Goal: Task Accomplishment & Management: Manage account settings

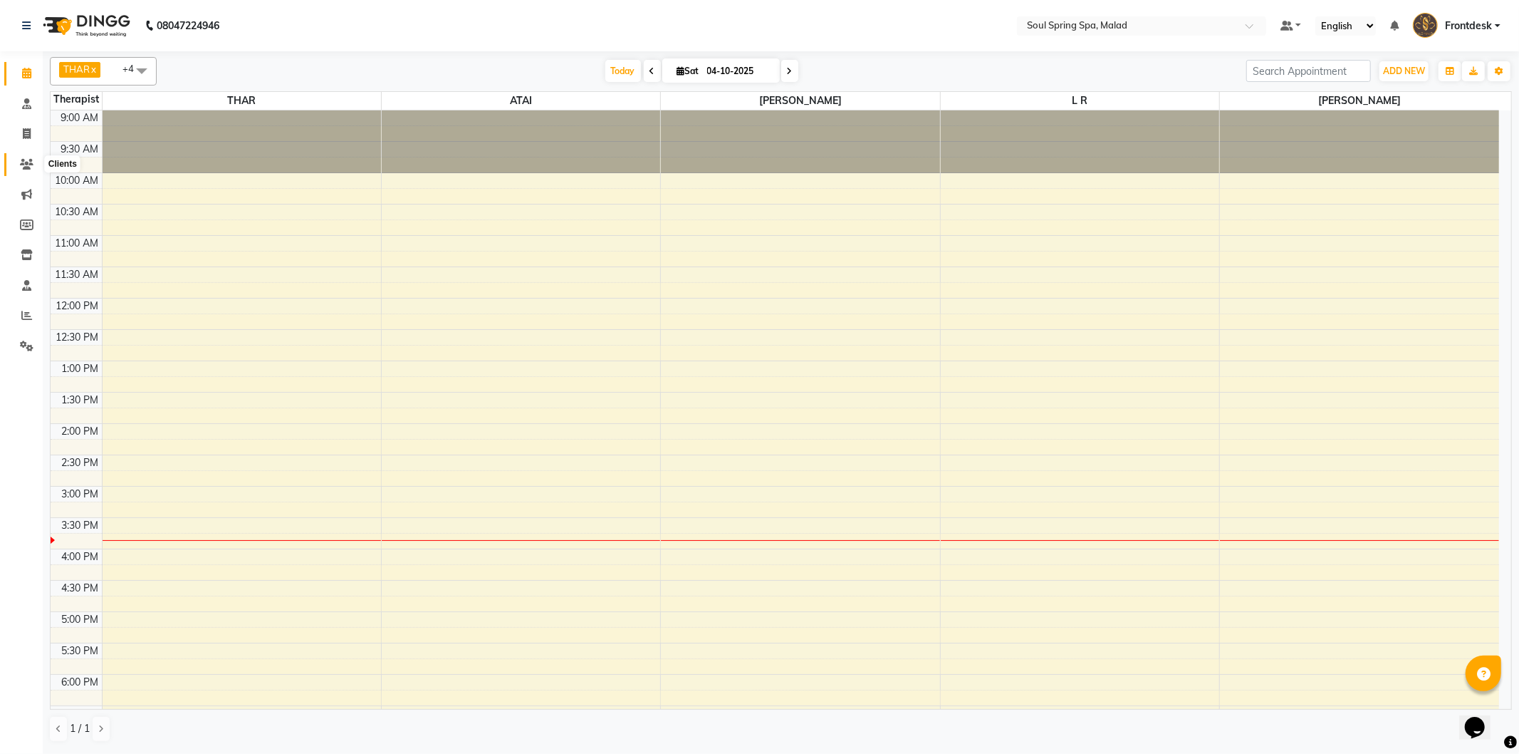
click at [31, 167] on icon at bounding box center [27, 164] width 14 height 11
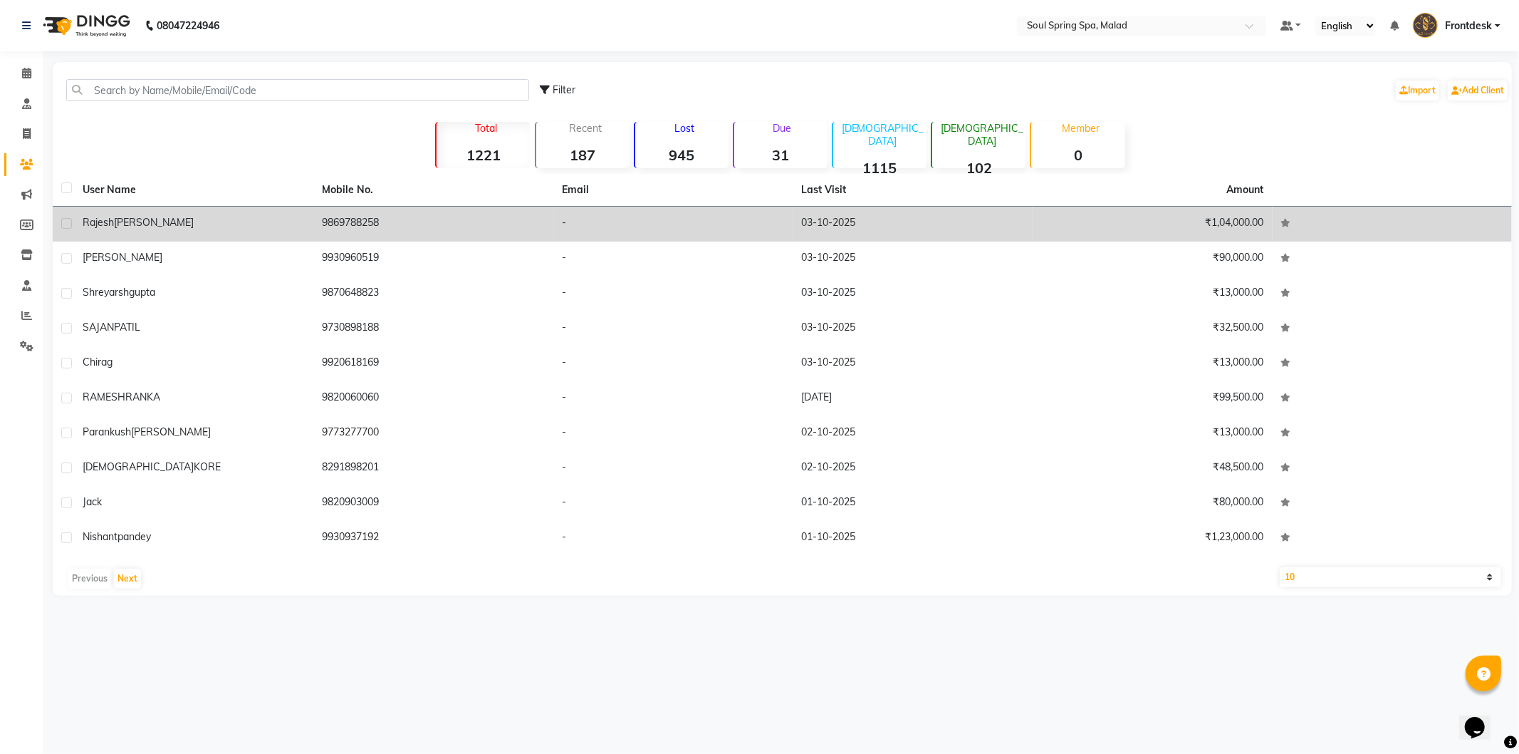
click at [273, 214] on td "[PERSON_NAME]" at bounding box center [194, 224] width 240 height 35
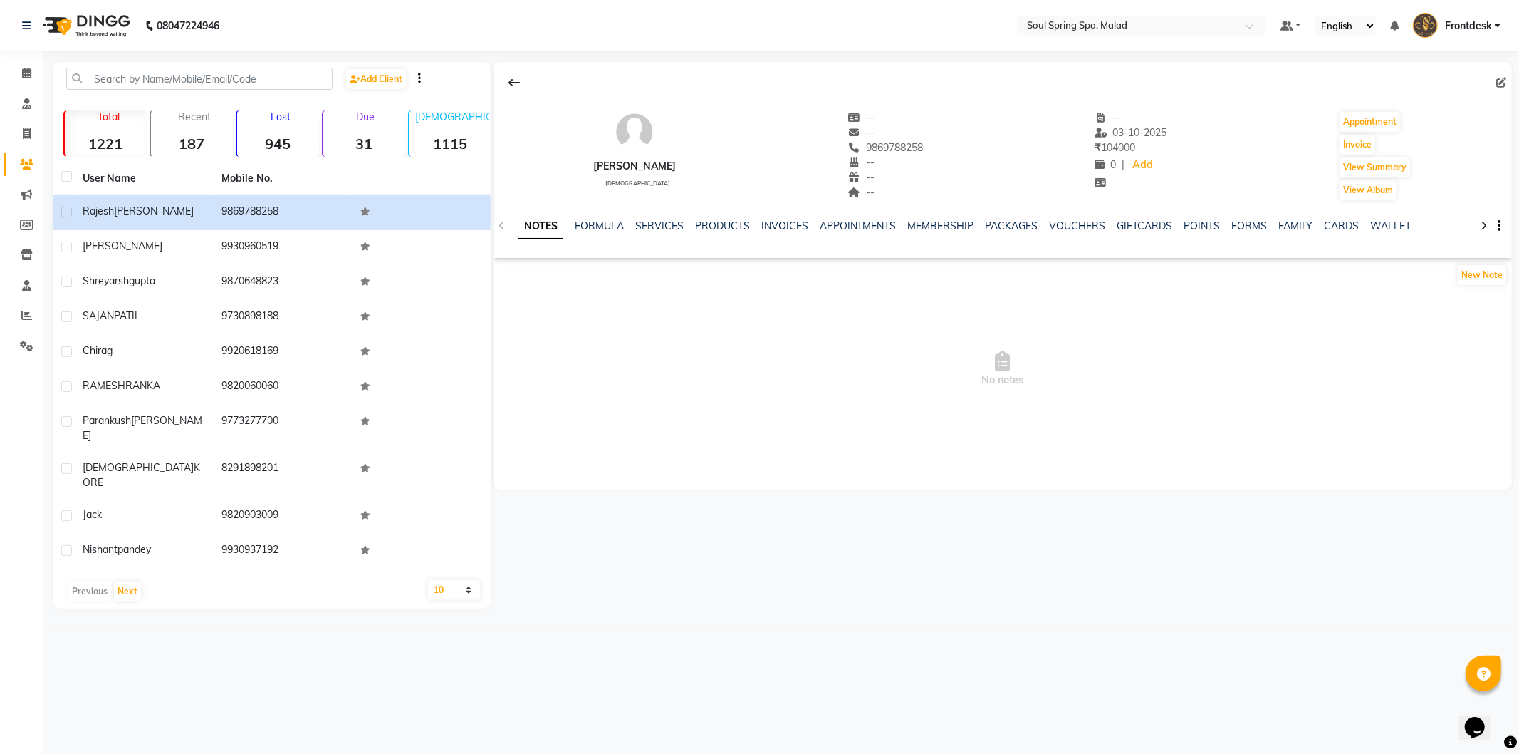
click at [373, 140] on strong "31" at bounding box center [364, 144] width 82 height 18
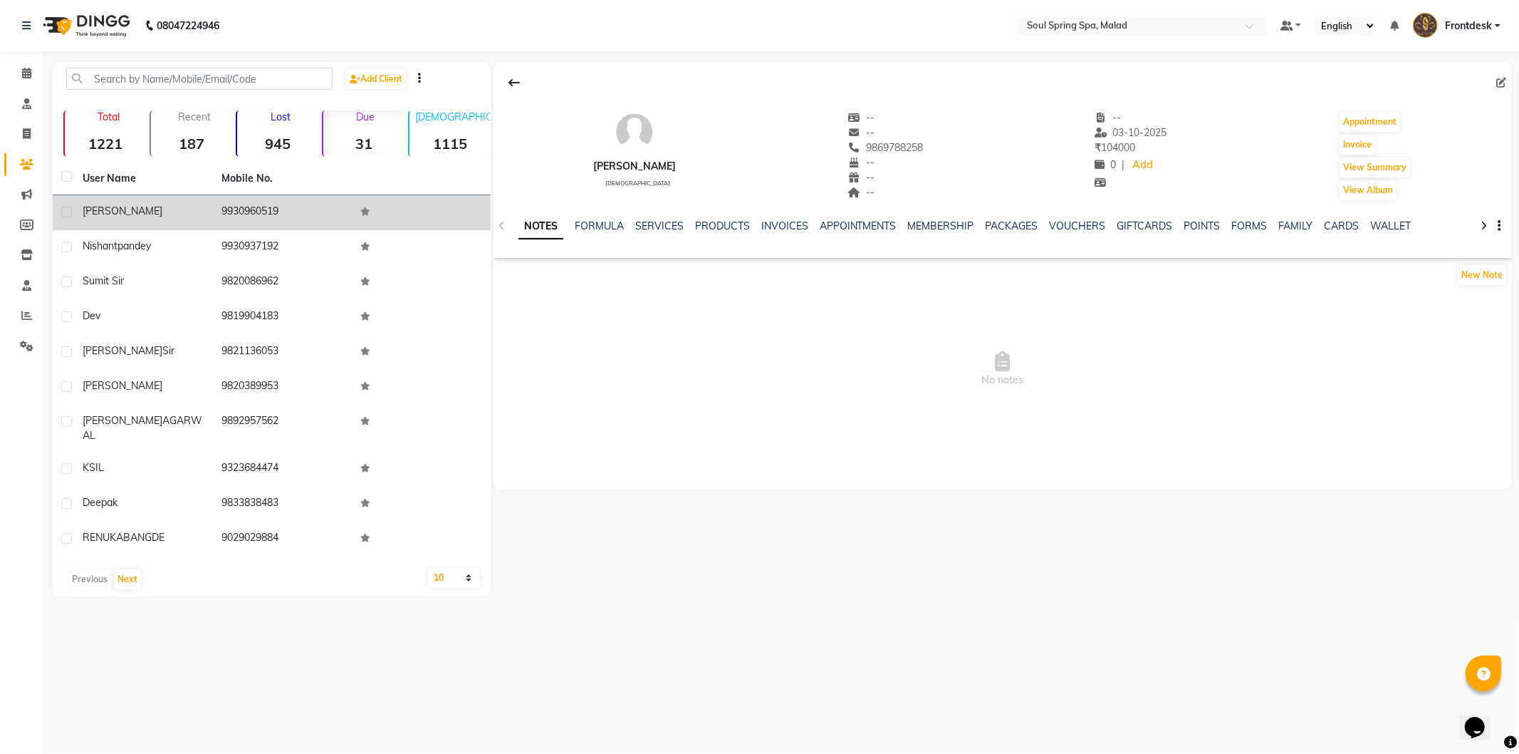
click at [367, 216] on icon at bounding box center [365, 211] width 10 height 9
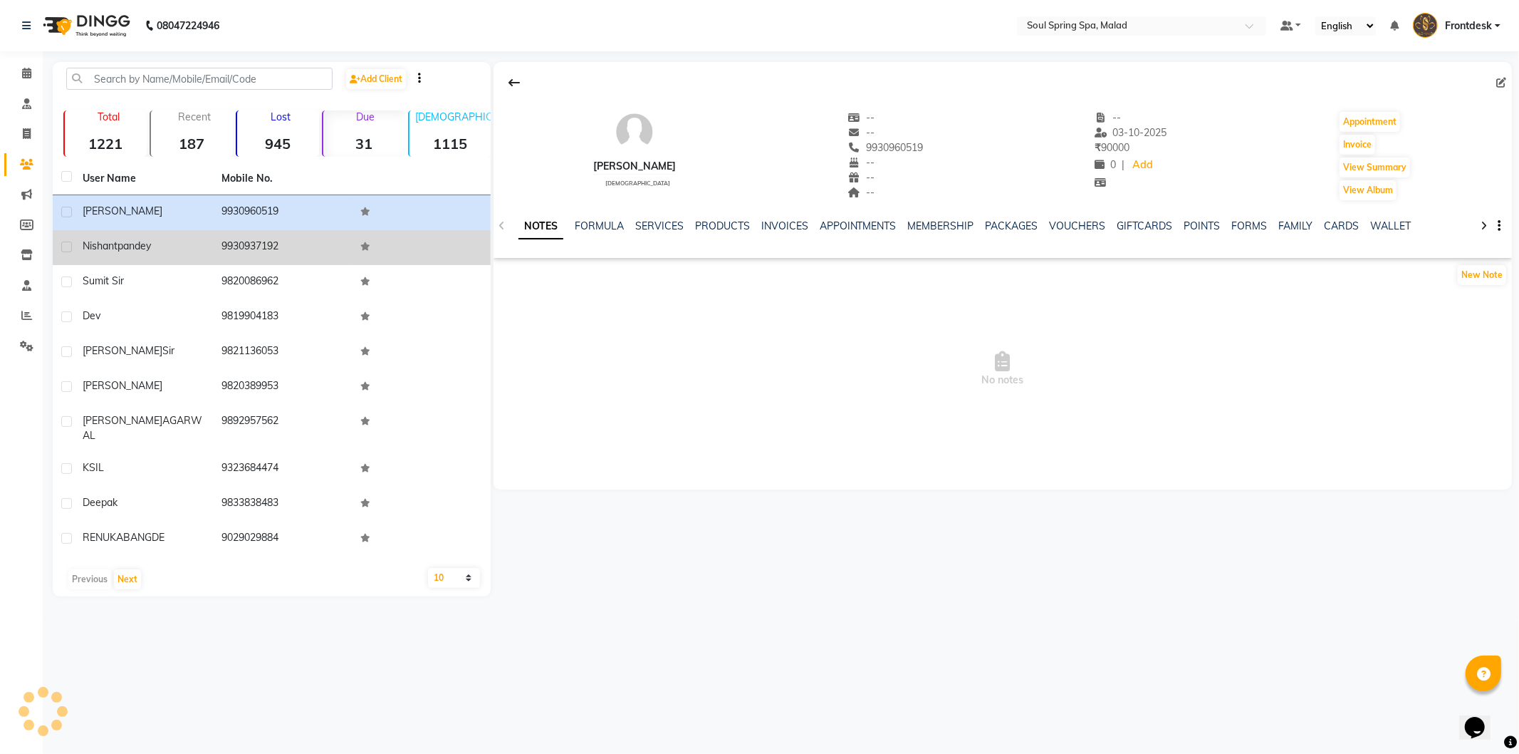
click at [343, 241] on td "9930937192" at bounding box center [282, 247] width 139 height 35
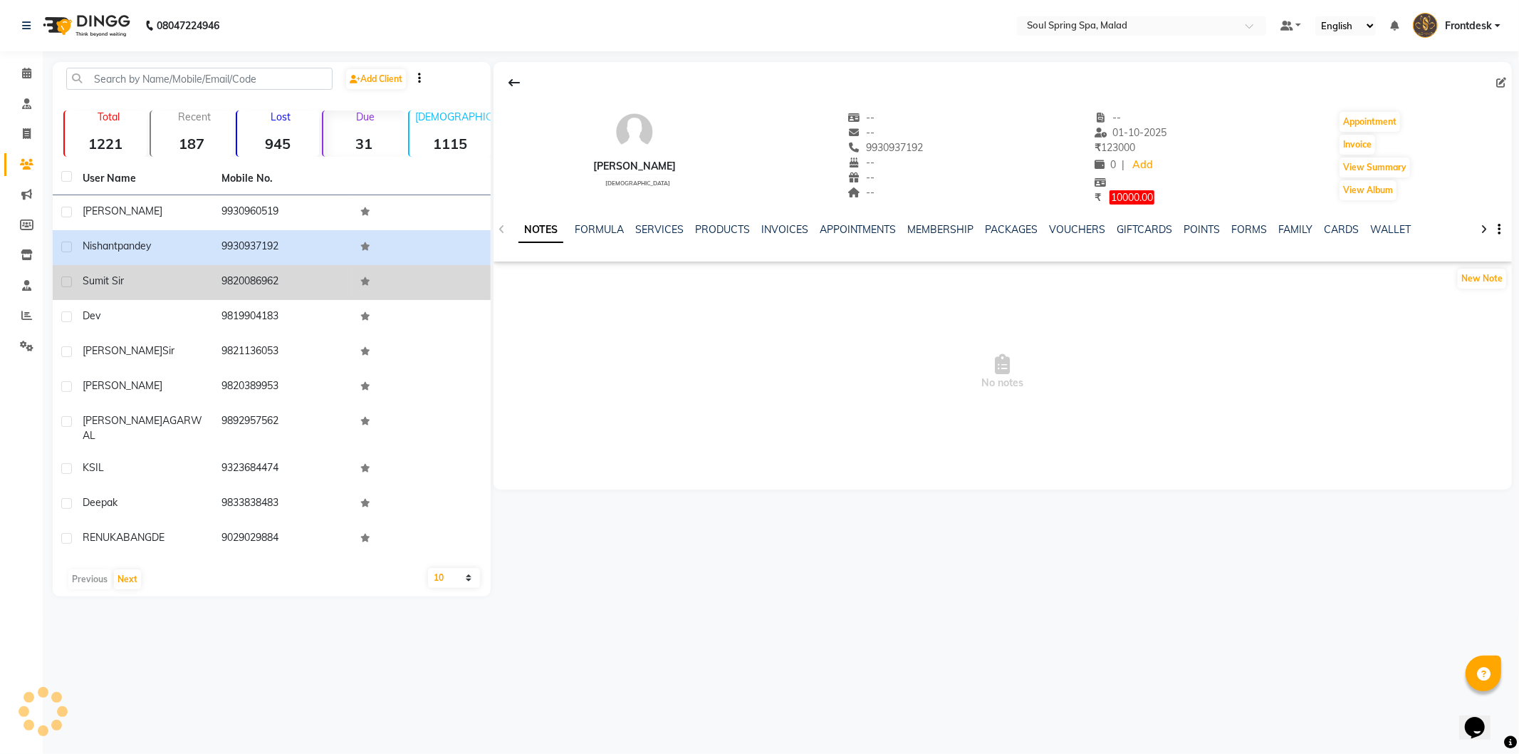
click at [315, 274] on td "9820086962" at bounding box center [282, 282] width 139 height 35
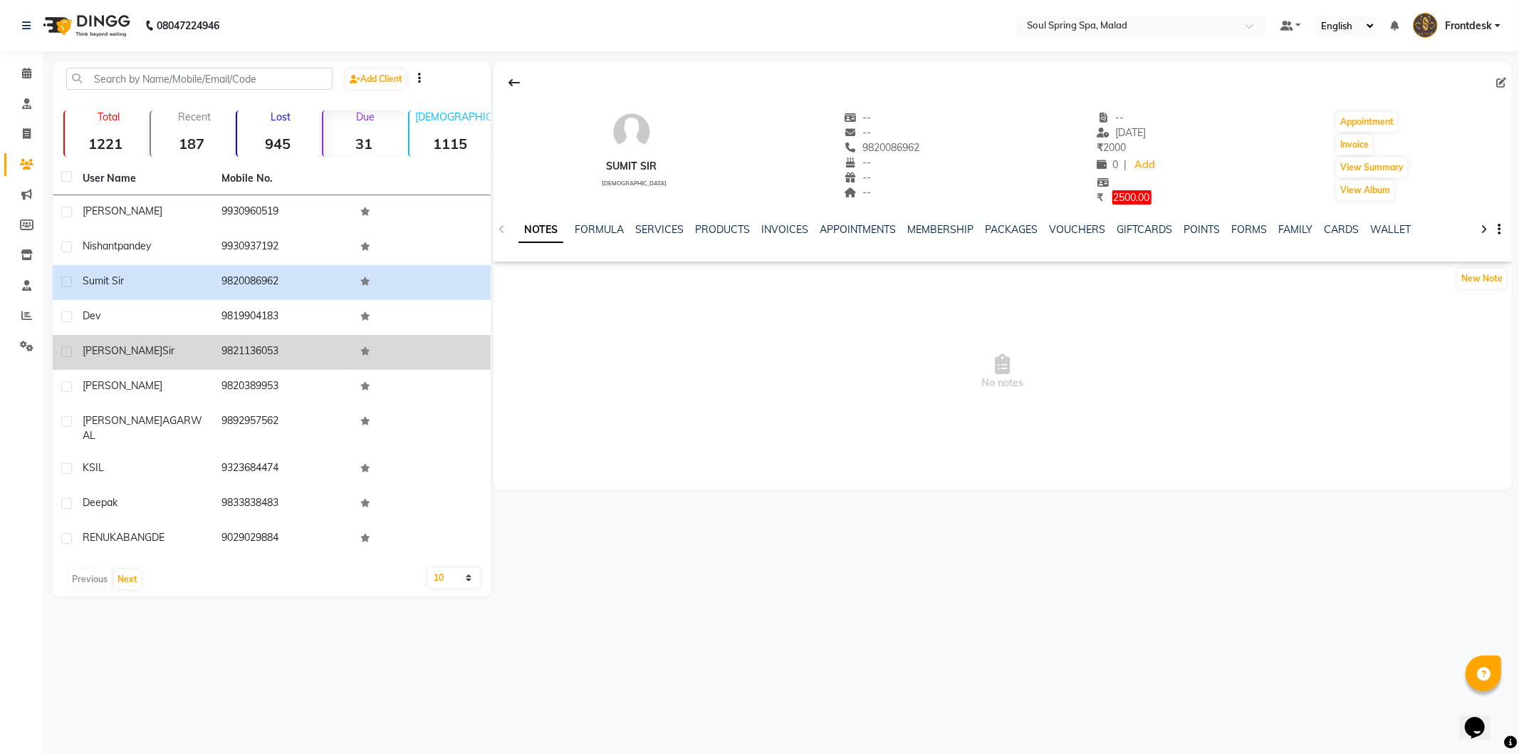
click at [303, 347] on td "9821136053" at bounding box center [282, 352] width 139 height 35
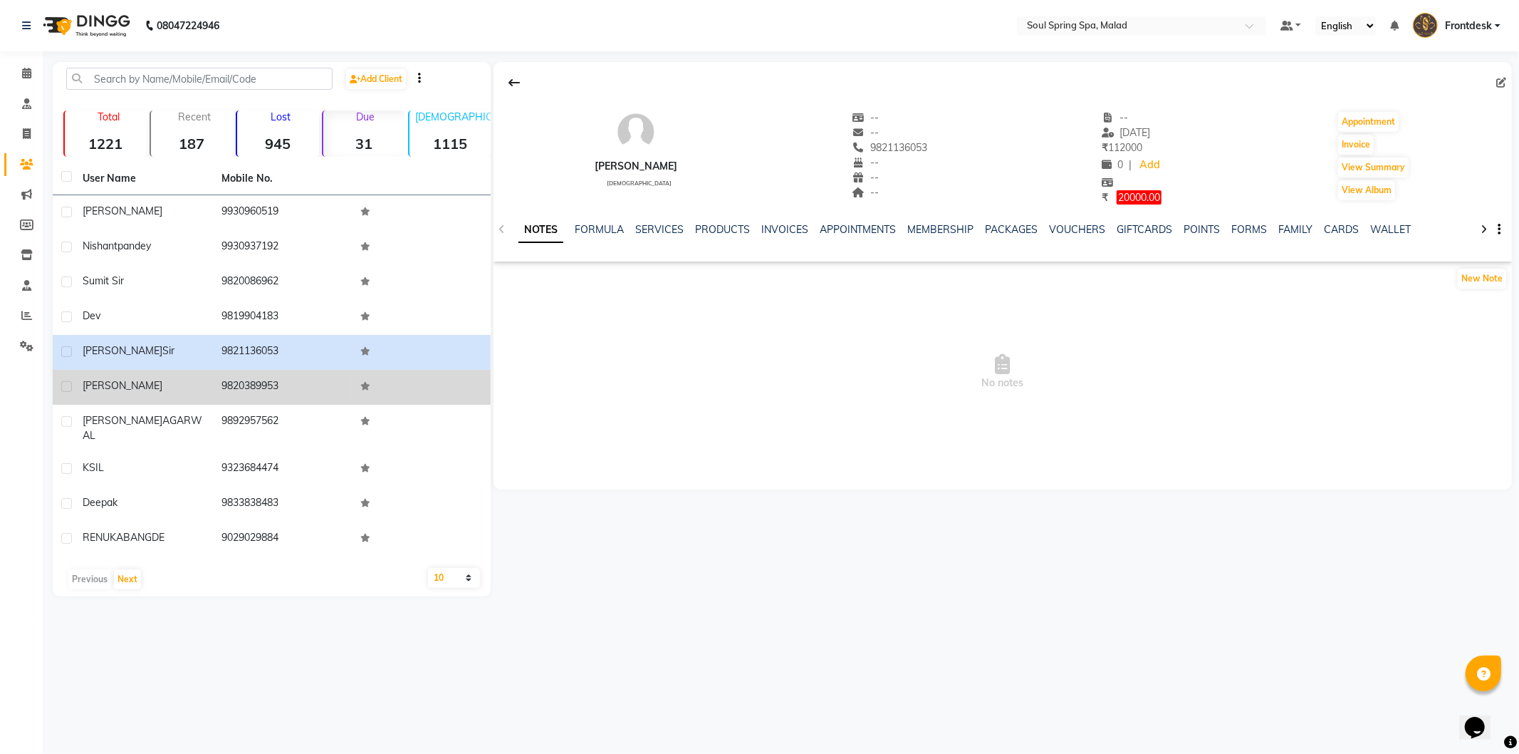
click at [312, 389] on td "9820389953" at bounding box center [282, 387] width 139 height 35
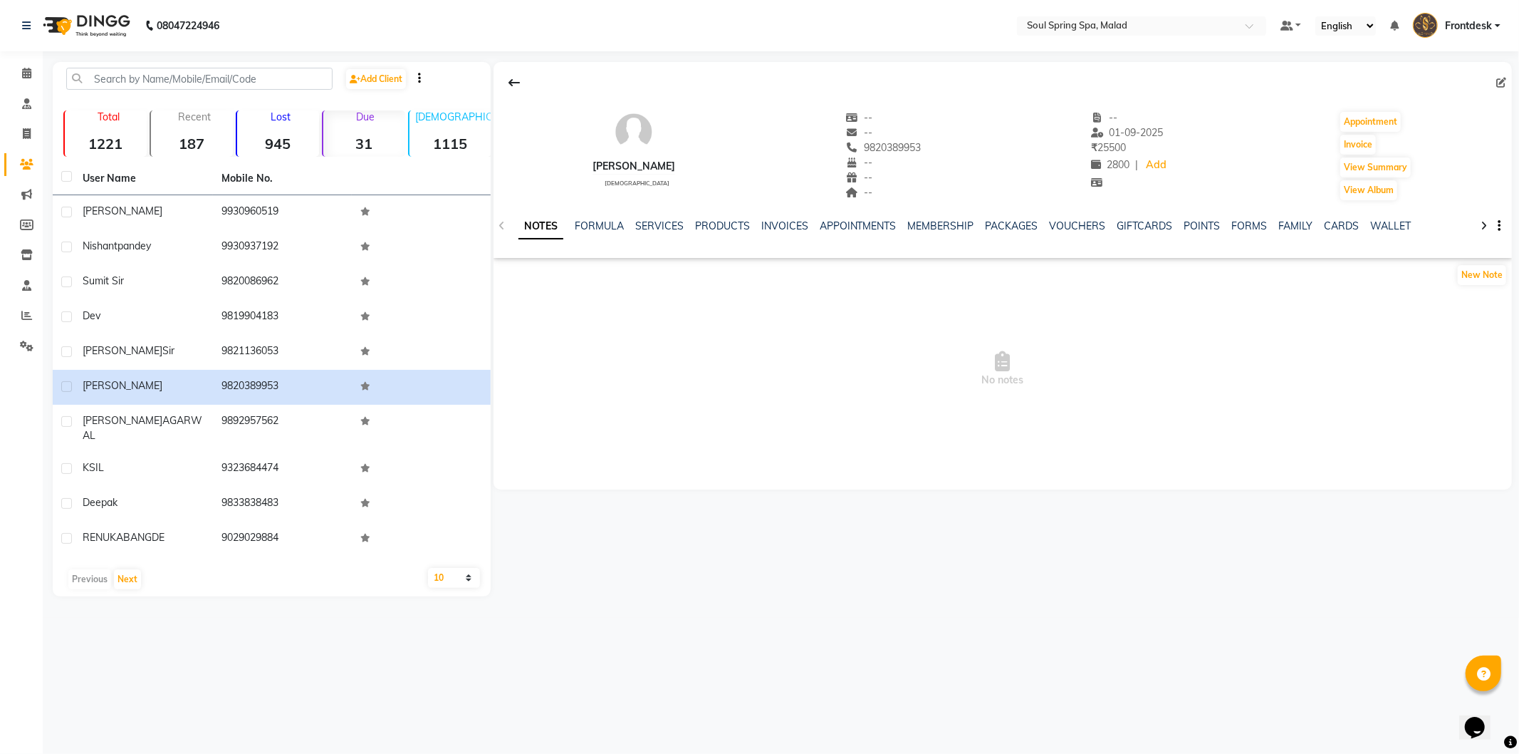
click at [204, 142] on strong "187" at bounding box center [192, 144] width 82 height 18
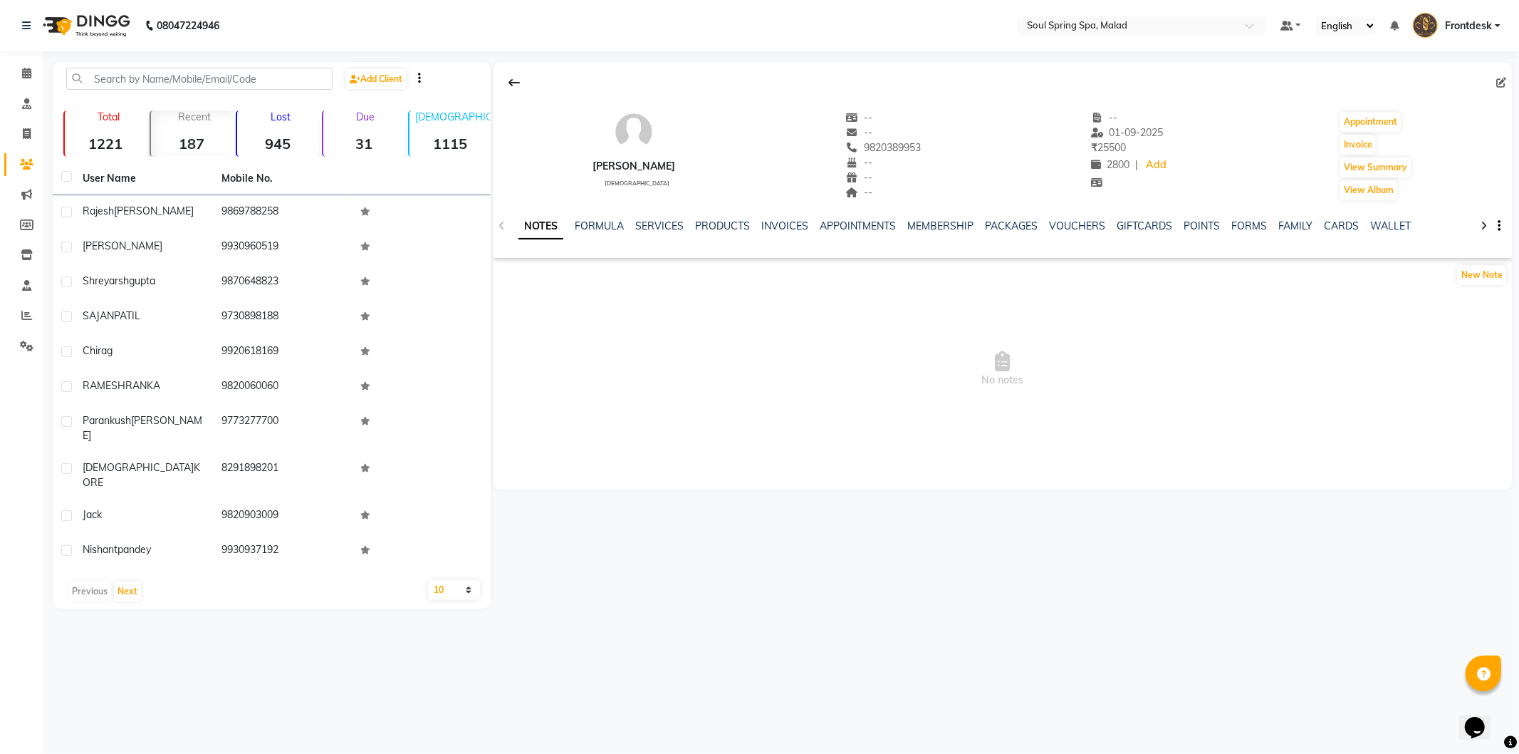
click at [97, 153] on div "Total 1221" at bounding box center [104, 133] width 83 height 46
click at [100, 152] on strong "1221" at bounding box center [106, 144] width 82 height 18
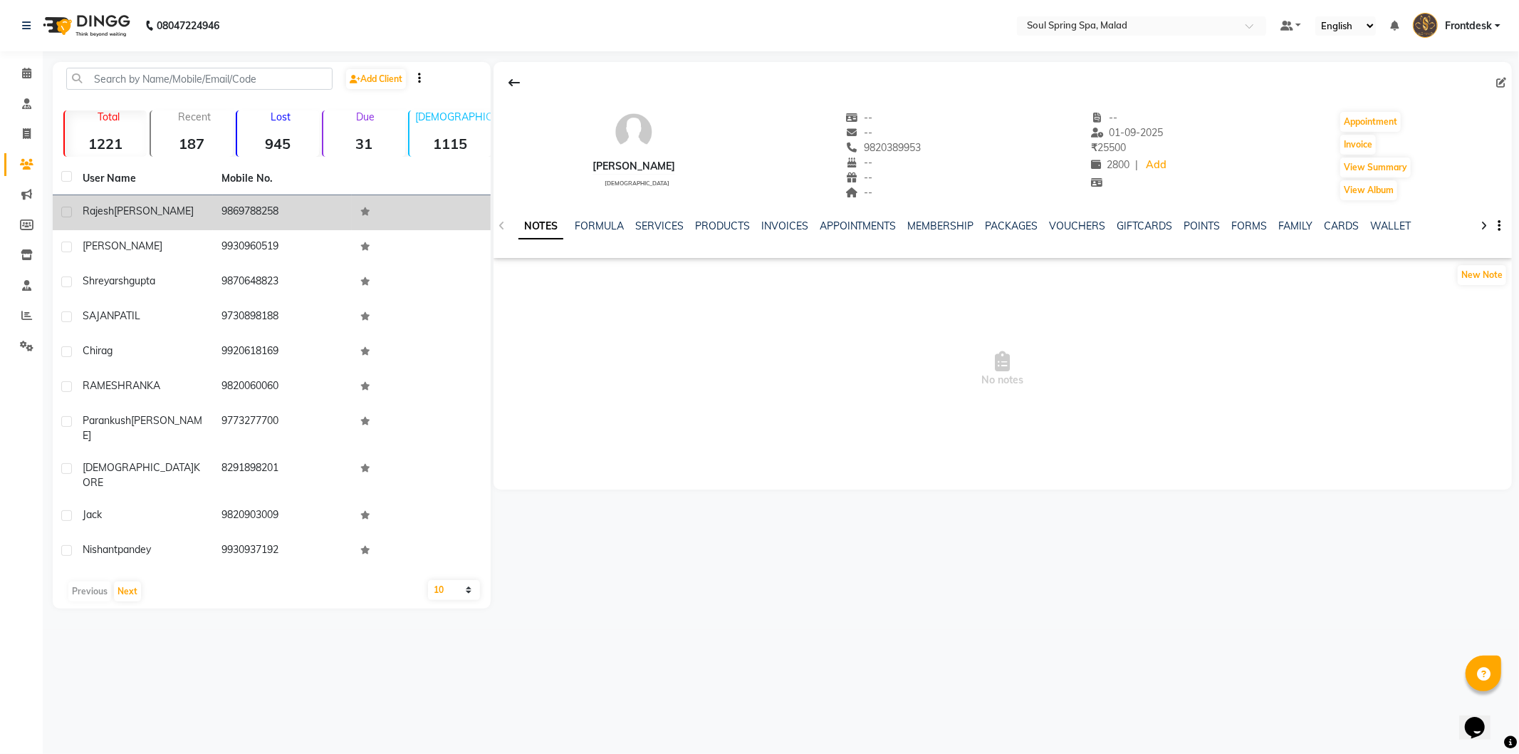
click at [154, 219] on td "[PERSON_NAME]" at bounding box center [143, 212] width 139 height 35
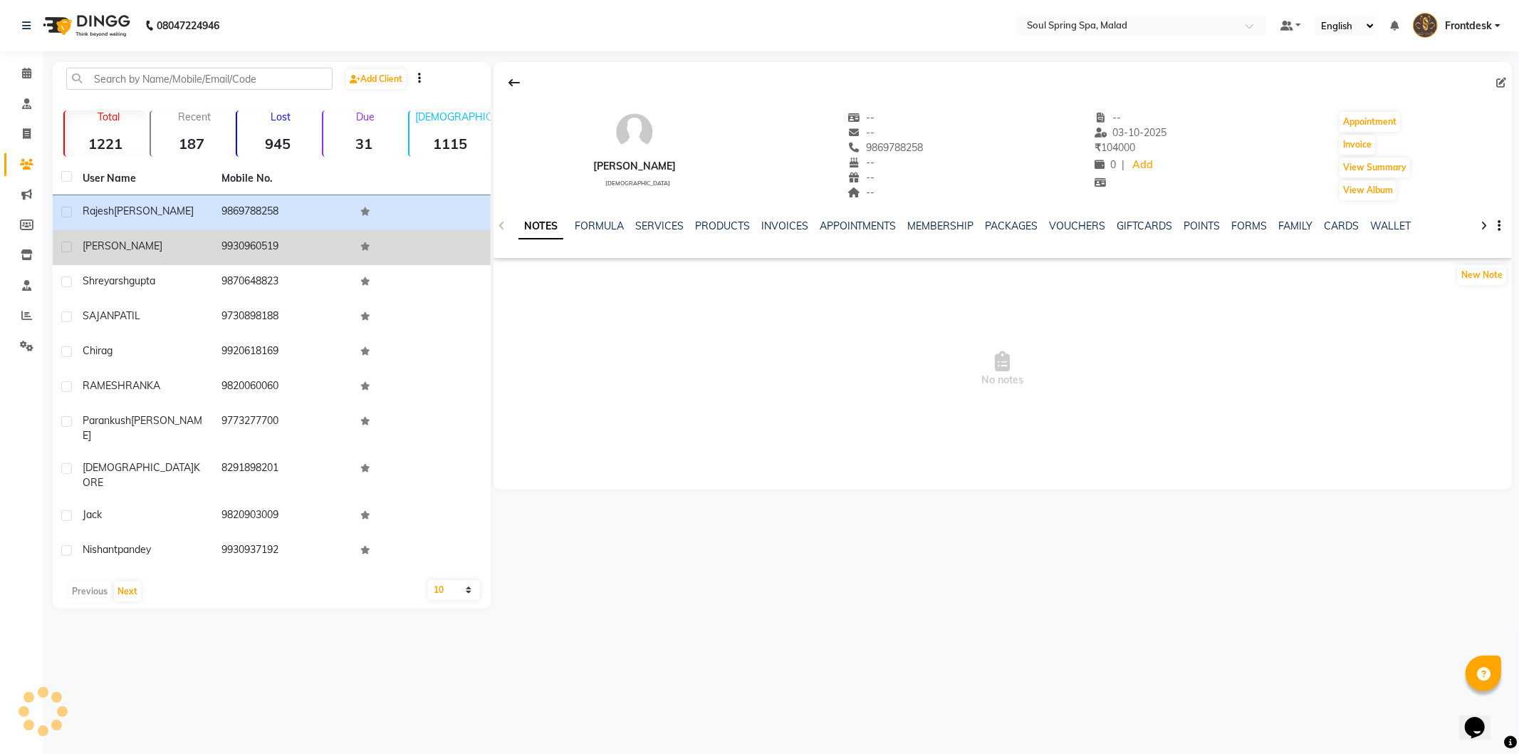
drag, startPoint x: 157, startPoint y: 229, endPoint x: 152, endPoint y: 238, distance: 9.9
click at [157, 230] on td "[PERSON_NAME]" at bounding box center [143, 247] width 139 height 35
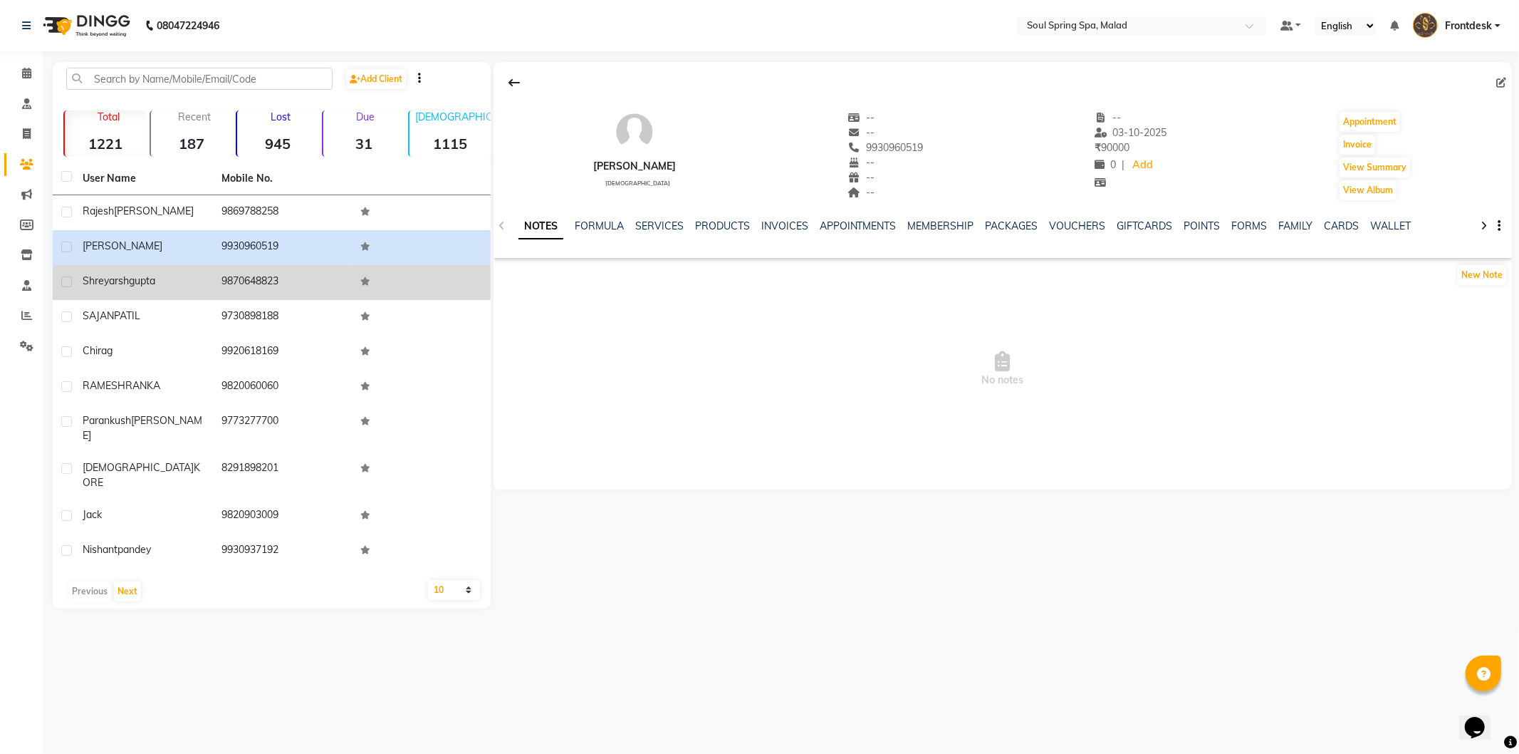
click at [155, 283] on span "gupta" at bounding box center [142, 280] width 26 height 13
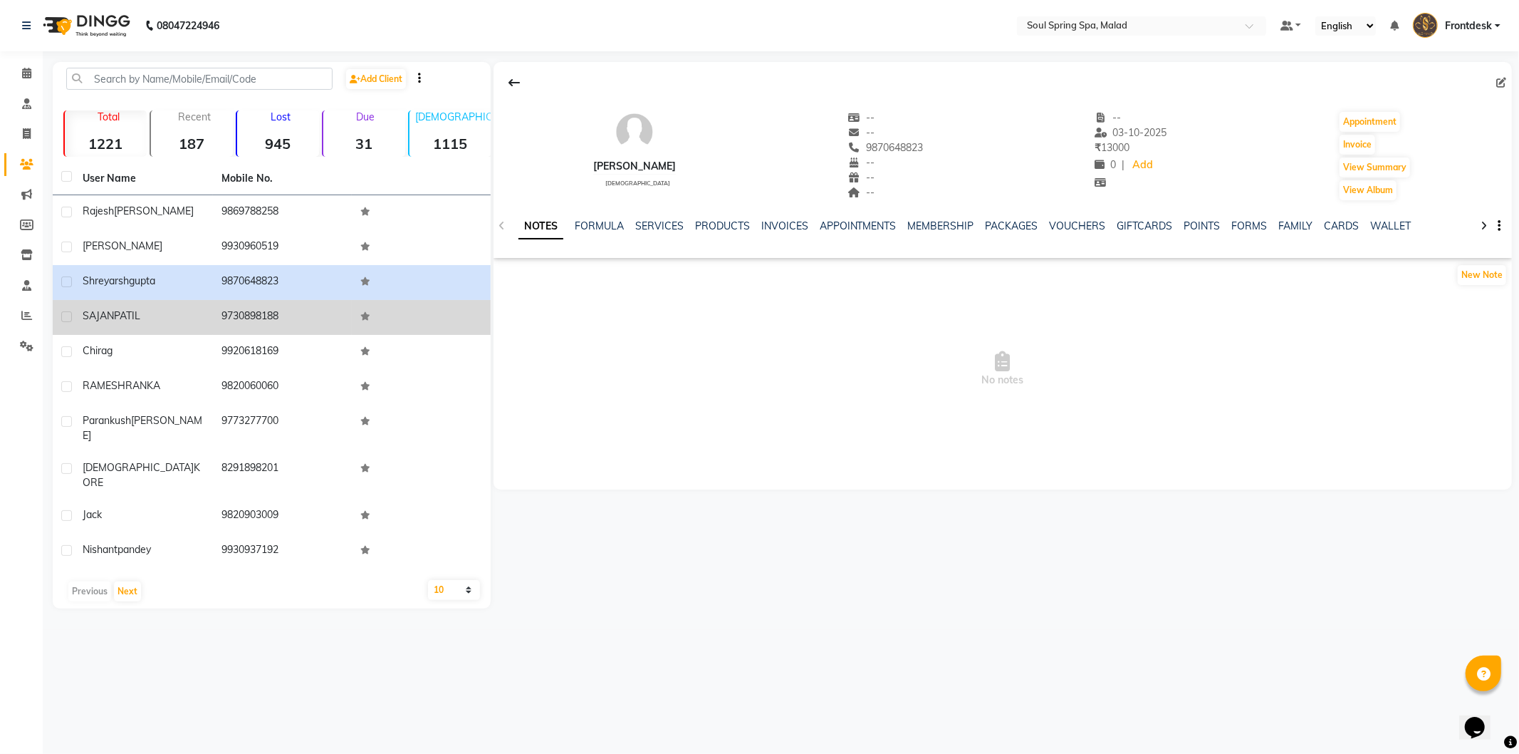
click at [160, 308] on div "[PERSON_NAME]" at bounding box center [144, 315] width 122 height 15
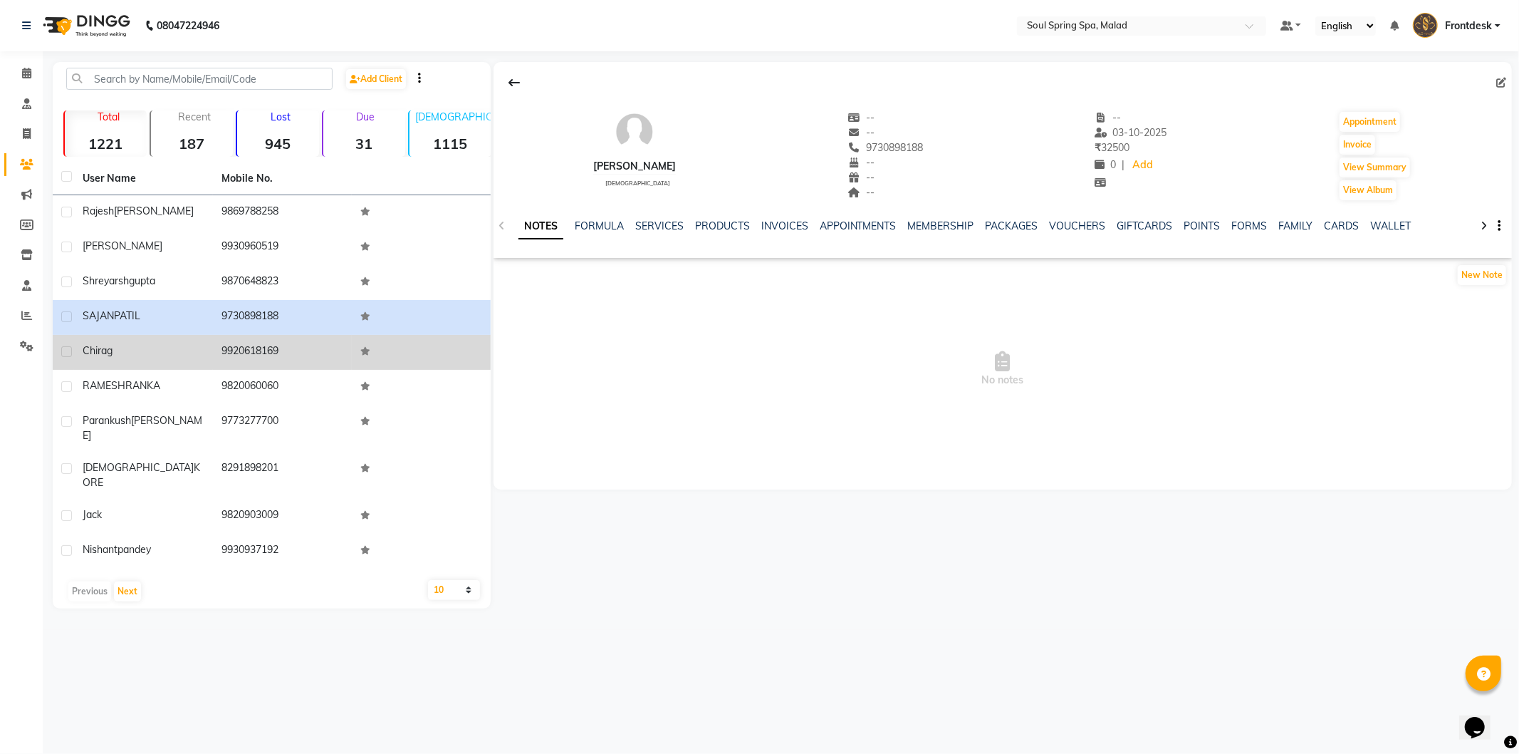
click at [293, 351] on td "9920618169" at bounding box center [282, 352] width 139 height 35
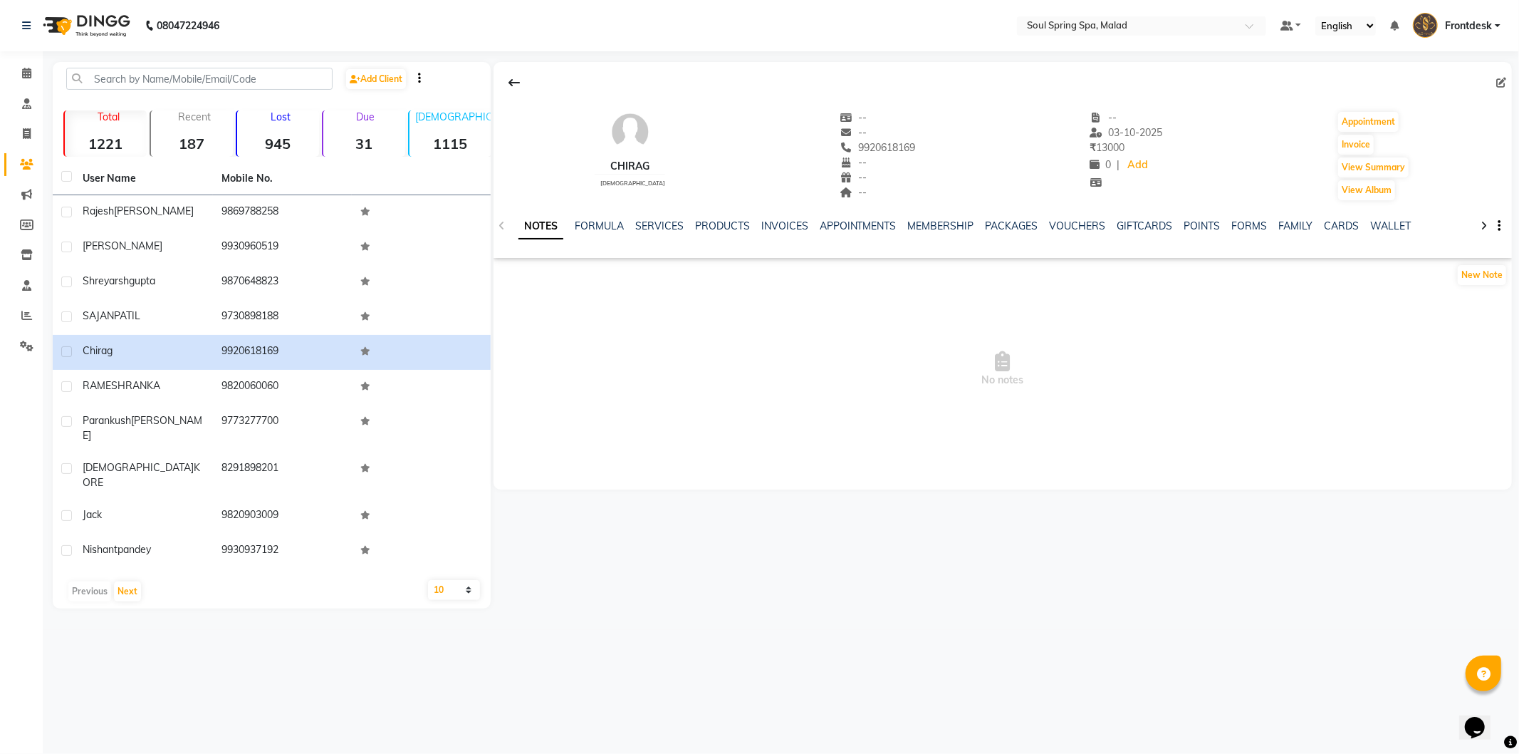
click at [1084, 239] on div "NOTES FORMULA SERVICES PRODUCTS INVOICES APPOINTMENTS MEMBERSHIP PACKAGES VOUCH…" at bounding box center [986, 232] width 934 height 26
click at [1067, 230] on link "VOUCHERS" at bounding box center [1078, 225] width 56 height 13
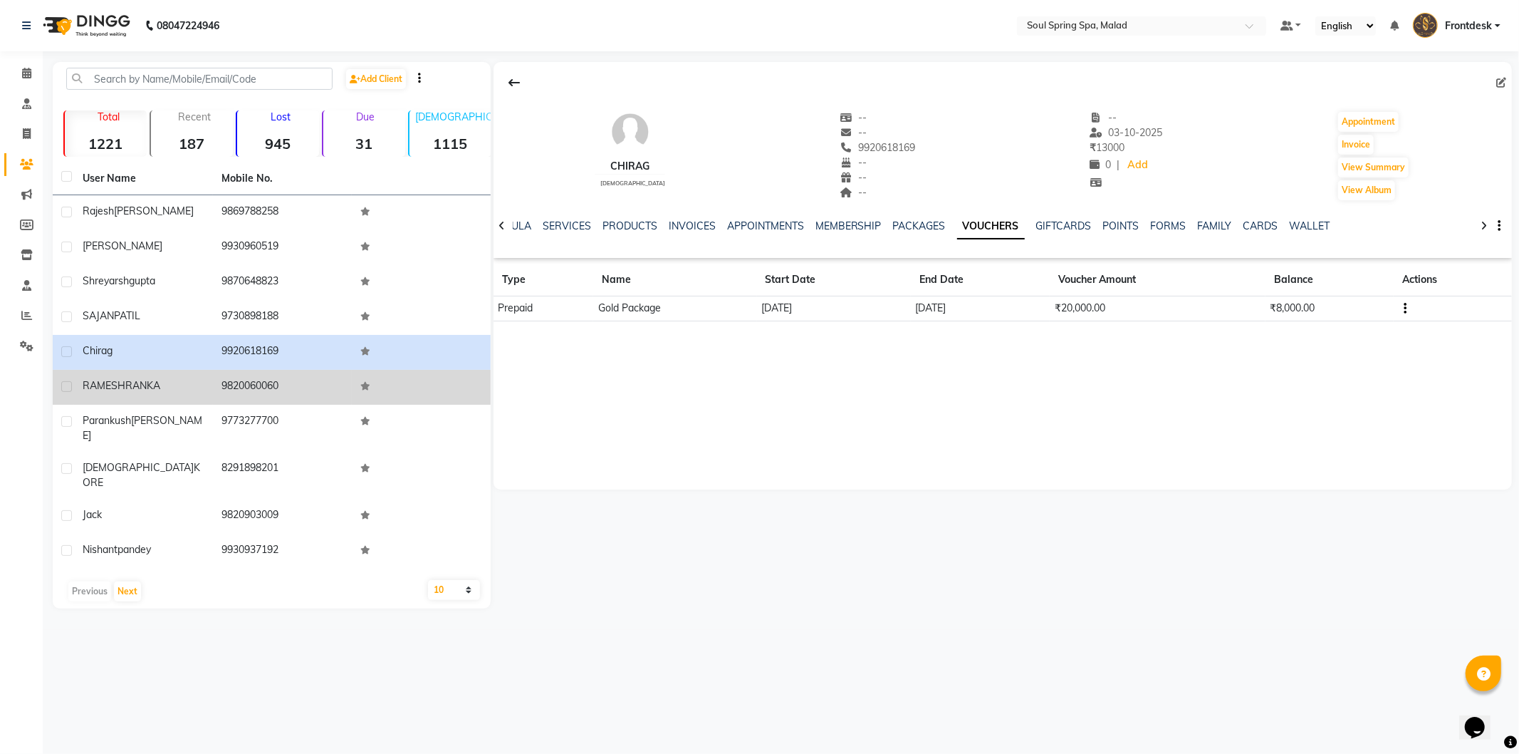
click at [442, 372] on td at bounding box center [421, 387] width 139 height 35
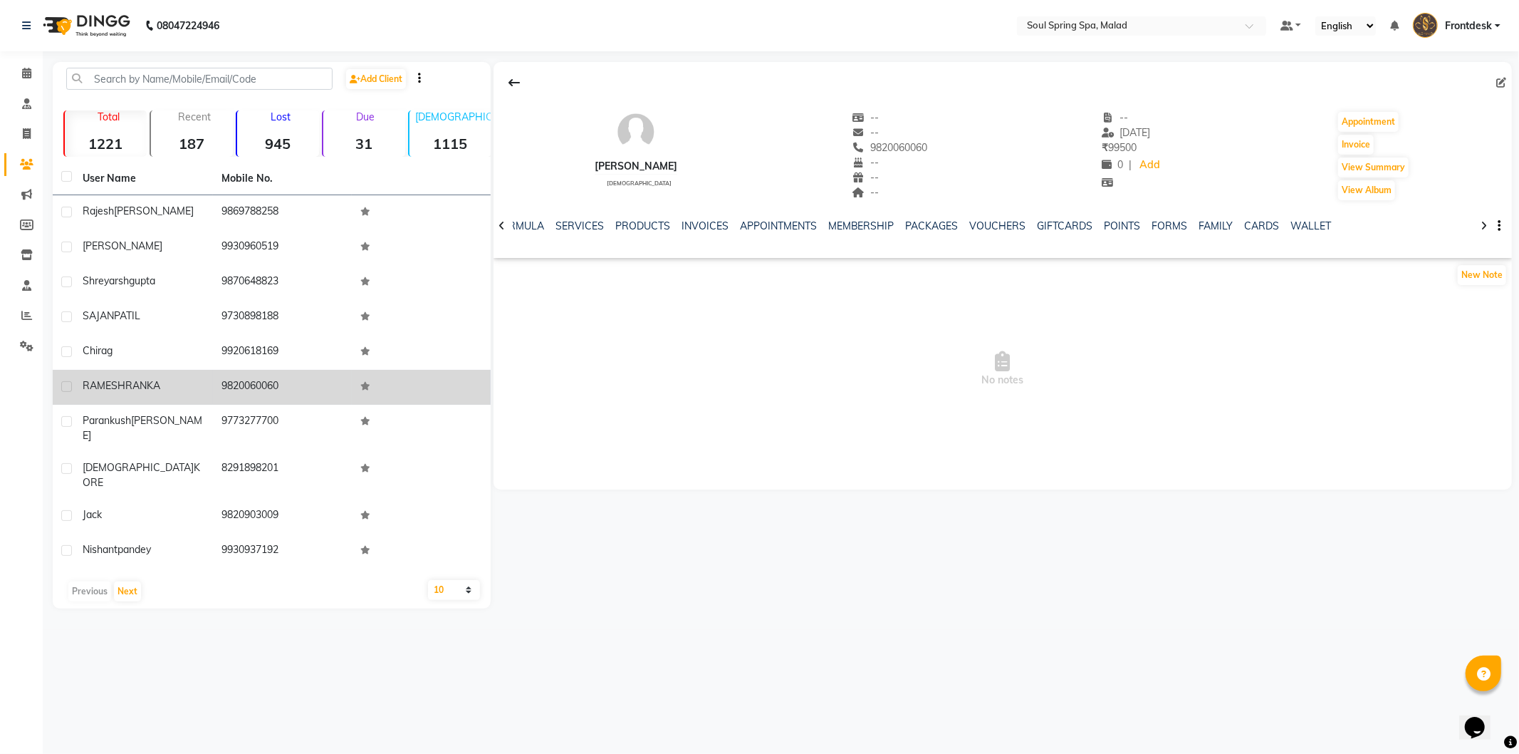
click at [431, 374] on td at bounding box center [421, 387] width 139 height 35
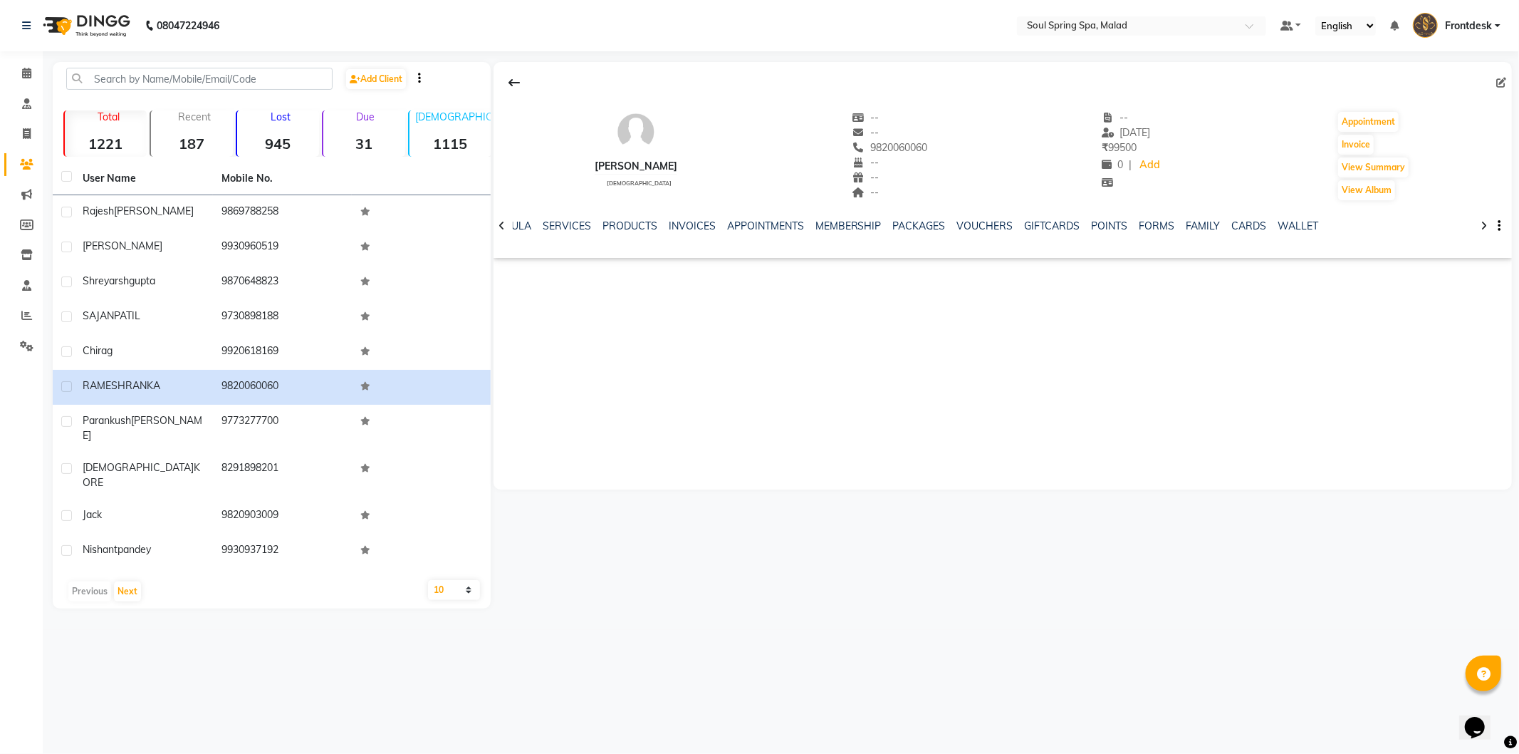
click at [979, 215] on div "NOTES FORMULA SERVICES PRODUCTS INVOICES APPOINTMENTS MEMBERSHIP PACKAGES VOUCH…" at bounding box center [1003, 226] width 1018 height 49
click at [979, 224] on link "VOUCHERS" at bounding box center [985, 225] width 56 height 13
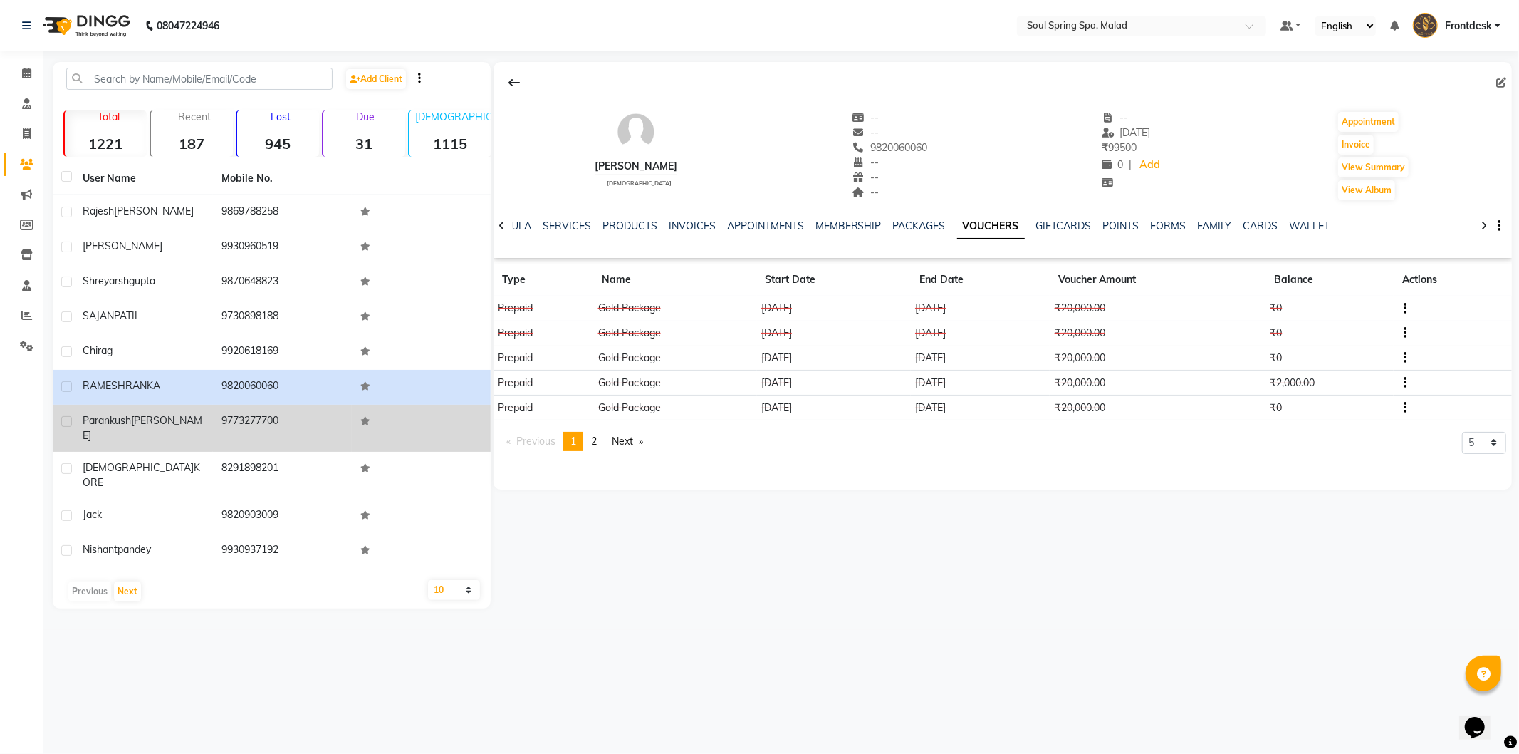
click at [202, 422] on div "[PERSON_NAME]" at bounding box center [144, 428] width 122 height 30
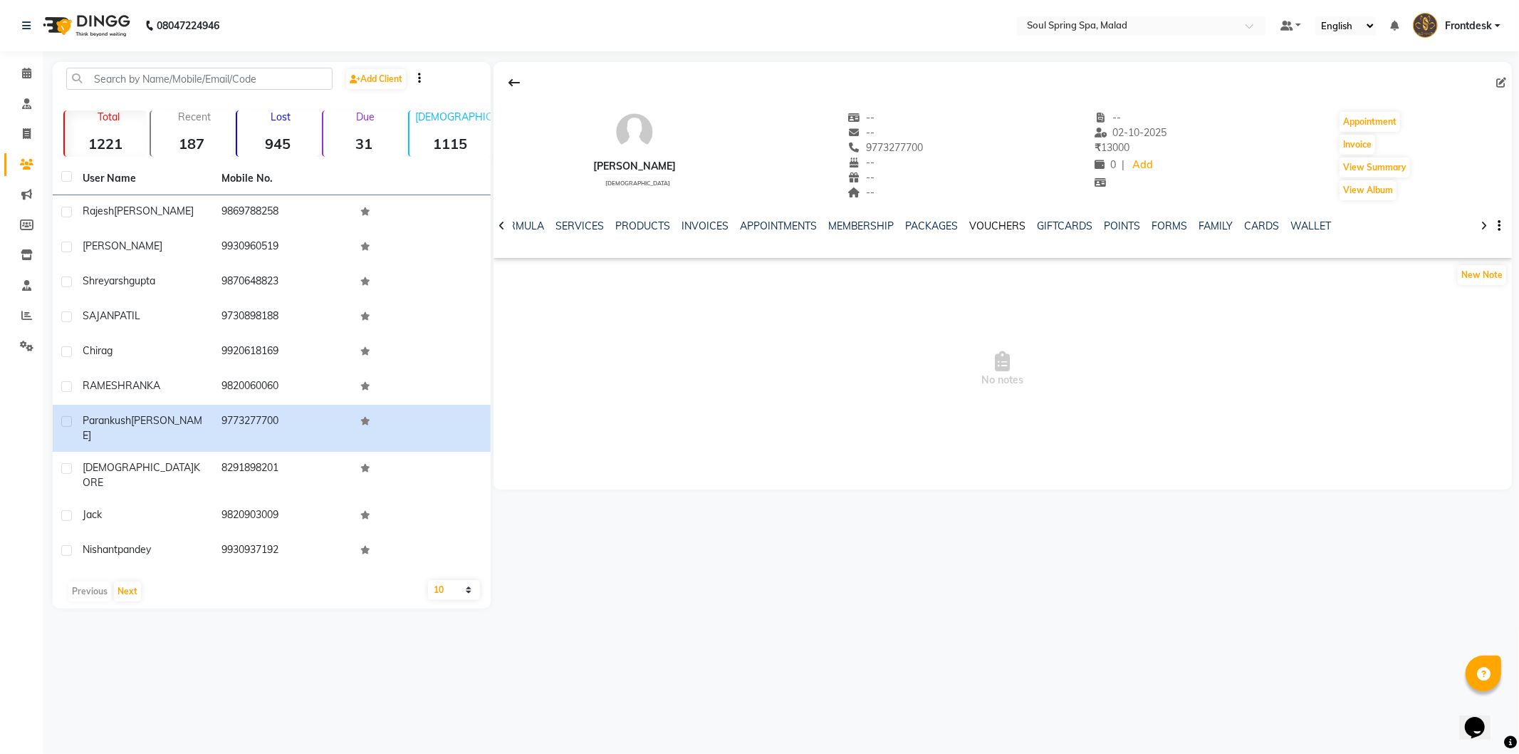
click at [979, 230] on link "VOUCHERS" at bounding box center [998, 225] width 56 height 13
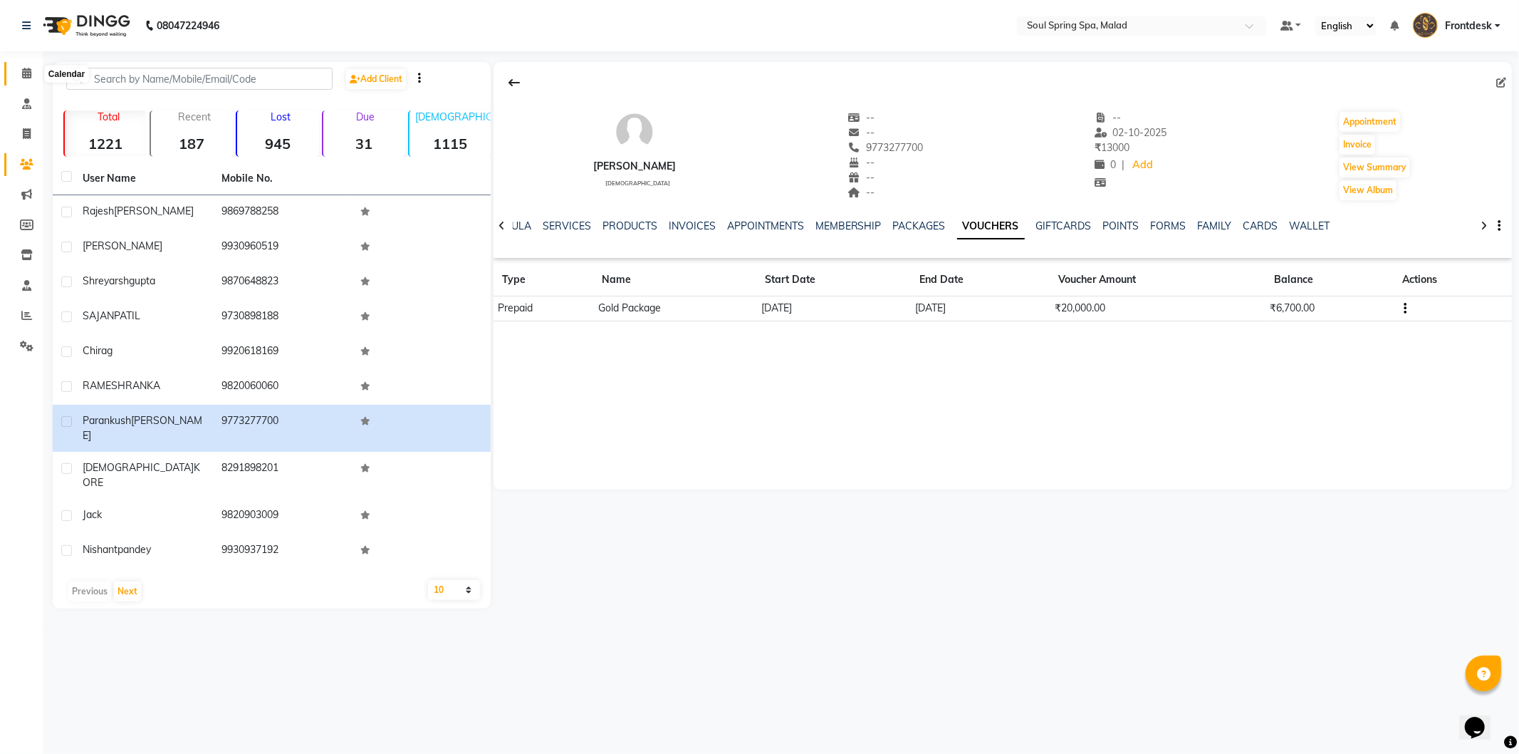
click at [22, 68] on icon at bounding box center [26, 73] width 9 height 11
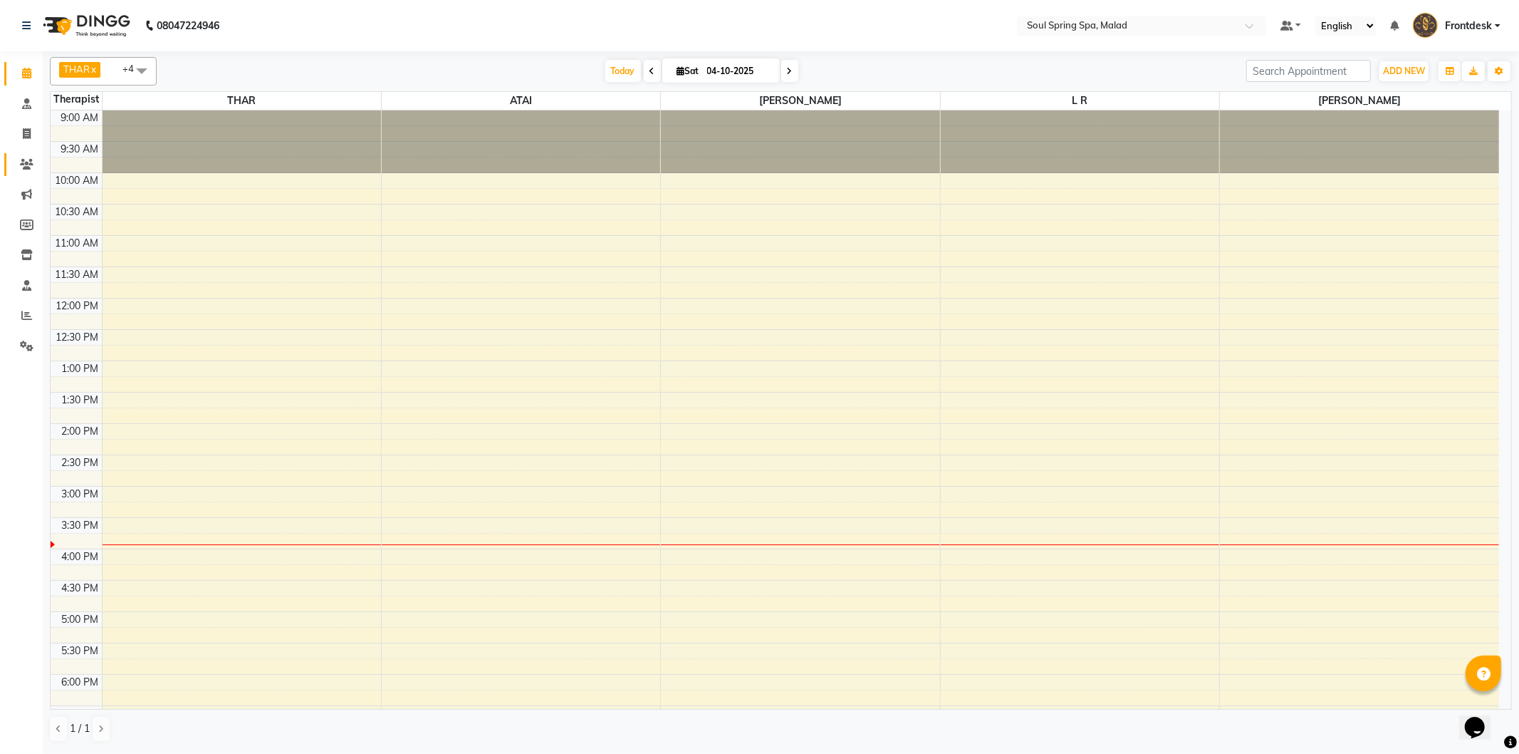
click at [19, 174] on link "Clients" at bounding box center [21, 165] width 34 height 24
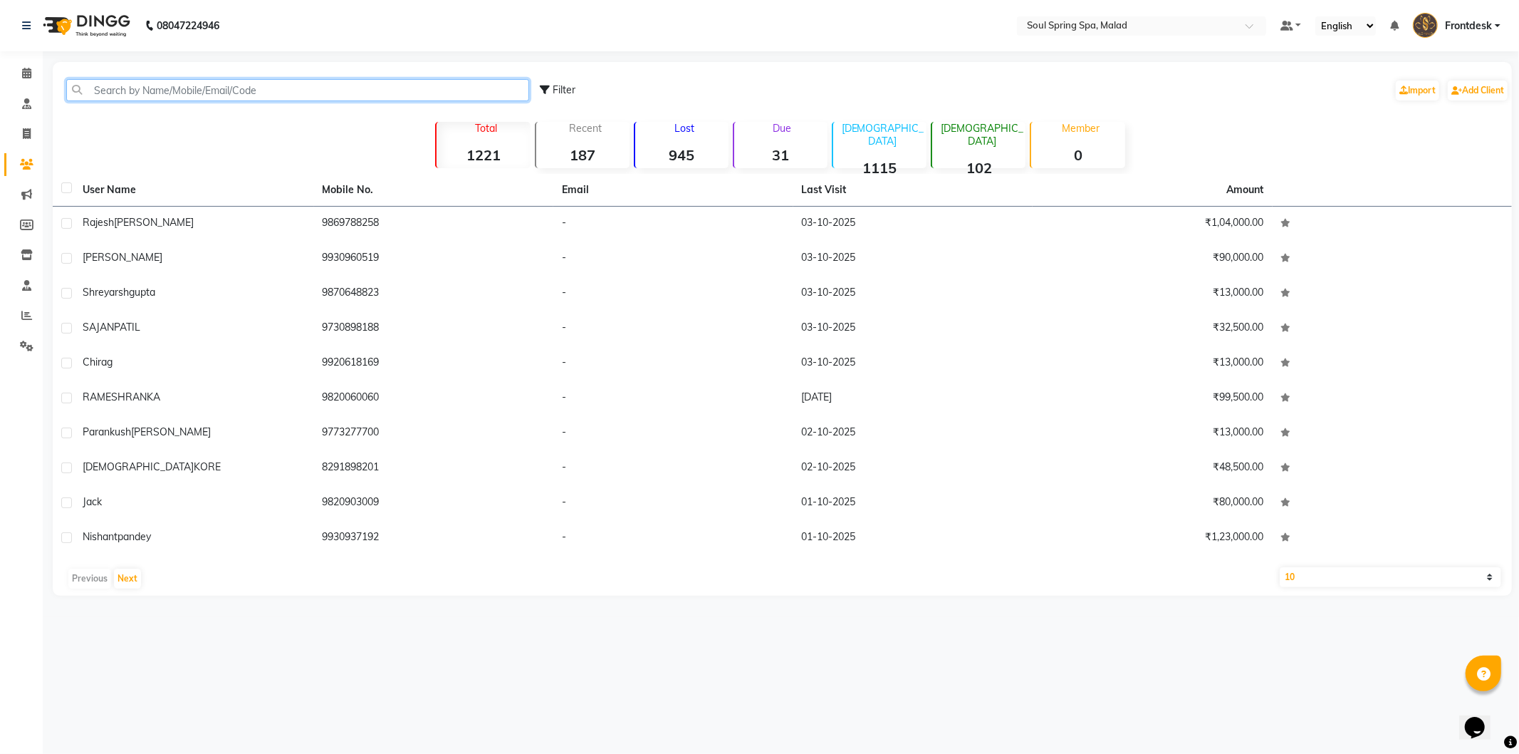
click at [113, 81] on input "text" at bounding box center [297, 90] width 463 height 22
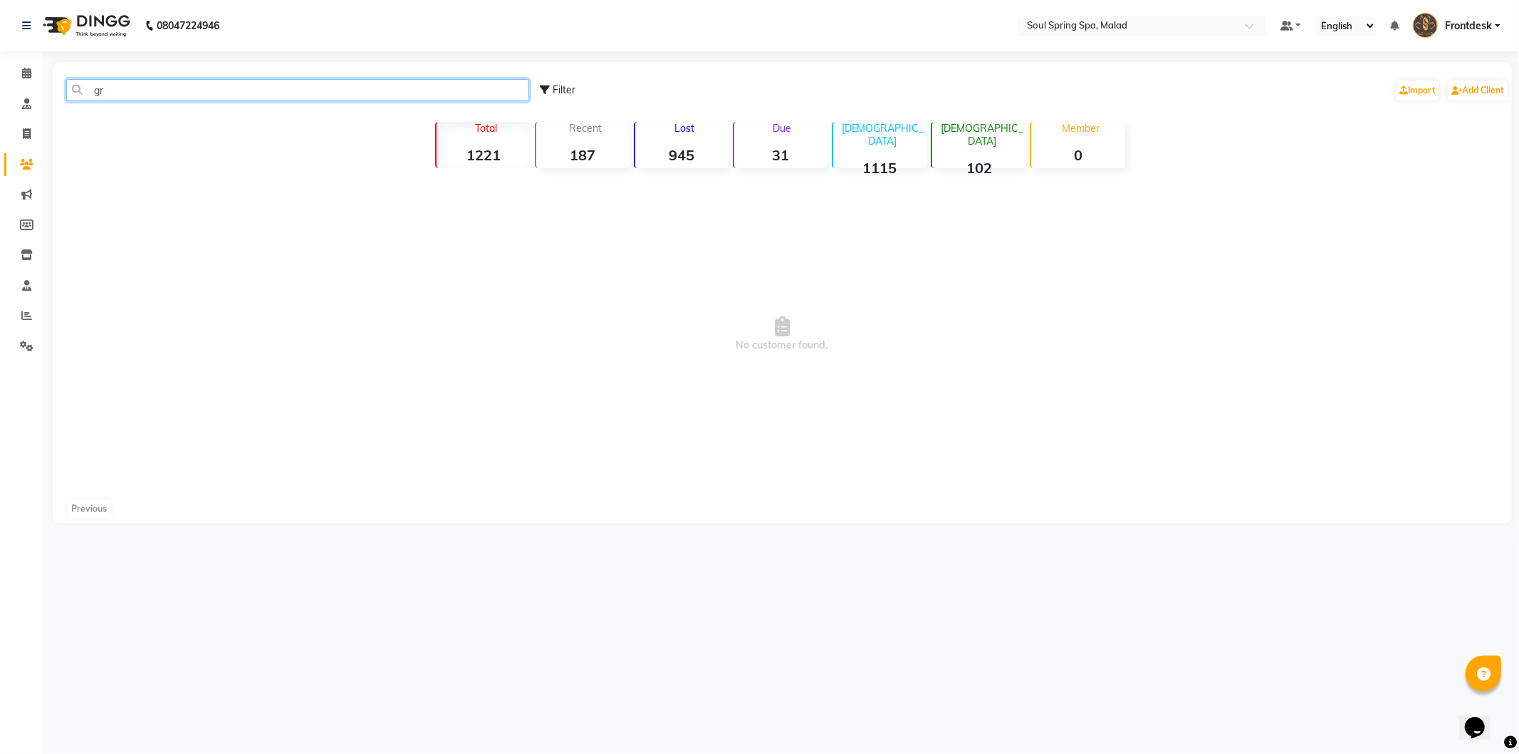
type input "g"
click at [128, 95] on input "[PERSON_NAME]" at bounding box center [297, 90] width 463 height 22
type input "g"
click at [128, 94] on input "[PERSON_NAME]" at bounding box center [297, 90] width 463 height 22
type input "g"
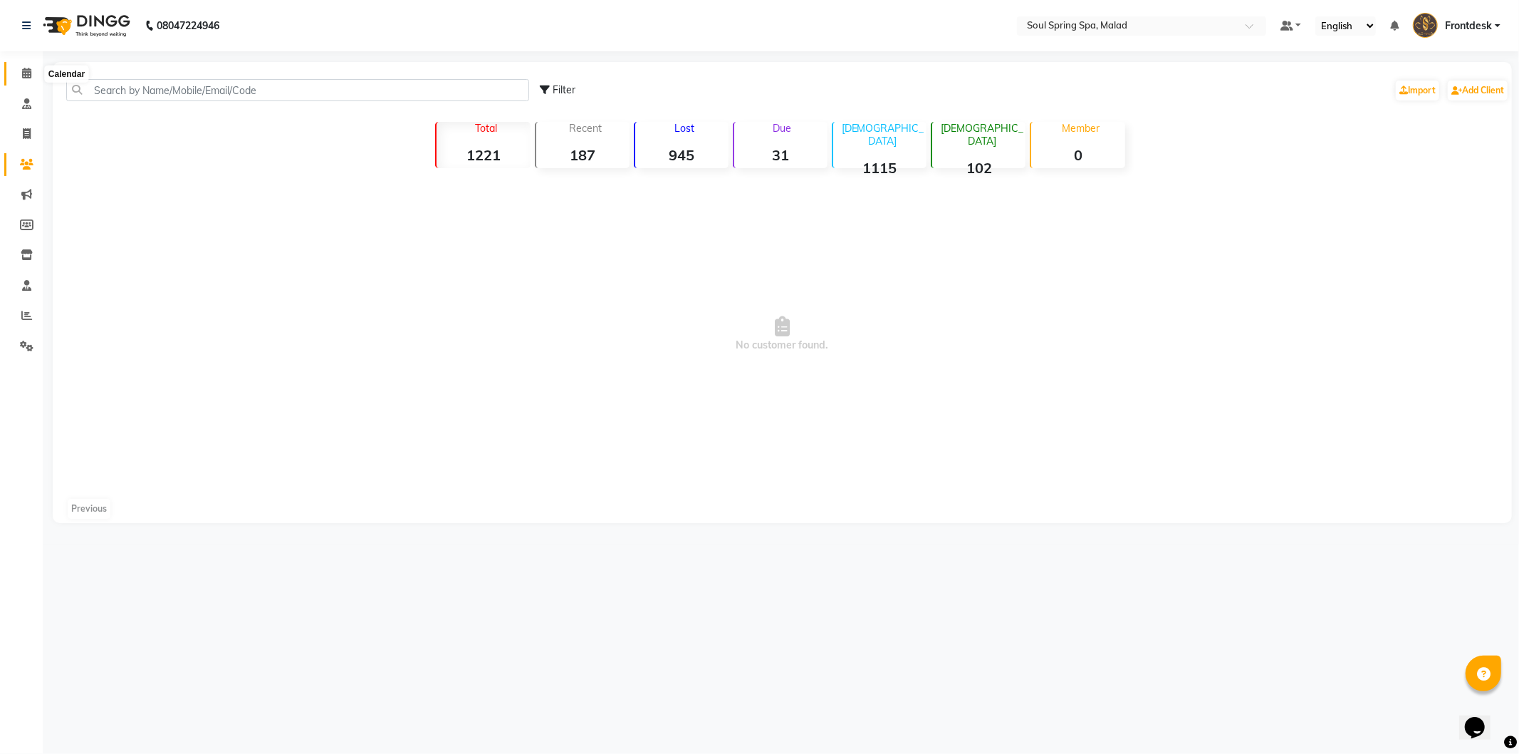
click at [22, 73] on icon at bounding box center [26, 73] width 9 height 11
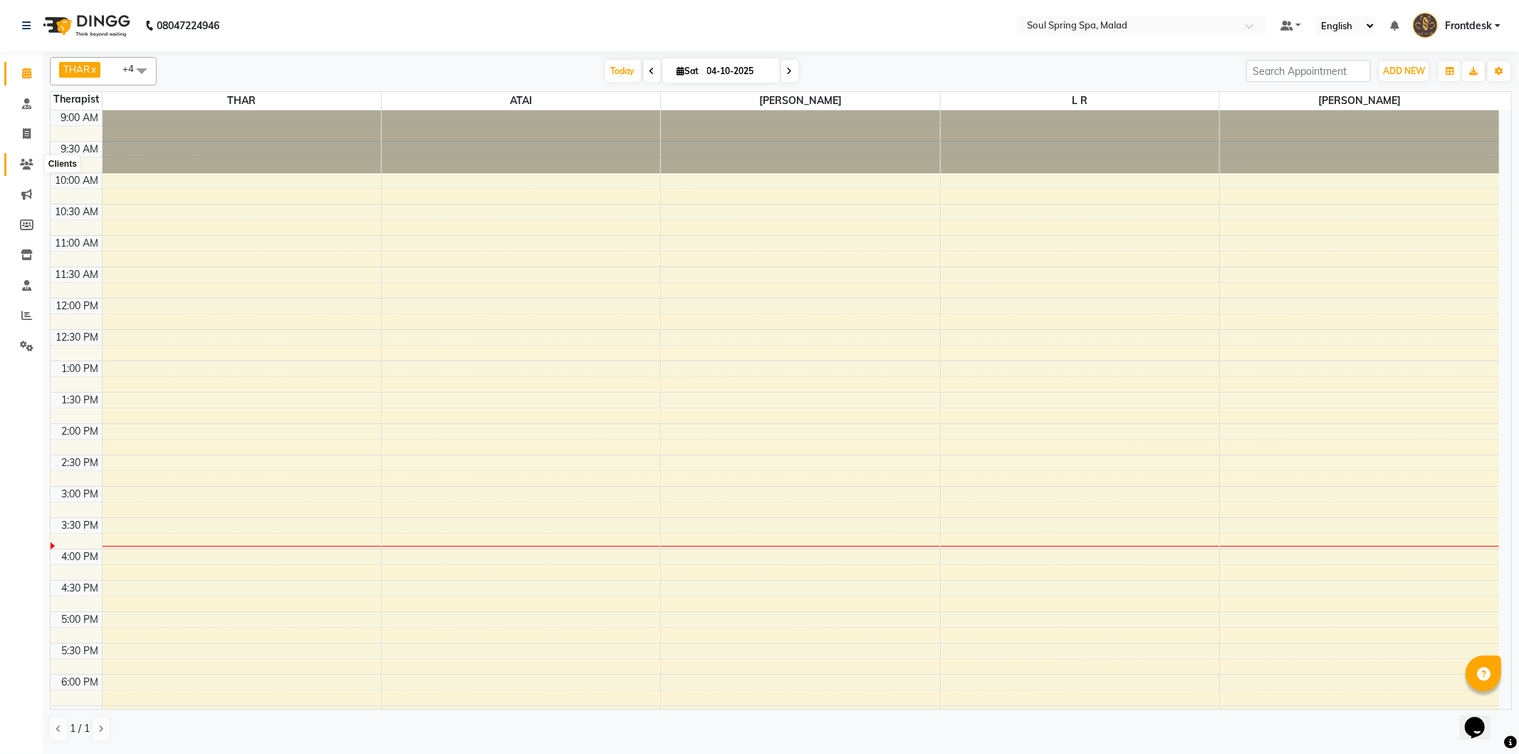
click at [32, 157] on span at bounding box center [26, 165] width 25 height 16
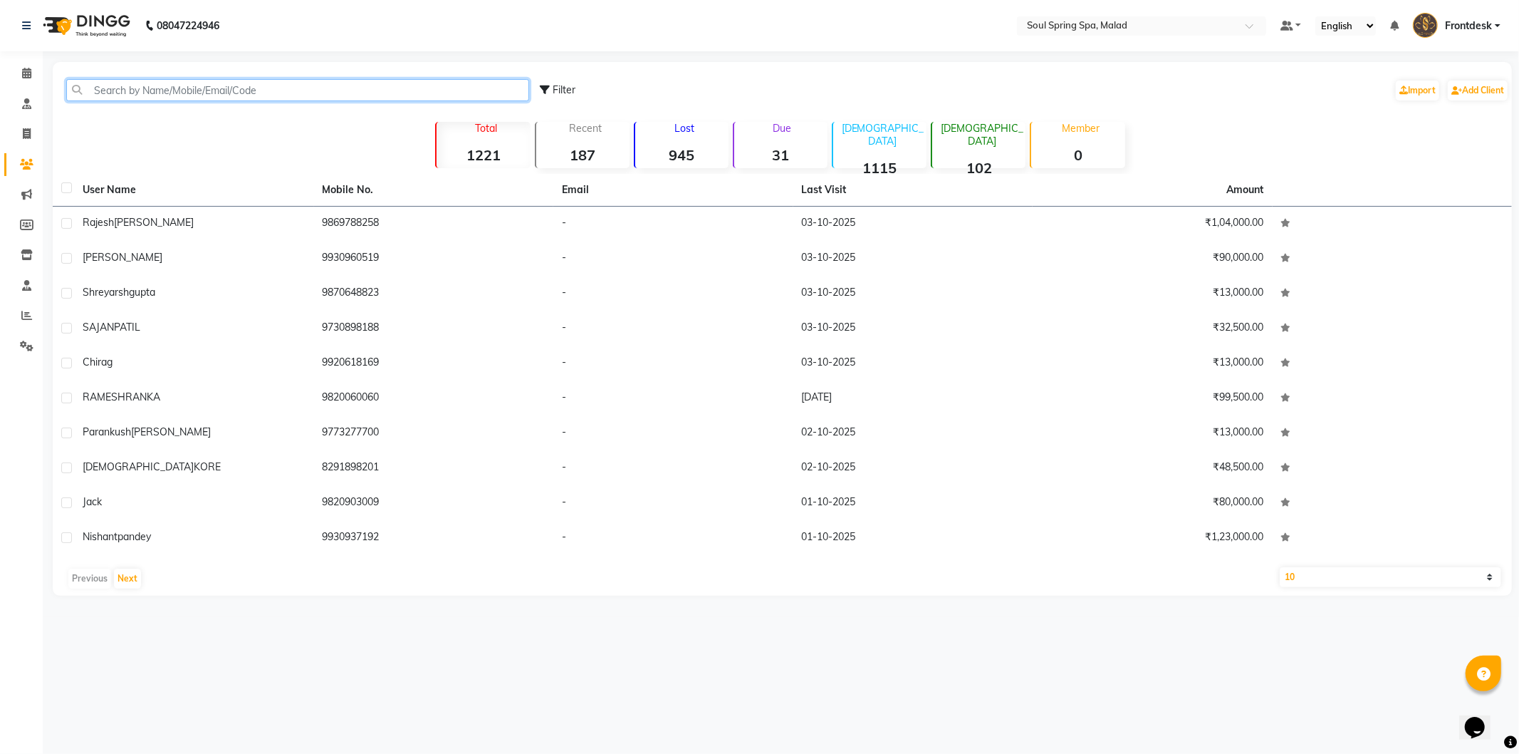
click at [142, 100] on input "text" at bounding box center [297, 90] width 463 height 22
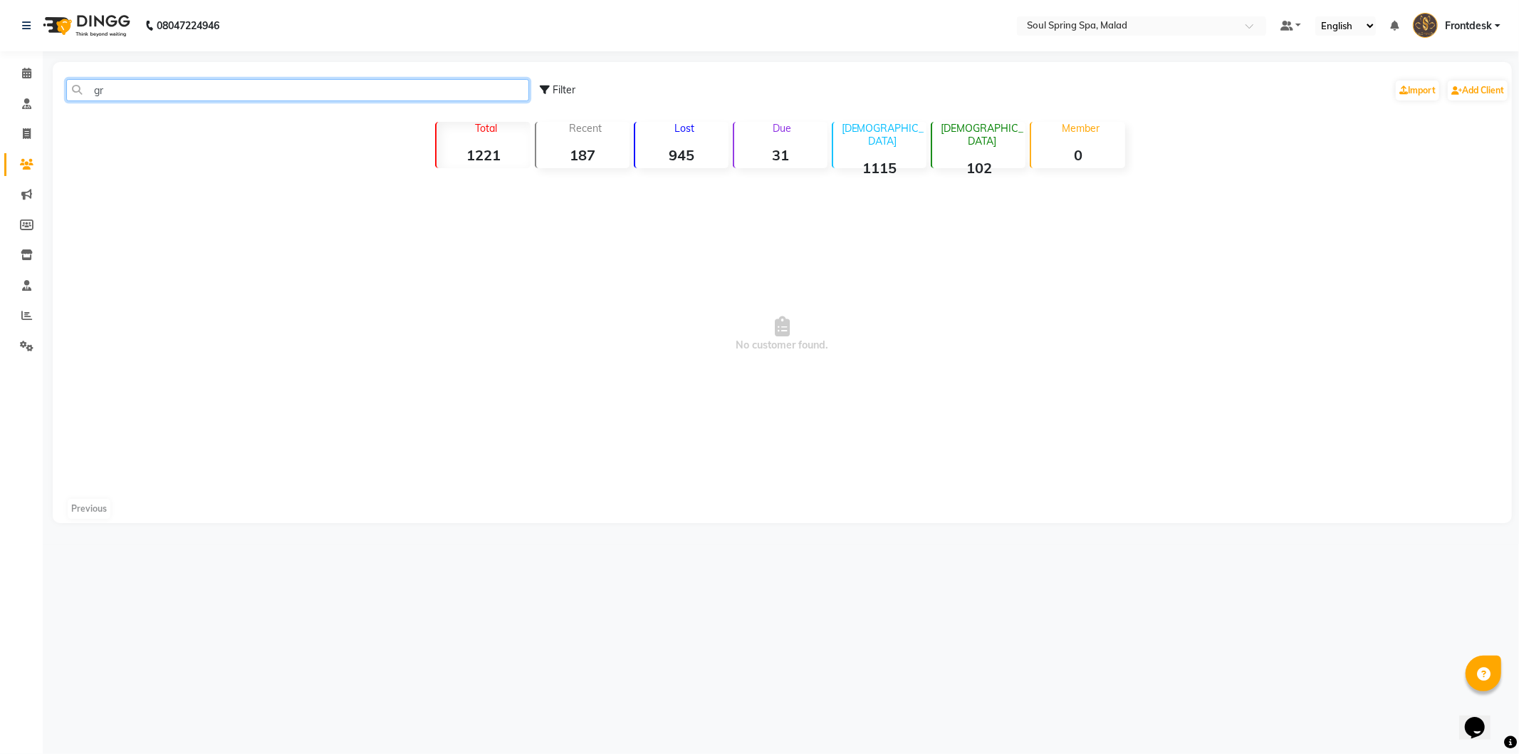
type input "g"
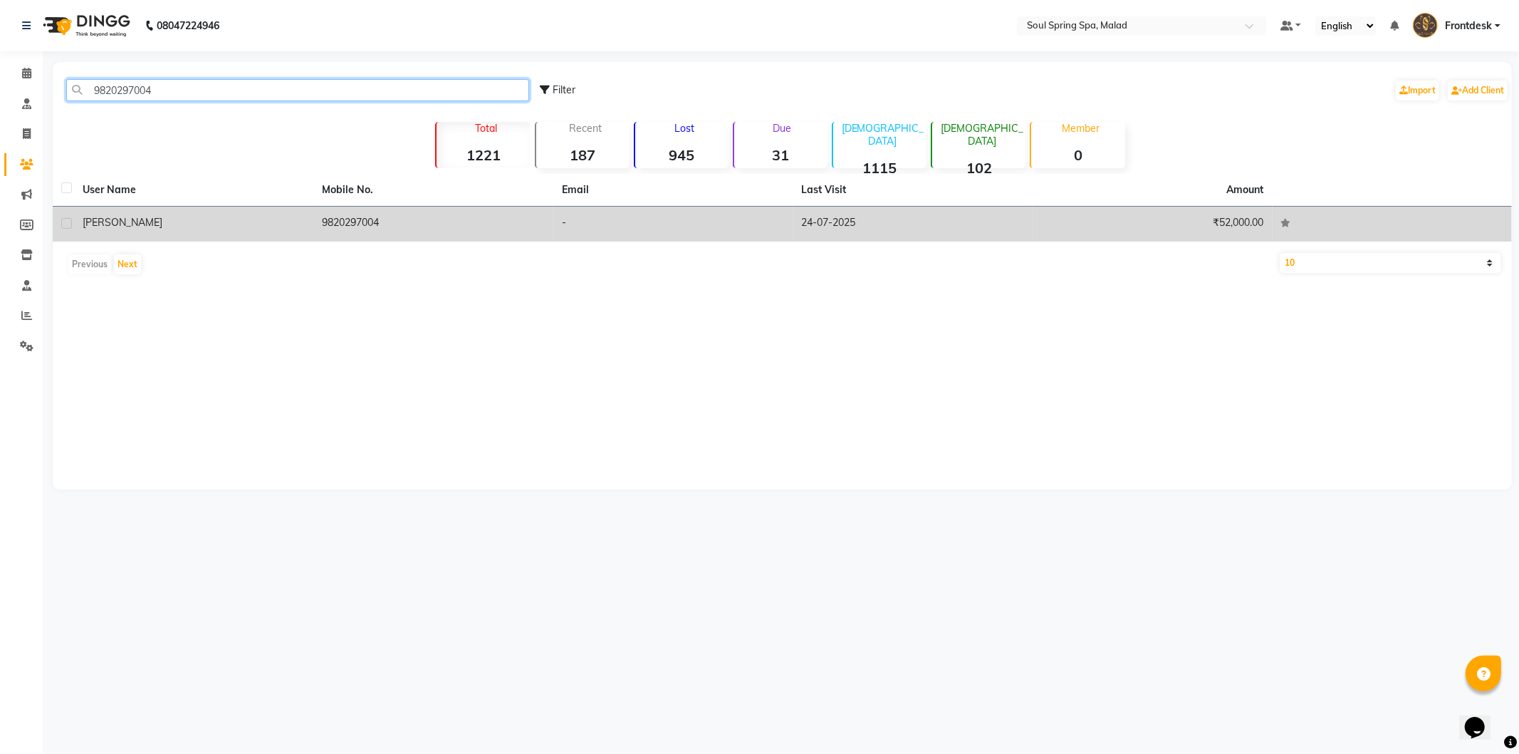
type input "9820297004"
click at [895, 207] on td "24-07-2025" at bounding box center [913, 224] width 240 height 35
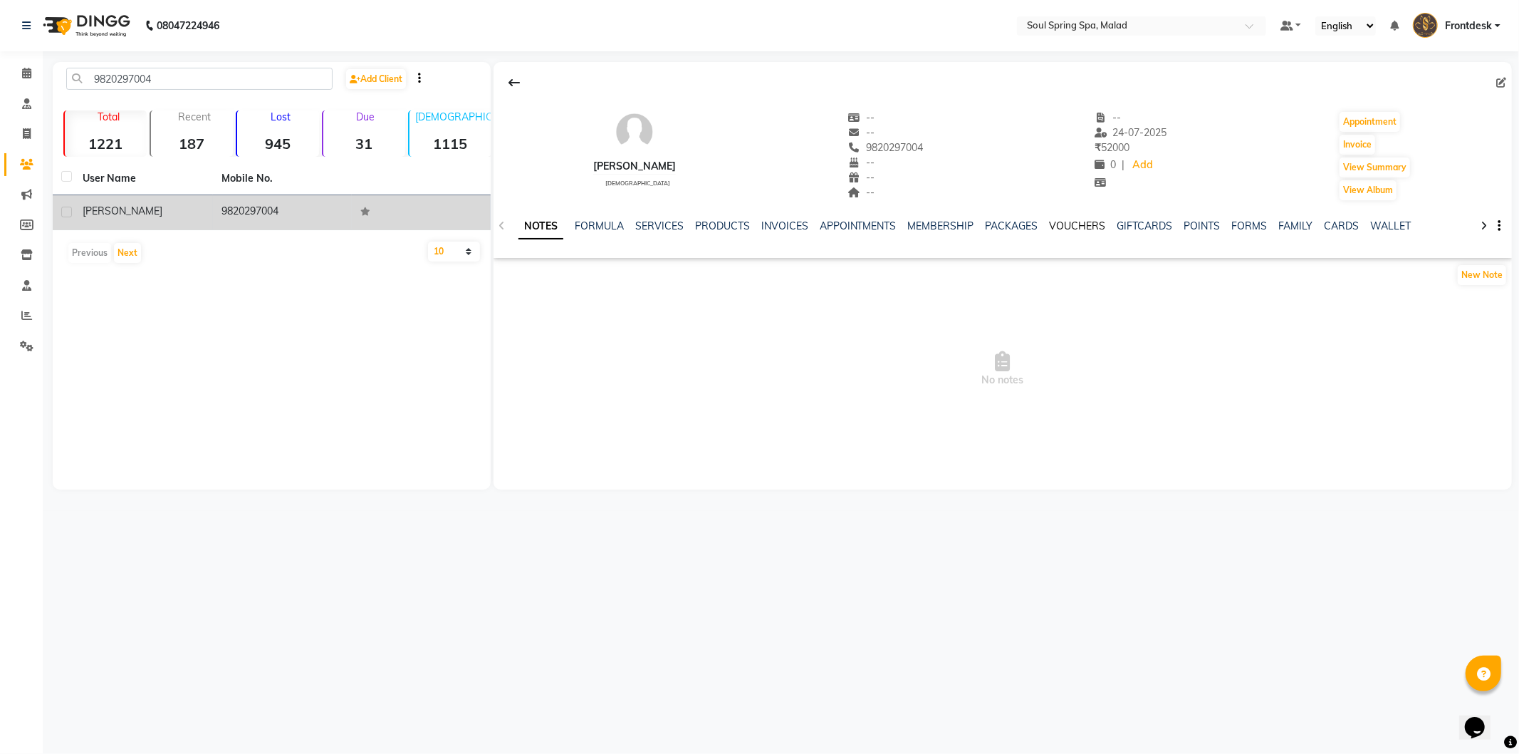
click at [1071, 228] on link "VOUCHERS" at bounding box center [1078, 225] width 56 height 13
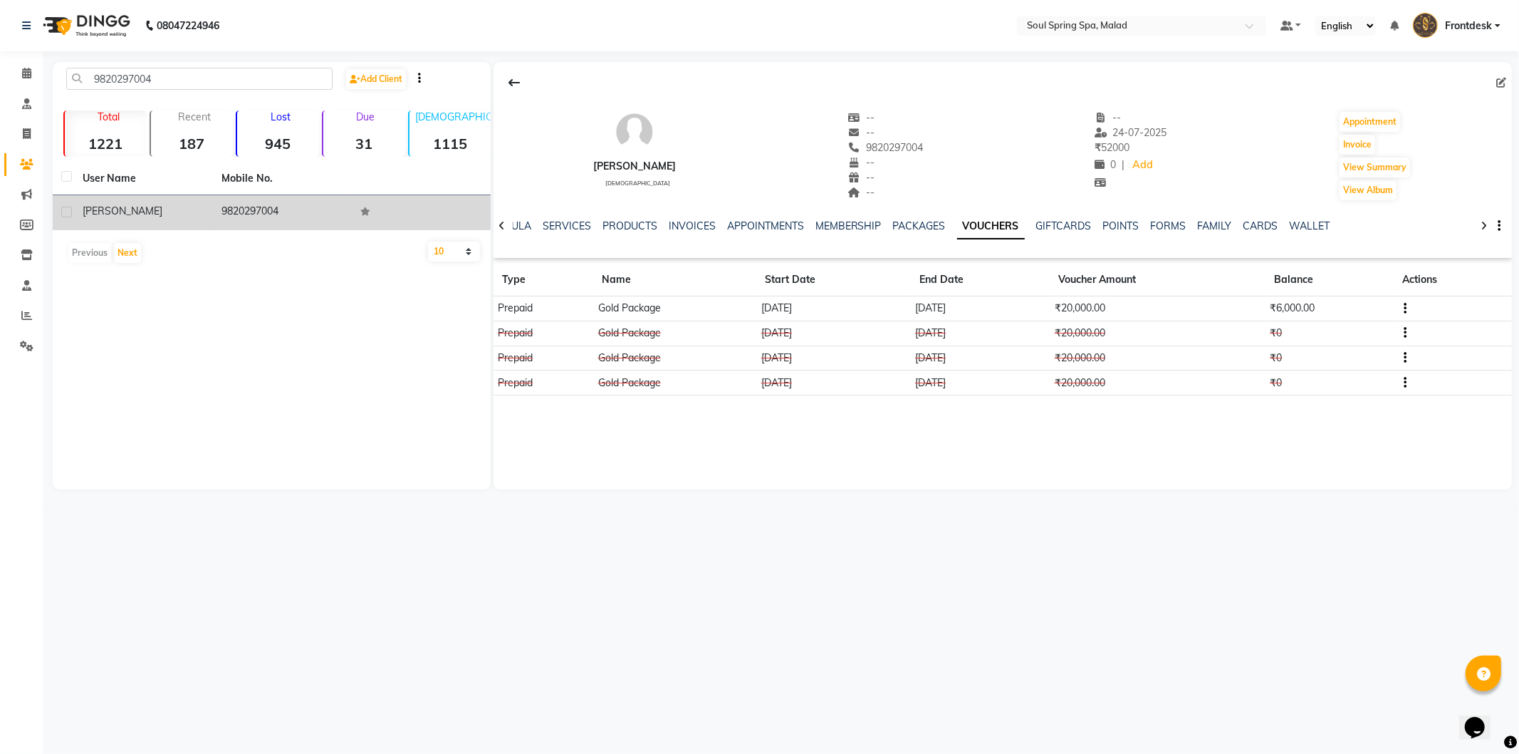
click at [957, 214] on link "VOUCHERS" at bounding box center [991, 227] width 68 height 26
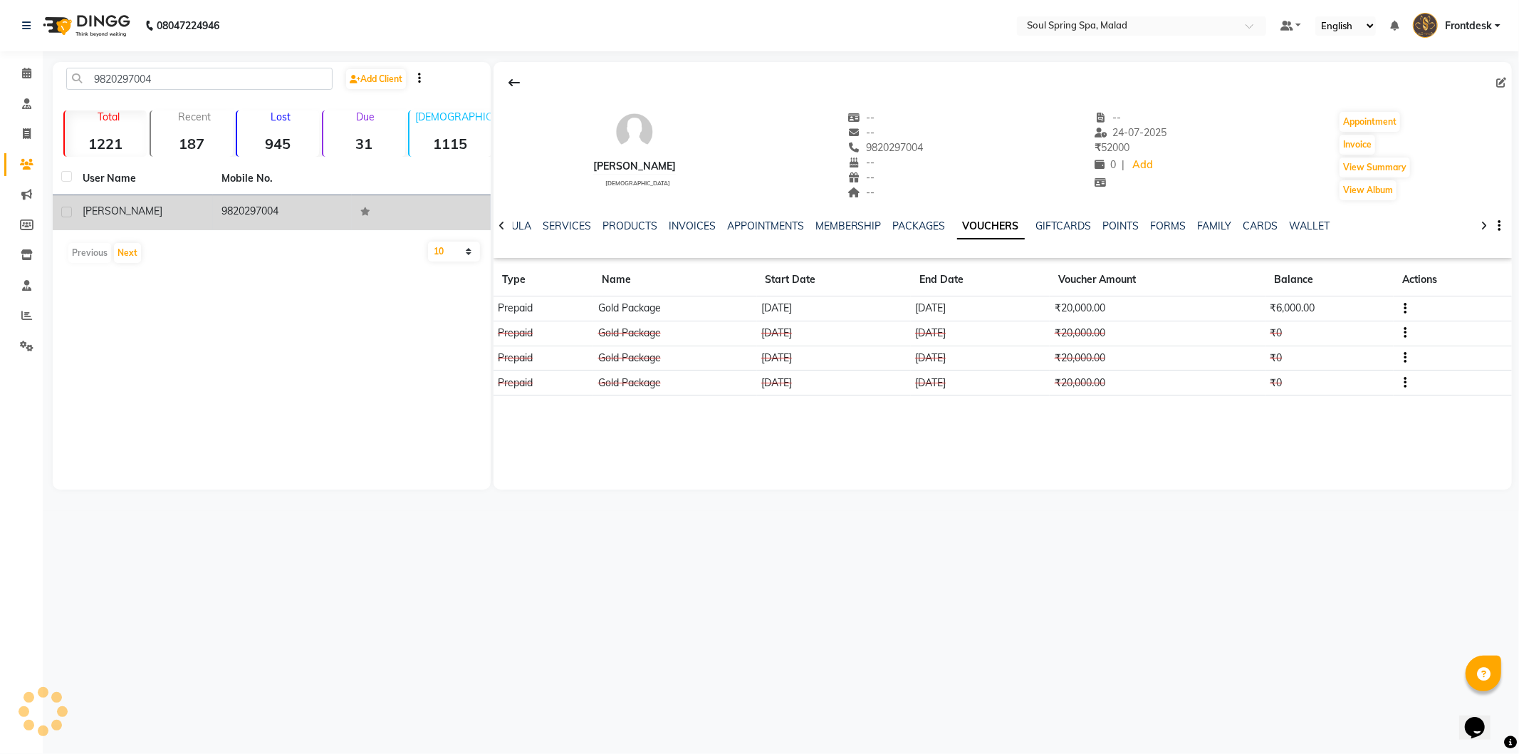
click at [957, 214] on link "VOUCHERS" at bounding box center [991, 227] width 68 height 26
click at [25, 76] on icon at bounding box center [26, 73] width 9 height 11
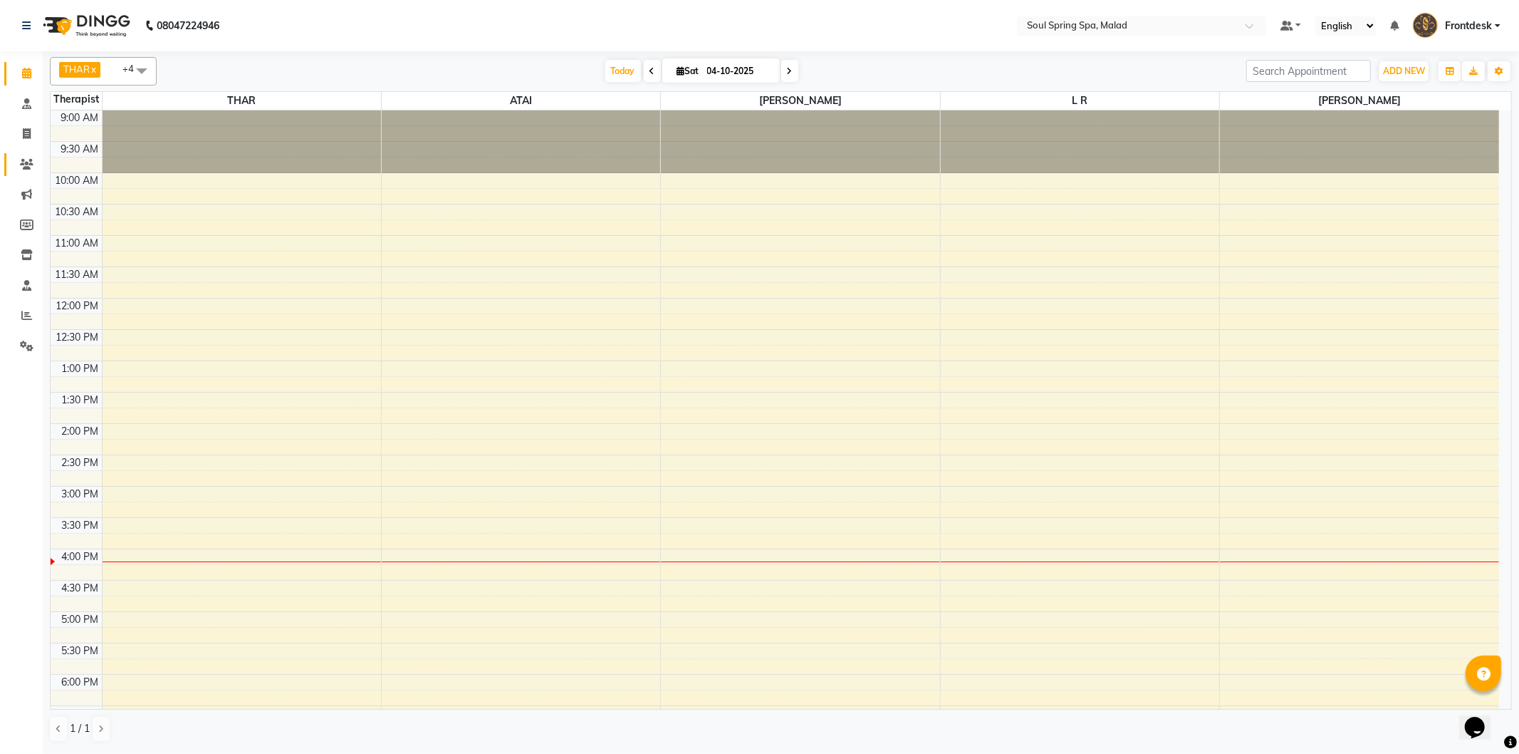
click at [12, 160] on link "Clients" at bounding box center [21, 165] width 34 height 24
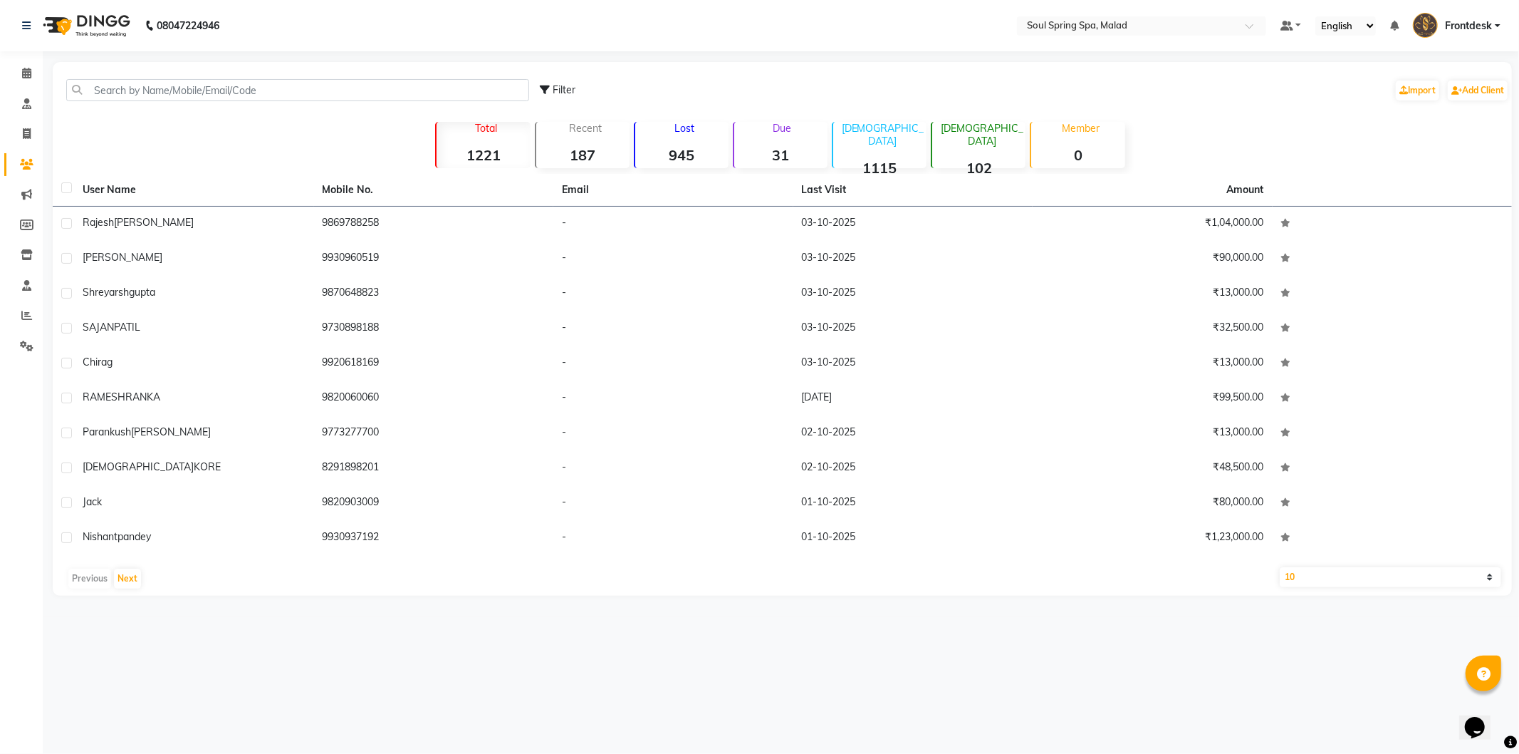
click at [879, 159] on strong "1115" at bounding box center [879, 168] width 93 height 18
click at [958, 159] on strong "102" at bounding box center [978, 168] width 93 height 18
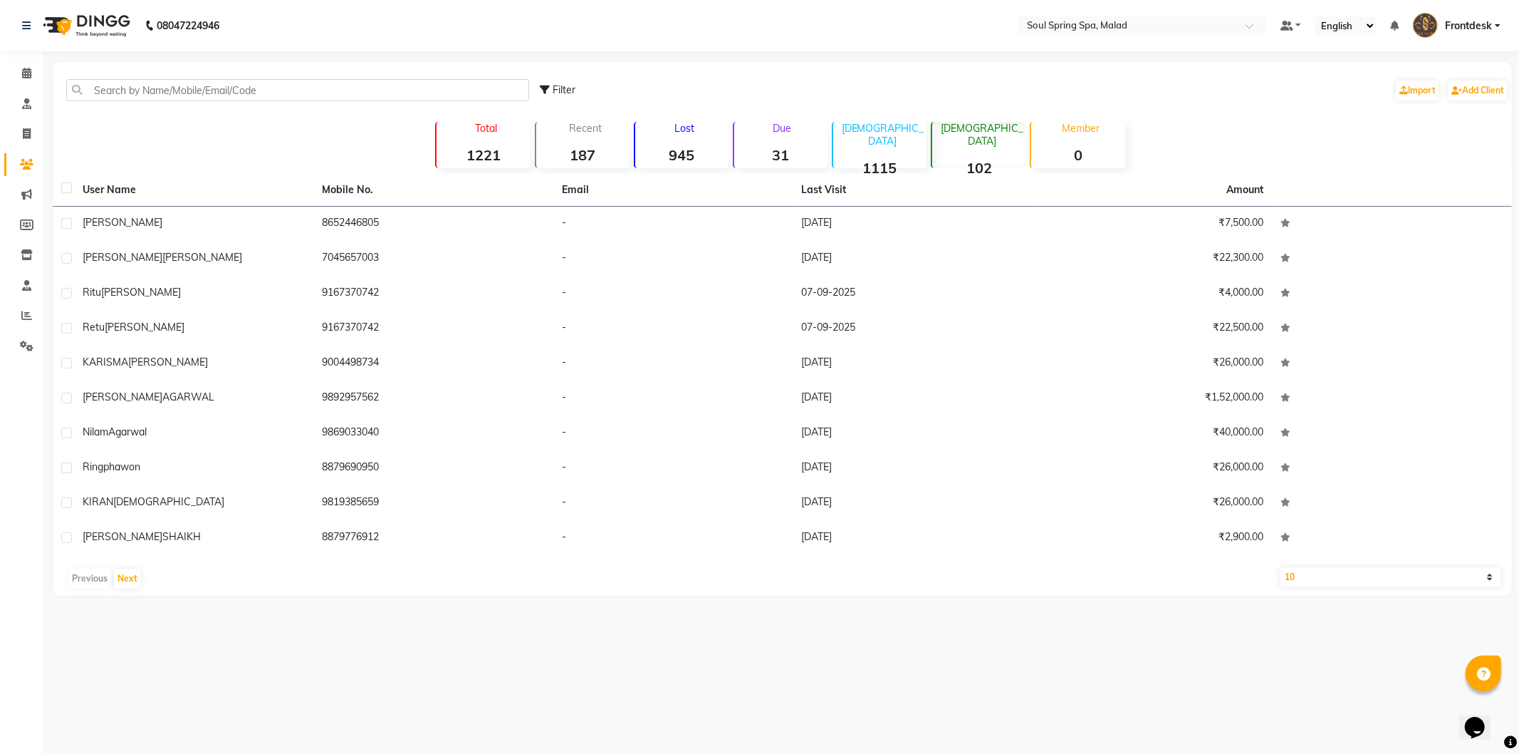
click at [1084, 157] on strong "0" at bounding box center [1077, 155] width 93 height 18
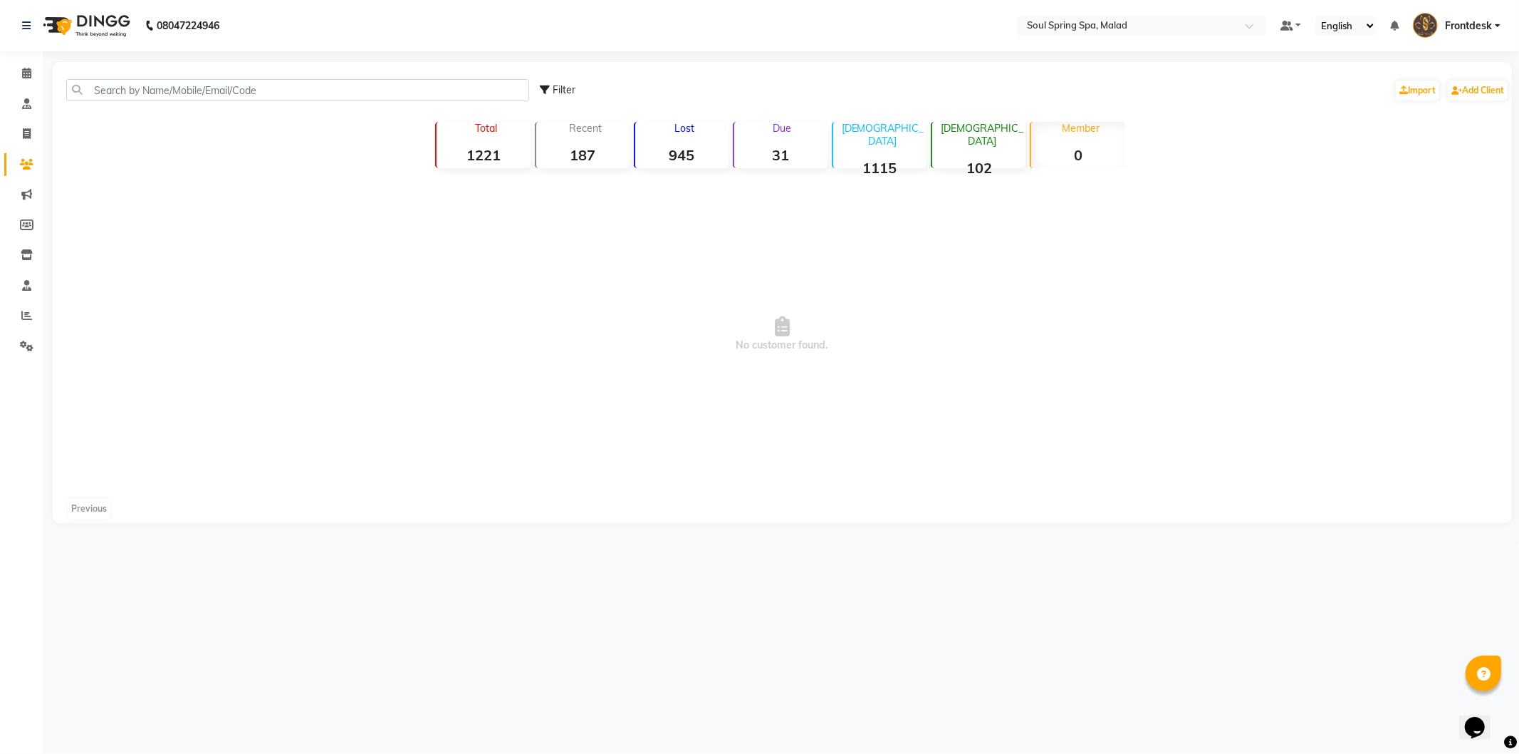
click at [971, 160] on strong "102" at bounding box center [978, 168] width 93 height 18
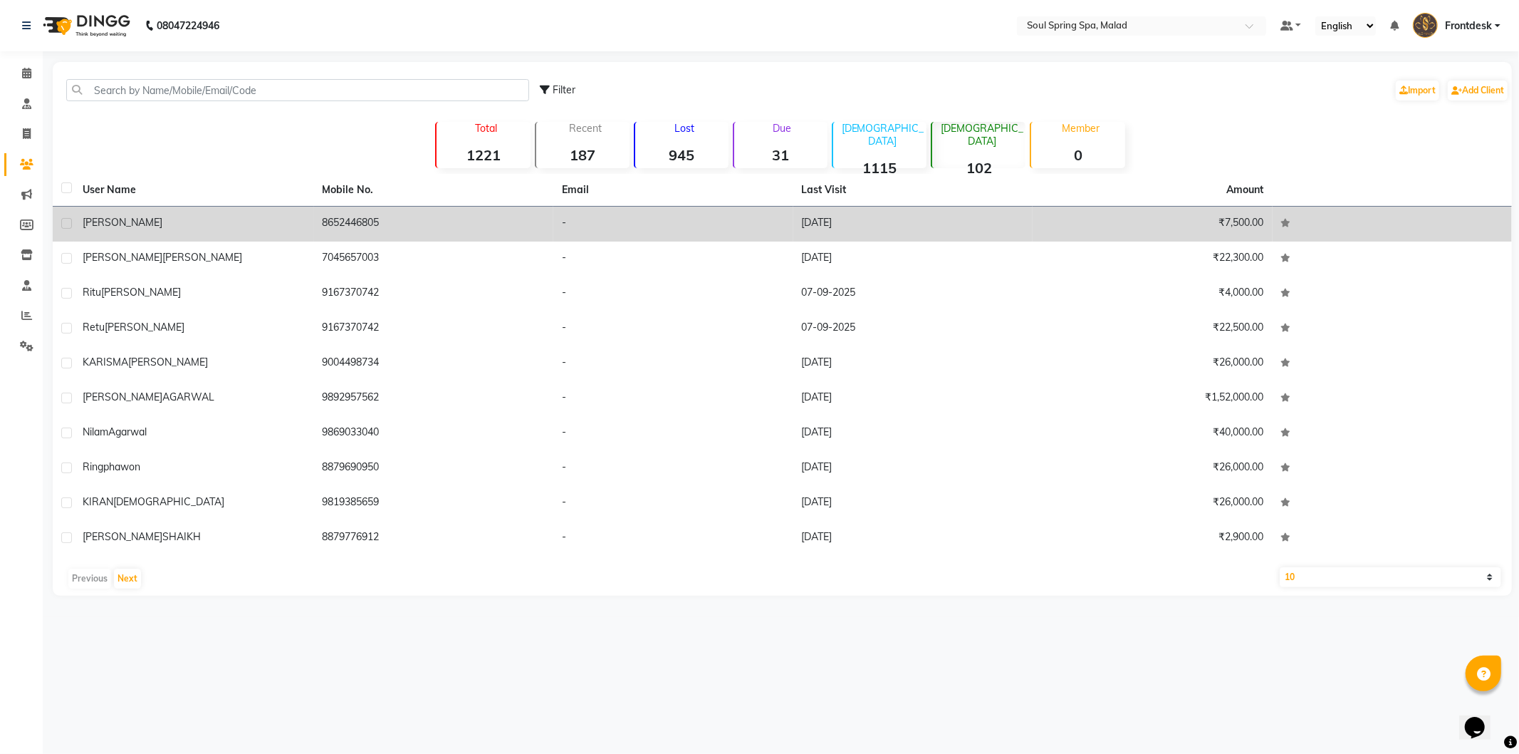
click at [812, 209] on td "[DATE]" at bounding box center [913, 224] width 240 height 35
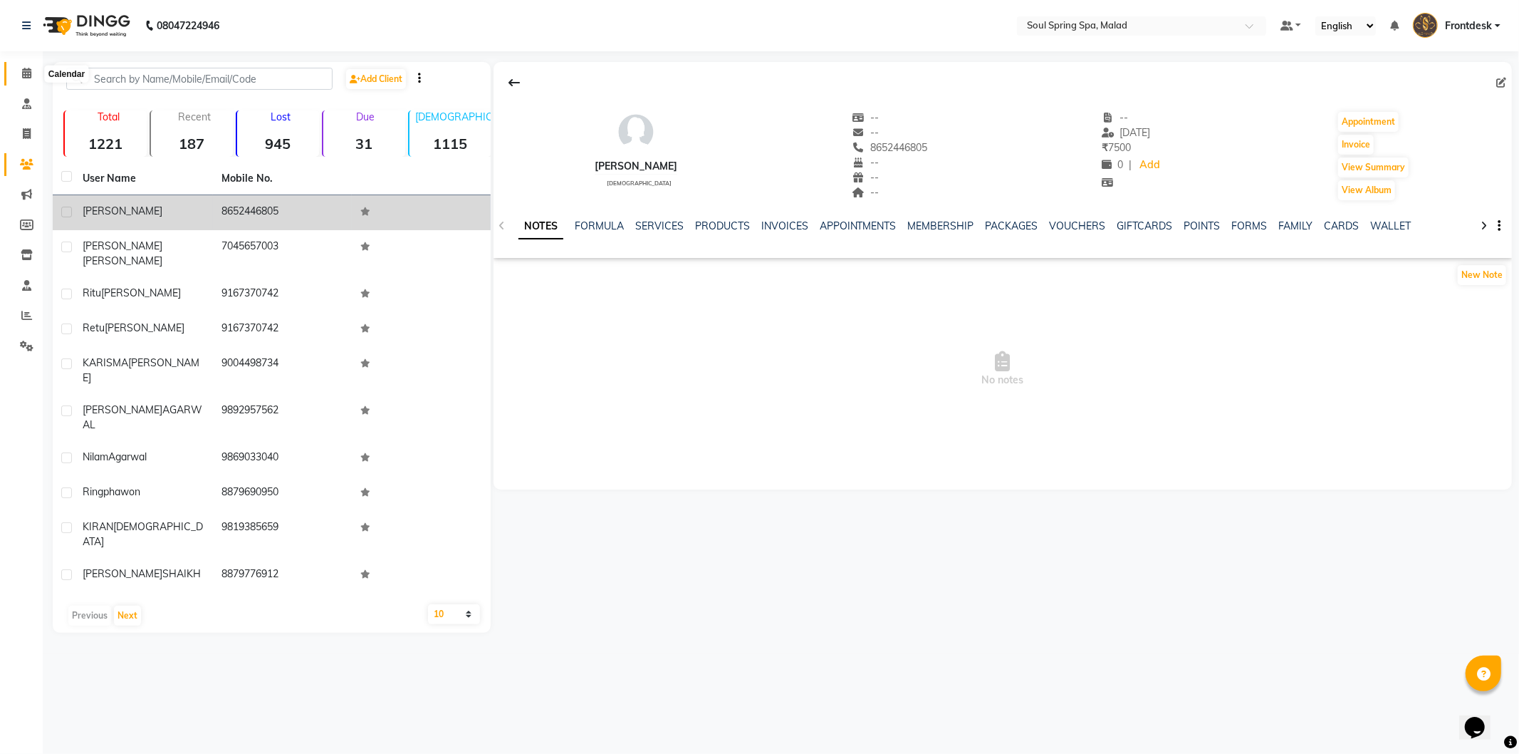
click at [28, 74] on icon at bounding box center [26, 73] width 9 height 11
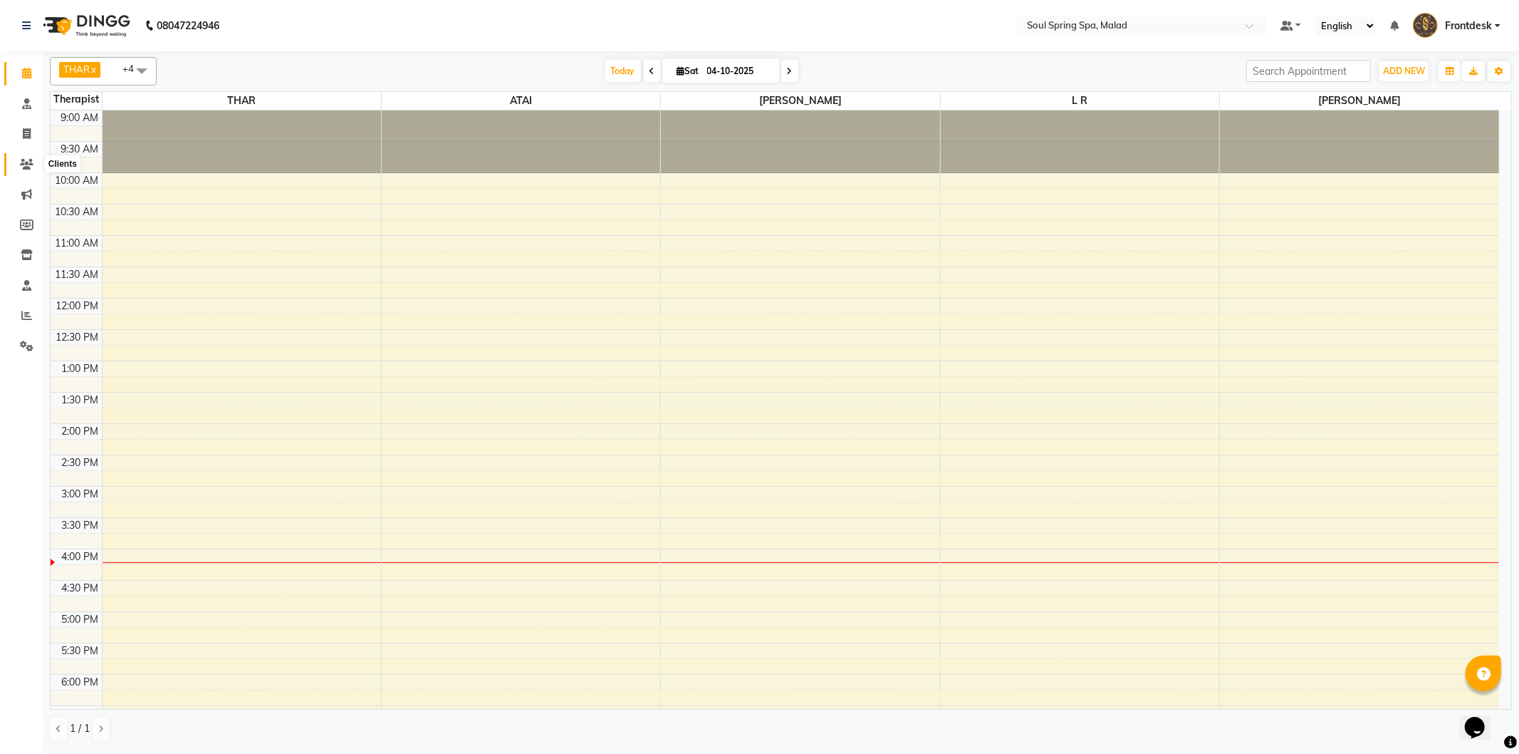
click at [24, 161] on icon at bounding box center [27, 164] width 14 height 11
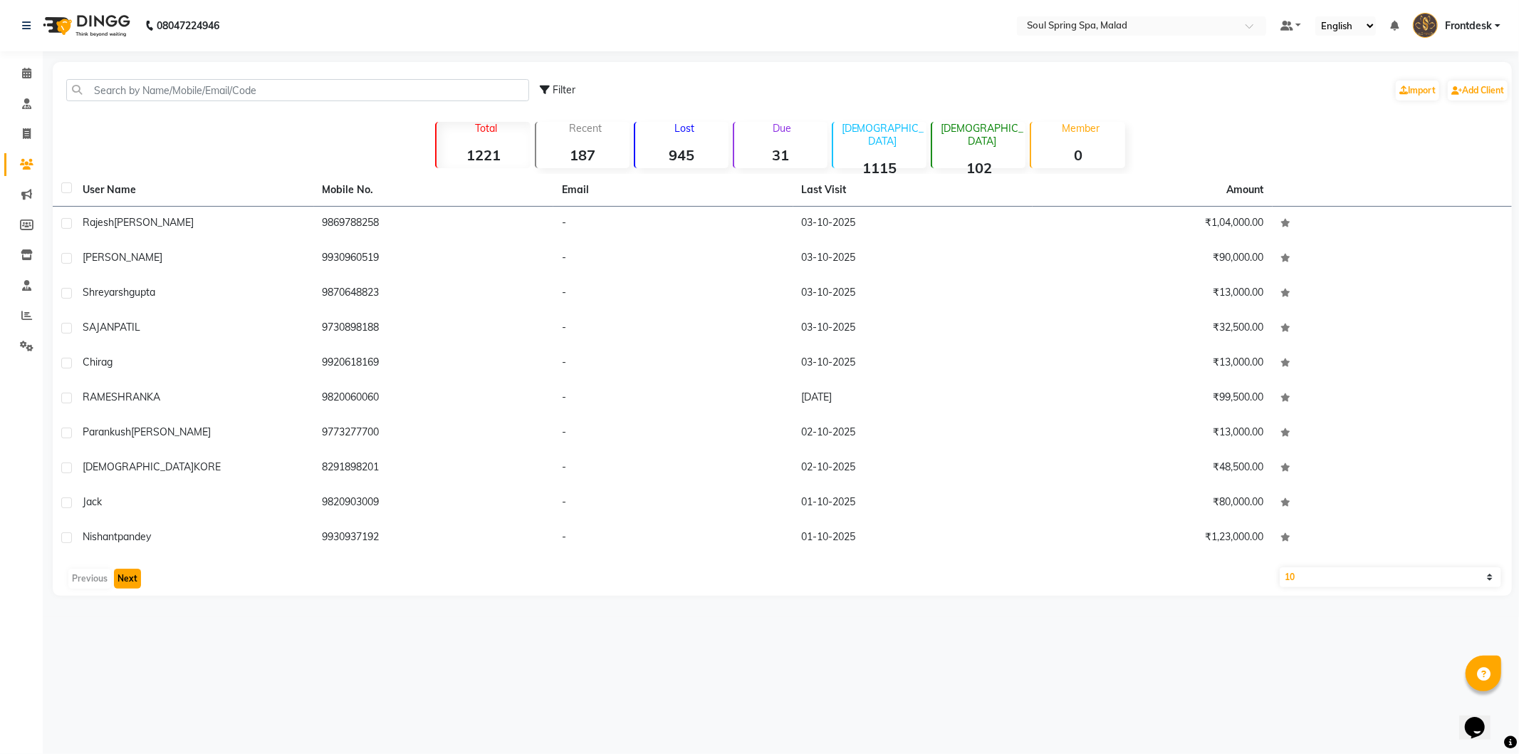
click at [128, 568] on button "Next" at bounding box center [127, 578] width 27 height 20
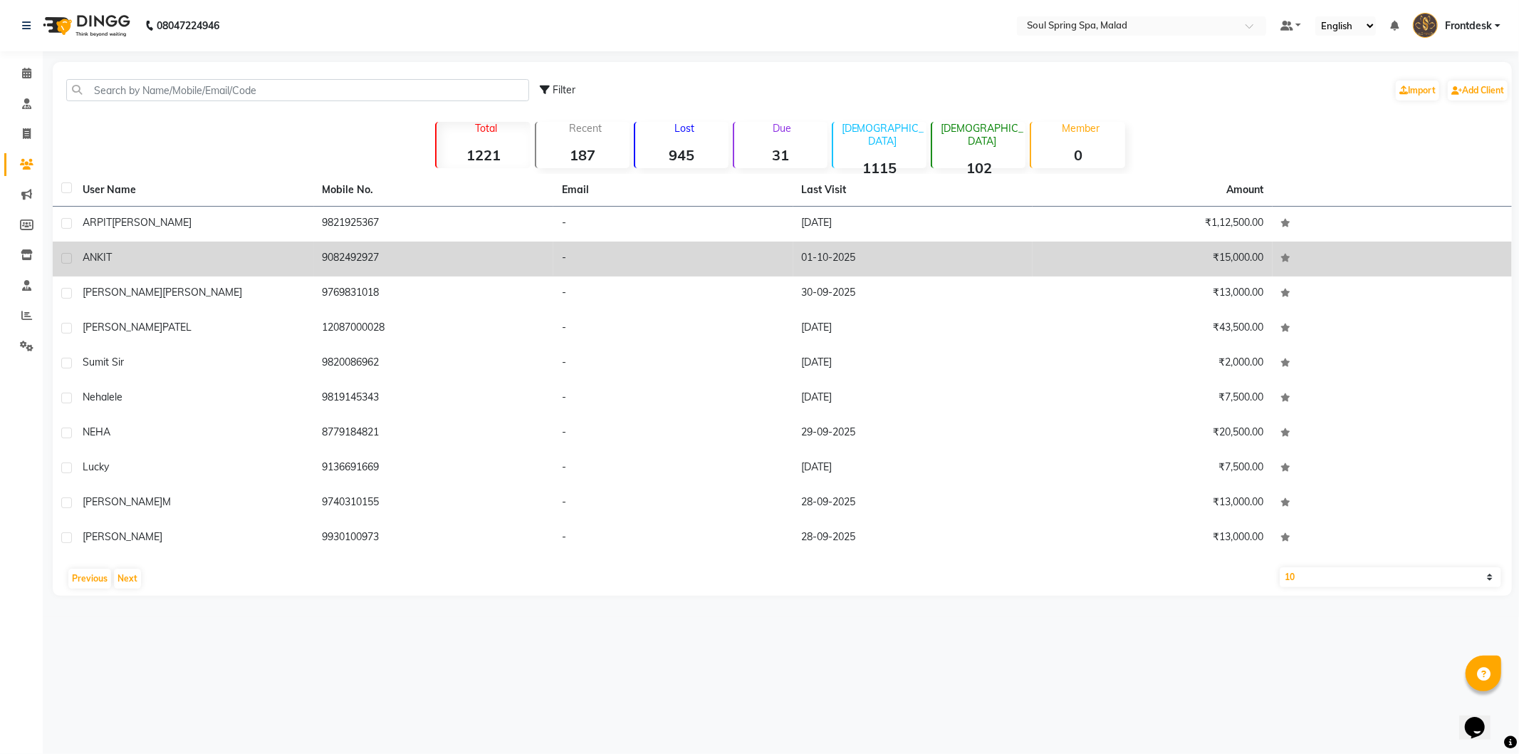
drag, startPoint x: 374, startPoint y: 224, endPoint x: 299, endPoint y: 250, distance: 79.1
click at [374, 224] on td "9821925367" at bounding box center [434, 224] width 240 height 35
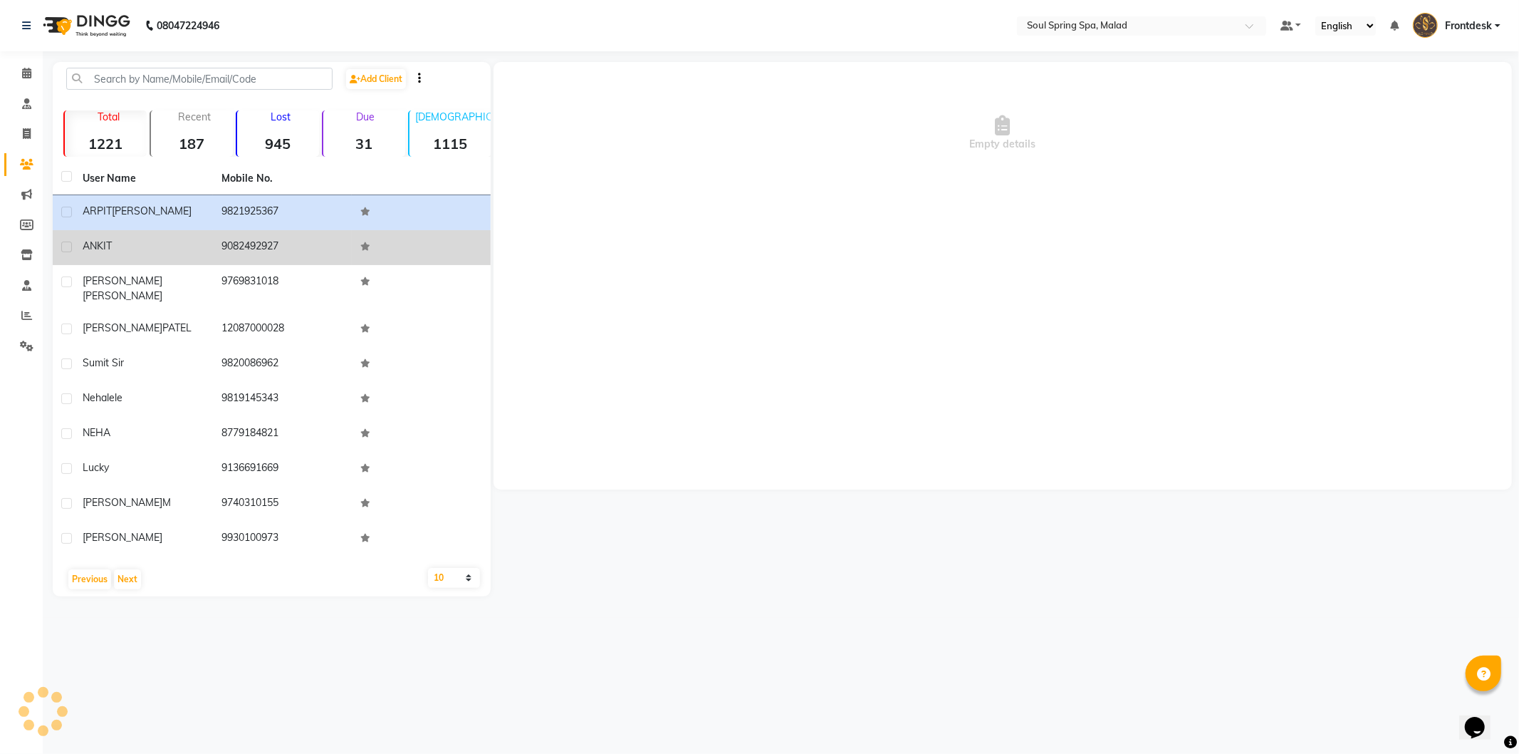
click at [297, 251] on td "9082492927" at bounding box center [282, 247] width 139 height 35
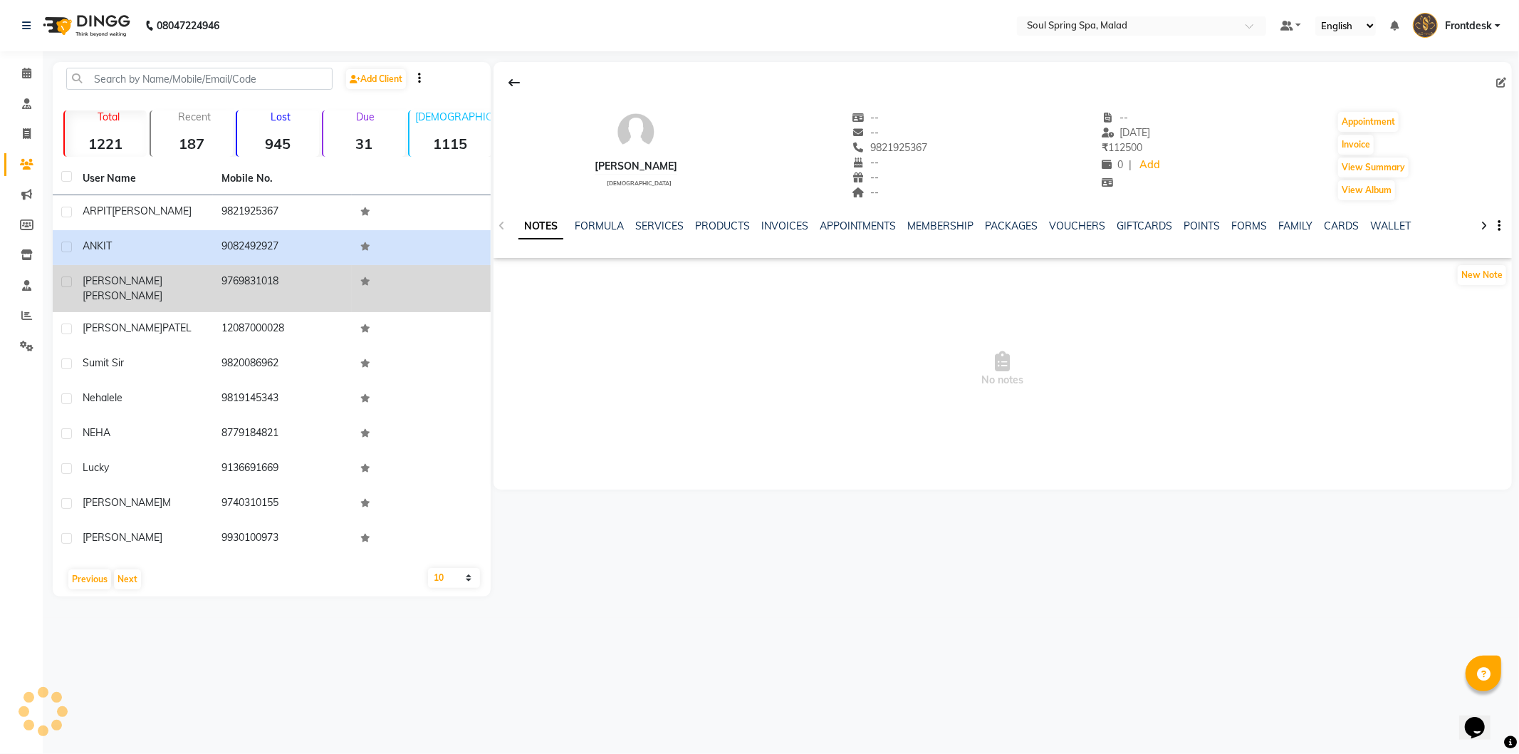
click at [294, 279] on td "9769831018" at bounding box center [282, 288] width 139 height 47
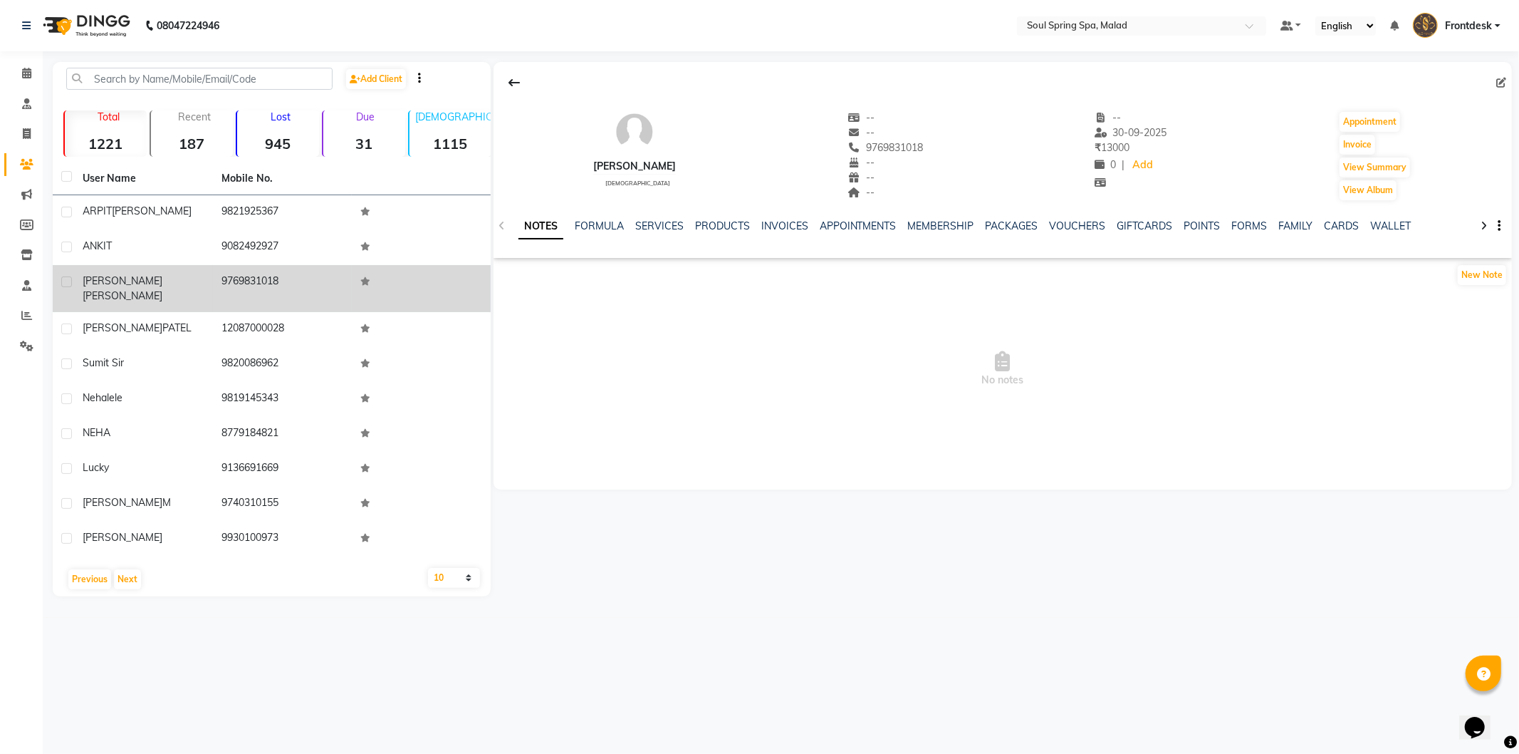
click at [282, 281] on td "9769831018" at bounding box center [282, 288] width 139 height 47
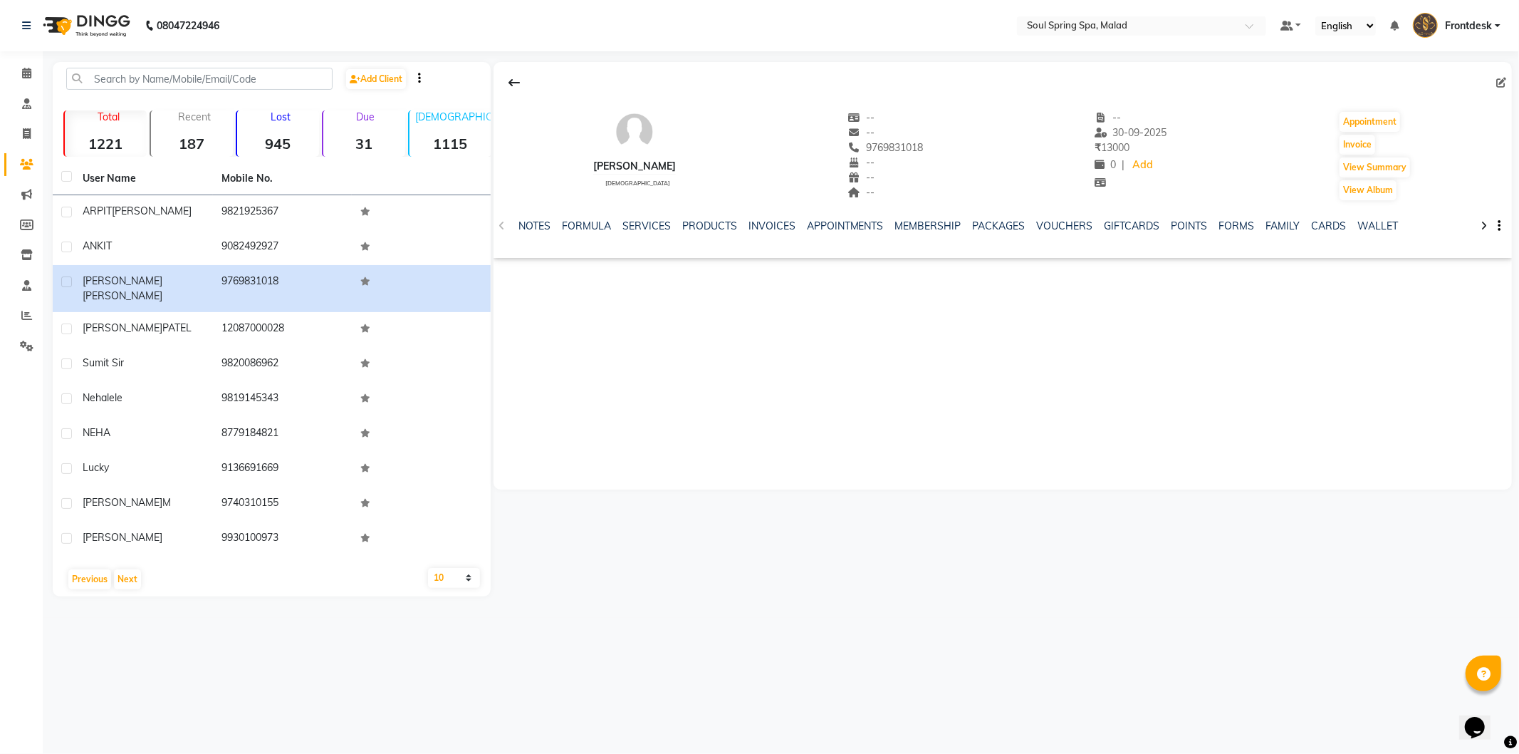
click at [1061, 216] on div "NOTES FORMULA SERVICES PRODUCTS INVOICES APPOINTMENTS MEMBERSHIP PACKAGES VOUCH…" at bounding box center [1003, 226] width 1018 height 49
click at [1056, 223] on link "VOUCHERS" at bounding box center [1065, 225] width 56 height 13
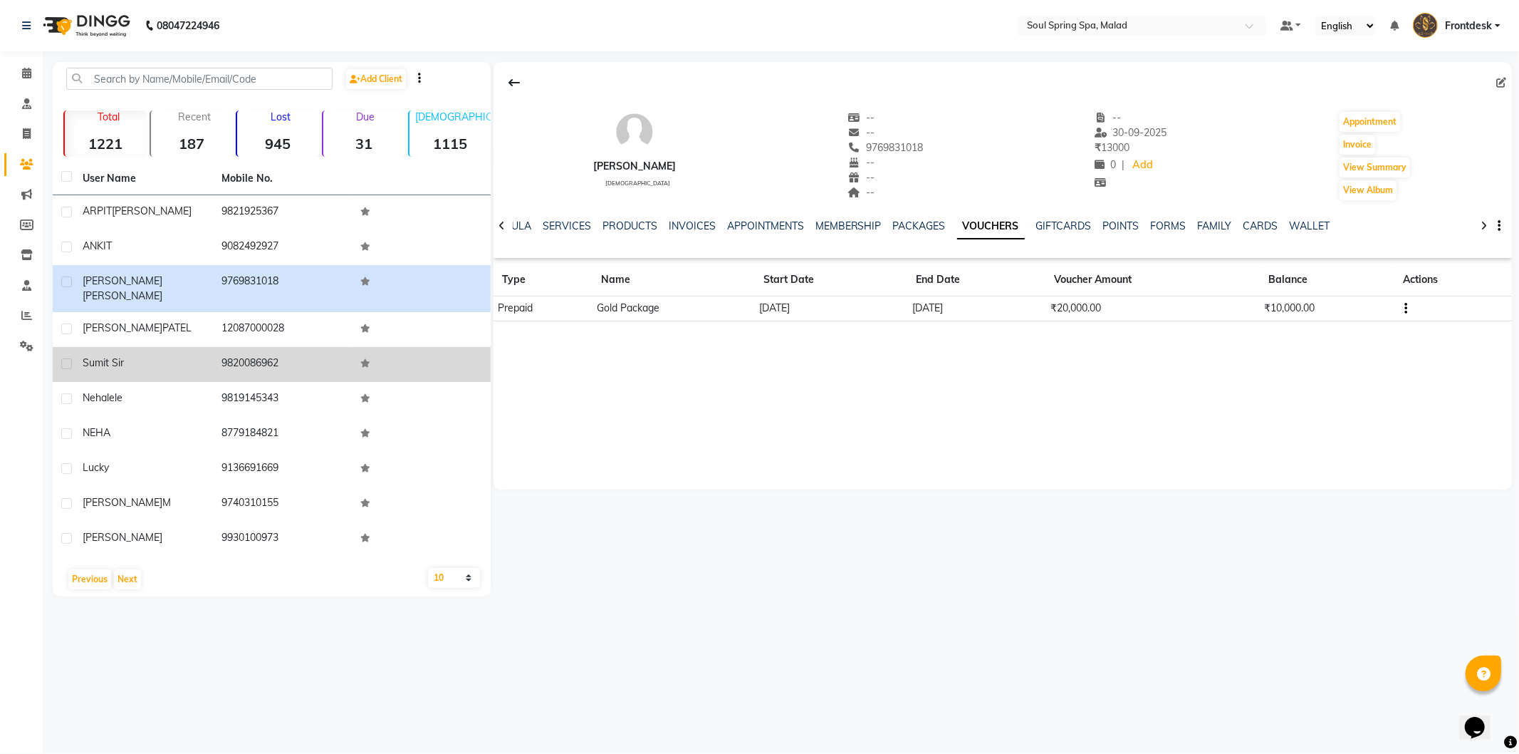
click at [323, 347] on td "9820086962" at bounding box center [282, 364] width 139 height 35
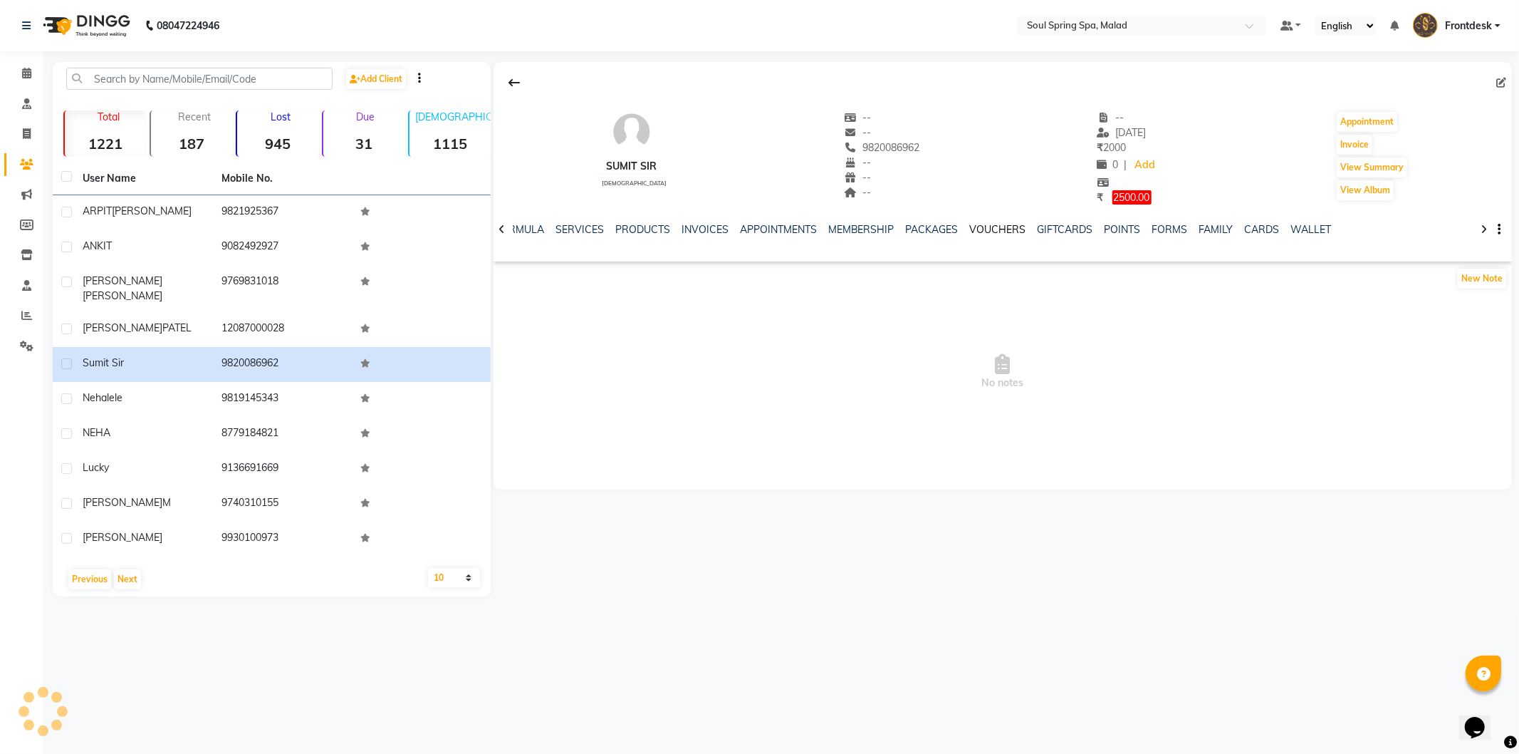
click at [1013, 231] on link "VOUCHERS" at bounding box center [998, 229] width 56 height 13
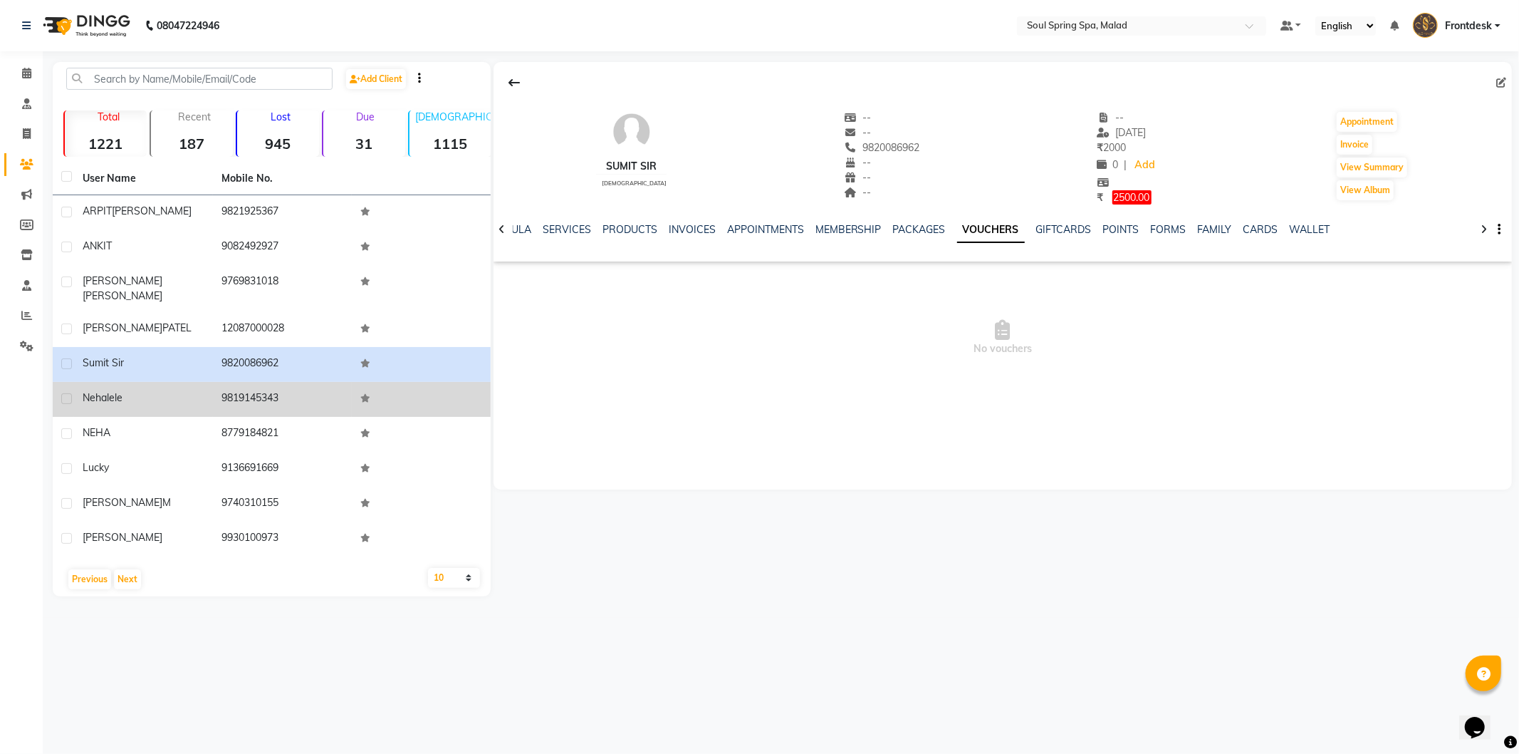
click at [251, 393] on td "9819145343" at bounding box center [282, 399] width 139 height 35
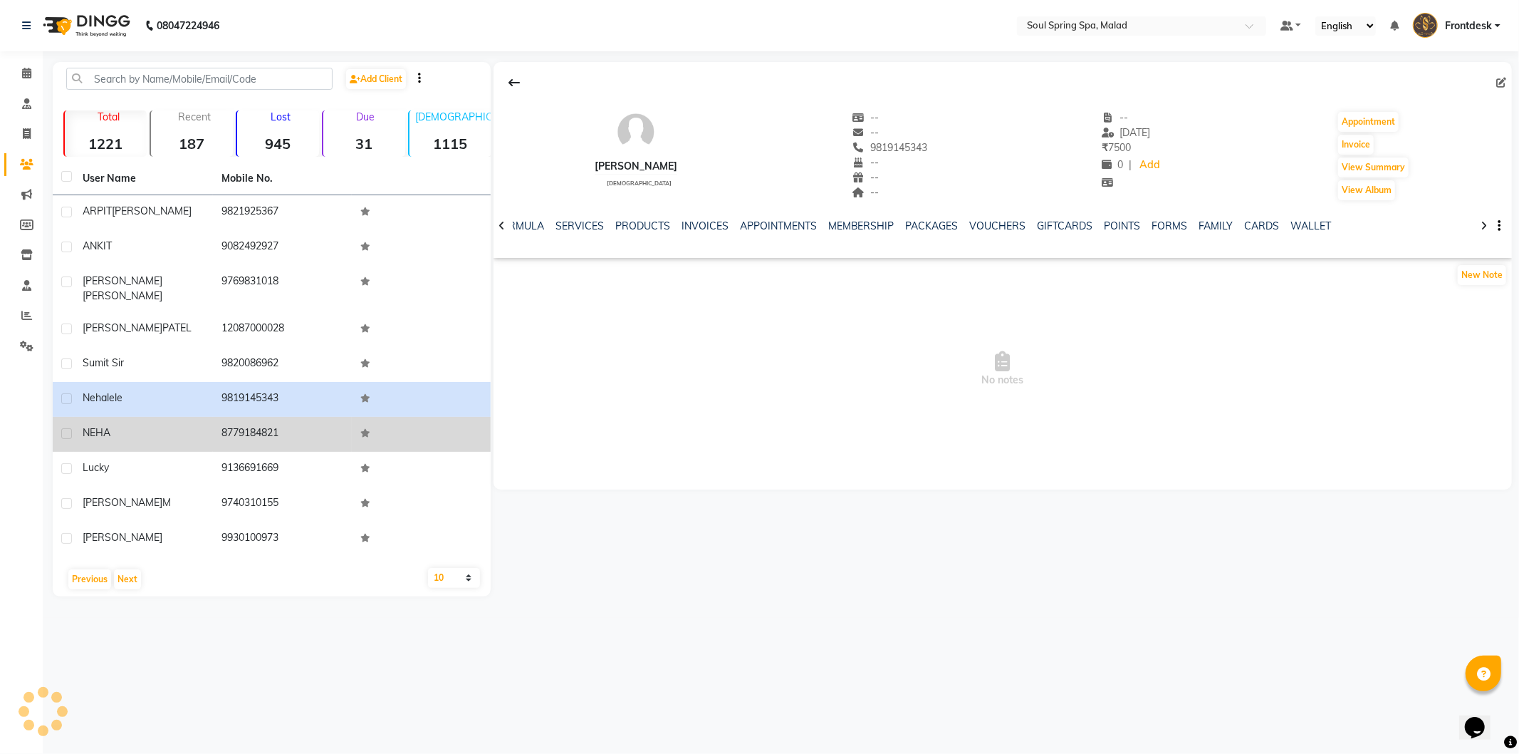
click at [236, 417] on td "8779184821" at bounding box center [282, 434] width 139 height 35
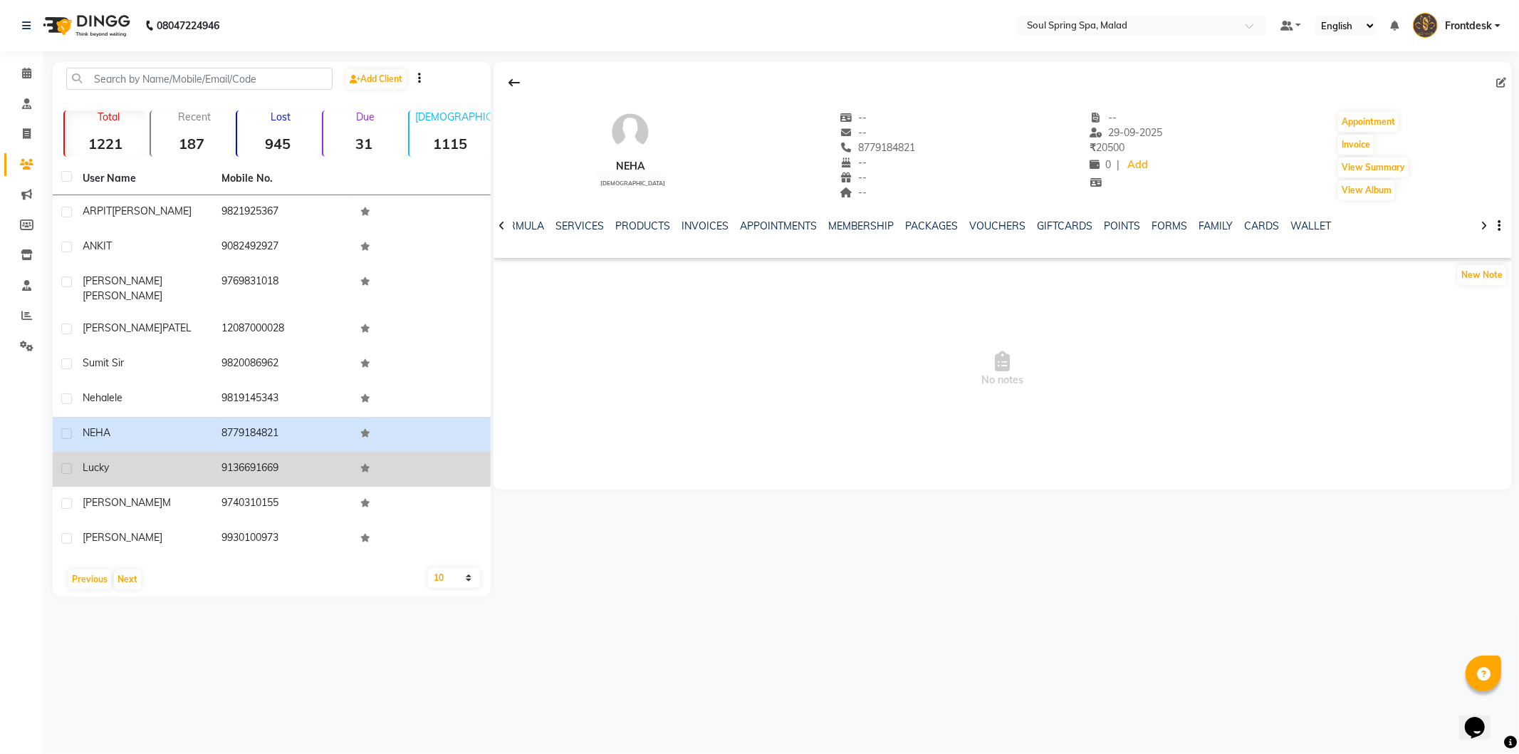
click at [304, 452] on td "9136691669" at bounding box center [282, 469] width 139 height 35
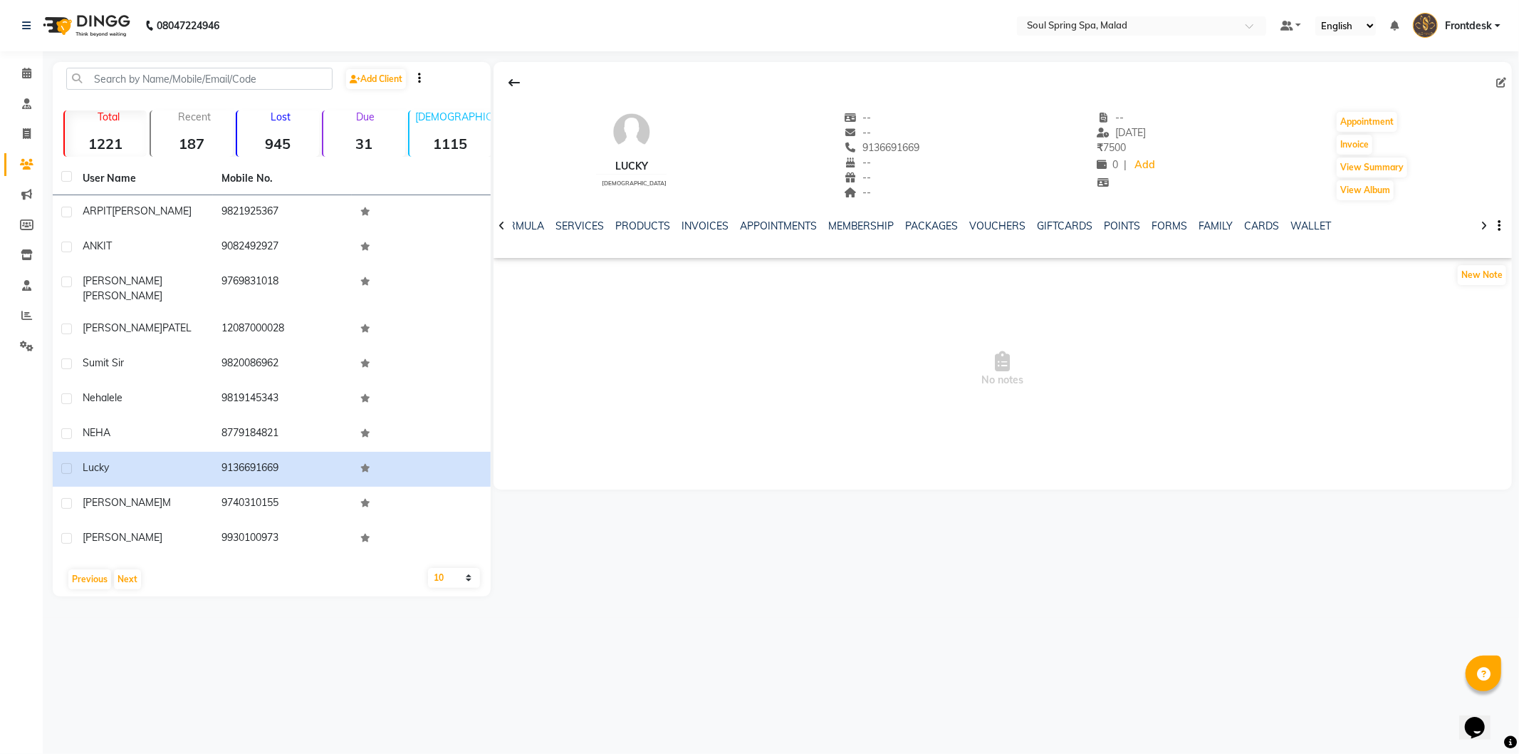
click at [965, 238] on div "NOTES FORMULA SERVICES PRODUCTS INVOICES APPOINTMENTS MEMBERSHIP PACKAGES VOUCH…" at bounding box center [986, 232] width 934 height 26
click at [981, 222] on link "VOUCHERS" at bounding box center [998, 225] width 56 height 13
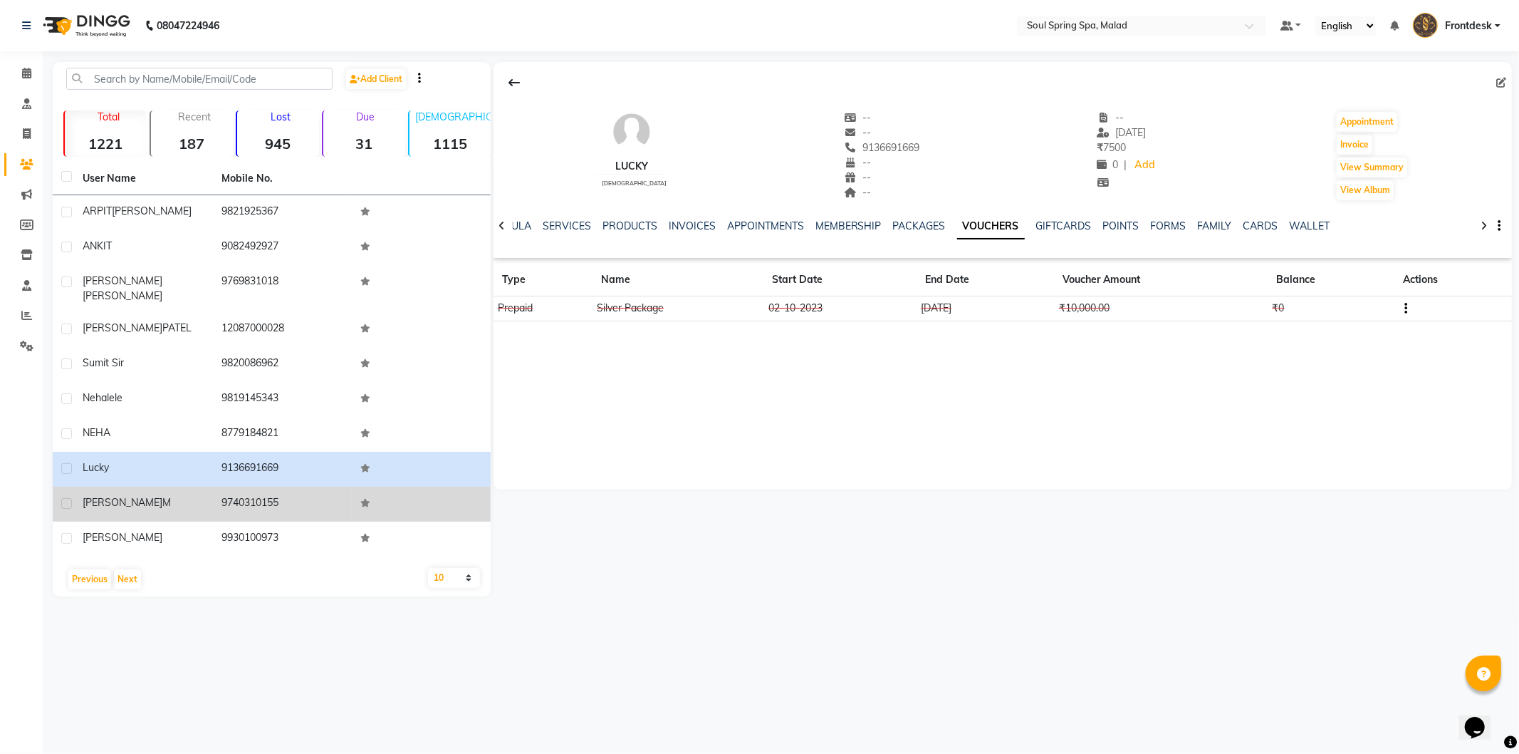
click at [410, 494] on td at bounding box center [421, 503] width 139 height 35
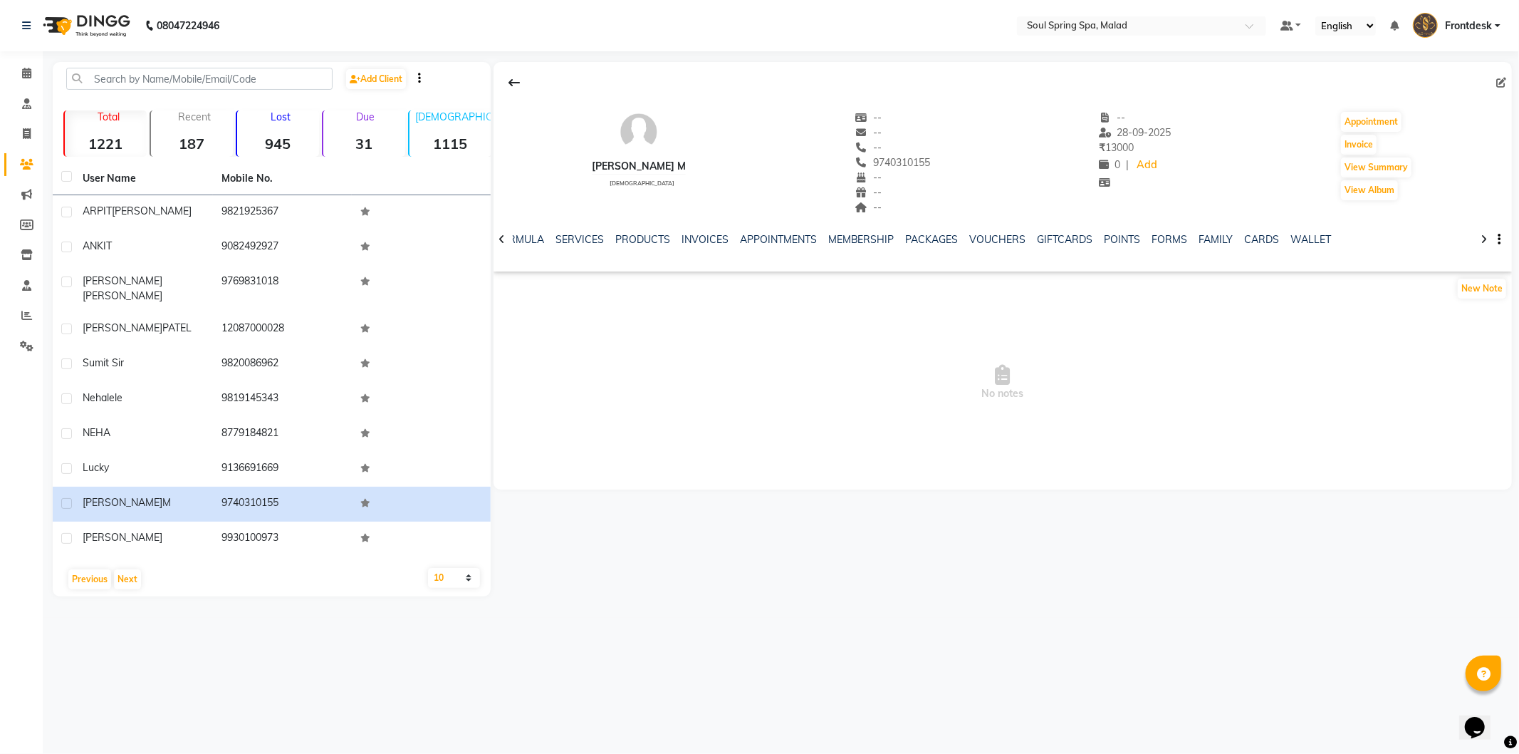
click at [976, 228] on div "NOTES FORMULA SERVICES PRODUCTS INVOICES APPOINTMENTS MEMBERSHIP PACKAGES VOUCH…" at bounding box center [1003, 239] width 1018 height 49
click at [981, 236] on link "VOUCHERS" at bounding box center [998, 239] width 56 height 13
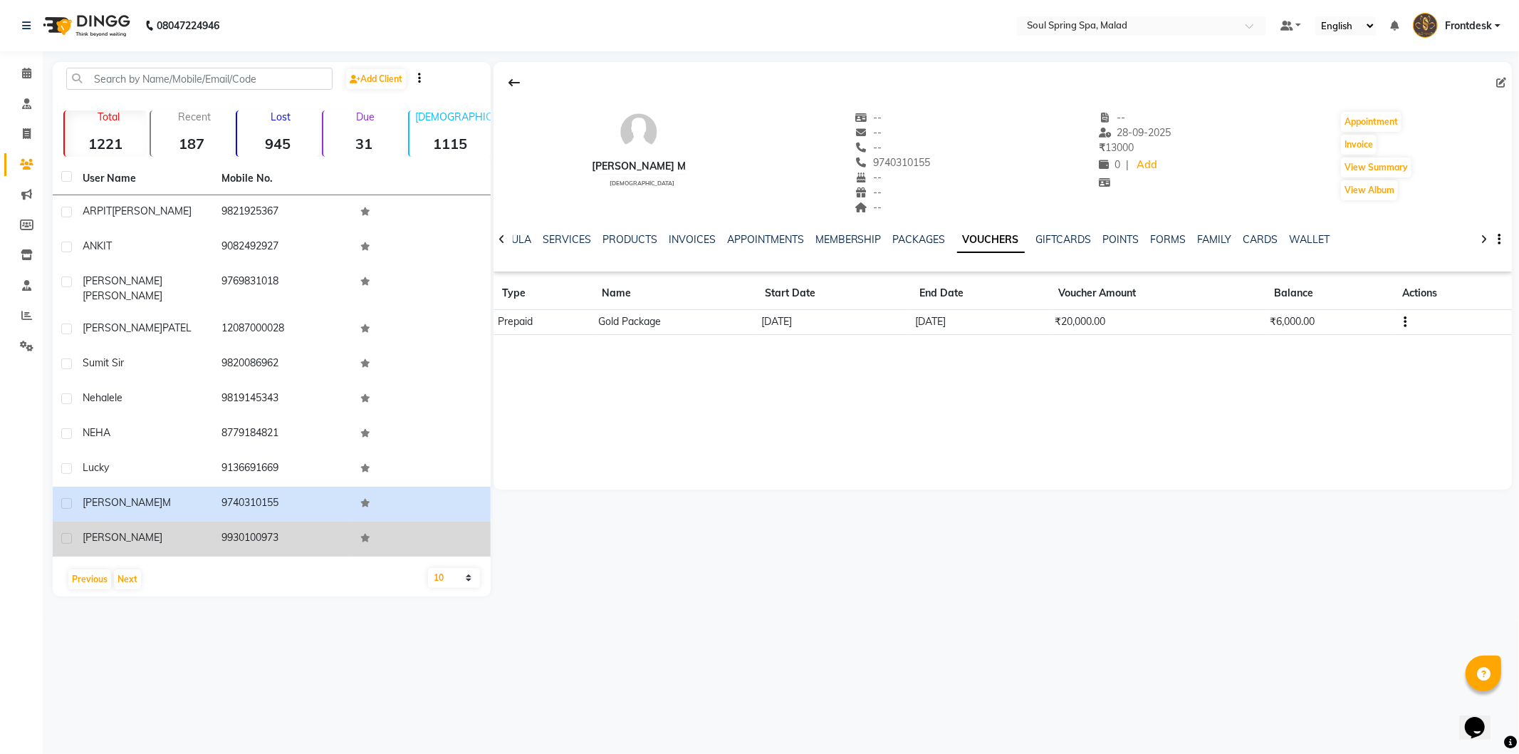
click at [394, 529] on td at bounding box center [421, 538] width 139 height 35
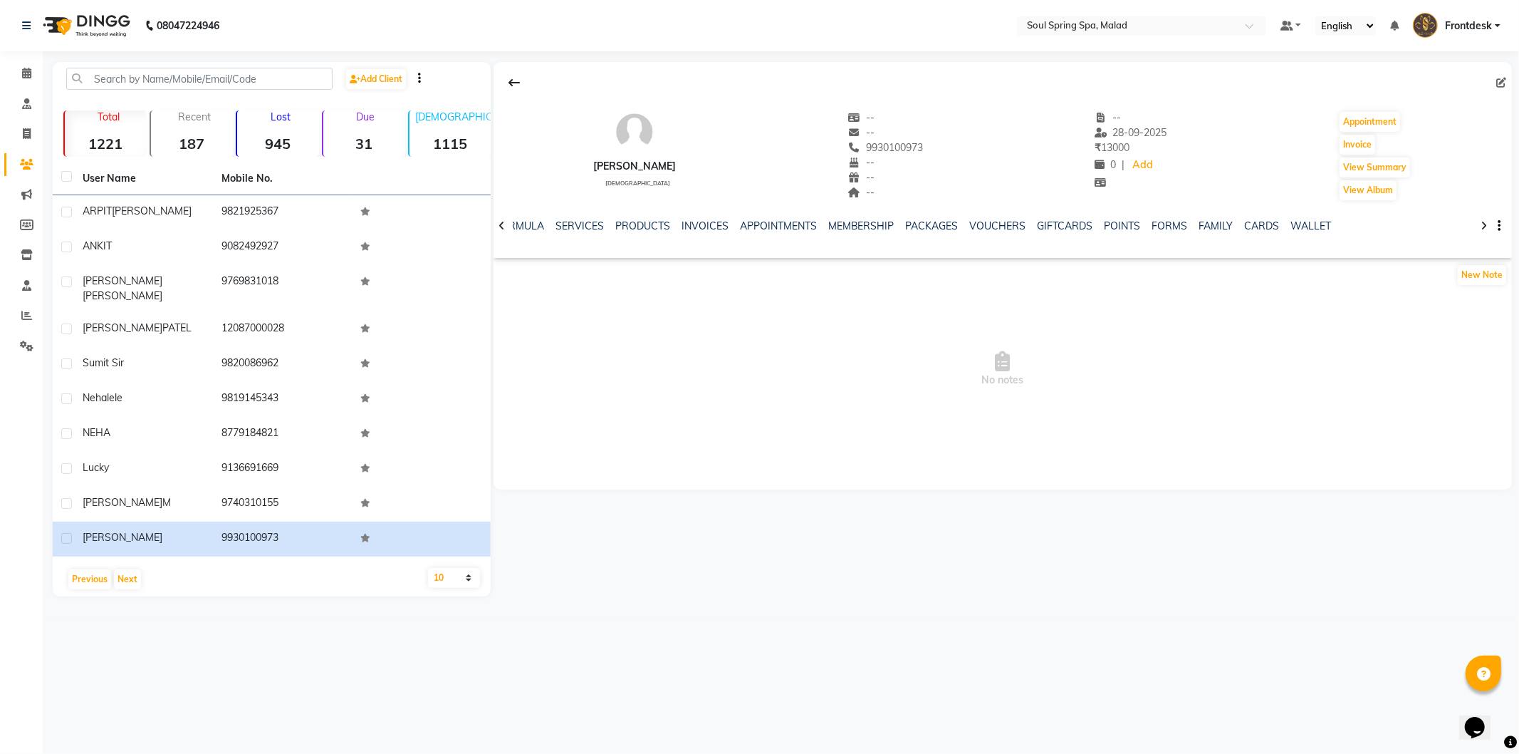
click at [139, 570] on div "Previous Next" at bounding box center [271, 579] width 427 height 23
click at [126, 570] on button "Next" at bounding box center [127, 579] width 27 height 20
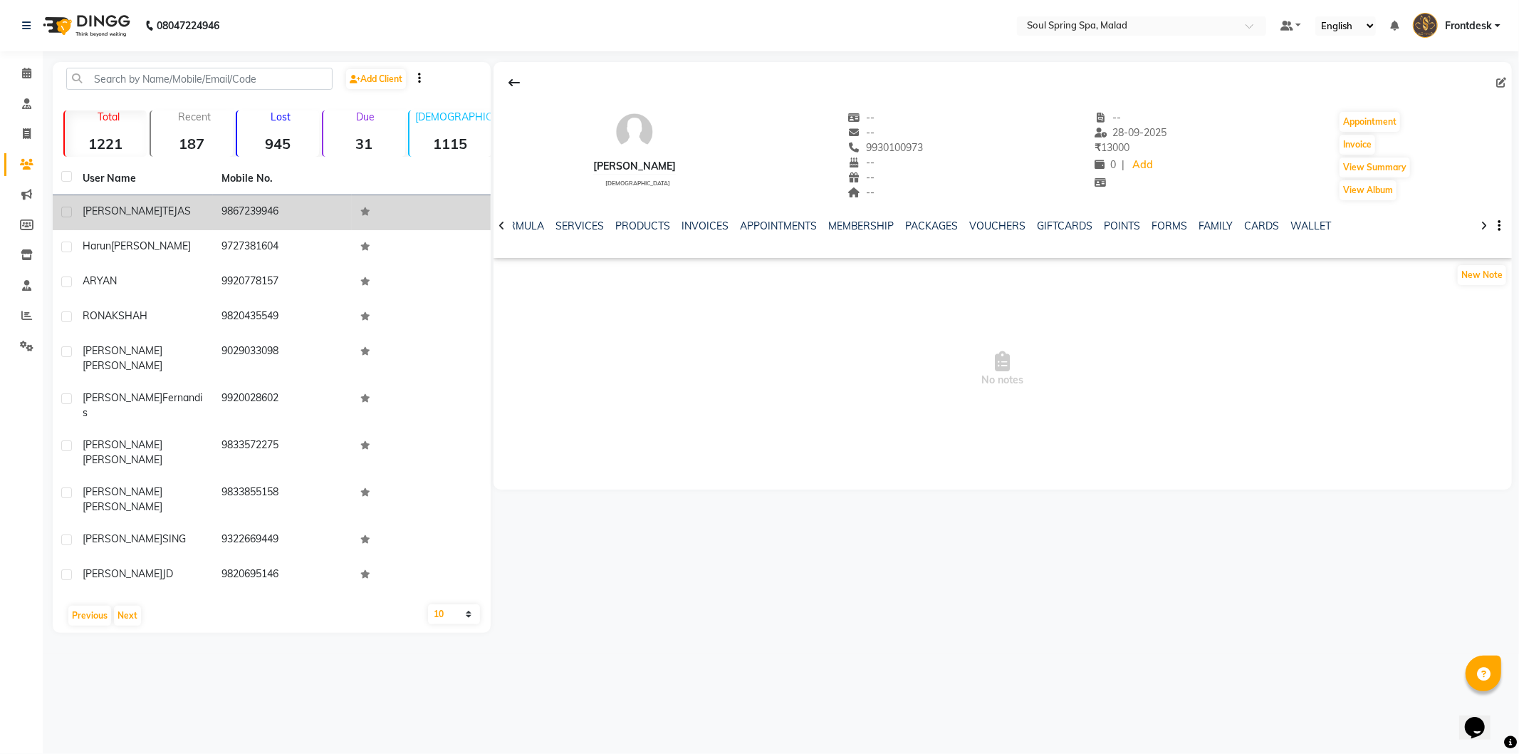
click at [342, 202] on td "9867239946" at bounding box center [282, 212] width 139 height 35
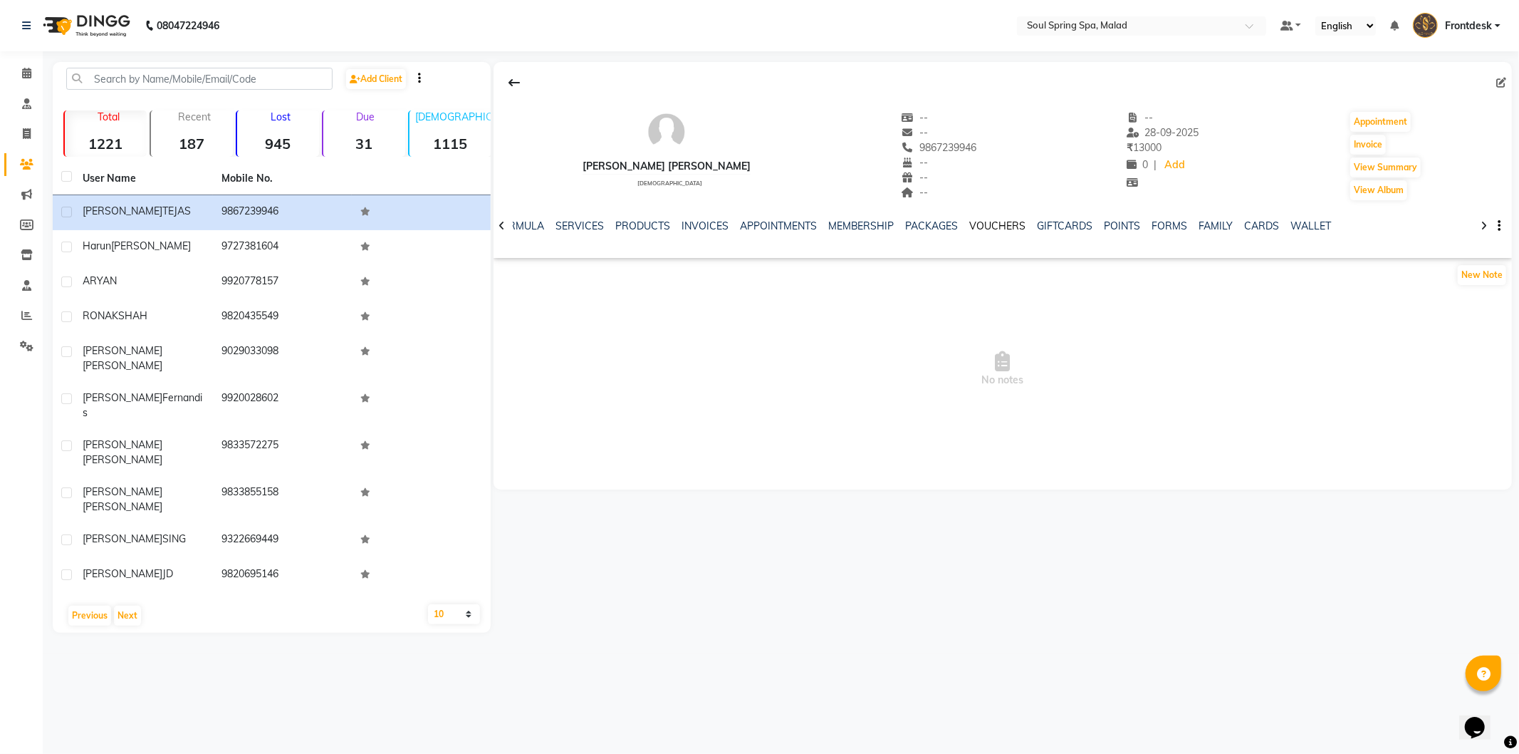
click at [970, 224] on link "VOUCHERS" at bounding box center [998, 225] width 56 height 13
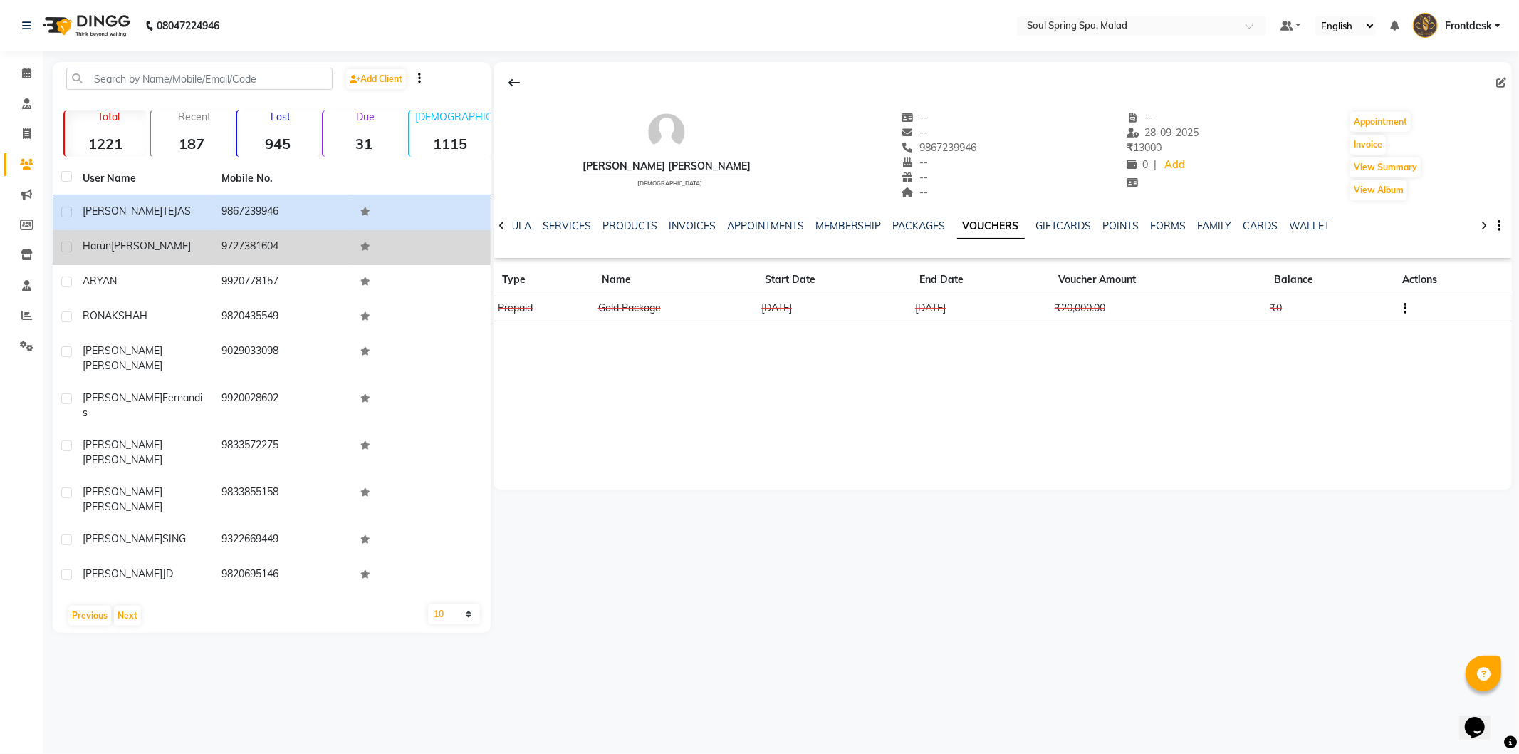
click at [353, 264] on td at bounding box center [421, 247] width 139 height 35
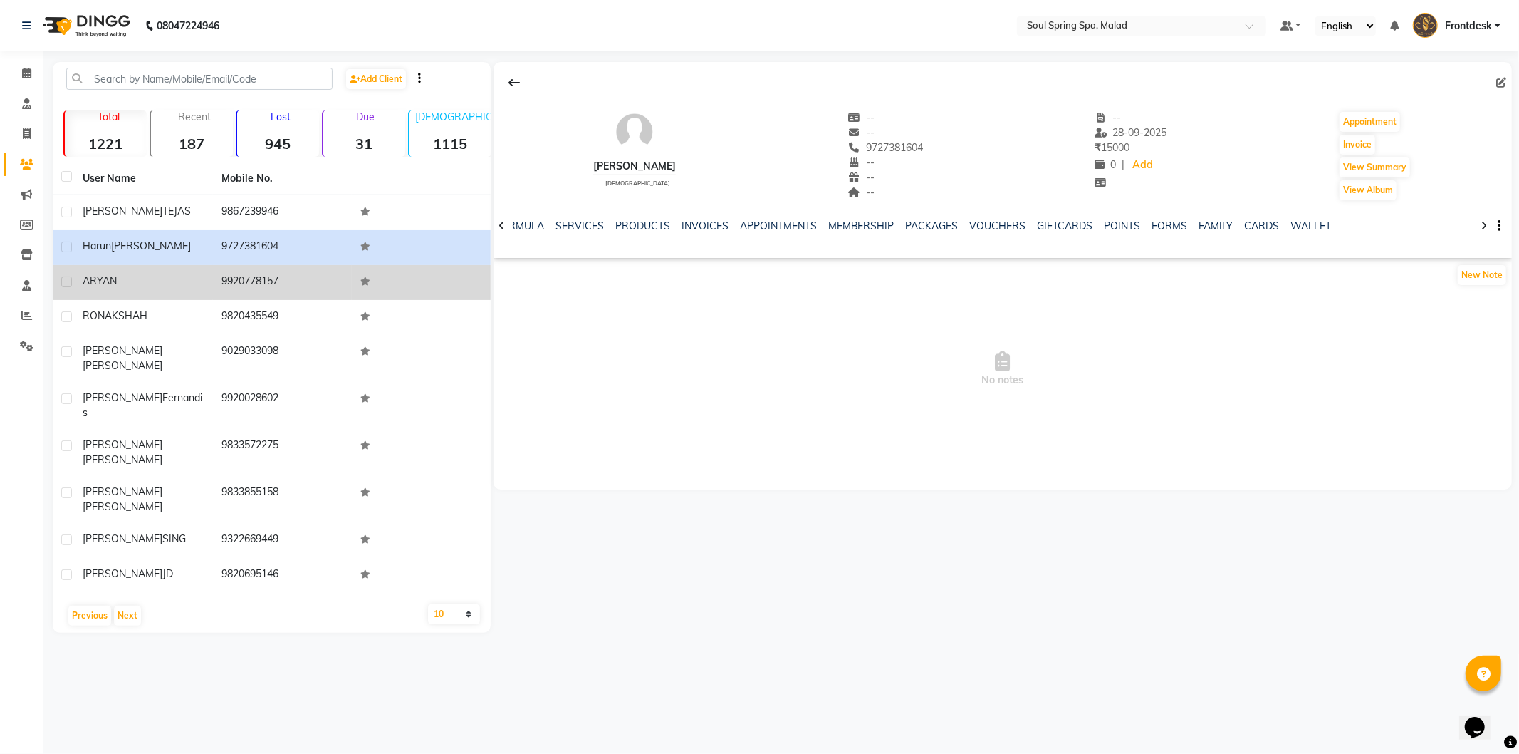
click at [179, 293] on td "ARYAN" at bounding box center [143, 282] width 139 height 35
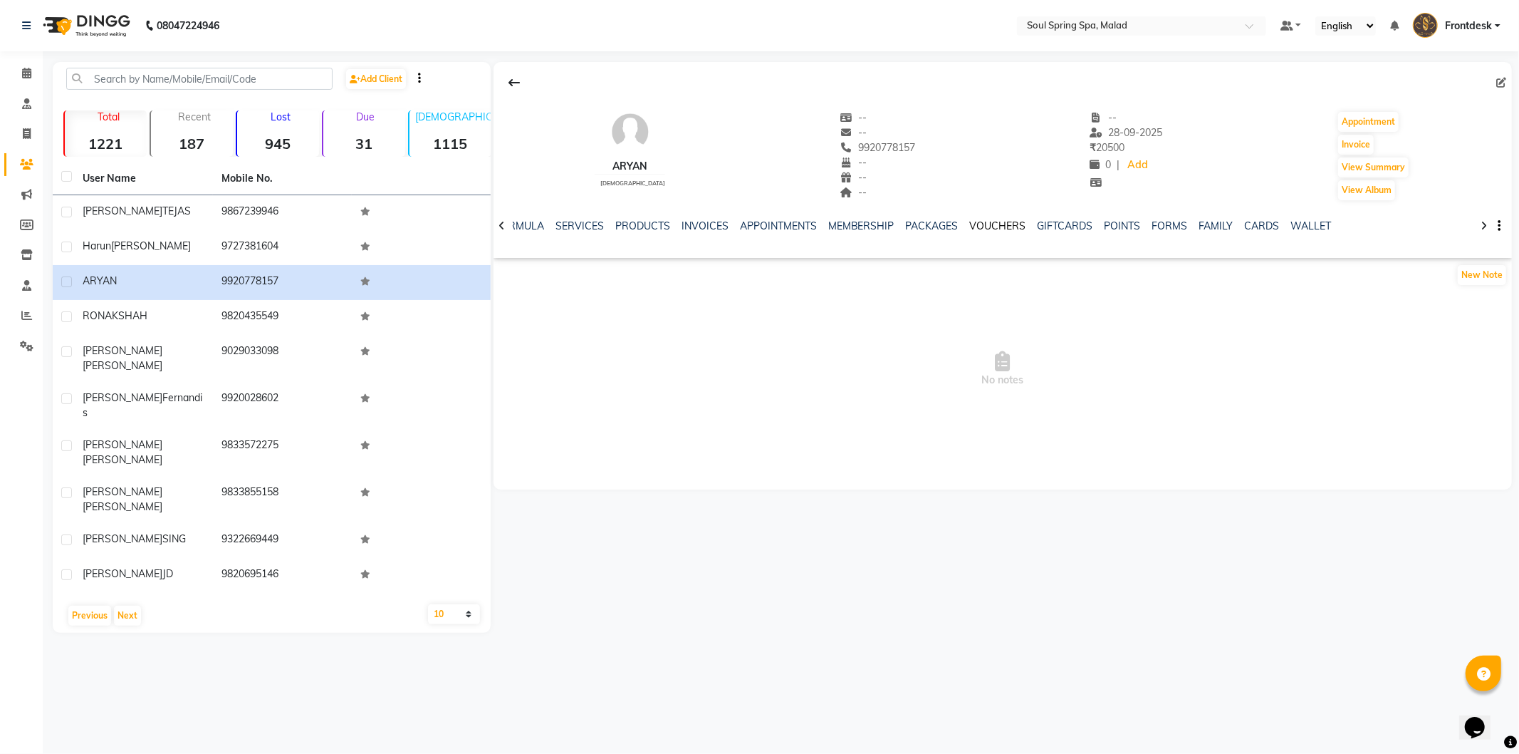
click at [997, 230] on link "VOUCHERS" at bounding box center [998, 225] width 56 height 13
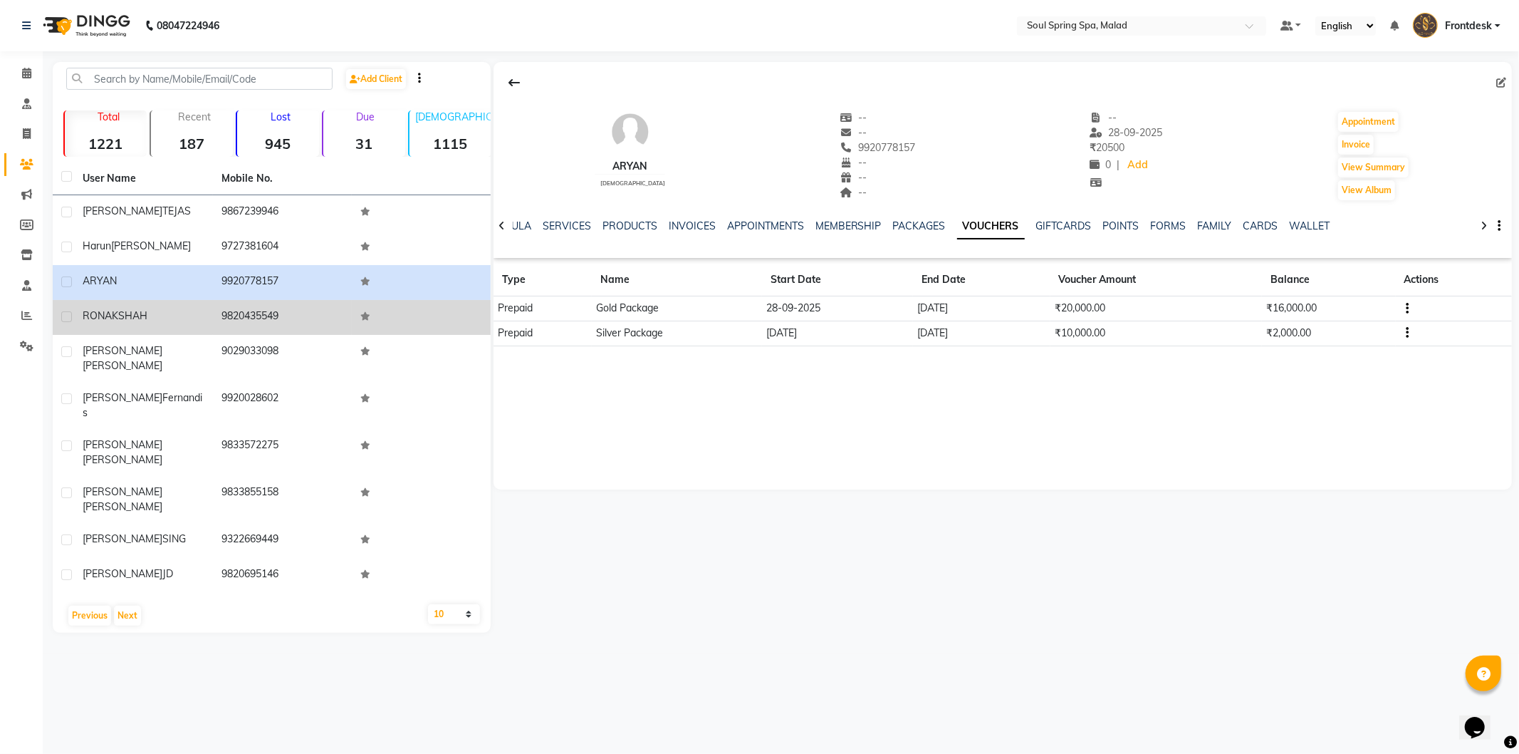
click at [110, 333] on td "[PERSON_NAME]" at bounding box center [143, 317] width 139 height 35
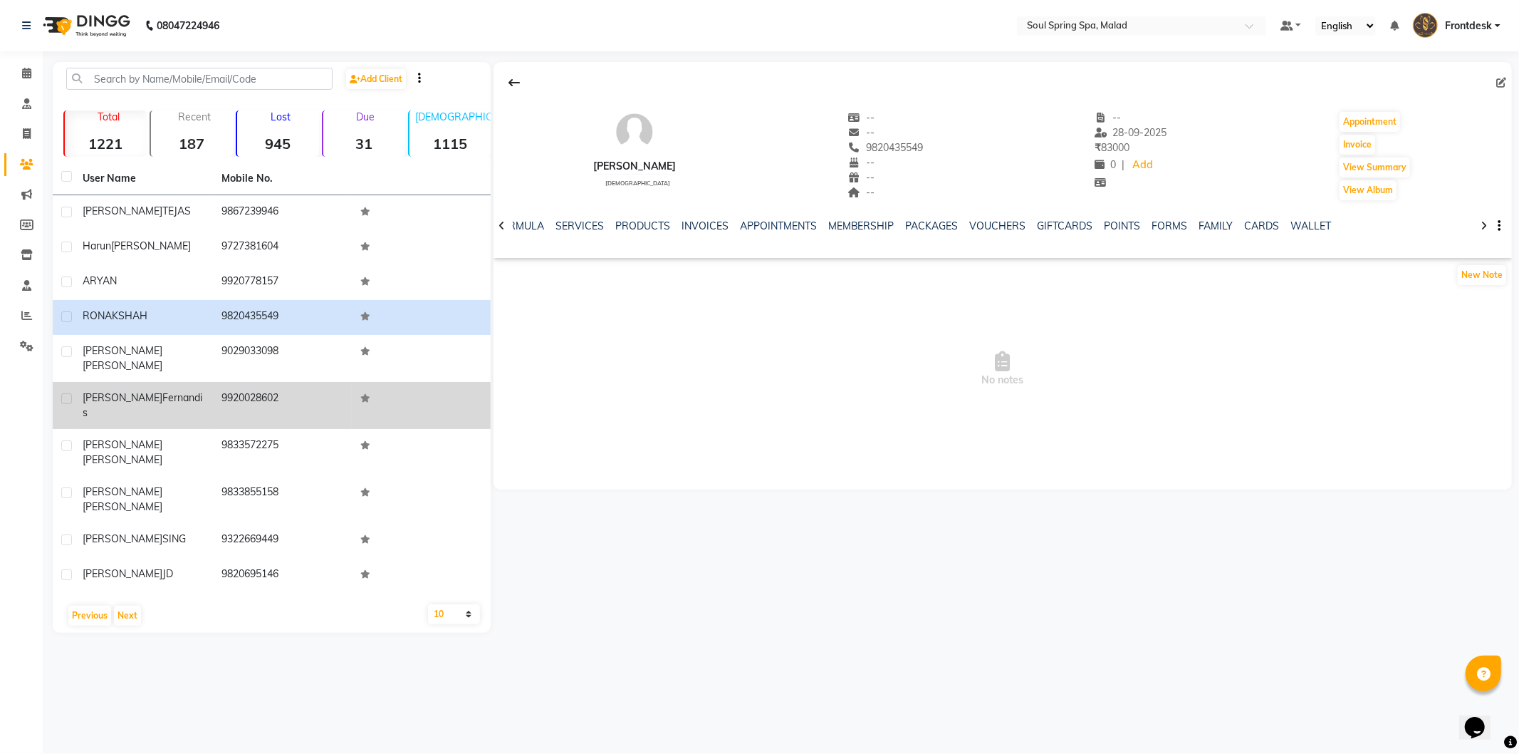
click at [291, 402] on td "9920028602" at bounding box center [282, 405] width 139 height 47
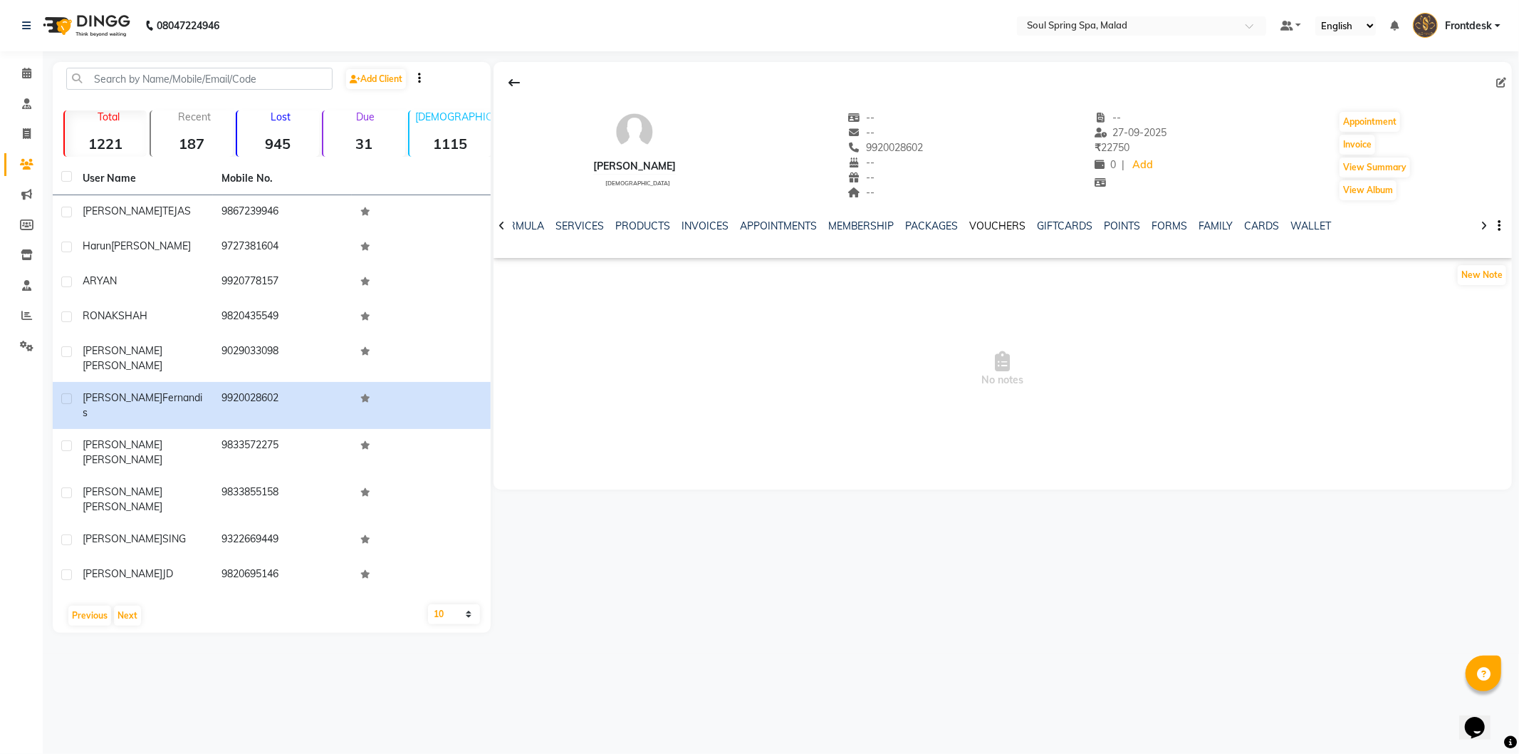
click at [988, 225] on link "VOUCHERS" at bounding box center [998, 225] width 56 height 13
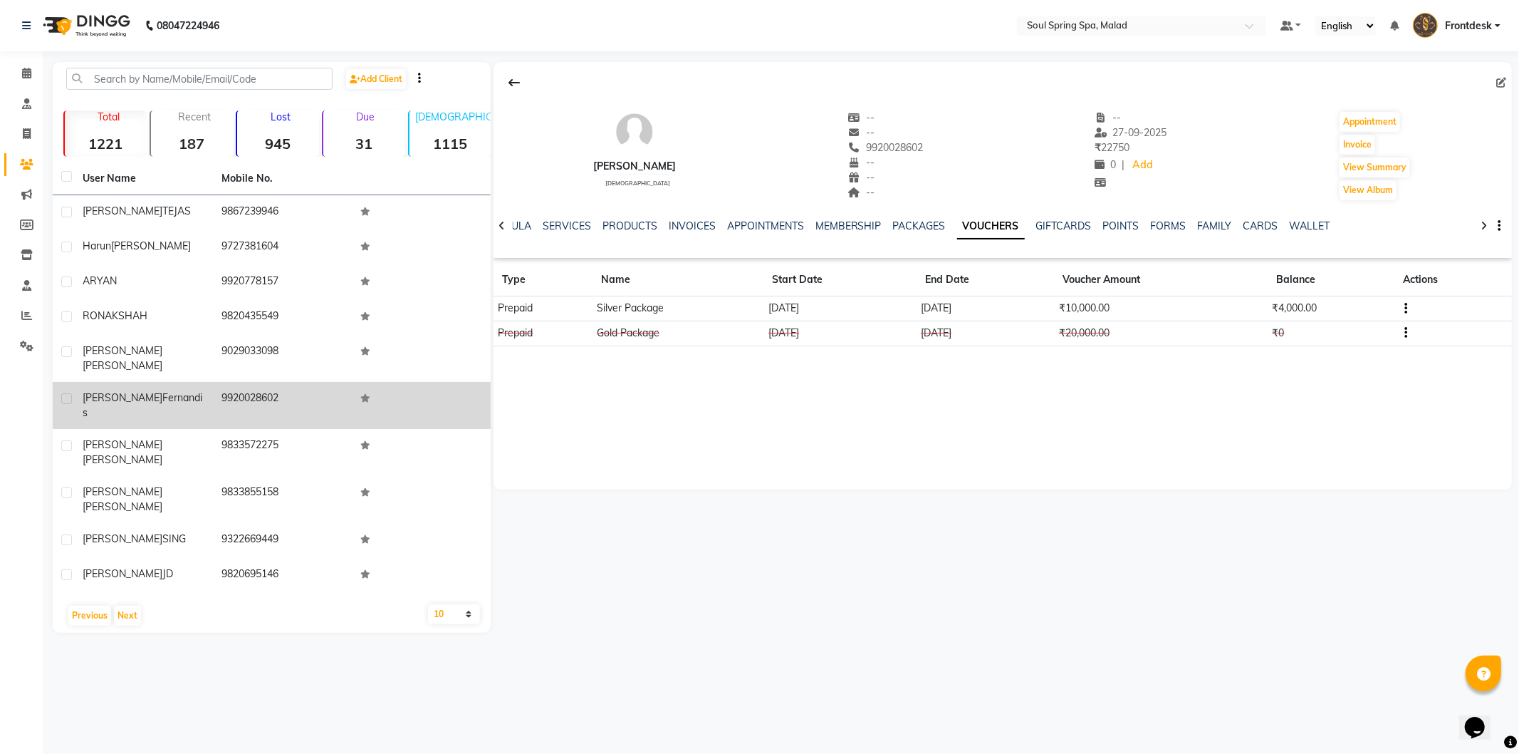
click at [363, 400] on td at bounding box center [421, 405] width 139 height 47
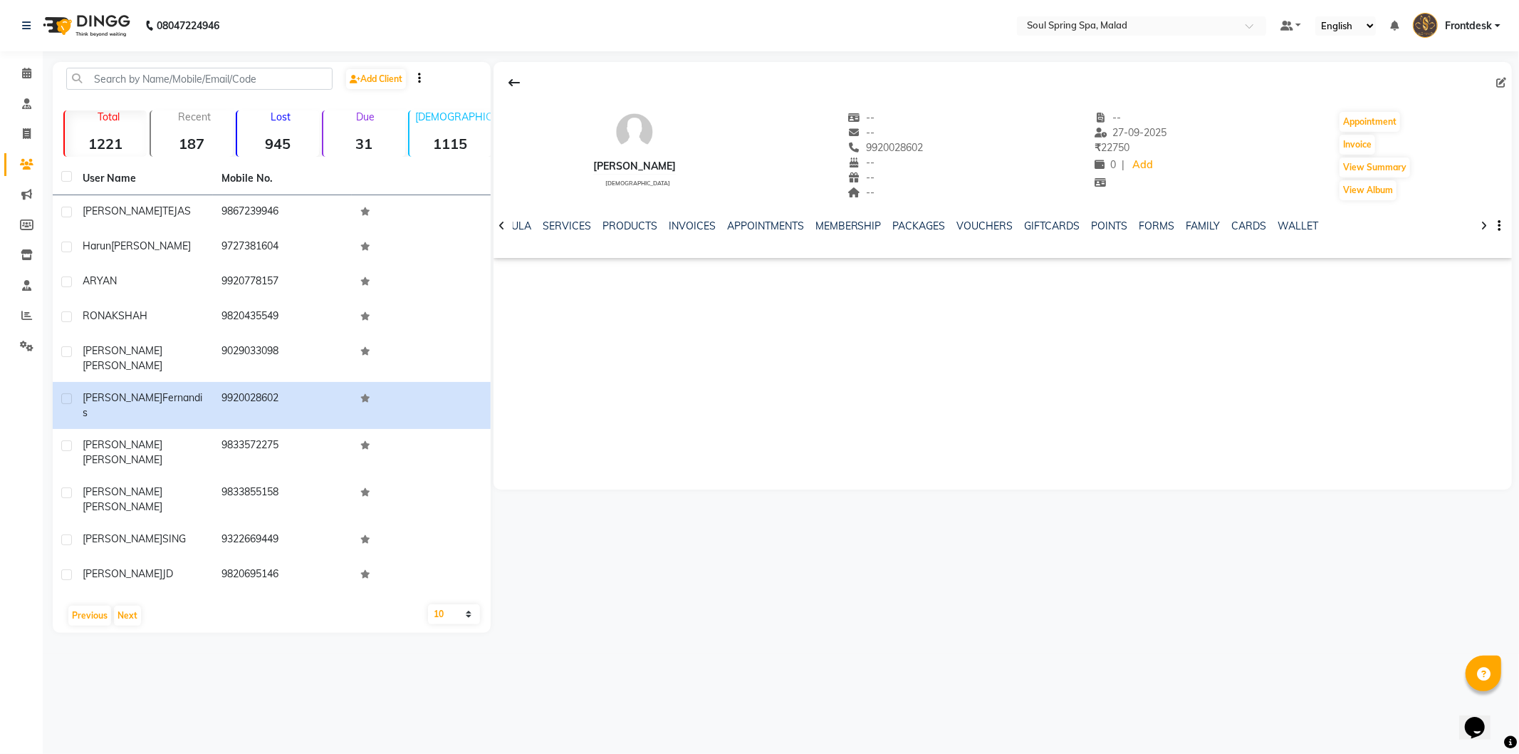
click at [979, 217] on div "NOTES FORMULA SERVICES PRODUCTS INVOICES APPOINTMENTS MEMBERSHIP PACKAGES VOUCH…" at bounding box center [1003, 226] width 1018 height 49
click at [979, 230] on link "VOUCHERS" at bounding box center [985, 225] width 56 height 13
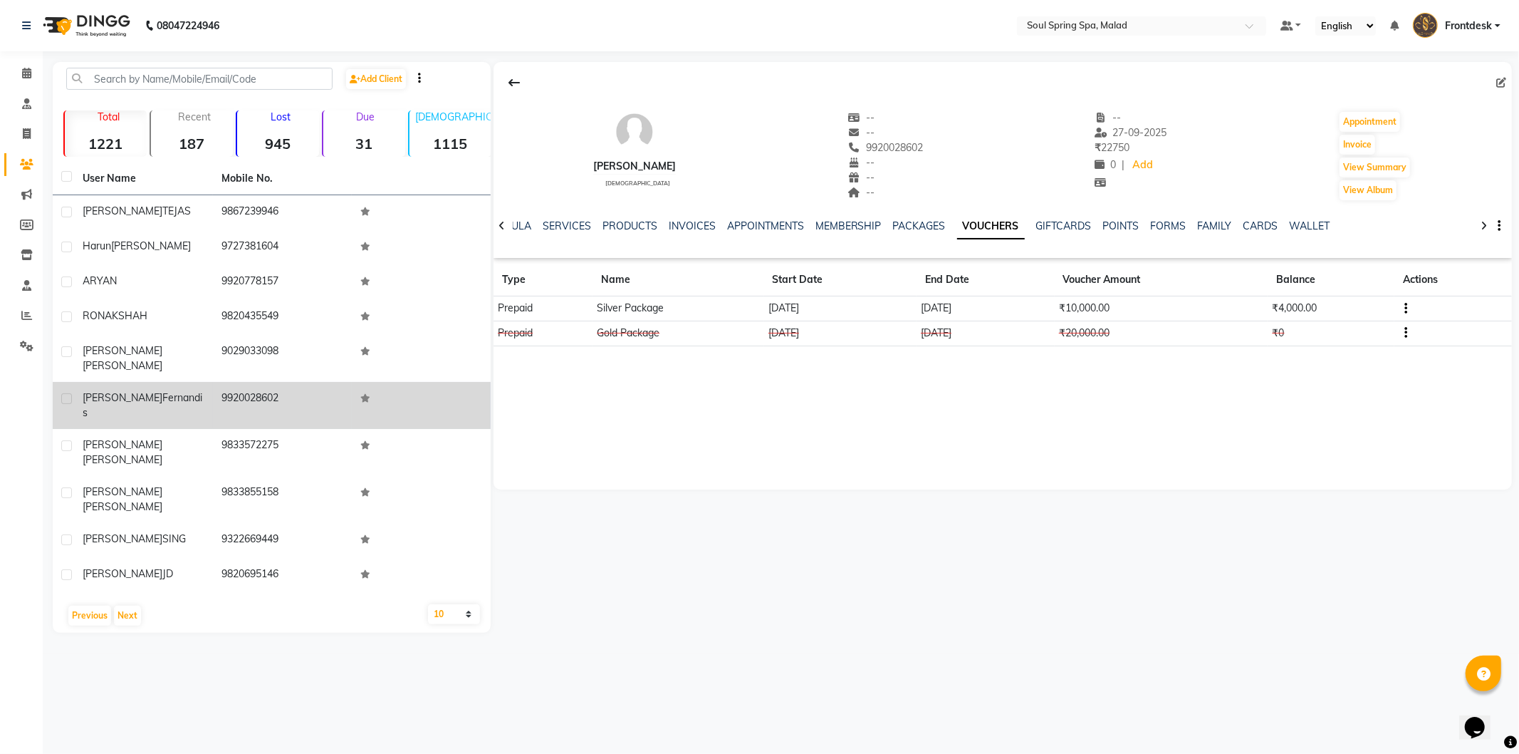
click at [207, 386] on td "[PERSON_NAME]" at bounding box center [143, 405] width 139 height 47
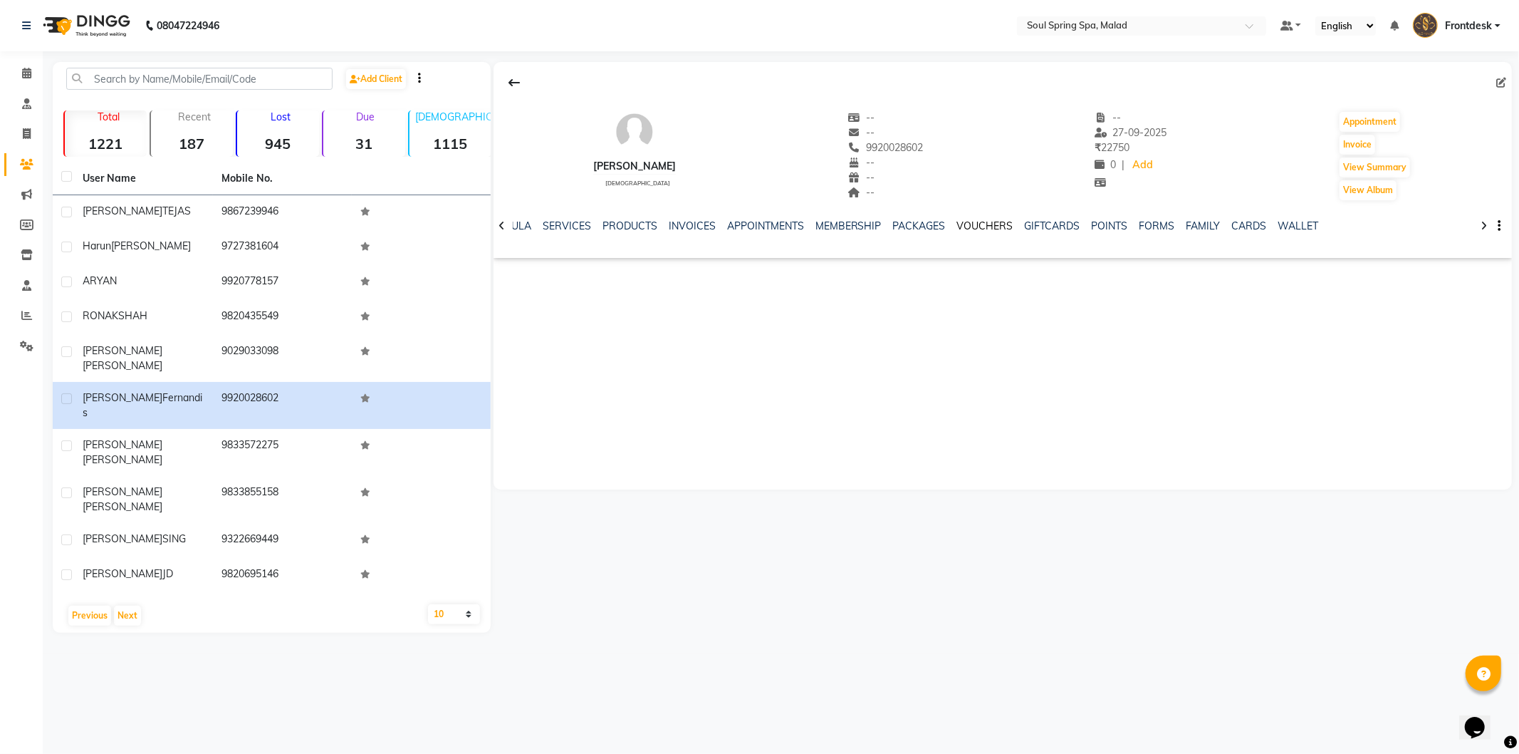
click at [1000, 226] on link "VOUCHERS" at bounding box center [985, 225] width 56 height 13
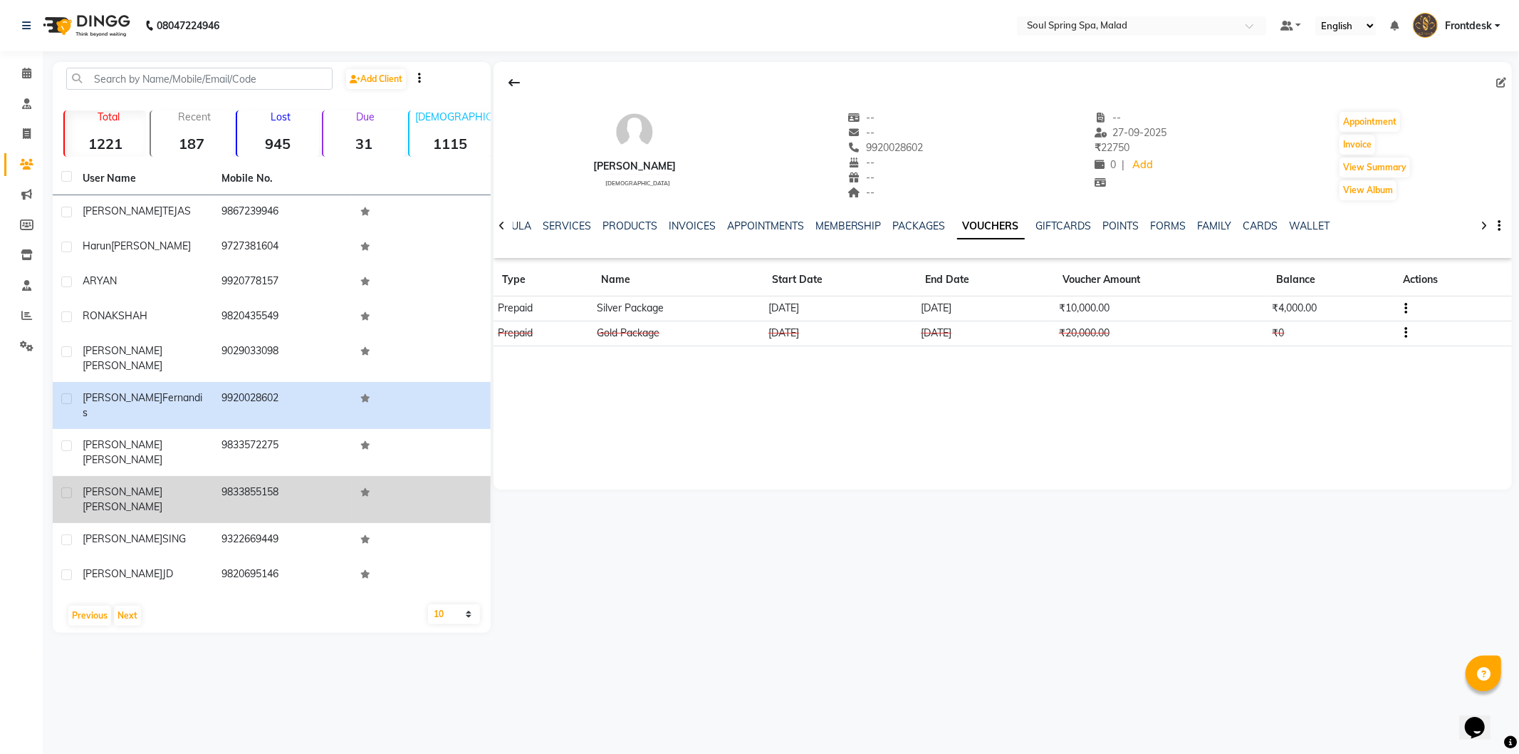
click at [234, 476] on td "9833855158" at bounding box center [282, 499] width 139 height 47
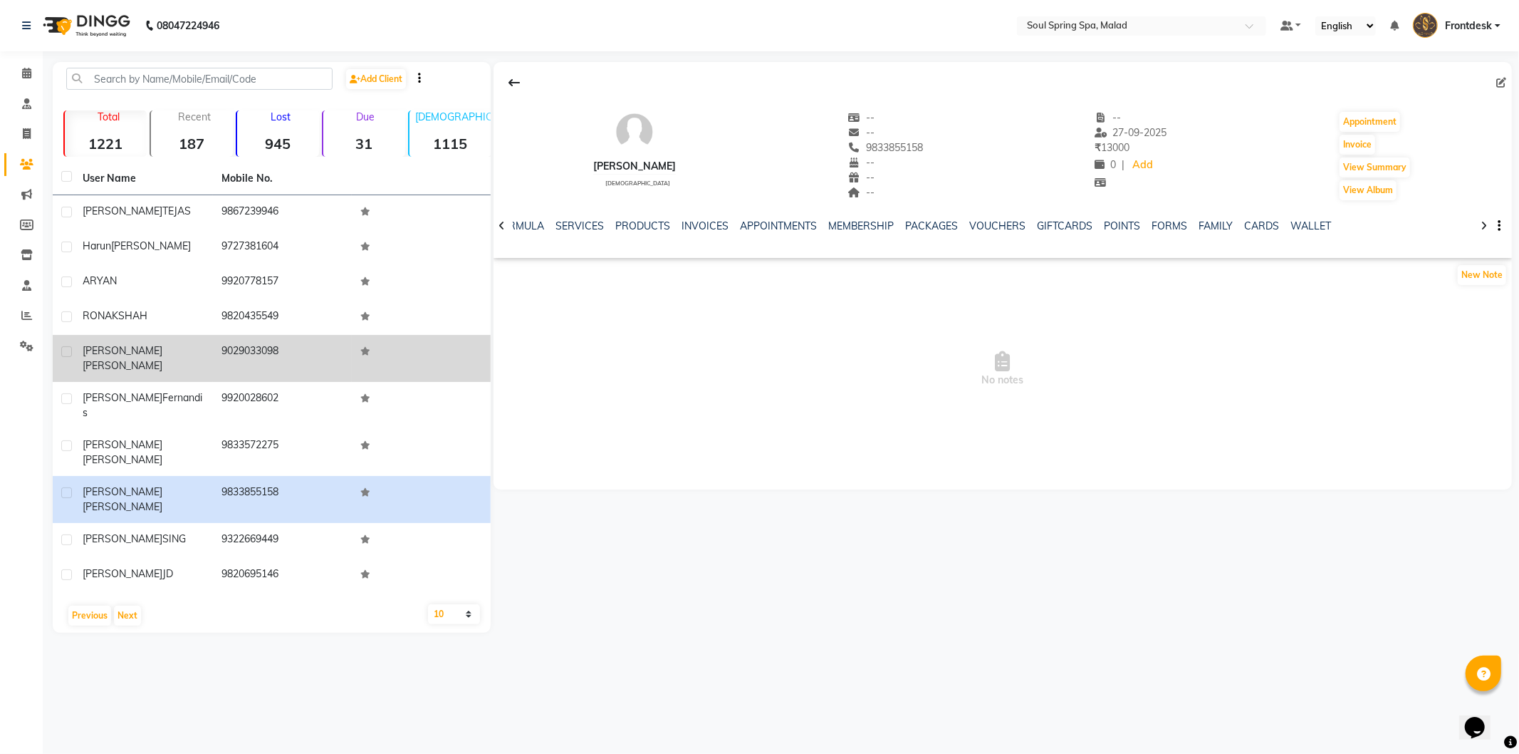
click at [248, 362] on td "9029033098" at bounding box center [282, 358] width 139 height 47
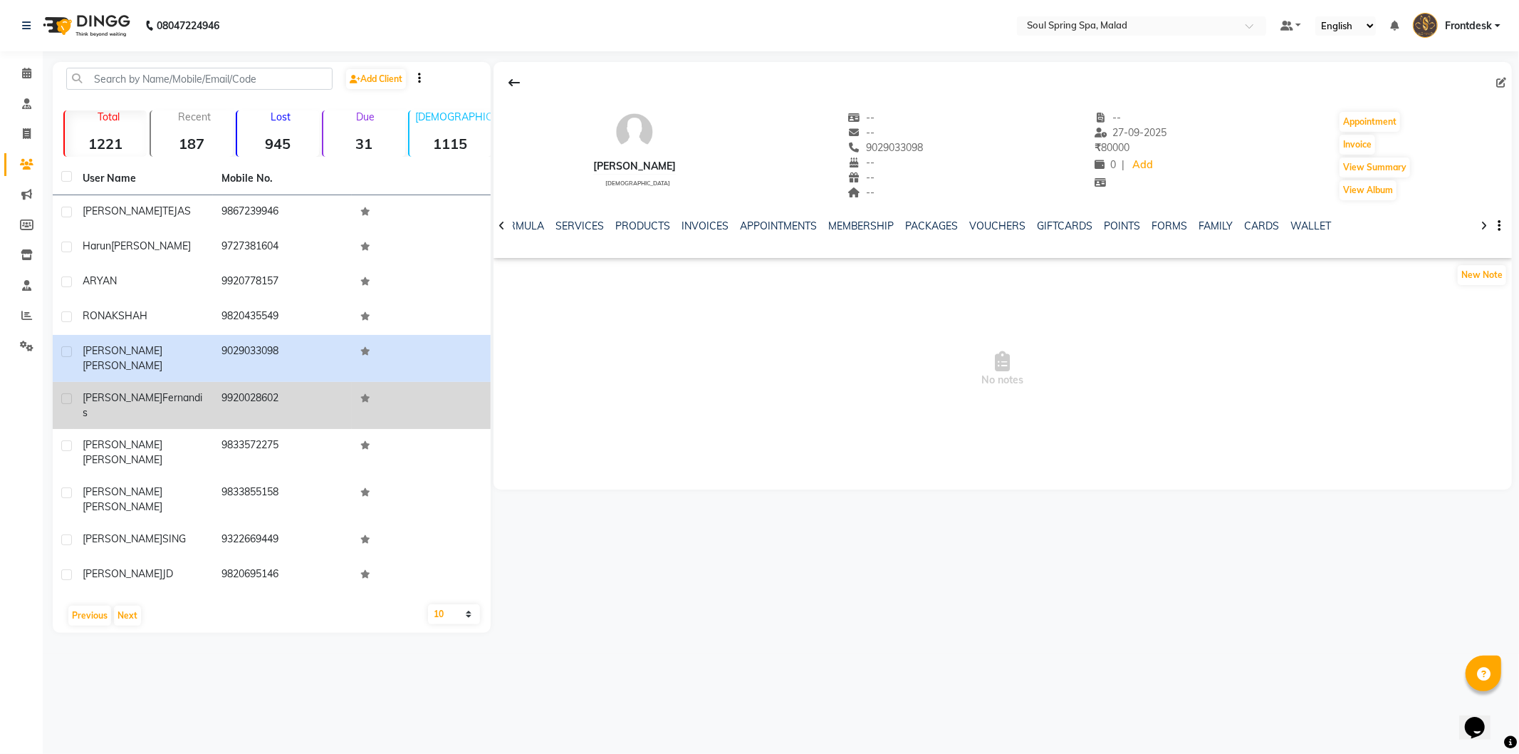
click at [245, 394] on td "9920028602" at bounding box center [282, 405] width 139 height 47
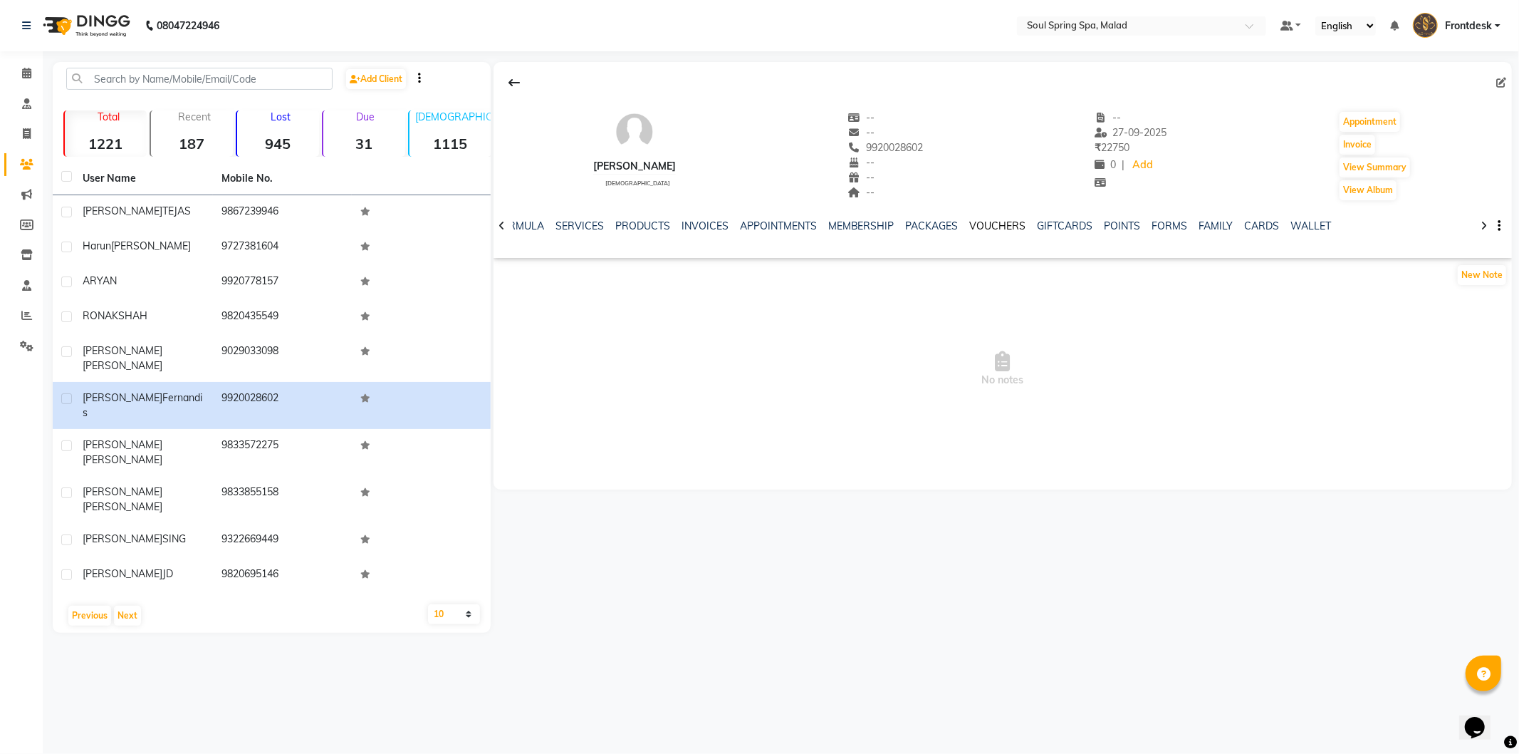
click at [999, 229] on link "VOUCHERS" at bounding box center [998, 225] width 56 height 13
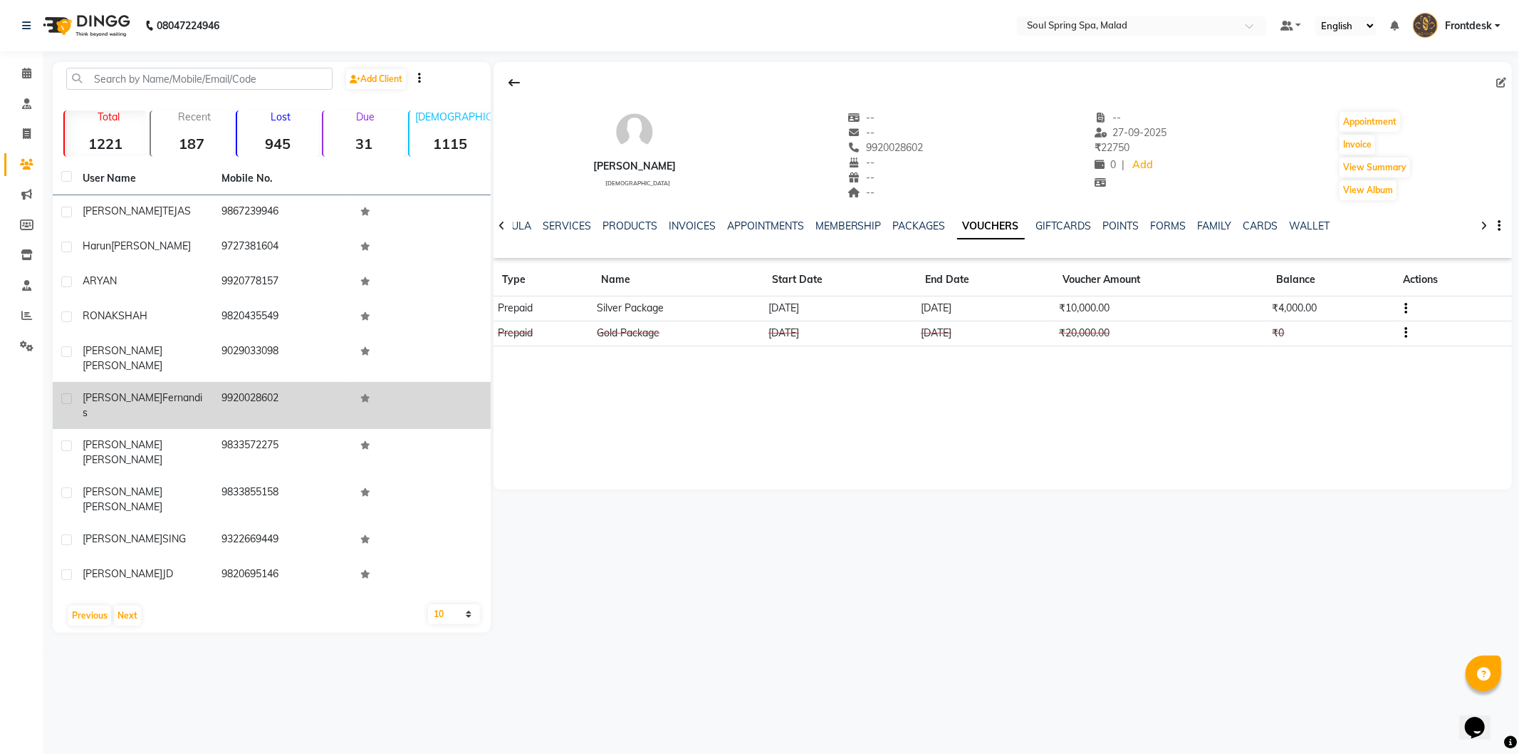
click at [257, 389] on td "9920028602" at bounding box center [282, 405] width 139 height 47
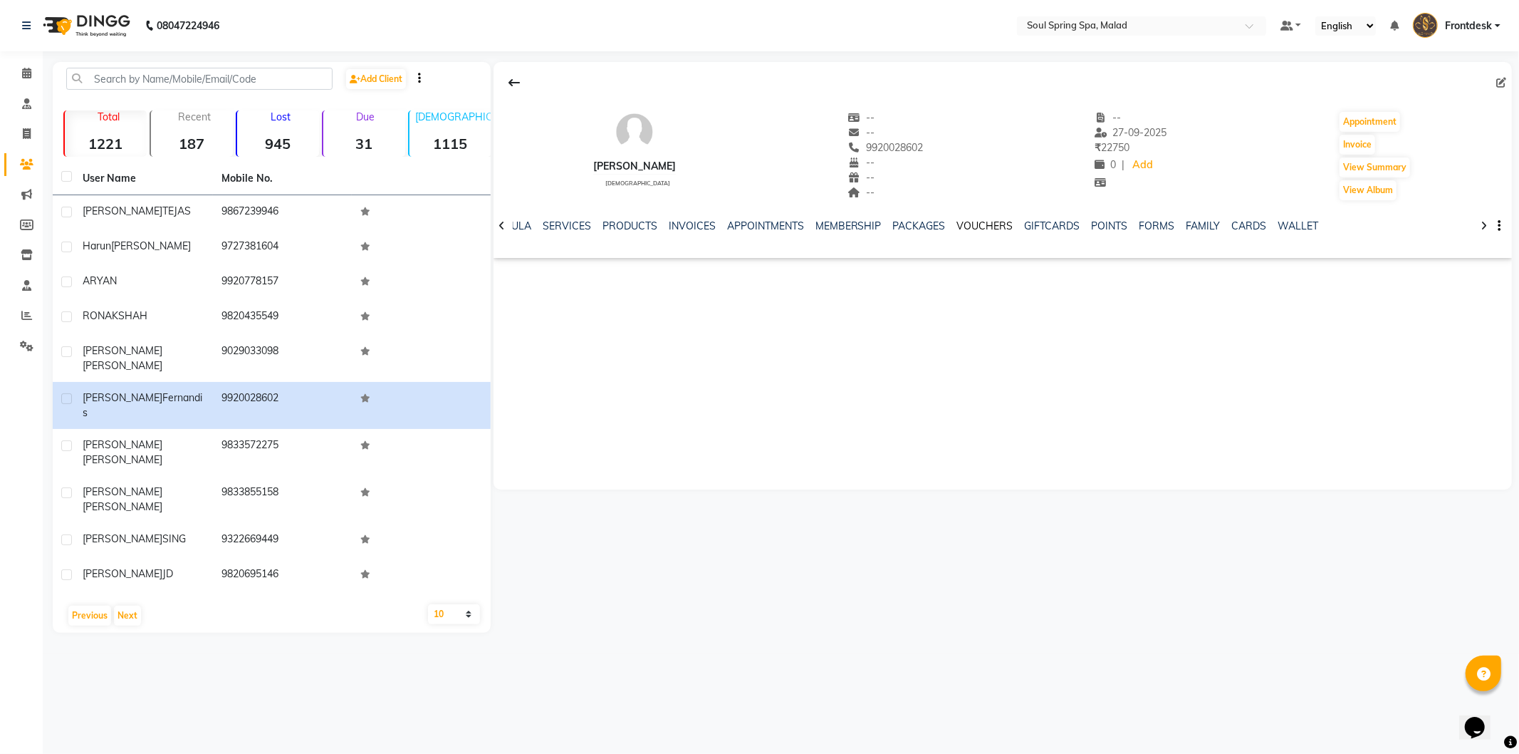
click at [964, 226] on link "VOUCHERS" at bounding box center [985, 225] width 56 height 13
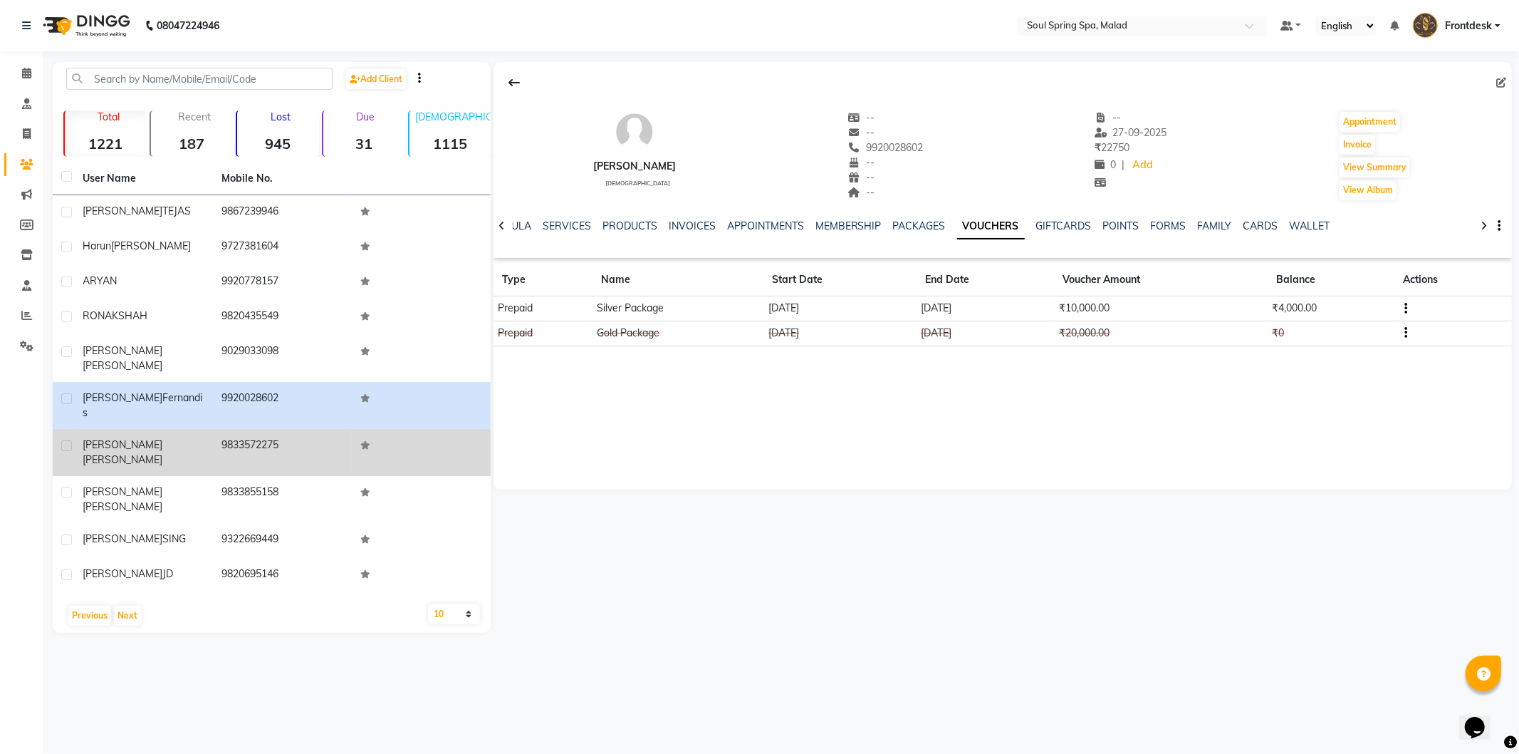
click at [326, 429] on td "9833572275" at bounding box center [282, 452] width 139 height 47
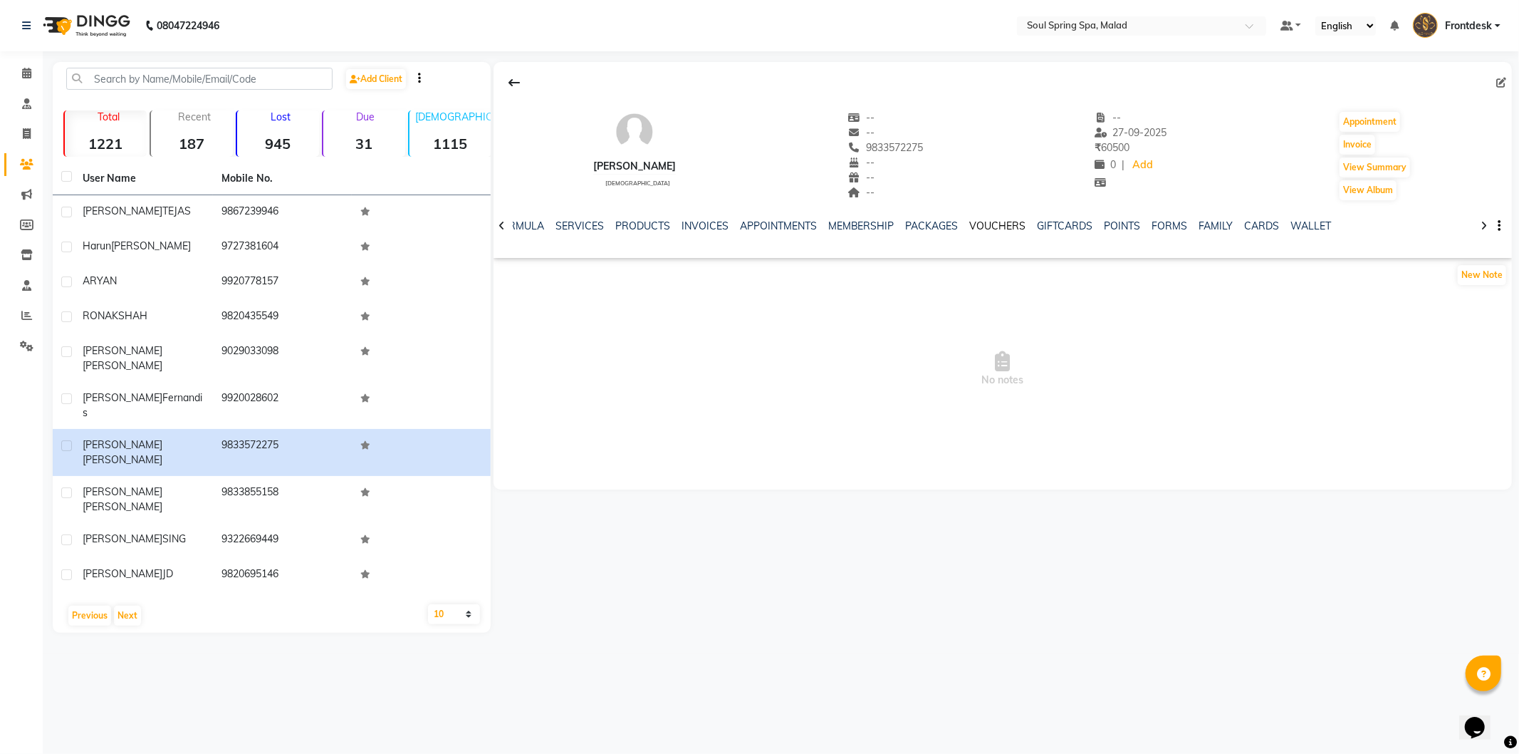
click at [1005, 231] on link "VOUCHERS" at bounding box center [998, 225] width 56 height 13
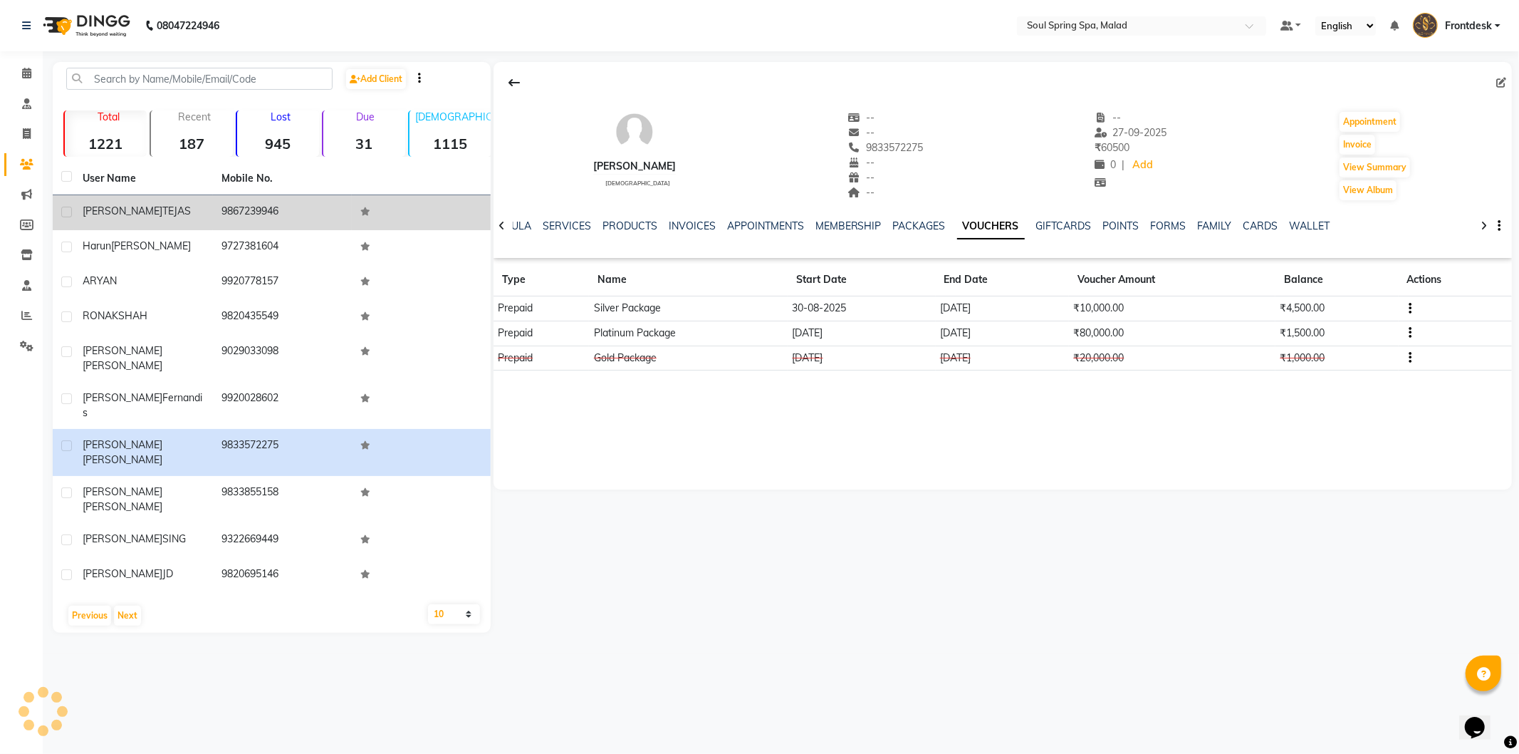
click at [343, 224] on td "9867239946" at bounding box center [282, 212] width 139 height 35
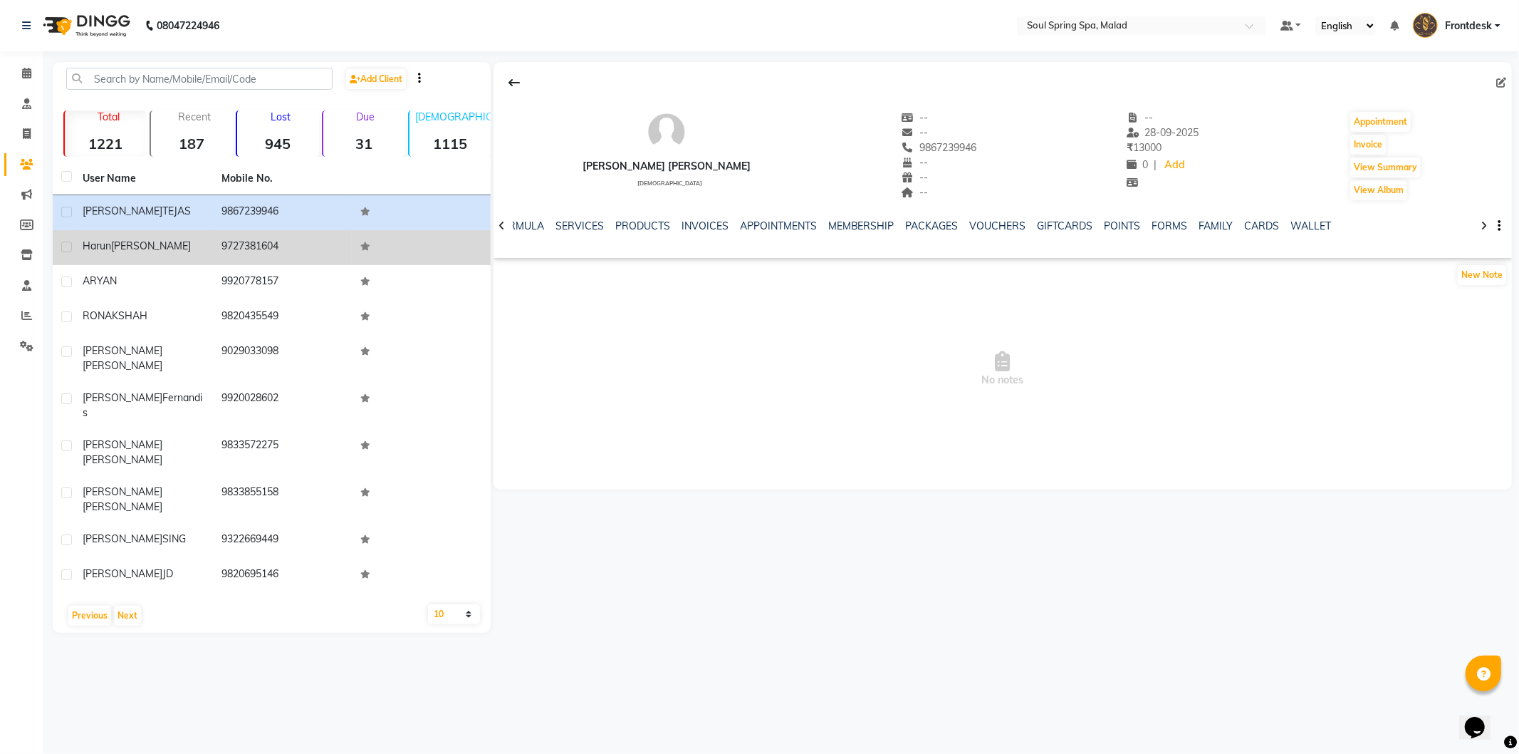
click at [335, 248] on td "9727381604" at bounding box center [282, 247] width 139 height 35
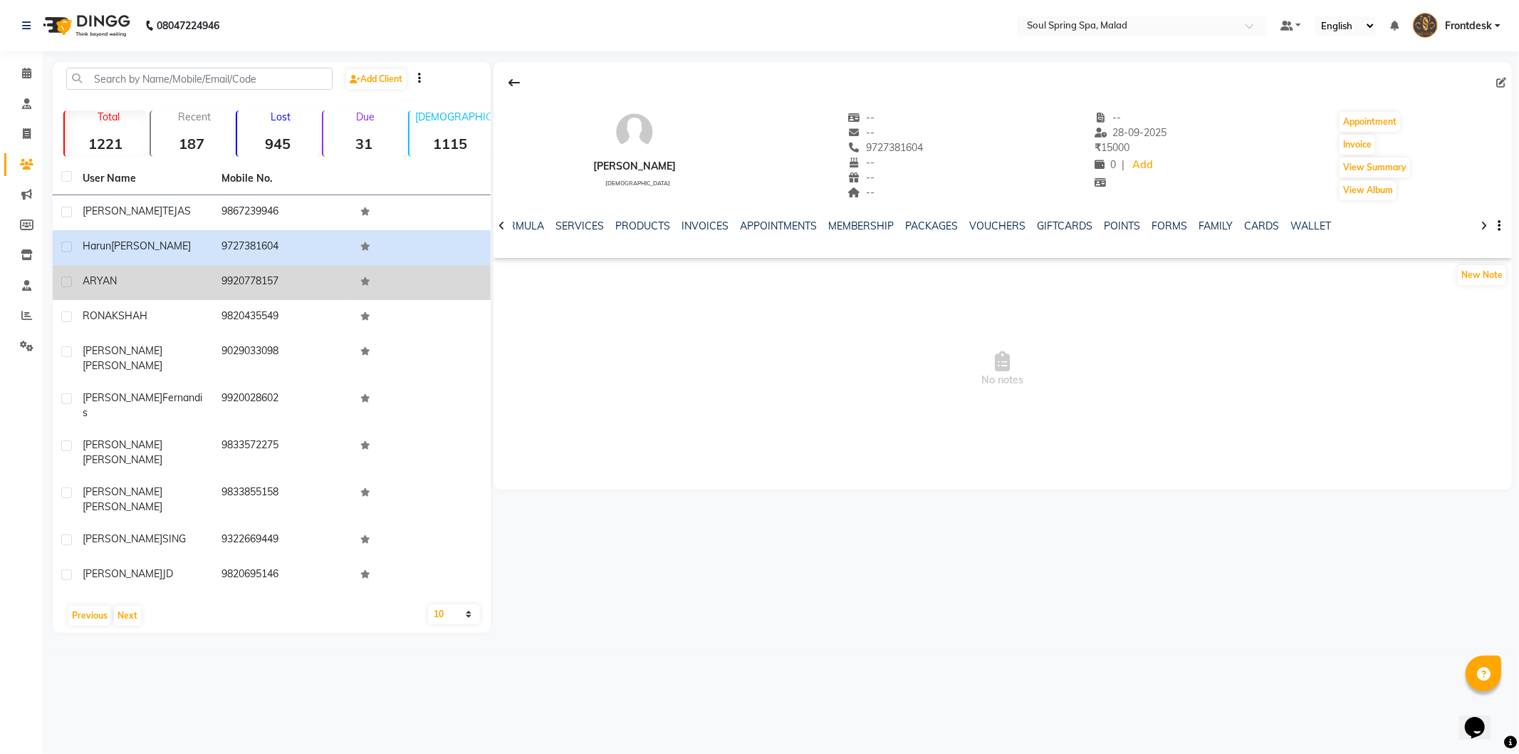
click at [424, 272] on td at bounding box center [421, 282] width 139 height 35
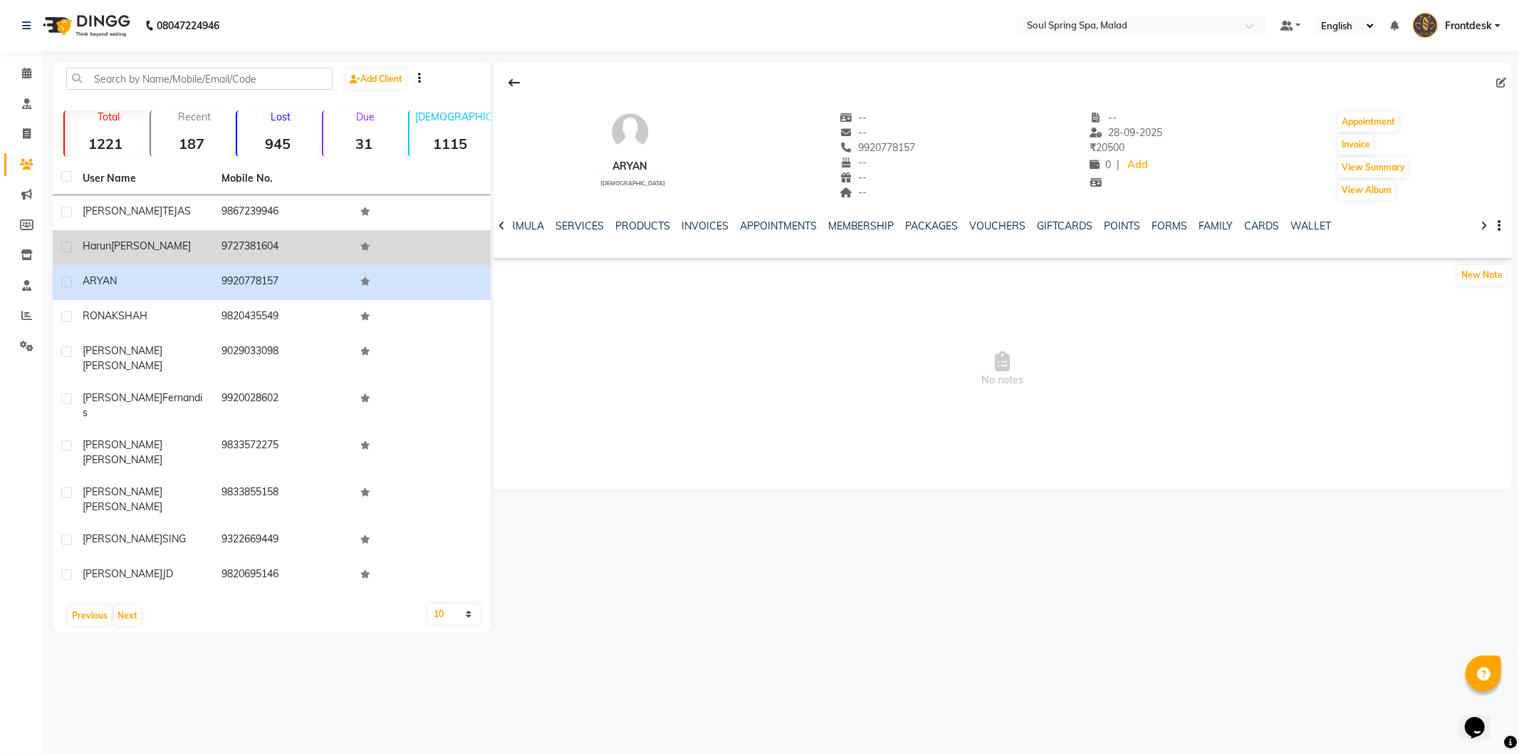
click at [428, 261] on td at bounding box center [421, 247] width 139 height 35
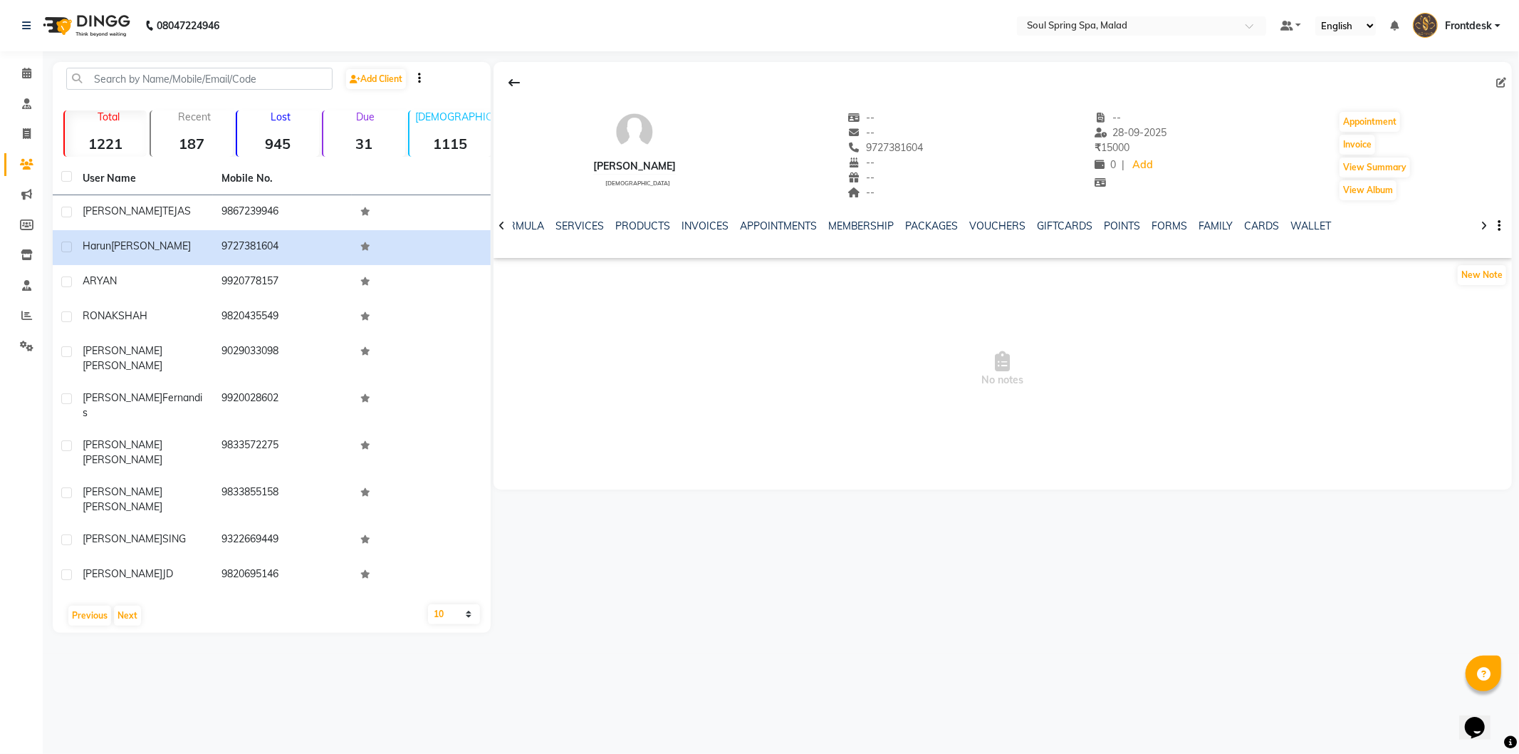
click at [980, 216] on div "NOTES FORMULA SERVICES PRODUCTS INVOICES APPOINTMENTS MEMBERSHIP PACKAGES VOUCH…" at bounding box center [1003, 226] width 1018 height 49
click at [980, 221] on link "VOUCHERS" at bounding box center [998, 225] width 56 height 13
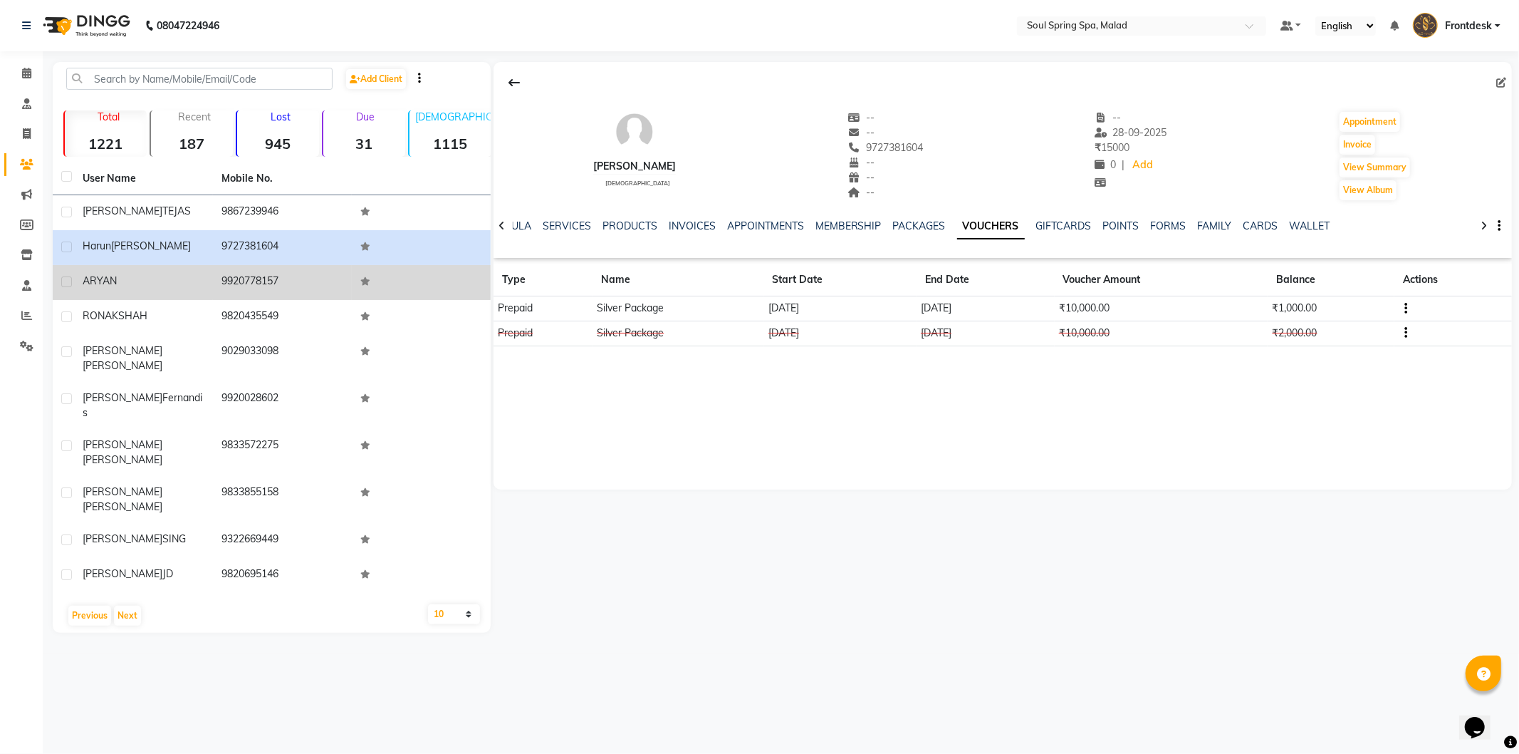
click at [307, 288] on td "9920778157" at bounding box center [282, 282] width 139 height 35
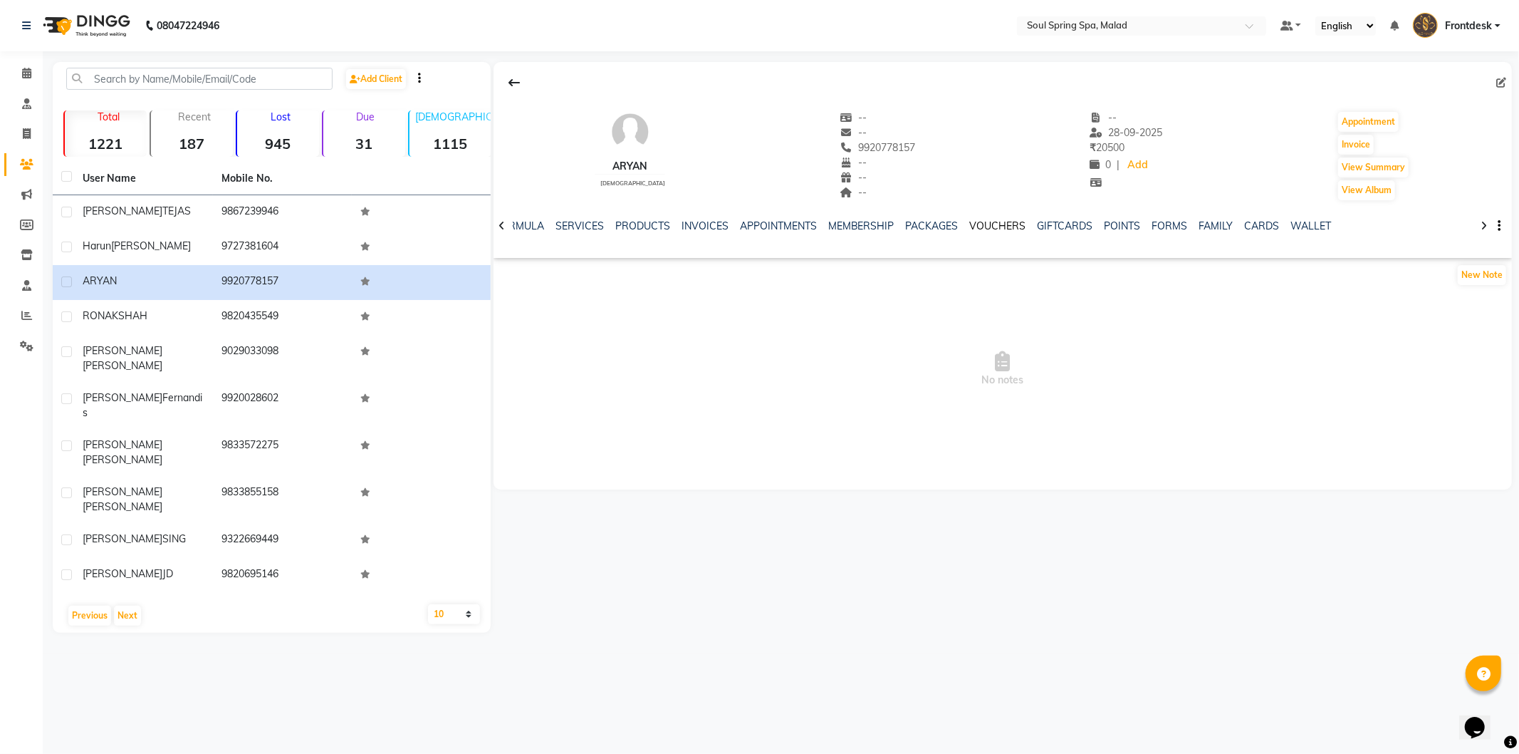
drag, startPoint x: 983, startPoint y: 226, endPoint x: 973, endPoint y: 217, distance: 13.6
click at [981, 226] on link "VOUCHERS" at bounding box center [998, 225] width 56 height 13
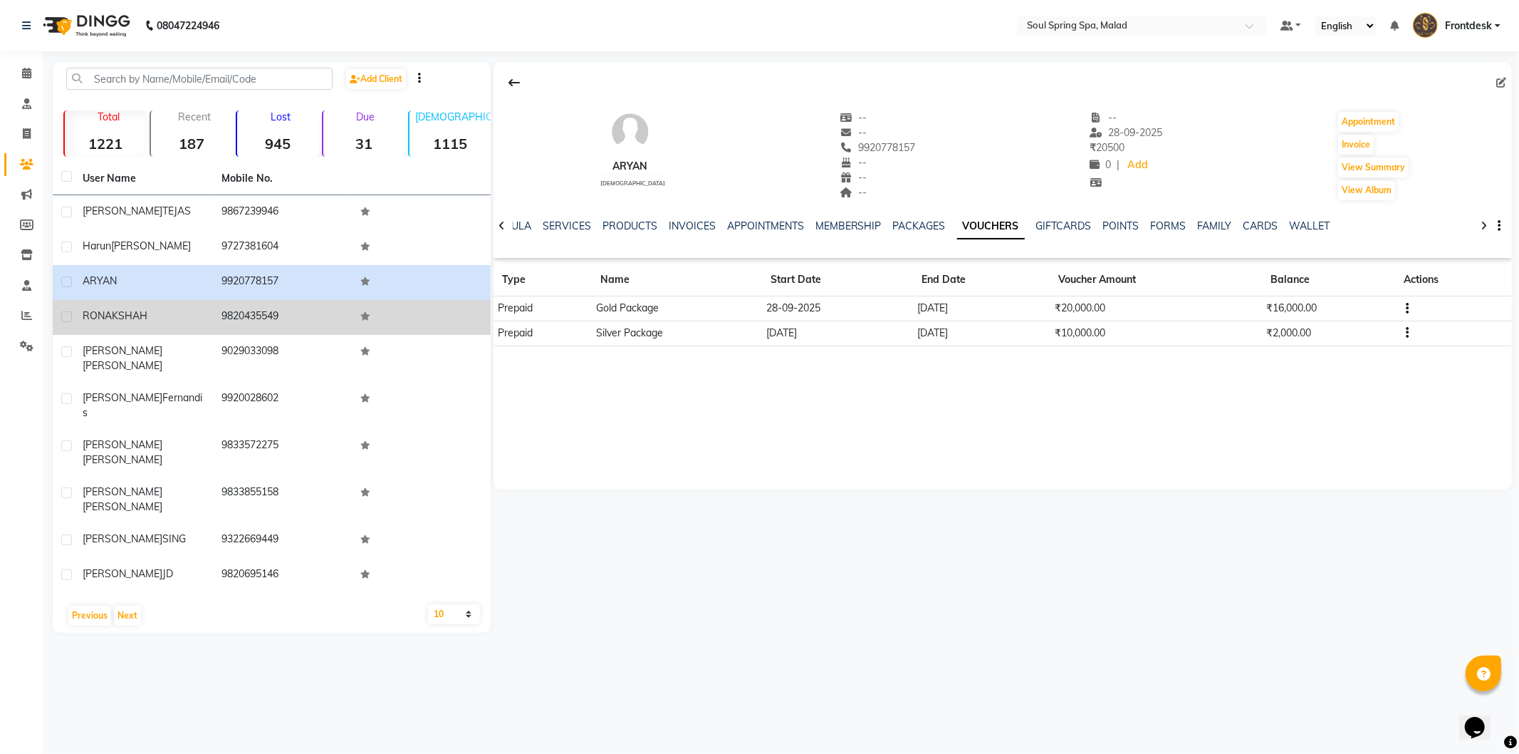
click at [392, 318] on td at bounding box center [421, 317] width 139 height 35
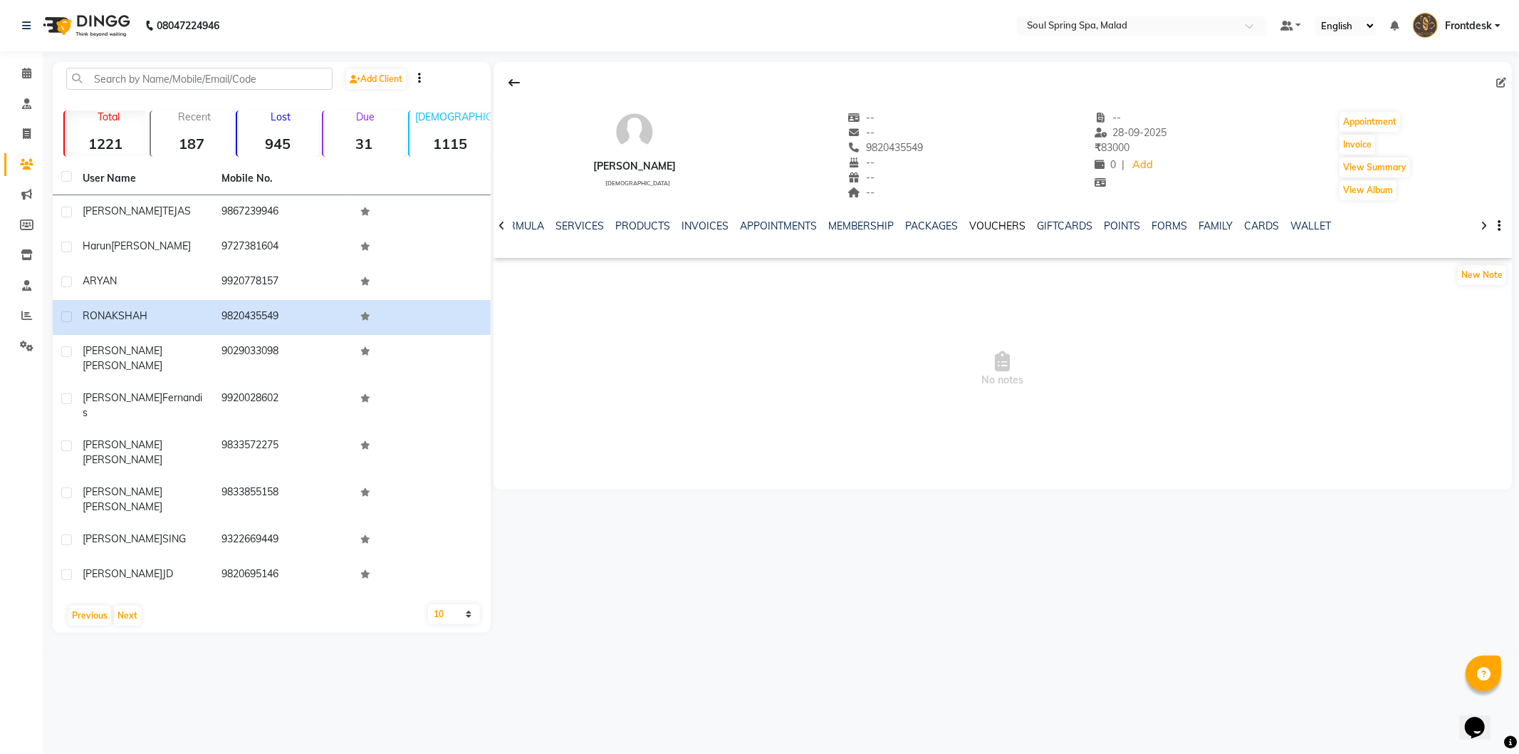
click at [972, 225] on link "VOUCHERS" at bounding box center [998, 225] width 56 height 13
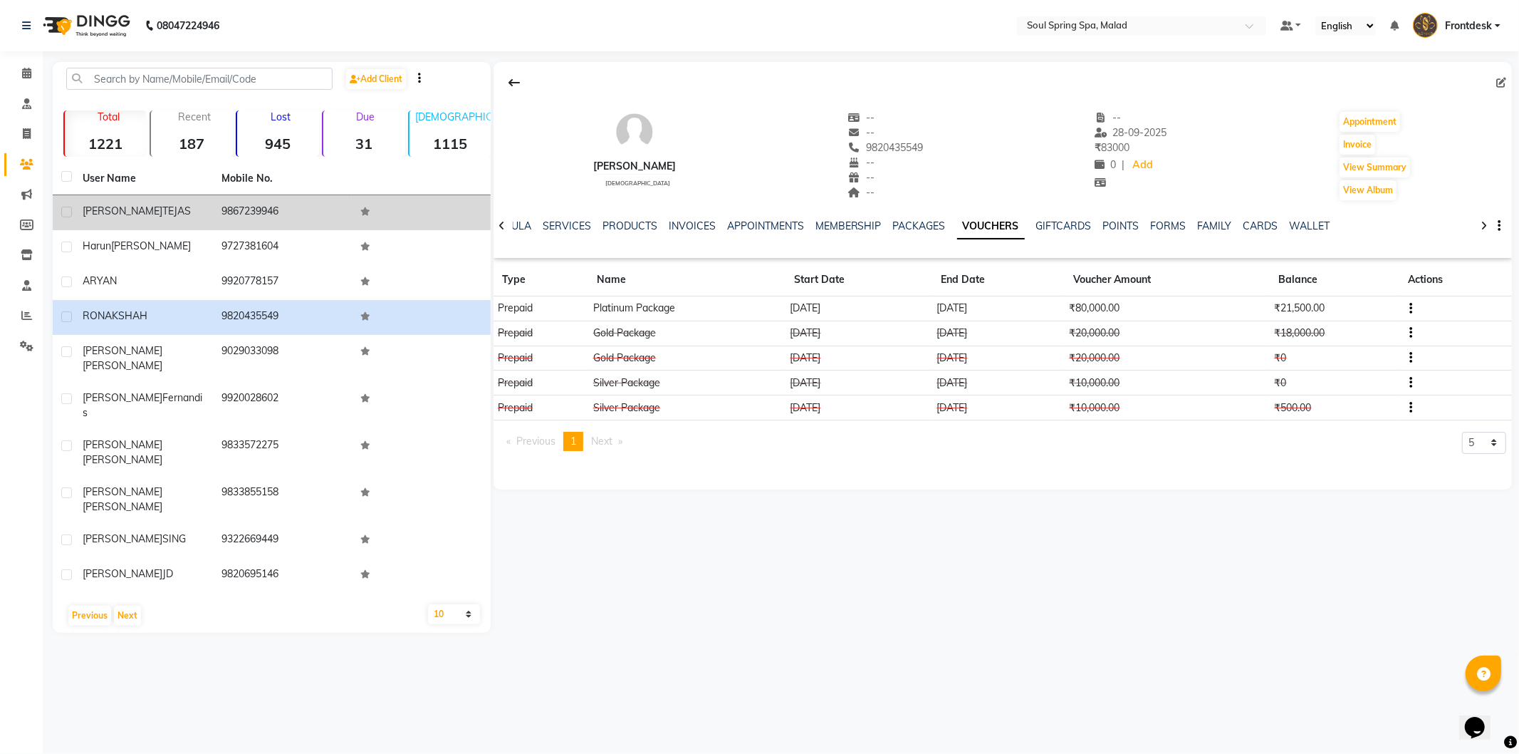
click at [445, 212] on td at bounding box center [421, 212] width 139 height 35
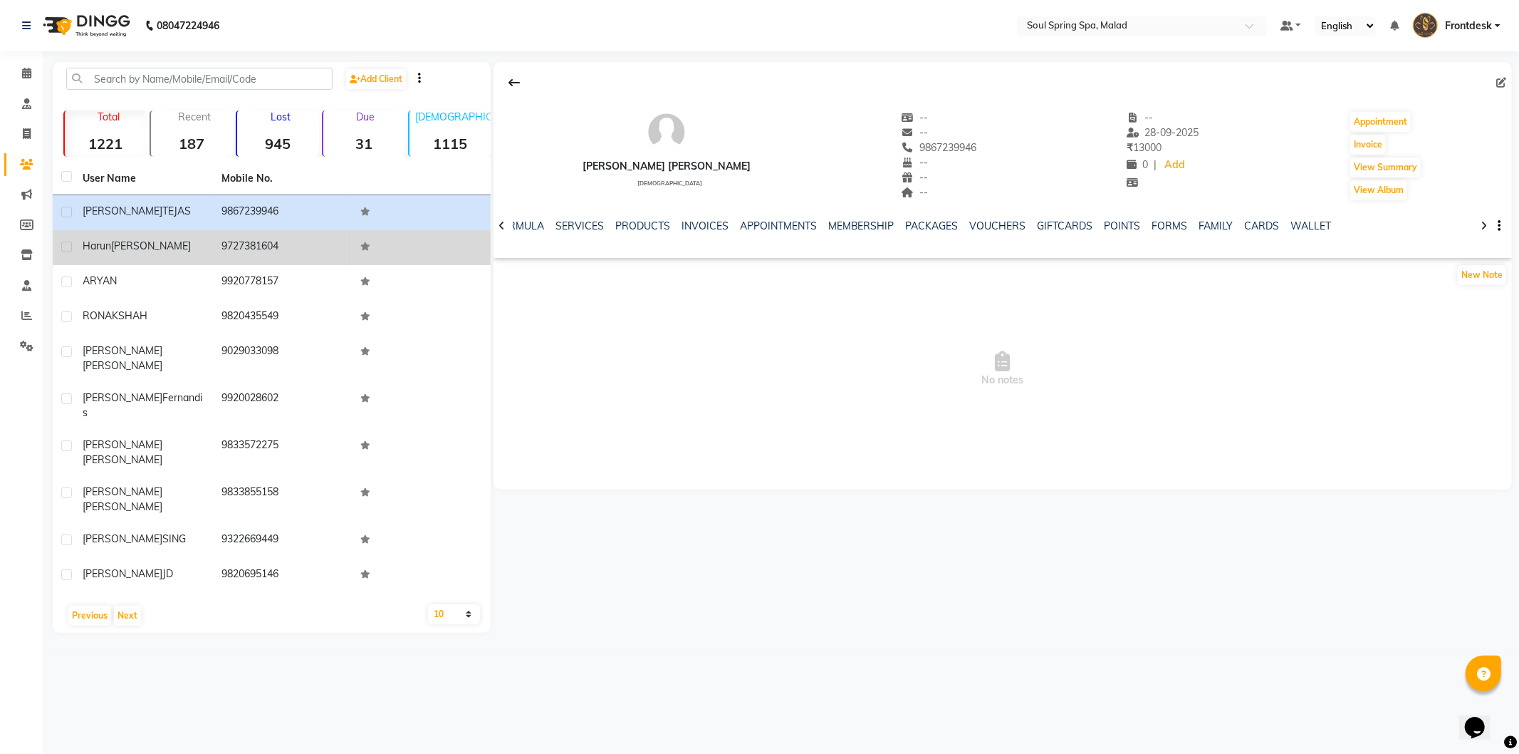
click at [420, 247] on td at bounding box center [421, 247] width 139 height 35
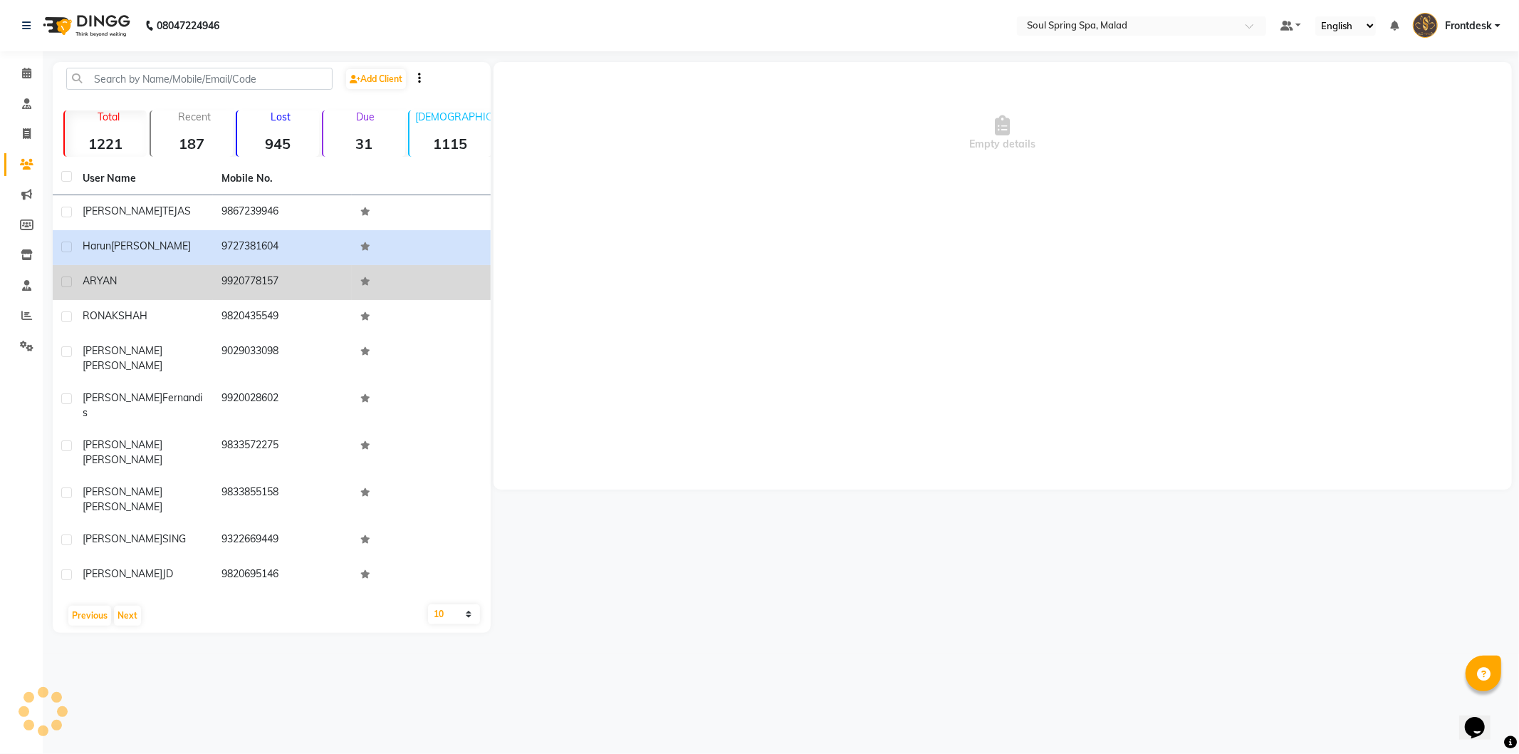
click at [404, 266] on td at bounding box center [421, 282] width 139 height 35
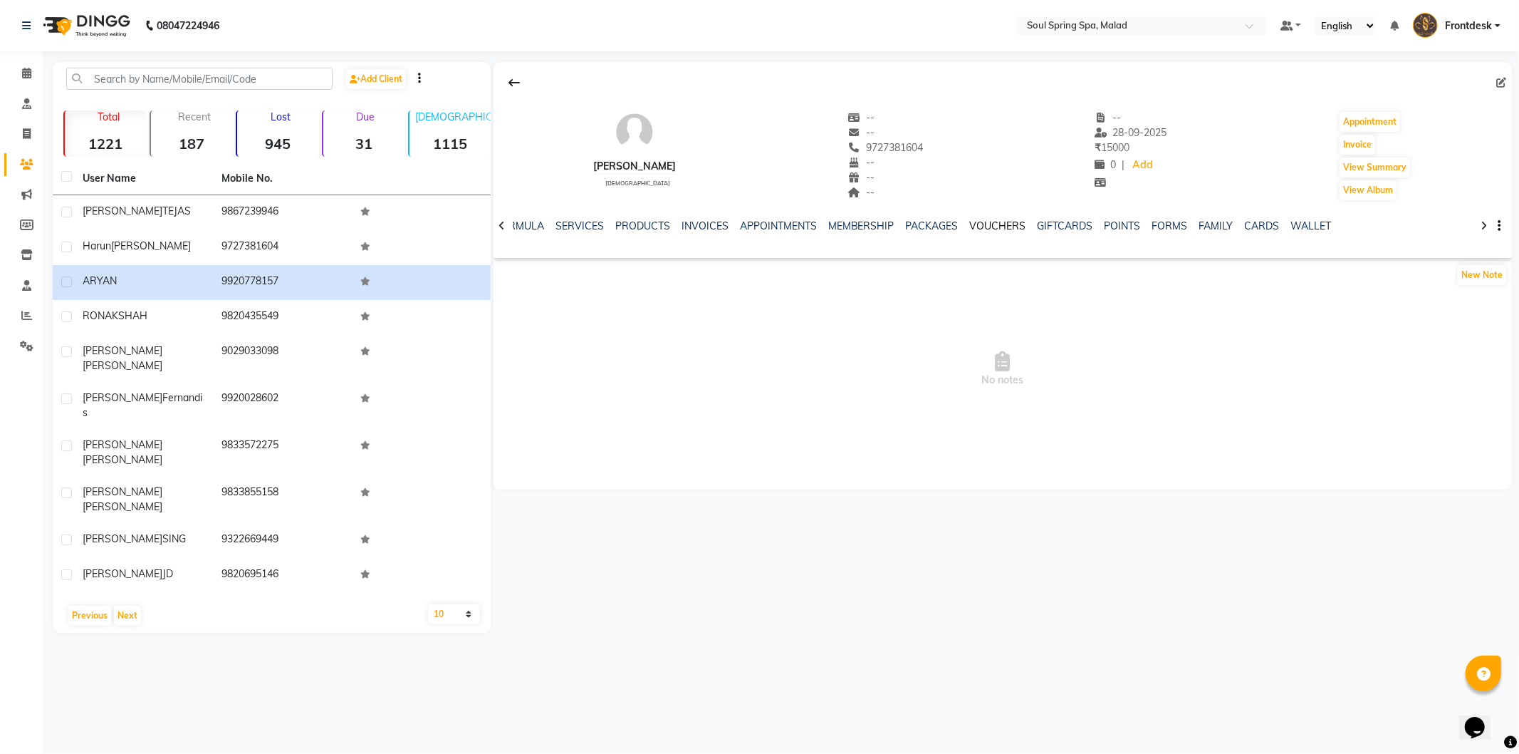
click at [995, 225] on link "VOUCHERS" at bounding box center [998, 225] width 56 height 13
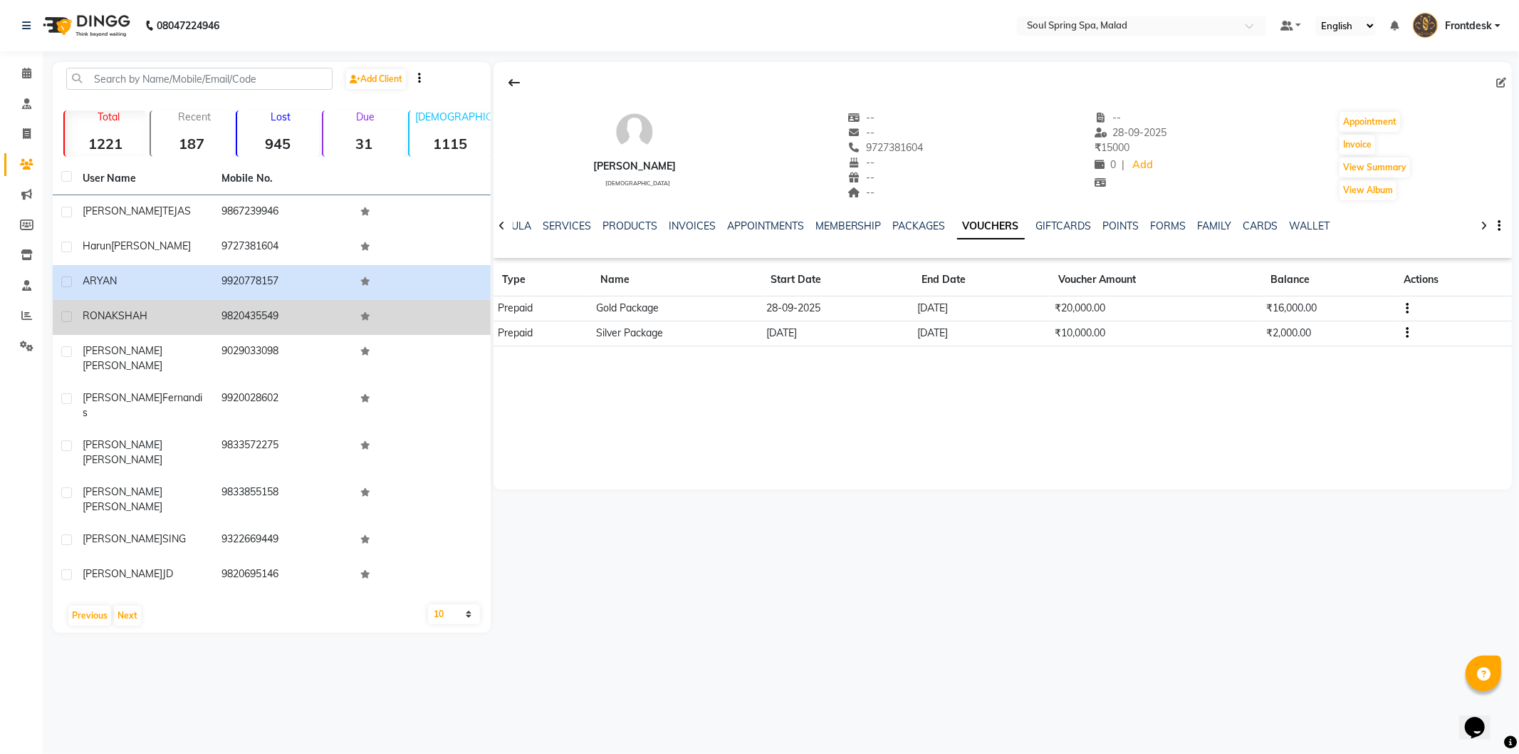
click at [204, 307] on td "[PERSON_NAME]" at bounding box center [143, 317] width 139 height 35
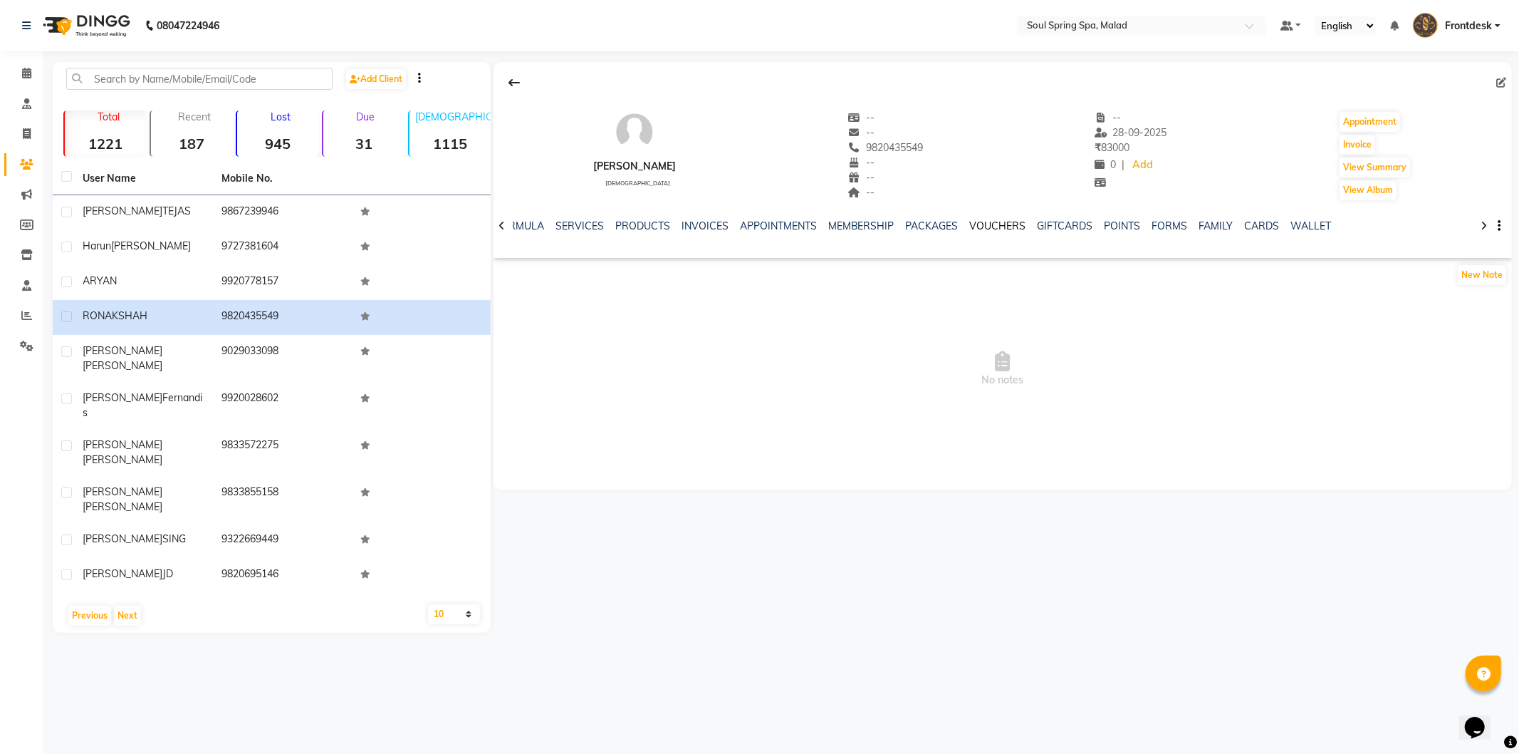
click at [992, 229] on link "VOUCHERS" at bounding box center [998, 225] width 56 height 13
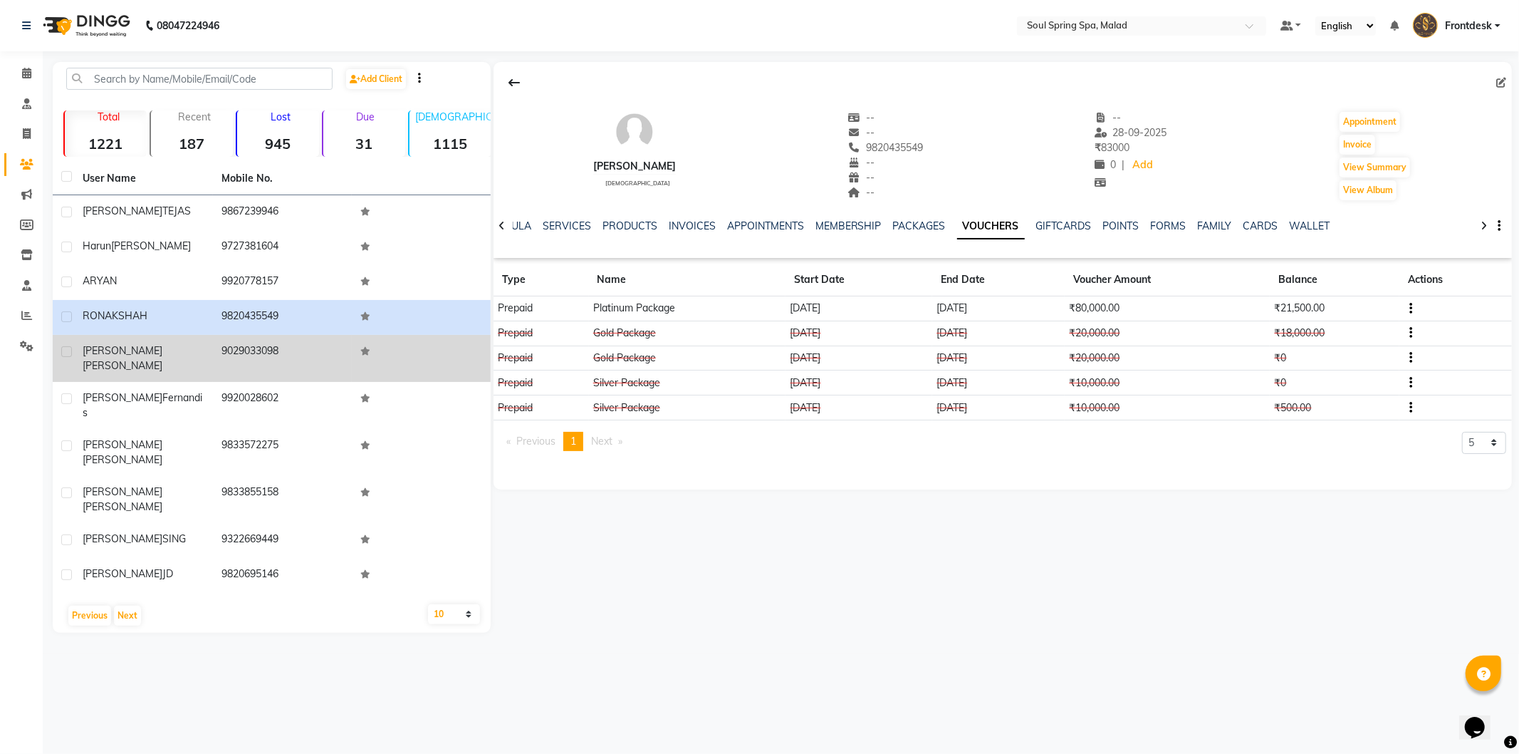
click at [261, 343] on td "9029033098" at bounding box center [282, 358] width 139 height 47
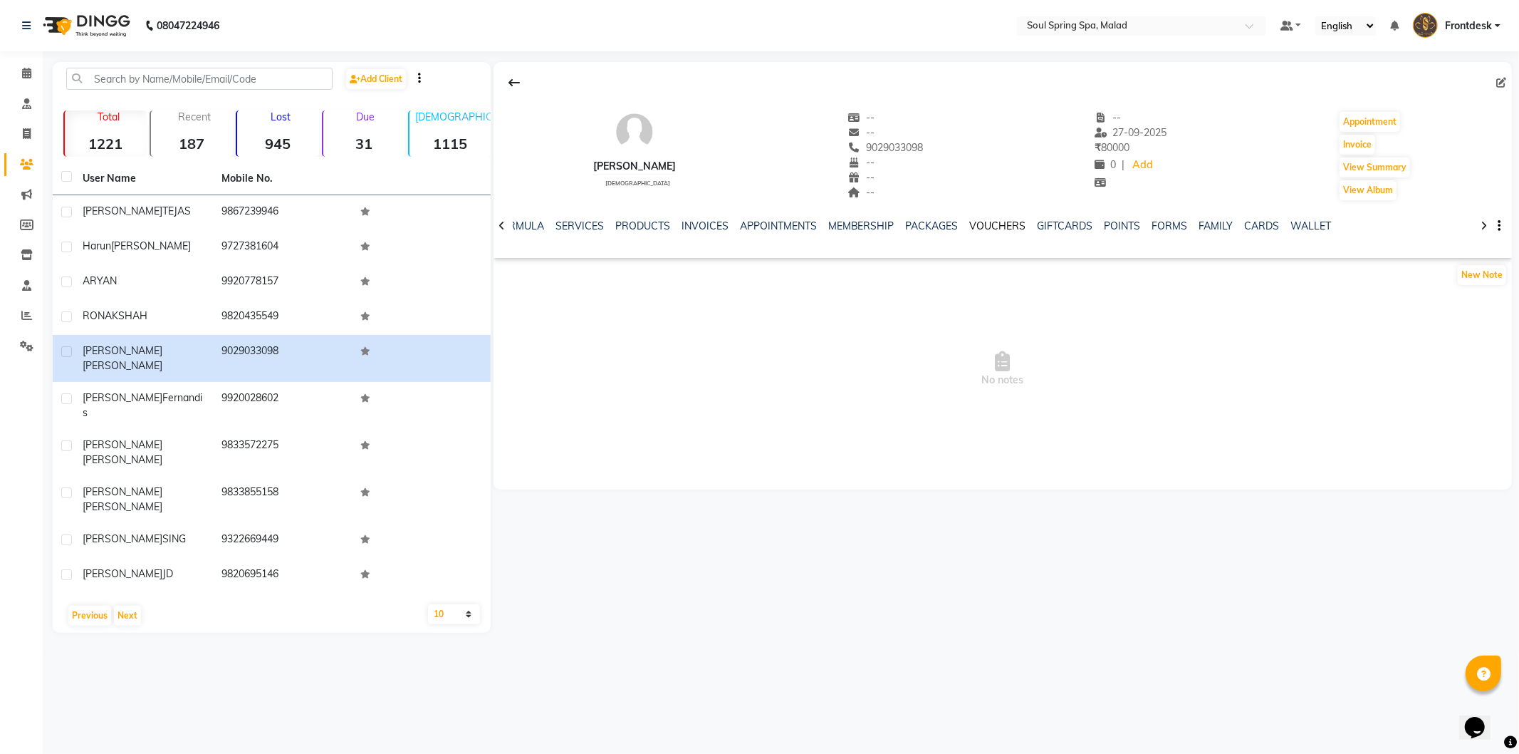
click at [989, 228] on link "VOUCHERS" at bounding box center [998, 225] width 56 height 13
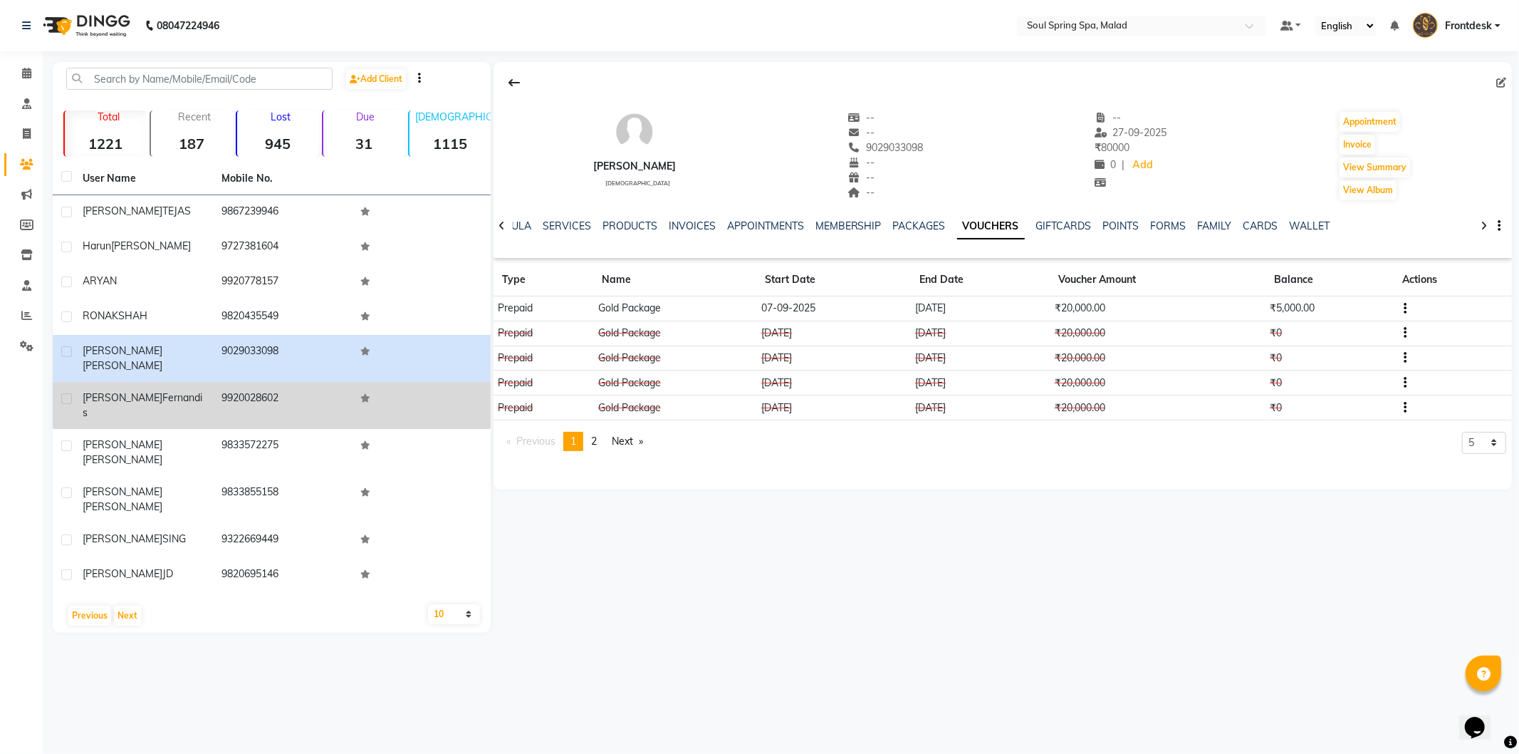
click at [410, 394] on td at bounding box center [421, 405] width 139 height 47
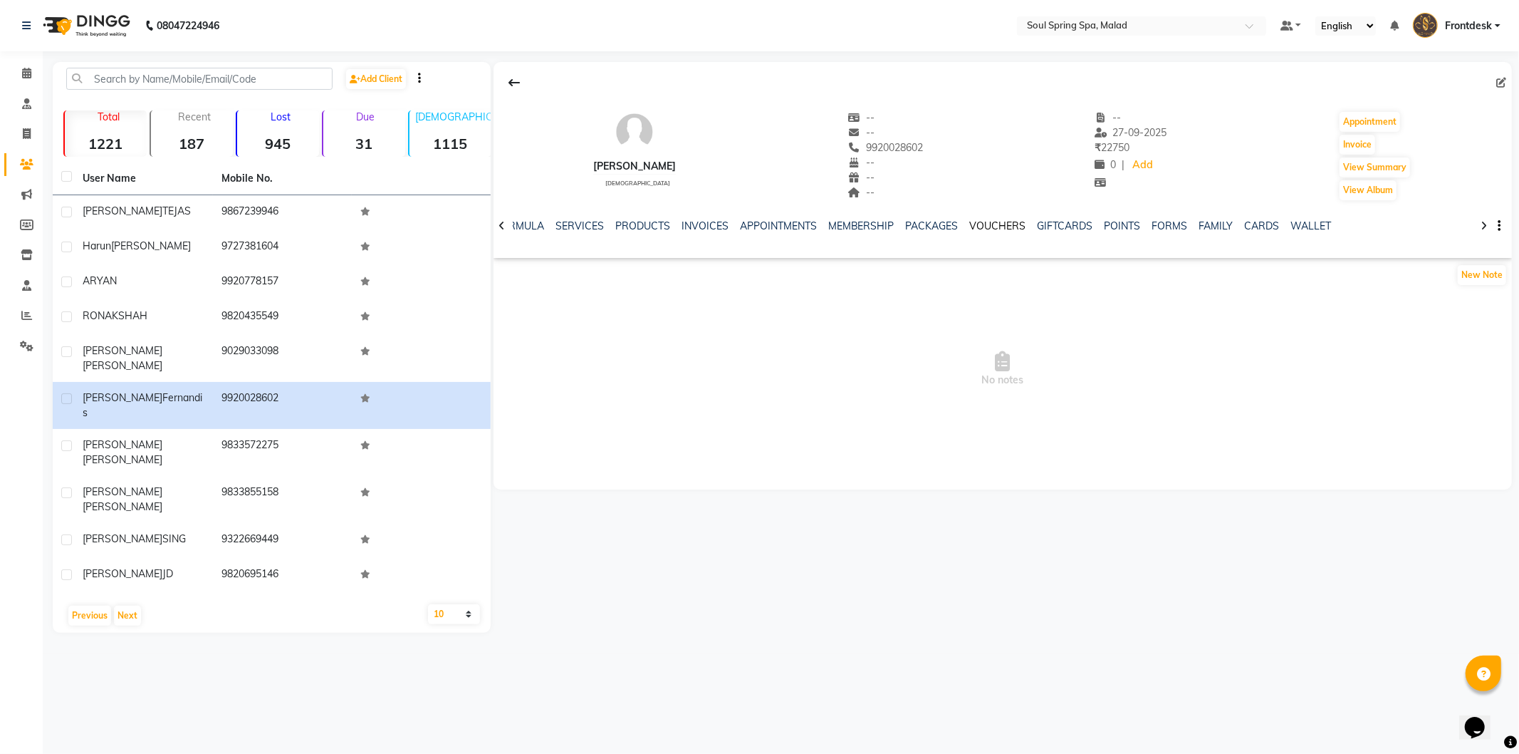
click at [973, 223] on link "VOUCHERS" at bounding box center [998, 225] width 56 height 13
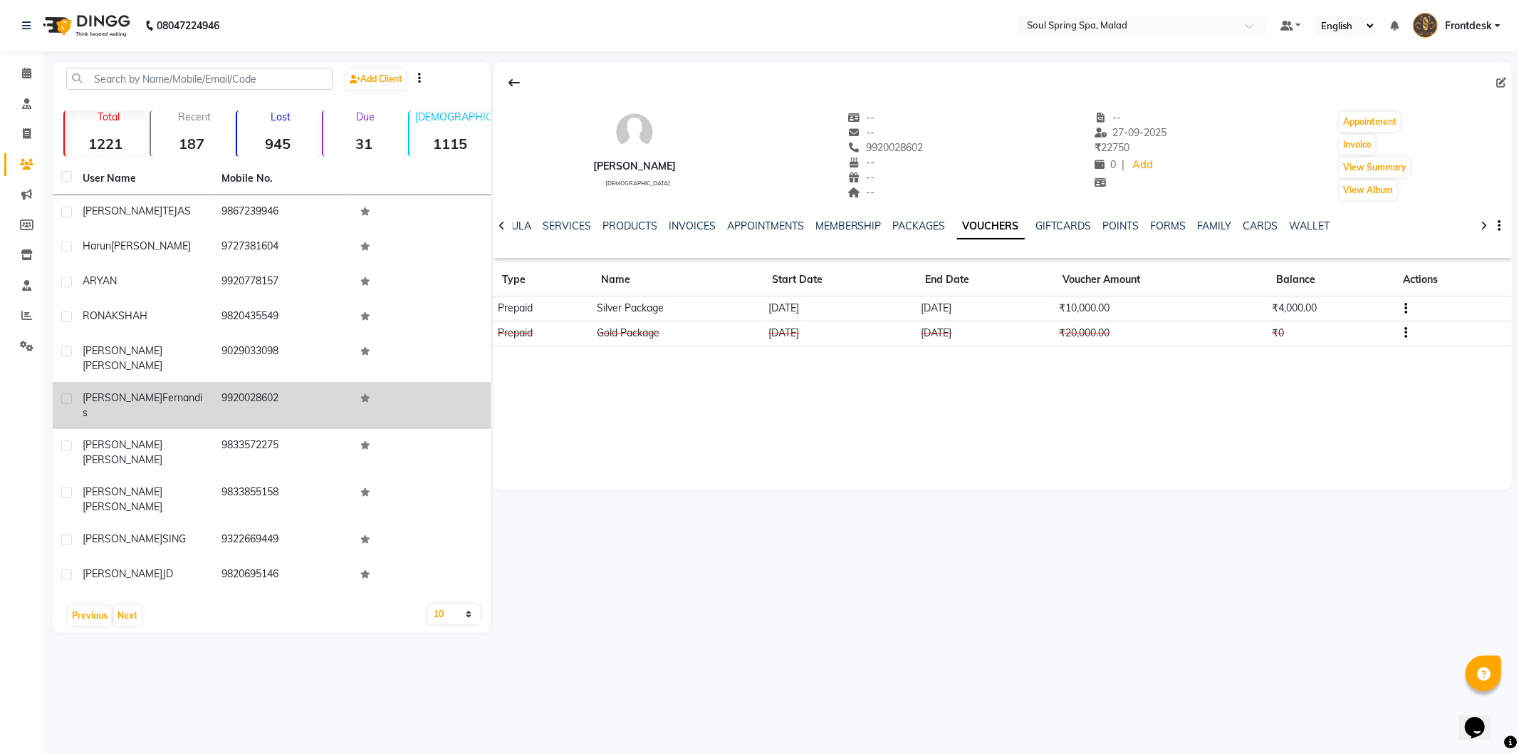
click at [308, 401] on td "9920028602" at bounding box center [282, 405] width 139 height 47
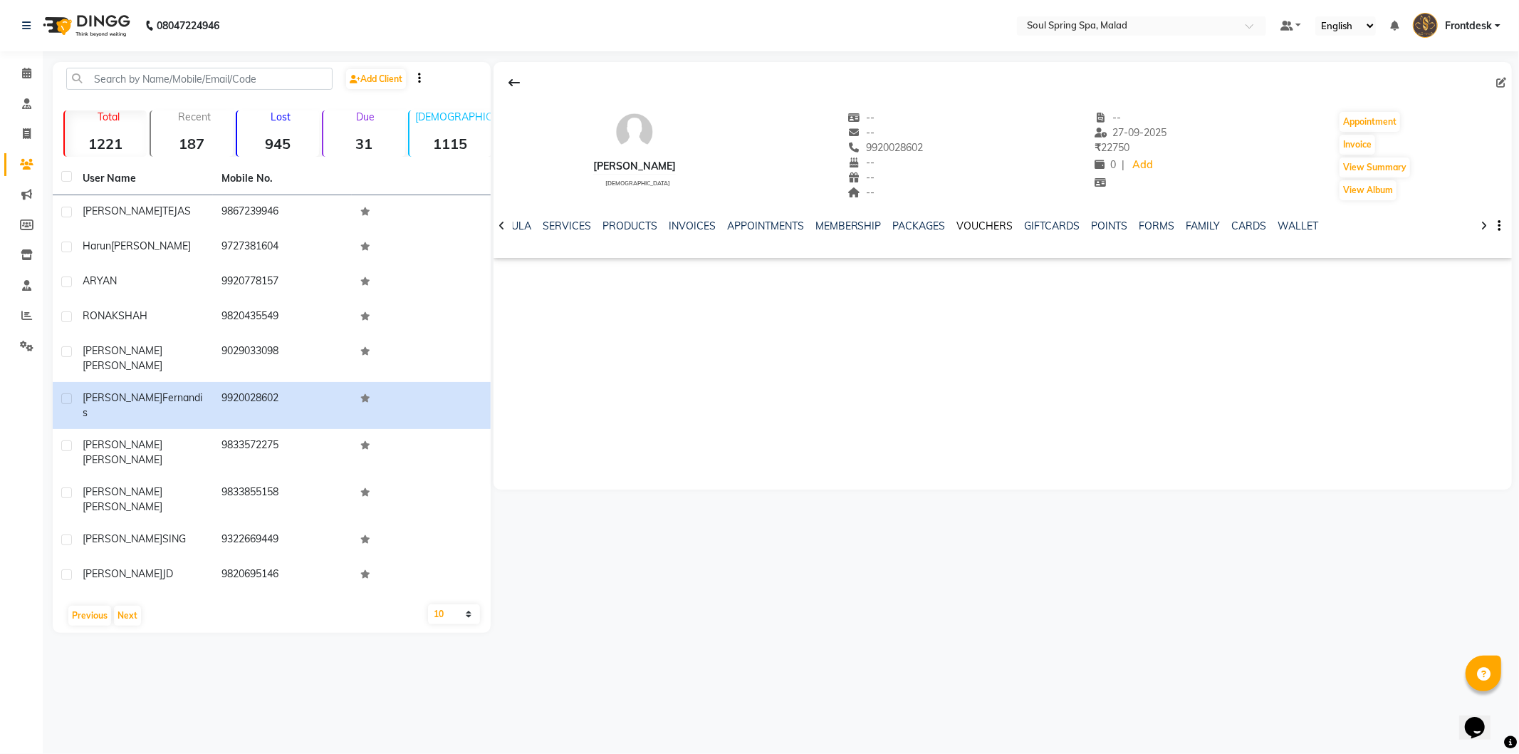
click at [976, 230] on link "VOUCHERS" at bounding box center [985, 225] width 56 height 13
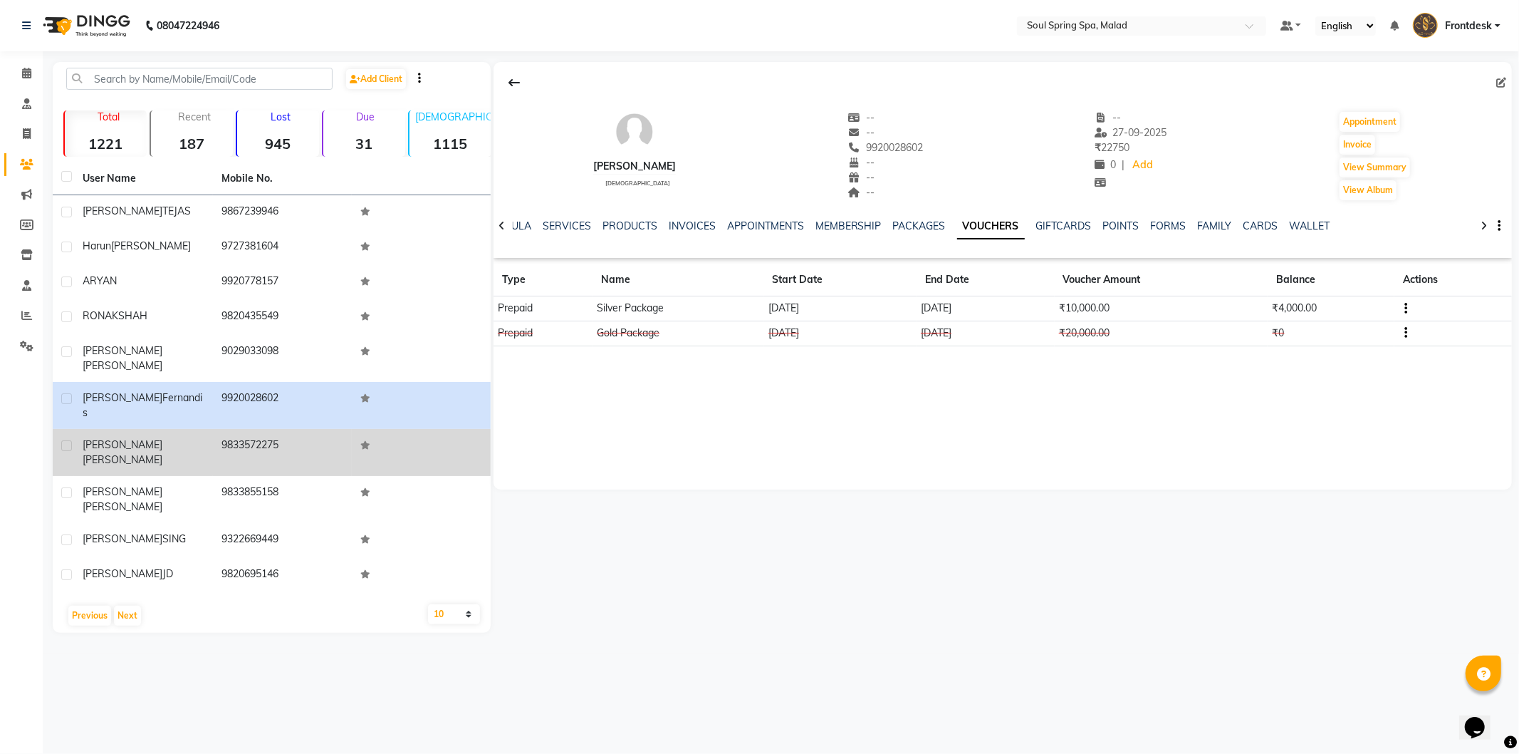
click at [282, 429] on td "9833572275" at bounding box center [282, 452] width 139 height 47
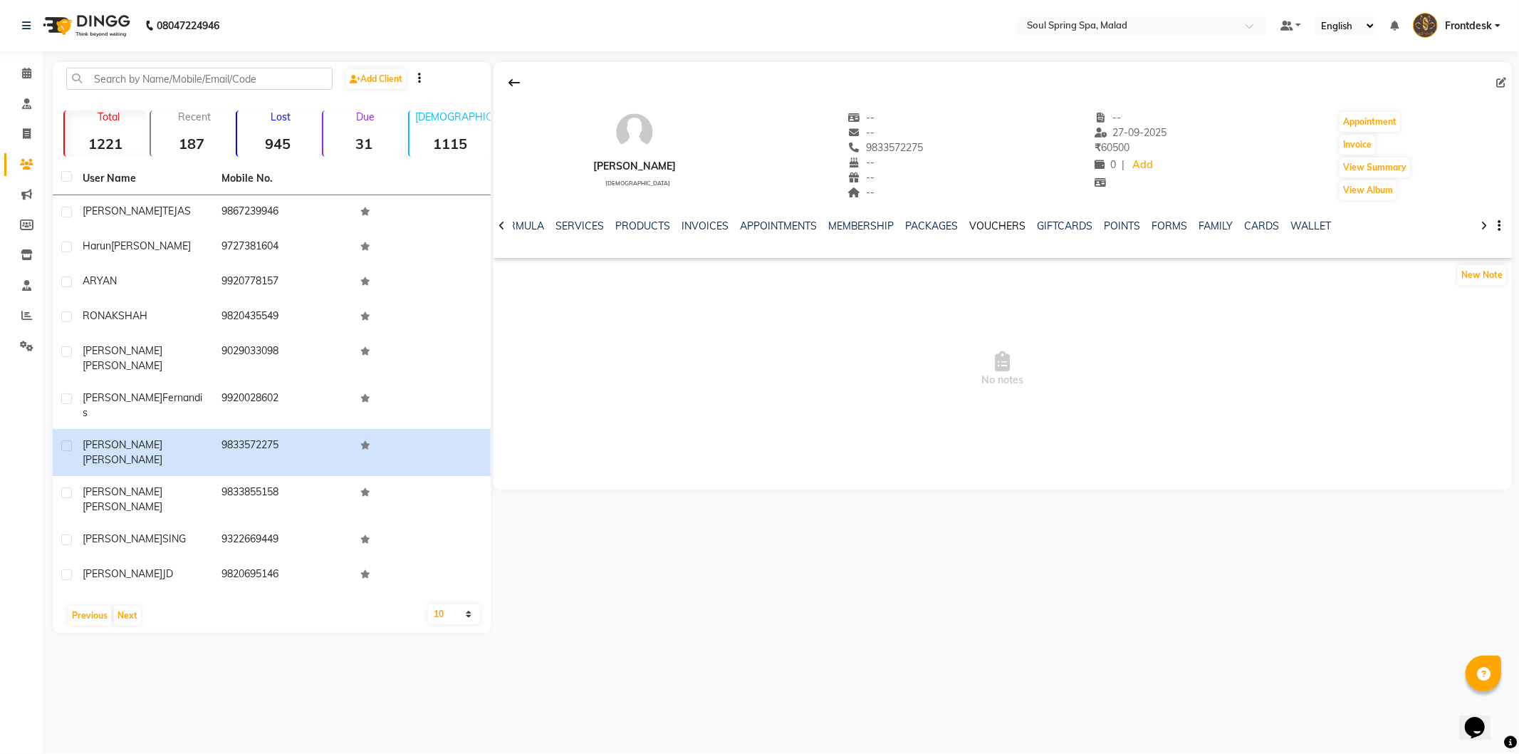
click at [970, 224] on link "VOUCHERS" at bounding box center [998, 225] width 56 height 13
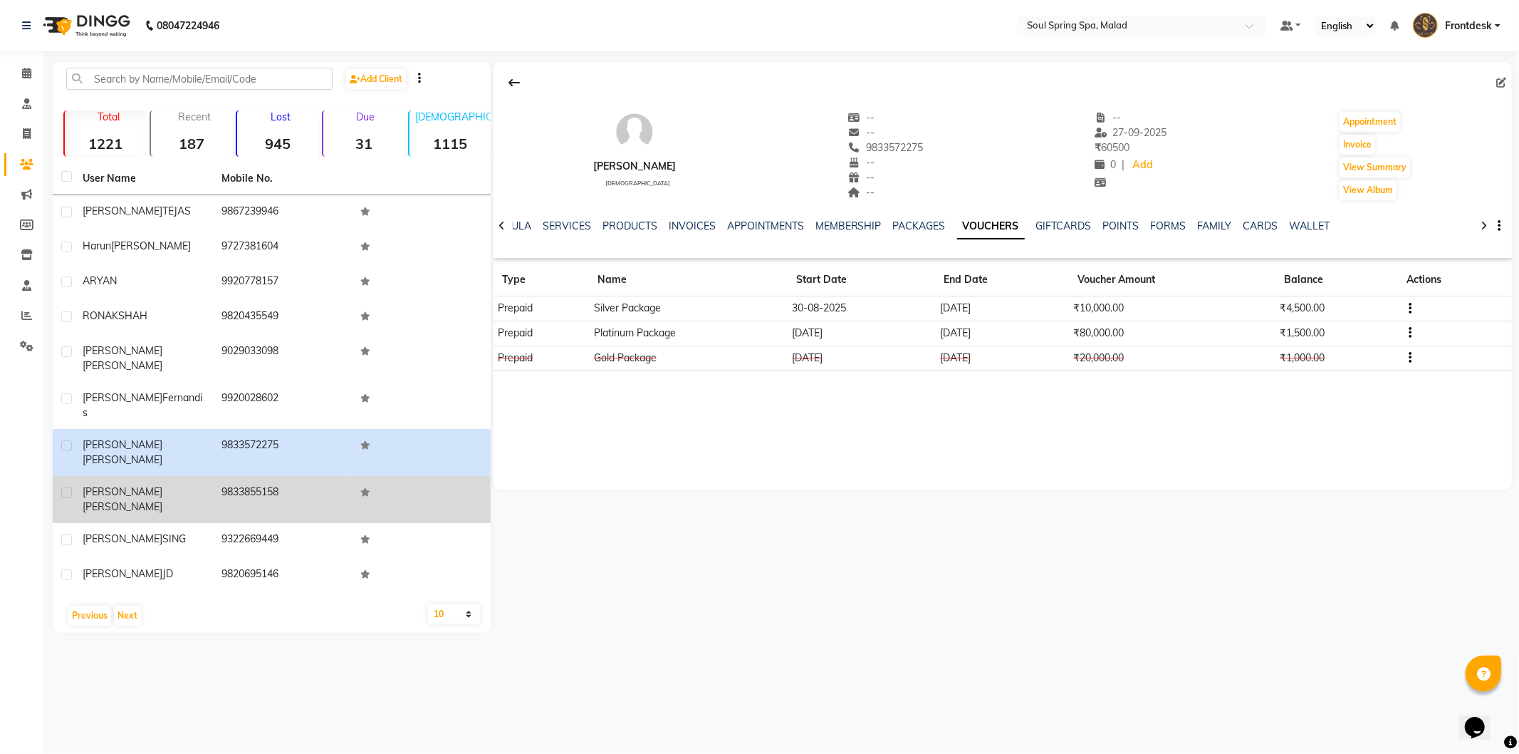
click at [400, 476] on td at bounding box center [421, 499] width 139 height 47
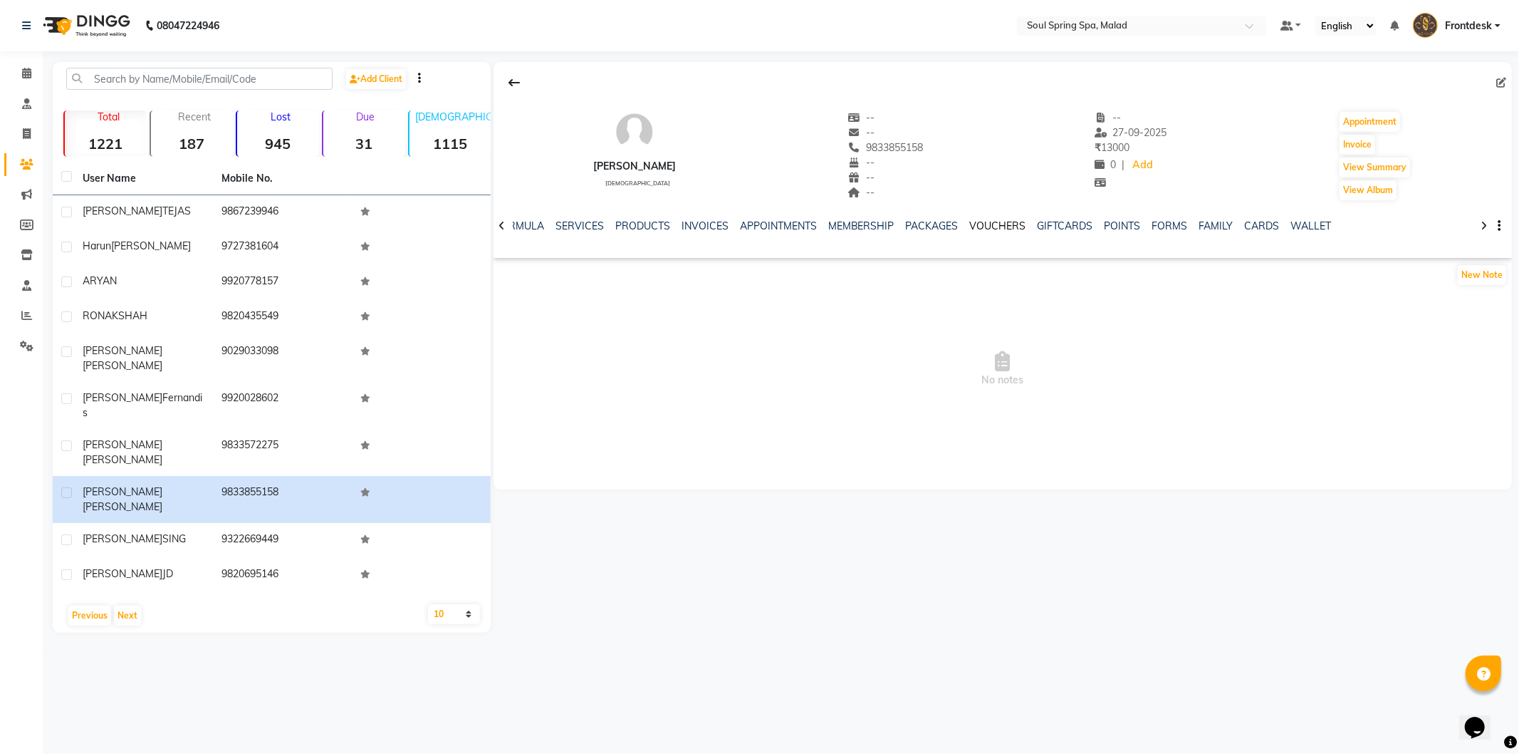
click at [974, 224] on link "VOUCHERS" at bounding box center [998, 225] width 56 height 13
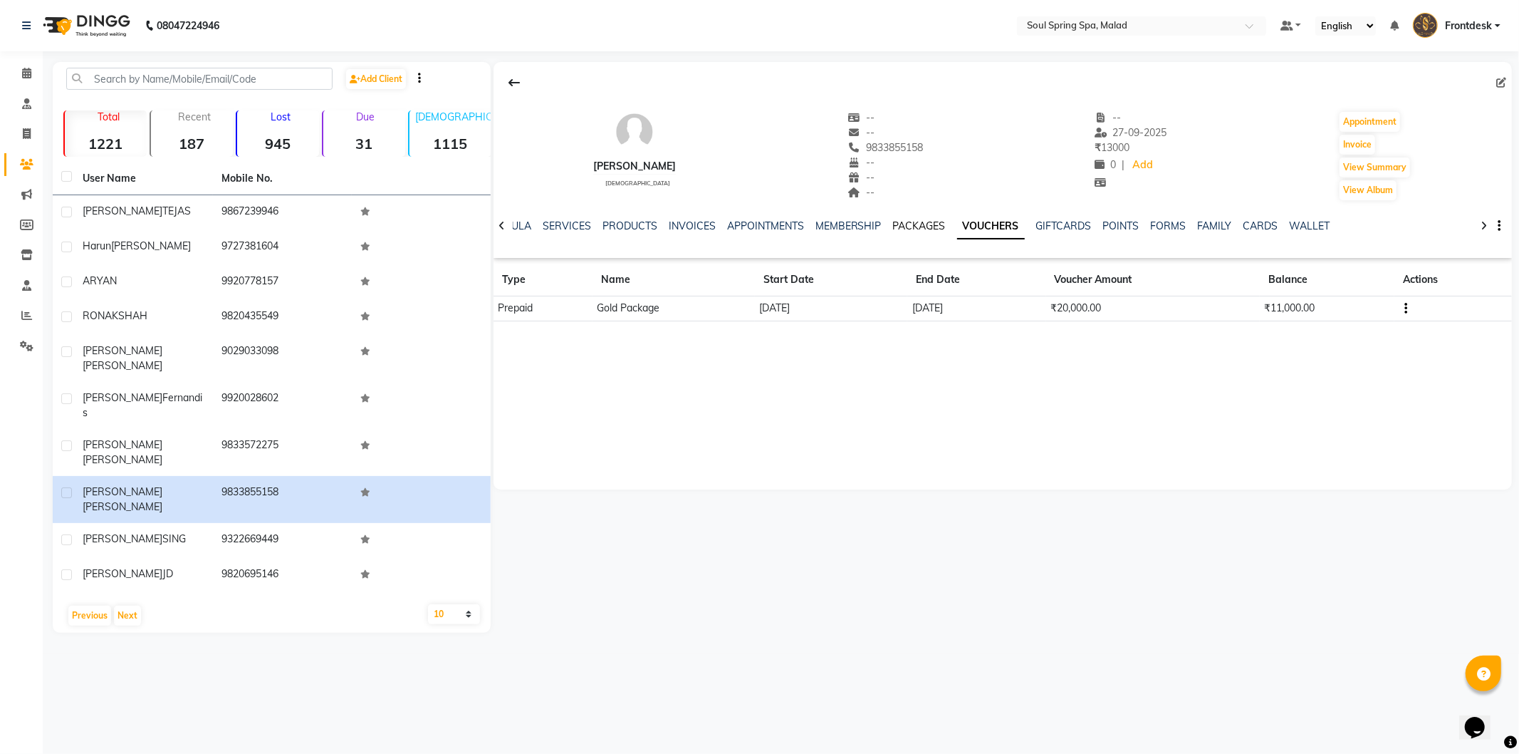
click at [910, 230] on link "PACKAGES" at bounding box center [919, 225] width 53 height 13
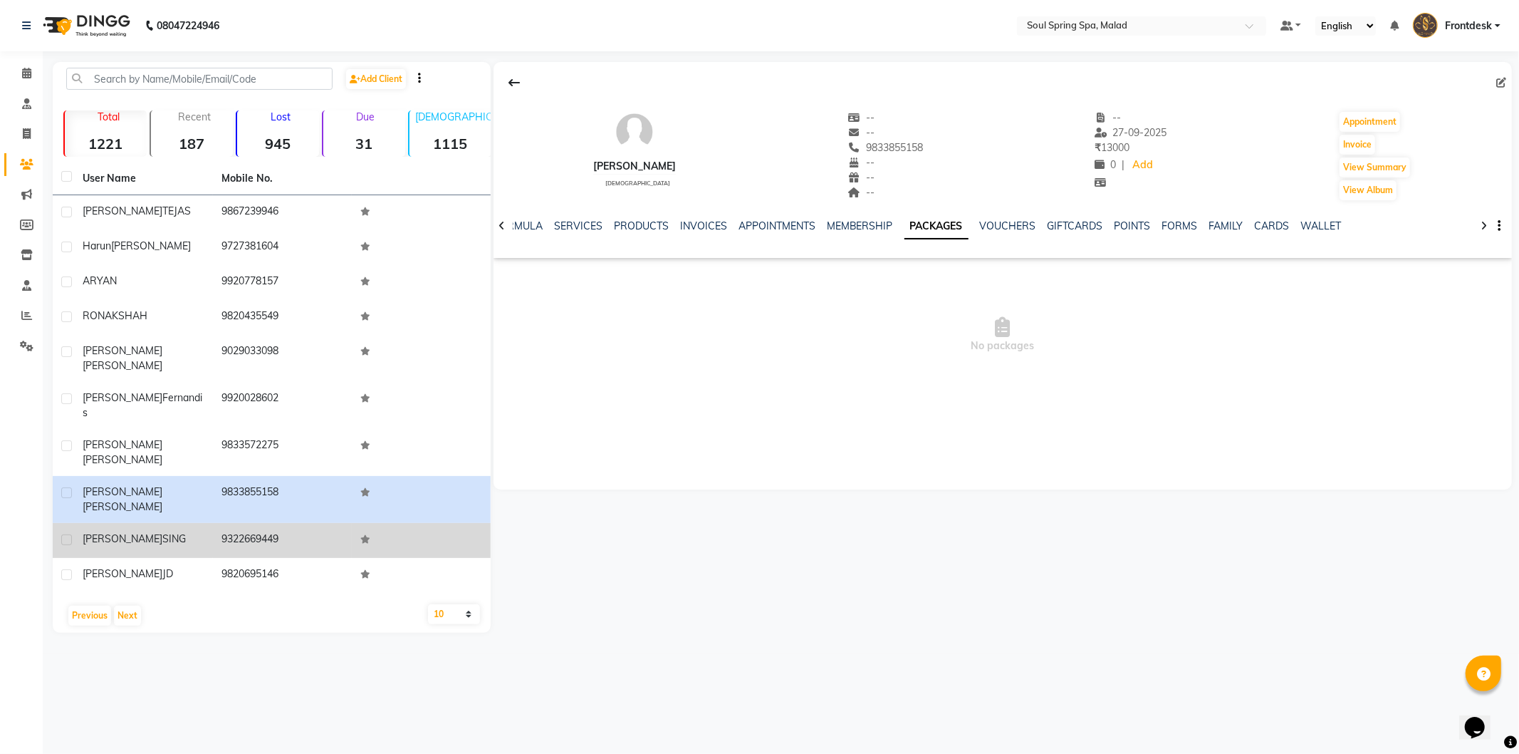
click at [440, 523] on td at bounding box center [421, 540] width 139 height 35
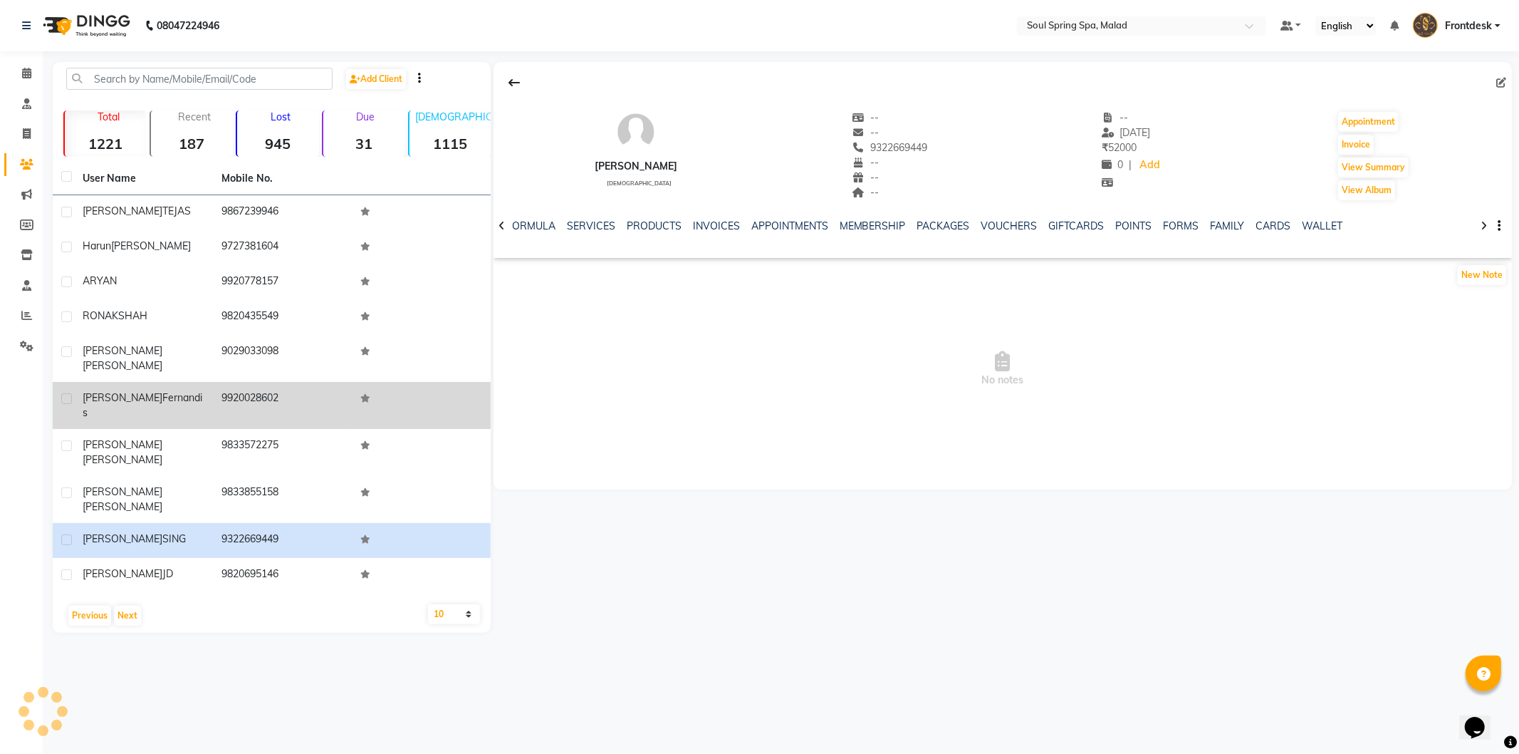
click at [311, 382] on td "9920028602" at bounding box center [282, 405] width 139 height 47
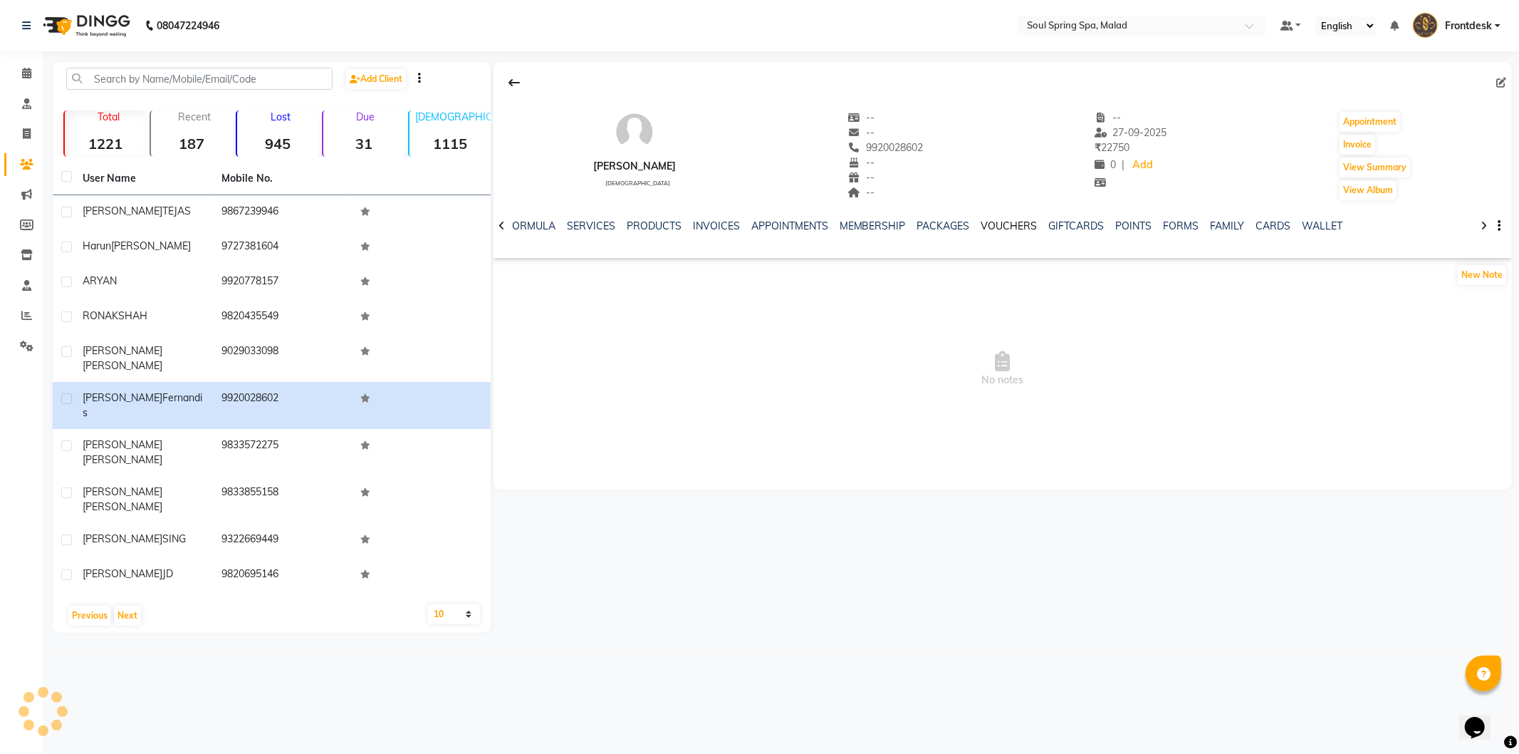
click at [984, 229] on link "VOUCHERS" at bounding box center [1009, 225] width 56 height 13
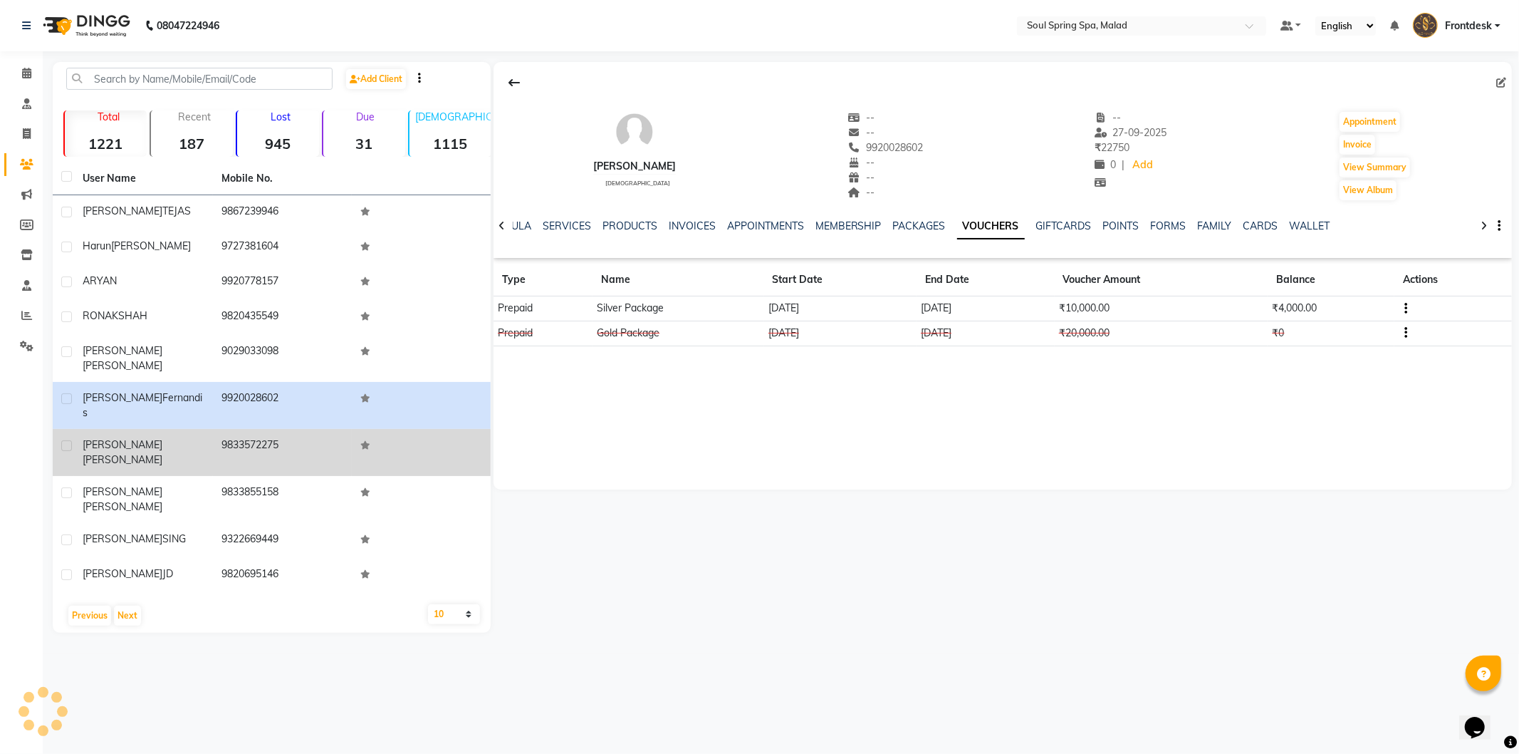
click at [326, 429] on td "9833572275" at bounding box center [282, 452] width 139 height 47
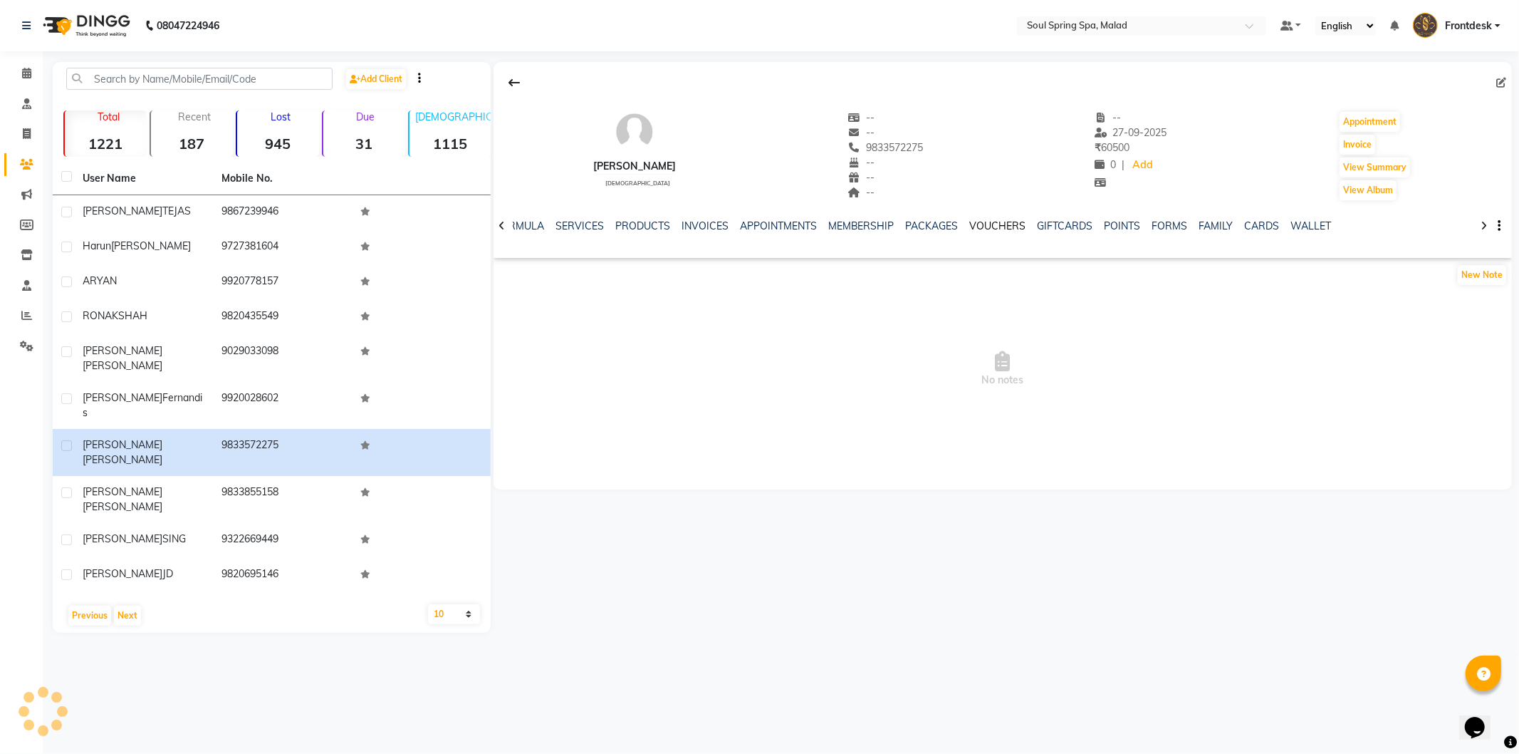
click at [988, 229] on link "VOUCHERS" at bounding box center [998, 225] width 56 height 13
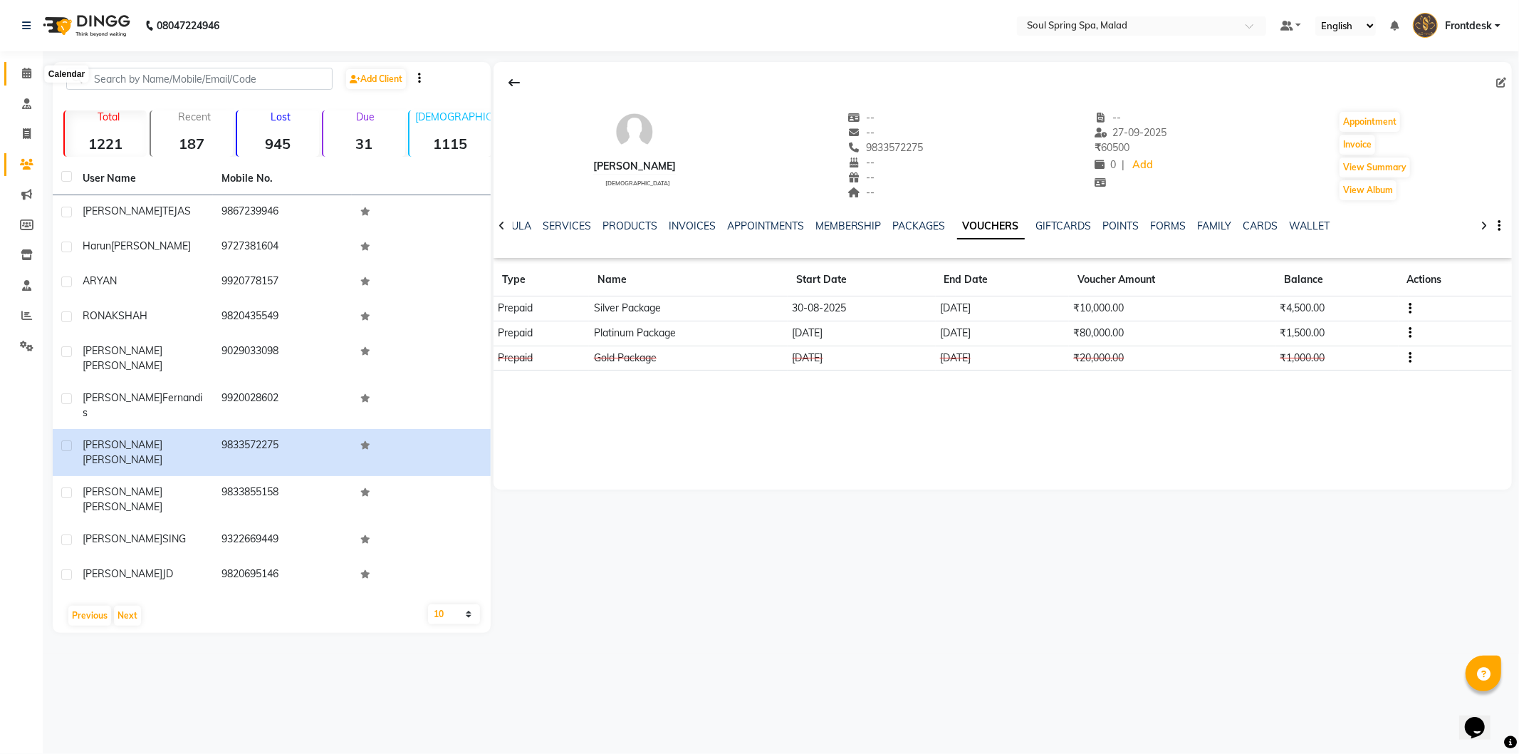
click at [18, 67] on span at bounding box center [26, 74] width 25 height 16
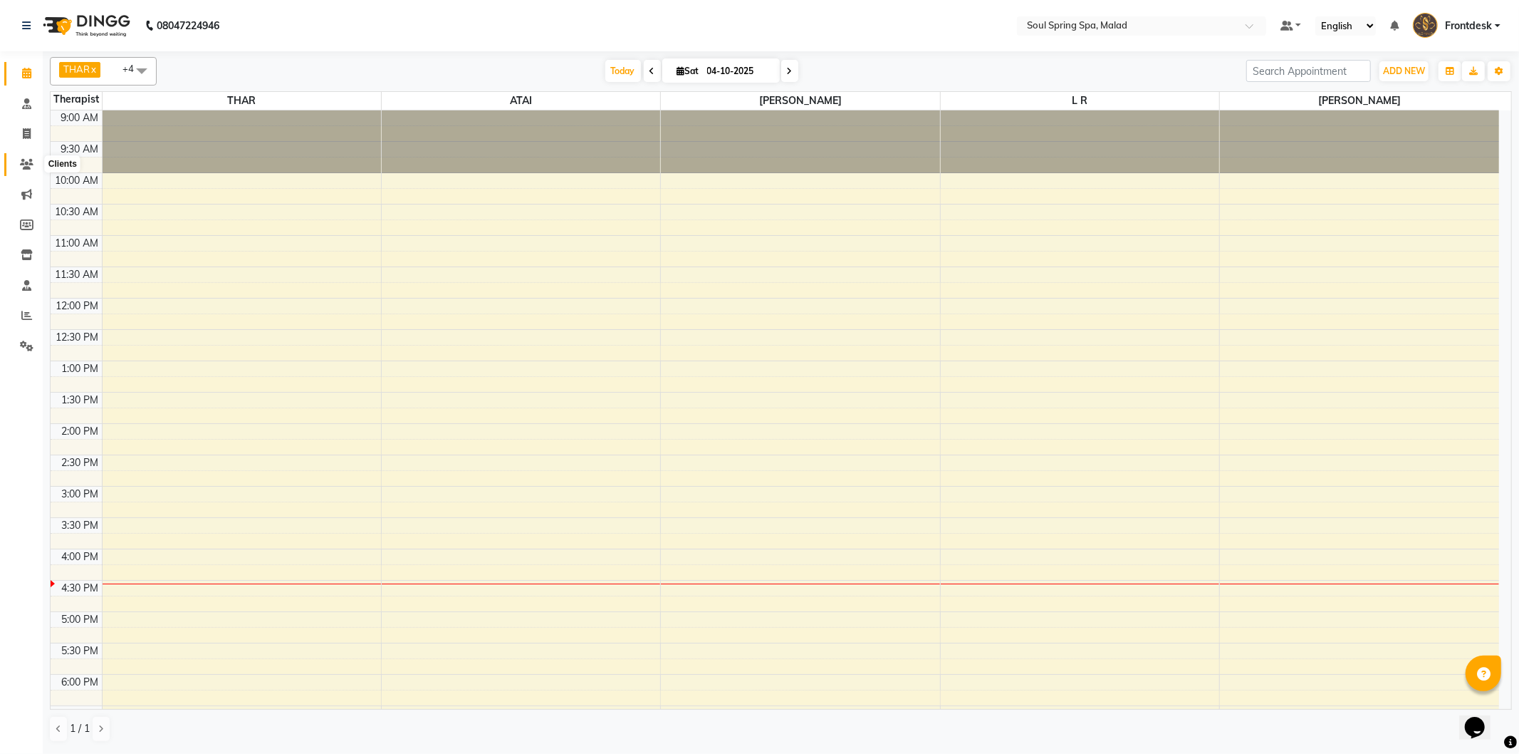
click at [31, 159] on icon at bounding box center [27, 164] width 14 height 11
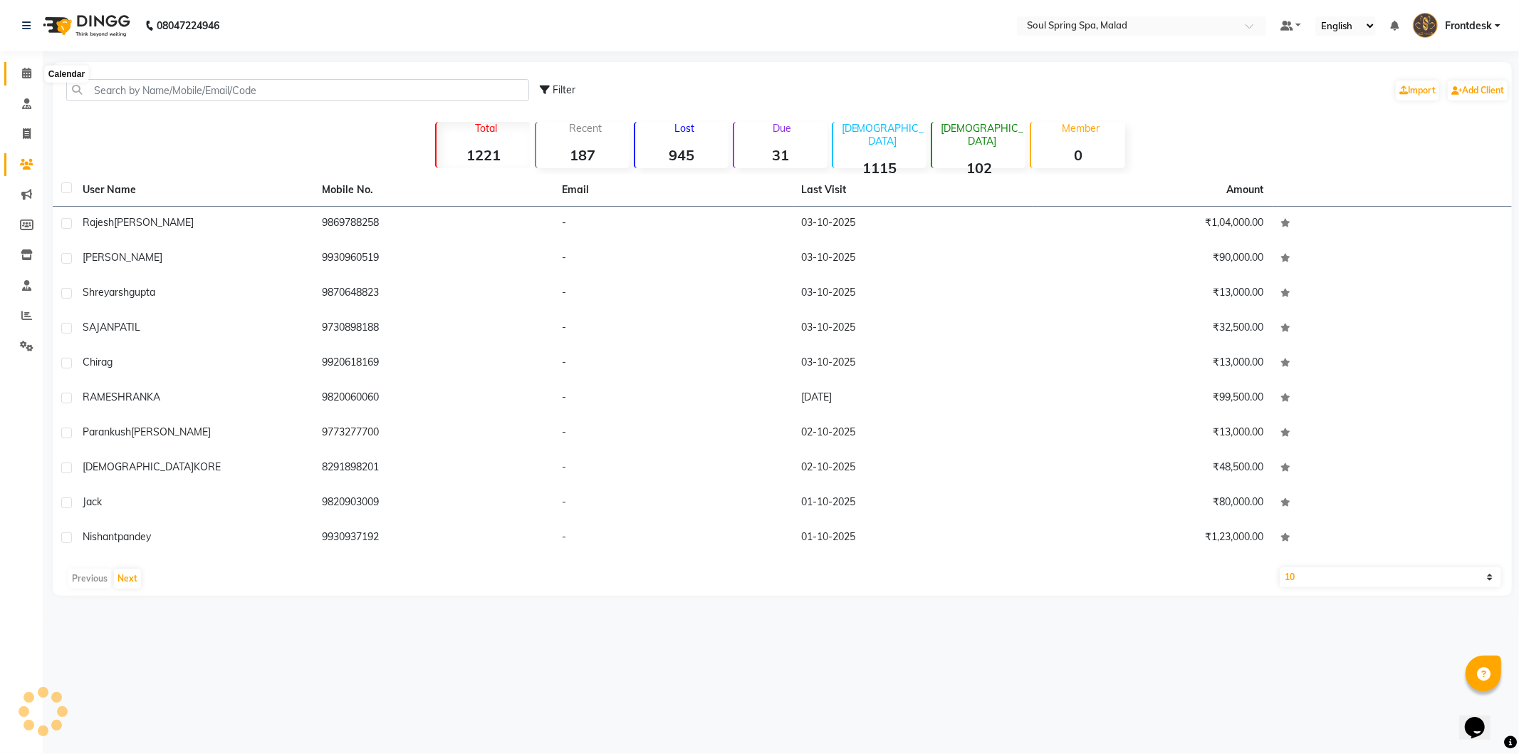
click at [18, 71] on span at bounding box center [26, 74] width 25 height 16
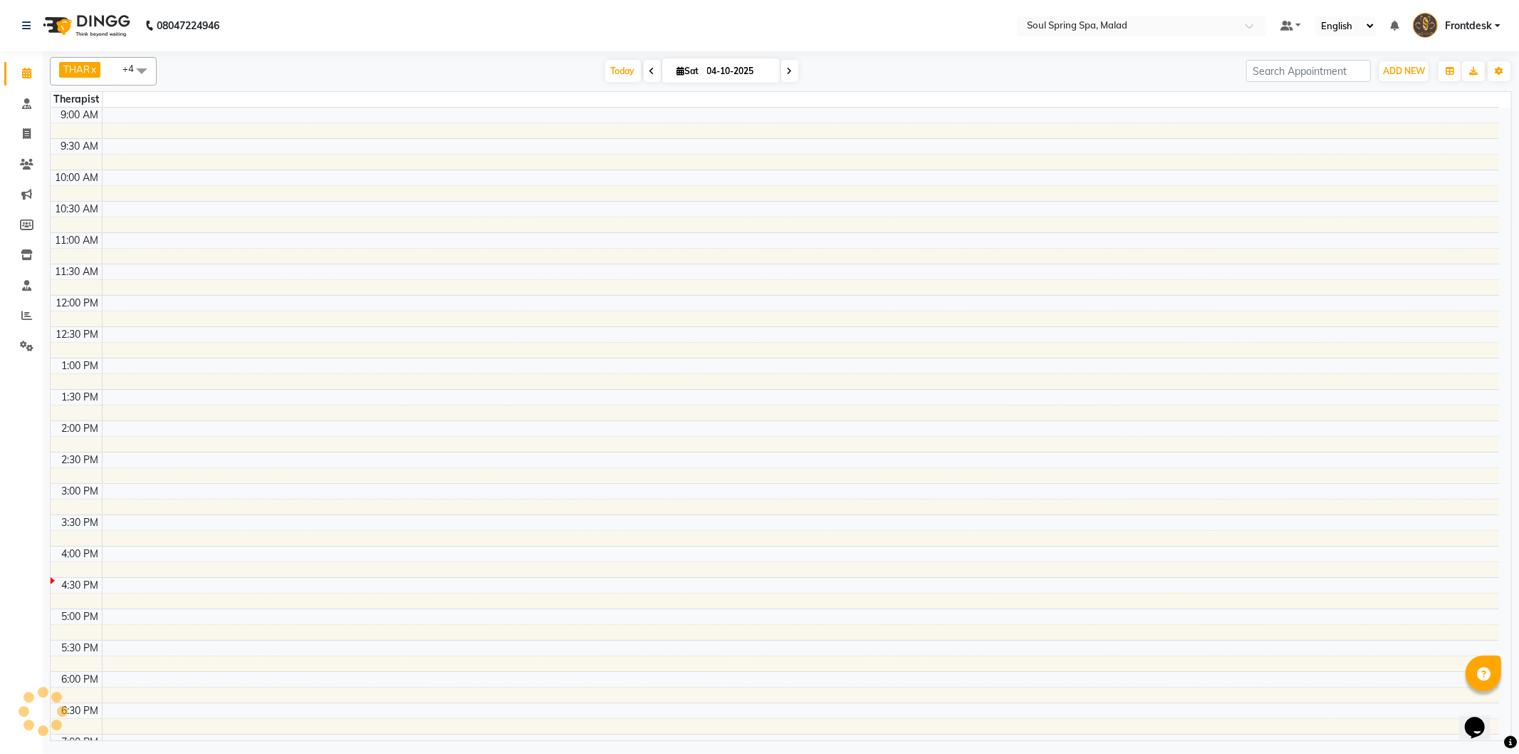
click at [650, 72] on icon at bounding box center [653, 71] width 6 height 9
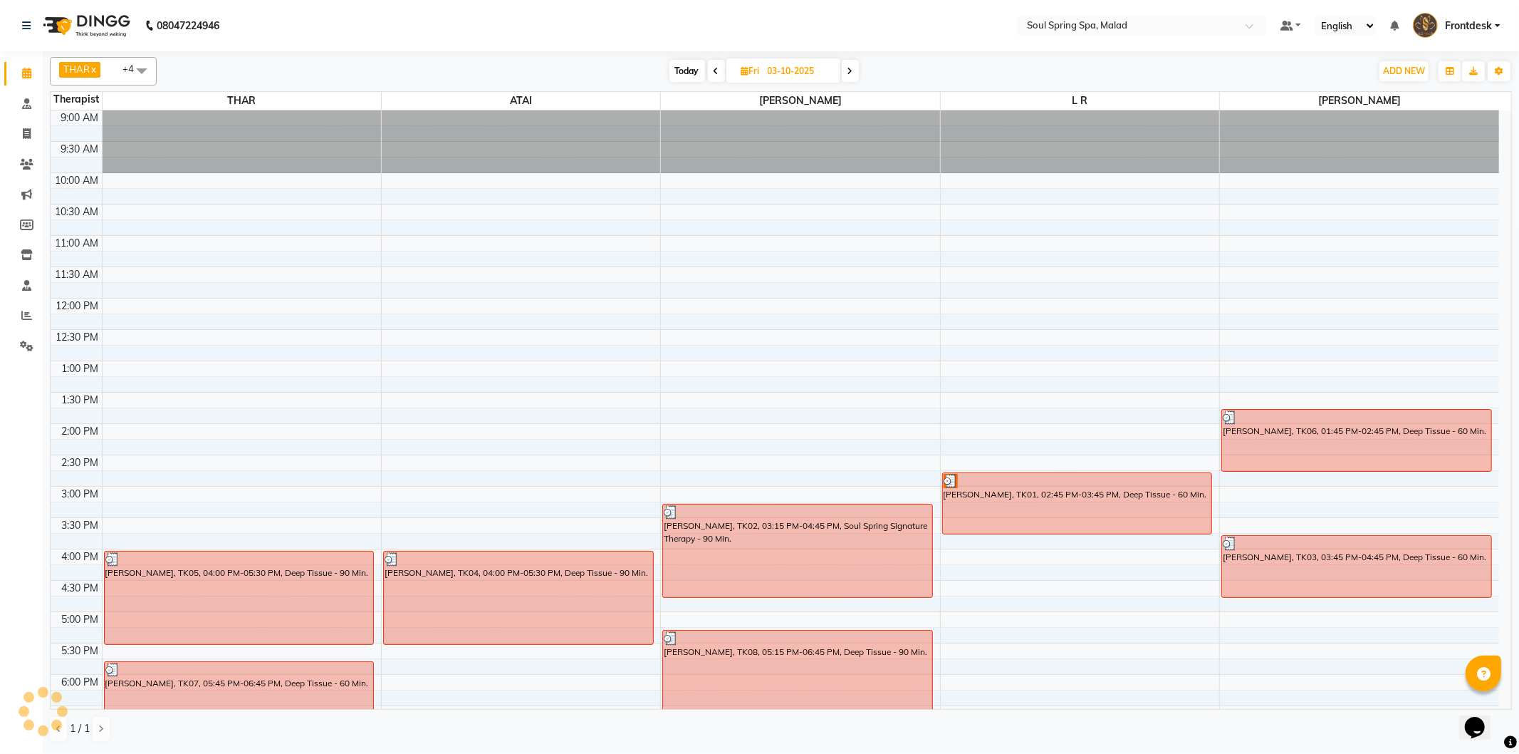
scroll to position [282, 0]
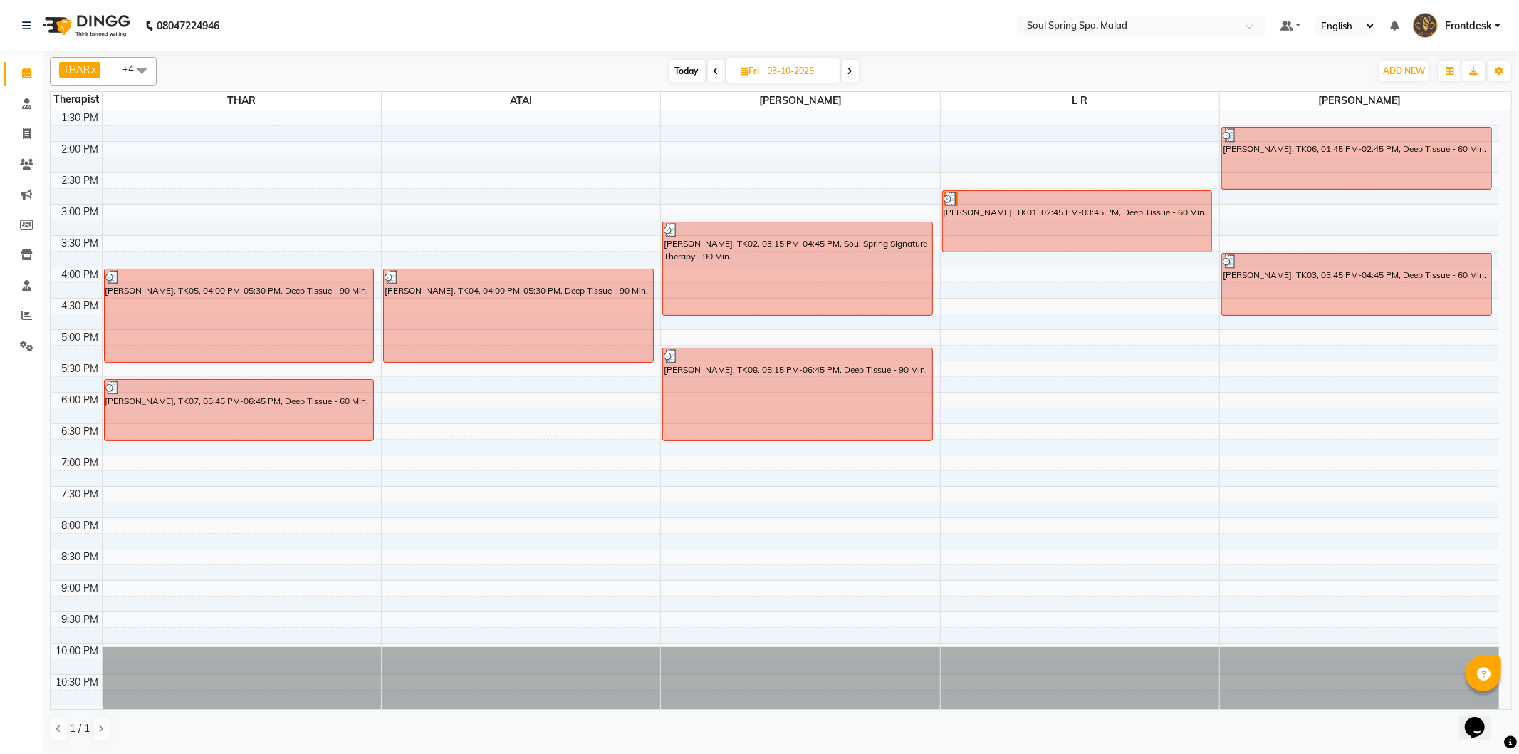
click at [853, 67] on icon at bounding box center [851, 71] width 6 height 9
type input "04-10-2025"
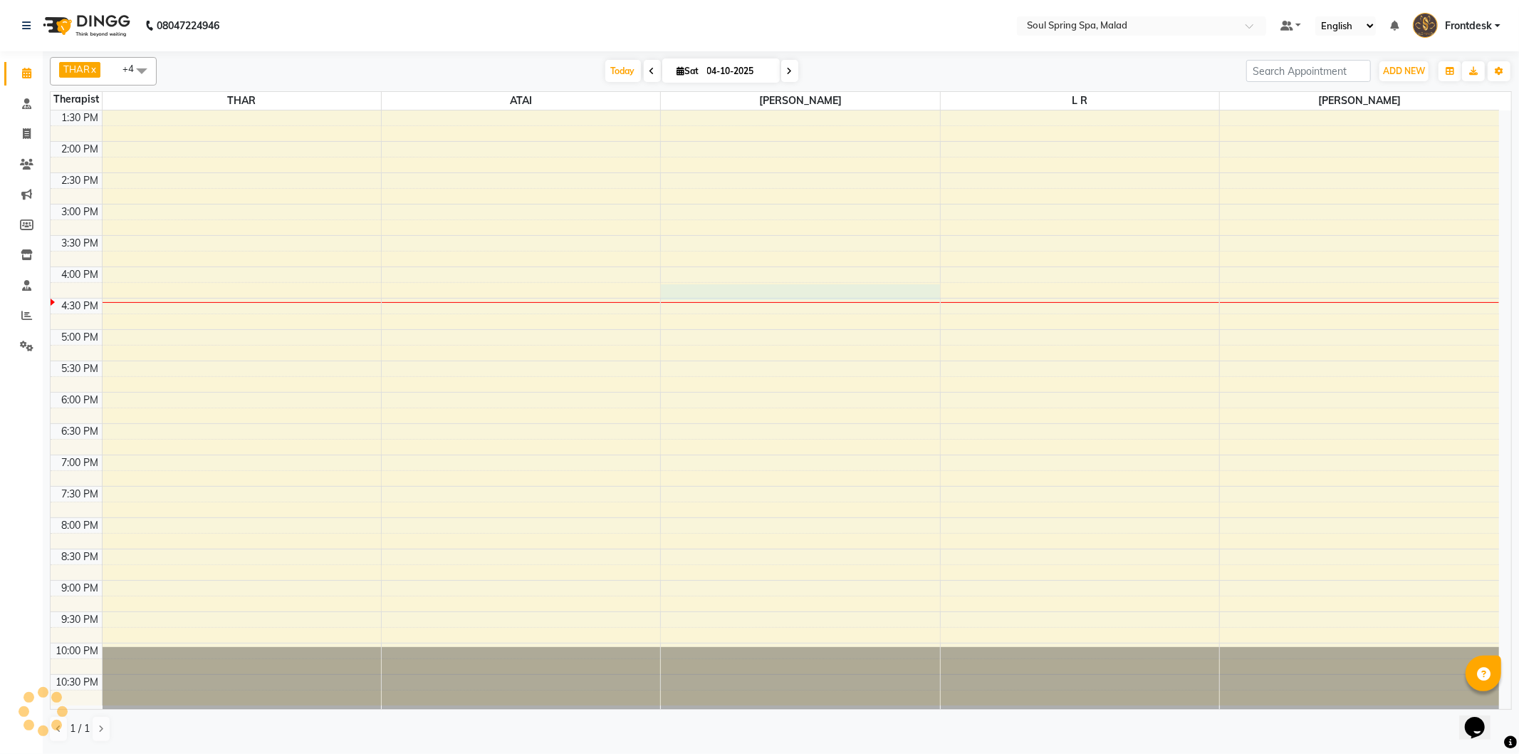
click at [856, 300] on td at bounding box center [800, 306] width 1397 height 16
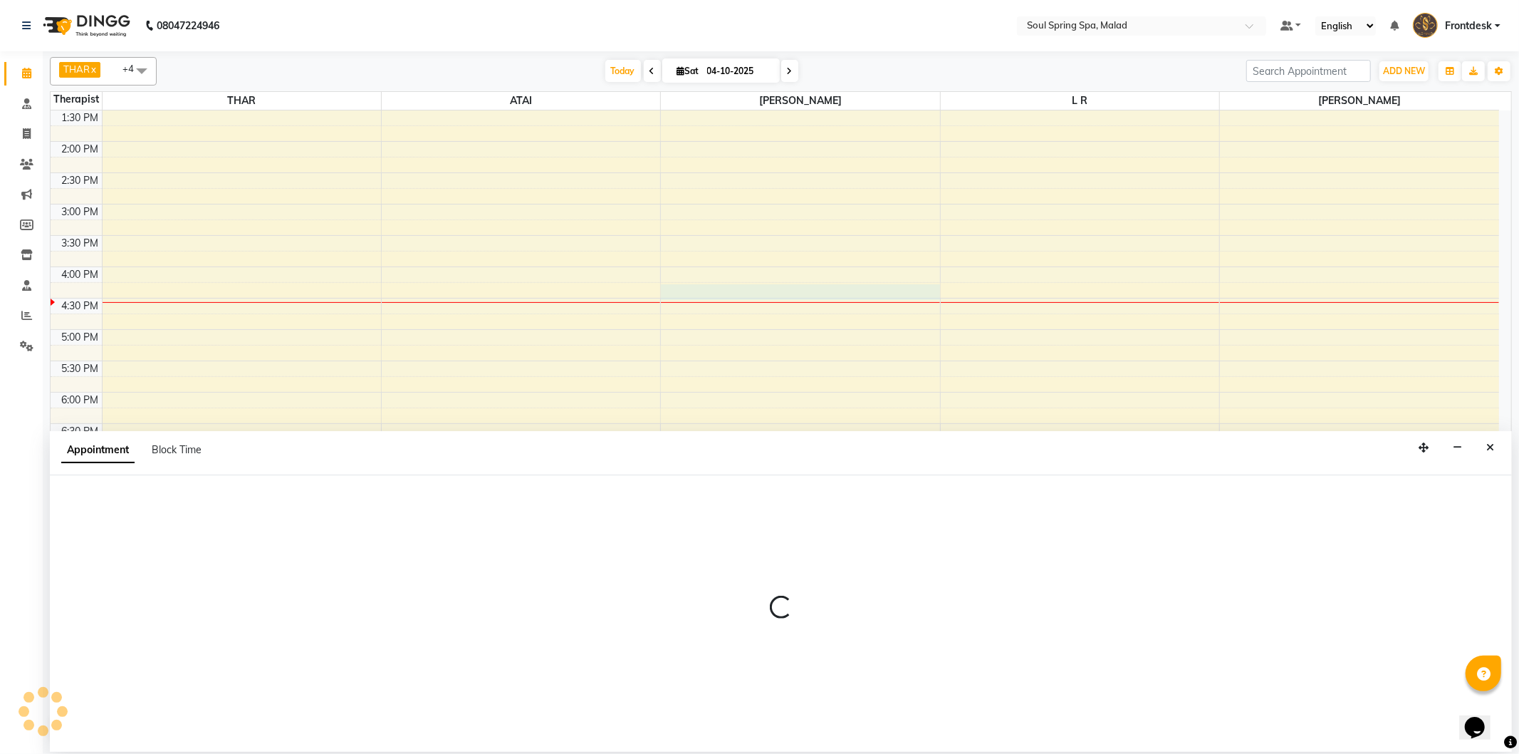
select select "86605"
select select "975"
select select "tentative"
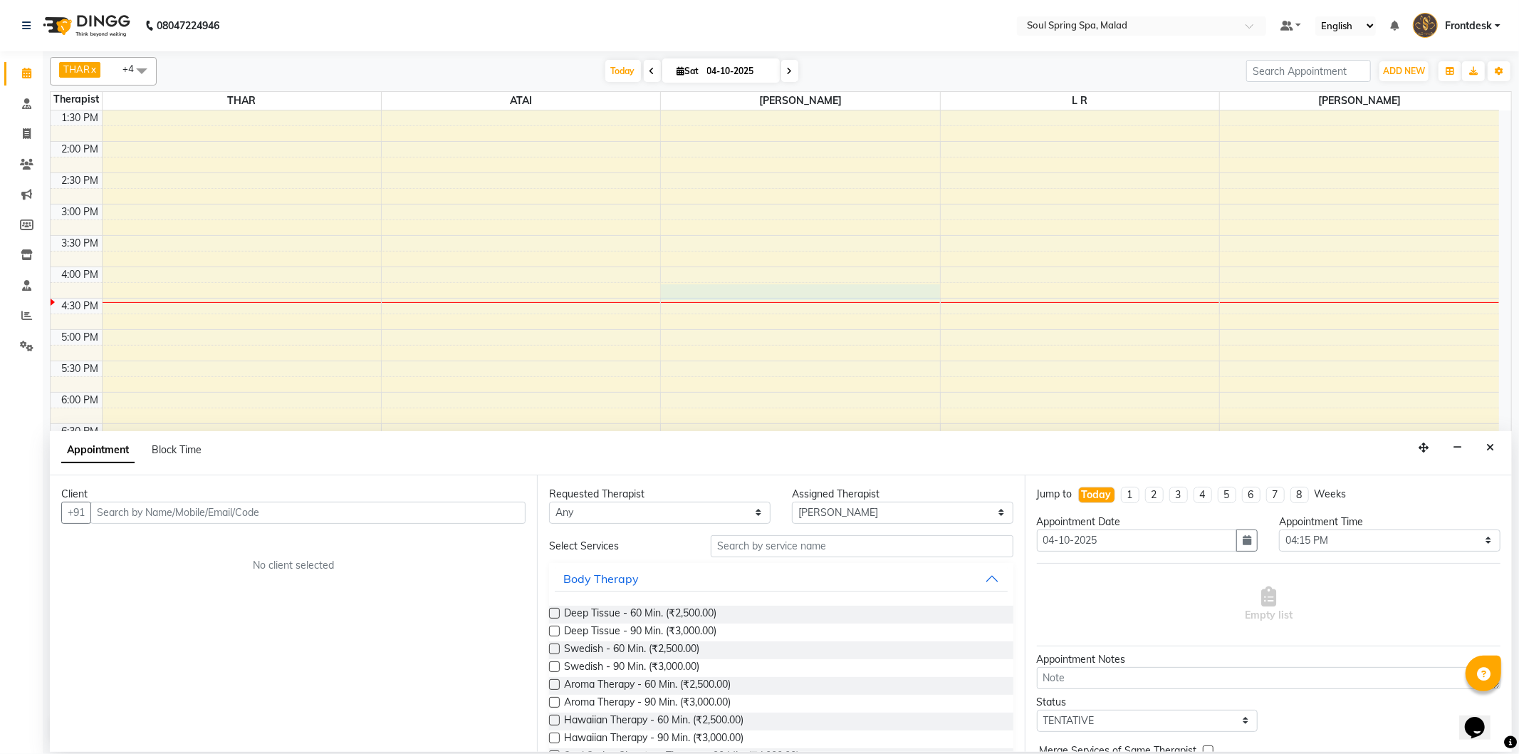
click at [309, 506] on input "text" at bounding box center [307, 512] width 435 height 22
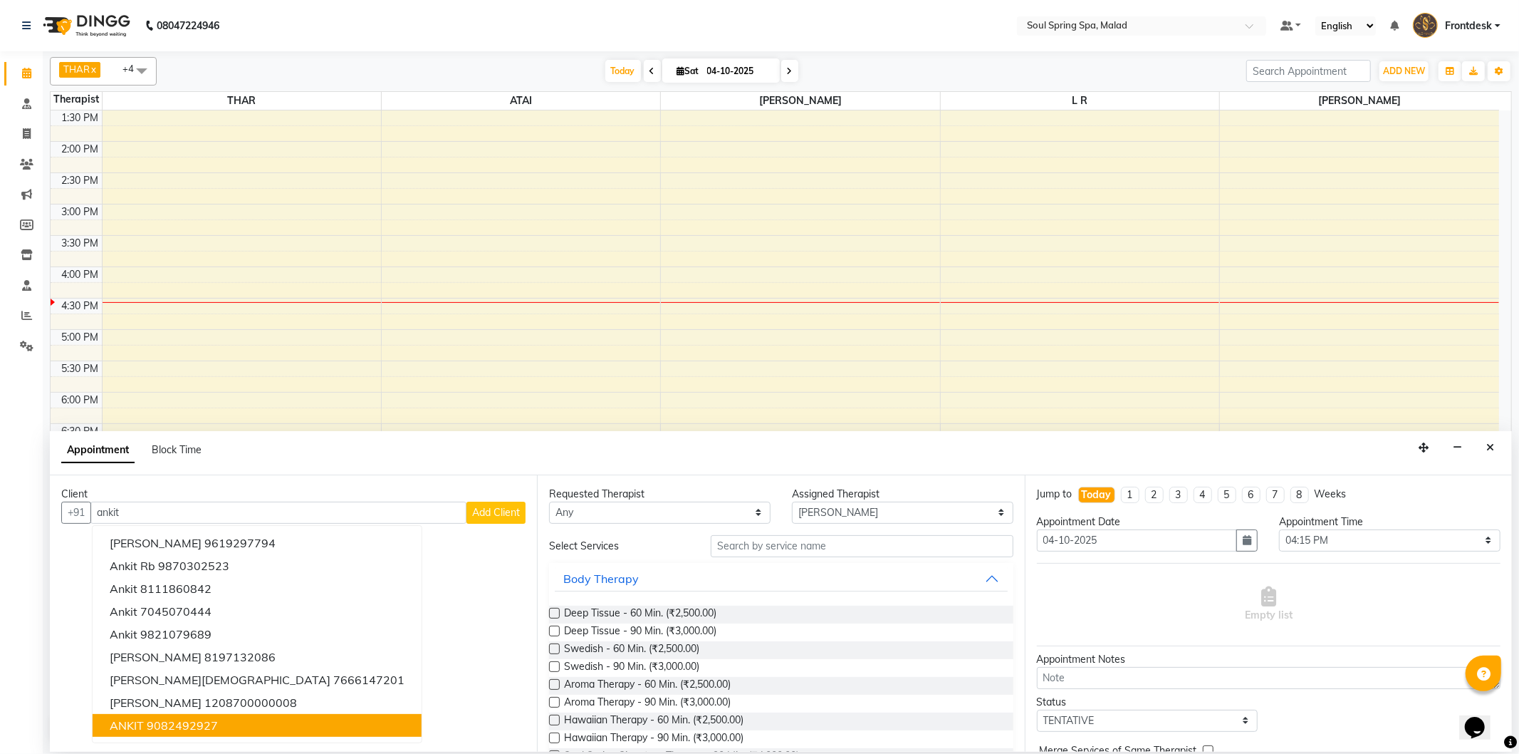
click at [204, 731] on button "ANKIT 9082492927" at bounding box center [257, 725] width 329 height 23
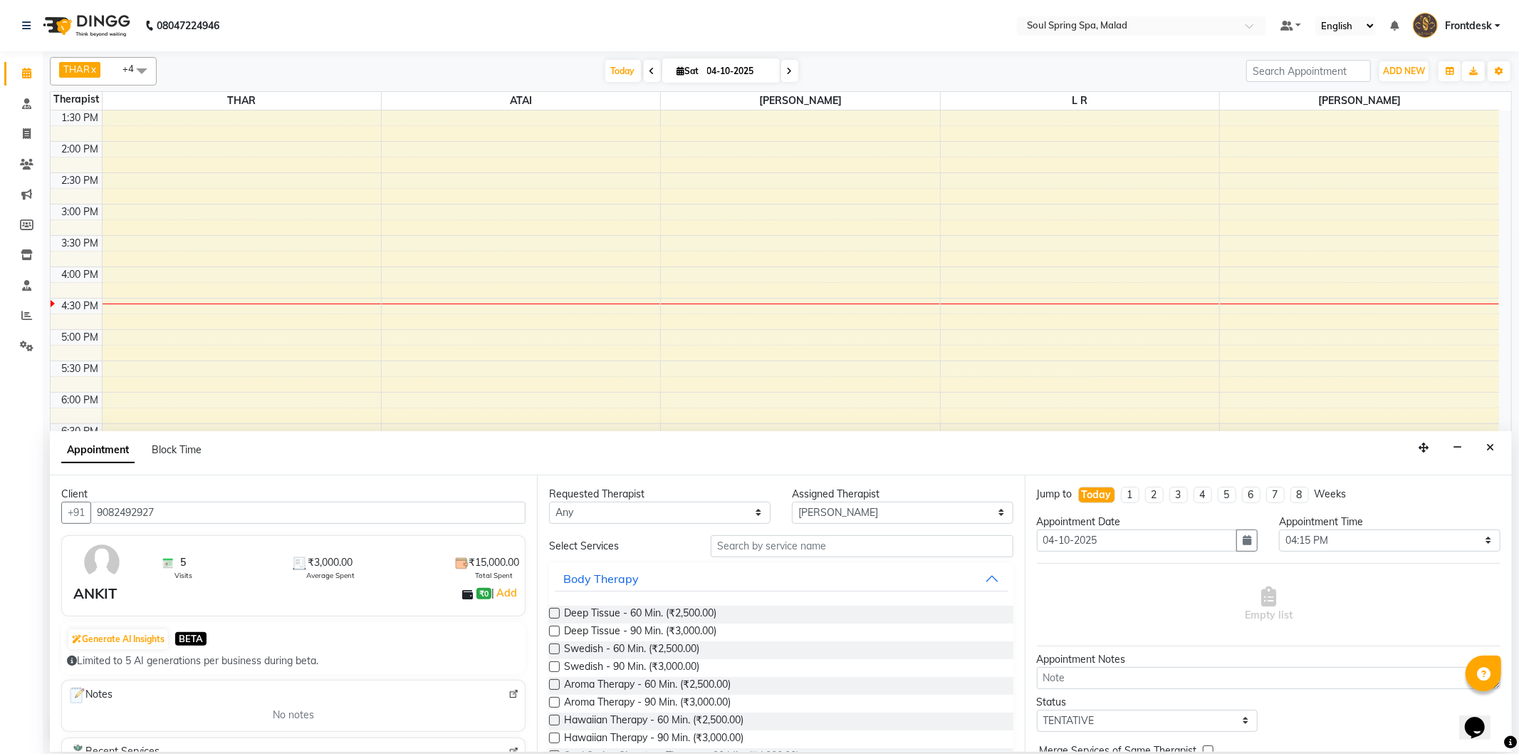
type input "9082492927"
click at [553, 627] on label at bounding box center [554, 630] width 11 height 11
click at [553, 627] on input "checkbox" at bounding box center [553, 631] width 9 height 9
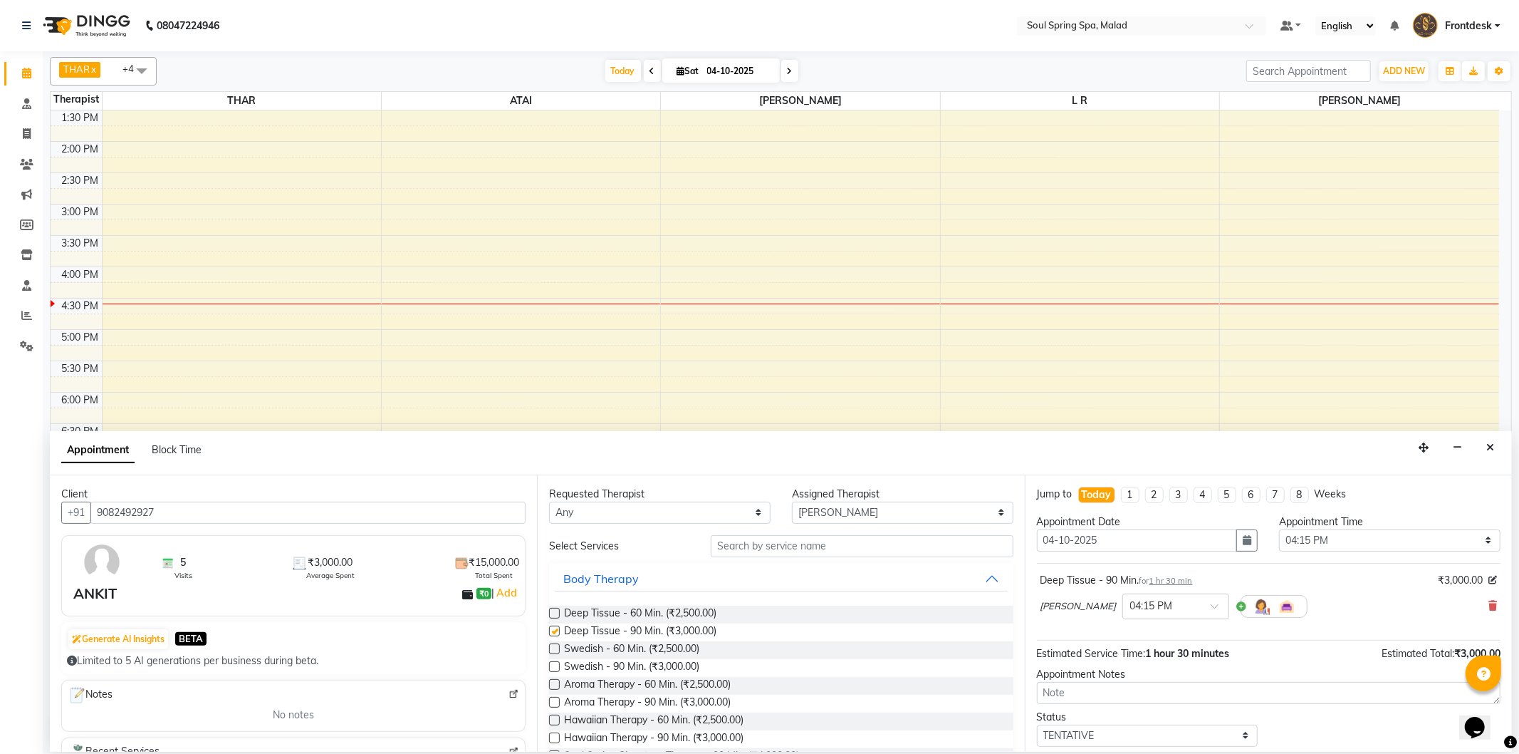
checkbox input "false"
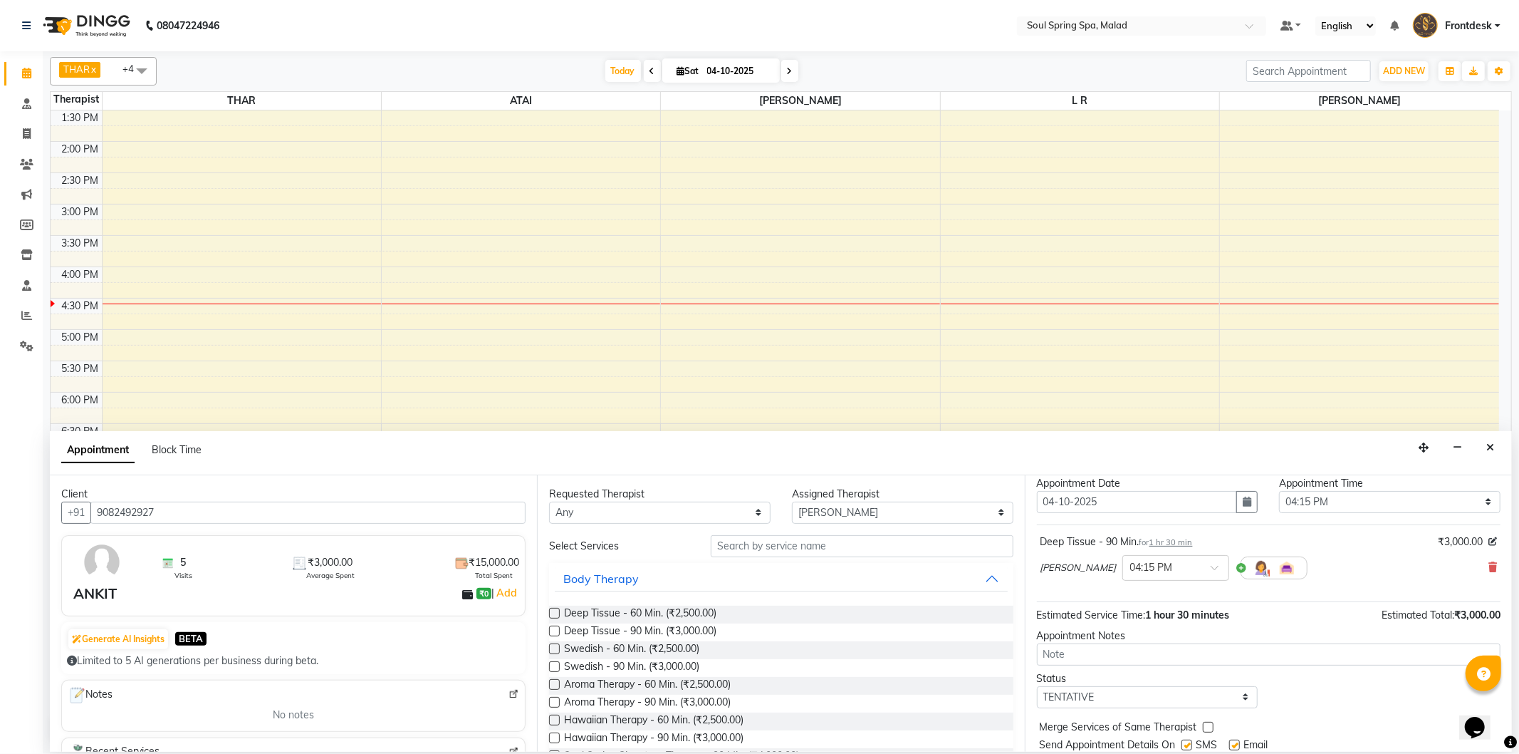
scroll to position [85, 0]
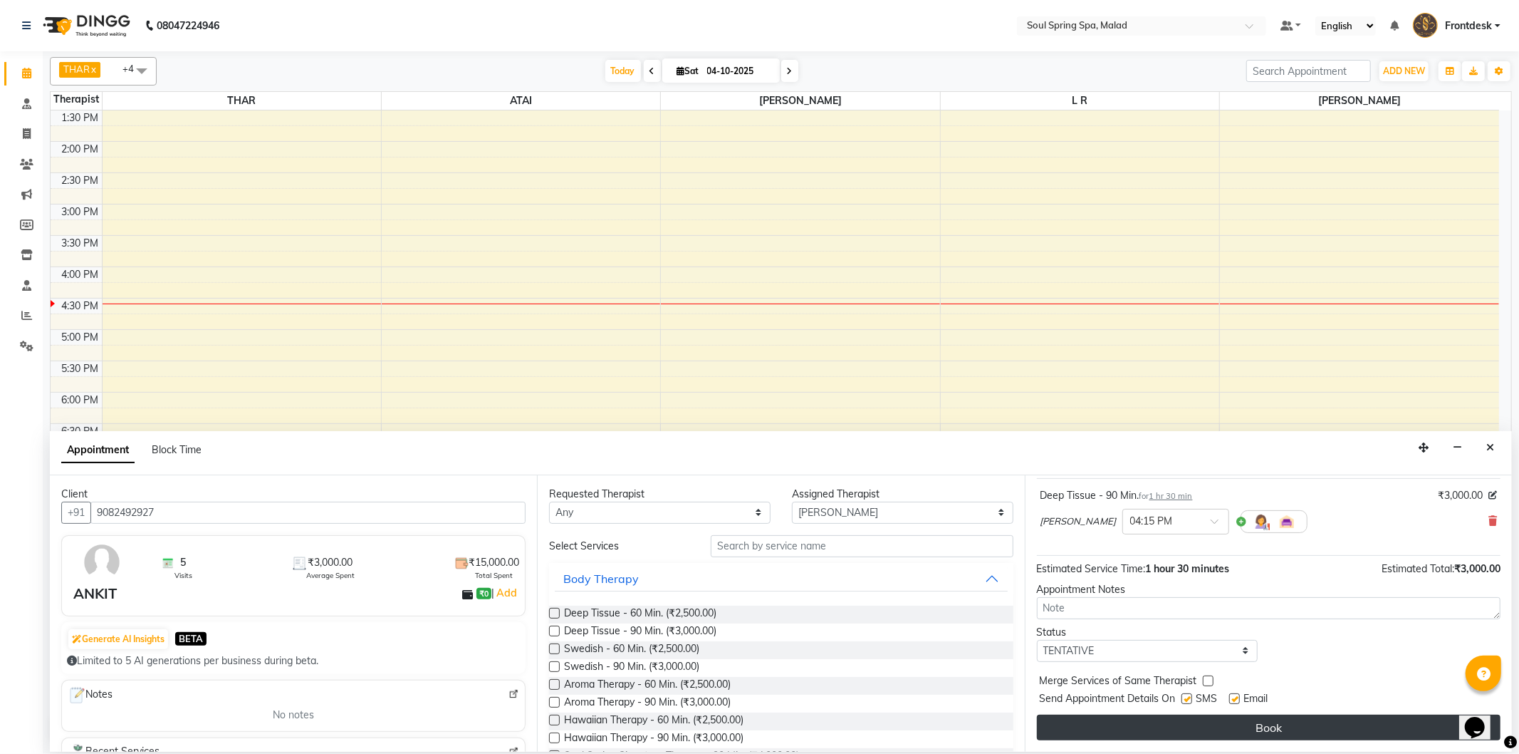
click at [1216, 728] on button "Book" at bounding box center [1269, 727] width 464 height 26
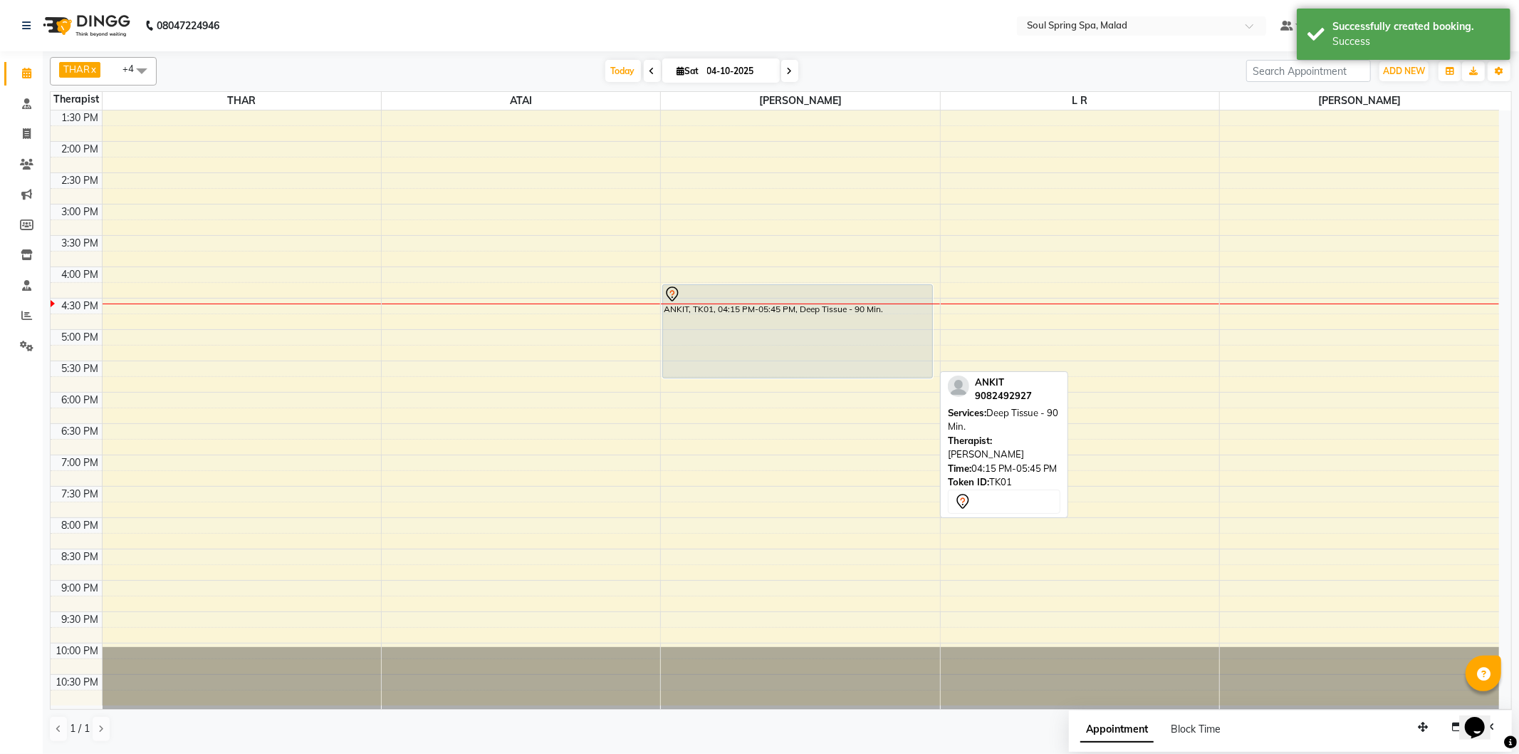
click at [732, 299] on div at bounding box center [798, 294] width 268 height 17
select select "7"
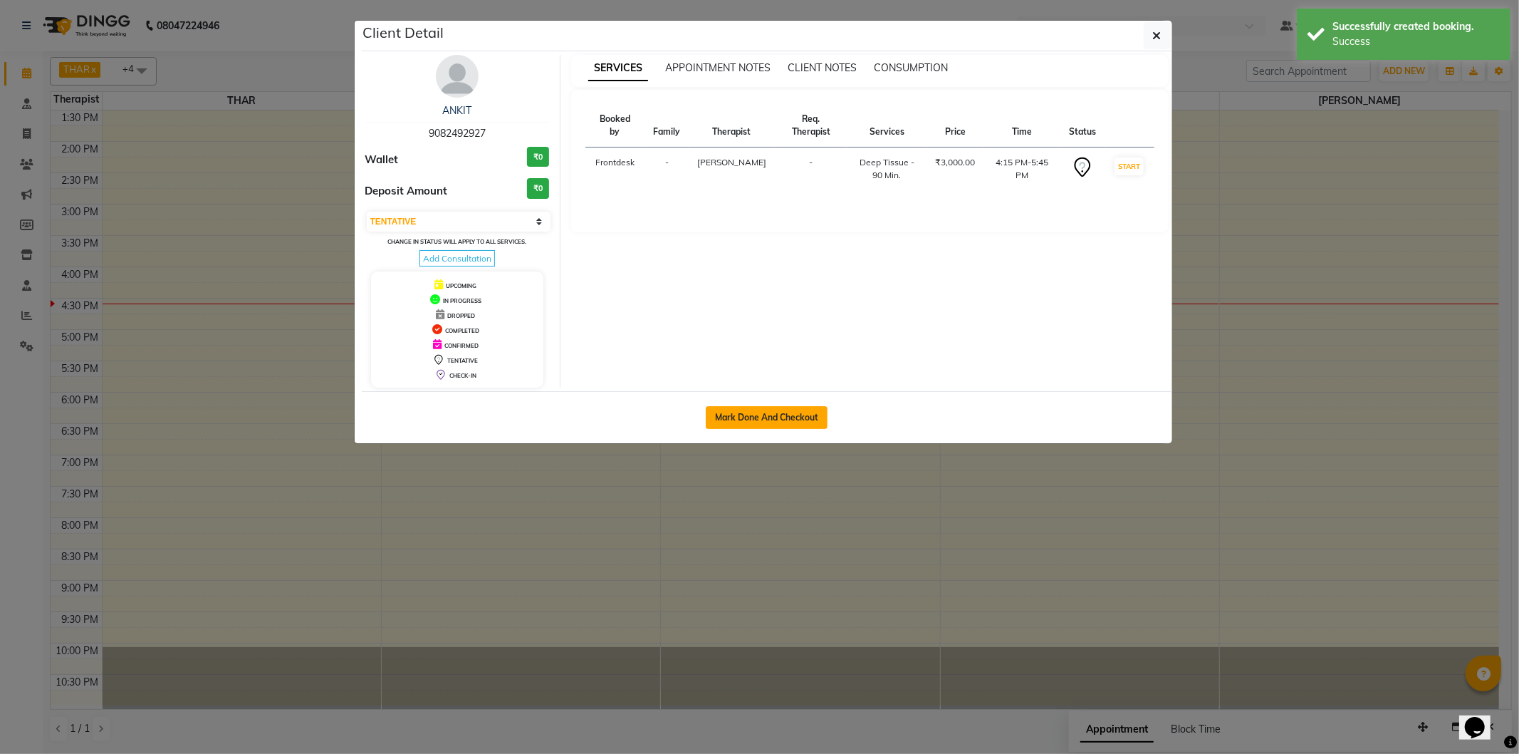
drag, startPoint x: 750, startPoint y: 418, endPoint x: 746, endPoint y: 407, distance: 11.9
click at [750, 417] on button "Mark Done And Checkout" at bounding box center [767, 417] width 122 height 23
select select "4947"
select select "service"
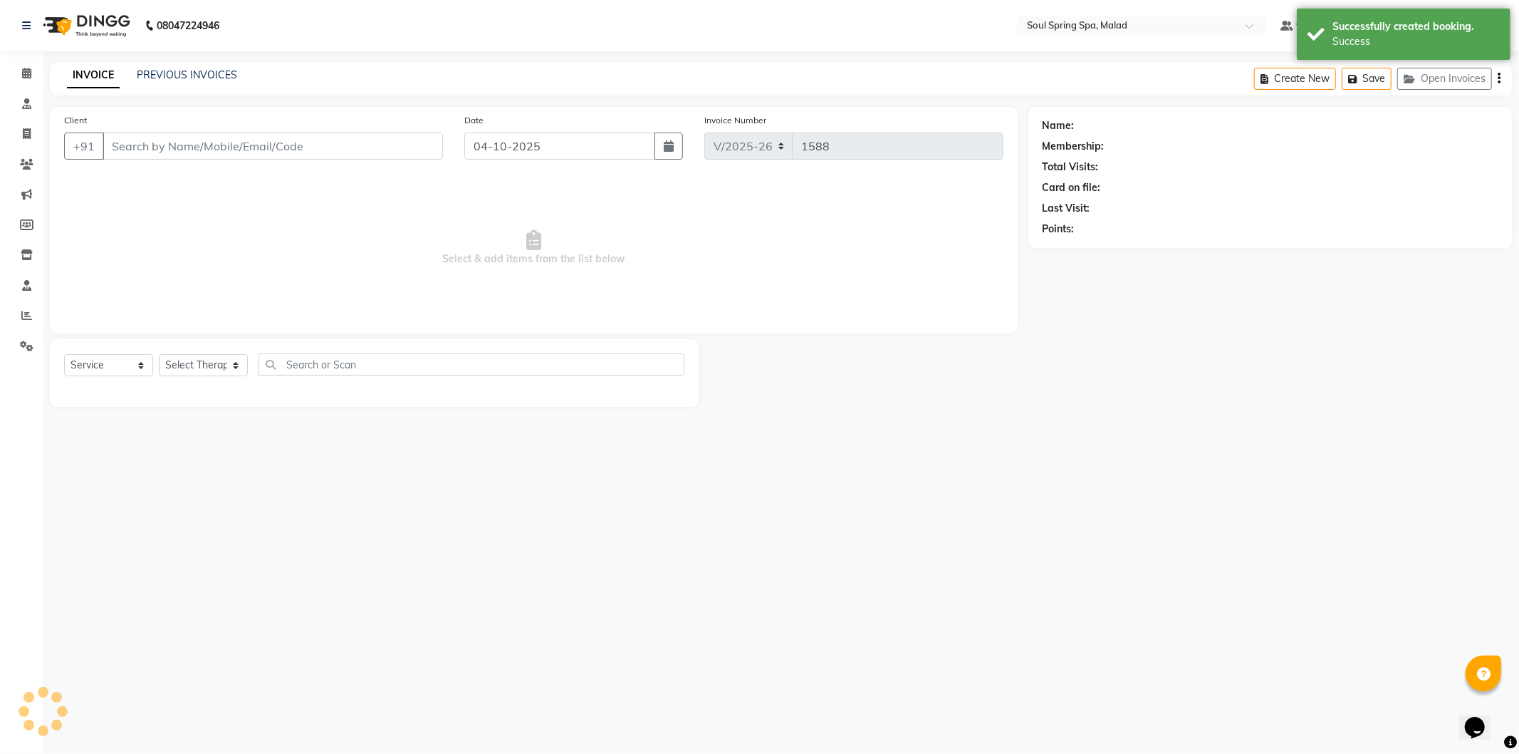
type input "9082492927"
select select "86605"
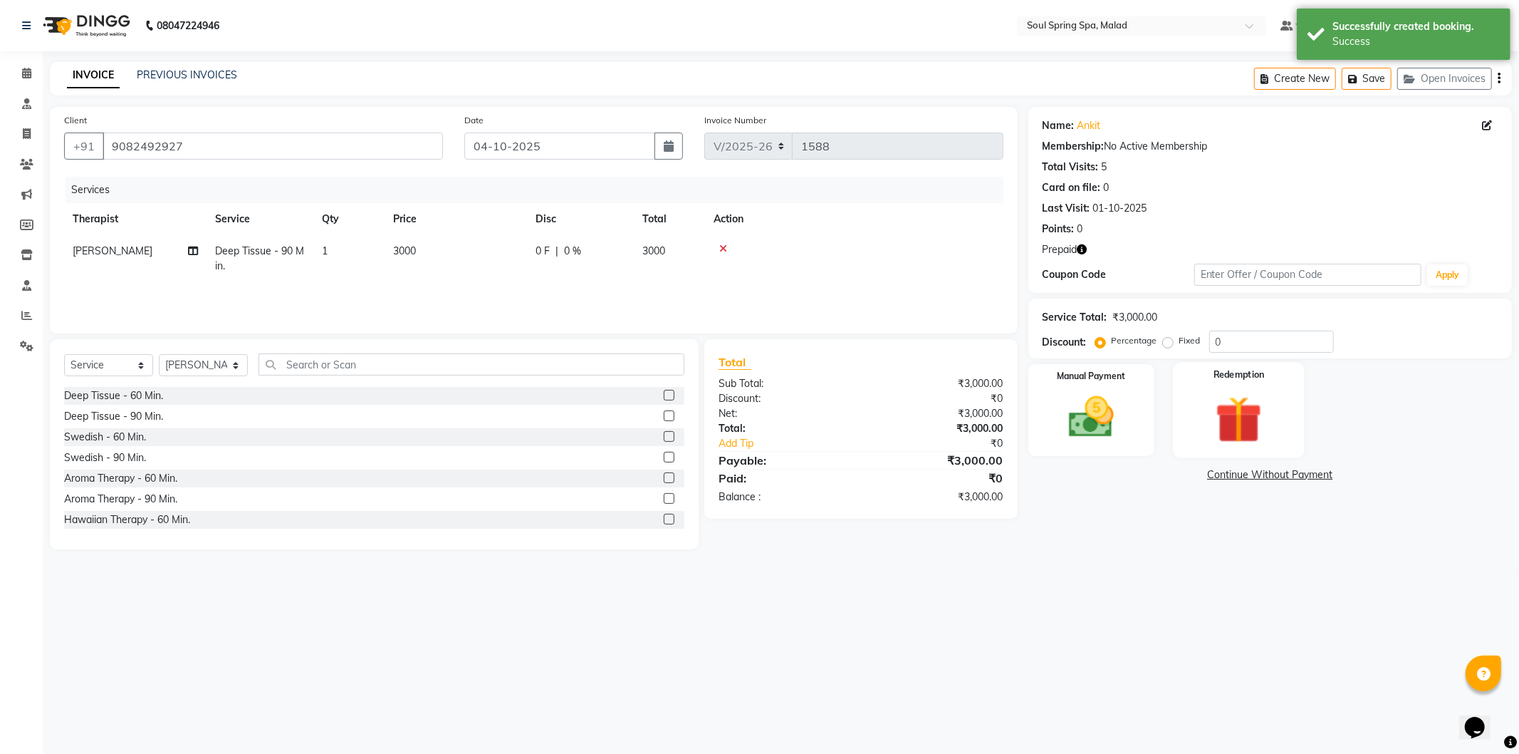
click at [1239, 412] on img at bounding box center [1239, 419] width 76 height 58
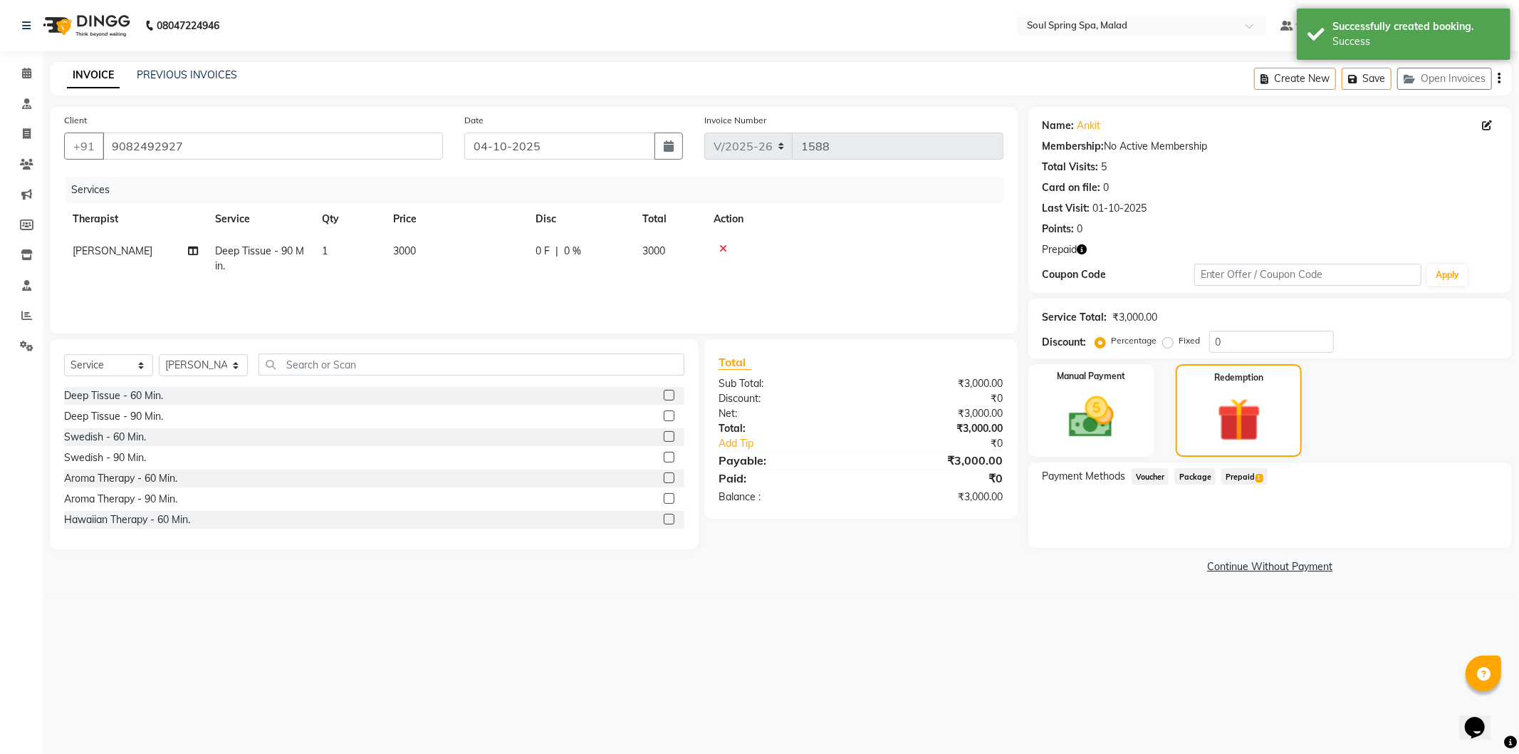
click at [1256, 469] on span "Prepaid 1" at bounding box center [1244, 476] width 46 height 16
click at [1491, 529] on div "3000 Add" at bounding box center [1270, 533] width 442 height 27
click at [1471, 539] on button "Add" at bounding box center [1464, 533] width 52 height 24
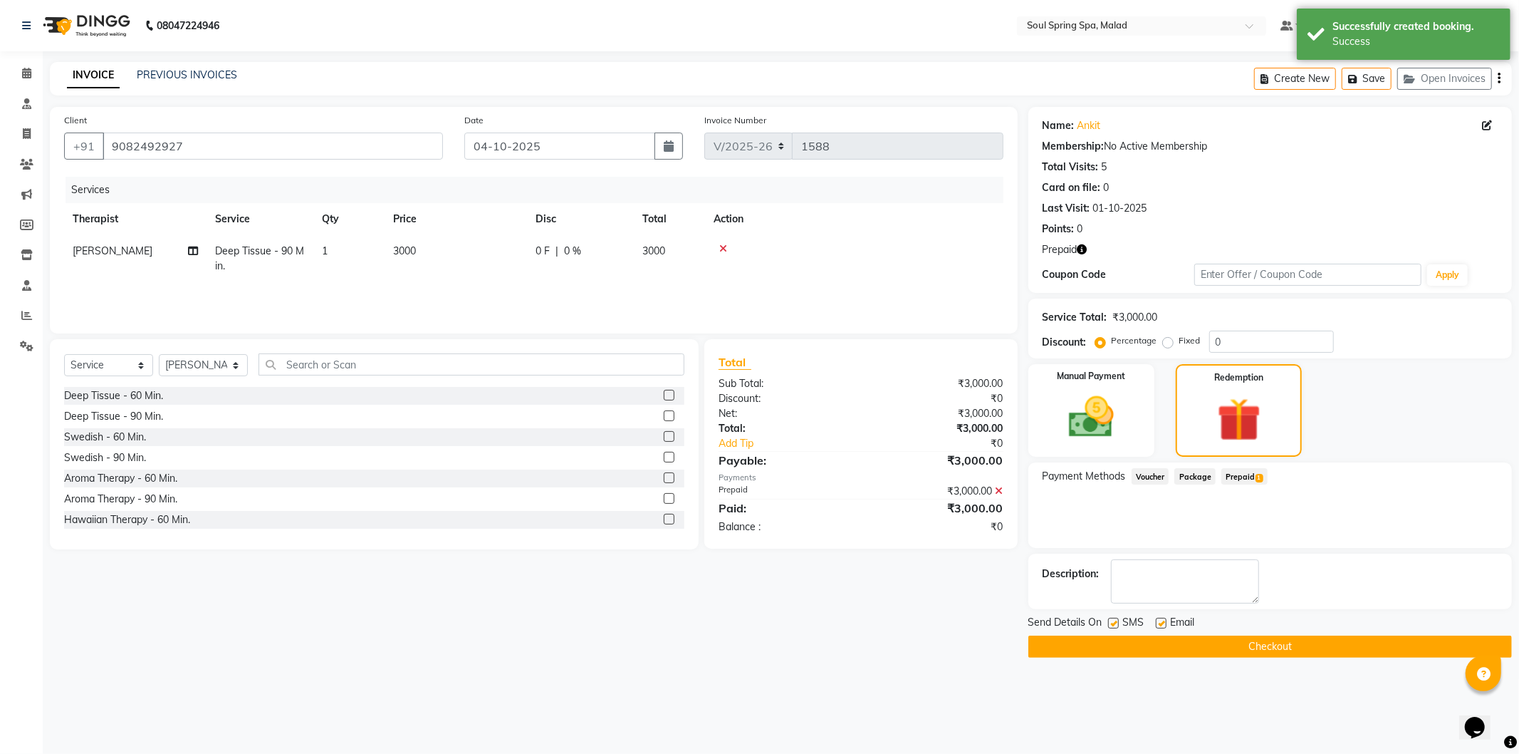
click at [1341, 652] on button "Checkout" at bounding box center [1270, 646] width 484 height 22
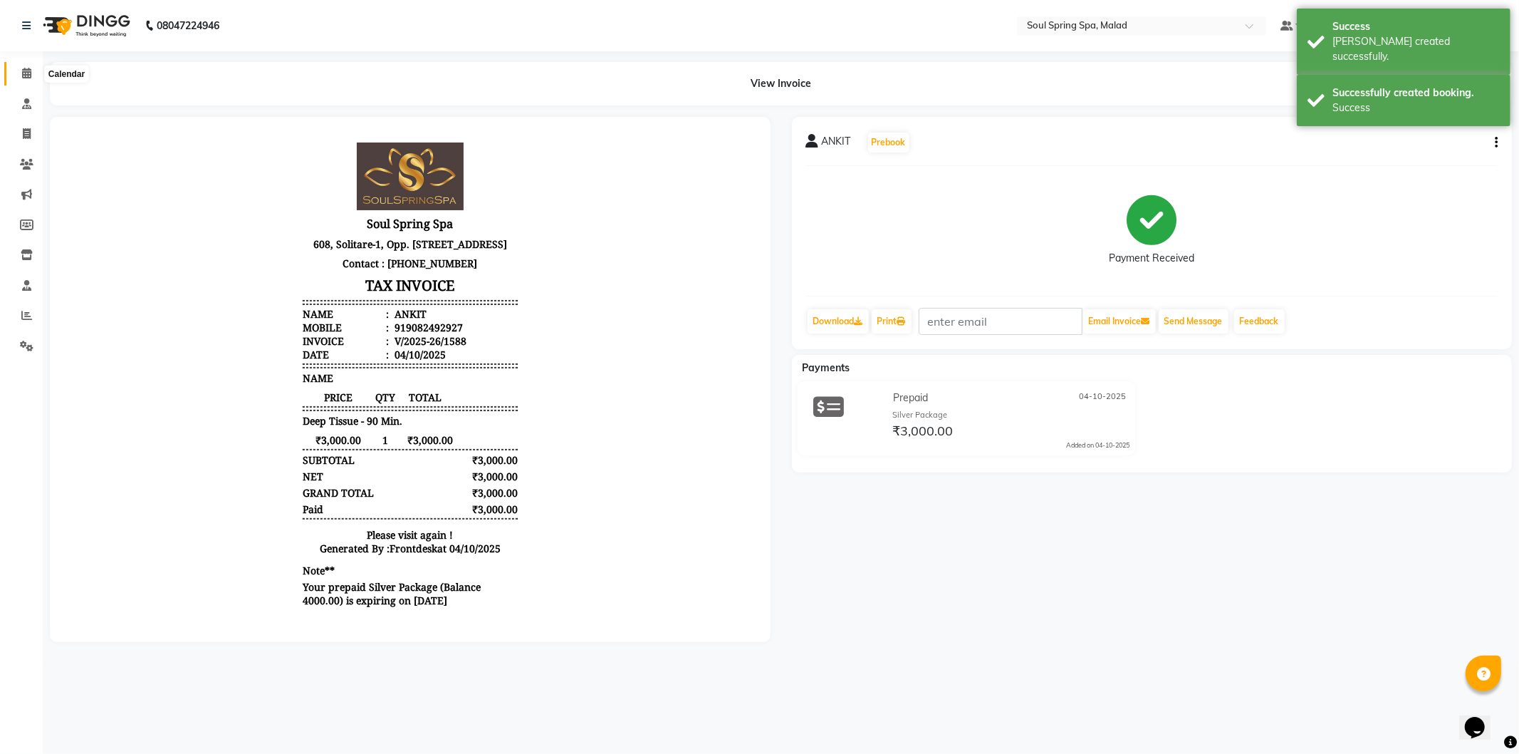
click at [23, 71] on icon at bounding box center [26, 73] width 9 height 11
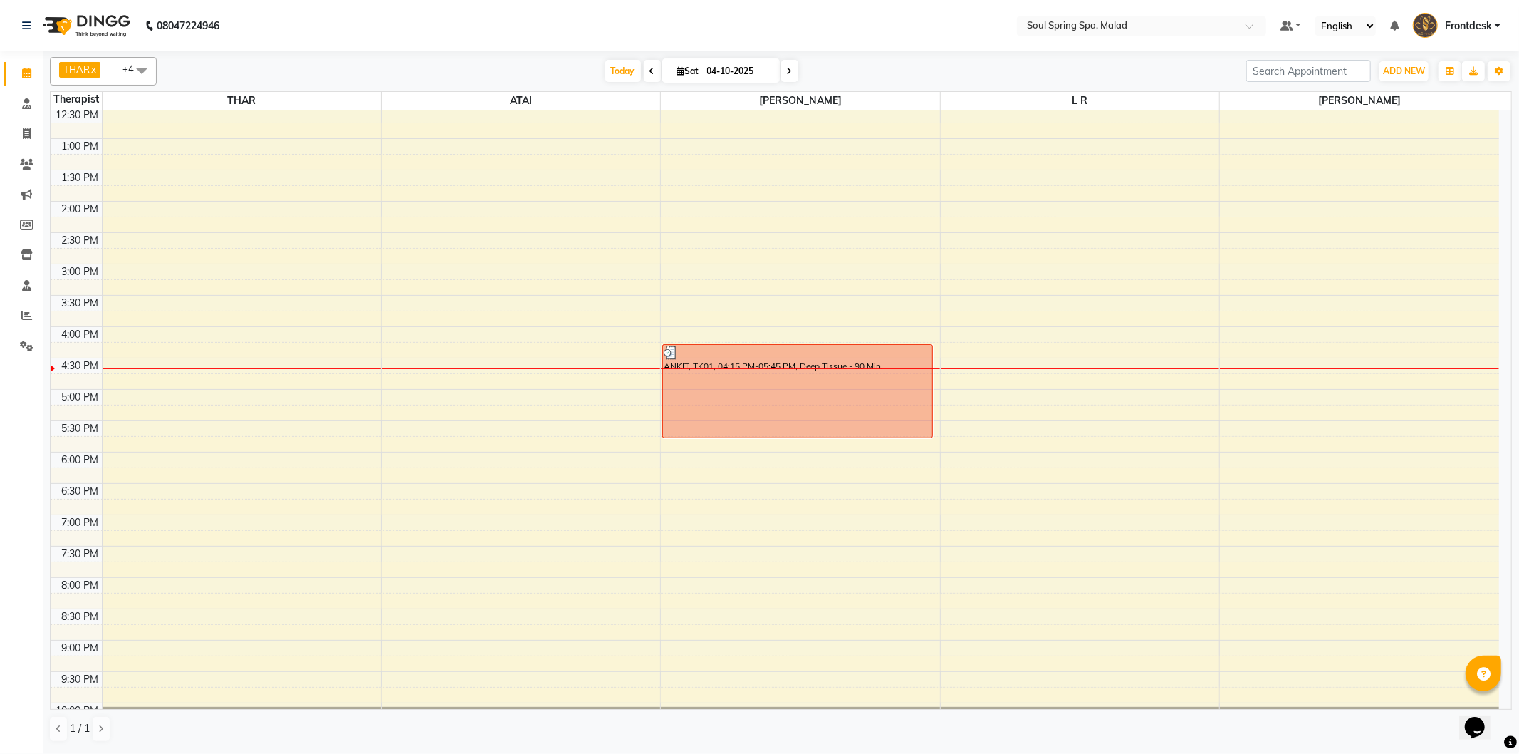
scroll to position [282, 0]
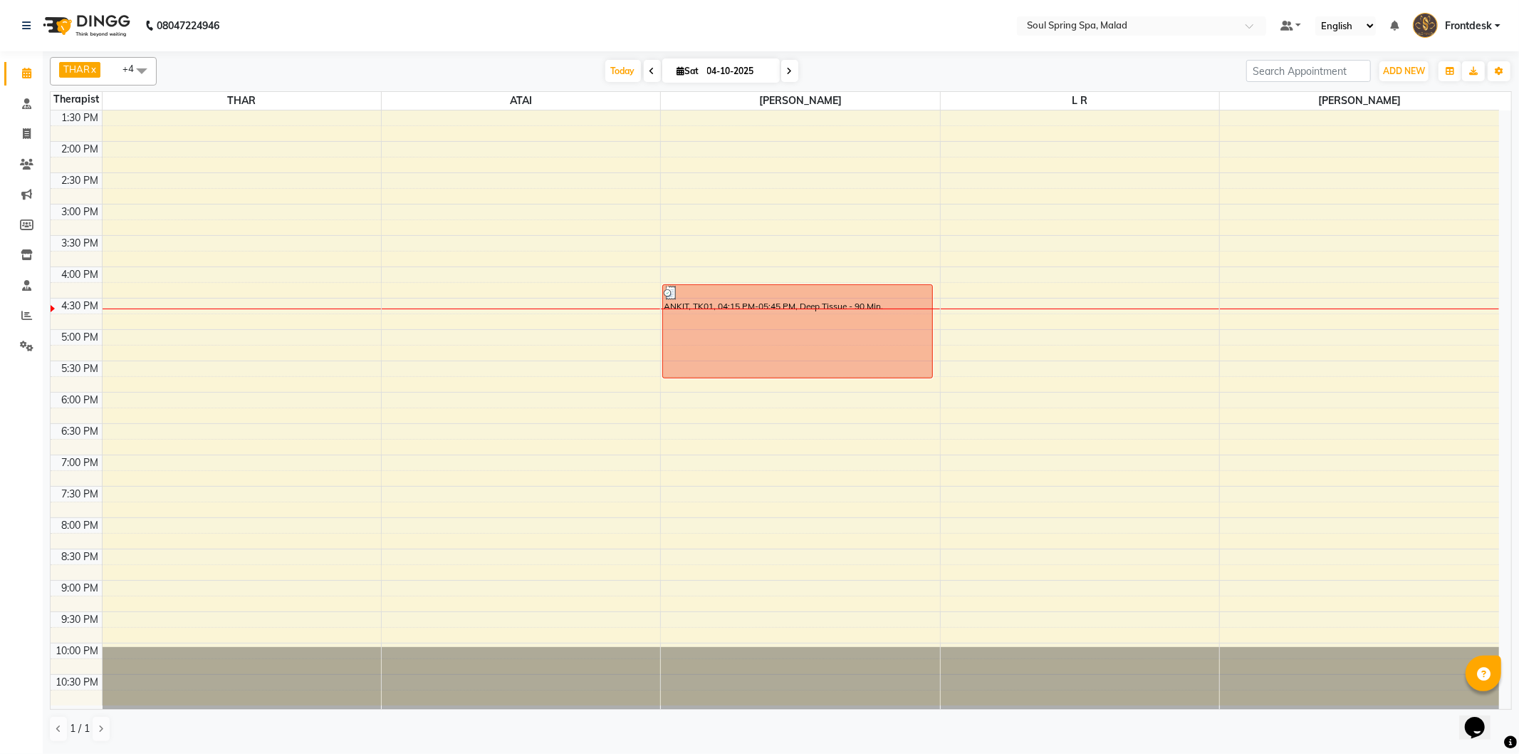
click at [1164, 309] on div "9:00 AM 9:30 AM 10:00 AM 10:30 AM 11:00 AM 11:30 AM 12:00 PM 12:30 PM 1:00 PM 1…" at bounding box center [775, 266] width 1449 height 877
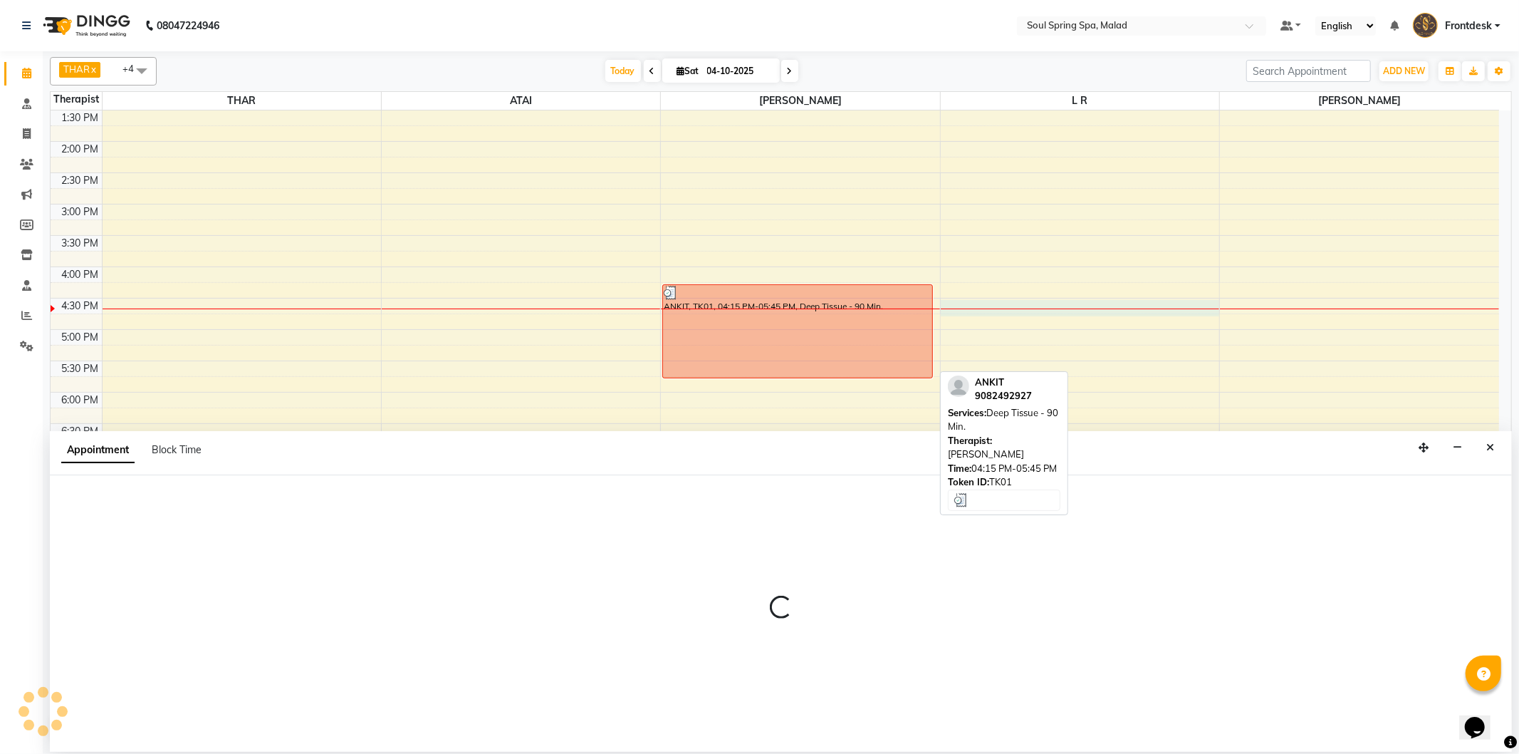
select select "86413"
select select "990"
select select "tentative"
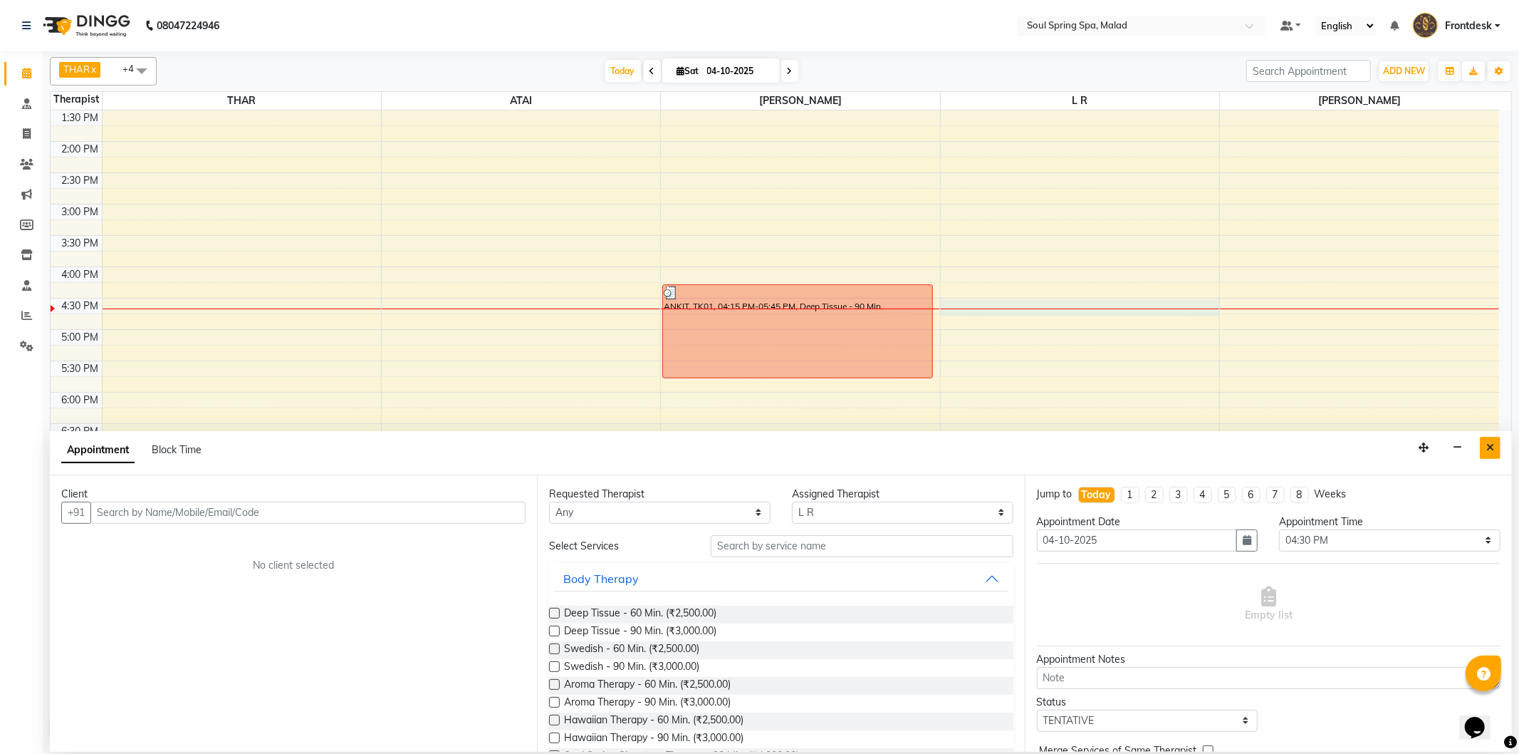
click at [1494, 445] on icon "Close" at bounding box center [1490, 447] width 8 height 10
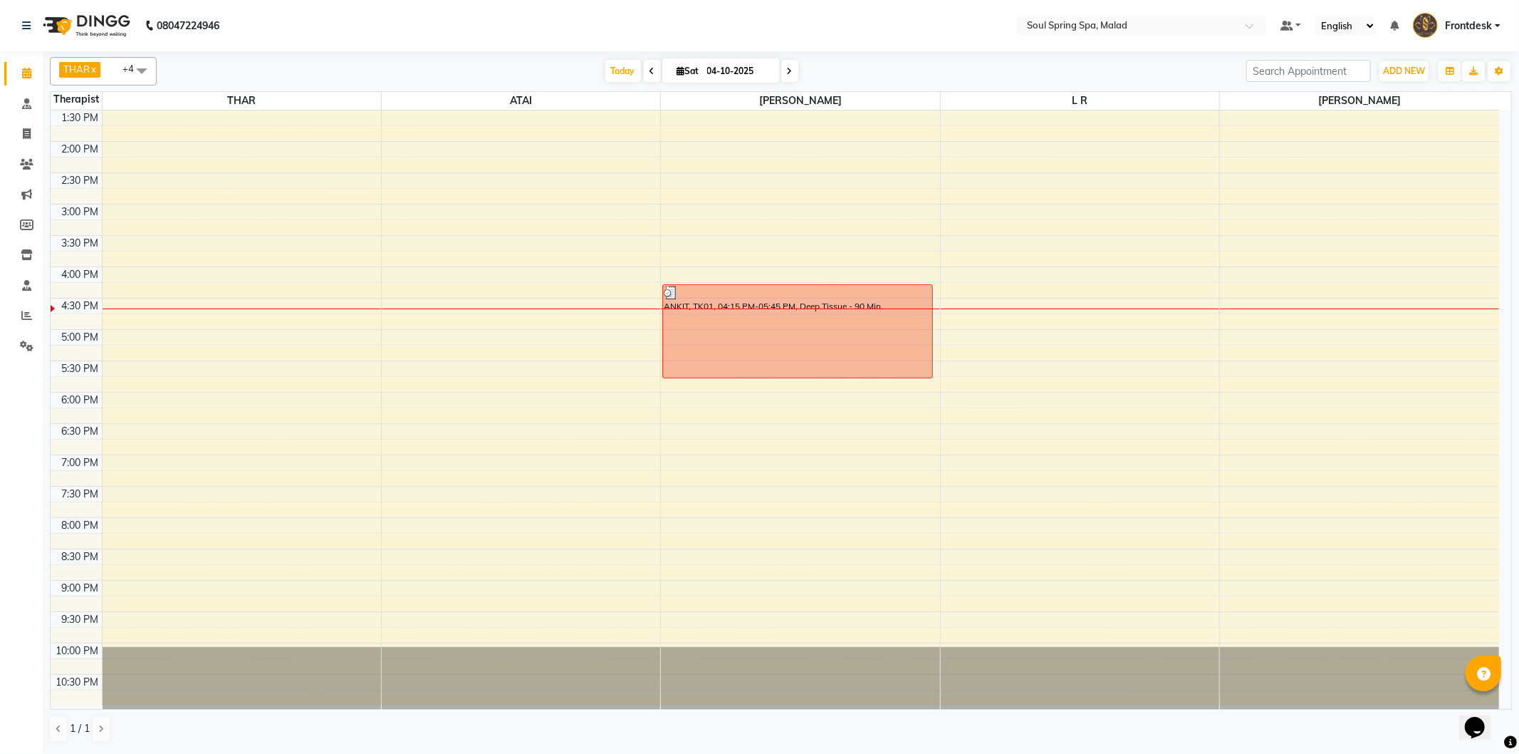
click at [364, 311] on div "9:00 AM 9:30 AM 10:00 AM 10:30 AM 11:00 AM 11:30 AM 12:00 PM 12:30 PM 1:00 PM 1…" at bounding box center [775, 266] width 1449 height 877
select select "81964"
select select "tentative"
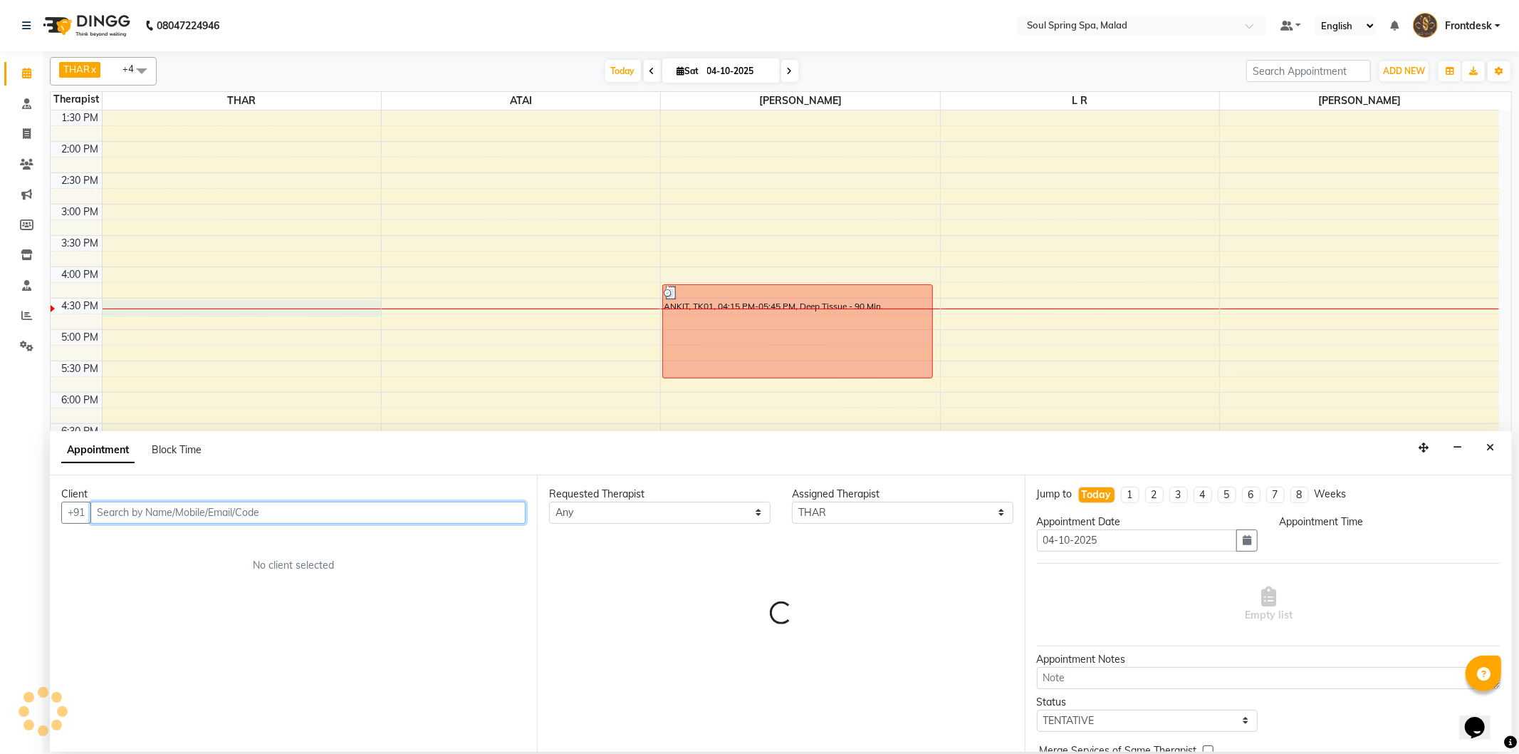
select select "990"
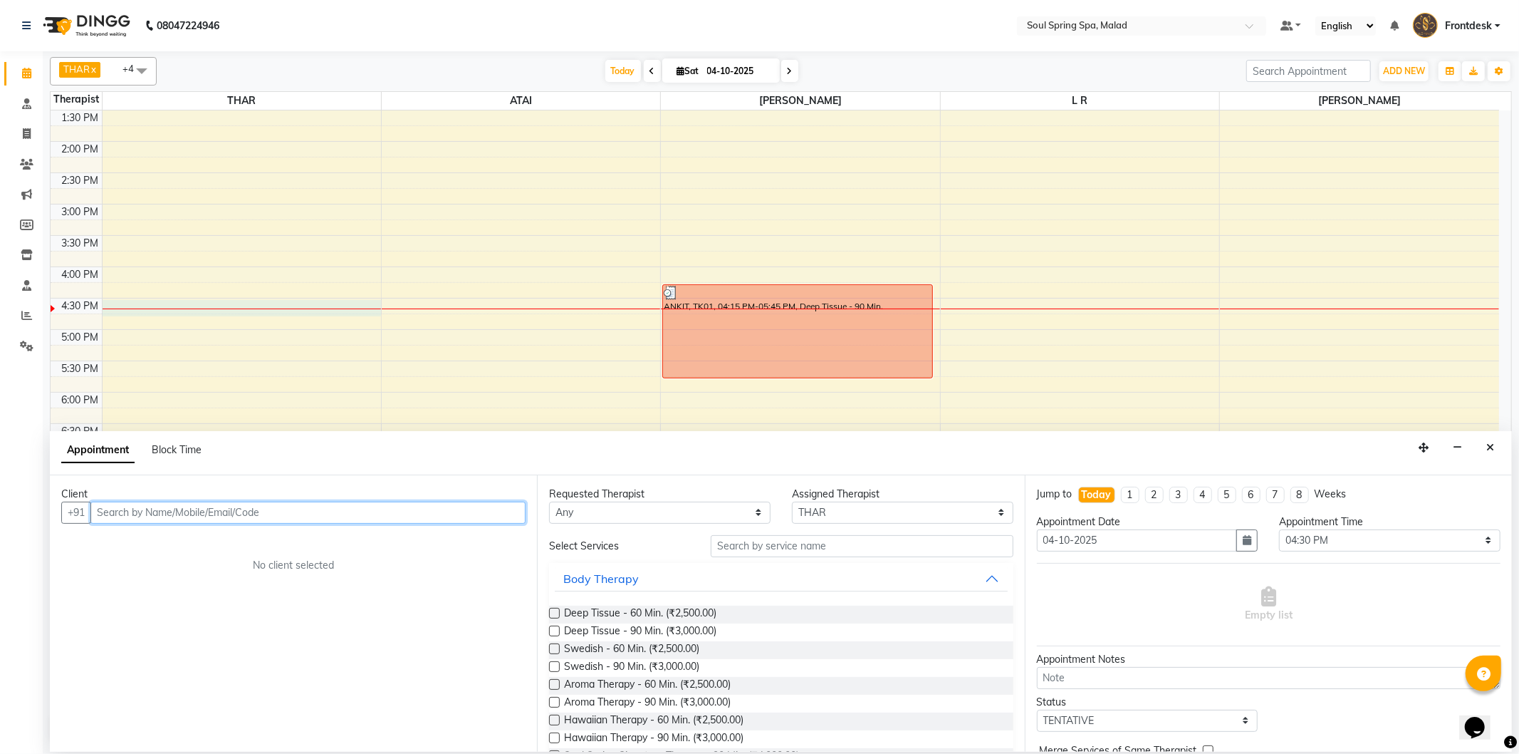
click at [312, 517] on input "text" at bounding box center [307, 512] width 435 height 22
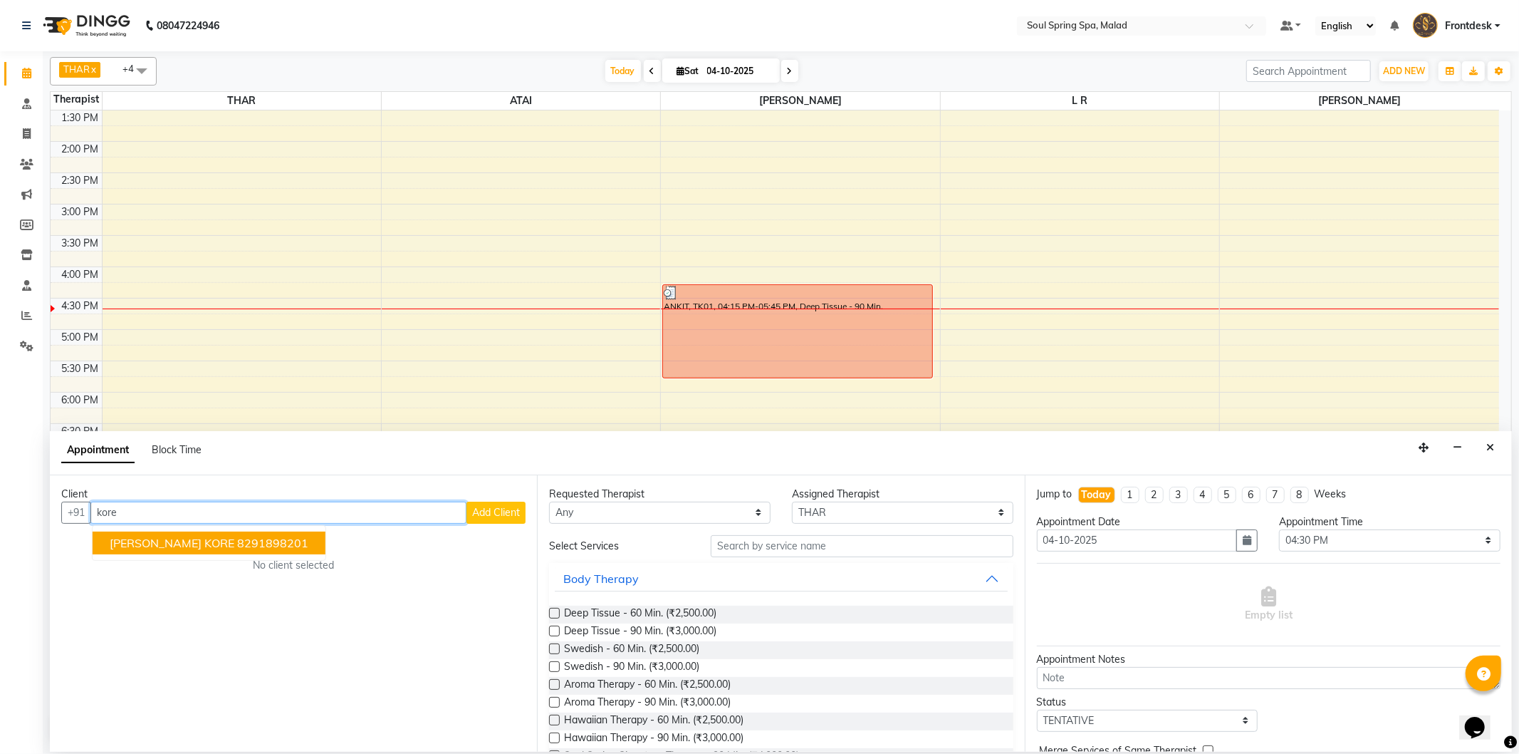
click at [237, 540] on ngb-highlight "8291898201" at bounding box center [272, 543] width 71 height 14
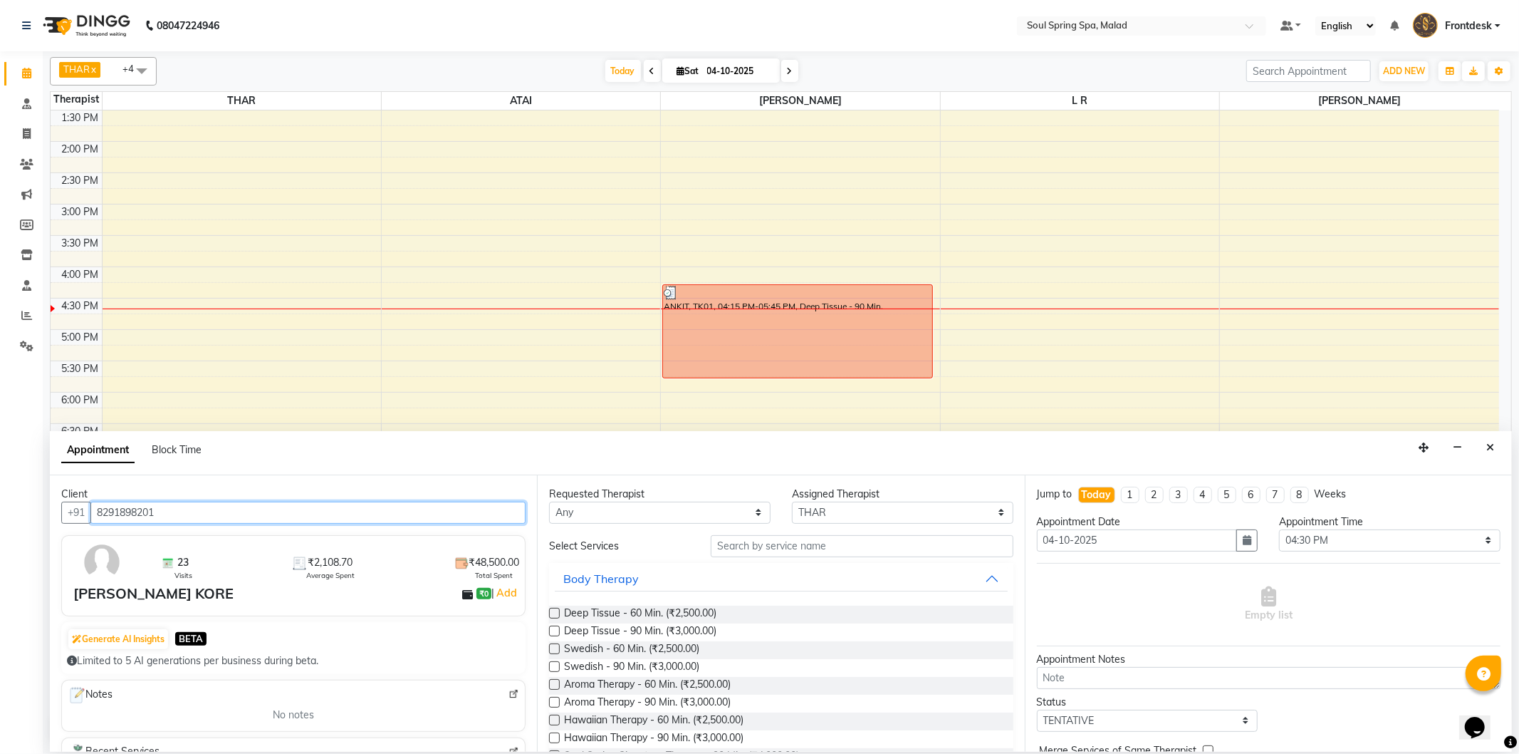
type input "8291898201"
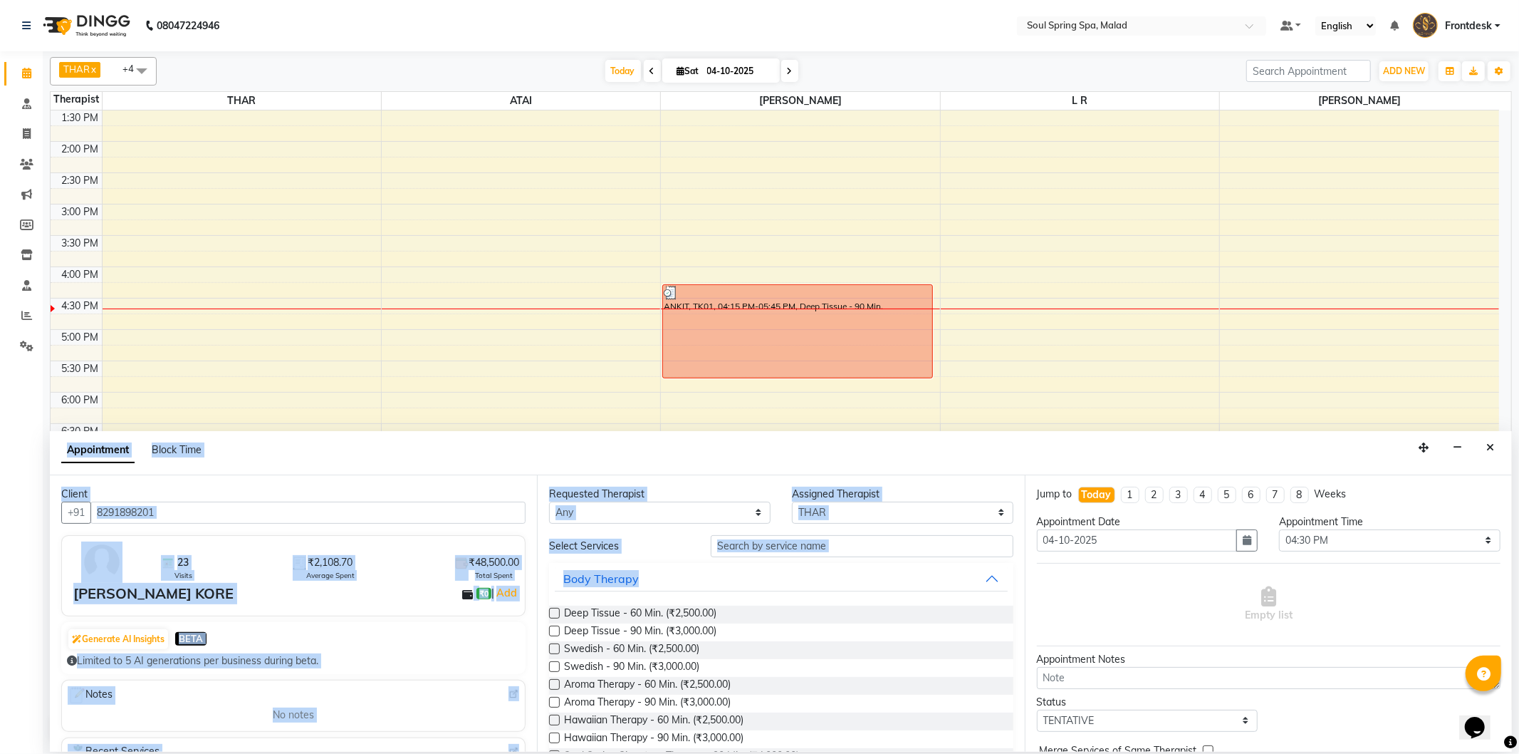
drag, startPoint x: 554, startPoint y: 615, endPoint x: 579, endPoint y: 764, distance: 150.9
click at [579, 753] on html "08047224946 Select Location × Soul Spring Spa, Malad Default Panel My Panel Eng…" at bounding box center [759, 377] width 1519 height 754
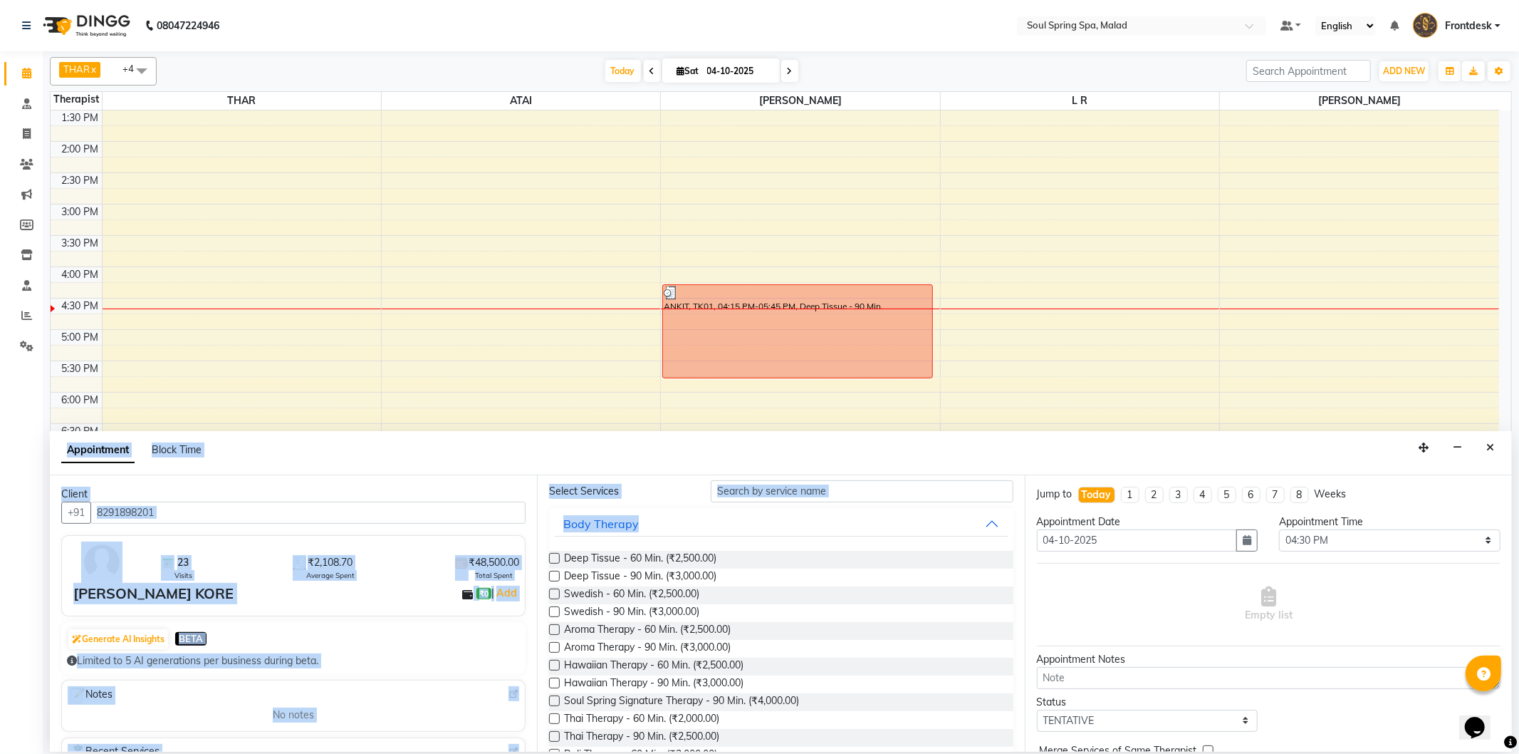
scroll to position [0, 0]
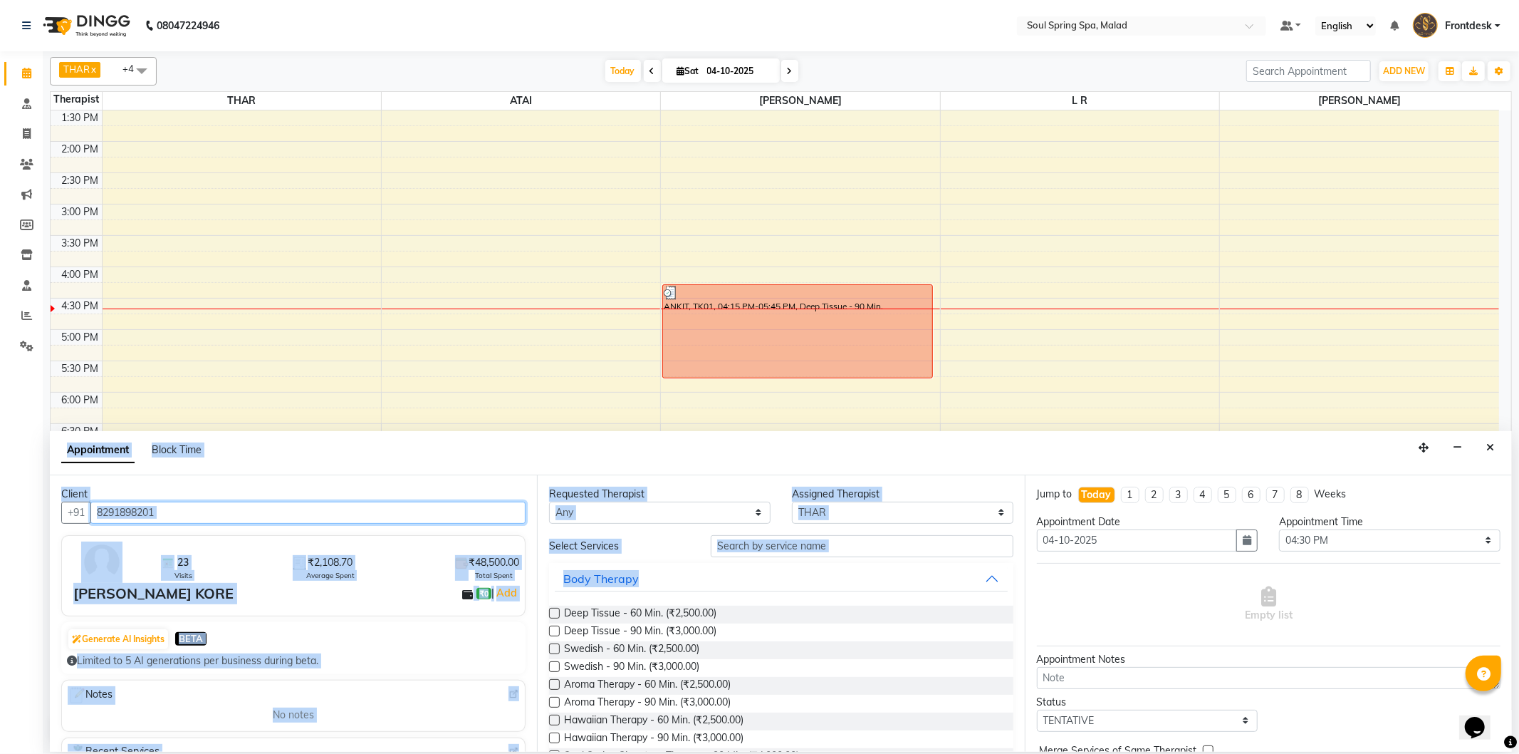
click at [482, 504] on input "8291898201" at bounding box center [307, 512] width 435 height 22
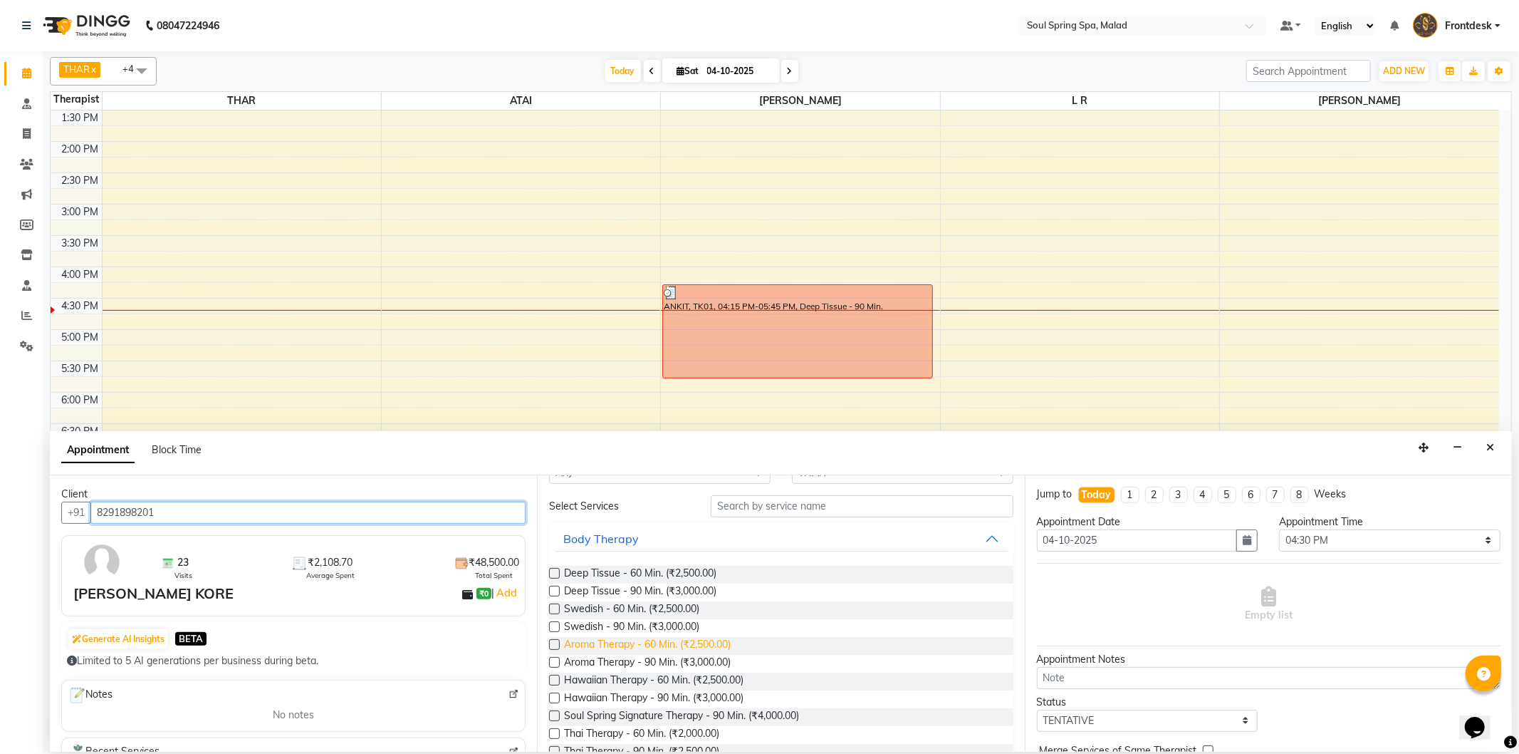
scroll to position [79, 0]
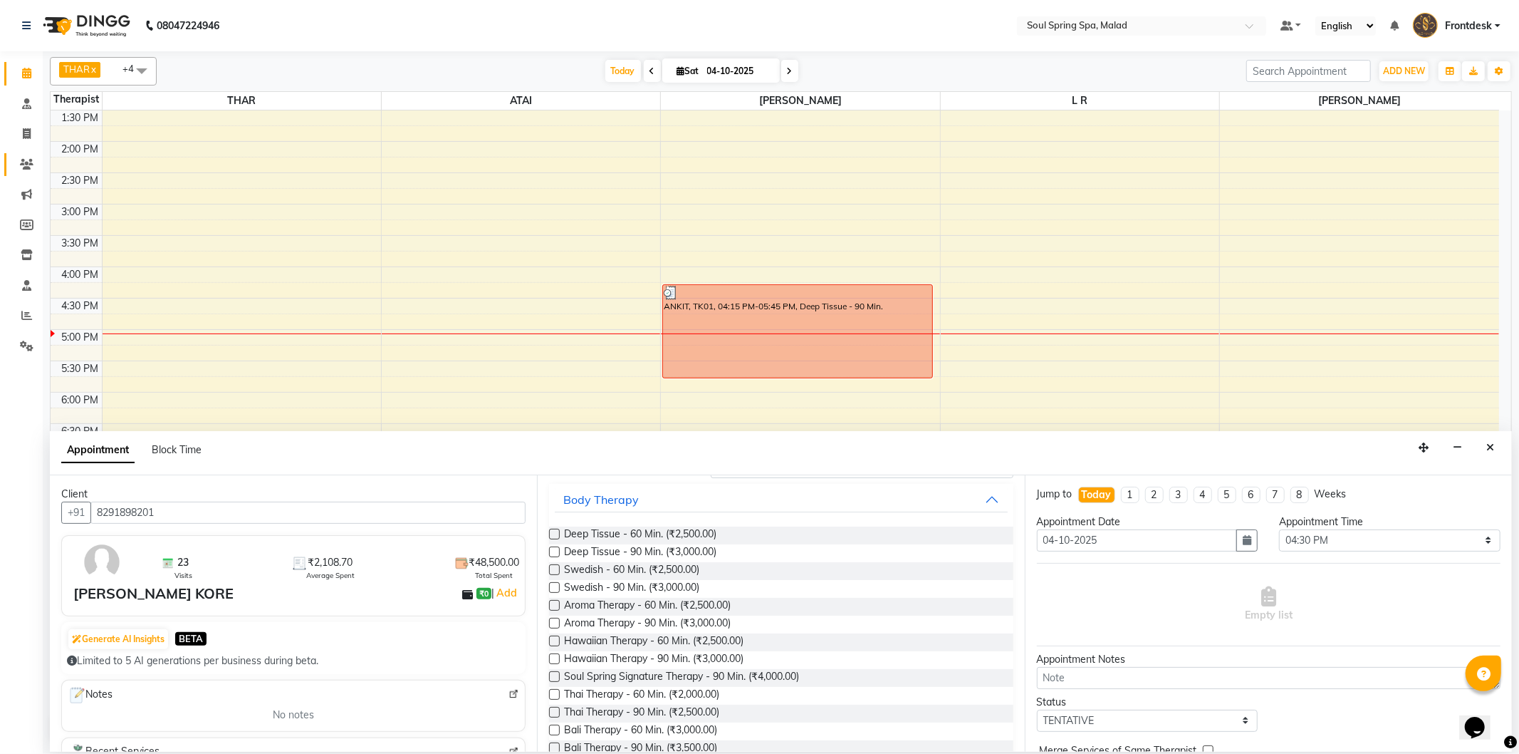
click at [27, 153] on link "Clients" at bounding box center [21, 165] width 34 height 24
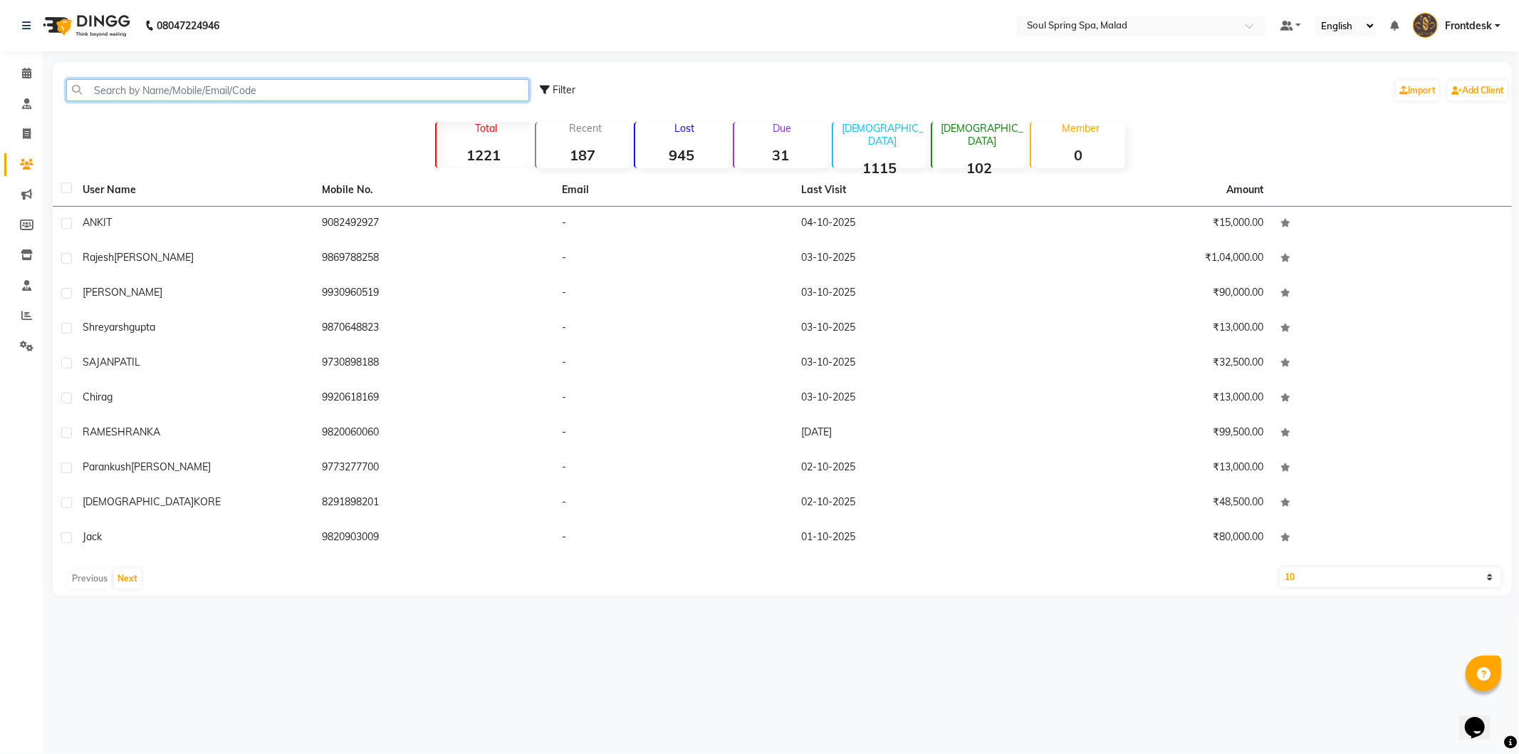
click at [195, 80] on input "text" at bounding box center [297, 90] width 463 height 22
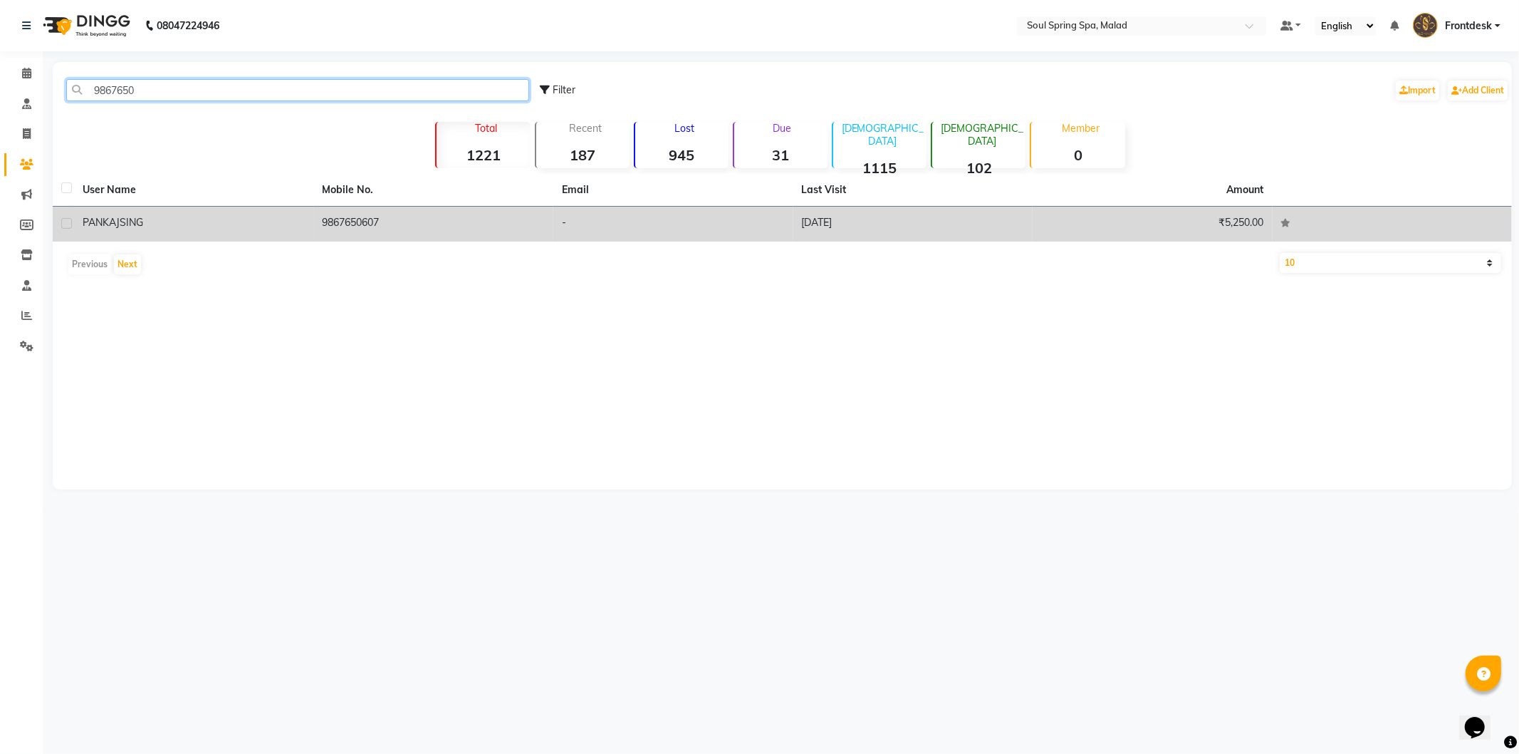
type input "9867650"
click at [192, 235] on td "PANKAJ SING" at bounding box center [194, 224] width 240 height 35
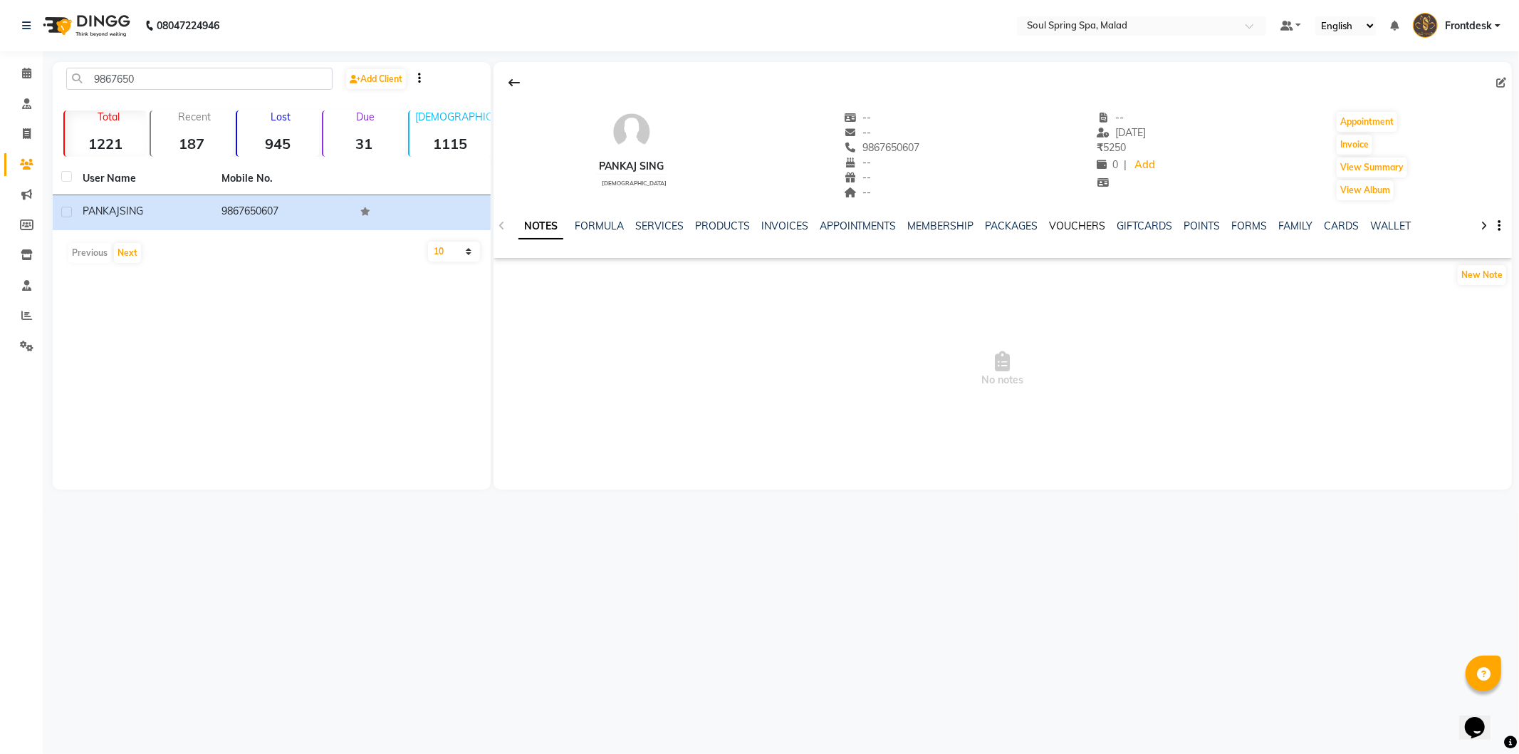
click at [1073, 226] on link "VOUCHERS" at bounding box center [1078, 225] width 56 height 13
click at [986, 224] on link "VOUCHERS" at bounding box center [991, 227] width 68 height 26
click at [910, 231] on link "PACKAGES" at bounding box center [919, 225] width 53 height 13
click at [980, 231] on link "VOUCHERS" at bounding box center [1008, 225] width 56 height 13
click at [579, 225] on link "SERVICES" at bounding box center [567, 225] width 48 height 13
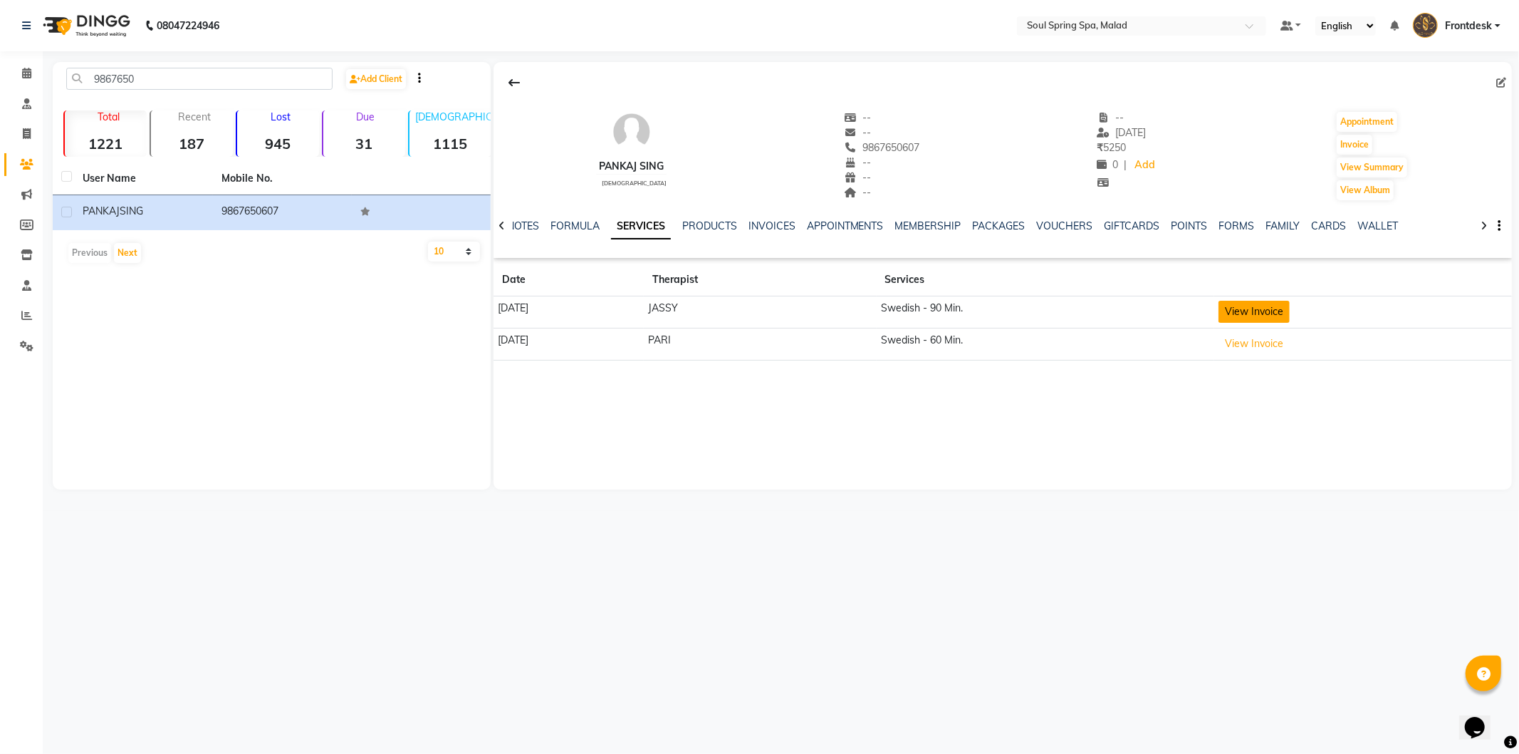
click at [1266, 318] on button "View Invoice" at bounding box center [1254, 312] width 71 height 22
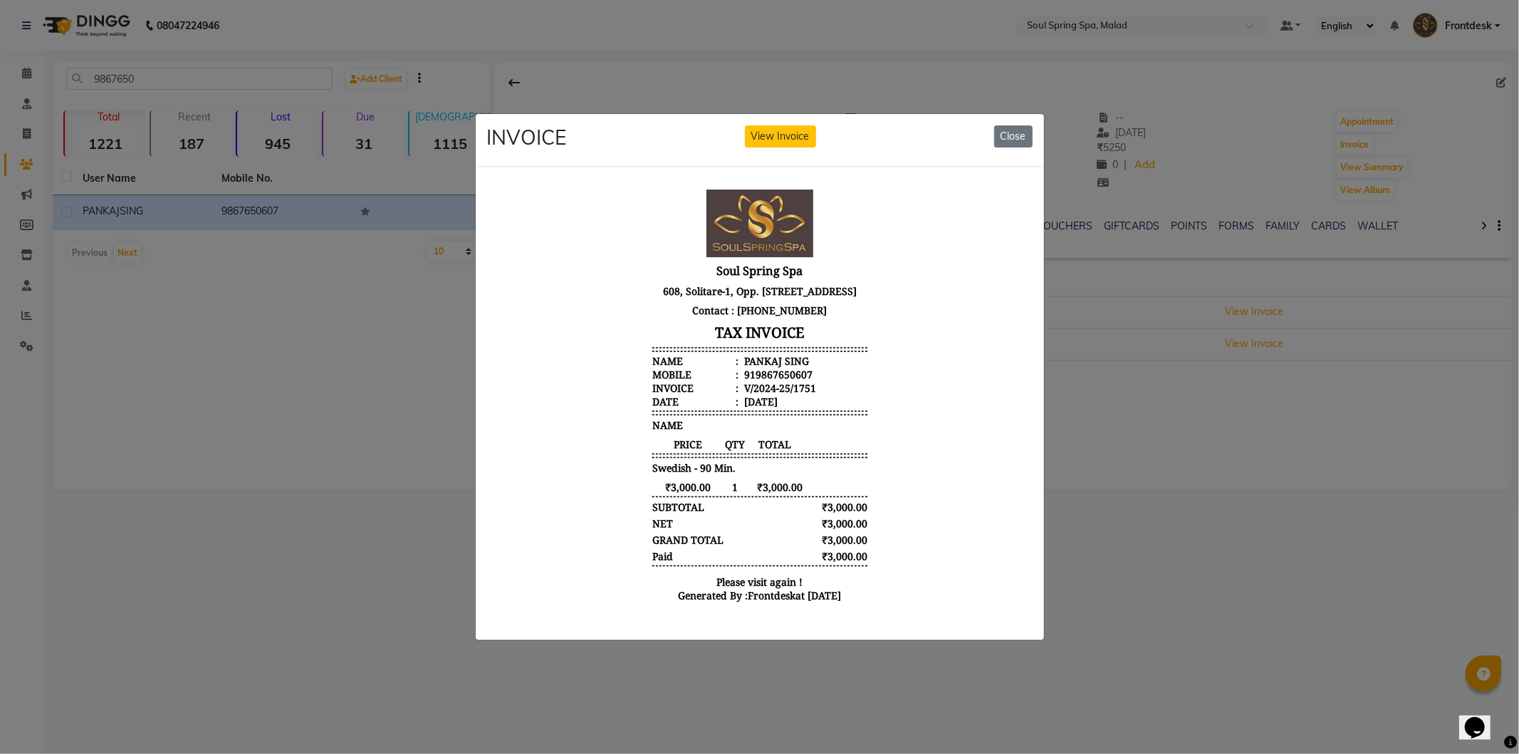
scroll to position [11, 0]
click at [17, 73] on ngb-modal-window "INVOICE View Invoice Close" at bounding box center [759, 377] width 1519 height 754
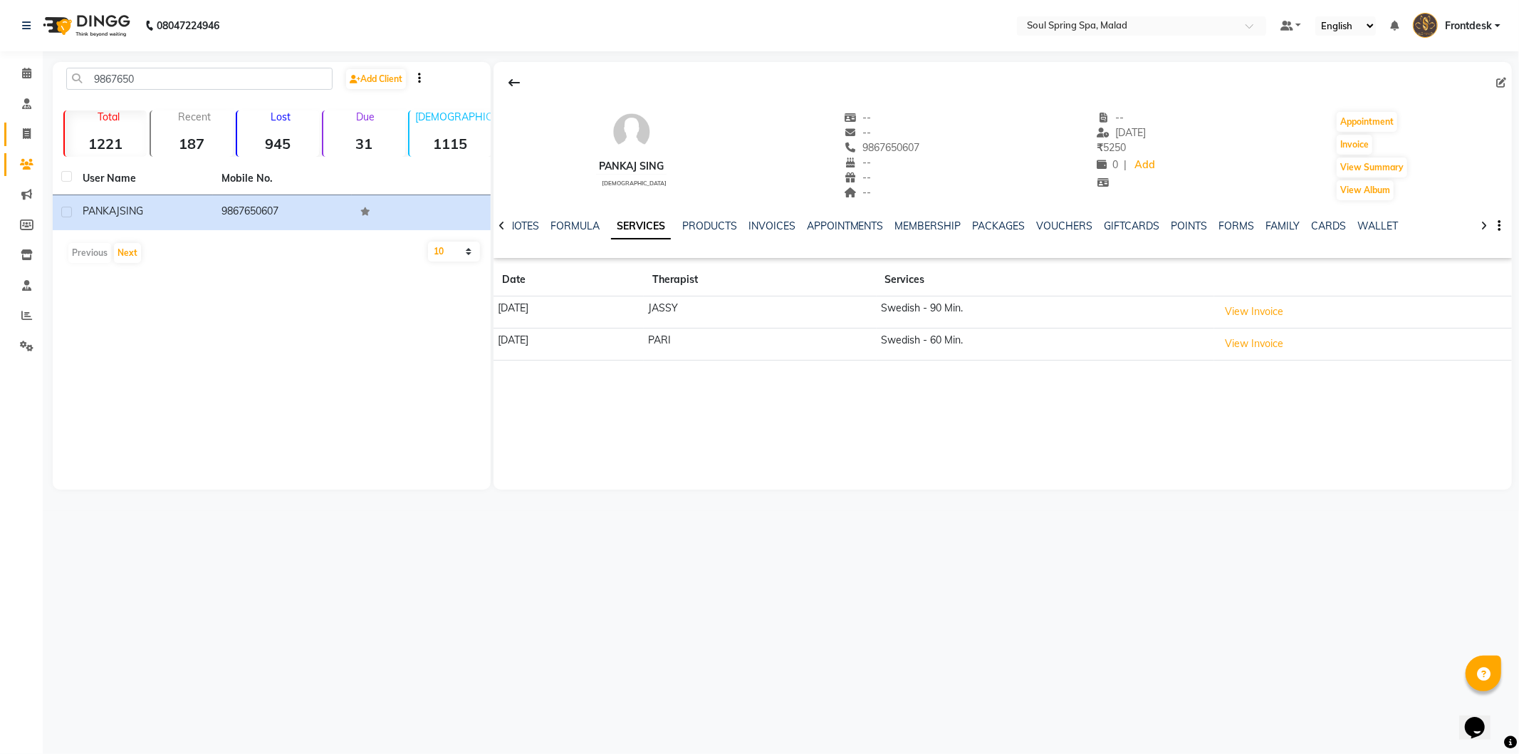
click at [22, 142] on link "Invoice" at bounding box center [21, 135] width 34 height 24
select select "4947"
select select "service"
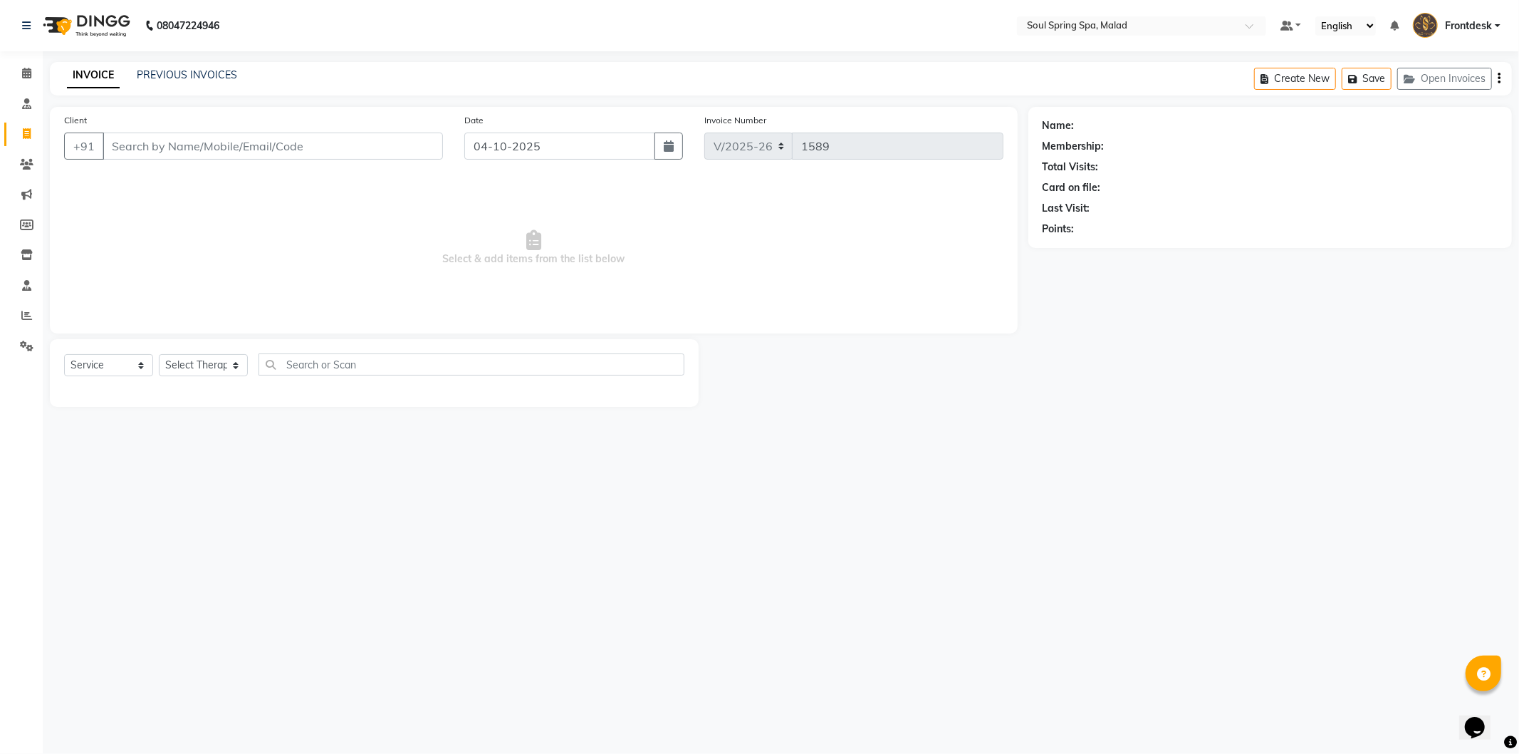
click at [186, 139] on input "Client" at bounding box center [273, 145] width 340 height 27
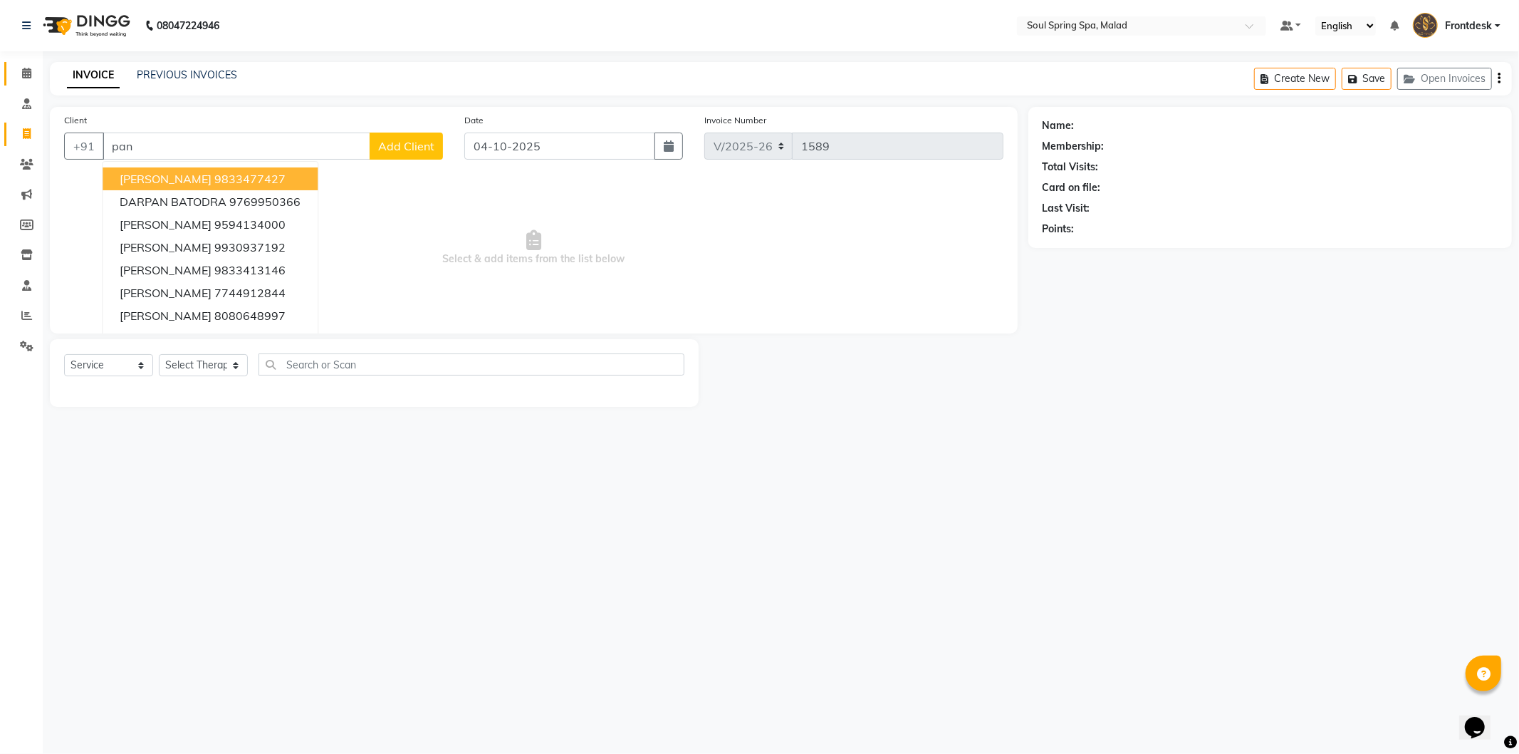
type input "pan"
click at [23, 83] on link "Calendar" at bounding box center [21, 74] width 34 height 24
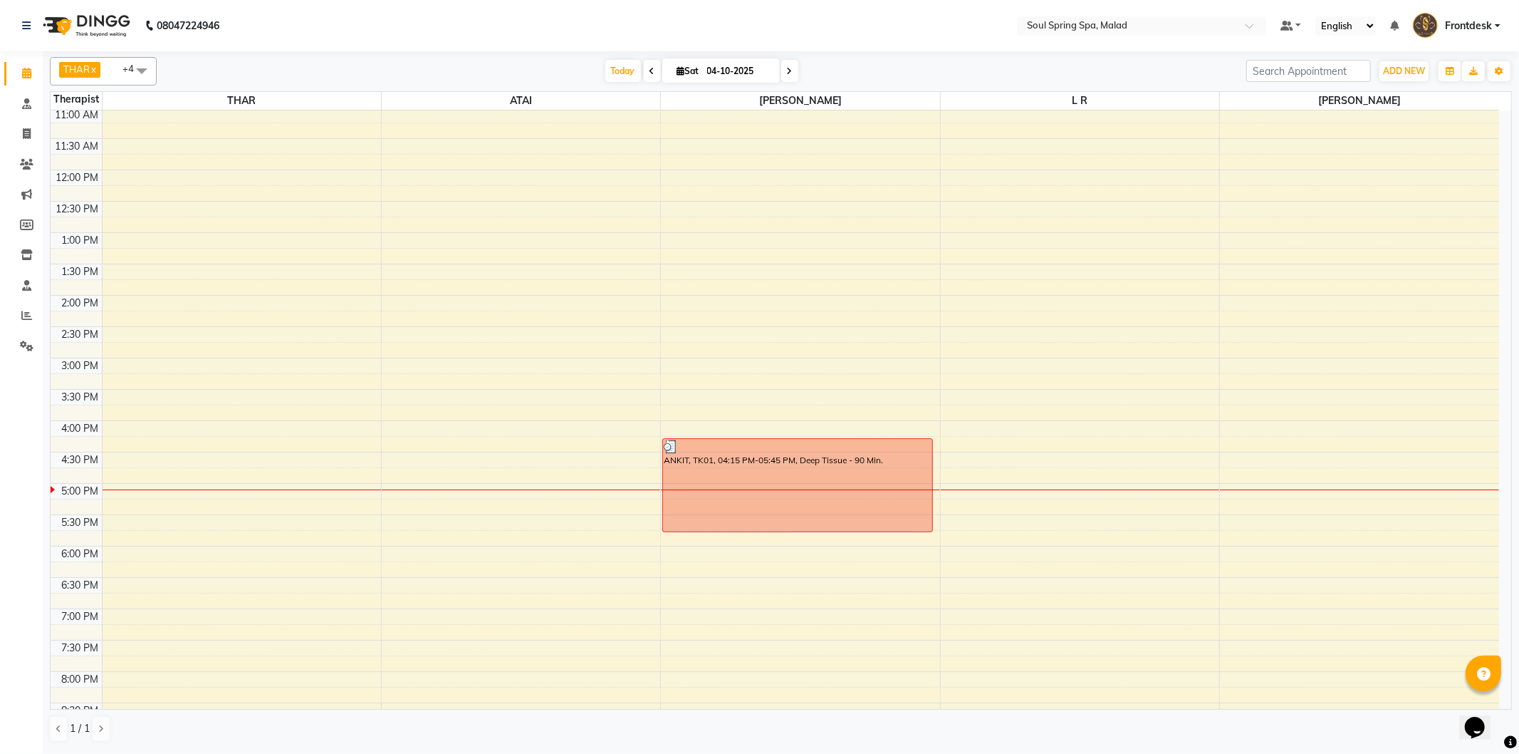
scroll to position [282, 0]
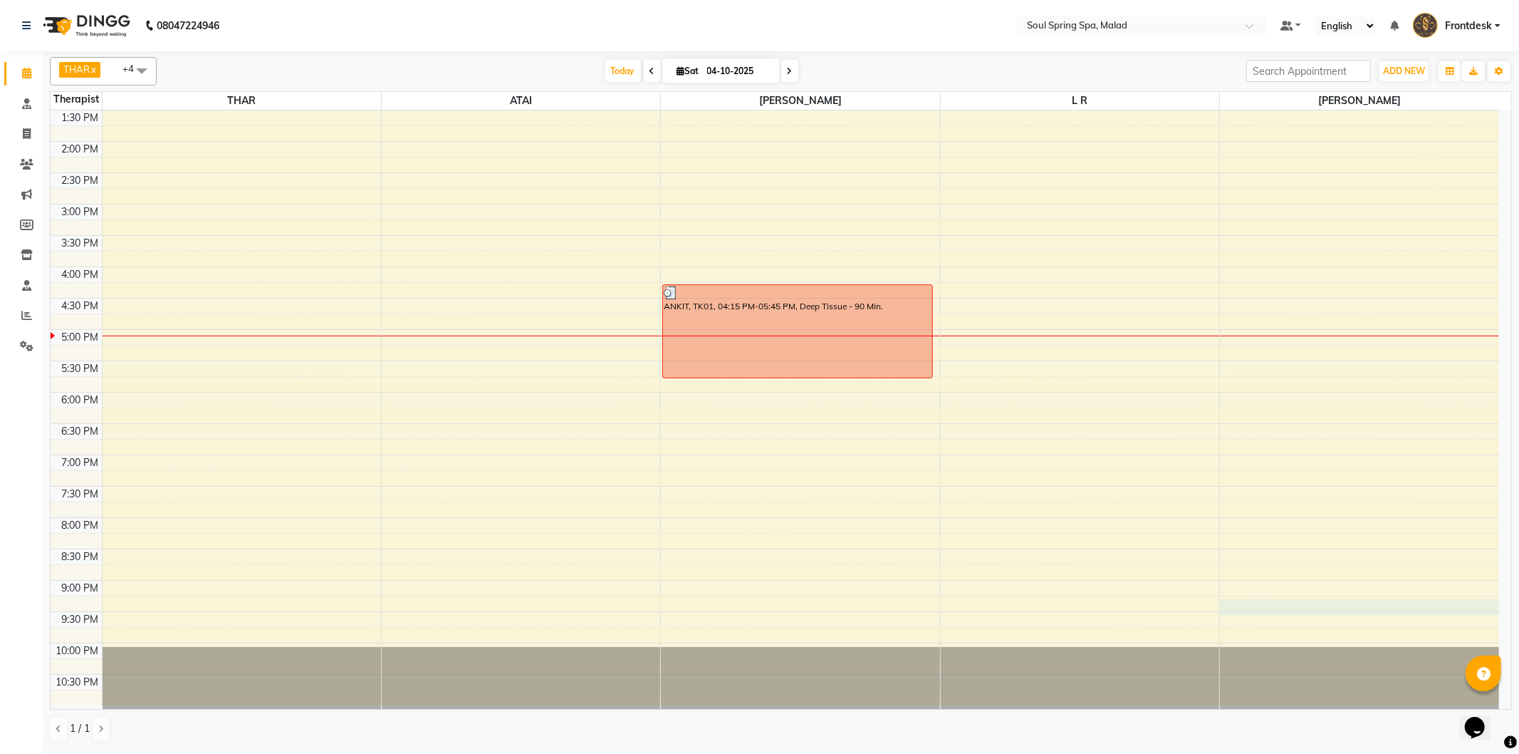
click at [1325, 610] on div "9:00 AM 9:30 AM 10:00 AM 10:30 AM 11:00 AM 11:30 AM 12:00 PM 12:30 PM 1:00 PM 1…" at bounding box center [775, 266] width 1449 height 877
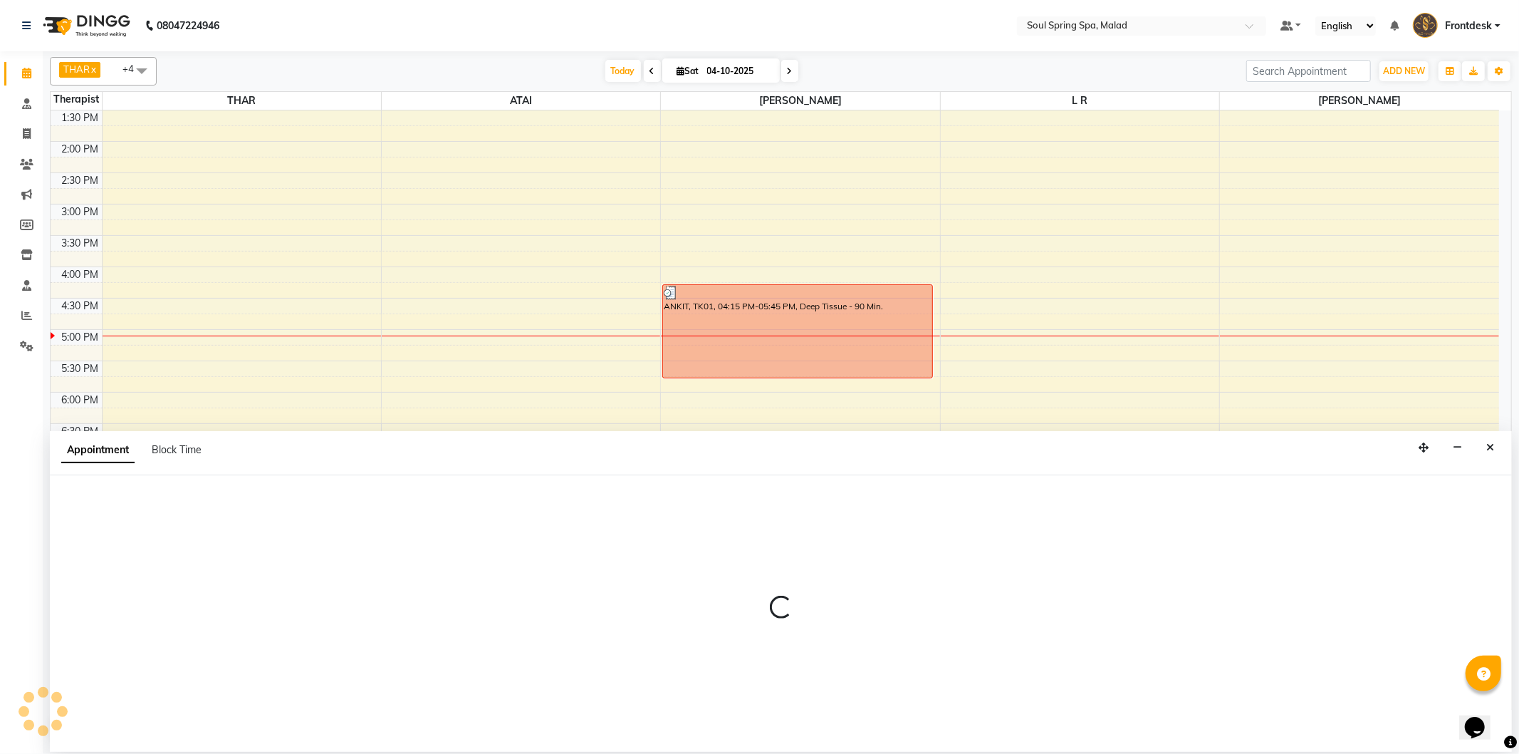
select select "86414"
select select "1275"
select select "tentative"
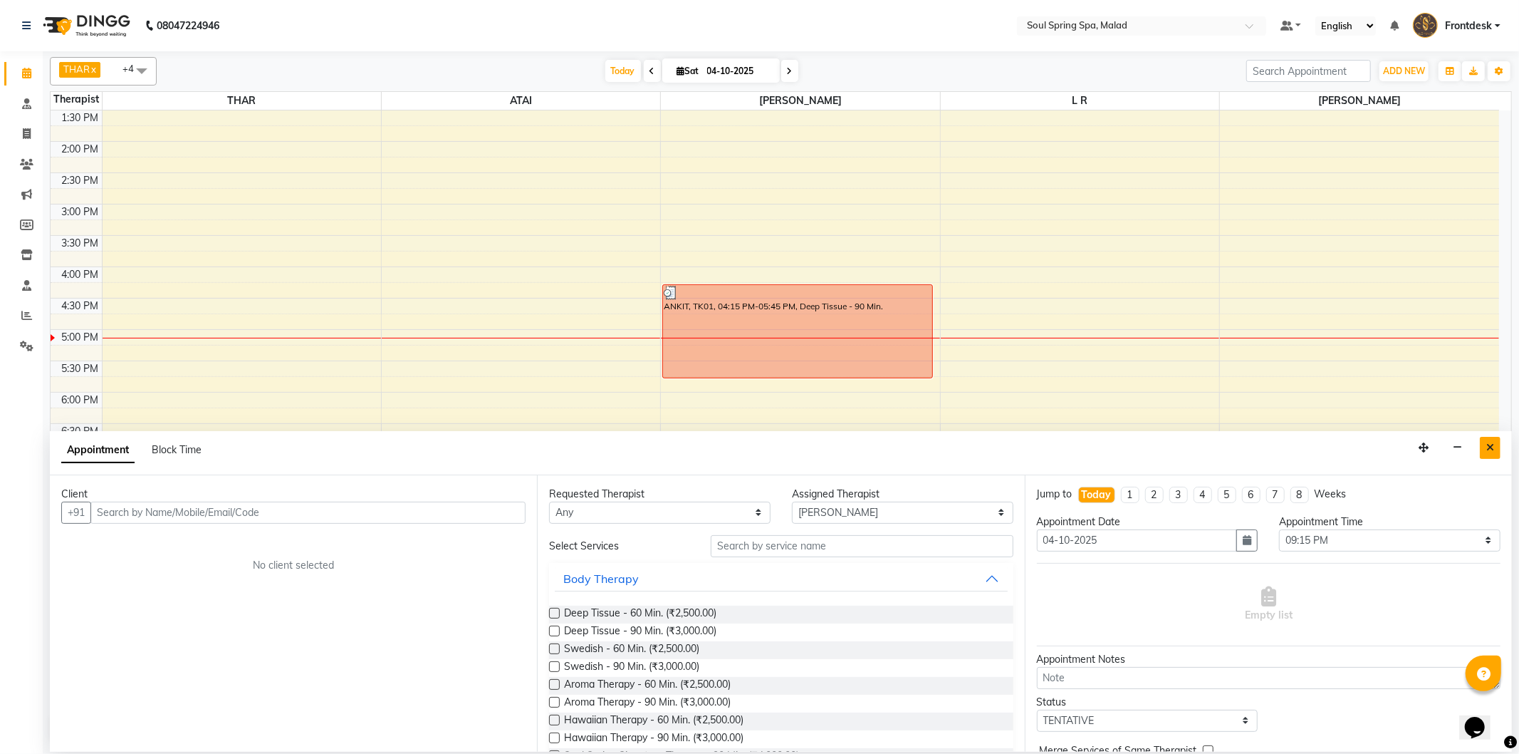
click at [1489, 451] on icon "Close" at bounding box center [1490, 447] width 8 height 10
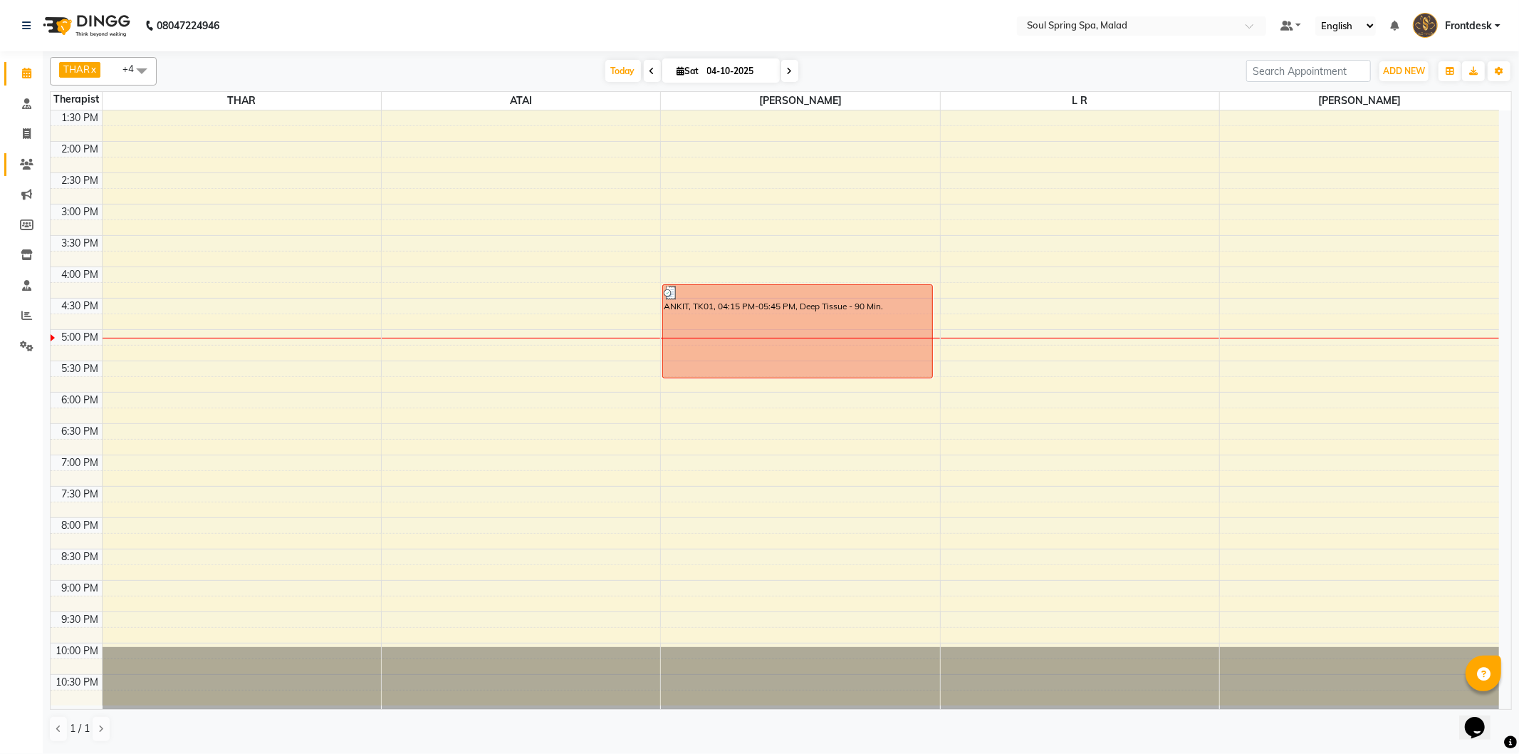
click at [11, 161] on link "Clients" at bounding box center [21, 165] width 34 height 24
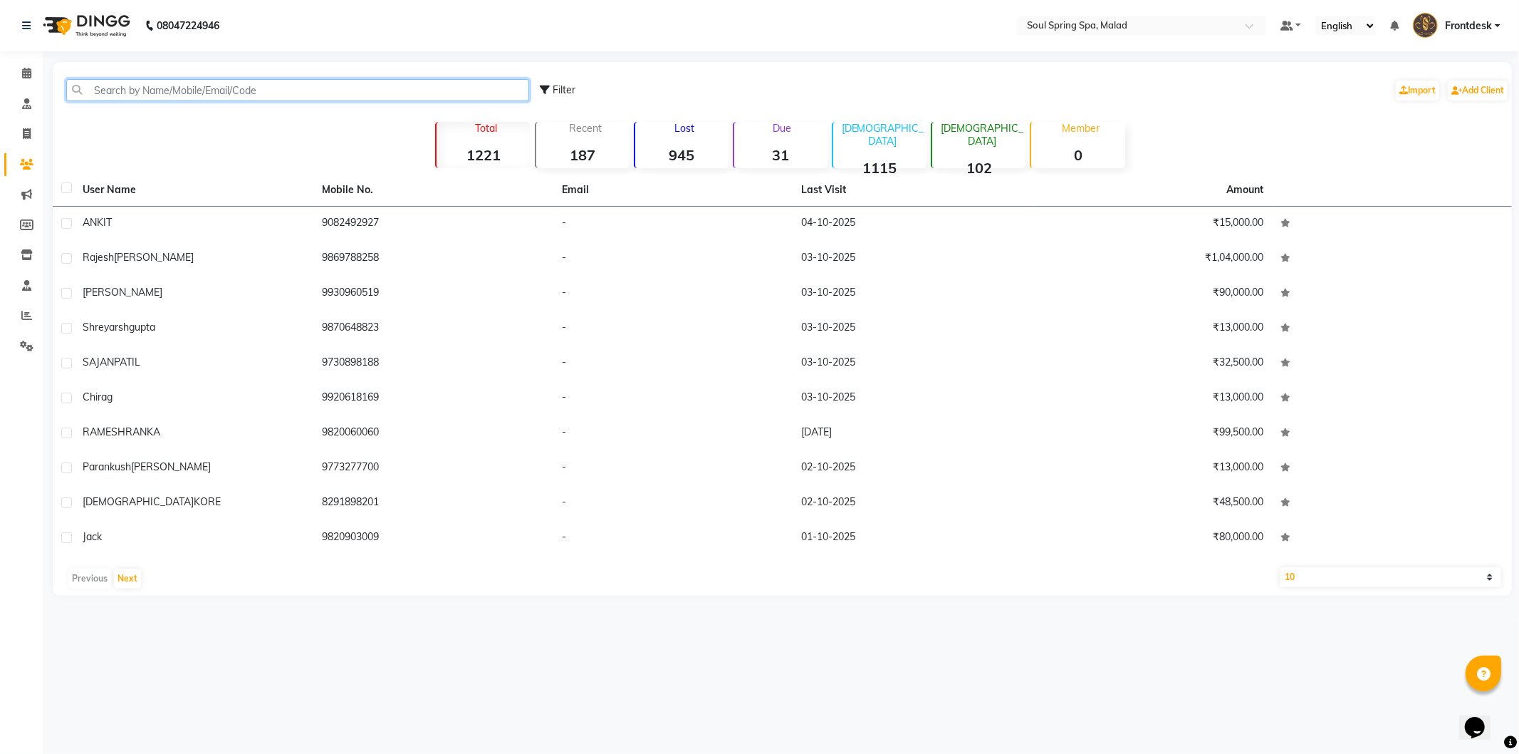
click at [157, 93] on input "text" at bounding box center [297, 90] width 463 height 22
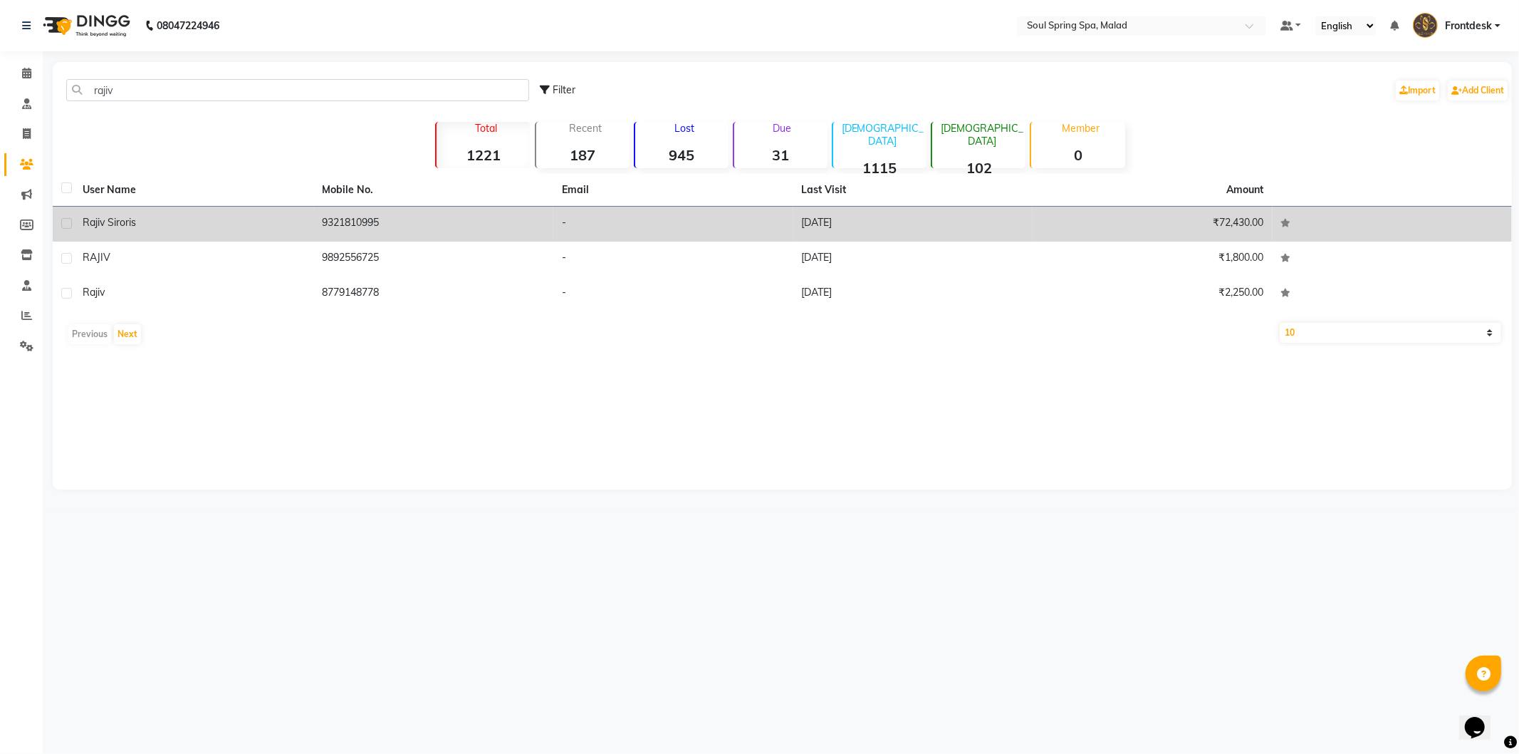
click at [939, 231] on td "[DATE]" at bounding box center [913, 224] width 240 height 35
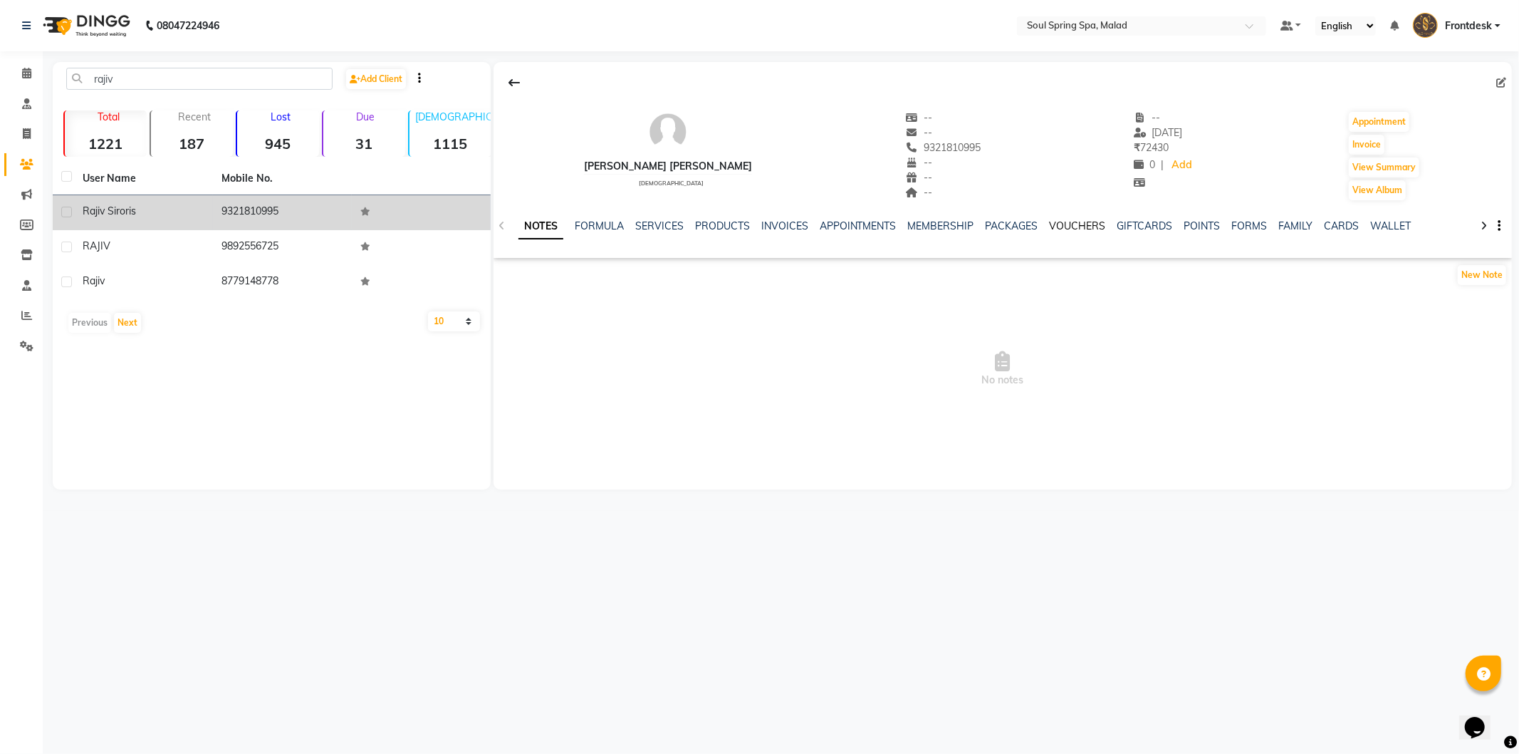
click at [1071, 230] on link "VOUCHERS" at bounding box center [1078, 225] width 56 height 13
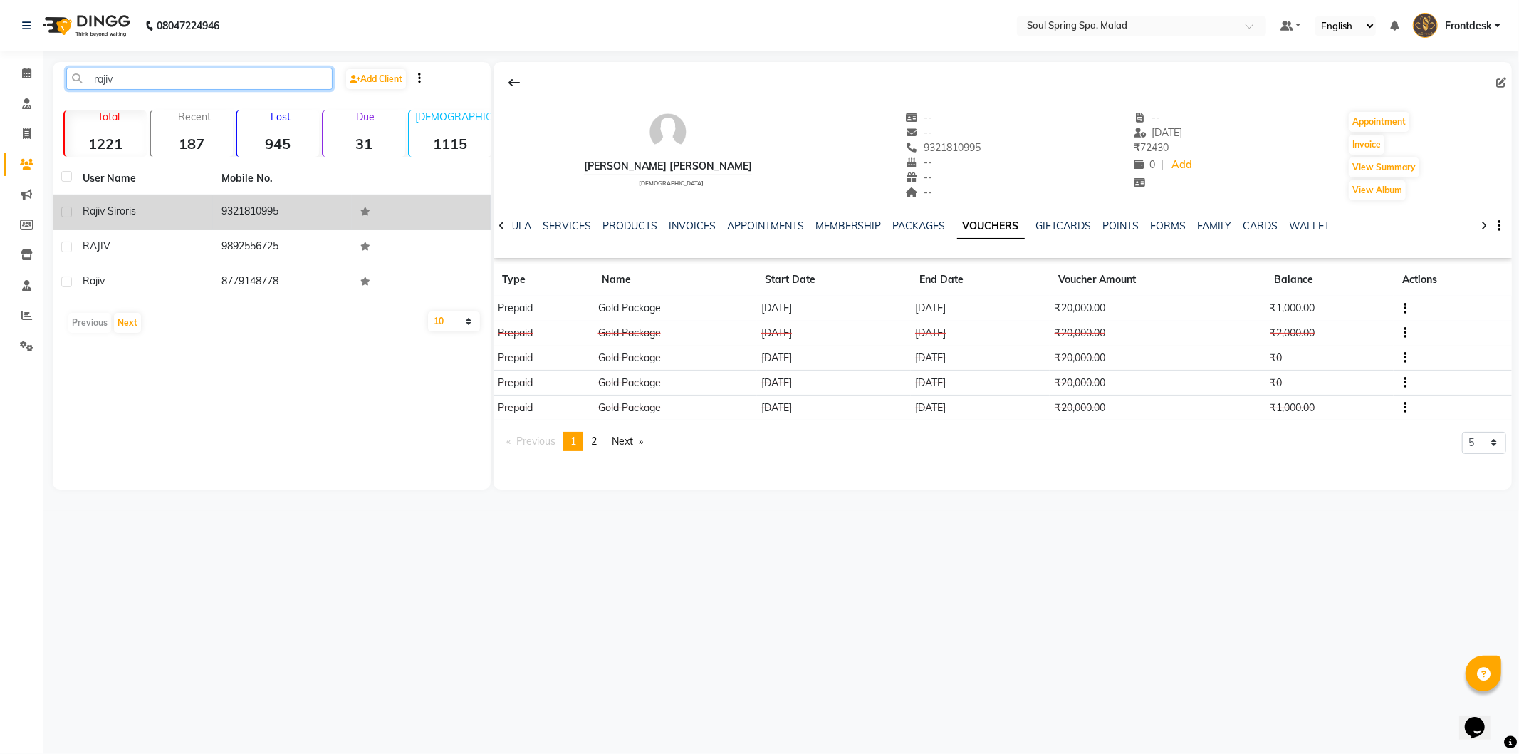
click at [148, 84] on input "rajiv" at bounding box center [199, 79] width 266 height 22
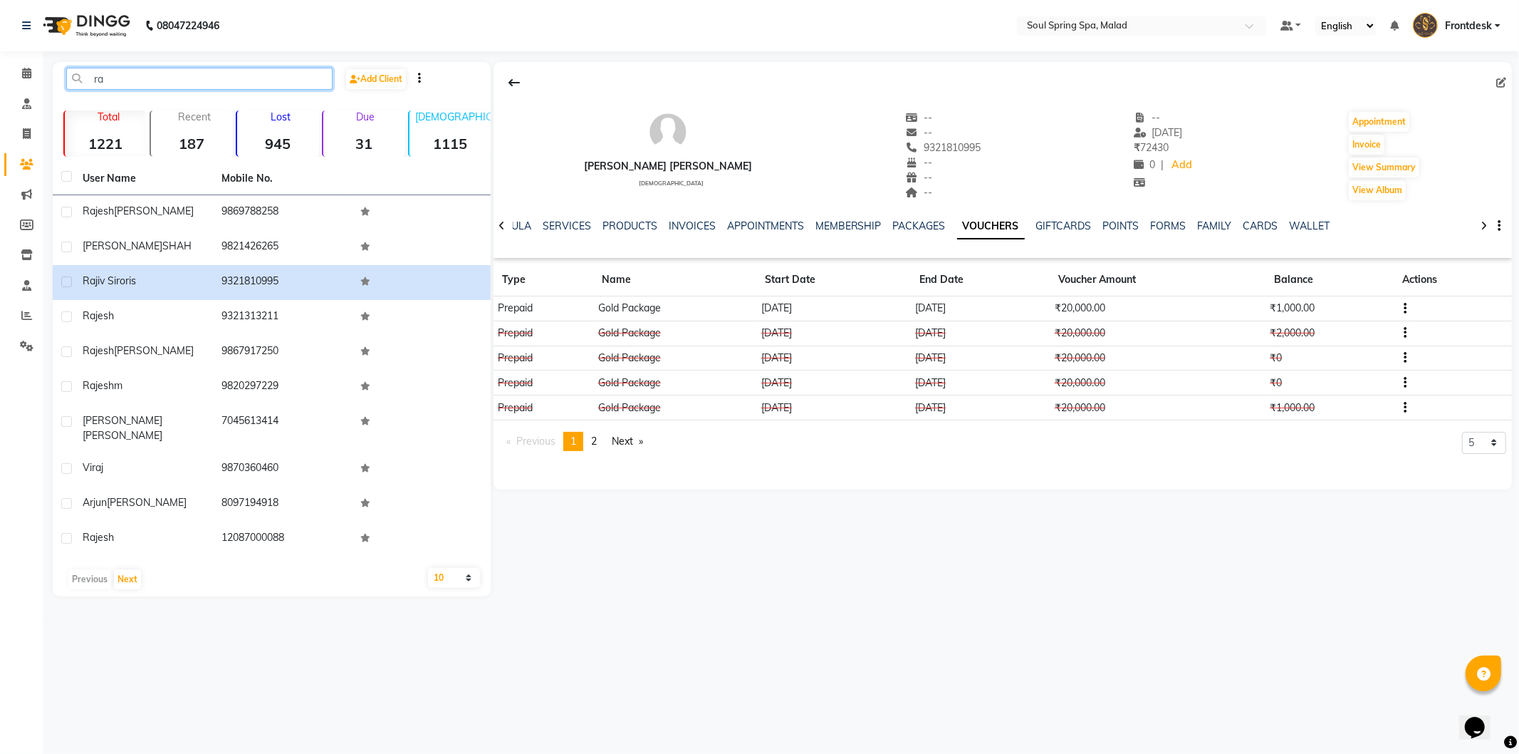
type input "r"
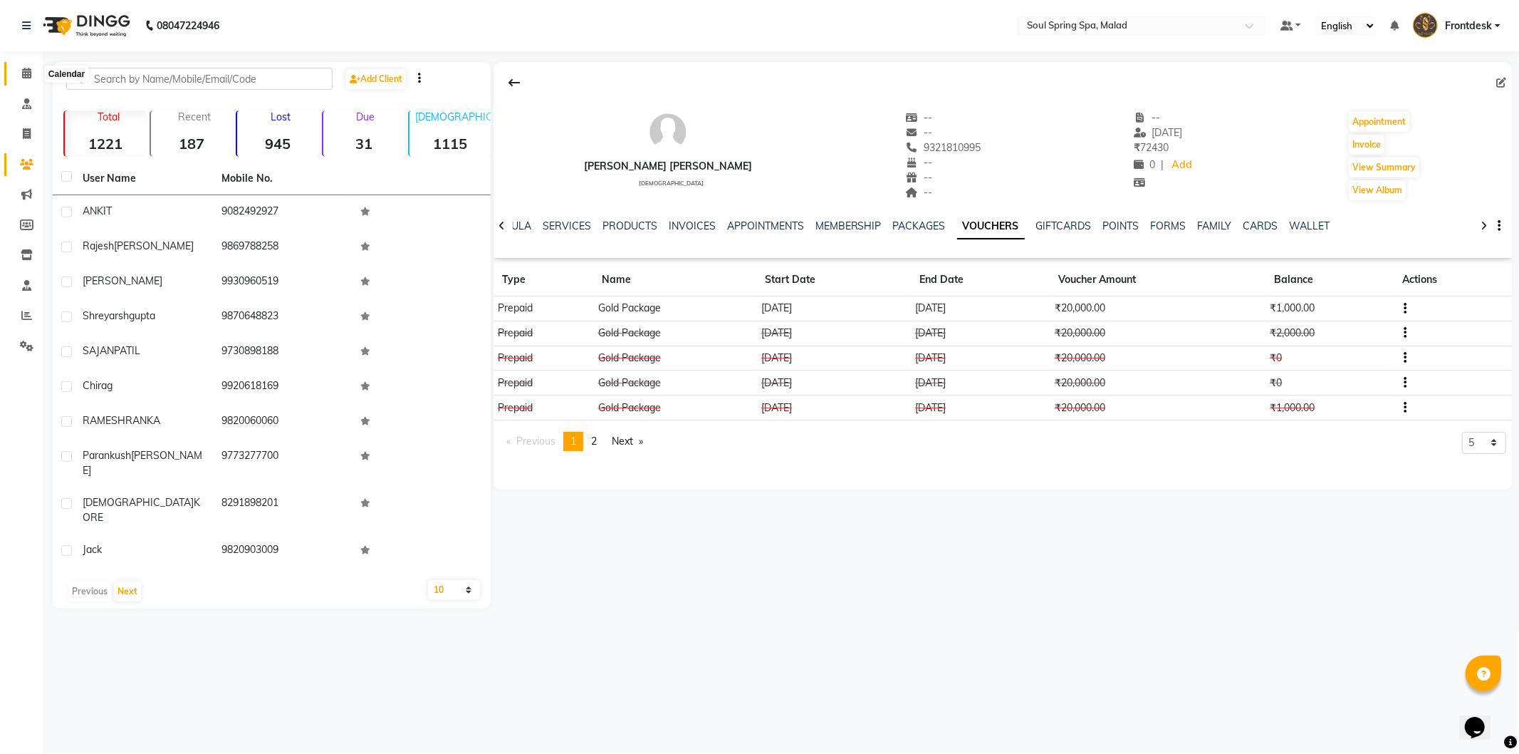
click at [22, 70] on icon at bounding box center [26, 73] width 9 height 11
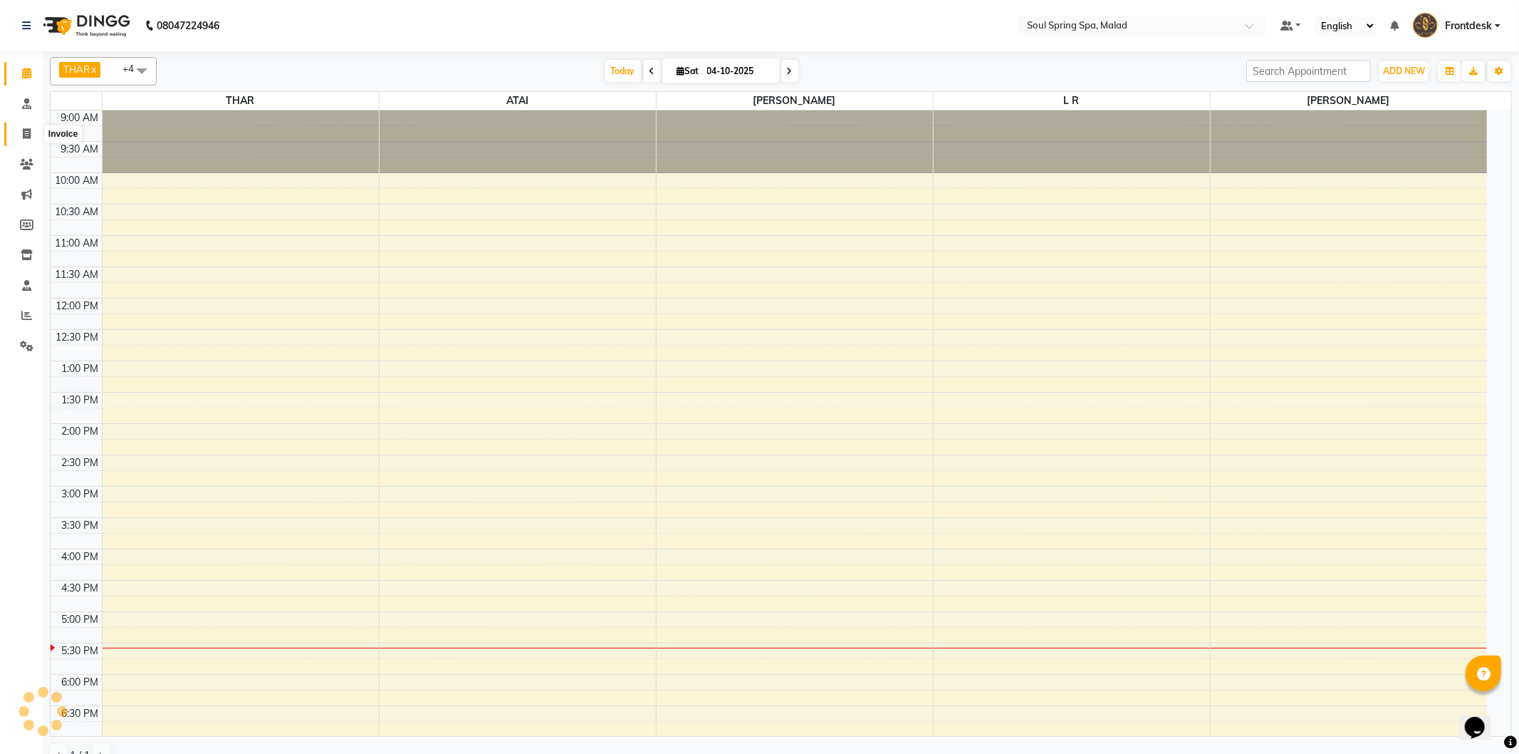
drag, startPoint x: 19, startPoint y: 137, endPoint x: 14, endPoint y: 178, distance: 41.5
click at [18, 137] on span at bounding box center [26, 134] width 25 height 16
select select "service"
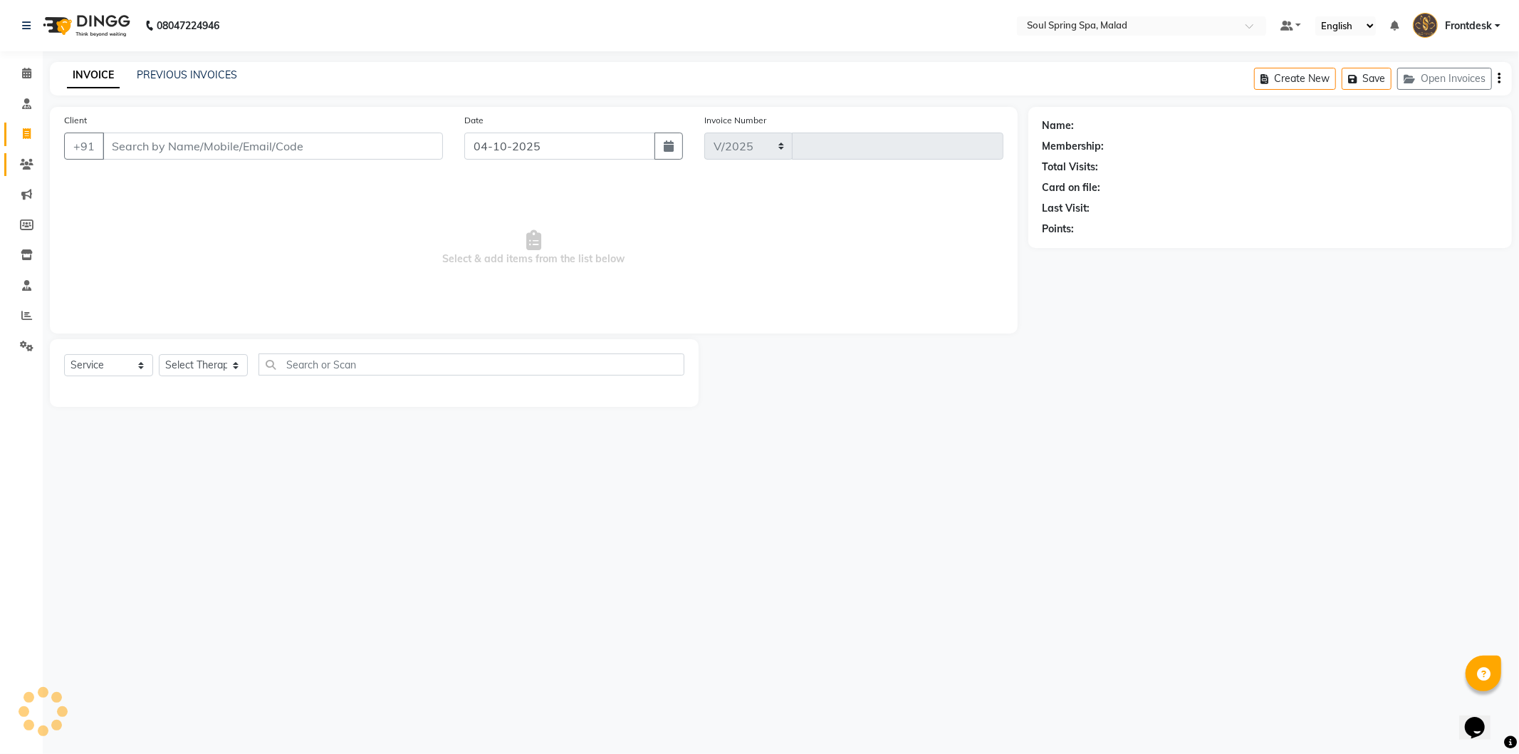
select select "4947"
type input "1589"
click at [16, 160] on span at bounding box center [26, 165] width 25 height 16
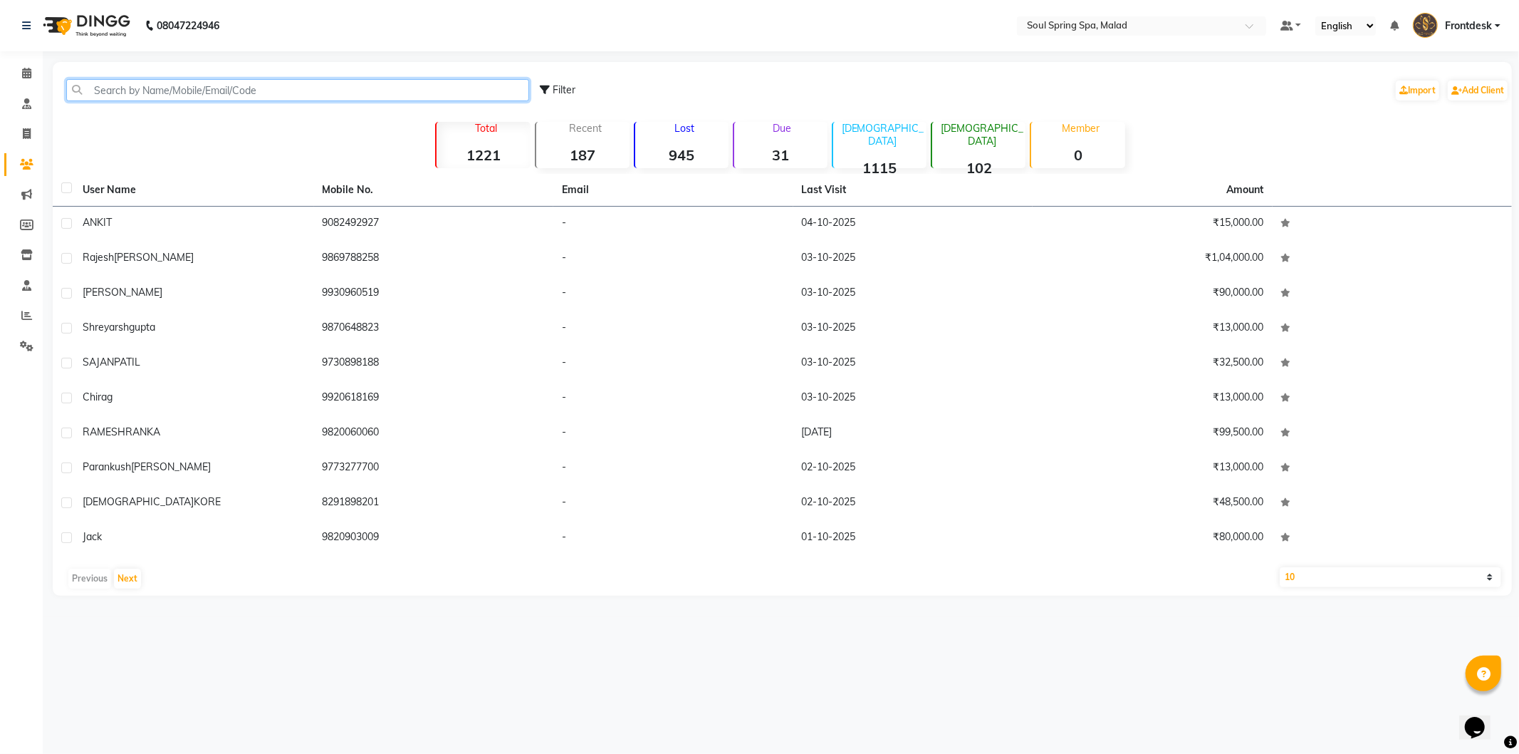
click at [147, 88] on input "text" at bounding box center [297, 90] width 463 height 22
click at [6, 79] on link "Calendar" at bounding box center [21, 74] width 34 height 24
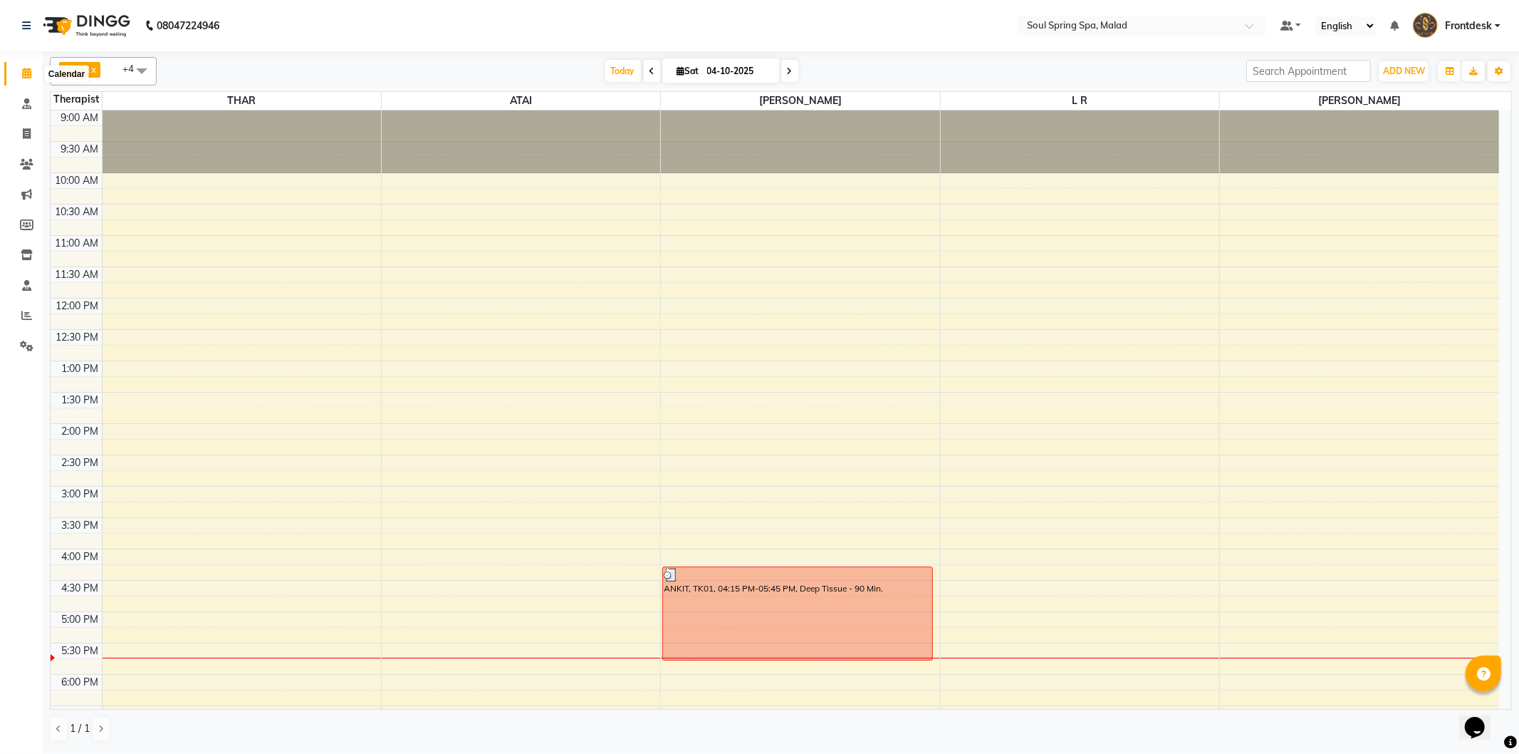
click at [20, 75] on span at bounding box center [26, 74] width 25 height 16
click at [721, 69] on input "04-10-2025" at bounding box center [738, 71] width 71 height 21
select select "10"
select select "2025"
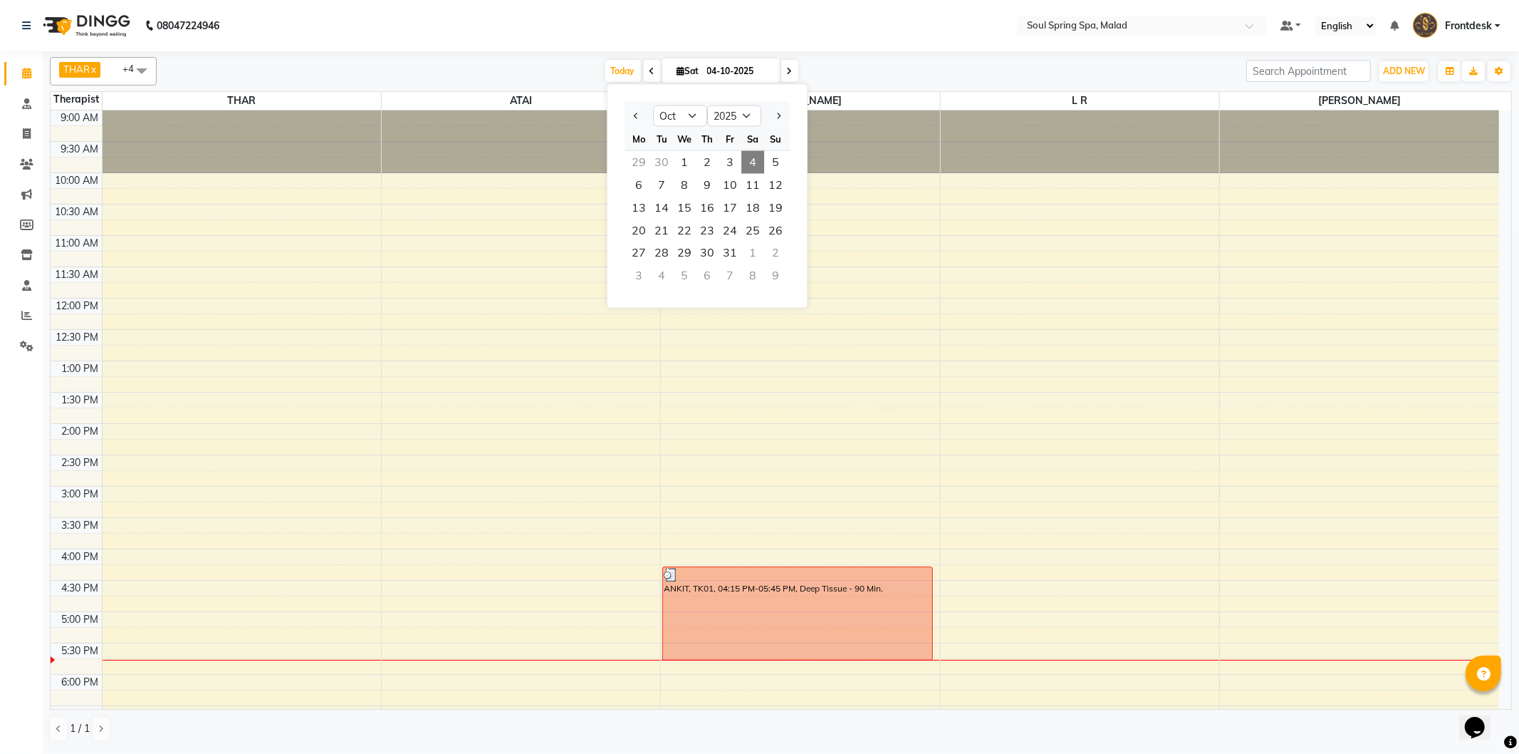
click at [957, 4] on nav "08047224946 Select Location × Soul Spring Spa, Malad Default Panel My Panel Eng…" at bounding box center [759, 25] width 1519 height 51
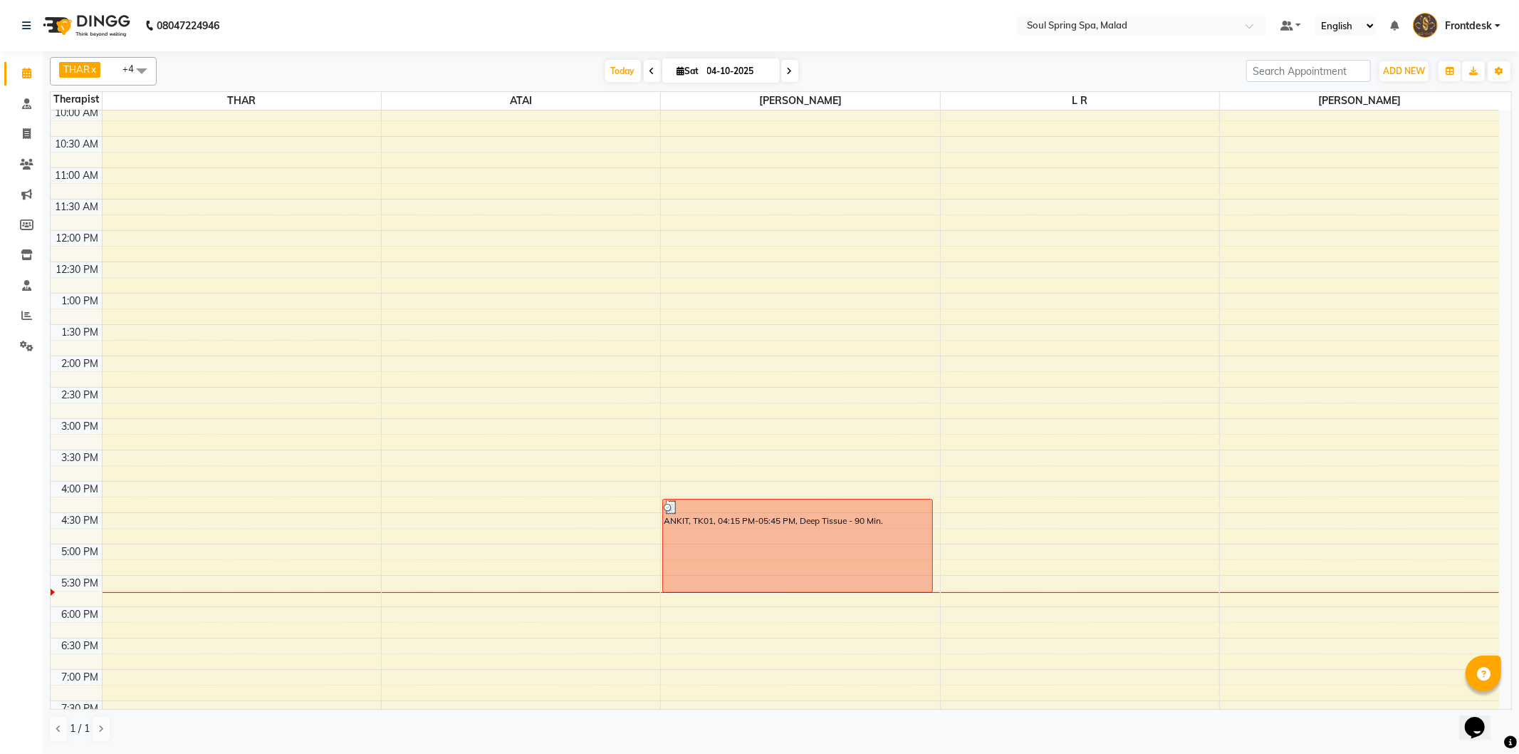
scroll to position [282, 0]
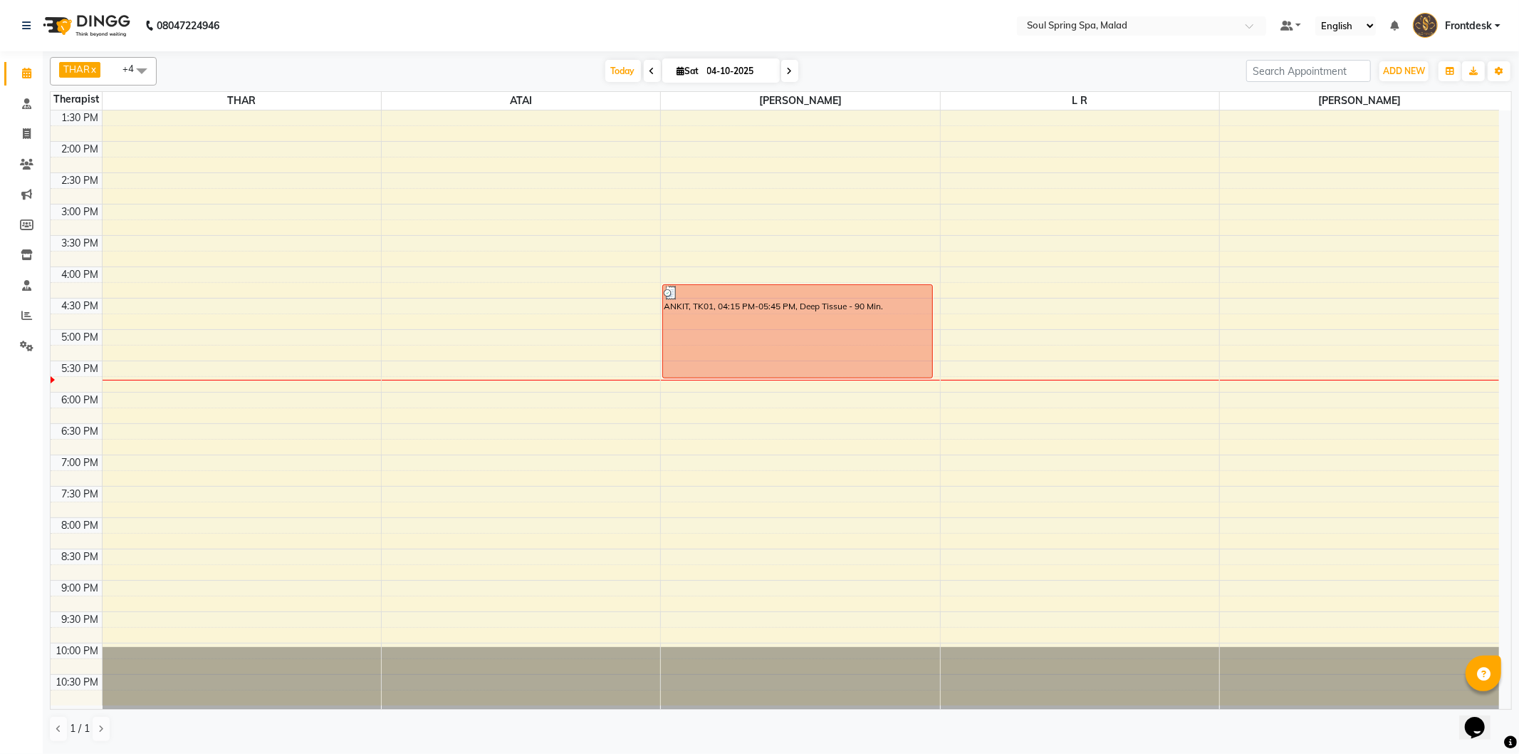
click at [703, 72] on input "04-10-2025" at bounding box center [738, 71] width 71 height 21
select select "10"
select select "2025"
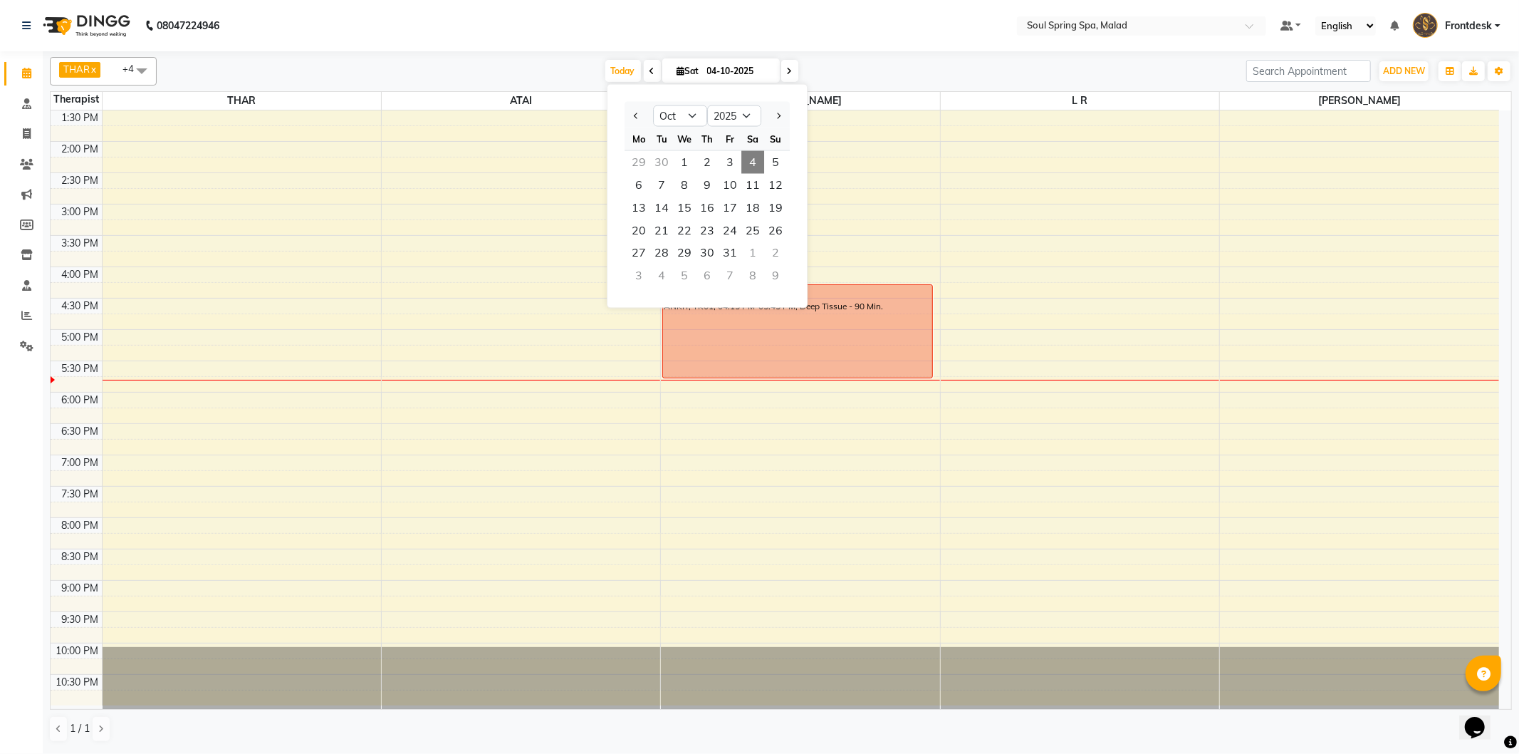
click at [752, 166] on span "4" at bounding box center [752, 162] width 23 height 23
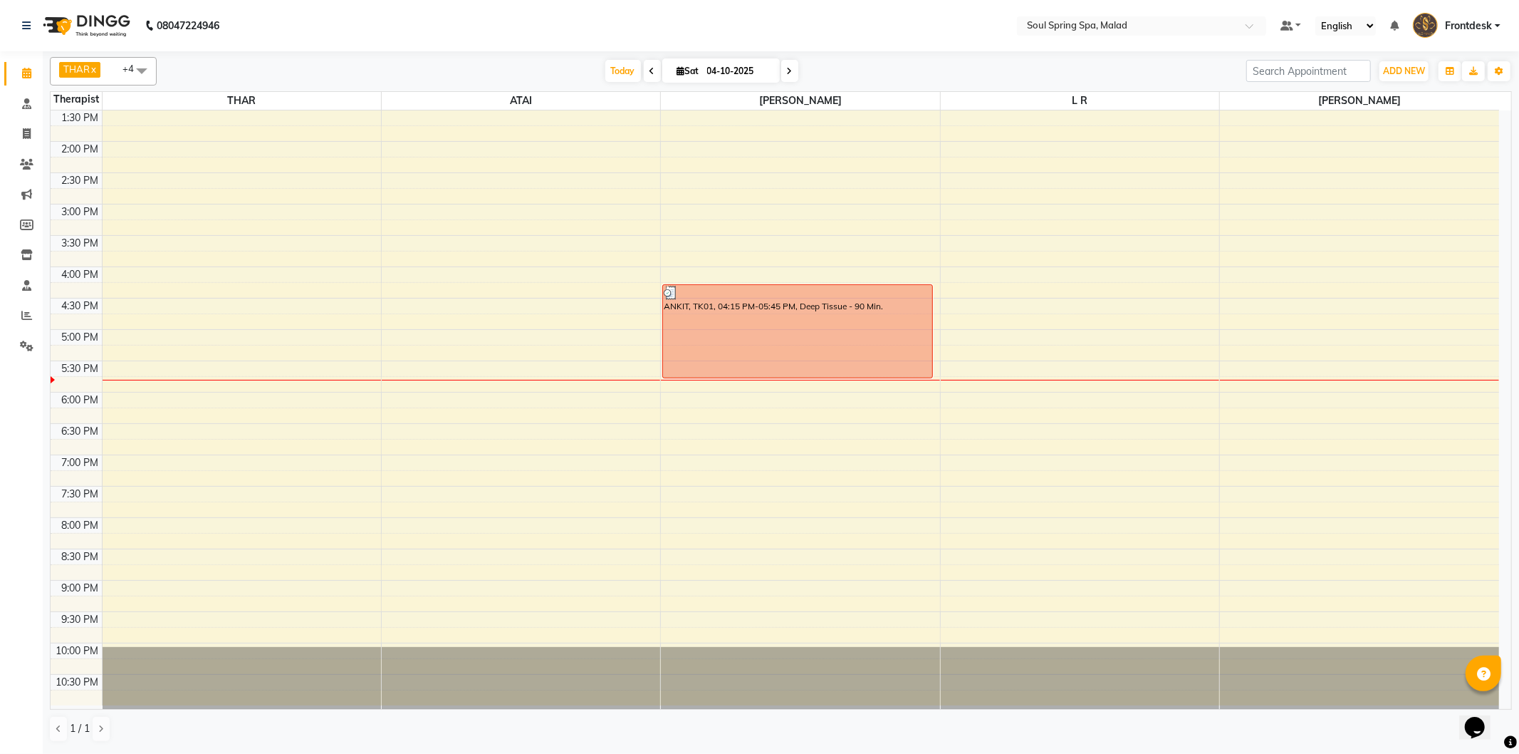
click at [719, 76] on input "04-10-2025" at bounding box center [738, 71] width 71 height 21
select select "10"
select select "2025"
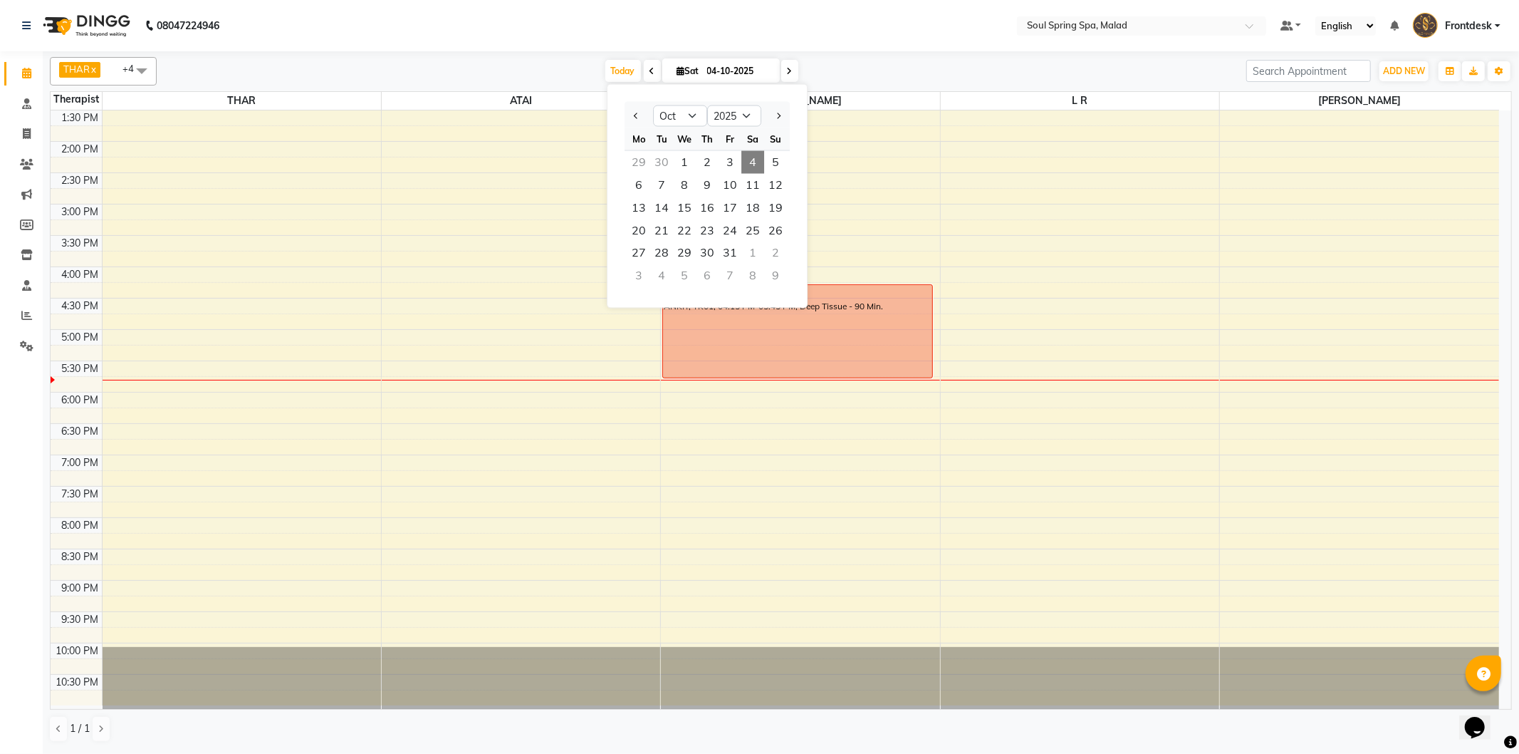
click at [746, 155] on span "4" at bounding box center [752, 162] width 23 height 23
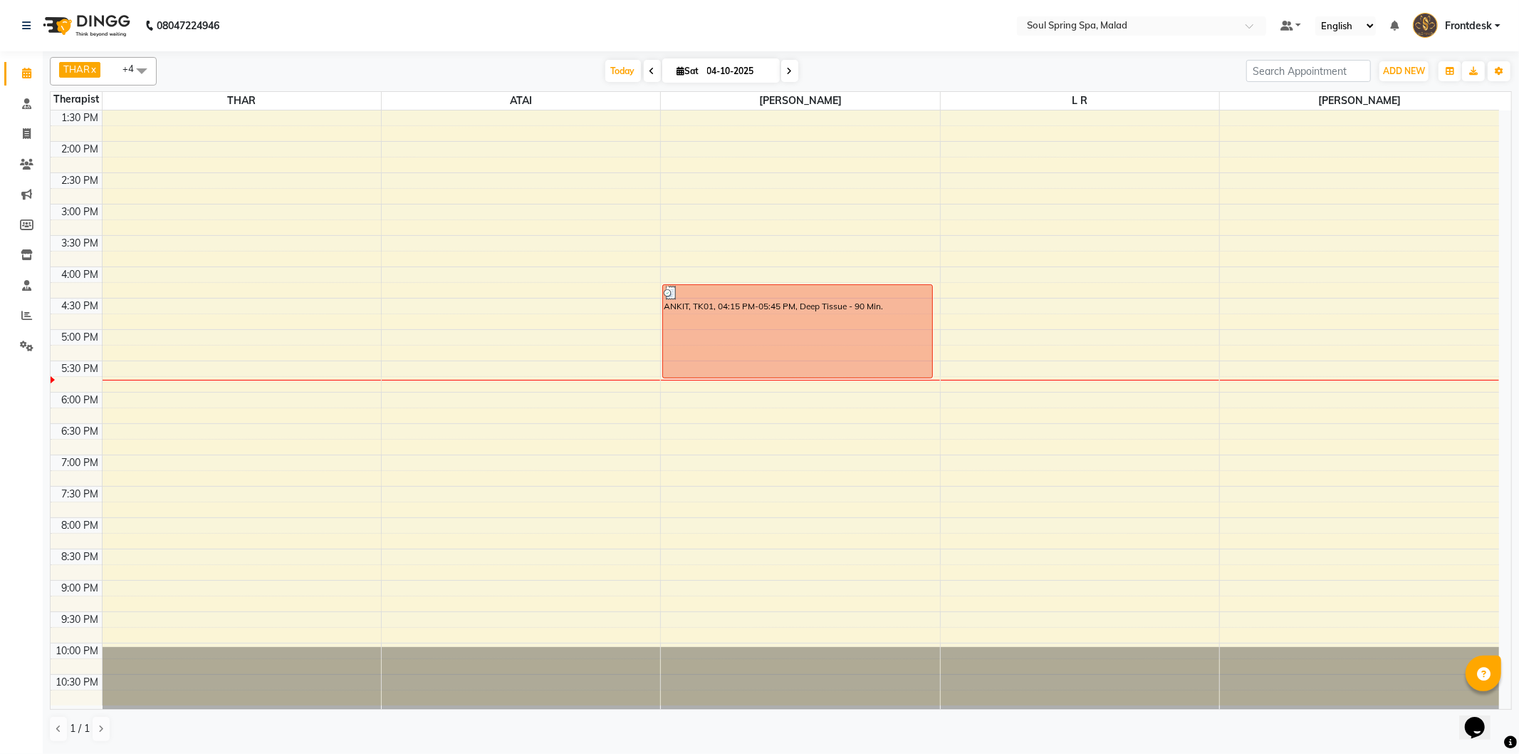
click at [709, 67] on input "04-10-2025" at bounding box center [738, 71] width 71 height 21
select select "10"
select select "2025"
click at [24, 153] on link "Clients" at bounding box center [21, 165] width 34 height 24
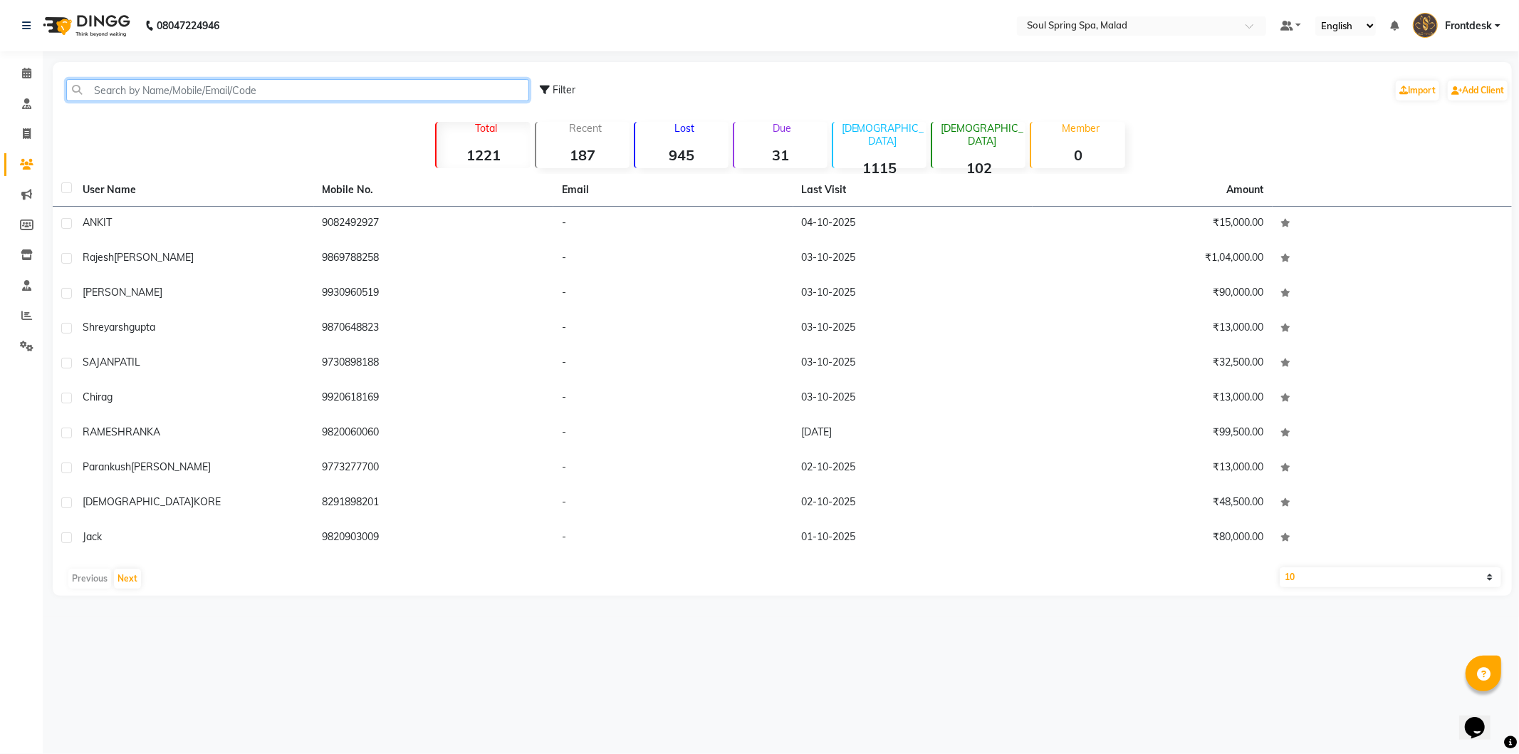
click at [180, 96] on input "text" at bounding box center [297, 90] width 463 height 22
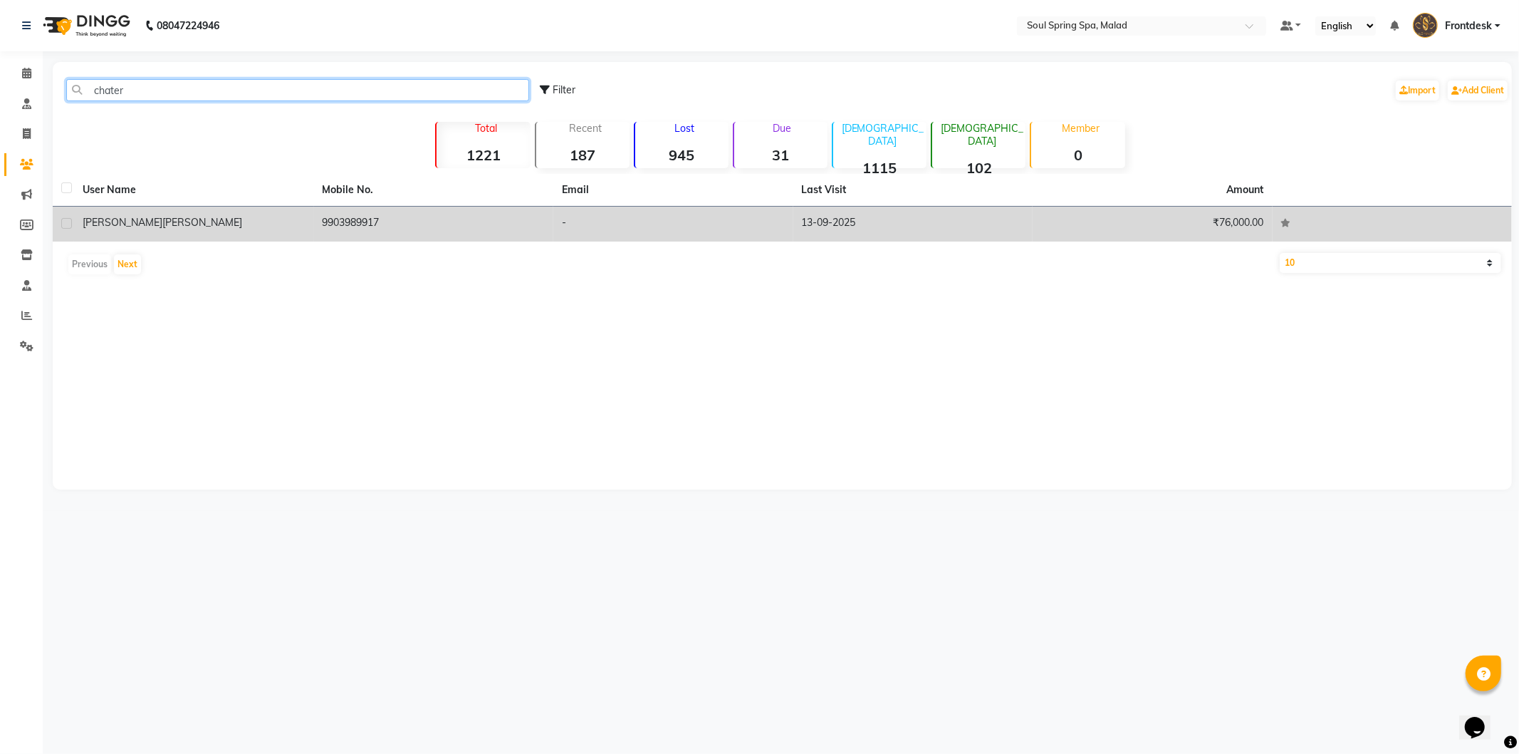
type input "chater"
click at [718, 221] on td "-" at bounding box center [673, 224] width 240 height 35
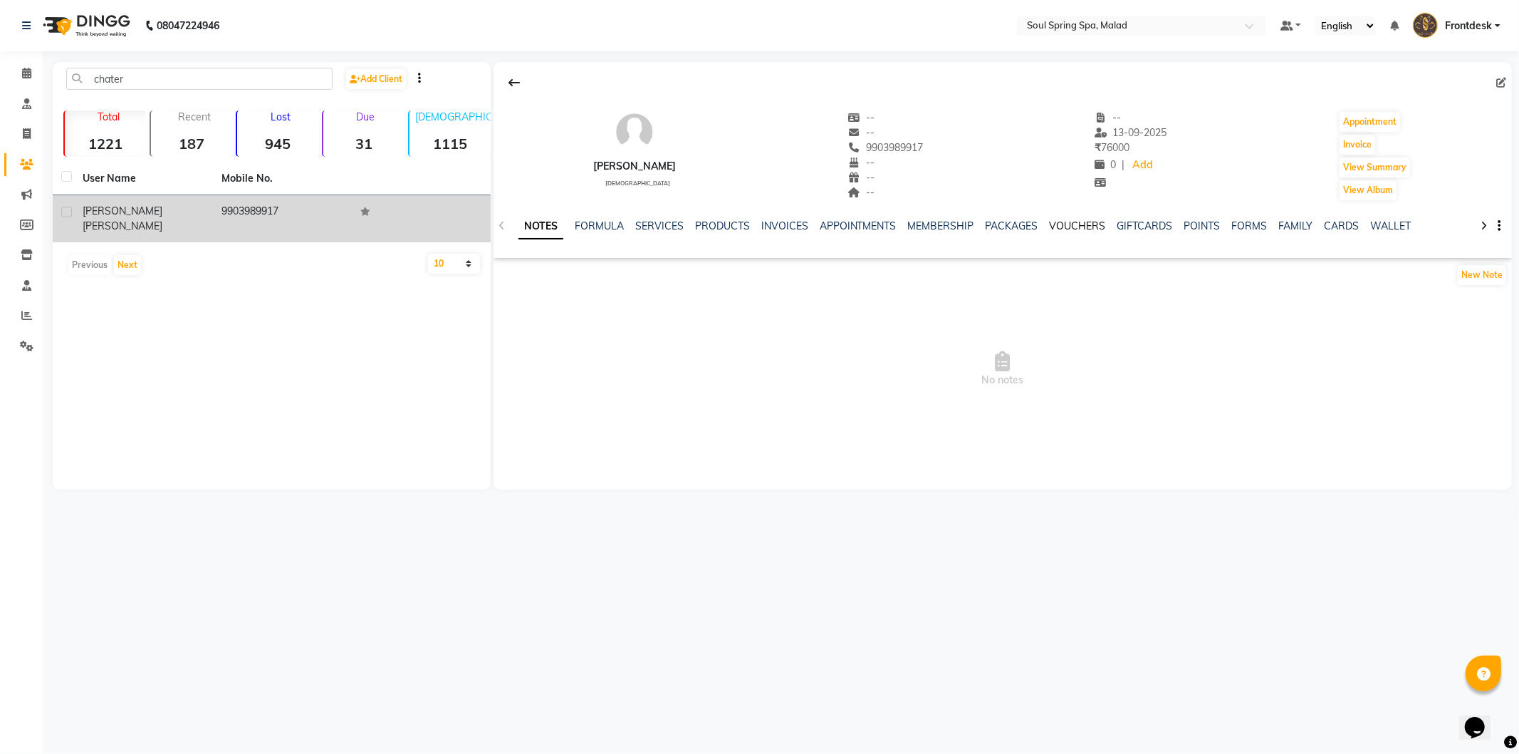
click at [1081, 222] on link "VOUCHERS" at bounding box center [1078, 225] width 56 height 13
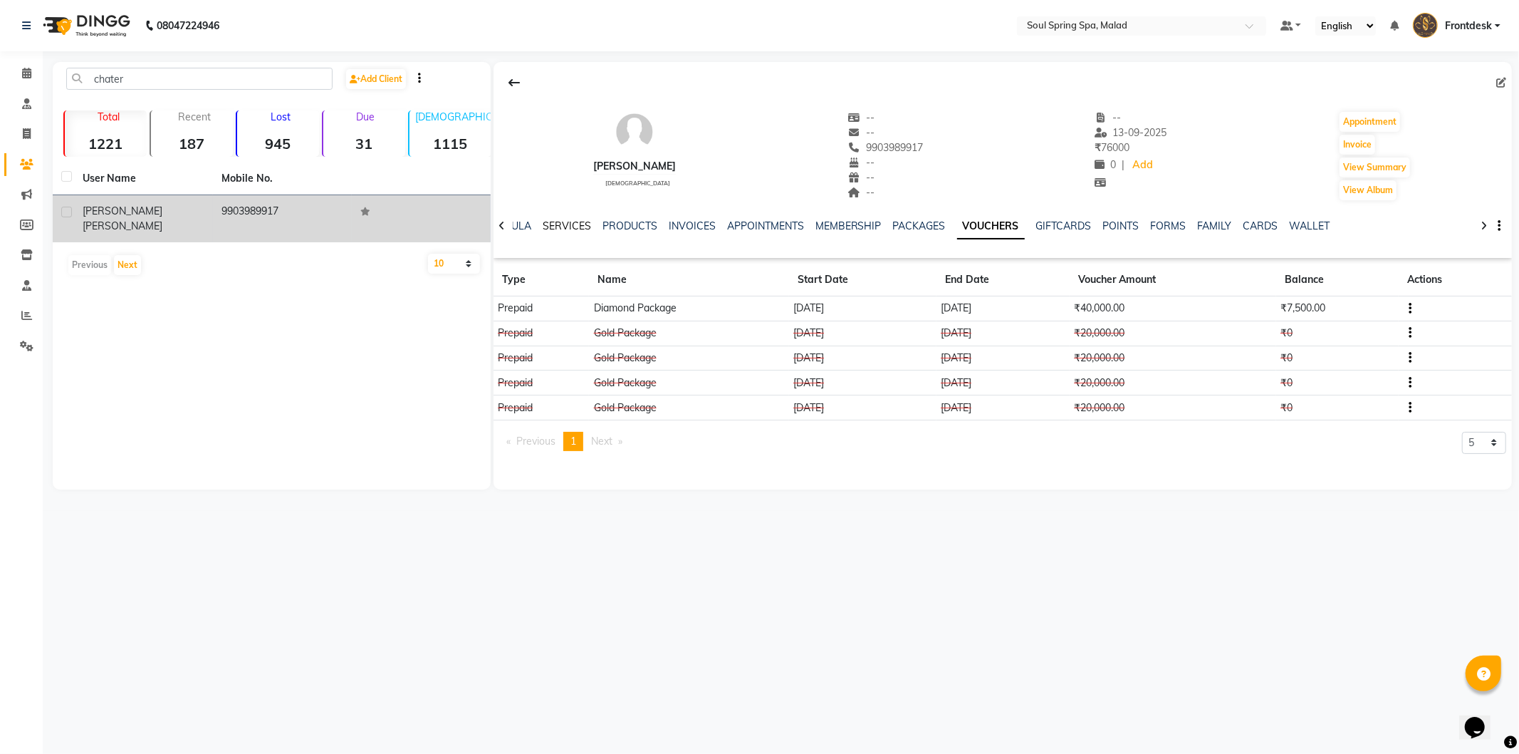
click at [543, 231] on link "SERVICES" at bounding box center [567, 225] width 48 height 13
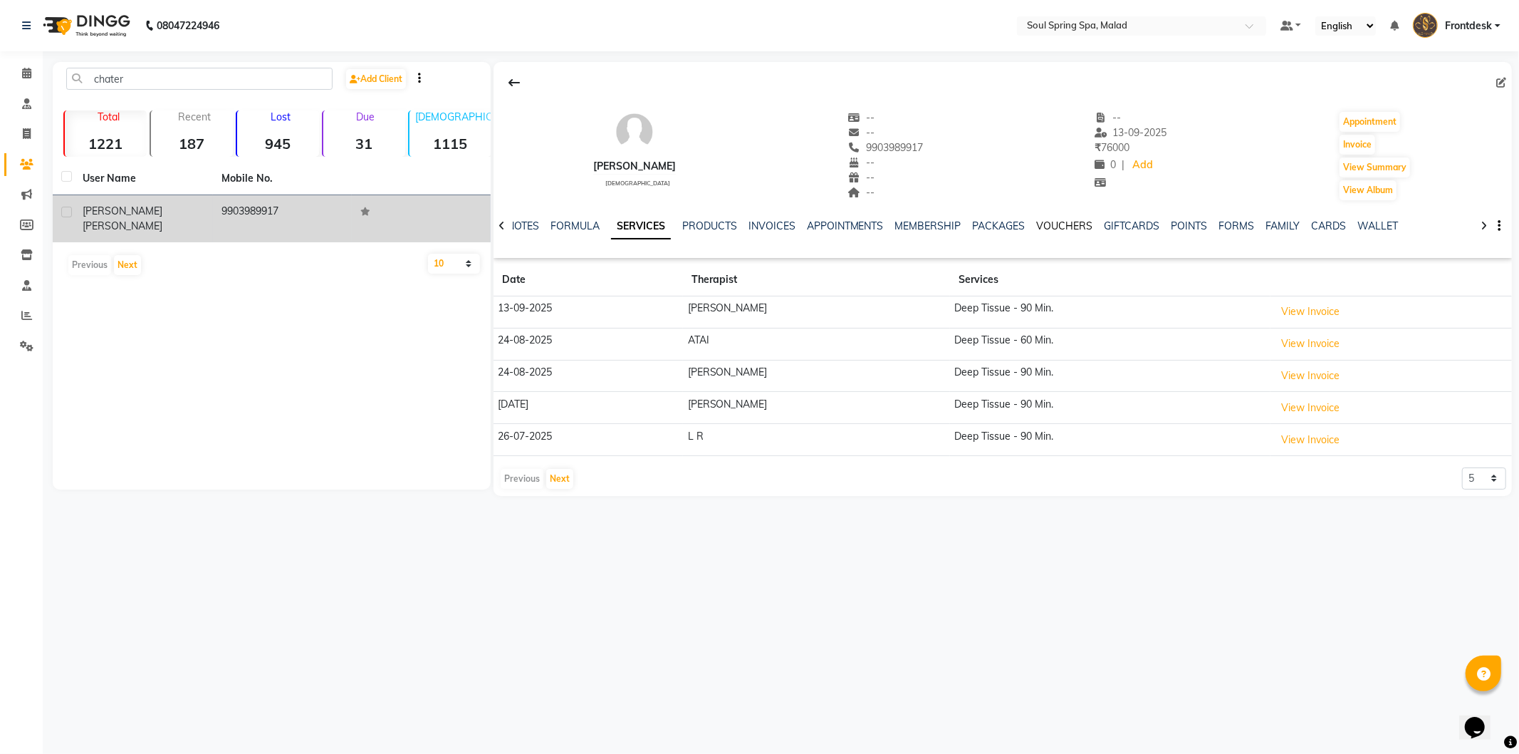
click at [1069, 222] on link "VOUCHERS" at bounding box center [1065, 225] width 56 height 13
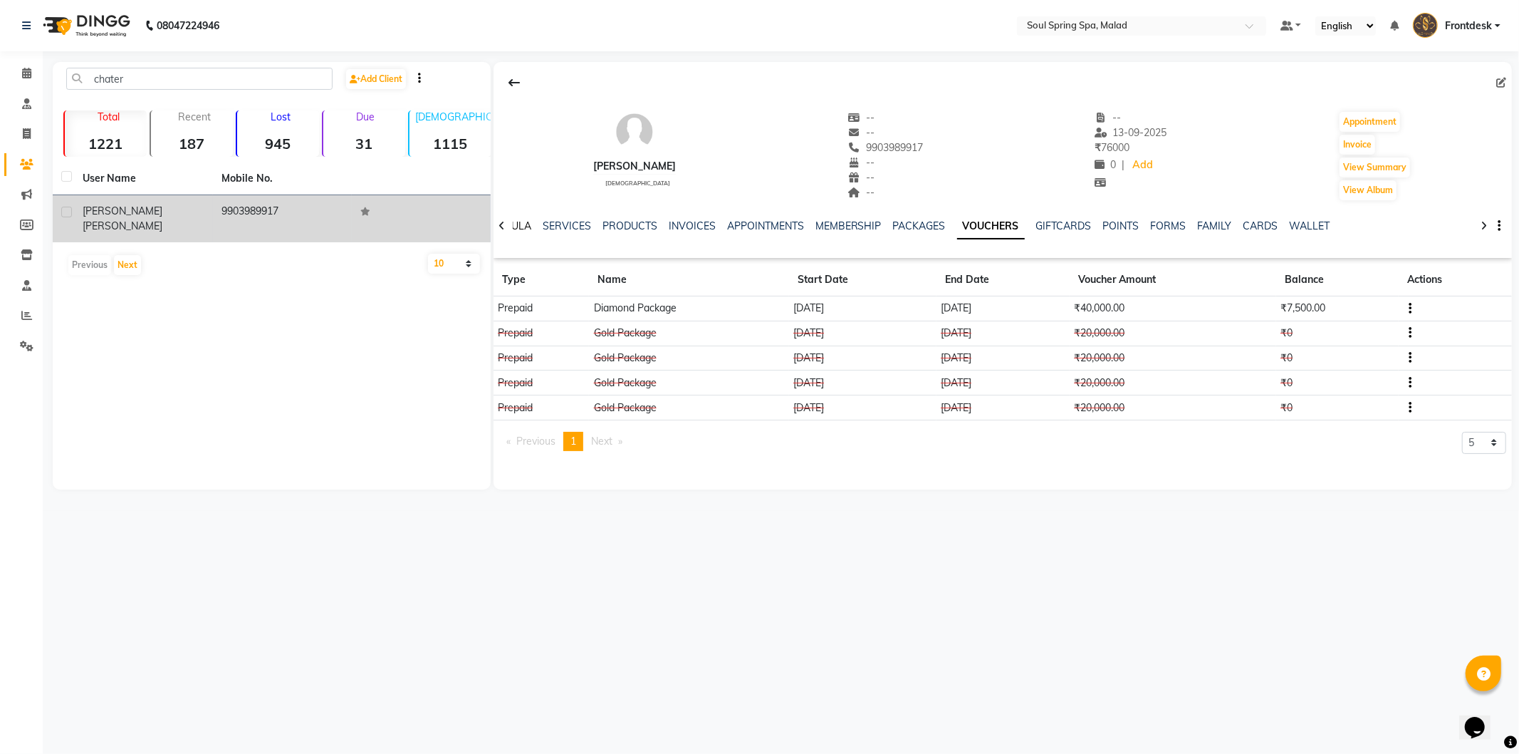
click at [513, 229] on link "FORMULA" at bounding box center [506, 225] width 49 height 13
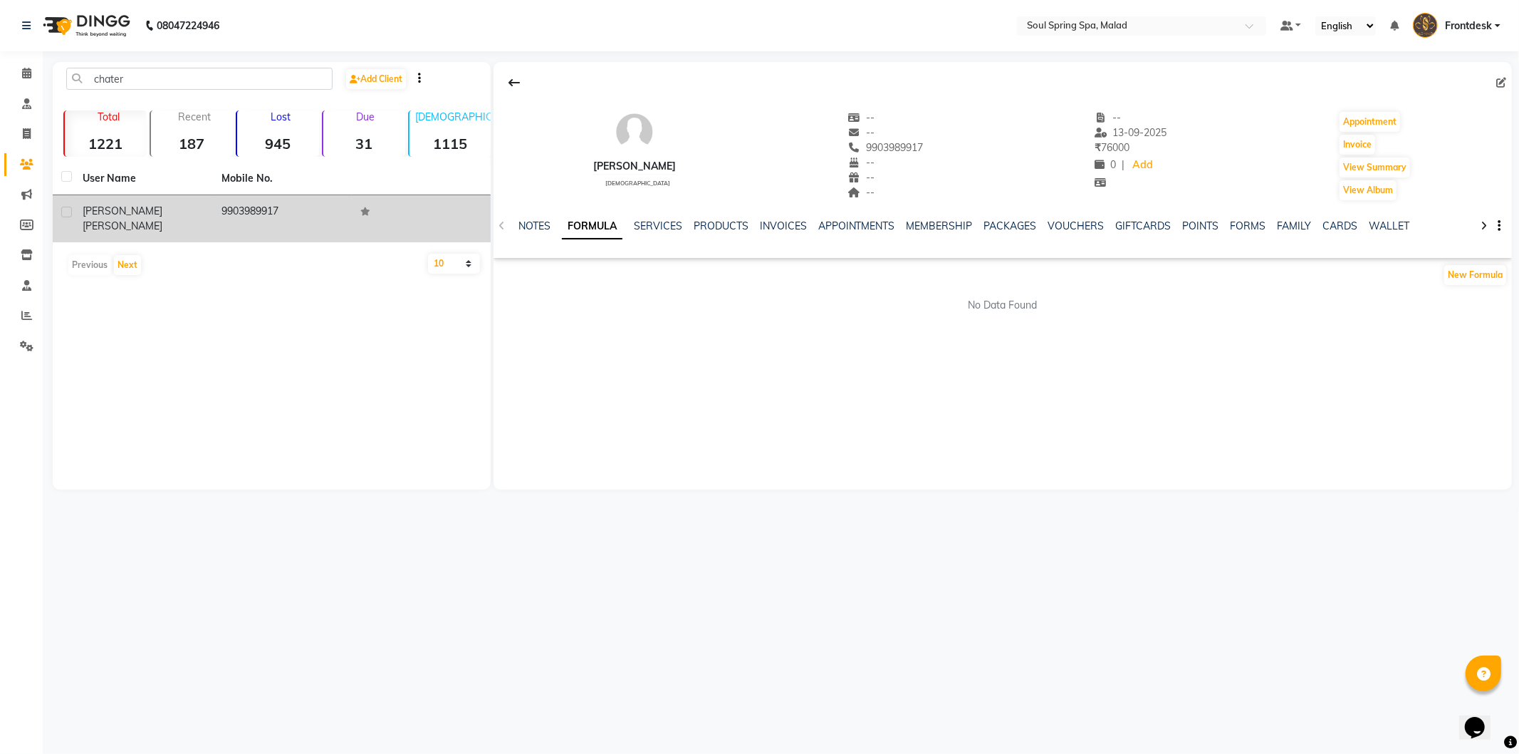
click at [657, 235] on div "NOTES FORMULA SERVICES PRODUCTS INVOICES APPOINTMENTS MEMBERSHIP PACKAGES VOUCH…" at bounding box center [986, 232] width 934 height 26
click at [95, 122] on p "Total" at bounding box center [109, 116] width 76 height 13
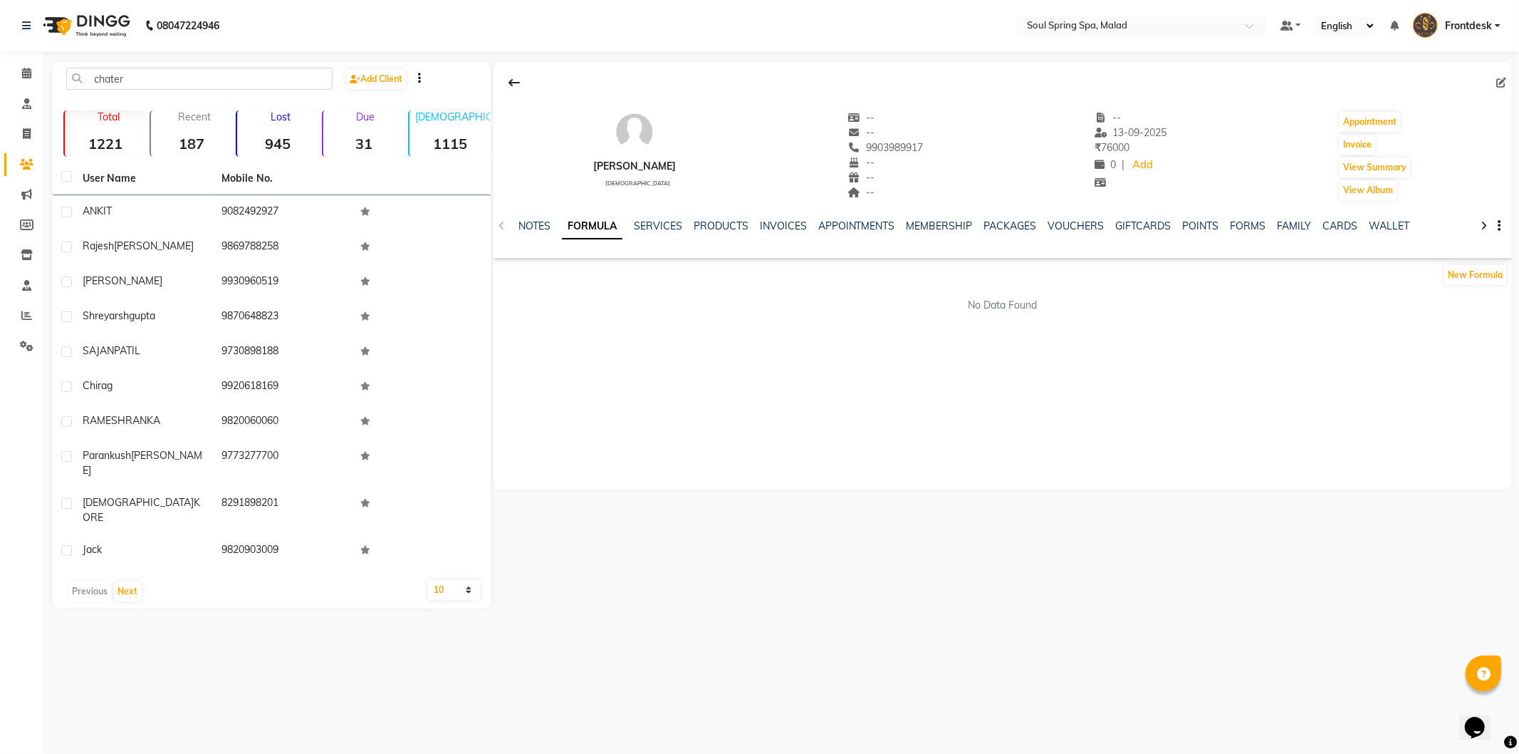
click at [191, 145] on strong "187" at bounding box center [192, 144] width 82 height 18
click at [287, 140] on strong "945" at bounding box center [278, 144] width 82 height 18
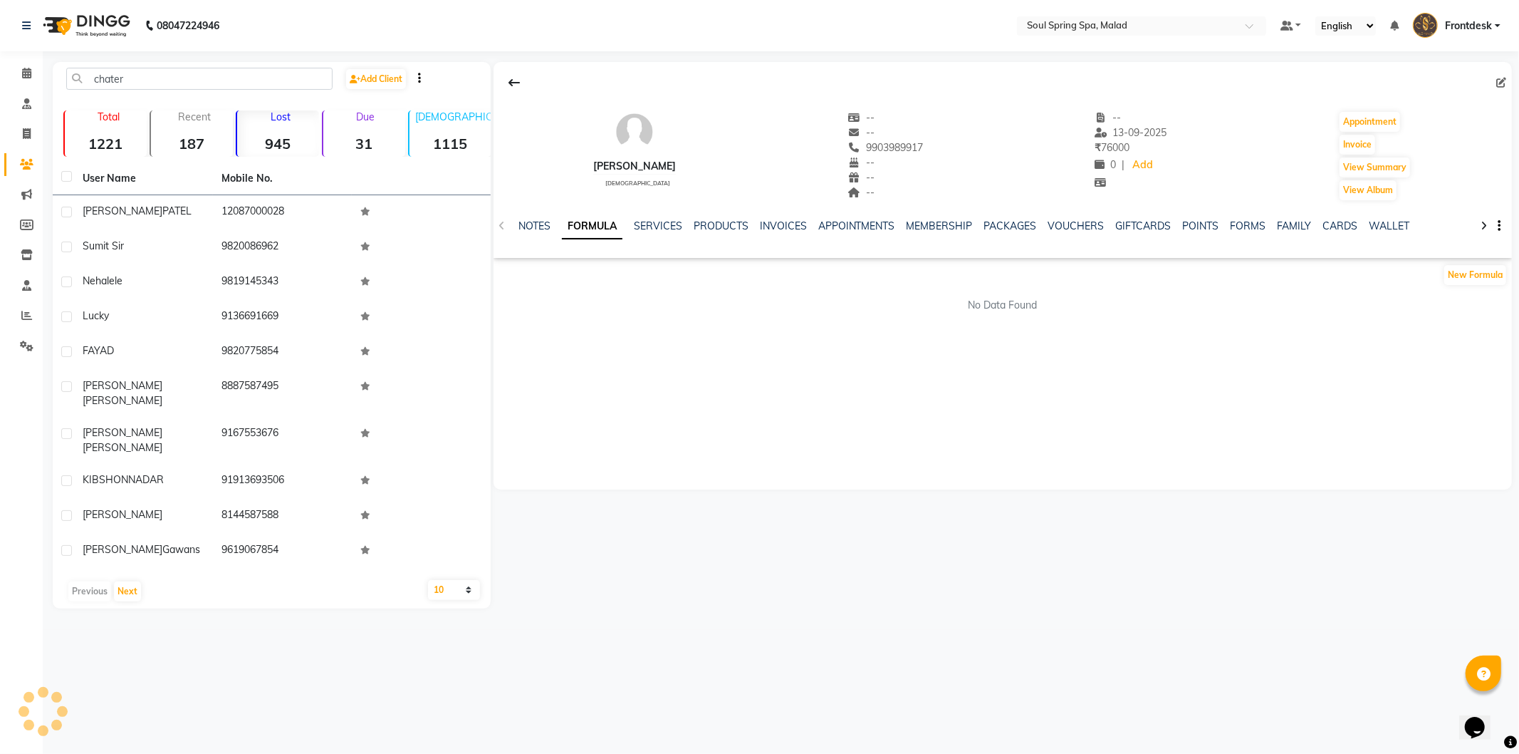
click at [287, 140] on strong "945" at bounding box center [278, 144] width 82 height 18
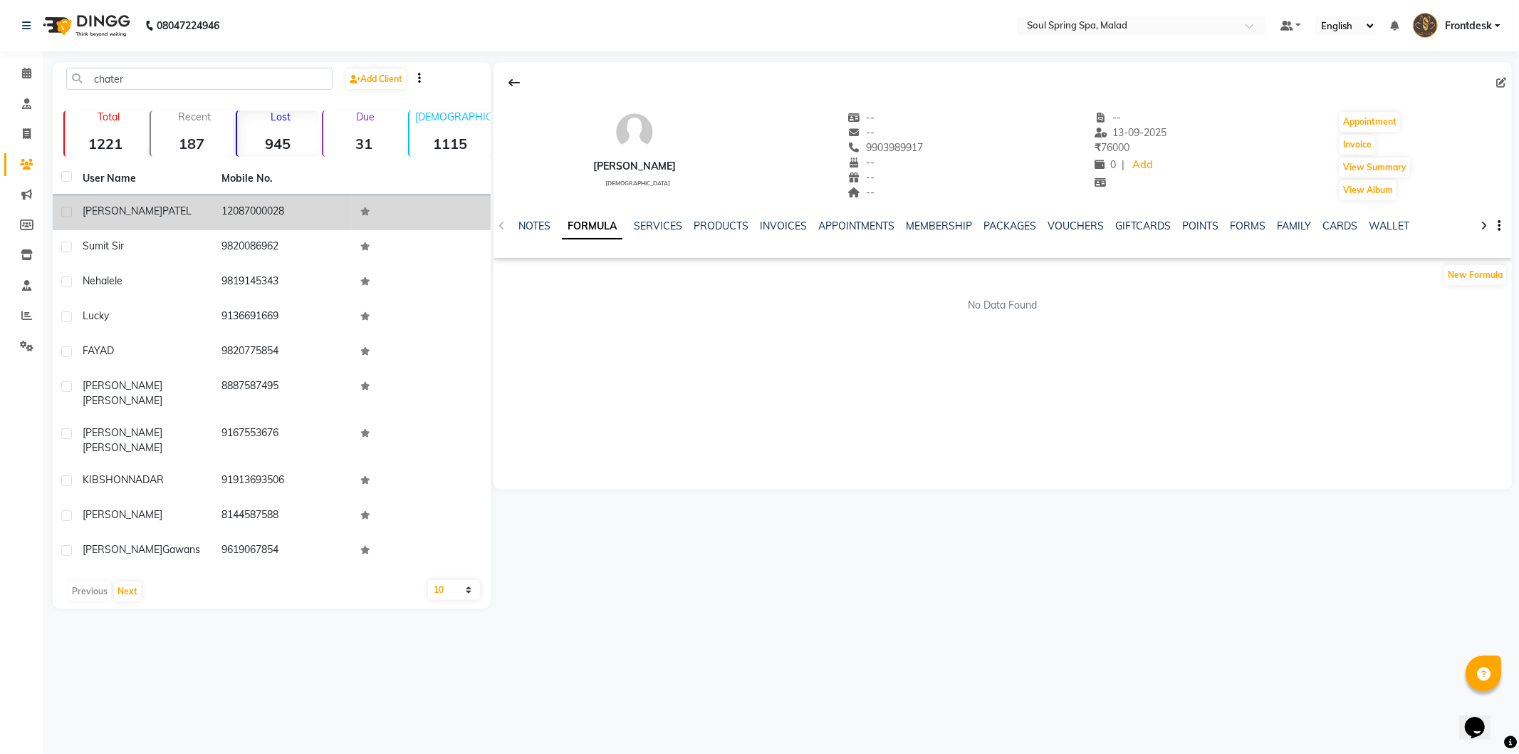
click at [283, 207] on td "12087000028" at bounding box center [282, 212] width 139 height 35
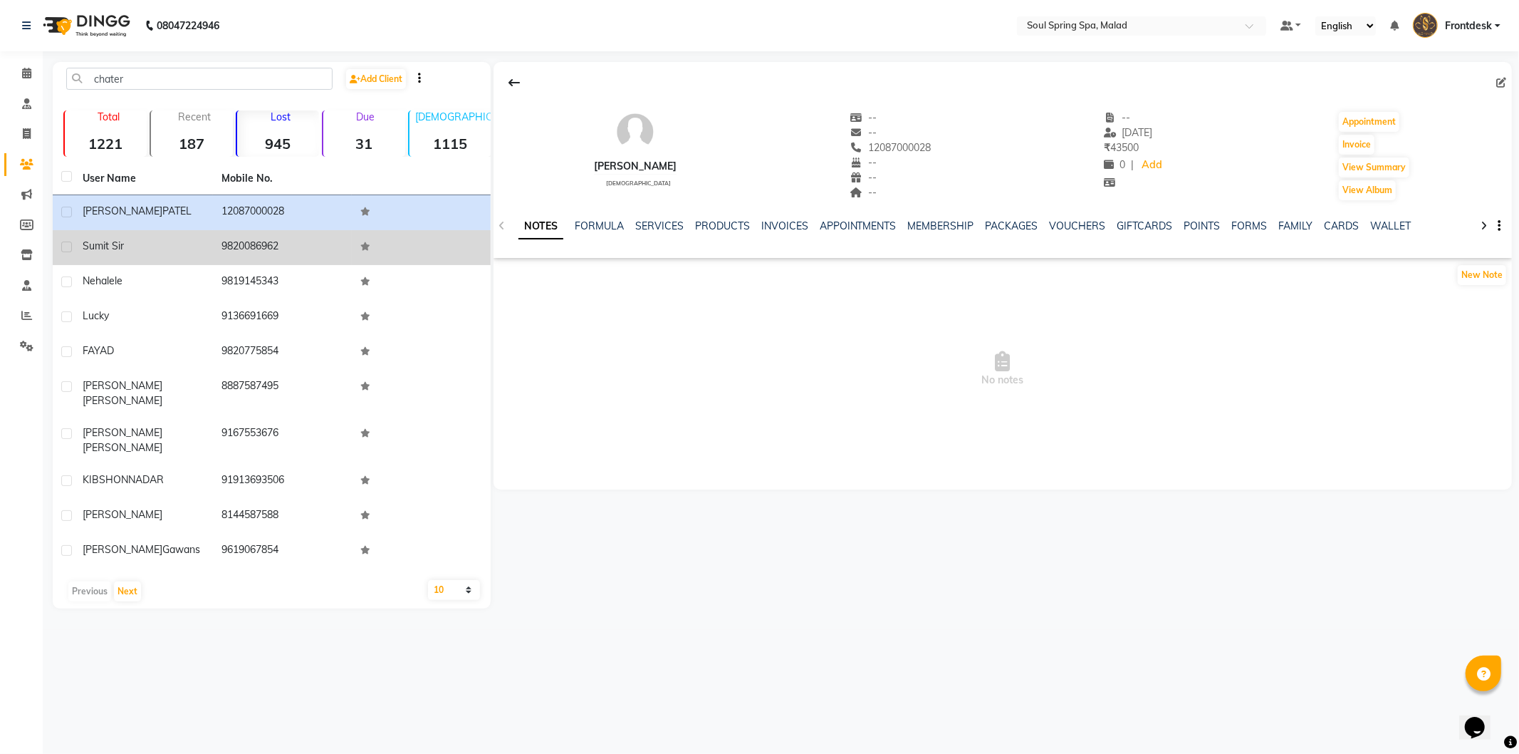
click at [404, 251] on td at bounding box center [421, 247] width 139 height 35
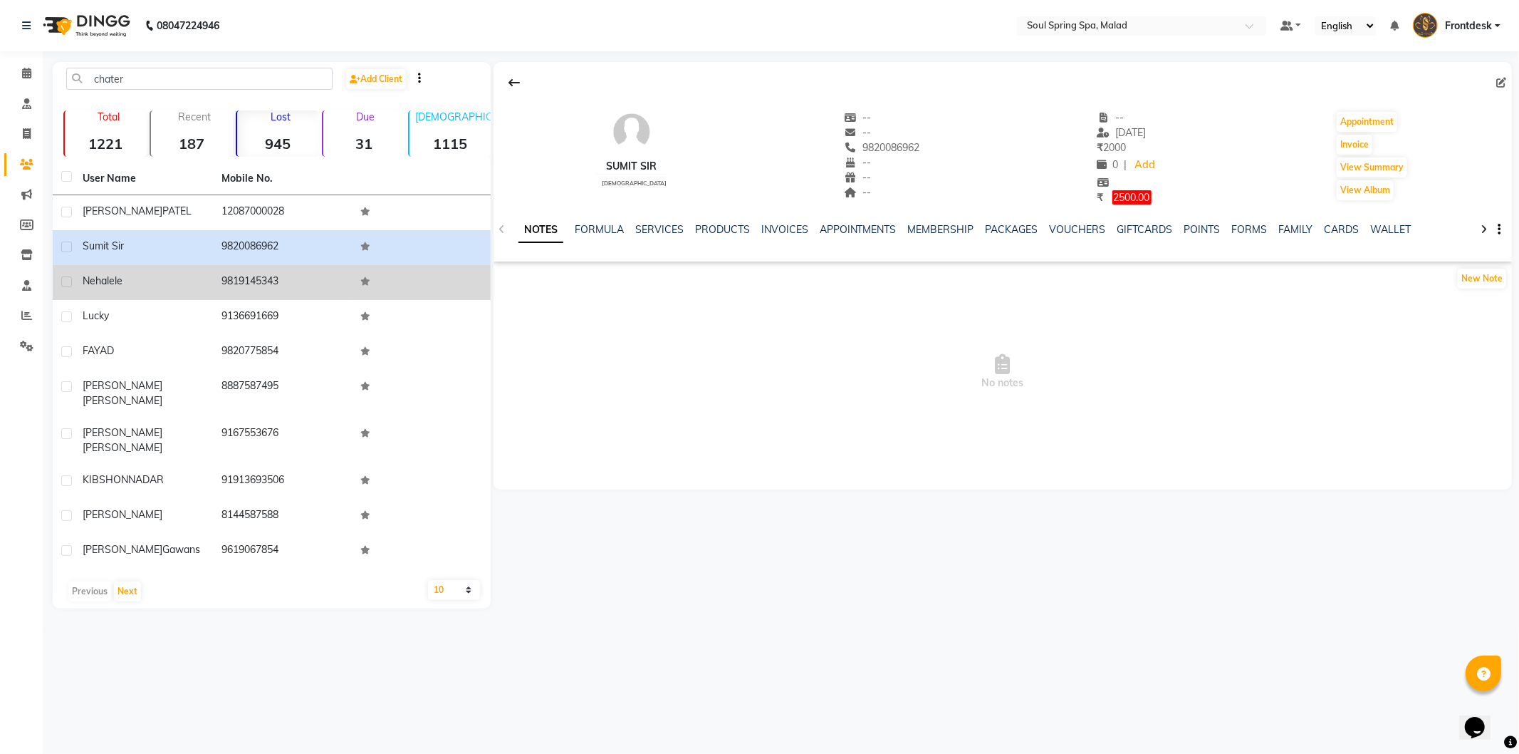
click at [311, 265] on td "9819145343" at bounding box center [282, 282] width 139 height 35
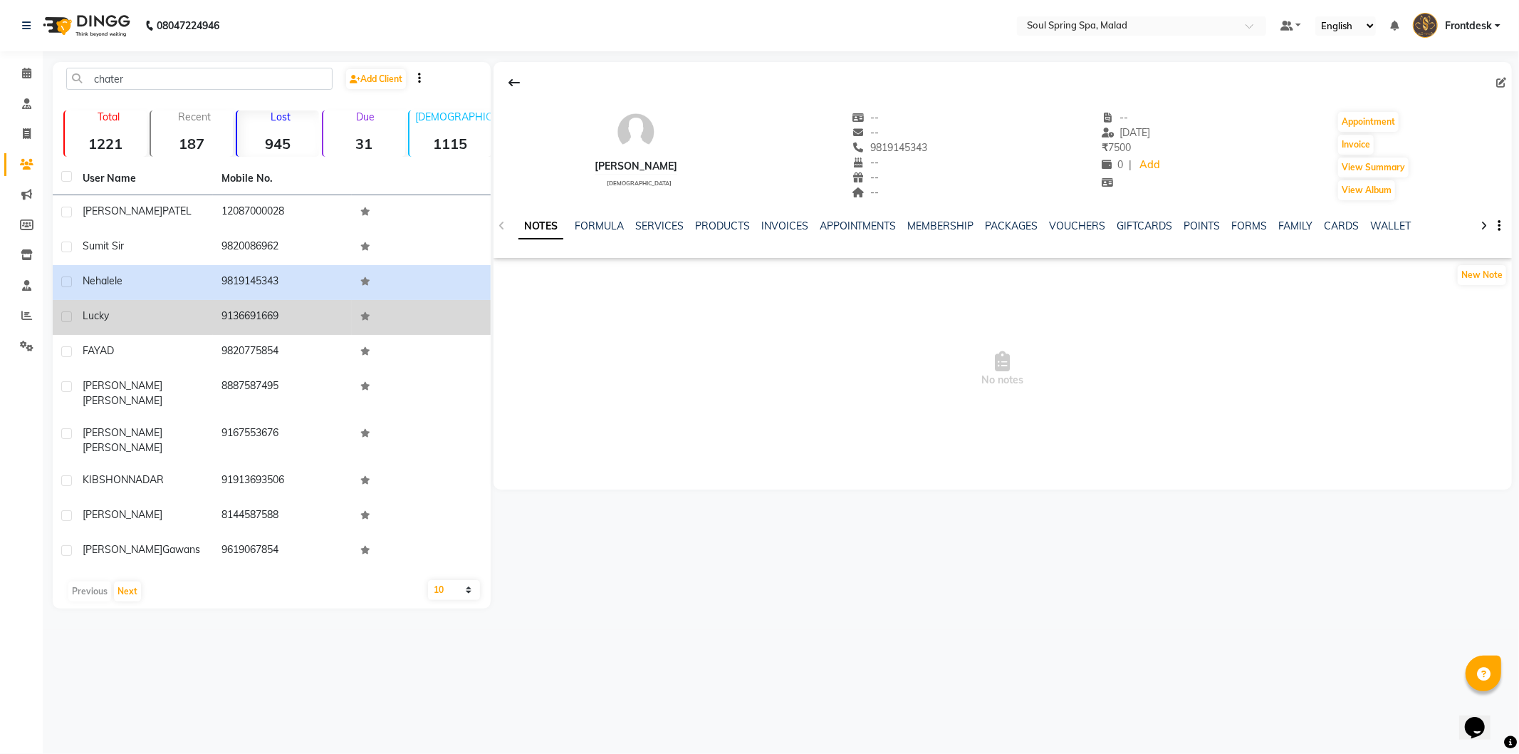
click at [251, 333] on td "9136691669" at bounding box center [282, 317] width 139 height 35
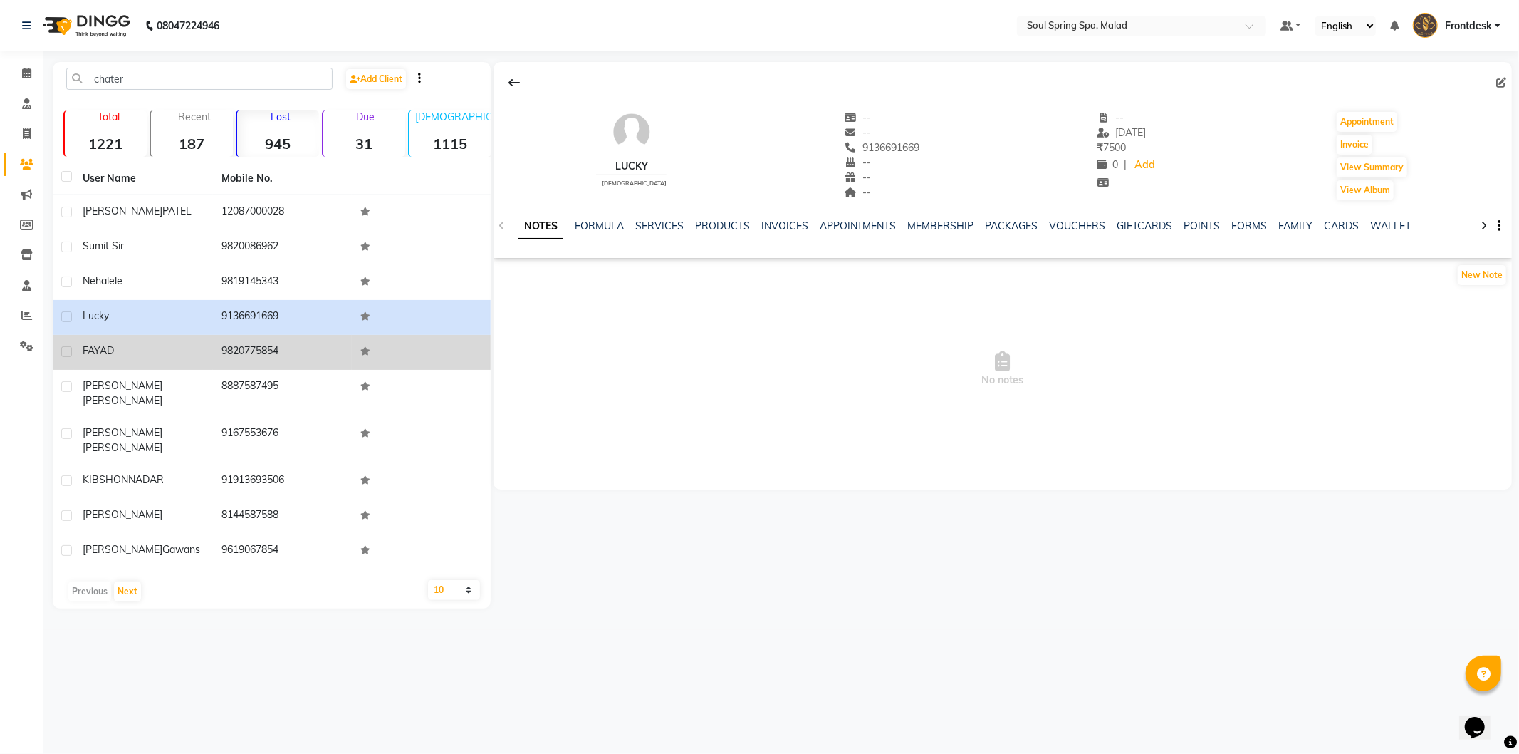
click at [243, 360] on td "9820775854" at bounding box center [282, 352] width 139 height 35
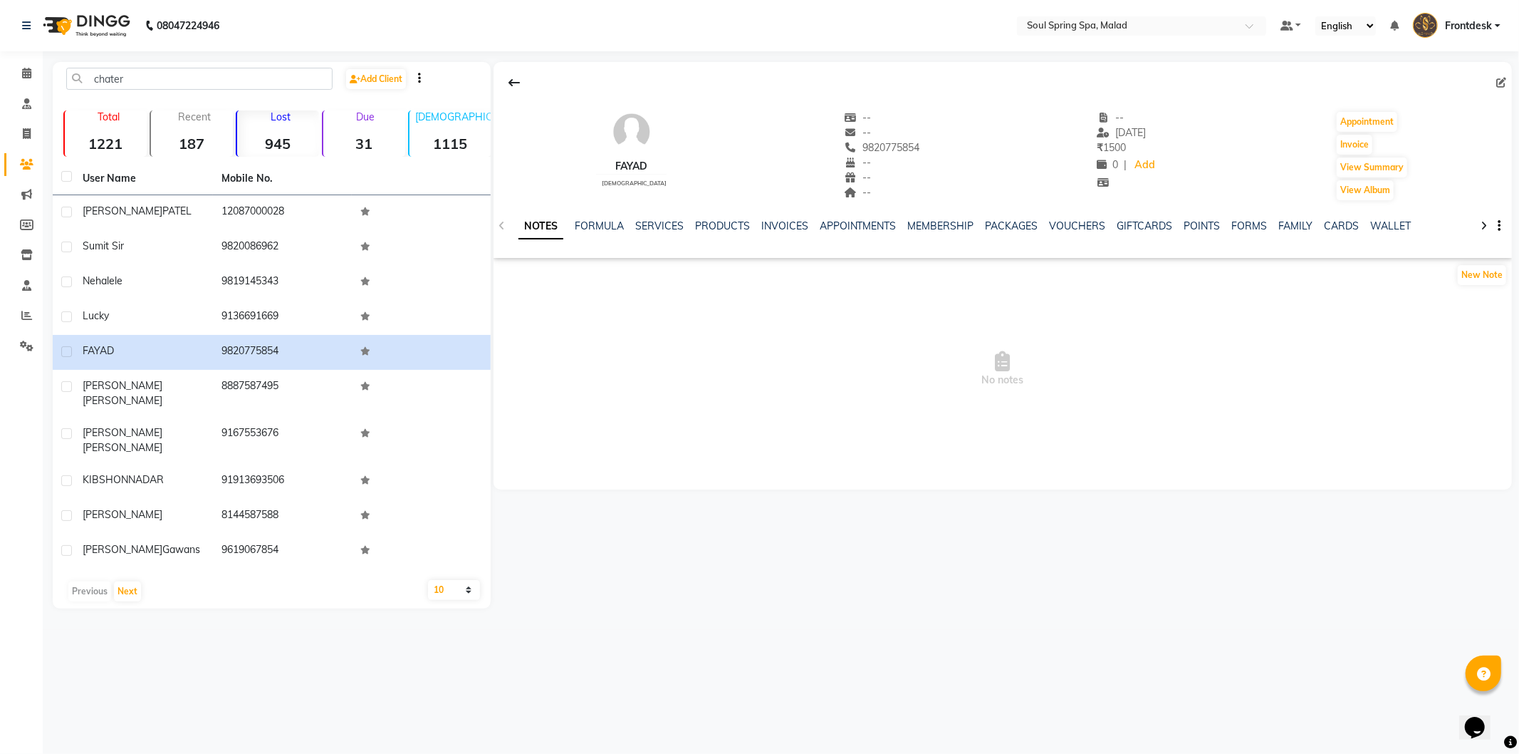
drag, startPoint x: 226, startPoint y: 376, endPoint x: 751, endPoint y: 356, distance: 526.0
click at [228, 379] on td "8887587495" at bounding box center [282, 393] width 139 height 47
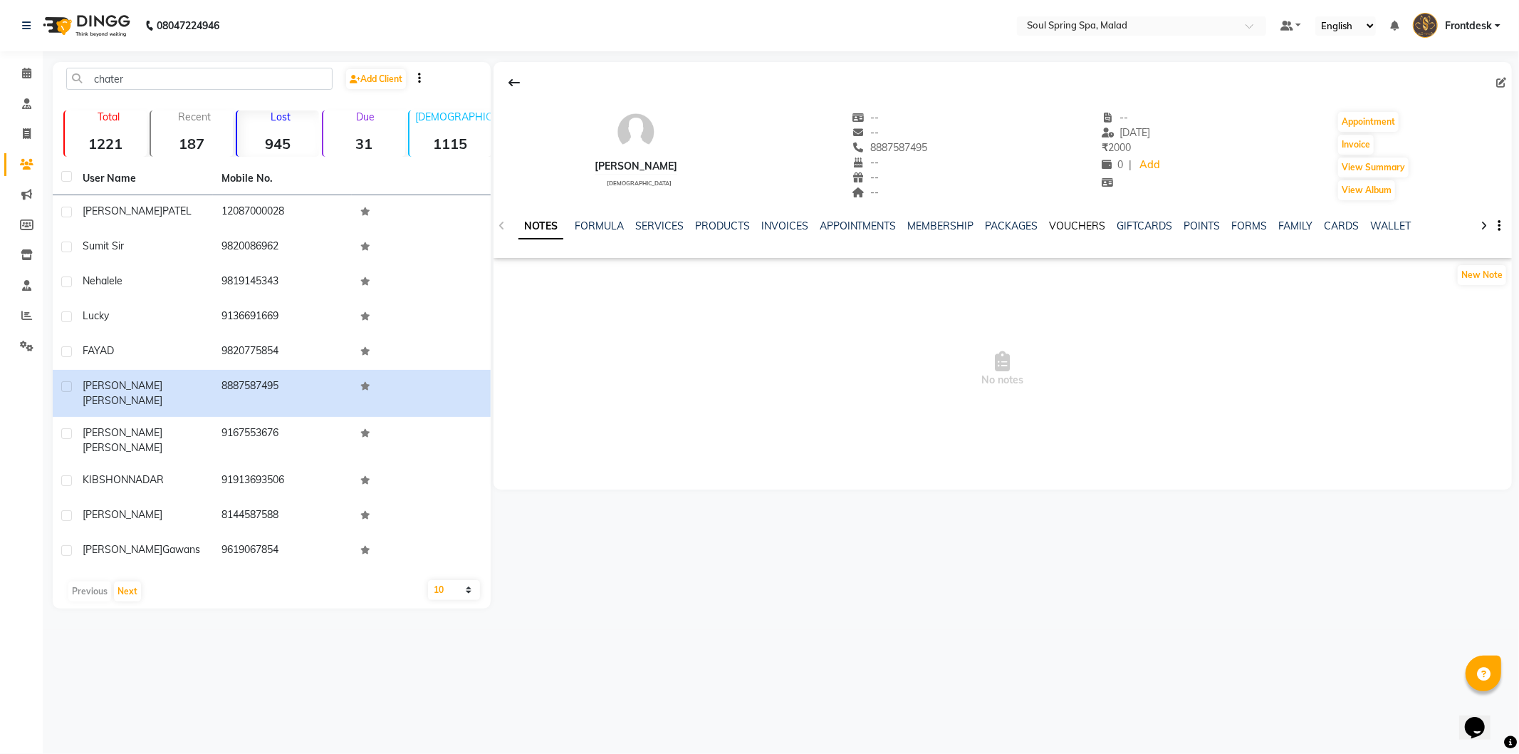
click at [1088, 231] on link "VOUCHERS" at bounding box center [1078, 225] width 56 height 13
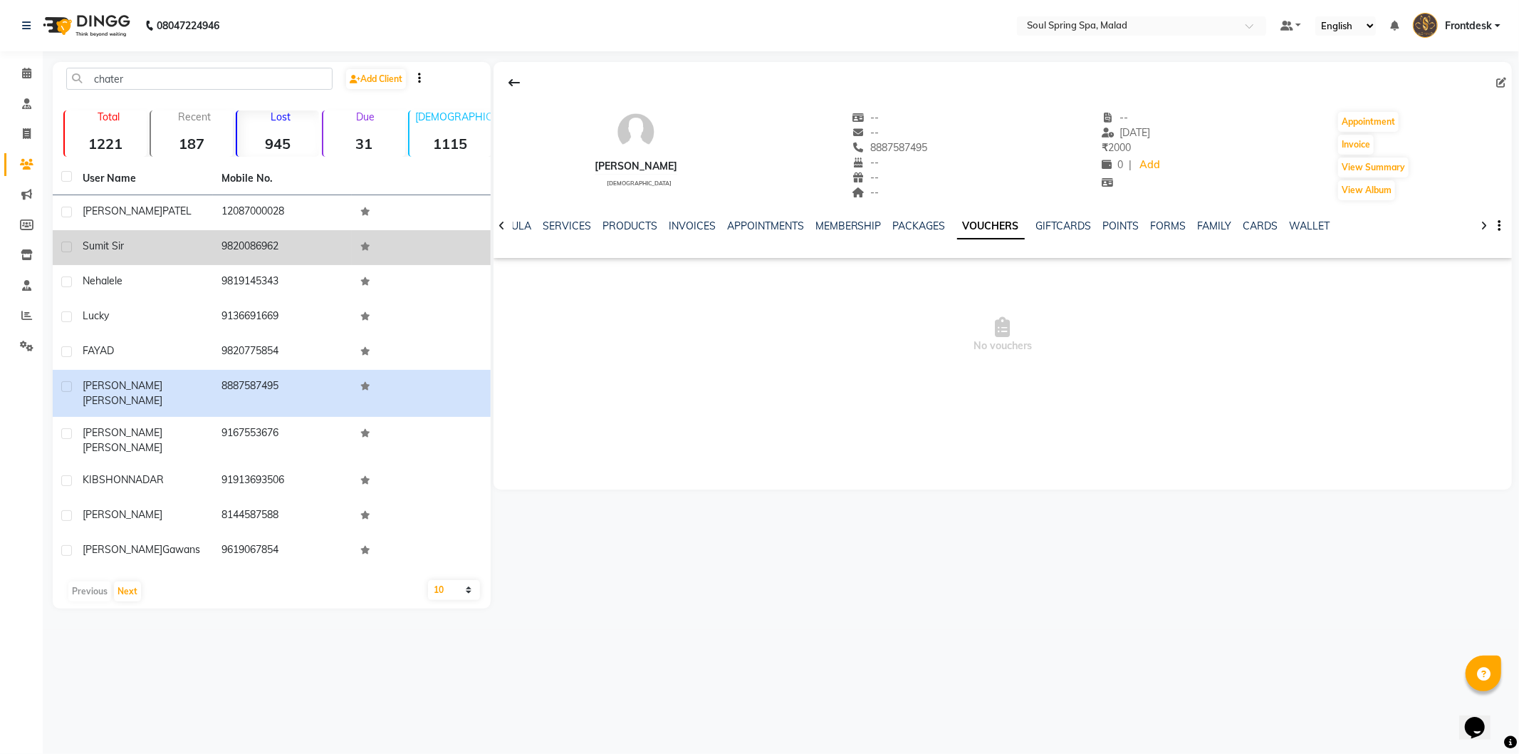
drag, startPoint x: 410, startPoint y: 229, endPoint x: 409, endPoint y: 259, distance: 29.9
click at [410, 230] on tbody "[PERSON_NAME] 12087000028 sumit sir 9820086962 [PERSON_NAME] 9819145343 lucky 9…" at bounding box center [272, 381] width 438 height 373
click at [409, 259] on td at bounding box center [421, 247] width 139 height 35
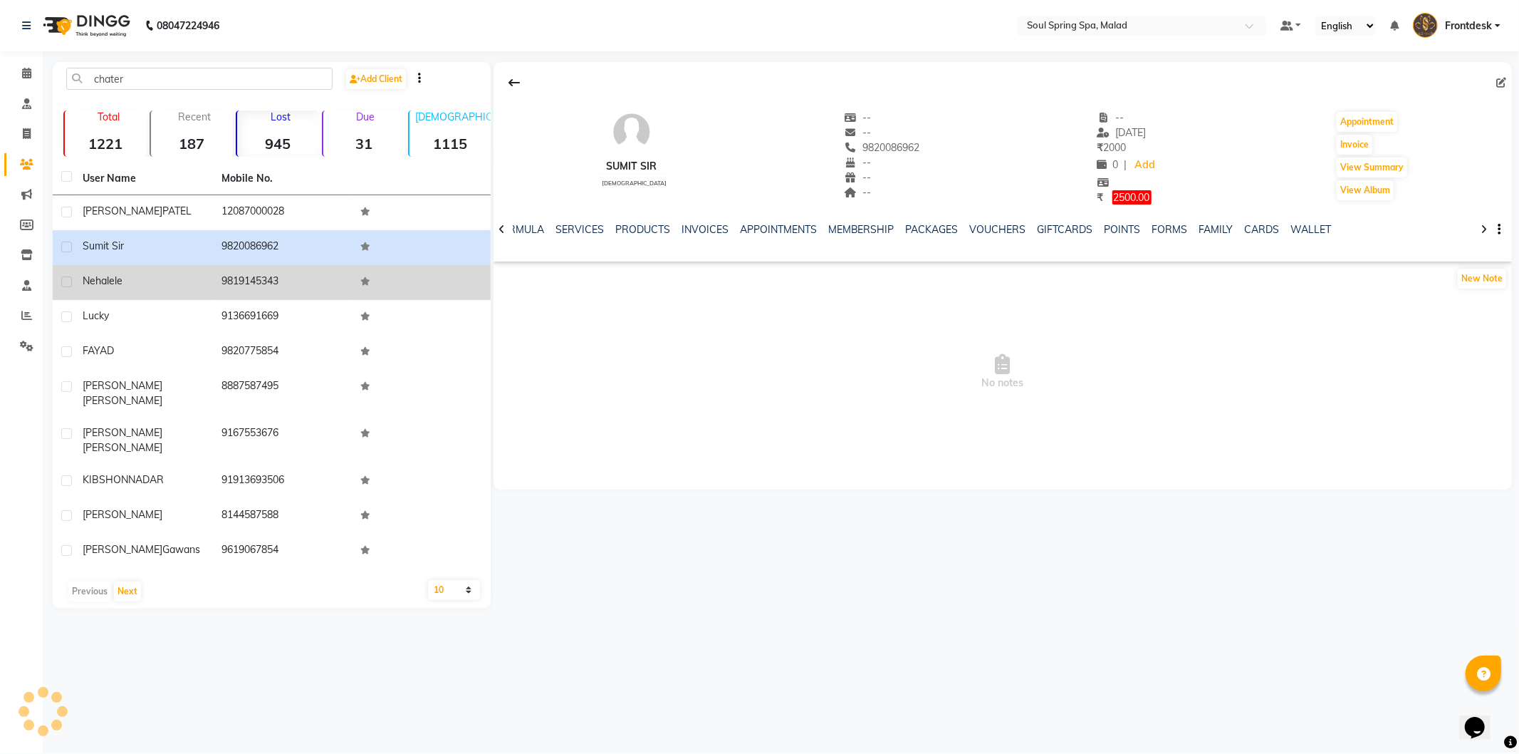
click at [397, 286] on td at bounding box center [421, 282] width 139 height 35
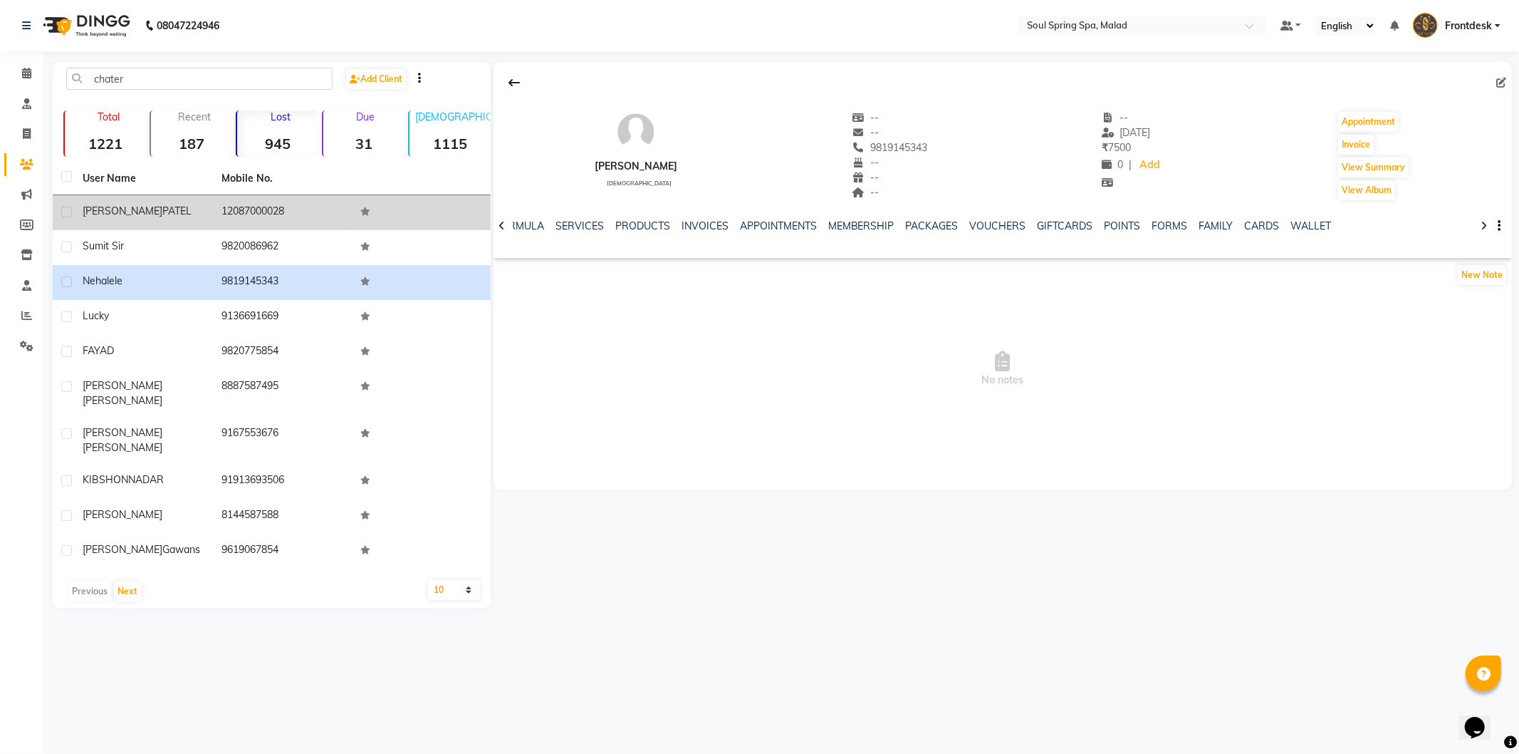
click at [395, 212] on td at bounding box center [421, 212] width 139 height 35
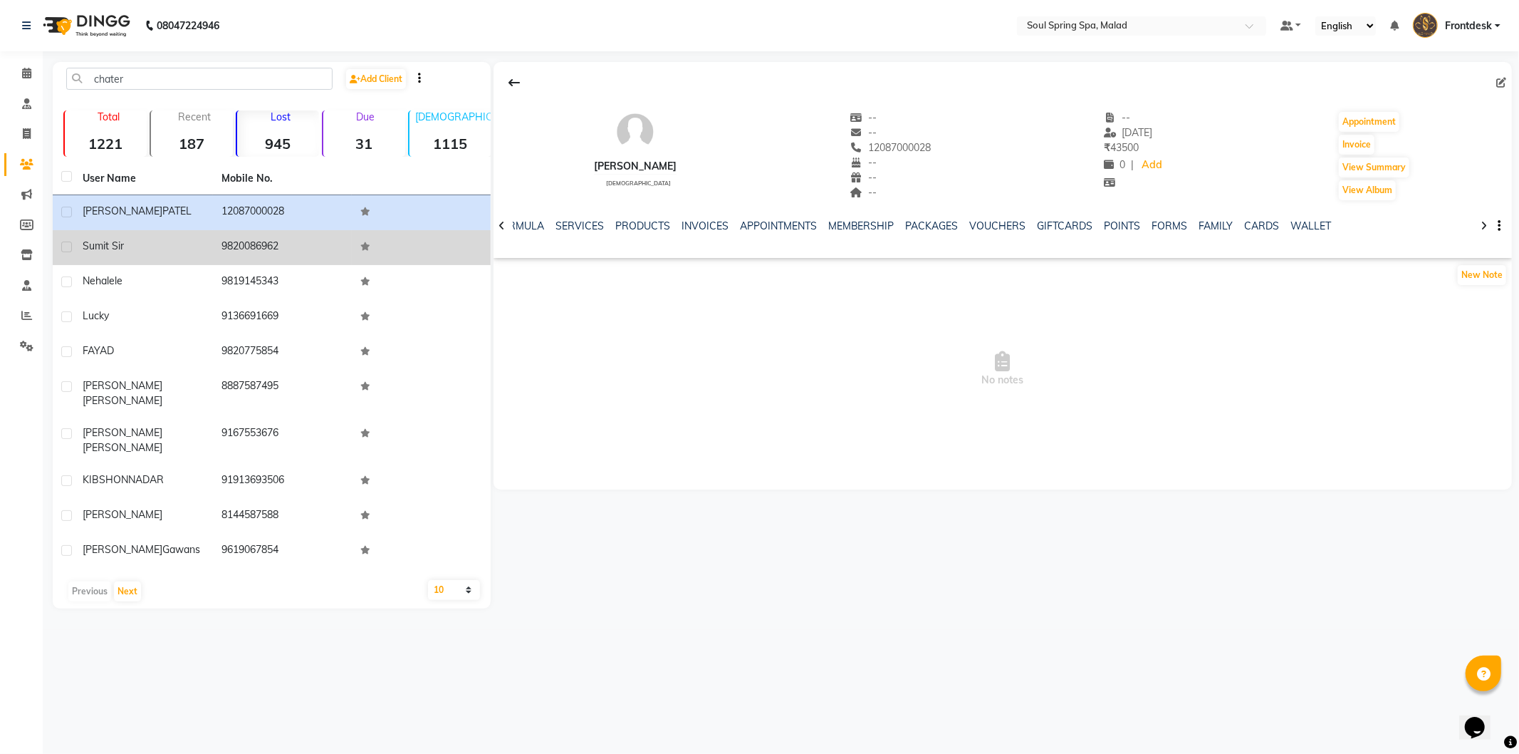
click at [375, 250] on td at bounding box center [421, 247] width 139 height 35
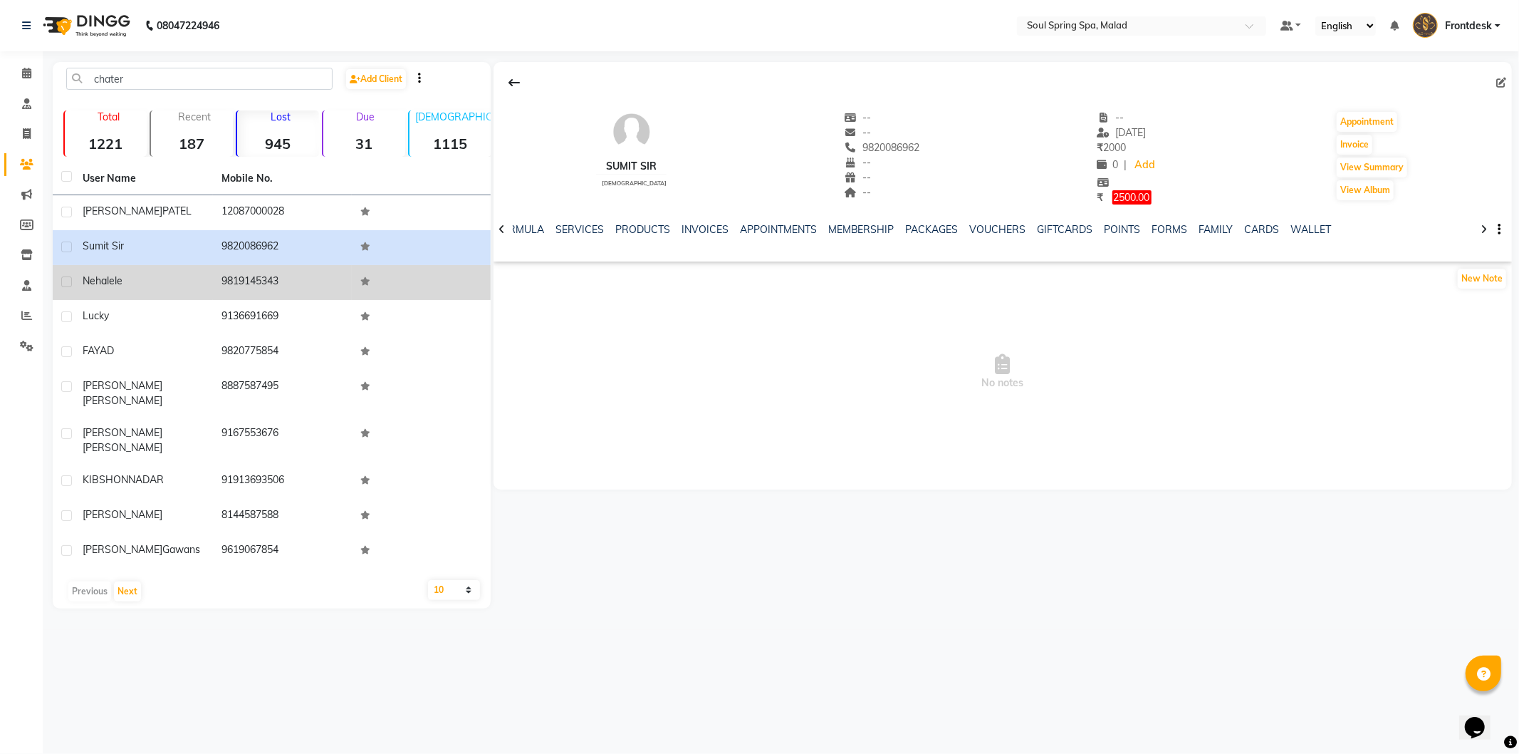
click at [304, 289] on td "9819145343" at bounding box center [282, 282] width 139 height 35
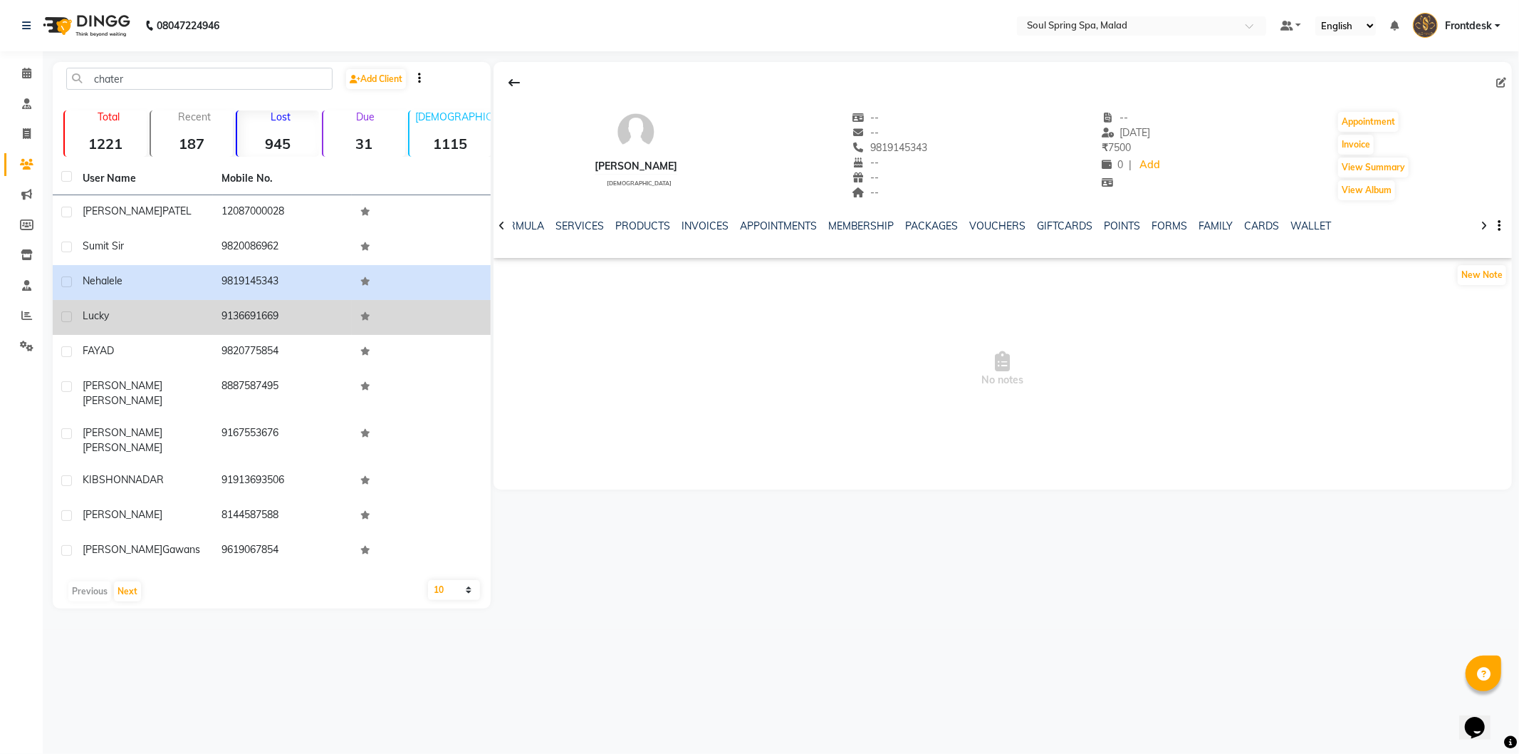
click at [302, 330] on td "9136691669" at bounding box center [282, 317] width 139 height 35
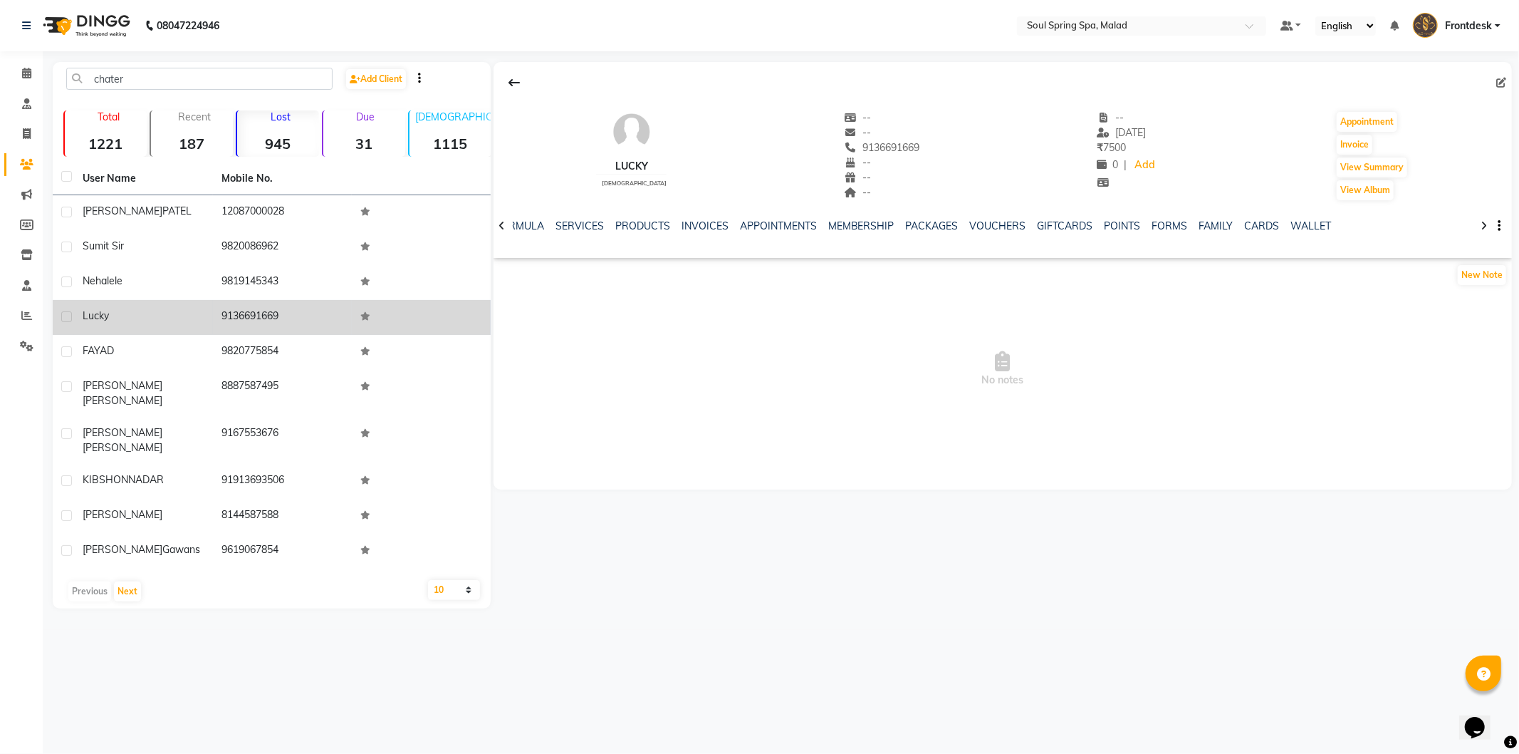
click at [285, 333] on td "9136691669" at bounding box center [282, 317] width 139 height 35
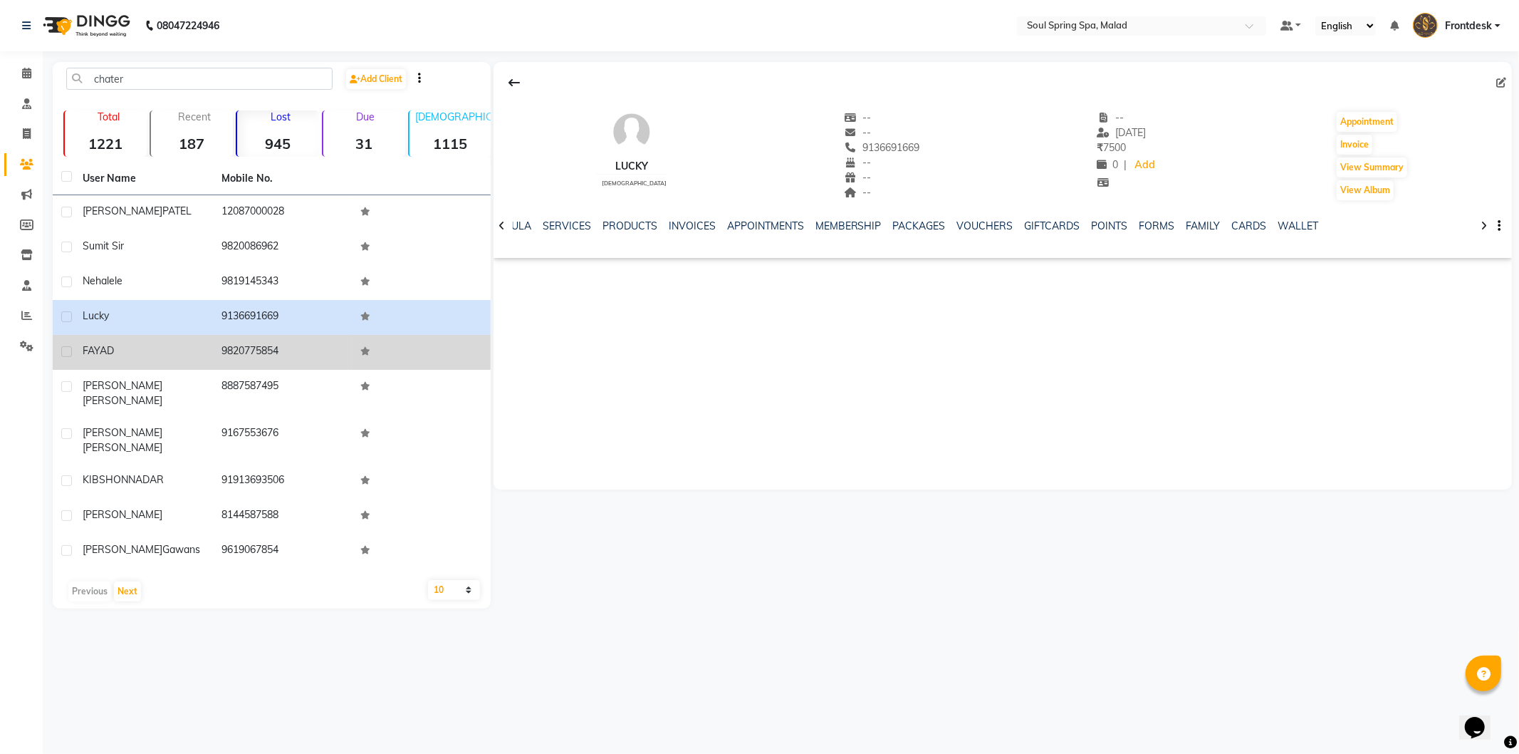
click at [296, 346] on td "9820775854" at bounding box center [282, 352] width 139 height 35
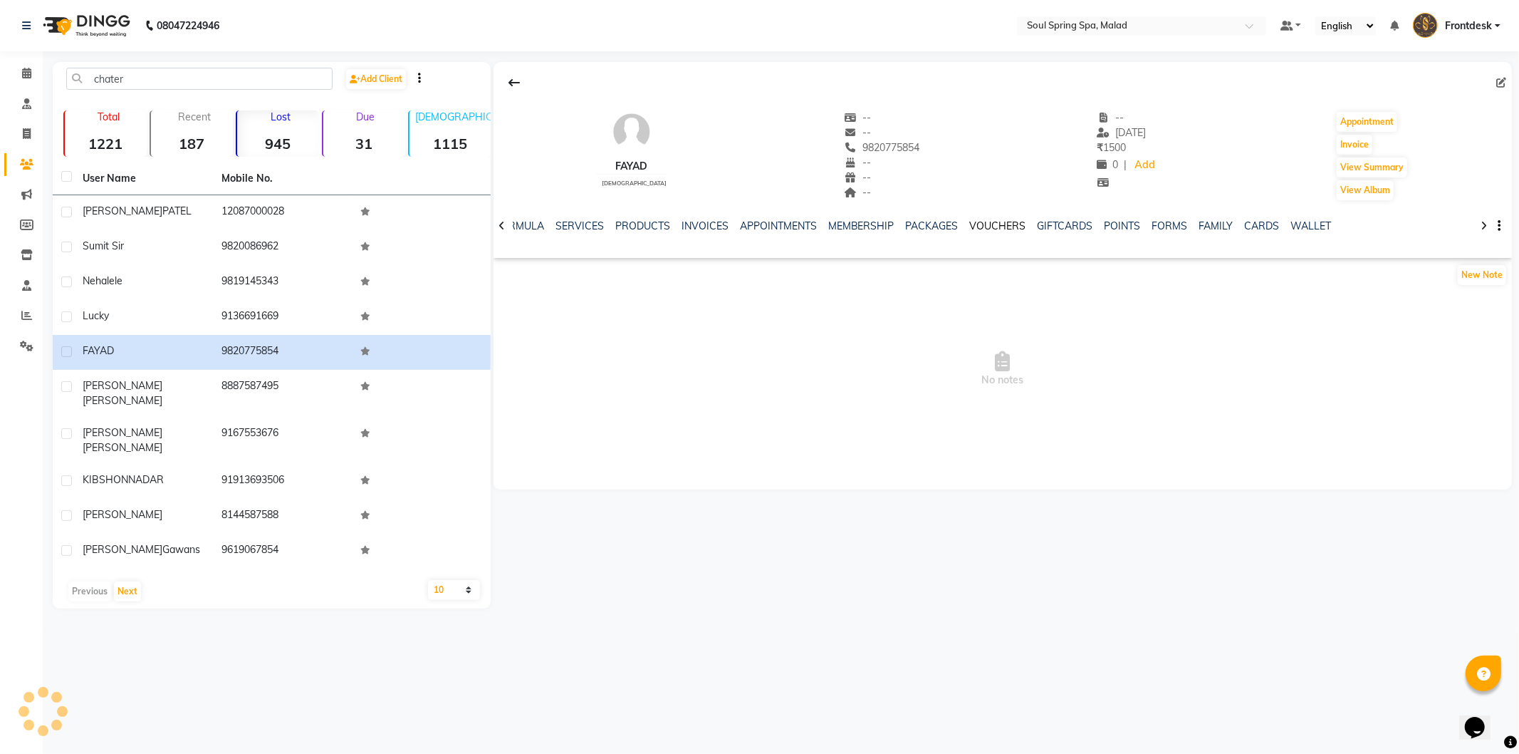
drag, startPoint x: 997, startPoint y: 224, endPoint x: 983, endPoint y: 223, distance: 14.3
click at [996, 224] on link "VOUCHERS" at bounding box center [998, 225] width 56 height 13
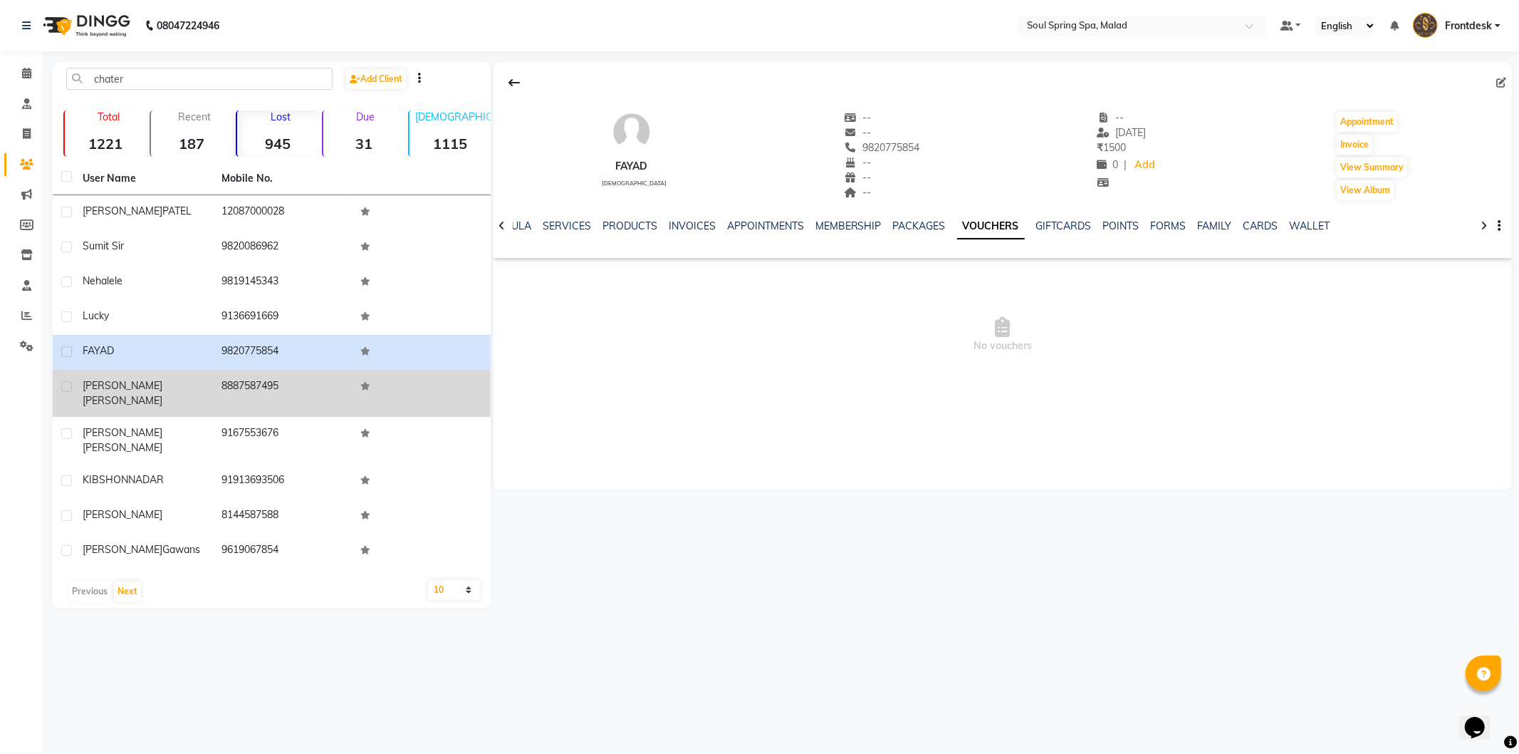
click at [338, 385] on td "8887587495" at bounding box center [282, 393] width 139 height 47
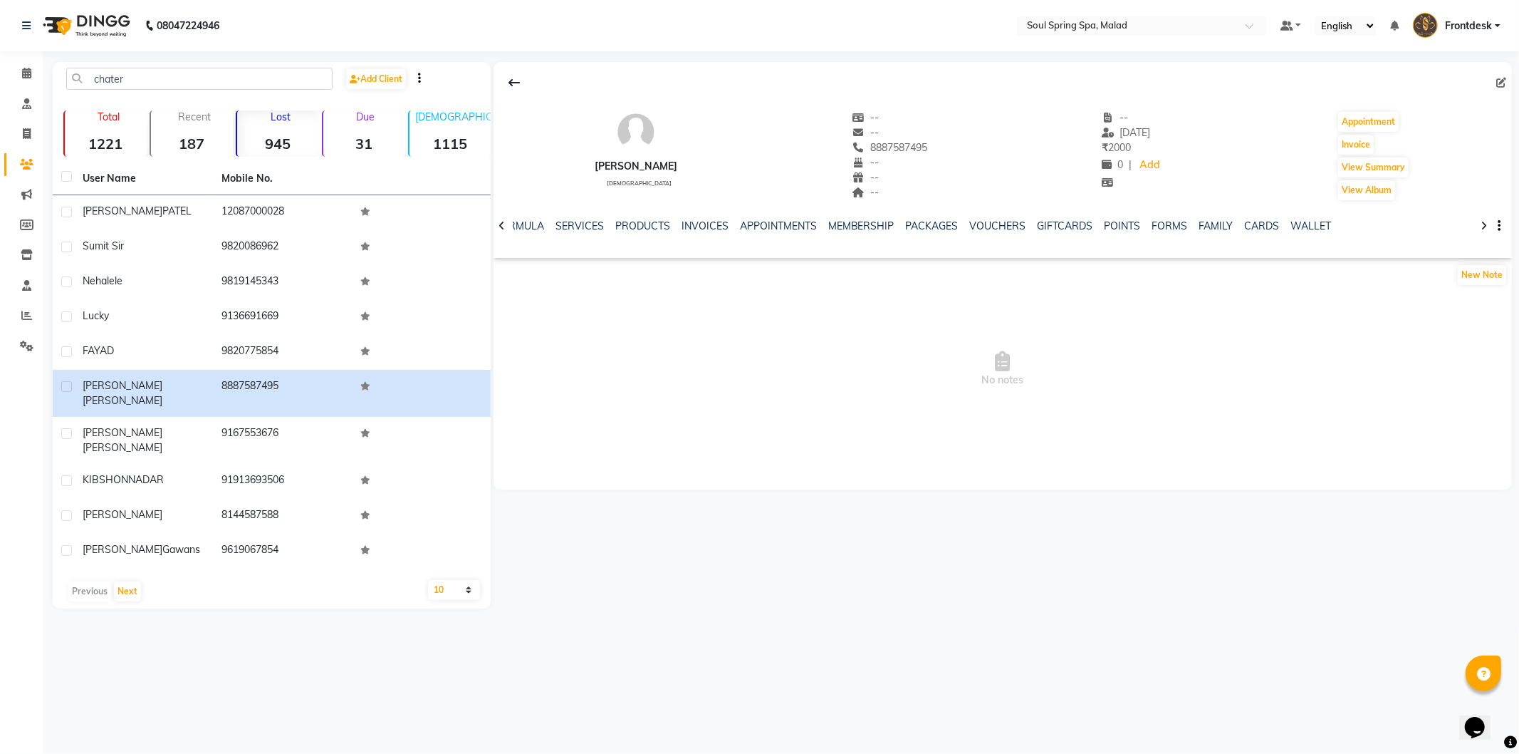
click at [942, 232] on div "PACKAGES" at bounding box center [932, 226] width 53 height 15
click at [976, 224] on link "VOUCHERS" at bounding box center [998, 225] width 56 height 13
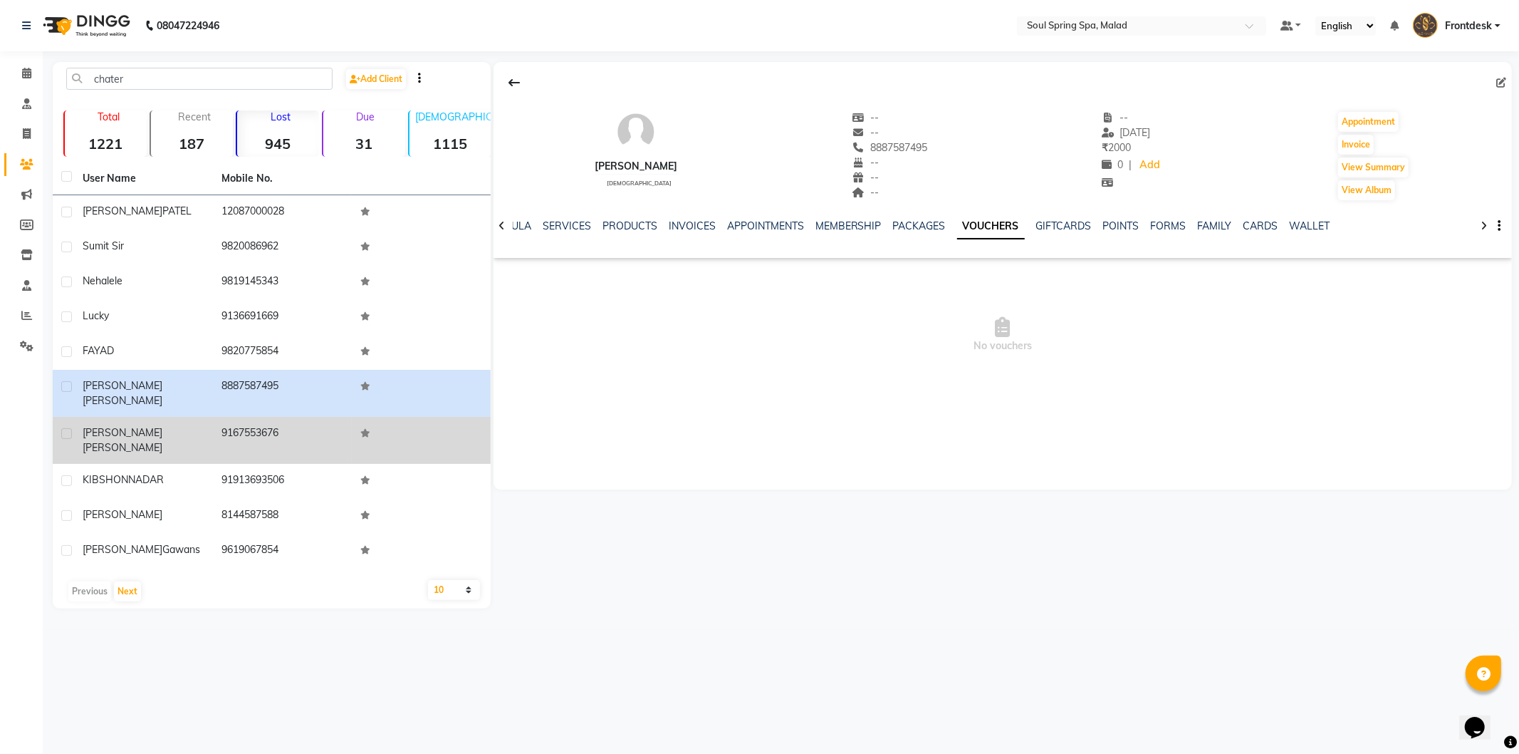
click at [160, 428] on td "[PERSON_NAME]" at bounding box center [143, 440] width 139 height 47
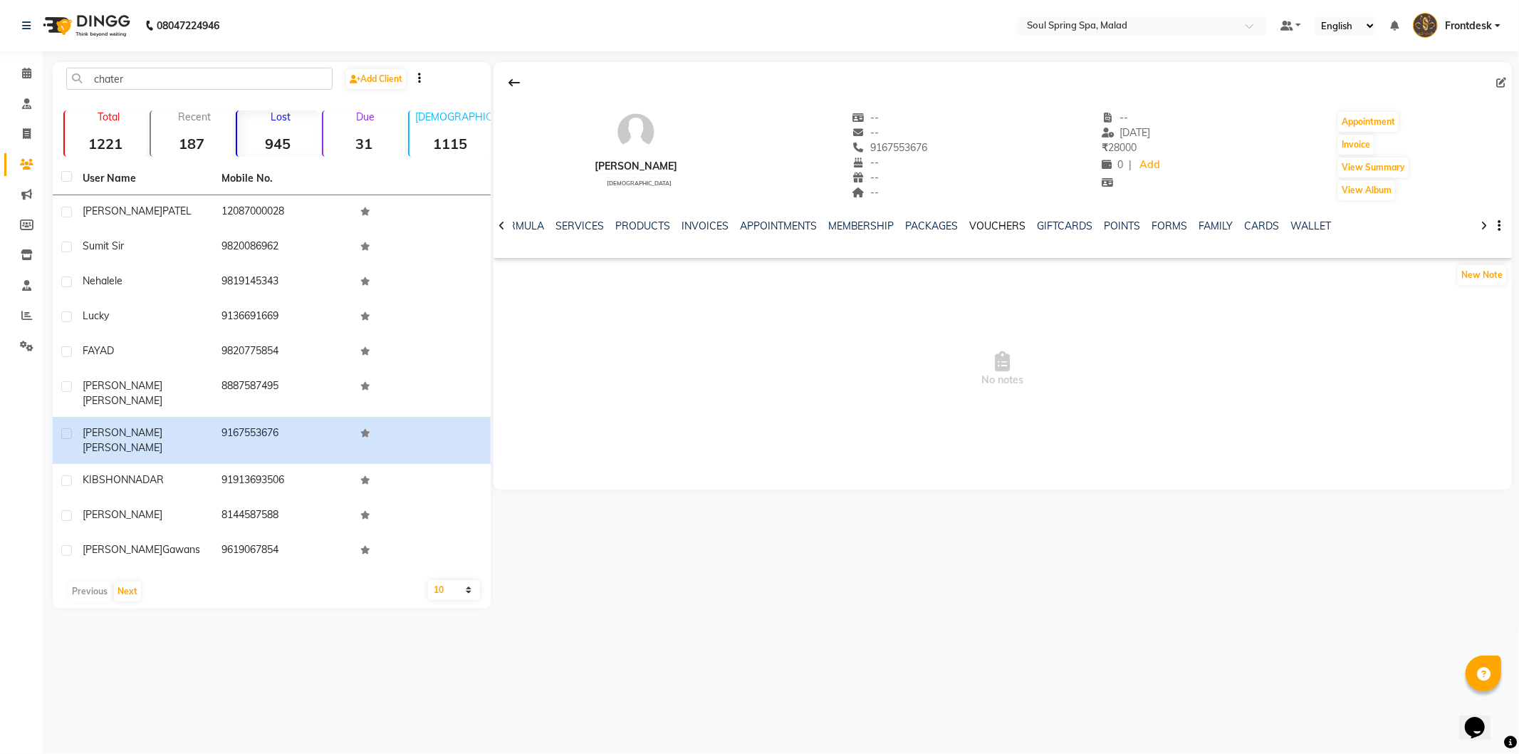
click at [970, 228] on link "VOUCHERS" at bounding box center [998, 225] width 56 height 13
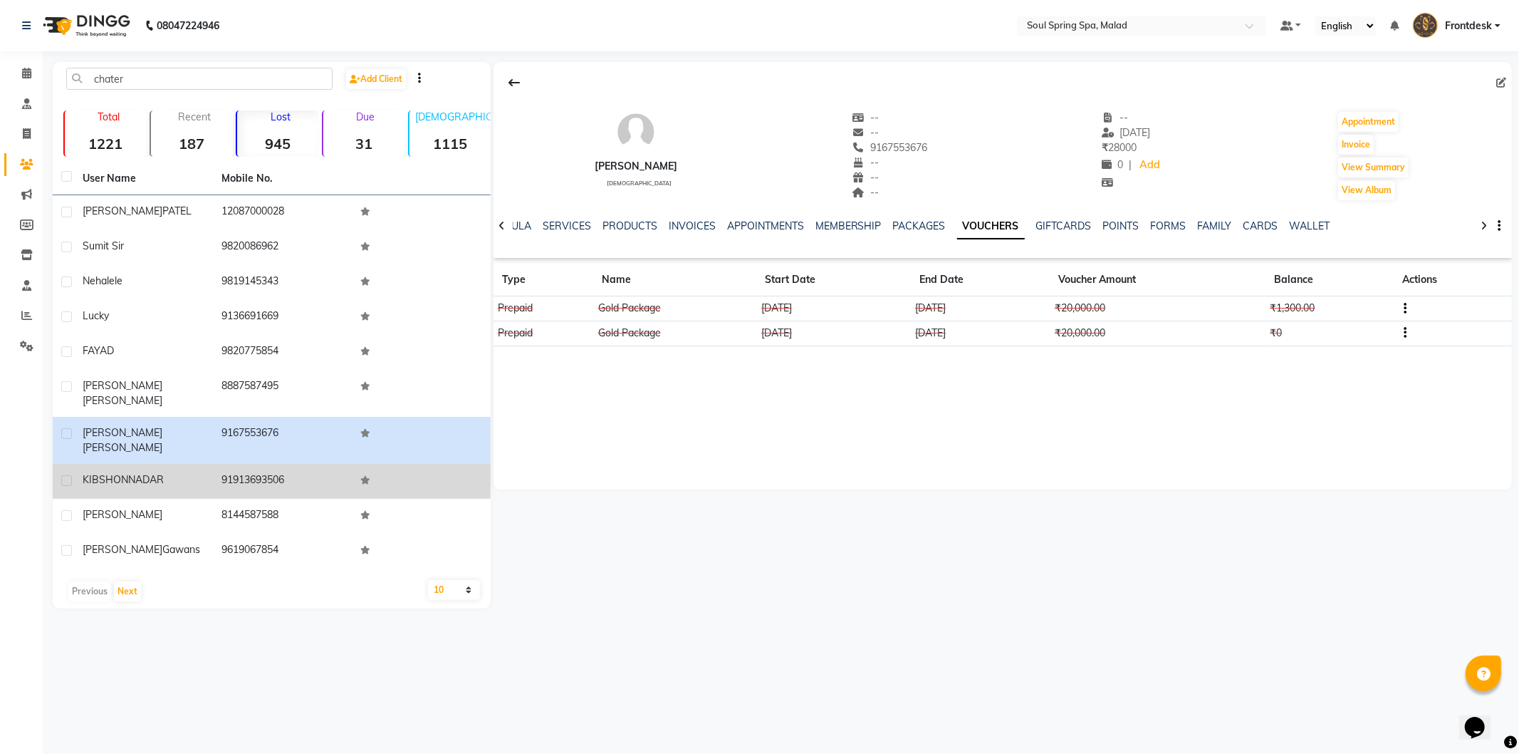
drag, startPoint x: 435, startPoint y: 456, endPoint x: 454, endPoint y: 447, distance: 20.4
click at [435, 464] on td at bounding box center [421, 481] width 139 height 35
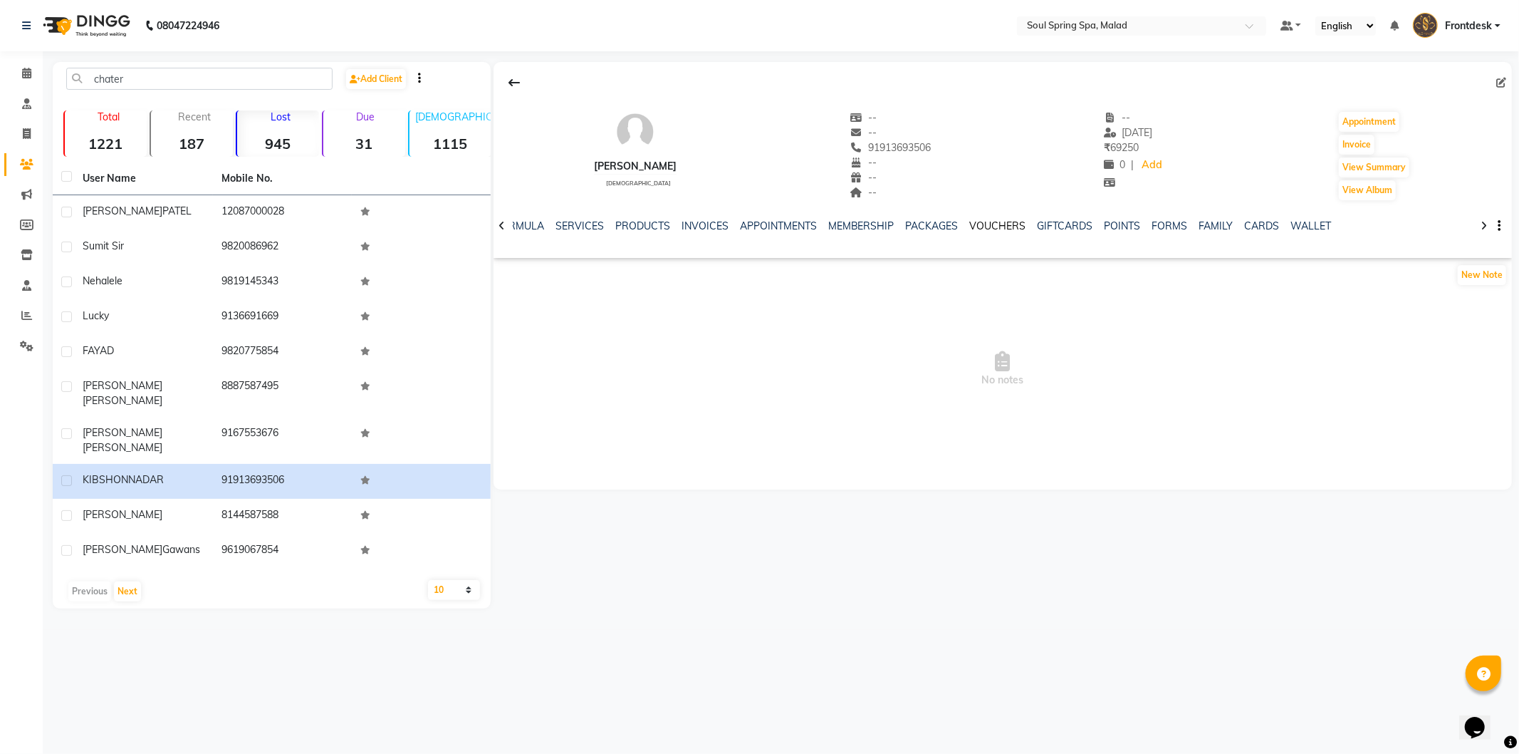
click at [991, 224] on link "VOUCHERS" at bounding box center [998, 225] width 56 height 13
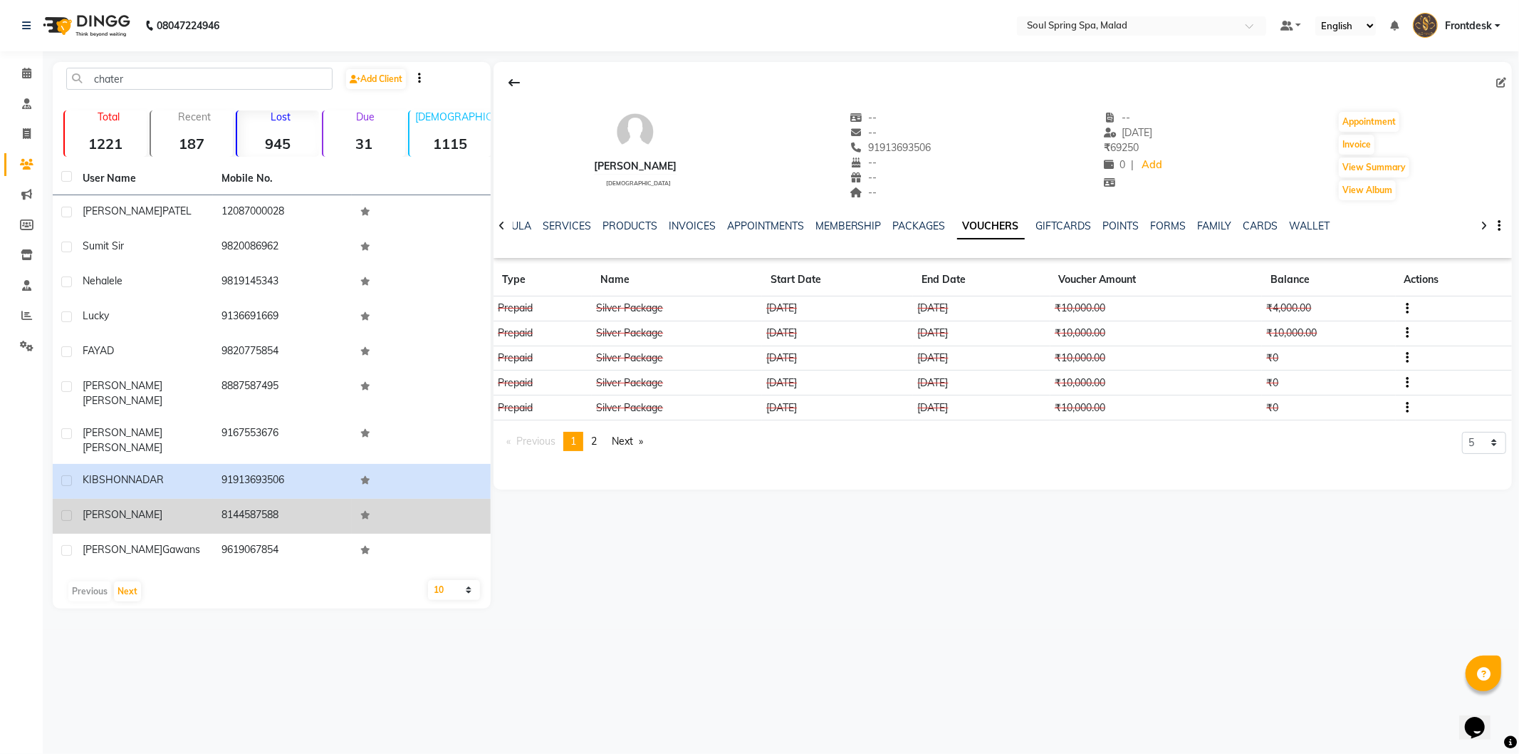
click at [335, 499] on td "8144587588" at bounding box center [282, 516] width 139 height 35
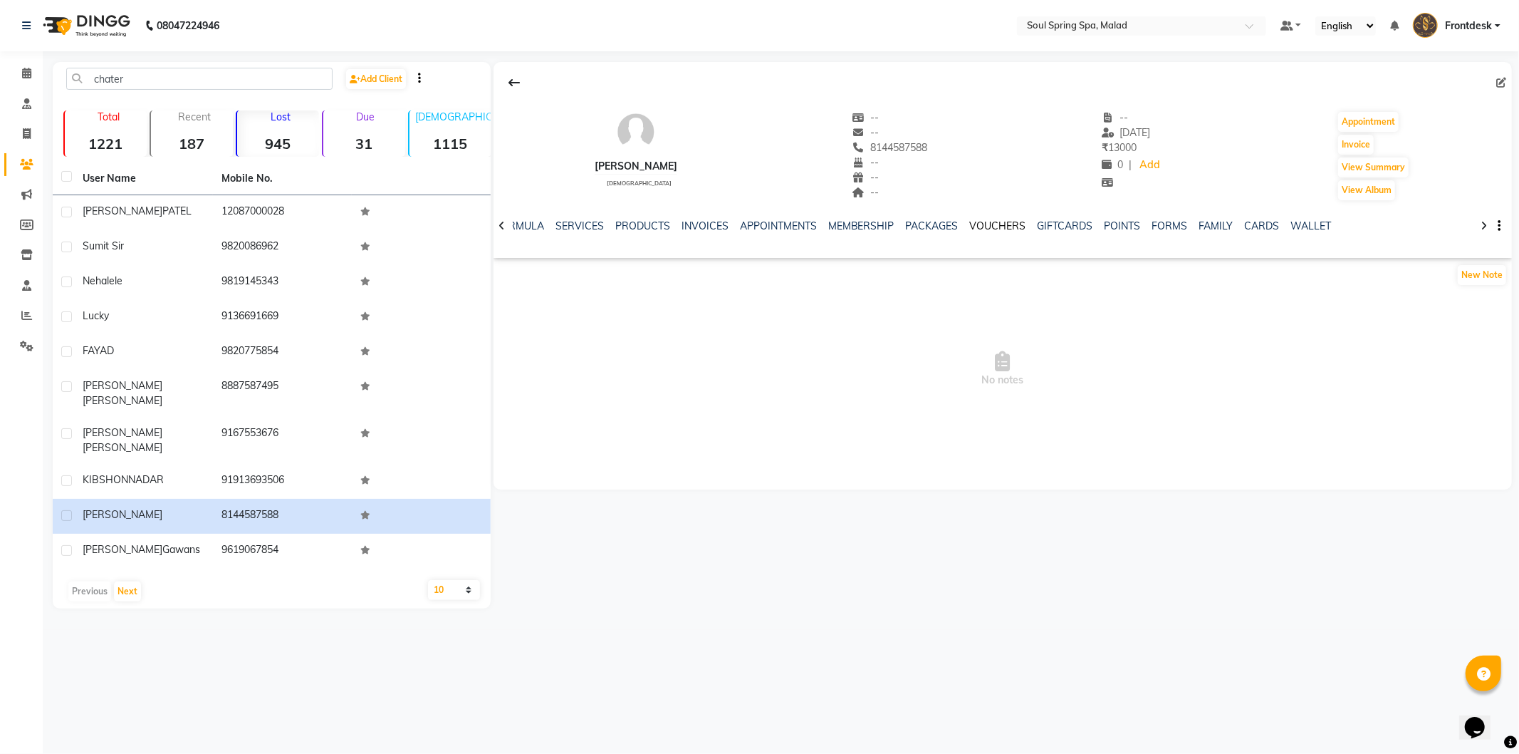
click at [976, 228] on link "VOUCHERS" at bounding box center [998, 225] width 56 height 13
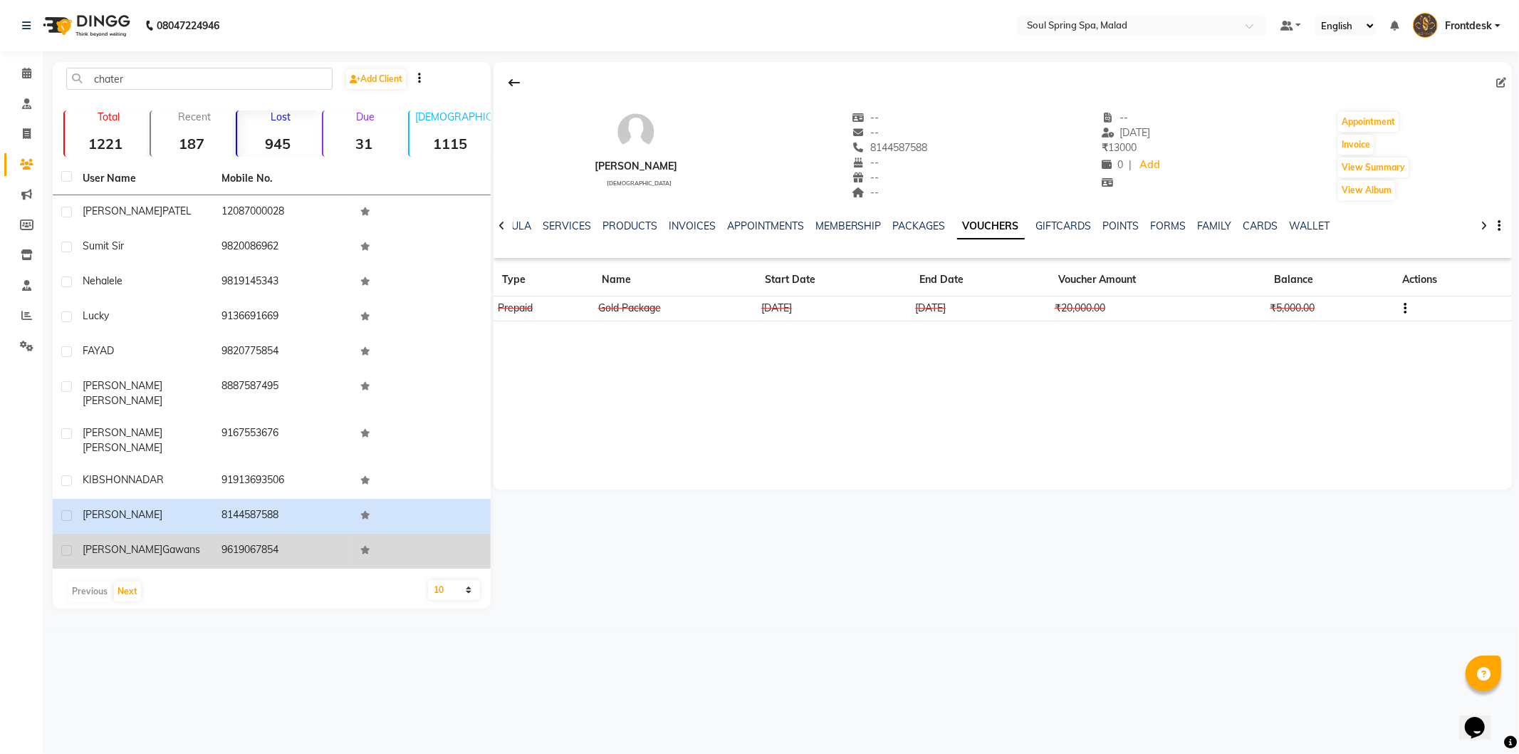
click at [437, 533] on td at bounding box center [421, 550] width 139 height 35
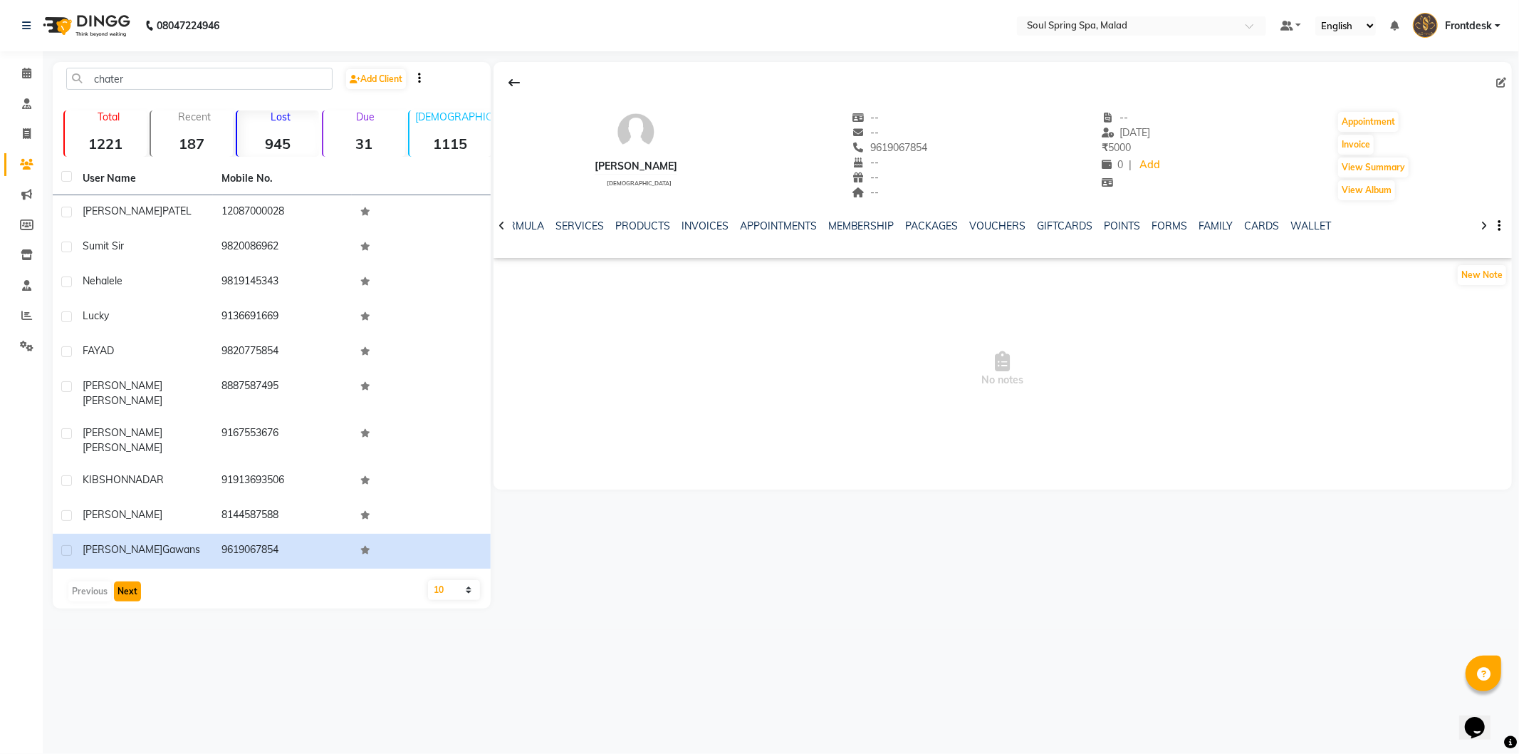
click at [130, 581] on button "Next" at bounding box center [127, 591] width 27 height 20
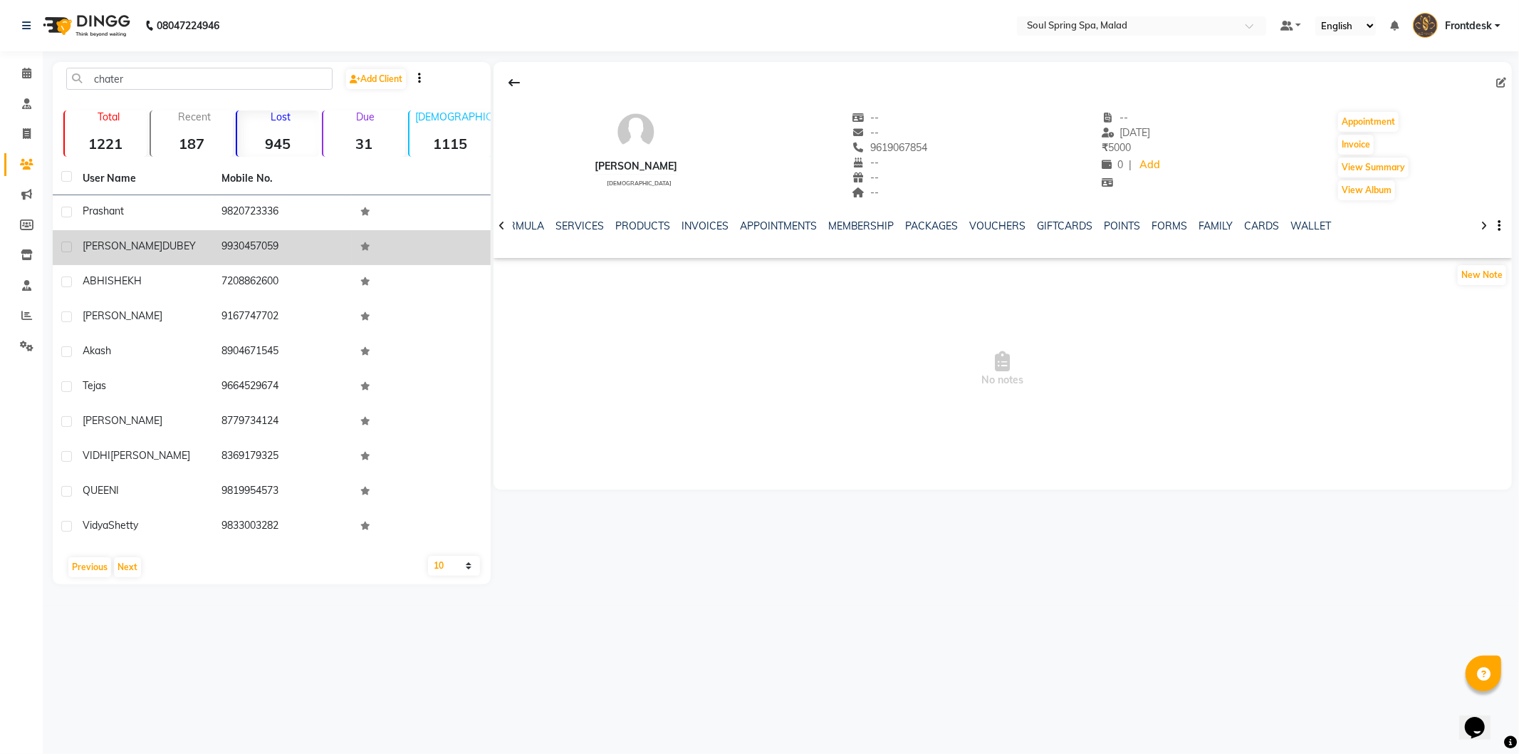
click at [323, 235] on td "9930457059" at bounding box center [282, 247] width 139 height 35
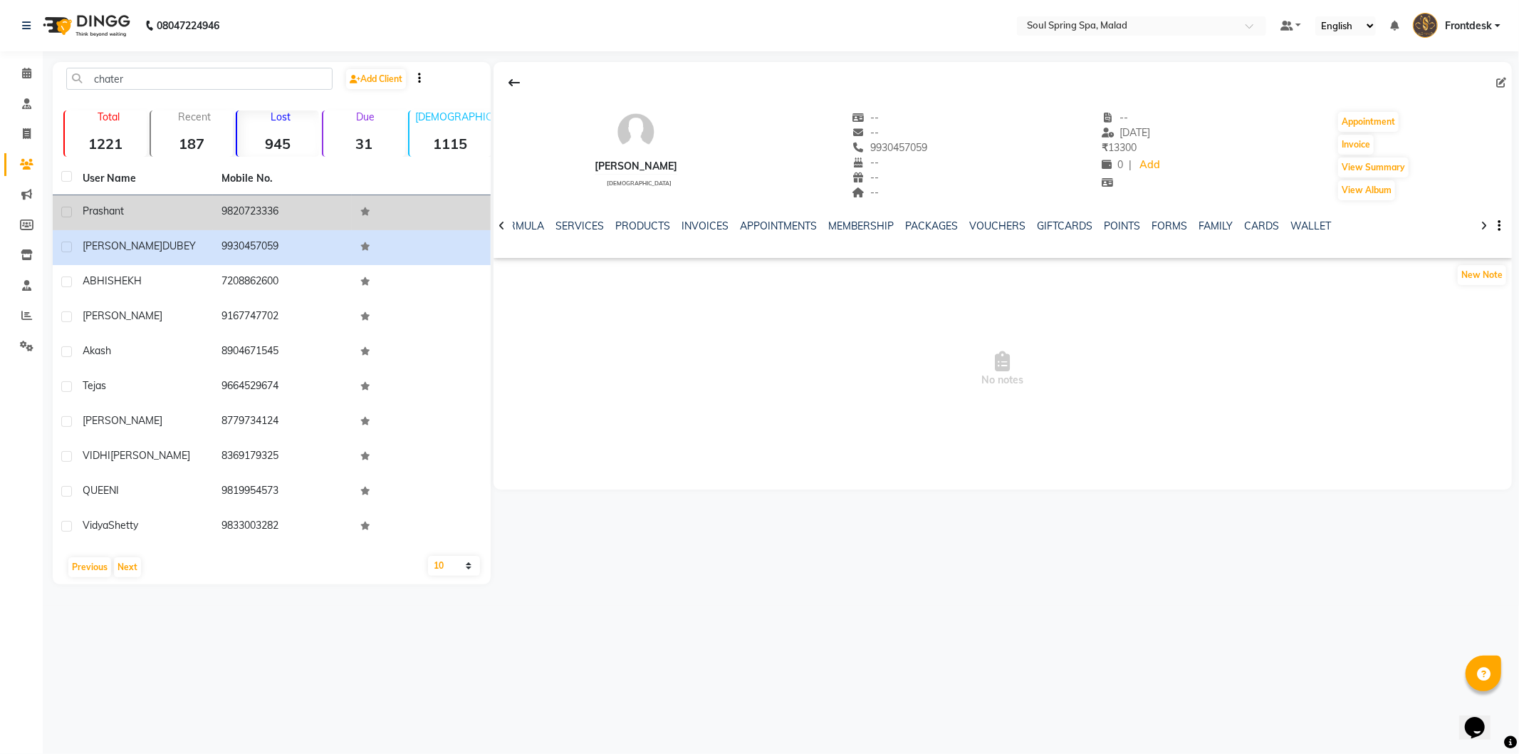
click at [325, 214] on td "9820723336" at bounding box center [282, 212] width 139 height 35
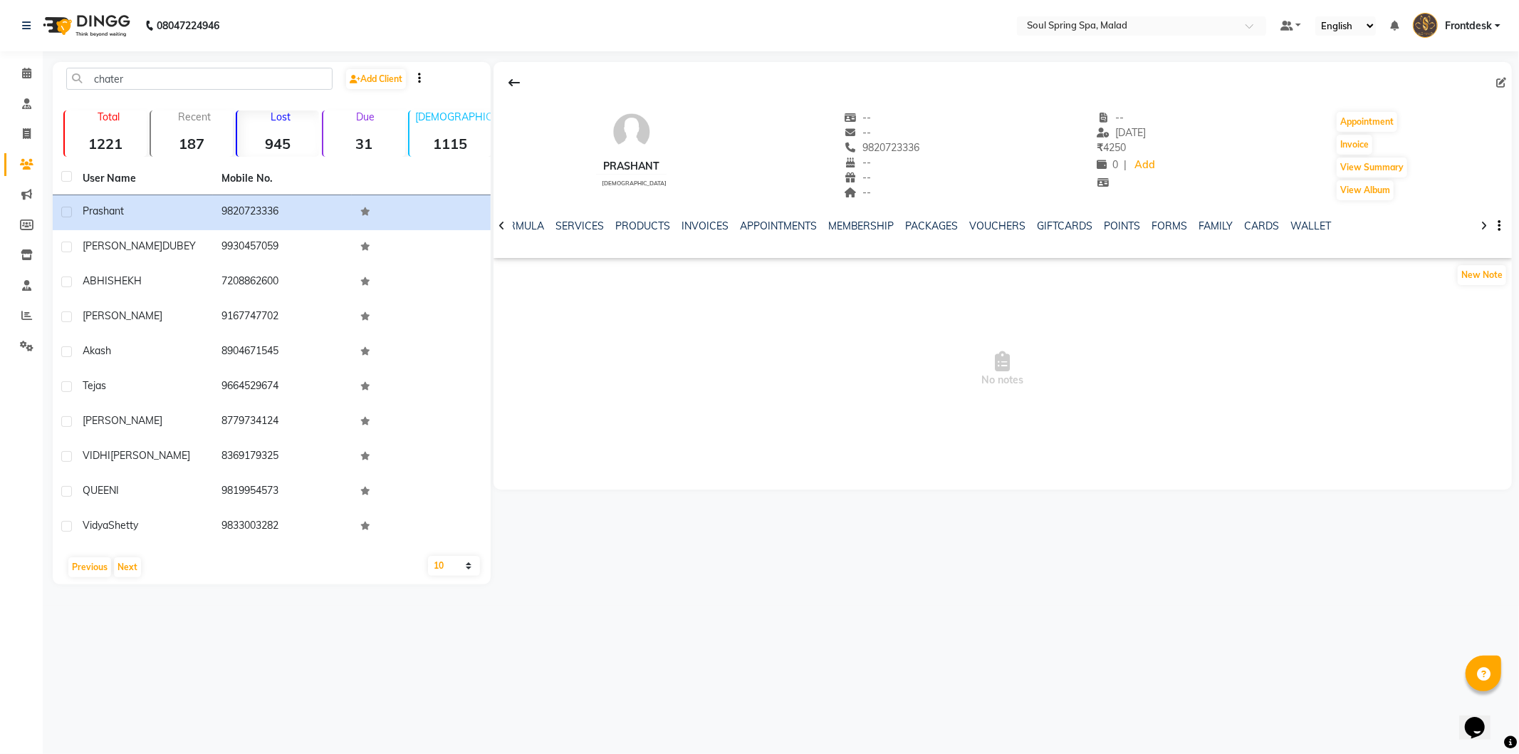
click at [970, 233] on div "VOUCHERS" at bounding box center [998, 226] width 56 height 15
click at [979, 222] on link "VOUCHERS" at bounding box center [998, 225] width 56 height 13
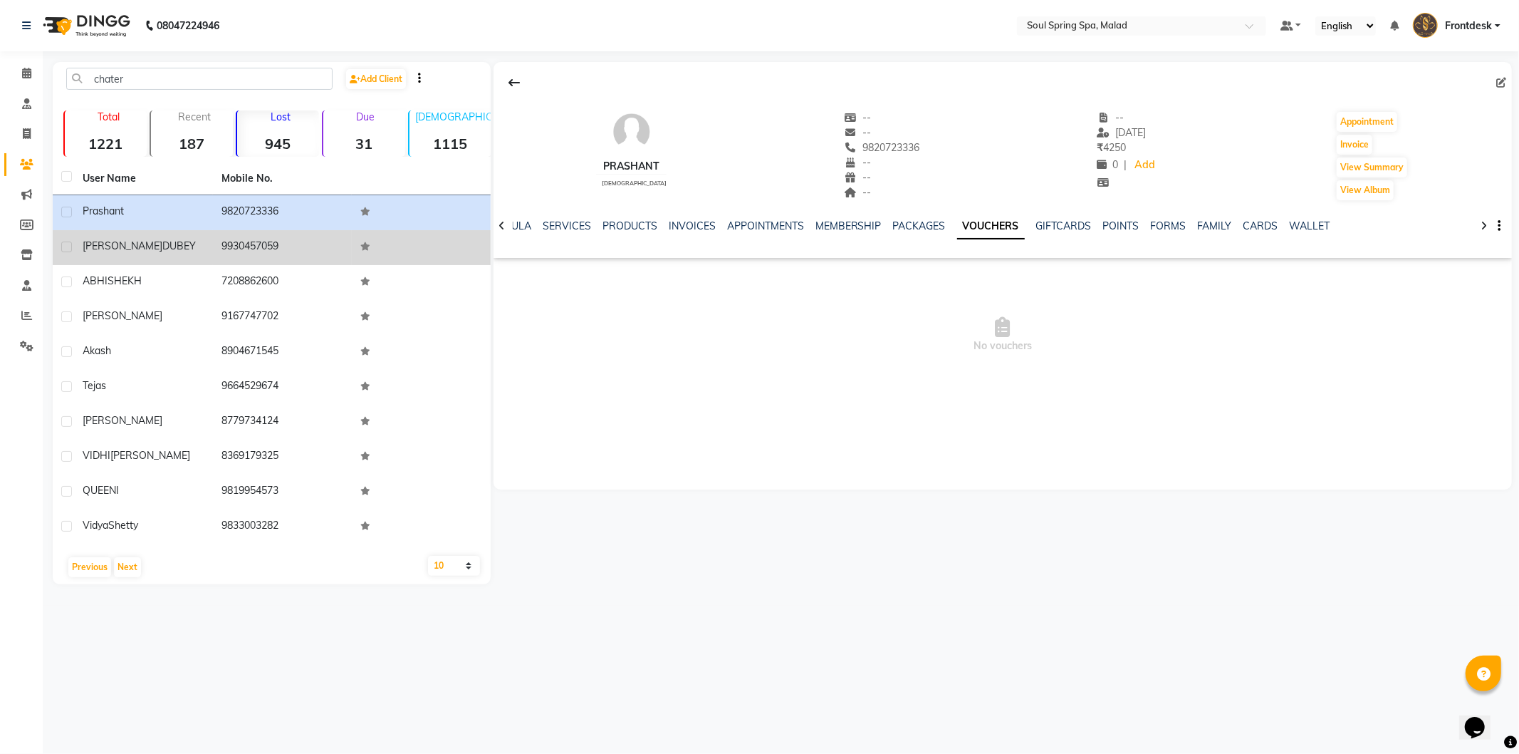
click at [219, 249] on td "9930457059" at bounding box center [282, 247] width 139 height 35
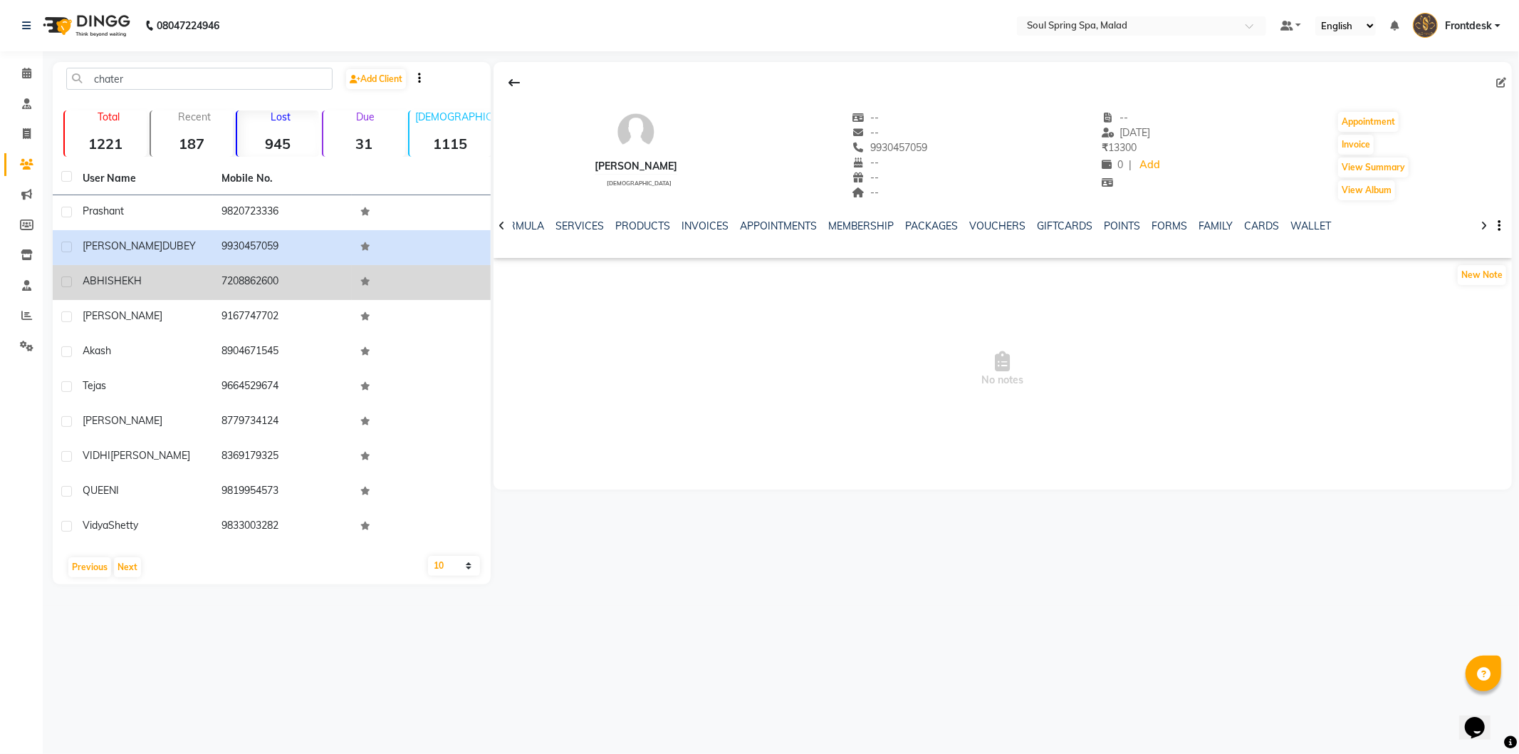
click at [224, 271] on td "7208862600" at bounding box center [282, 282] width 139 height 35
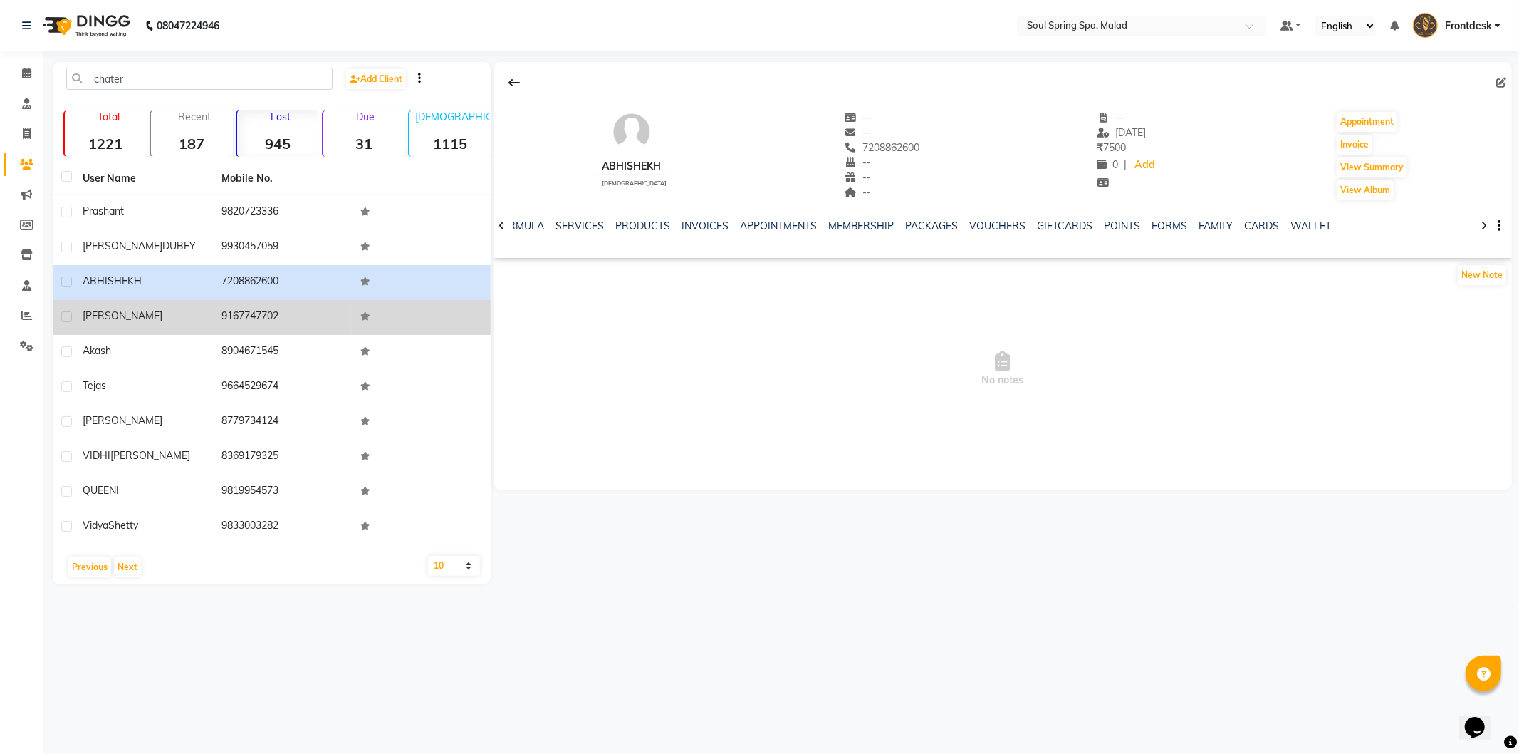
click at [240, 312] on td "9167747702" at bounding box center [282, 317] width 139 height 35
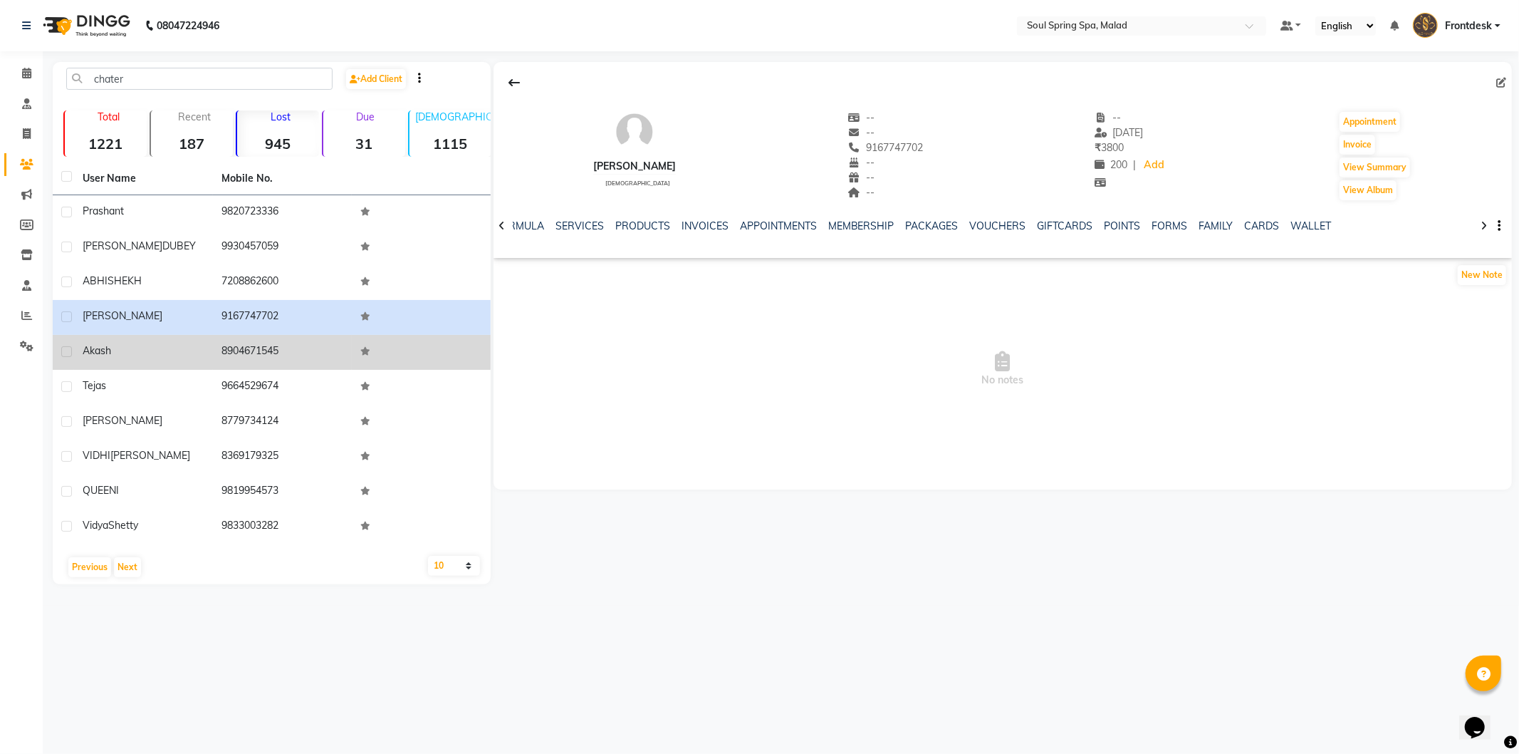
click at [304, 357] on td "8904671545" at bounding box center [282, 352] width 139 height 35
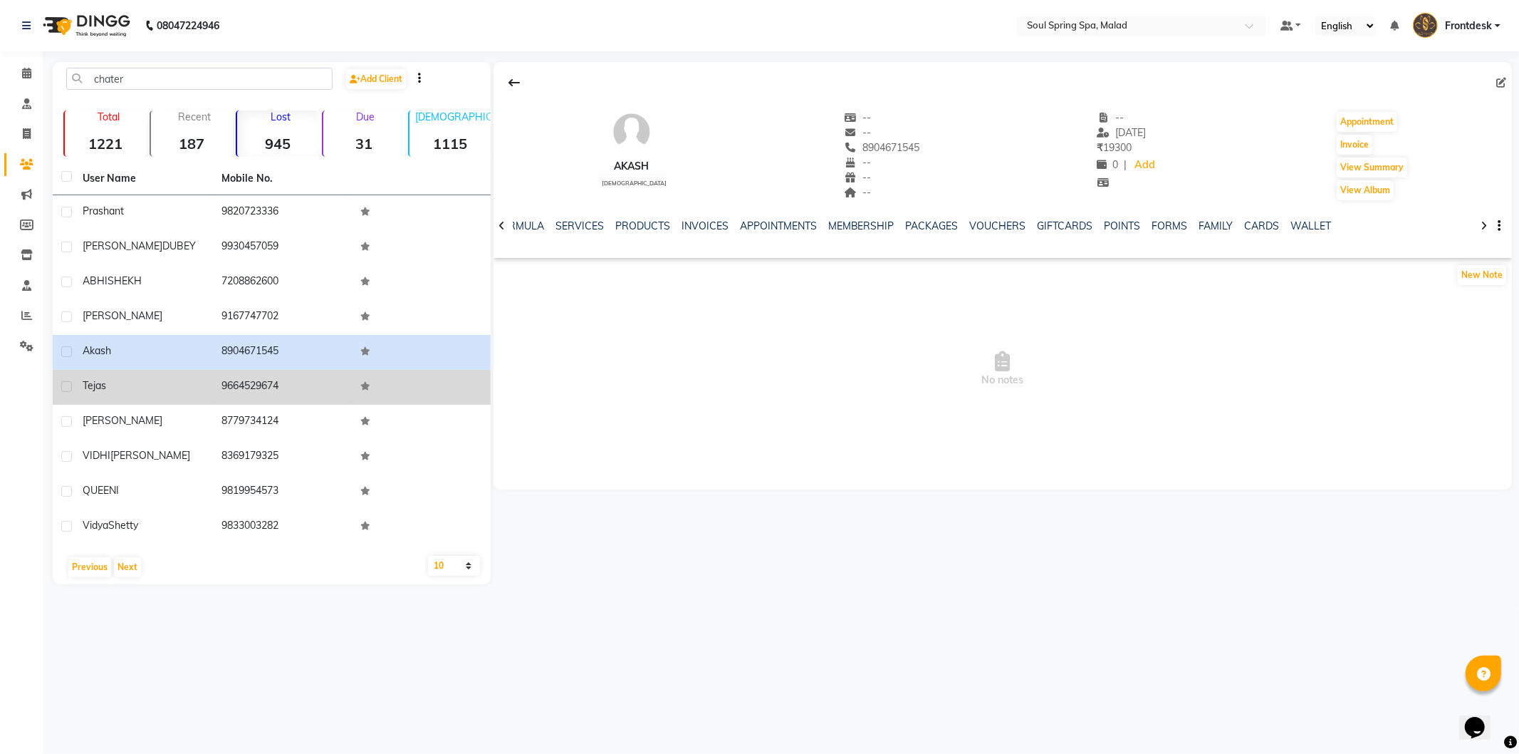
click at [303, 382] on td "9664529674" at bounding box center [282, 387] width 139 height 35
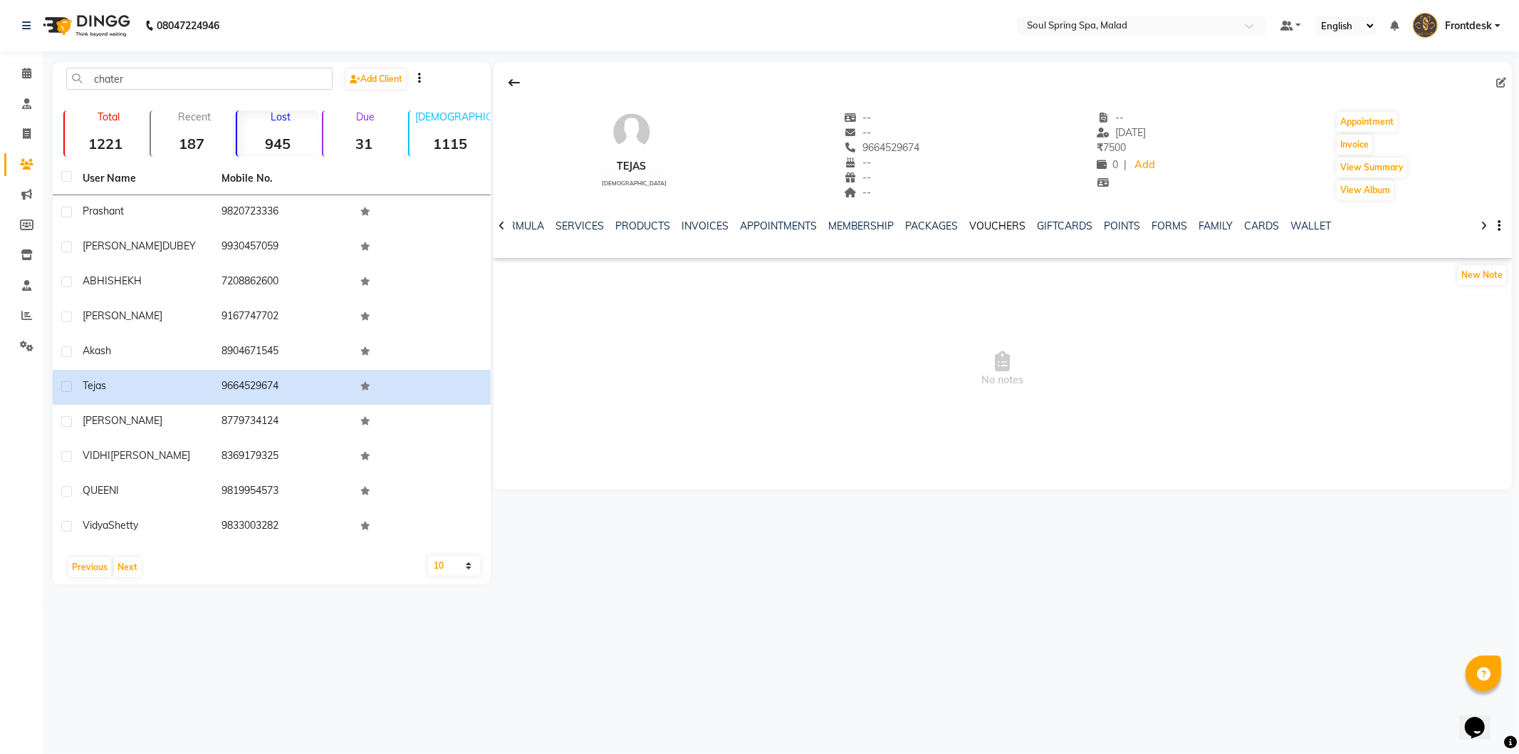
click at [1013, 226] on link "VOUCHERS" at bounding box center [998, 225] width 56 height 13
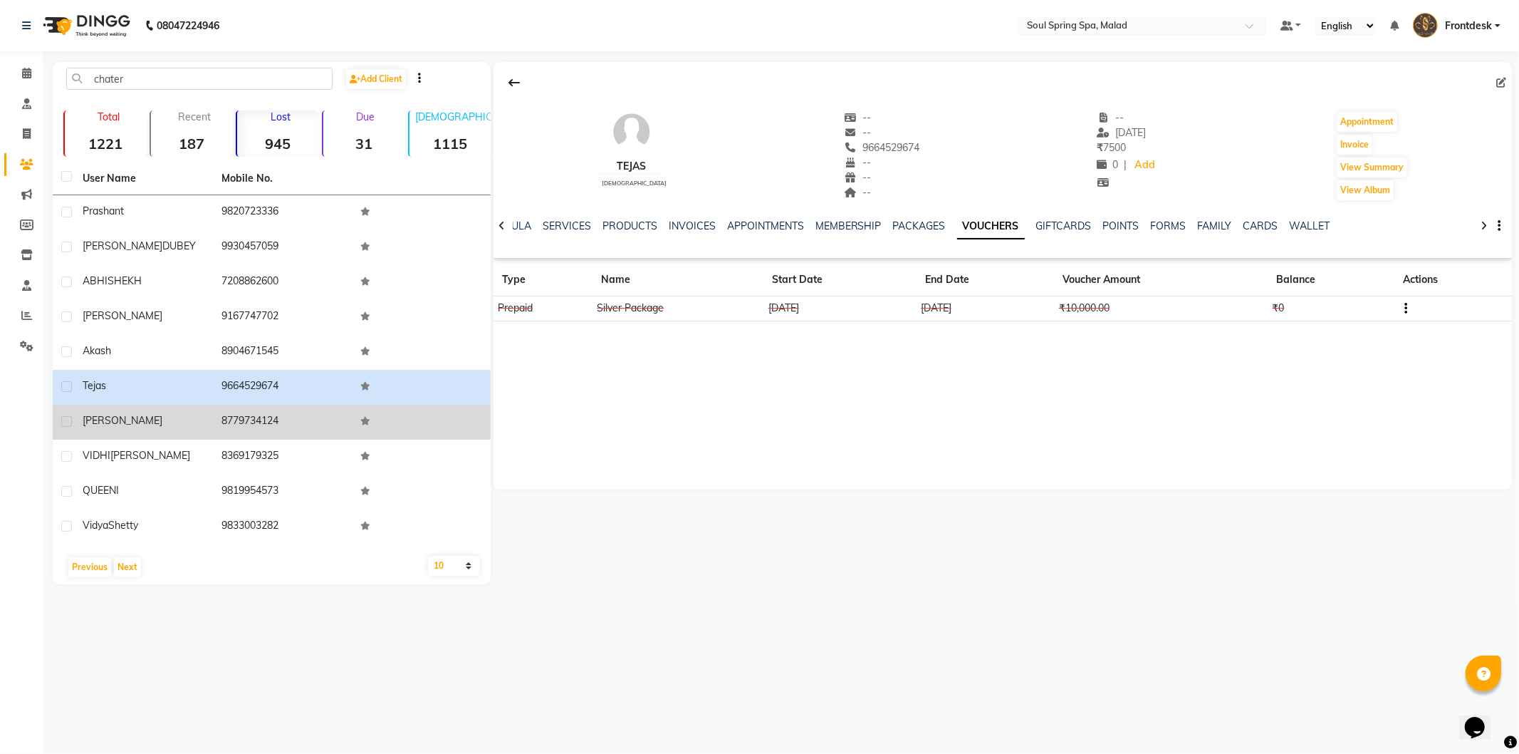
click at [360, 419] on icon at bounding box center [365, 421] width 10 height 9
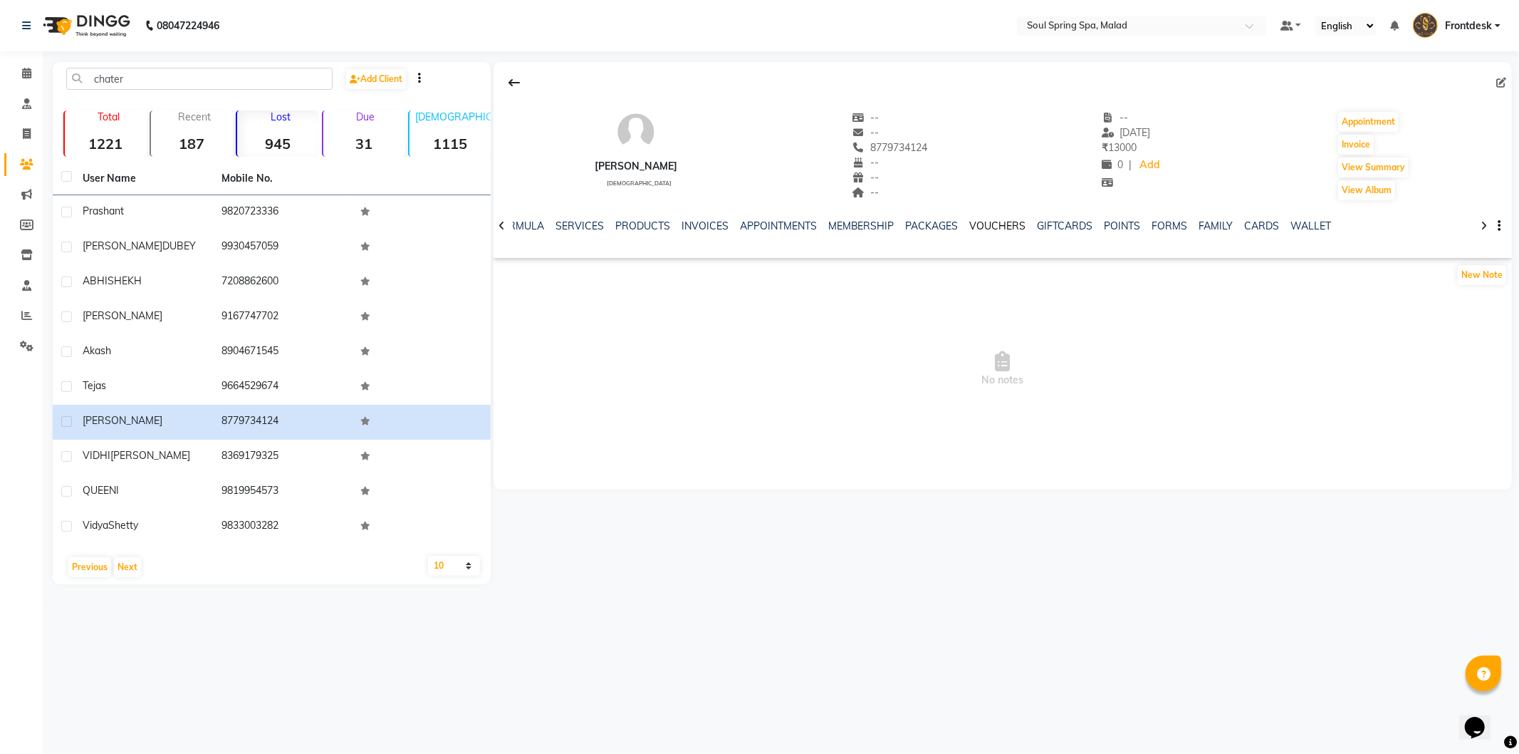
click at [996, 221] on link "VOUCHERS" at bounding box center [998, 225] width 56 height 13
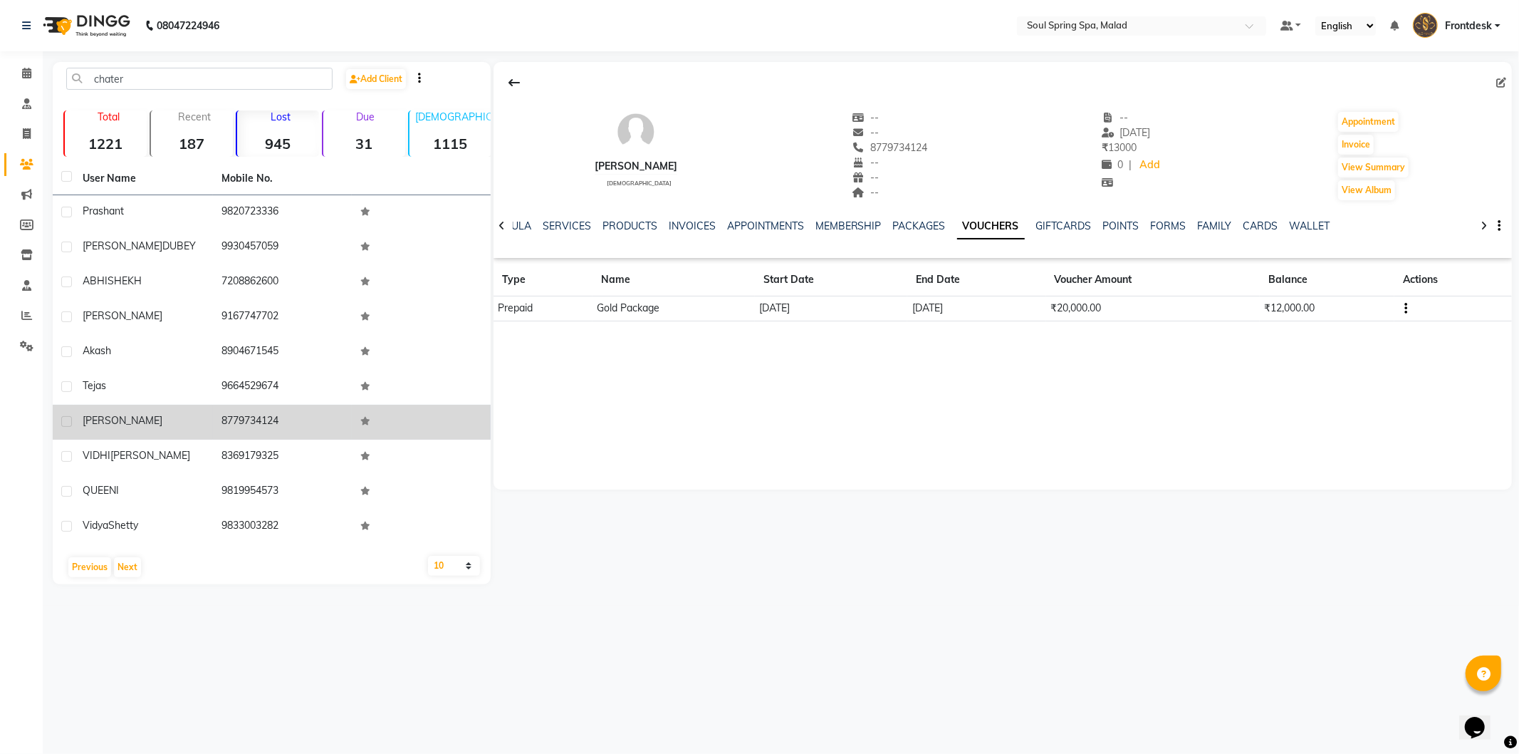
click at [311, 422] on td "8779734124" at bounding box center [282, 422] width 139 height 35
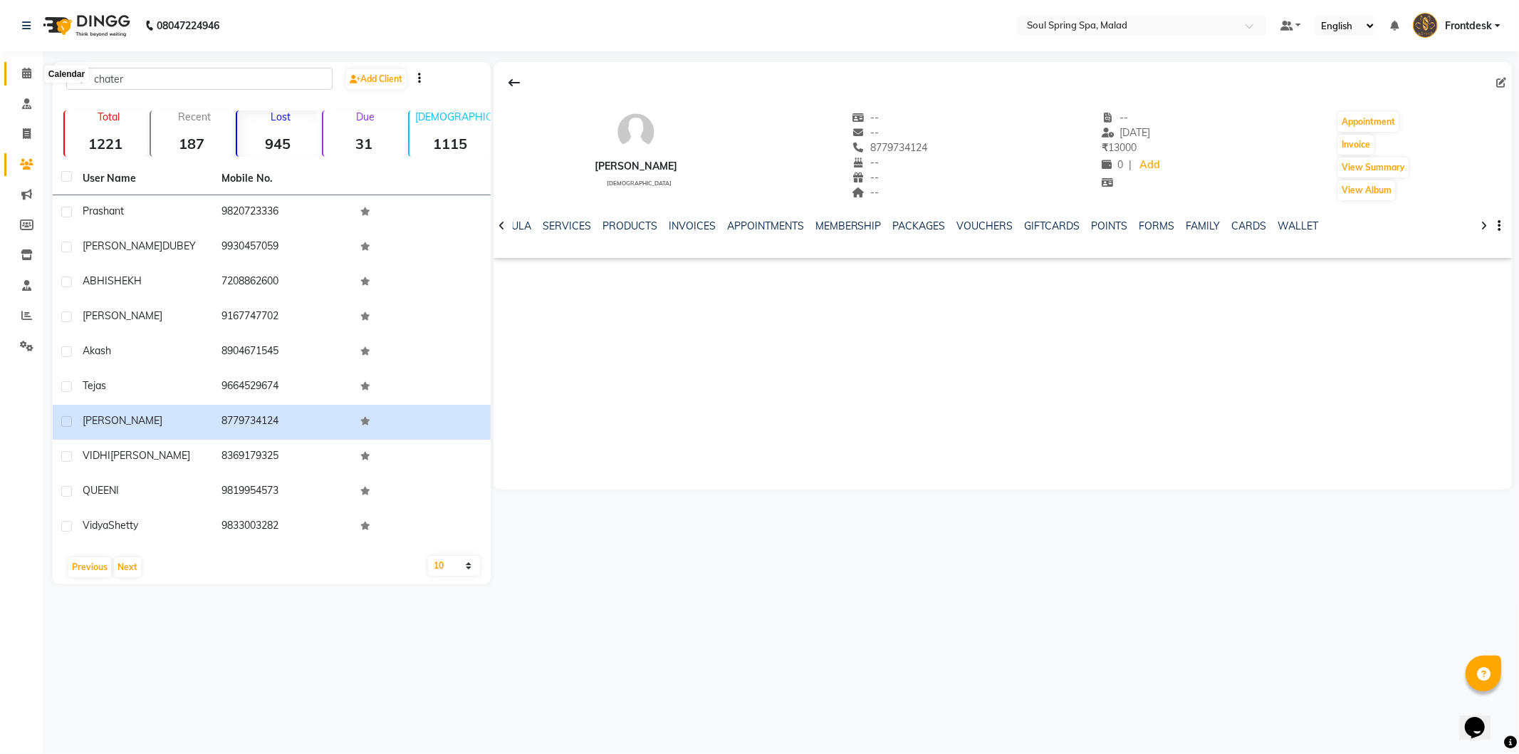
click at [25, 73] on icon at bounding box center [26, 73] width 9 height 11
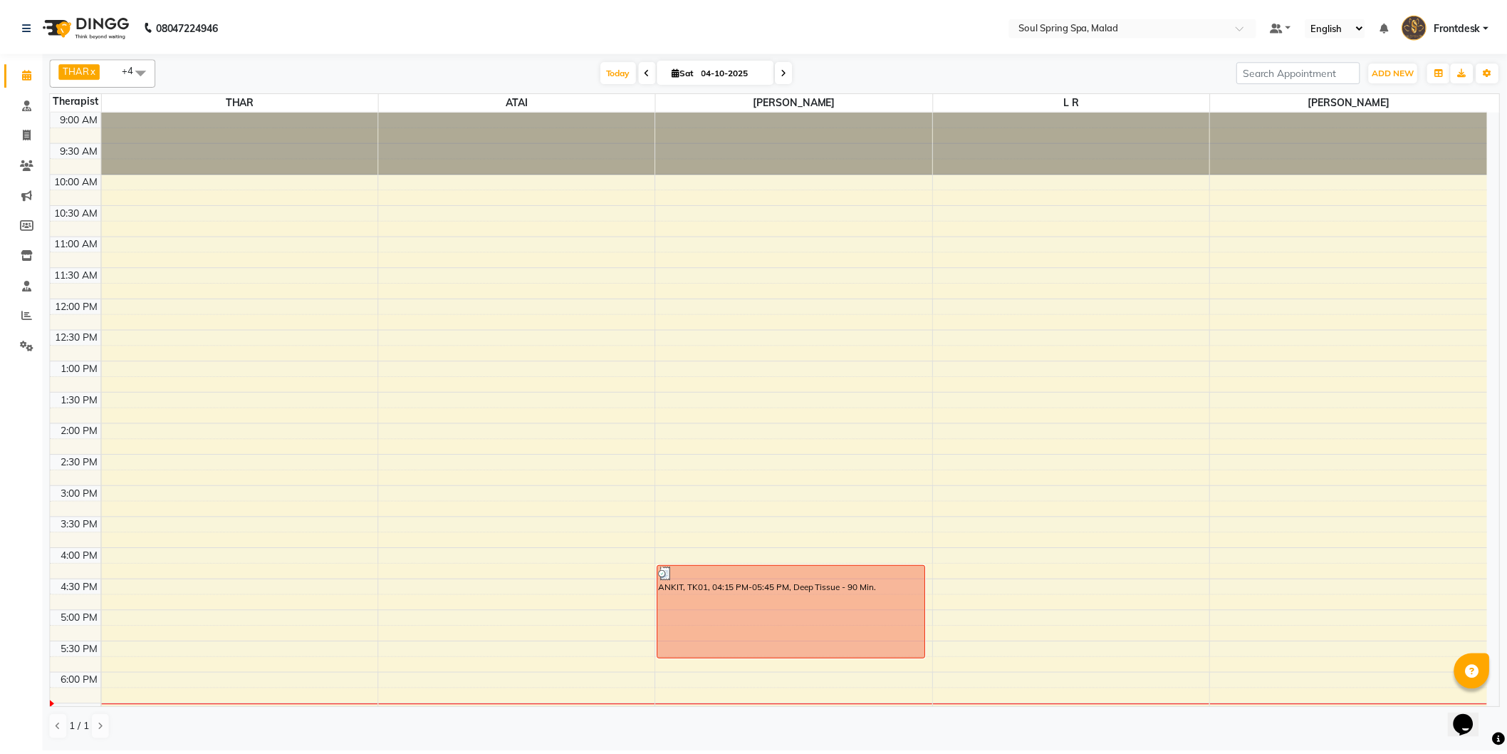
scroll to position [282, 0]
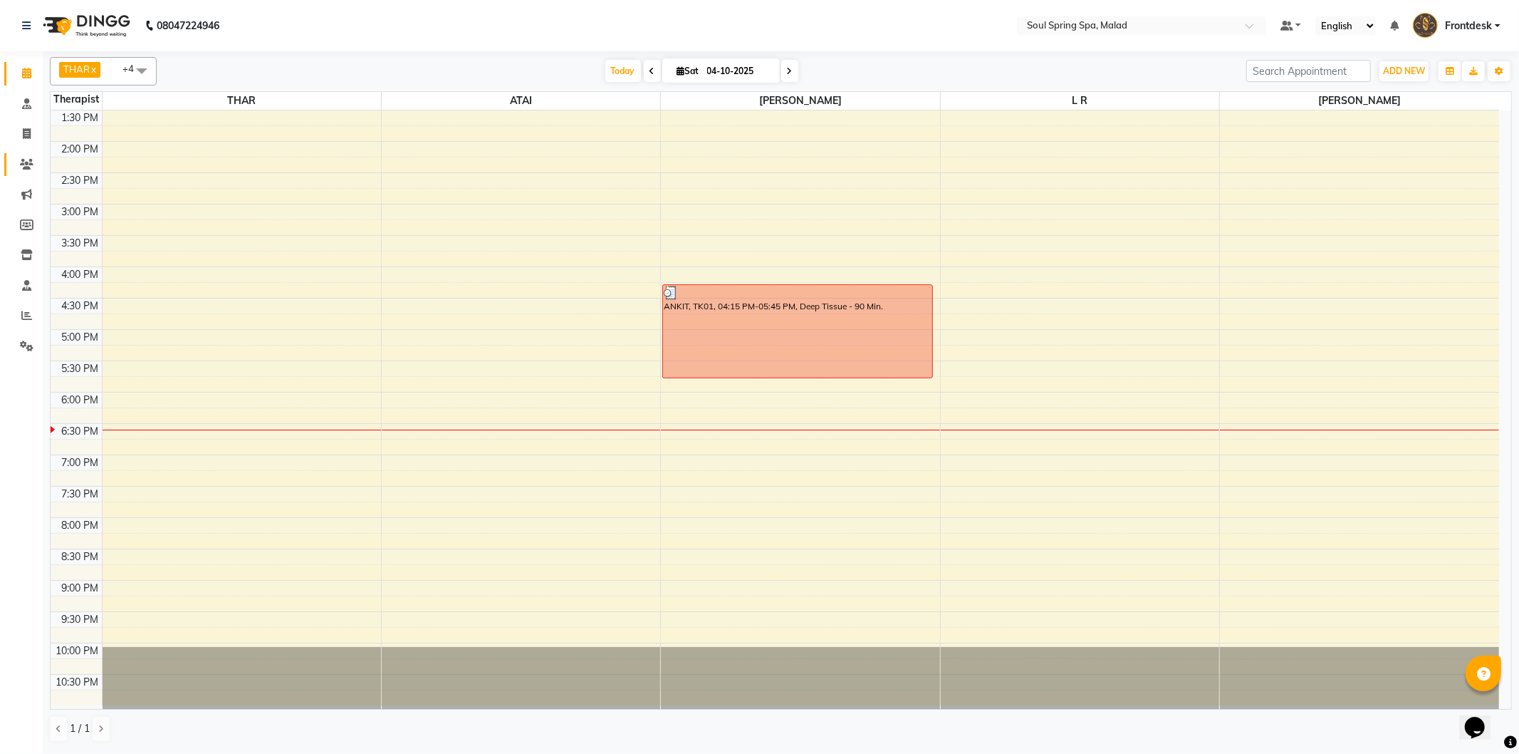
click at [22, 172] on span at bounding box center [26, 165] width 25 height 16
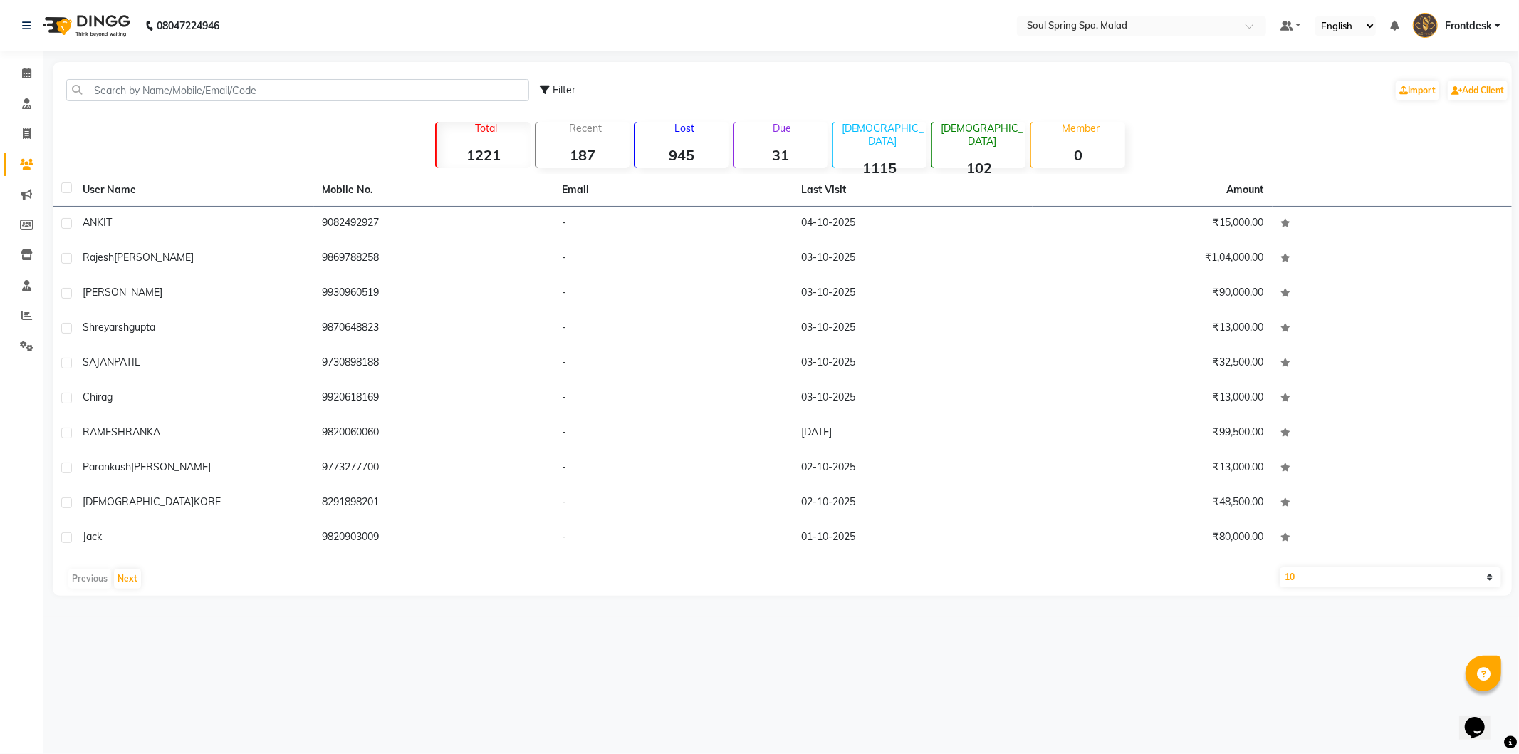
click at [873, 159] on strong "1115" at bounding box center [879, 168] width 93 height 18
click at [983, 159] on strong "102" at bounding box center [978, 168] width 93 height 18
click at [19, 123] on link "Invoice" at bounding box center [21, 135] width 34 height 24
select select "4947"
select select "service"
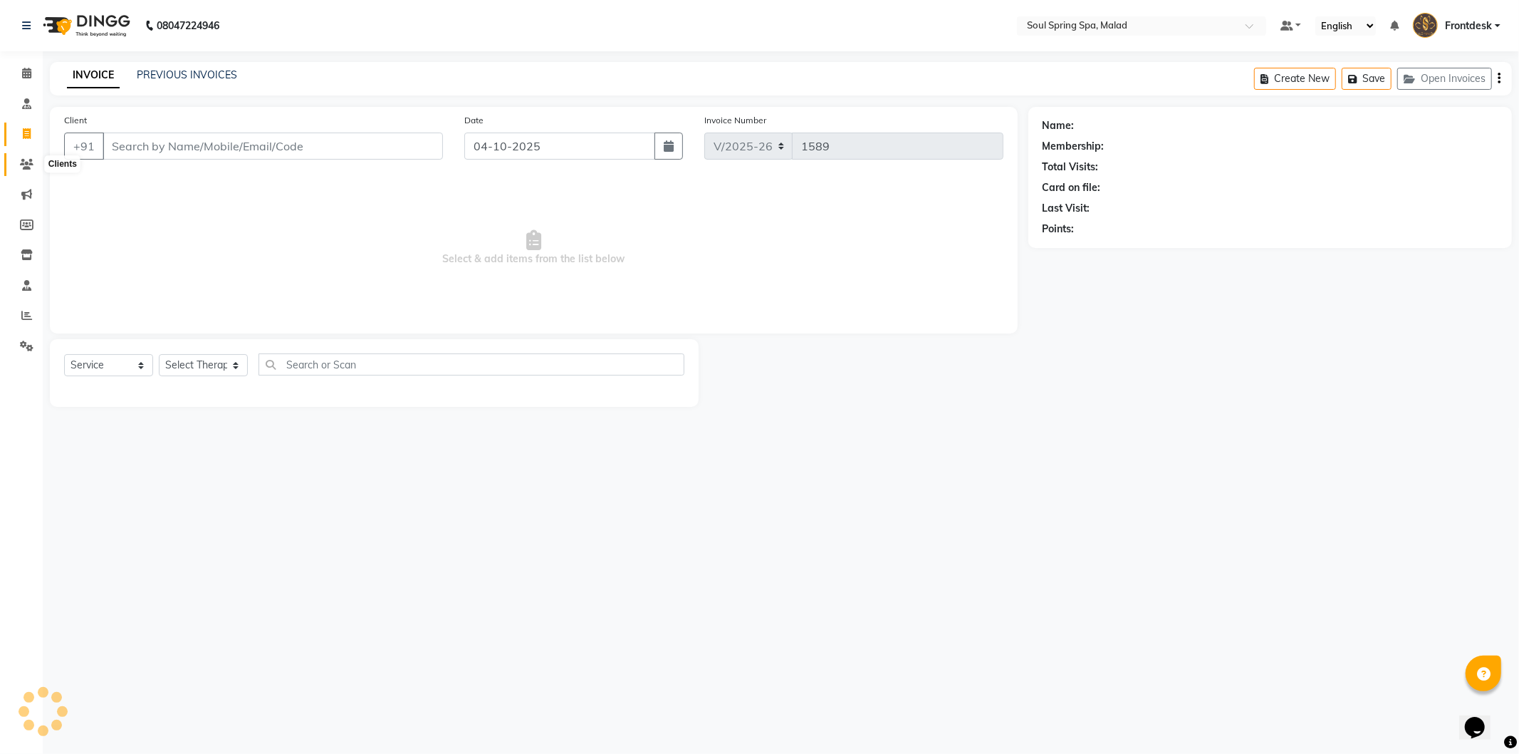
click at [26, 157] on span at bounding box center [26, 165] width 25 height 16
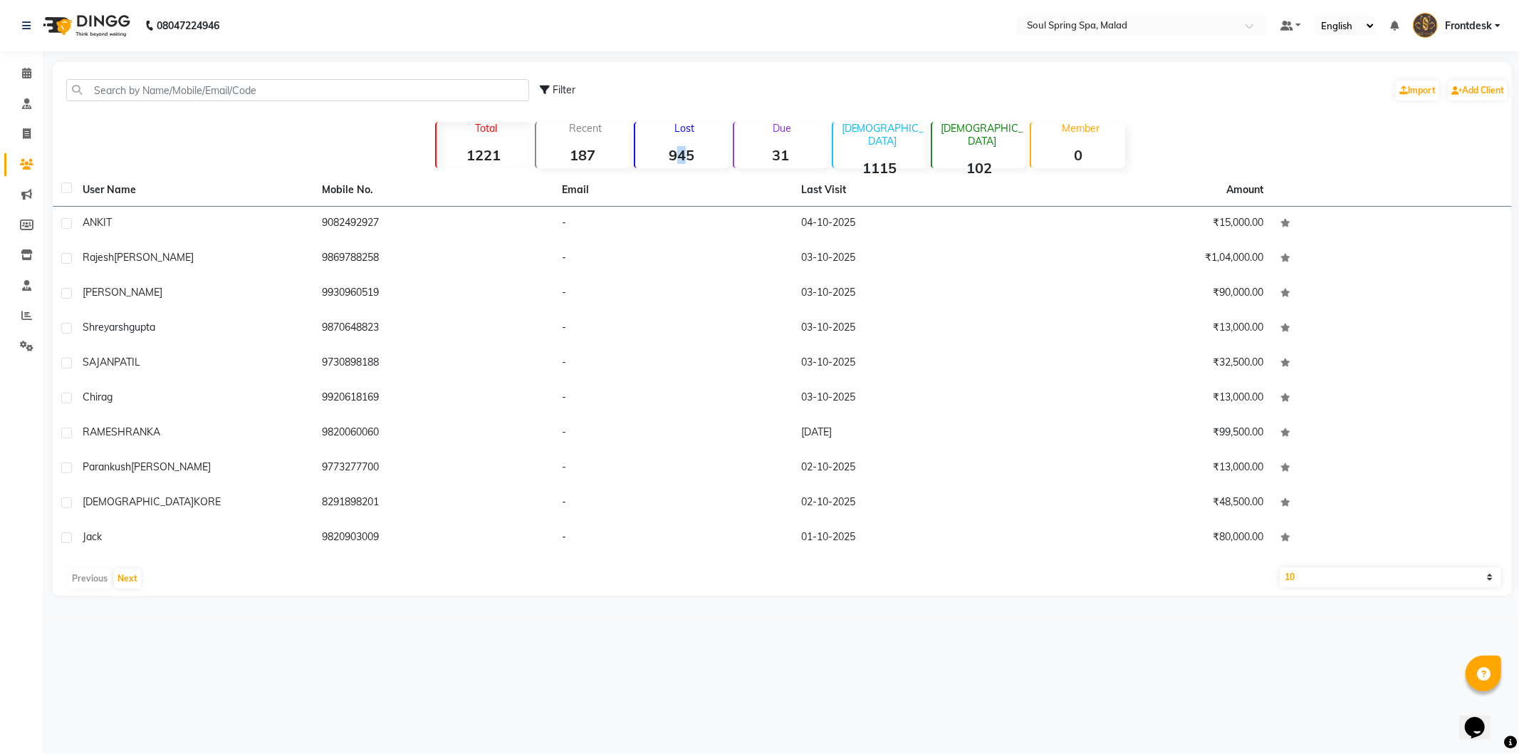
click at [679, 150] on strong "945" at bounding box center [681, 155] width 93 height 18
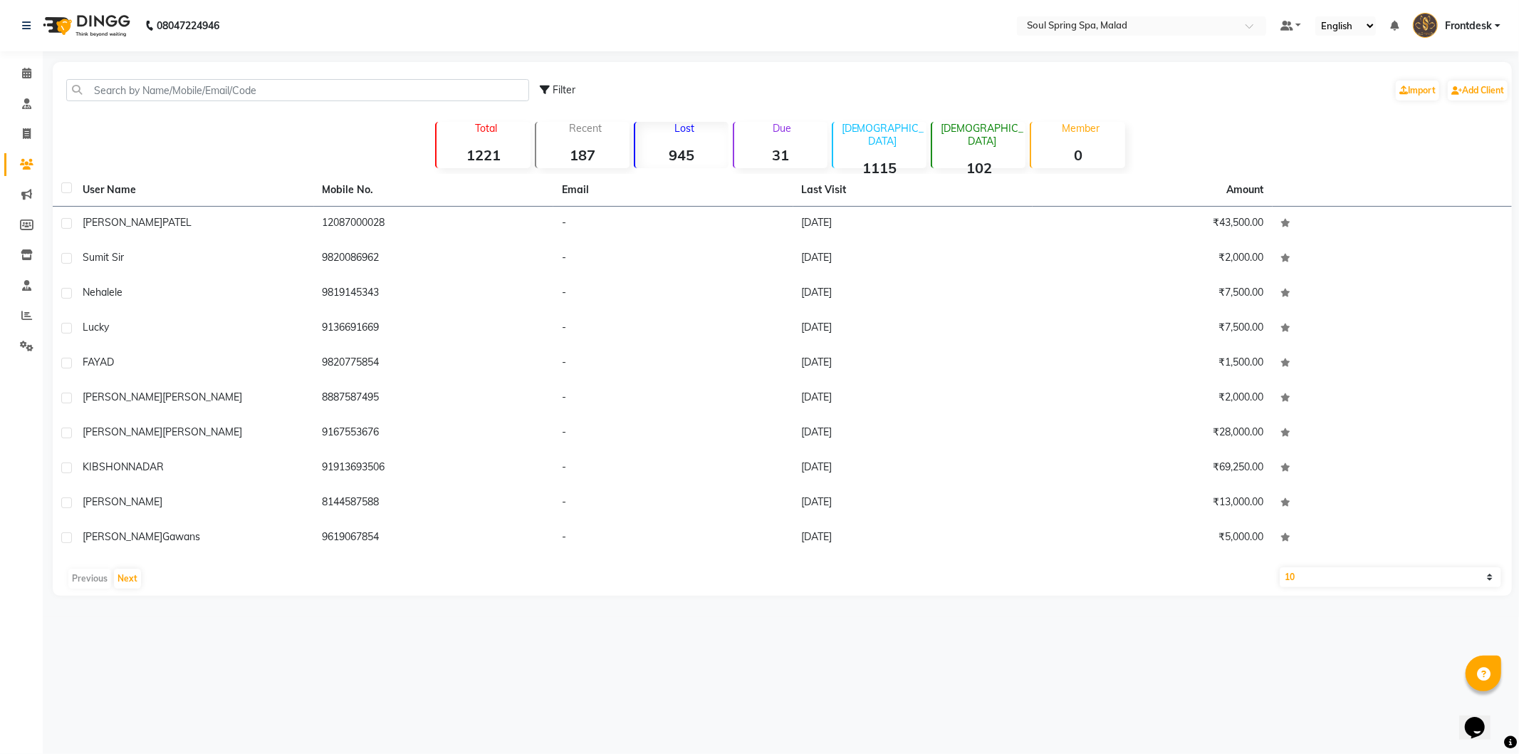
click at [697, 155] on strong "945" at bounding box center [681, 155] width 93 height 18
click at [759, 155] on strong "31" at bounding box center [780, 155] width 93 height 18
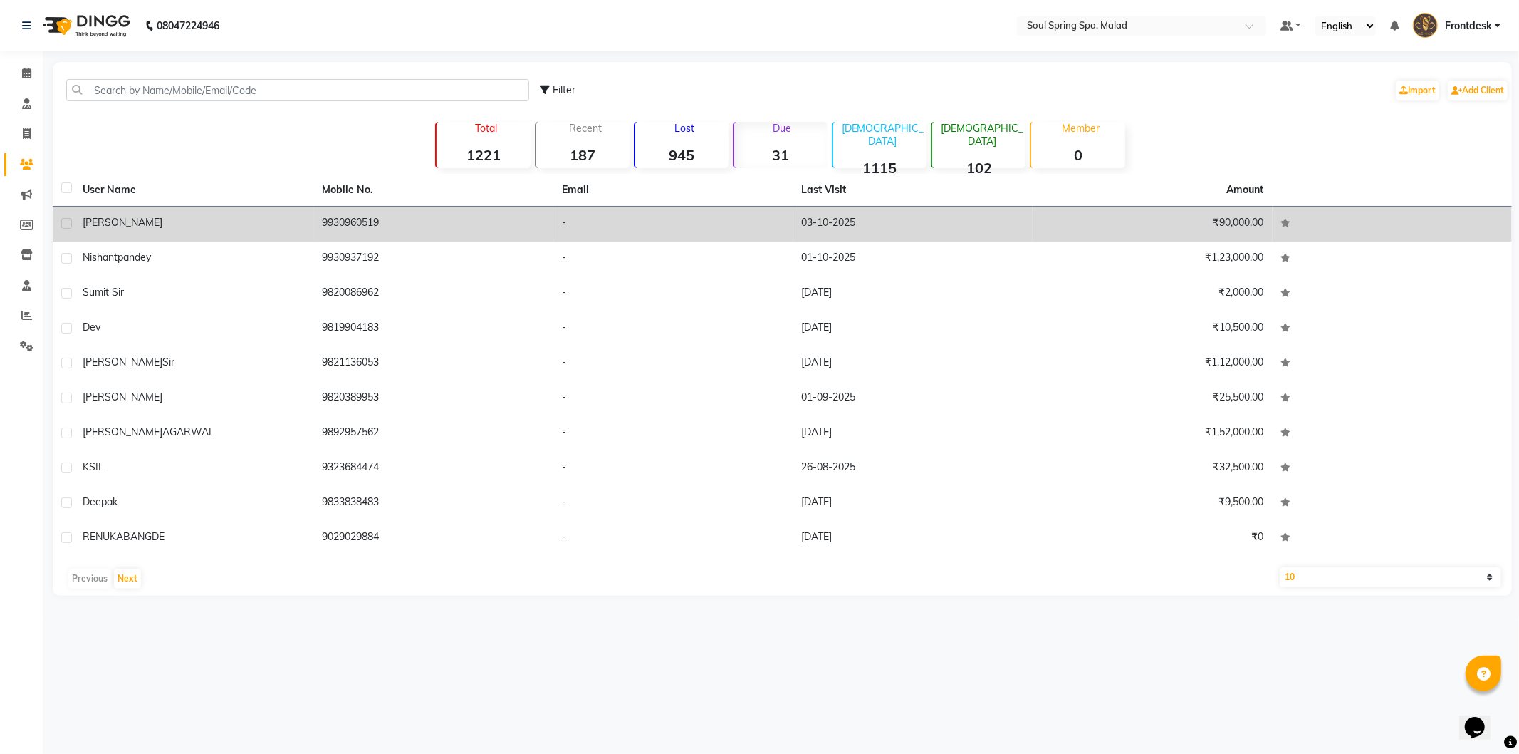
click at [504, 236] on td "9930960519" at bounding box center [434, 224] width 240 height 35
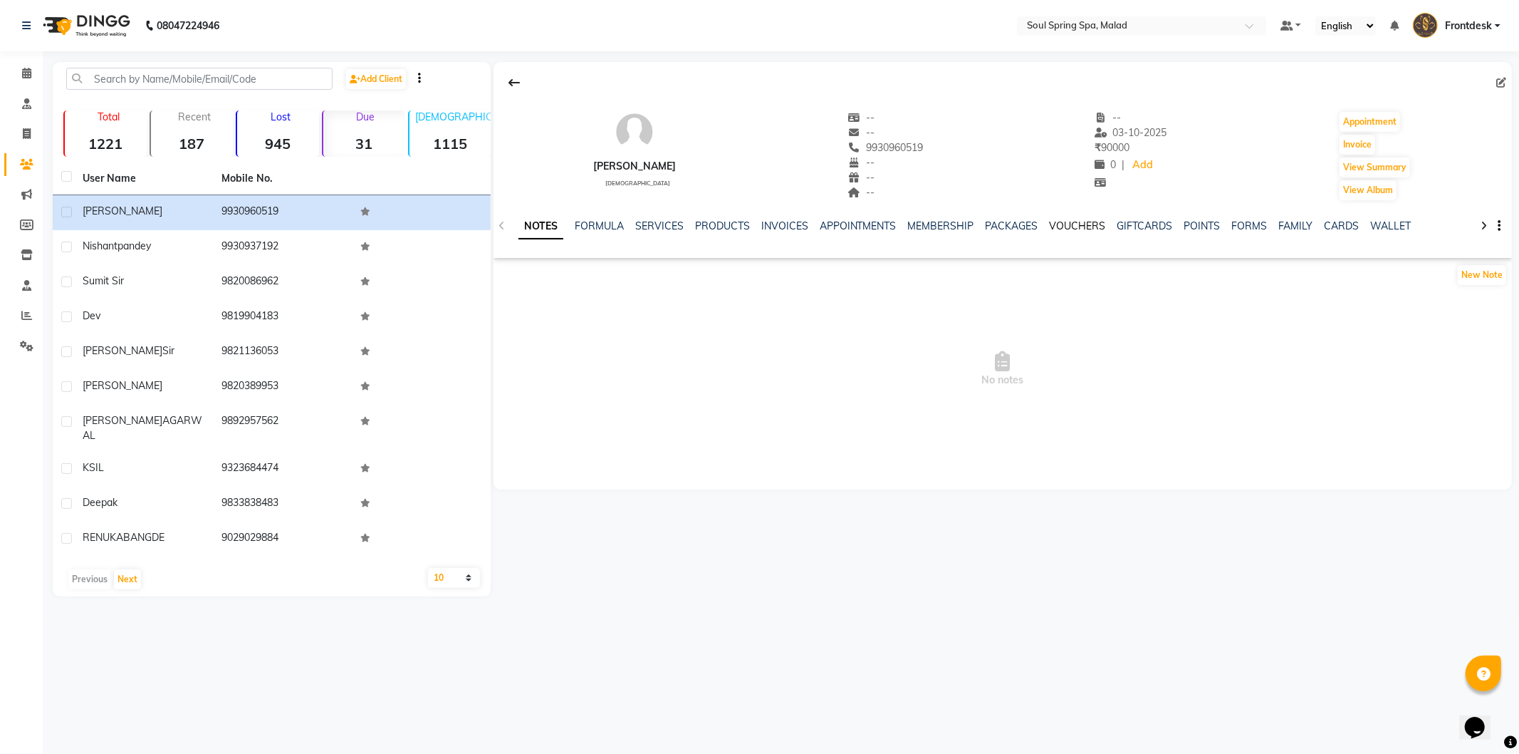
click at [1050, 224] on link "VOUCHERS" at bounding box center [1078, 225] width 56 height 13
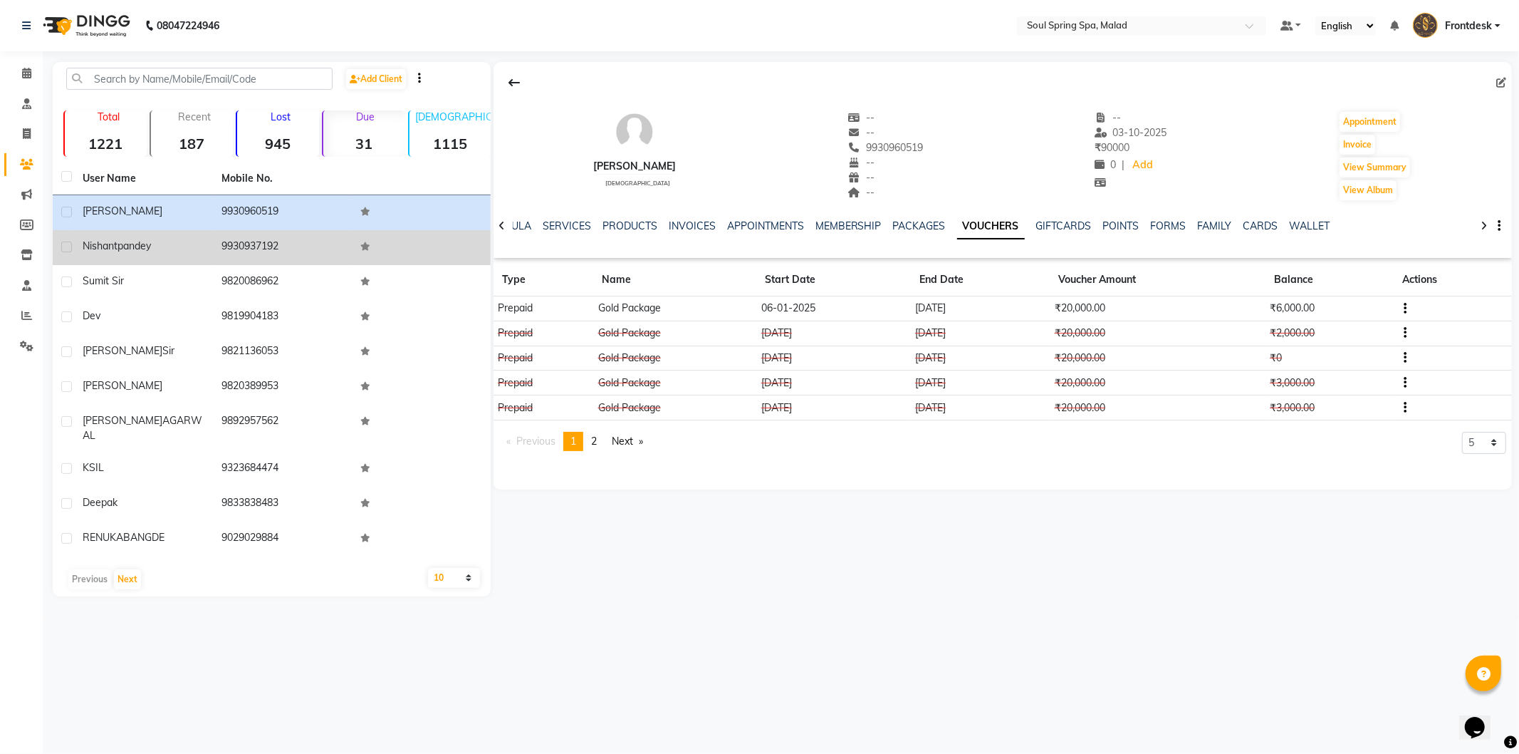
click at [400, 248] on td at bounding box center [421, 247] width 139 height 35
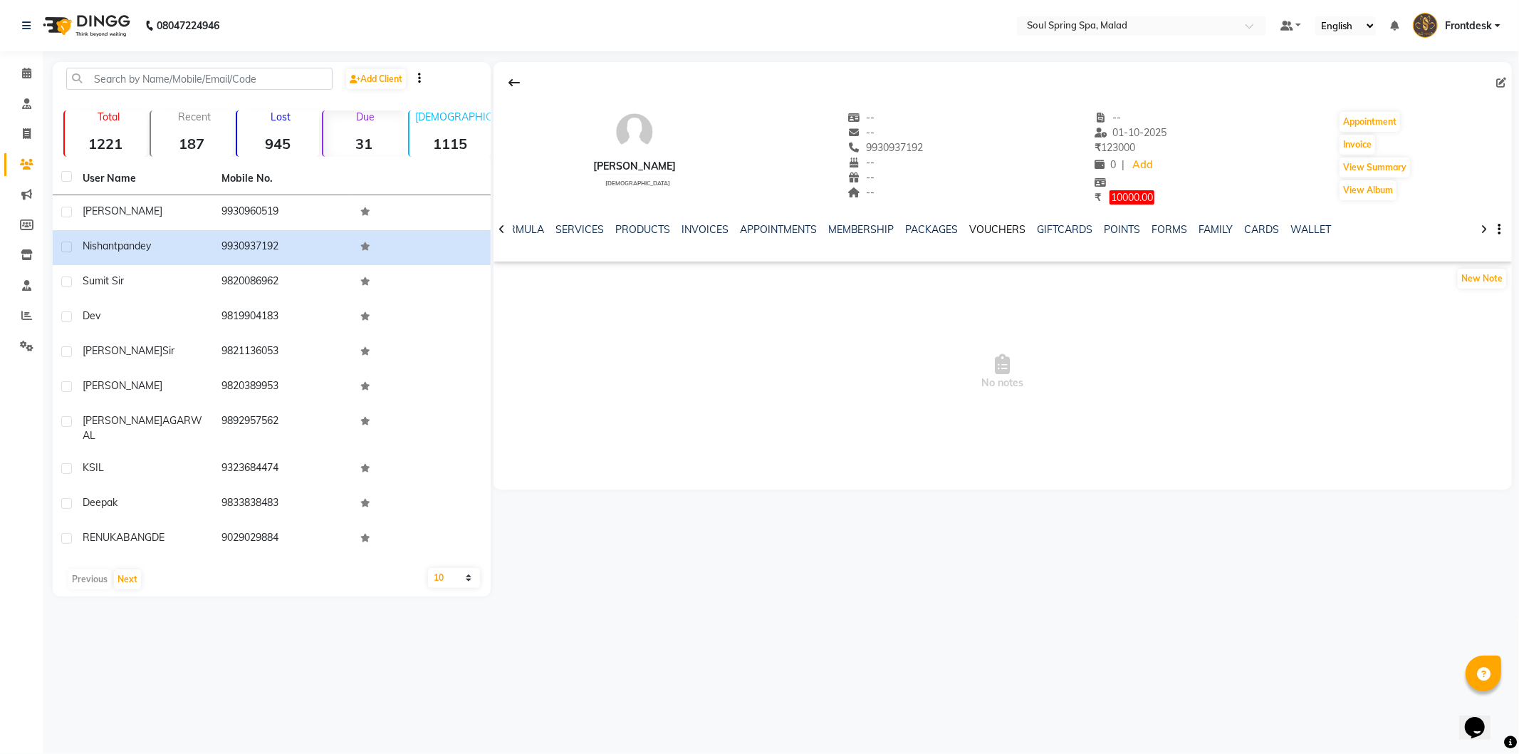
click at [998, 224] on link "VOUCHERS" at bounding box center [998, 229] width 56 height 13
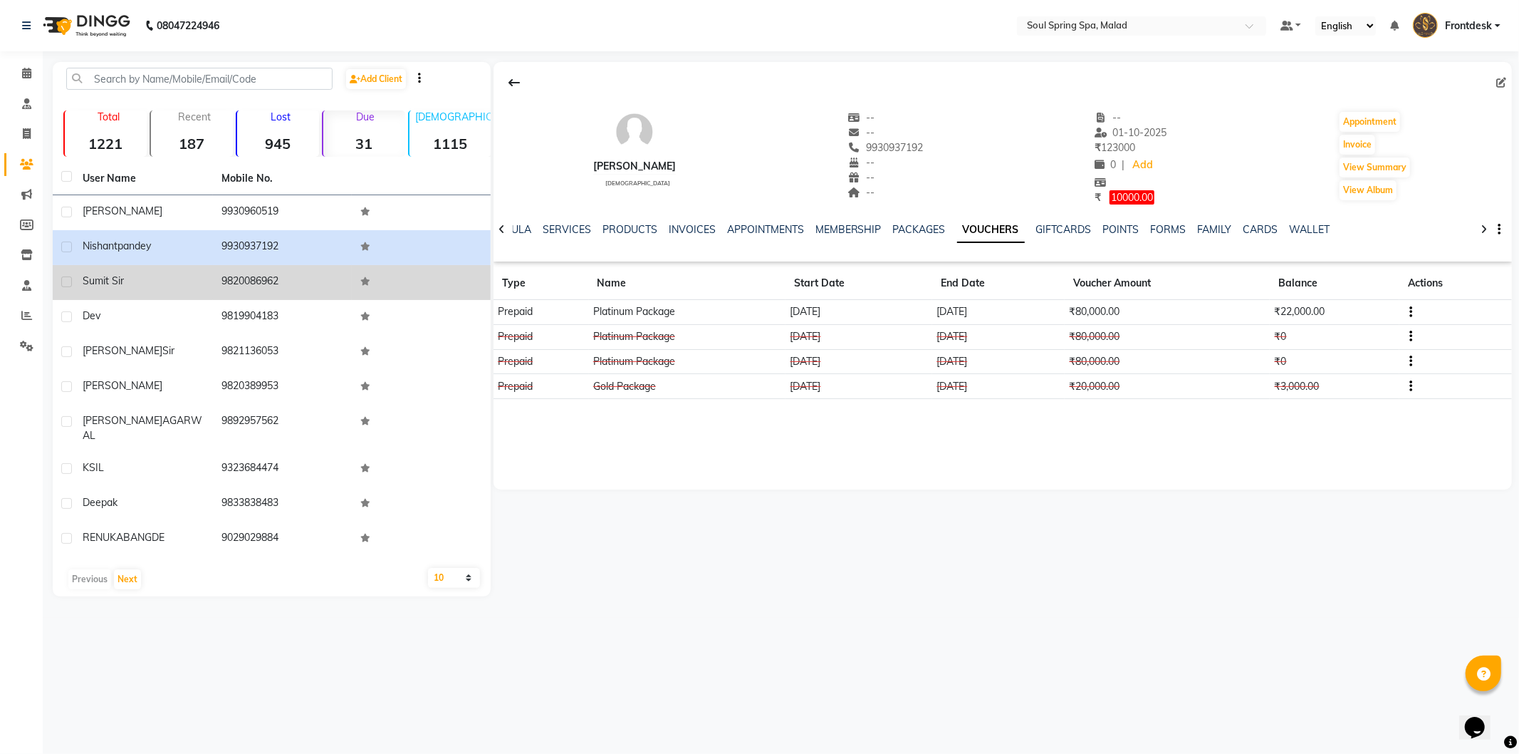
click at [318, 267] on td "9820086962" at bounding box center [282, 282] width 139 height 35
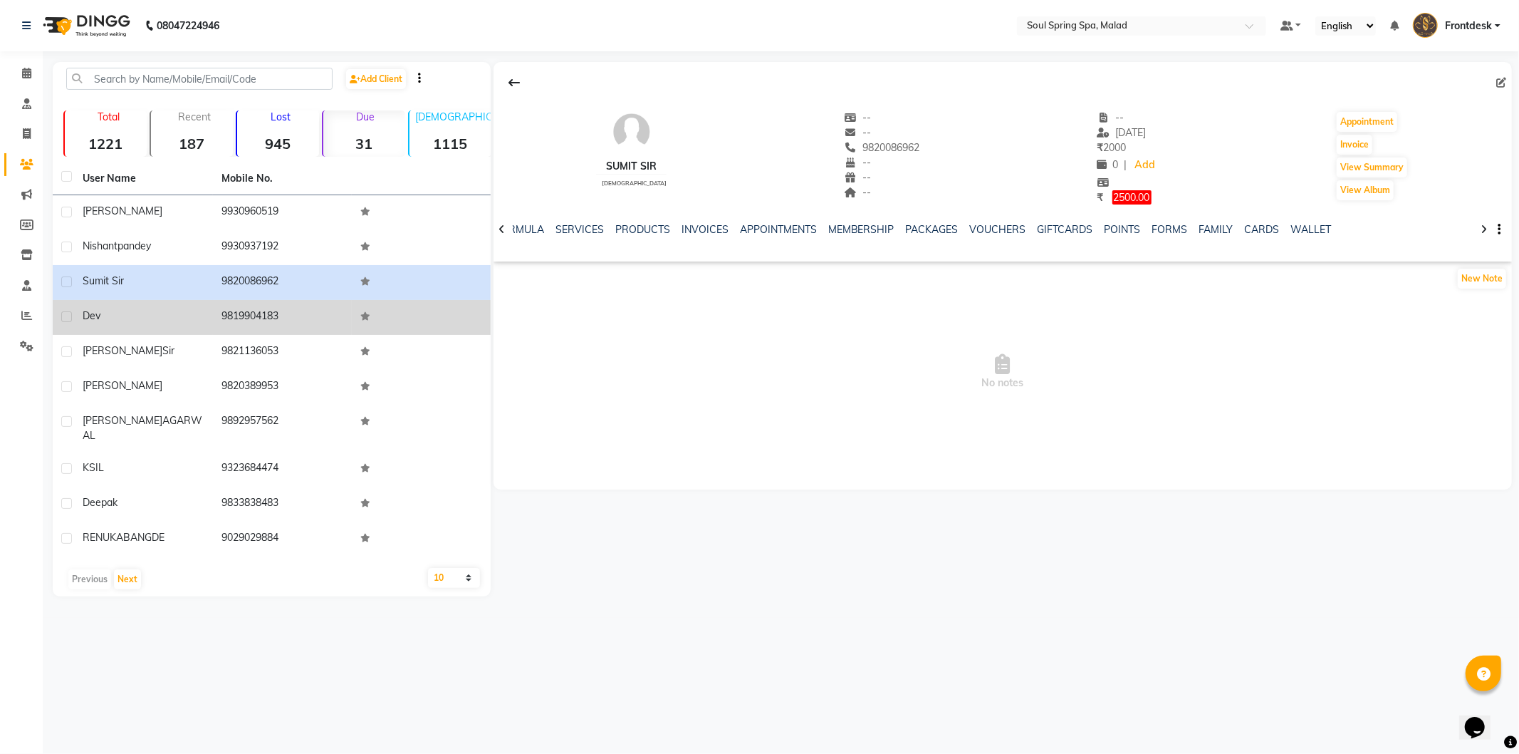
click at [286, 318] on td "9819904183" at bounding box center [282, 317] width 139 height 35
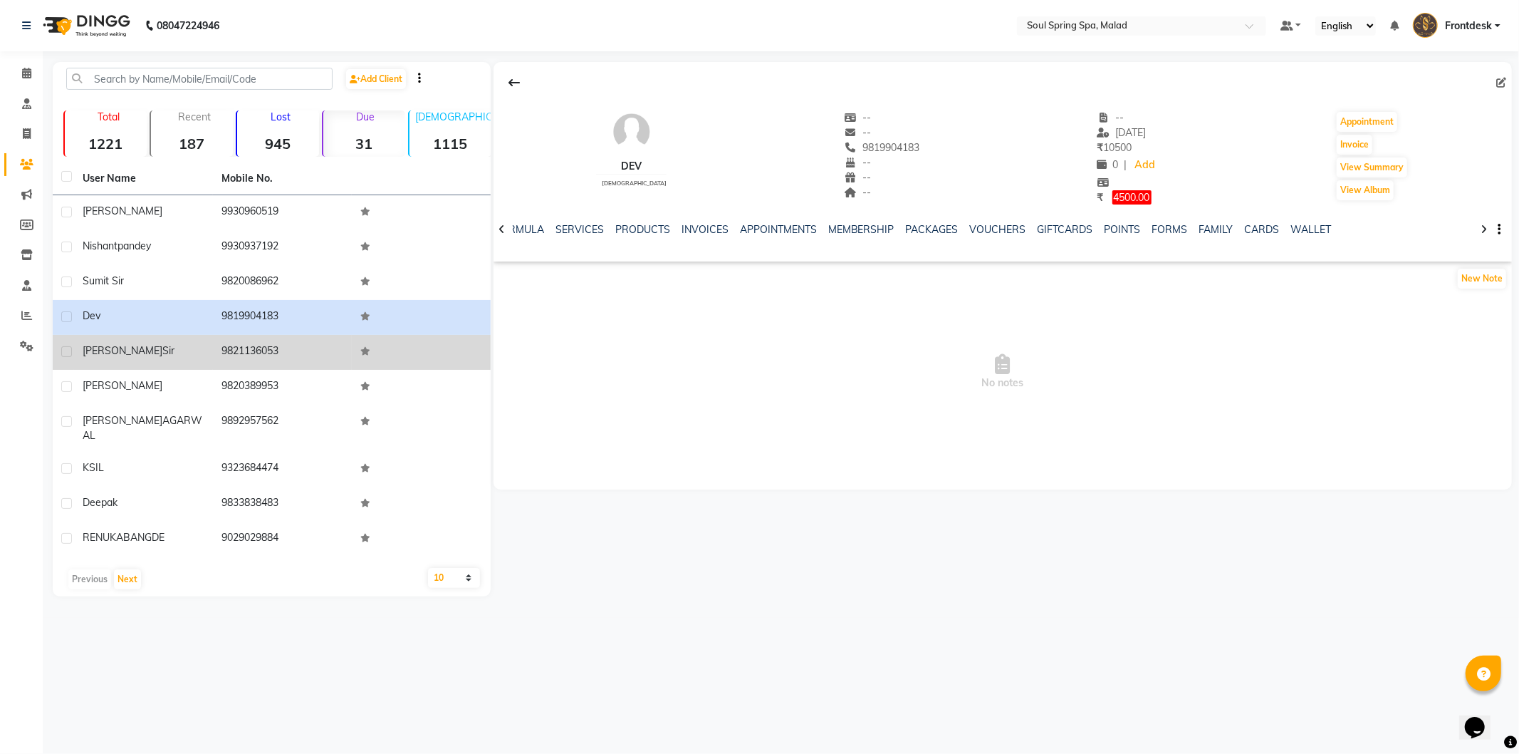
click at [269, 357] on td "9821136053" at bounding box center [282, 352] width 139 height 35
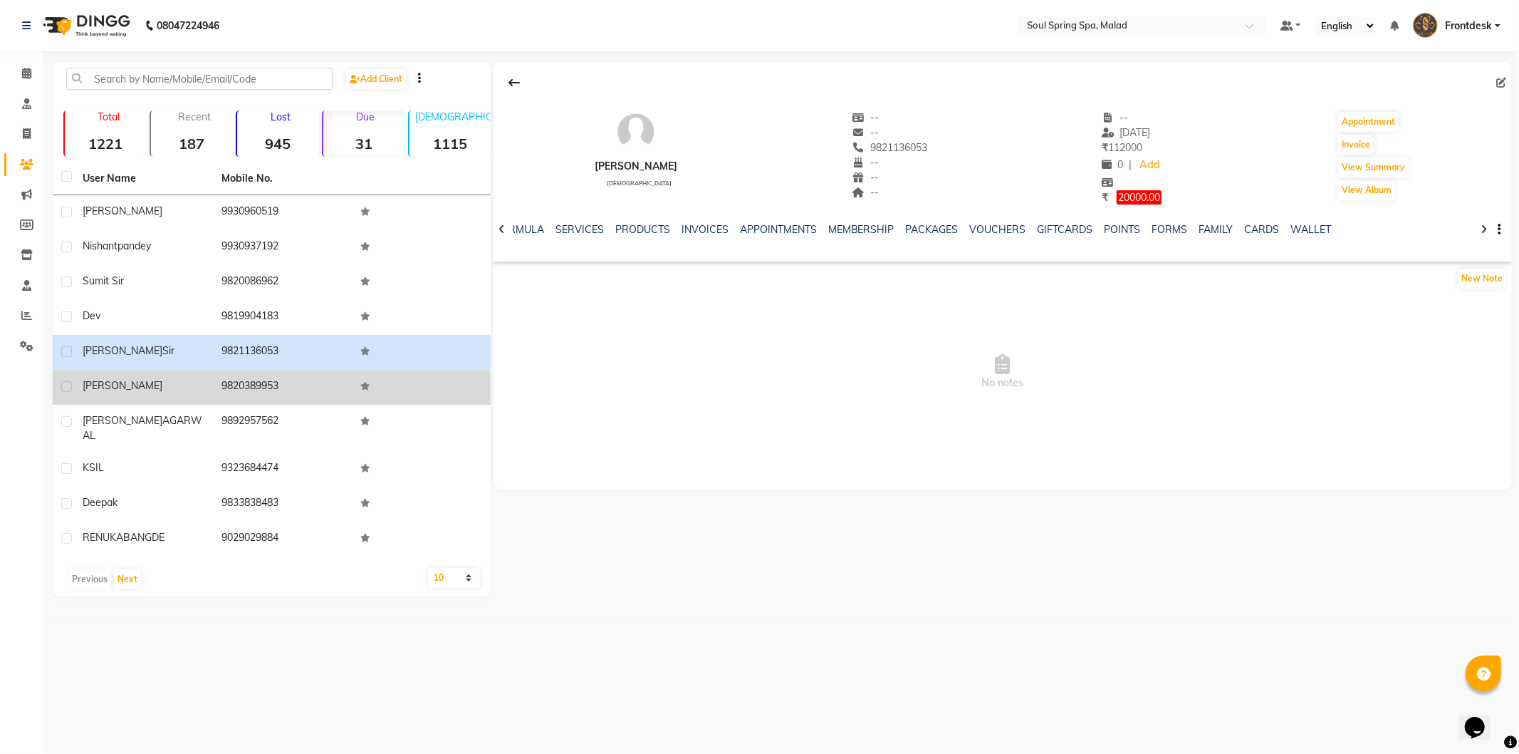
drag, startPoint x: 267, startPoint y: 371, endPoint x: 268, endPoint y: 382, distance: 10.7
click at [267, 372] on td "9820389953" at bounding box center [282, 387] width 139 height 35
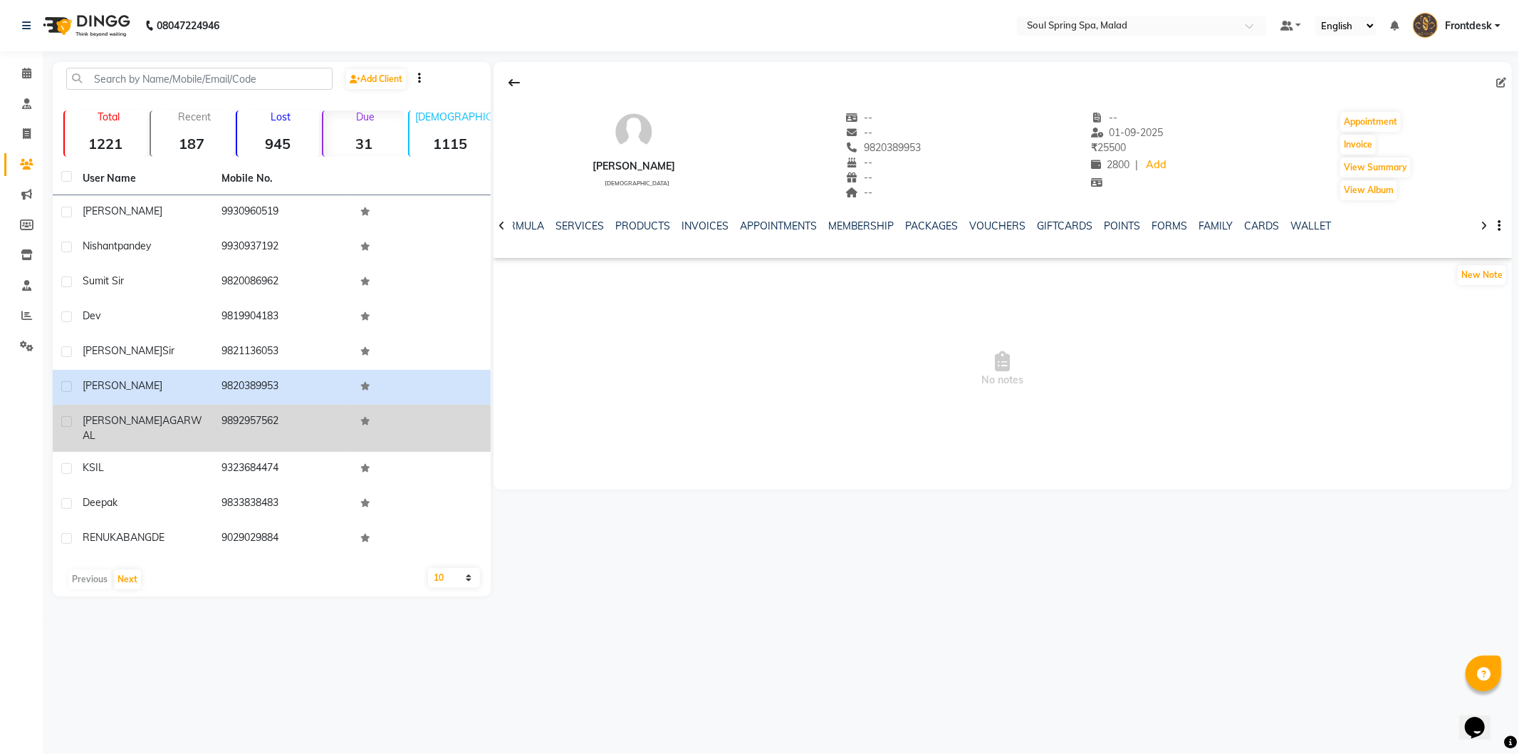
click at [269, 405] on td "9892957562" at bounding box center [282, 428] width 139 height 47
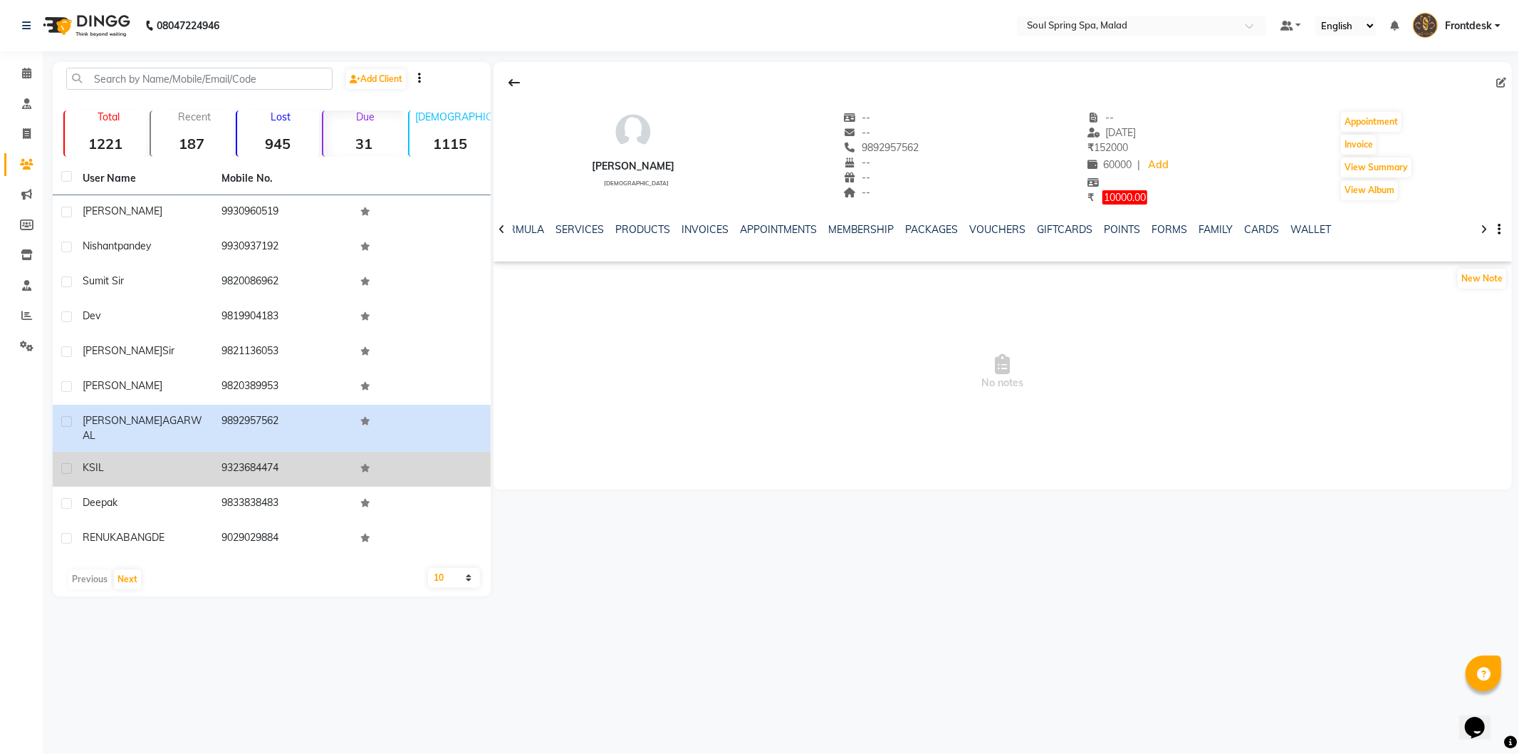
click at [311, 466] on td "9323684474" at bounding box center [282, 469] width 139 height 35
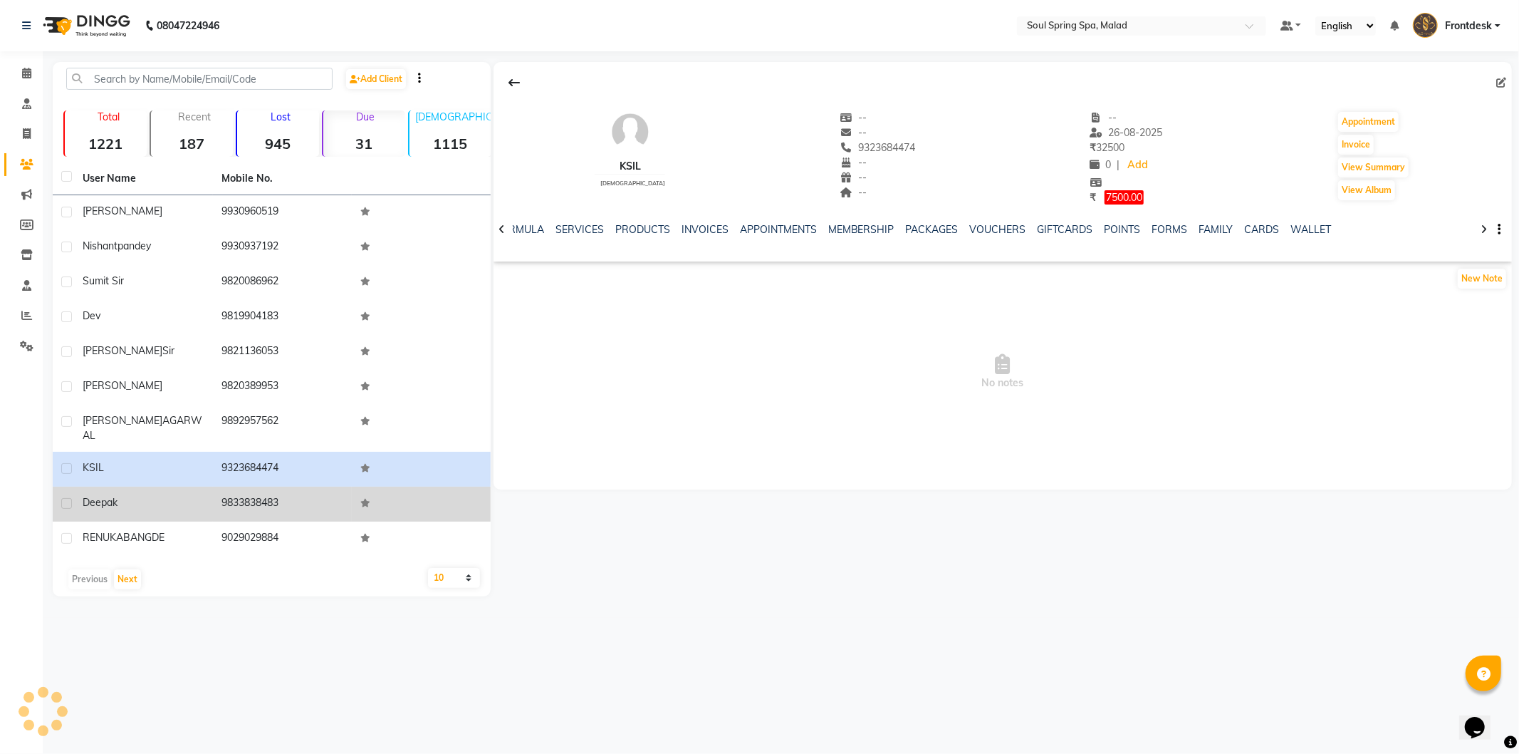
click at [324, 488] on td "9833838483" at bounding box center [282, 503] width 139 height 35
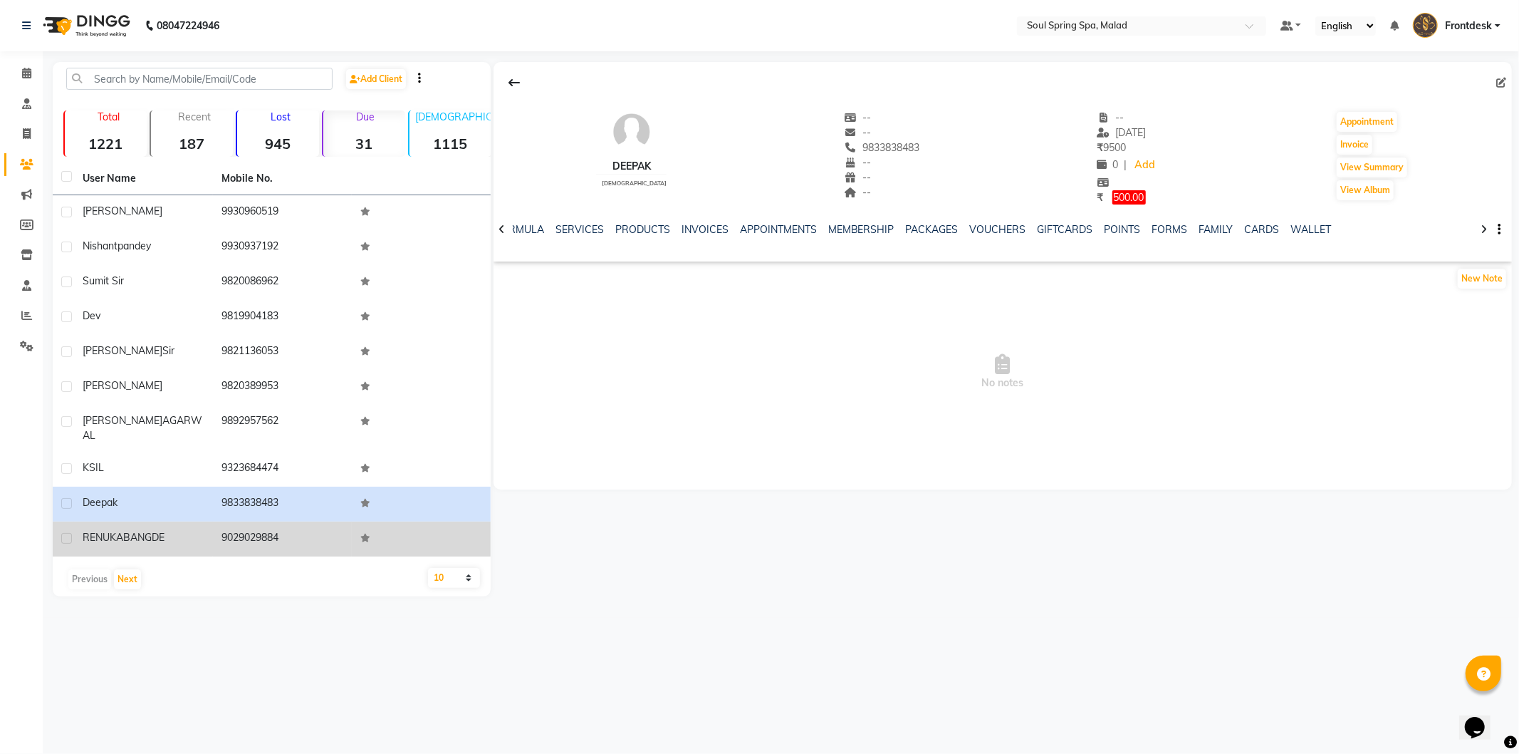
click at [310, 523] on td "9029029884" at bounding box center [282, 538] width 139 height 35
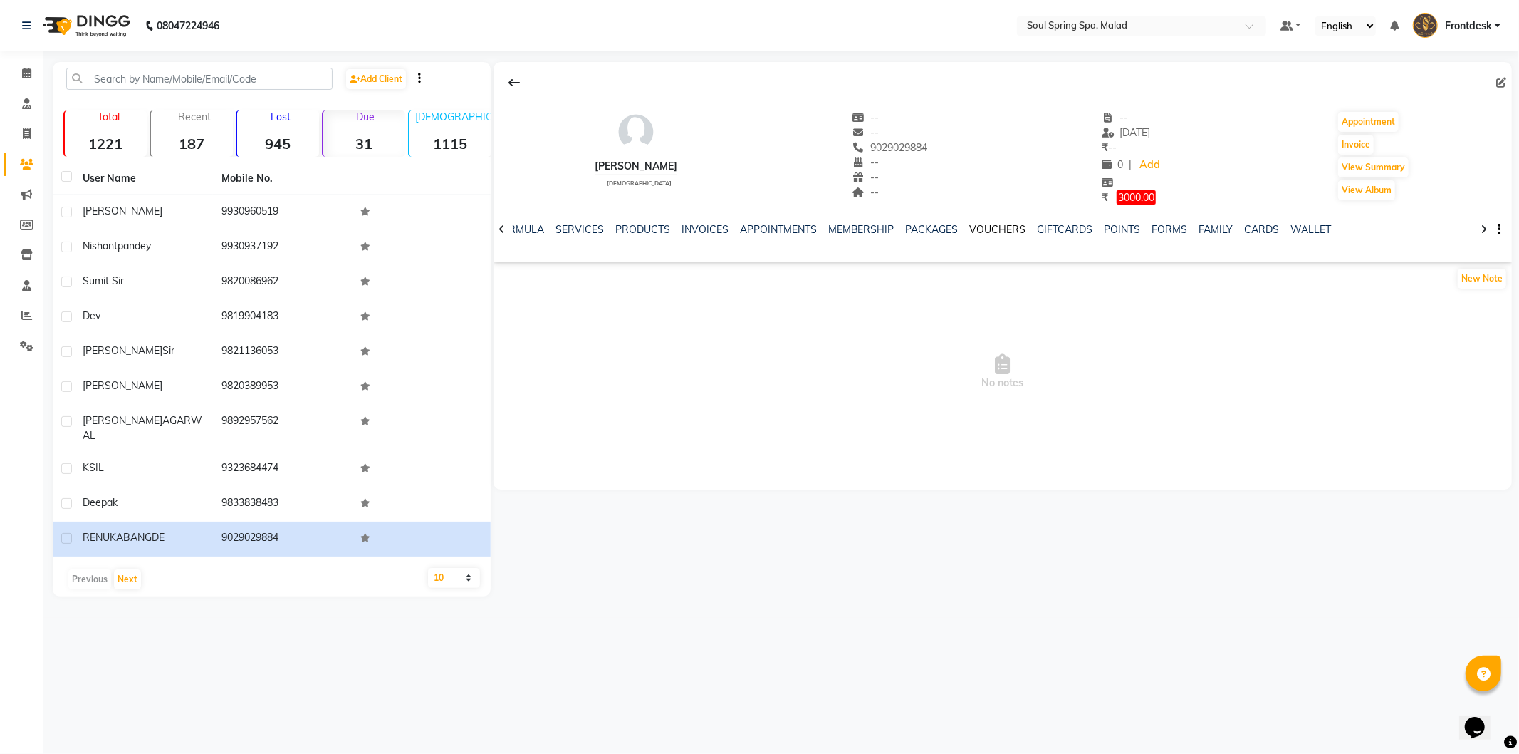
click at [980, 234] on link "VOUCHERS" at bounding box center [998, 229] width 56 height 13
click at [100, 568] on div "Previous Next" at bounding box center [271, 579] width 427 height 23
click at [132, 569] on button "Next" at bounding box center [127, 579] width 27 height 20
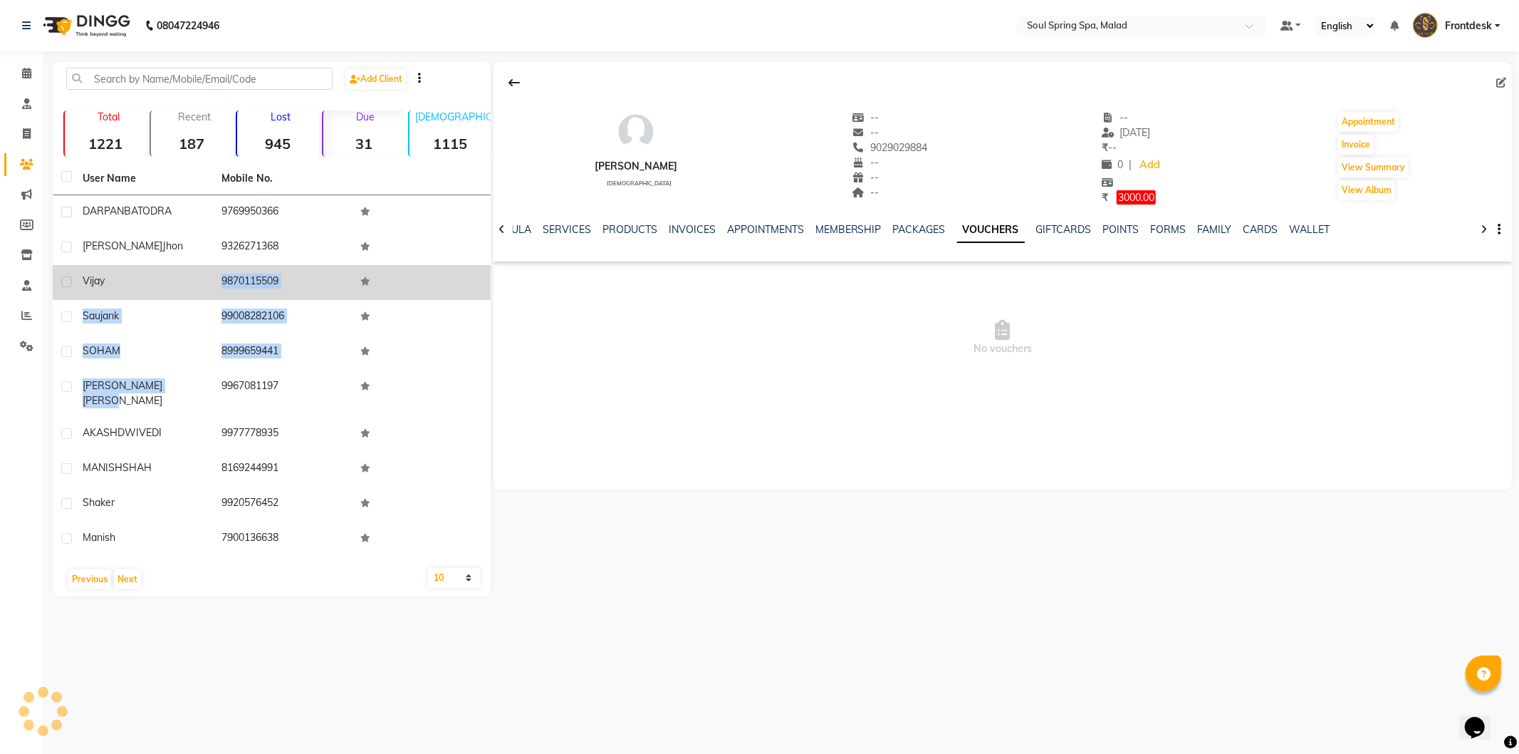
drag, startPoint x: 155, startPoint y: 360, endPoint x: 157, endPoint y: 280, distance: 80.5
click at [155, 285] on tbody "DARPAN BATODRA 9769950366 [PERSON_NAME] 9326271368 vijay 9870115509 saujan k 99…" at bounding box center [272, 375] width 438 height 361
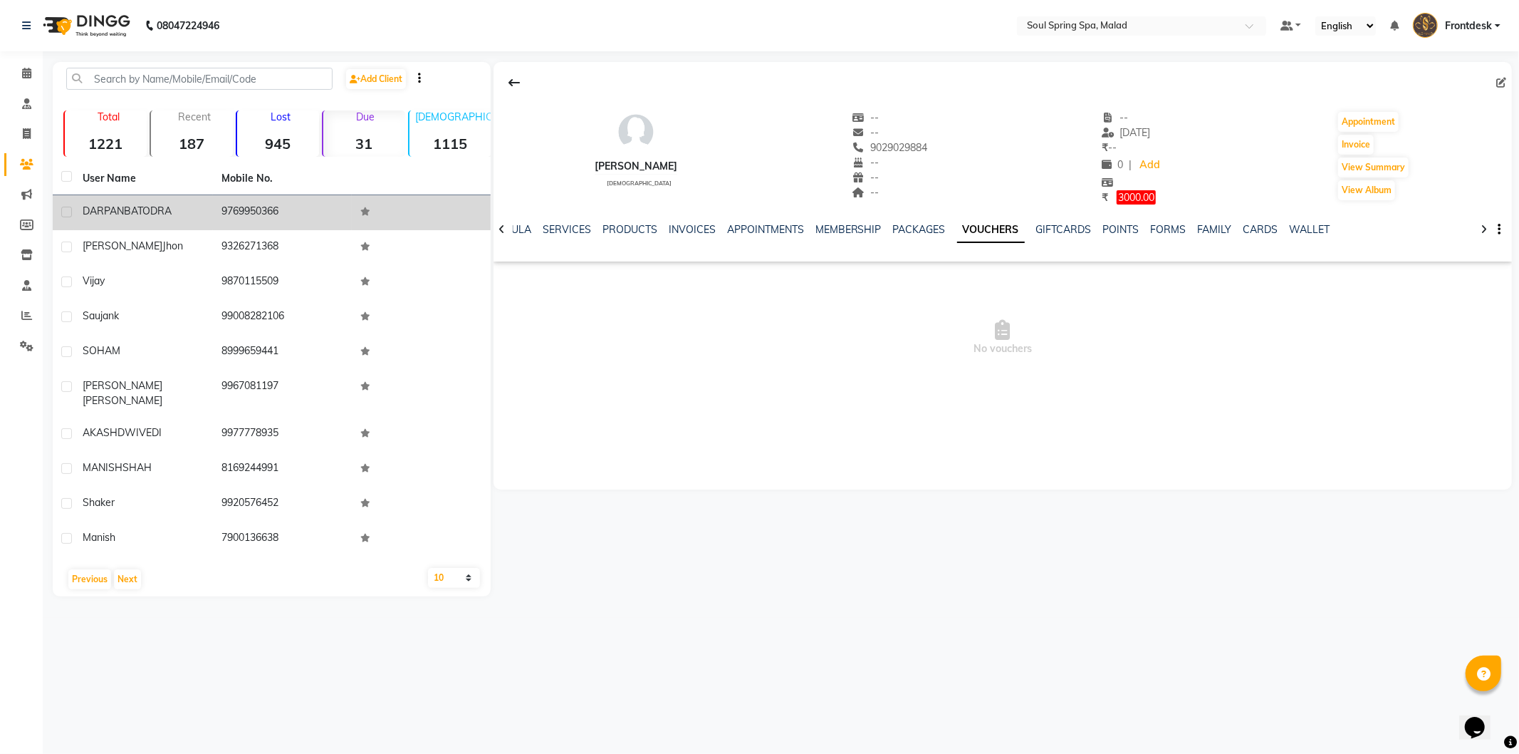
click at [192, 216] on div "DARPAN BATODRA" at bounding box center [144, 211] width 122 height 15
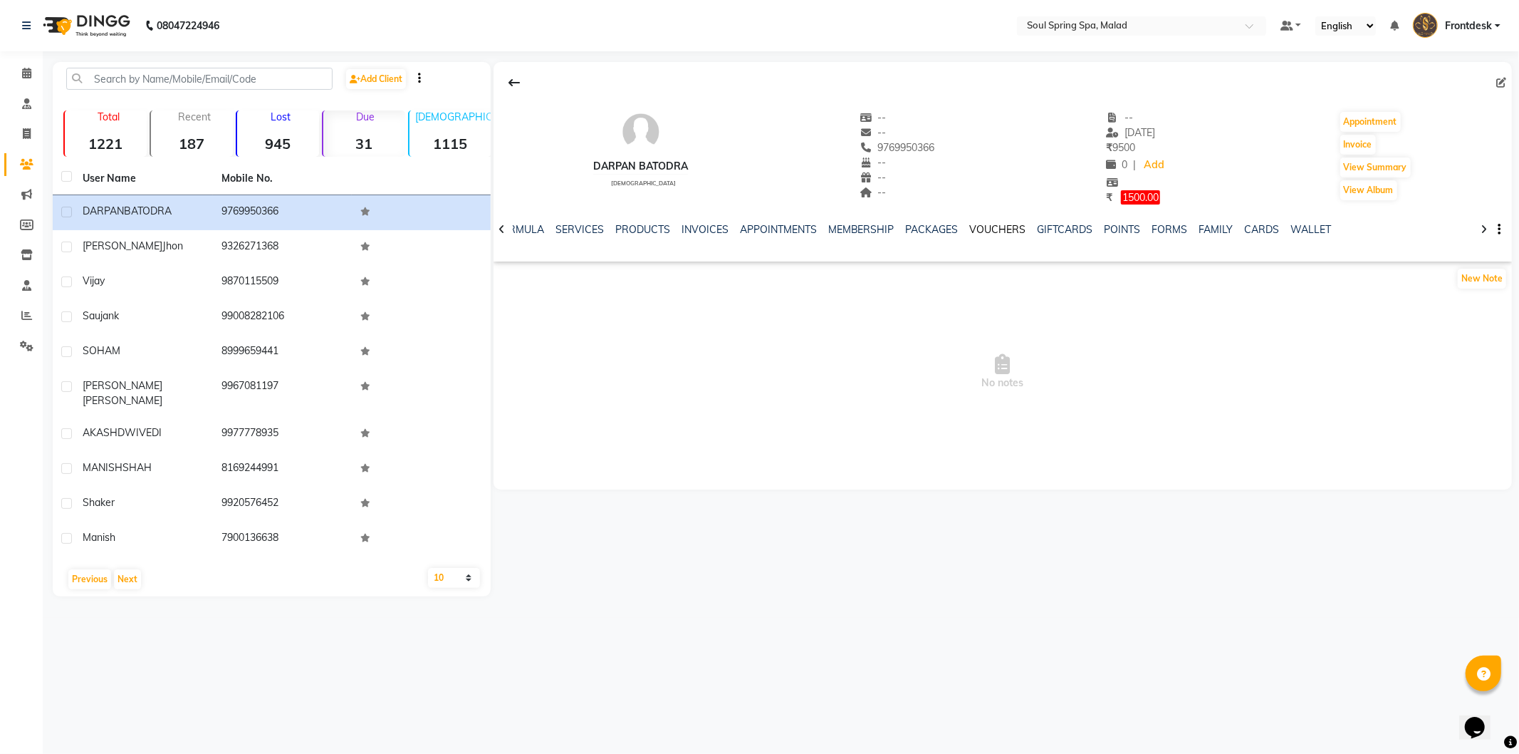
click at [981, 234] on link "VOUCHERS" at bounding box center [998, 229] width 56 height 13
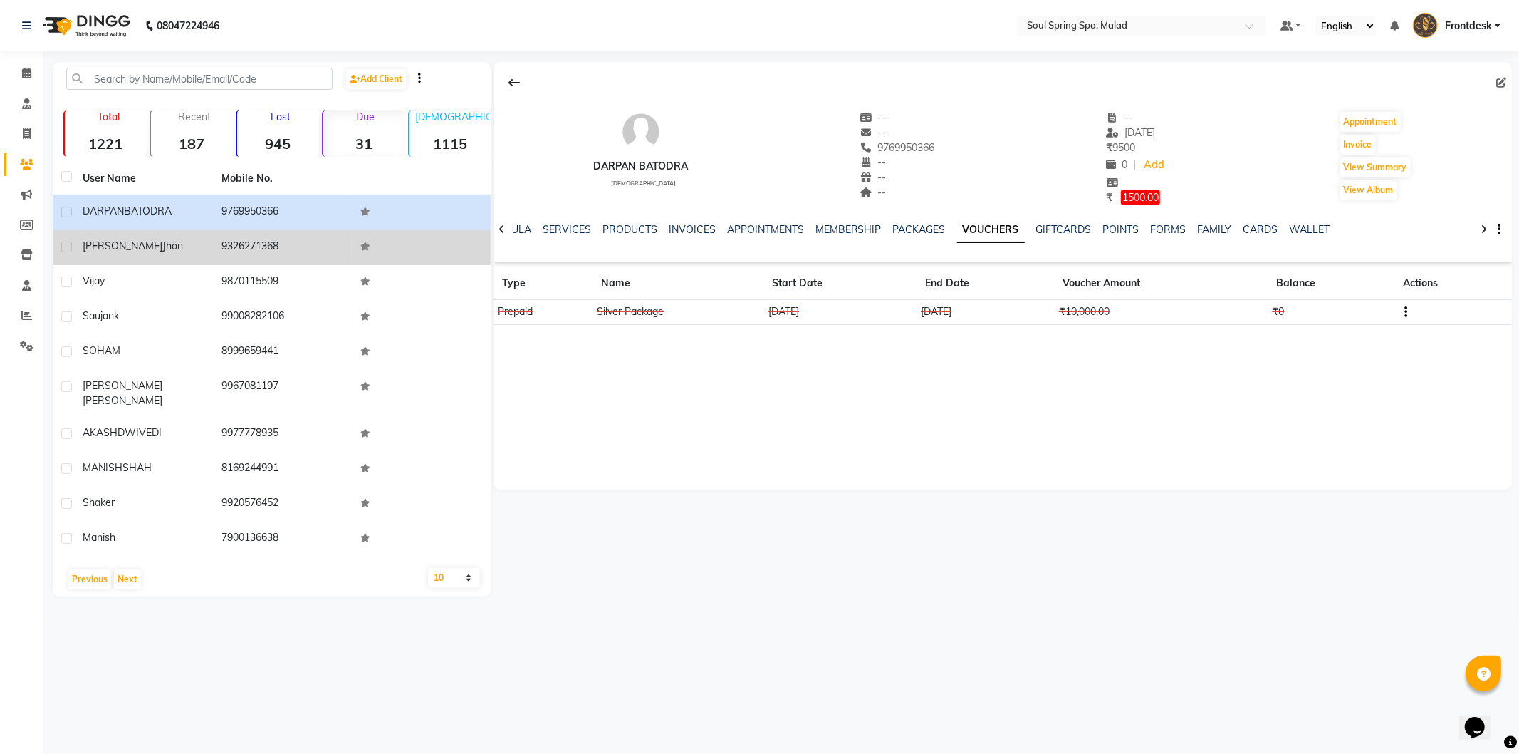
click at [358, 259] on td at bounding box center [421, 247] width 139 height 35
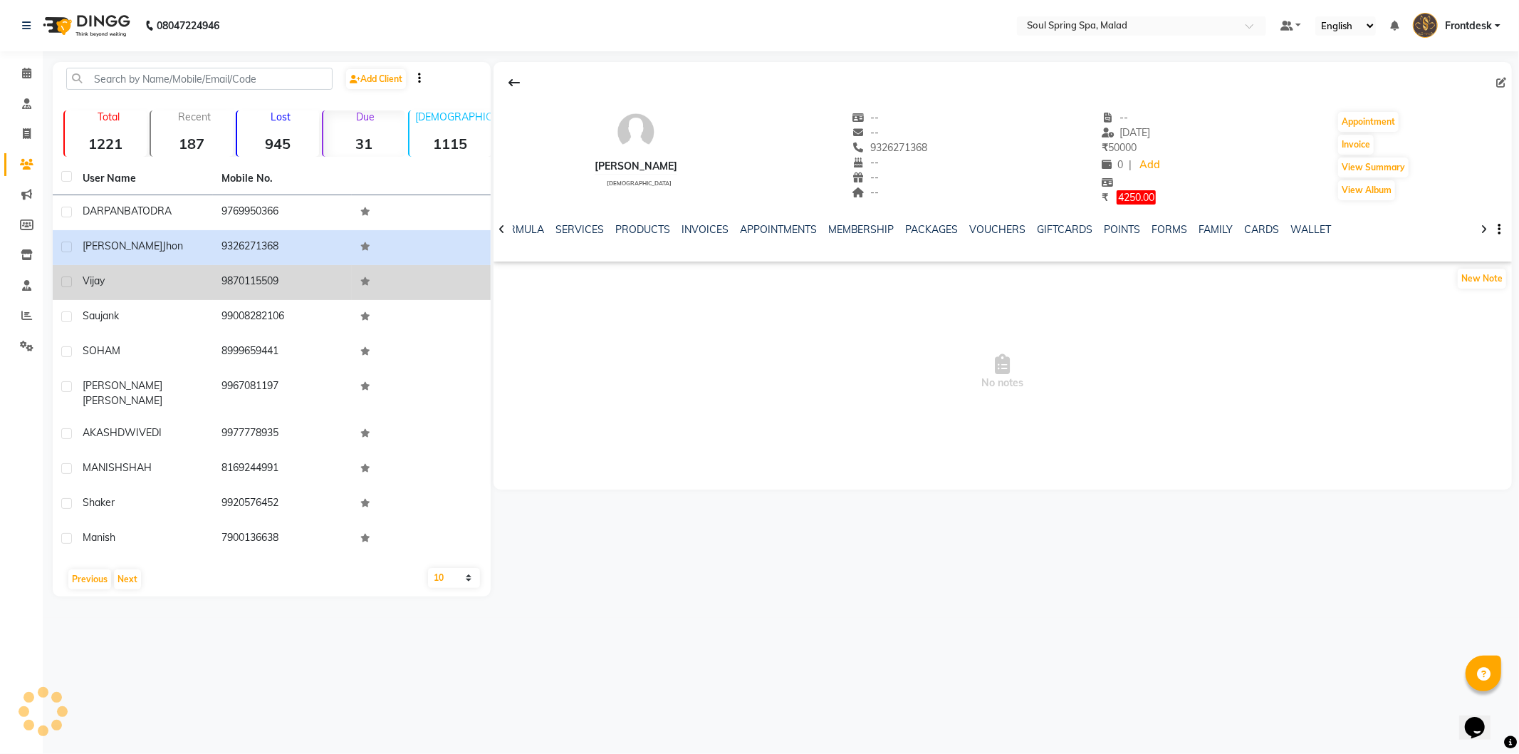
click at [337, 282] on td "9870115509" at bounding box center [282, 282] width 139 height 35
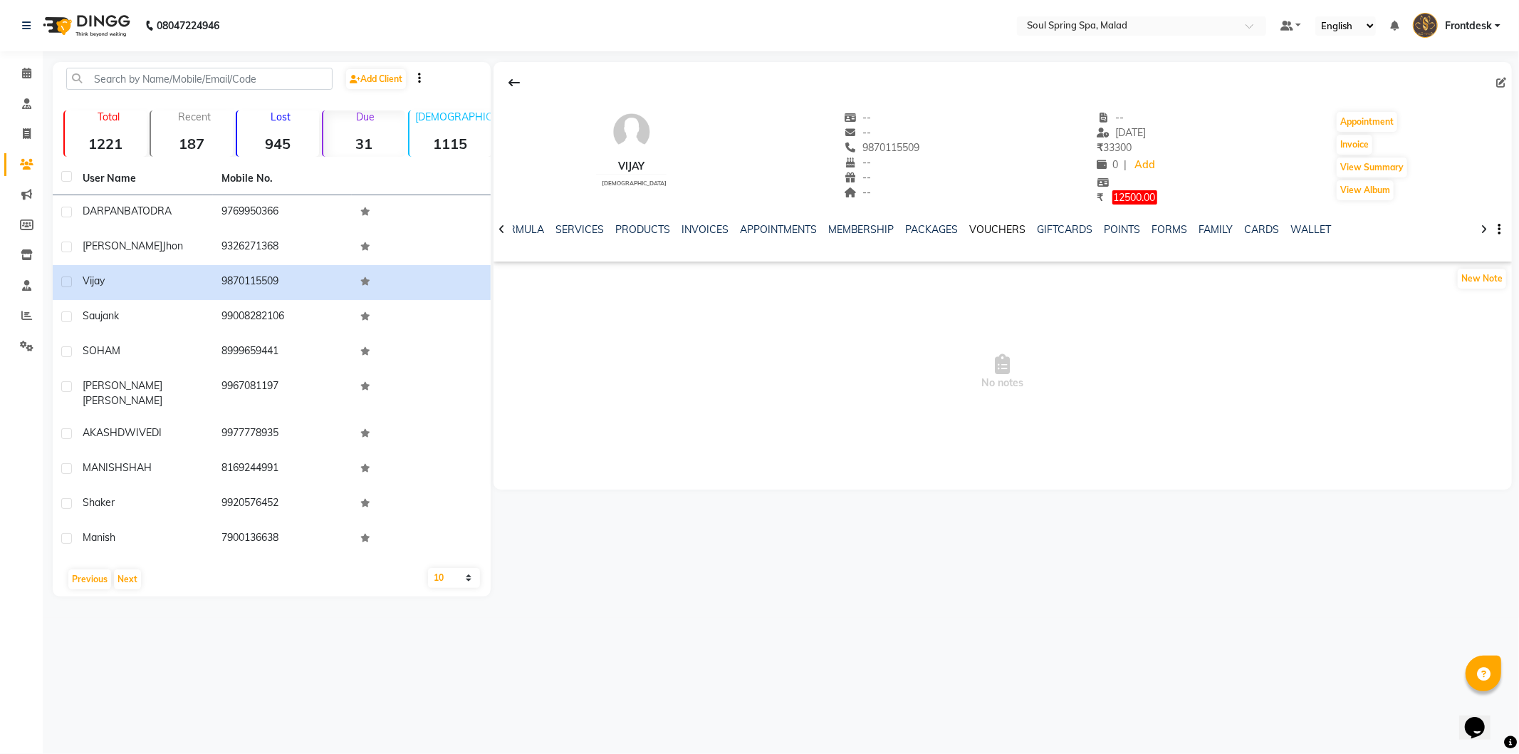
click at [991, 230] on link "VOUCHERS" at bounding box center [998, 229] width 56 height 13
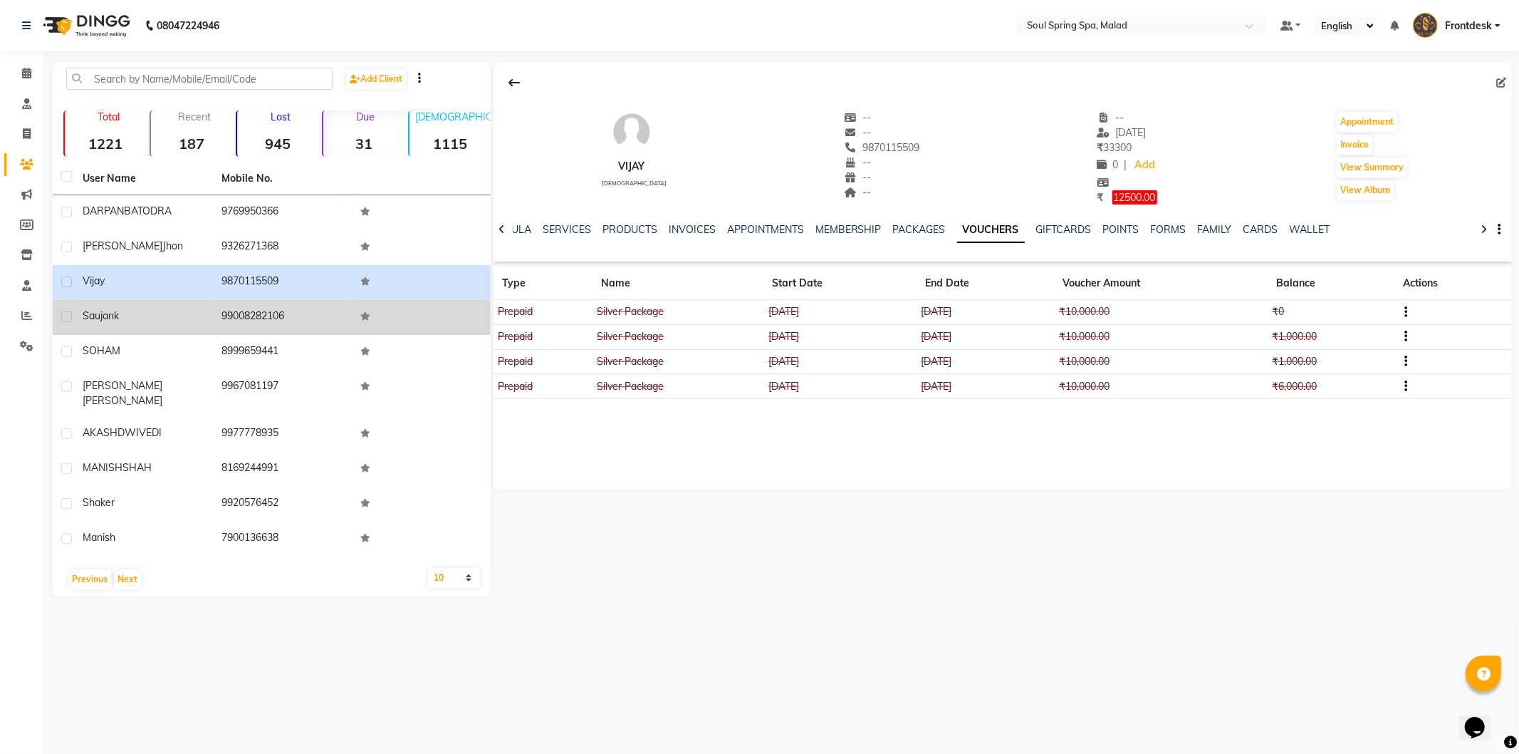
click at [416, 324] on td at bounding box center [421, 317] width 139 height 35
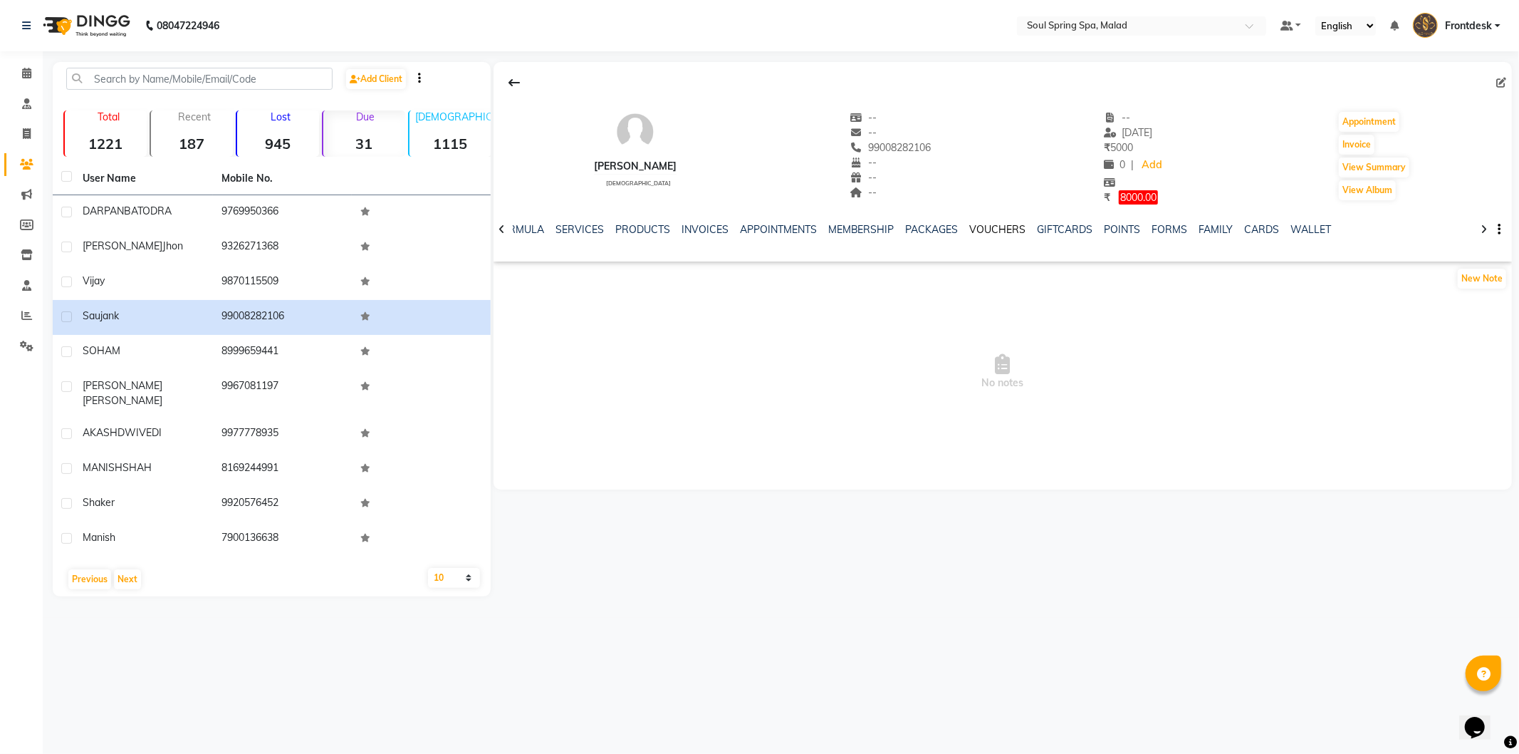
click at [1004, 224] on link "VOUCHERS" at bounding box center [998, 229] width 56 height 13
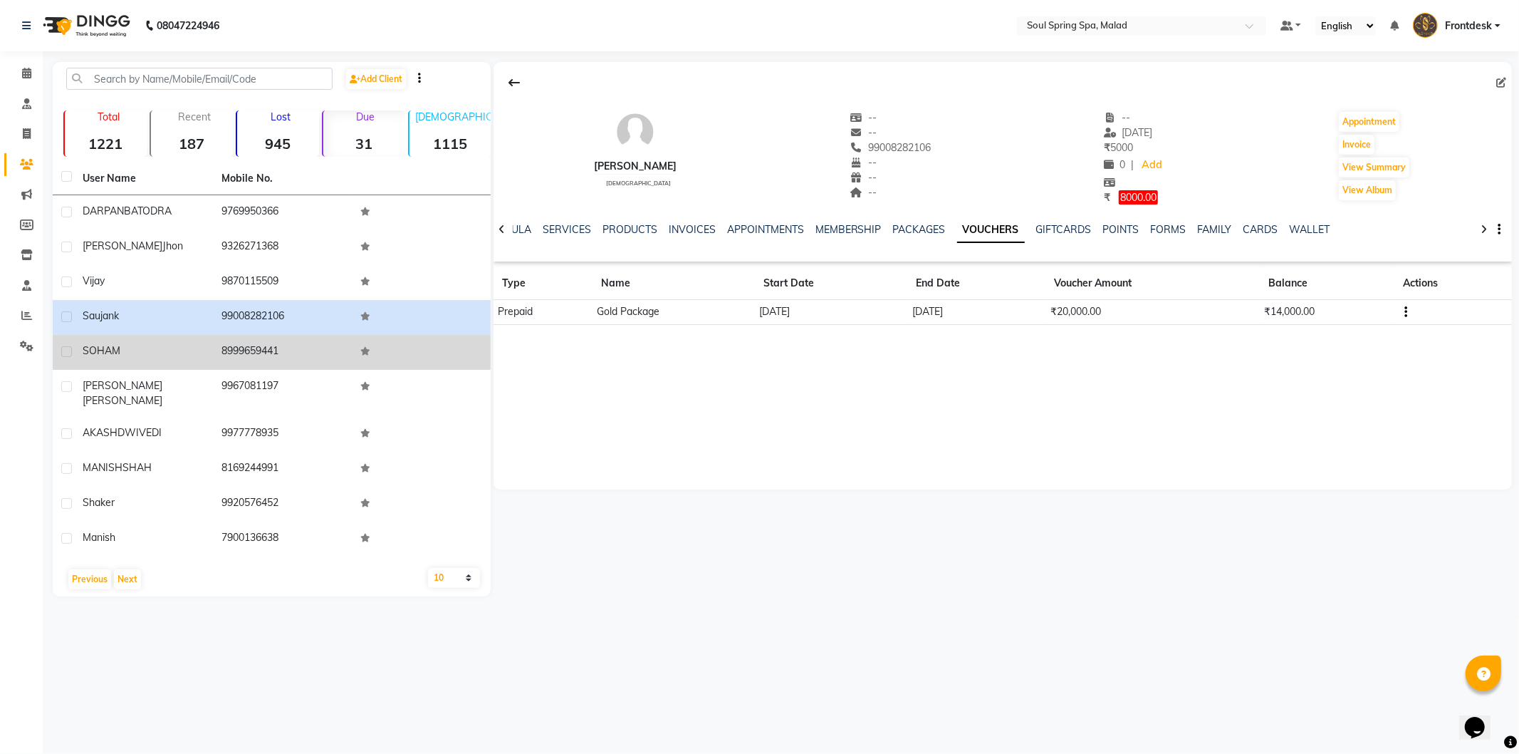
click at [406, 350] on td at bounding box center [421, 352] width 139 height 35
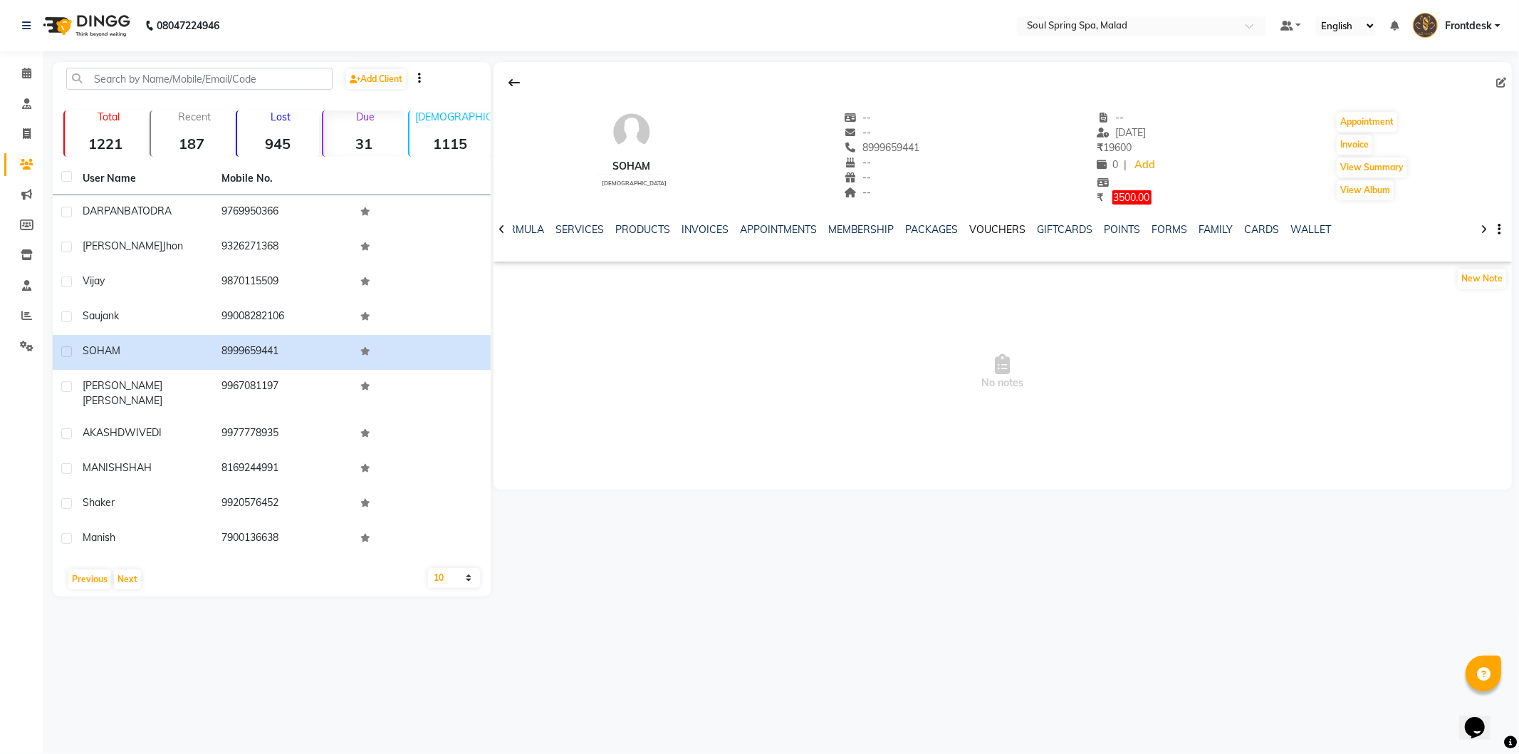
click at [978, 229] on link "VOUCHERS" at bounding box center [998, 229] width 56 height 13
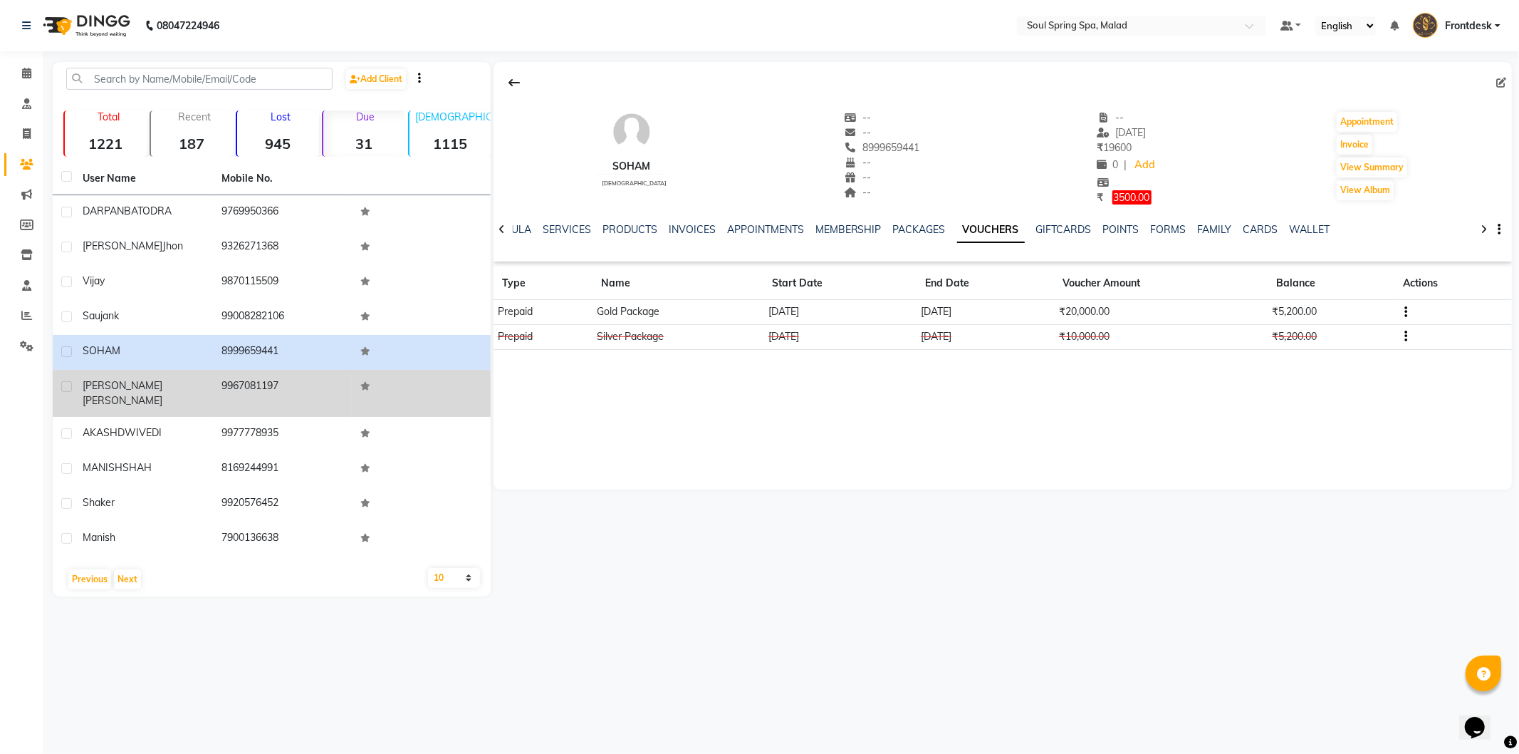
click at [400, 392] on td at bounding box center [421, 393] width 139 height 47
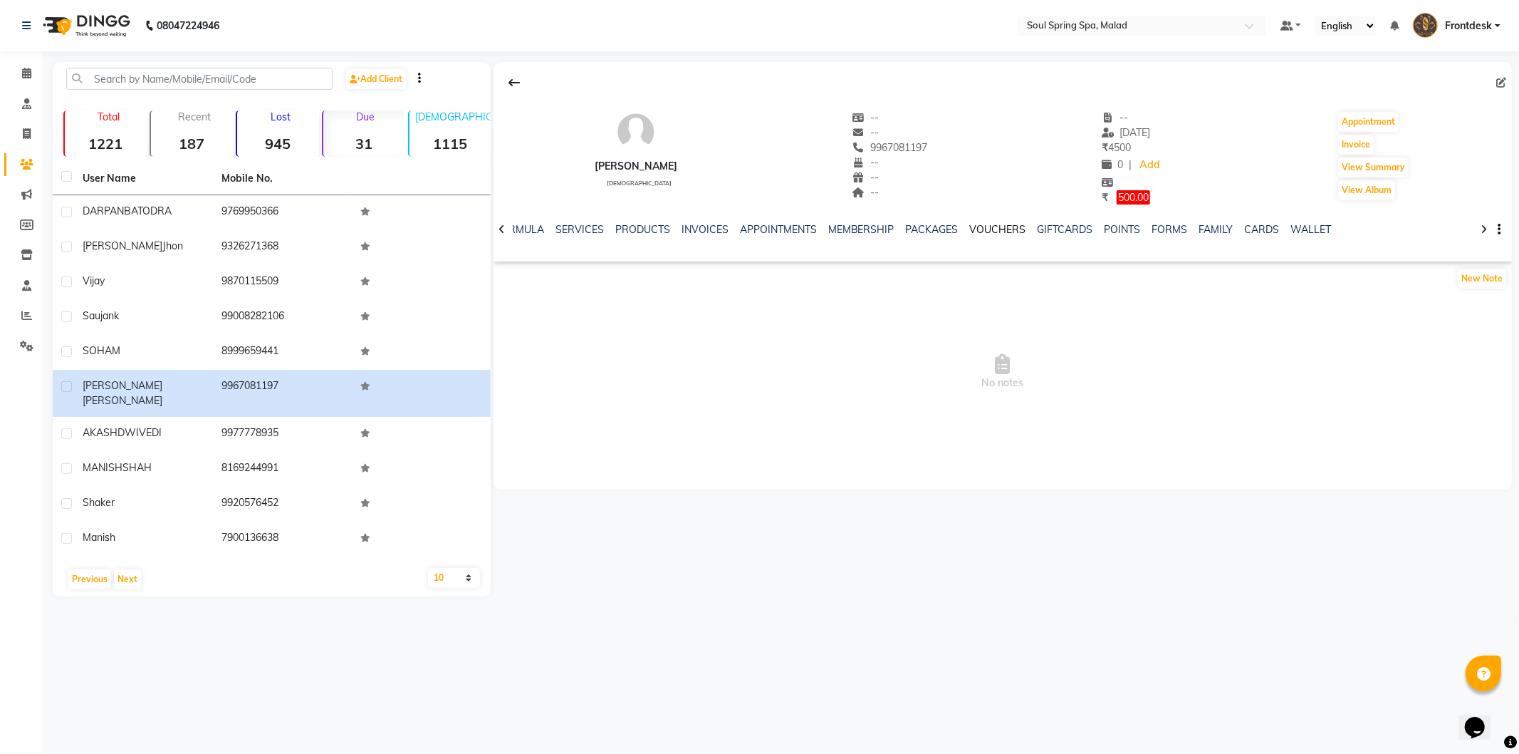
click at [988, 226] on link "VOUCHERS" at bounding box center [998, 229] width 56 height 13
click at [988, 226] on link "VOUCHERS" at bounding box center [991, 230] width 68 height 26
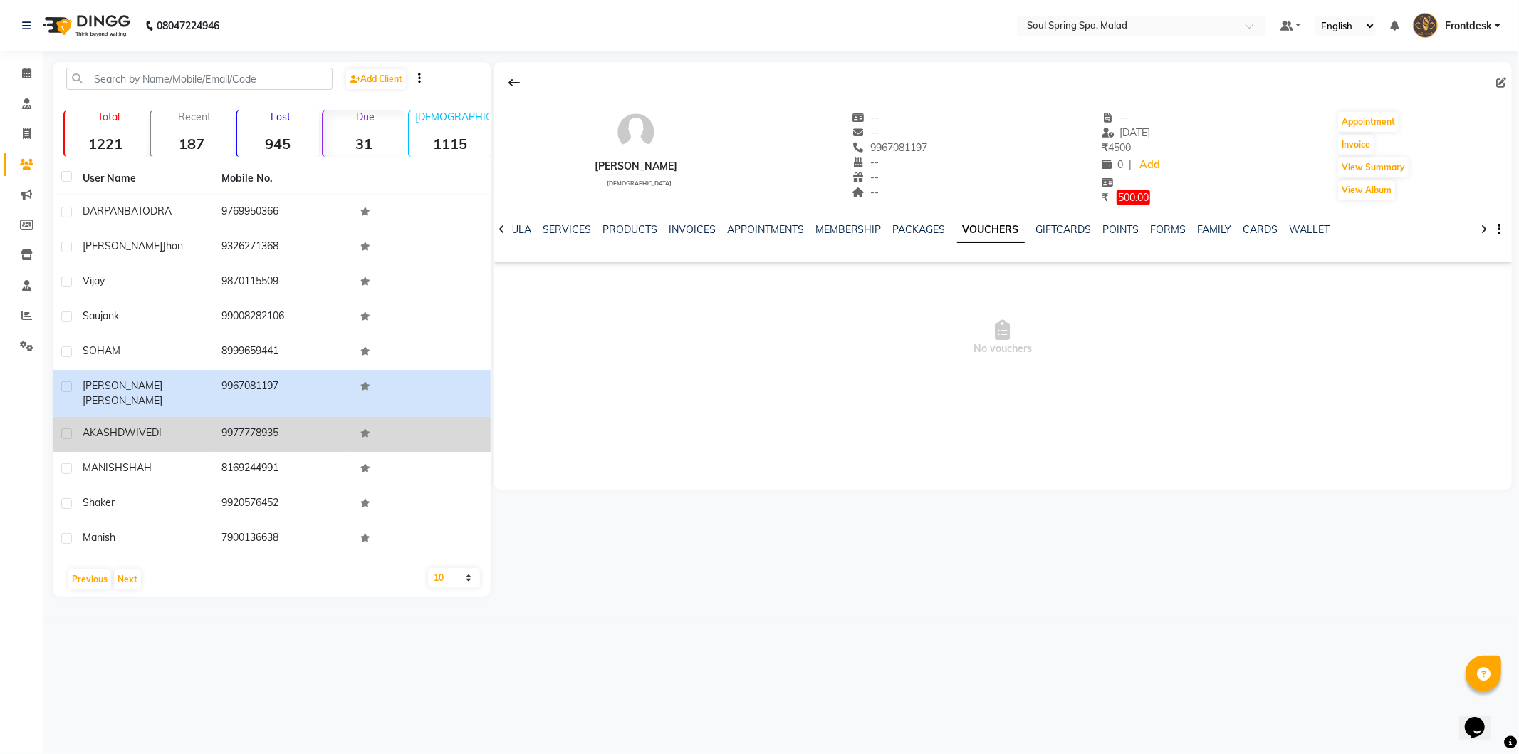
click at [428, 428] on td at bounding box center [421, 434] width 139 height 35
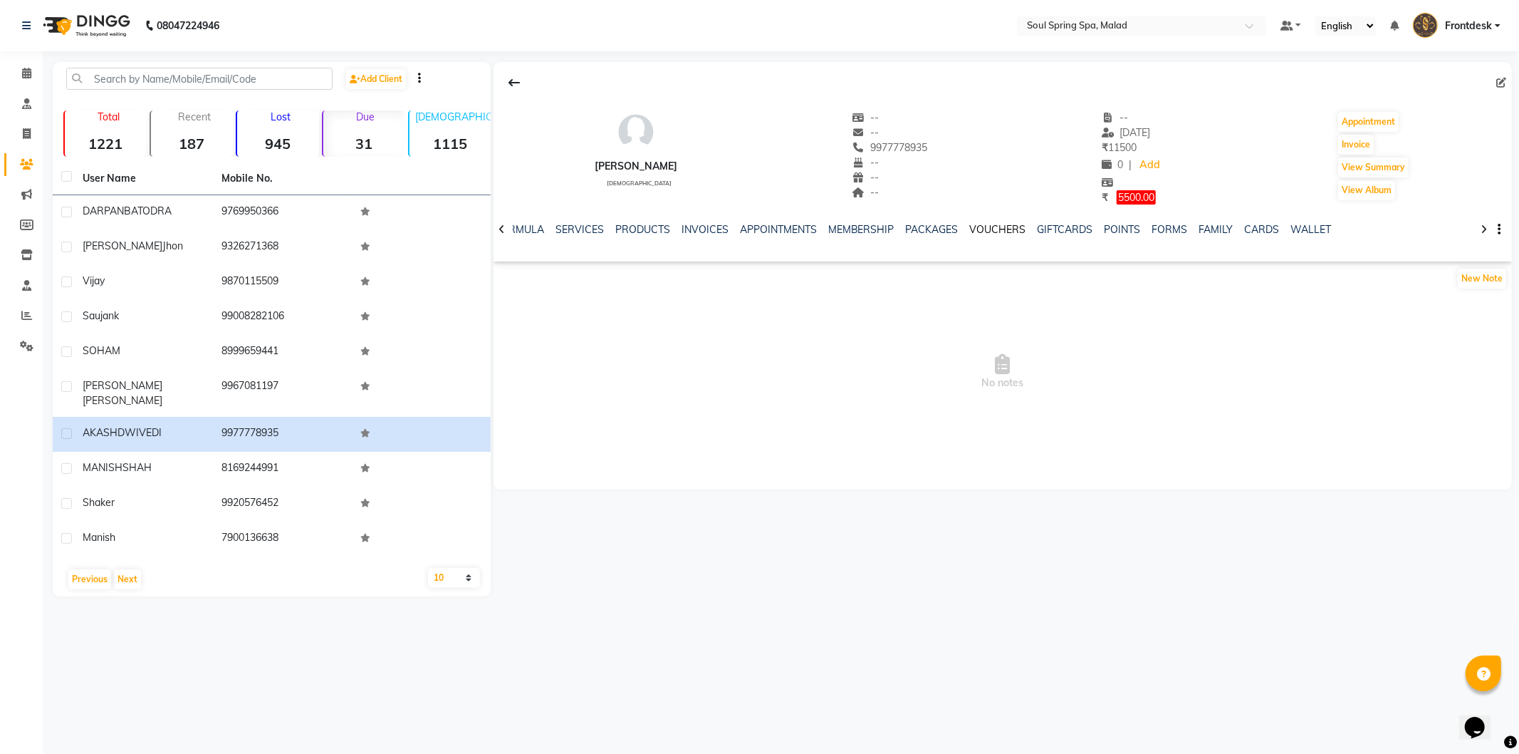
click at [984, 229] on link "VOUCHERS" at bounding box center [998, 229] width 56 height 13
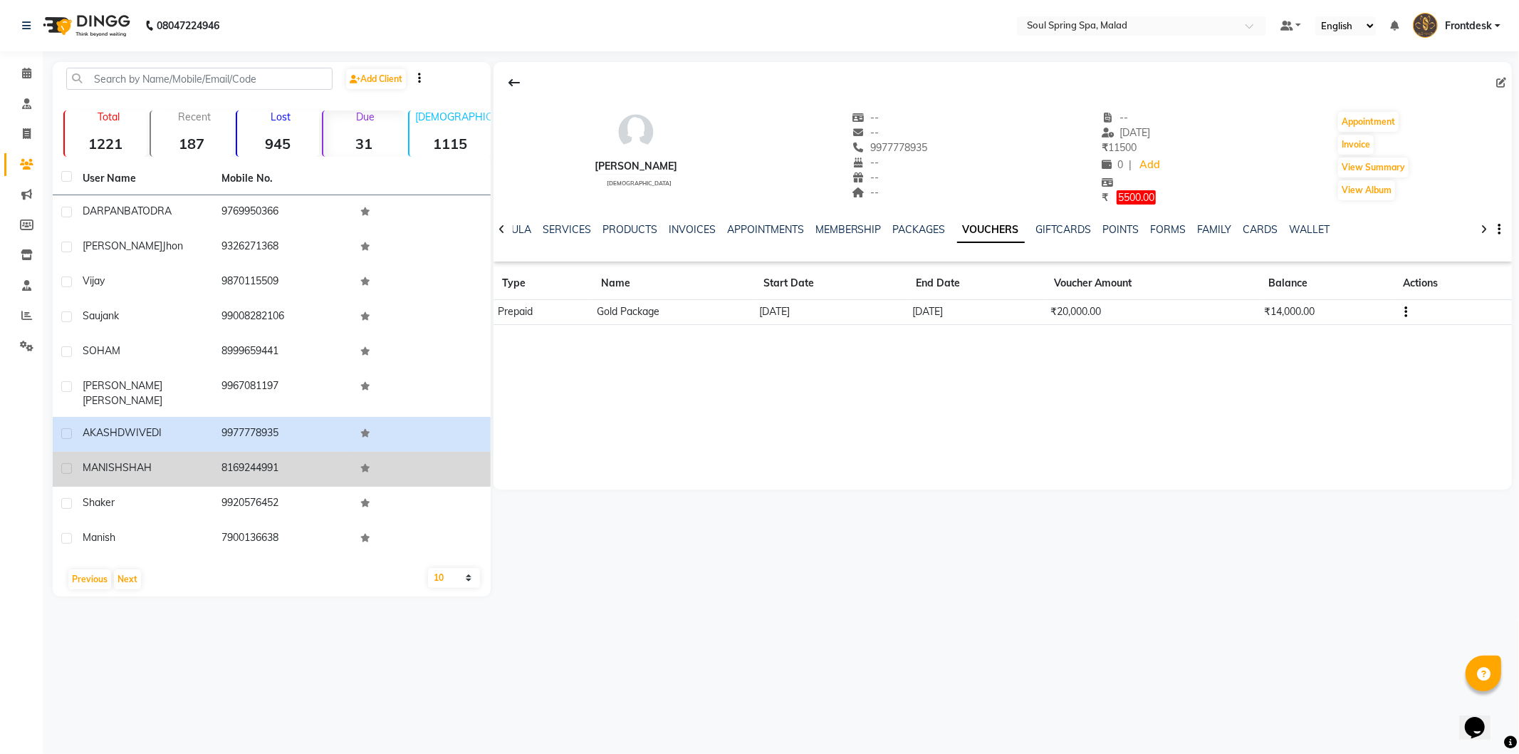
click at [316, 461] on td "8169244991" at bounding box center [282, 469] width 139 height 35
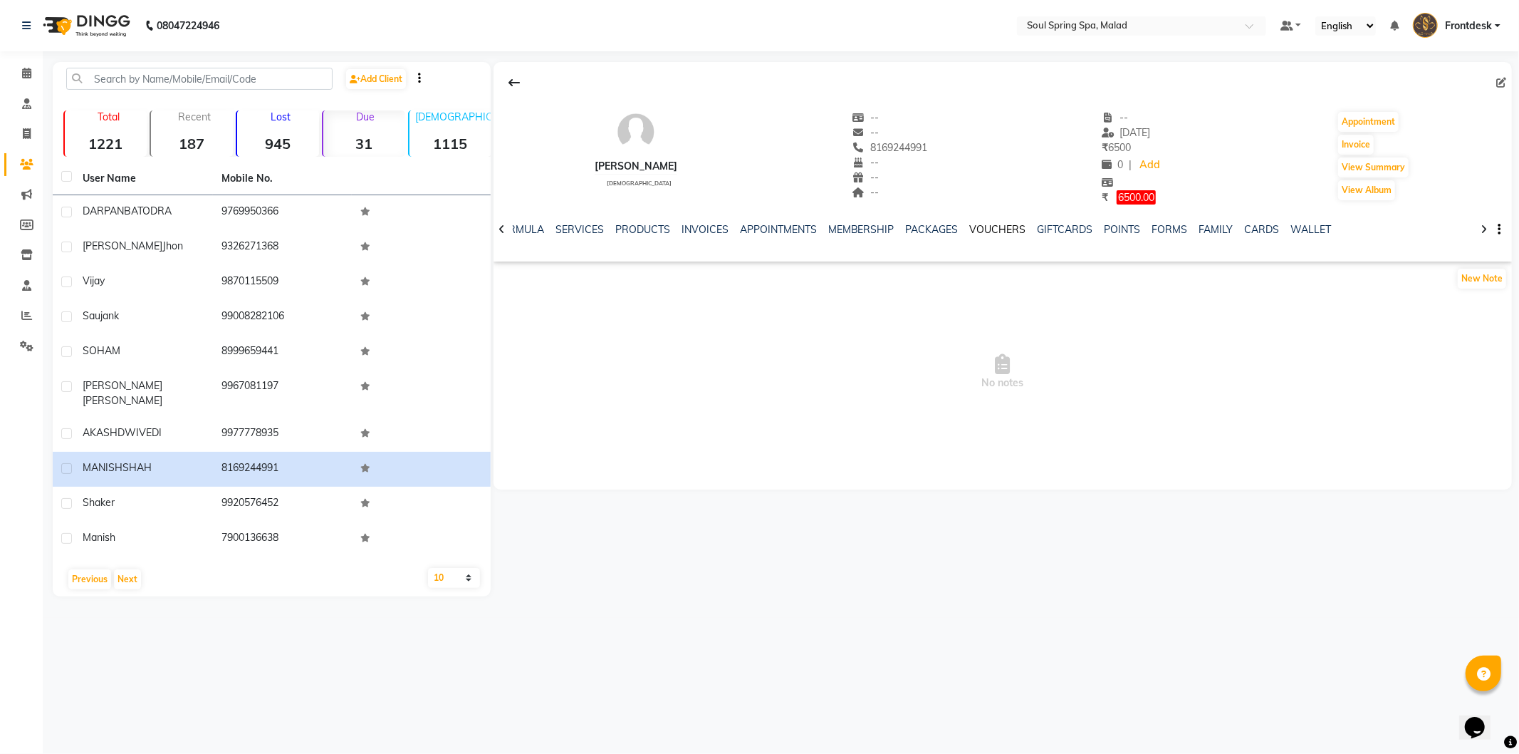
click at [970, 235] on link "VOUCHERS" at bounding box center [998, 229] width 56 height 13
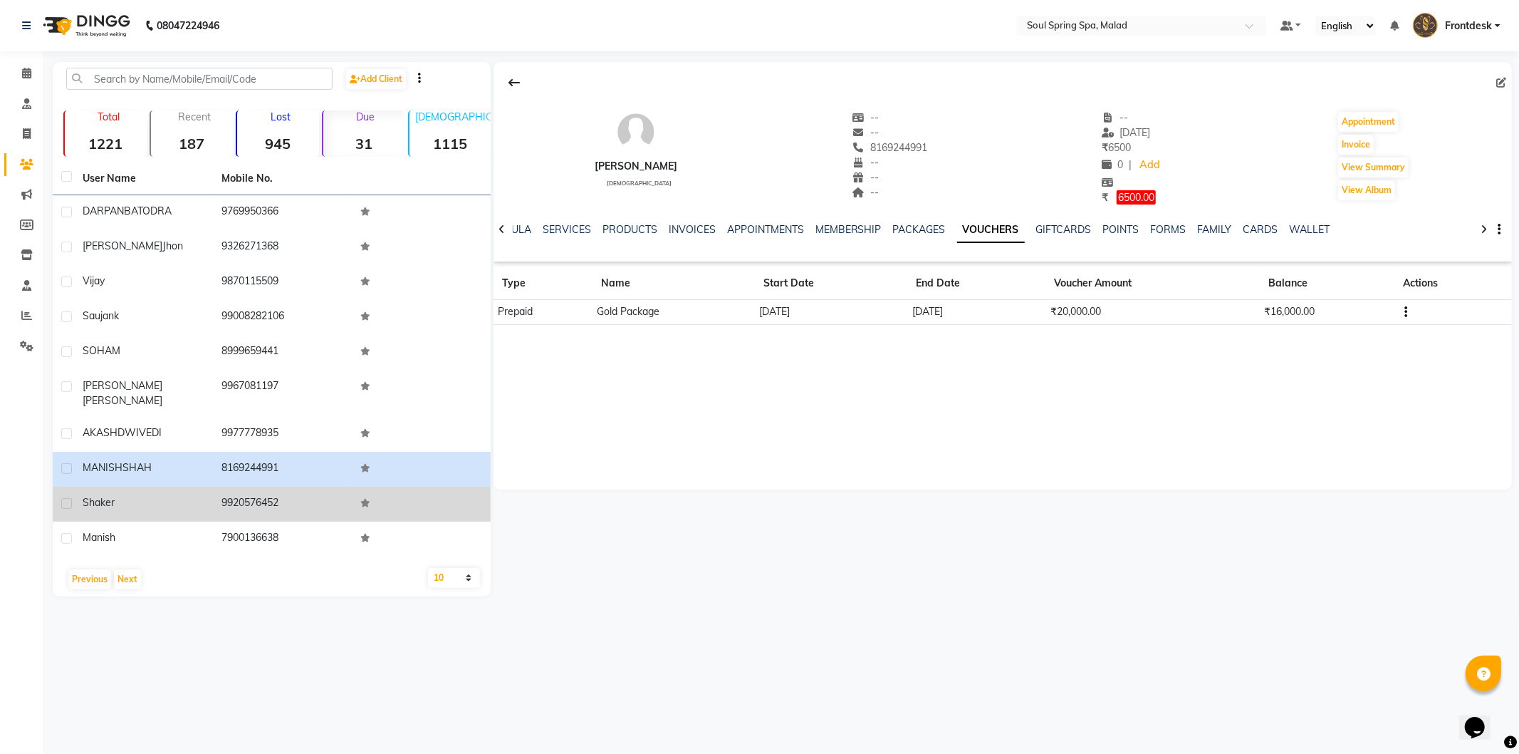
click at [331, 489] on td "9920576452" at bounding box center [282, 503] width 139 height 35
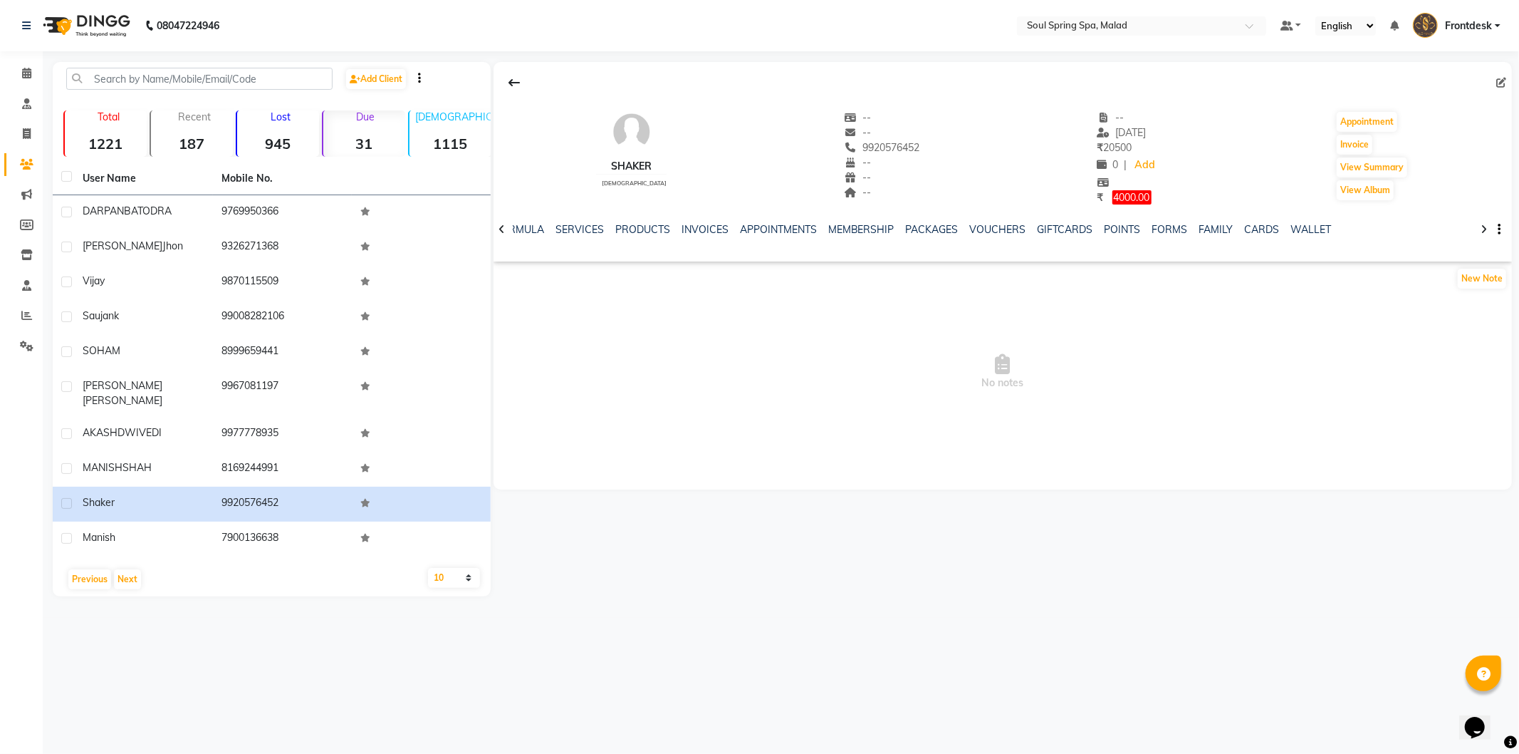
click at [998, 236] on div "VOUCHERS" at bounding box center [998, 229] width 56 height 15
click at [998, 228] on link "VOUCHERS" at bounding box center [998, 229] width 56 height 13
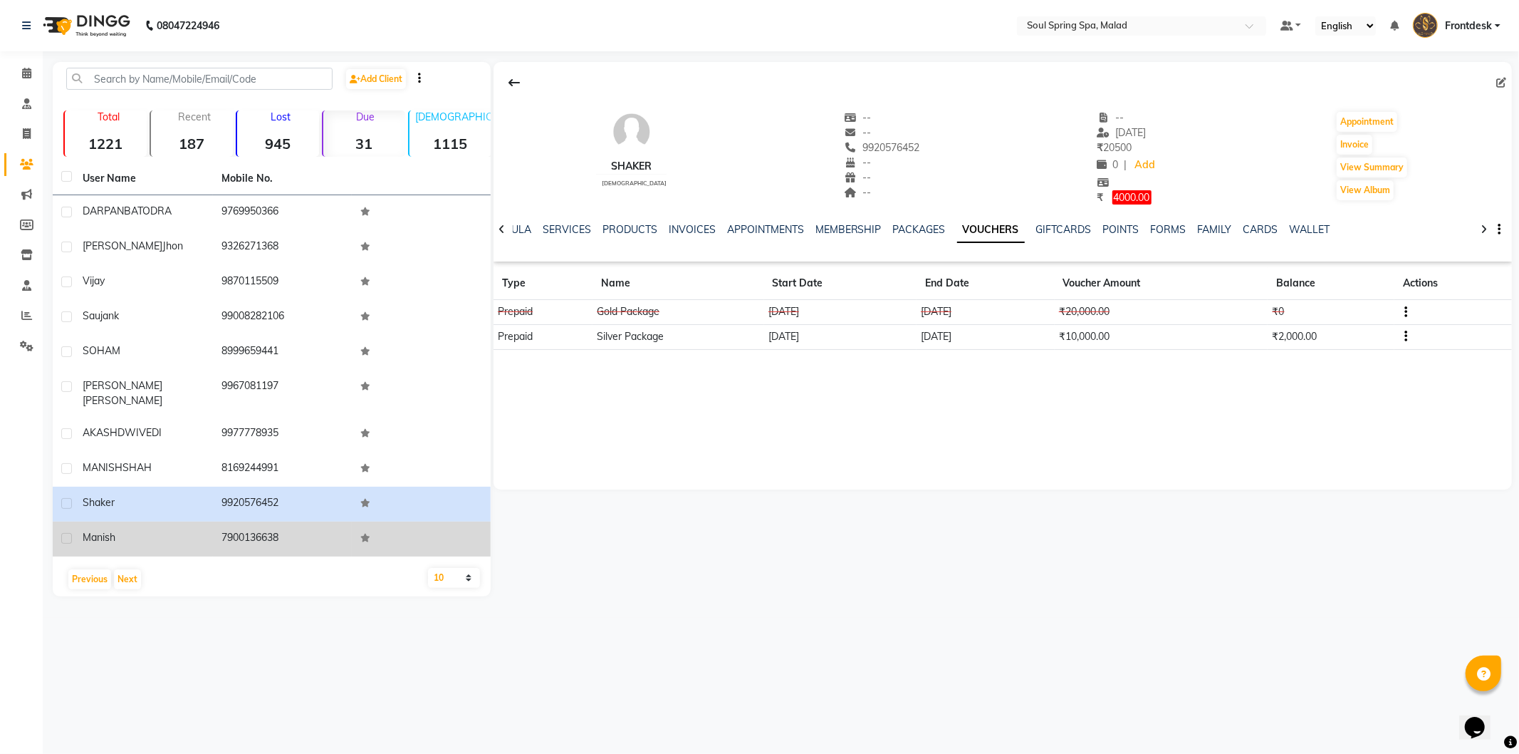
click at [380, 536] on td at bounding box center [421, 538] width 139 height 35
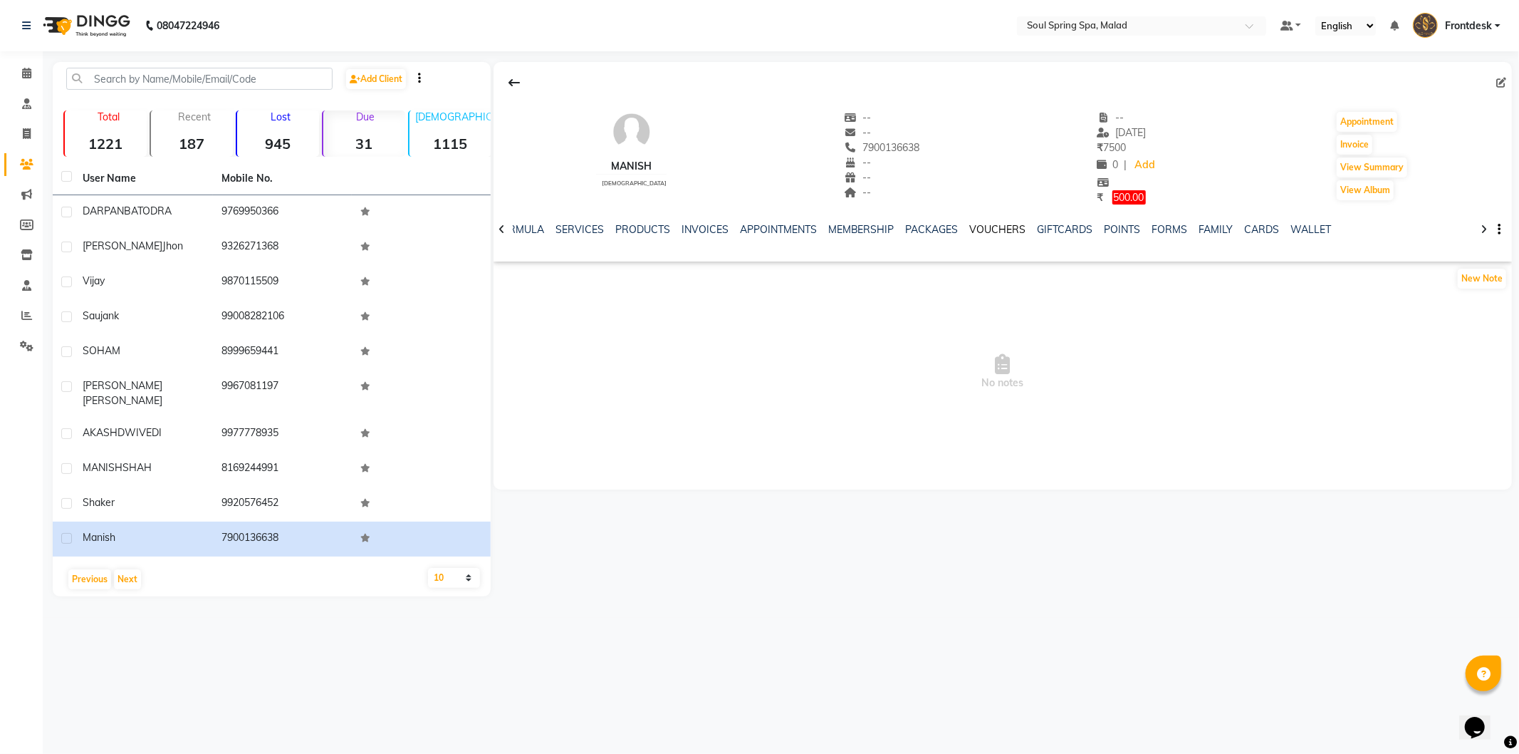
click at [987, 231] on link "VOUCHERS" at bounding box center [998, 229] width 56 height 13
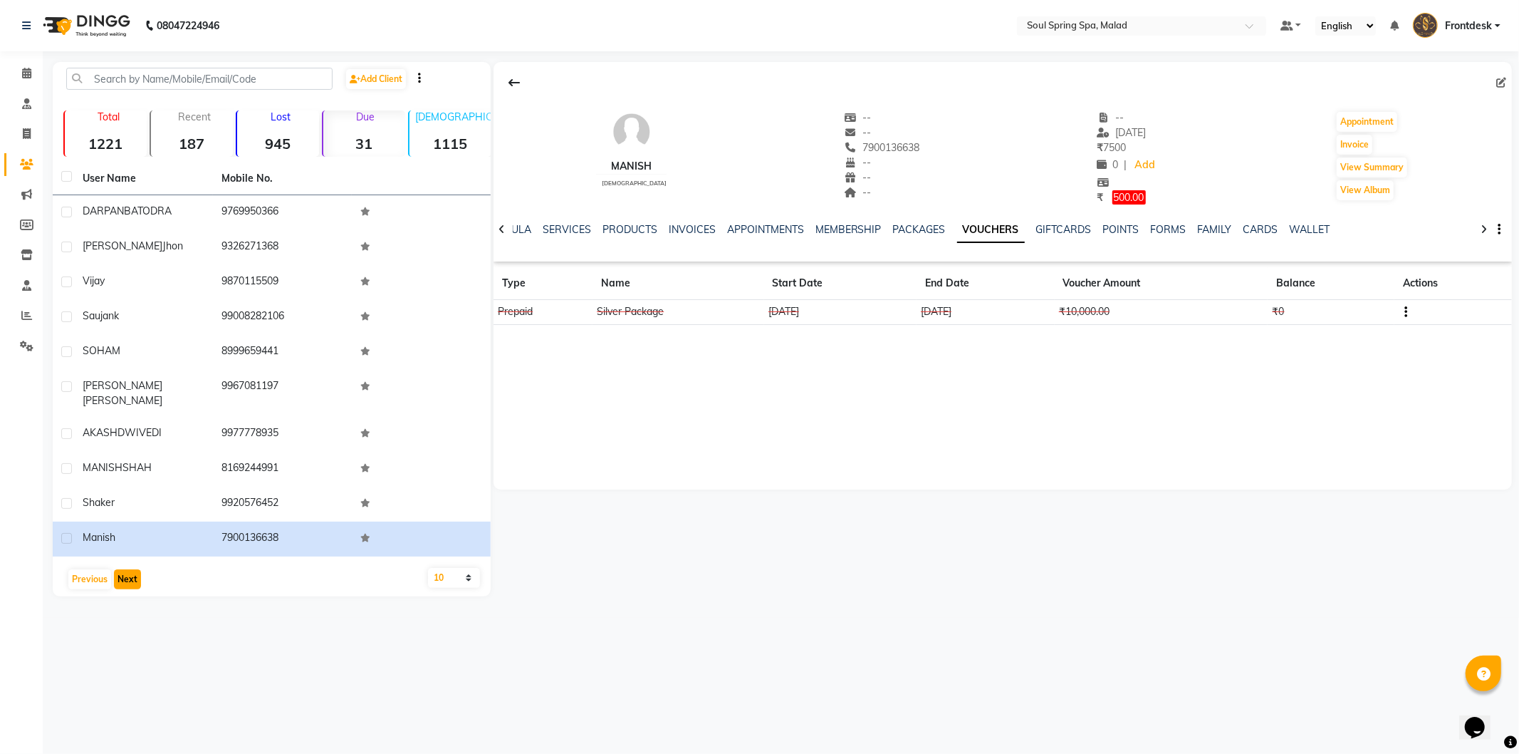
drag, startPoint x: 133, startPoint y: 564, endPoint x: 141, endPoint y: 520, distance: 44.8
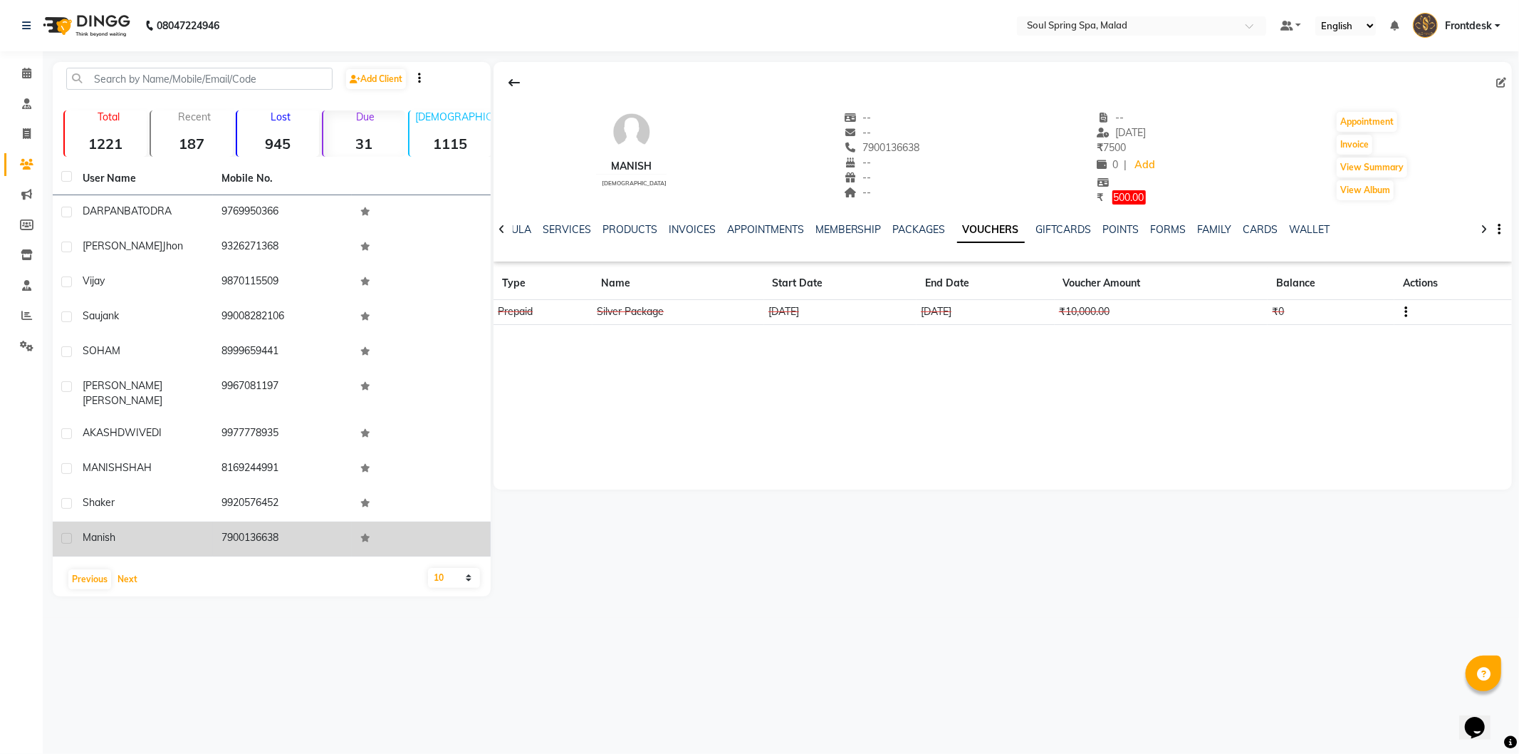
click at [133, 569] on button "Next" at bounding box center [127, 579] width 27 height 20
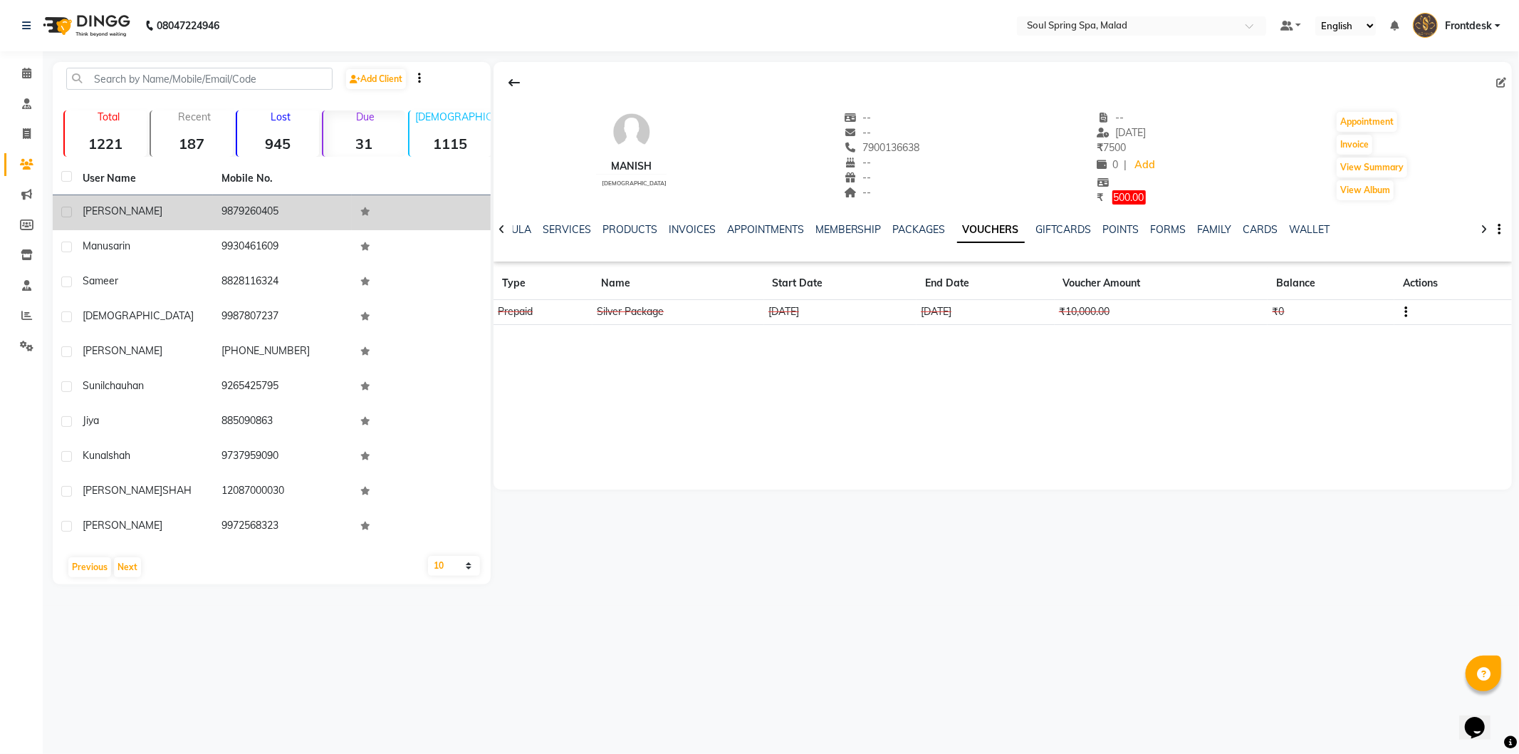
click at [311, 210] on td "9879260405" at bounding box center [282, 212] width 139 height 35
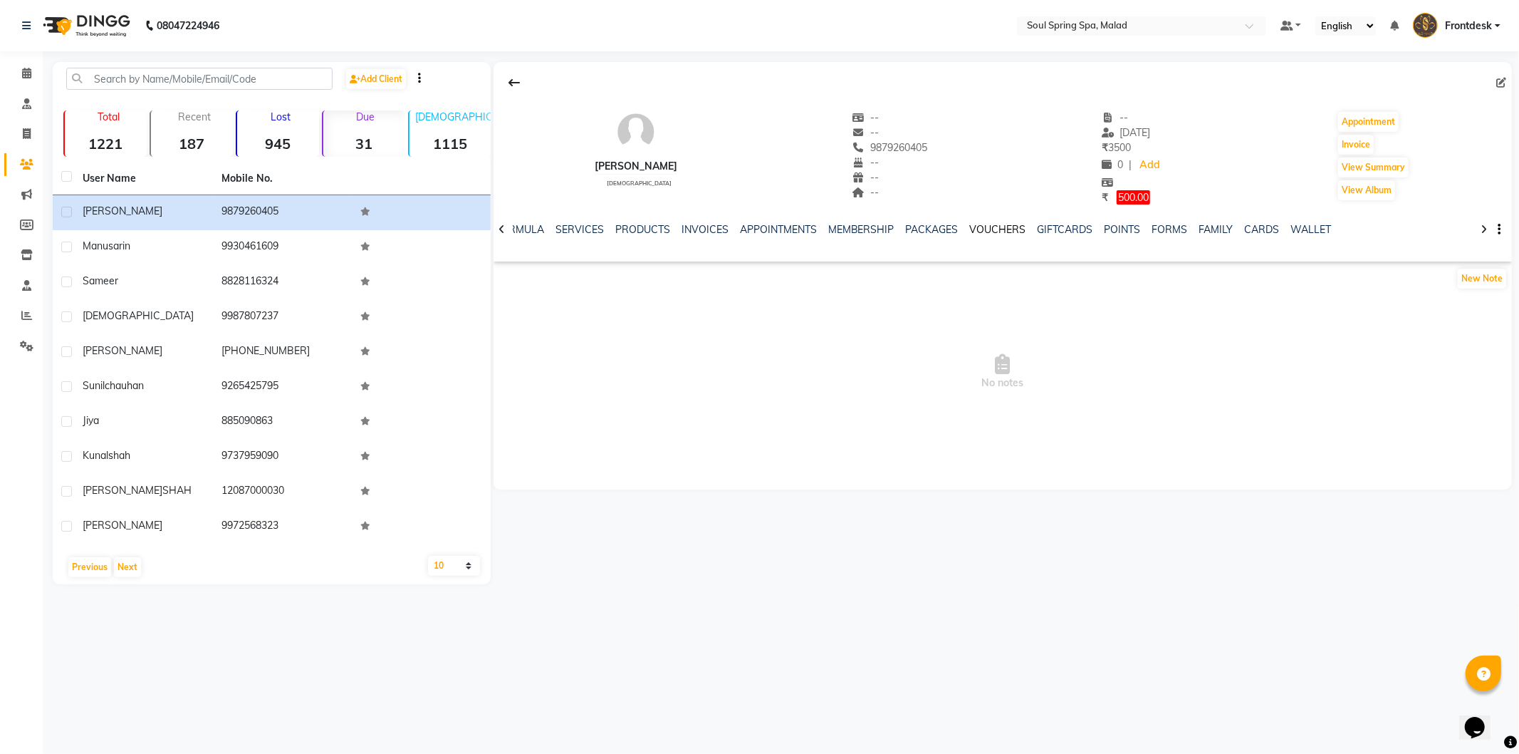
click at [992, 226] on link "VOUCHERS" at bounding box center [998, 229] width 56 height 13
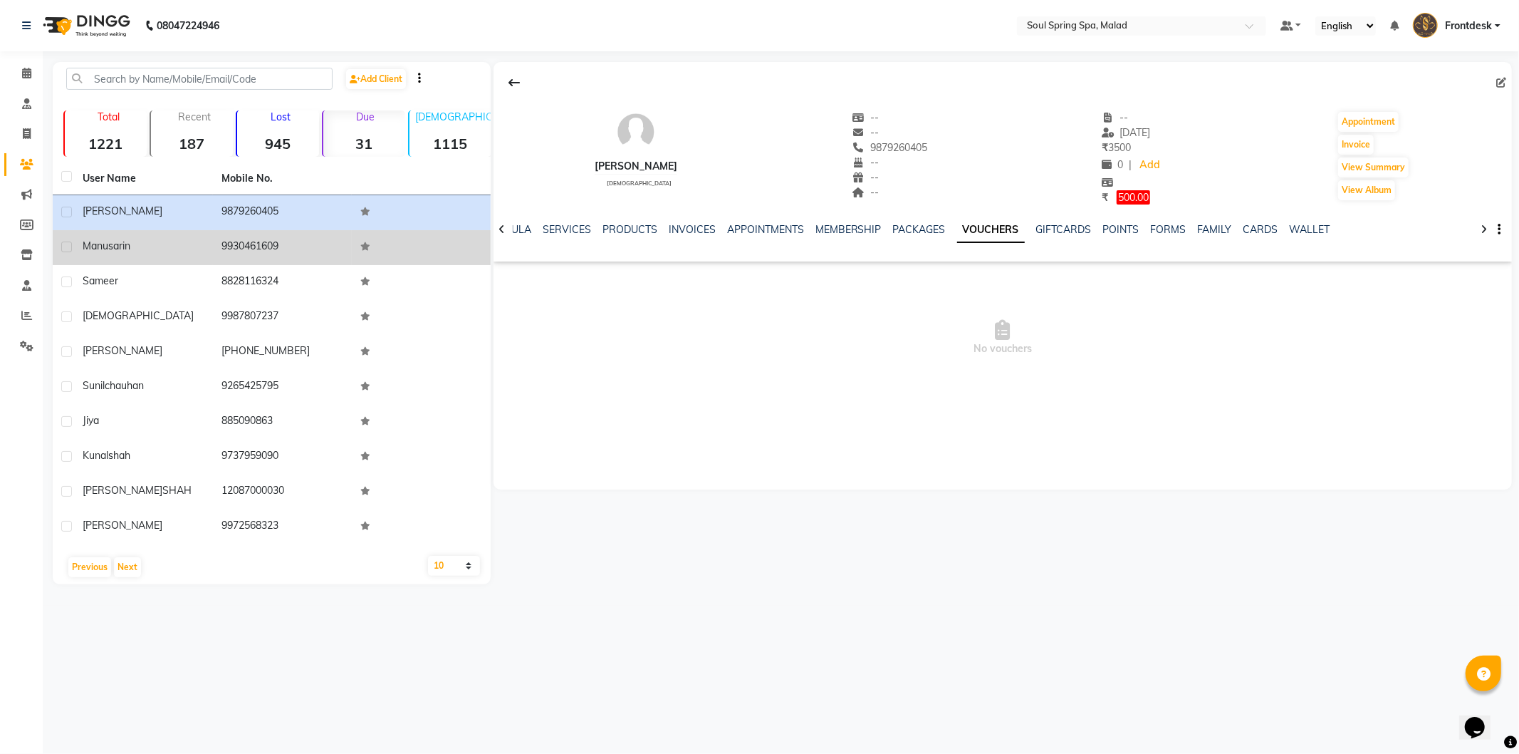
click at [245, 259] on td "9930461609" at bounding box center [282, 247] width 139 height 35
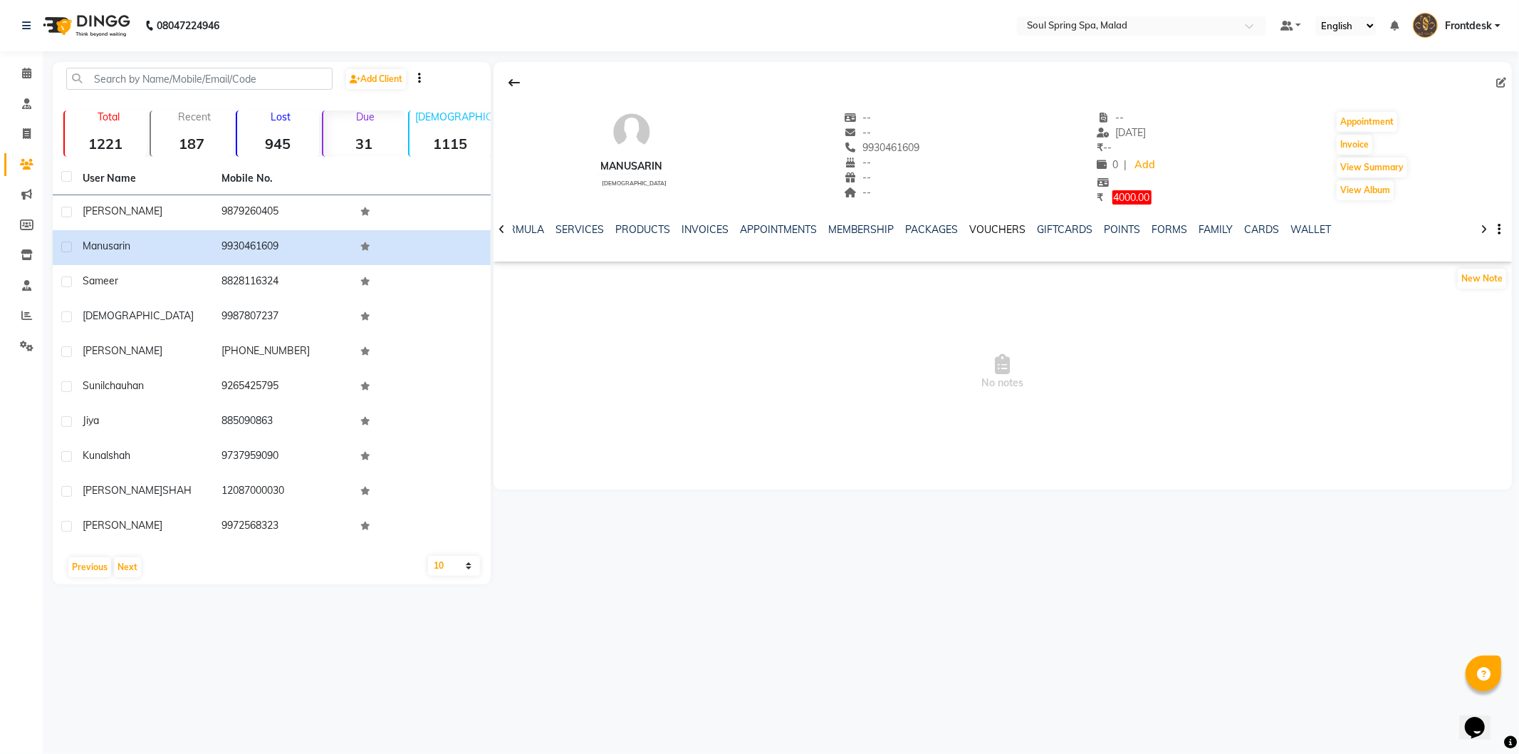
click at [987, 230] on link "VOUCHERS" at bounding box center [998, 229] width 56 height 13
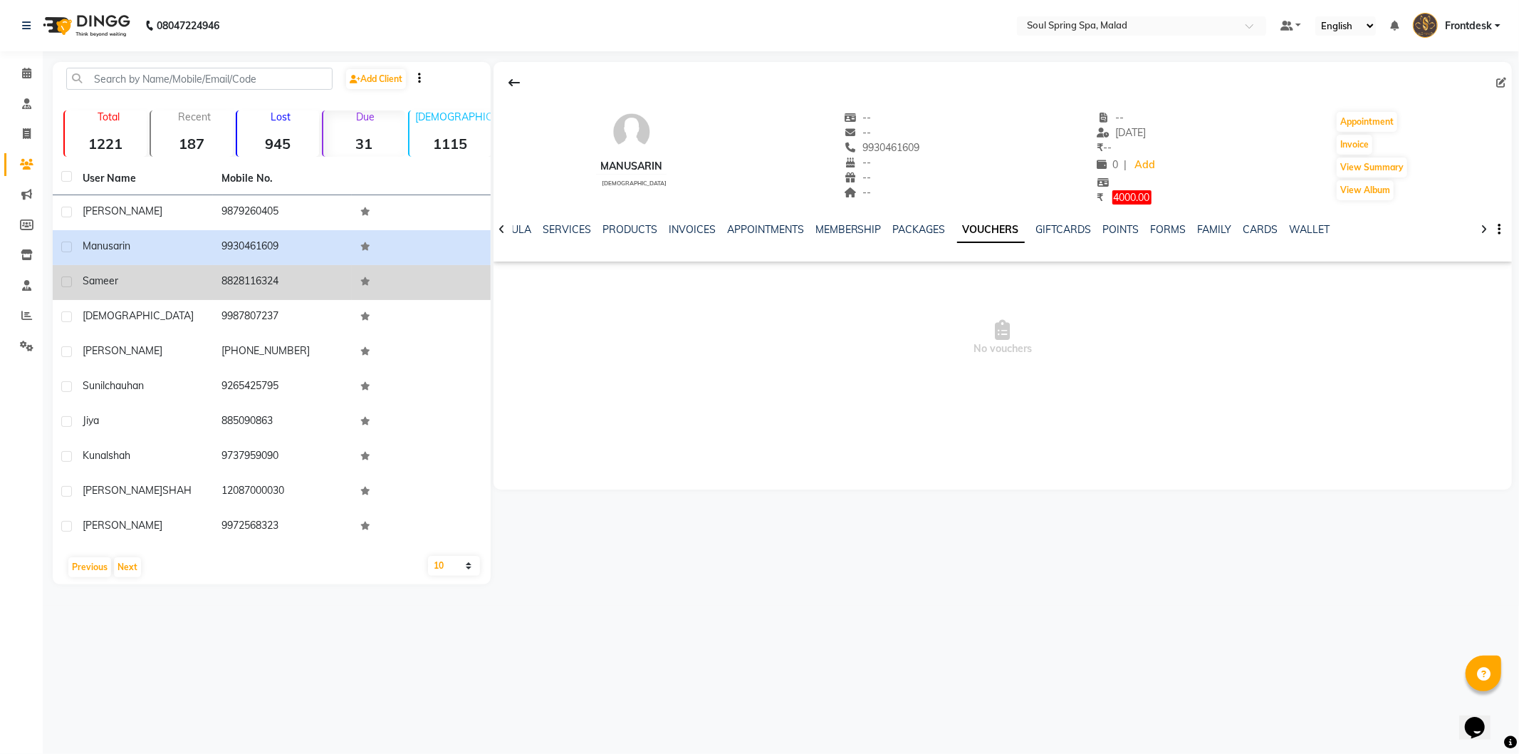
click at [339, 269] on td "8828116324" at bounding box center [282, 282] width 139 height 35
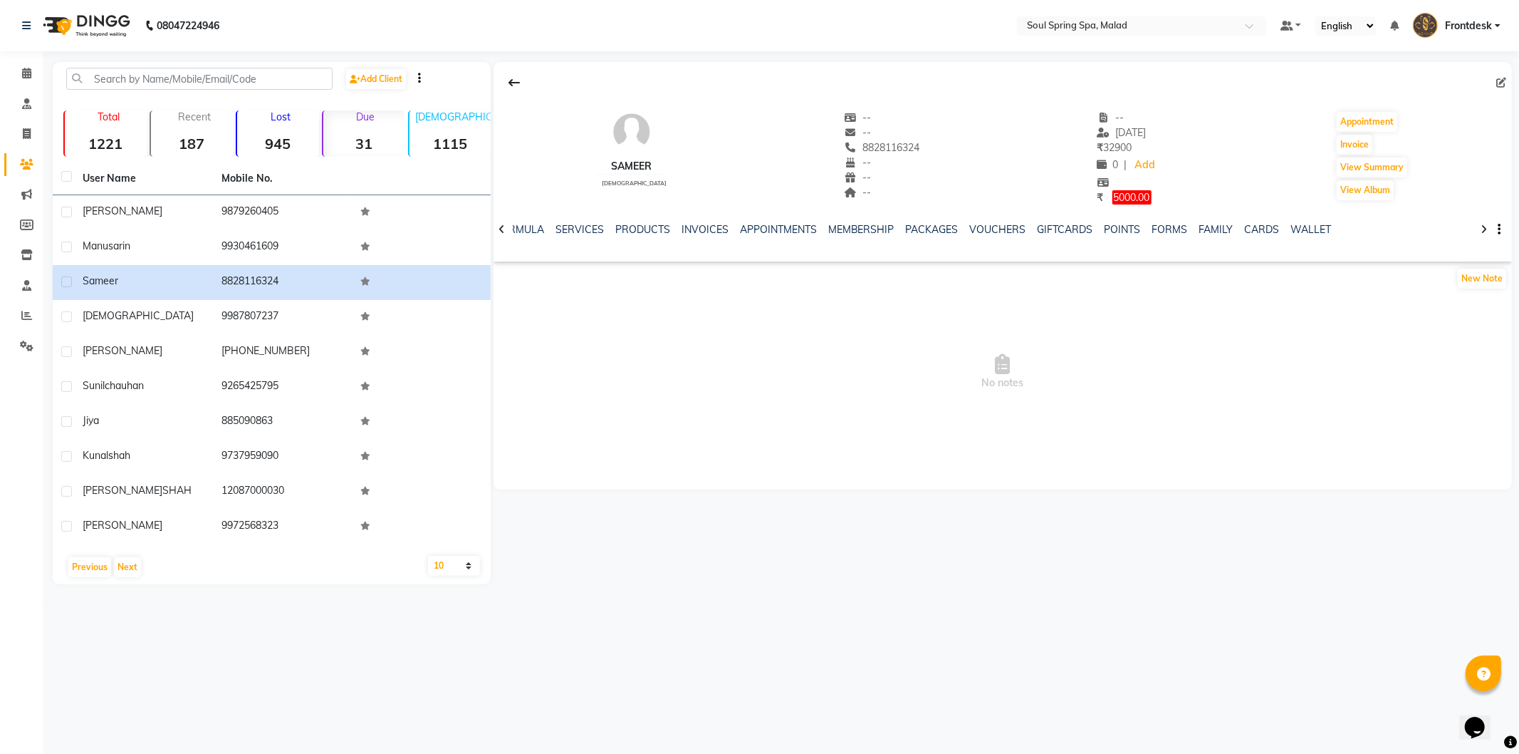
click at [994, 222] on div "VOUCHERS" at bounding box center [998, 229] width 56 height 15
click at [996, 229] on link "VOUCHERS" at bounding box center [998, 229] width 56 height 13
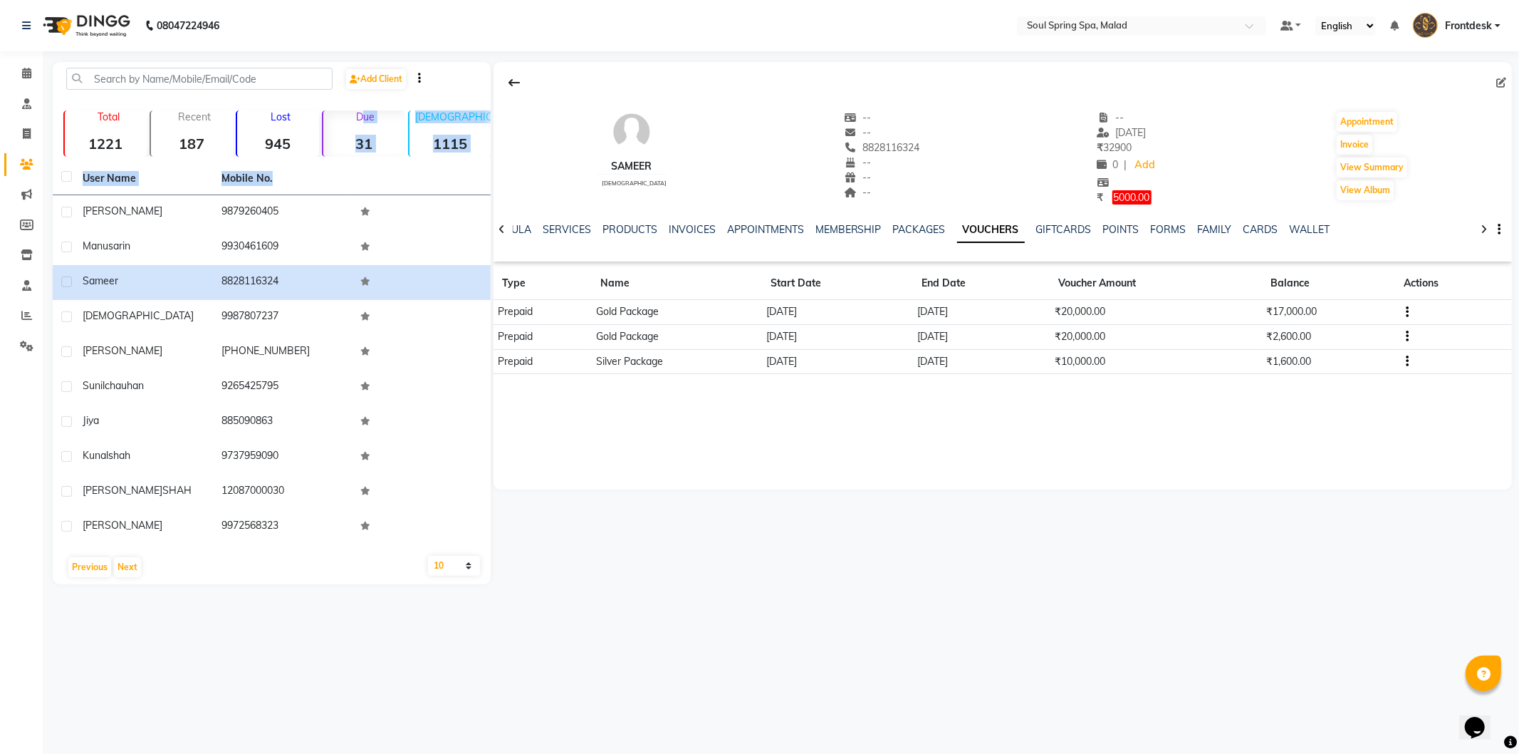
drag, startPoint x: 308, startPoint y: 145, endPoint x: 288, endPoint y: 176, distance: 37.1
click at [288, 176] on div "Add Client Total 1221 Recent 187 Lost 945 Due 31 [DEMOGRAPHIC_DATA] 1115 [DEMOG…" at bounding box center [272, 323] width 438 height 522
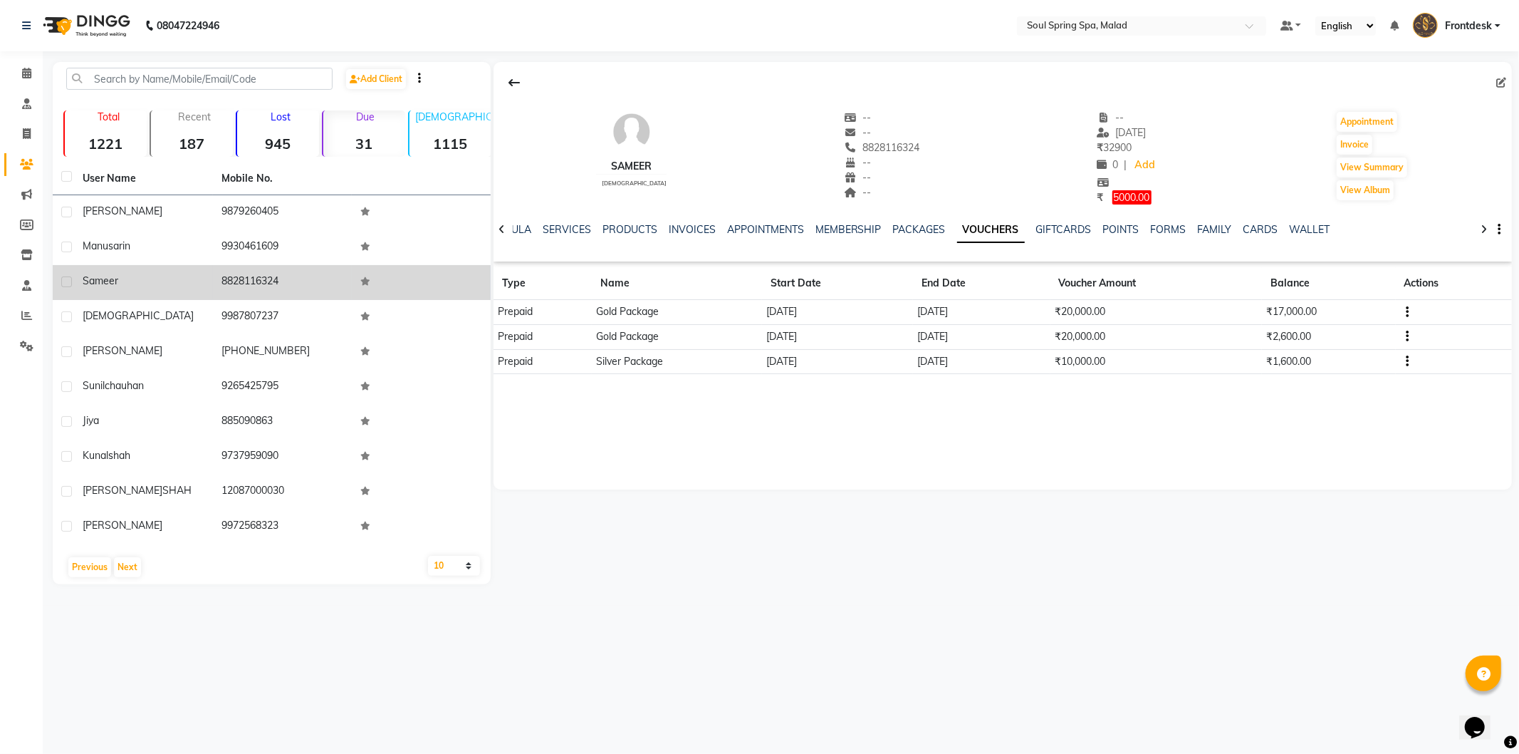
click at [315, 292] on td "8828116324" at bounding box center [282, 282] width 139 height 35
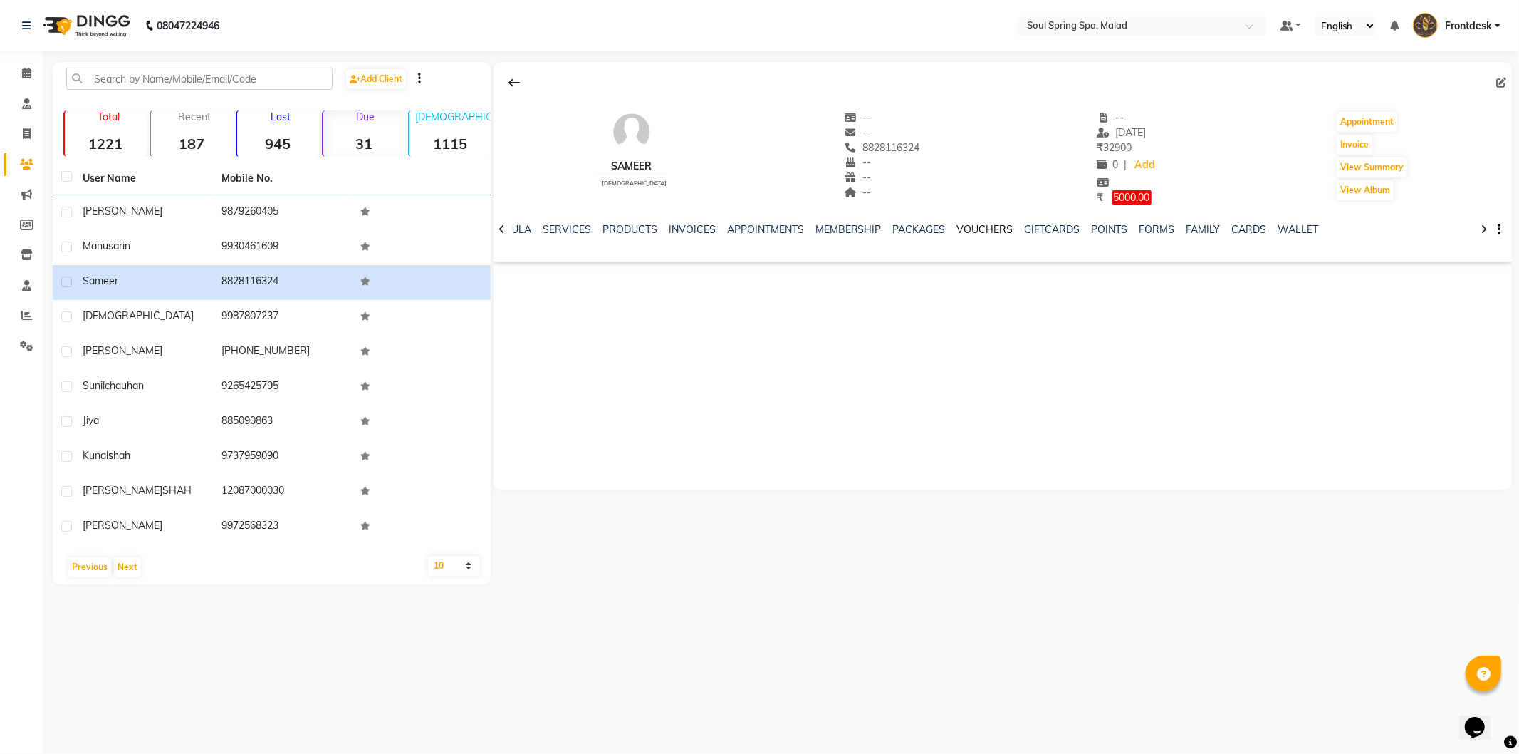
click at [986, 231] on link "VOUCHERS" at bounding box center [985, 229] width 56 height 13
click at [986, 231] on link "VOUCHERS" at bounding box center [991, 230] width 68 height 26
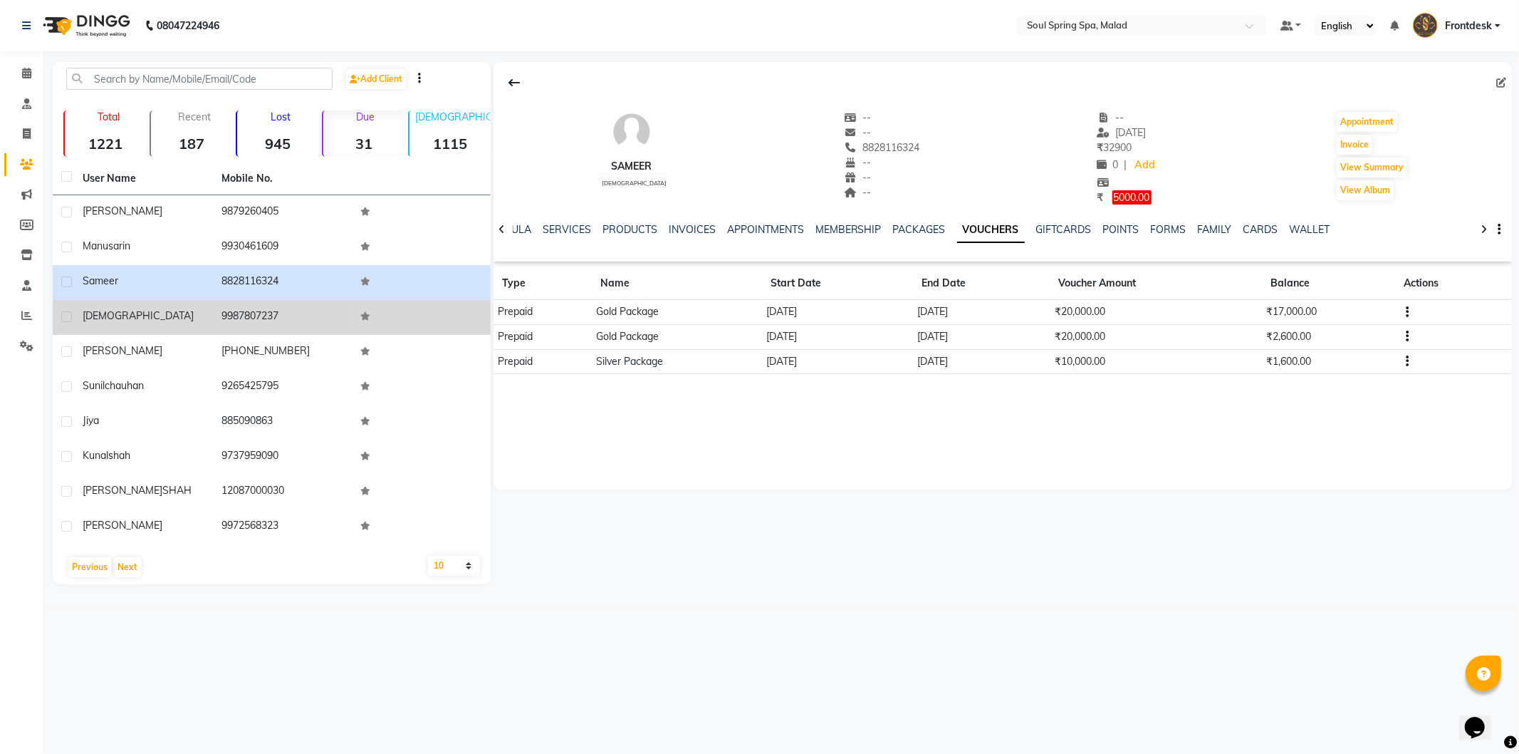
click at [395, 309] on td at bounding box center [421, 317] width 139 height 35
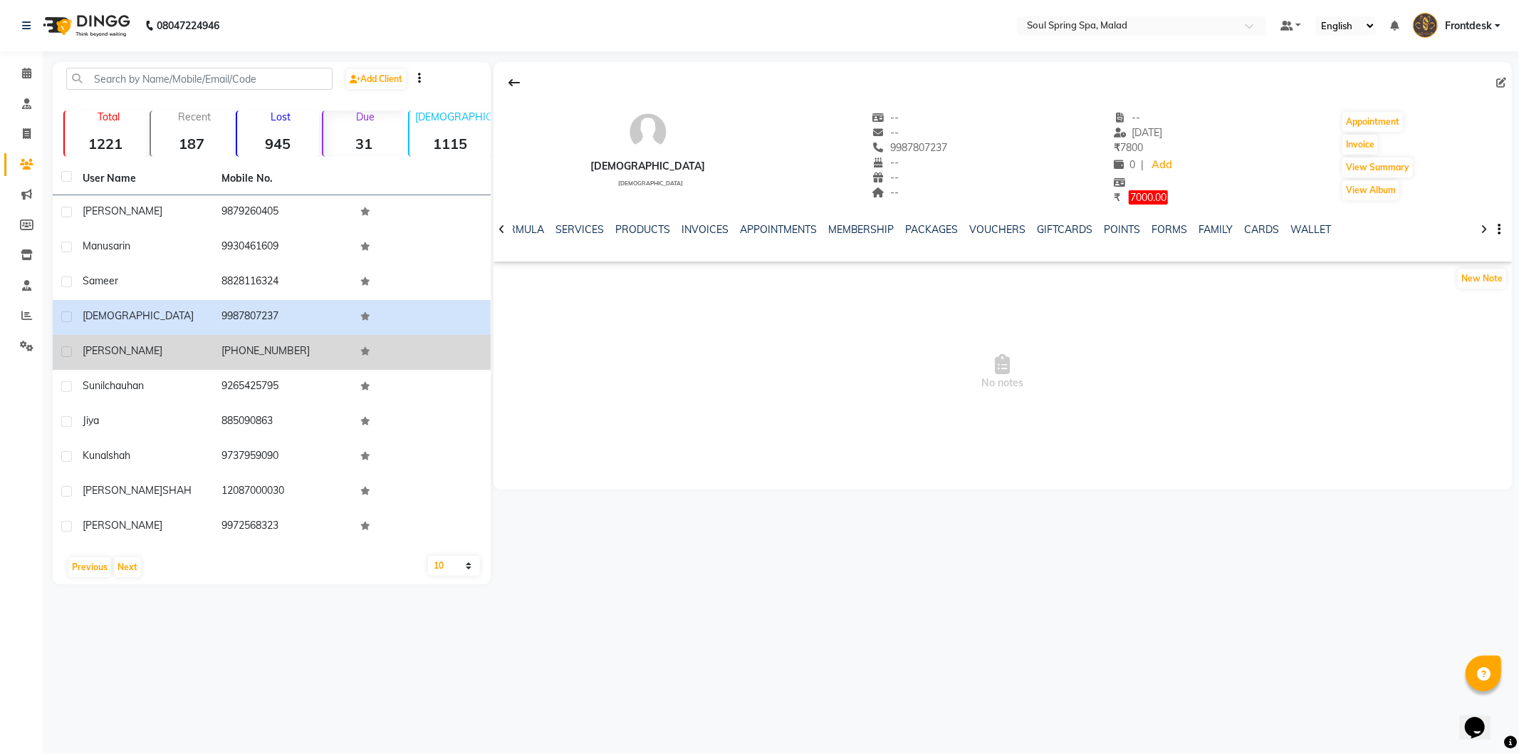
click at [405, 357] on td at bounding box center [421, 352] width 139 height 35
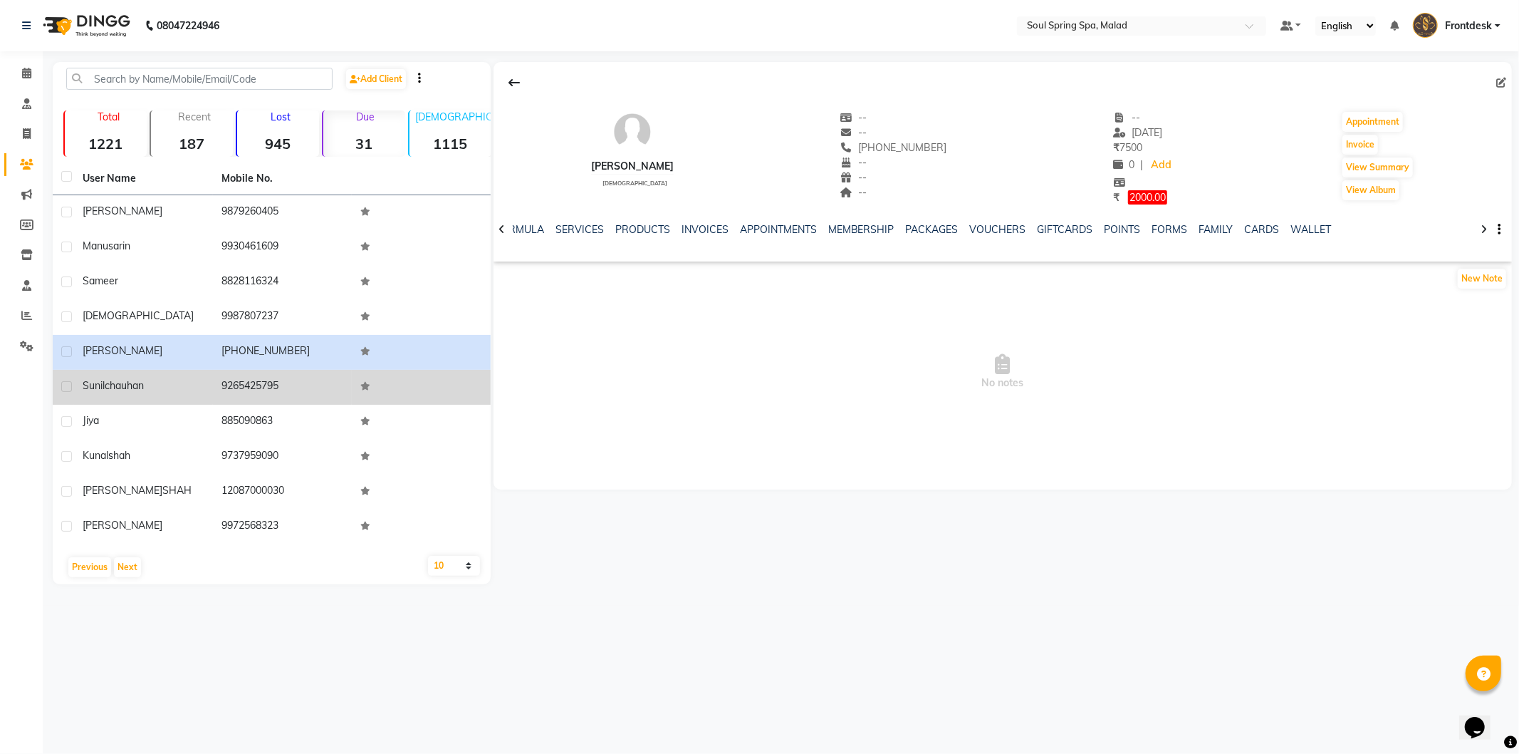
click at [453, 390] on td at bounding box center [421, 387] width 139 height 35
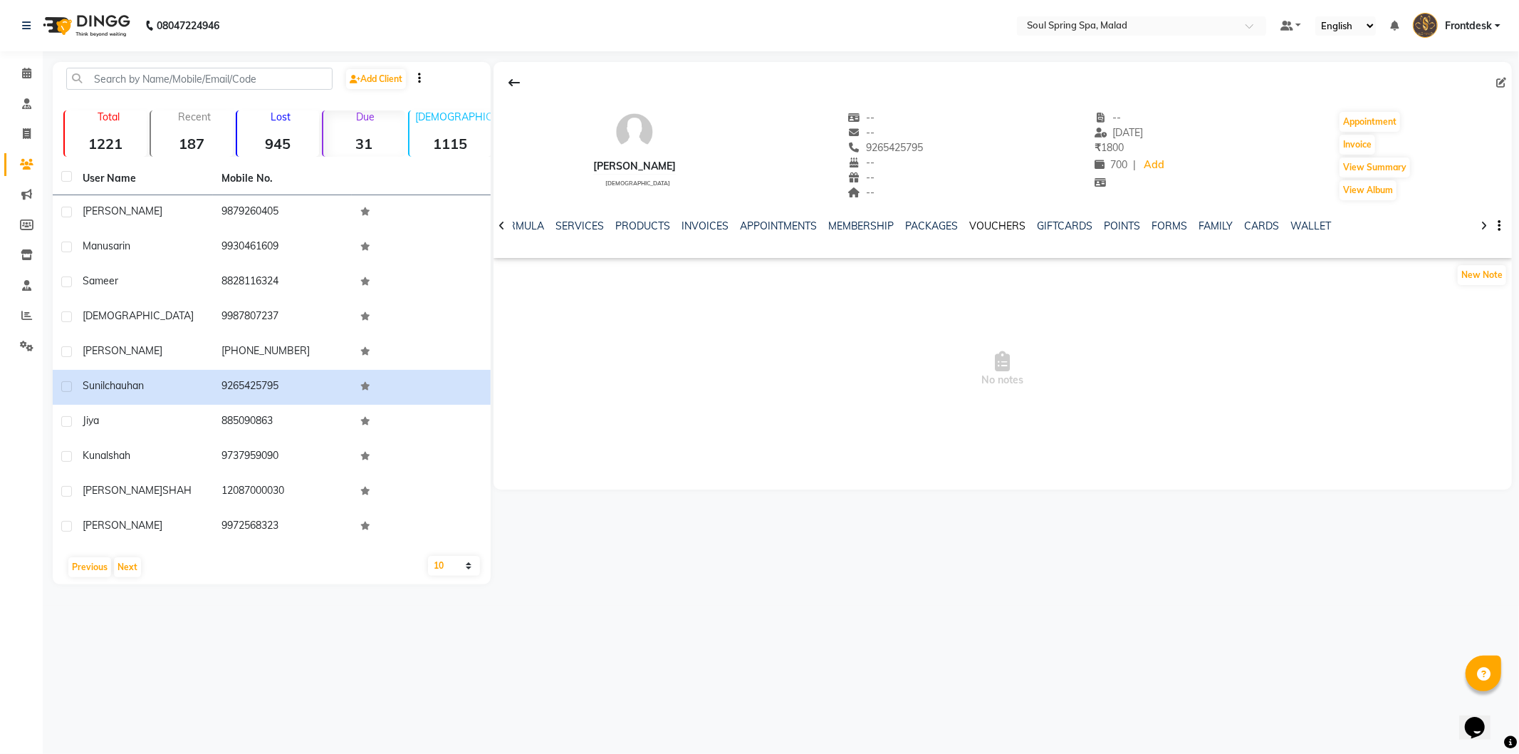
click at [1011, 232] on div "VOUCHERS" at bounding box center [998, 226] width 56 height 15
click at [1001, 229] on link "VOUCHERS" at bounding box center [998, 225] width 56 height 13
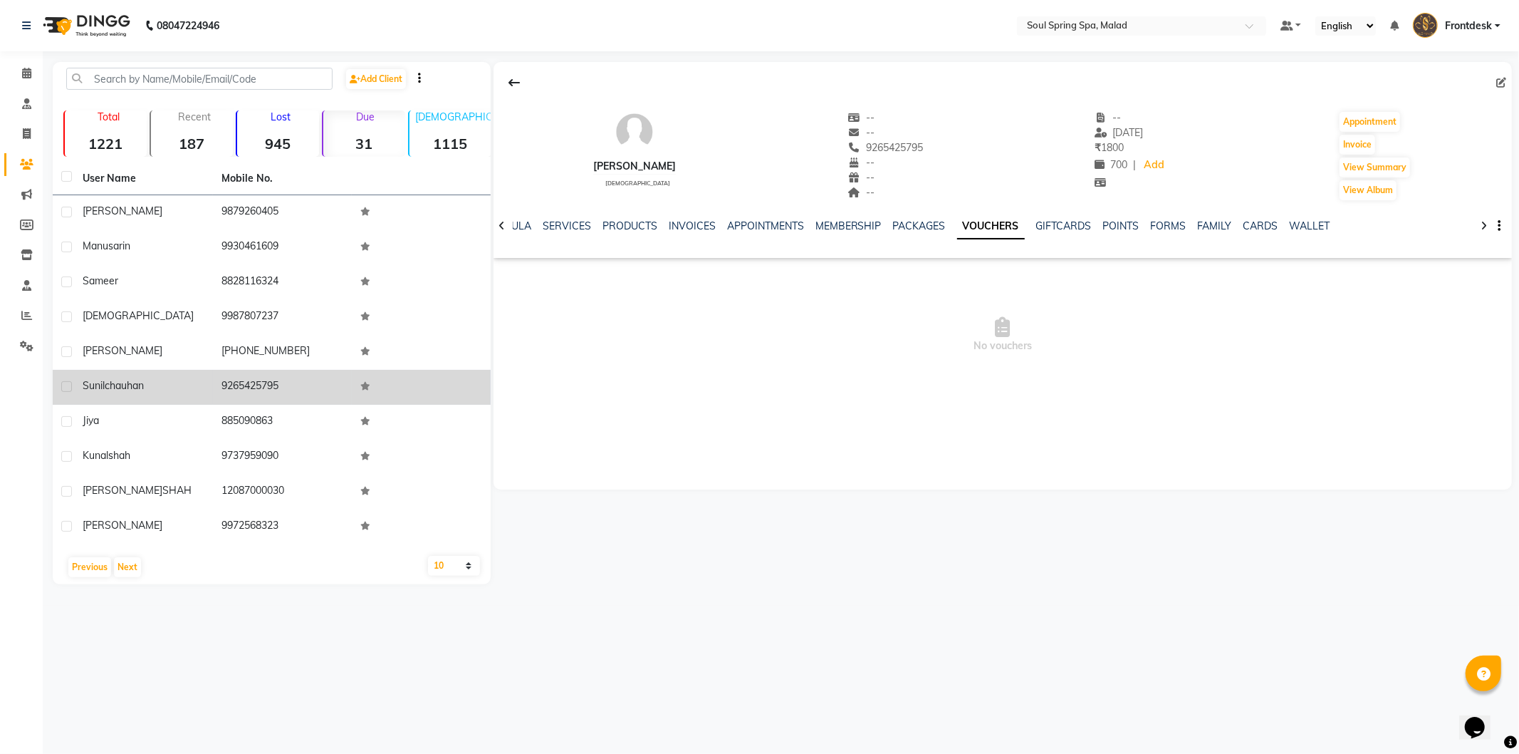
click at [233, 381] on td "9265425795" at bounding box center [282, 387] width 139 height 35
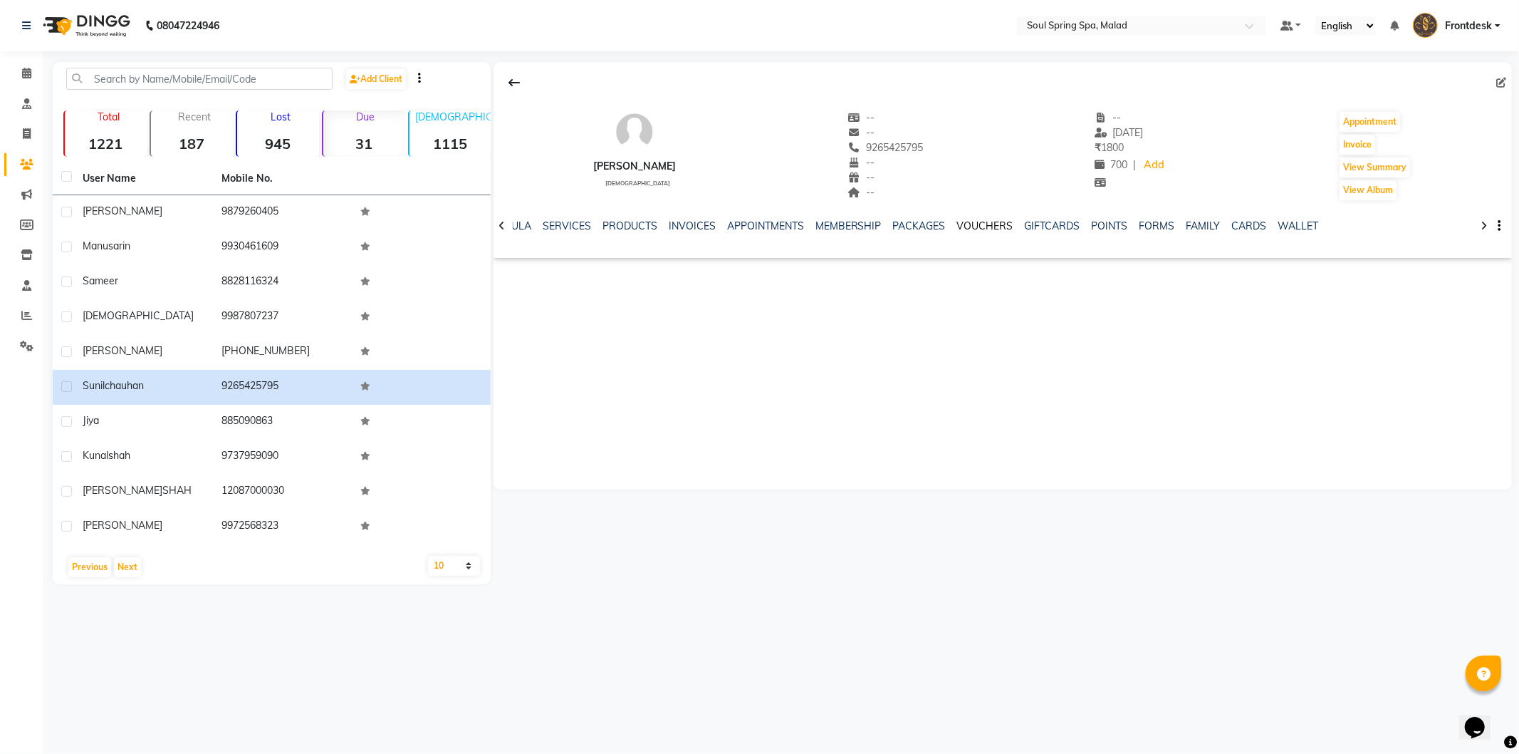
click at [987, 224] on link "VOUCHERS" at bounding box center [985, 225] width 56 height 13
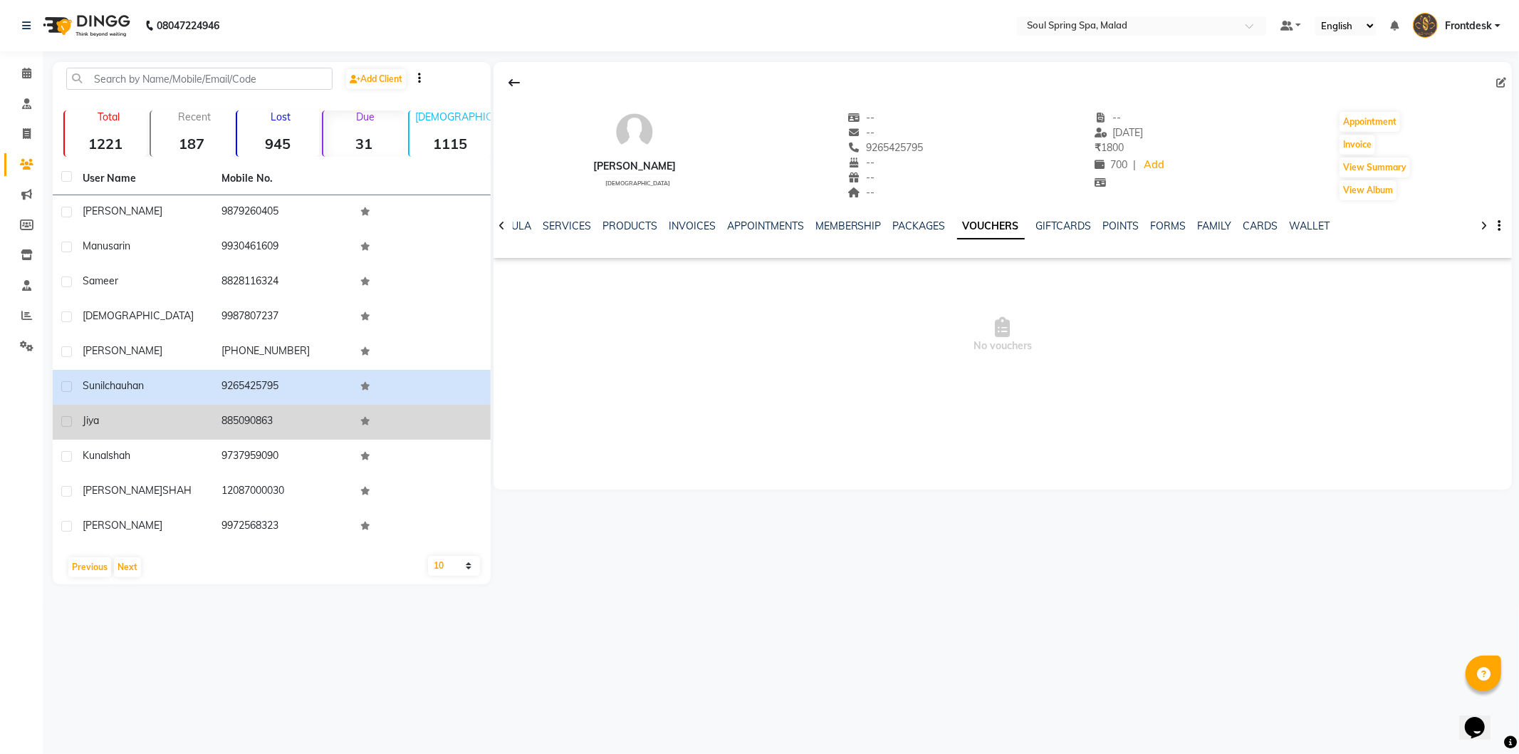
click at [165, 411] on td "jiya" at bounding box center [143, 422] width 139 height 35
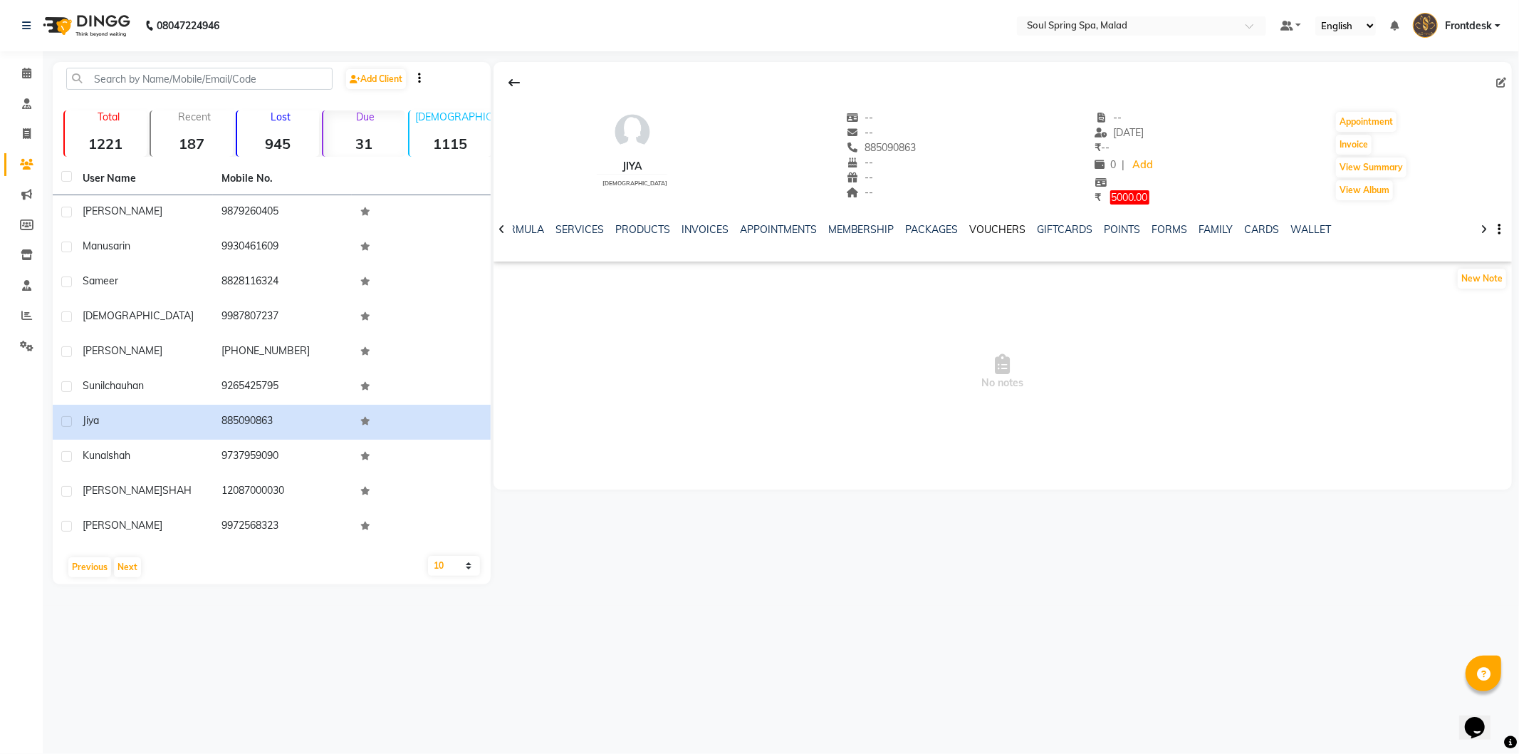
click at [984, 229] on link "VOUCHERS" at bounding box center [998, 229] width 56 height 13
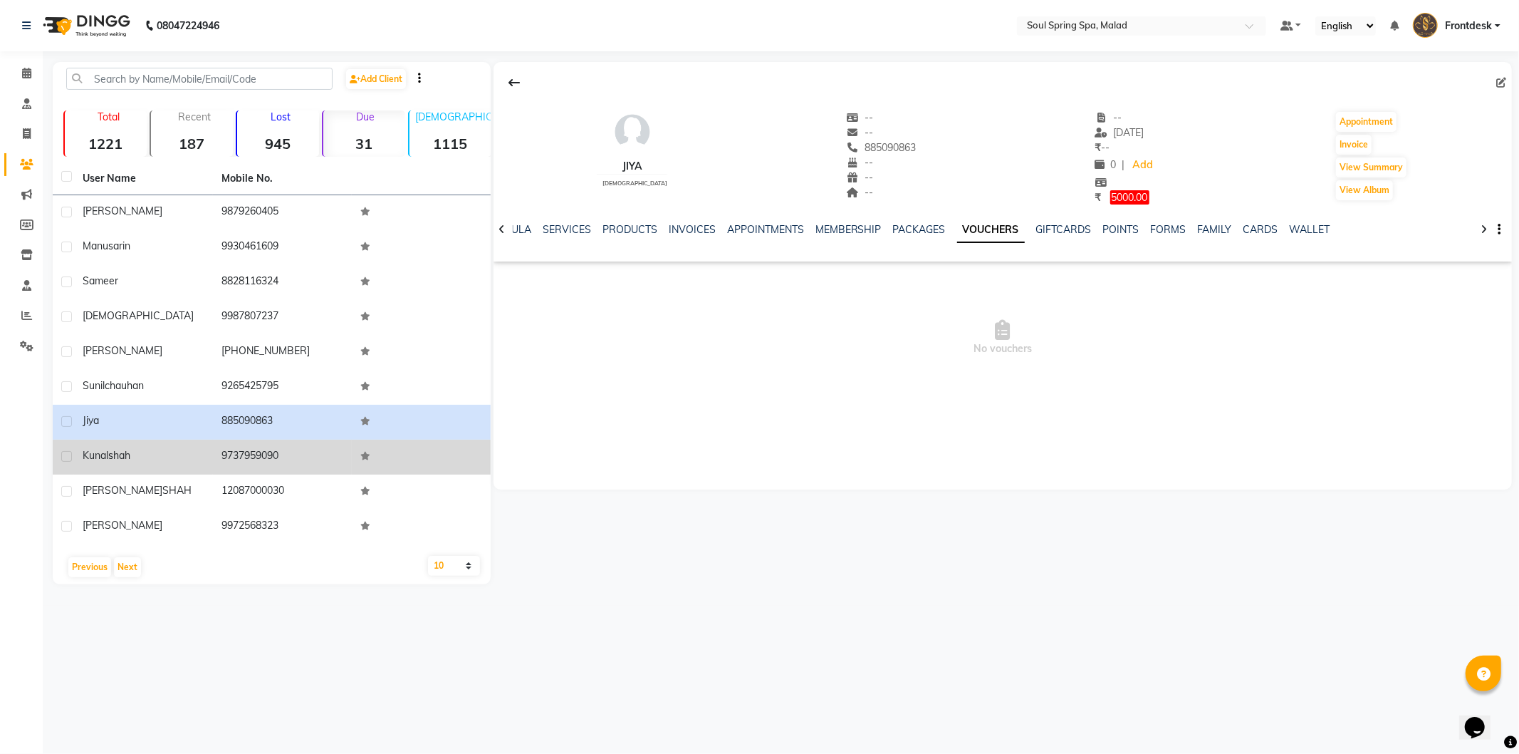
click at [264, 446] on td "9737959090" at bounding box center [282, 456] width 139 height 35
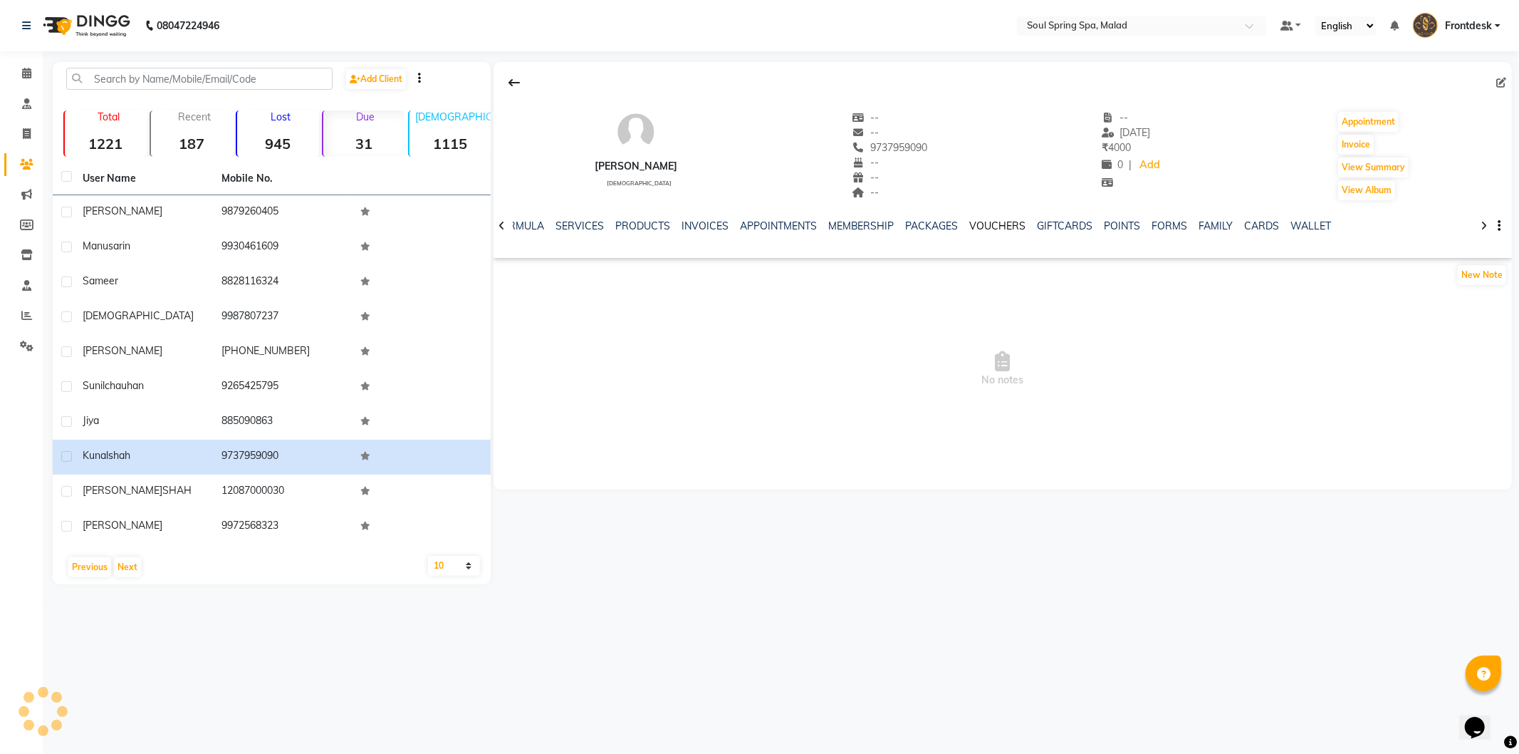
click at [1014, 222] on link "VOUCHERS" at bounding box center [998, 225] width 56 height 13
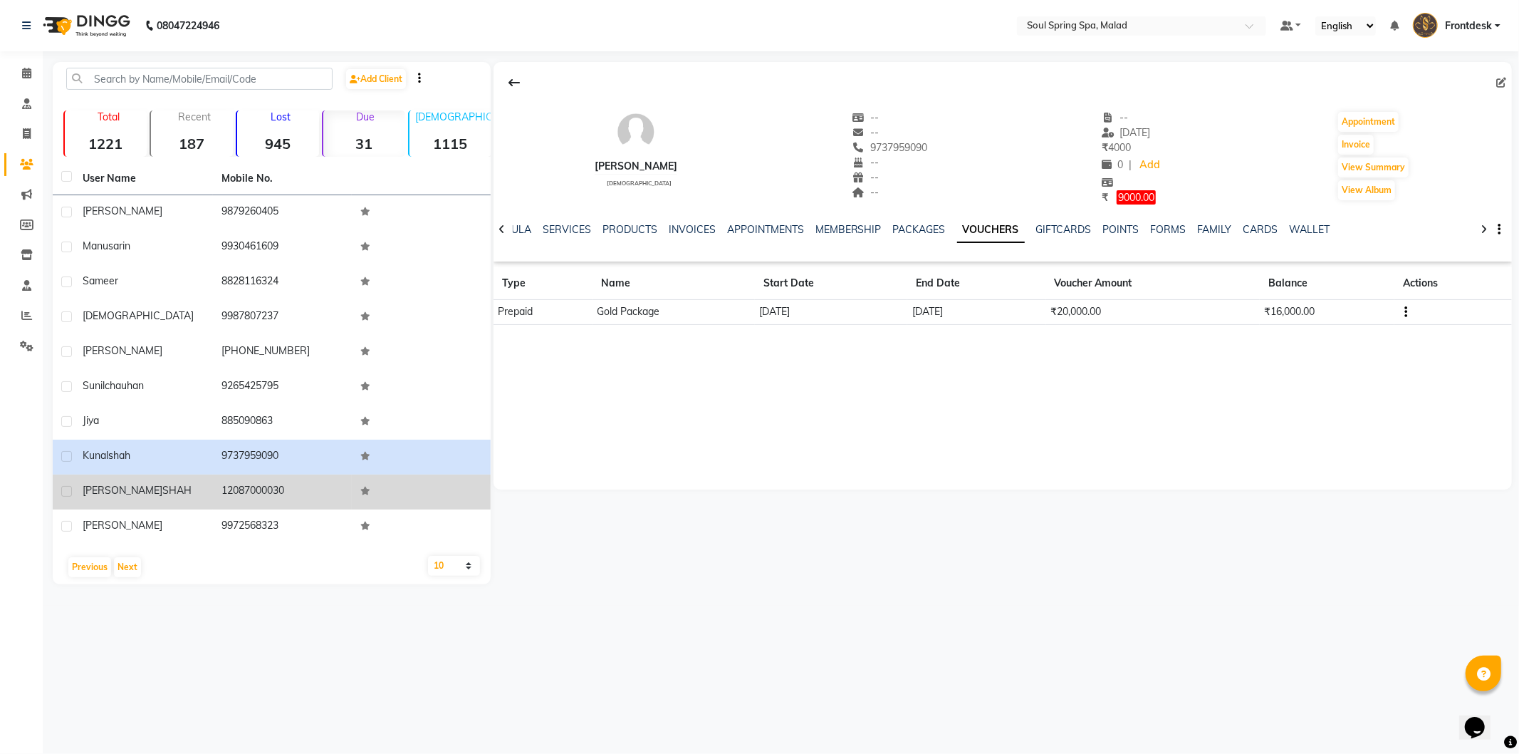
click at [232, 484] on td "12087000030" at bounding box center [282, 491] width 139 height 35
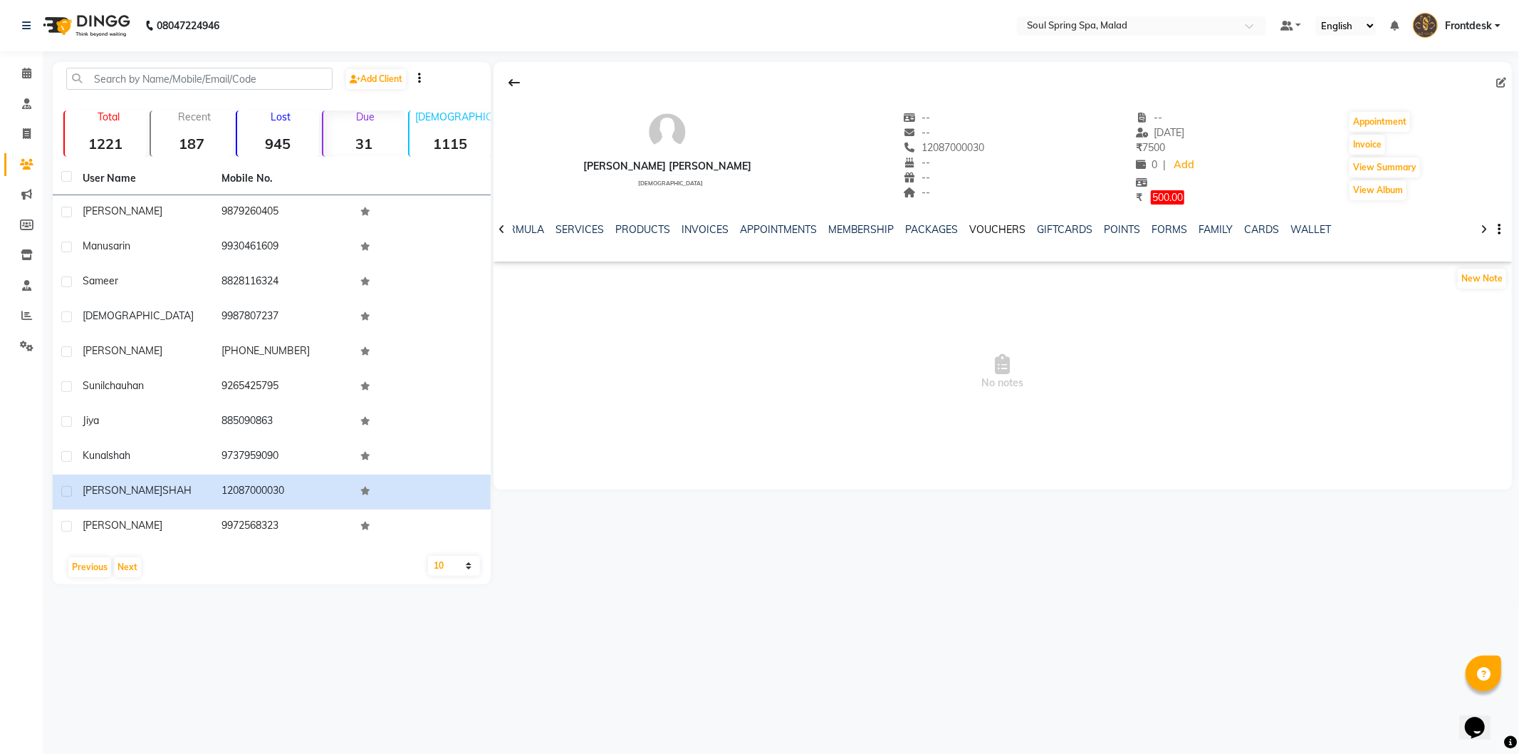
click at [970, 231] on link "VOUCHERS" at bounding box center [998, 229] width 56 height 13
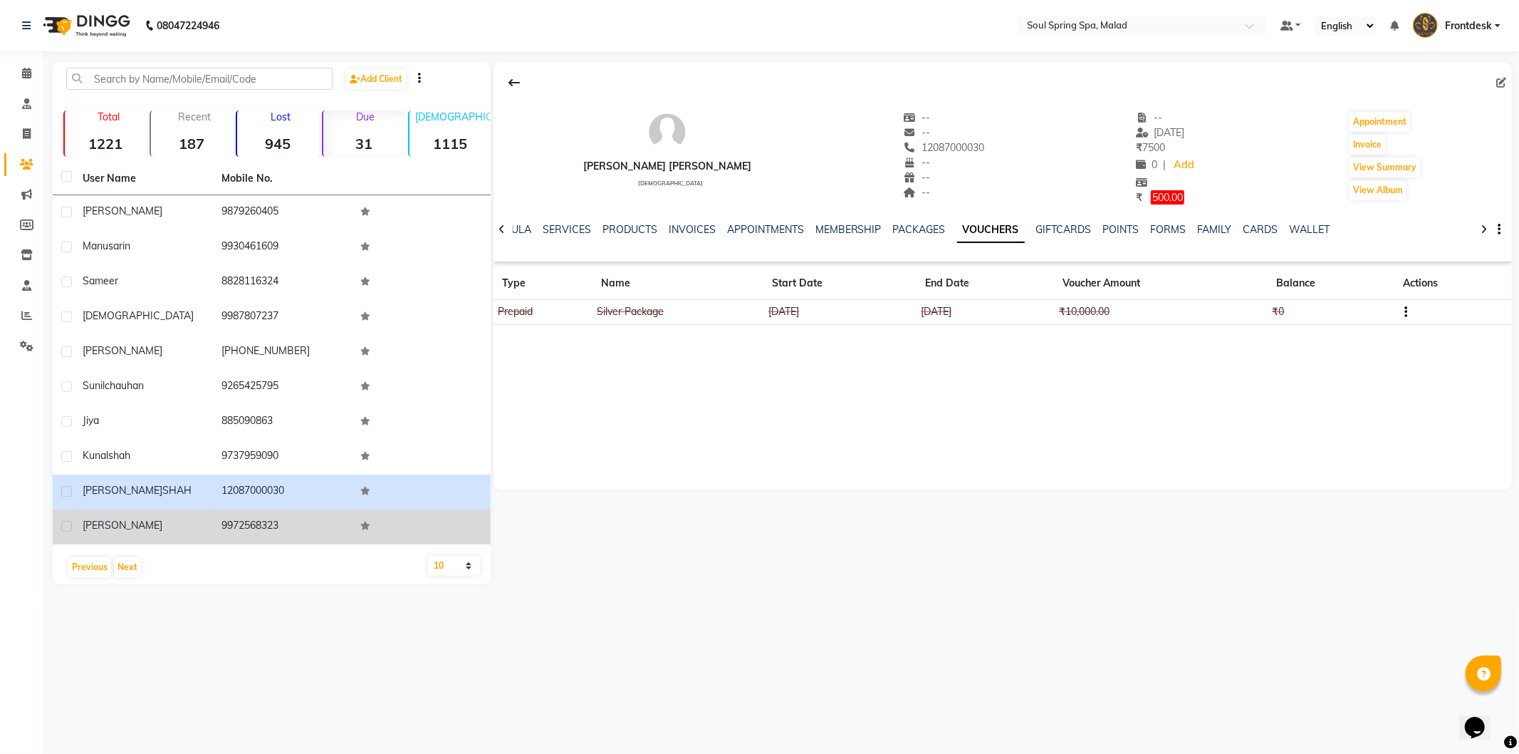
click at [439, 523] on td at bounding box center [421, 526] width 139 height 35
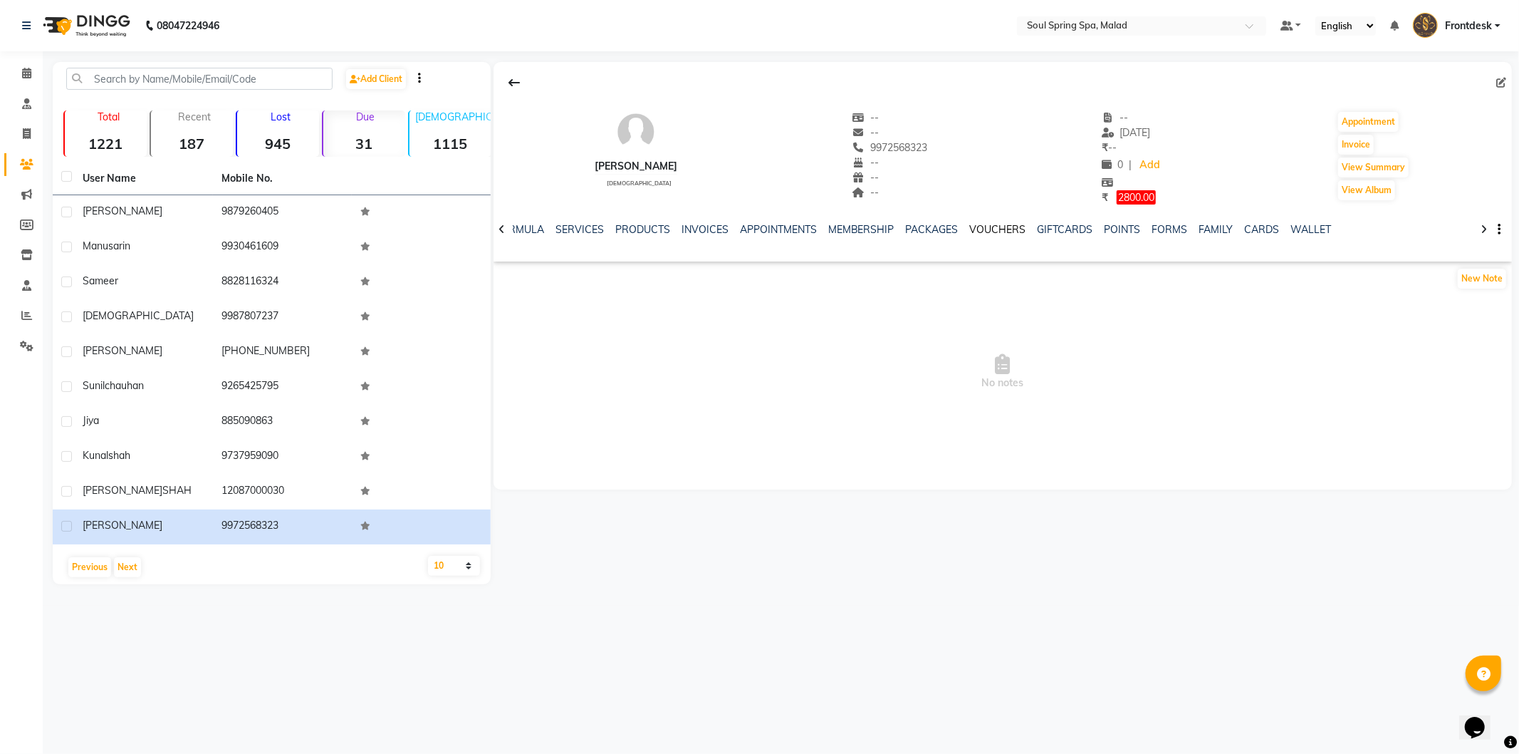
click at [991, 233] on link "VOUCHERS" at bounding box center [998, 229] width 56 height 13
click at [128, 559] on button "Next" at bounding box center [127, 567] width 27 height 20
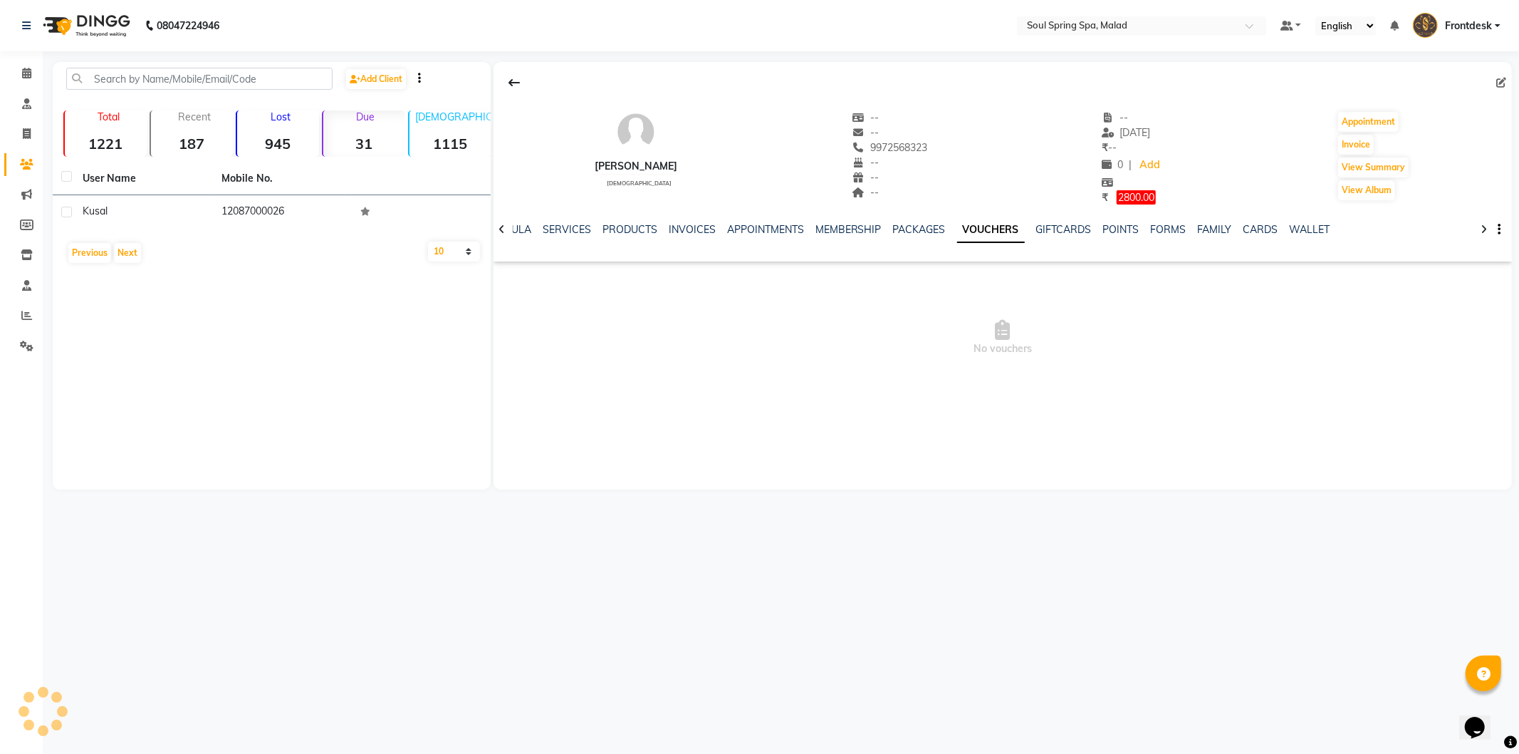
click at [207, 137] on strong "187" at bounding box center [192, 144] width 82 height 18
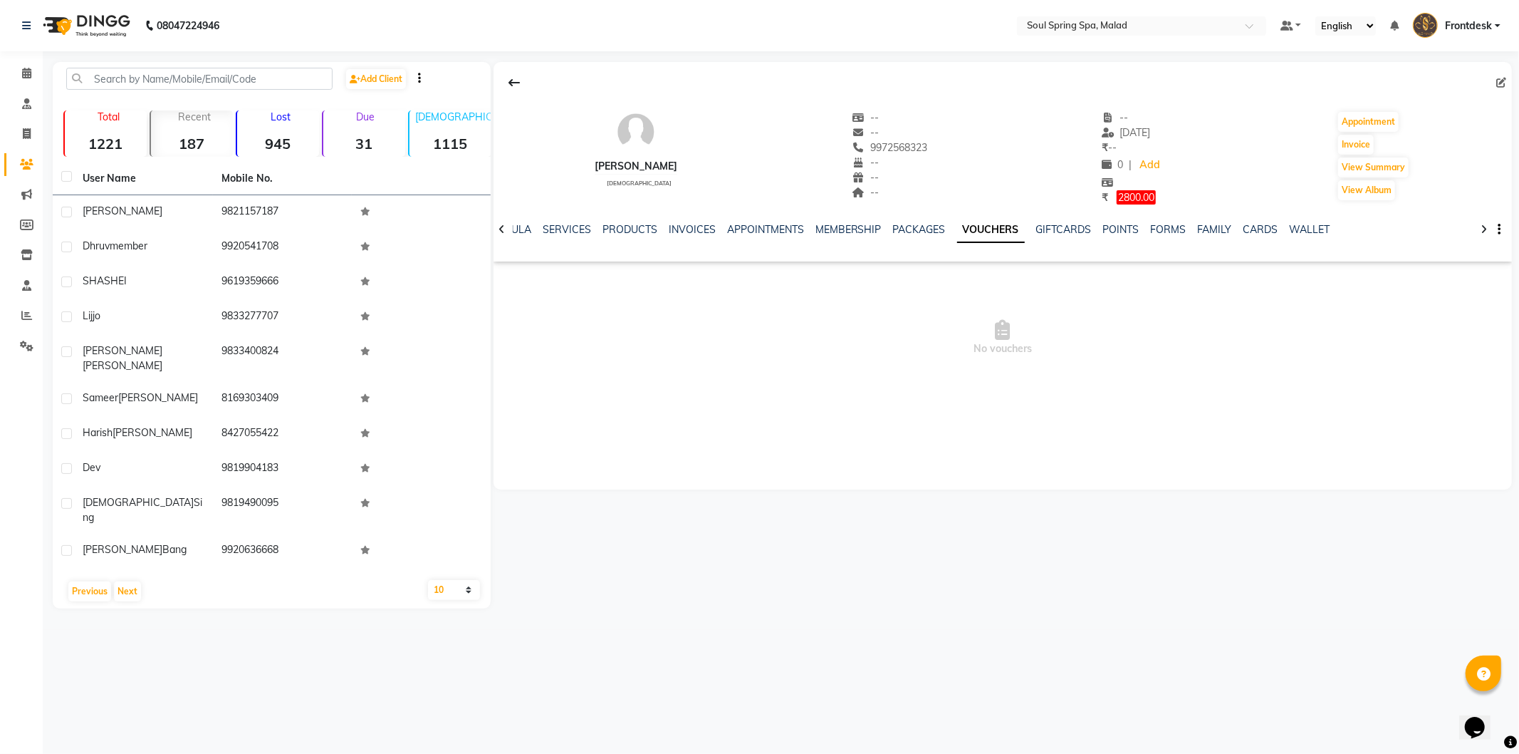
click at [207, 135] on strong "187" at bounding box center [192, 144] width 82 height 18
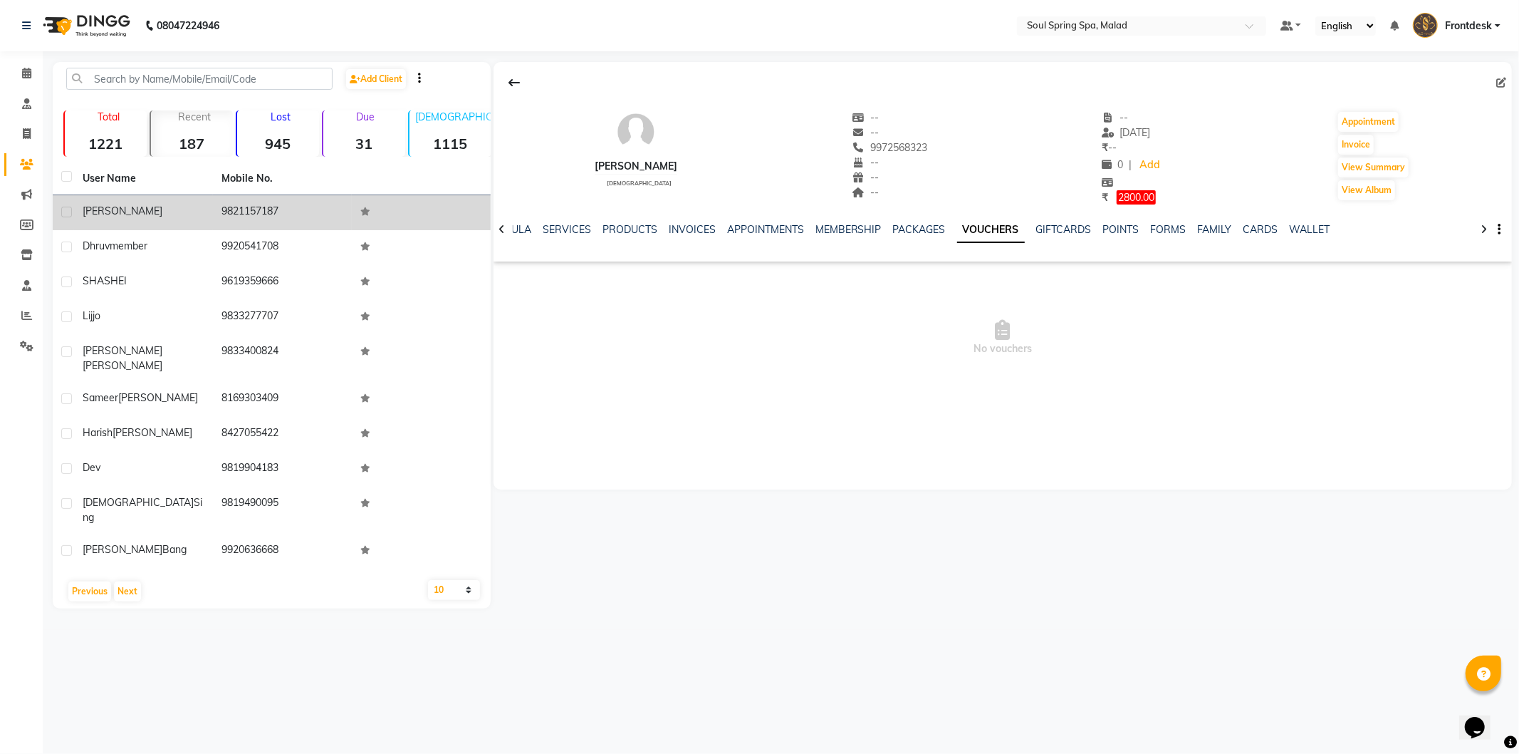
click at [235, 226] on td "9821157187" at bounding box center [282, 212] width 139 height 35
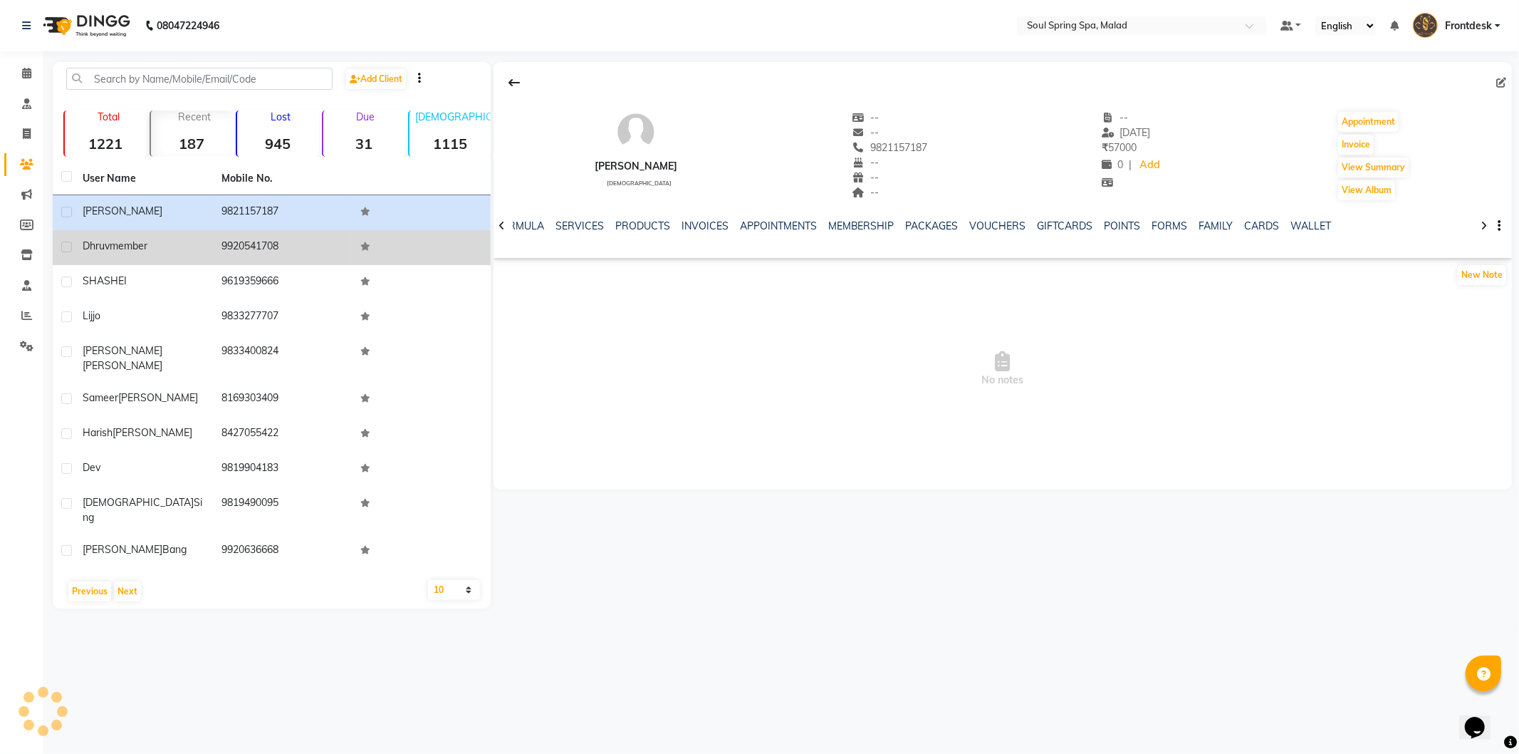
click at [244, 241] on td "9920541708" at bounding box center [282, 247] width 139 height 35
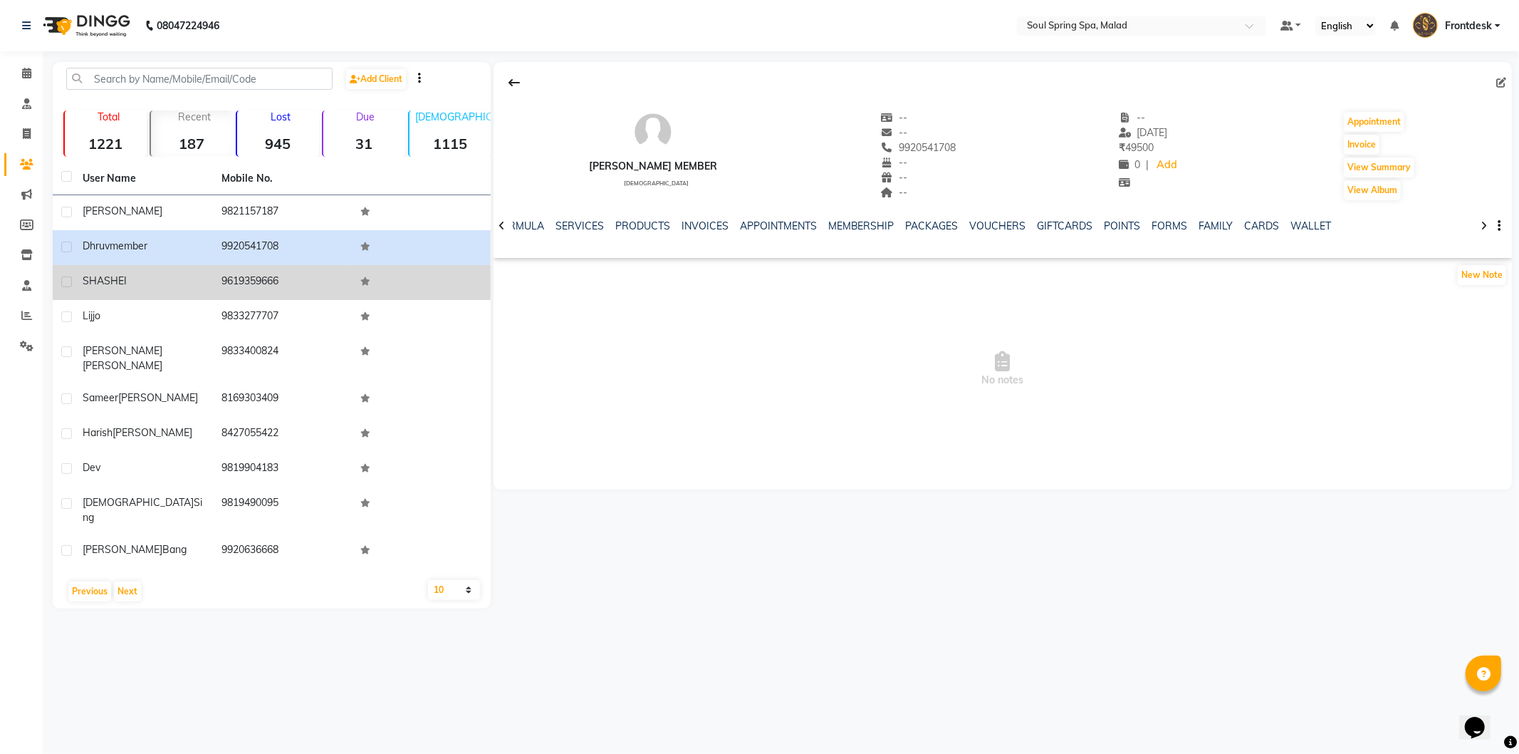
click at [244, 292] on td "9619359666" at bounding box center [282, 282] width 139 height 35
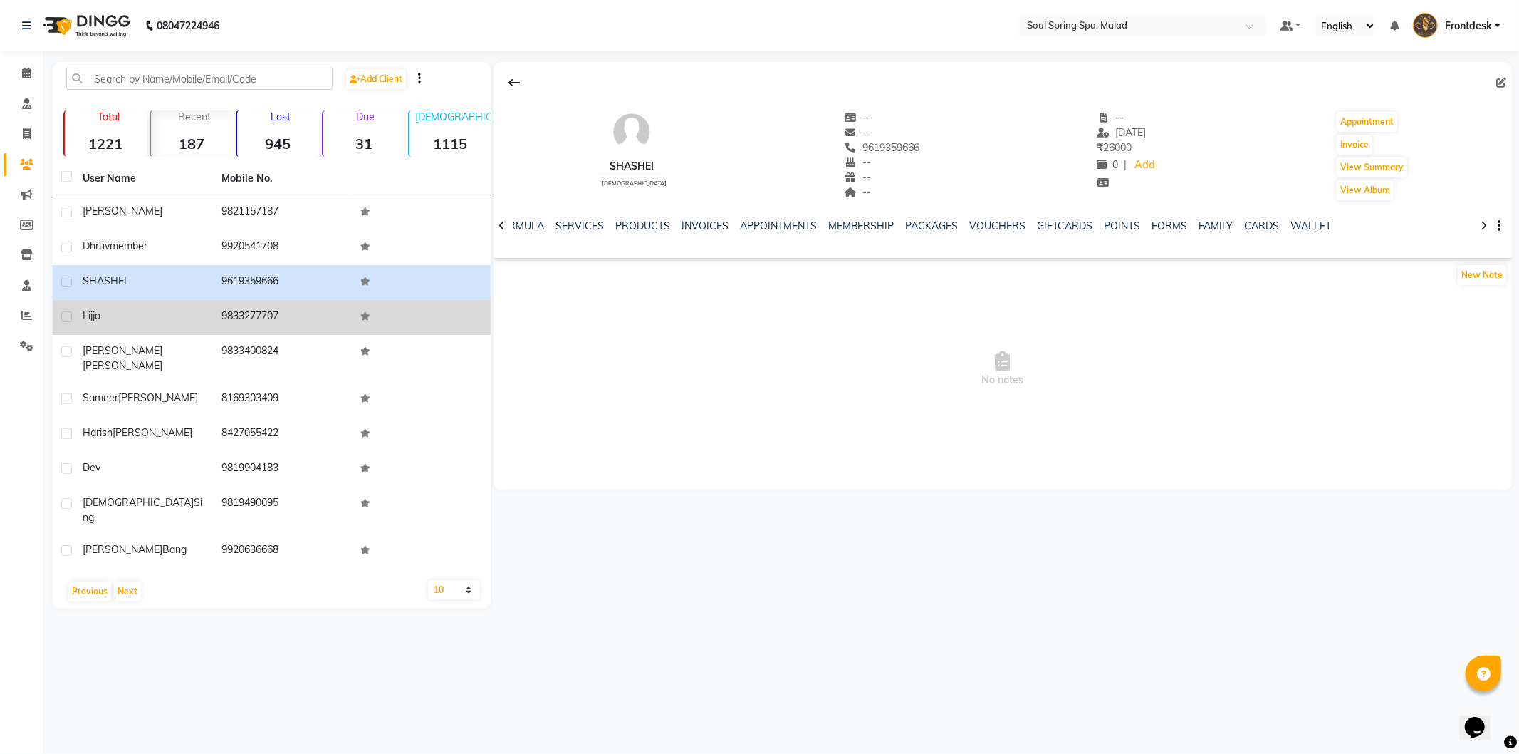
click at [257, 332] on td "9833277707" at bounding box center [282, 317] width 139 height 35
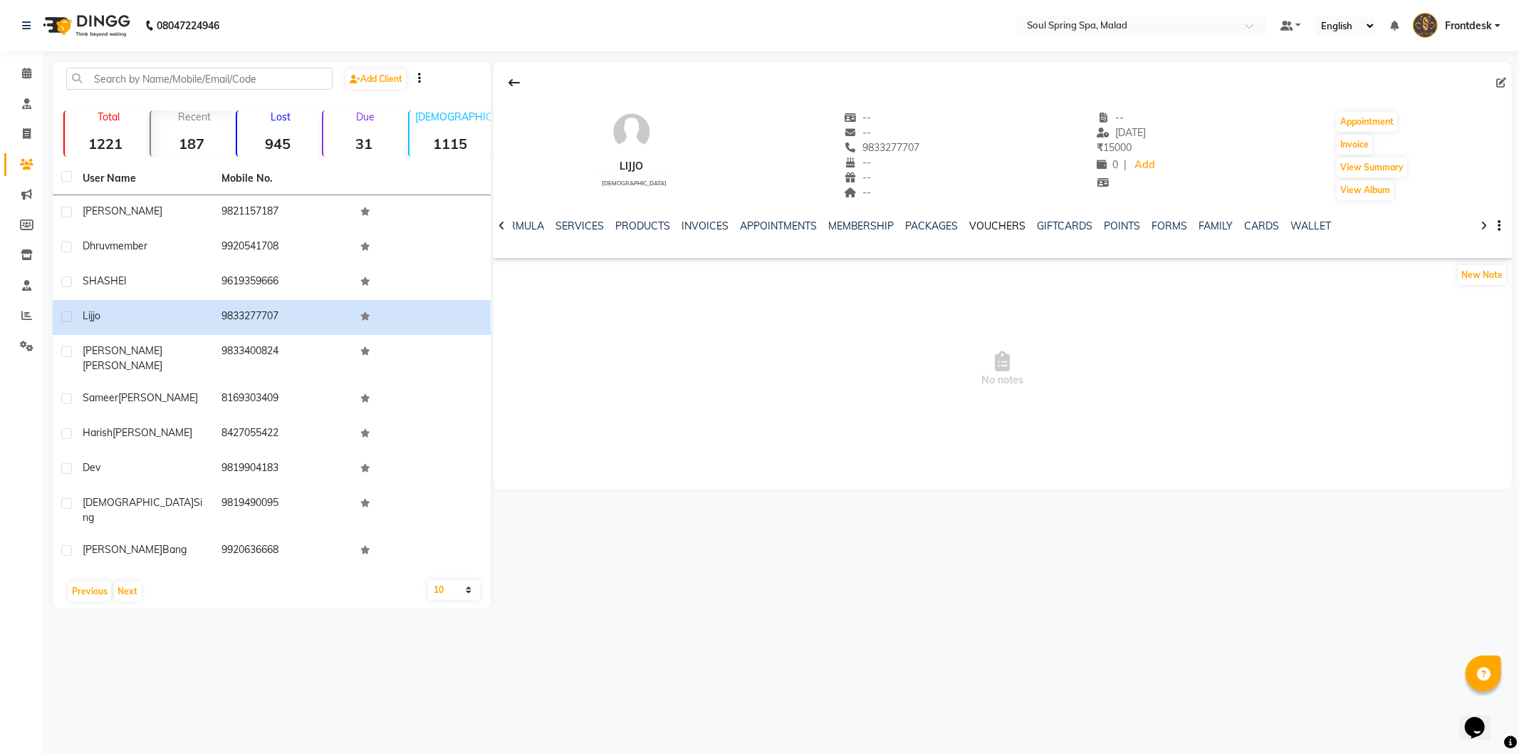
click at [1009, 222] on link "VOUCHERS" at bounding box center [998, 225] width 56 height 13
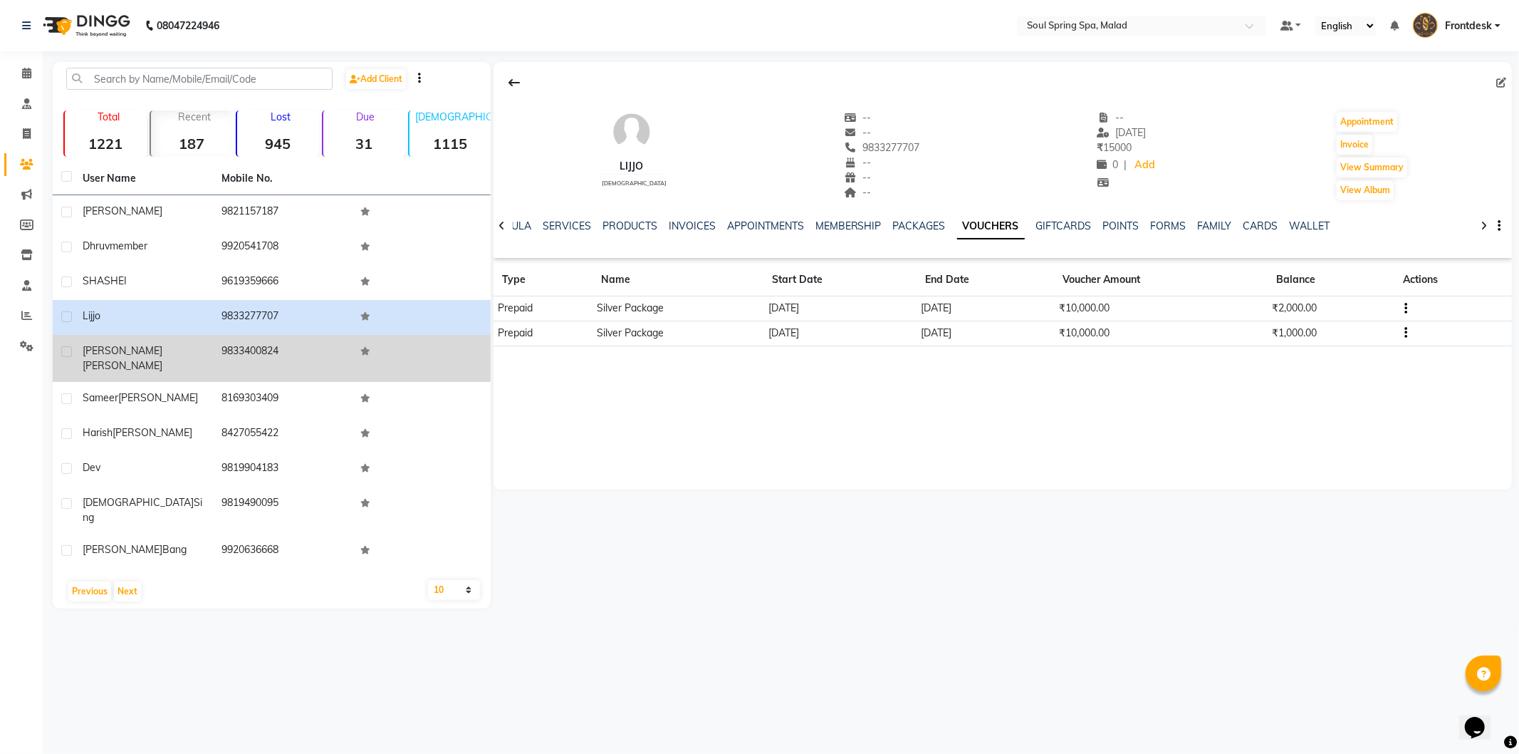
click at [294, 345] on td "9833400824" at bounding box center [282, 358] width 139 height 47
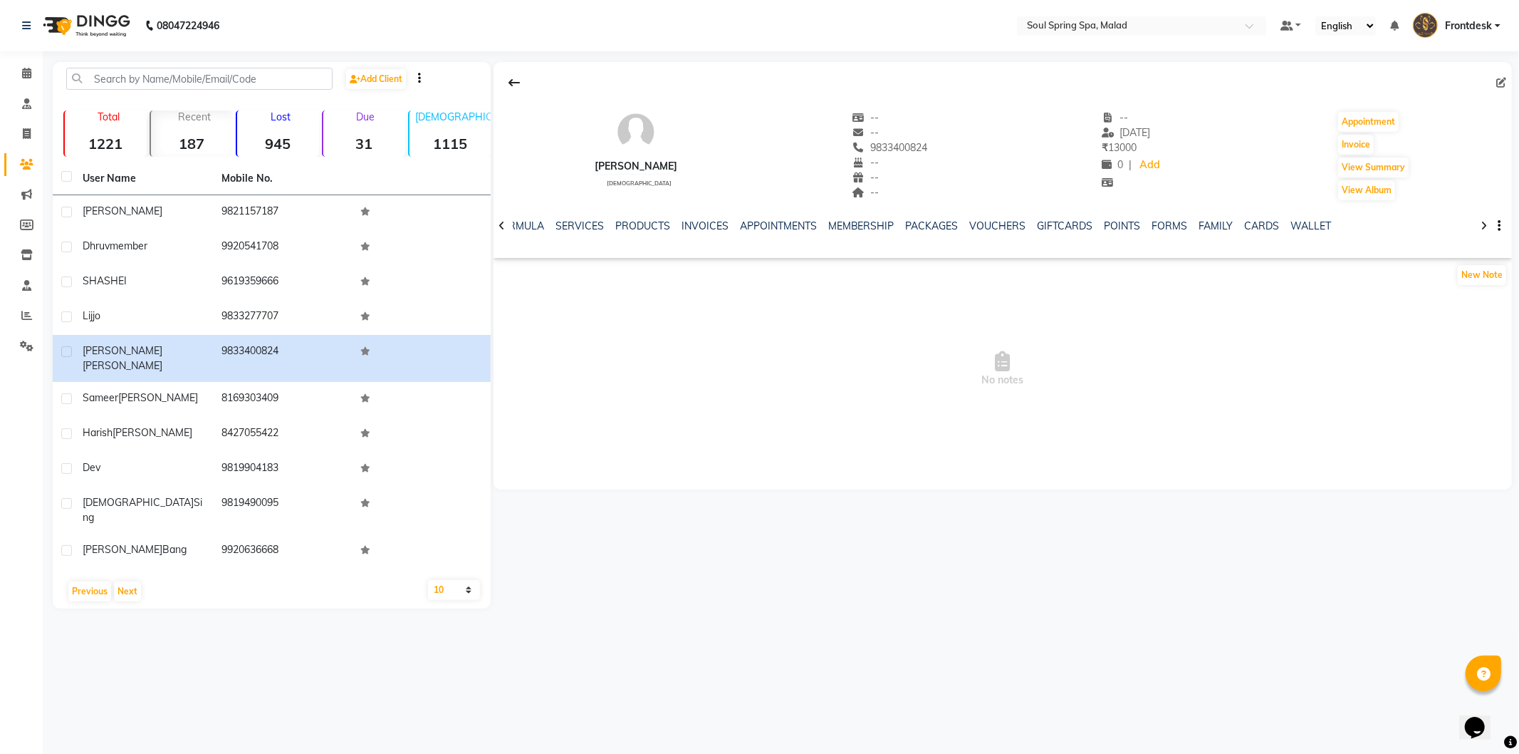
click at [992, 211] on div "NOTES FORMULA SERVICES PRODUCTS INVOICES APPOINTMENTS MEMBERSHIP PACKAGES VOUCH…" at bounding box center [1003, 226] width 1018 height 49
click at [991, 219] on link "VOUCHERS" at bounding box center [998, 225] width 56 height 13
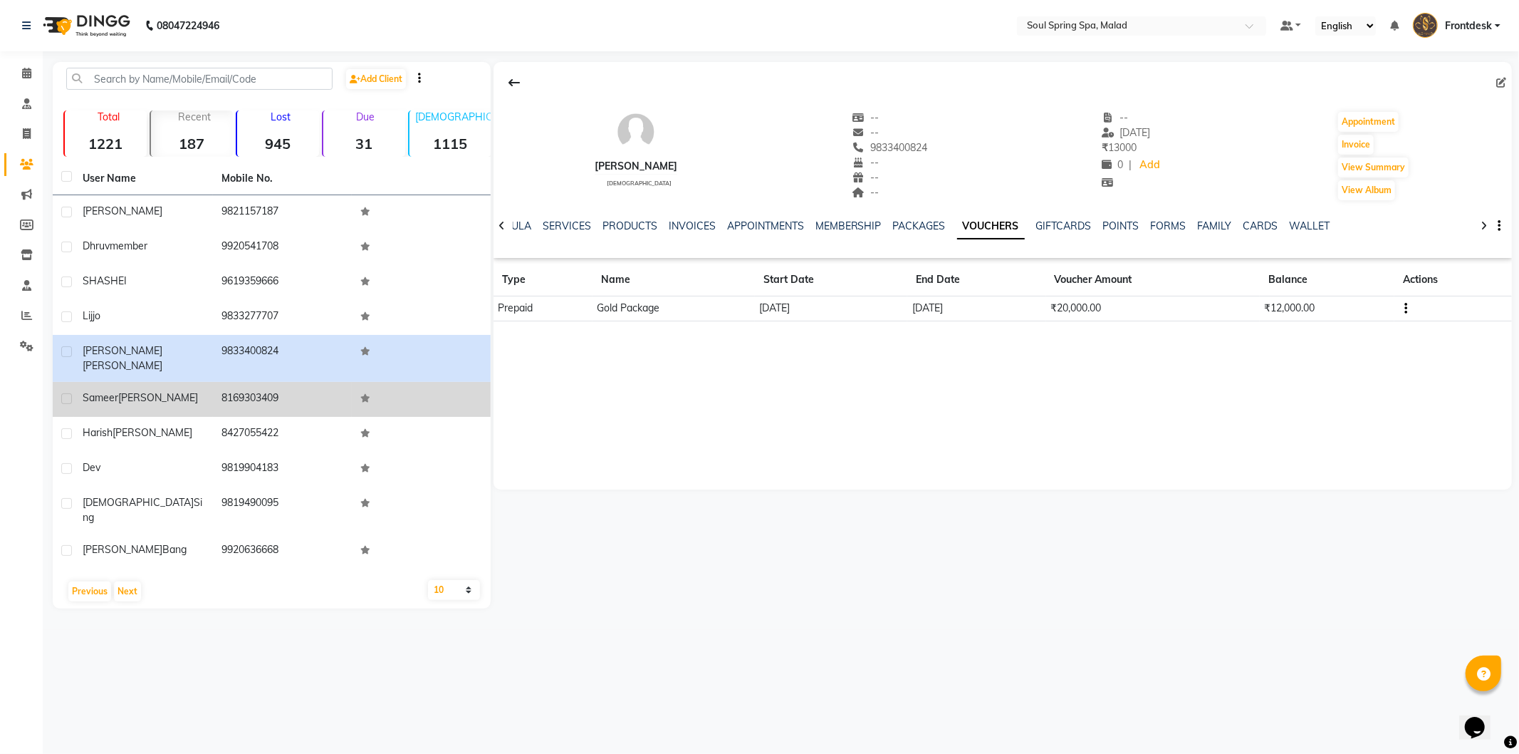
click at [359, 402] on td at bounding box center [421, 399] width 139 height 35
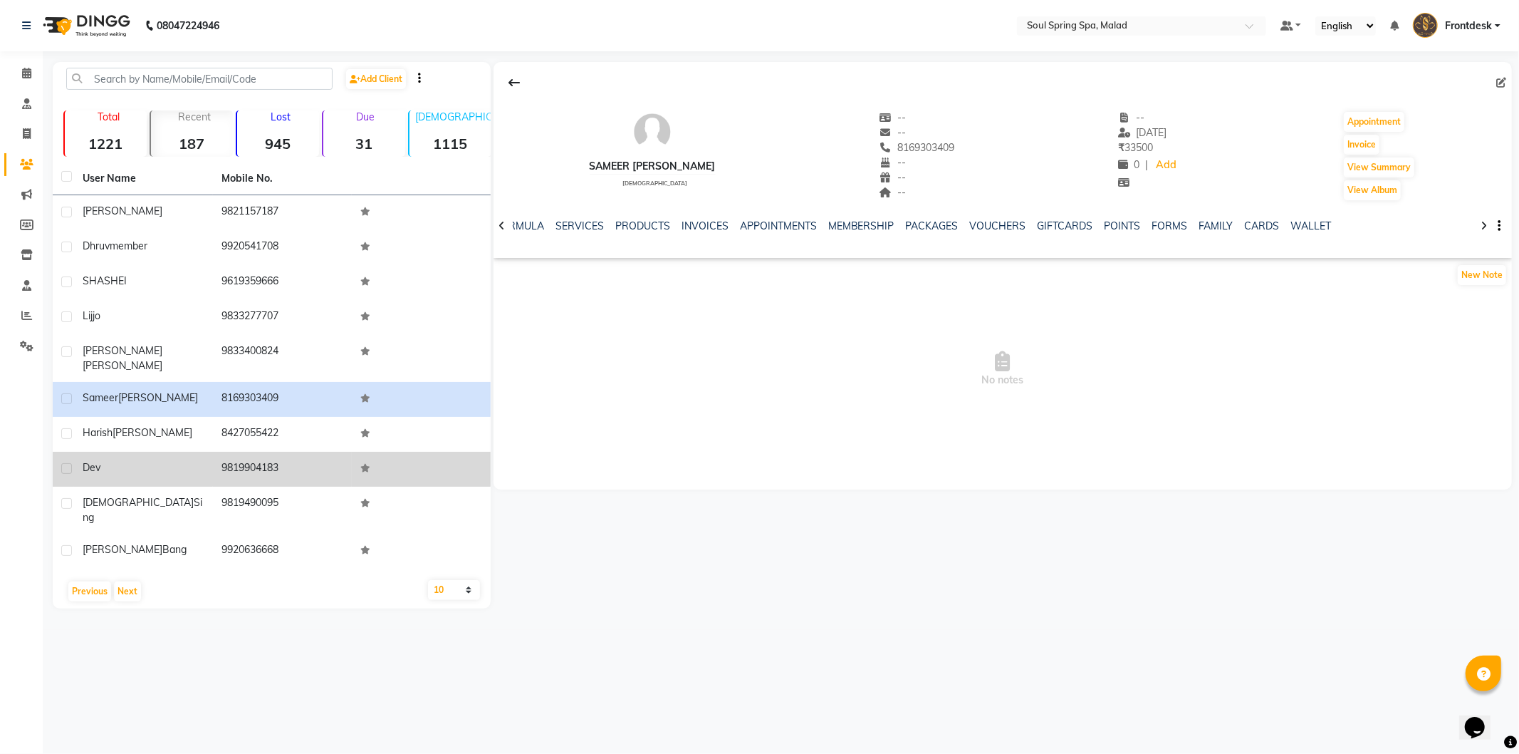
click at [283, 452] on td "9819904183" at bounding box center [282, 469] width 139 height 35
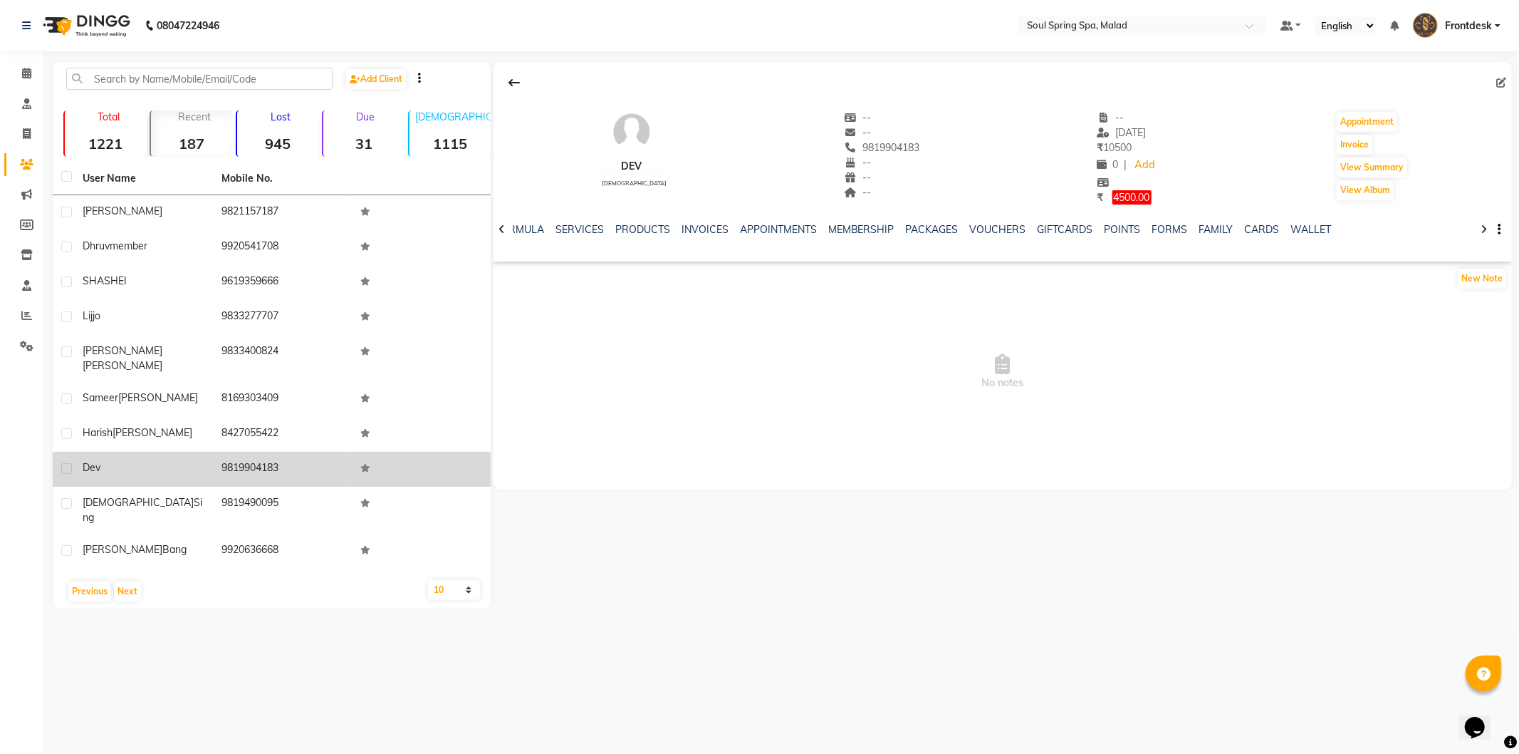
click at [273, 471] on td "9819904183" at bounding box center [282, 469] width 139 height 35
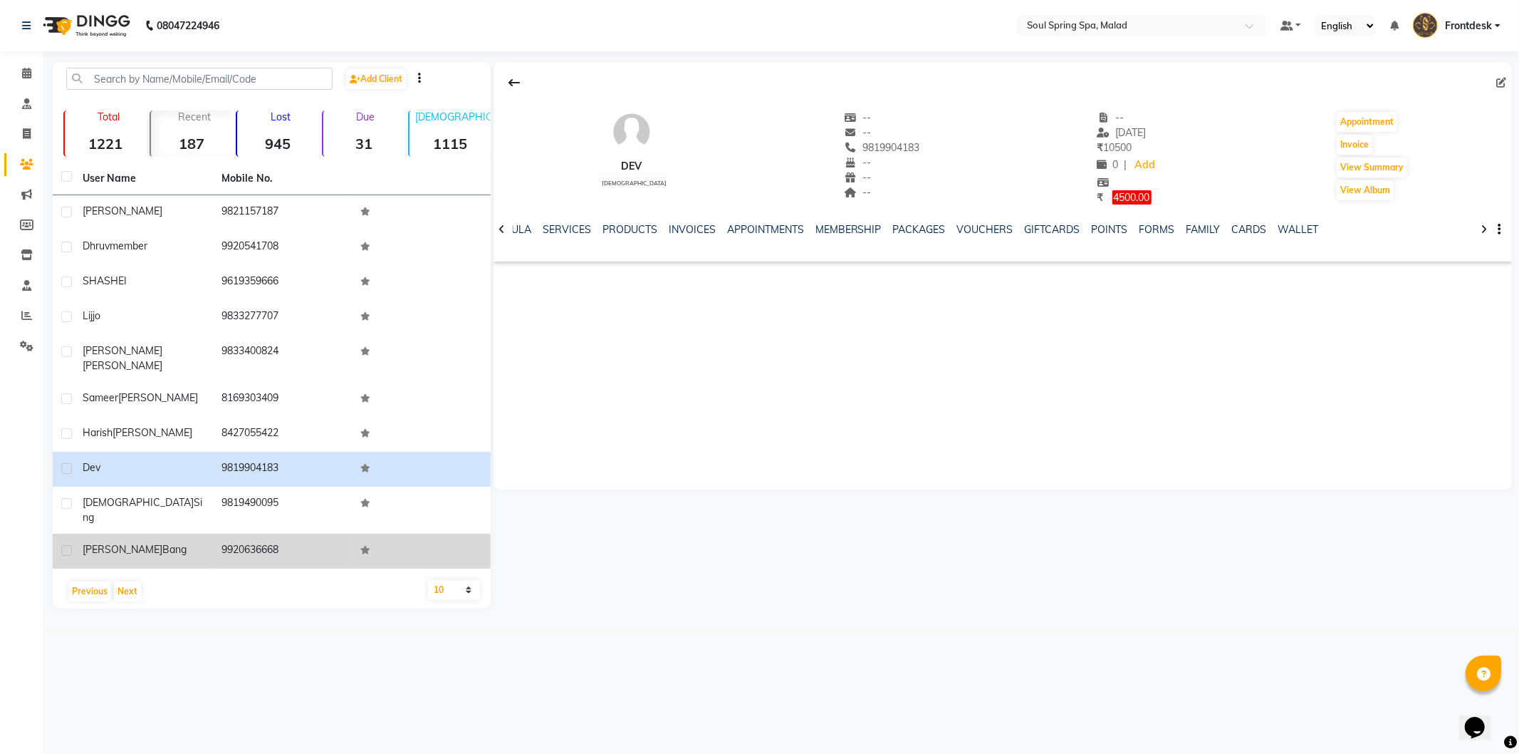
click at [248, 533] on td "9920636668" at bounding box center [282, 550] width 139 height 35
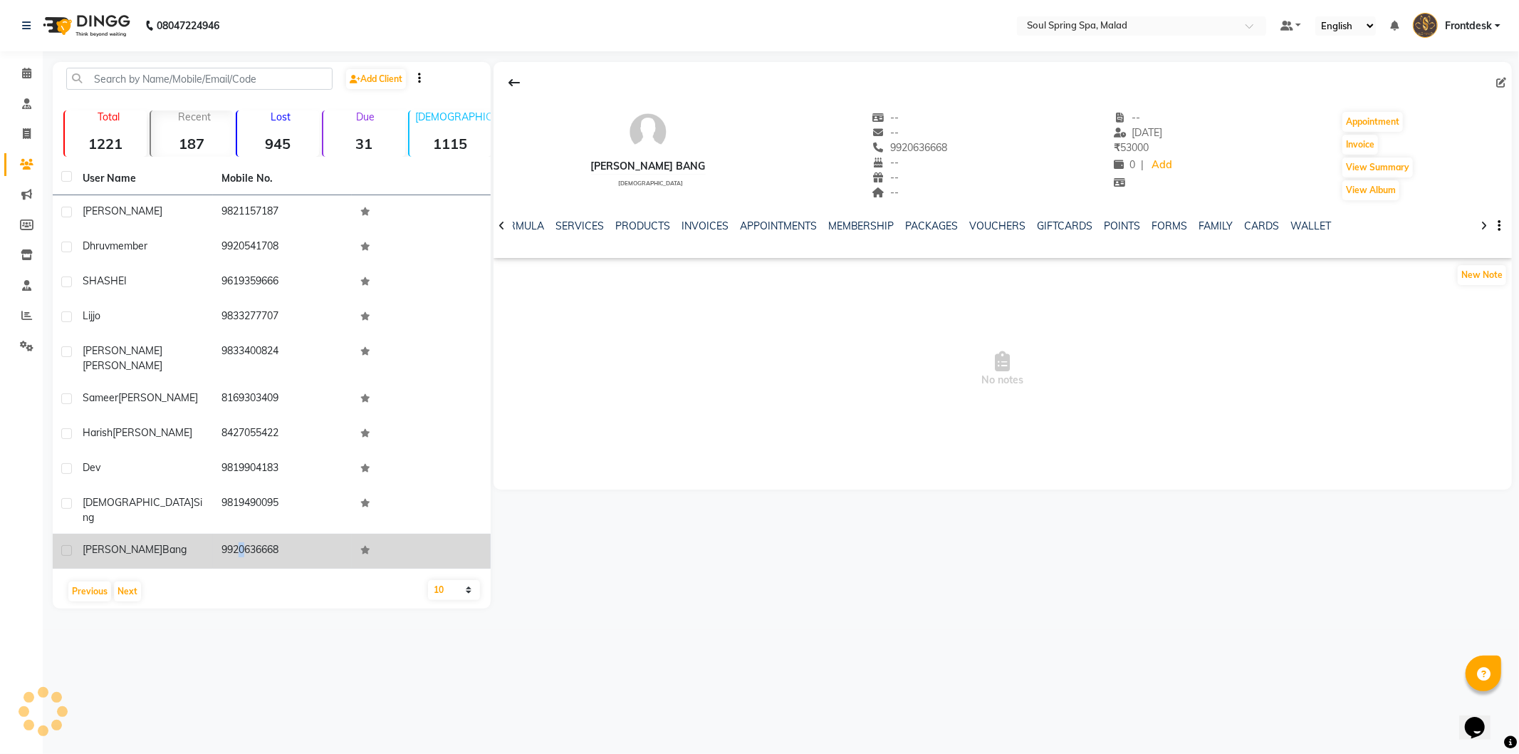
click at [225, 533] on td "9920636668" at bounding box center [282, 550] width 139 height 35
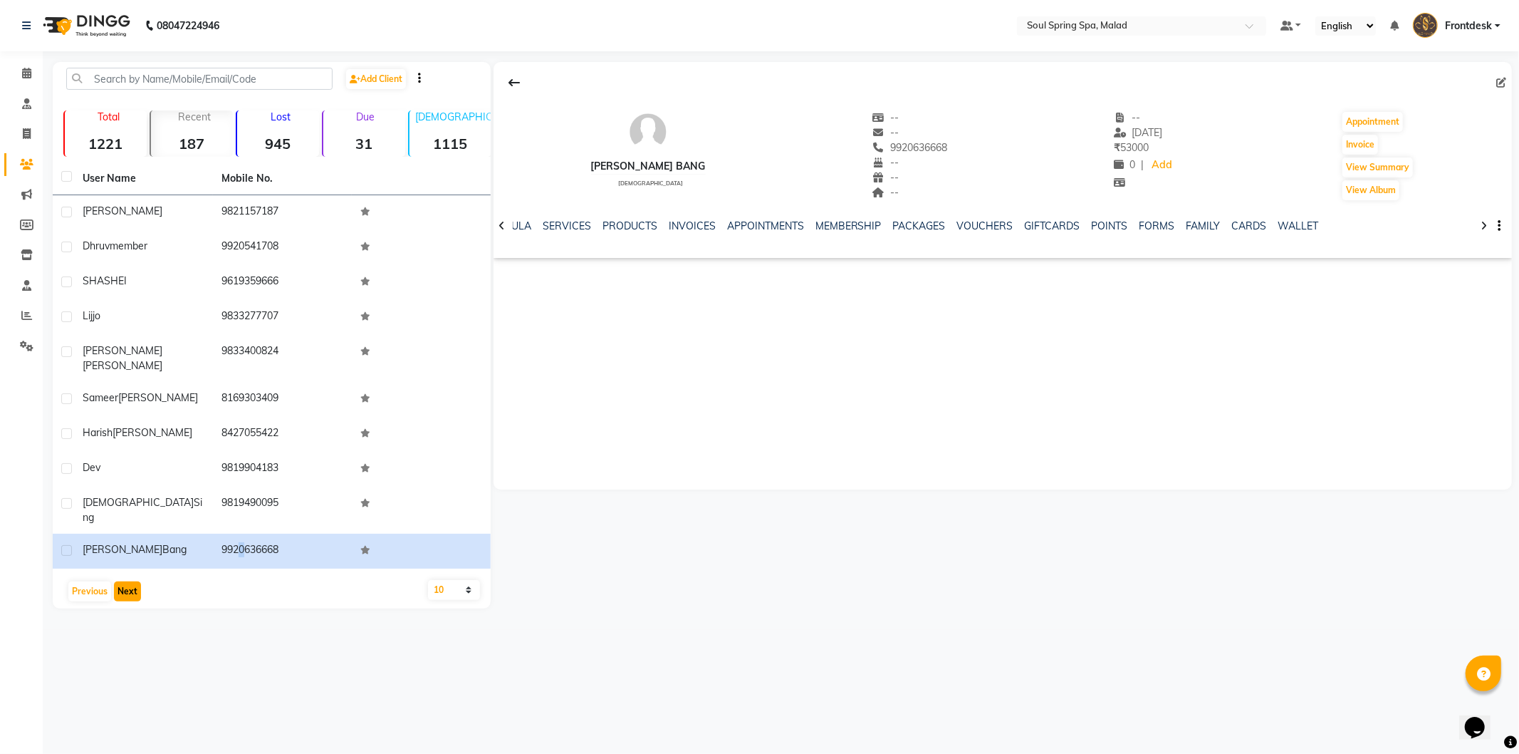
click at [126, 581] on button "Next" at bounding box center [127, 591] width 27 height 20
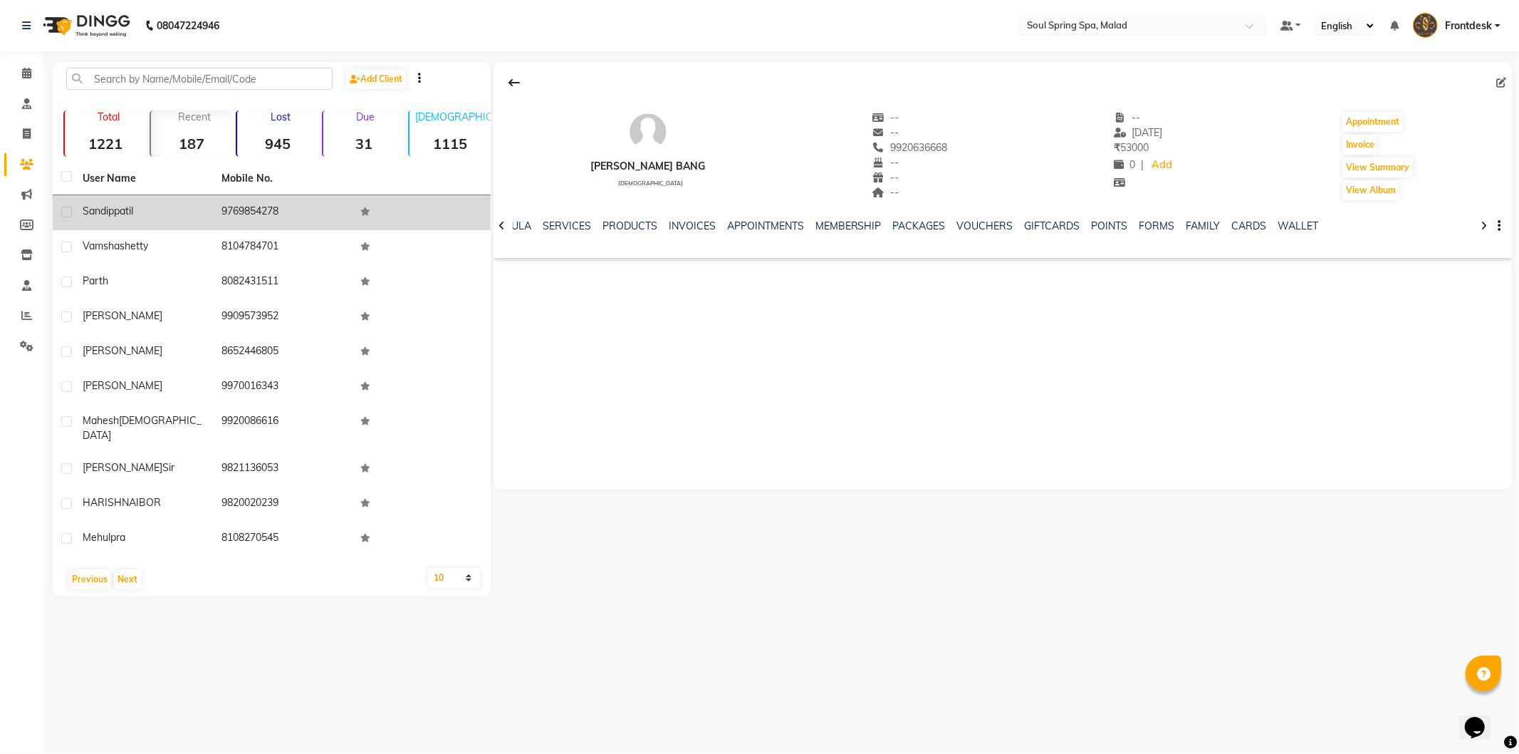
click at [314, 196] on td "9769854278" at bounding box center [282, 212] width 139 height 35
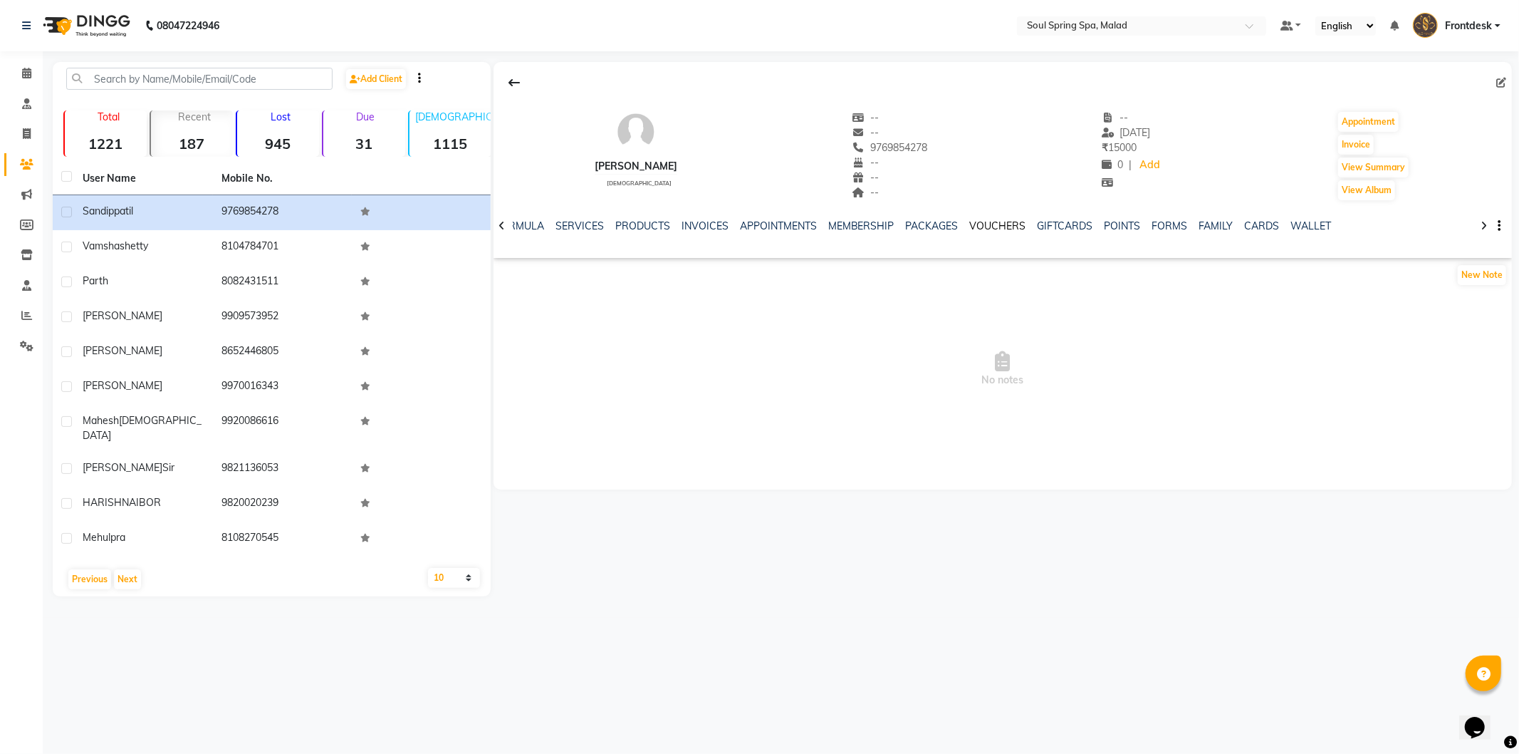
click at [979, 221] on link "VOUCHERS" at bounding box center [998, 225] width 56 height 13
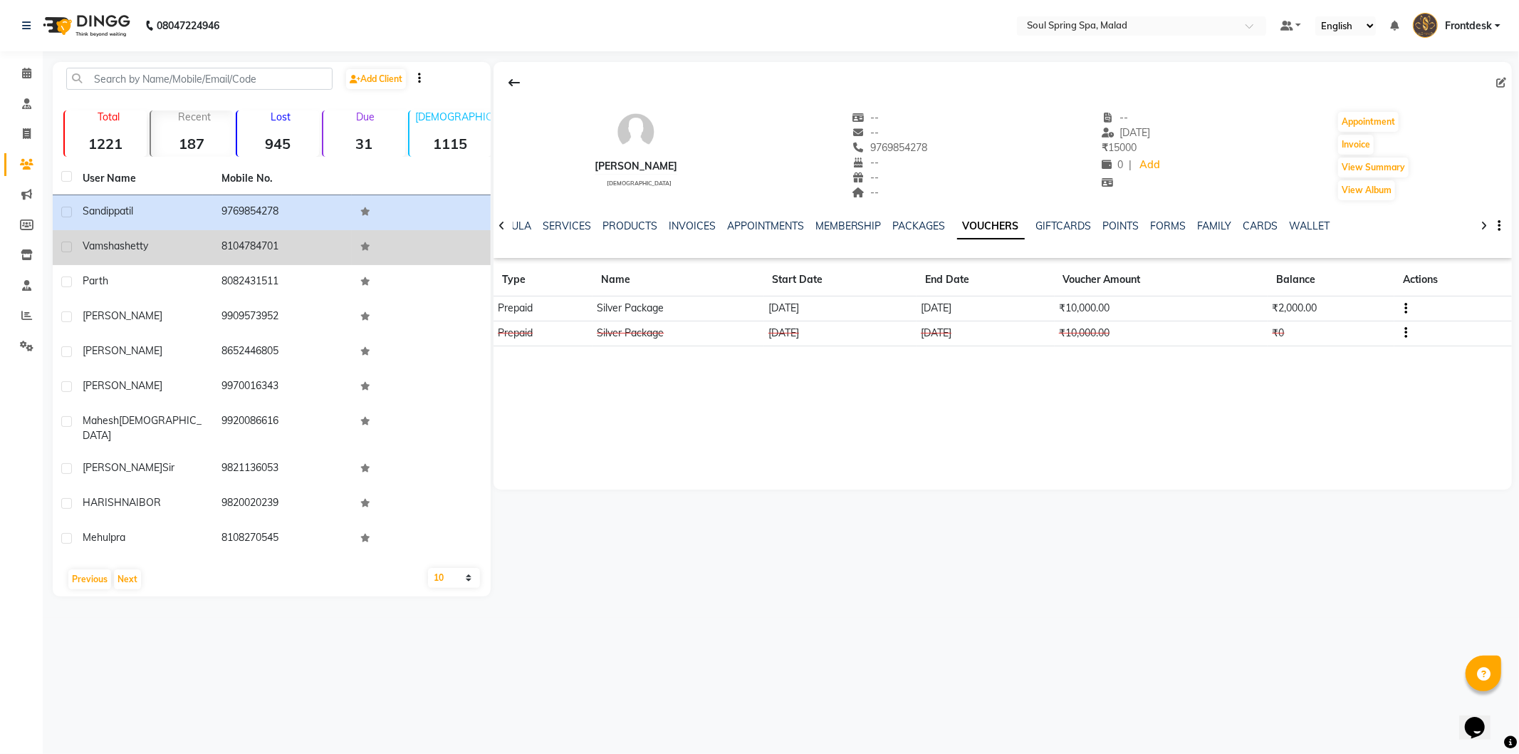
click at [396, 239] on td at bounding box center [421, 247] width 139 height 35
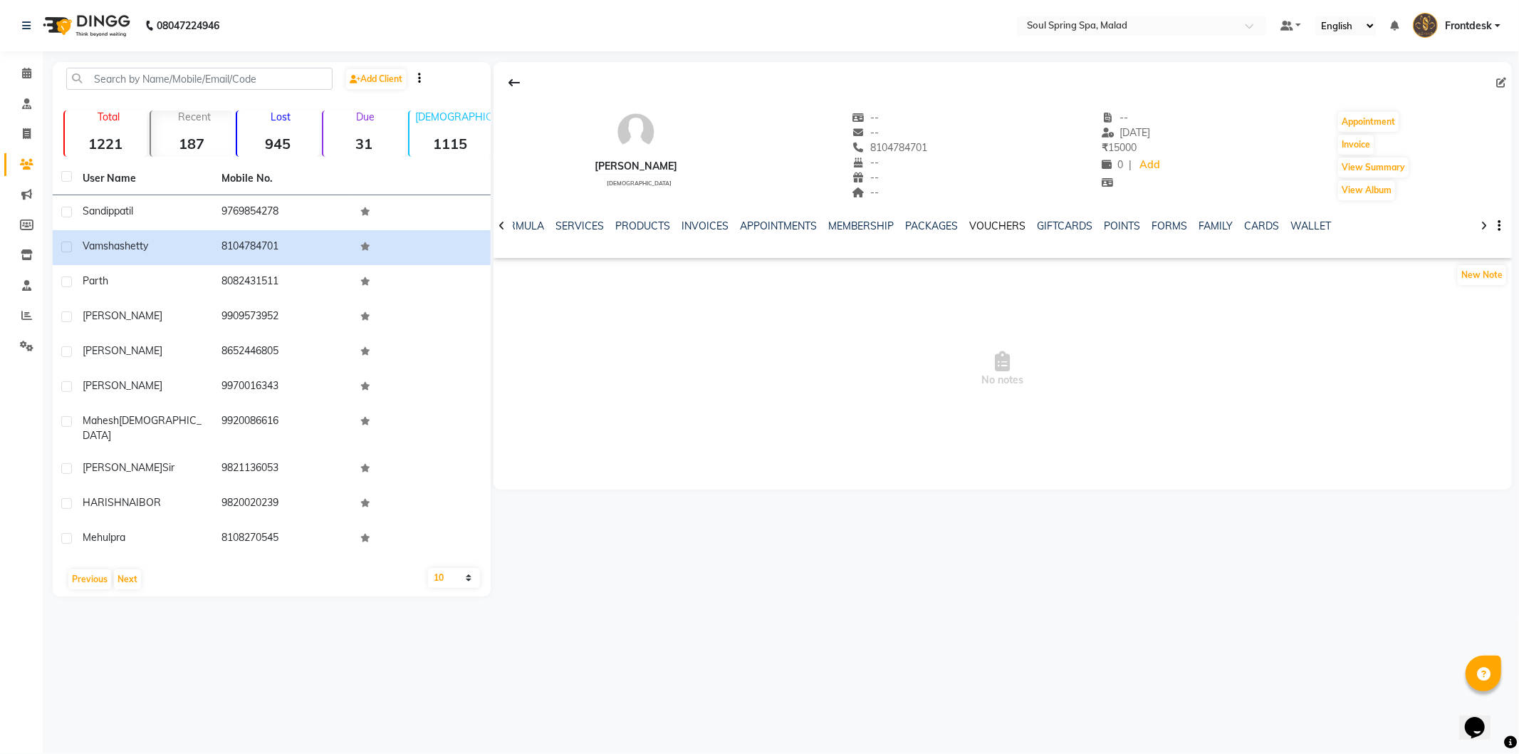
click at [981, 226] on link "VOUCHERS" at bounding box center [998, 225] width 56 height 13
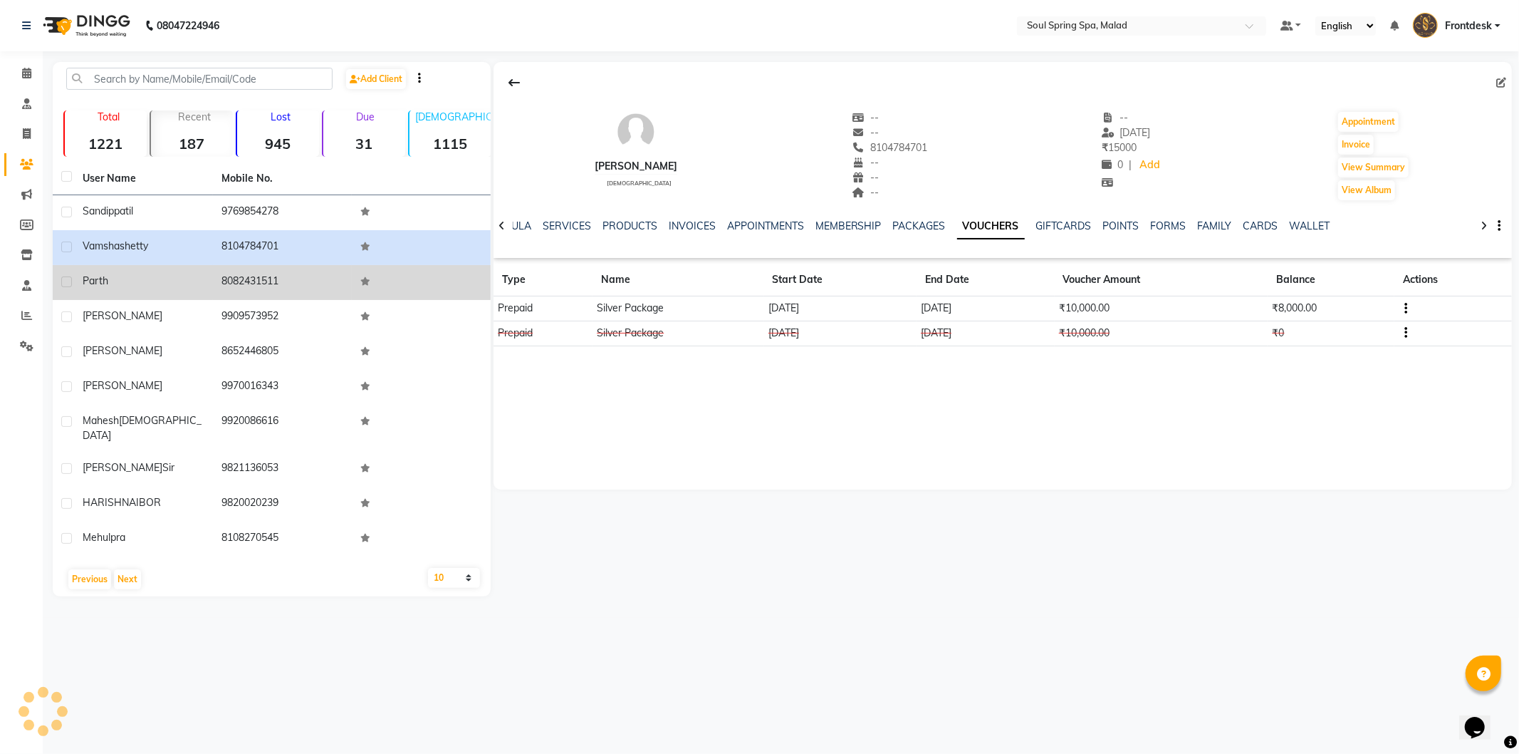
click at [439, 272] on td at bounding box center [421, 282] width 139 height 35
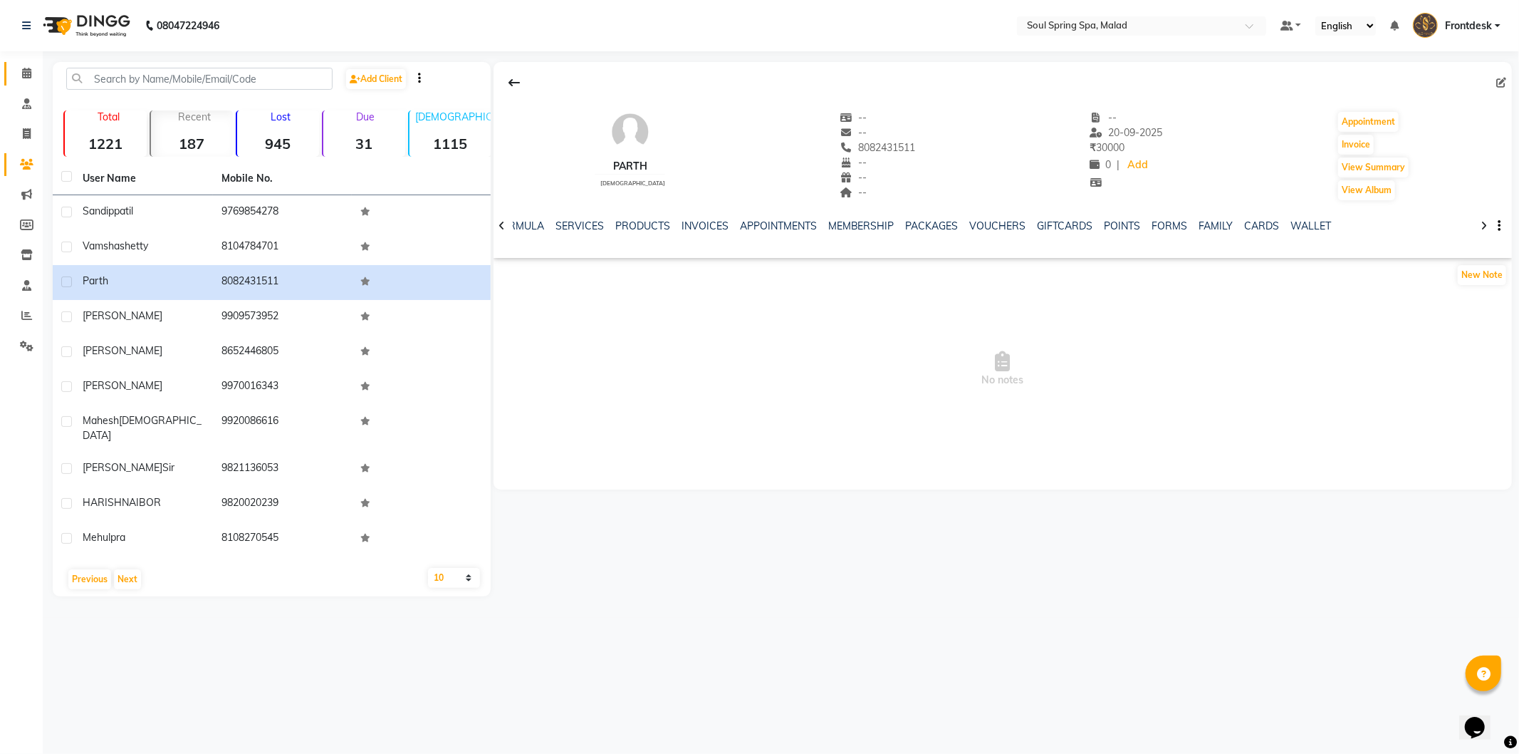
click at [26, 76] on icon at bounding box center [26, 73] width 9 height 11
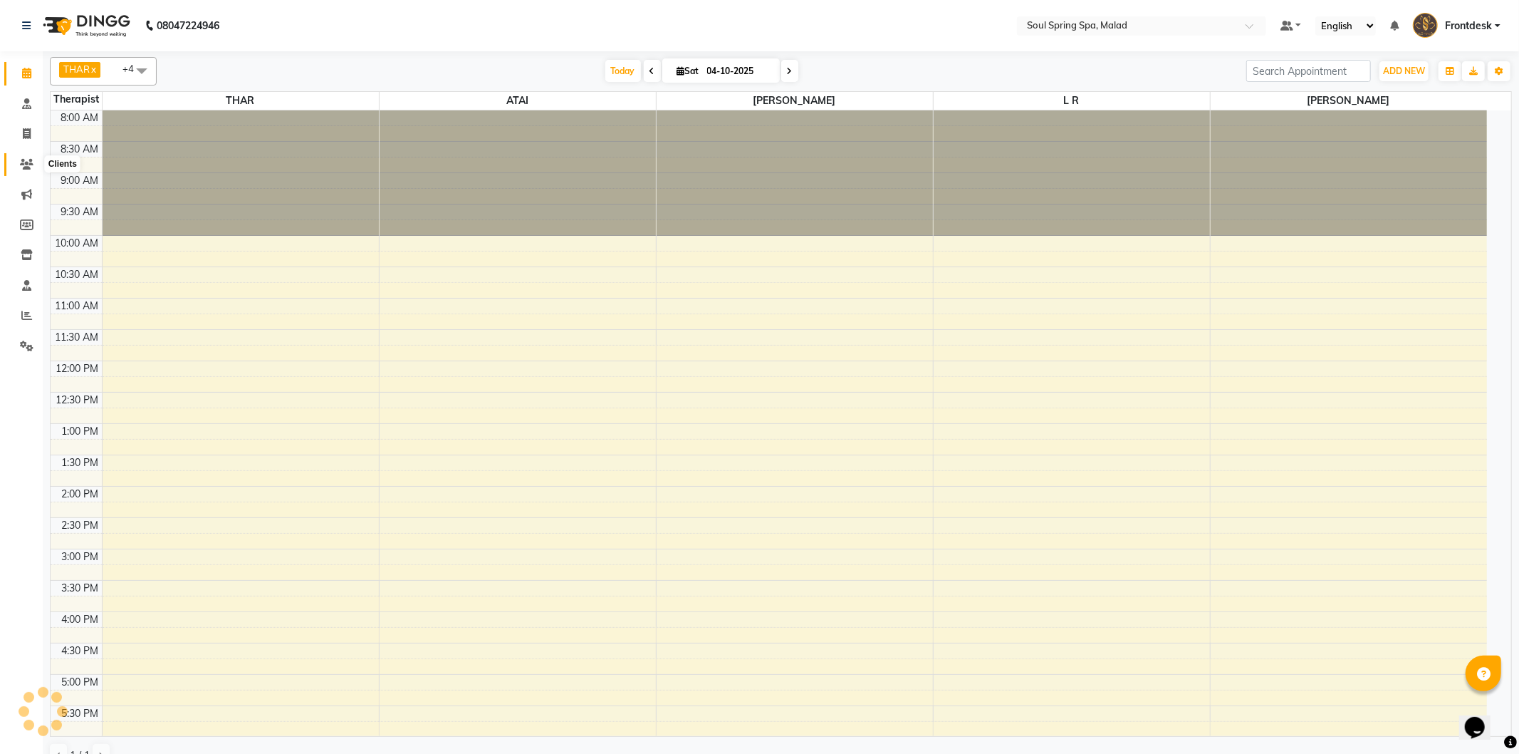
scroll to position [123, 0]
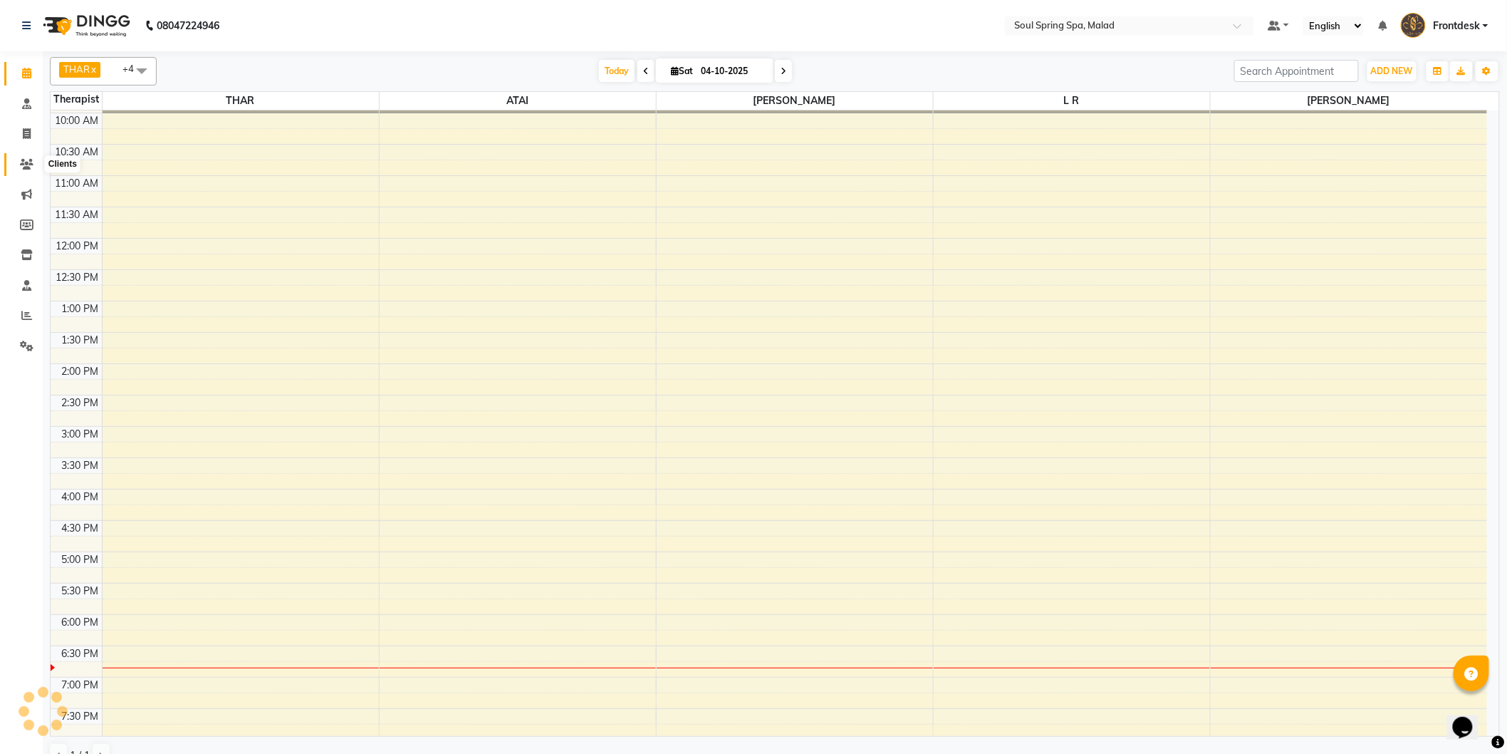
click at [24, 165] on icon at bounding box center [27, 164] width 14 height 11
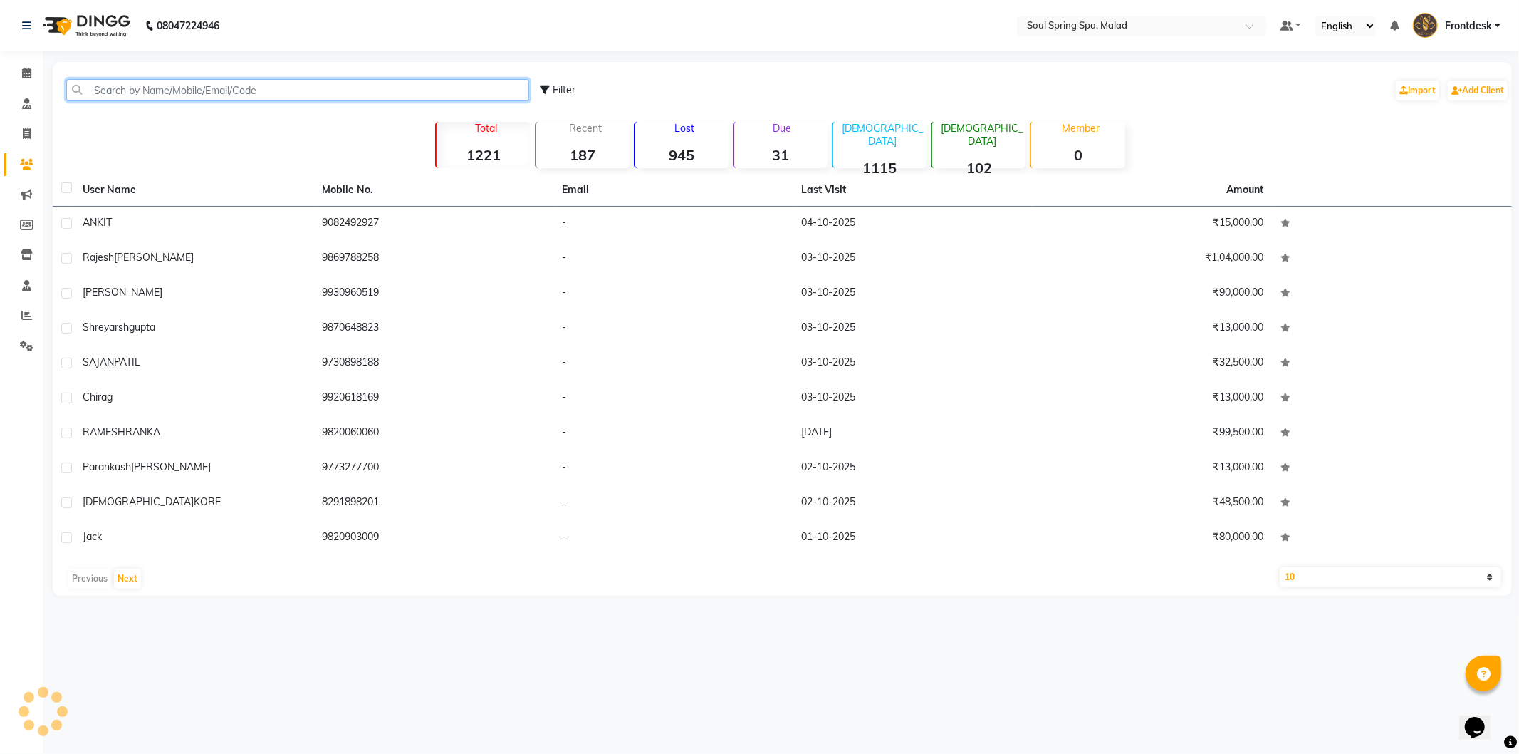
click at [187, 88] on input "text" at bounding box center [297, 90] width 463 height 22
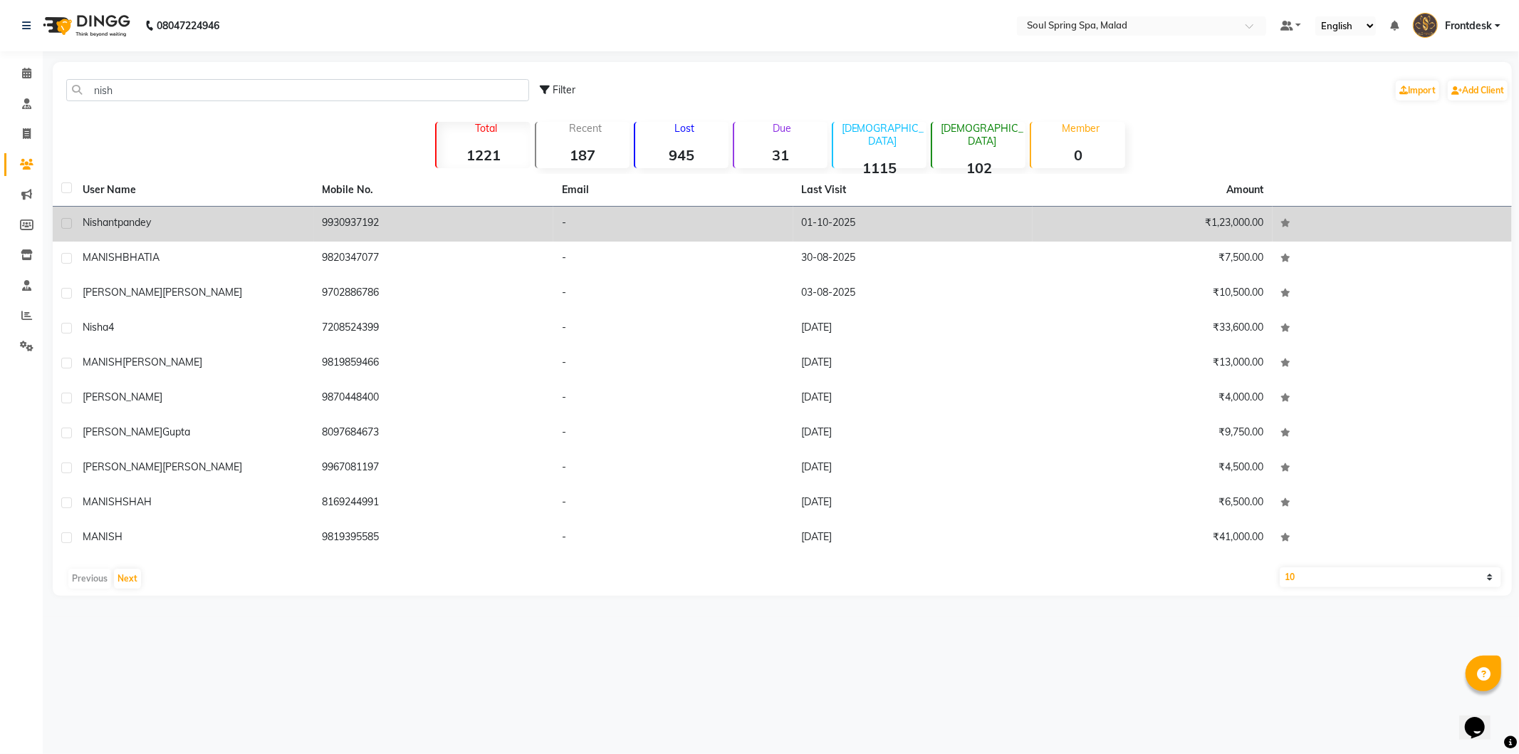
click at [639, 219] on td "-" at bounding box center [673, 224] width 240 height 35
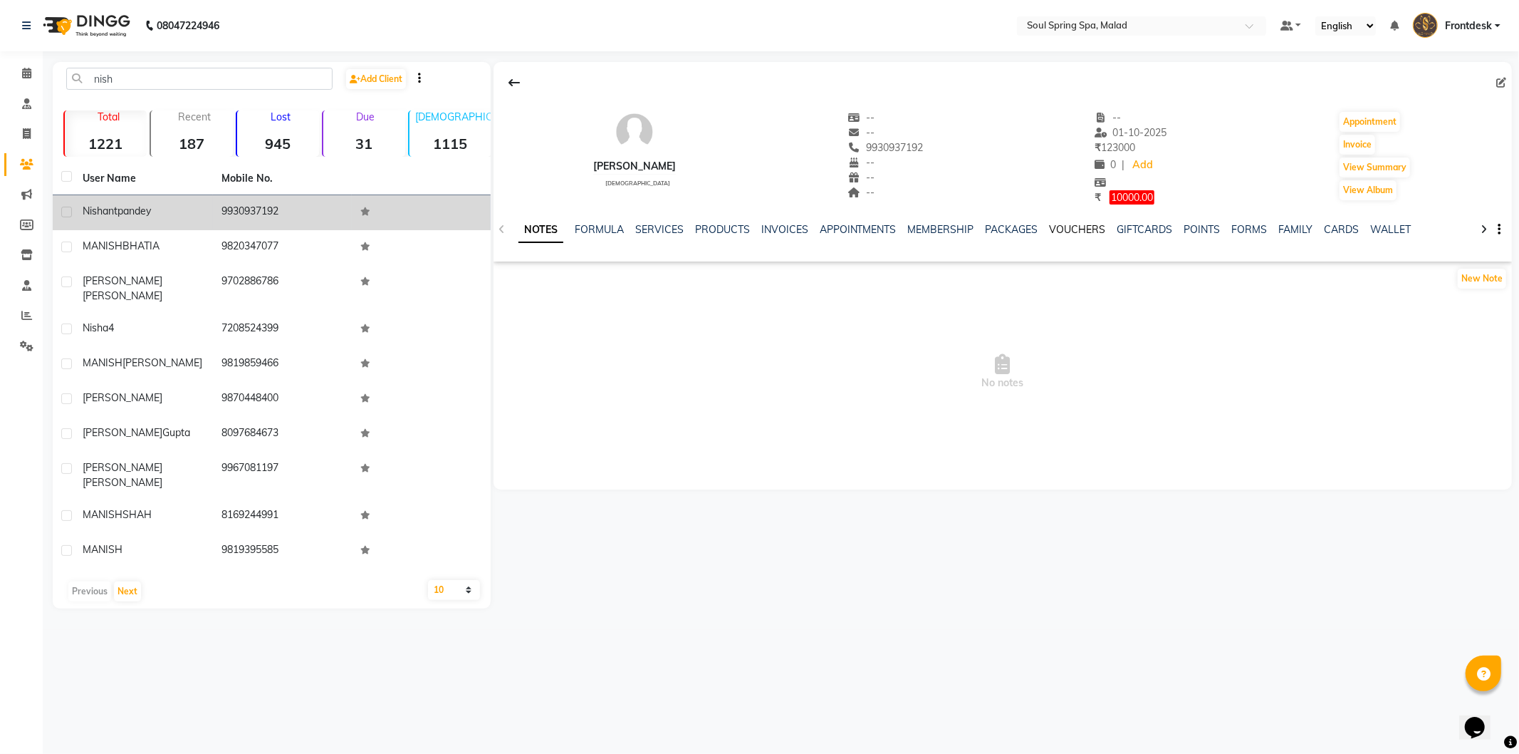
click at [1078, 223] on link "VOUCHERS" at bounding box center [1078, 229] width 56 height 13
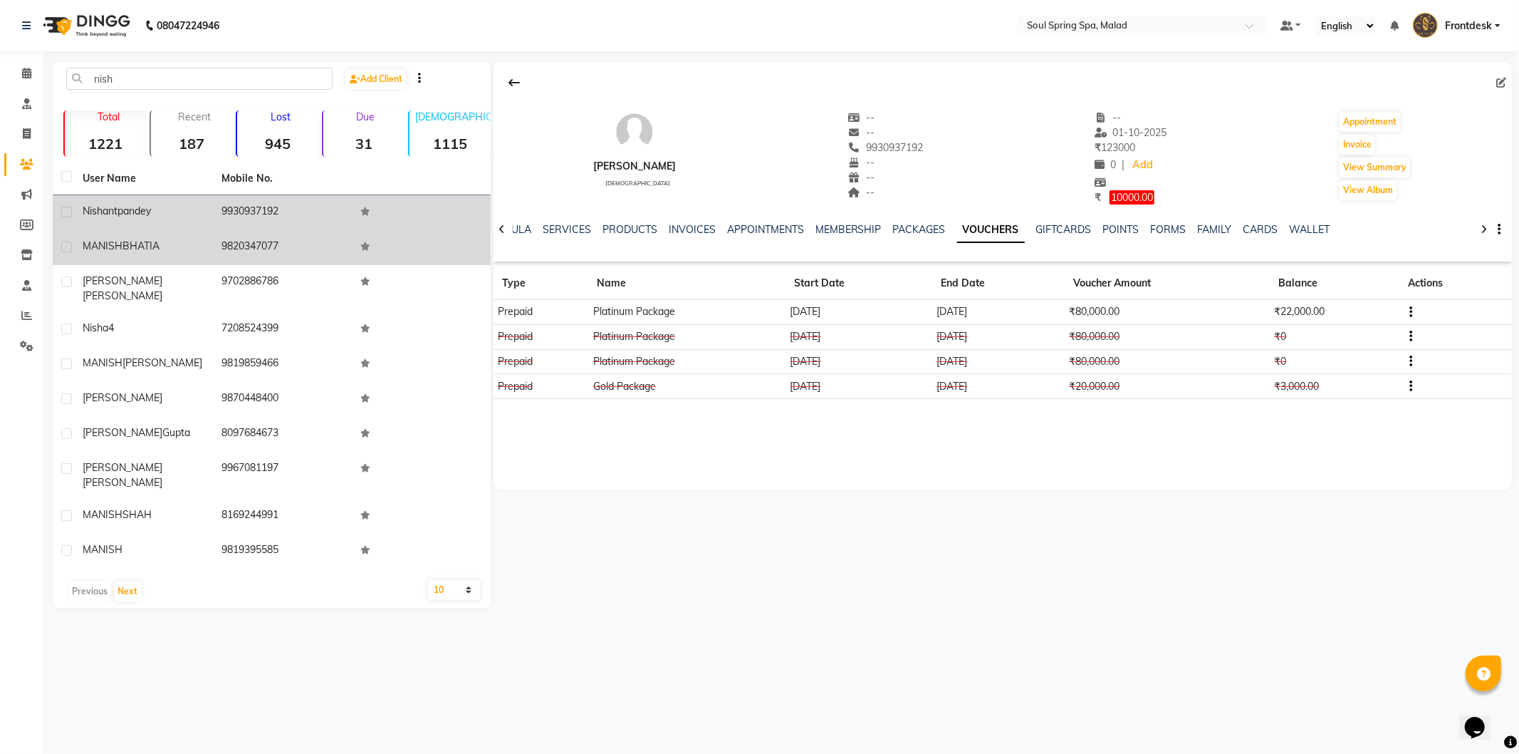
drag, startPoint x: 124, startPoint y: 243, endPoint x: 294, endPoint y: 237, distance: 170.3
click at [125, 243] on span "BHATIA" at bounding box center [141, 245] width 37 height 13
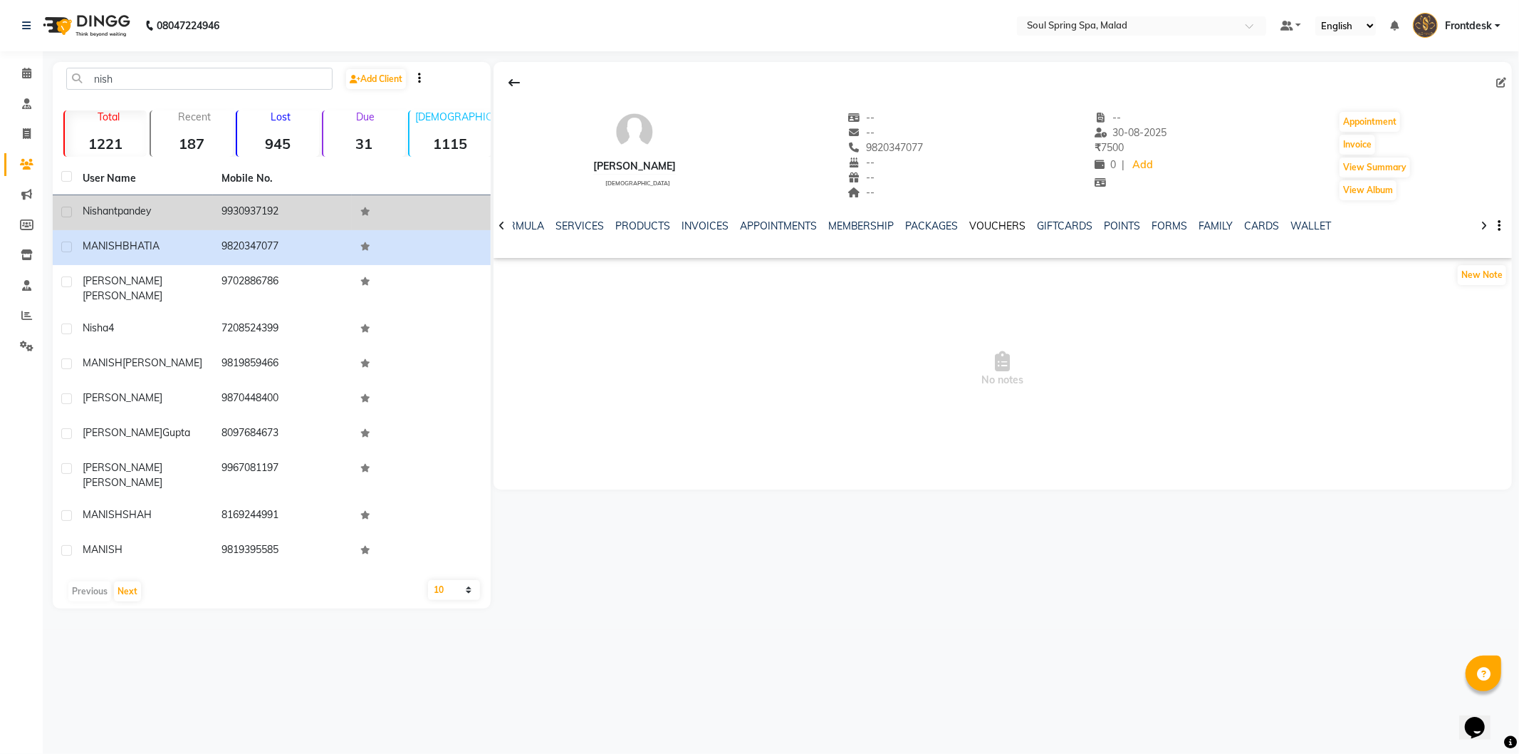
click at [971, 221] on link "VOUCHERS" at bounding box center [998, 225] width 56 height 13
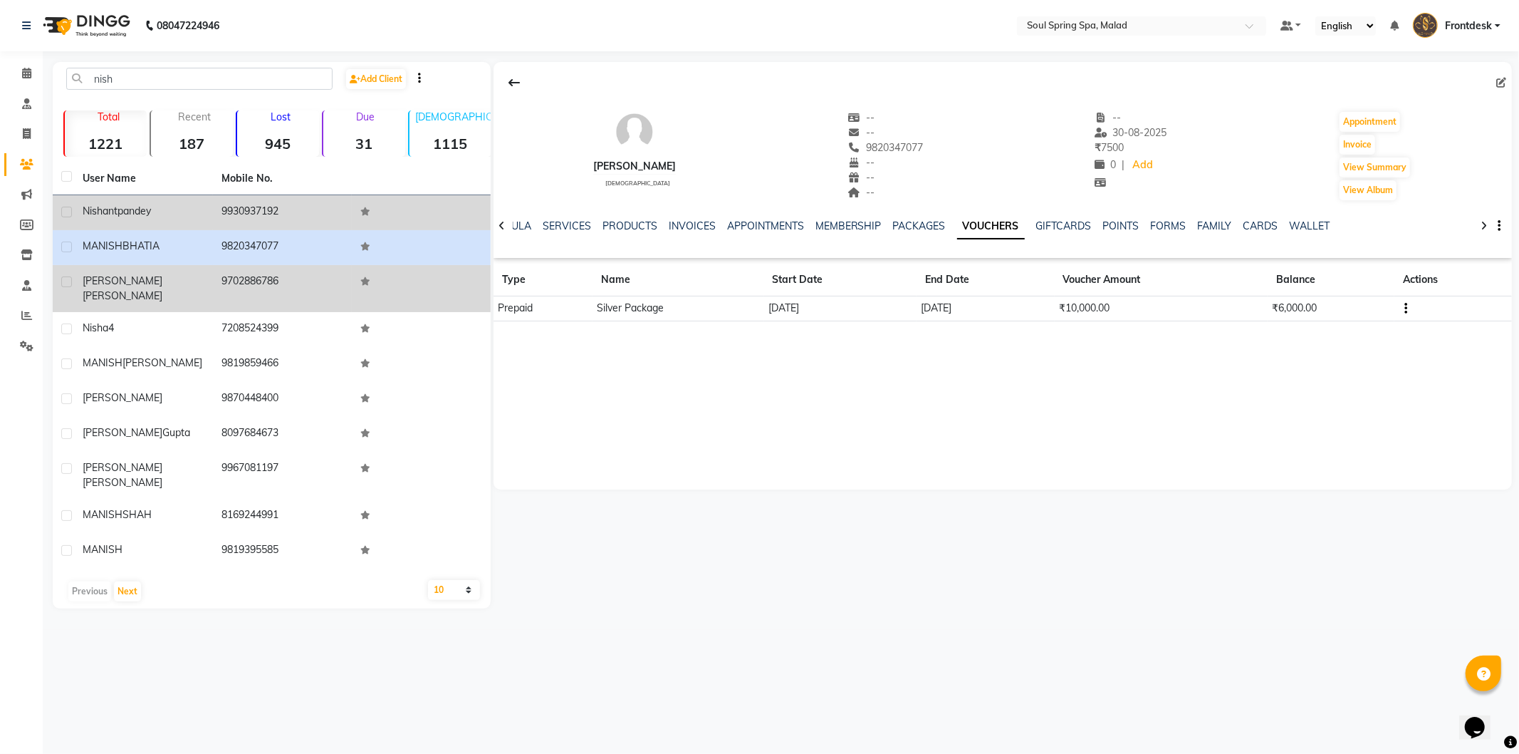
click at [343, 295] on td "9702886786" at bounding box center [282, 288] width 139 height 47
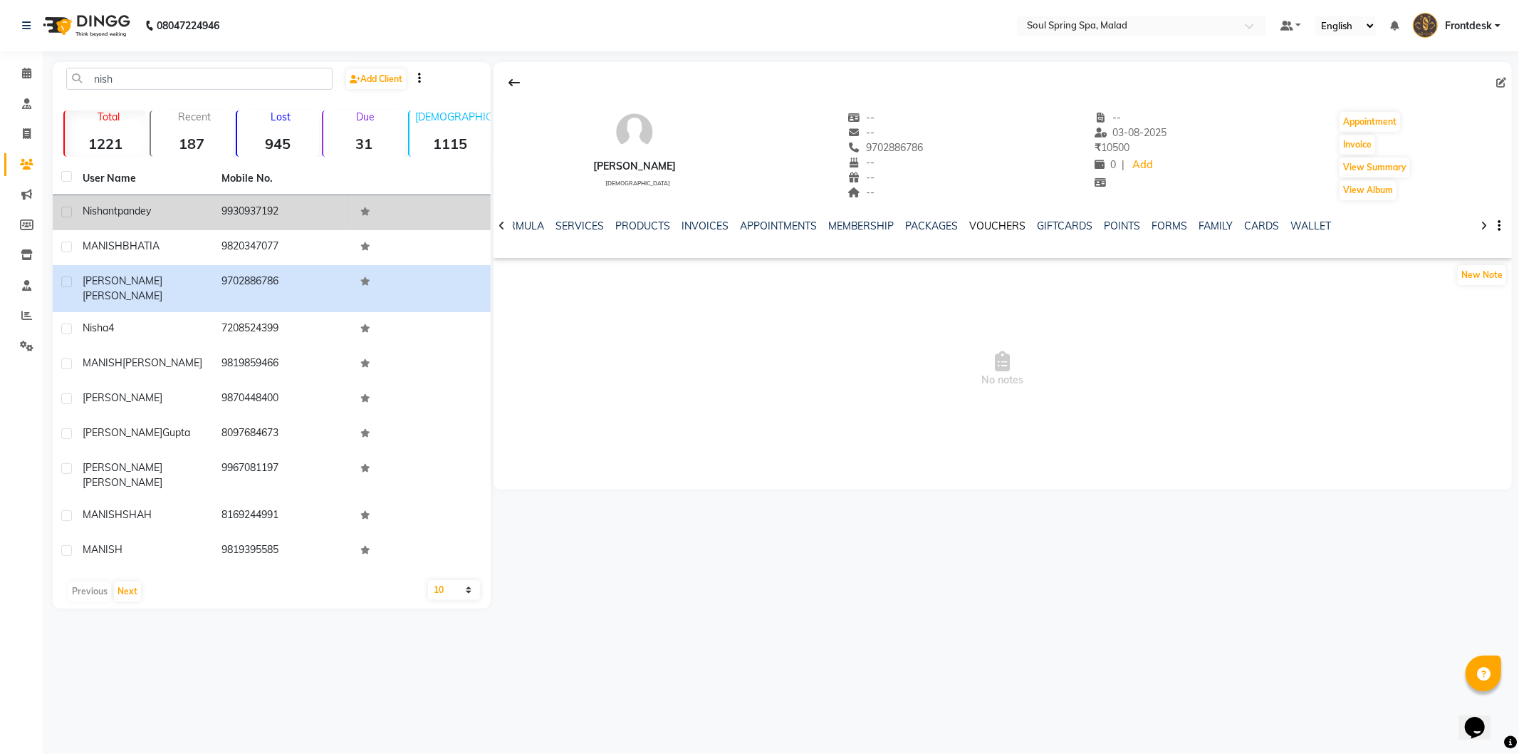
click at [976, 219] on link "VOUCHERS" at bounding box center [998, 225] width 56 height 13
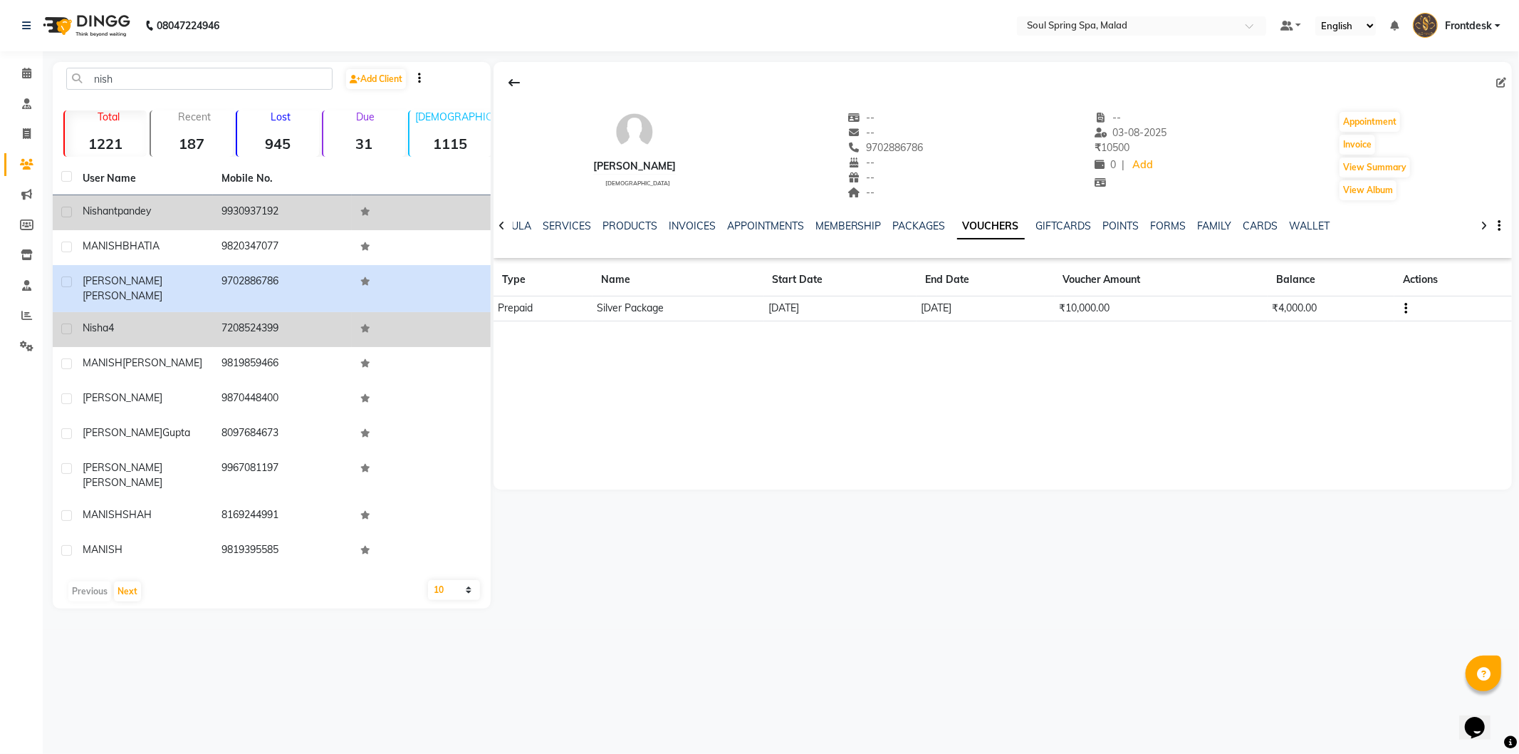
click at [307, 324] on td "7208524399" at bounding box center [282, 329] width 139 height 35
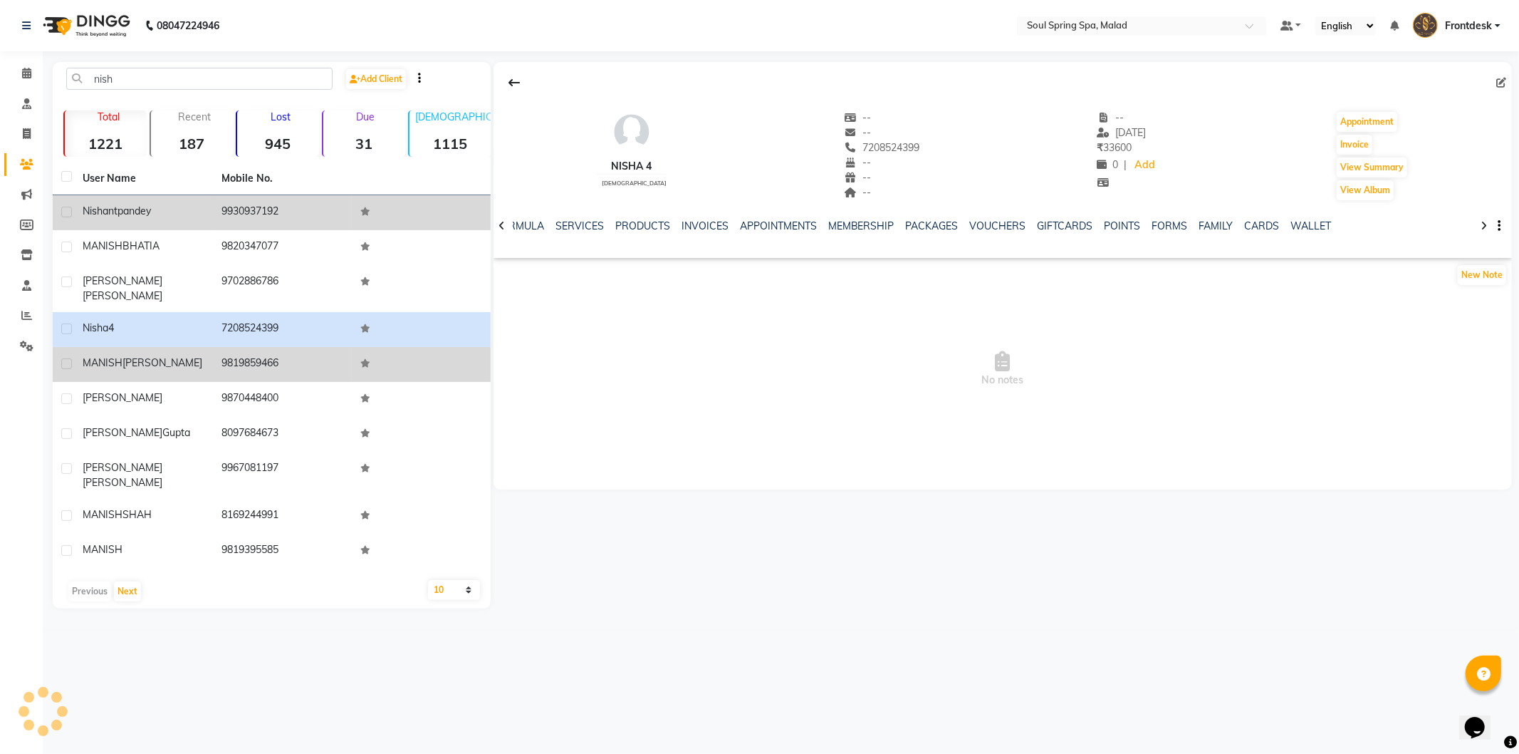
click at [301, 347] on td "9819859466" at bounding box center [282, 364] width 139 height 35
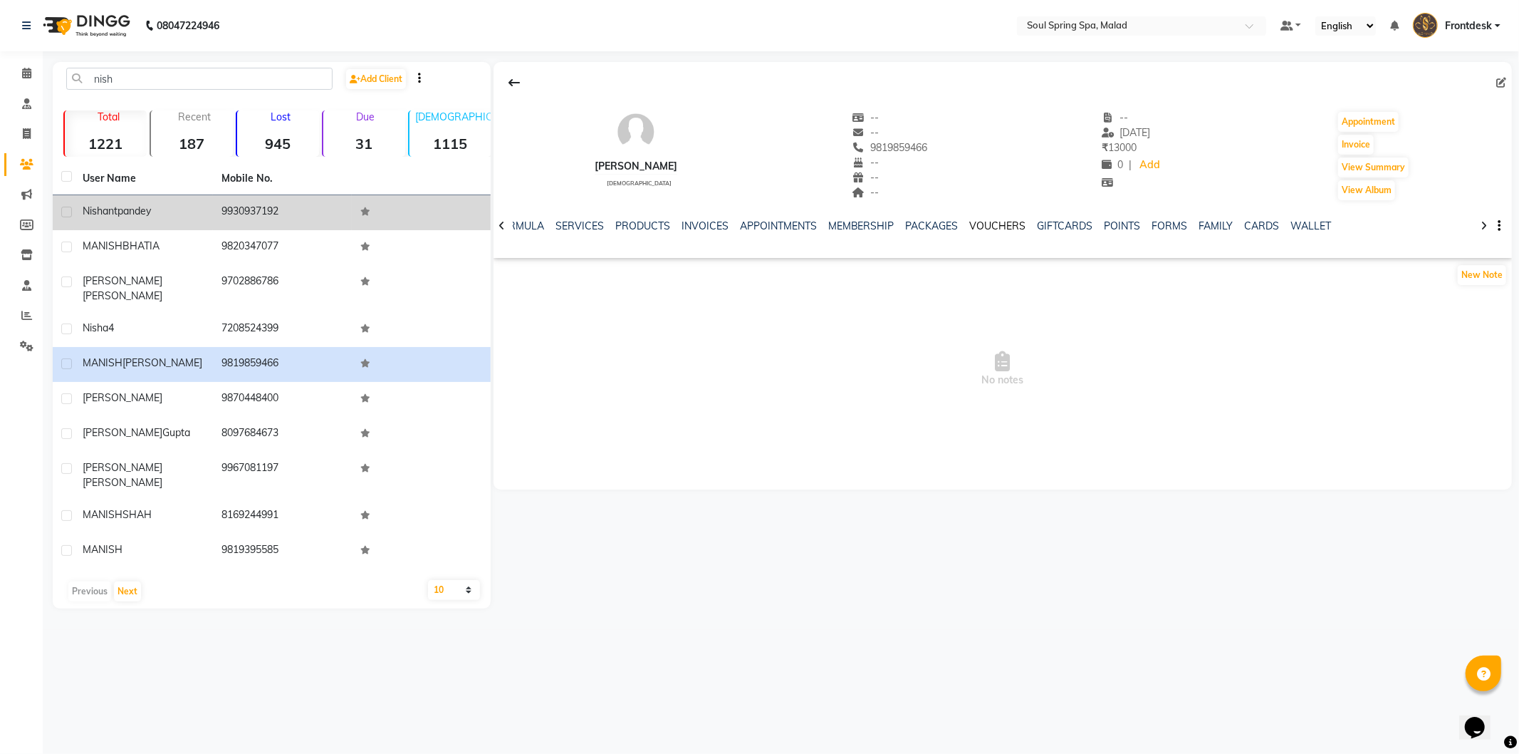
click at [988, 223] on link "VOUCHERS" at bounding box center [998, 225] width 56 height 13
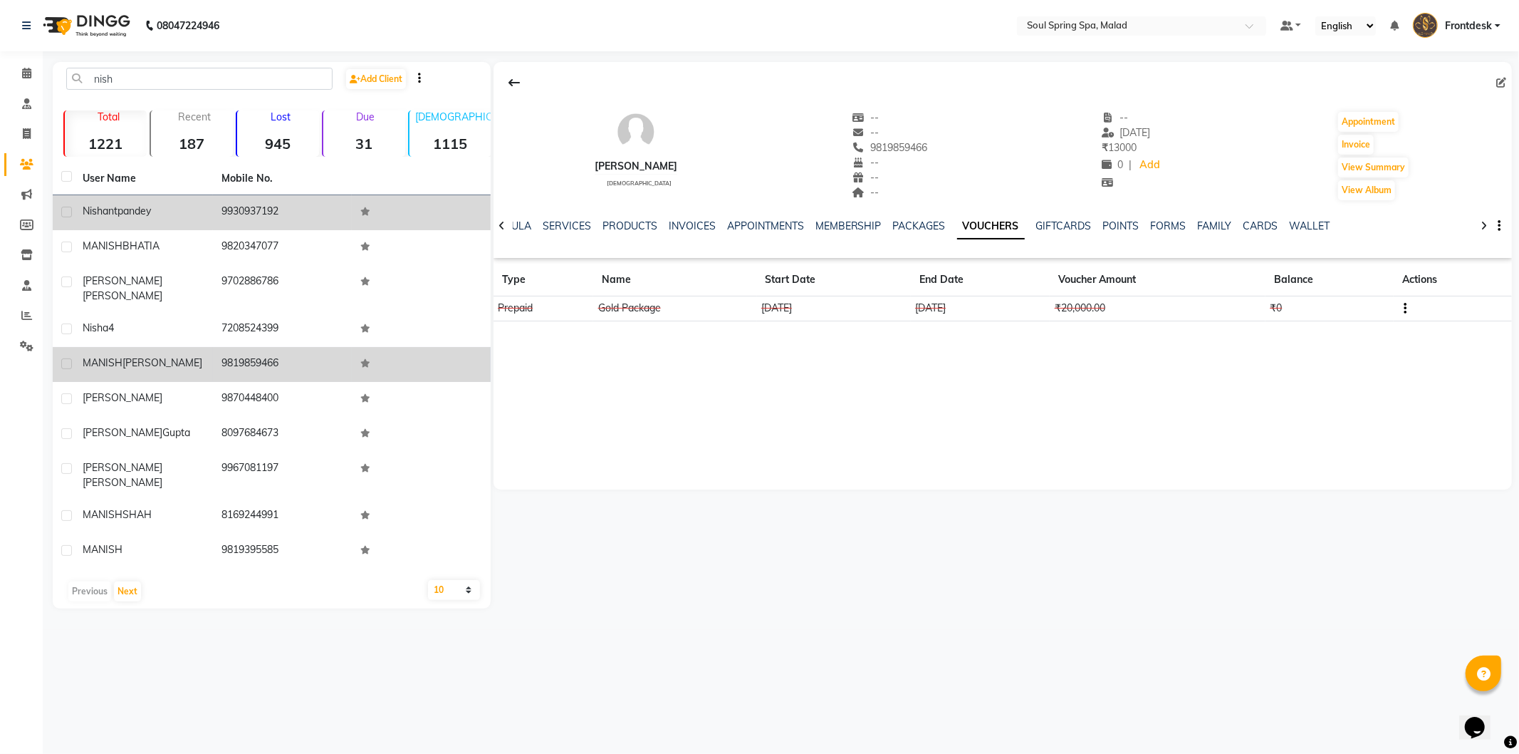
click at [315, 365] on td "9819859466" at bounding box center [282, 364] width 139 height 35
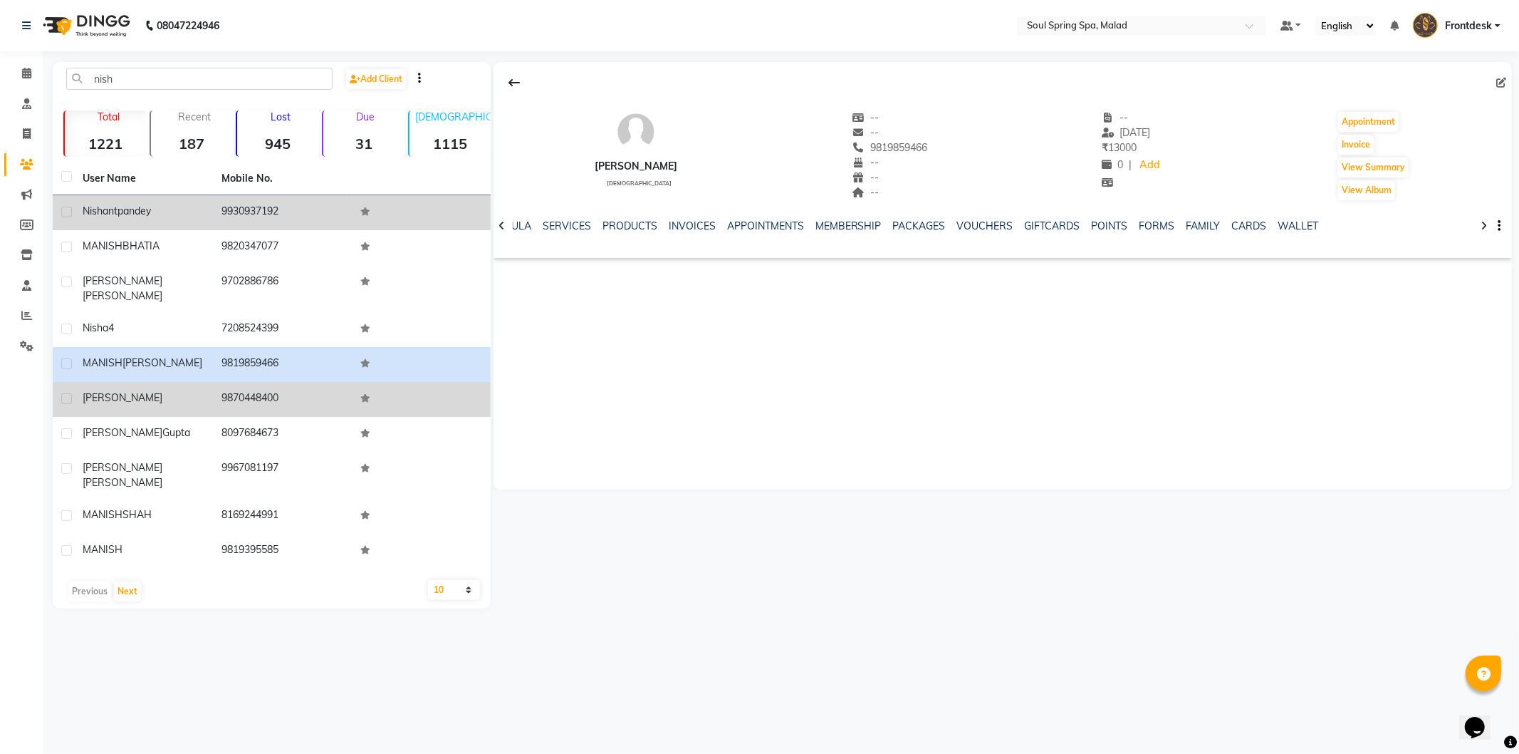
click at [308, 393] on td "9870448400" at bounding box center [282, 399] width 139 height 35
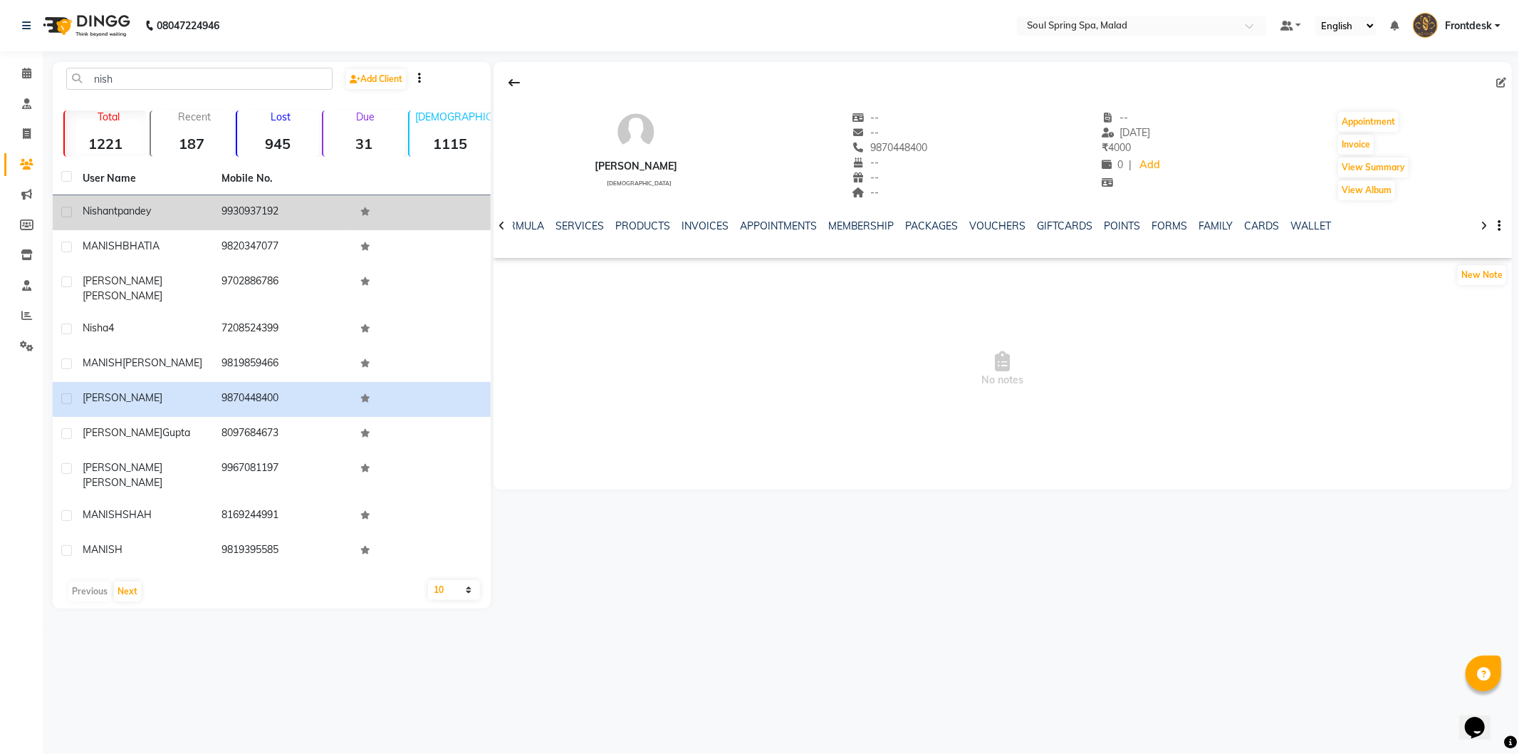
click at [981, 235] on div "NOTES FORMULA SERVICES PRODUCTS INVOICES APPOINTMENTS MEMBERSHIP PACKAGES VOUCH…" at bounding box center [986, 232] width 934 height 26
click at [976, 230] on link "VOUCHERS" at bounding box center [998, 225] width 56 height 13
click at [969, 230] on link "VOUCHERS" at bounding box center [991, 227] width 68 height 26
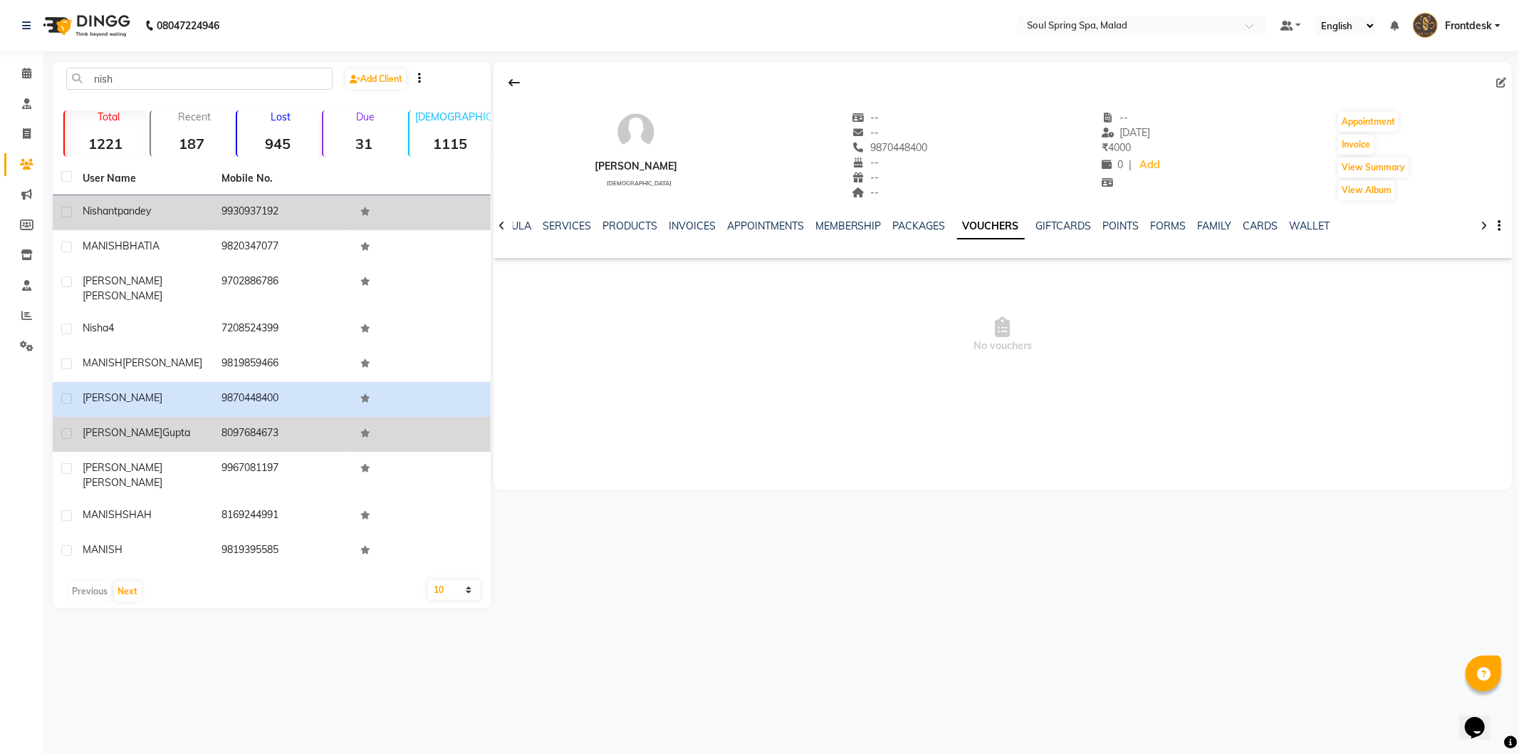
click at [236, 417] on td "8097684673" at bounding box center [282, 434] width 139 height 35
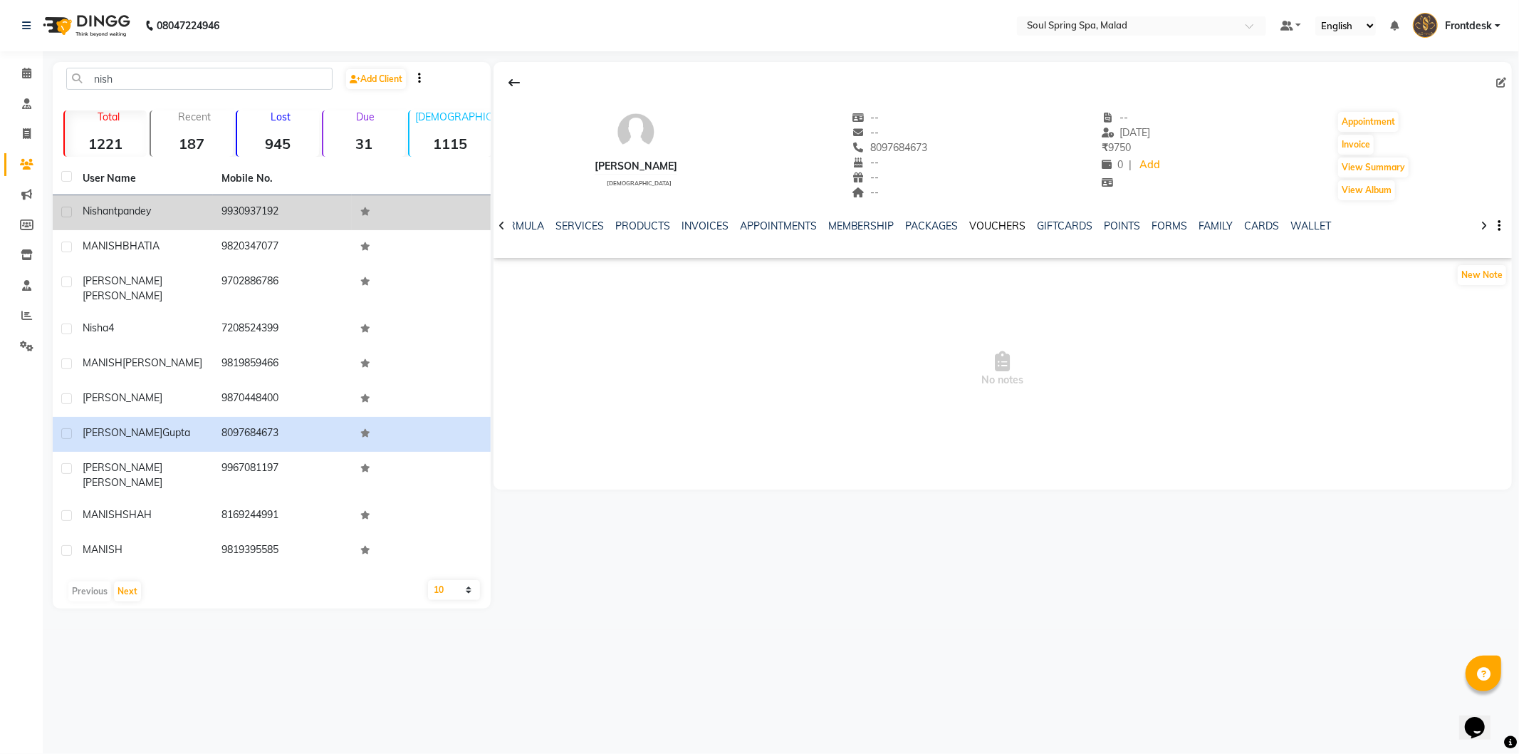
drag, startPoint x: 993, startPoint y: 224, endPoint x: 984, endPoint y: 224, distance: 9.3
click at [991, 224] on link "VOUCHERS" at bounding box center [998, 225] width 56 height 13
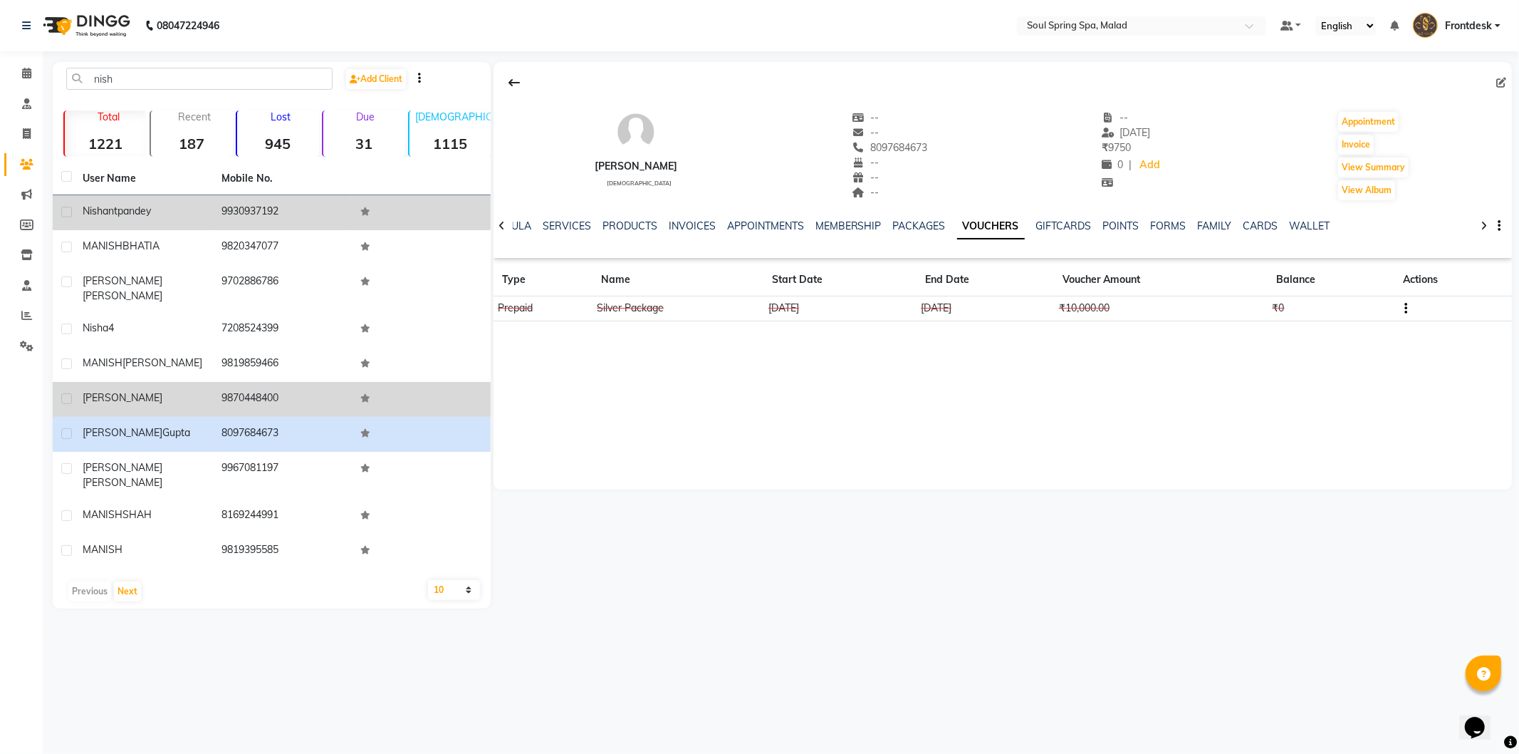
click at [269, 395] on td "9870448400" at bounding box center [282, 399] width 139 height 35
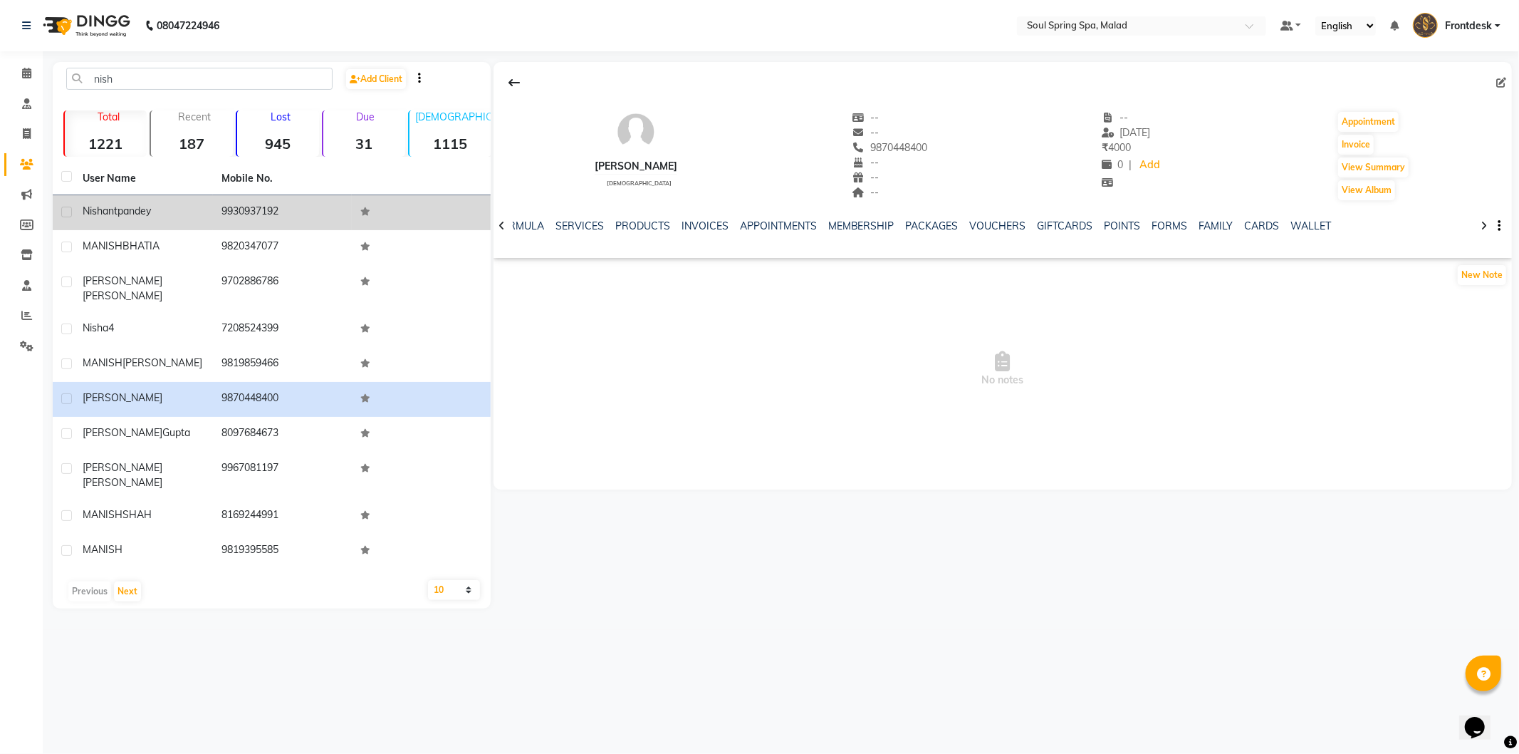
click at [986, 214] on div "NOTES FORMULA SERVICES PRODUCTS INVOICES APPOINTMENTS MEMBERSHIP PACKAGES VOUCH…" at bounding box center [1003, 226] width 1018 height 49
click at [981, 219] on link "VOUCHERS" at bounding box center [998, 225] width 56 height 13
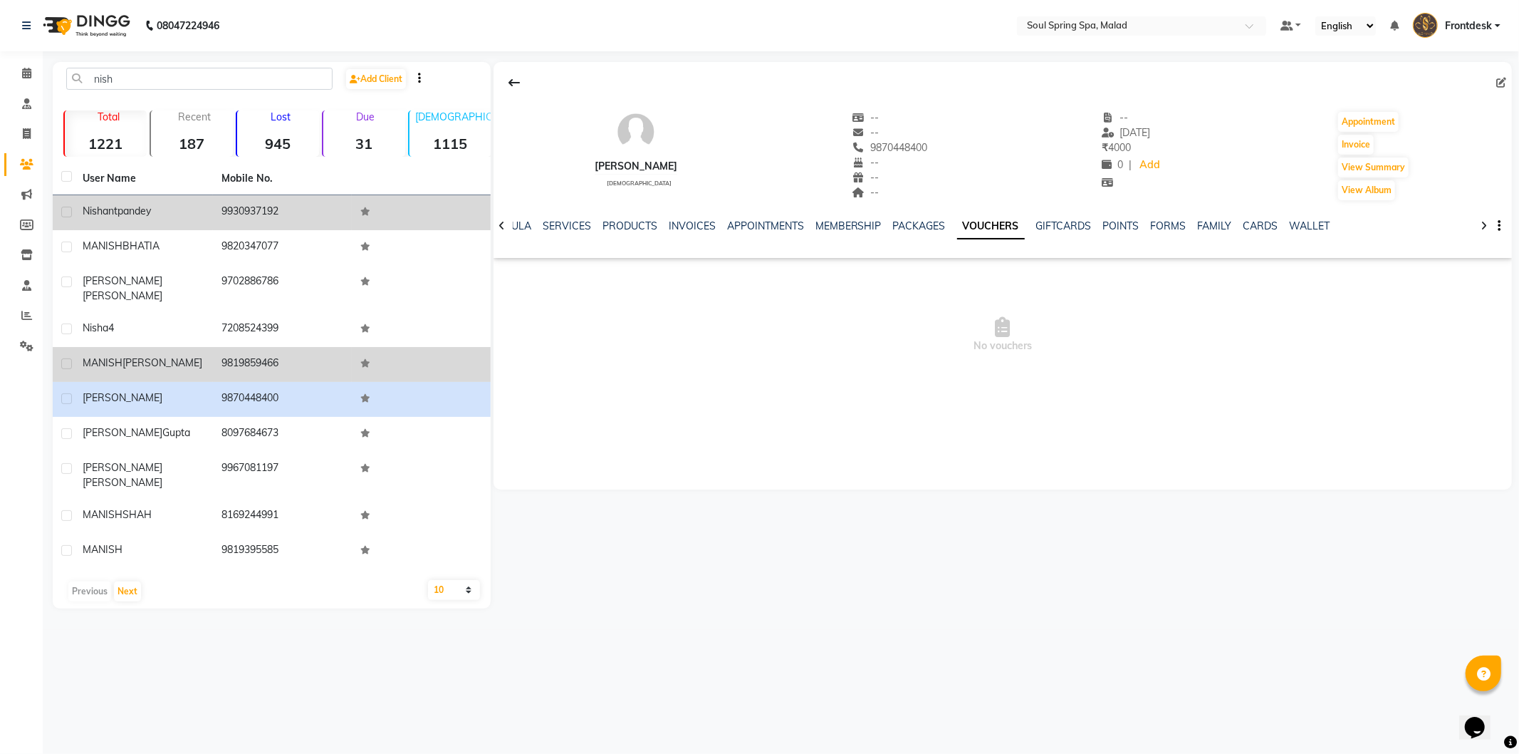
click at [329, 361] on td "9819859466" at bounding box center [282, 364] width 139 height 35
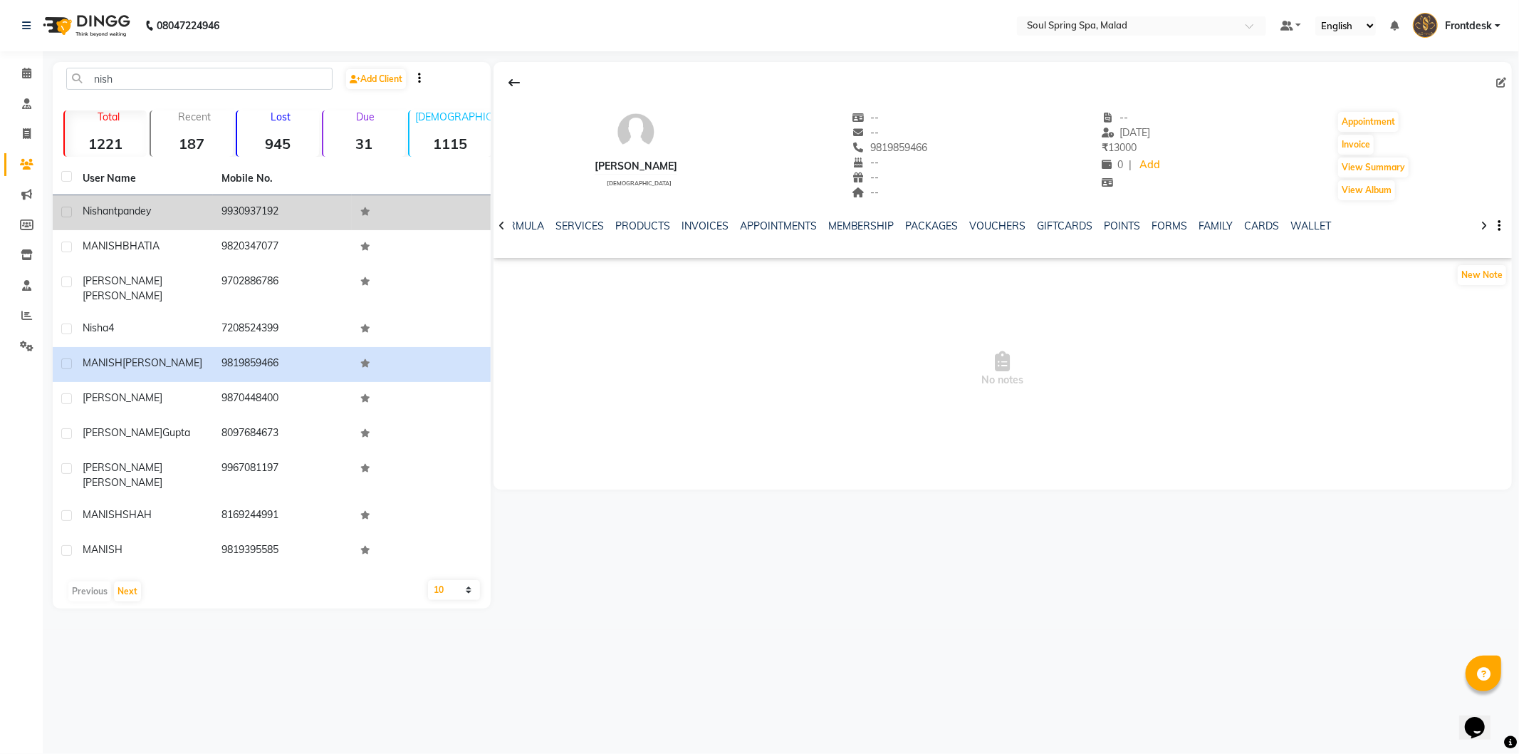
click at [992, 216] on div "NOTES FORMULA SERVICES PRODUCTS INVOICES APPOINTMENTS MEMBERSHIP PACKAGES VOUCH…" at bounding box center [1003, 226] width 1018 height 49
click at [997, 235] on div "NOTES FORMULA SERVICES PRODUCTS INVOICES APPOINTMENTS MEMBERSHIP PACKAGES VOUCH…" at bounding box center [986, 232] width 934 height 26
click at [1009, 219] on link "VOUCHERS" at bounding box center [998, 225] width 56 height 13
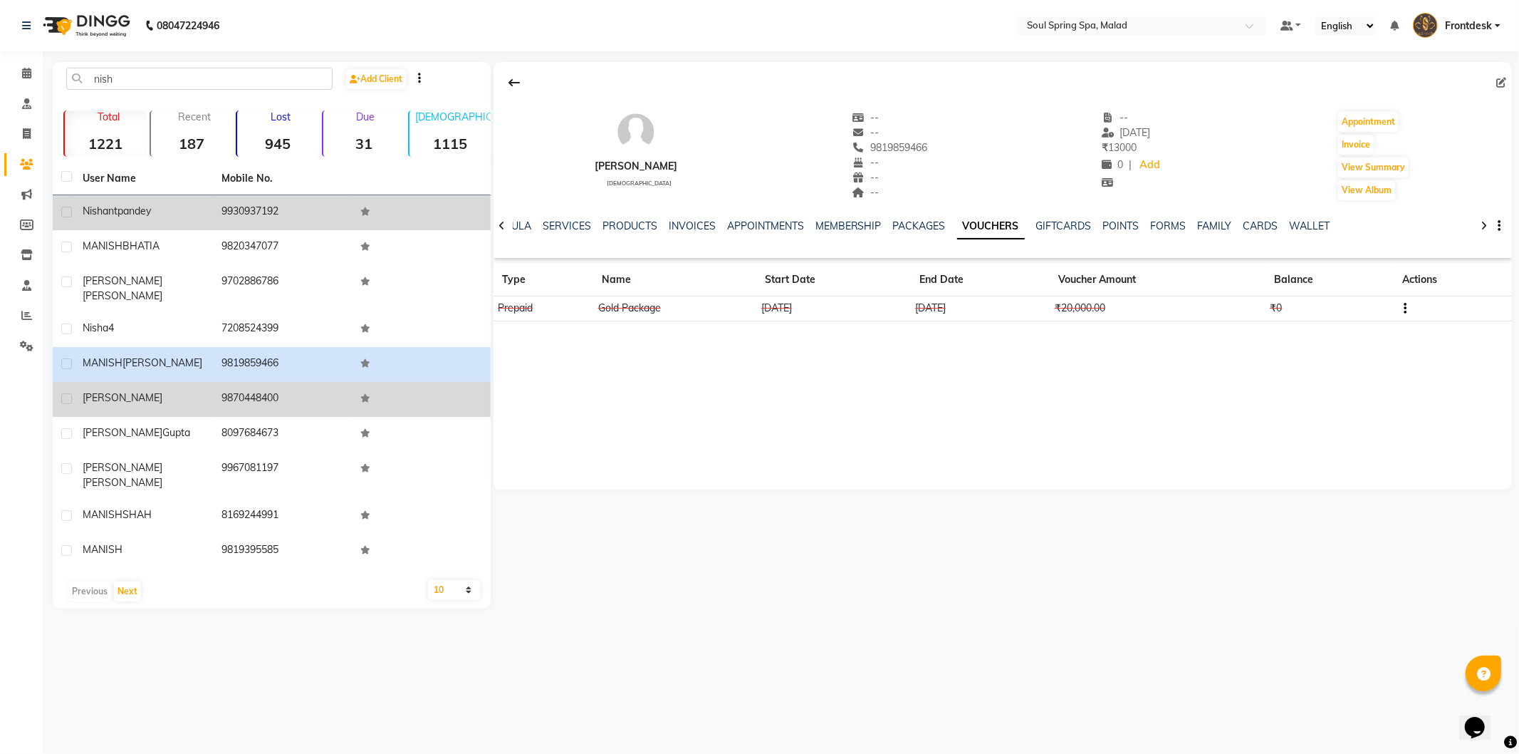
click at [279, 382] on td "9870448400" at bounding box center [282, 399] width 139 height 35
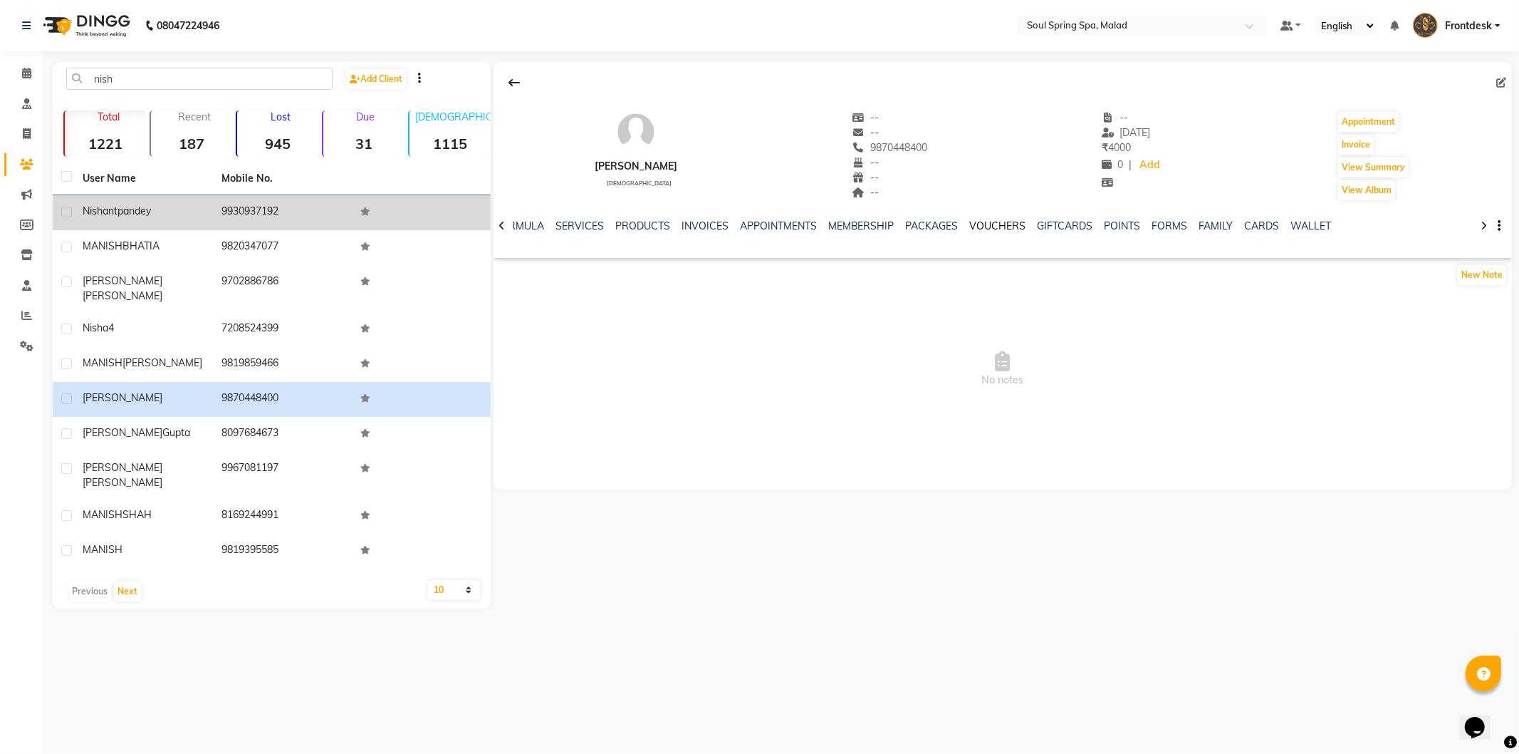
click at [1004, 231] on link "VOUCHERS" at bounding box center [998, 225] width 56 height 13
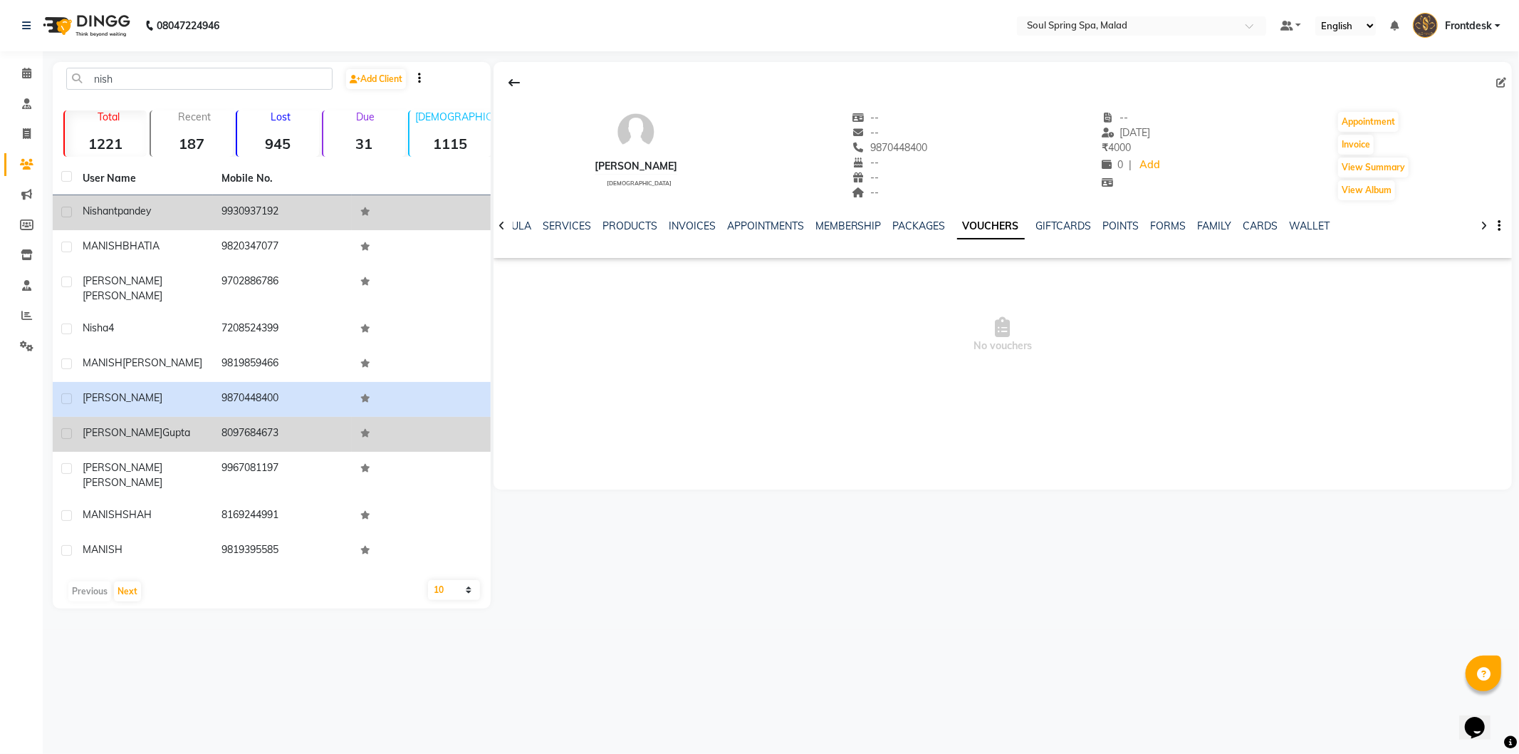
click at [325, 417] on td "8097684673" at bounding box center [282, 434] width 139 height 35
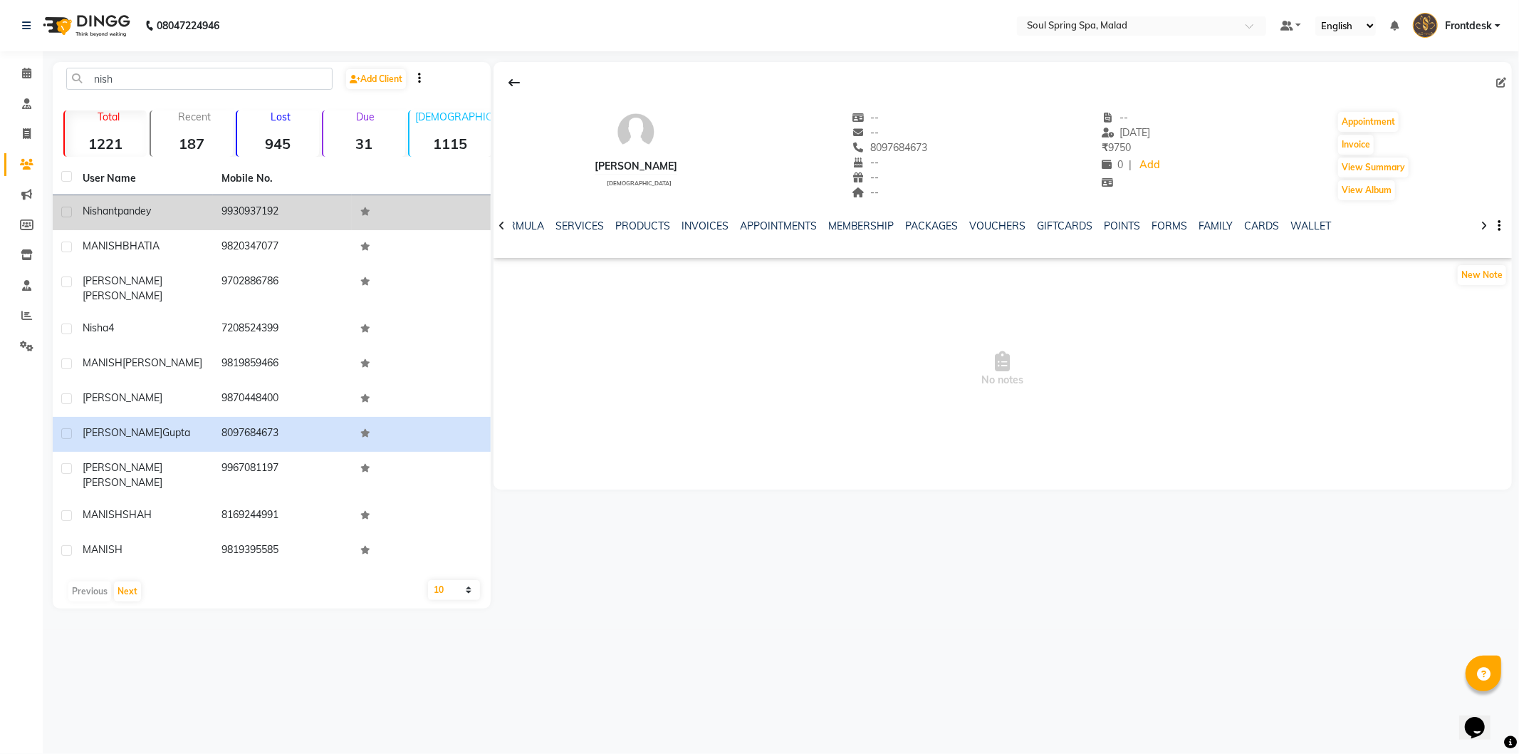
drag, startPoint x: 1028, startPoint y: 209, endPoint x: 992, endPoint y: 247, distance: 52.4
click at [1028, 211] on div "NOTES FORMULA SERVICES PRODUCTS INVOICES APPOINTMENTS MEMBERSHIP PACKAGES VOUCH…" at bounding box center [1003, 226] width 1018 height 49
click at [990, 224] on link "VOUCHERS" at bounding box center [998, 225] width 56 height 13
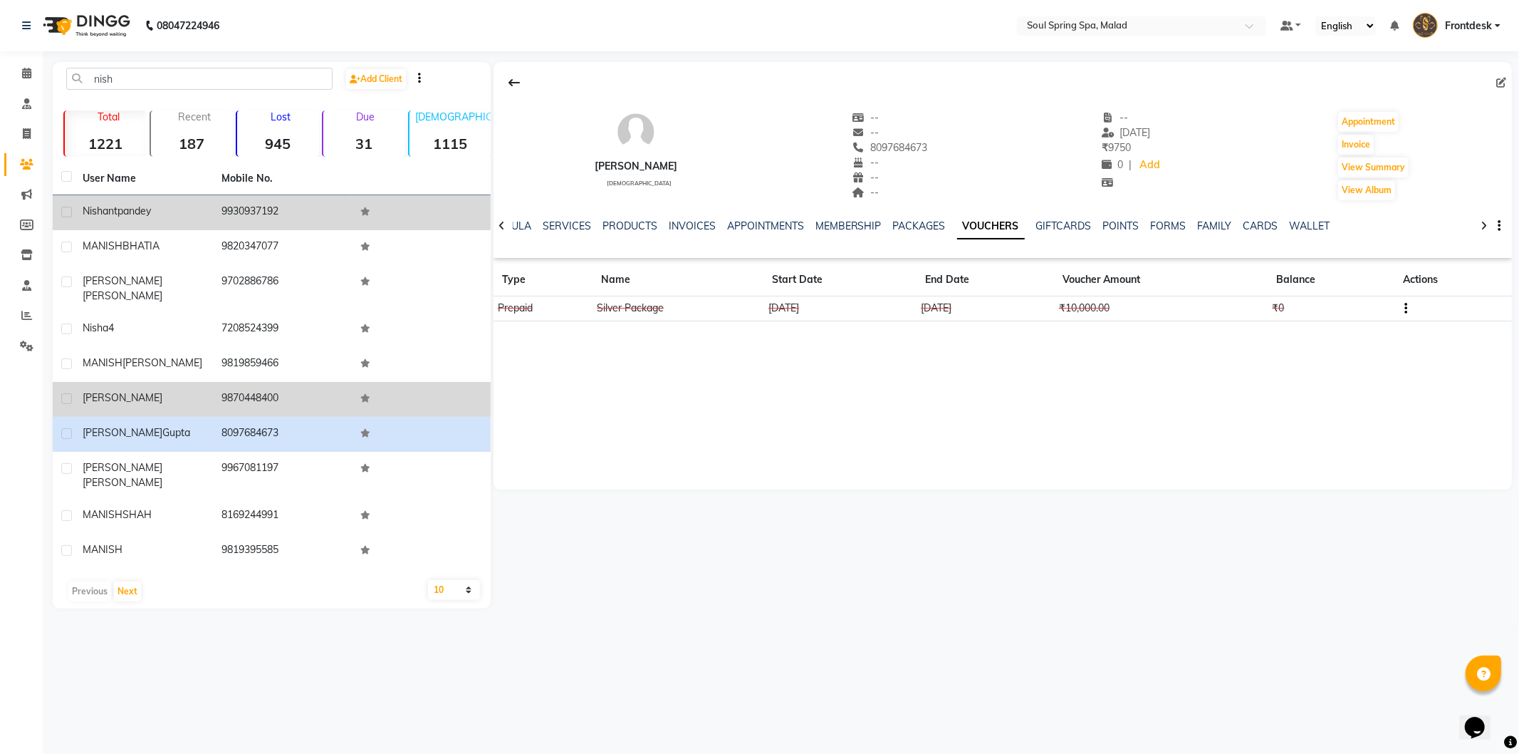
click at [382, 396] on td at bounding box center [421, 399] width 139 height 35
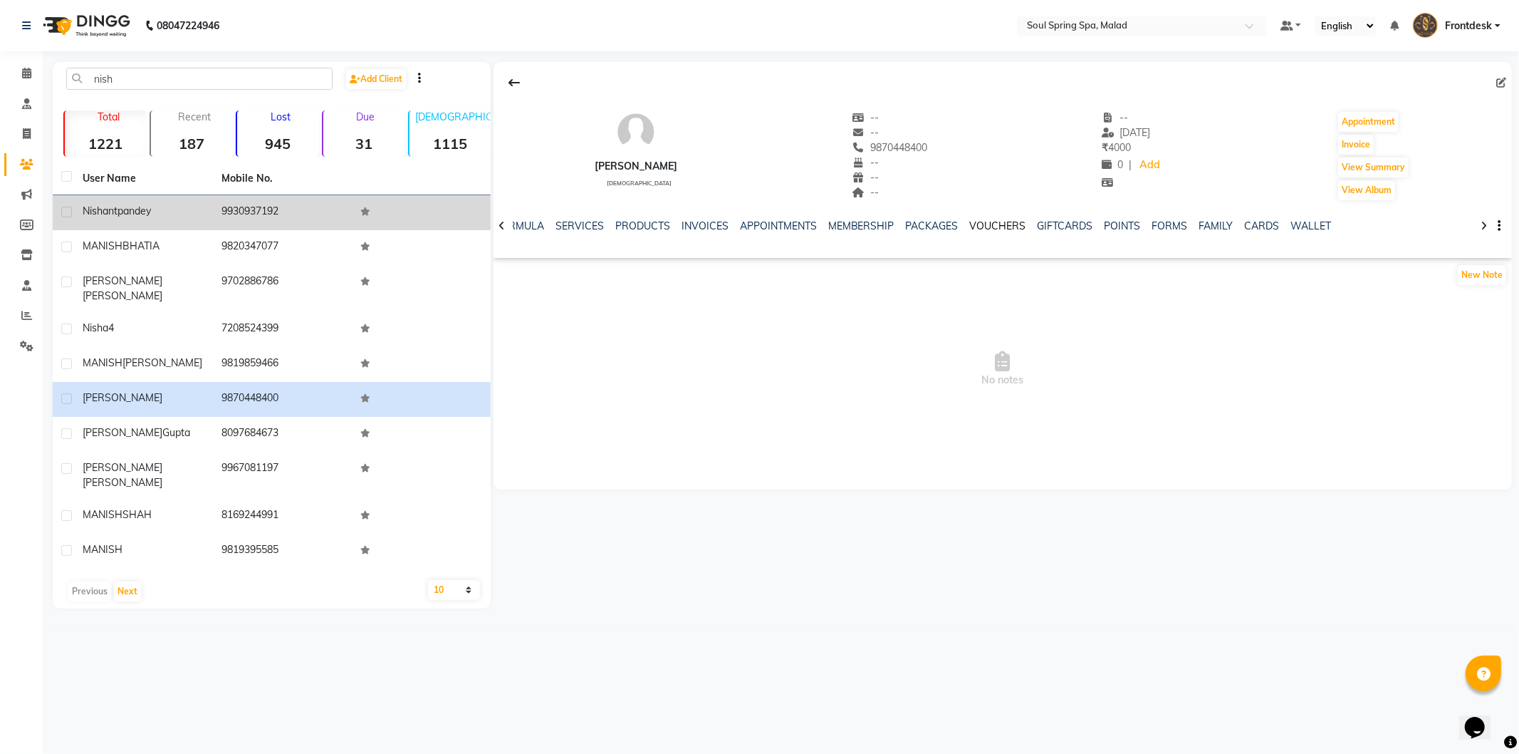
click at [994, 229] on link "VOUCHERS" at bounding box center [998, 225] width 56 height 13
click at [994, 226] on link "VOUCHERS" at bounding box center [991, 227] width 68 height 26
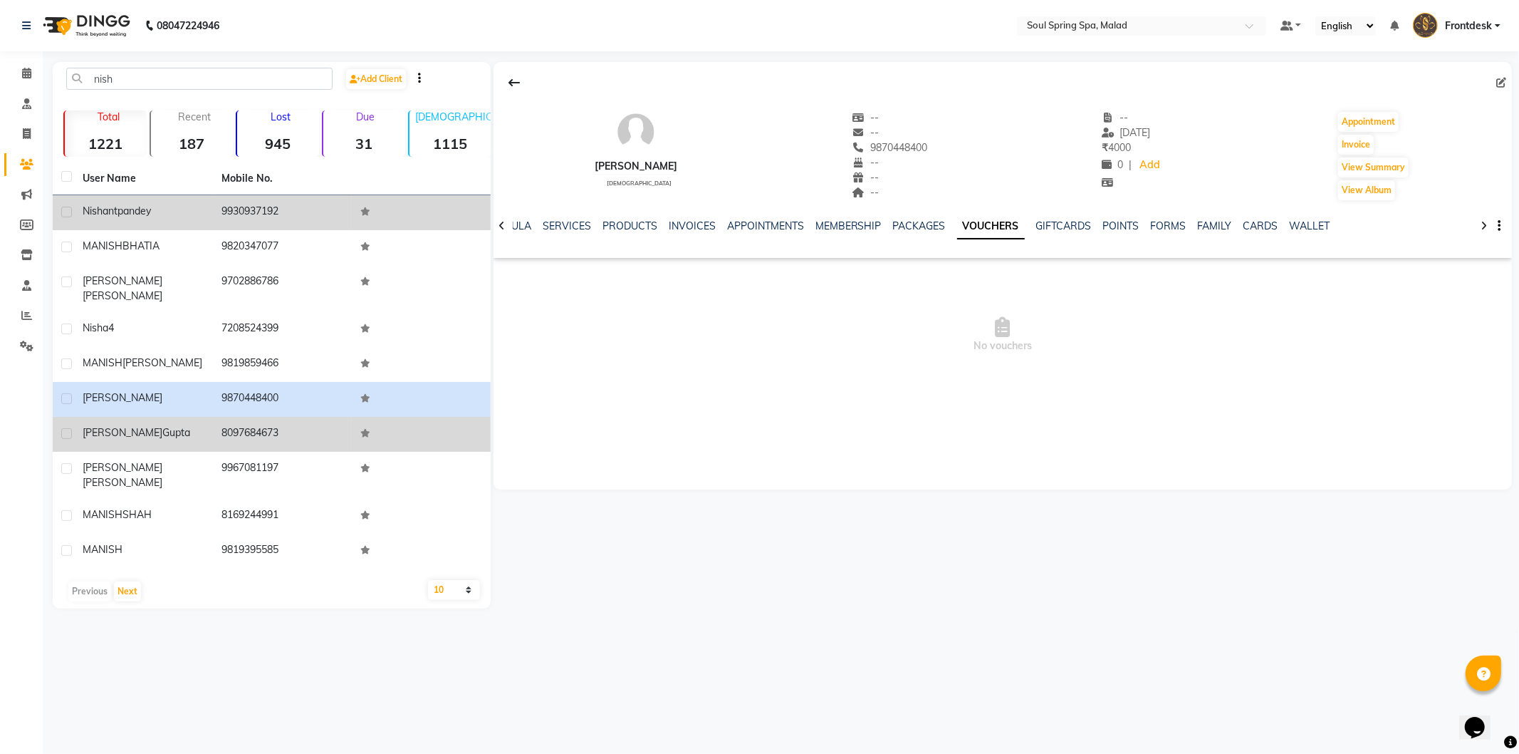
click at [145, 417] on td "[PERSON_NAME]" at bounding box center [143, 434] width 139 height 35
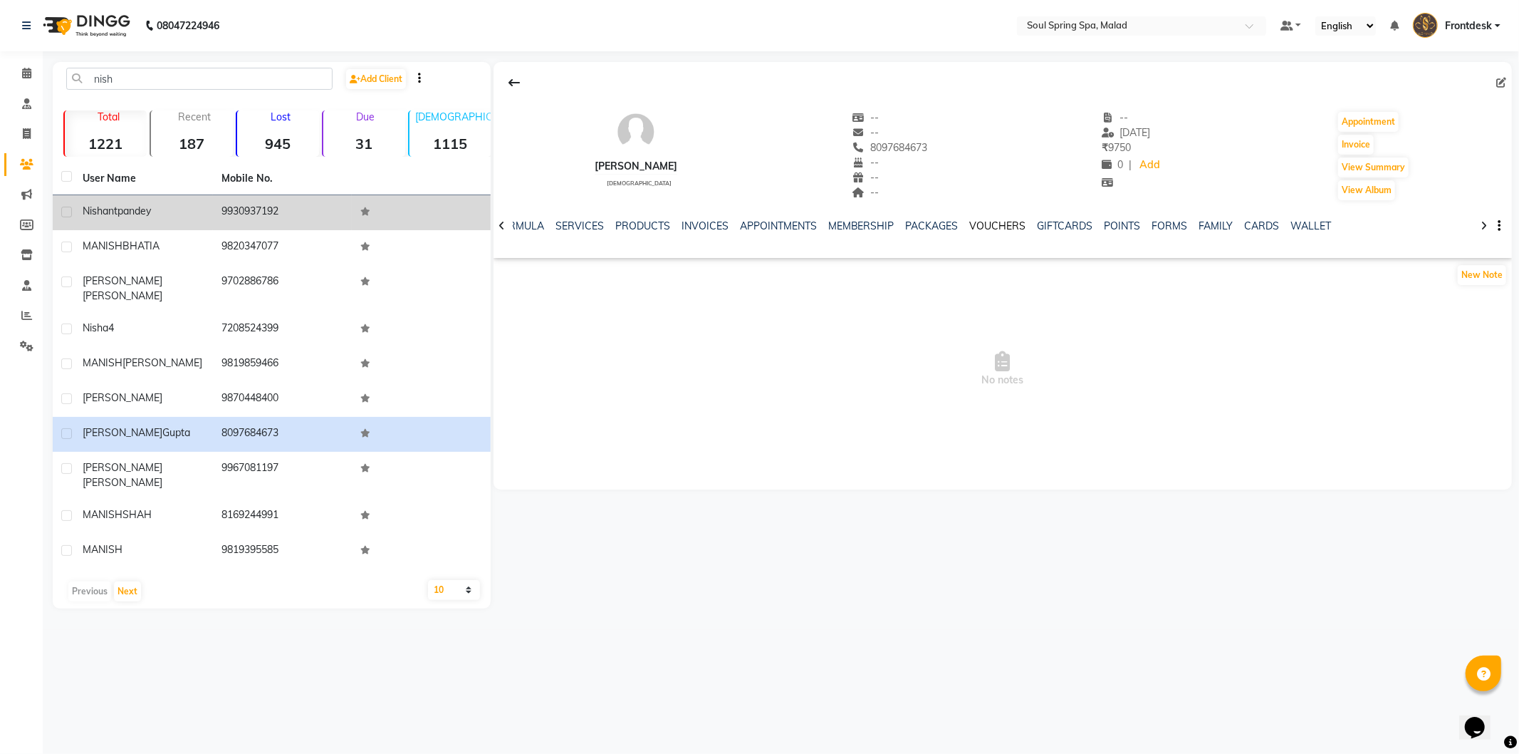
click at [973, 226] on link "VOUCHERS" at bounding box center [998, 225] width 56 height 13
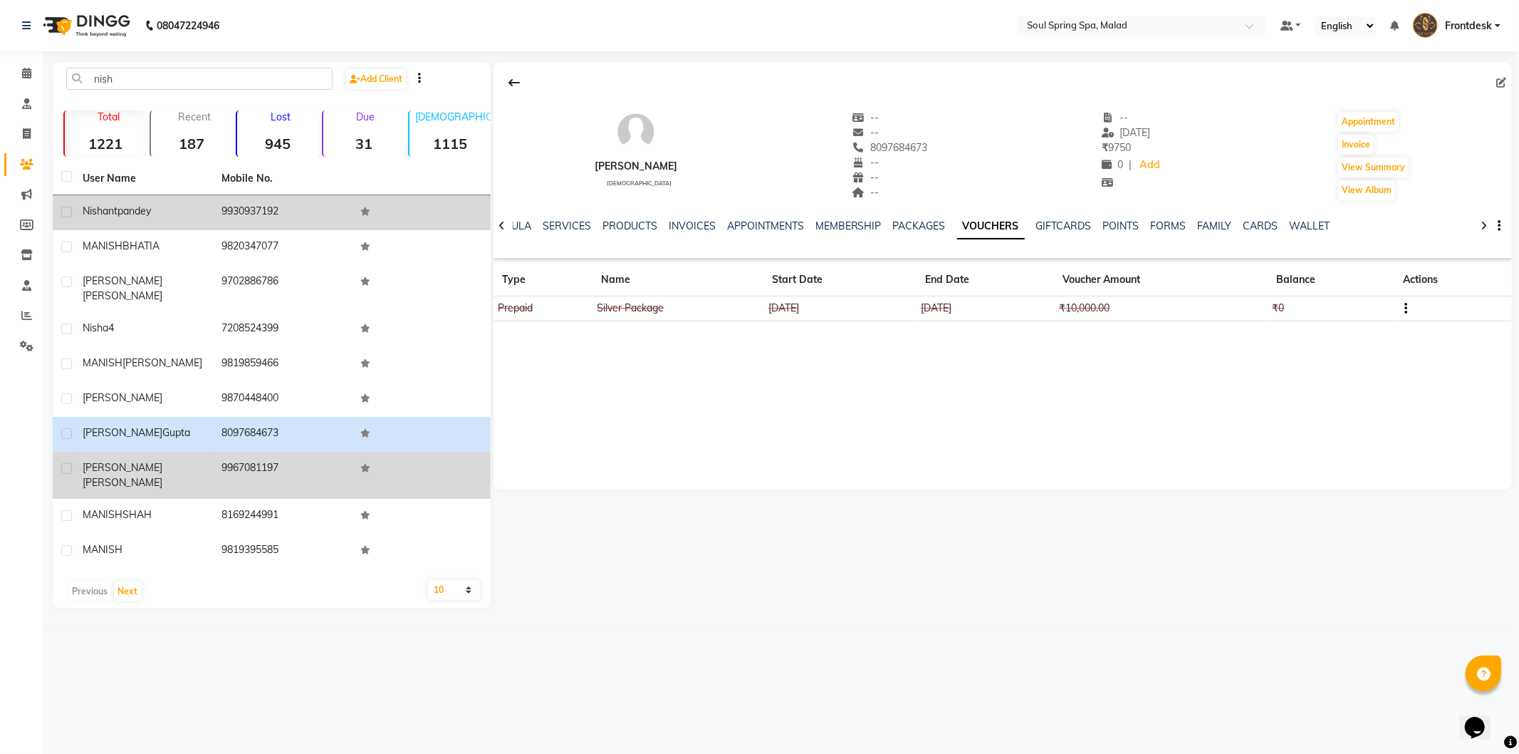
click at [379, 452] on td at bounding box center [421, 475] width 139 height 47
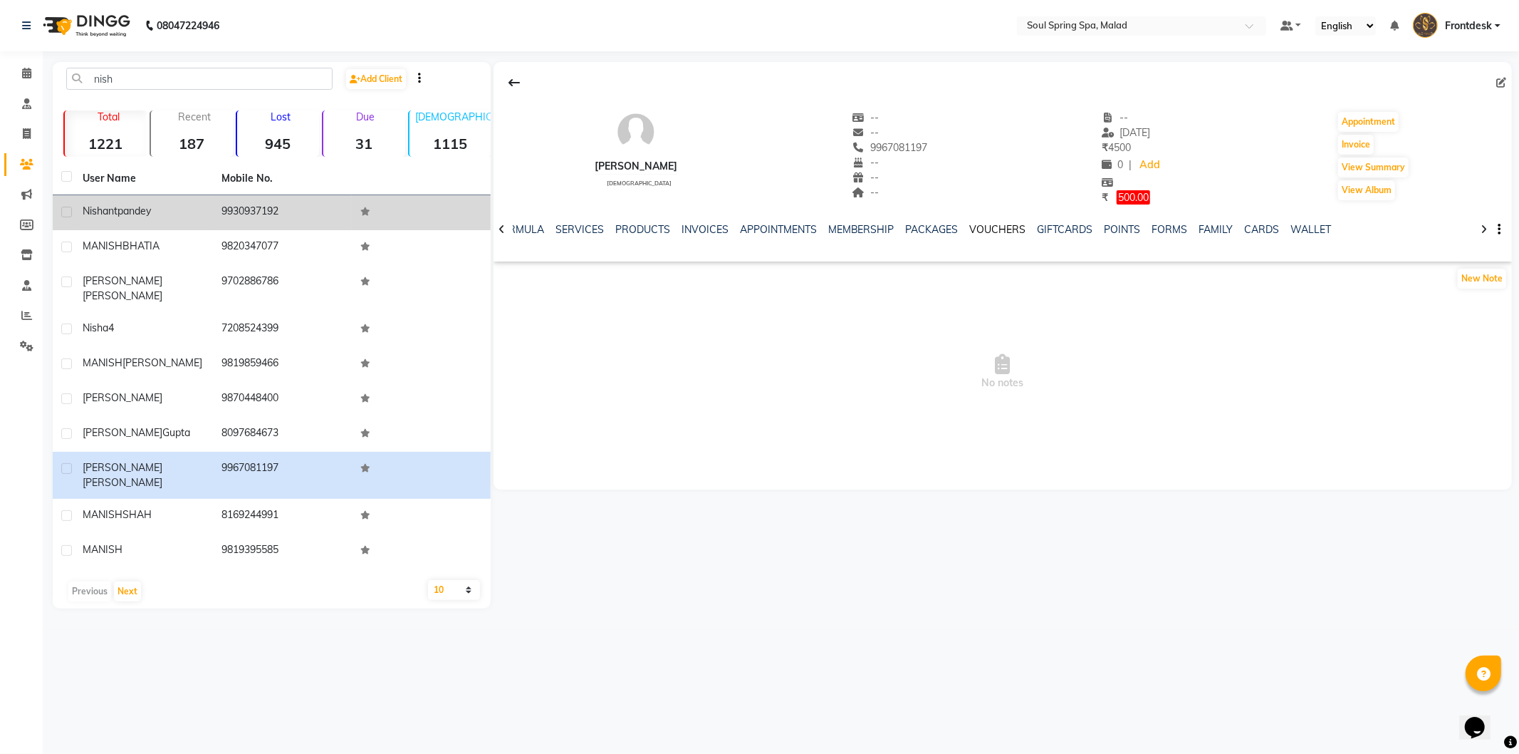
click at [997, 224] on link "VOUCHERS" at bounding box center [998, 229] width 56 height 13
click at [991, 228] on link "VOUCHERS" at bounding box center [991, 230] width 68 height 26
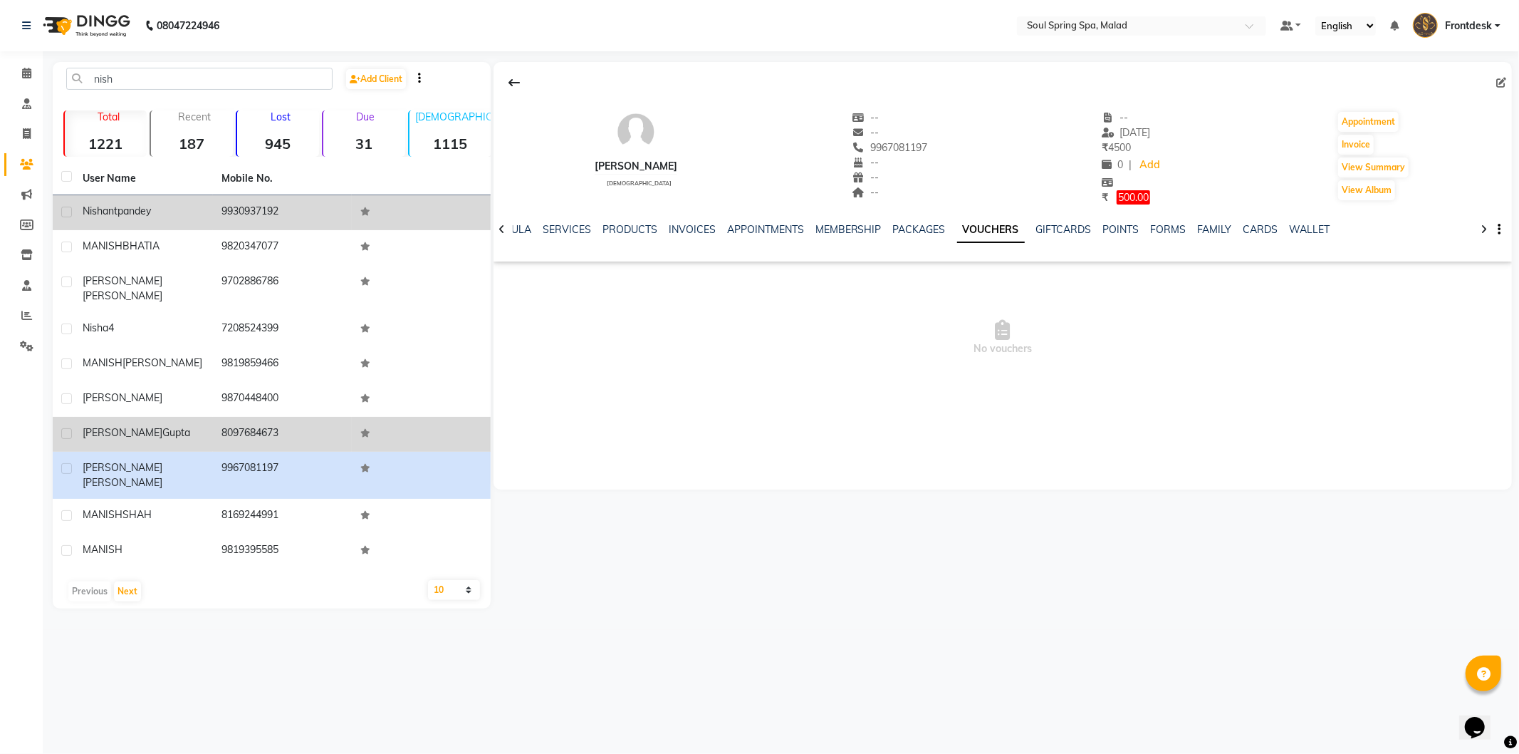
click at [430, 421] on td at bounding box center [421, 434] width 139 height 35
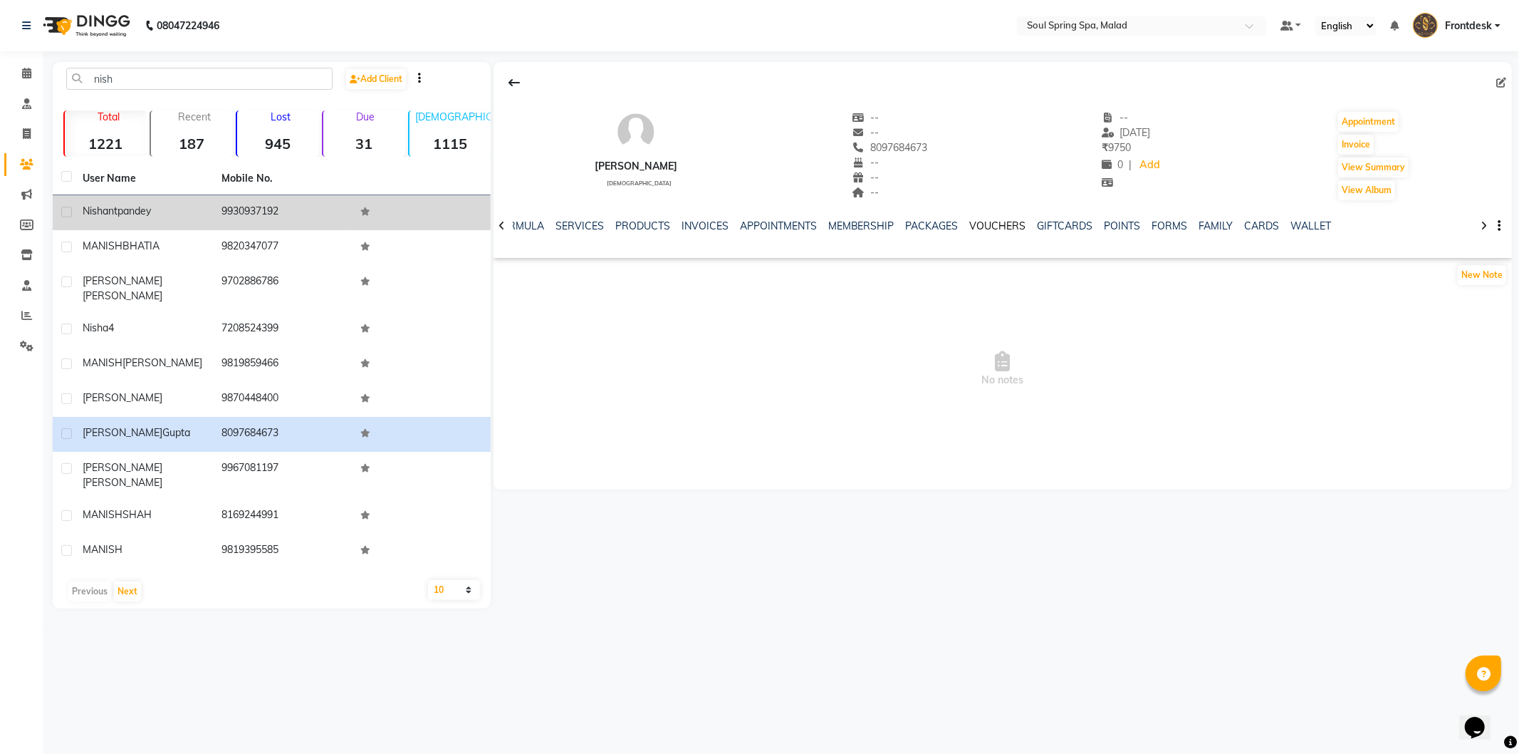
click at [1013, 219] on link "VOUCHERS" at bounding box center [998, 225] width 56 height 13
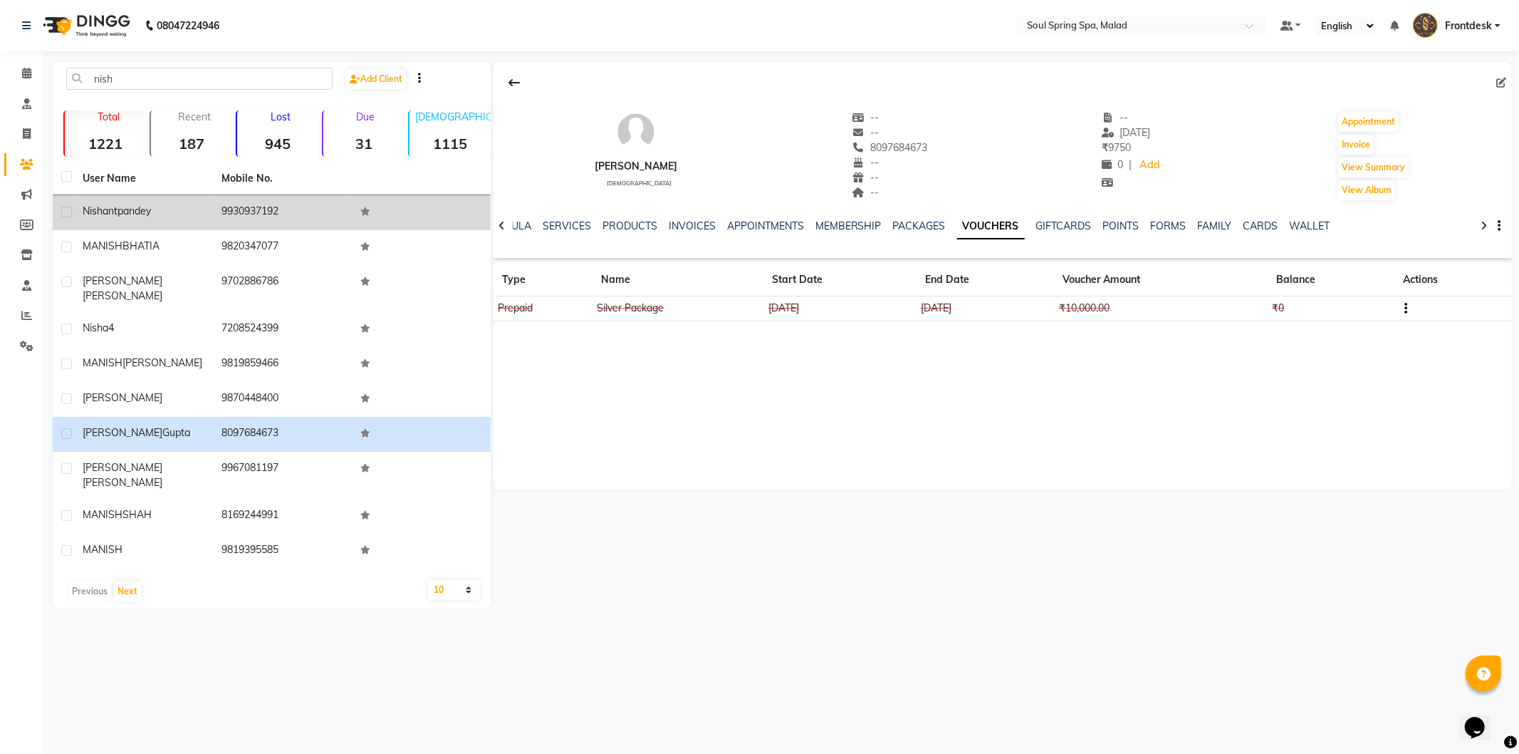
click at [1001, 226] on link "VOUCHERS" at bounding box center [991, 227] width 68 height 26
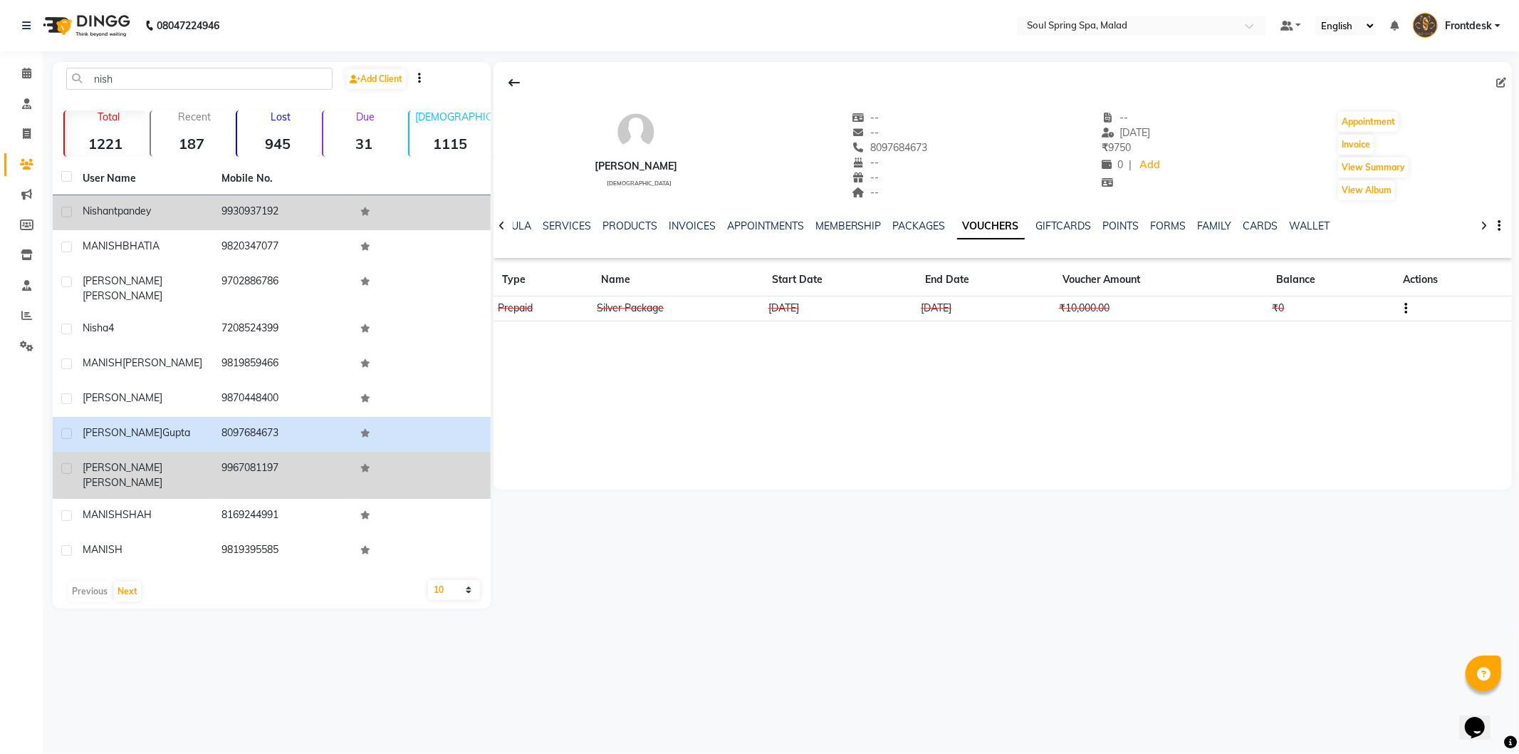
click at [369, 464] on icon at bounding box center [365, 468] width 10 height 9
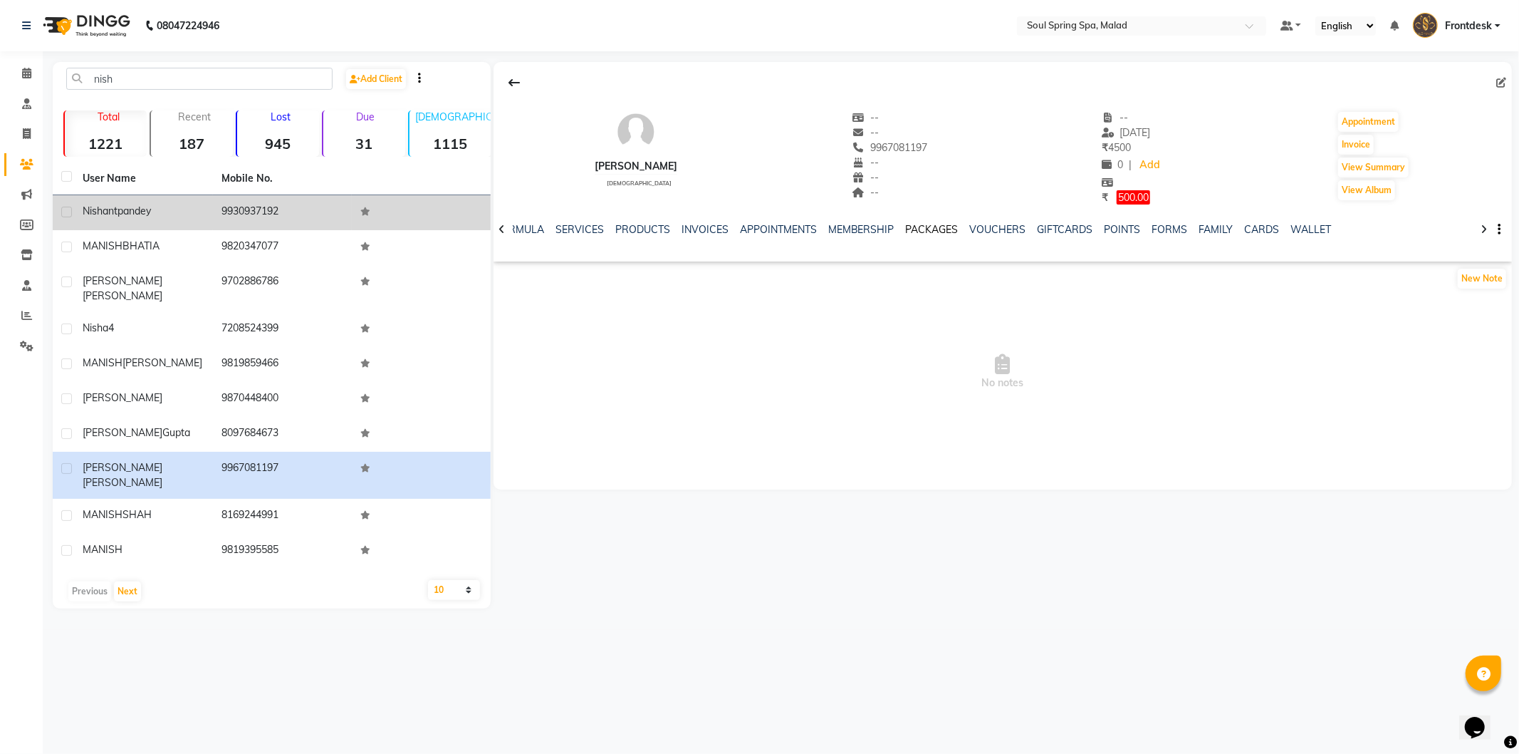
click at [919, 233] on link "PACKAGES" at bounding box center [932, 229] width 53 height 13
click at [1021, 231] on link "VOUCHERS" at bounding box center [1008, 229] width 56 height 13
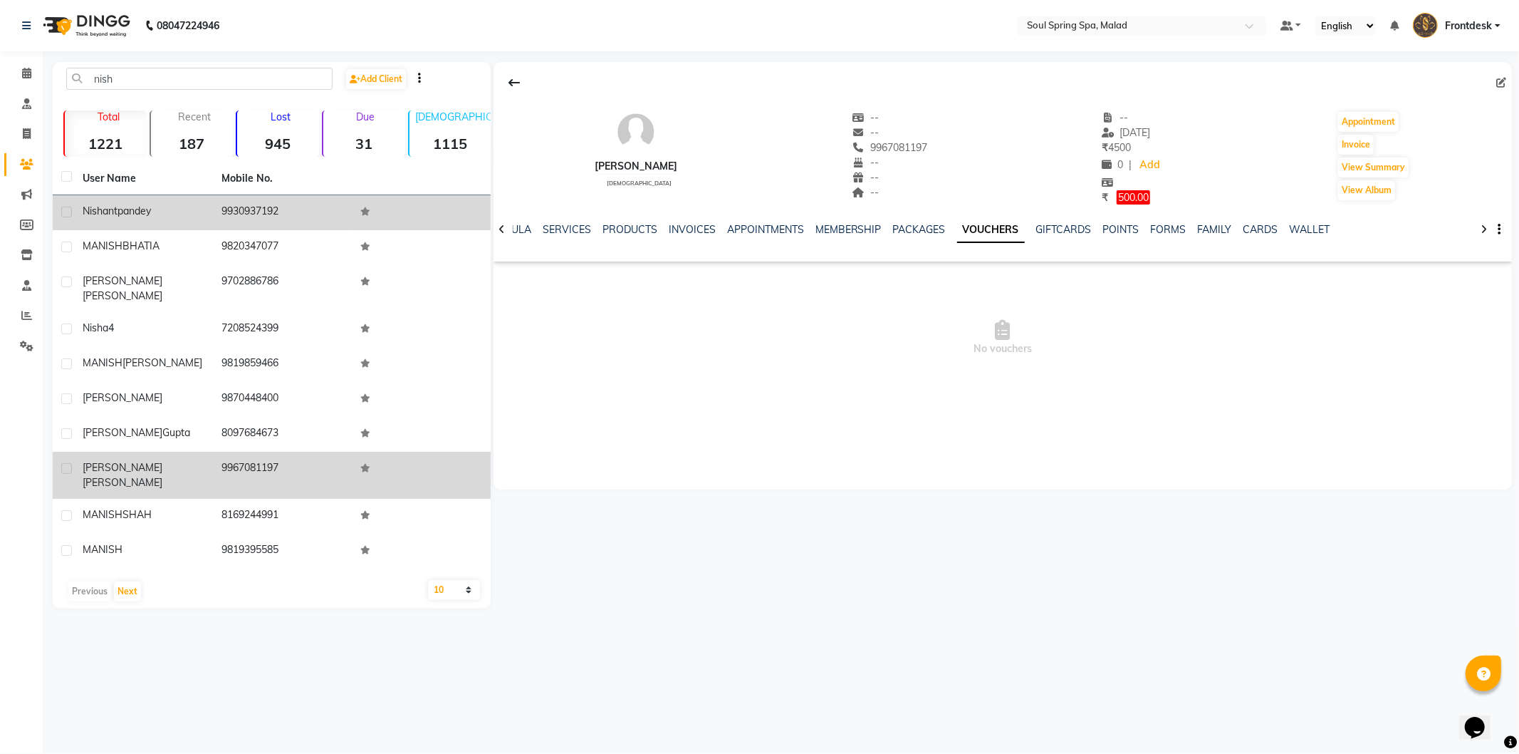
click at [310, 452] on td "9967081197" at bounding box center [282, 475] width 139 height 47
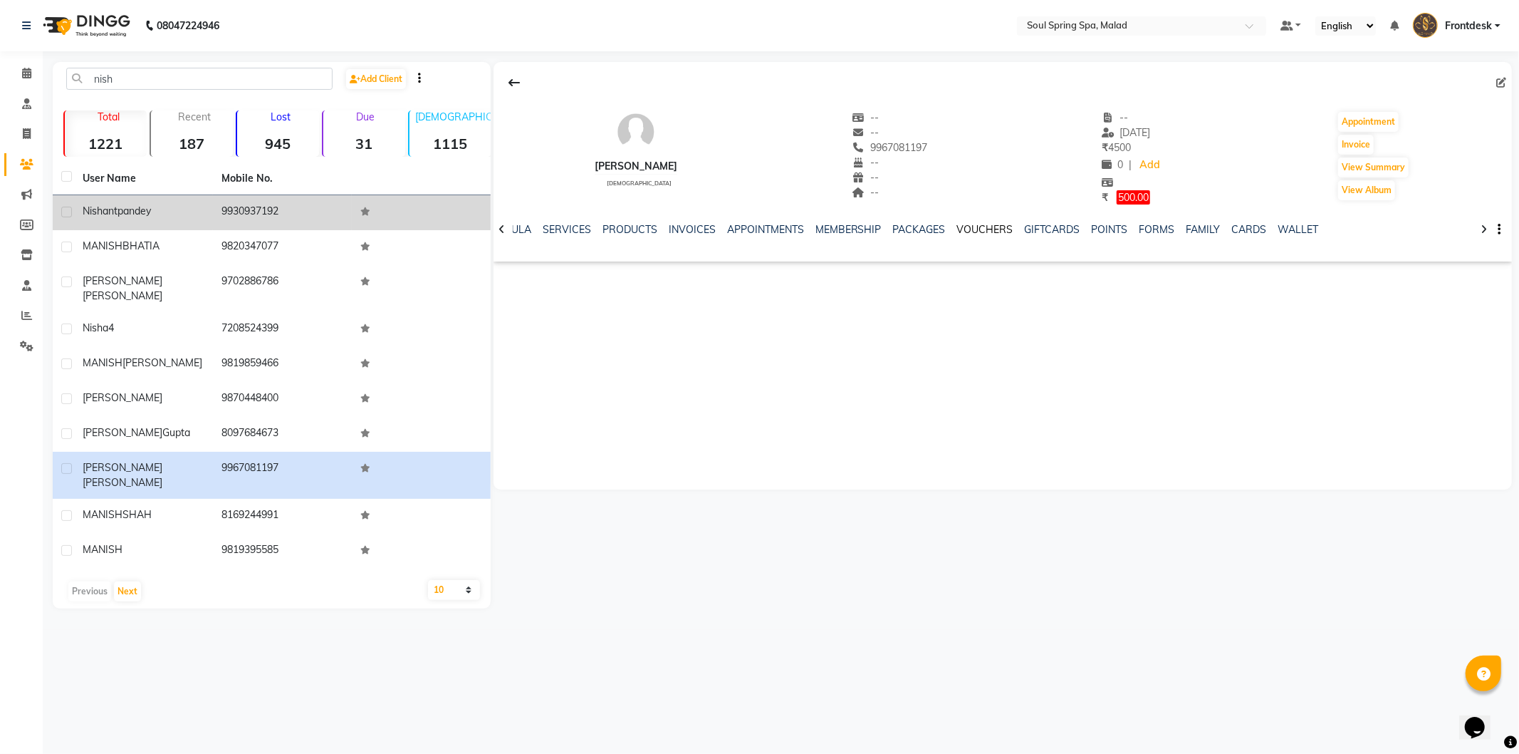
click at [966, 229] on link "VOUCHERS" at bounding box center [985, 229] width 56 height 13
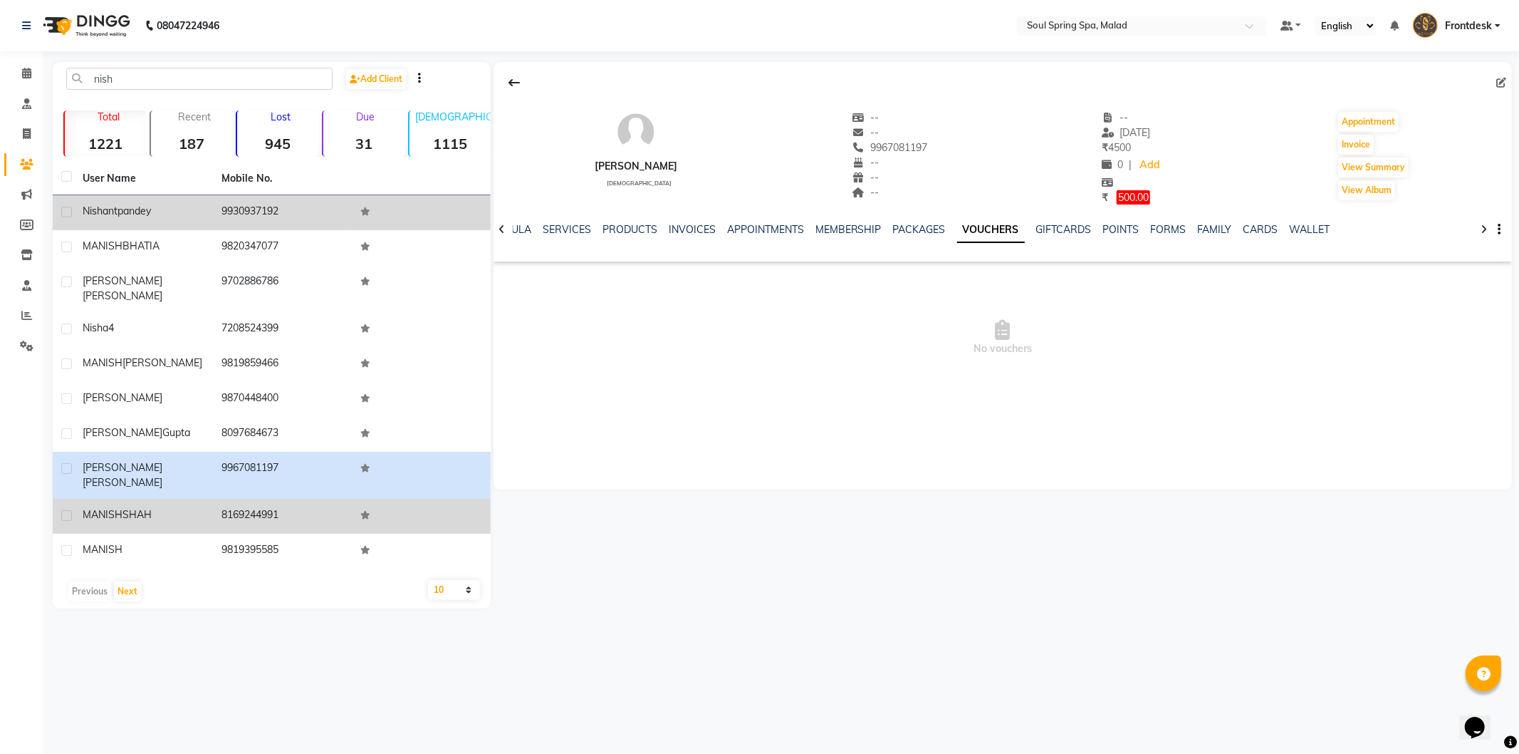
click at [405, 499] on td at bounding box center [421, 516] width 139 height 35
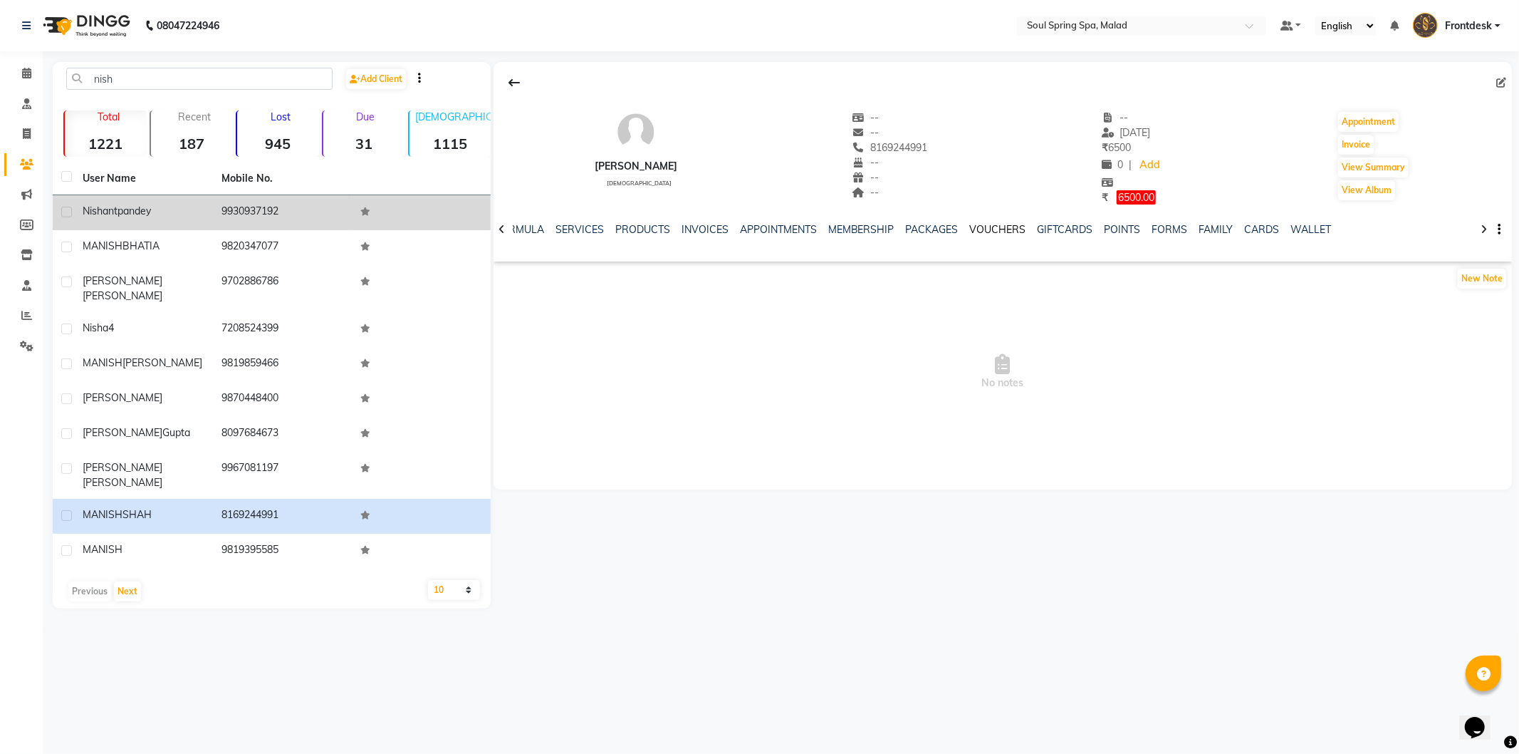
click at [970, 230] on link "VOUCHERS" at bounding box center [998, 229] width 56 height 13
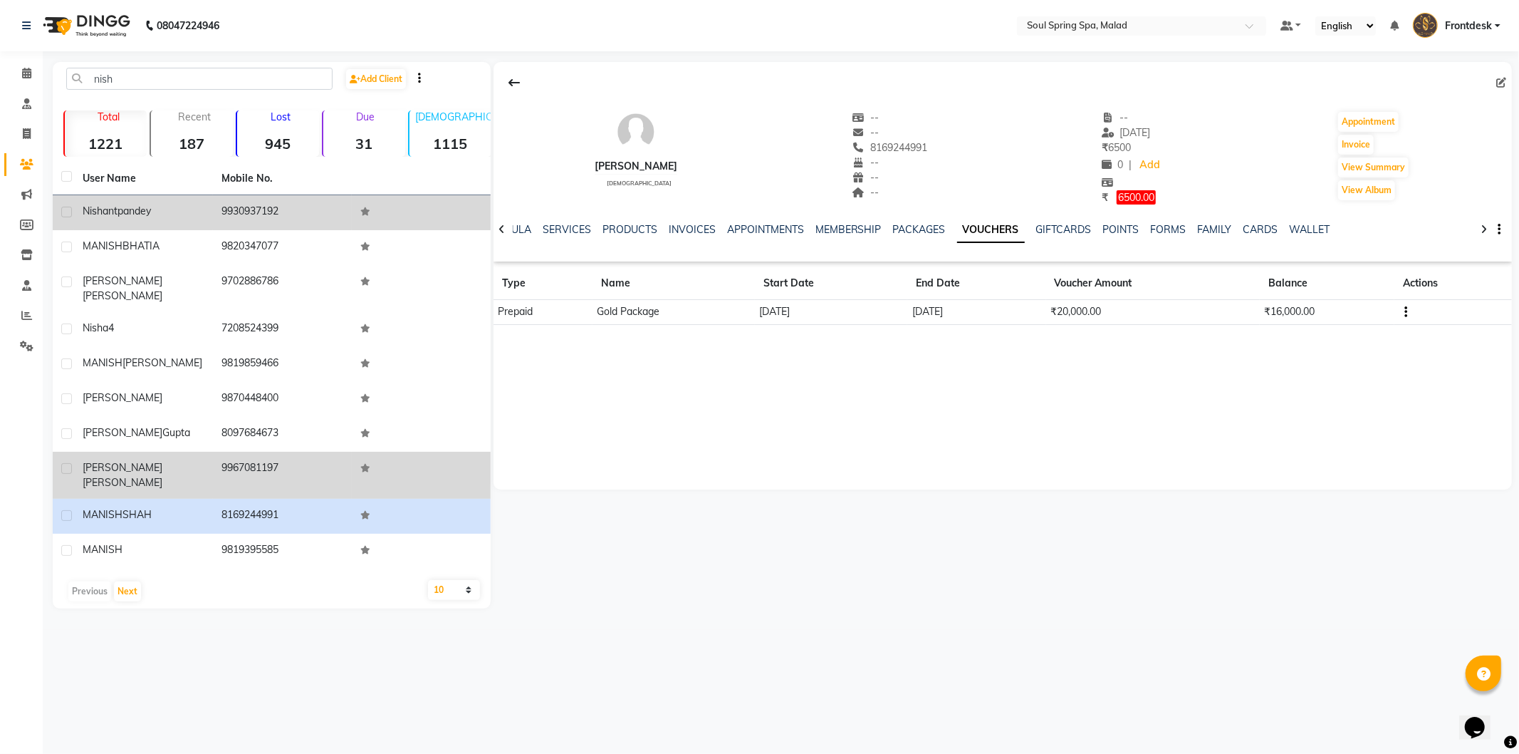
click at [403, 464] on td at bounding box center [421, 475] width 139 height 47
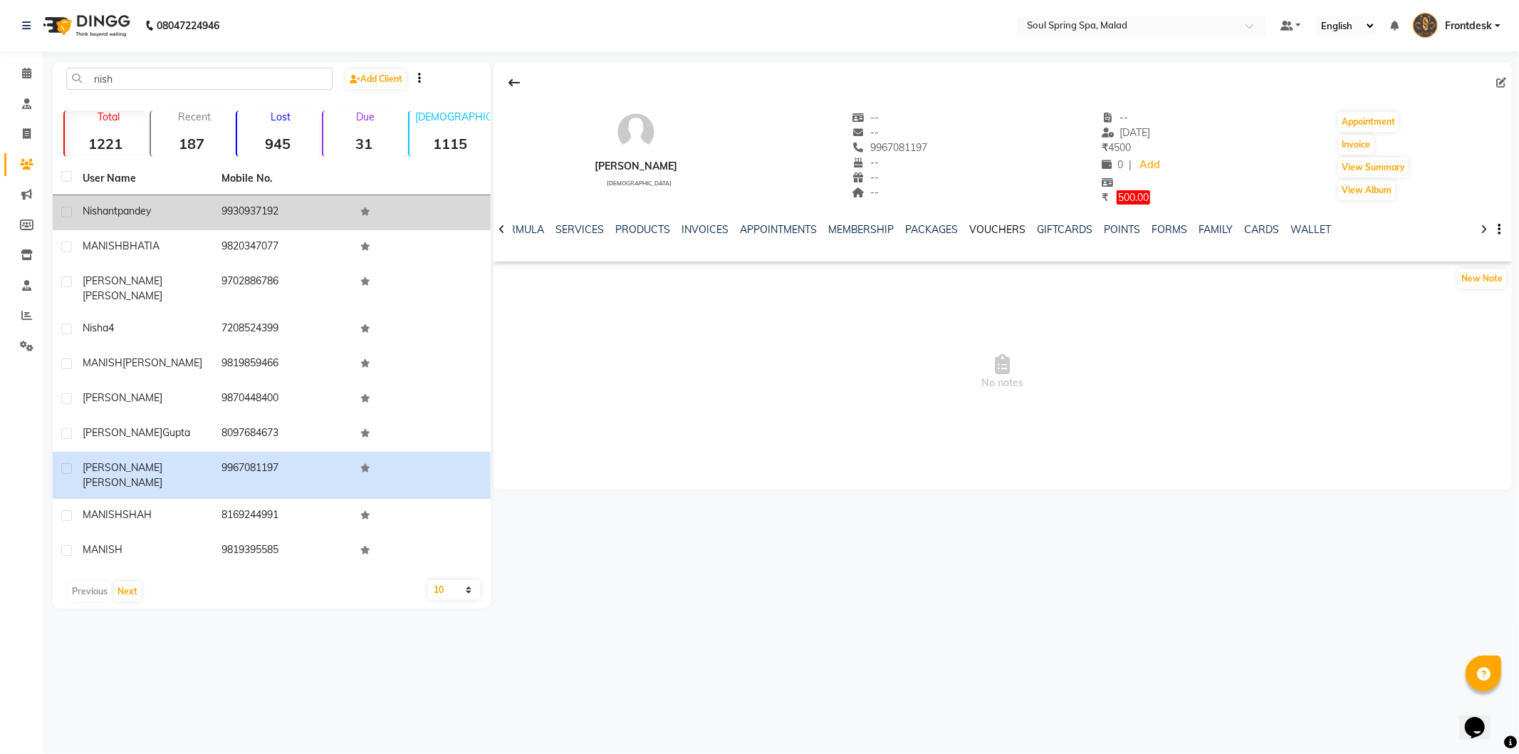
click at [999, 228] on link "VOUCHERS" at bounding box center [998, 229] width 56 height 13
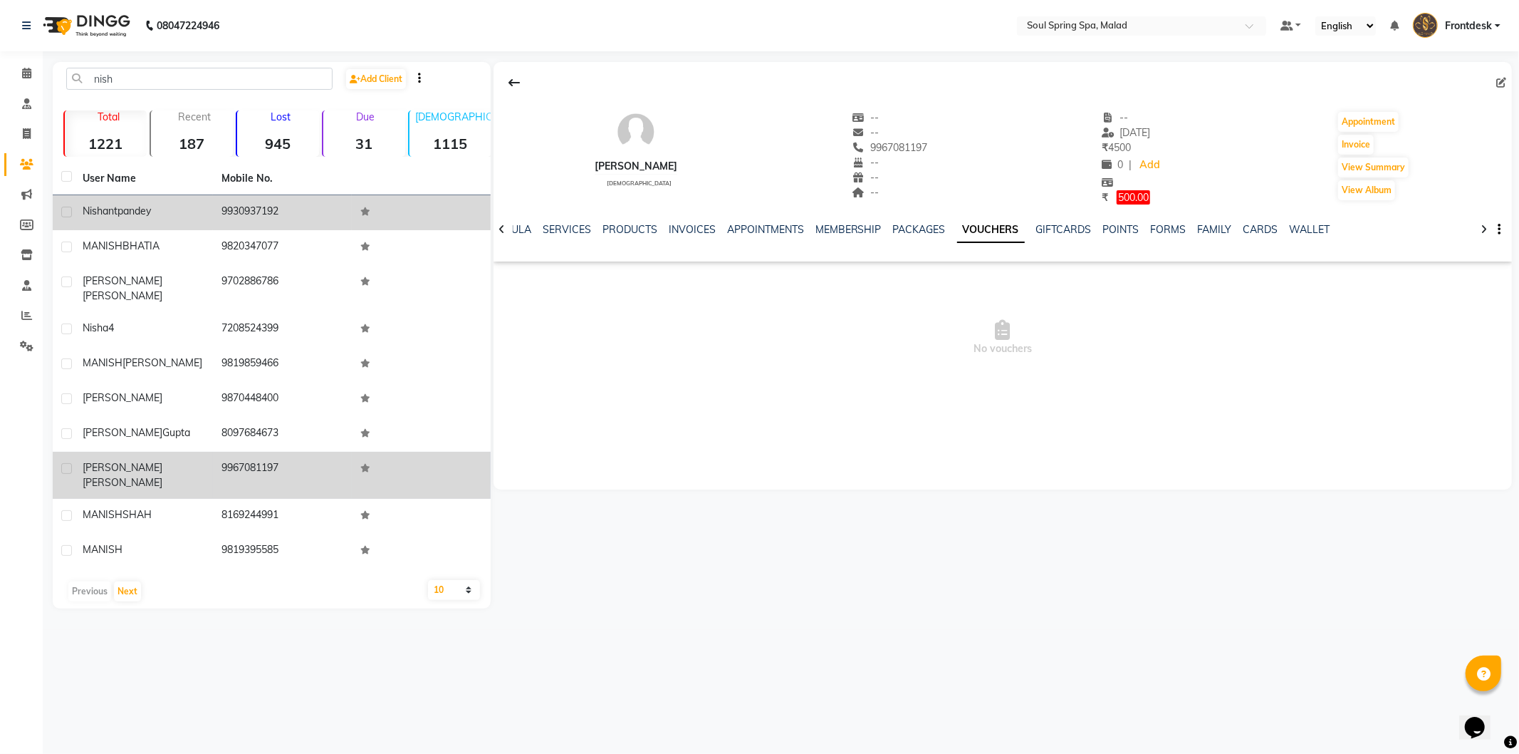
click at [316, 452] on td "9967081197" at bounding box center [282, 475] width 139 height 47
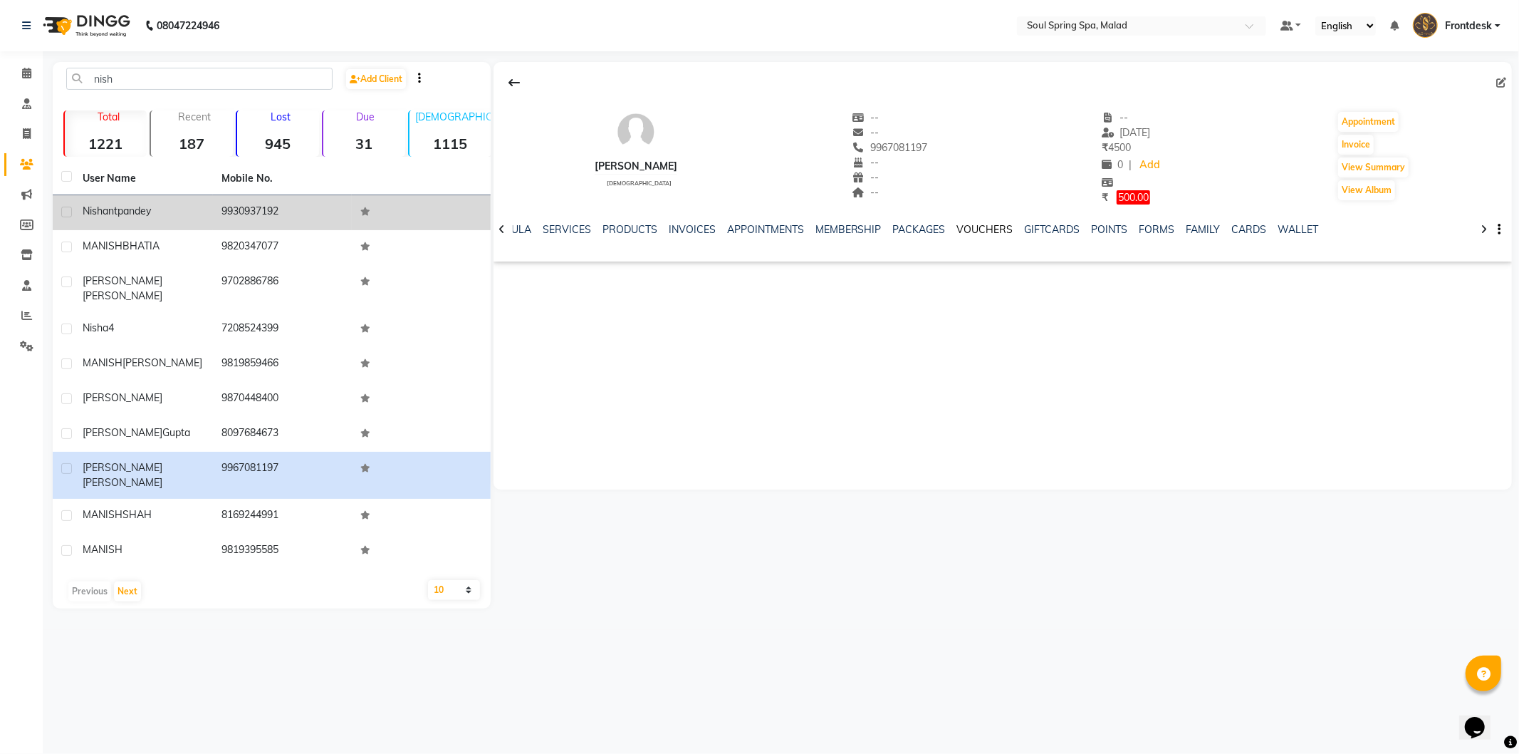
click at [987, 231] on link "VOUCHERS" at bounding box center [985, 229] width 56 height 13
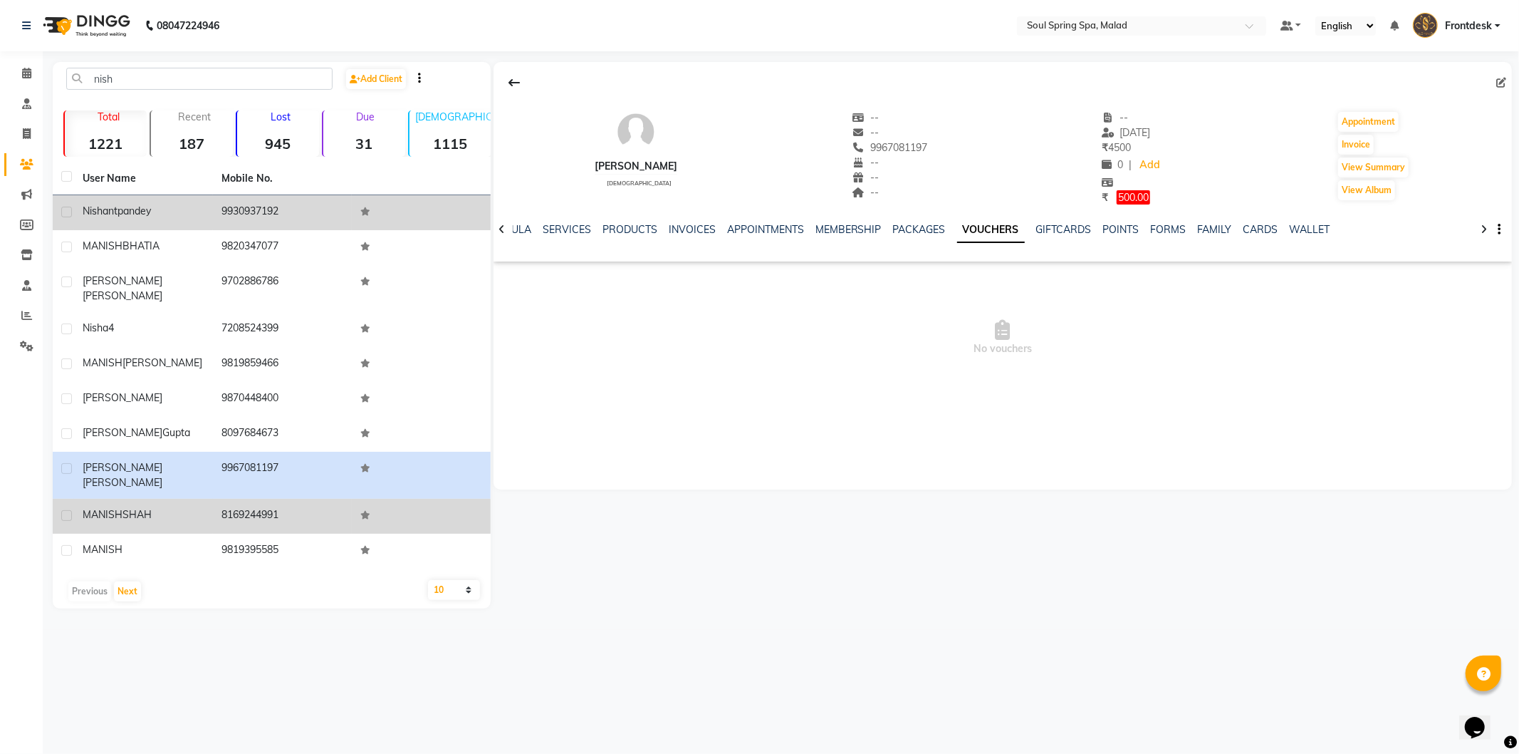
drag, startPoint x: 439, startPoint y: 510, endPoint x: 487, endPoint y: 499, distance: 49.1
click at [438, 533] on td at bounding box center [421, 550] width 139 height 35
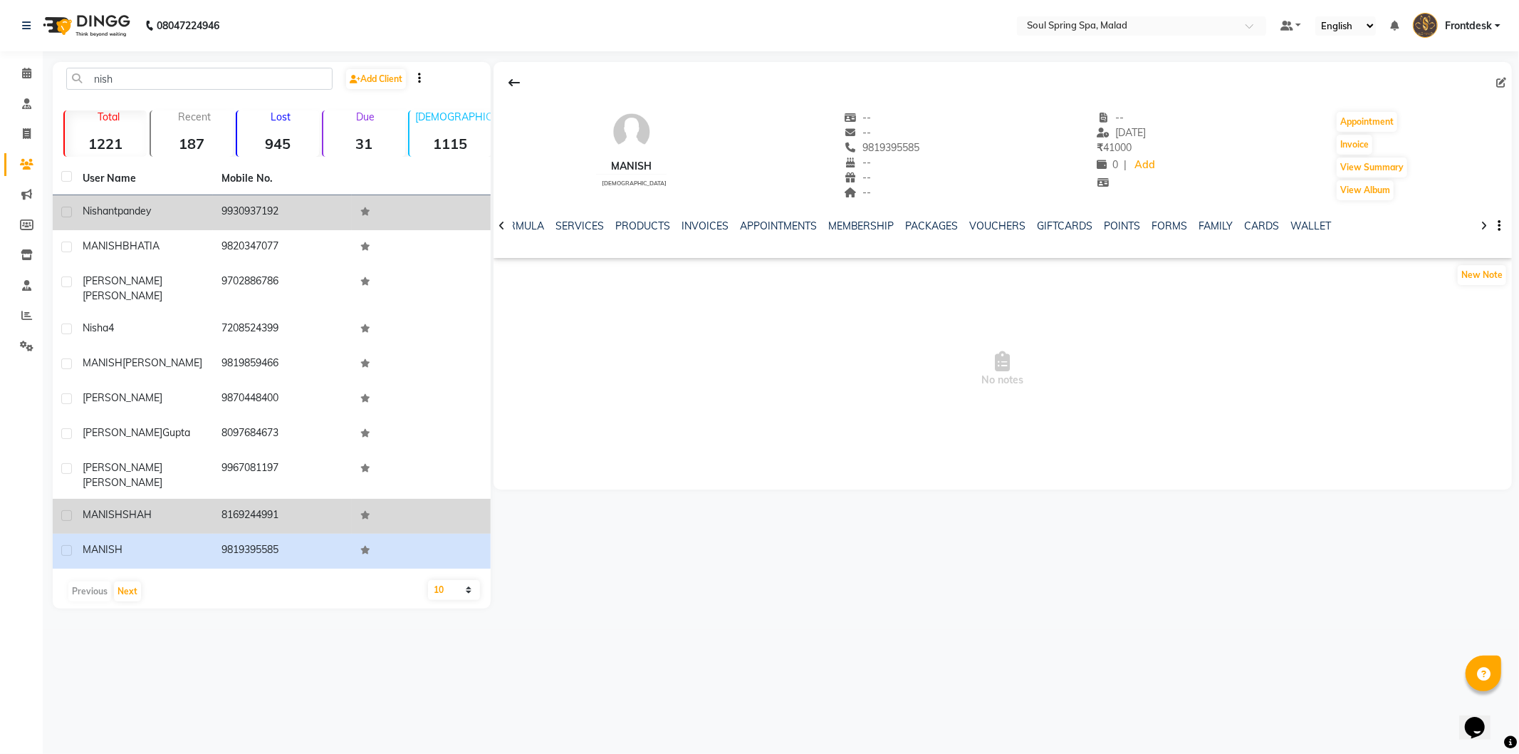
click at [343, 499] on td "8169244991" at bounding box center [282, 516] width 139 height 35
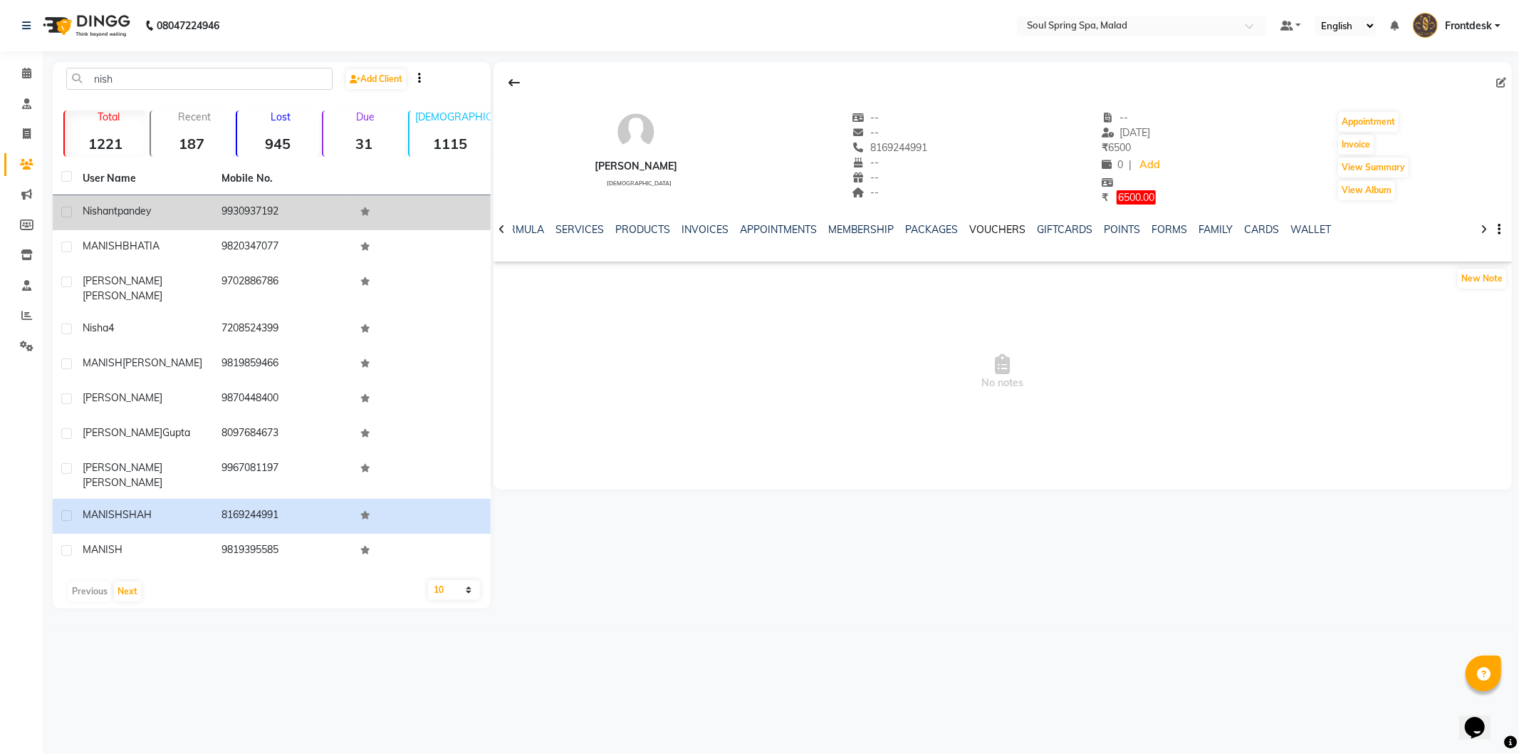
click at [984, 225] on link "VOUCHERS" at bounding box center [998, 229] width 56 height 13
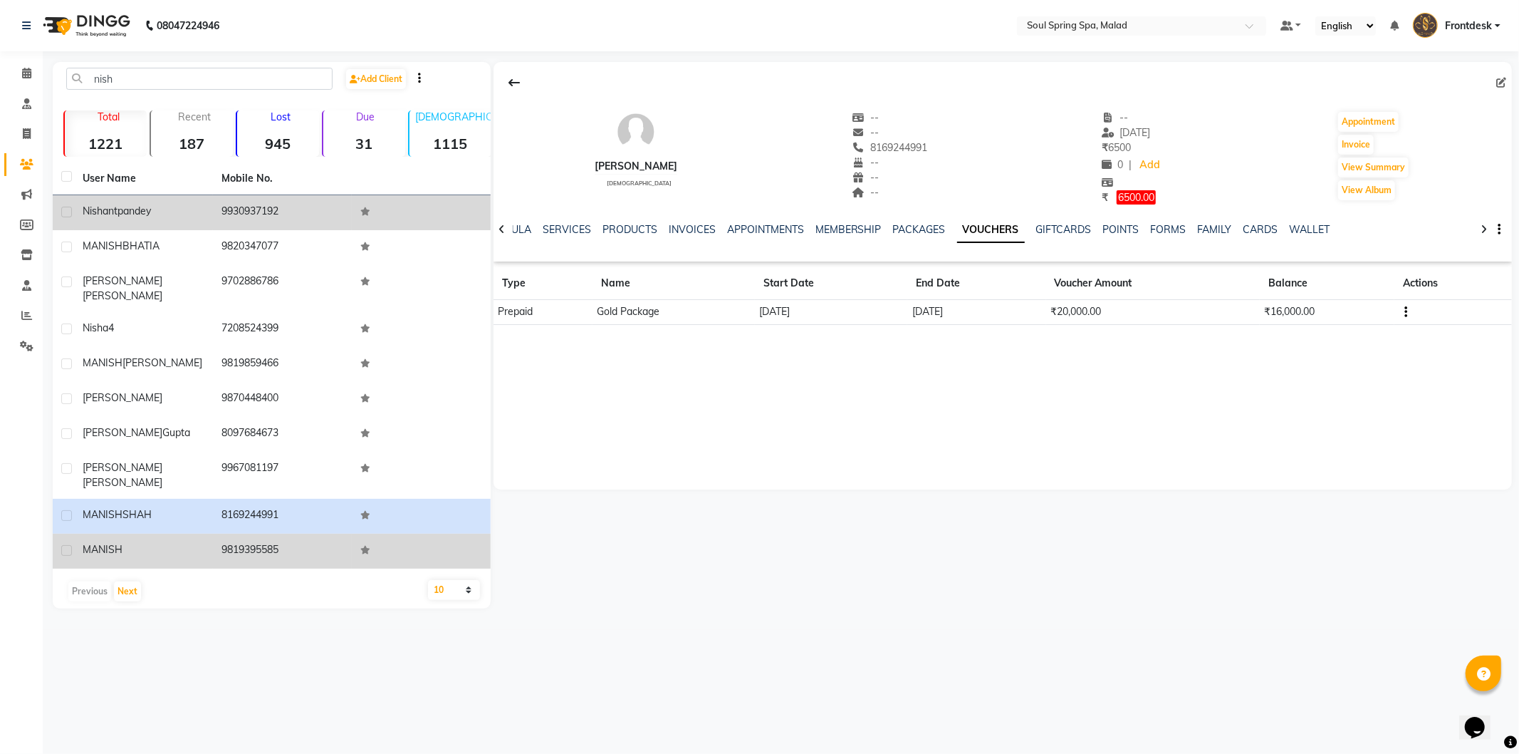
click at [244, 536] on td "9819395585" at bounding box center [282, 550] width 139 height 35
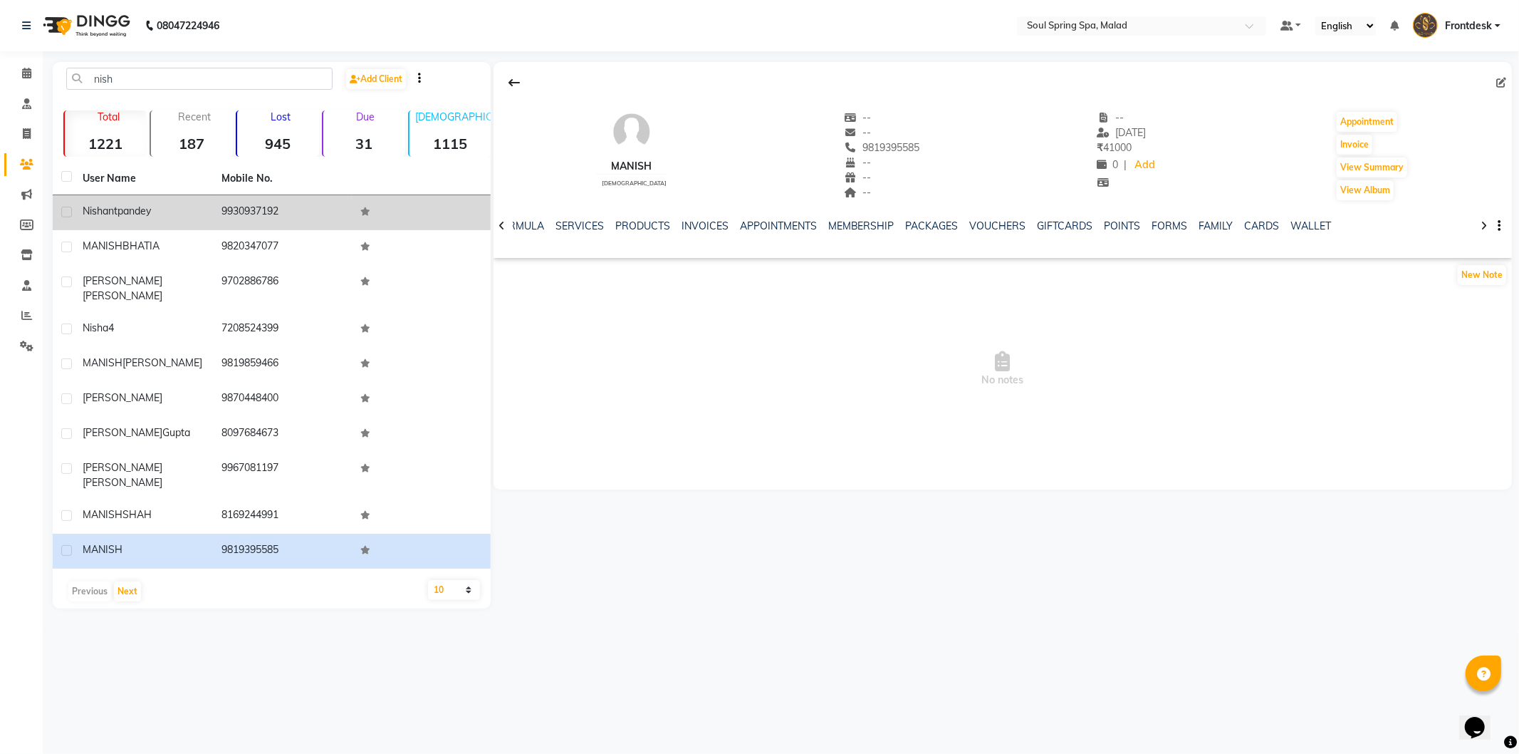
drag, startPoint x: 1018, startPoint y: 225, endPoint x: 964, endPoint y: 225, distance: 54.8
click at [1017, 225] on ul "NOTES FORMULA SERVICES PRODUCTS INVOICES APPOINTMENTS MEMBERSHIP PACKAGES VOUCH…" at bounding box center [891, 226] width 905 height 15
click at [1001, 222] on link "VOUCHERS" at bounding box center [998, 225] width 56 height 13
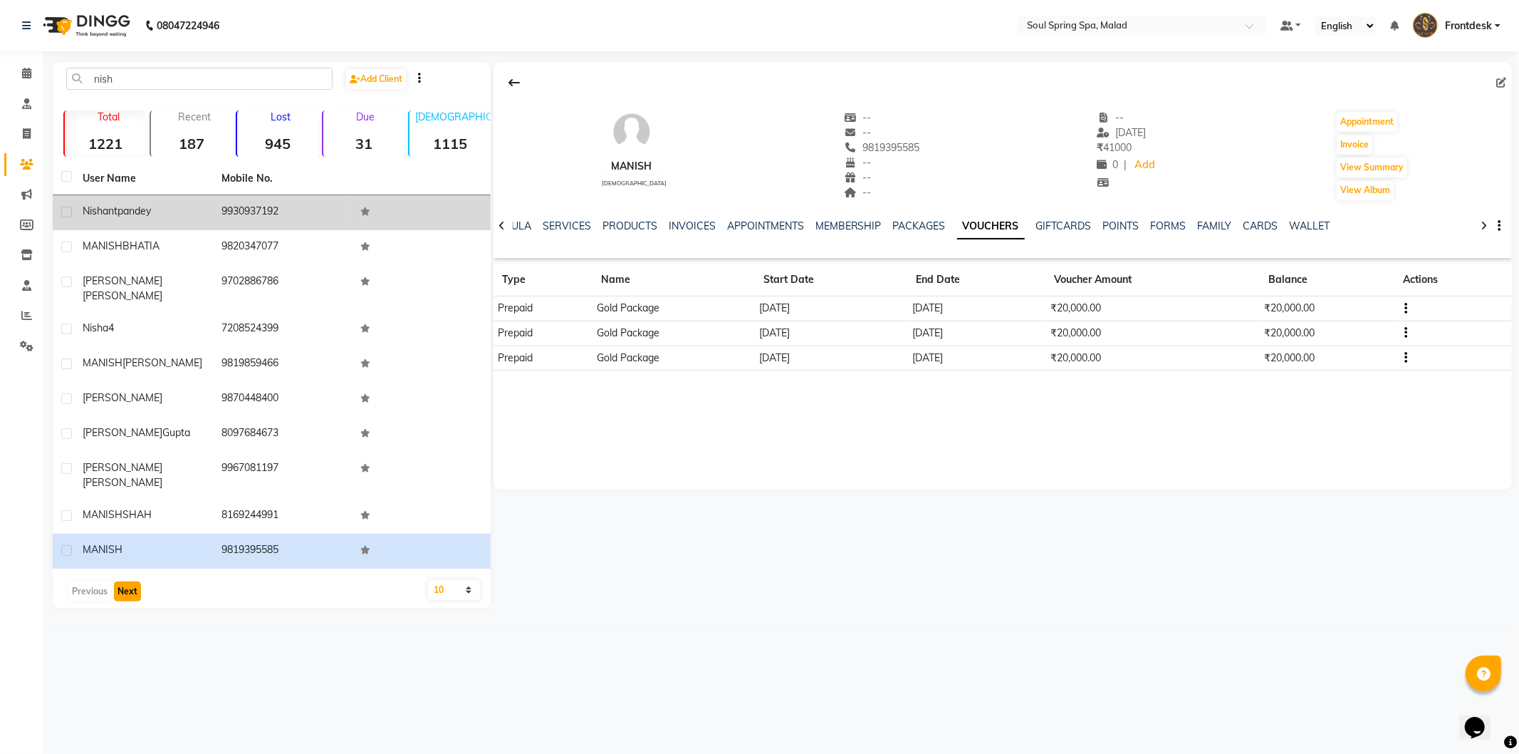
click at [125, 581] on button "Next" at bounding box center [127, 591] width 27 height 20
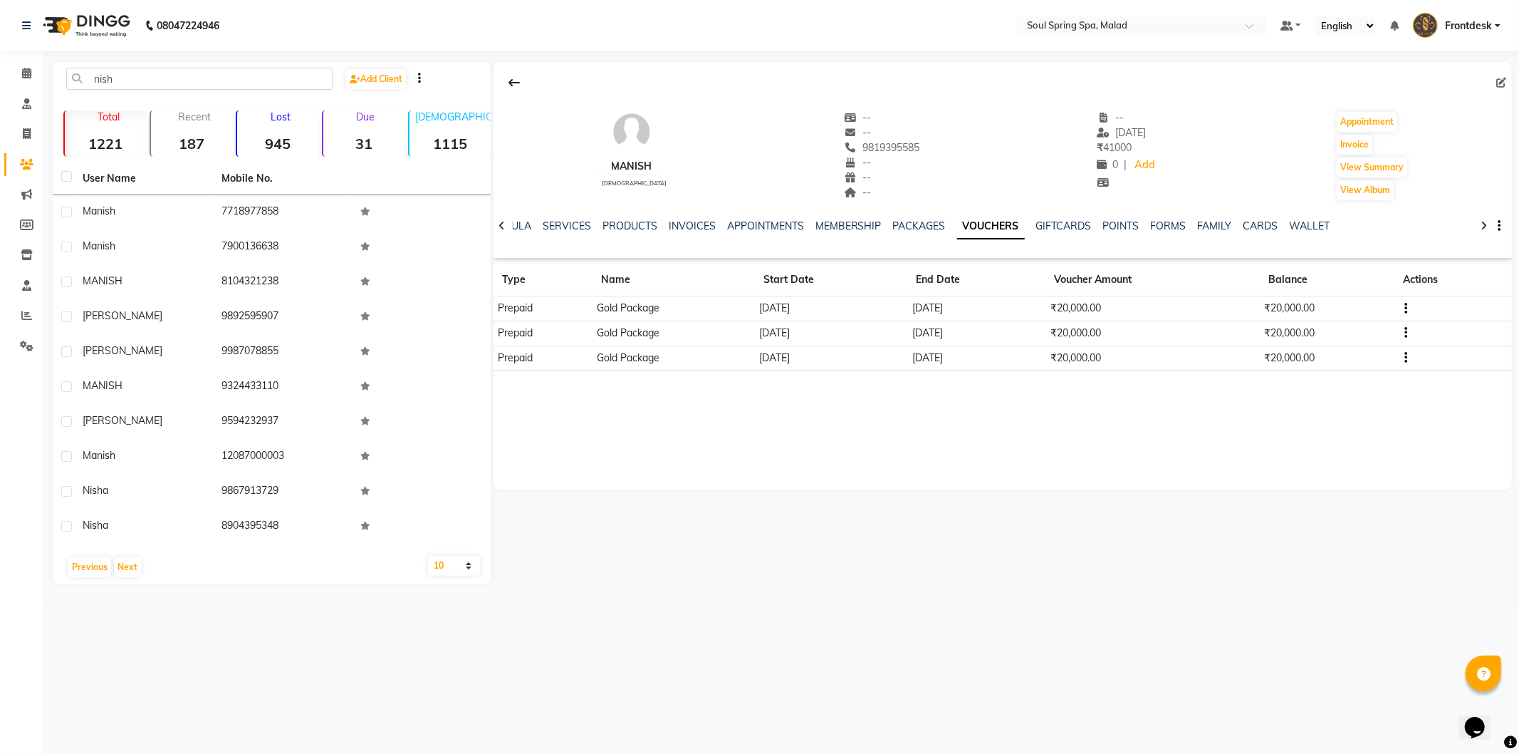
click at [618, 390] on div "MANISH [DEMOGRAPHIC_DATA] -- -- 9819395585 -- -- -- -- [DATE] ₹ 41000 0 | Add A…" at bounding box center [1003, 275] width 1018 height 427
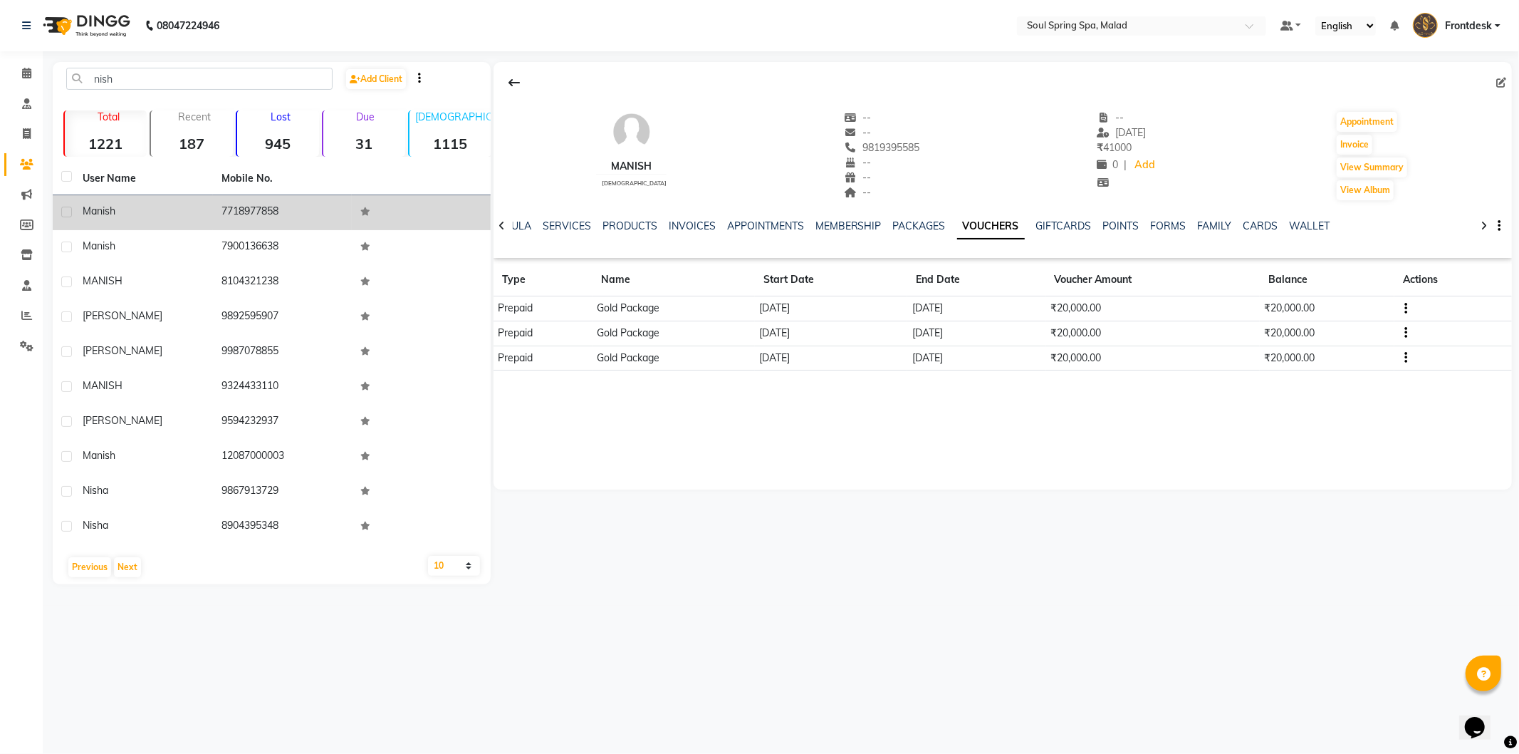
click at [395, 222] on td at bounding box center [421, 212] width 139 height 35
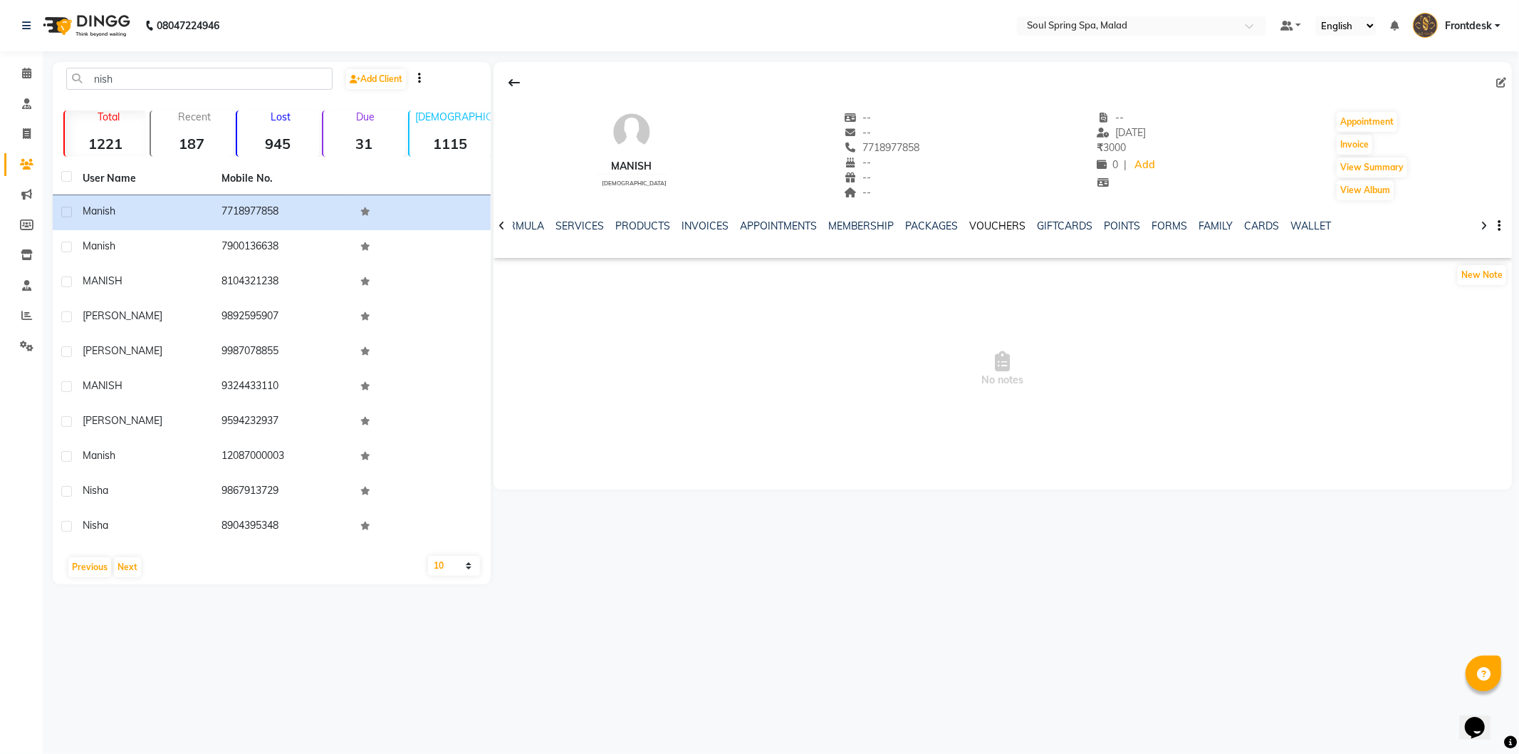
click at [999, 224] on link "VOUCHERS" at bounding box center [998, 225] width 56 height 13
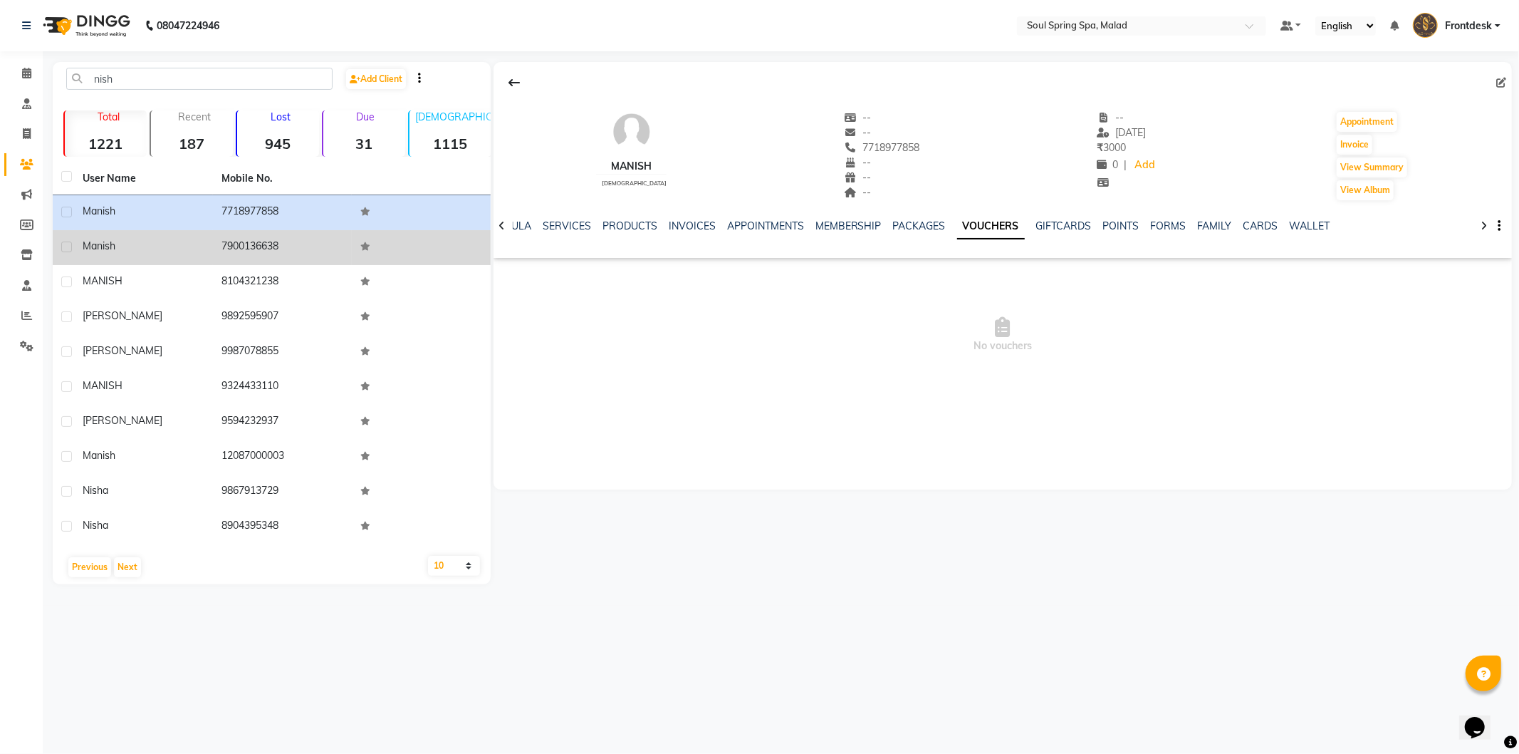
click at [340, 251] on td "7900136638" at bounding box center [282, 247] width 139 height 35
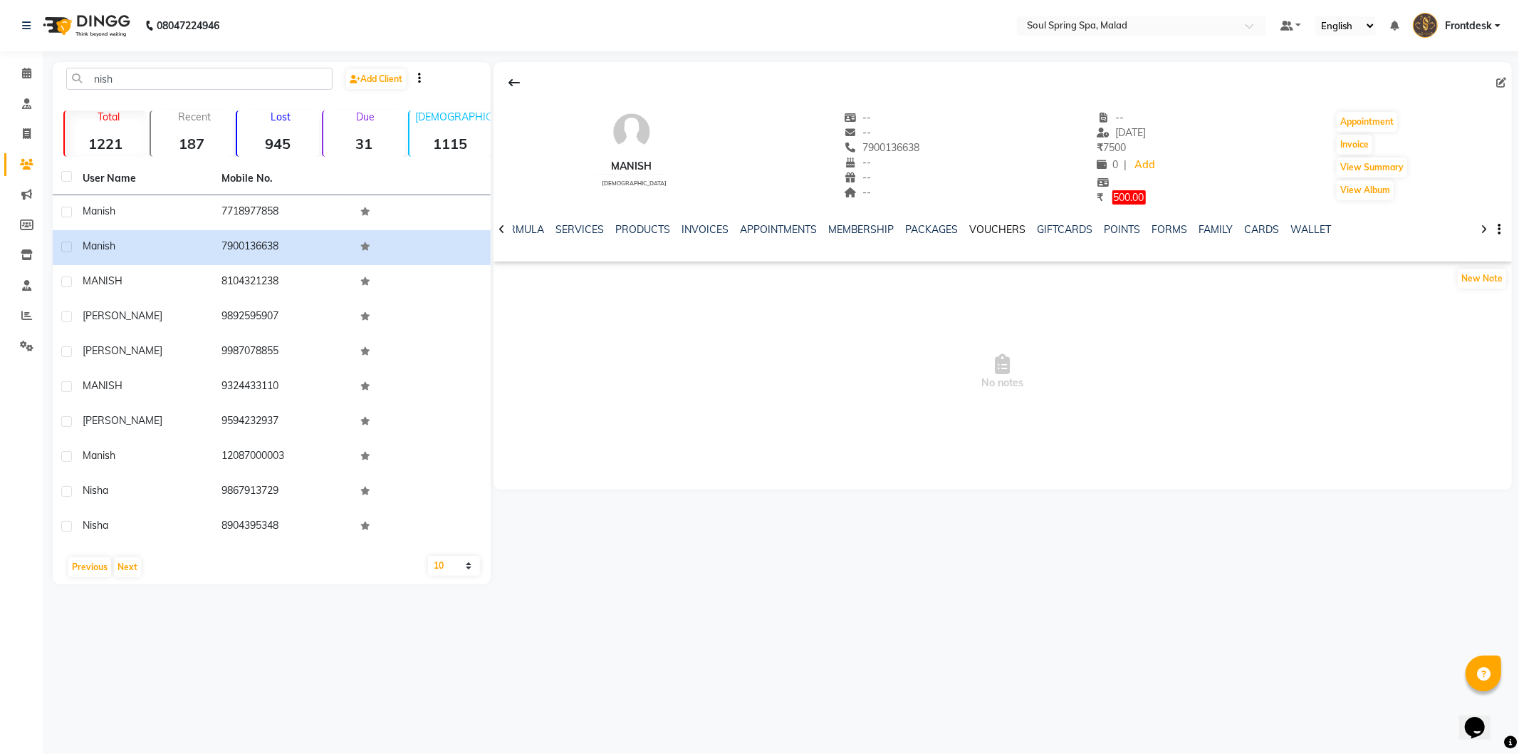
click at [979, 226] on link "VOUCHERS" at bounding box center [998, 229] width 56 height 13
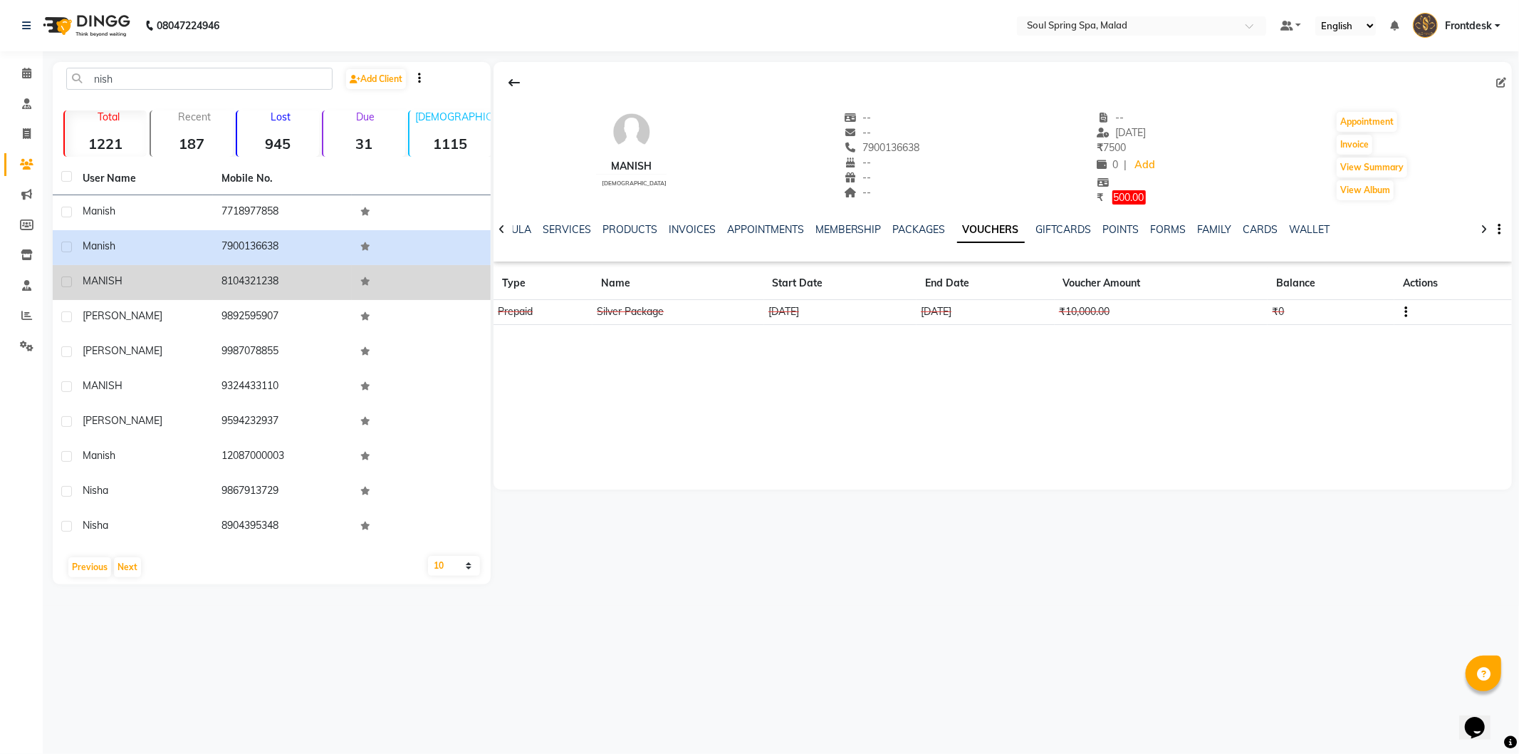
click at [346, 290] on td "8104321238" at bounding box center [282, 282] width 139 height 35
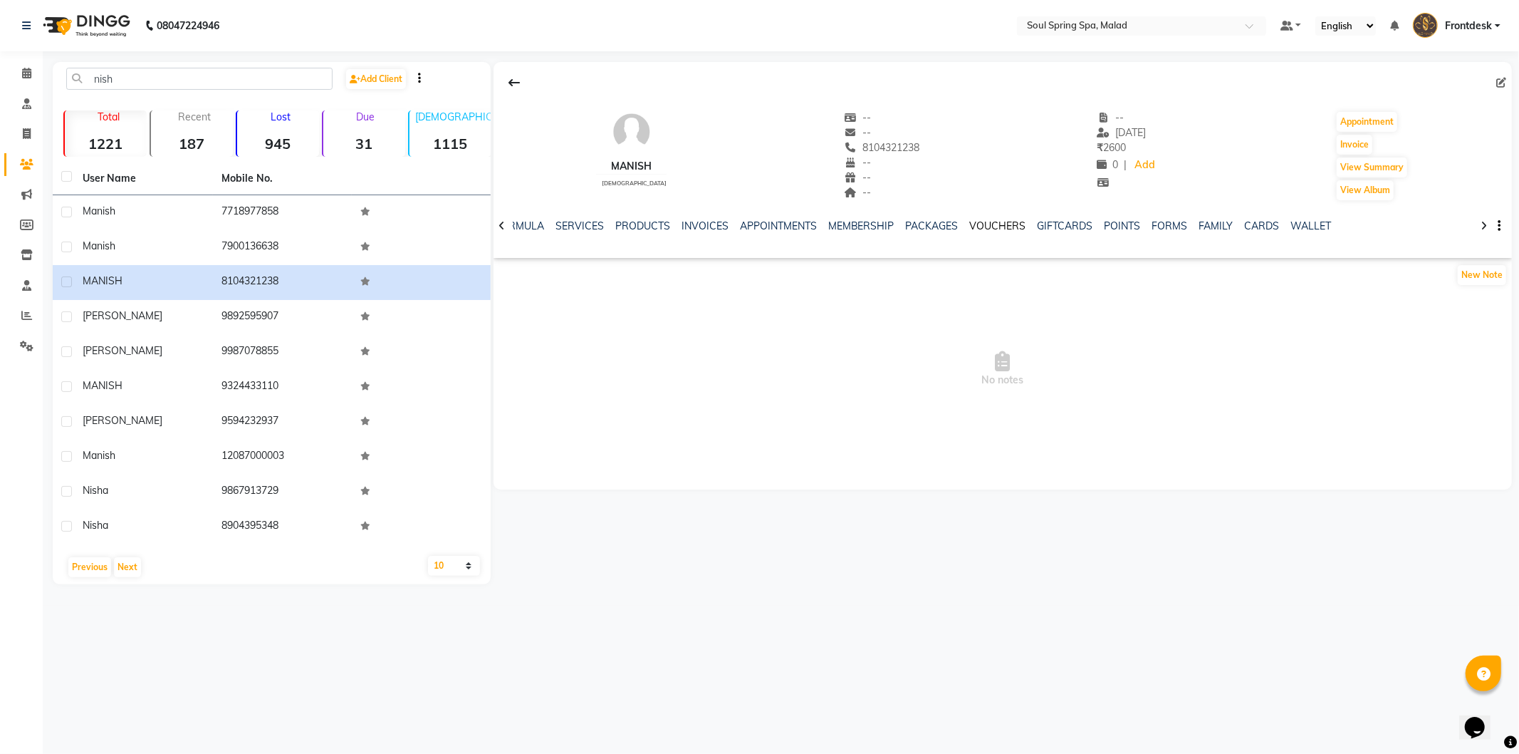
click at [1016, 229] on link "VOUCHERS" at bounding box center [998, 225] width 56 height 13
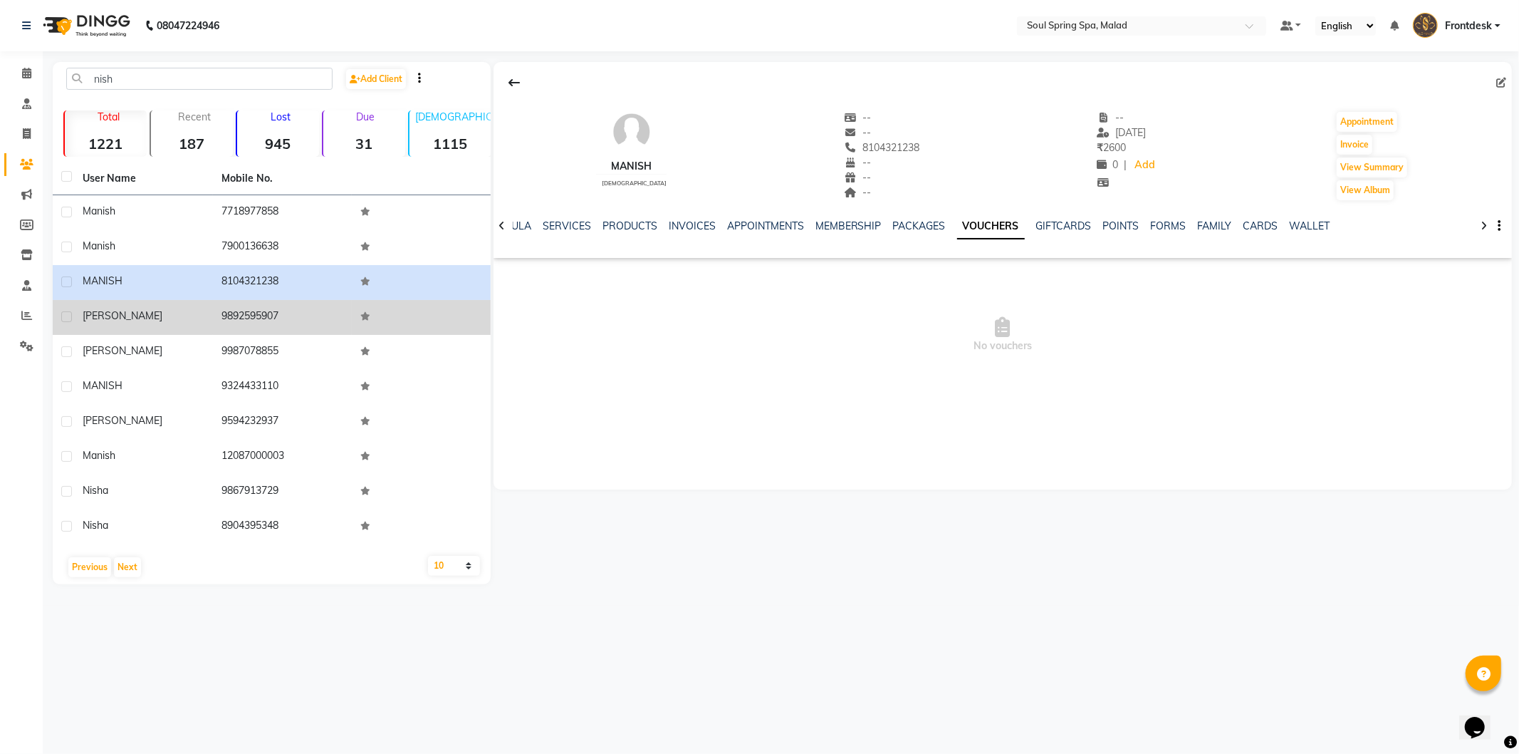
click at [402, 318] on td at bounding box center [421, 317] width 139 height 35
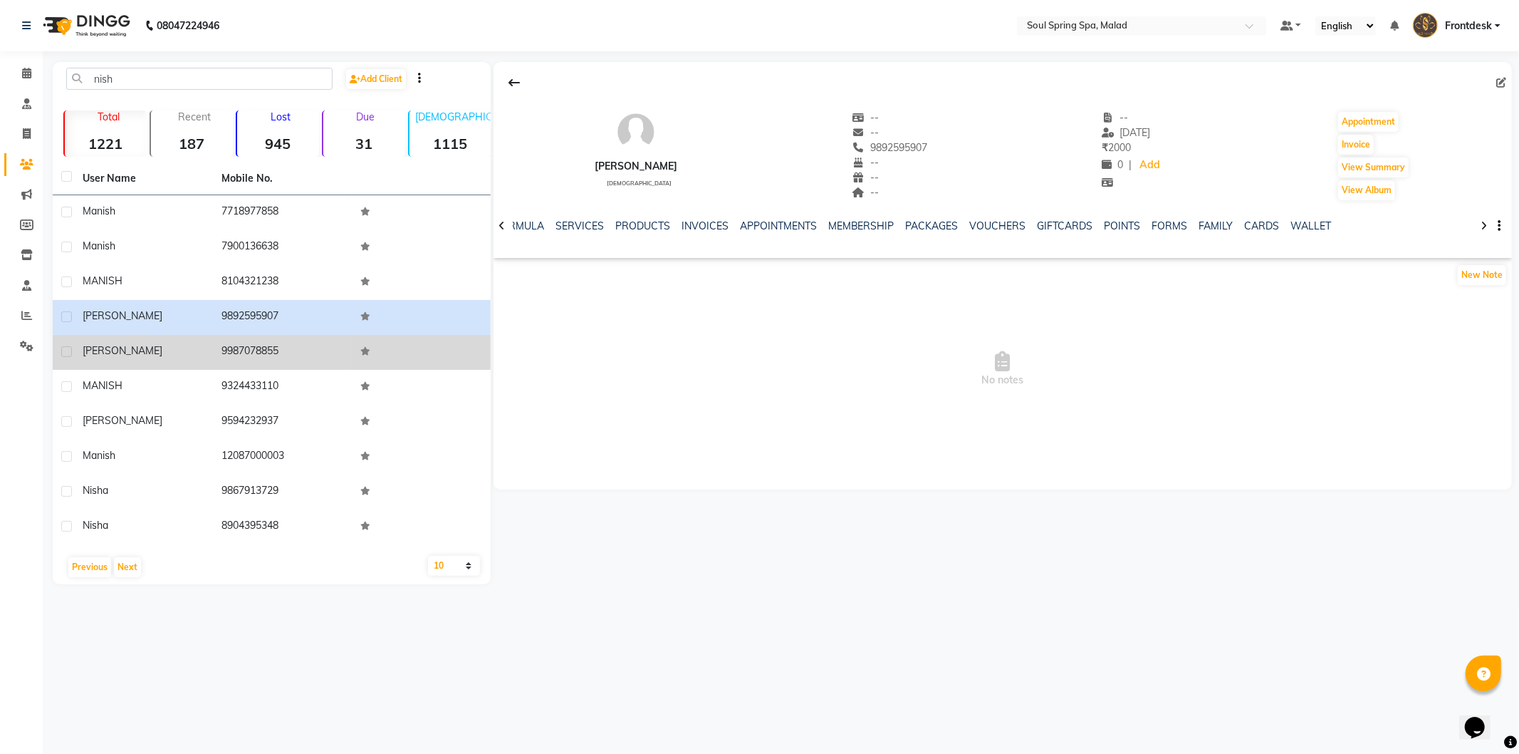
click at [358, 346] on td at bounding box center [421, 352] width 139 height 35
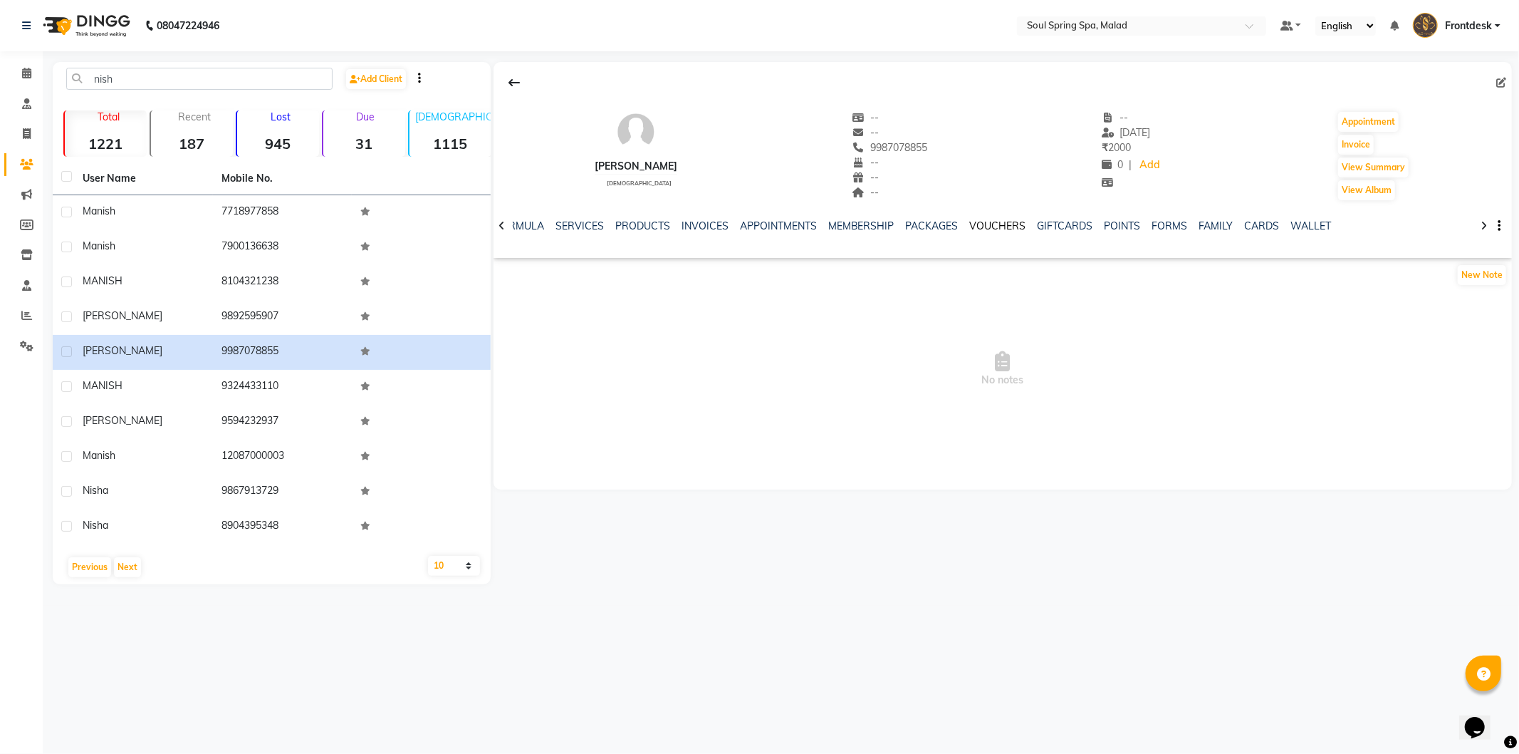
click at [970, 231] on link "VOUCHERS" at bounding box center [998, 225] width 56 height 13
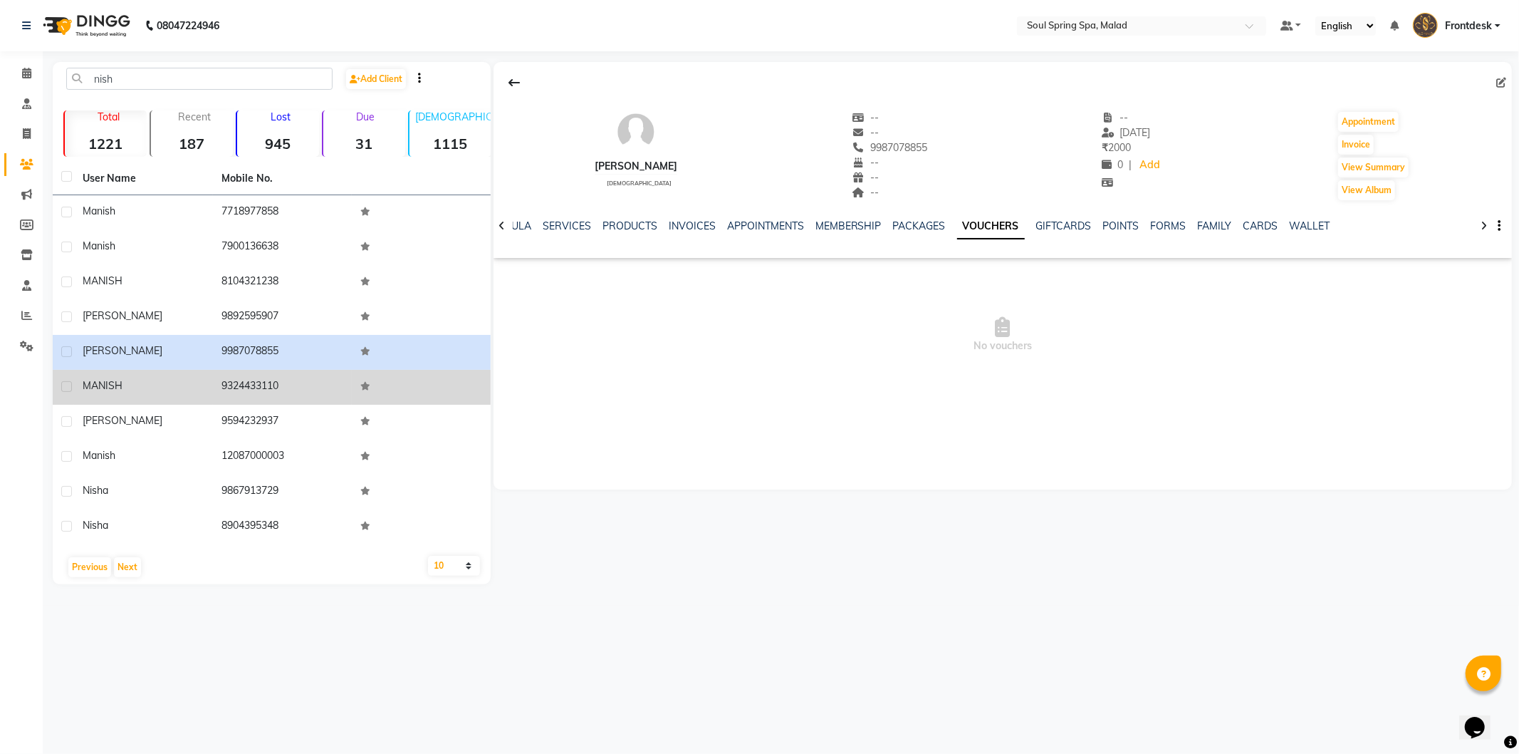
drag, startPoint x: 302, startPoint y: 387, endPoint x: 452, endPoint y: 385, distance: 149.6
click at [302, 380] on td "9324433110" at bounding box center [282, 387] width 139 height 35
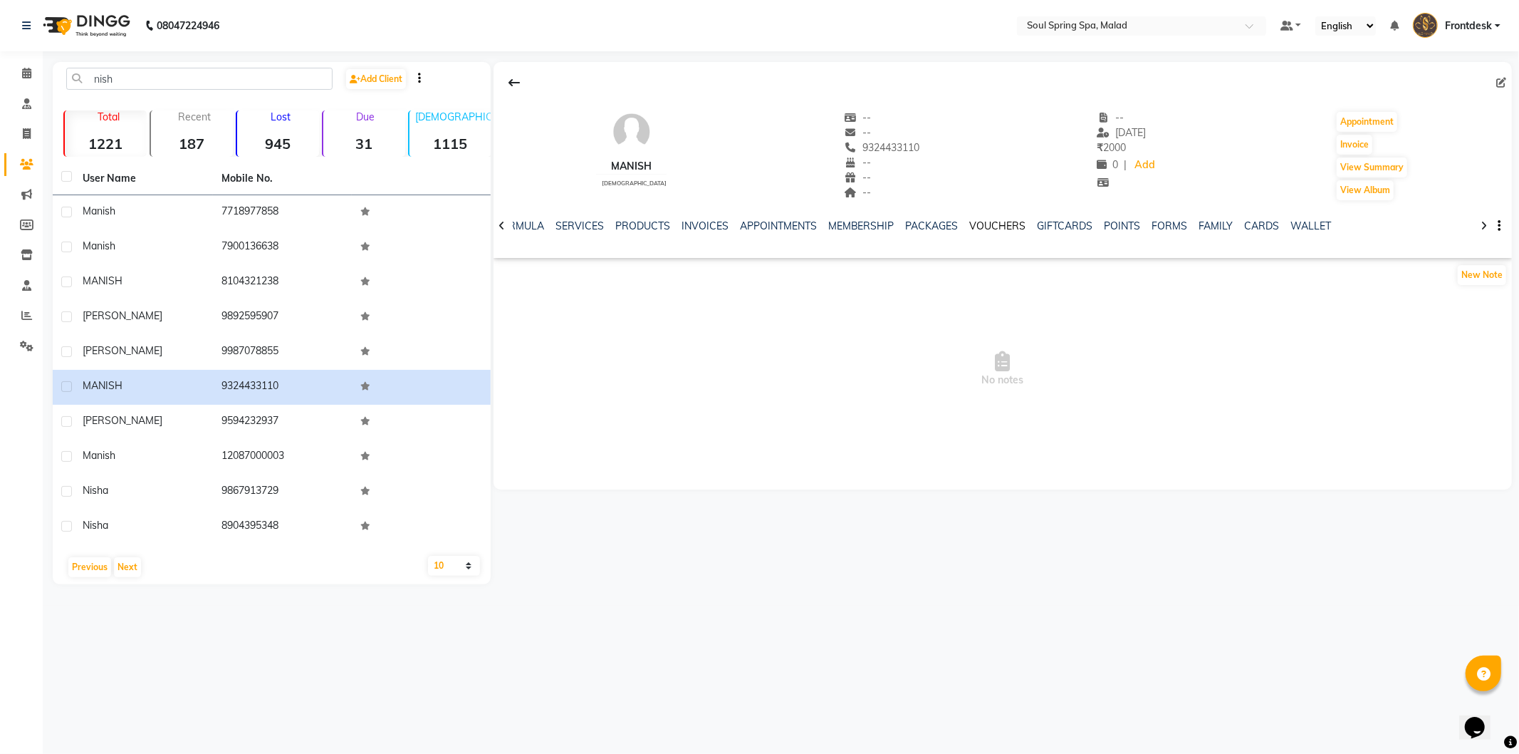
click at [1007, 219] on link "VOUCHERS" at bounding box center [998, 225] width 56 height 13
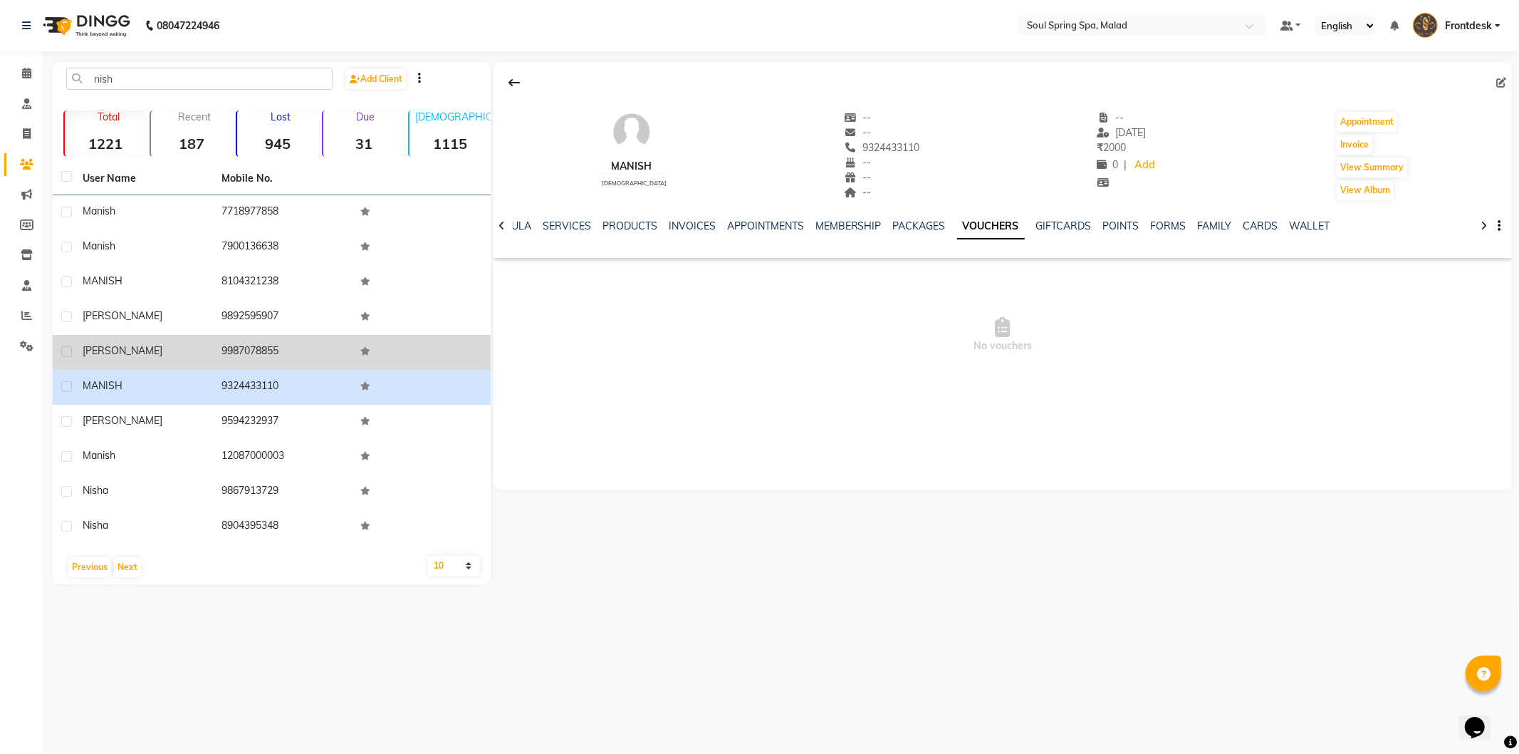
drag, startPoint x: 209, startPoint y: 366, endPoint x: 253, endPoint y: 362, distance: 43.7
click at [211, 365] on td "[PERSON_NAME]" at bounding box center [143, 352] width 139 height 35
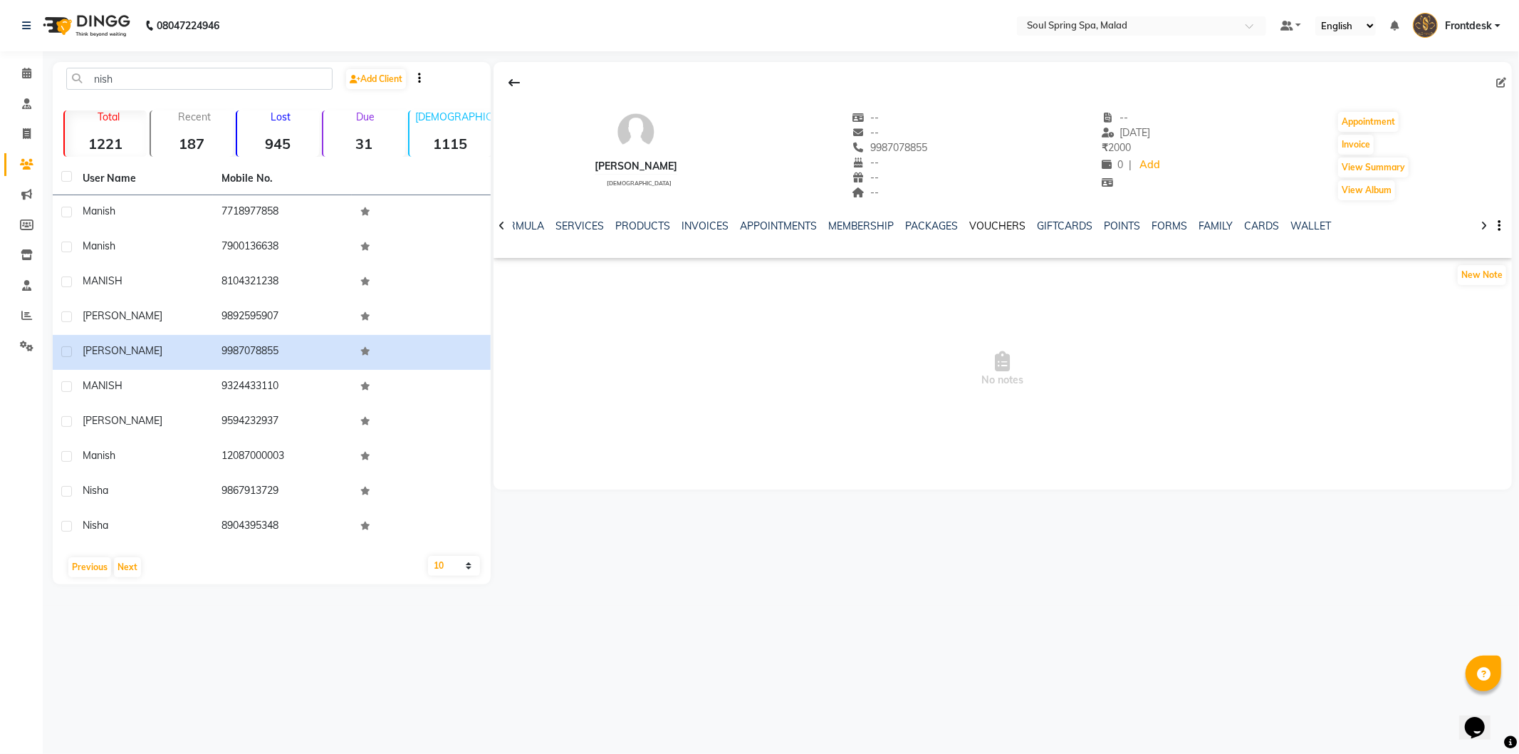
click at [972, 228] on link "VOUCHERS" at bounding box center [998, 225] width 56 height 13
click at [162, 75] on input "nish" at bounding box center [199, 79] width 266 height 22
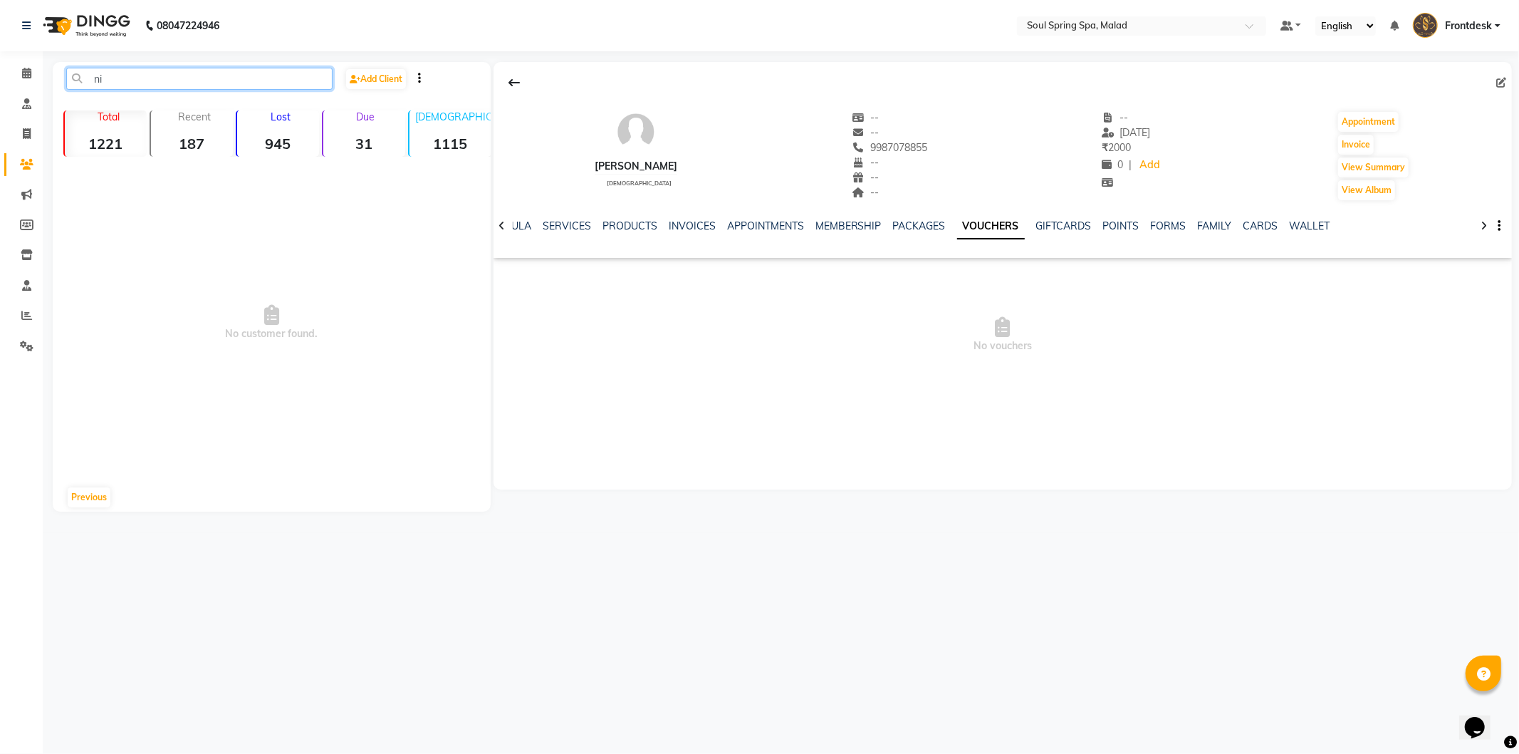
type input "n"
type input "j"
click at [114, 137] on strong "1221" at bounding box center [106, 144] width 82 height 18
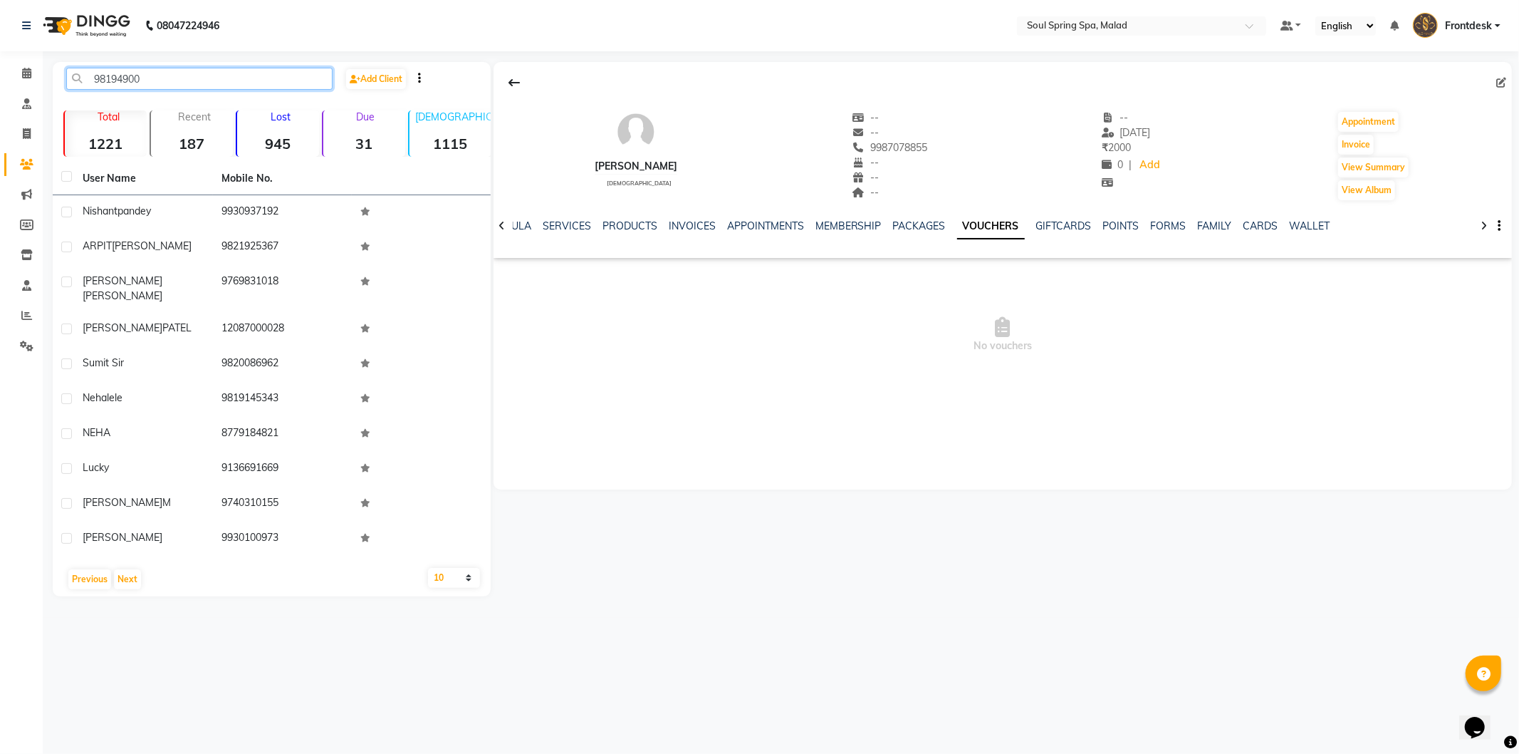
click at [165, 81] on input "98194900" at bounding box center [199, 79] width 266 height 22
click at [207, 76] on input "98194900" at bounding box center [199, 79] width 266 height 22
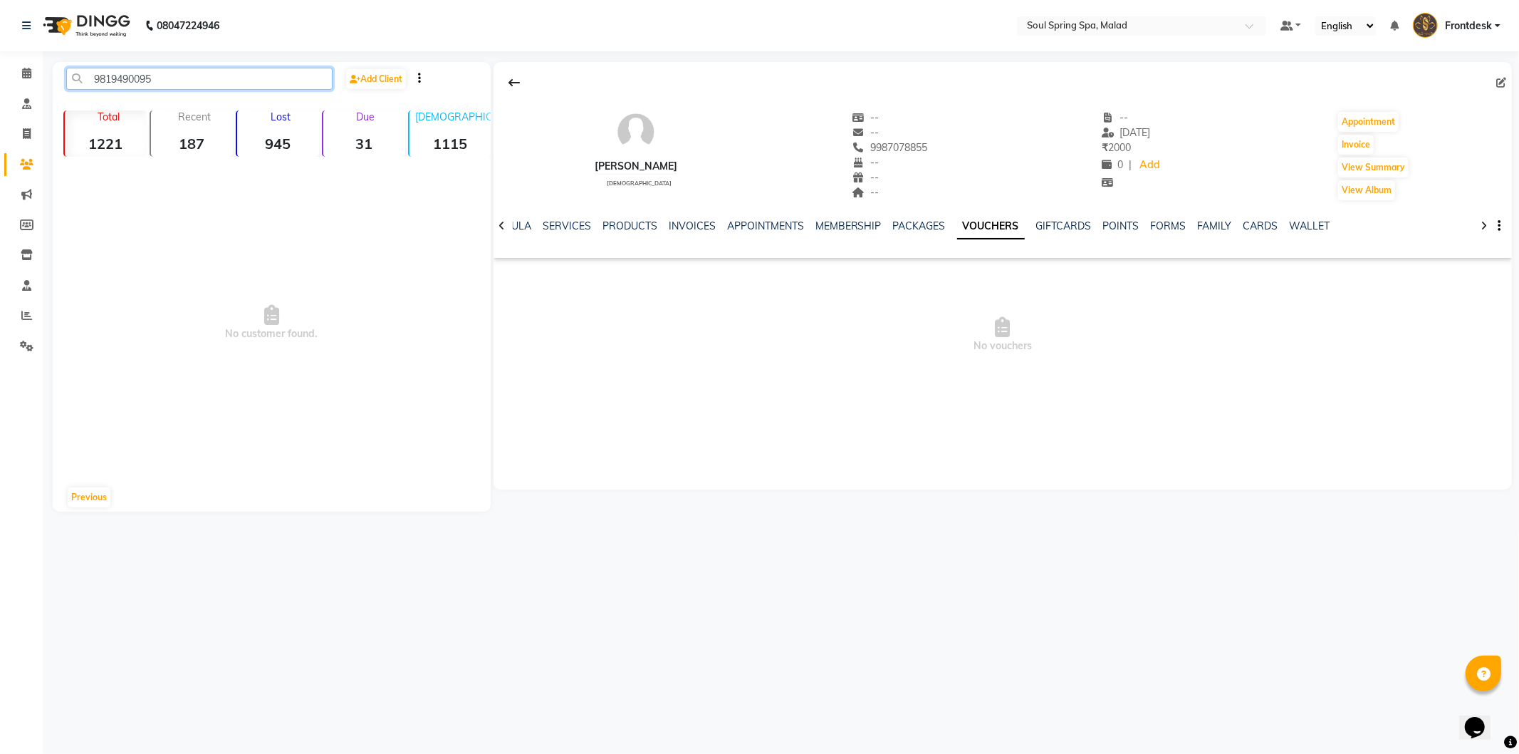
drag, startPoint x: 94, startPoint y: 70, endPoint x: 194, endPoint y: 80, distance: 100.2
click at [194, 80] on input "9819490095" at bounding box center [199, 79] width 266 height 22
type input "9819490095"
click at [34, 73] on span at bounding box center [26, 74] width 25 height 16
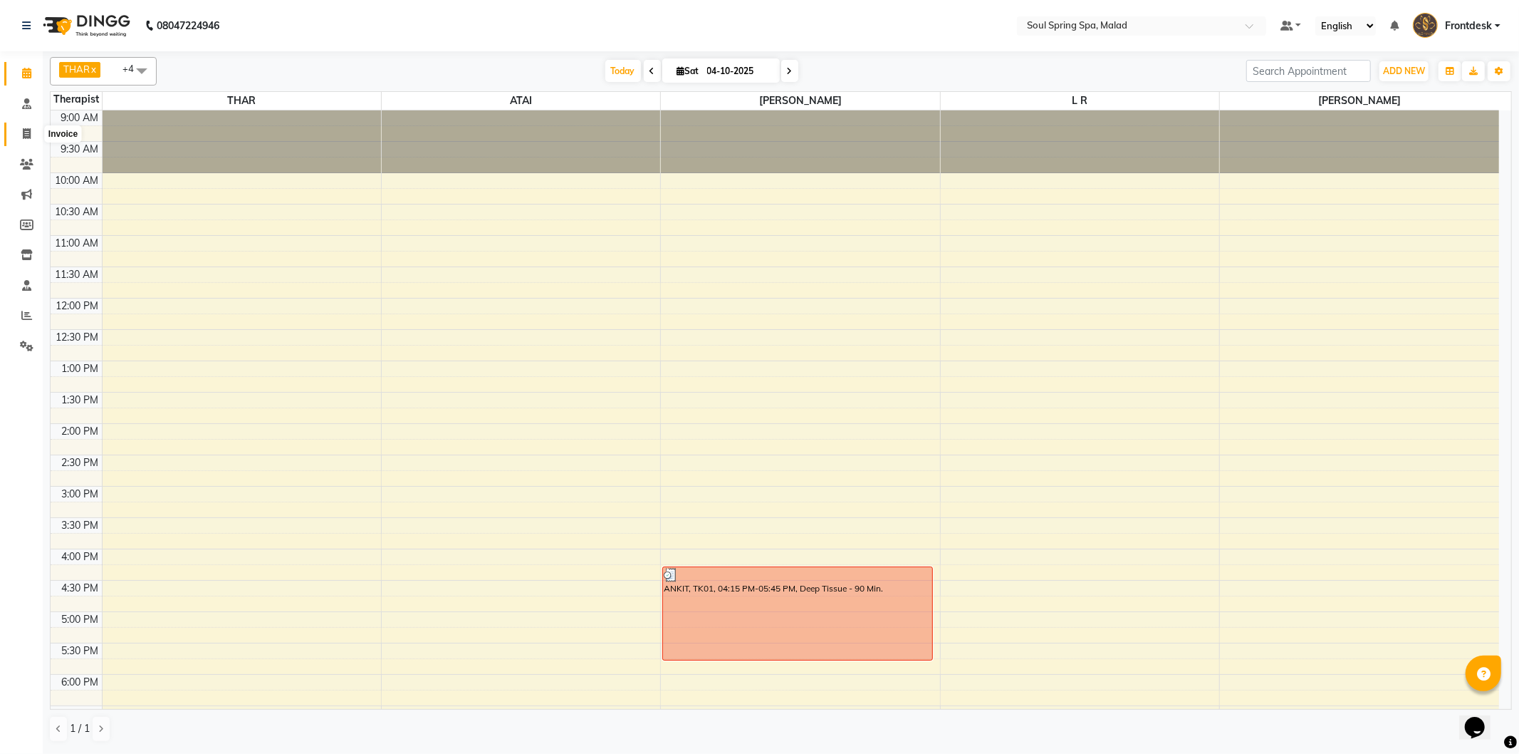
click at [23, 136] on icon at bounding box center [27, 133] width 8 height 11
select select "4947"
select select "service"
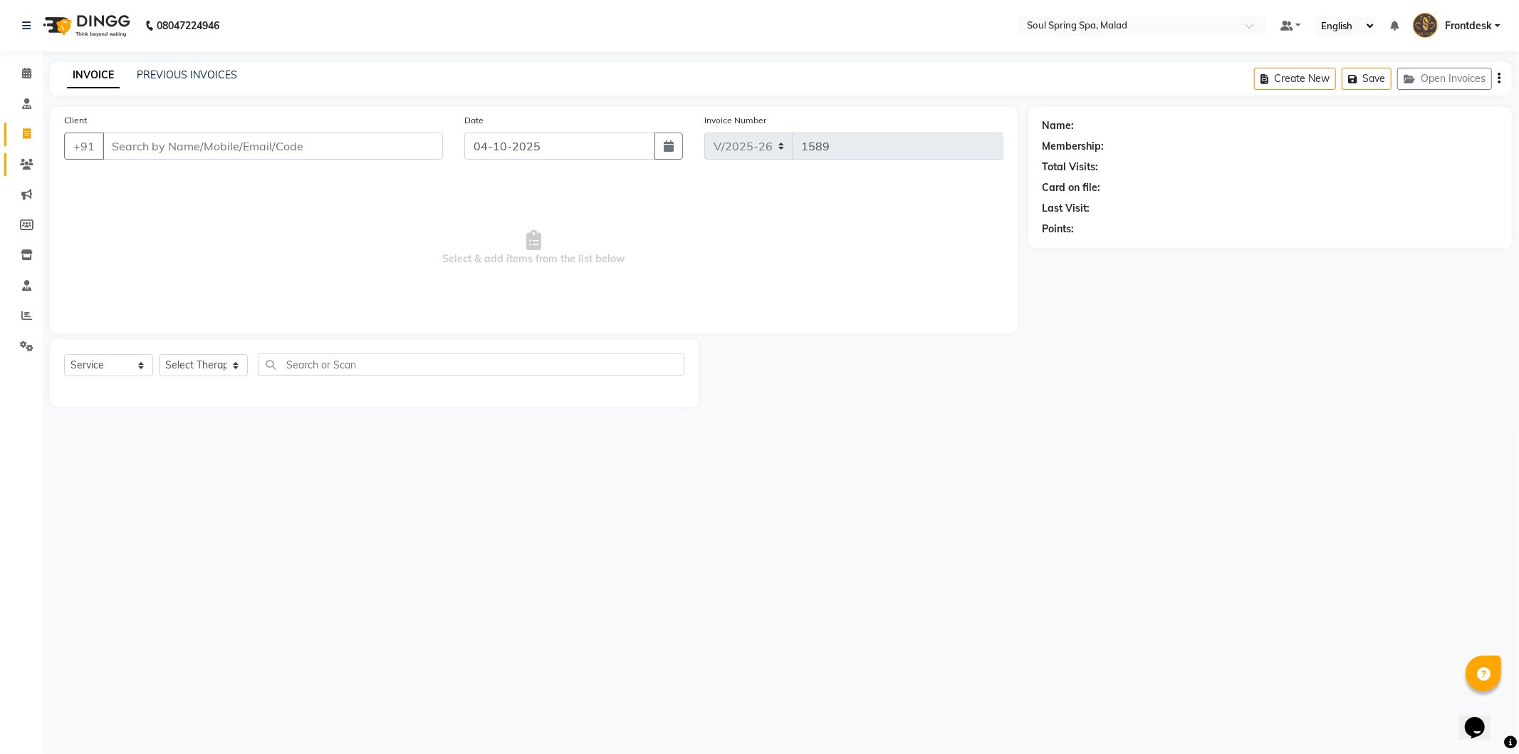
click at [23, 153] on link "Clients" at bounding box center [21, 165] width 34 height 24
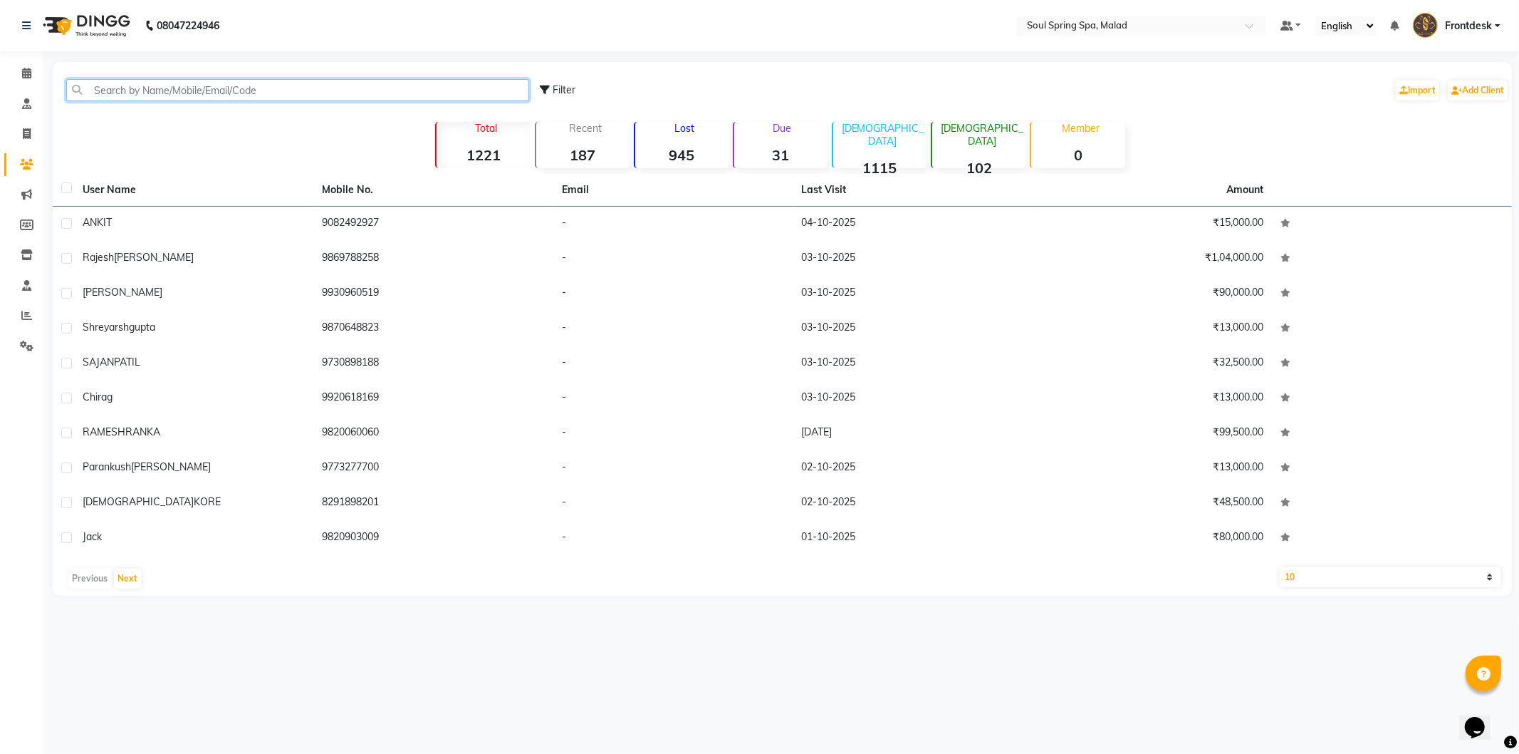
click at [159, 86] on input "text" at bounding box center [297, 90] width 463 height 22
paste input "9819490095"
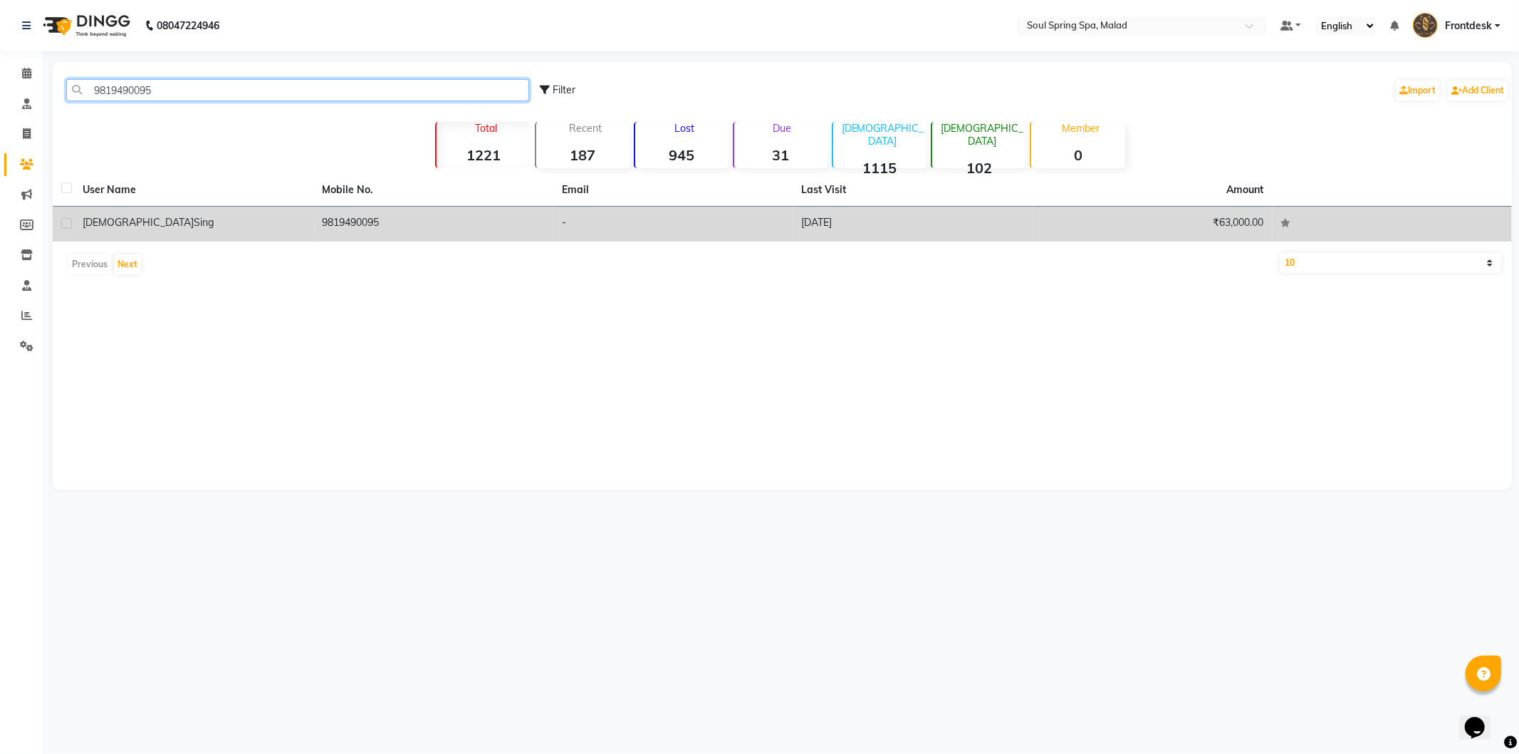
type input "9819490095"
click at [345, 228] on td "9819490095" at bounding box center [434, 224] width 240 height 35
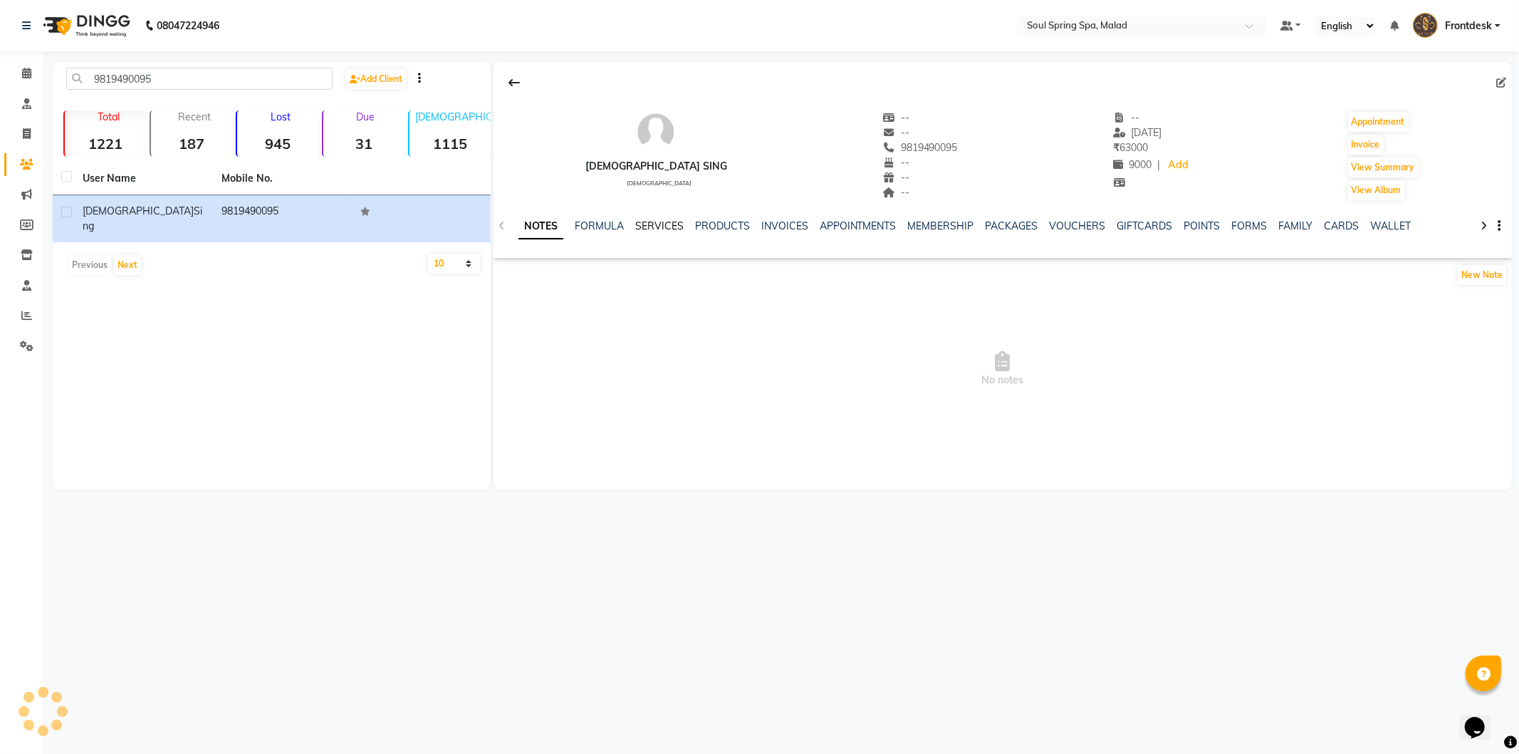
click at [665, 224] on link "SERVICES" at bounding box center [659, 225] width 48 height 13
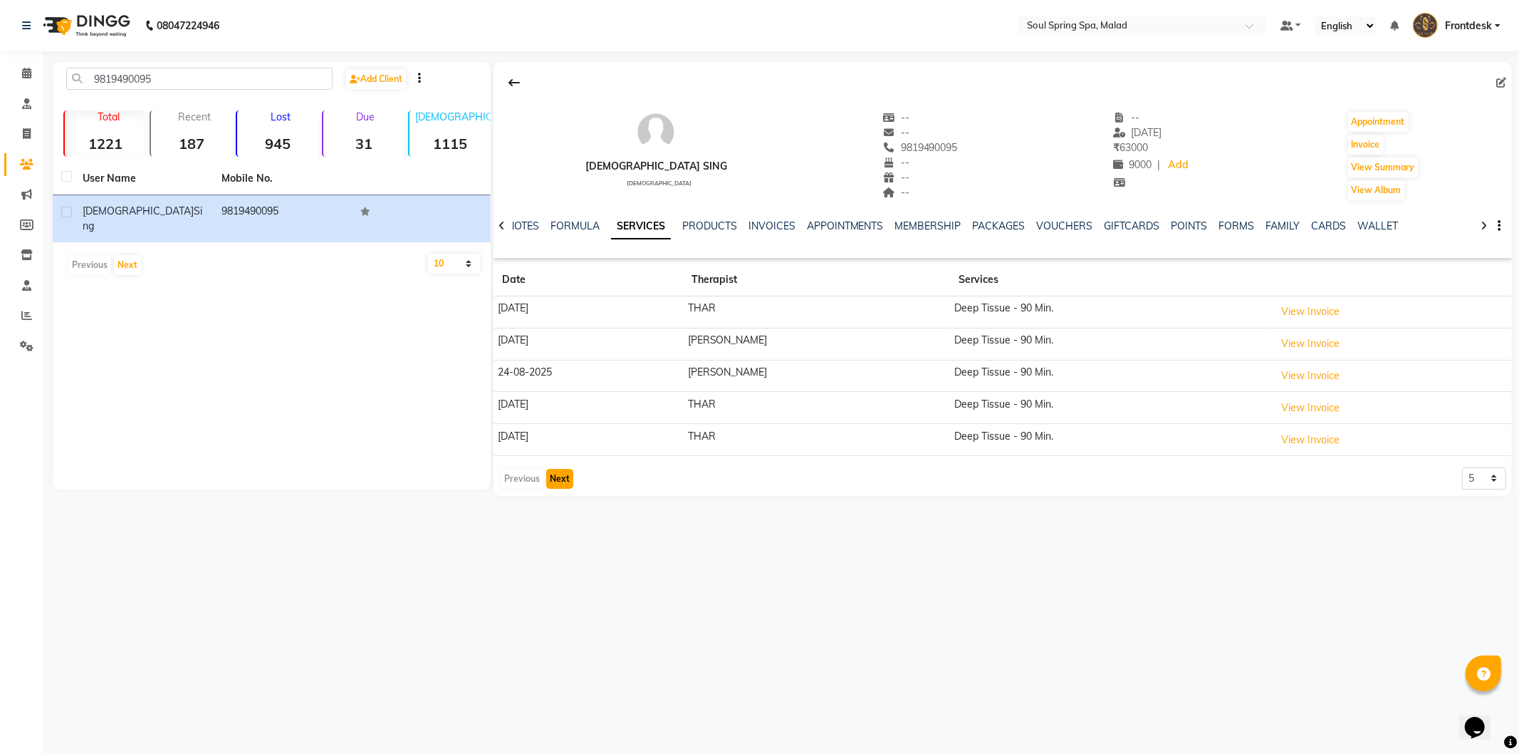
click at [546, 480] on button "Next" at bounding box center [559, 479] width 27 height 20
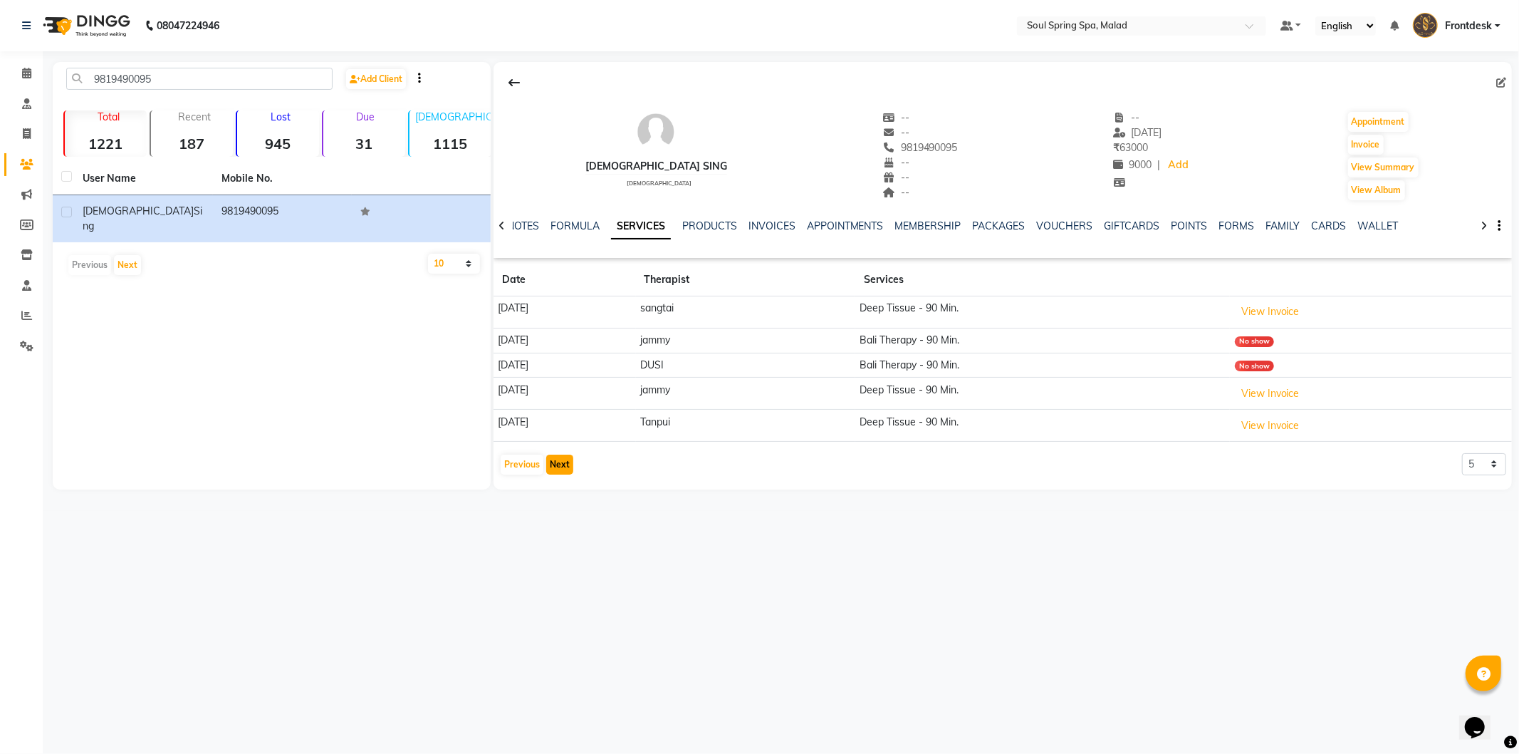
click at [552, 466] on button "Next" at bounding box center [559, 464] width 27 height 20
click at [553, 465] on app-client-history "Date Therapist Services [DATE] moi moi Deep Tissue - 90 Min. View Invoice [DATE…" at bounding box center [1003, 377] width 1018 height 226
click at [559, 477] on button "Next" at bounding box center [559, 479] width 27 height 20
click at [560, 469] on button "Next" at bounding box center [559, 472] width 27 height 20
click at [560, 467] on button "Next" at bounding box center [559, 472] width 27 height 20
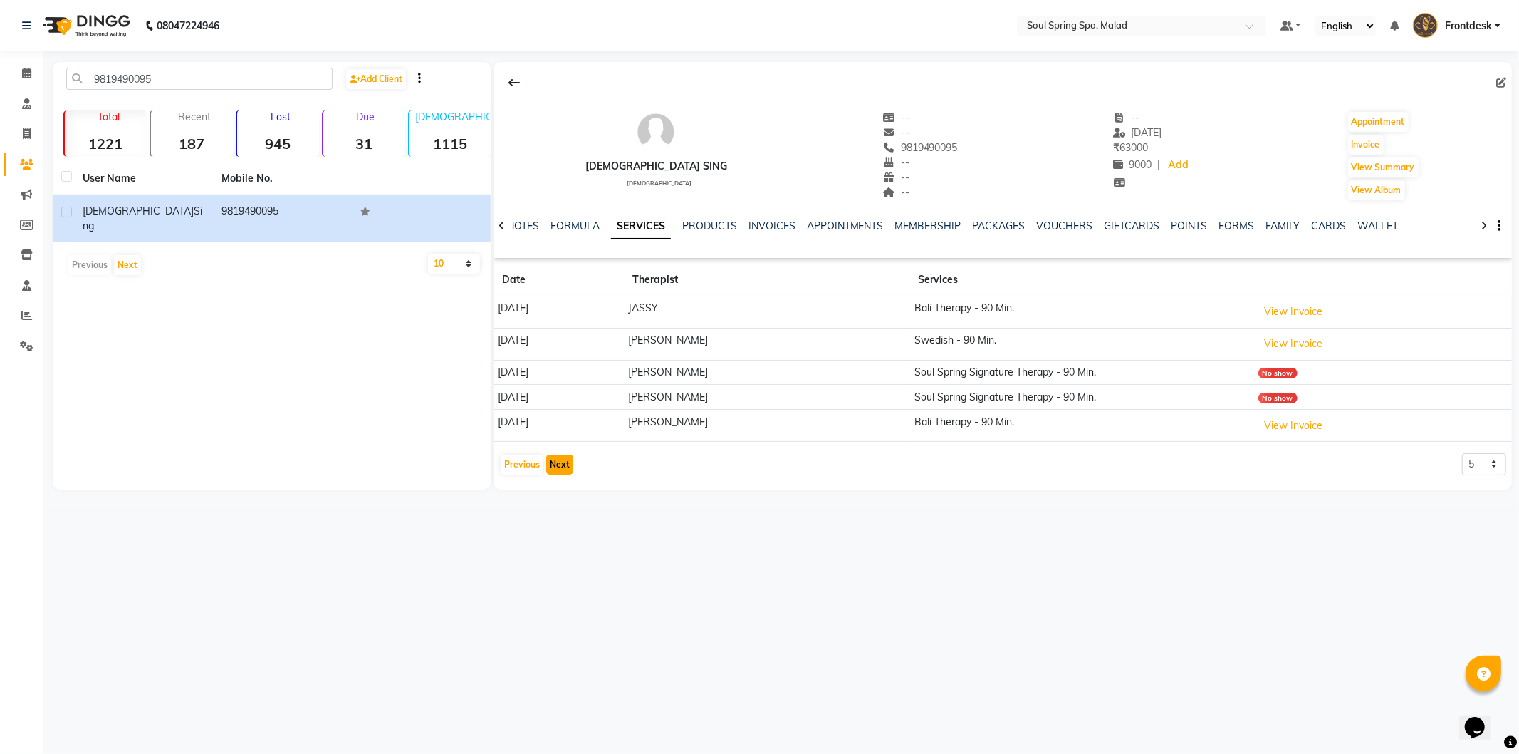
click at [560, 467] on button "Next" at bounding box center [559, 464] width 27 height 20
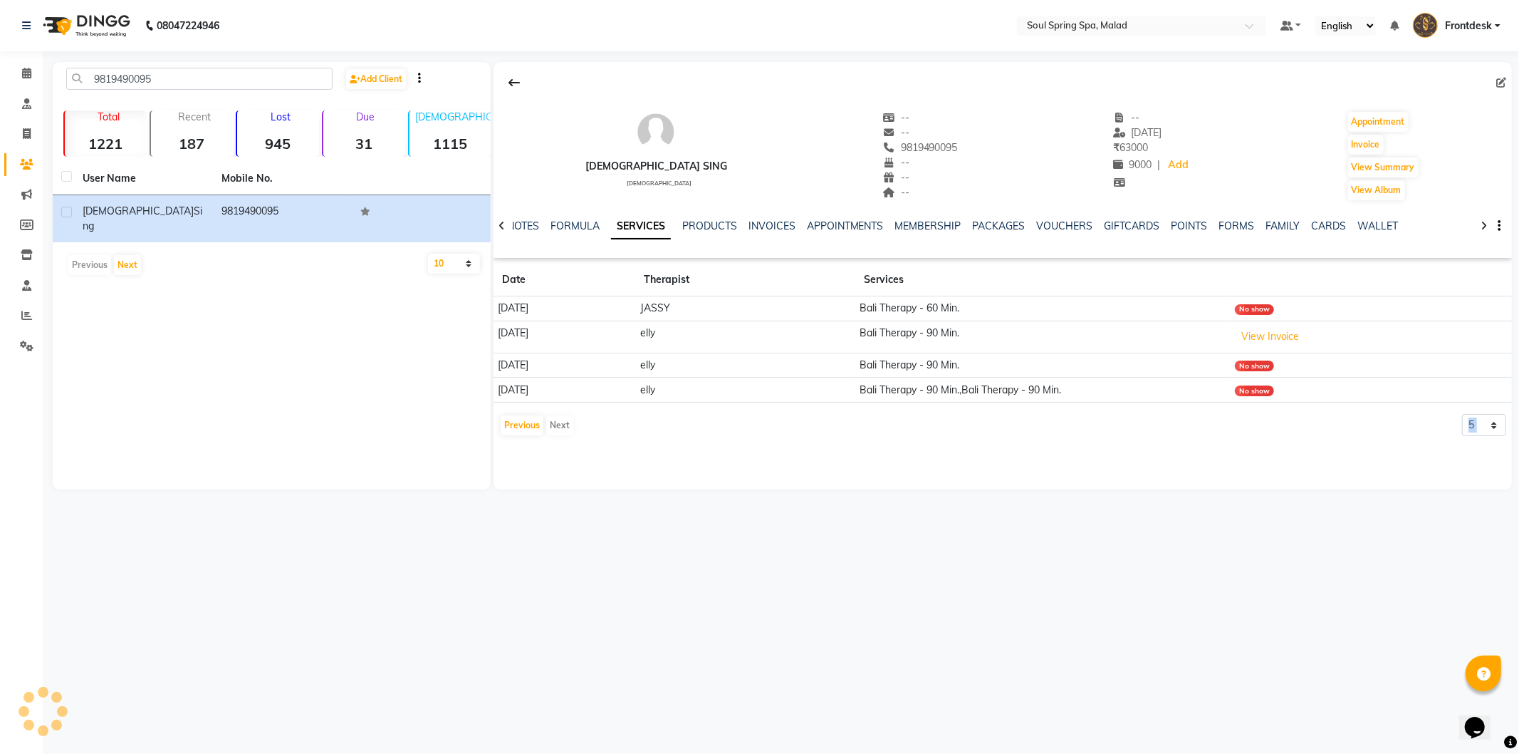
click at [560, 467] on div "[PERSON_NAME] sing [DEMOGRAPHIC_DATA] -- -- 9819490095 -- -- -- -- [DATE] ₹ 630…" at bounding box center [1003, 275] width 1018 height 427
click at [519, 437] on app-client-history "Date Therapist Services [DATE] JASSY Bali Therapy - 60 Min. No show [DATE] elly…" at bounding box center [1003, 350] width 1018 height 173
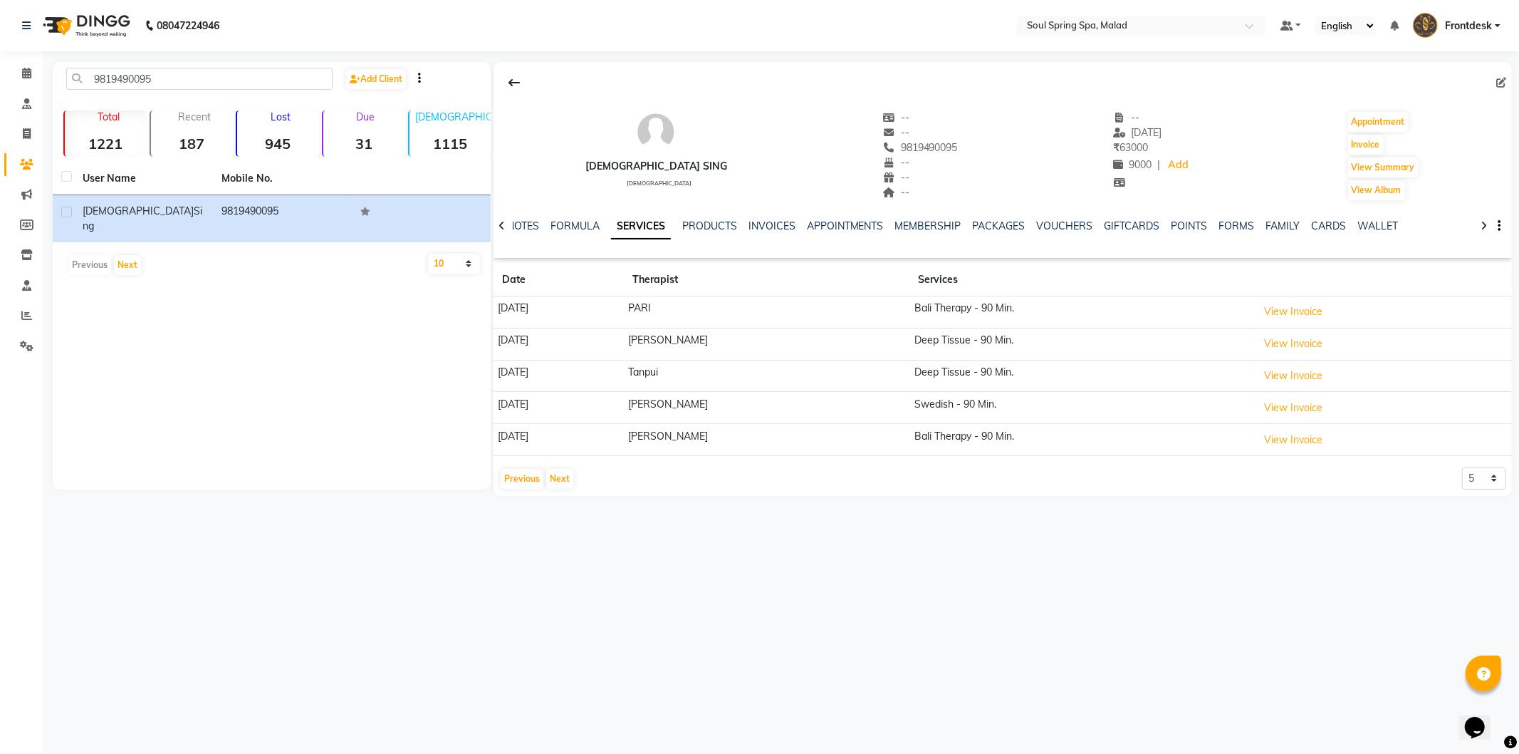
click at [521, 424] on td "[DATE]" at bounding box center [559, 440] width 130 height 32
click at [20, 71] on span at bounding box center [26, 74] width 25 height 16
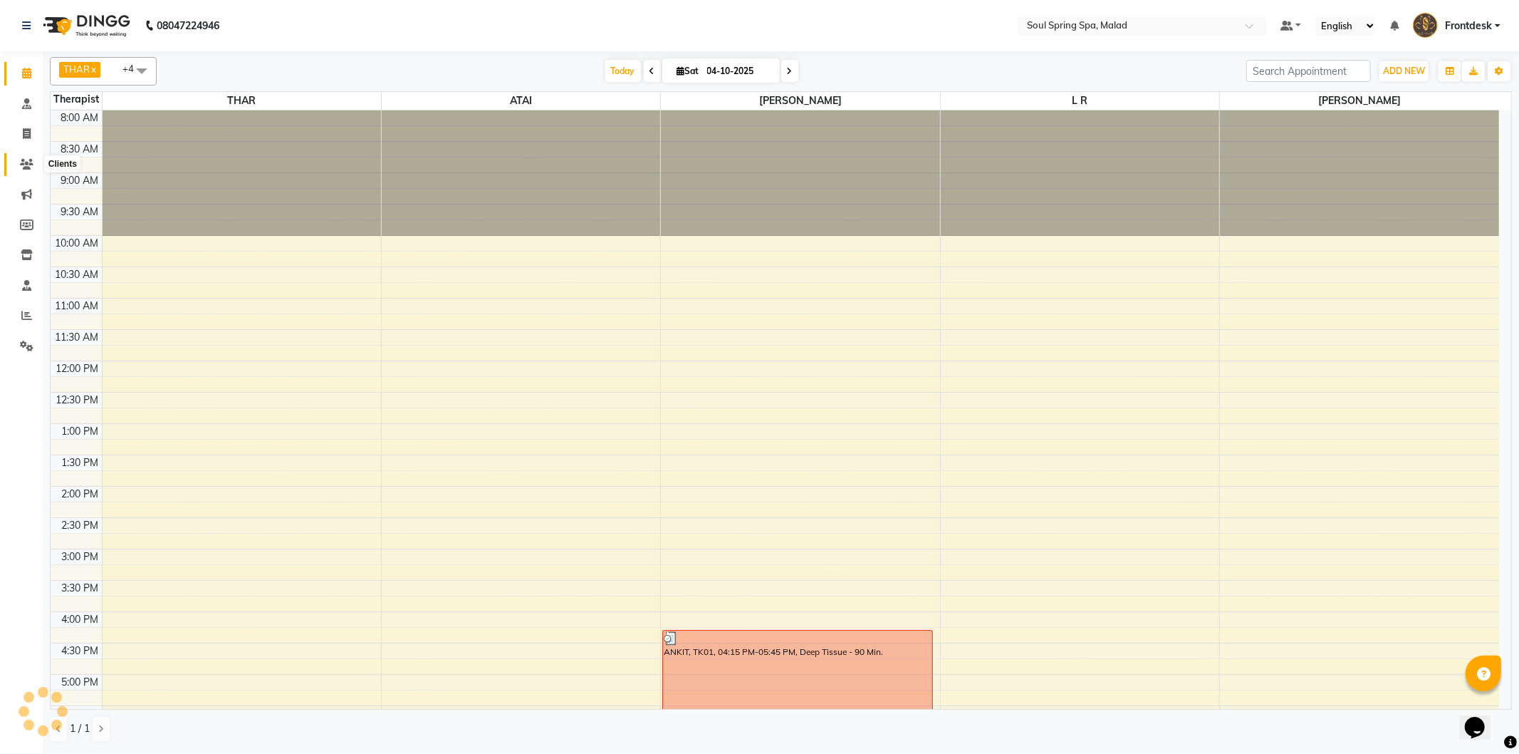
click at [24, 165] on icon at bounding box center [27, 164] width 14 height 11
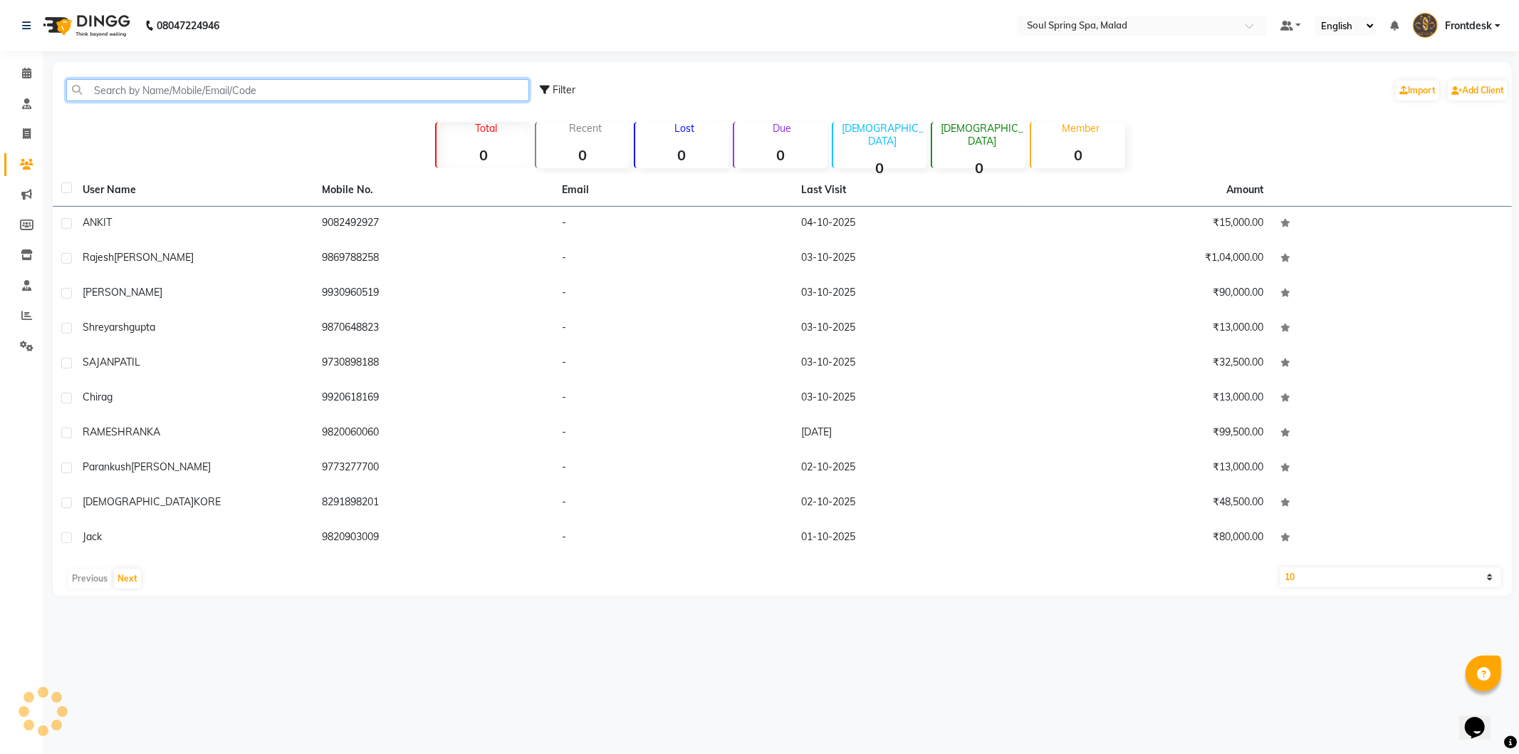
click at [196, 88] on input "text" at bounding box center [297, 90] width 463 height 22
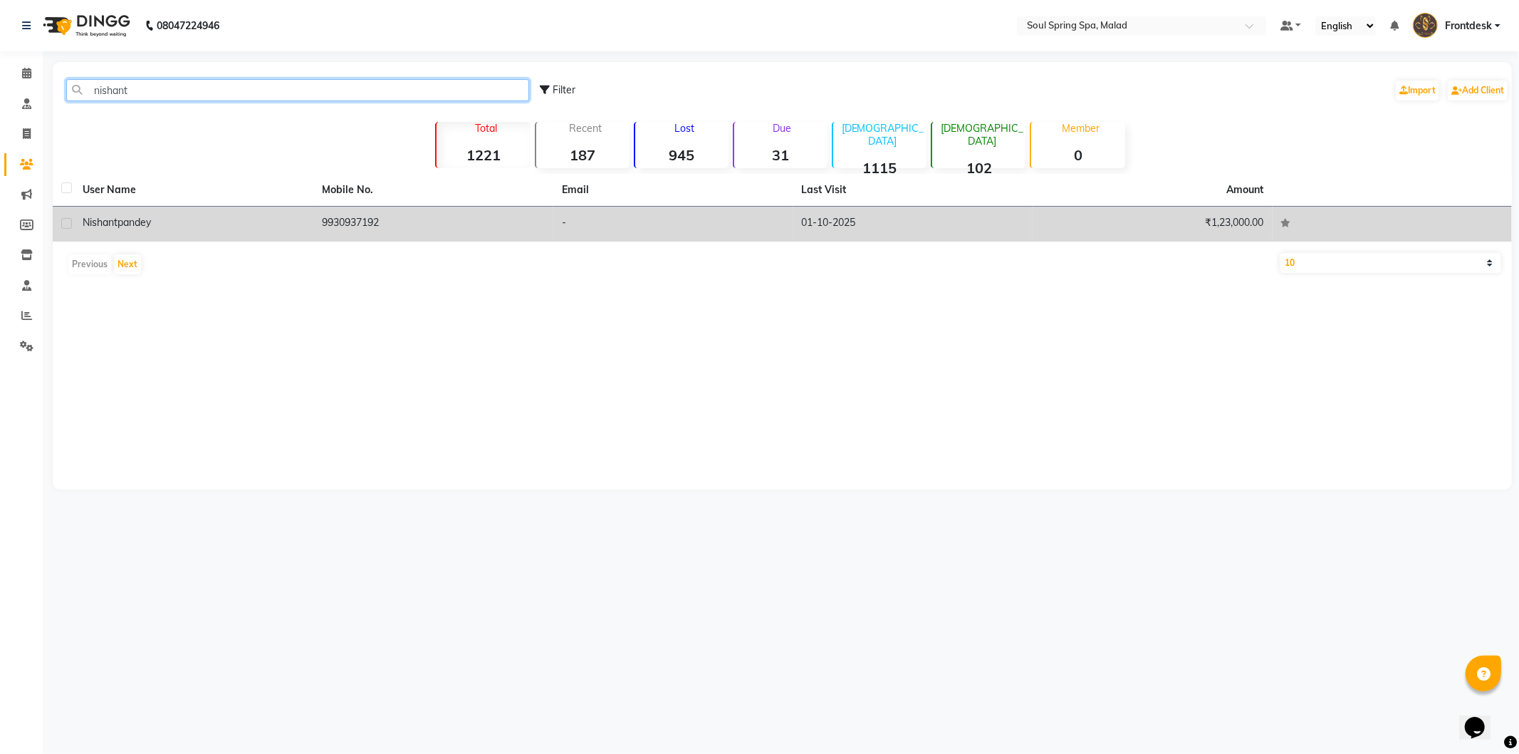
type input "nishant"
click at [806, 230] on td "01-10-2025" at bounding box center [913, 224] width 240 height 35
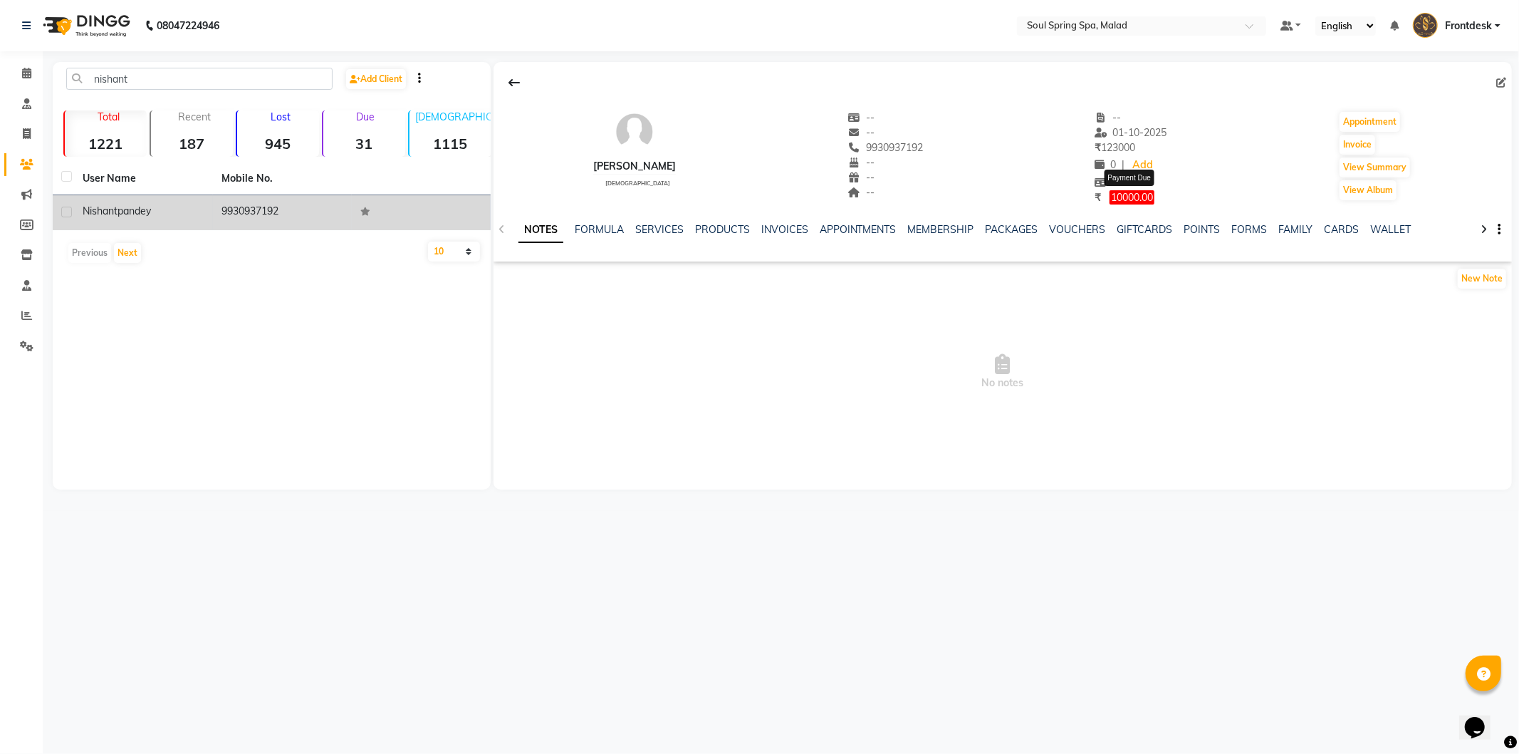
click at [1124, 194] on span "10000.00" at bounding box center [1132, 197] width 45 height 14
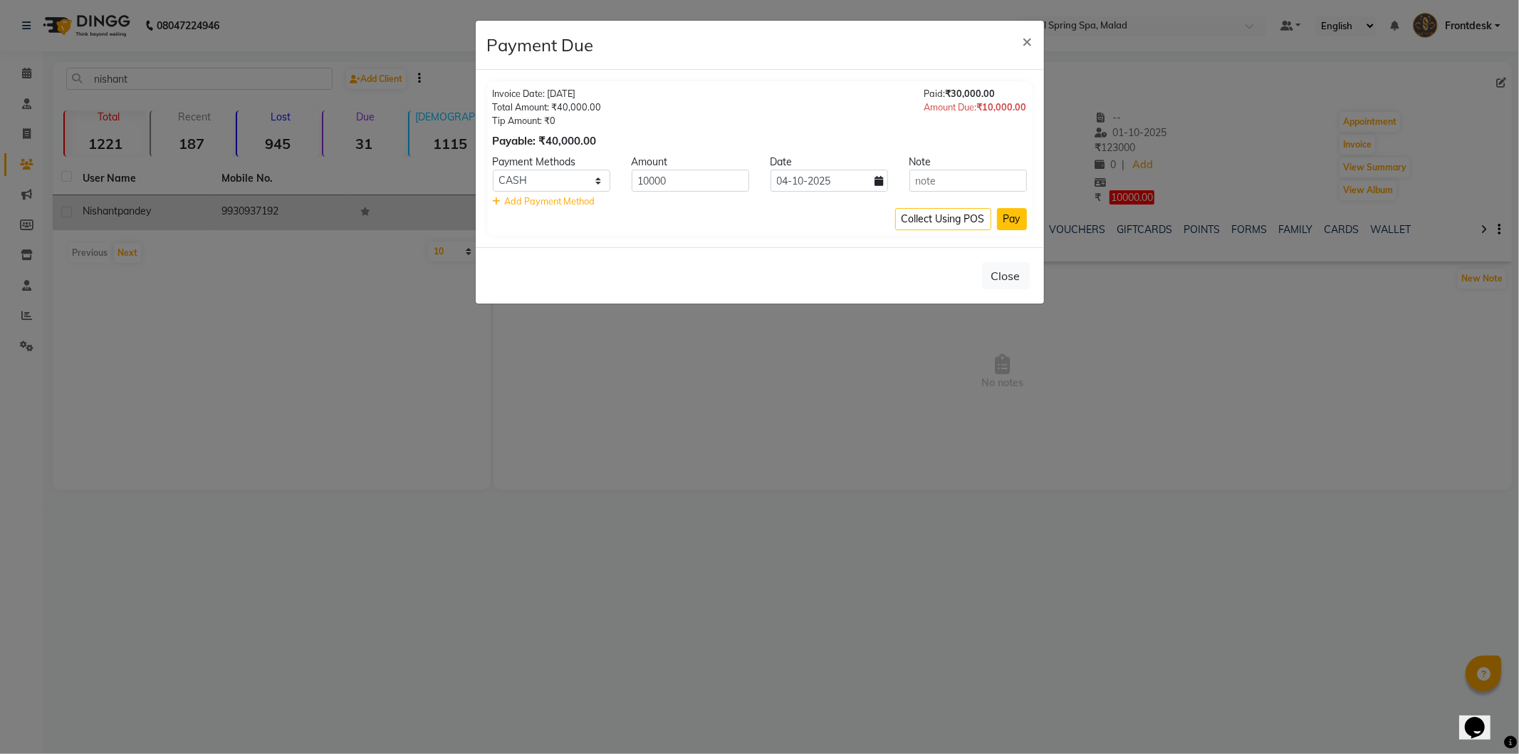
click at [1011, 224] on button "Pay" at bounding box center [1012, 219] width 30 height 22
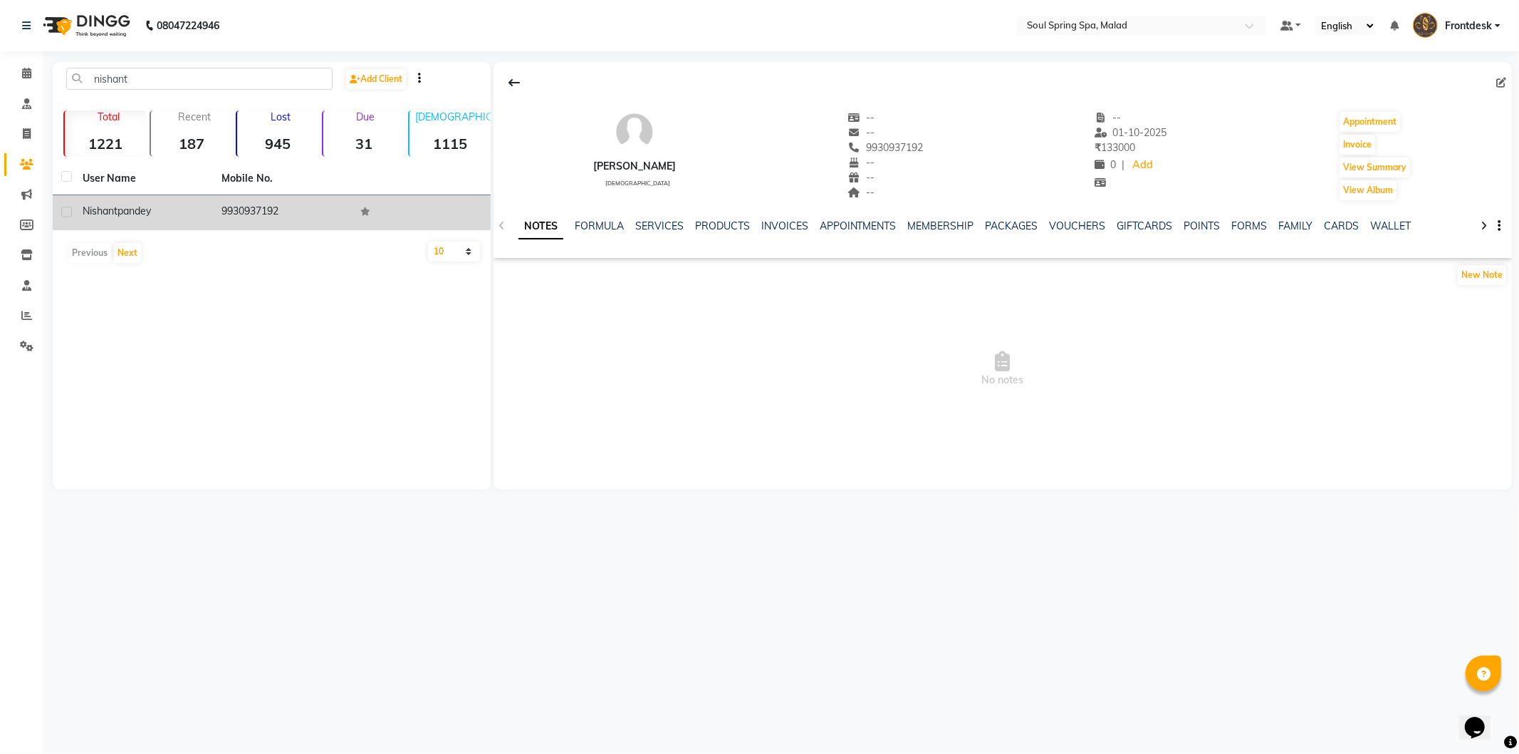
drag, startPoint x: 1097, startPoint y: 16, endPoint x: 715, endPoint y: 20, distance: 381.8
click at [715, 20] on nav "08047224946 Select Location × Soul Spring Spa, Malad Default Panel My Panel Eng…" at bounding box center [759, 25] width 1519 height 51
click at [24, 57] on div "Calendar Consultation Invoice Clients Marketing Members Inventory Staff Reports…" at bounding box center [96, 387] width 192 height 692
click at [29, 77] on icon at bounding box center [26, 73] width 9 height 11
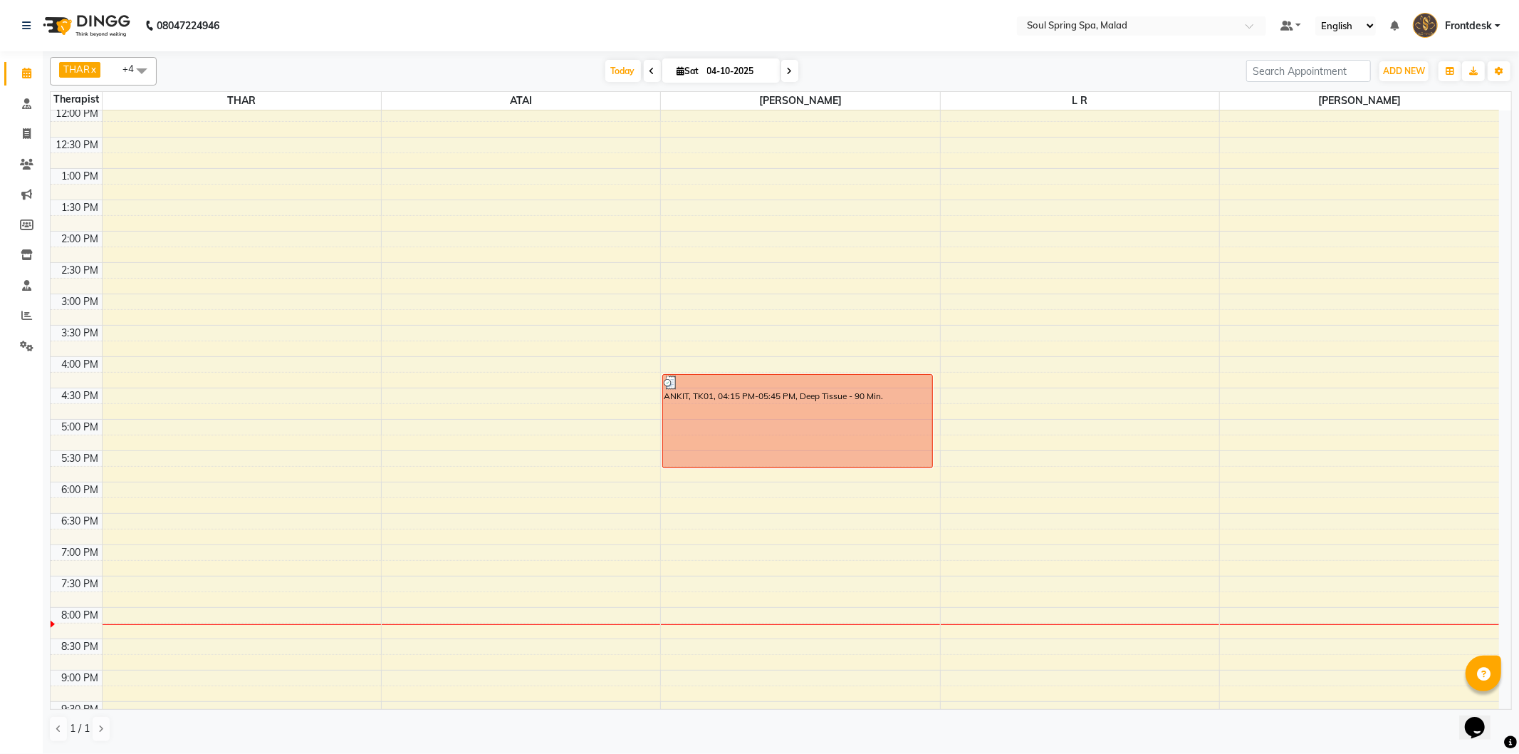
scroll to position [282, 0]
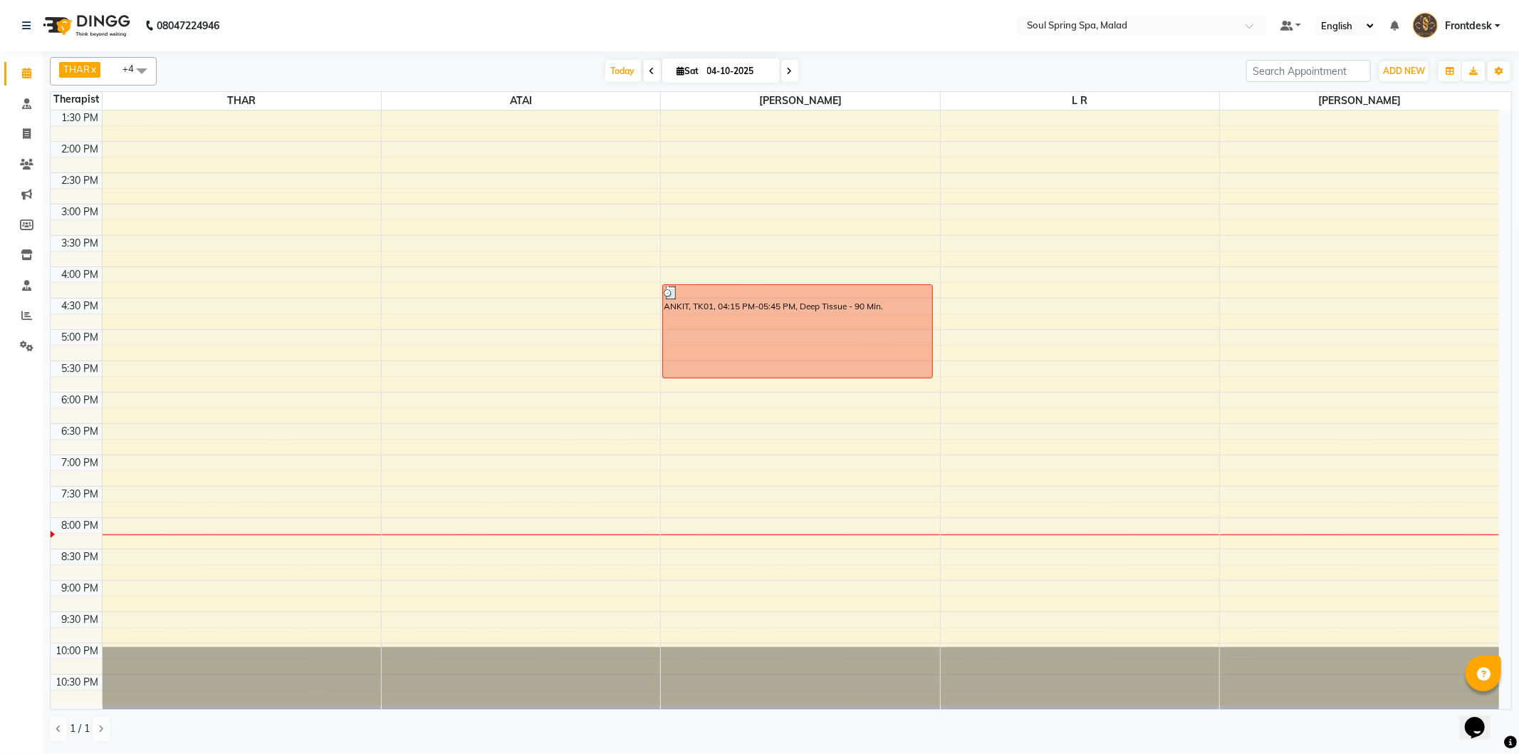
click at [328, 373] on div "9:00 AM 9:30 AM 10:00 AM 10:30 AM 11:00 AM 11:30 AM 12:00 PM 12:30 PM 1:00 PM 1…" at bounding box center [775, 266] width 1449 height 877
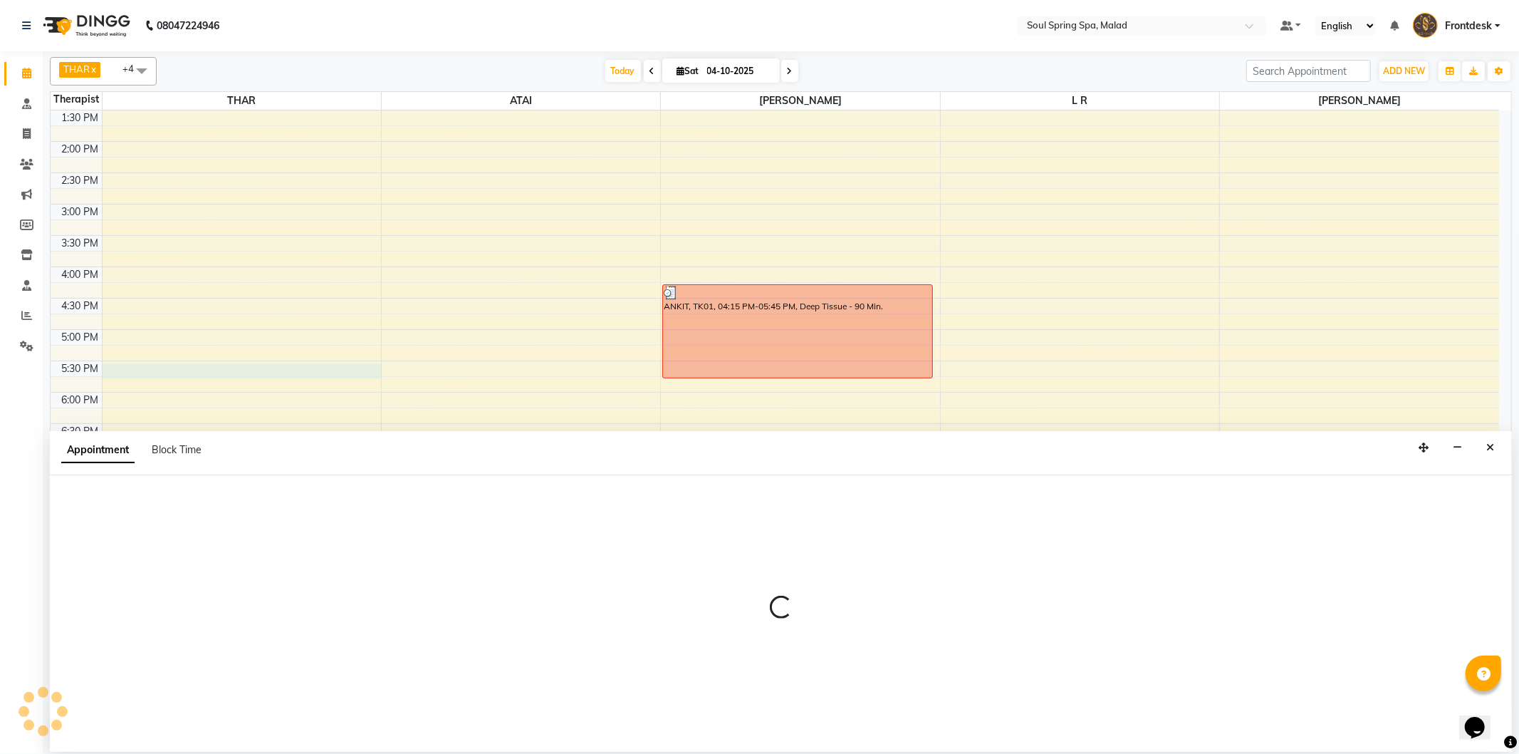
select select "81964"
select select "1050"
select select "tentative"
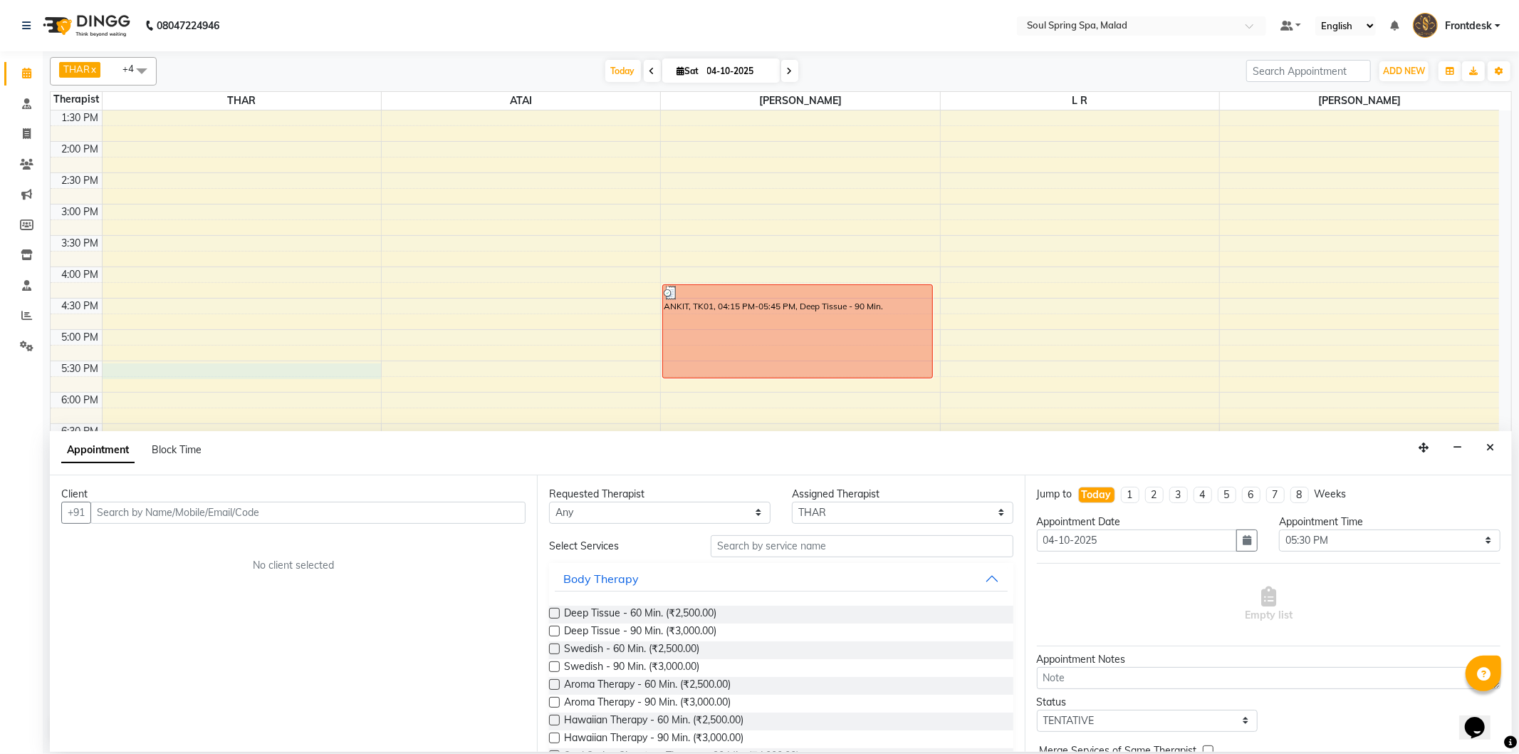
drag, startPoint x: 447, startPoint y: 511, endPoint x: 445, endPoint y: 497, distance: 13.7
click at [447, 508] on input "text" at bounding box center [307, 512] width 435 height 22
type input "g"
click at [481, 519] on input "g" at bounding box center [307, 512] width 435 height 22
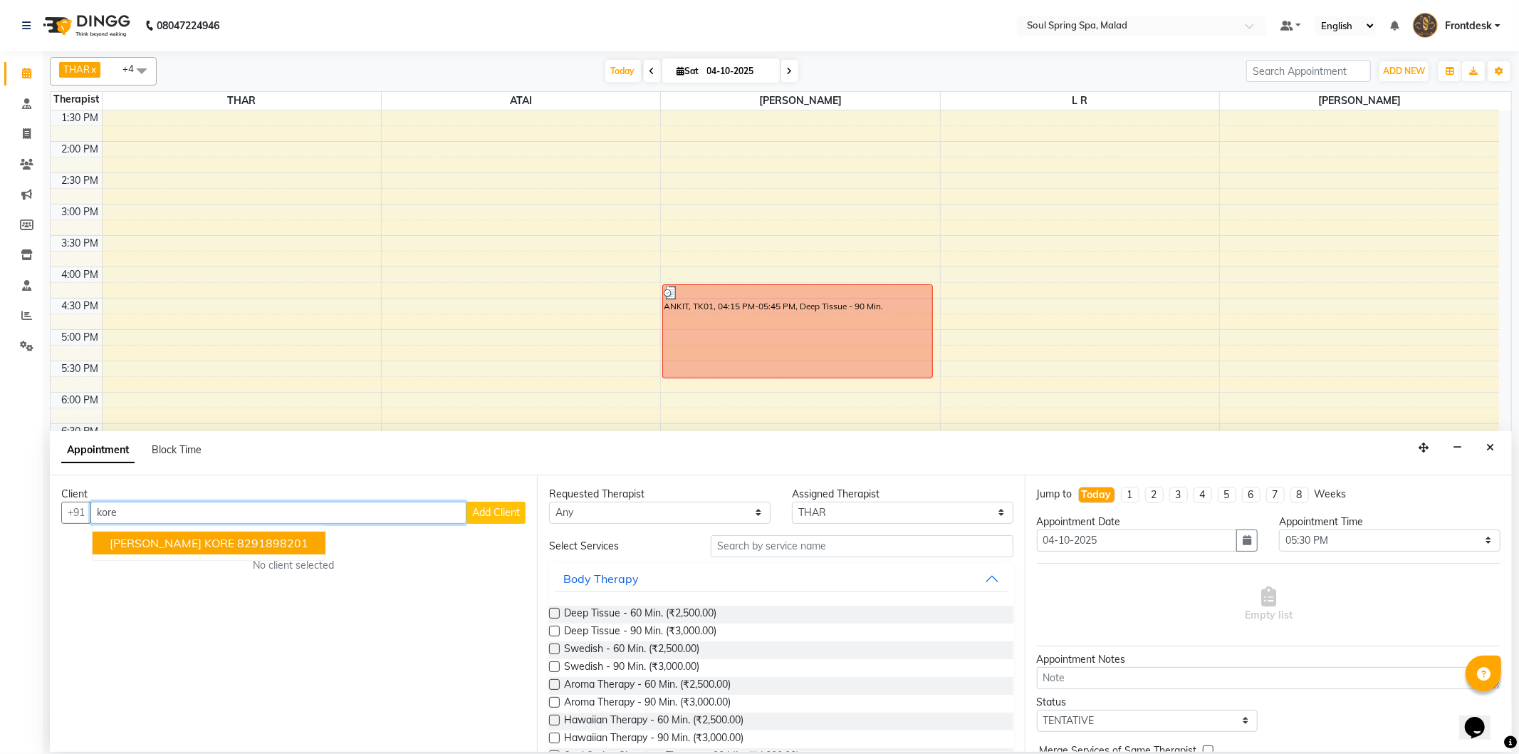
click at [265, 539] on button "[PERSON_NAME] KORE 8291898201" at bounding box center [209, 542] width 233 height 23
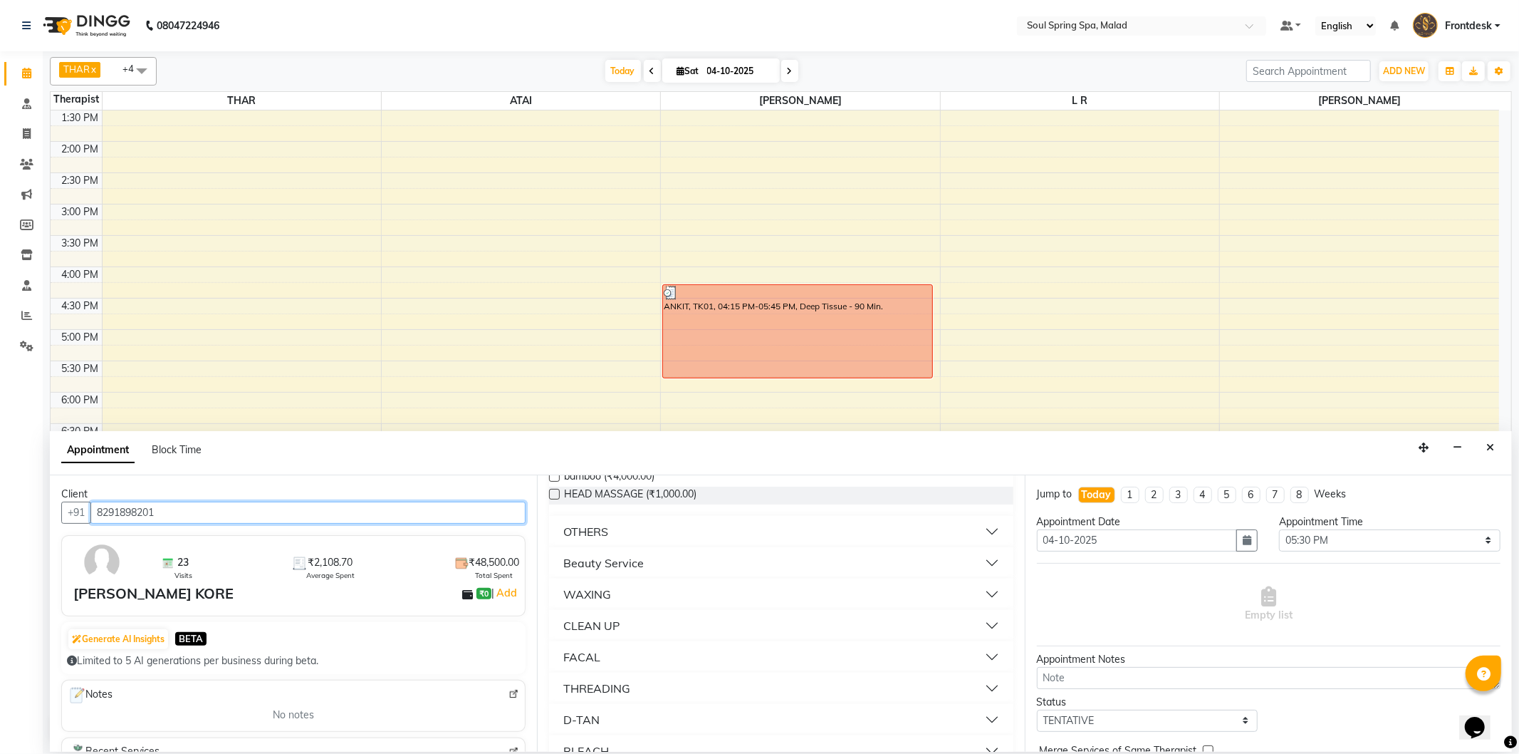
scroll to position [608, 0]
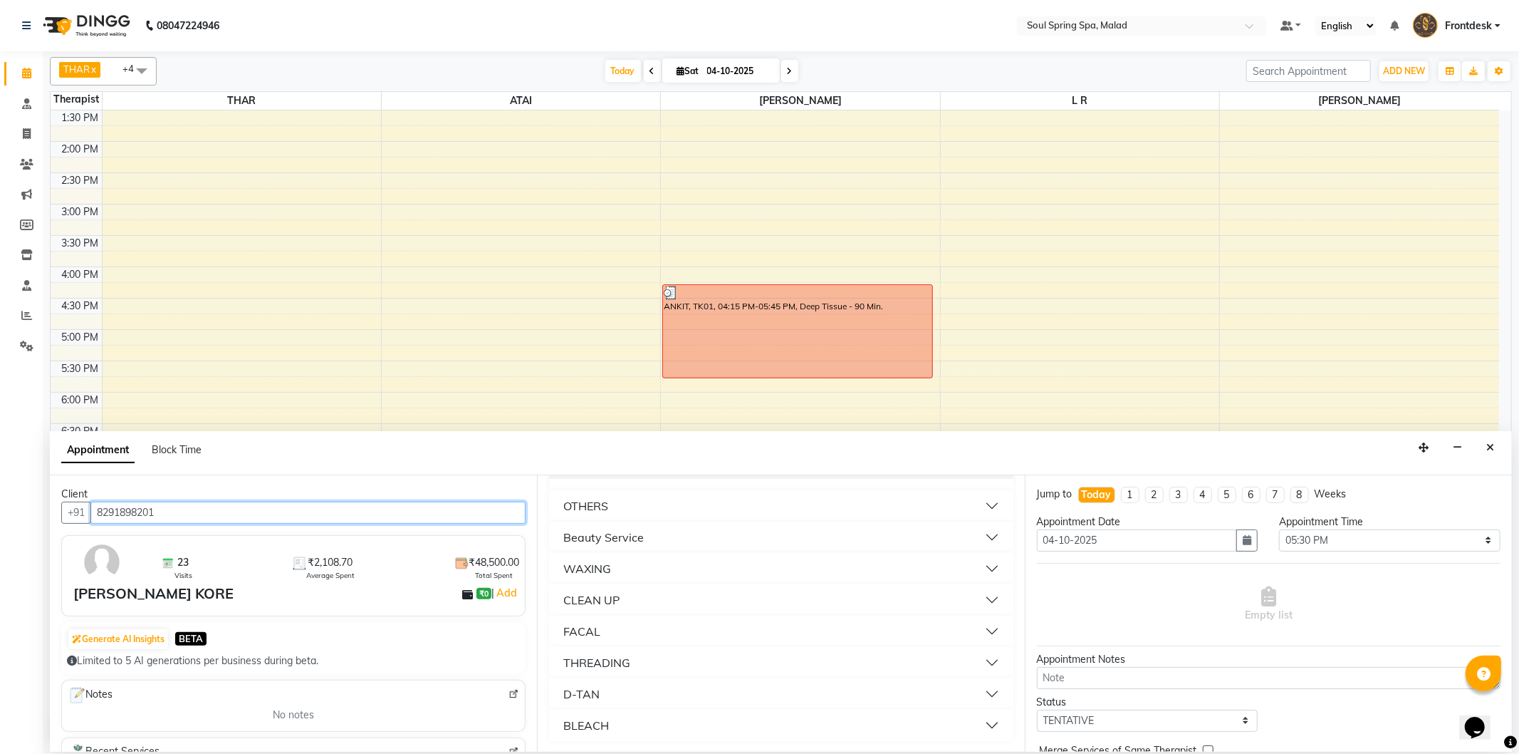
type input "8291898201"
click at [682, 638] on button "FACAL" at bounding box center [781, 631] width 452 height 26
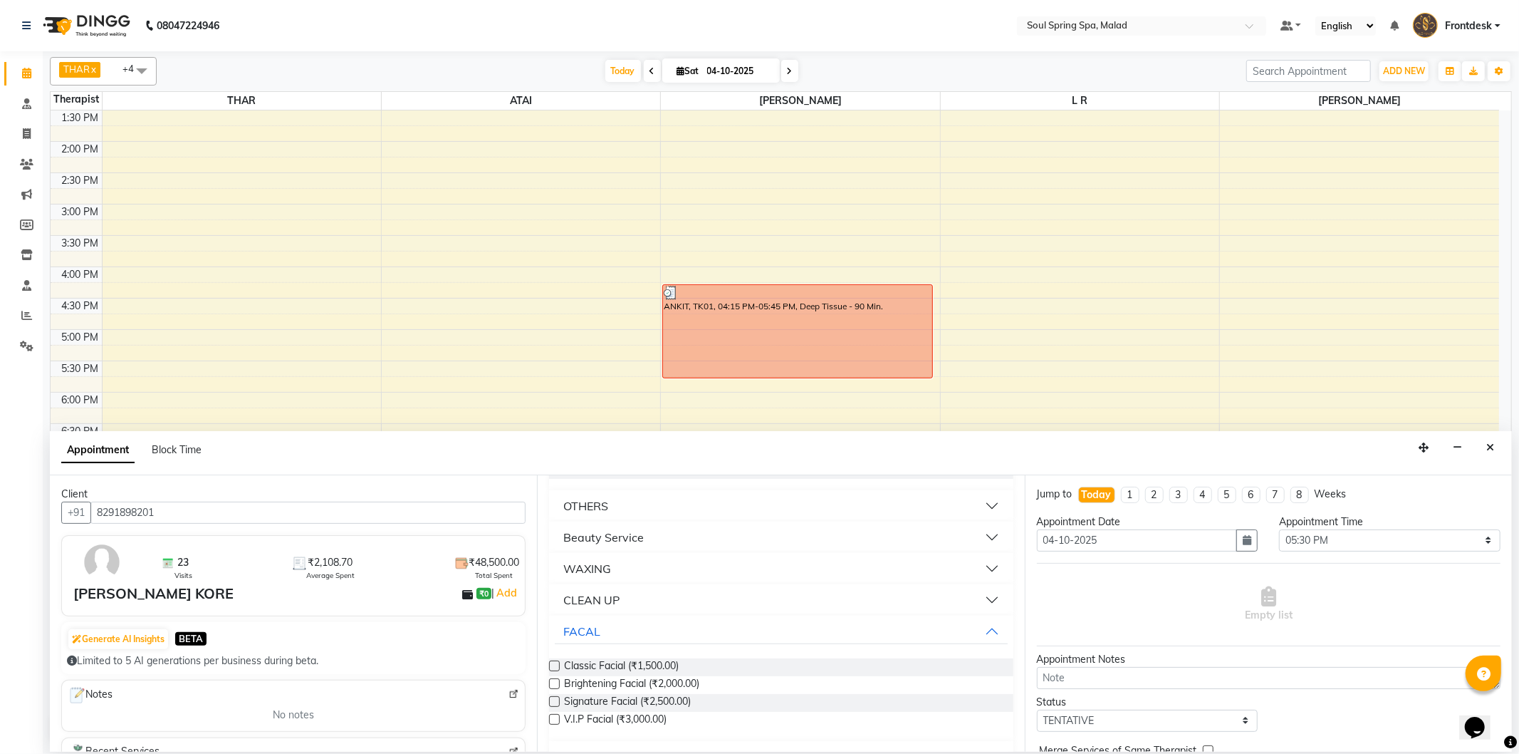
click at [557, 685] on label at bounding box center [554, 683] width 11 height 11
click at [557, 685] on input "checkbox" at bounding box center [553, 684] width 9 height 9
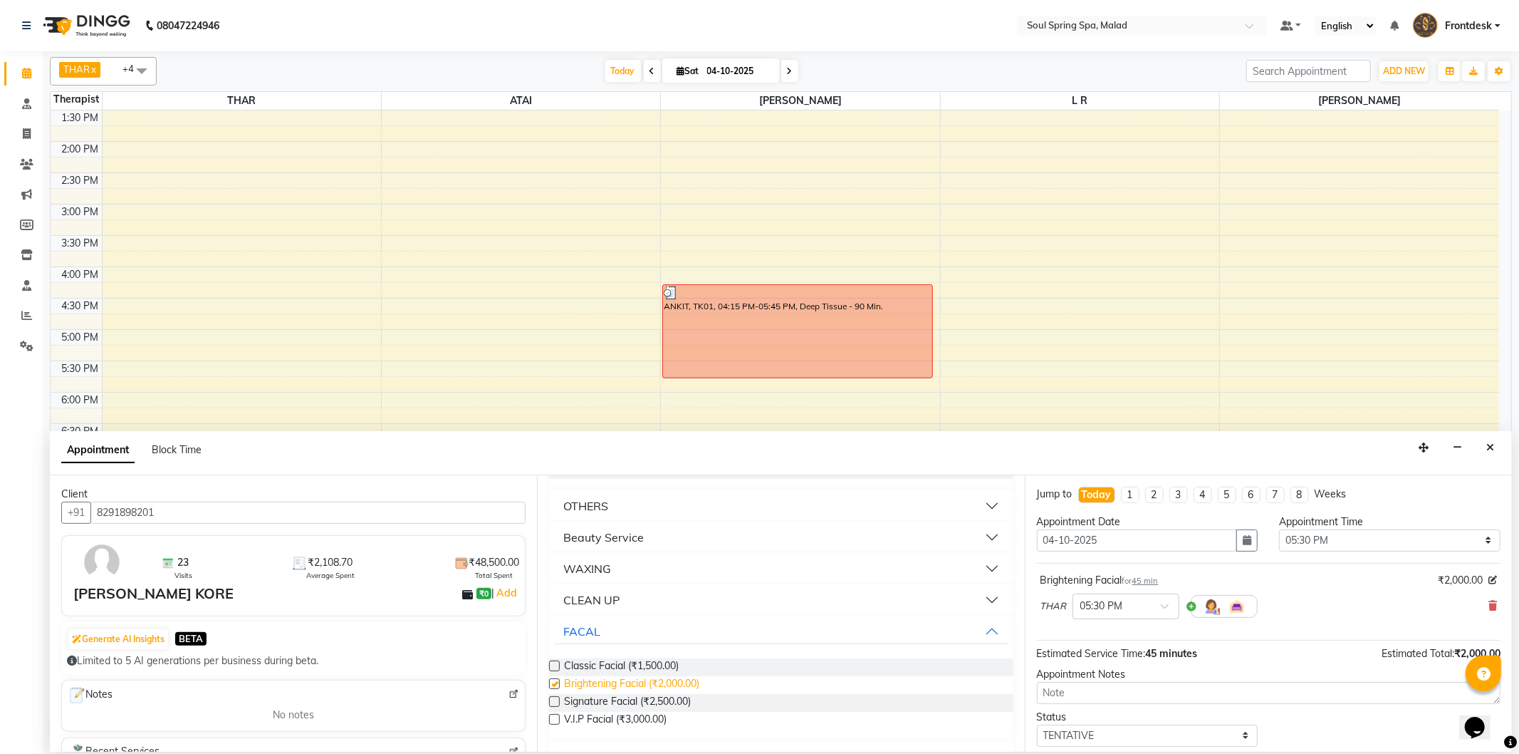
checkbox input "false"
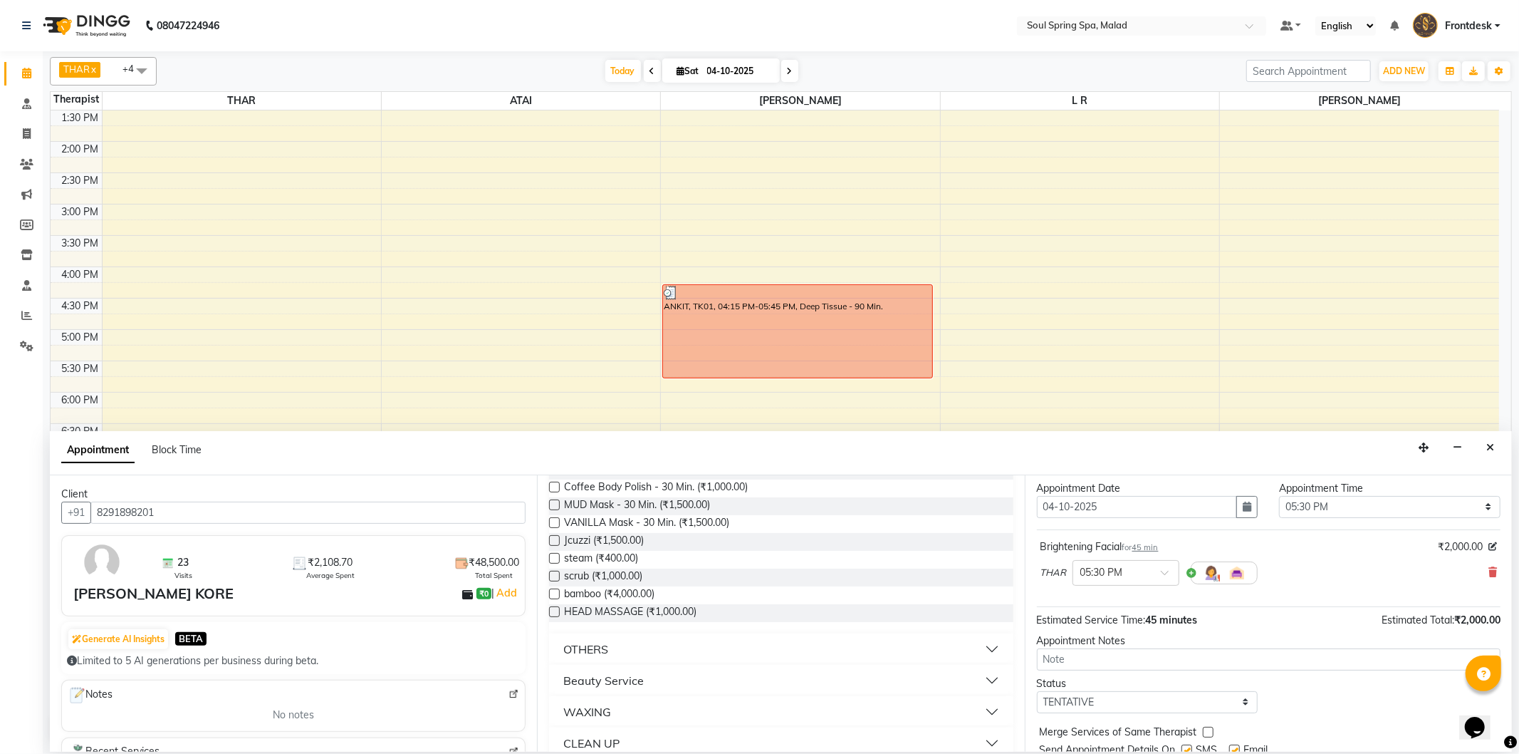
scroll to position [85, 0]
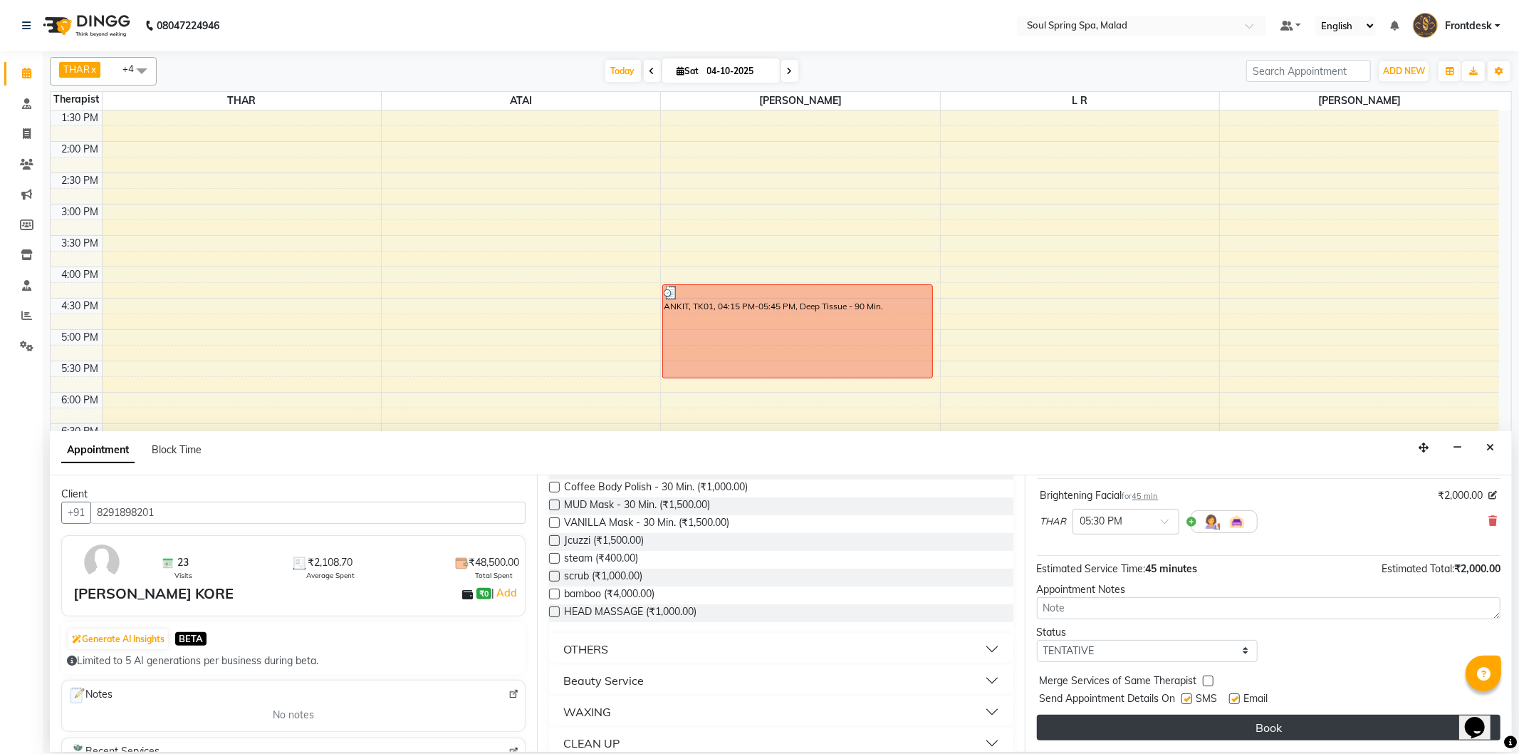
click at [1318, 721] on button "Book" at bounding box center [1269, 727] width 464 height 26
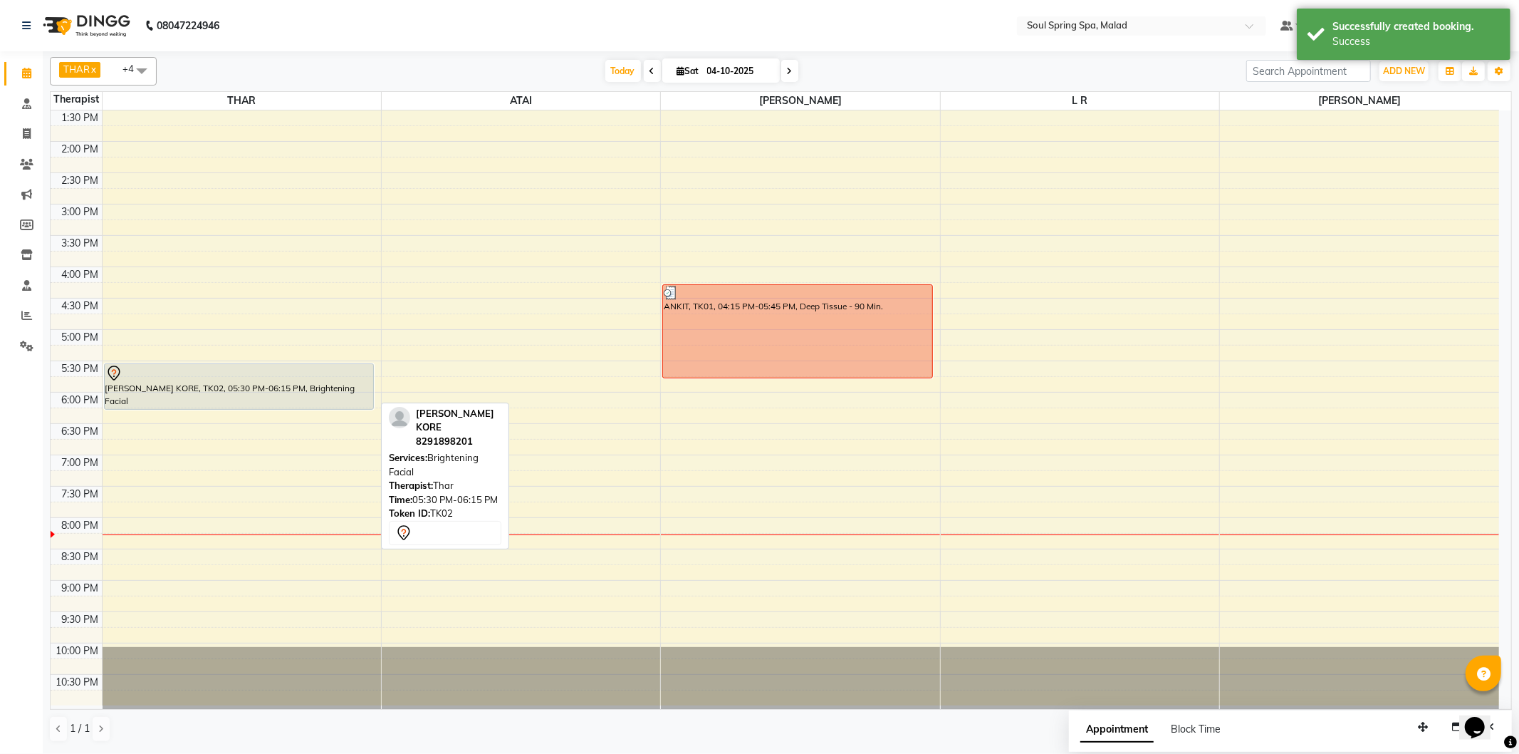
click at [314, 365] on div at bounding box center [239, 373] width 268 height 17
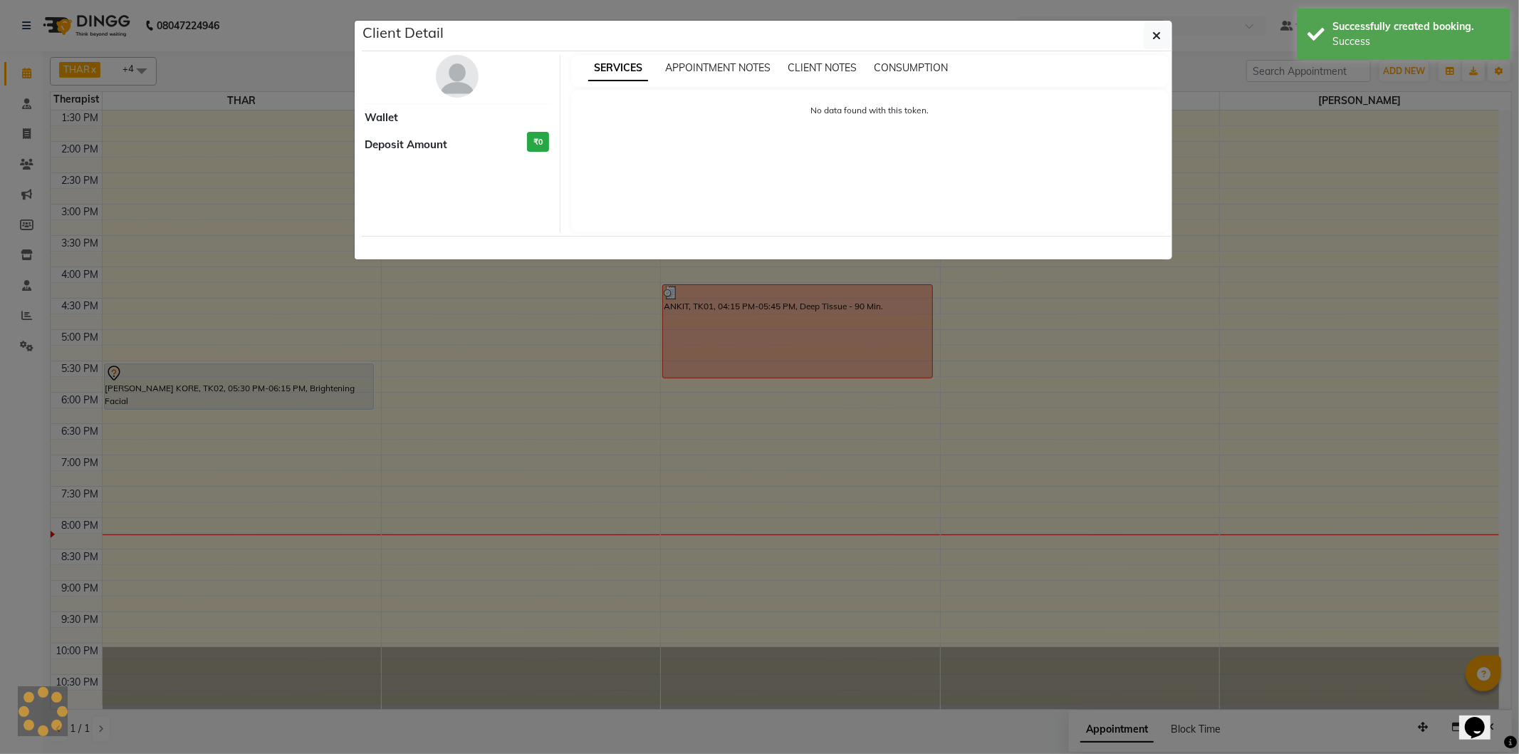
select select "7"
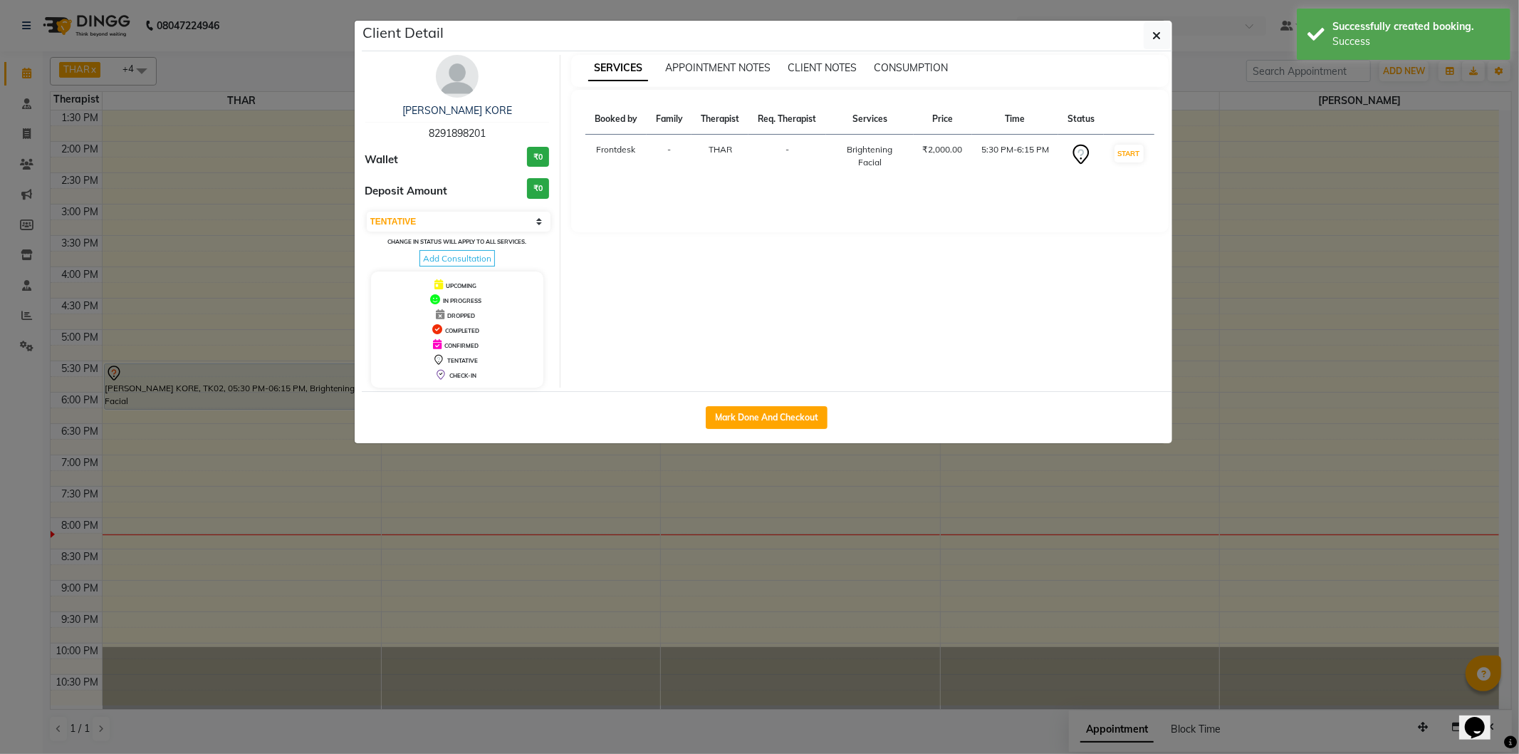
drag, startPoint x: 799, startPoint y: 415, endPoint x: 744, endPoint y: 402, distance: 56.9
click at [798, 413] on button "Mark Done And Checkout" at bounding box center [767, 417] width 122 height 23
select select "4947"
select select "service"
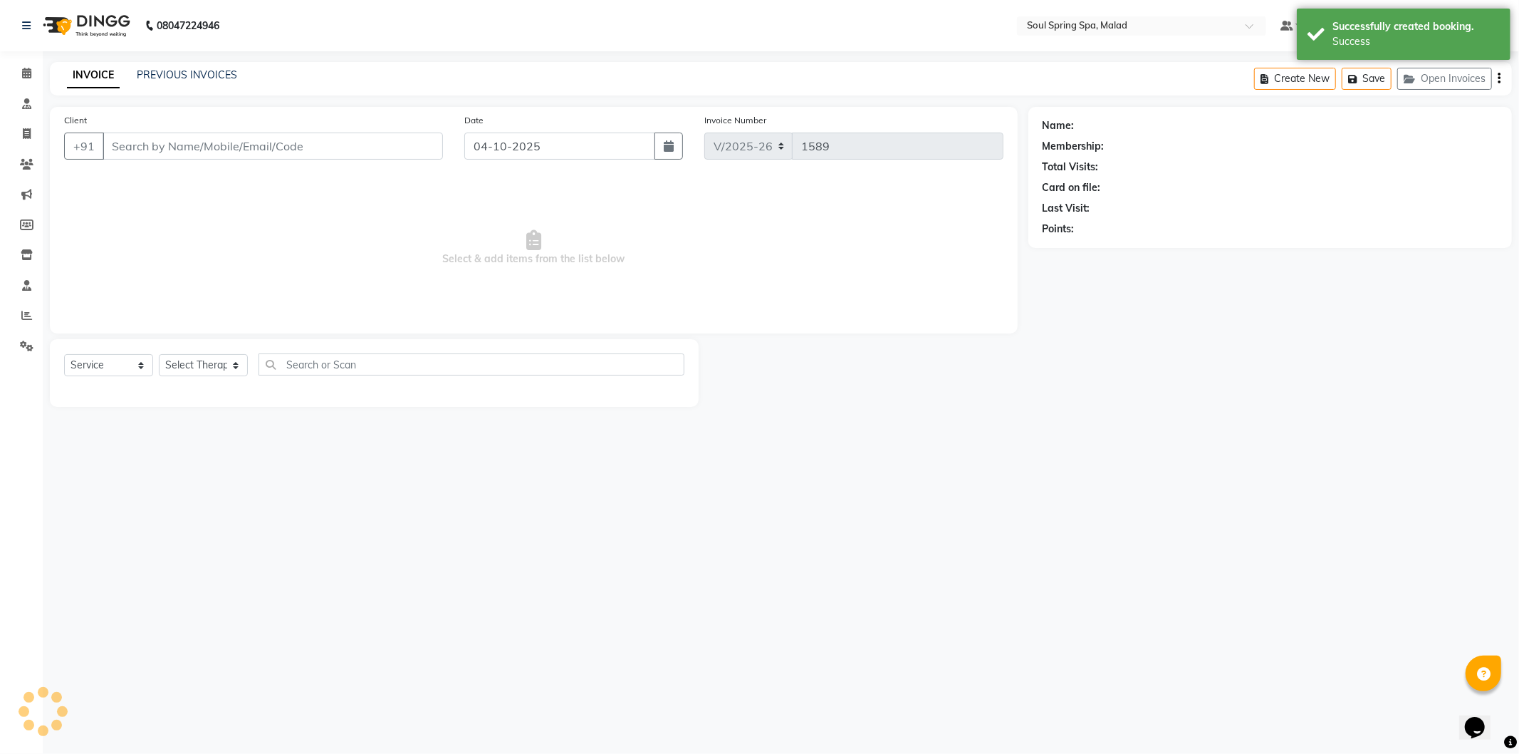
type input "8291898201"
select select "81964"
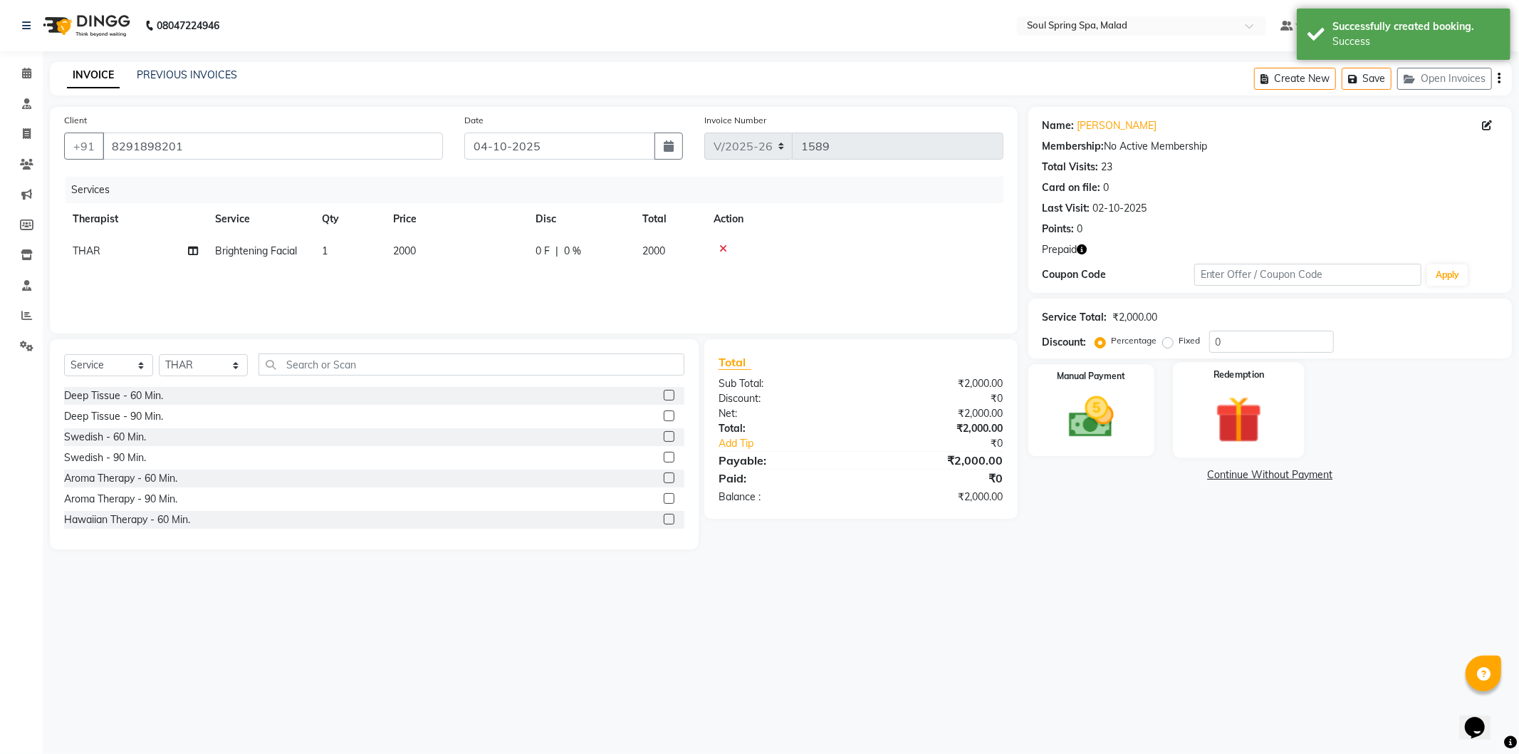
click at [1219, 434] on img at bounding box center [1239, 419] width 76 height 58
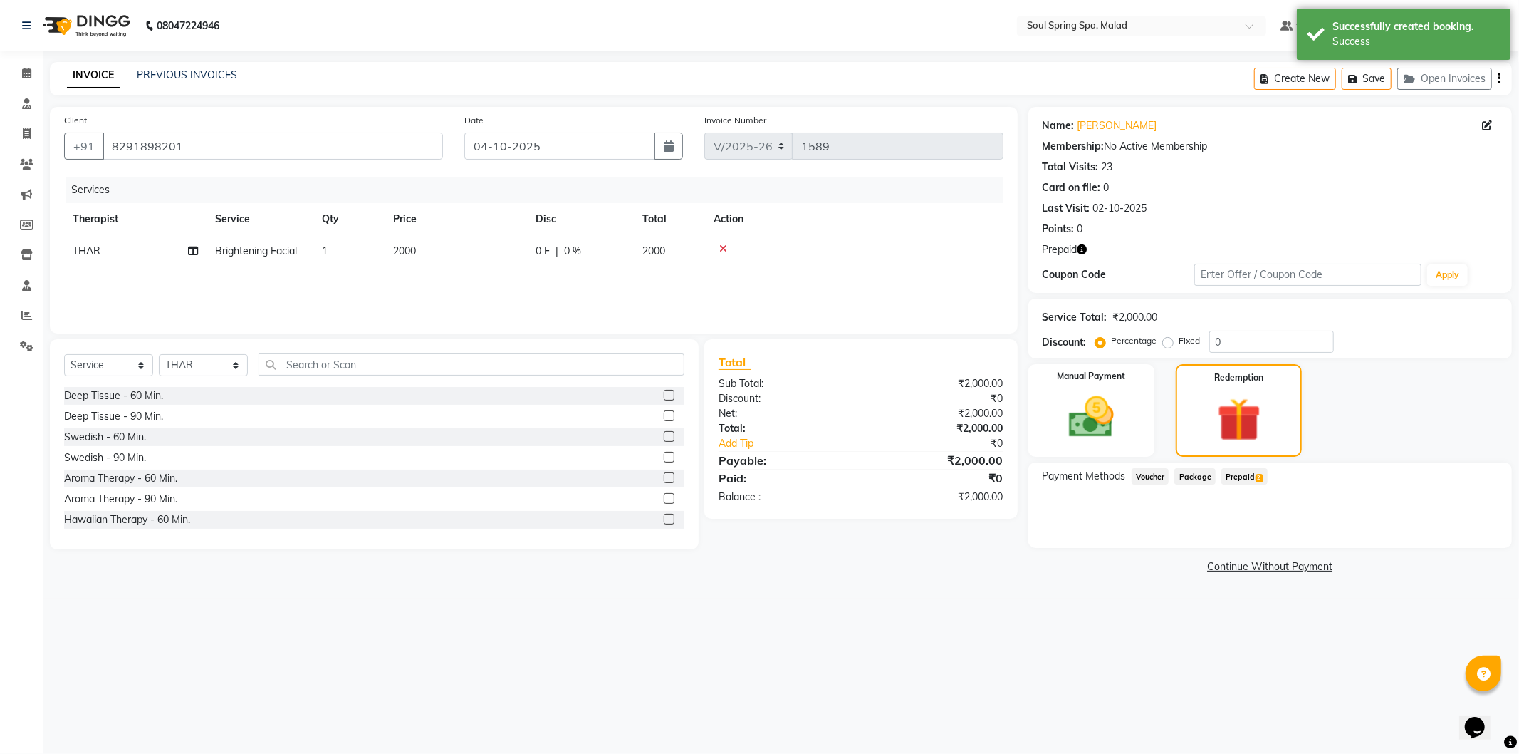
click at [1236, 471] on span "Prepaid 2" at bounding box center [1244, 476] width 46 height 16
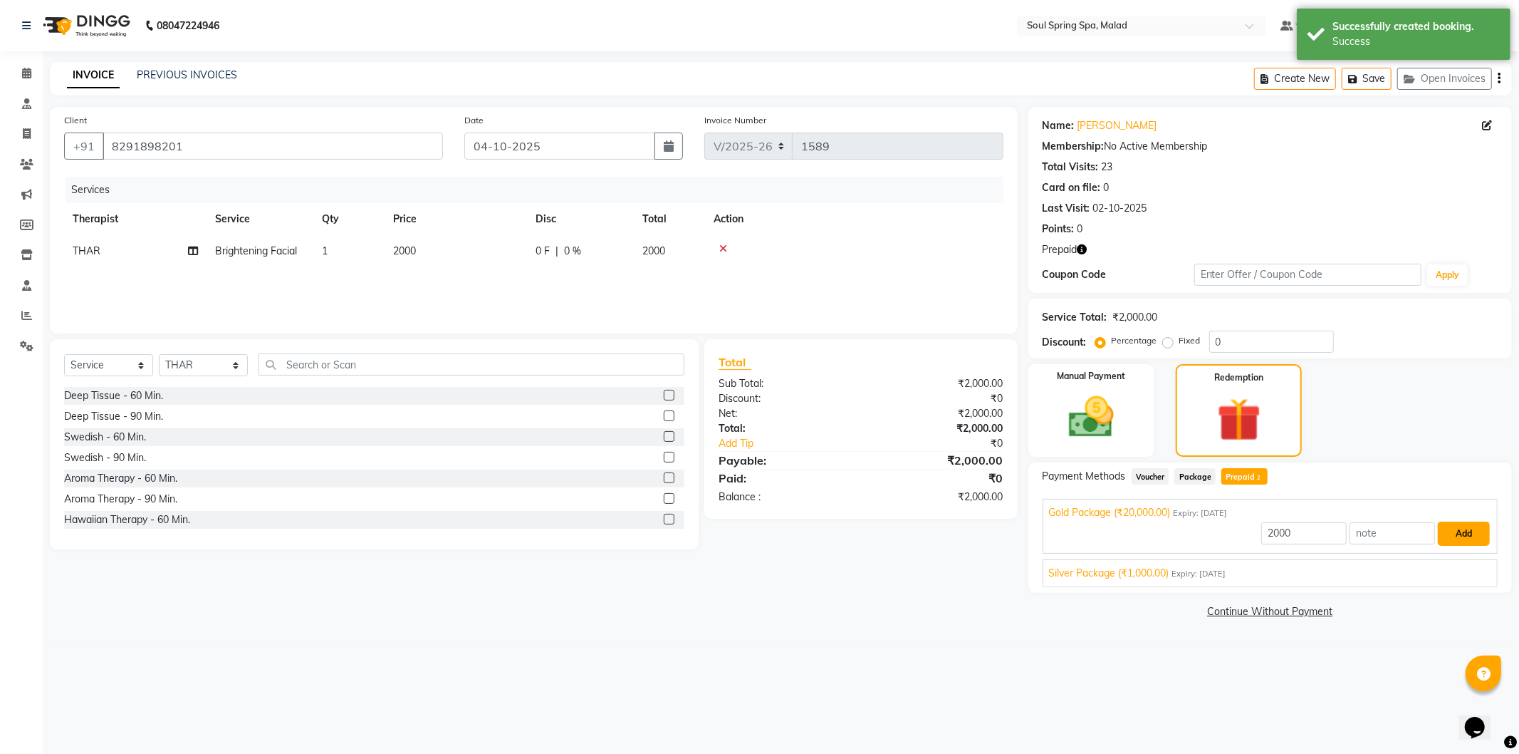
drag, startPoint x: 1440, startPoint y: 533, endPoint x: 1432, endPoint y: 537, distance: 9.6
click at [1439, 533] on button "Add" at bounding box center [1464, 533] width 52 height 24
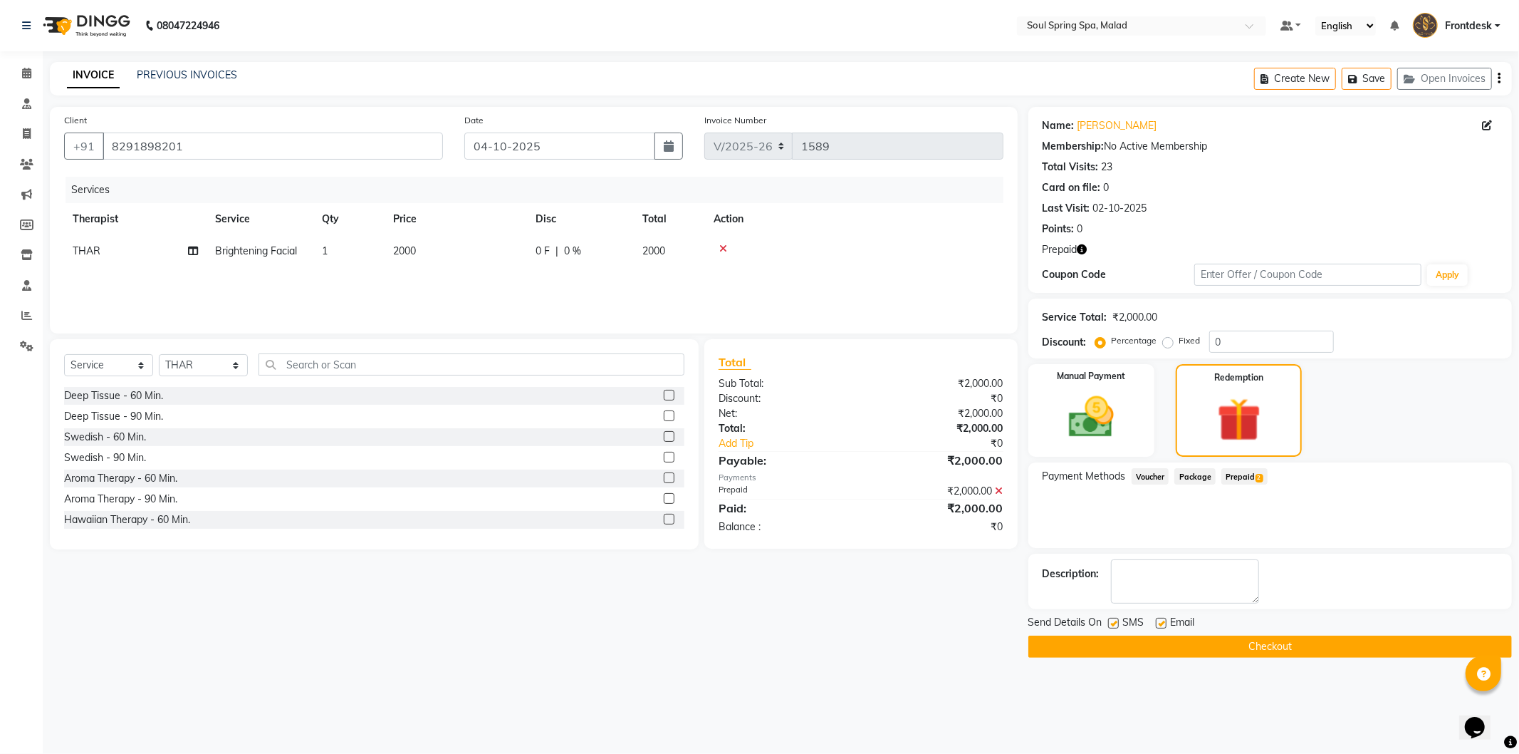
click at [1162, 624] on label at bounding box center [1161, 623] width 11 height 11
click at [1162, 624] on input "checkbox" at bounding box center [1160, 623] width 9 height 9
checkbox input "false"
click at [1106, 623] on div "Send Details On SMS Email" at bounding box center [1270, 624] width 484 height 18
click at [1113, 618] on label at bounding box center [1113, 623] width 11 height 11
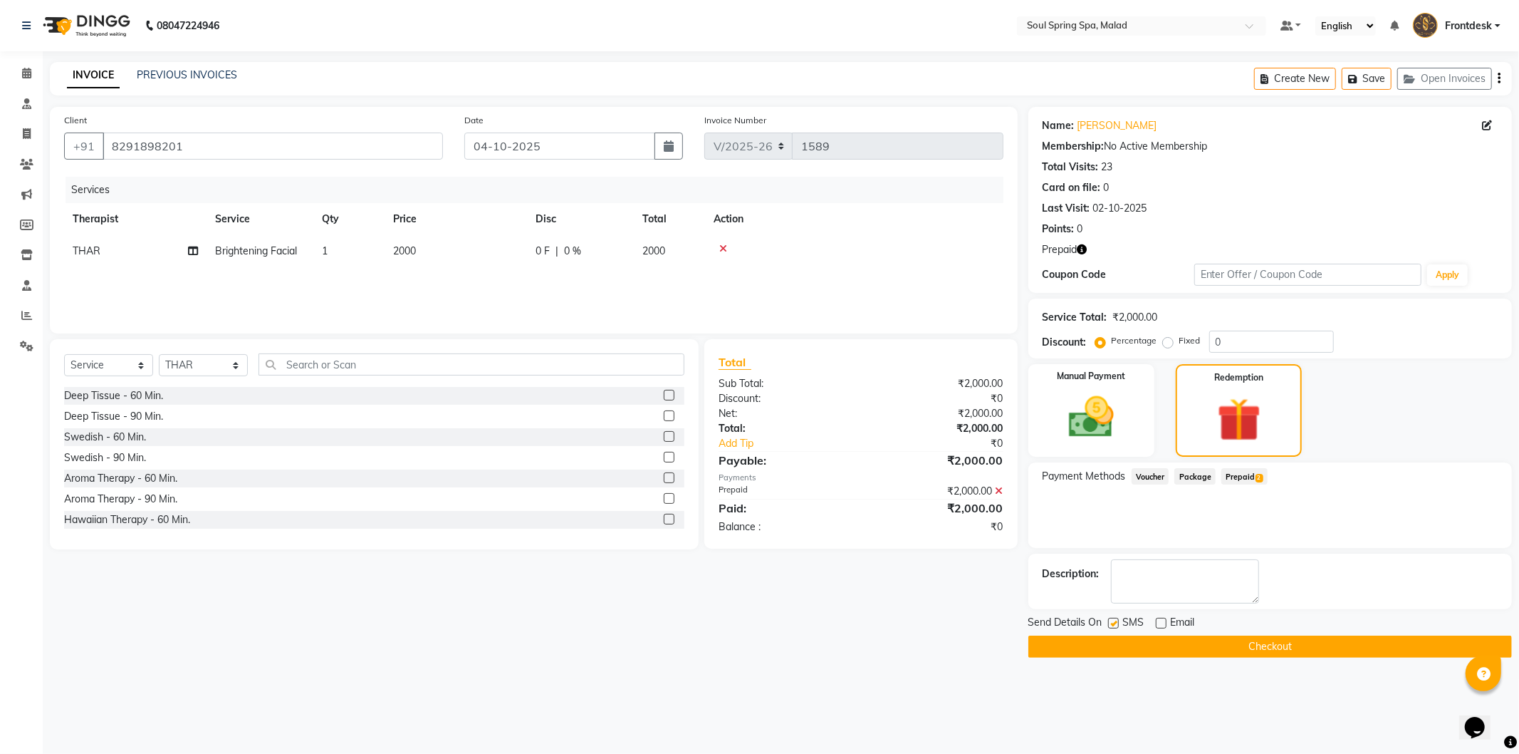
click at [1113, 619] on input "checkbox" at bounding box center [1112, 623] width 9 height 9
checkbox input "false"
click at [1106, 642] on button "Checkout" at bounding box center [1270, 646] width 484 height 22
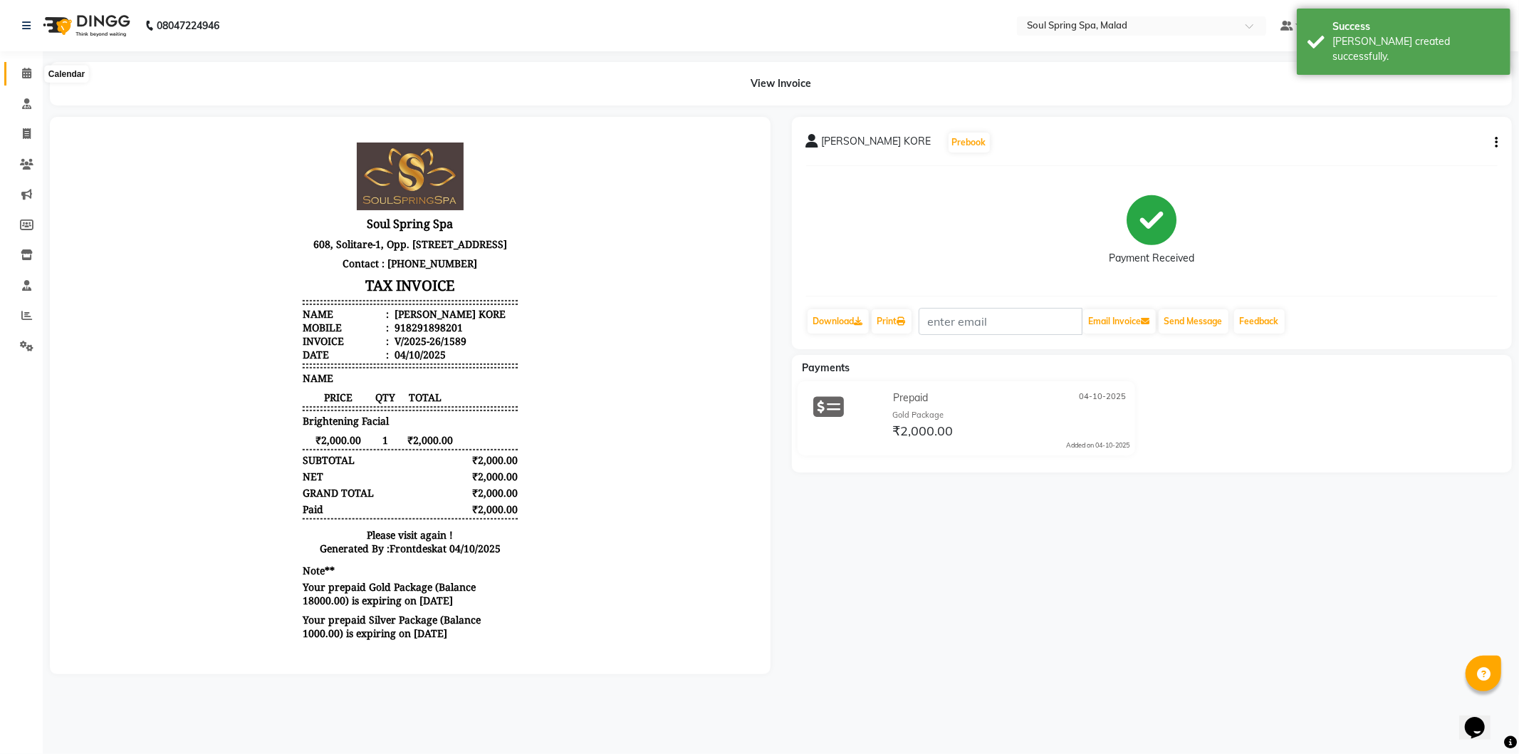
click at [24, 78] on icon at bounding box center [26, 73] width 9 height 11
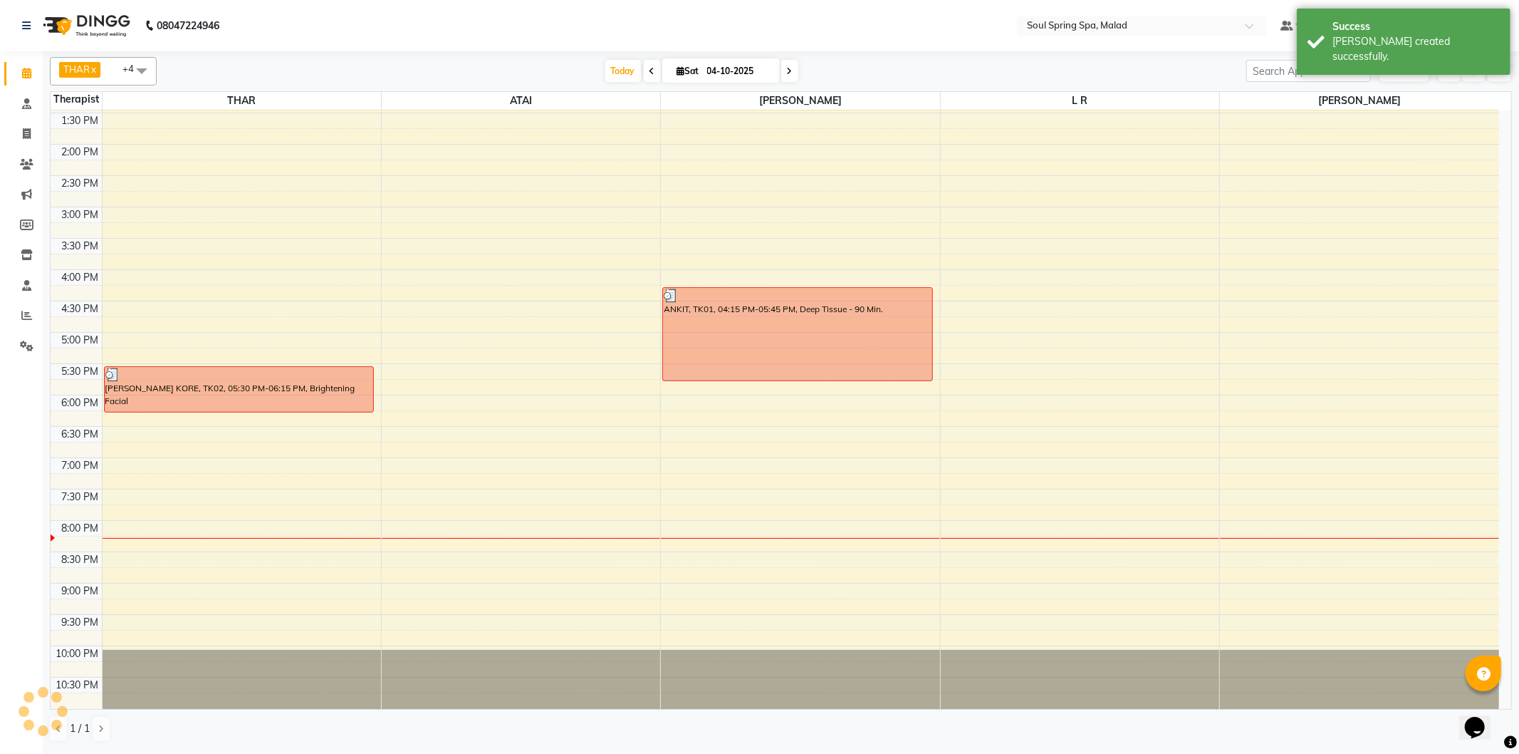
scroll to position [282, 0]
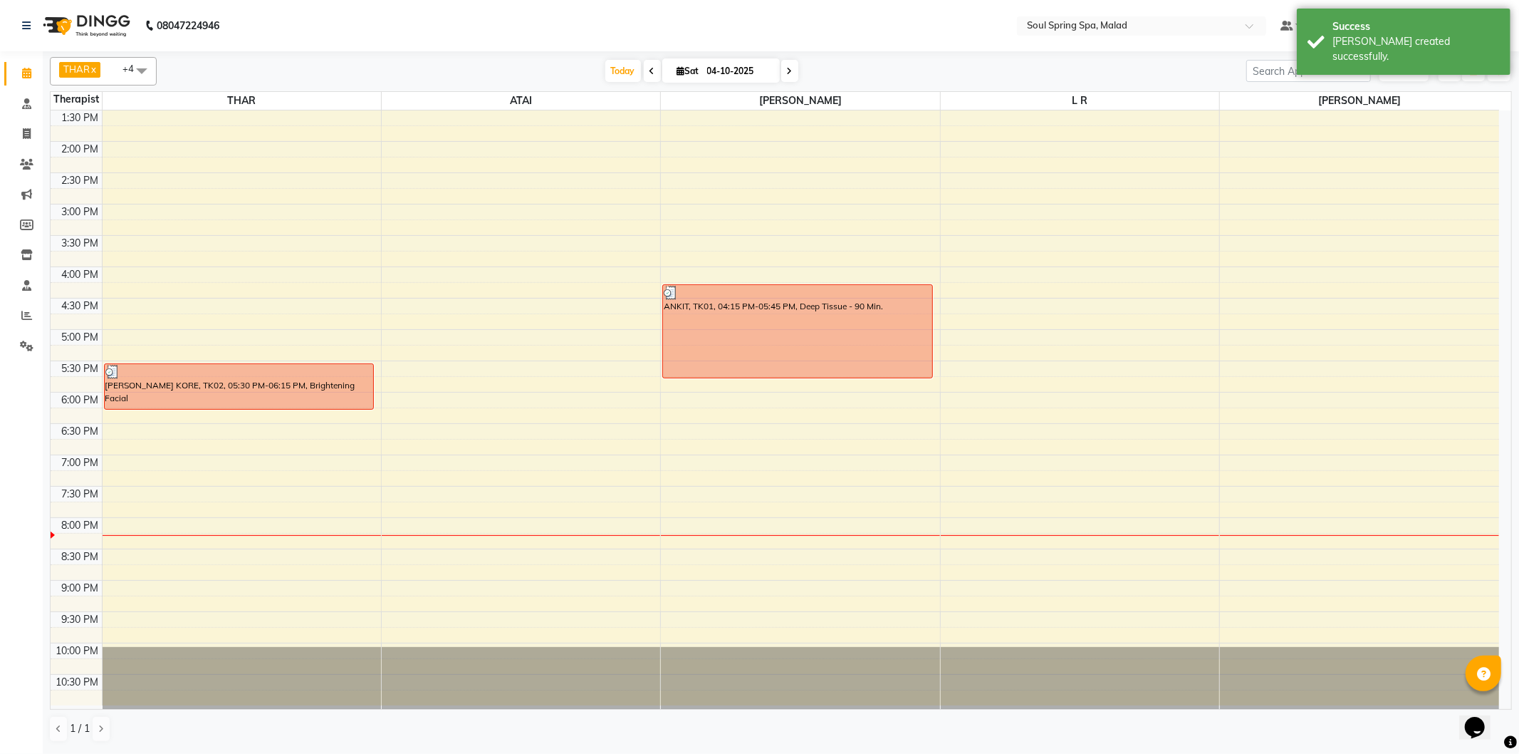
click at [369, 444] on div "9:00 AM 9:30 AM 10:00 AM 10:30 AM 11:00 AM 11:30 AM 12:00 PM 12:30 PM 1:00 PM 1…" at bounding box center [775, 266] width 1449 height 877
select select "81964"
select select "tentative"
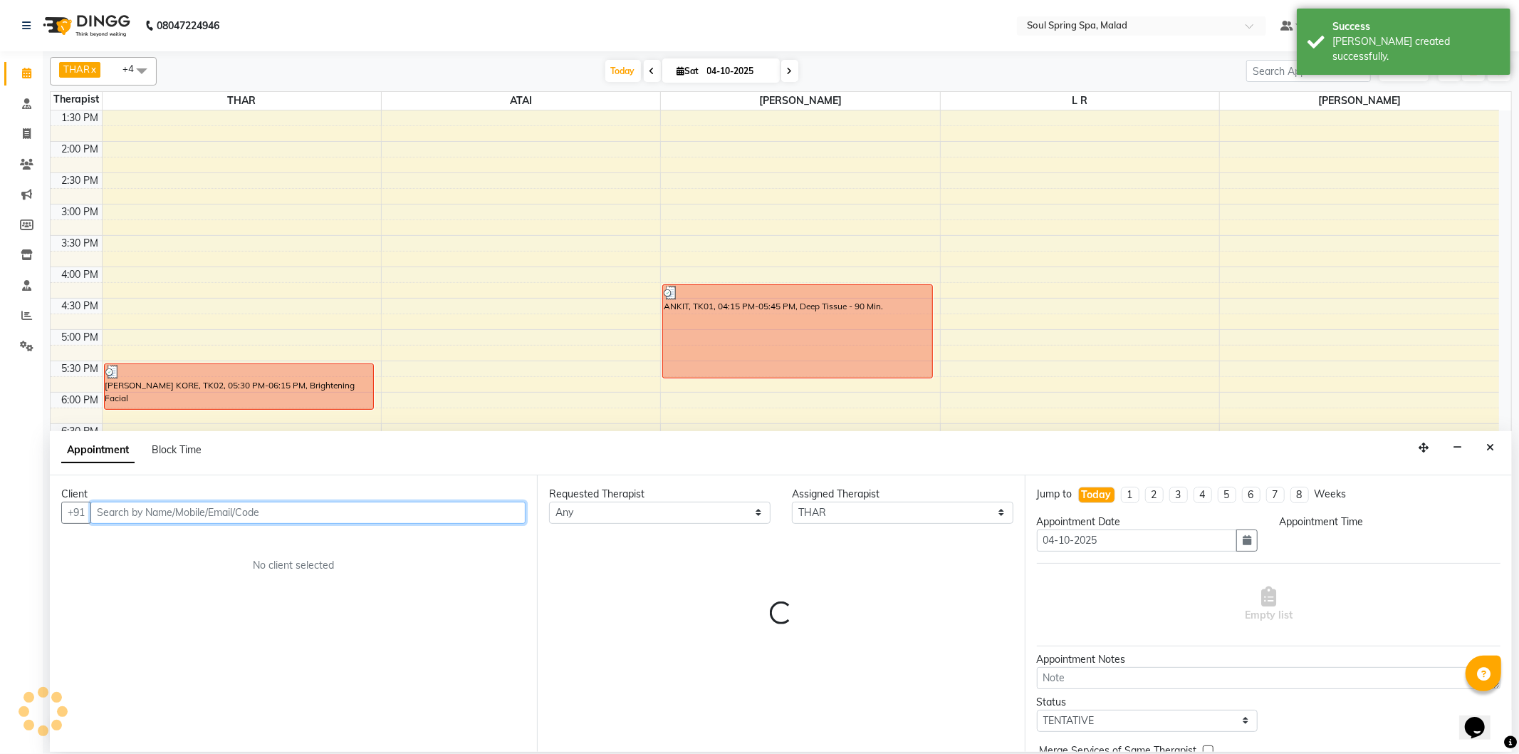
select select "1125"
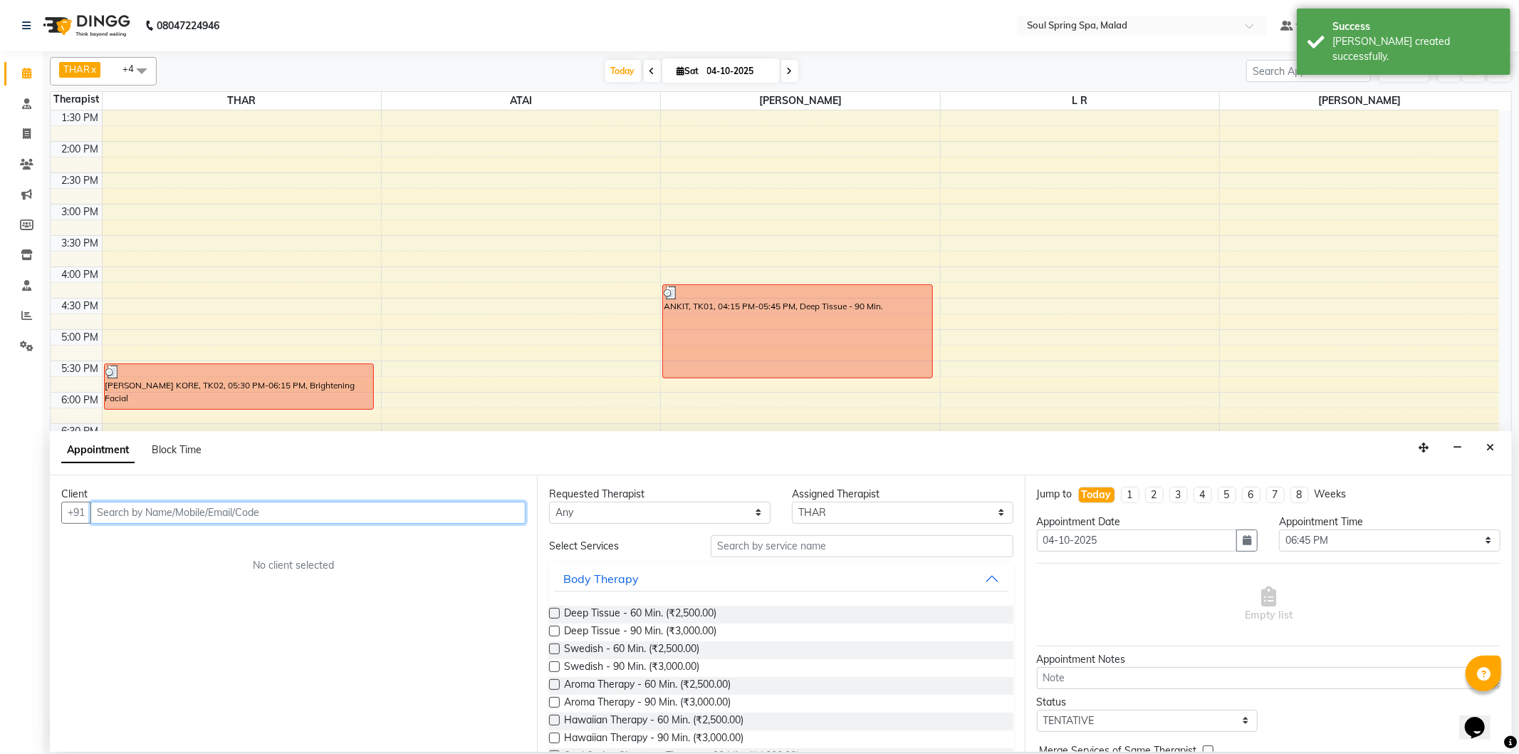
click at [350, 514] on input "text" at bounding box center [307, 512] width 435 height 22
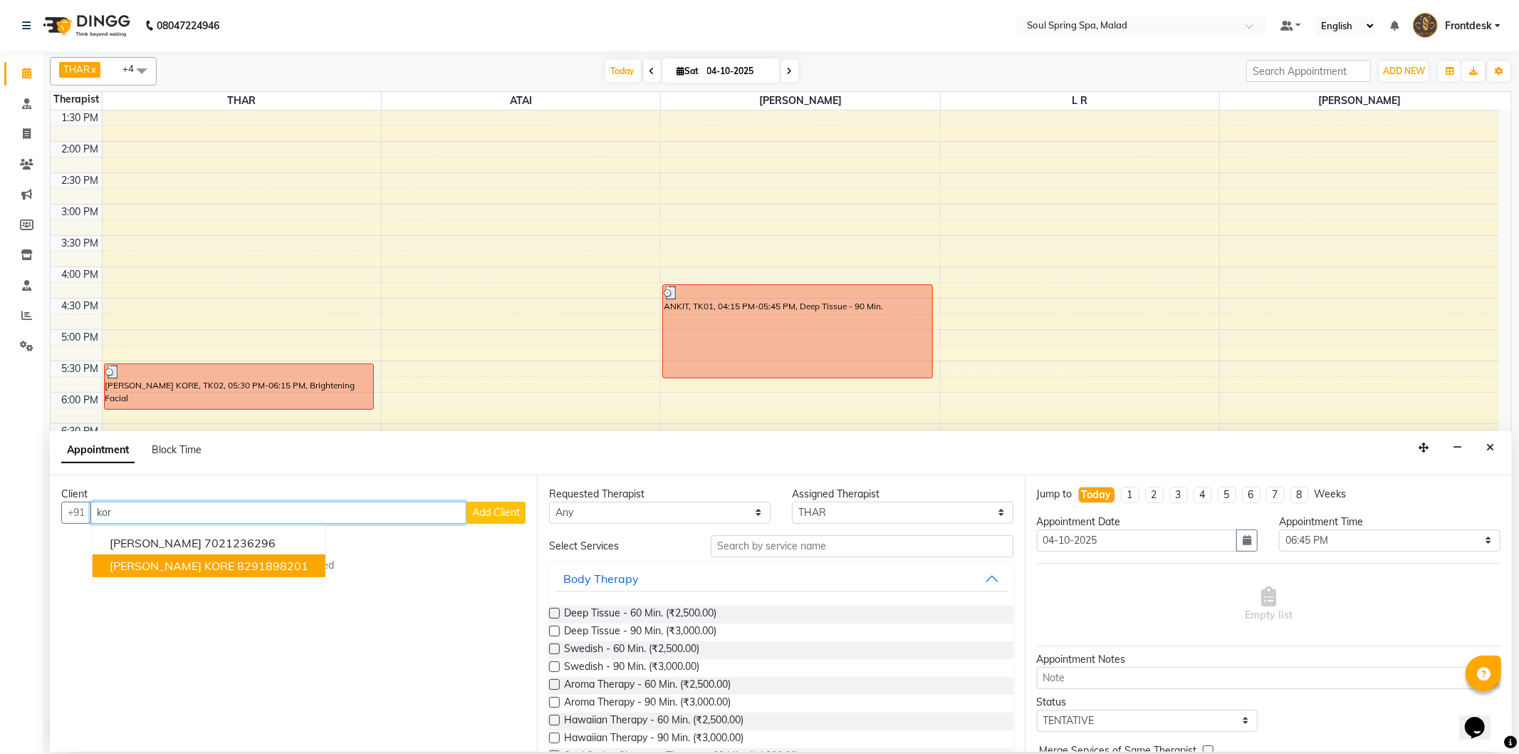
click at [266, 566] on button "[PERSON_NAME] KORE 8291898201" at bounding box center [209, 565] width 233 height 23
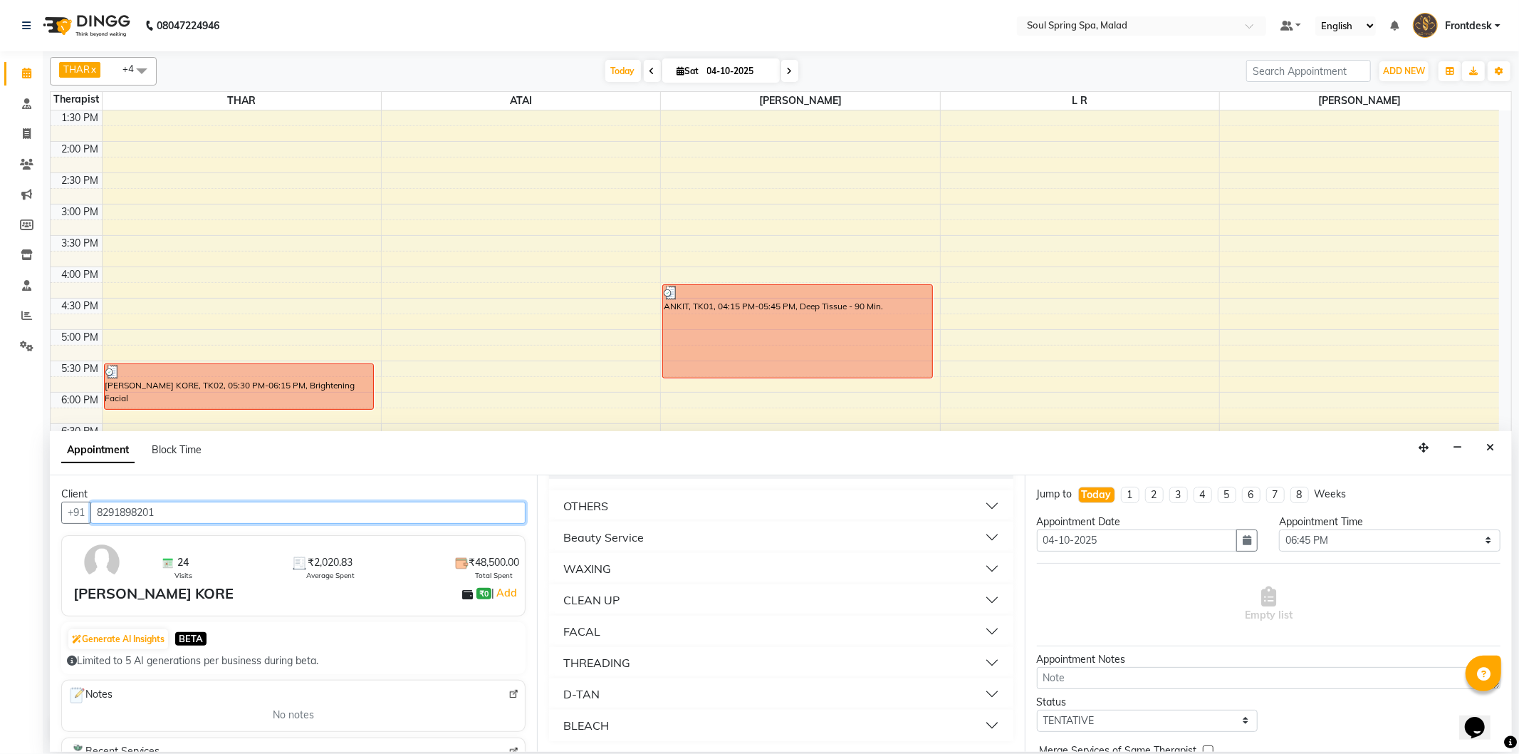
scroll to position [528, 0]
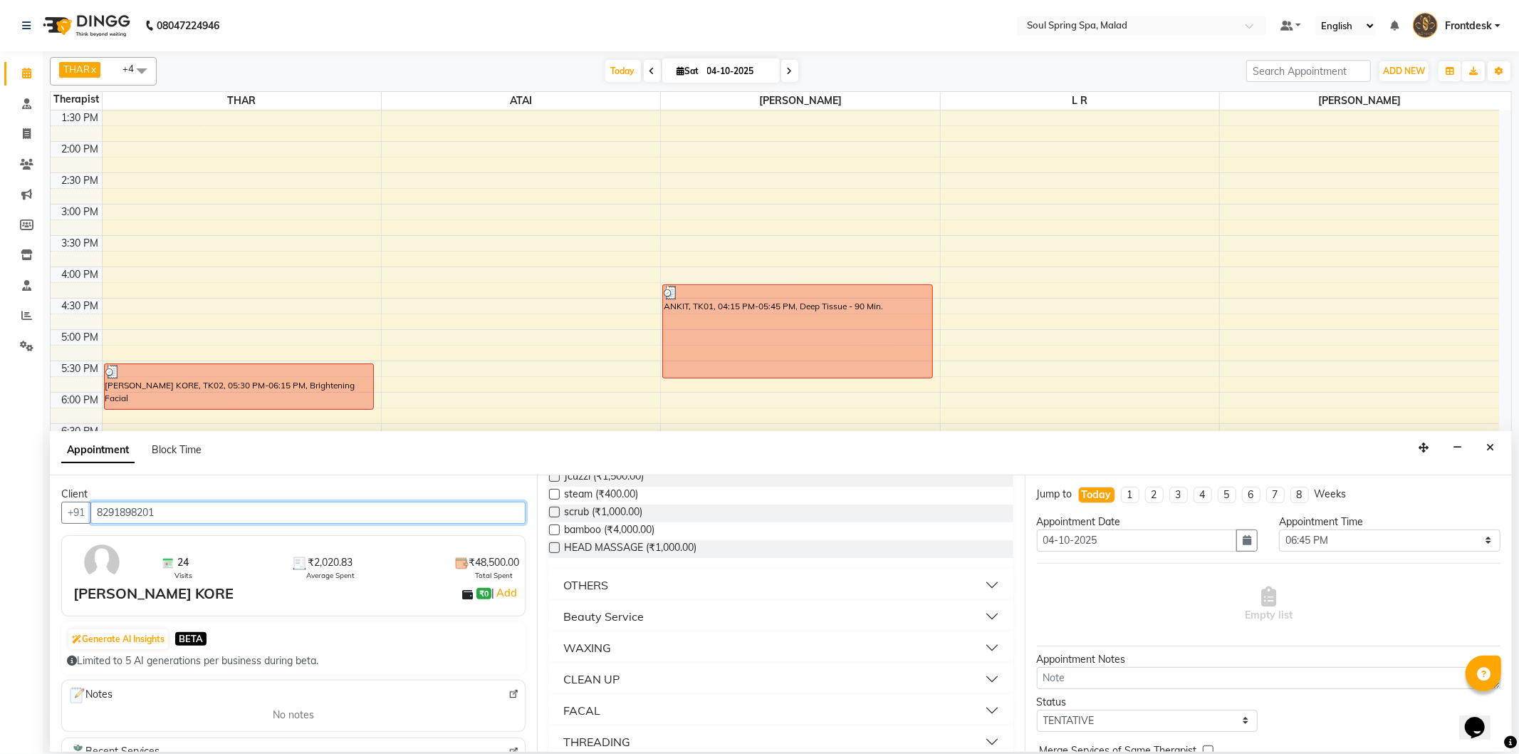
type input "8291898201"
click at [696, 647] on button "WAXING" at bounding box center [781, 648] width 452 height 26
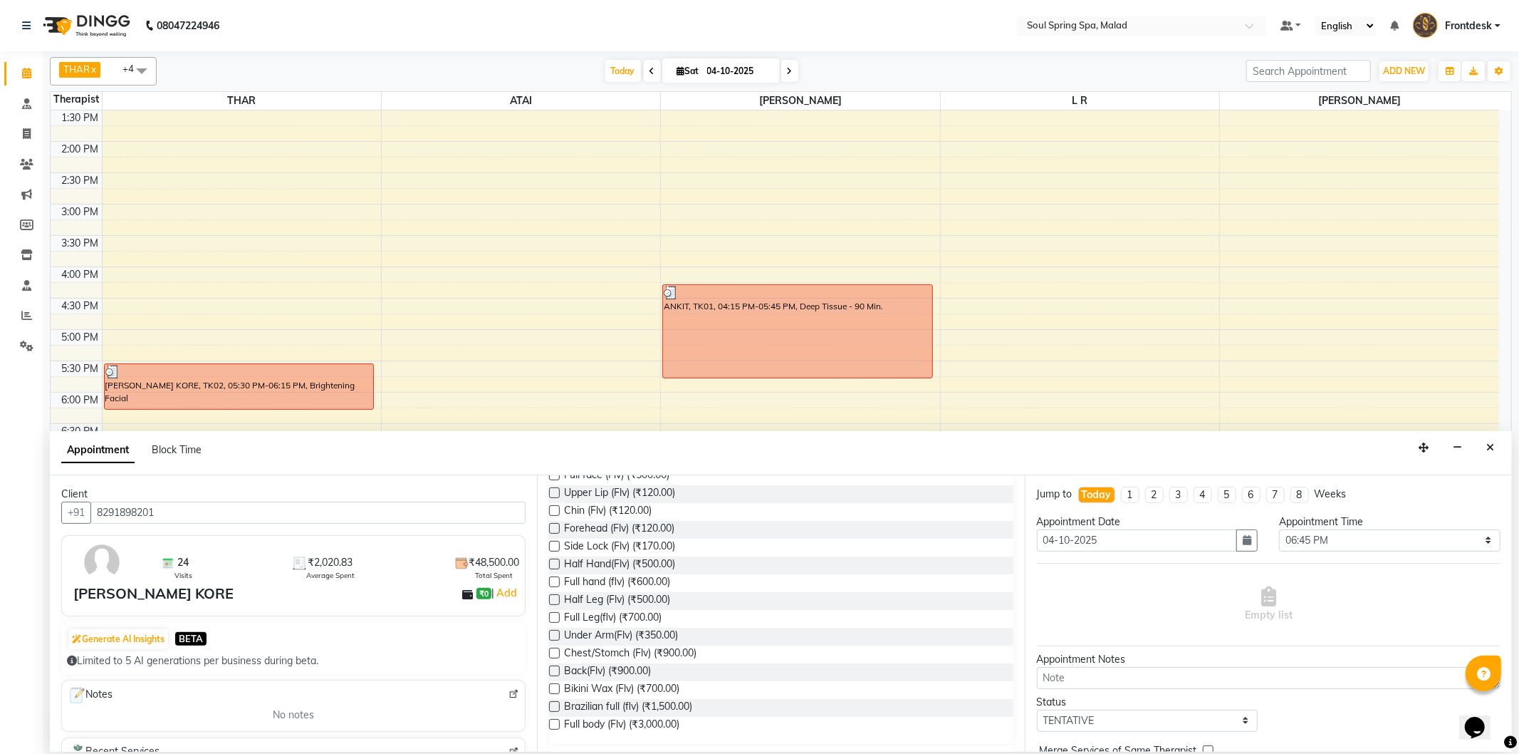
scroll to position [1083, 0]
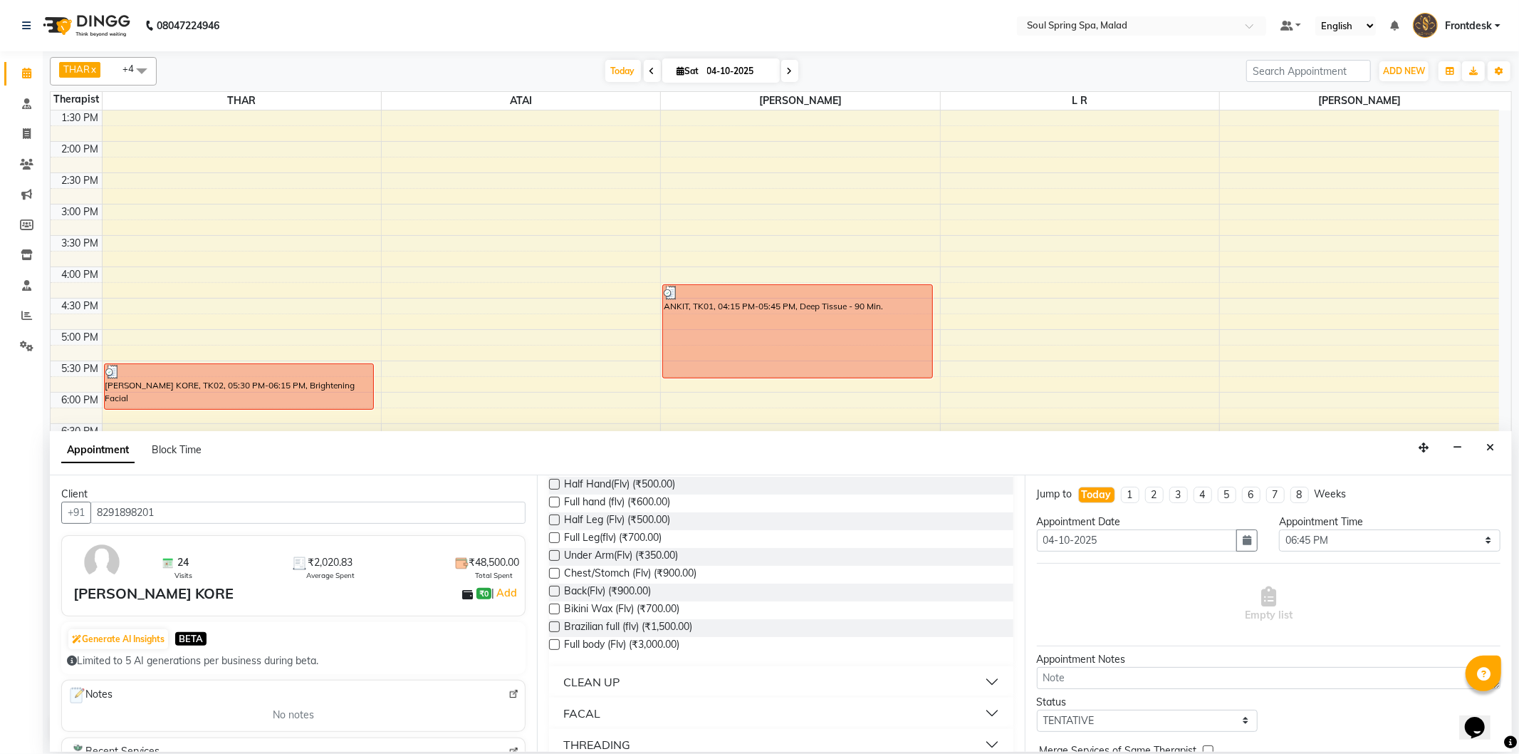
click at [558, 642] on label at bounding box center [554, 644] width 11 height 11
click at [558, 642] on input "checkbox" at bounding box center [553, 645] width 9 height 9
checkbox input "false"
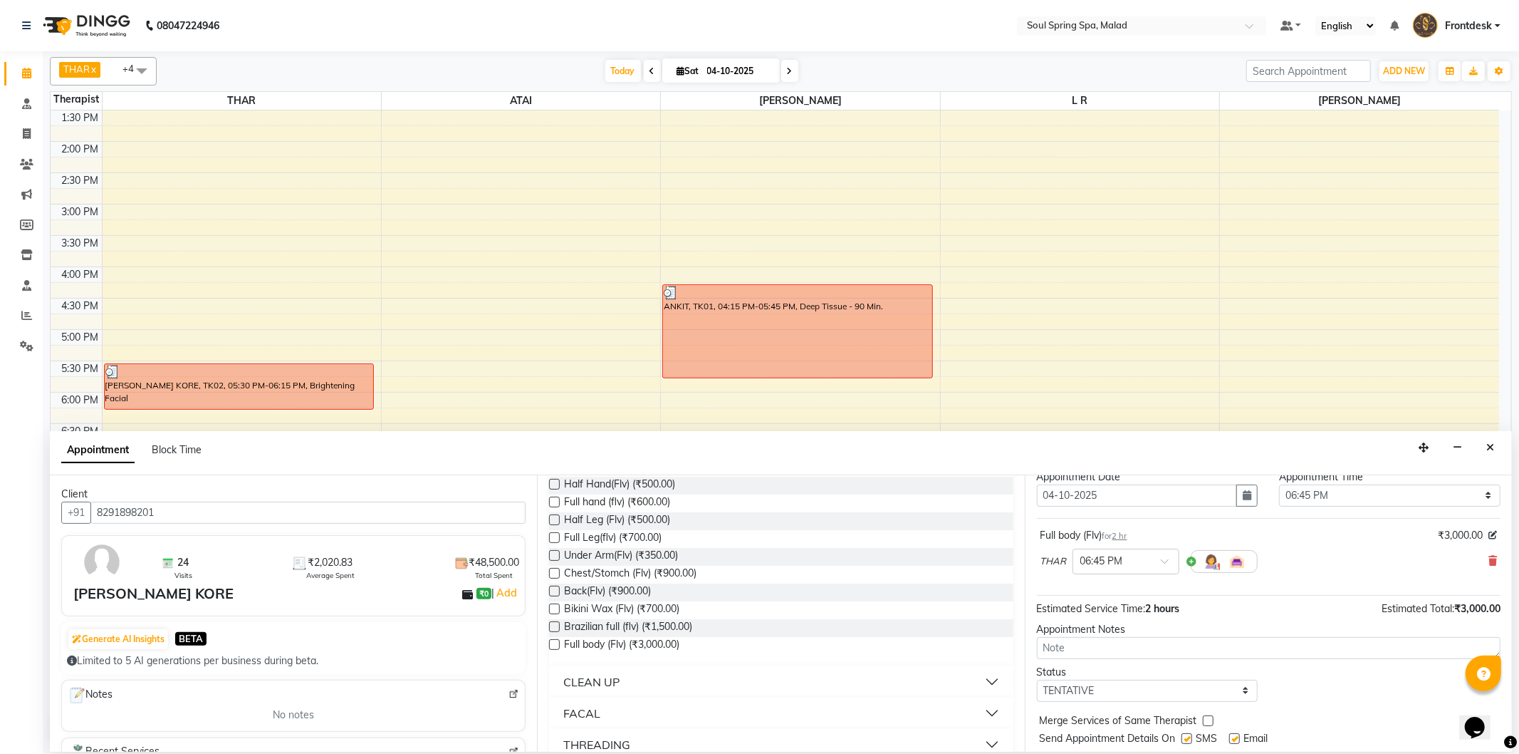
scroll to position [85, 0]
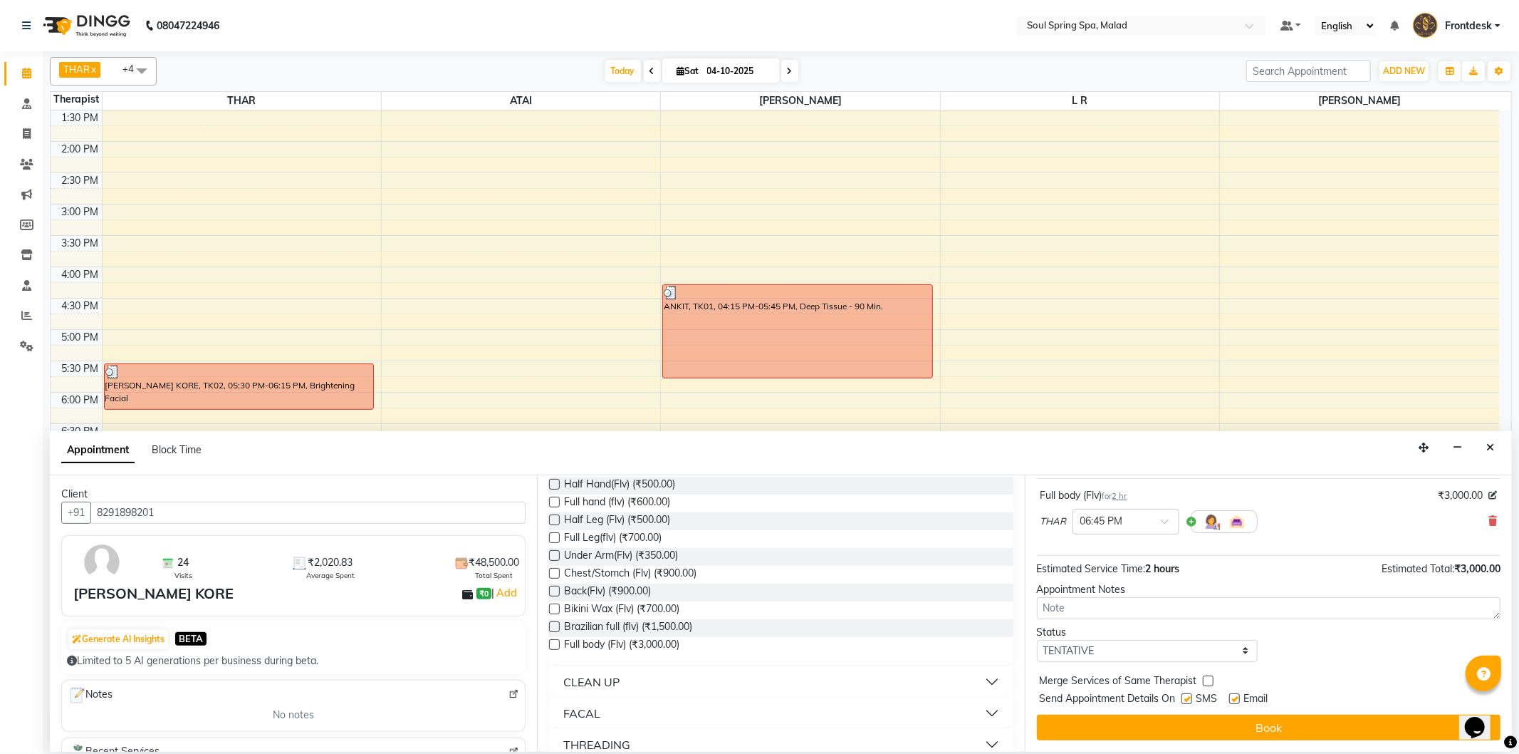
click at [1186, 702] on label at bounding box center [1187, 698] width 11 height 11
click at [1186, 702] on input "checkbox" at bounding box center [1186, 699] width 9 height 9
checkbox input "false"
click at [1234, 695] on label at bounding box center [1234, 698] width 11 height 11
click at [1234, 695] on input "checkbox" at bounding box center [1233, 699] width 9 height 9
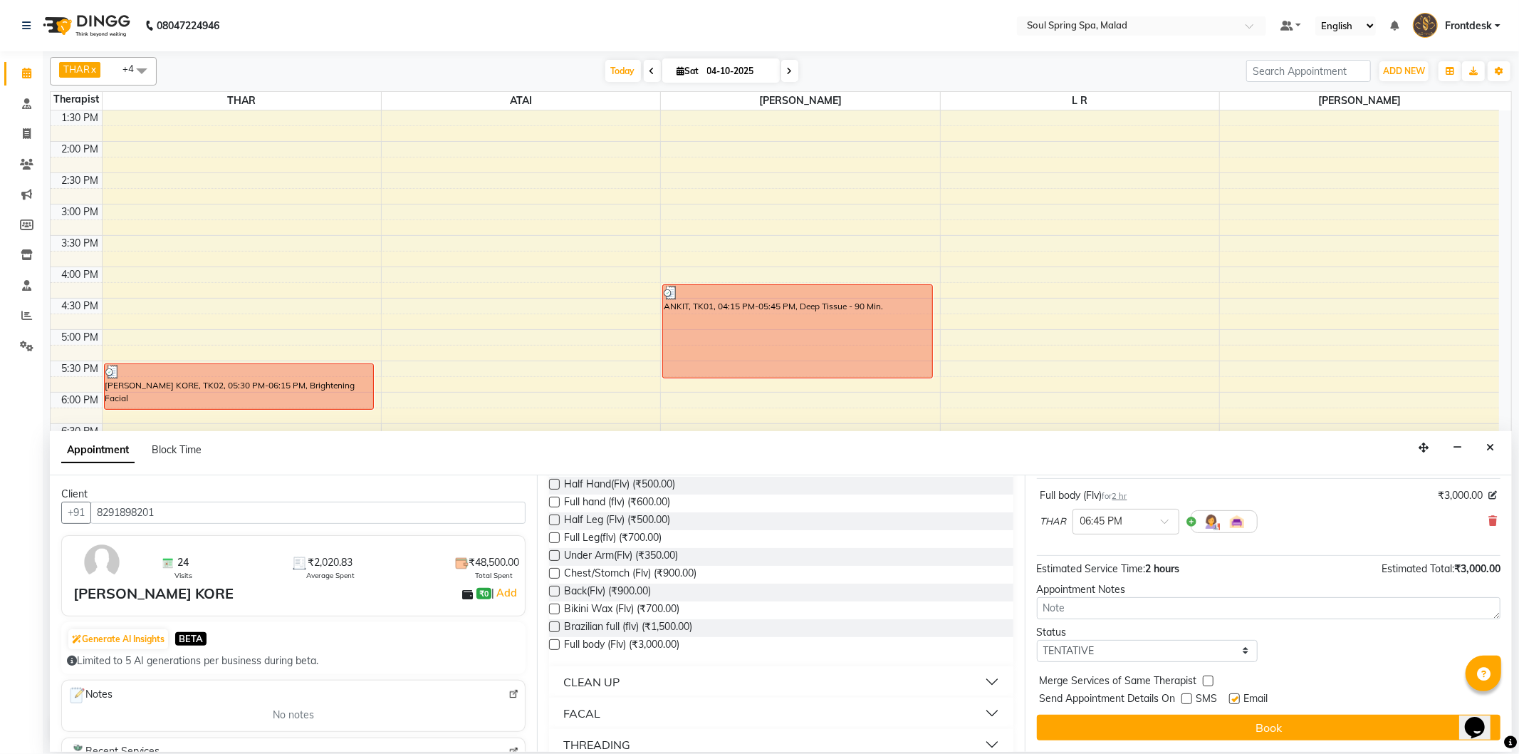
checkbox input "false"
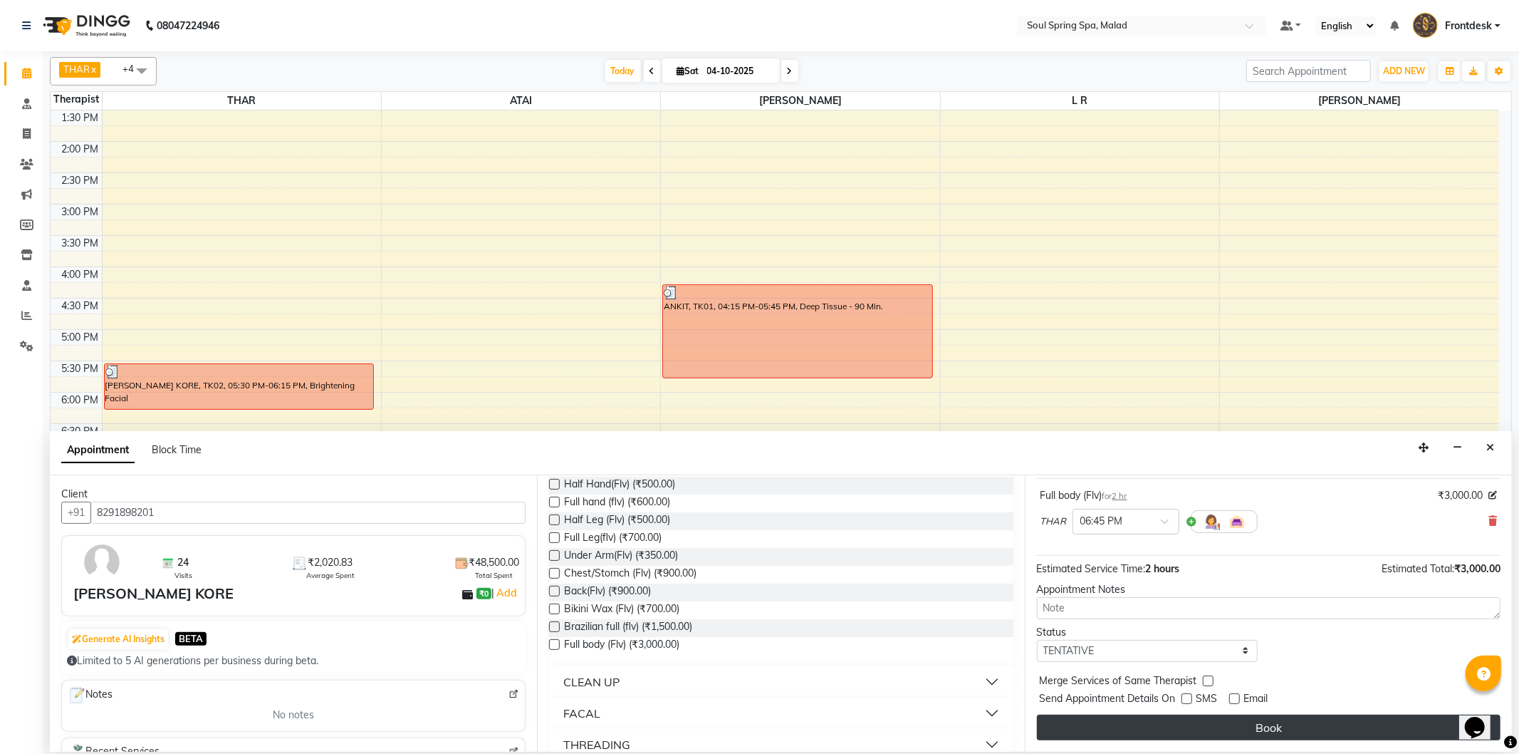
click at [1227, 714] on button "Book" at bounding box center [1269, 727] width 464 height 26
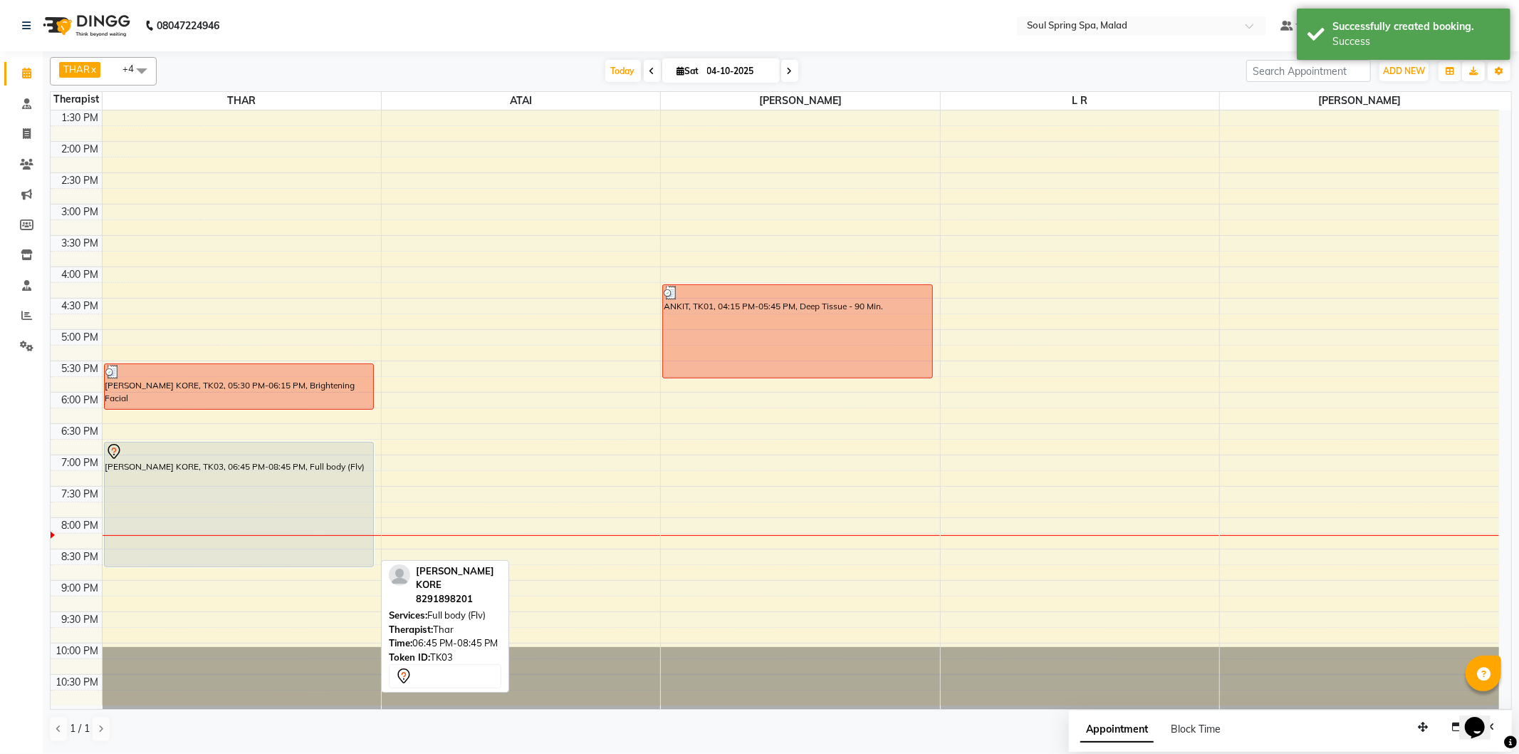
click at [273, 481] on div "[PERSON_NAME] KORE, TK03, 06:45 PM-08:45 PM, Full body (Flv)" at bounding box center [239, 504] width 269 height 124
select select "7"
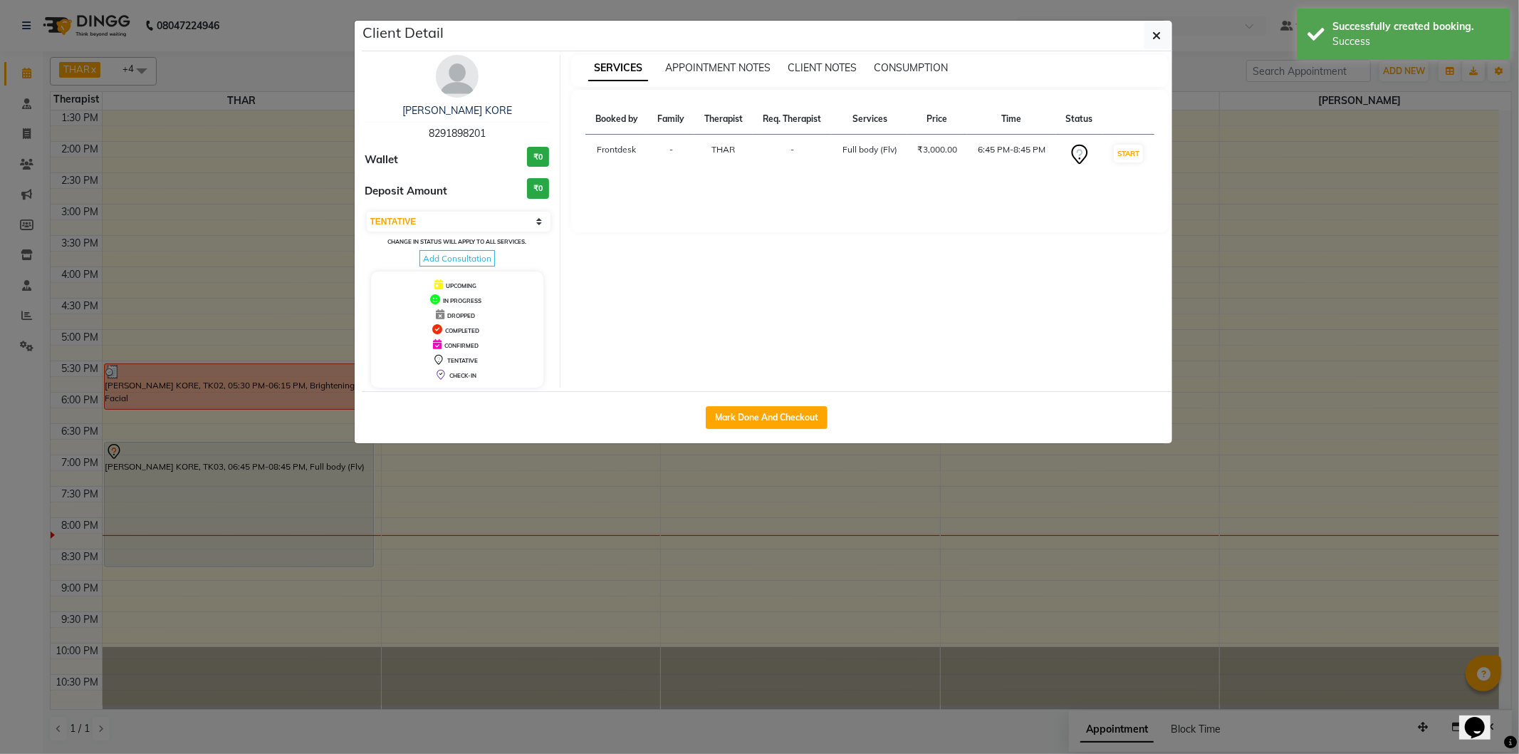
click at [699, 410] on div "Mark Done And Checkout" at bounding box center [767, 417] width 811 height 52
click at [726, 411] on button "Mark Done And Checkout" at bounding box center [767, 417] width 122 height 23
select select "4947"
select select "service"
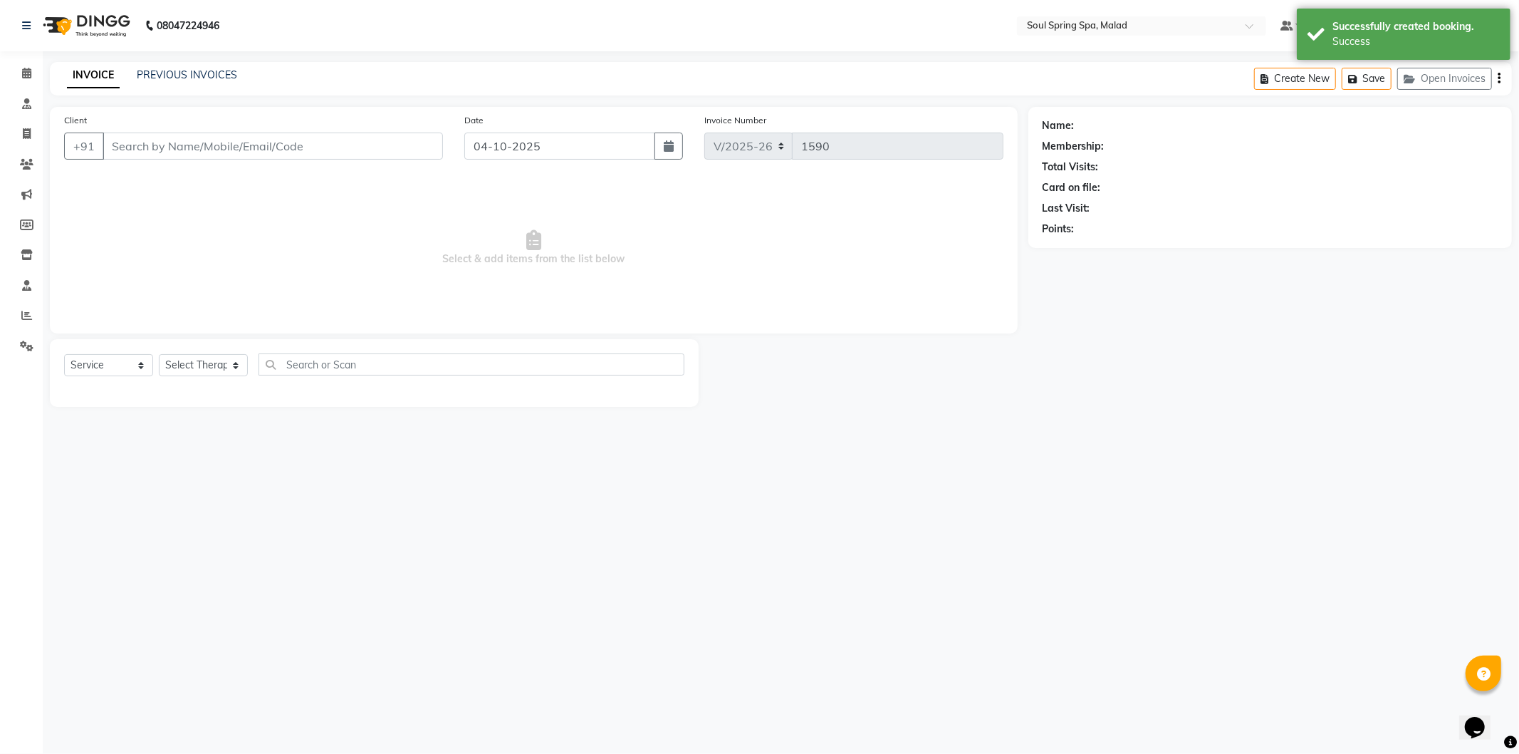
type input "8291898201"
select select "81964"
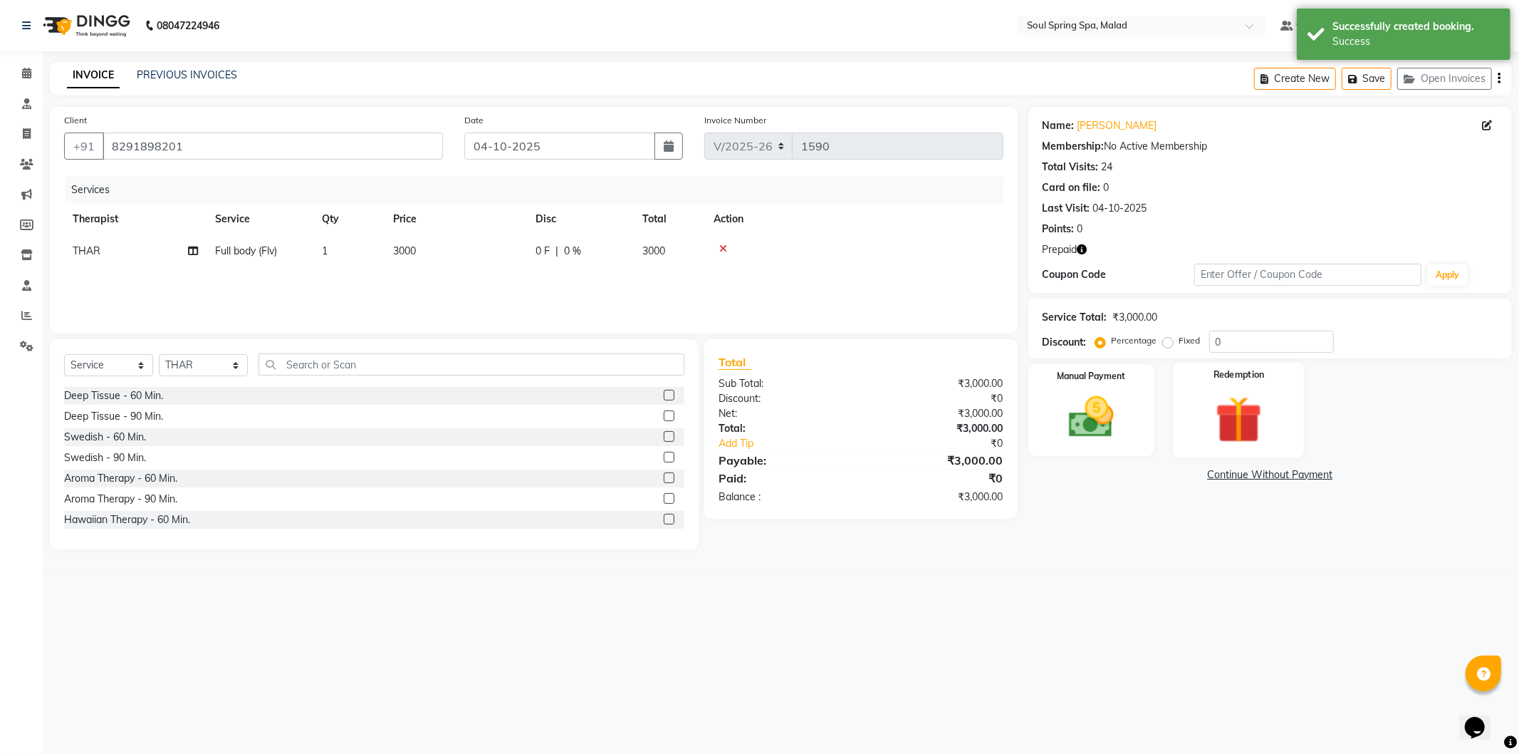
click at [1199, 449] on div "Redemption" at bounding box center [1238, 409] width 131 height 95
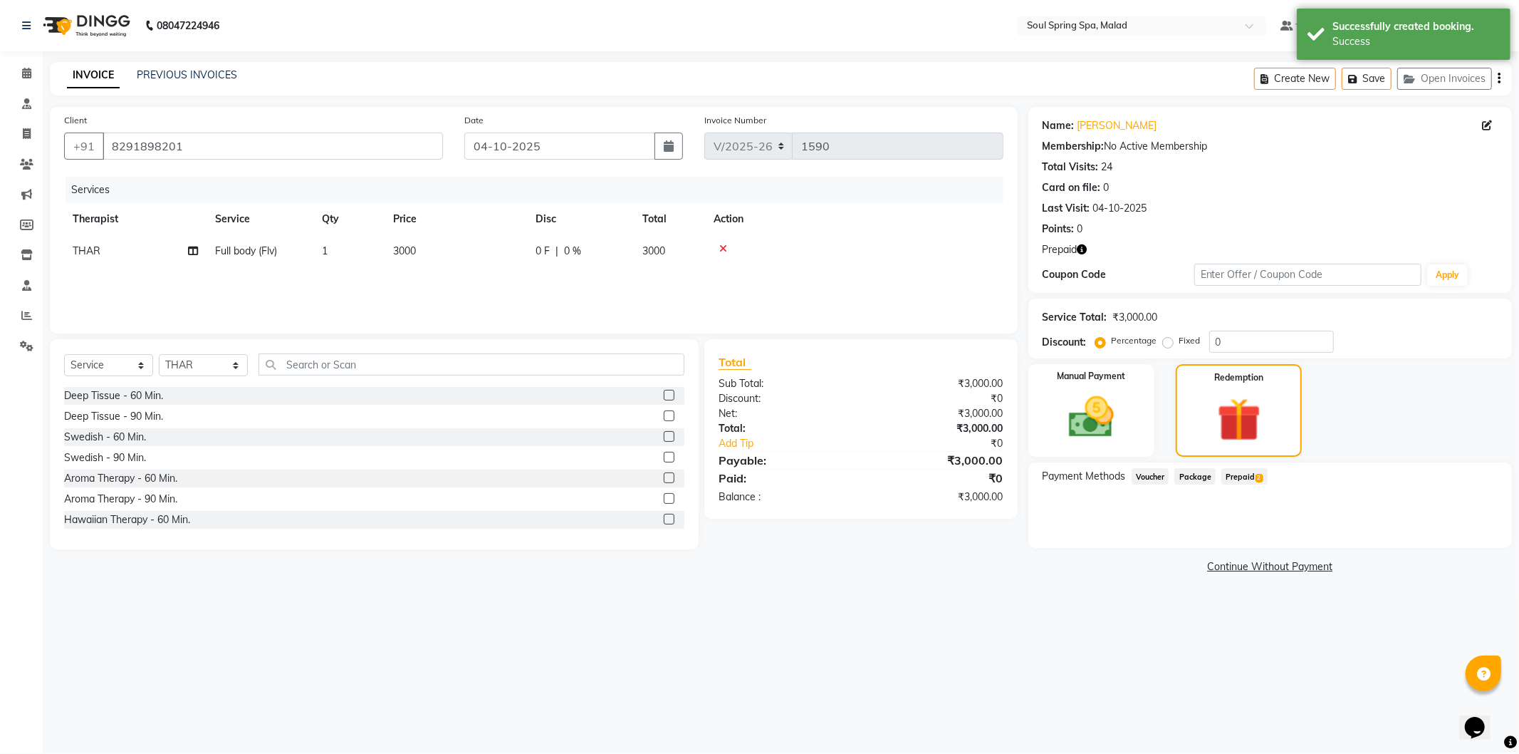
click at [1233, 466] on div "Payment Methods Voucher Package Prepaid 2" at bounding box center [1270, 504] width 484 height 85
click at [1235, 479] on span "Prepaid 2" at bounding box center [1244, 476] width 46 height 16
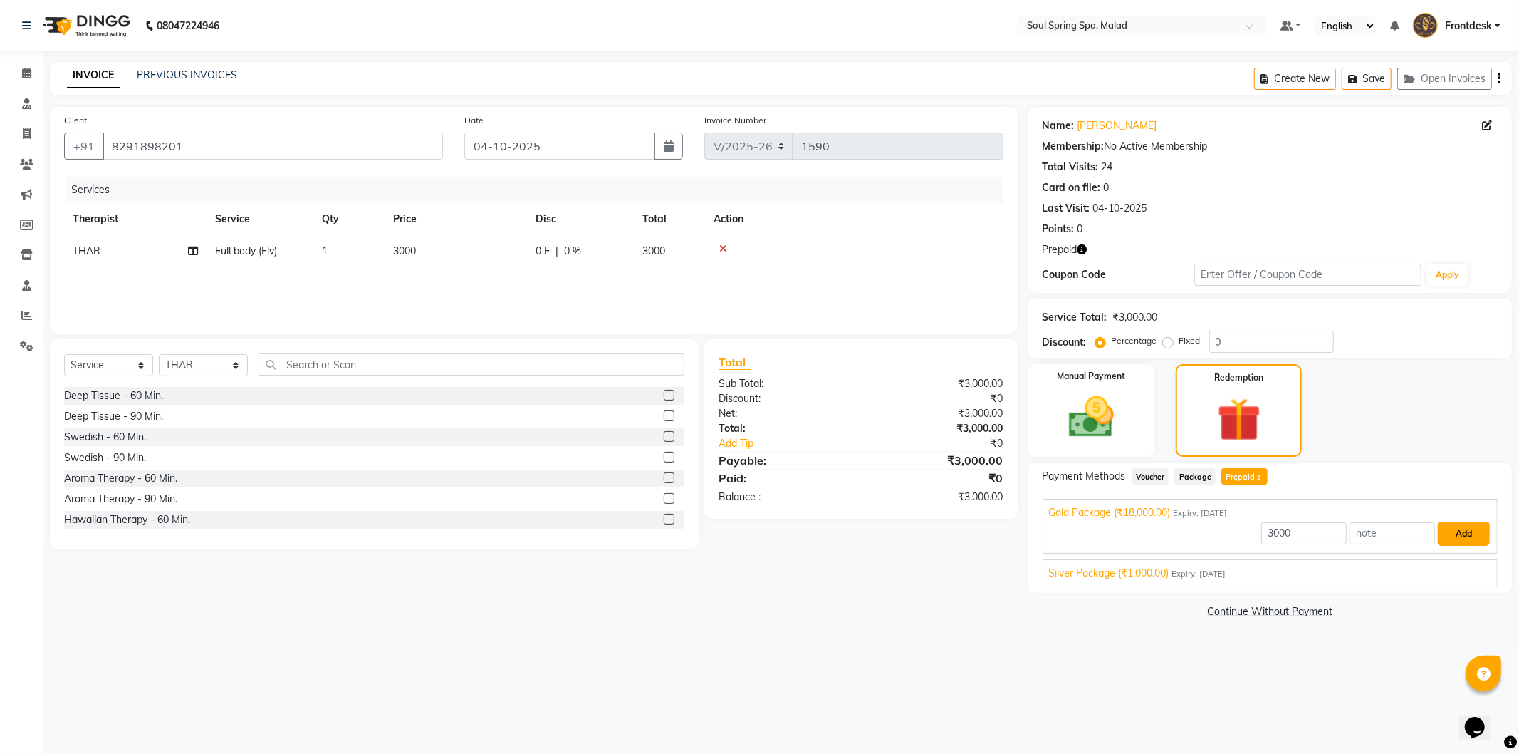
click at [1487, 527] on button "Add" at bounding box center [1464, 533] width 52 height 24
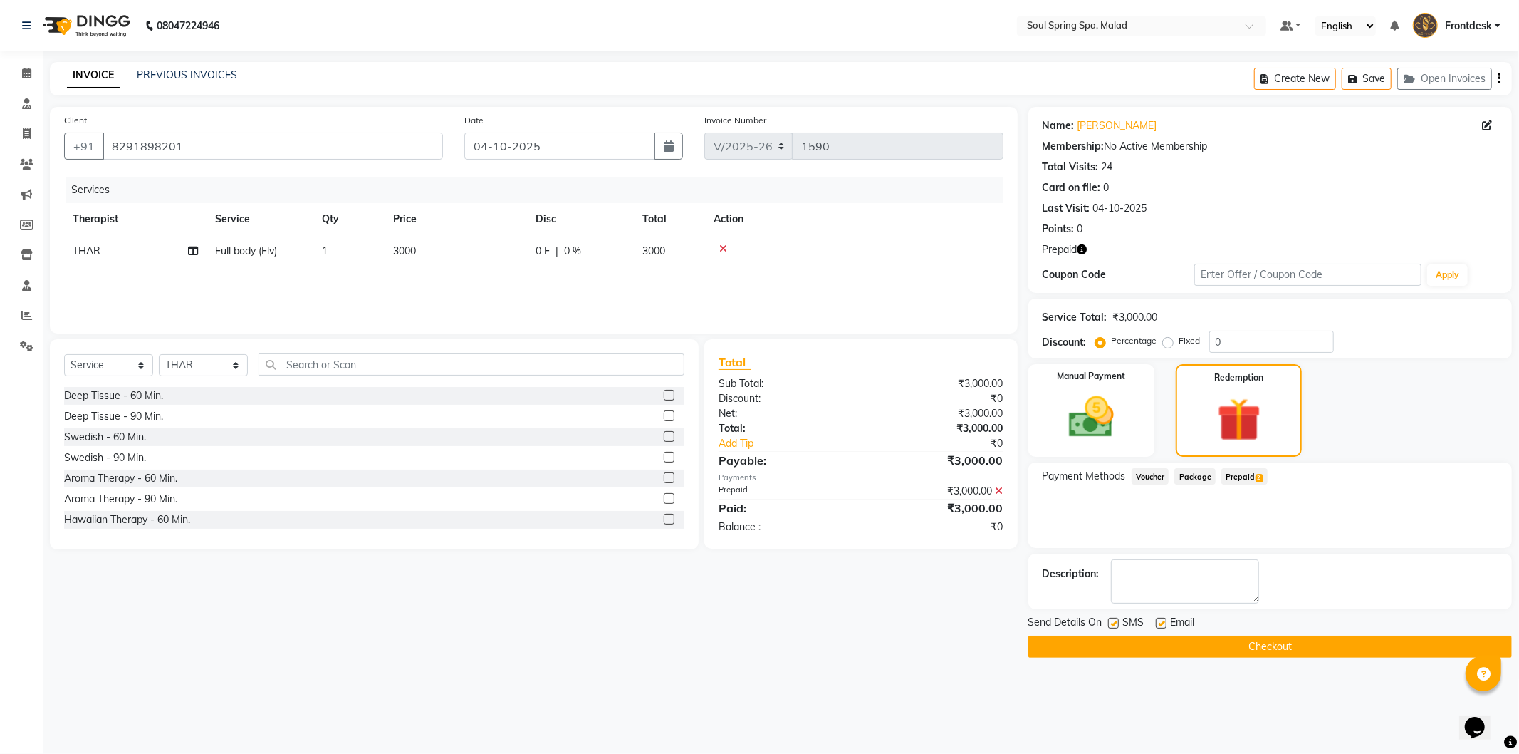
click at [1162, 618] on label at bounding box center [1161, 623] width 11 height 11
click at [1162, 619] on input "checkbox" at bounding box center [1160, 623] width 9 height 9
checkbox input "false"
click at [1111, 622] on label at bounding box center [1113, 623] width 11 height 11
click at [1111, 622] on input "checkbox" at bounding box center [1112, 623] width 9 height 9
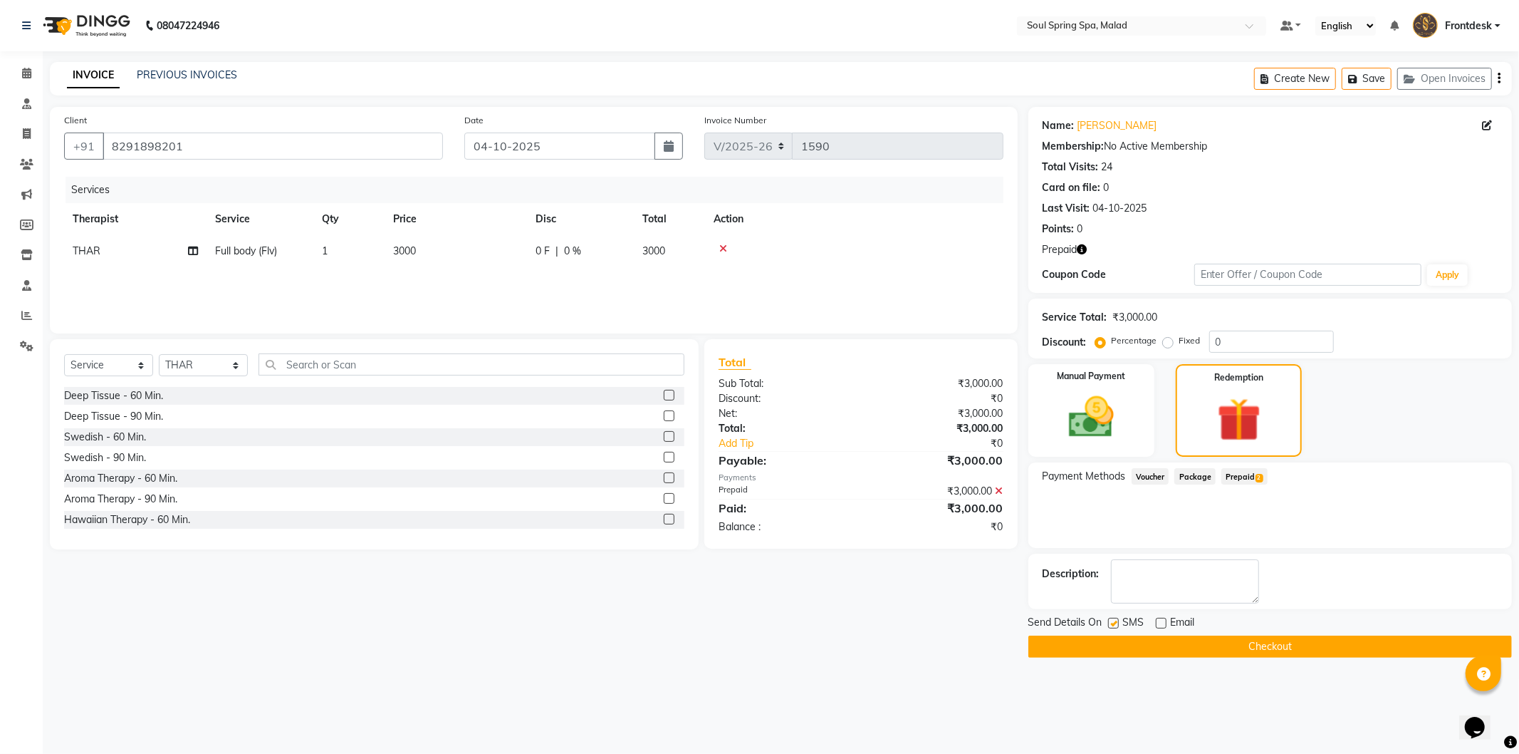
checkbox input "false"
click at [1144, 657] on main "INVOICE PREVIOUS INVOICES Create New Save Open Invoices Client [PHONE_NUMBER] D…" at bounding box center [781, 370] width 1476 height 617
click at [1148, 635] on button "Checkout" at bounding box center [1270, 646] width 484 height 22
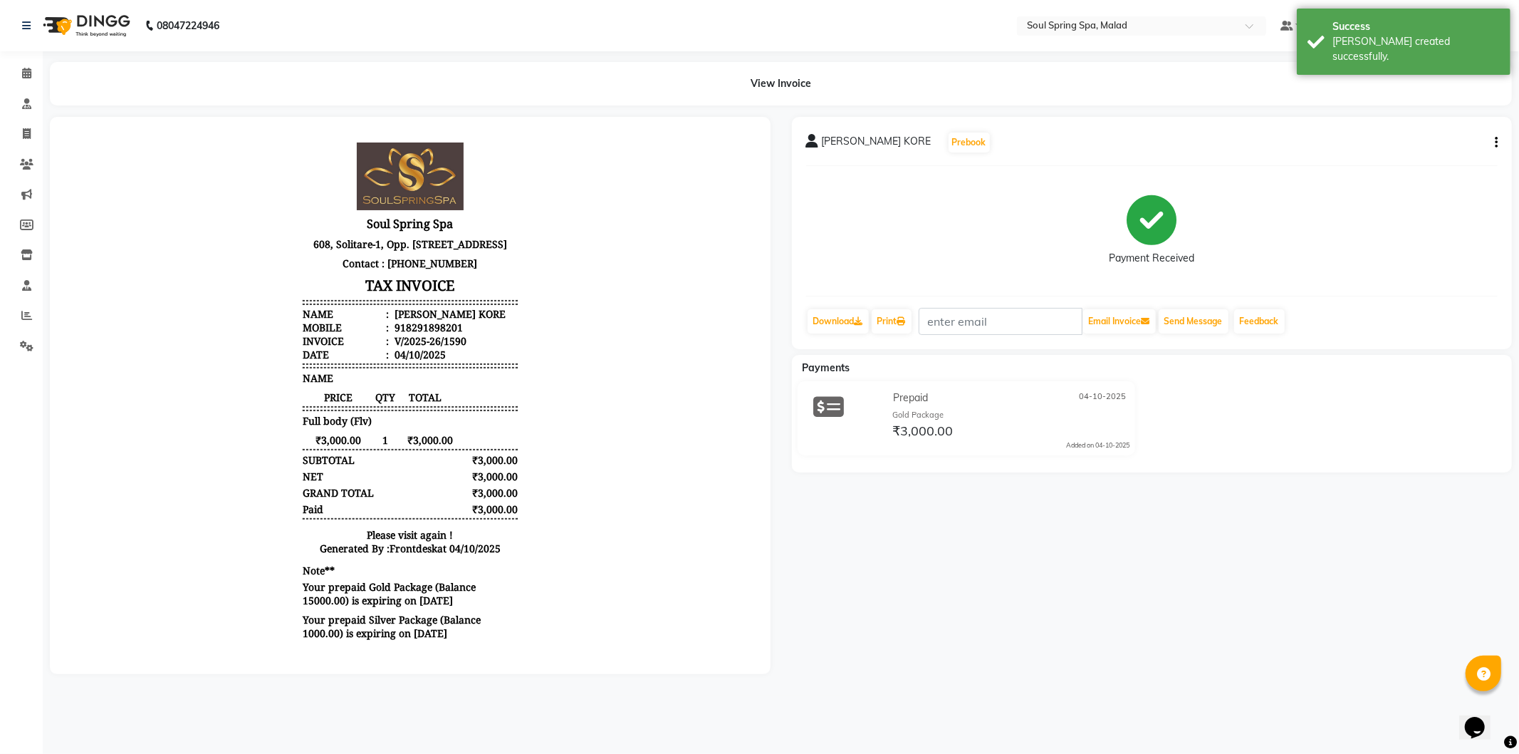
scroll to position [11, 0]
click at [19, 74] on span at bounding box center [26, 74] width 25 height 16
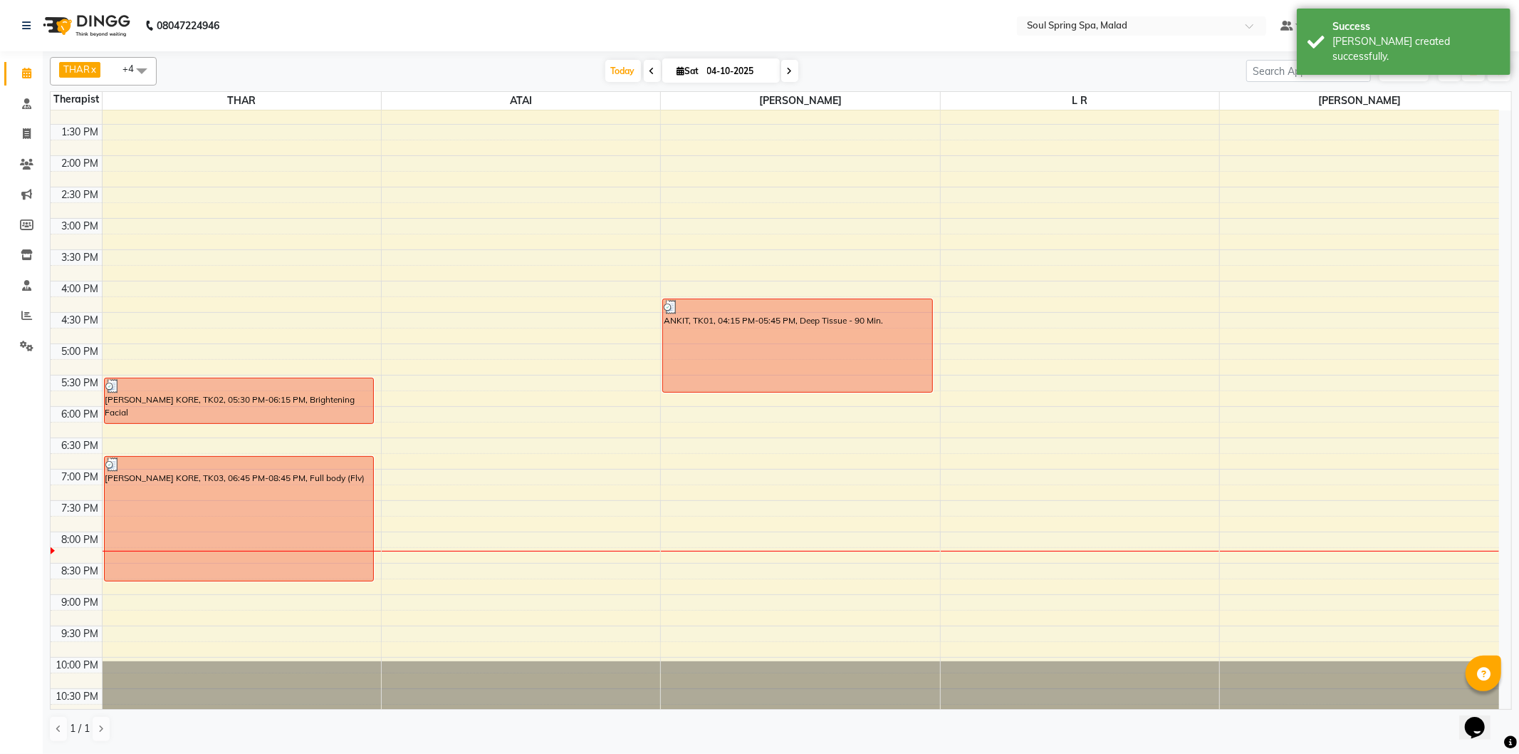
scroll to position [282, 0]
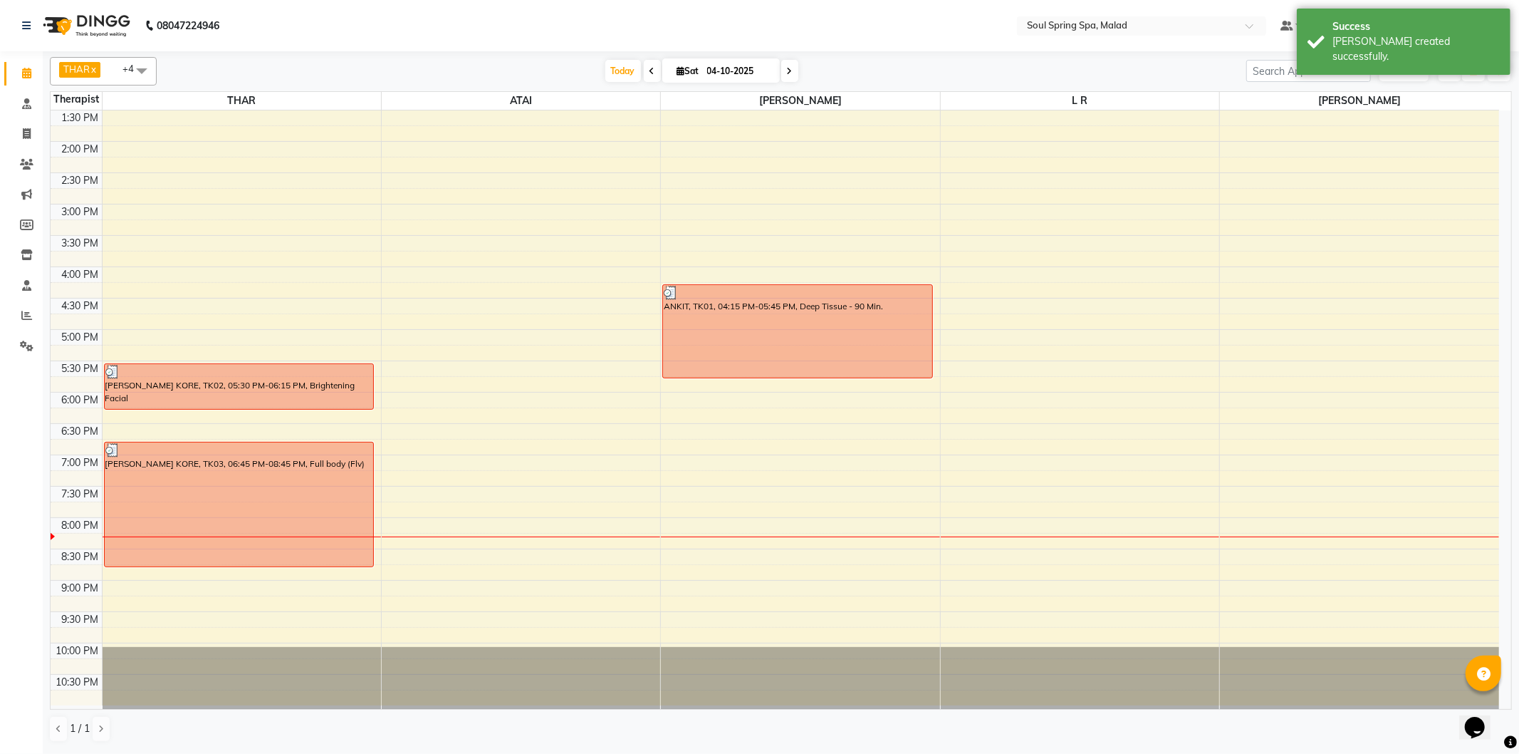
click at [1063, 315] on div "9:00 AM 9:30 AM 10:00 AM 10:30 AM 11:00 AM 11:30 AM 12:00 PM 12:30 PM 1:00 PM 1…" at bounding box center [775, 266] width 1449 height 877
select select "86413"
select select "tentative"
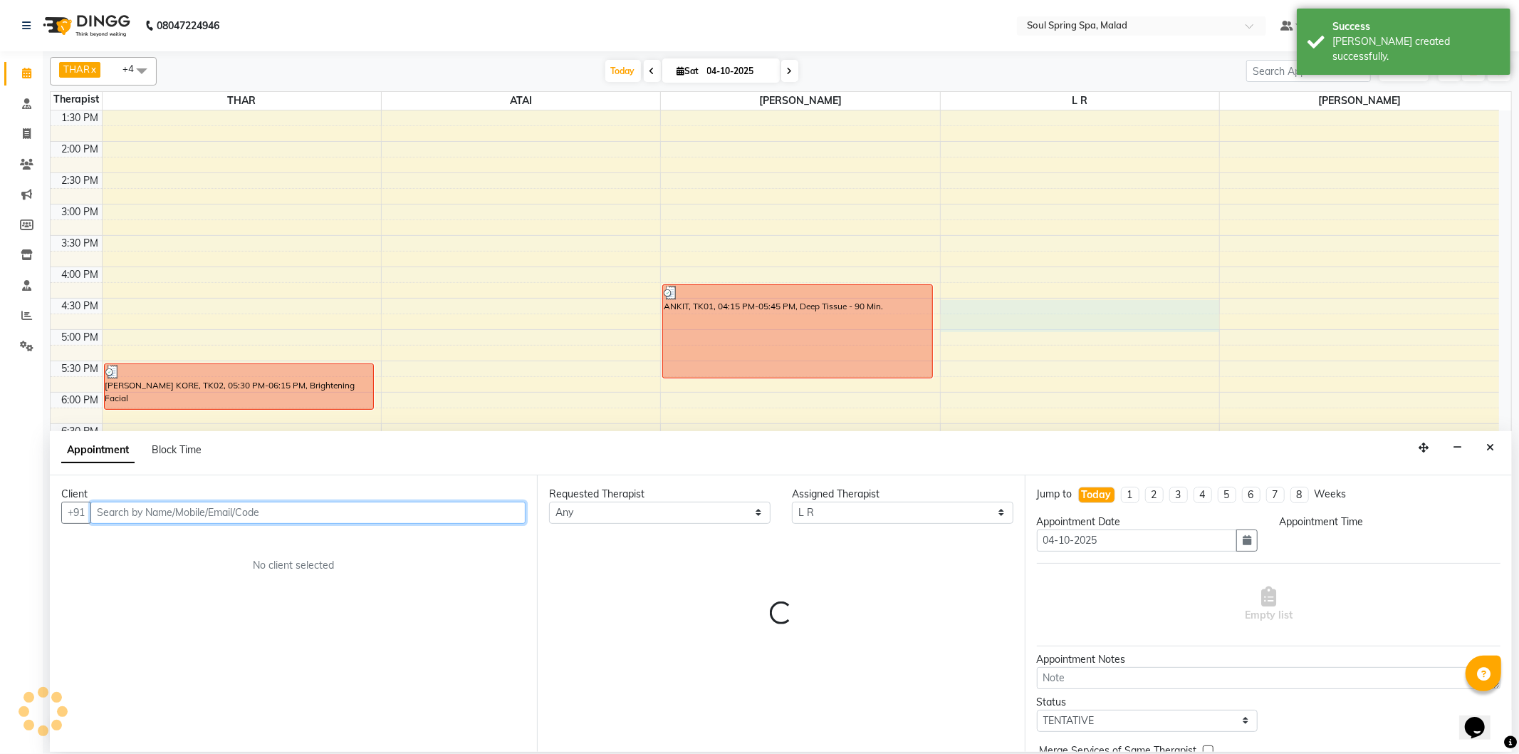
select select "990"
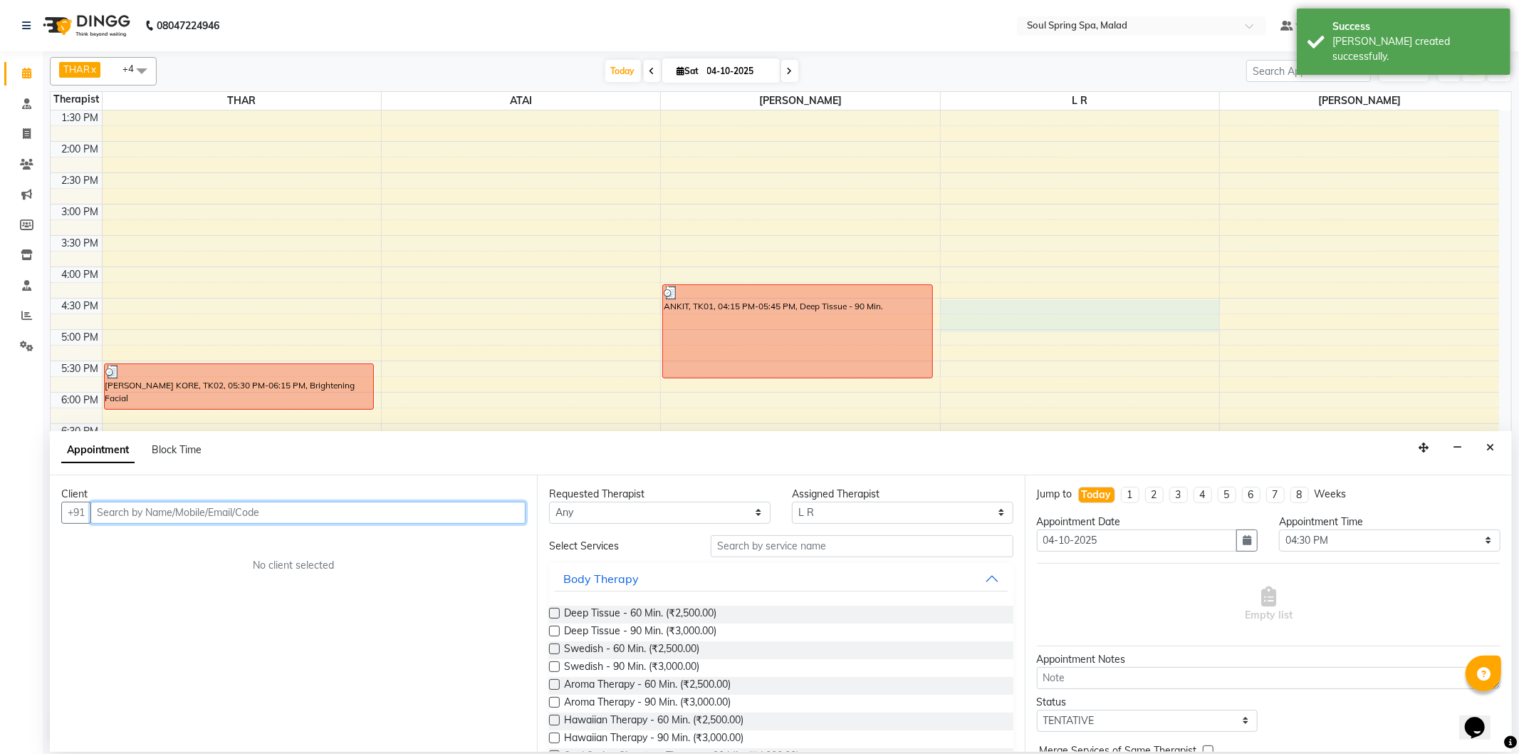
click at [209, 517] on input "text" at bounding box center [307, 512] width 435 height 22
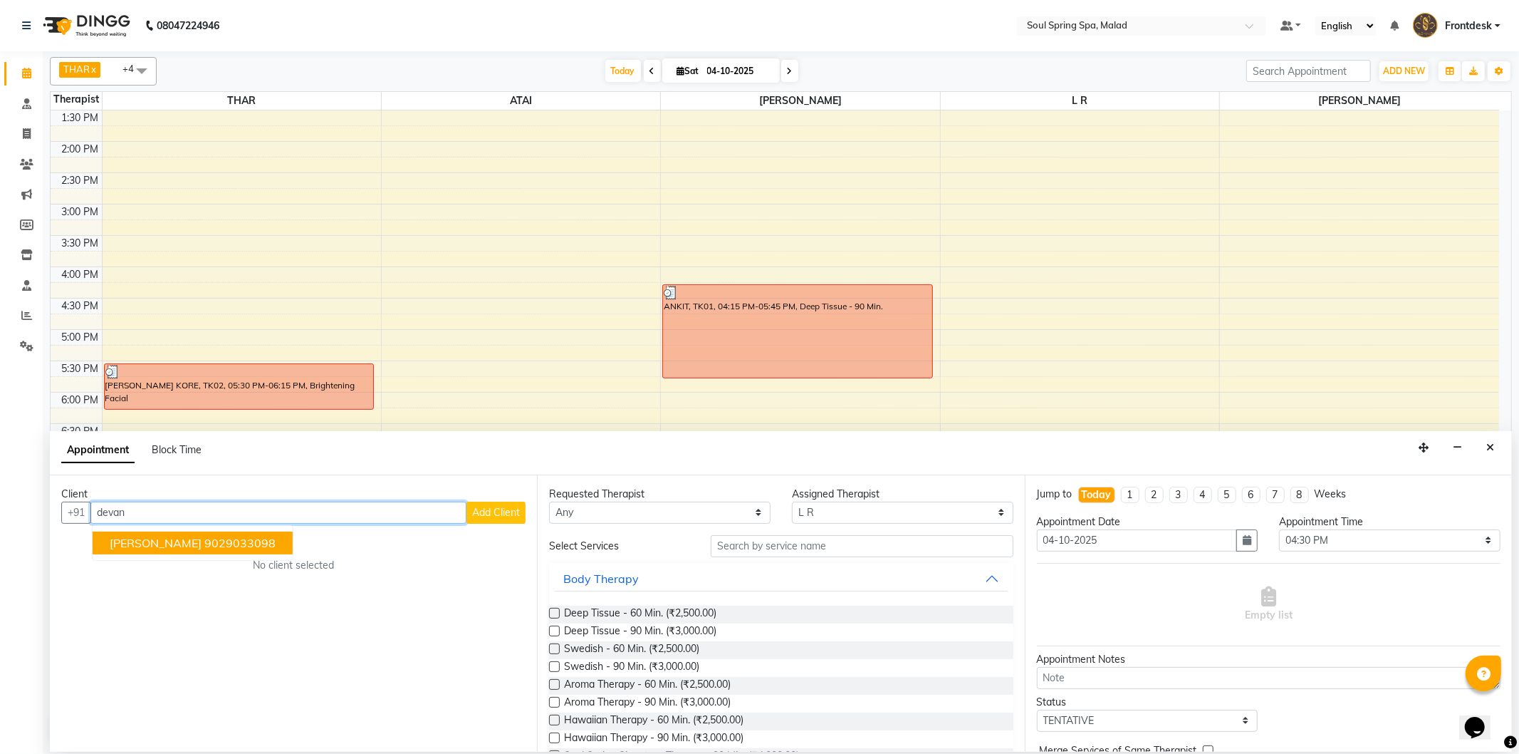
click at [231, 544] on ngb-highlight "9029033098" at bounding box center [239, 543] width 71 height 14
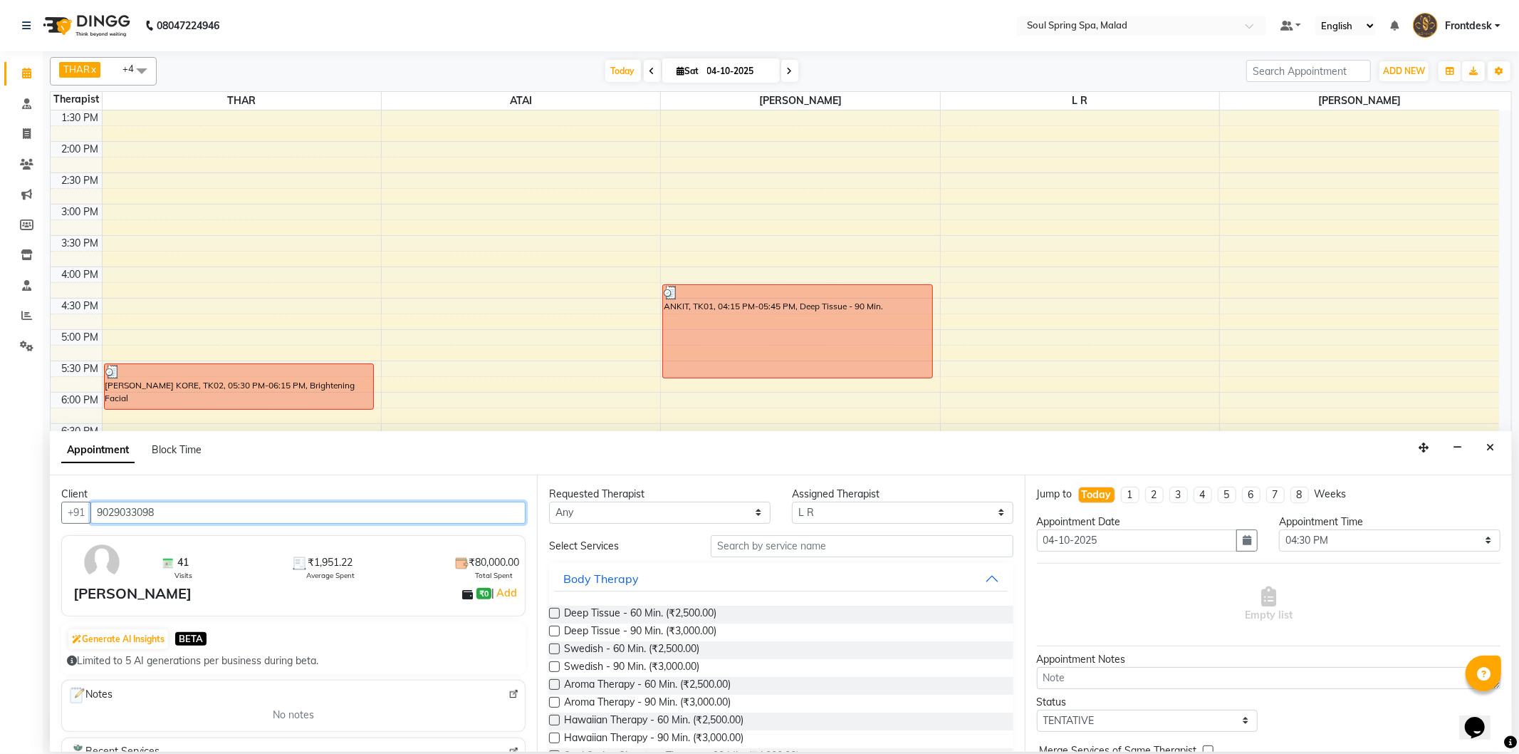
type input "9029033098"
click at [553, 630] on label at bounding box center [554, 630] width 11 height 11
click at [553, 630] on input "checkbox" at bounding box center [553, 631] width 9 height 9
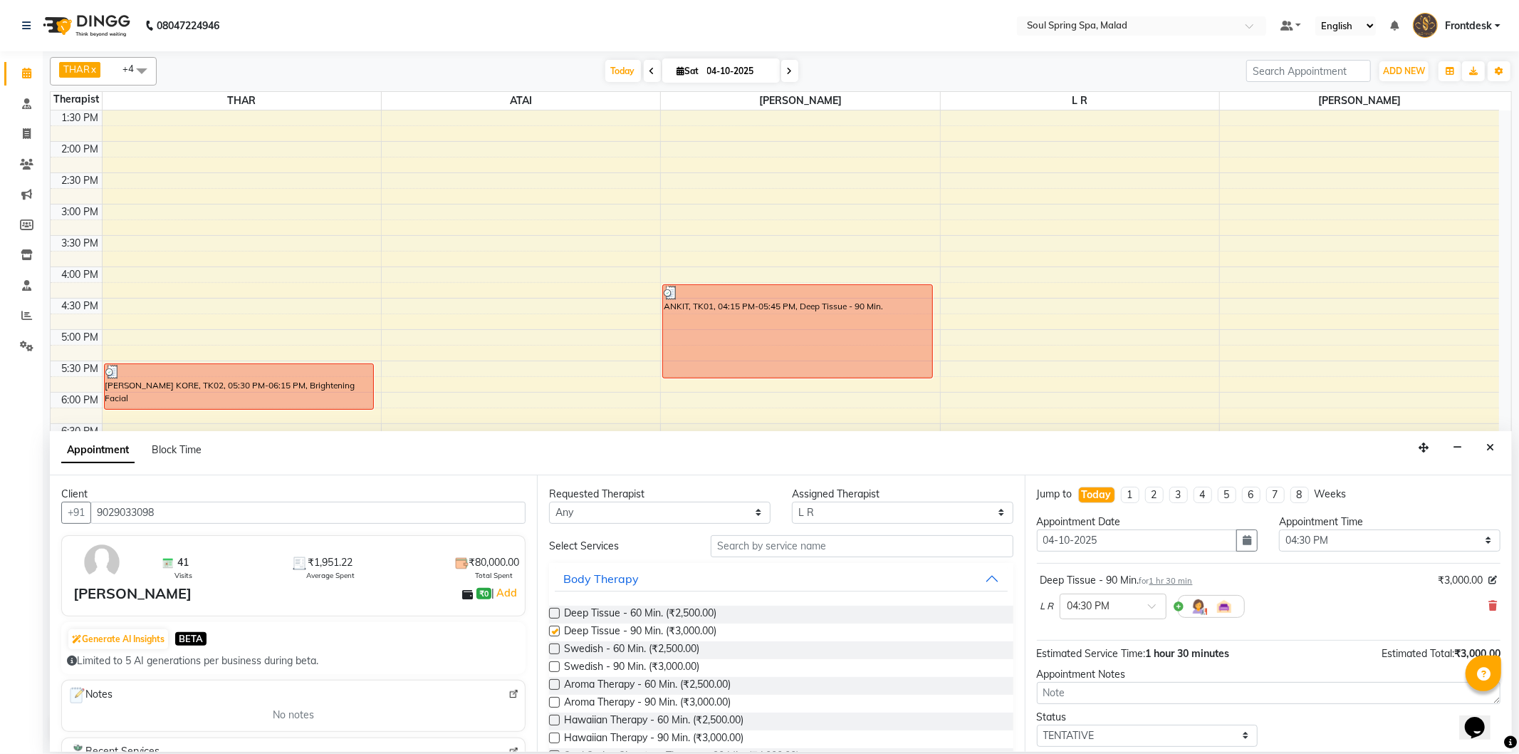
checkbox input "false"
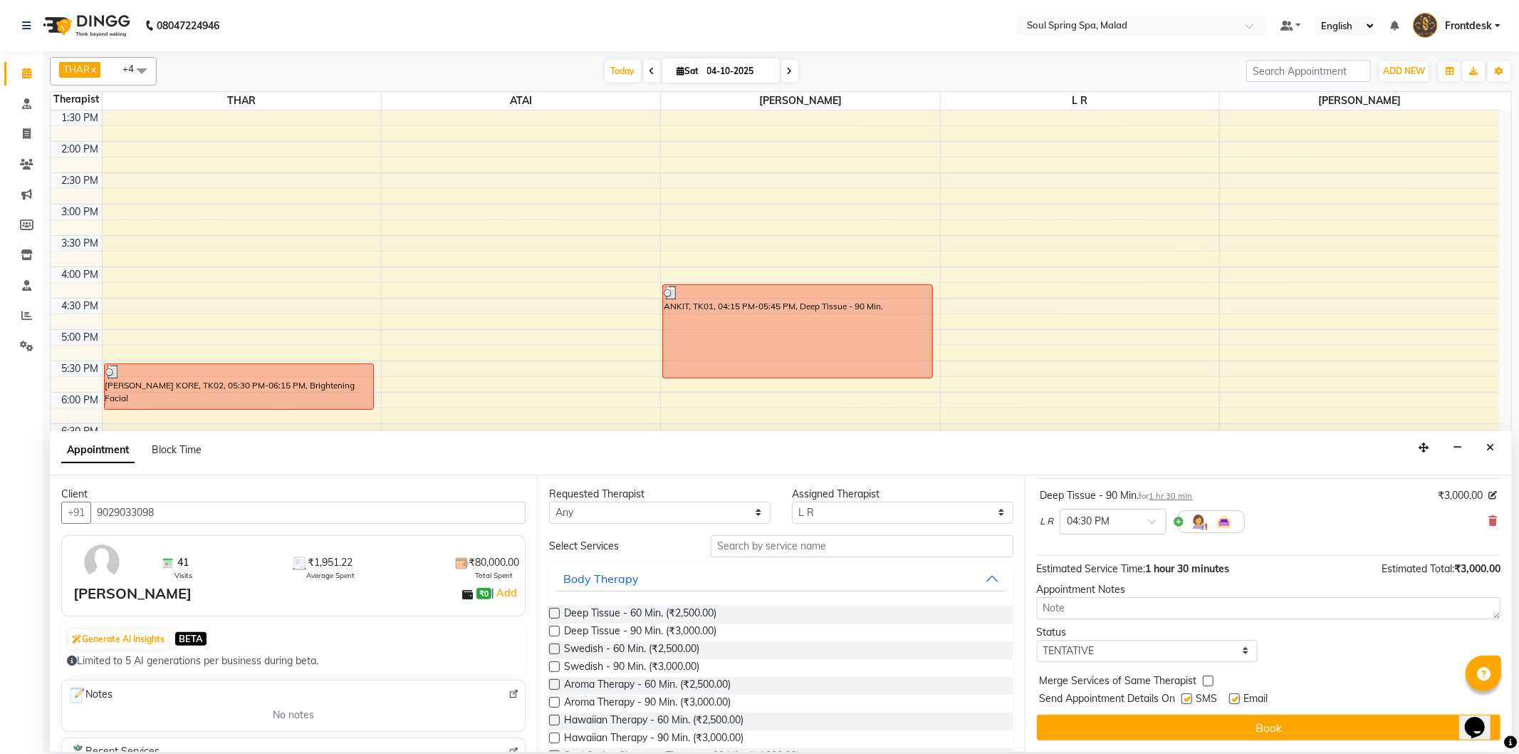
click at [1229, 694] on label at bounding box center [1234, 698] width 11 height 11
click at [1229, 695] on input "checkbox" at bounding box center [1233, 699] width 9 height 9
checkbox input "false"
click at [1189, 698] on label at bounding box center [1187, 698] width 11 height 11
click at [1189, 698] on input "checkbox" at bounding box center [1186, 699] width 9 height 9
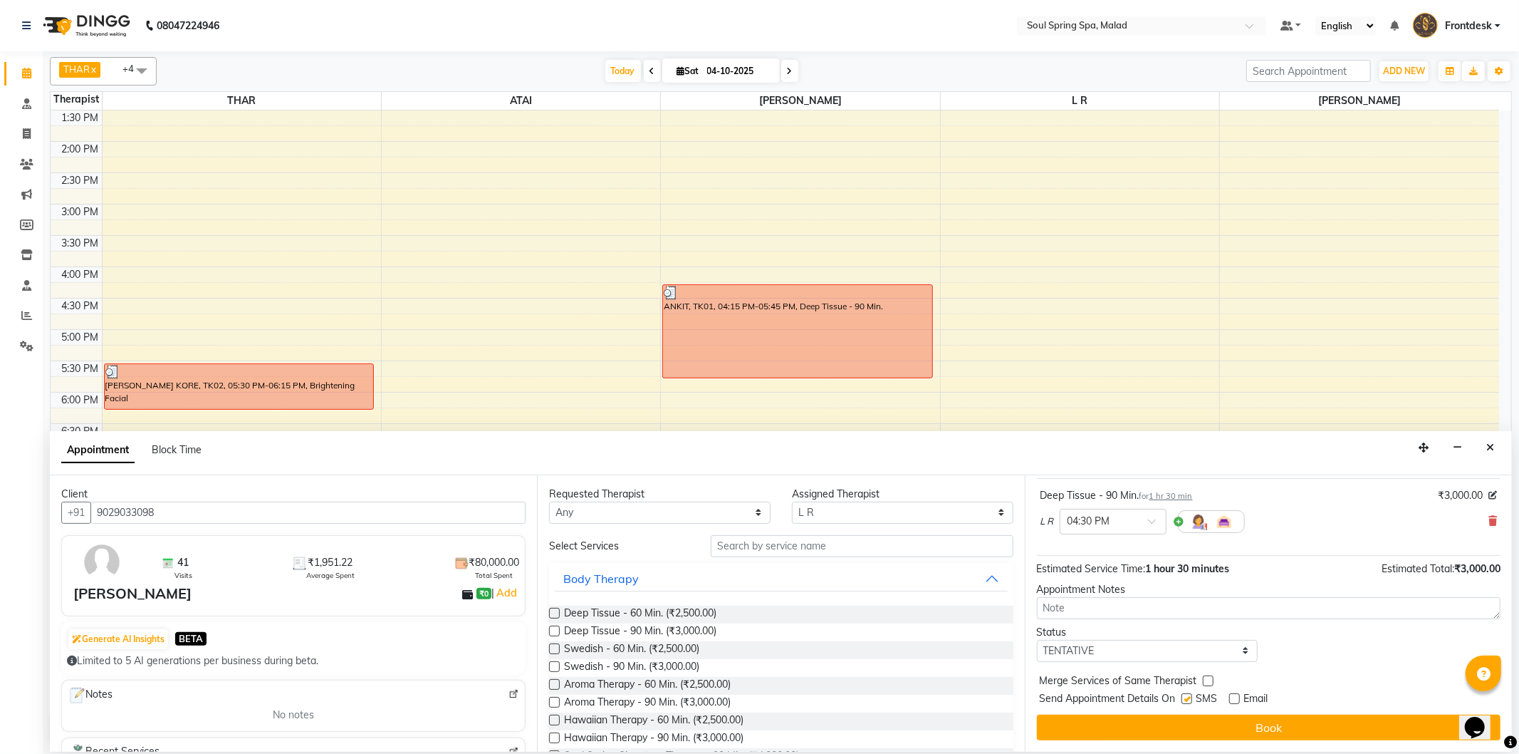
checkbox input "false"
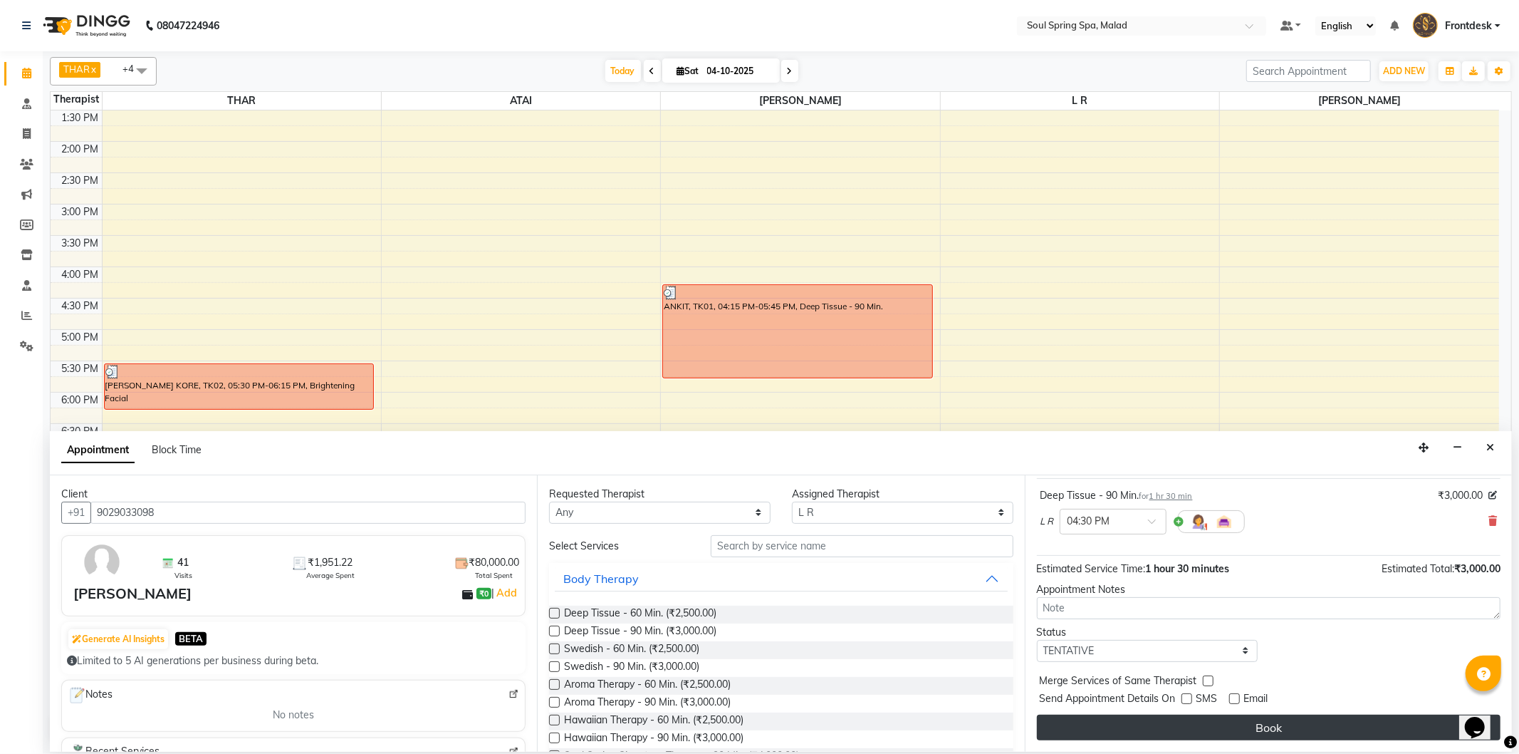
click at [1172, 728] on button "Book" at bounding box center [1269, 727] width 464 height 26
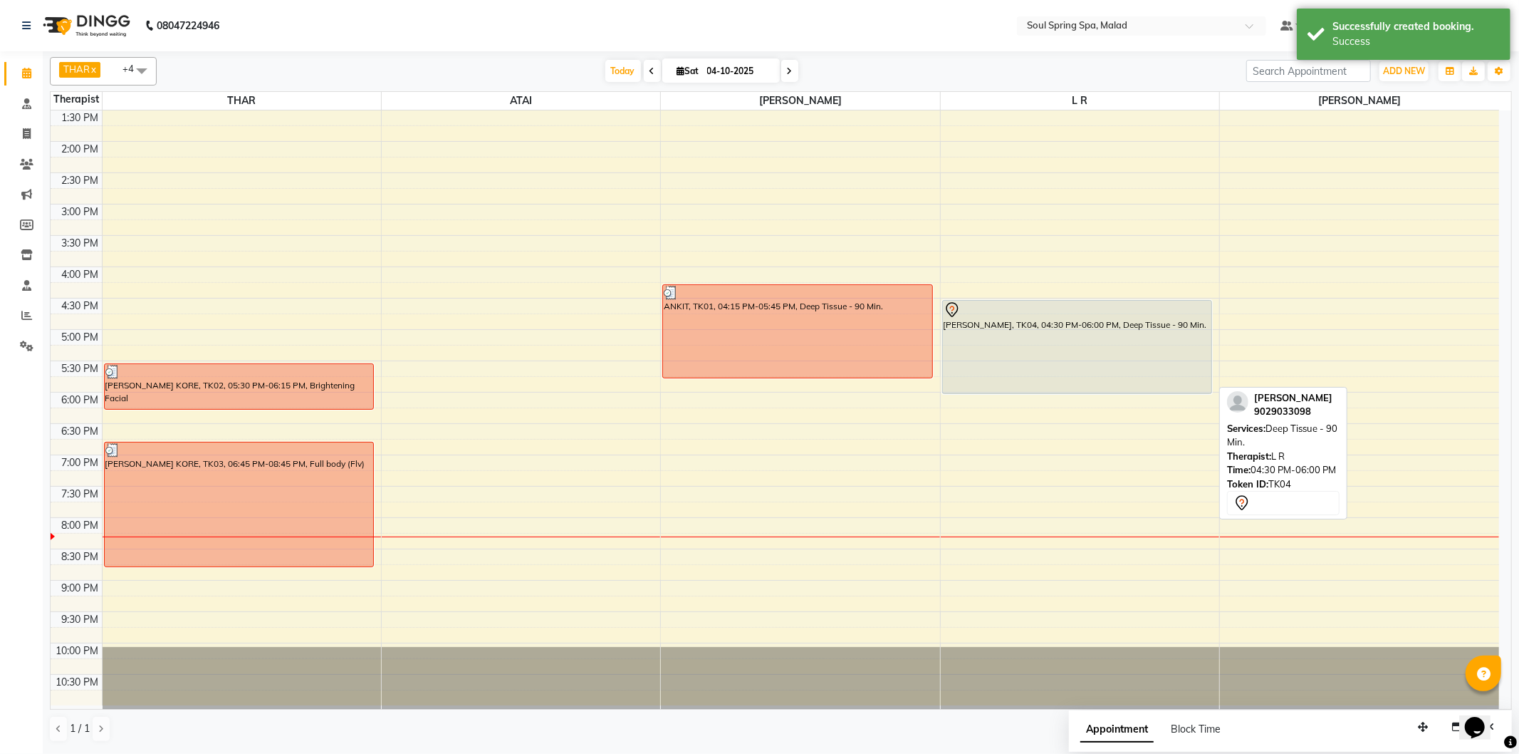
click at [1155, 356] on div "[PERSON_NAME], TK04, 04:30 PM-06:00 PM, Deep Tissue - 90 Min." at bounding box center [1077, 347] width 269 height 93
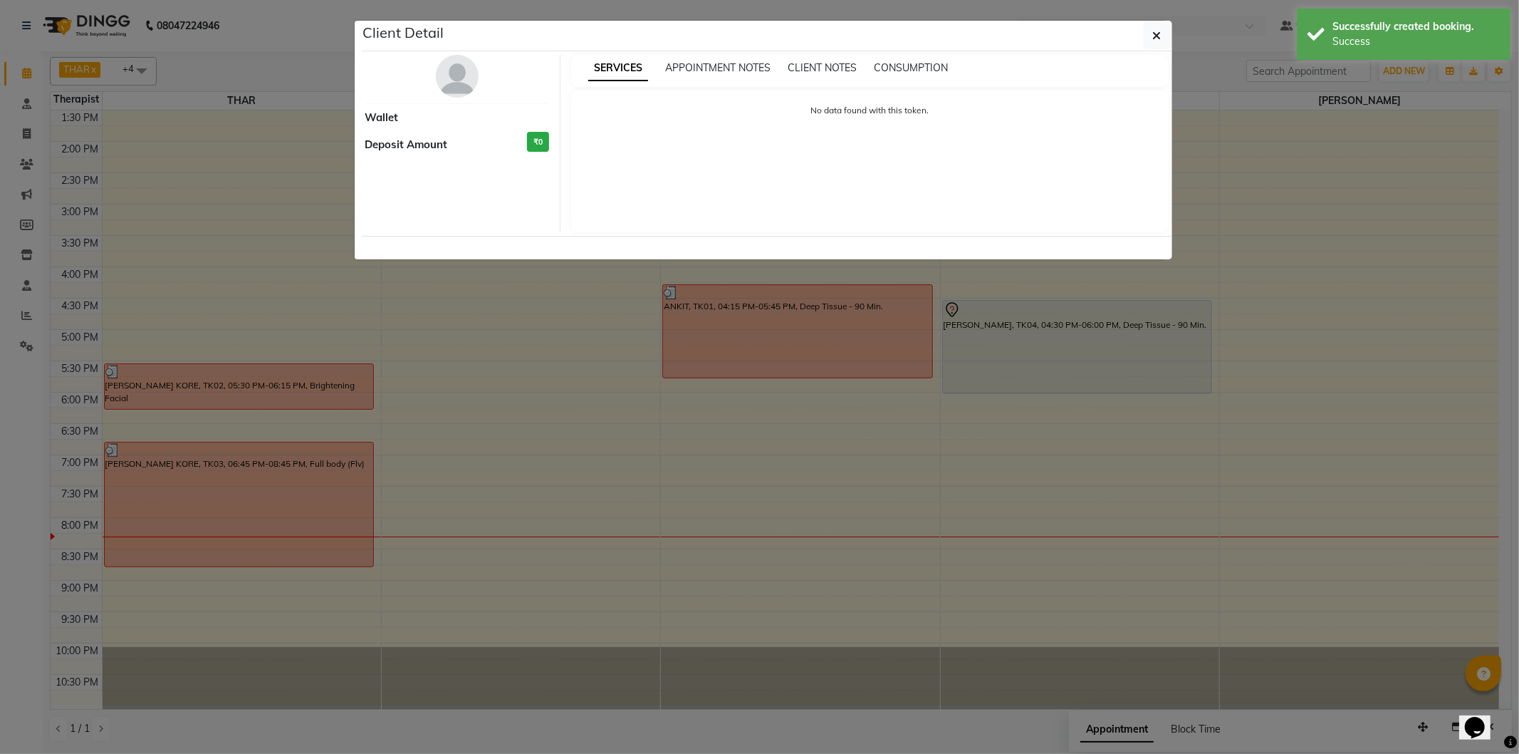
select select "7"
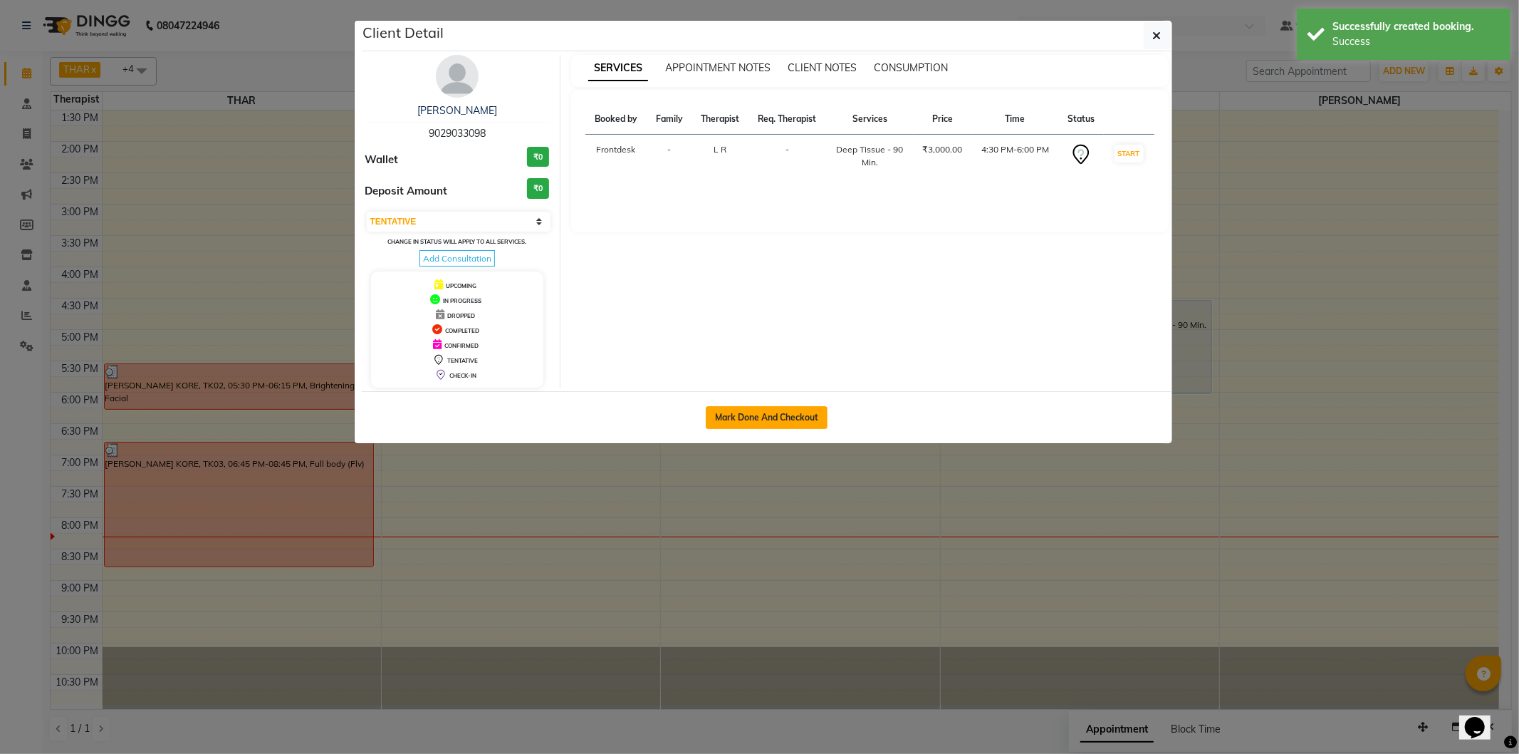
click at [758, 418] on button "Mark Done And Checkout" at bounding box center [767, 417] width 122 height 23
select select "4947"
select select "service"
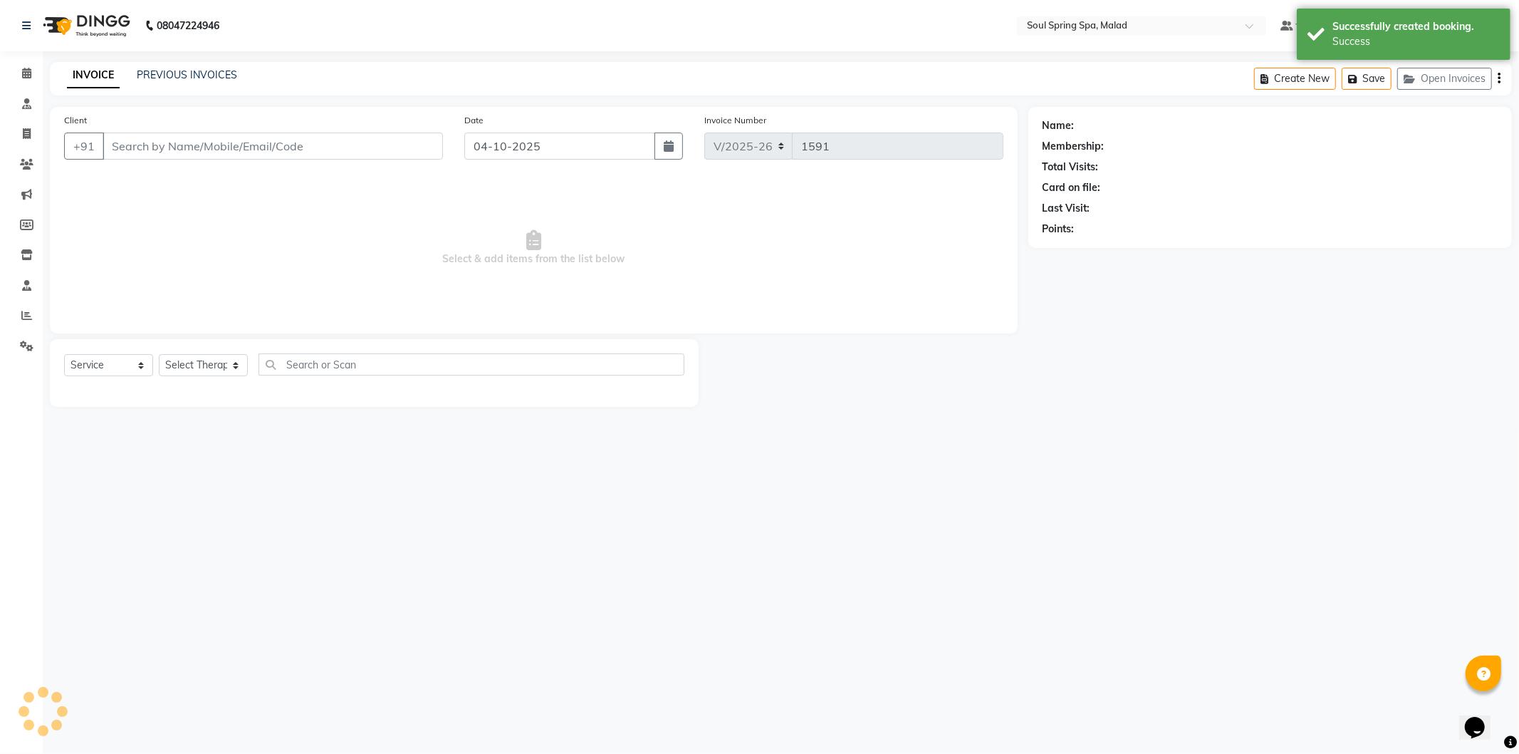
type input "9029033098"
select select "86413"
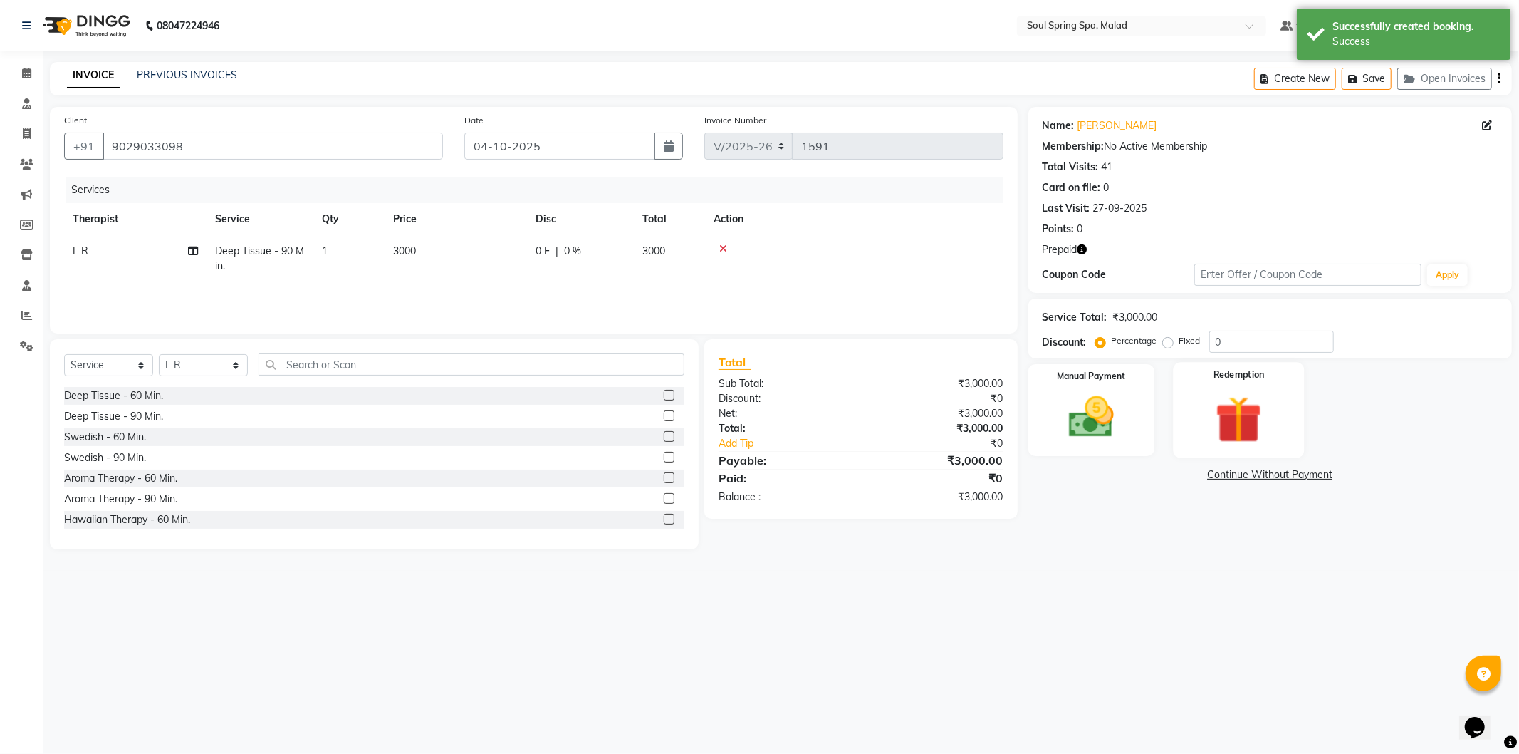
click at [1244, 429] on img at bounding box center [1239, 419] width 76 height 58
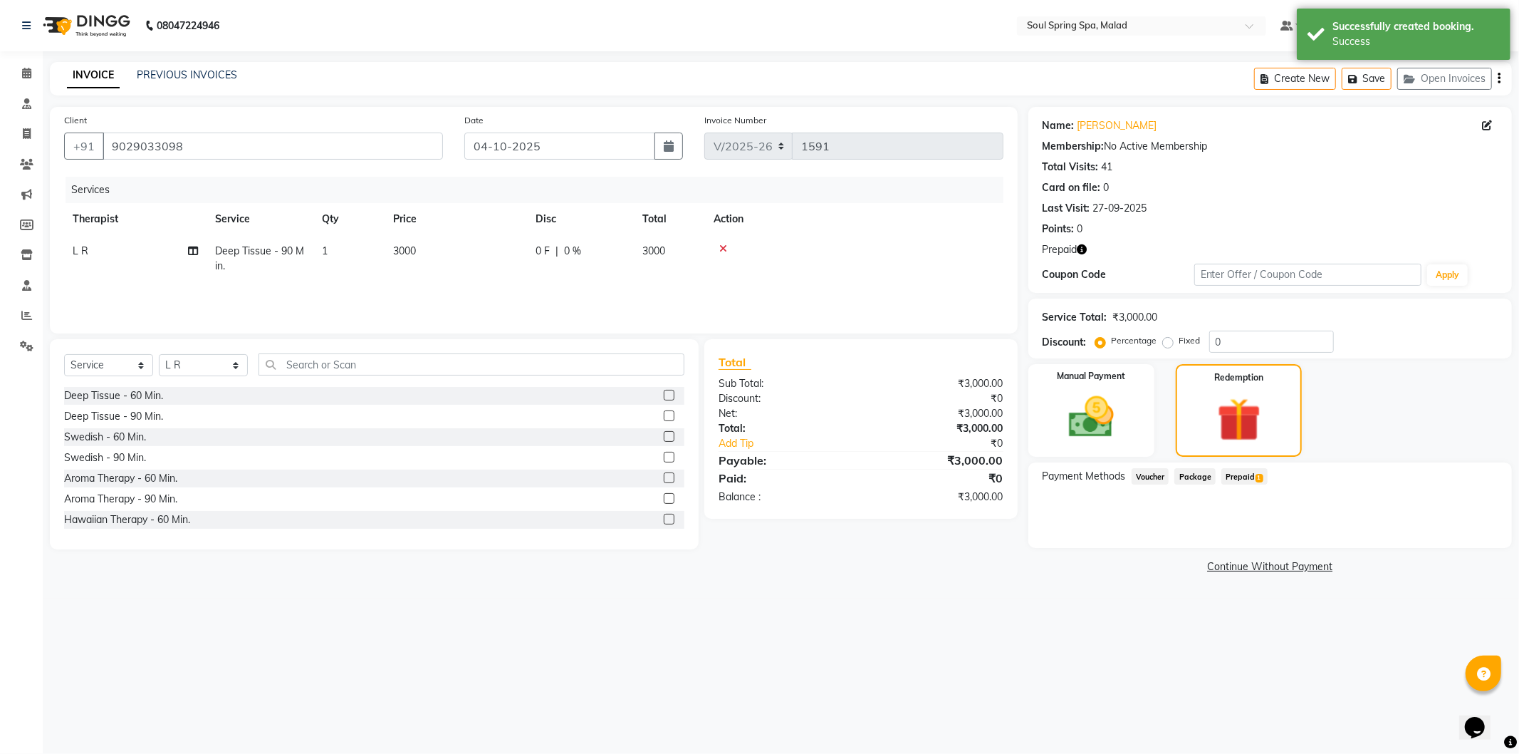
click at [1254, 474] on span "Prepaid 1" at bounding box center [1244, 476] width 46 height 16
click at [1451, 539] on button "Add" at bounding box center [1464, 533] width 52 height 24
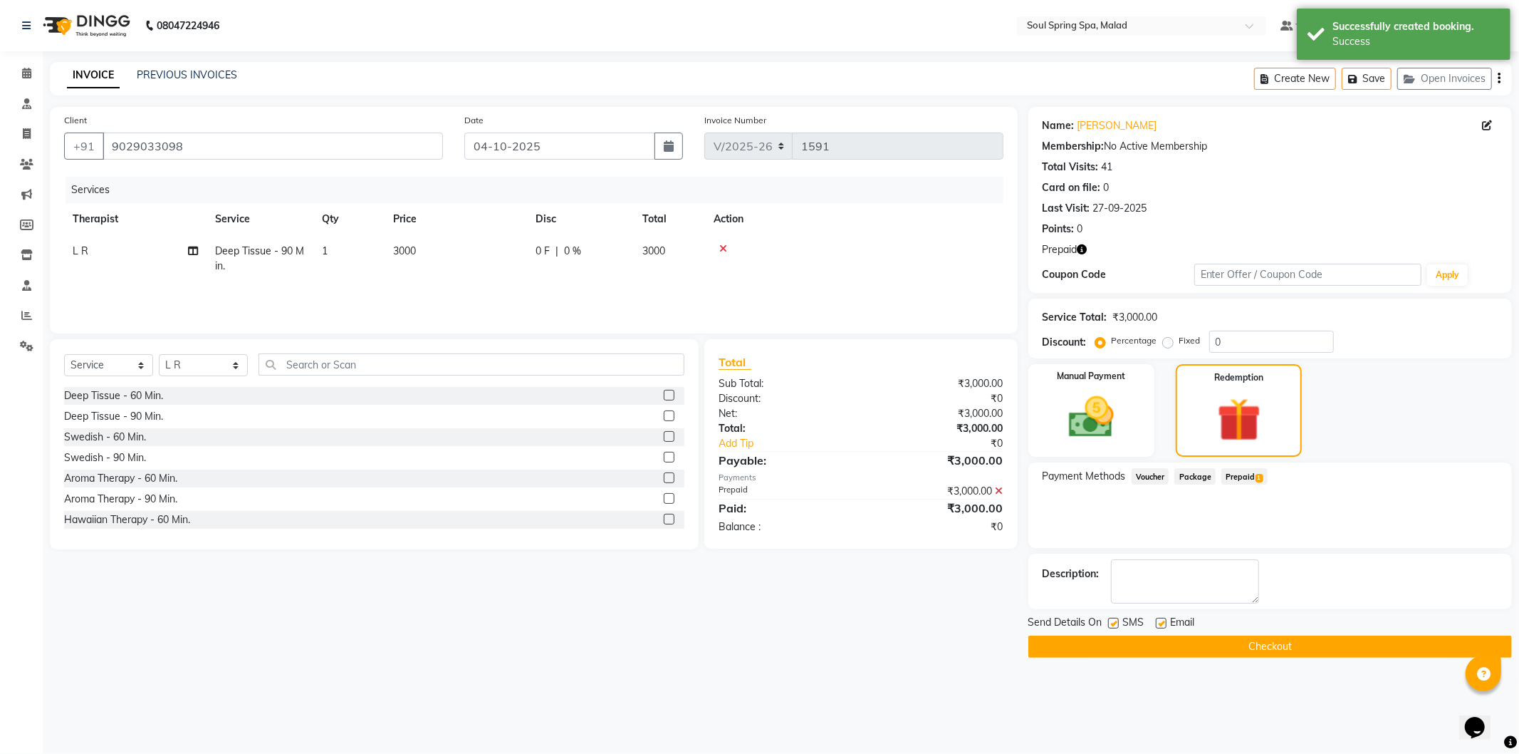
click at [1160, 628] on div at bounding box center [1160, 625] width 9 height 15
click at [1156, 623] on label at bounding box center [1161, 623] width 11 height 11
click at [1156, 623] on input "checkbox" at bounding box center [1160, 623] width 9 height 9
checkbox input "false"
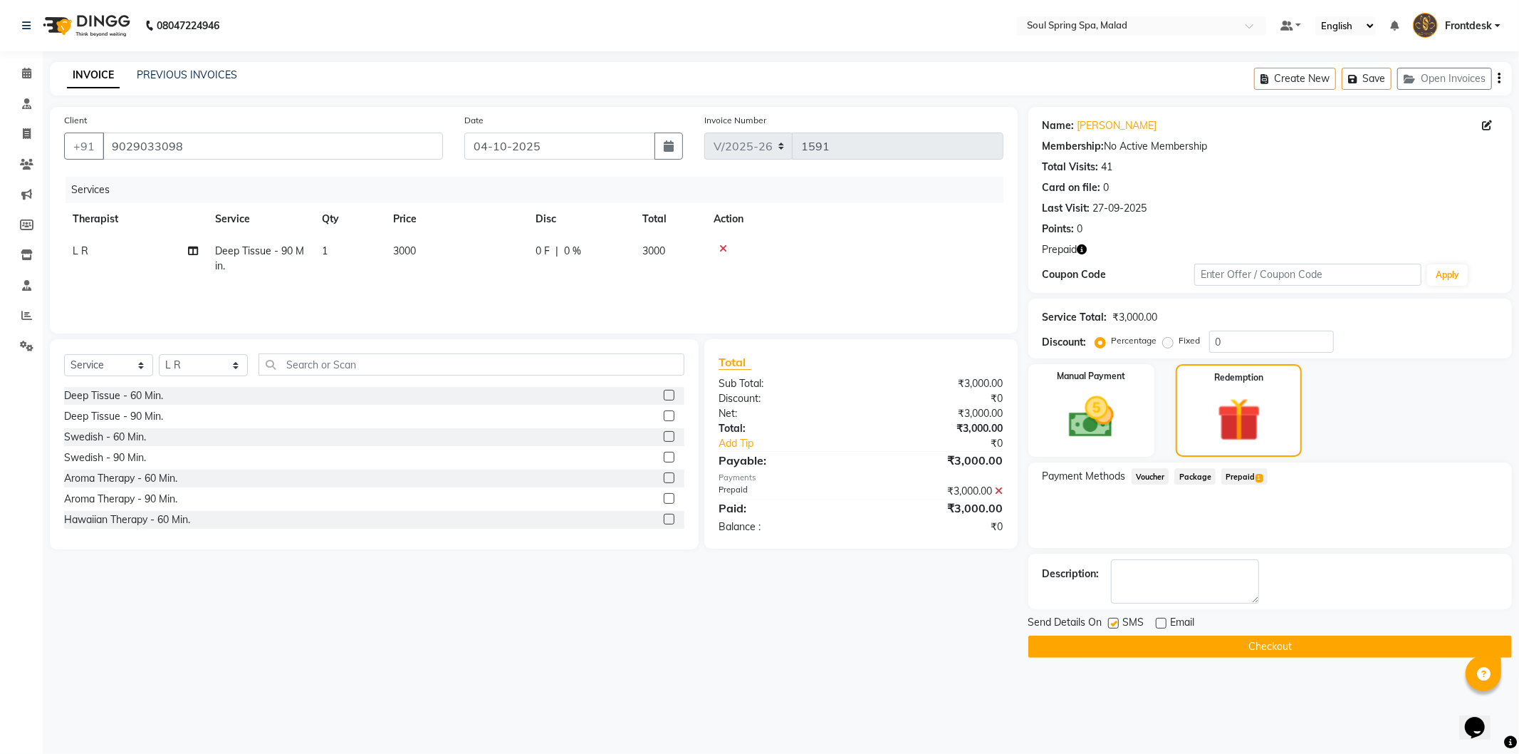
click at [1110, 625] on label at bounding box center [1113, 623] width 11 height 11
click at [1110, 625] on input "checkbox" at bounding box center [1112, 623] width 9 height 9
checkbox input "false"
click at [1124, 640] on button "Checkout" at bounding box center [1270, 646] width 484 height 22
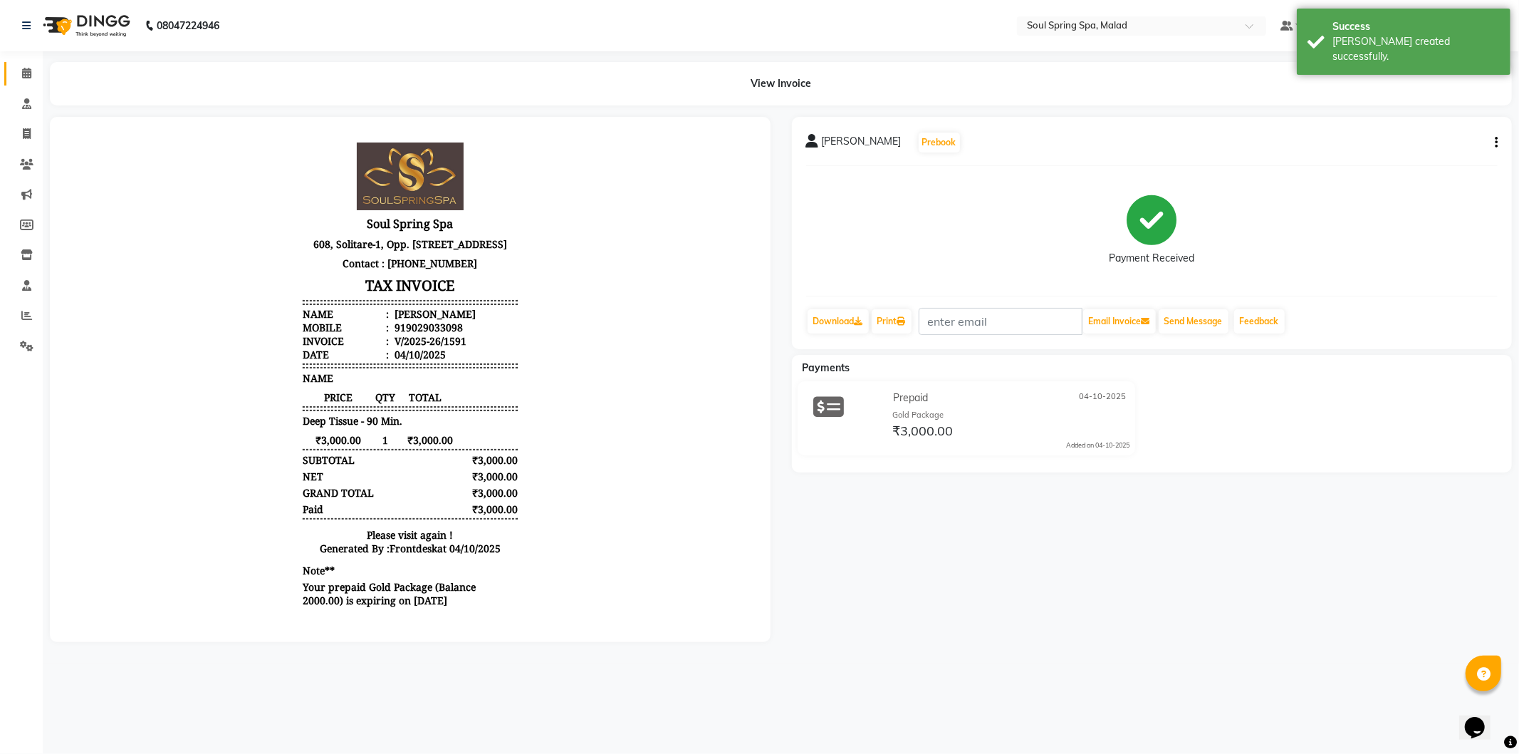
click at [11, 69] on link "Calendar" at bounding box center [21, 74] width 34 height 24
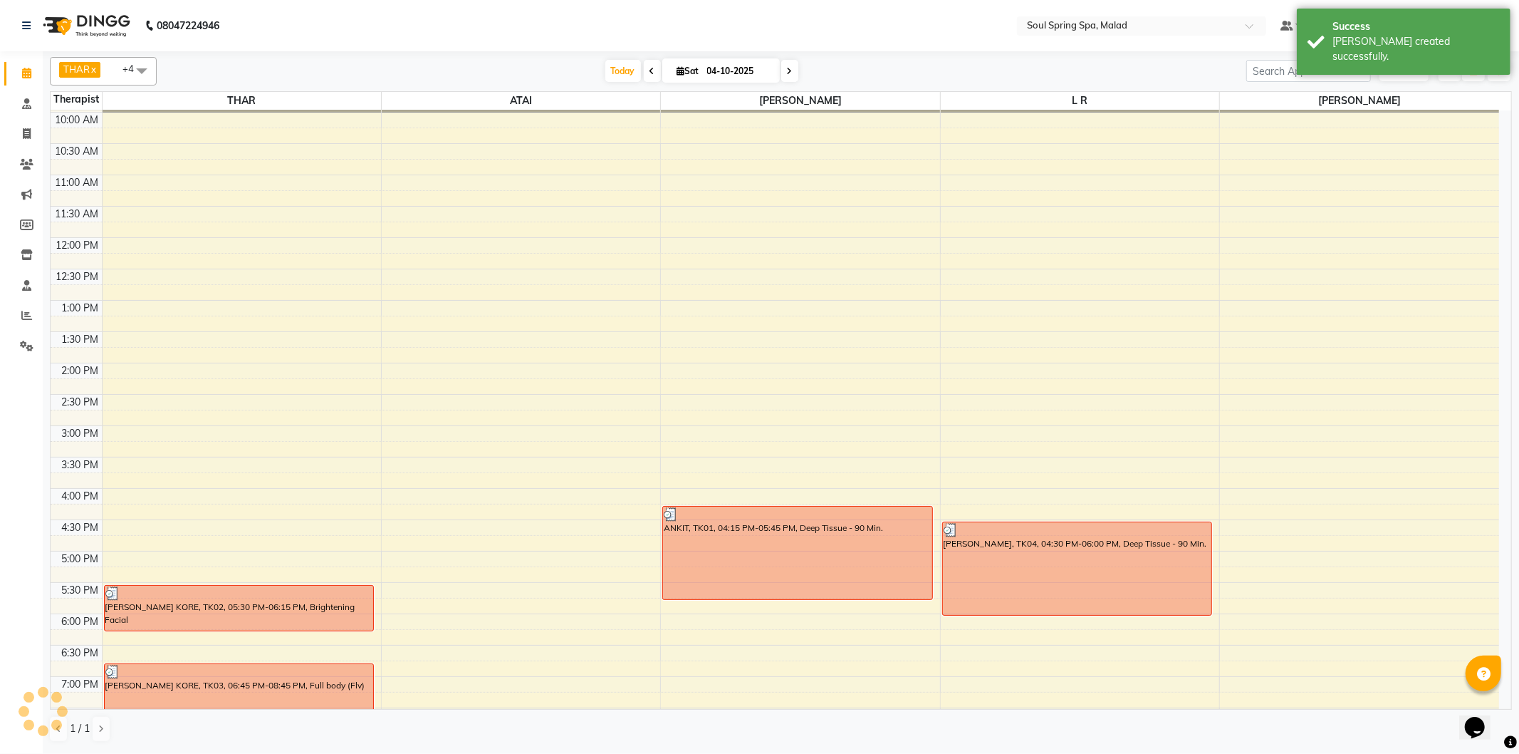
scroll to position [79, 0]
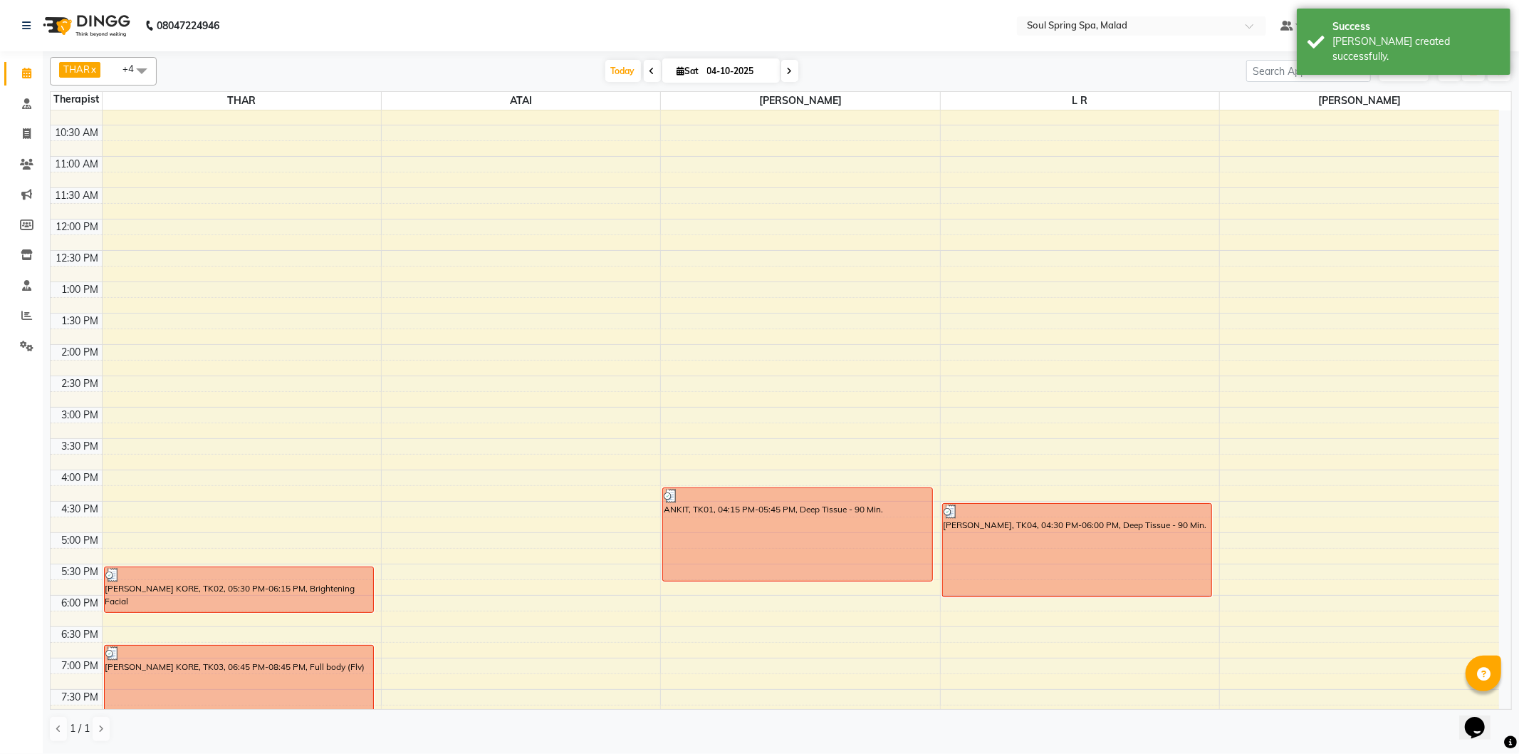
click at [1079, 430] on div "9:00 AM 9:30 AM 10:00 AM 10:30 AM 11:00 AM 11:30 AM 12:00 PM 12:30 PM 1:00 PM 1…" at bounding box center [775, 469] width 1449 height 877
select select "86413"
select select "tentative"
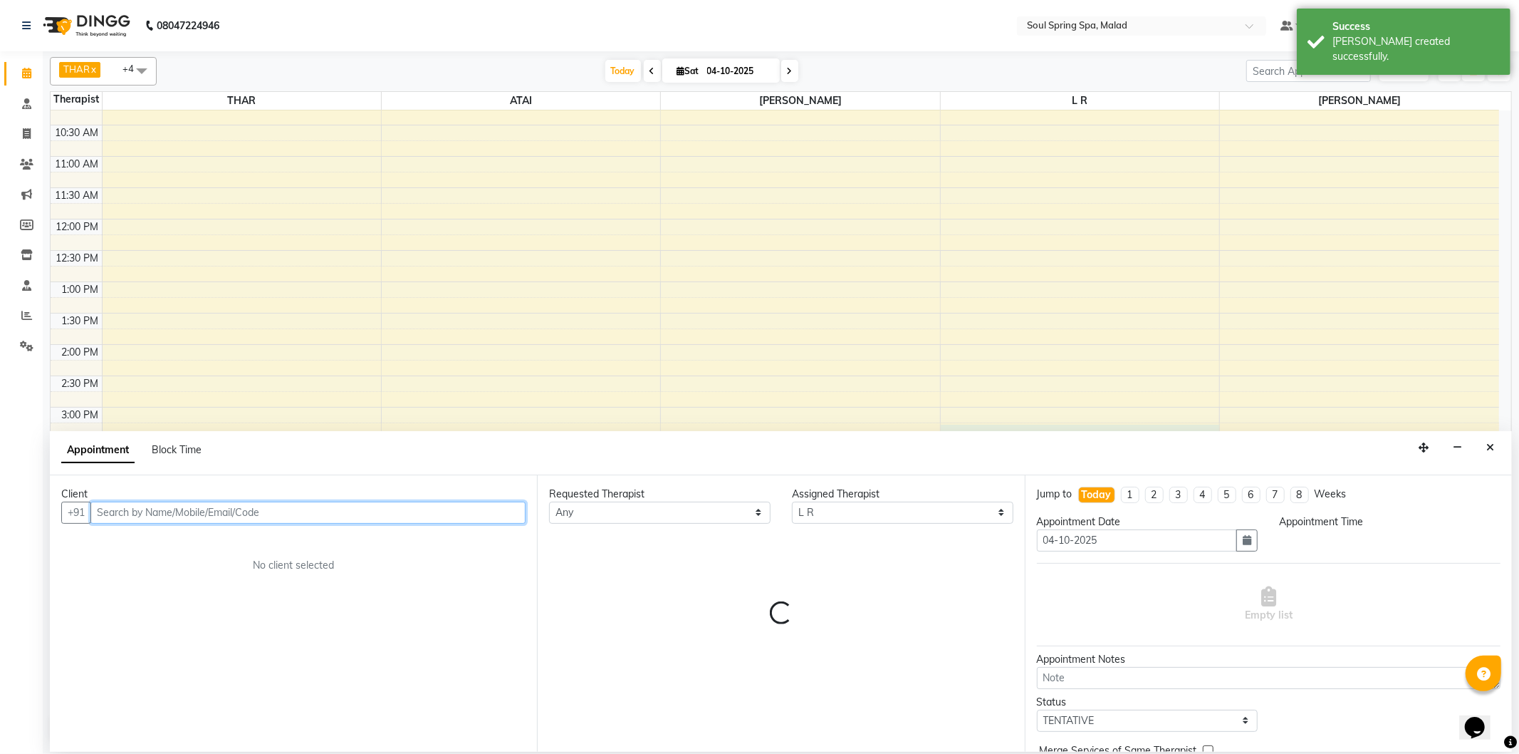
select select "915"
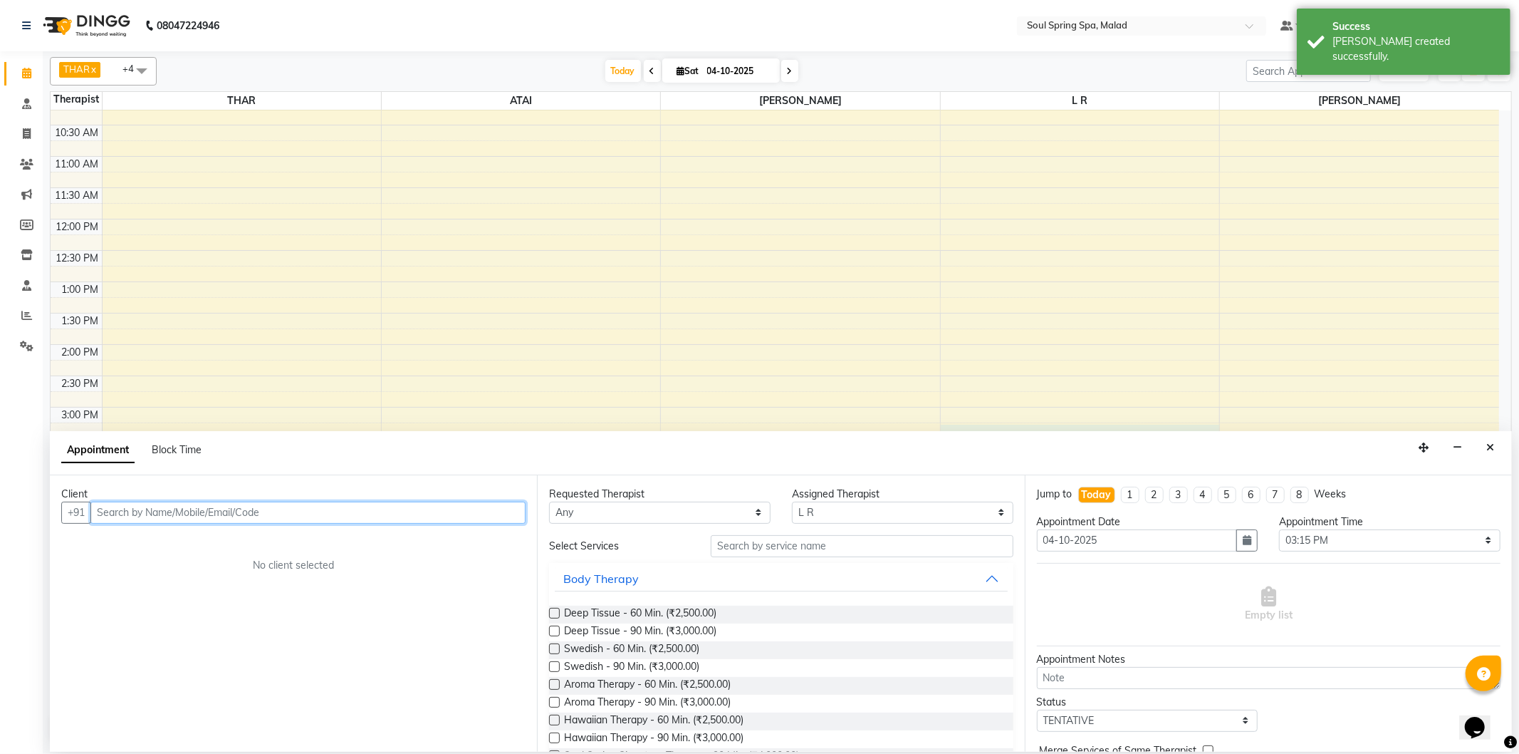
click at [518, 502] on input "text" at bounding box center [307, 512] width 435 height 22
drag, startPoint x: 516, startPoint y: 506, endPoint x: 494, endPoint y: 515, distance: 23.9
click at [515, 506] on input "text" at bounding box center [307, 512] width 435 height 22
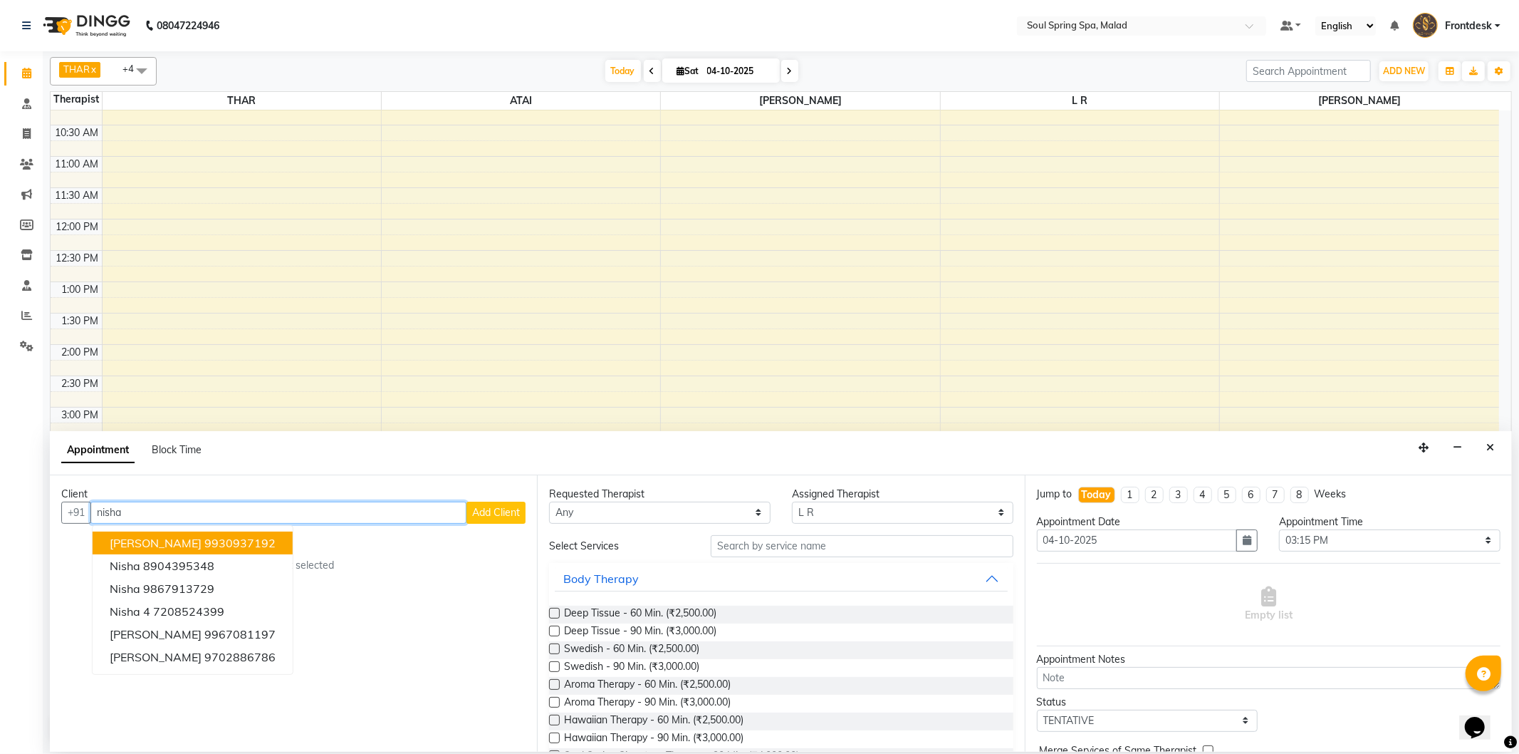
click at [211, 541] on ngb-highlight "9930937192" at bounding box center [239, 543] width 71 height 14
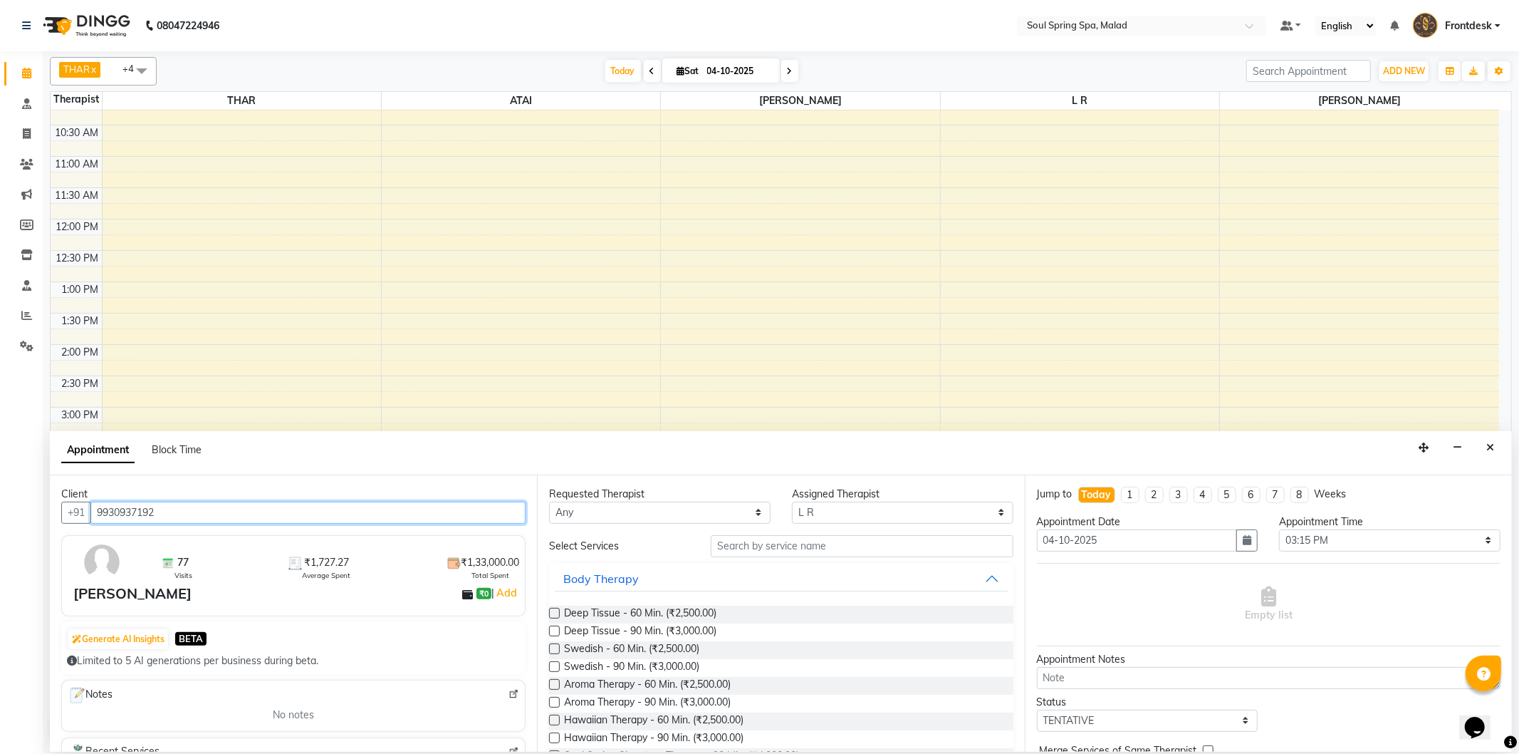
type input "9930937192"
click at [551, 635] on label at bounding box center [554, 630] width 11 height 11
click at [551, 635] on input "checkbox" at bounding box center [553, 631] width 9 height 9
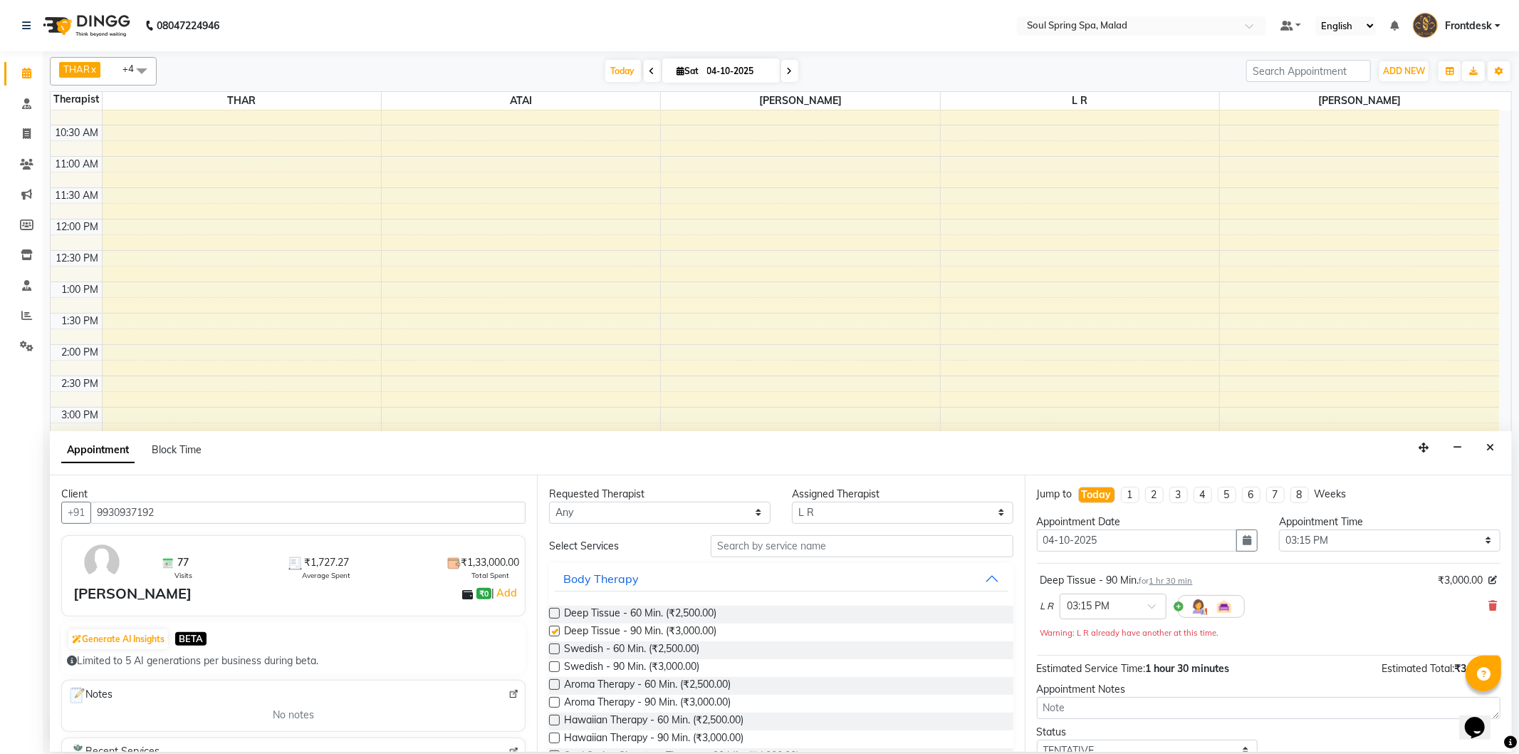
checkbox input "false"
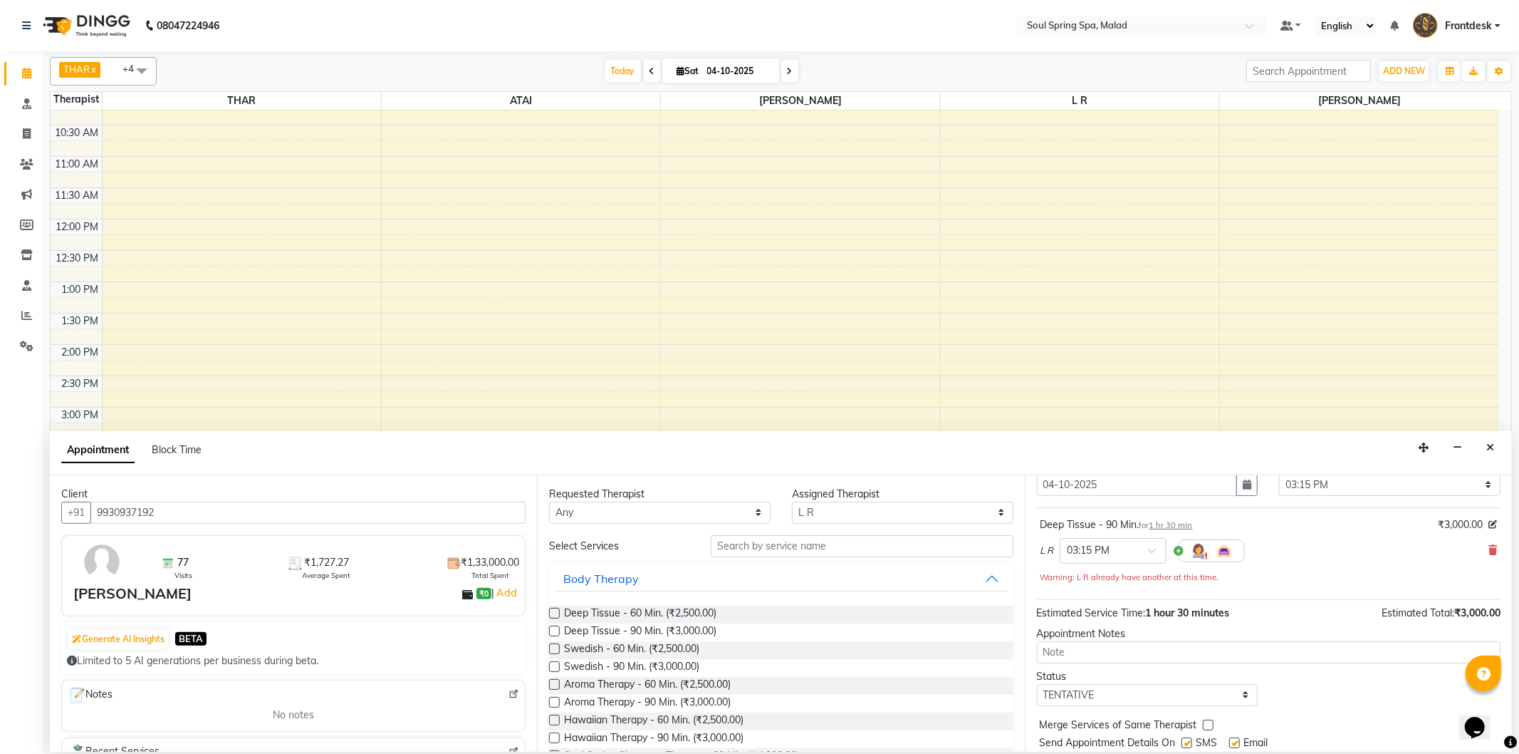
scroll to position [100, 0]
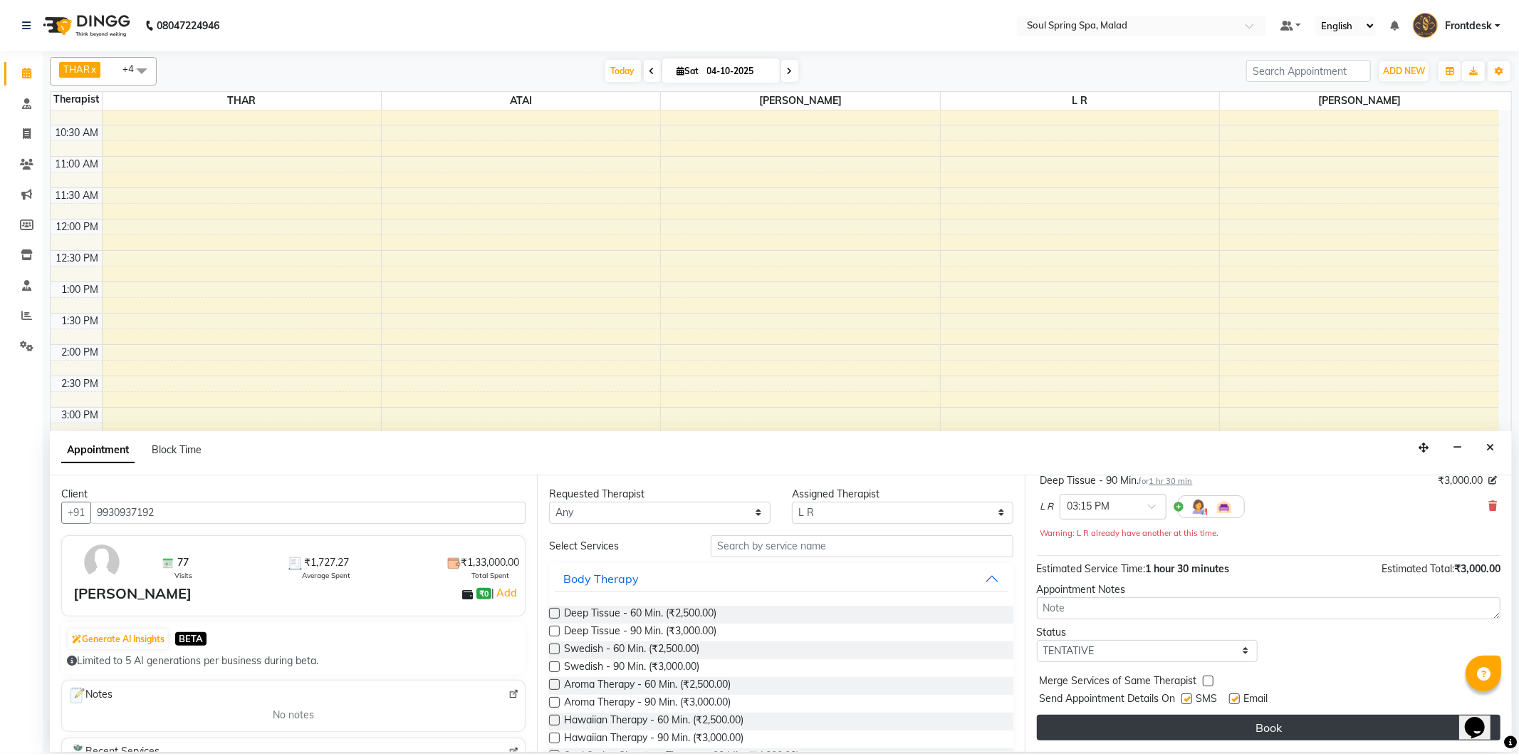
click at [1147, 725] on button "Book" at bounding box center [1269, 727] width 464 height 26
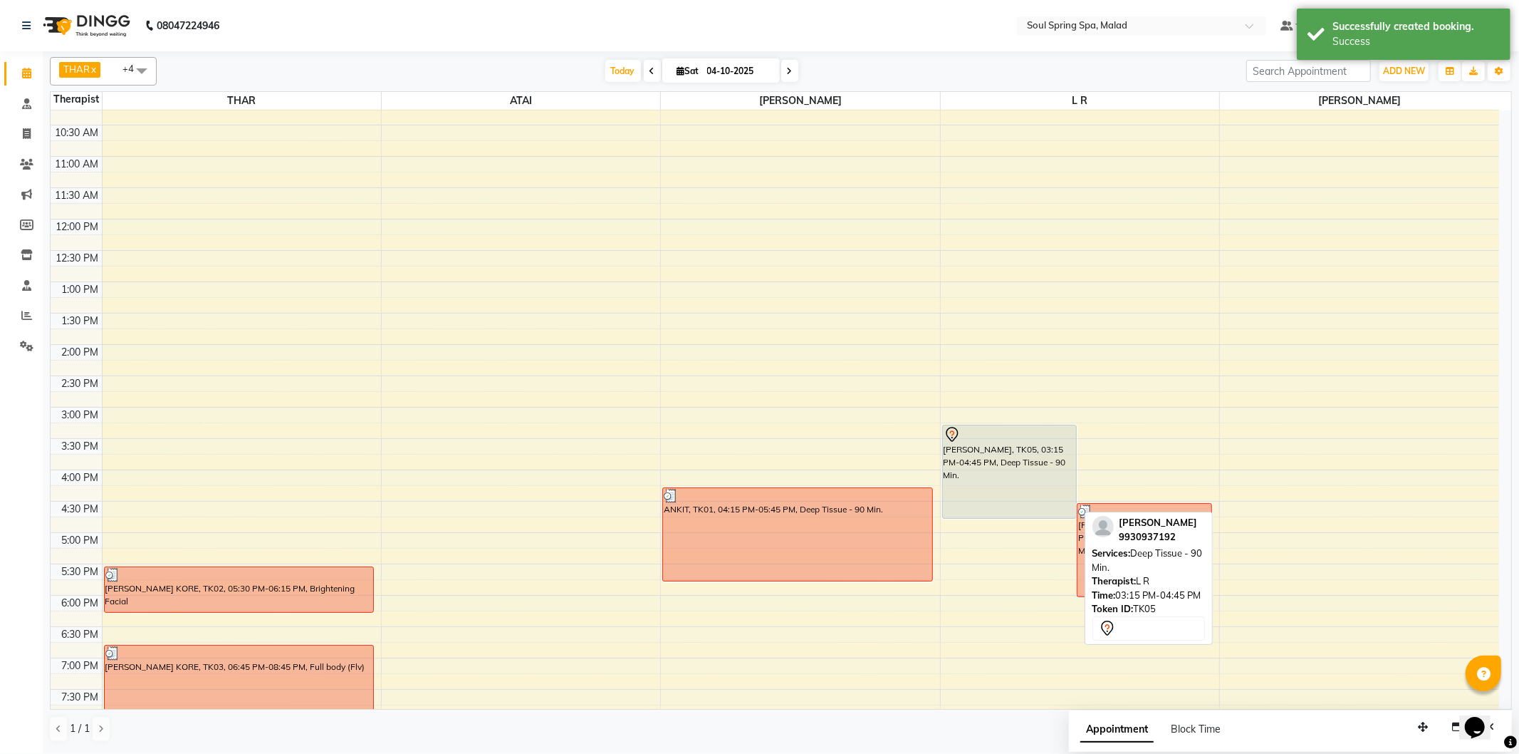
click at [994, 472] on div "[PERSON_NAME], TK05, 03:15 PM-04:45 PM, Deep Tissue - 90 Min." at bounding box center [1010, 471] width 134 height 93
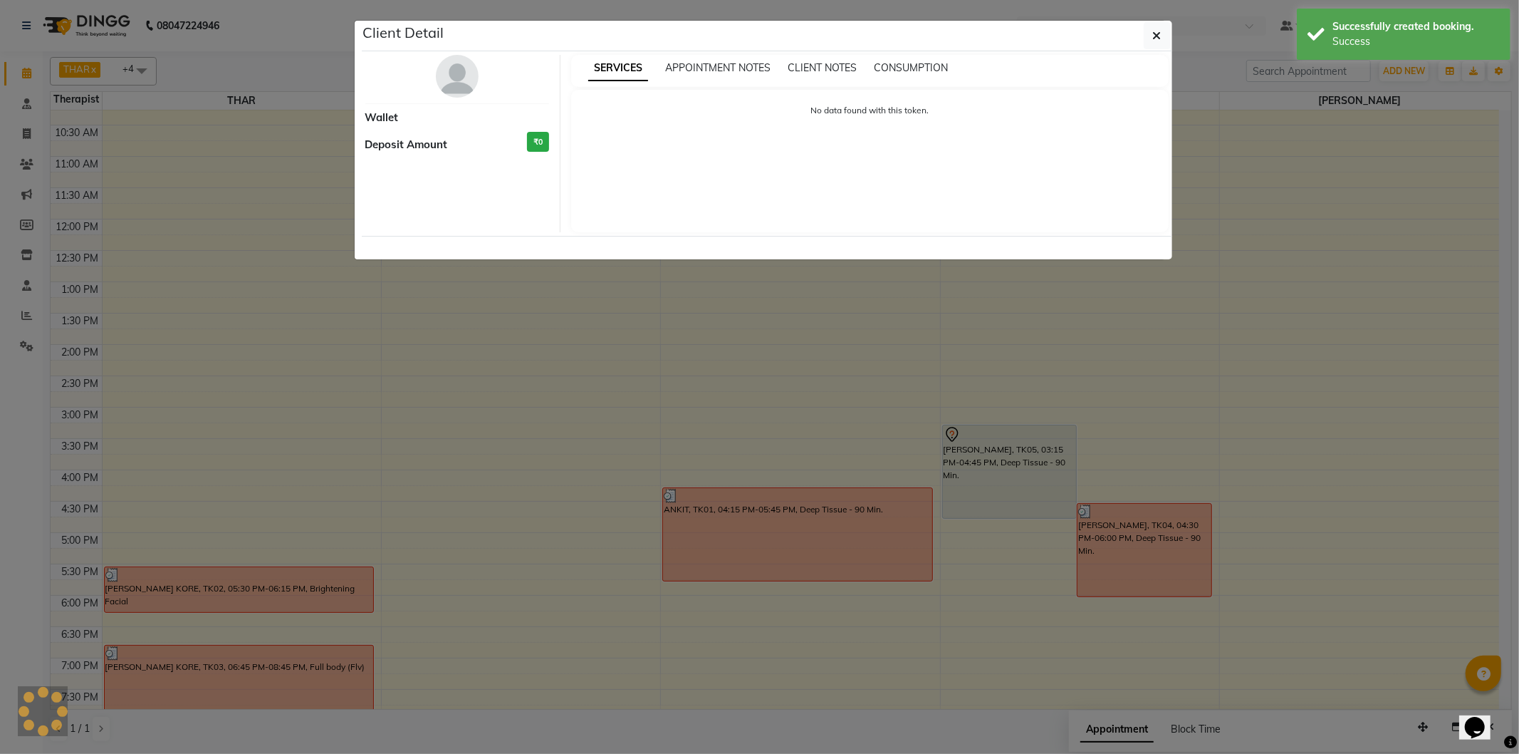
select select "7"
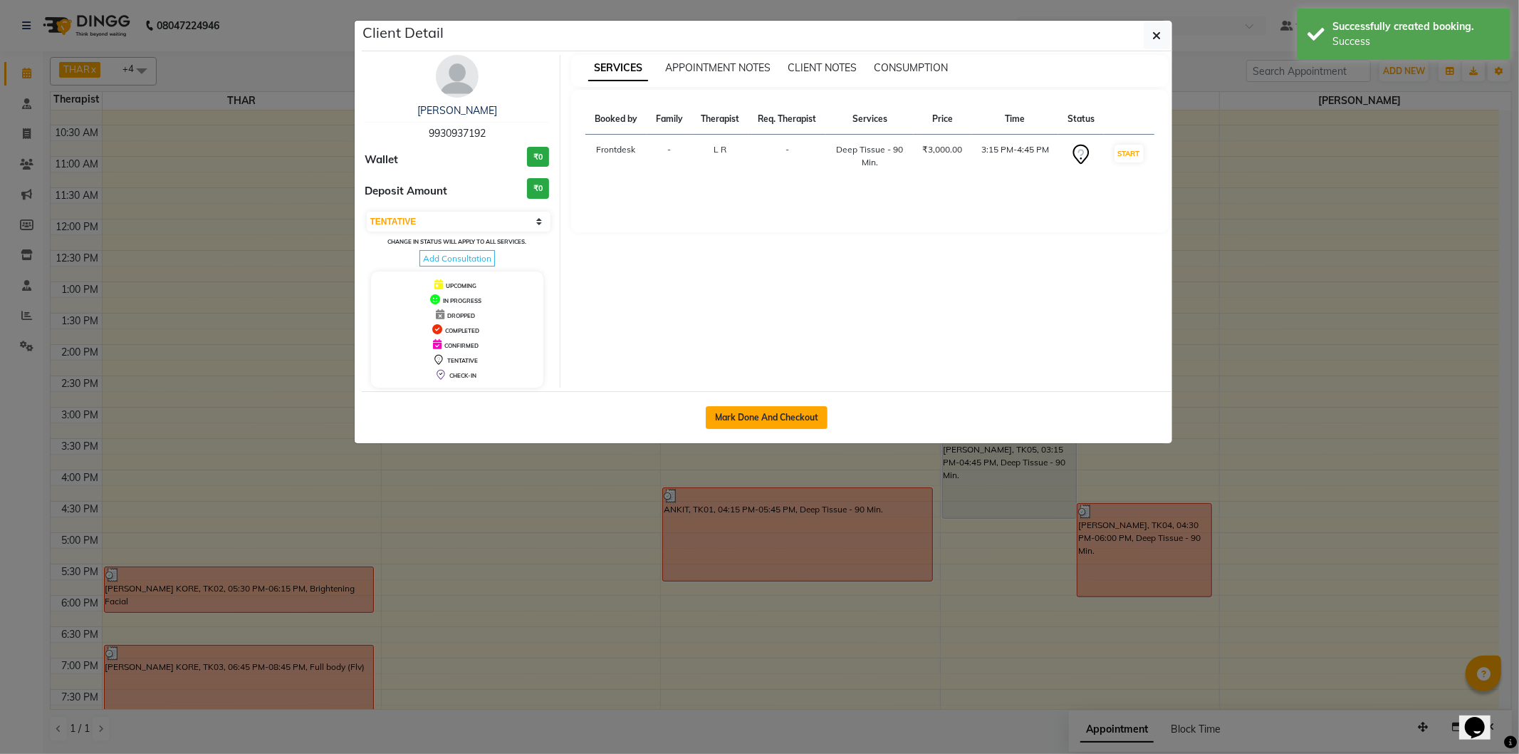
click at [730, 414] on button "Mark Done And Checkout" at bounding box center [767, 417] width 122 height 23
select select "service"
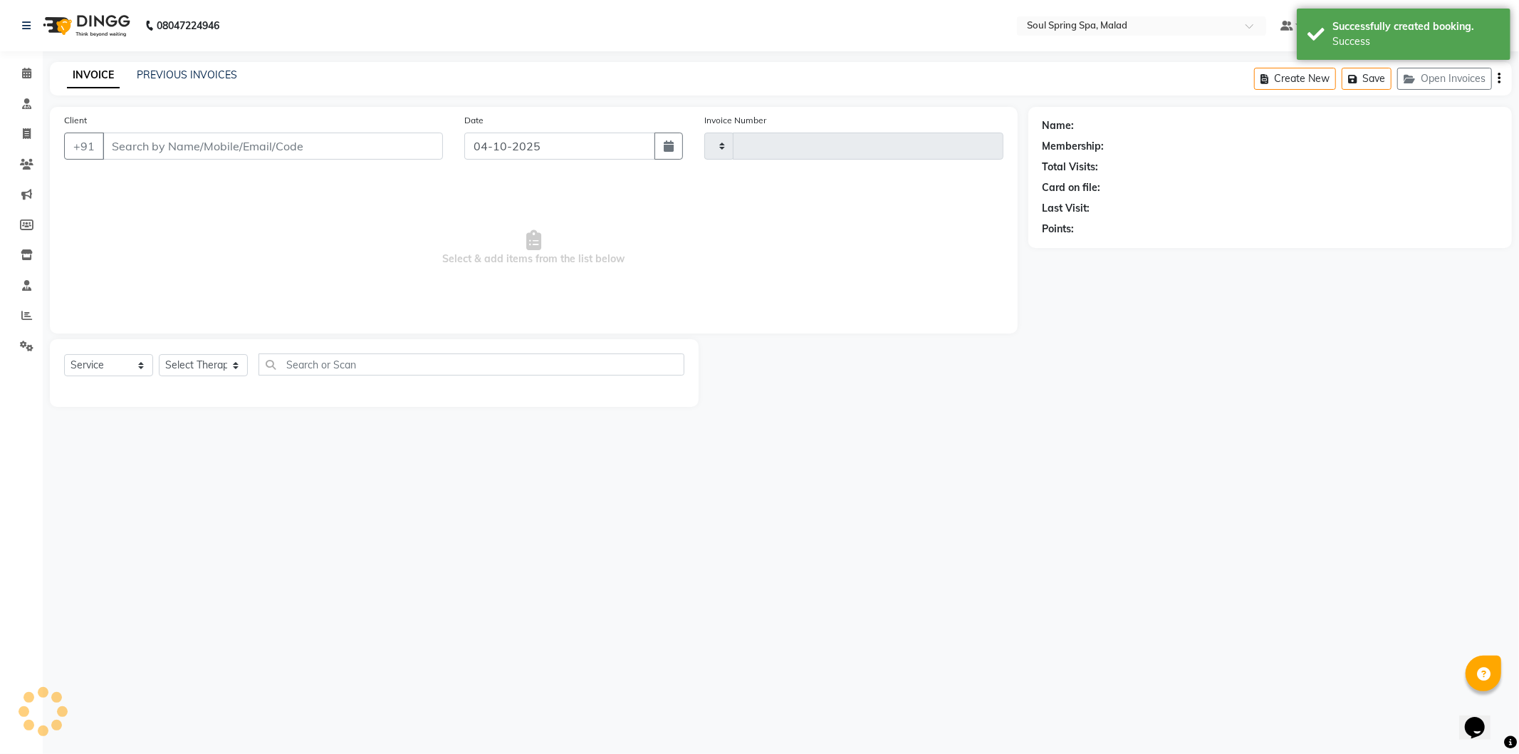
type input "1592"
select select "4947"
type input "9930937192"
select select "86413"
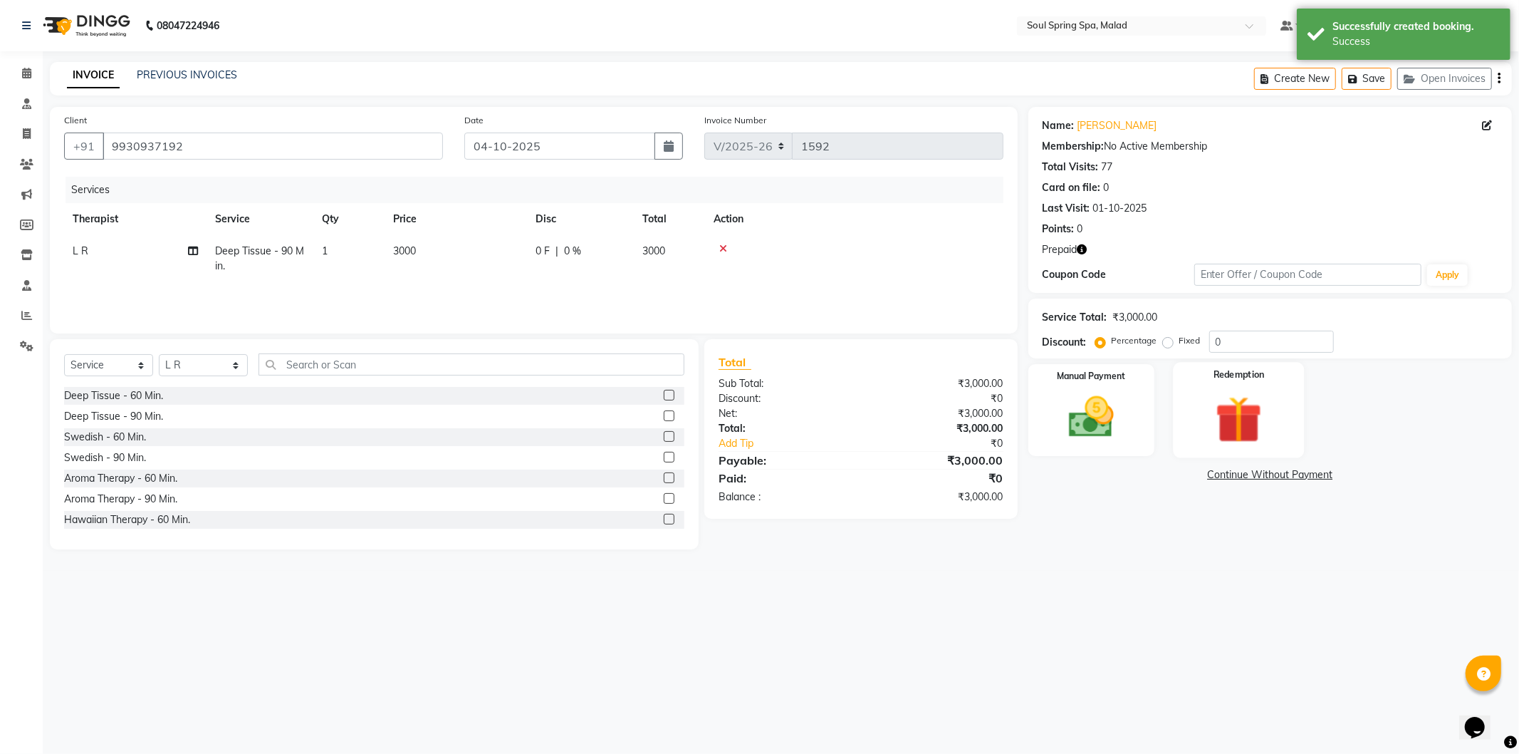
click at [1254, 438] on img at bounding box center [1239, 419] width 76 height 58
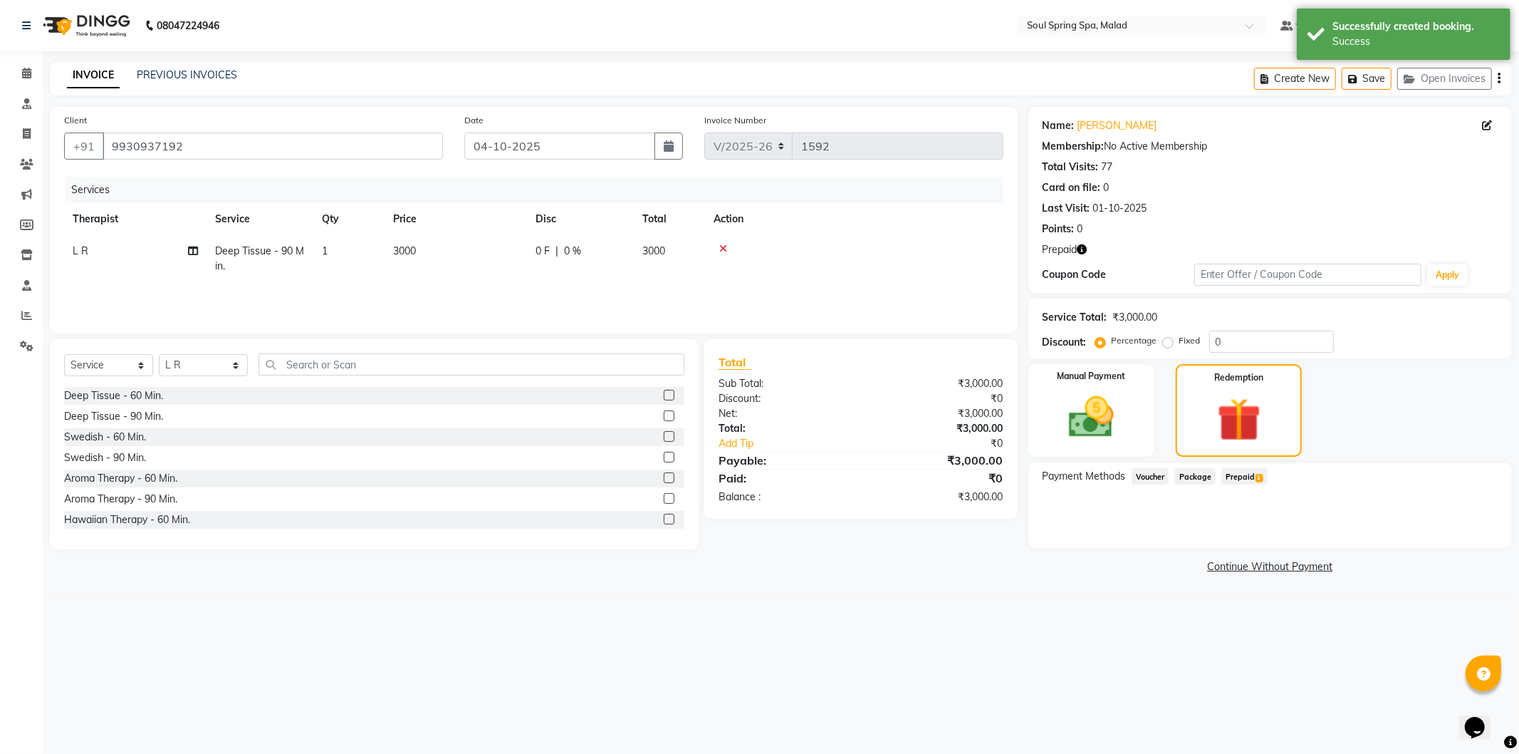
drag, startPoint x: 1247, startPoint y: 474, endPoint x: 1296, endPoint y: 490, distance: 51.8
click at [1250, 475] on span "Prepaid 1" at bounding box center [1244, 476] width 46 height 16
click at [1474, 545] on button "Add" at bounding box center [1464, 533] width 52 height 24
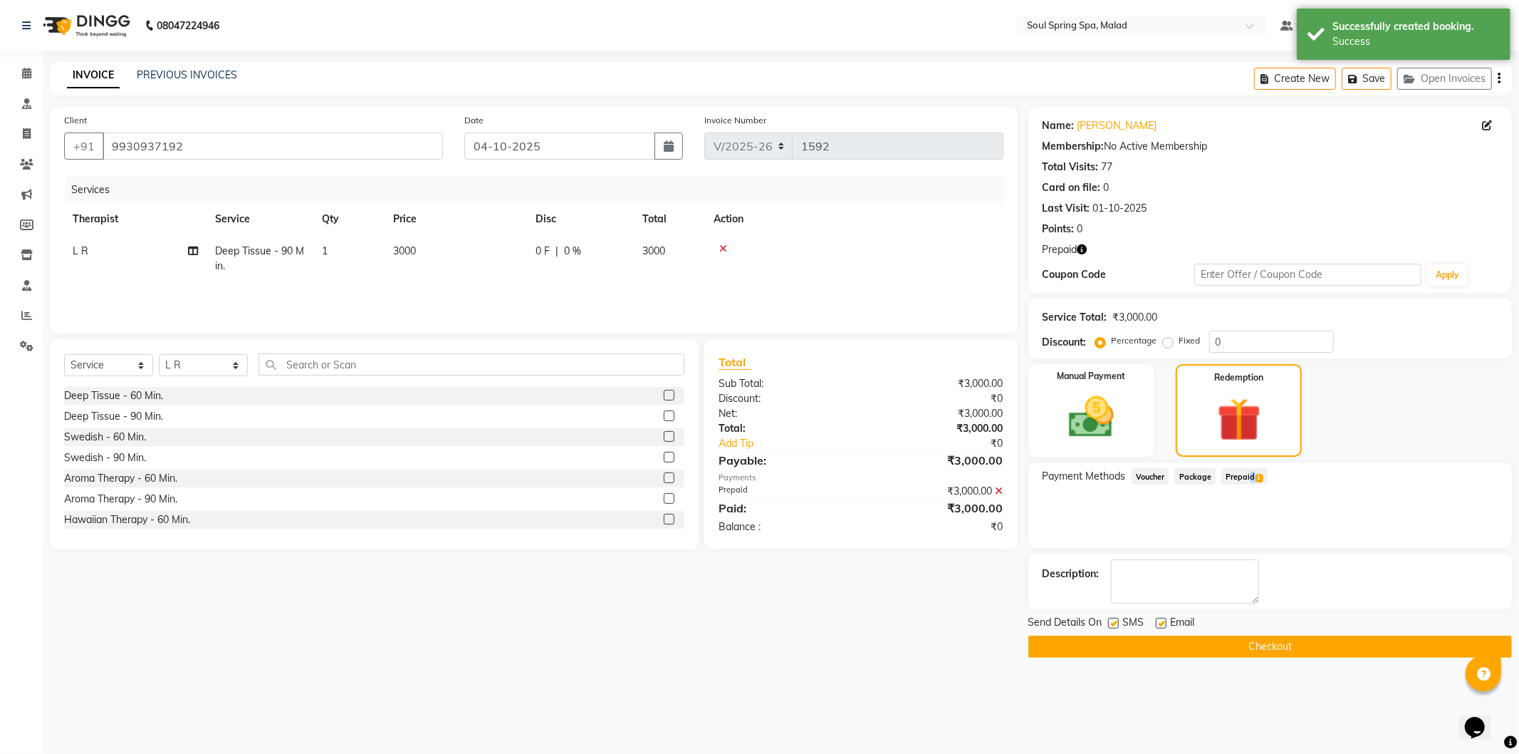
click at [1256, 640] on button "Checkout" at bounding box center [1270, 646] width 484 height 22
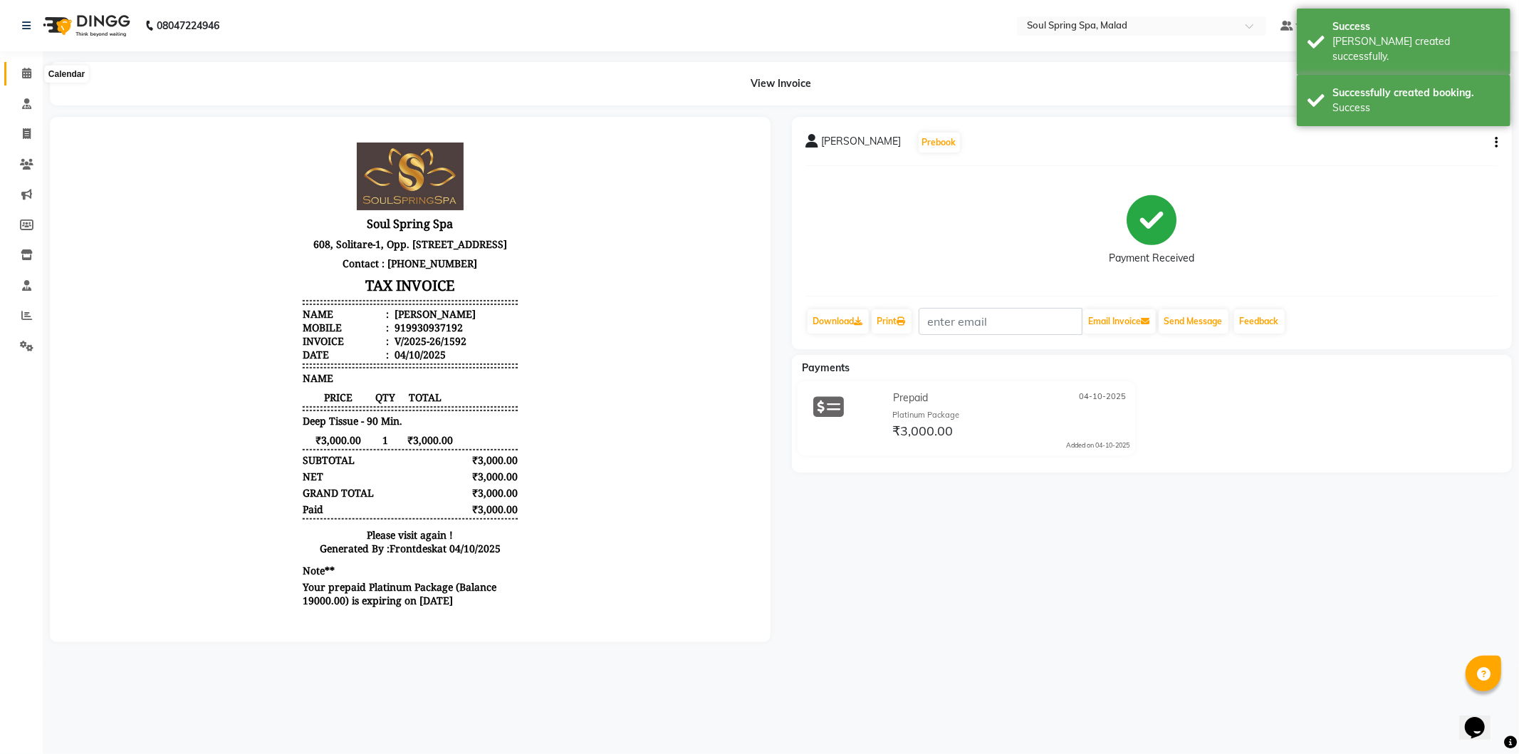
click at [16, 66] on span at bounding box center [26, 74] width 25 height 16
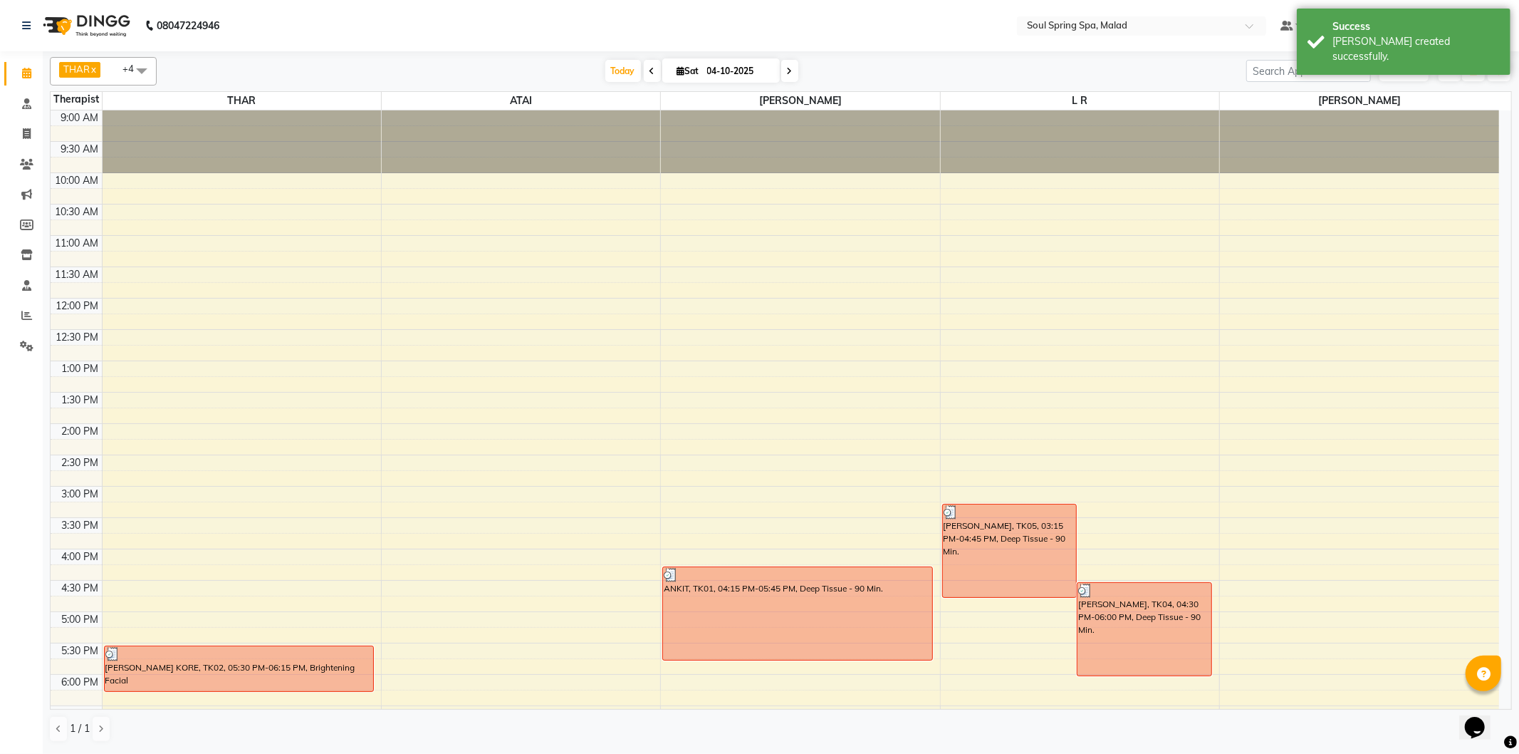
scroll to position [79, 0]
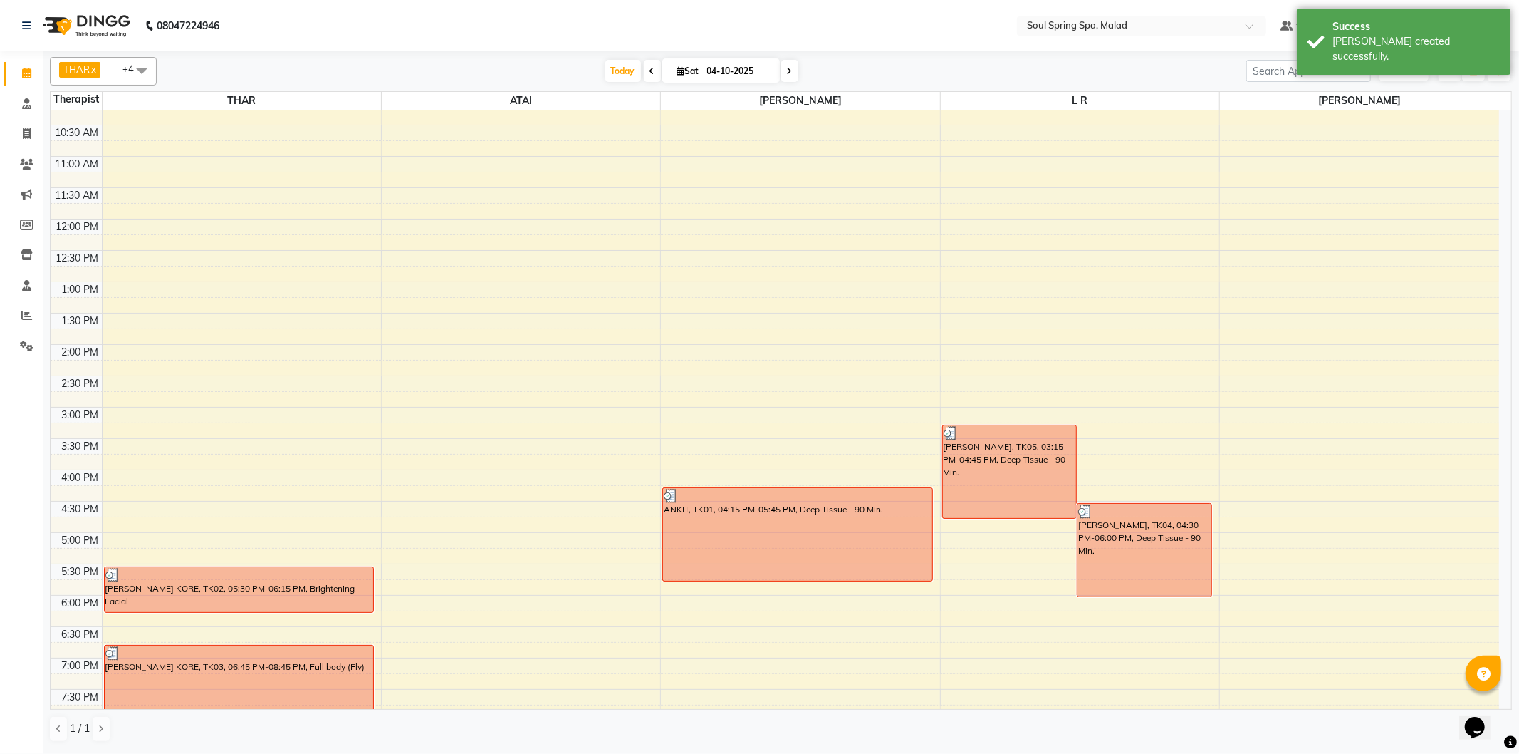
click at [995, 532] on div "9:00 AM 9:30 AM 10:00 AM 10:30 AM 11:00 AM 11:30 AM 12:00 PM 12:30 PM 1:00 PM 1…" at bounding box center [775, 469] width 1449 height 877
select select "86413"
select select "tentative"
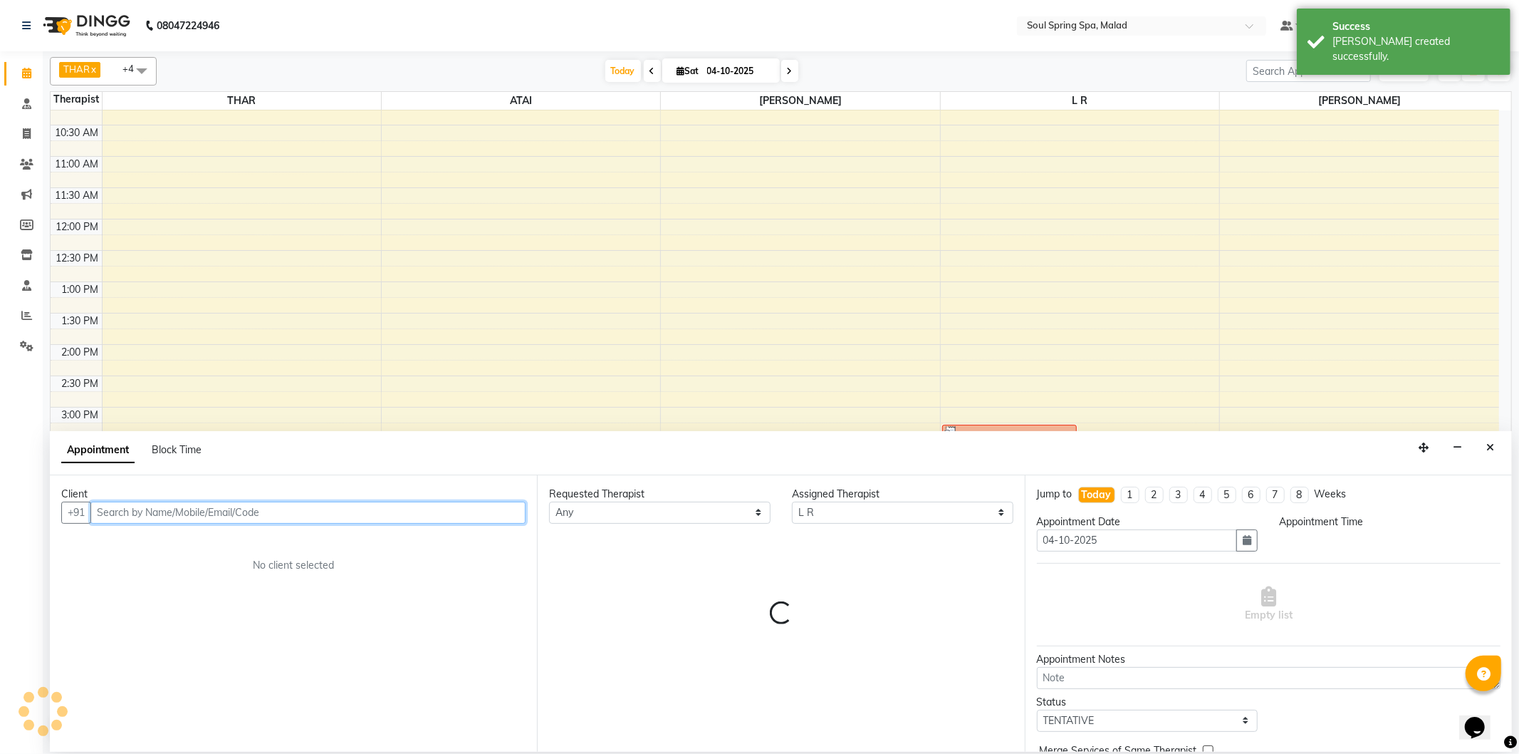
select select "1005"
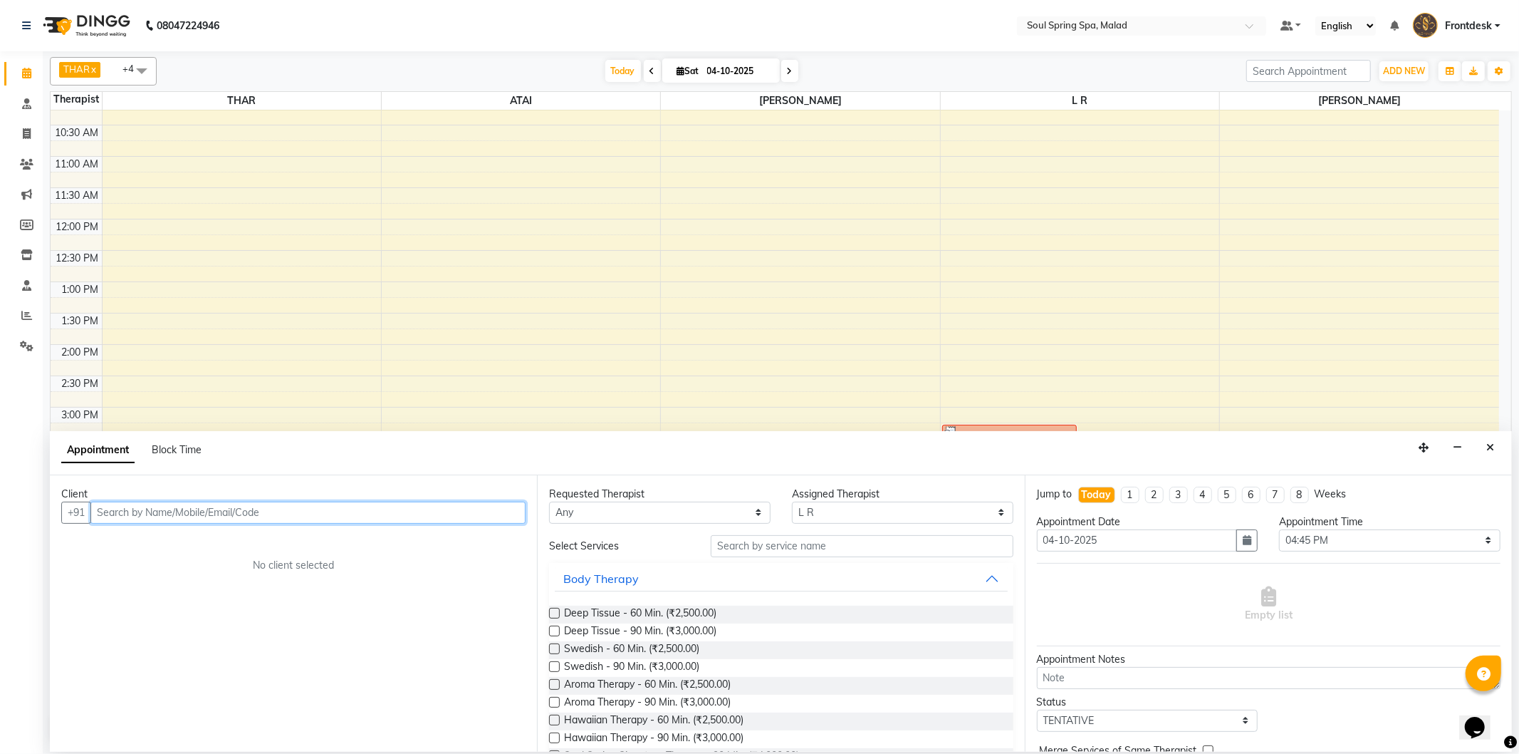
drag, startPoint x: 490, startPoint y: 521, endPoint x: 480, endPoint y: 513, distance: 12.7
click at [489, 520] on input "text" at bounding box center [307, 512] width 435 height 22
type input "j"
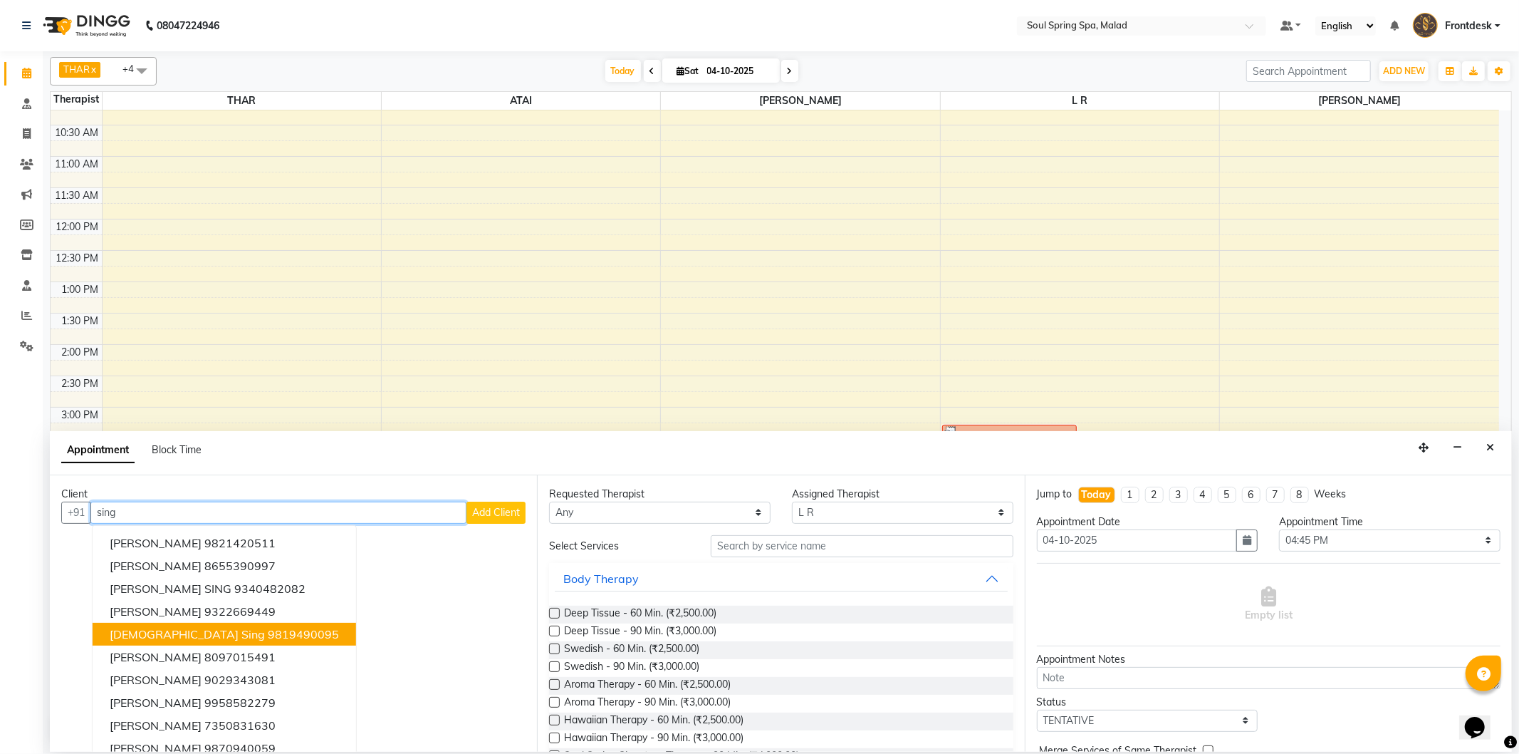
click at [281, 623] on button "[PERSON_NAME] sing 9819490095" at bounding box center [225, 633] width 264 height 23
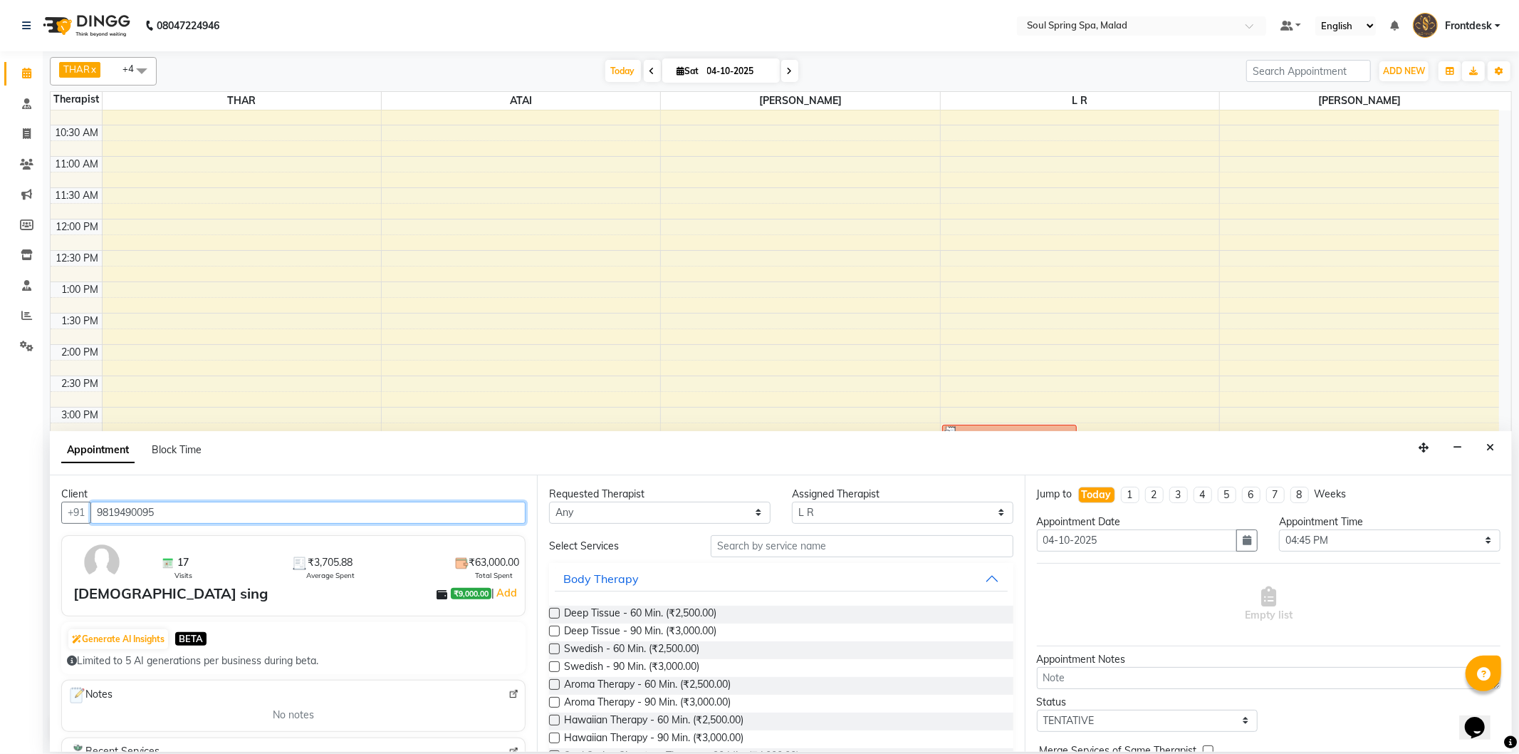
type input "9819490095"
click at [549, 615] on label at bounding box center [554, 613] width 11 height 11
click at [549, 615] on input "checkbox" at bounding box center [553, 614] width 9 height 9
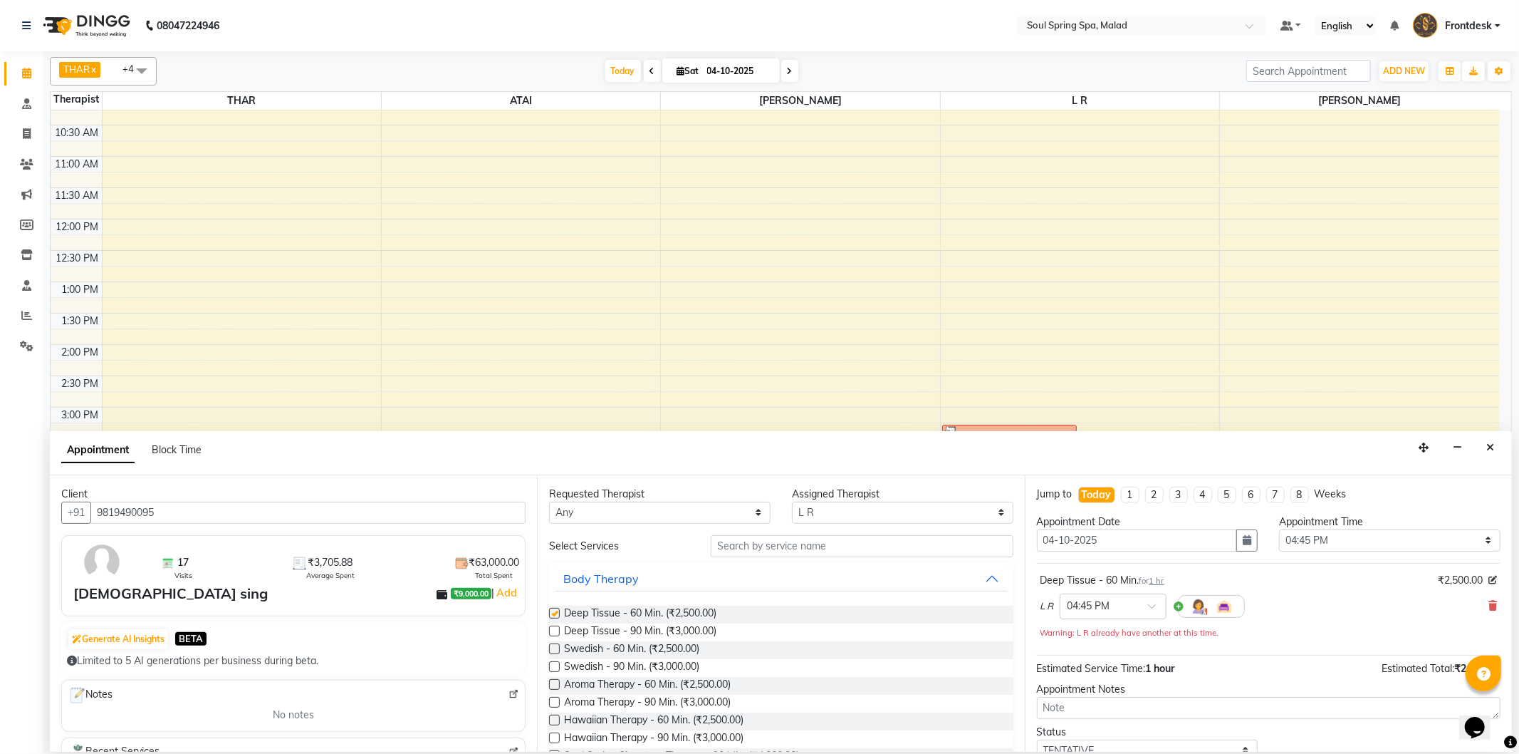
checkbox input "false"
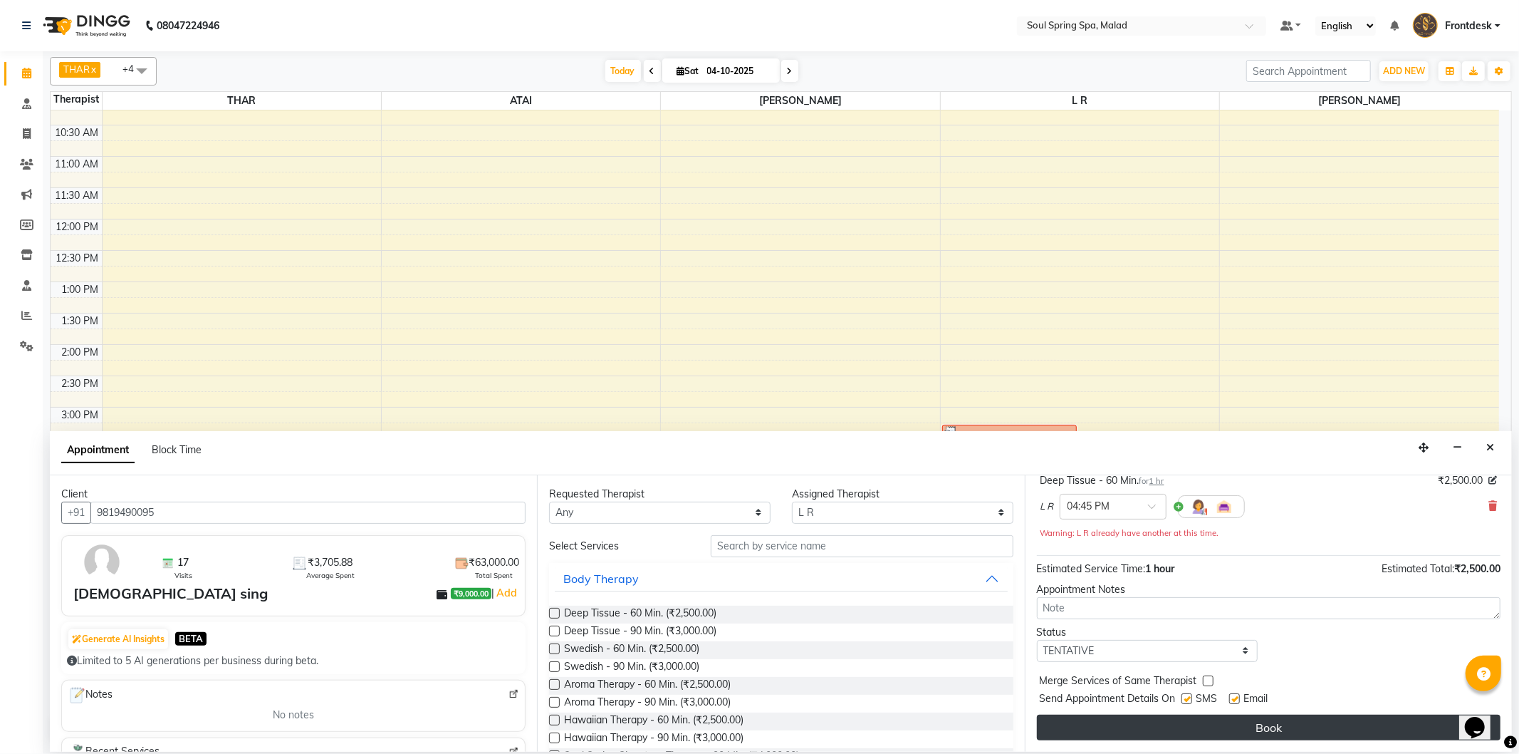
scroll to position [100, 0]
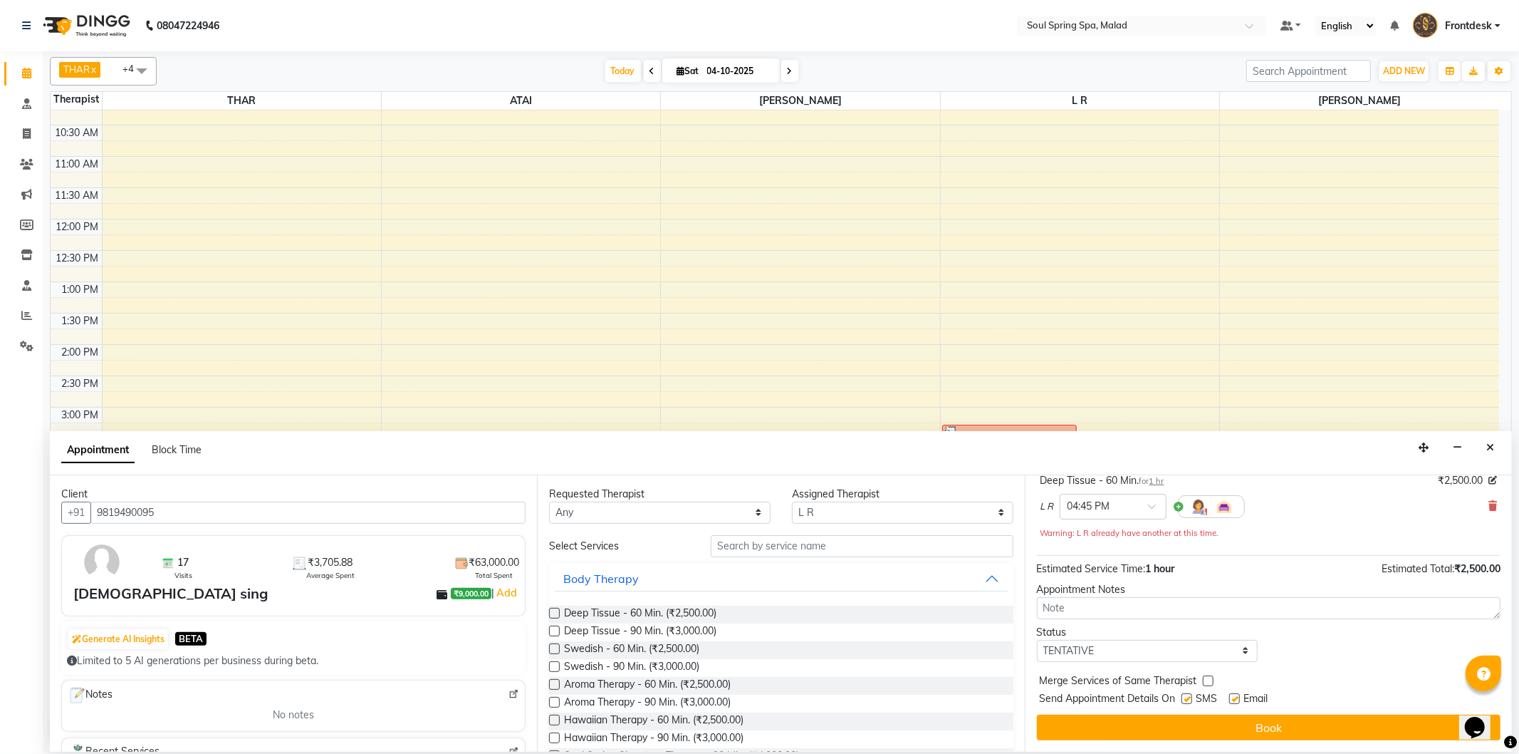
click at [1337, 721] on button "Book" at bounding box center [1269, 727] width 464 height 26
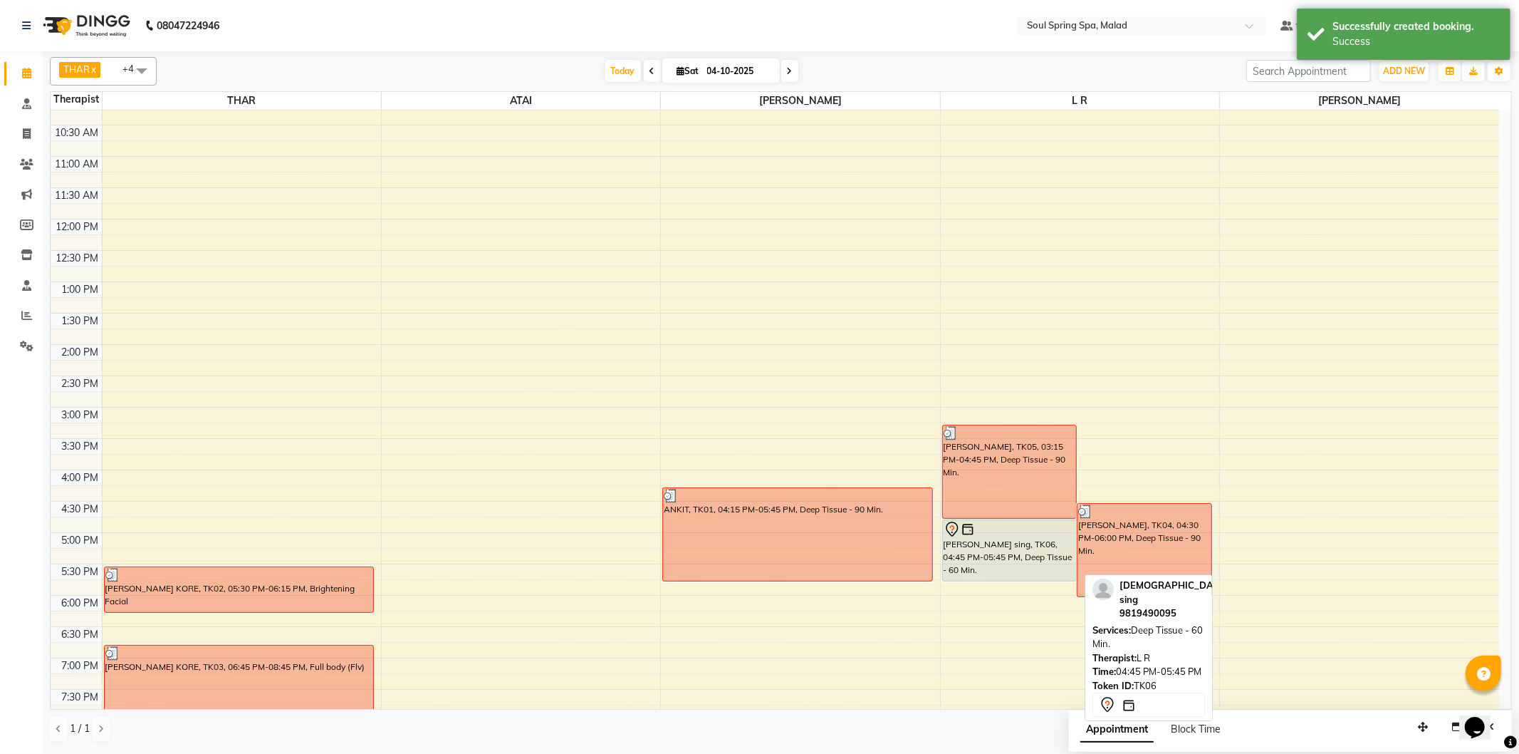
click at [1026, 551] on div "[PERSON_NAME] sing, TK06, 04:45 PM-05:45 PM, Deep Tissue - 60 Min." at bounding box center [1010, 550] width 134 height 61
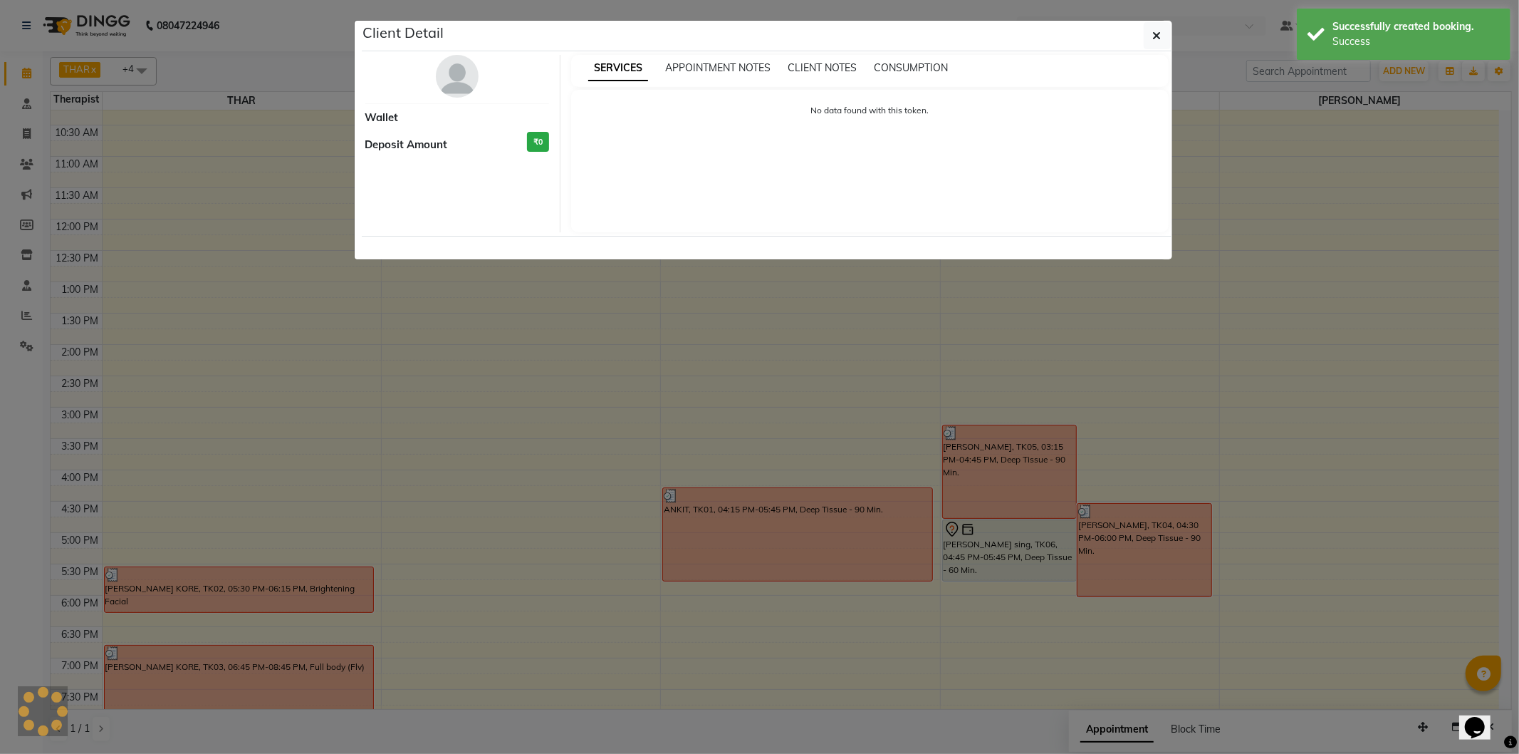
select select "7"
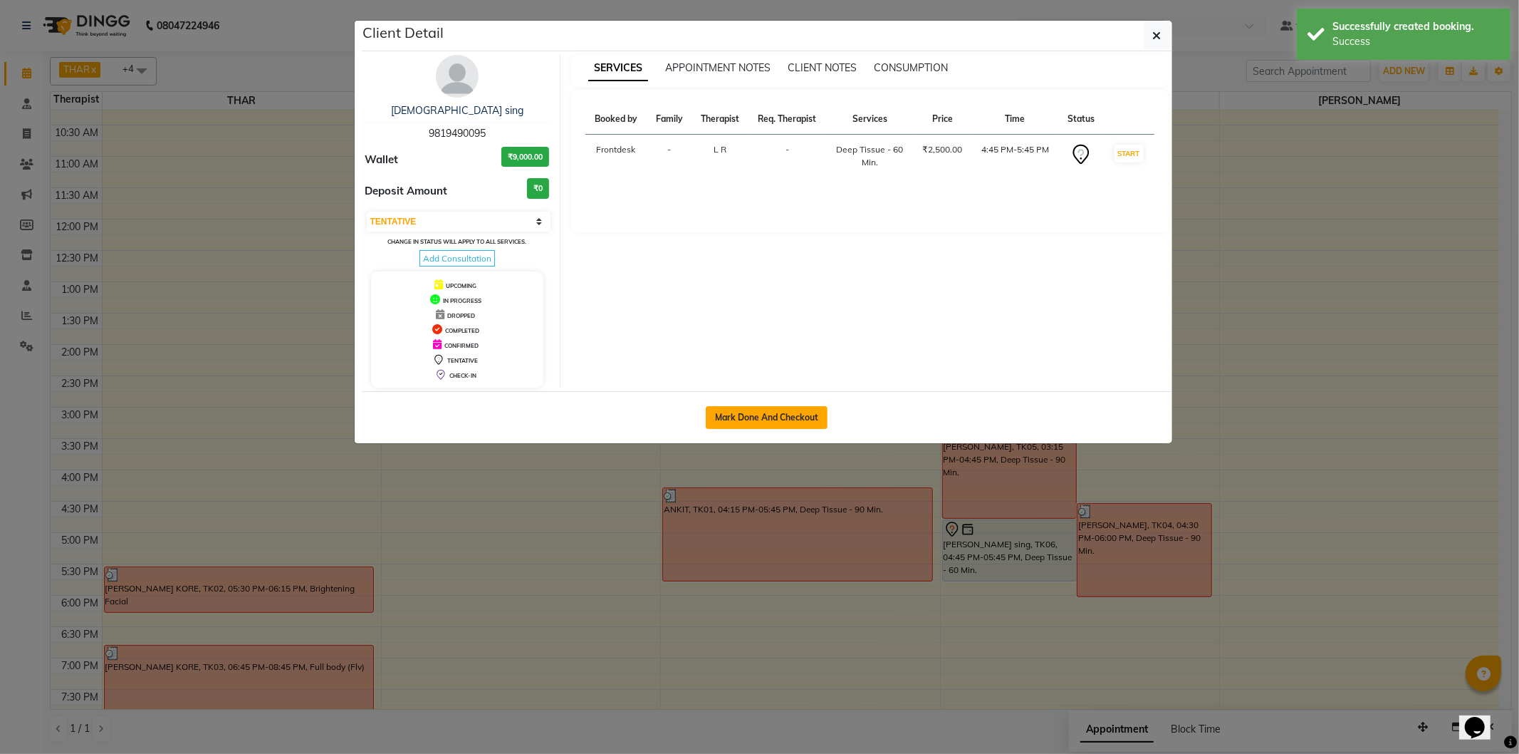
click at [810, 424] on button "Mark Done And Checkout" at bounding box center [767, 417] width 122 height 23
select select "4947"
select select "service"
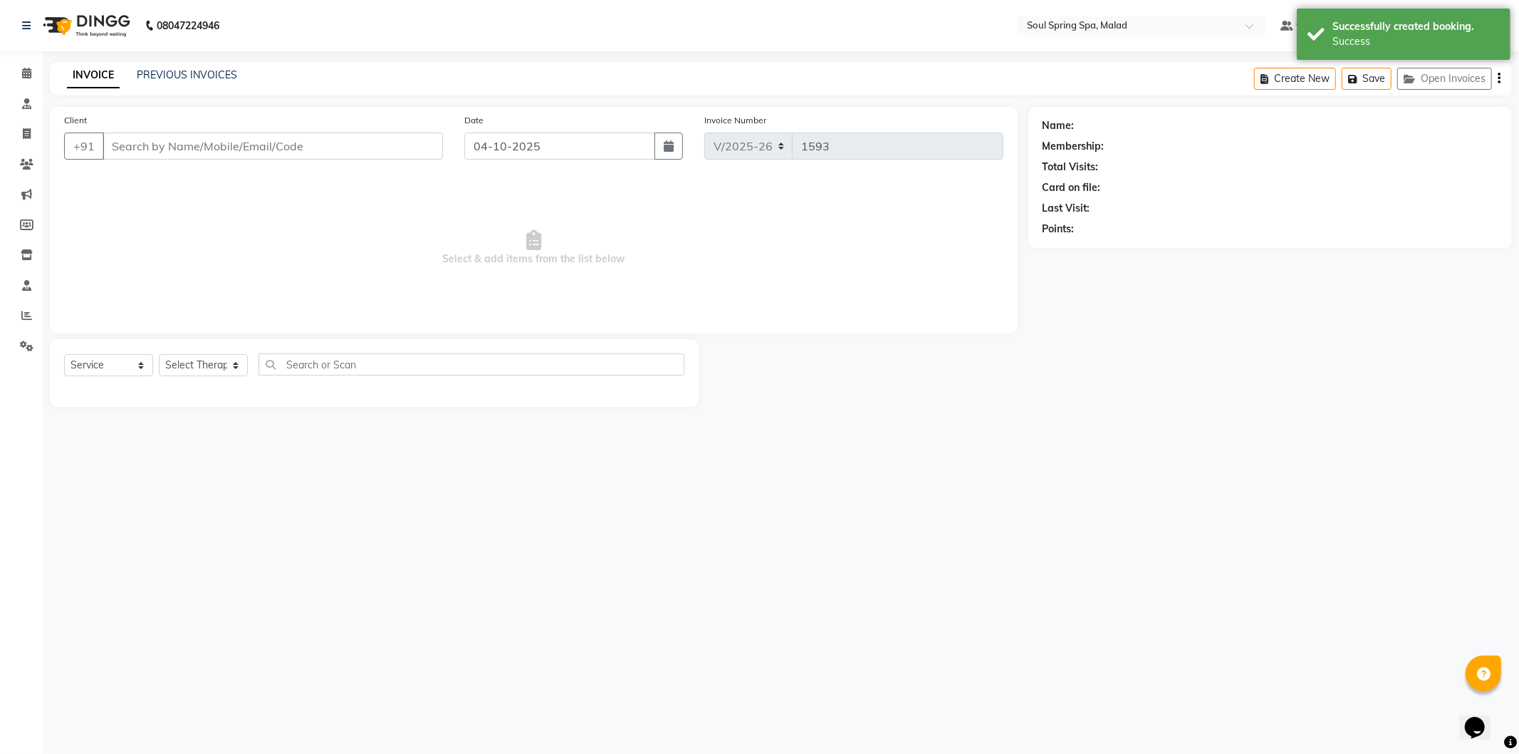
type input "9819490095"
select select "86413"
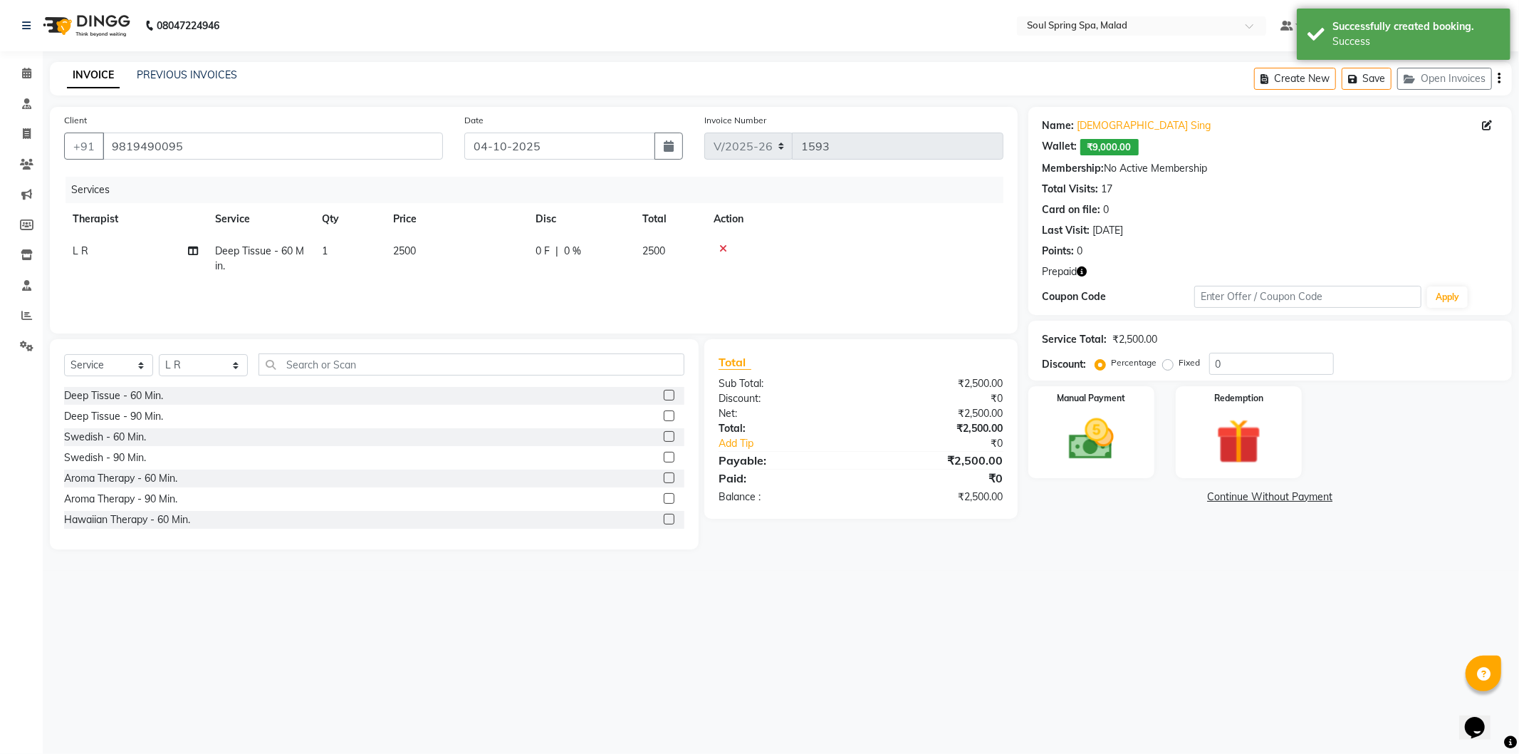
click at [466, 253] on td "2500" at bounding box center [456, 258] width 142 height 47
select select "86413"
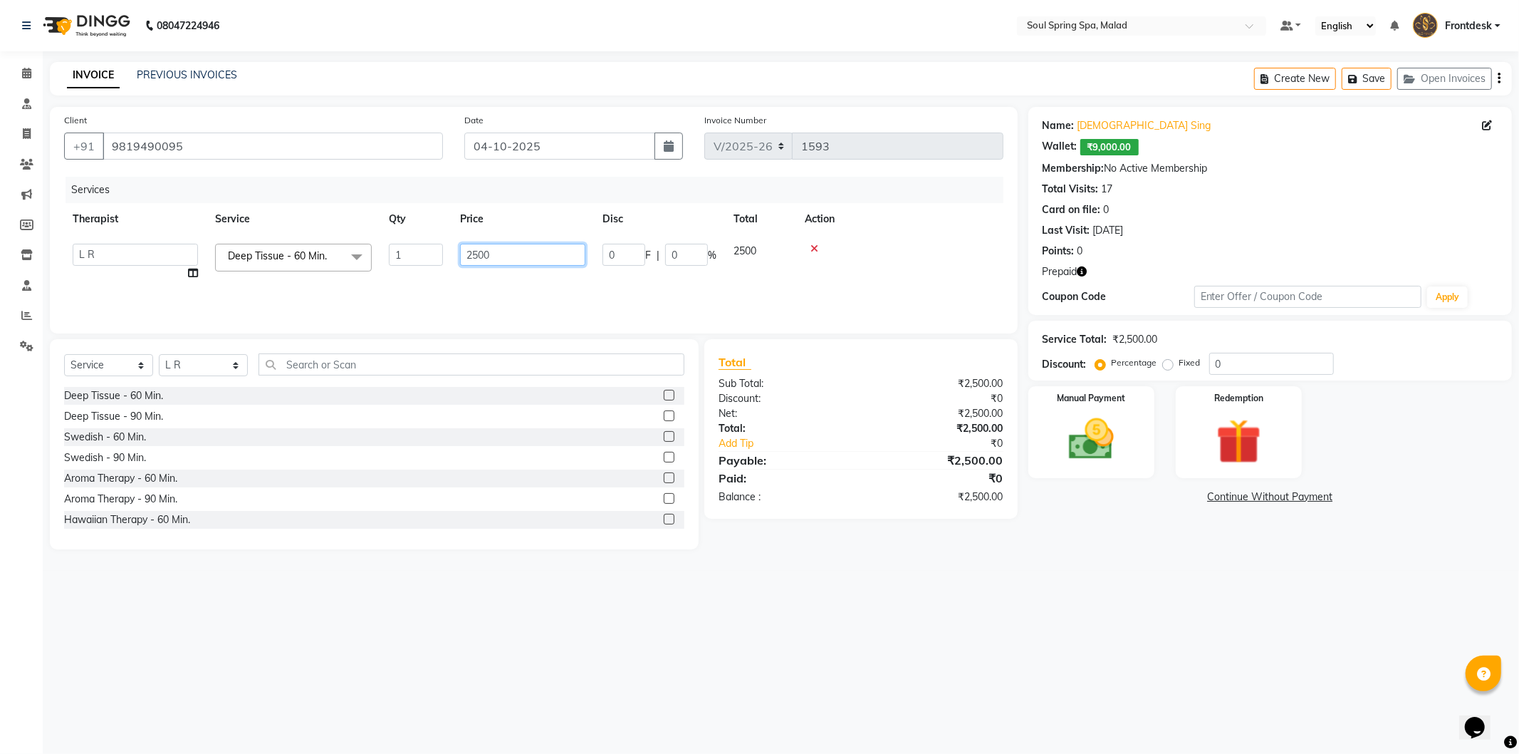
click at [479, 259] on input "2500" at bounding box center [522, 255] width 125 height 22
type input "2000"
click at [1214, 414] on img at bounding box center [1239, 441] width 76 height 58
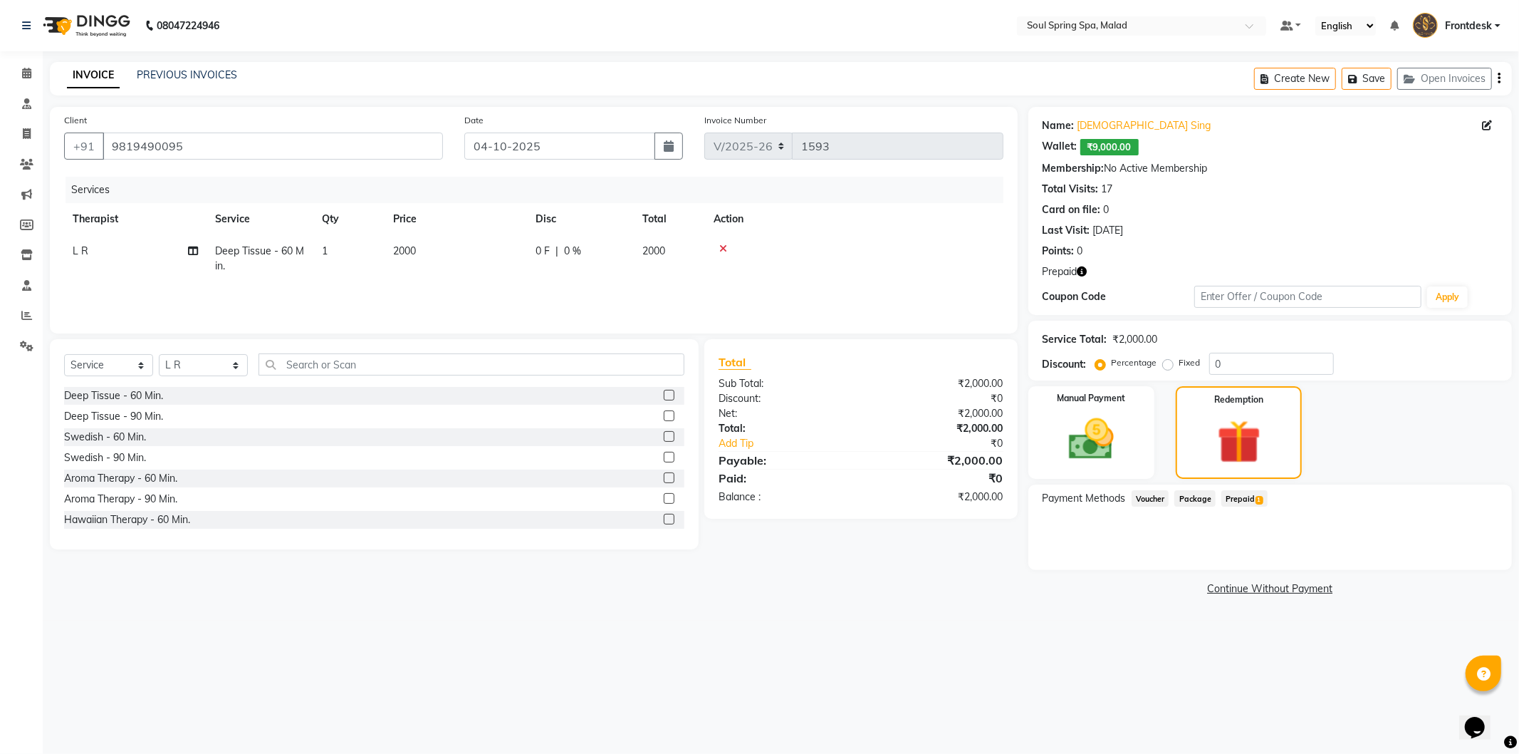
click at [1248, 497] on span "Prepaid 1" at bounding box center [1244, 498] width 46 height 16
click at [1471, 558] on button "Add" at bounding box center [1464, 555] width 52 height 24
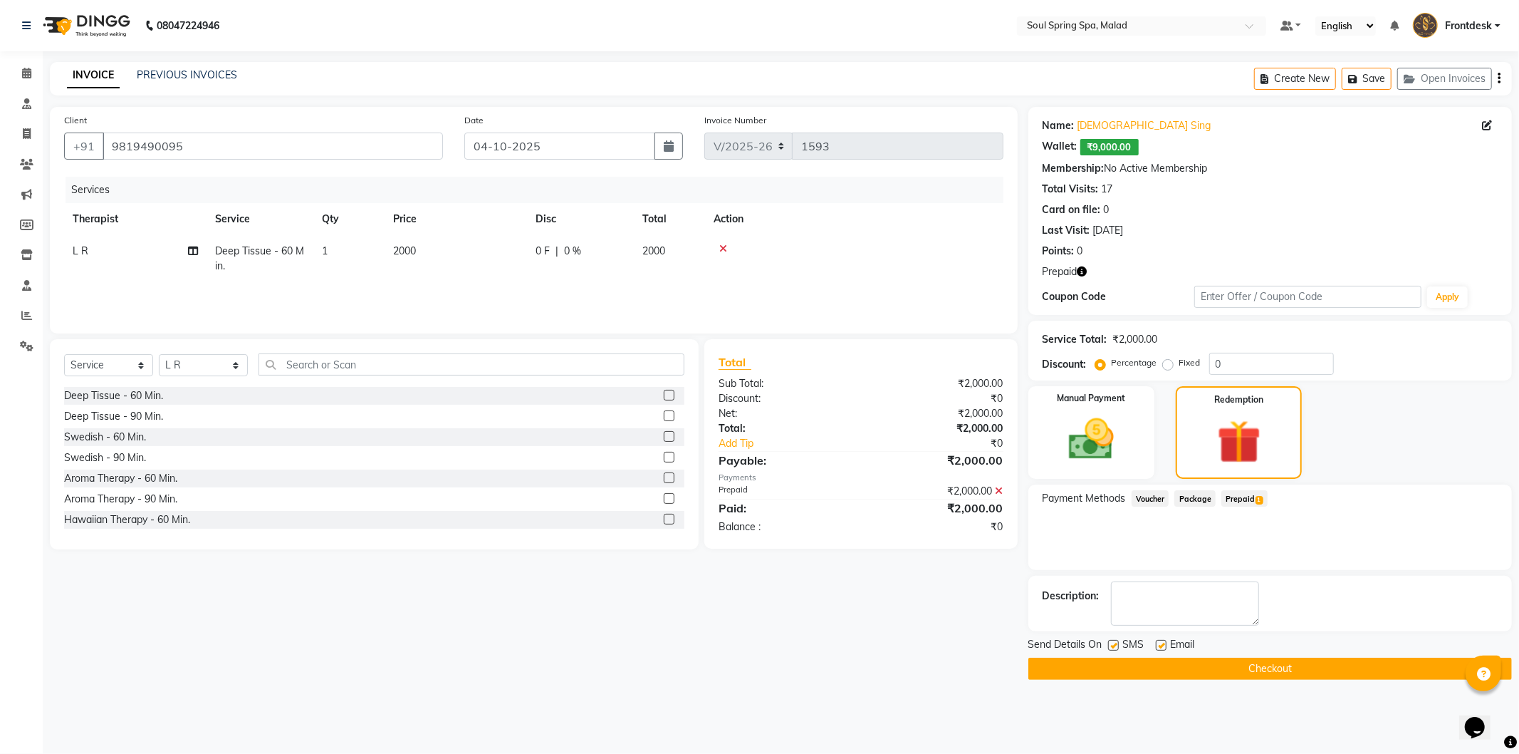
click at [1308, 671] on button "Checkout" at bounding box center [1270, 668] width 484 height 22
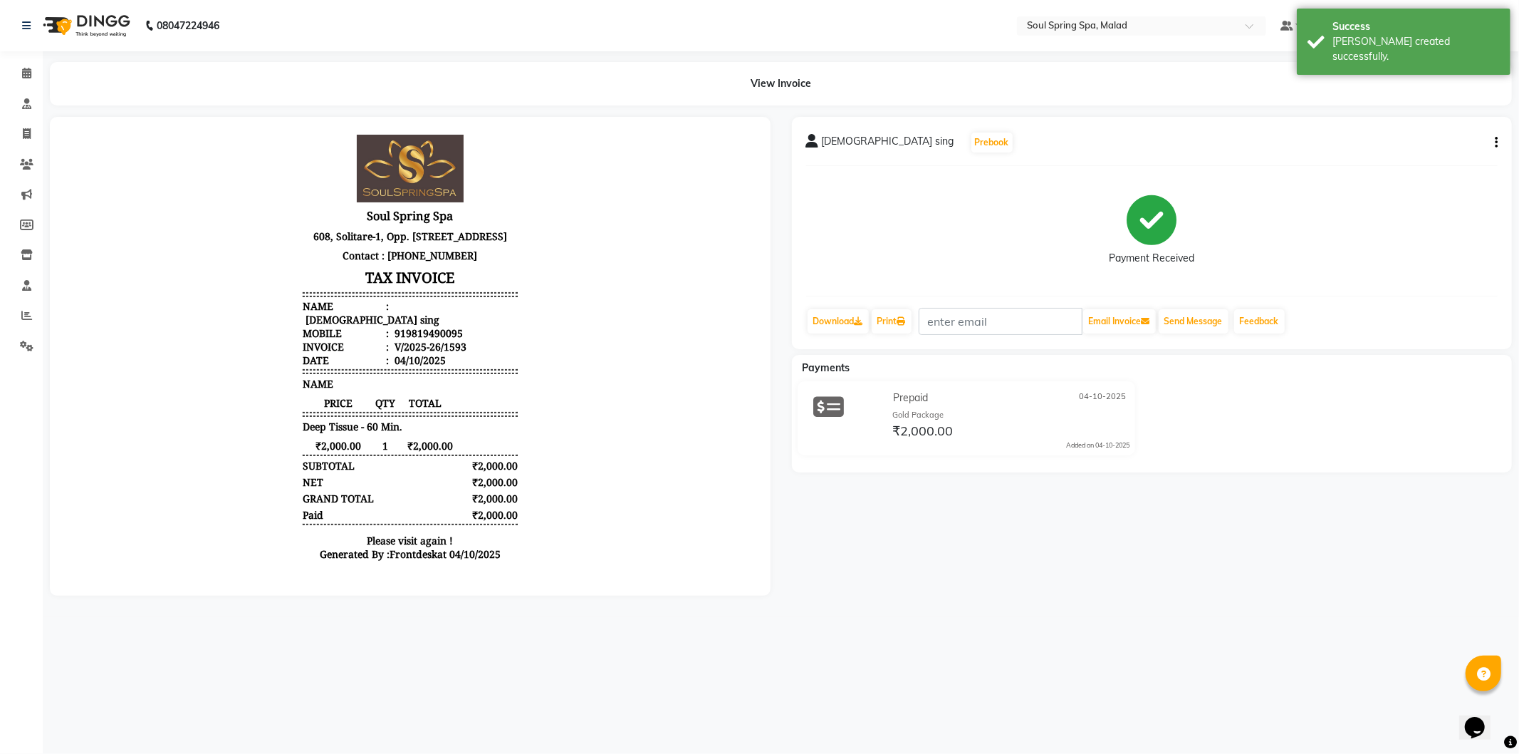
scroll to position [11, 0]
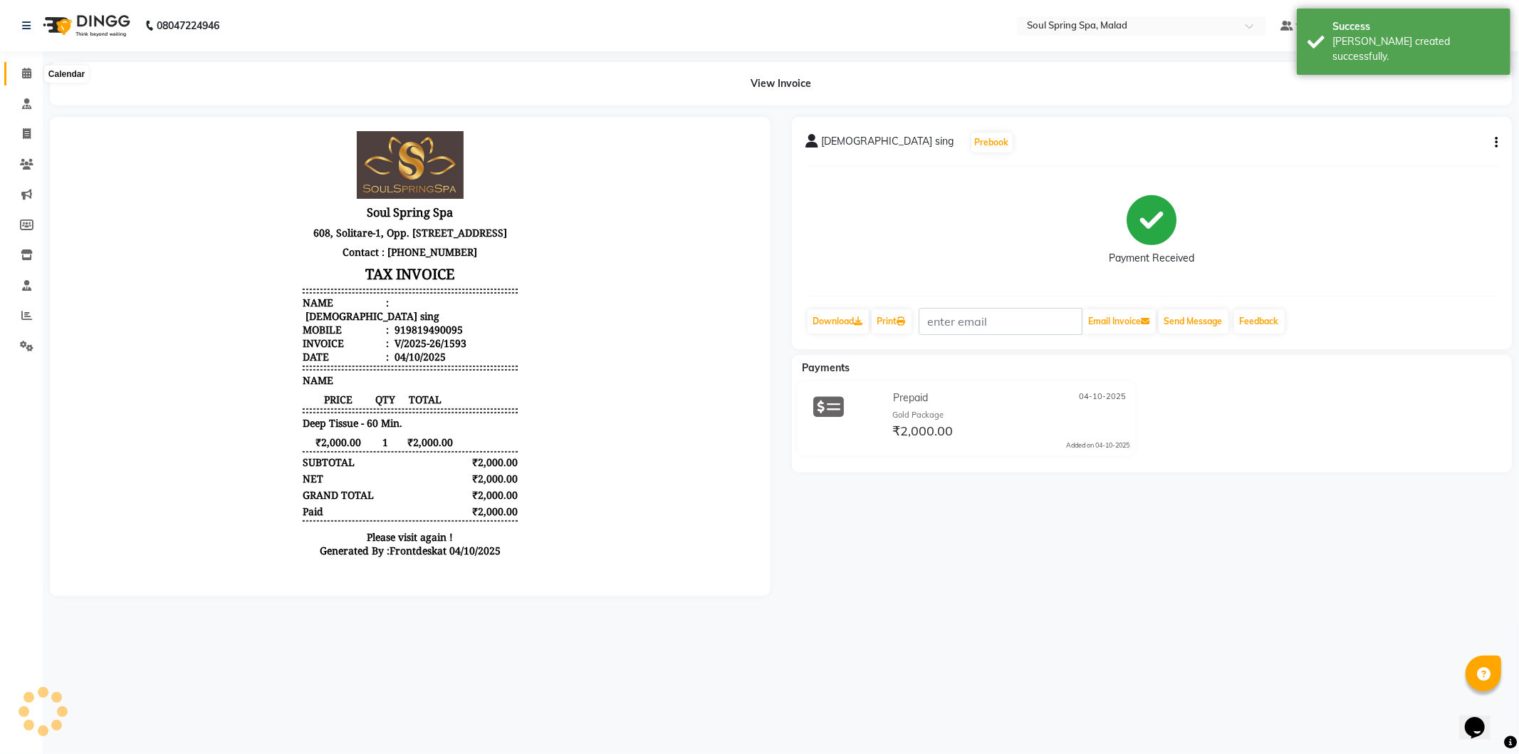
click at [16, 75] on span at bounding box center [26, 74] width 25 height 16
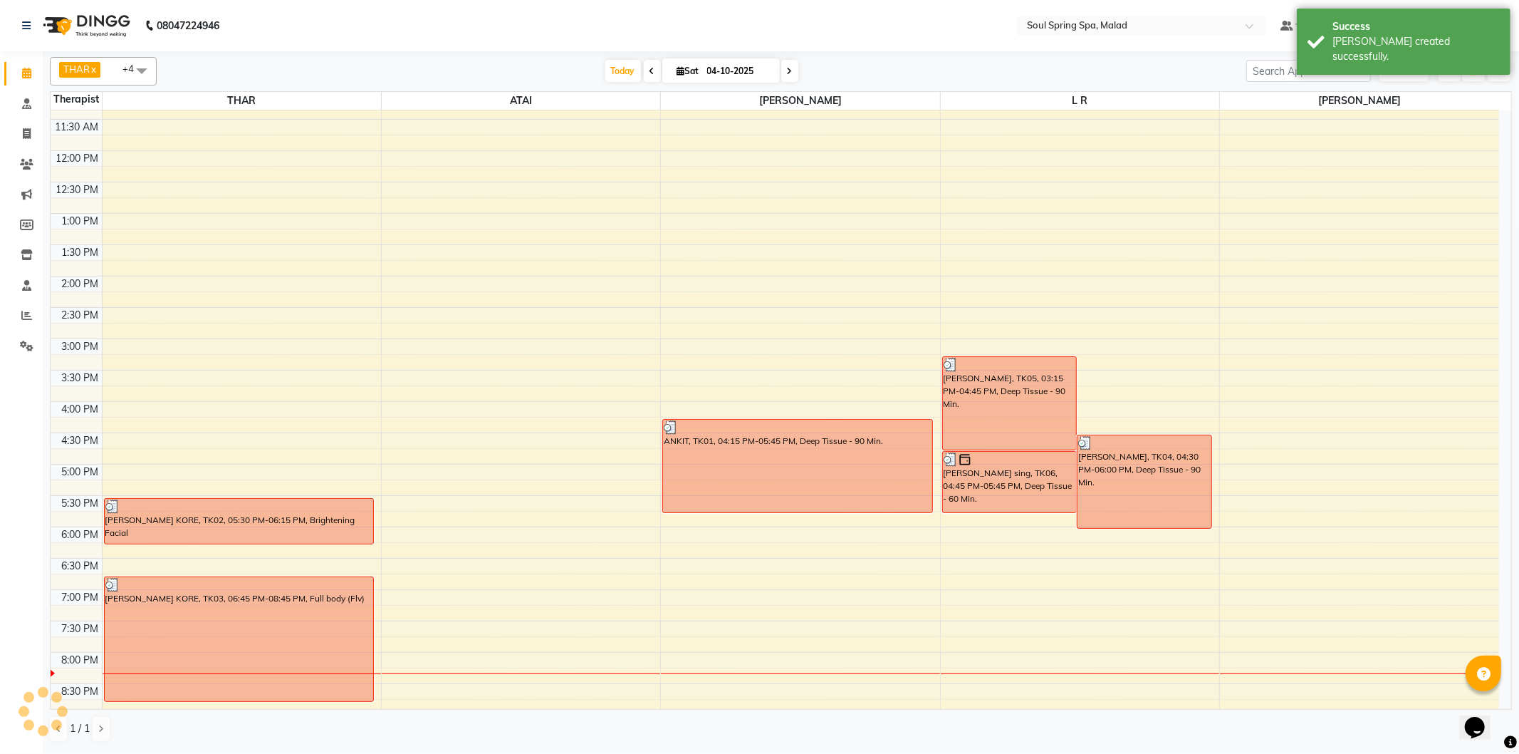
scroll to position [282, 0]
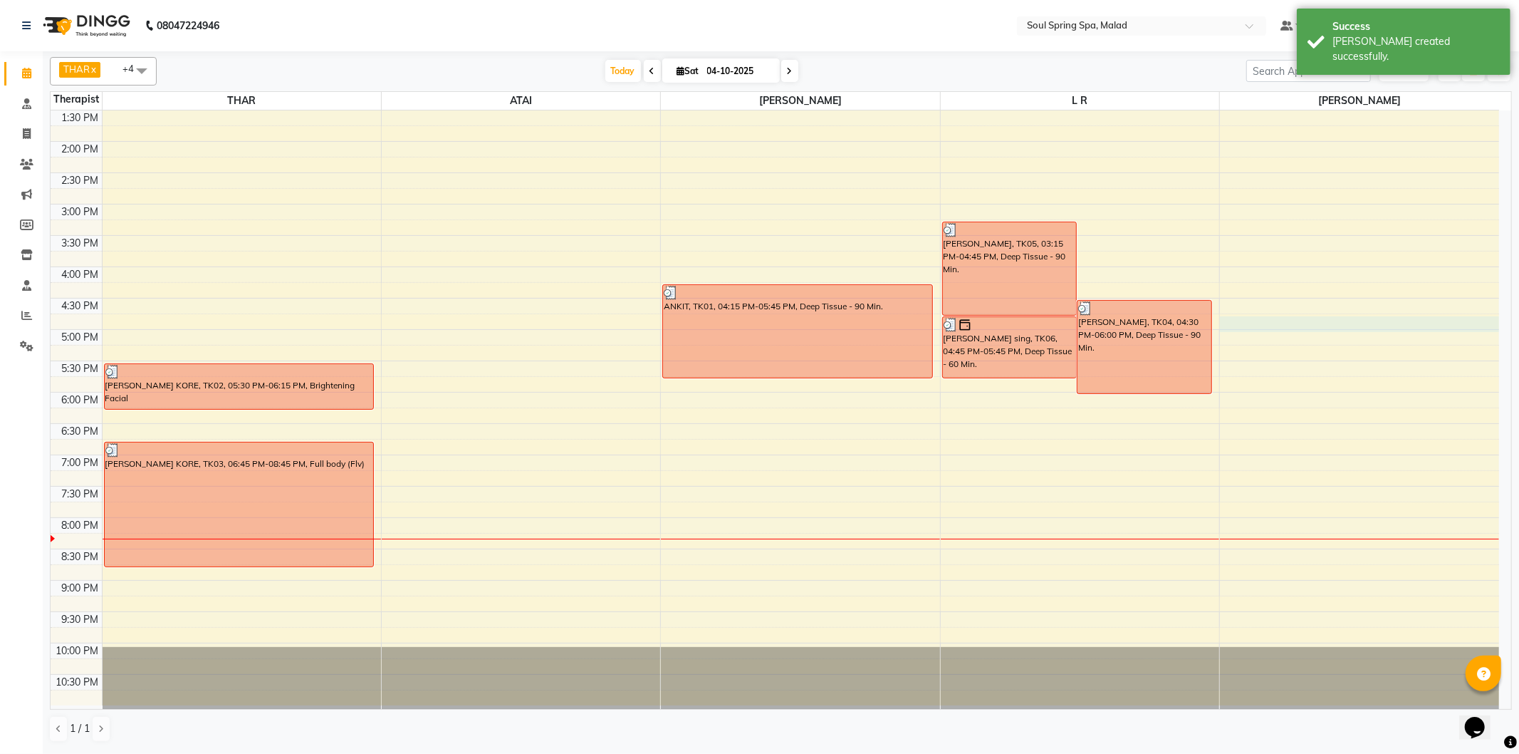
click at [1368, 324] on div "9:00 AM 9:30 AM 10:00 AM 10:30 AM 11:00 AM 11:30 AM 12:00 PM 12:30 PM 1:00 PM 1…" at bounding box center [775, 266] width 1449 height 877
select select "86414"
select select "tentative"
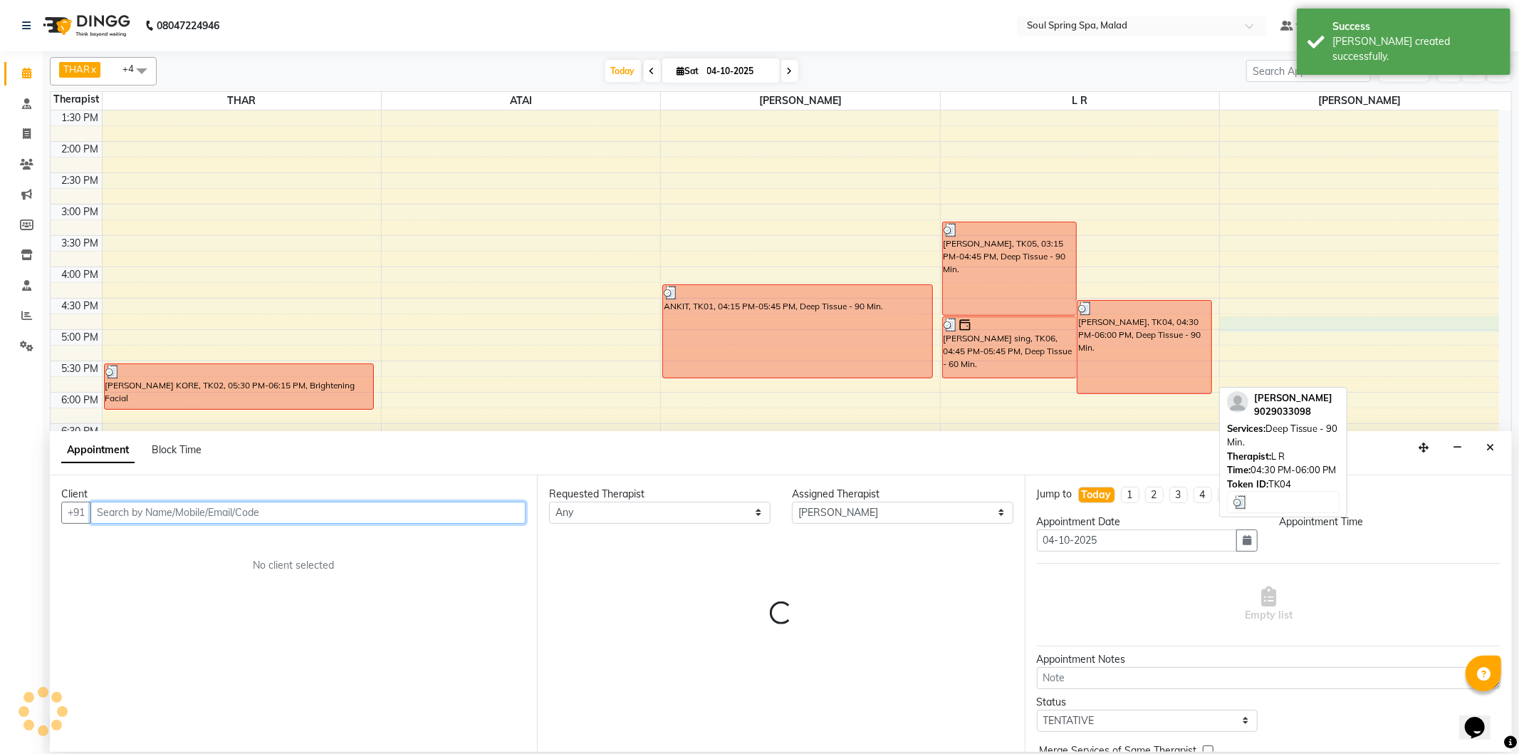
select select "1005"
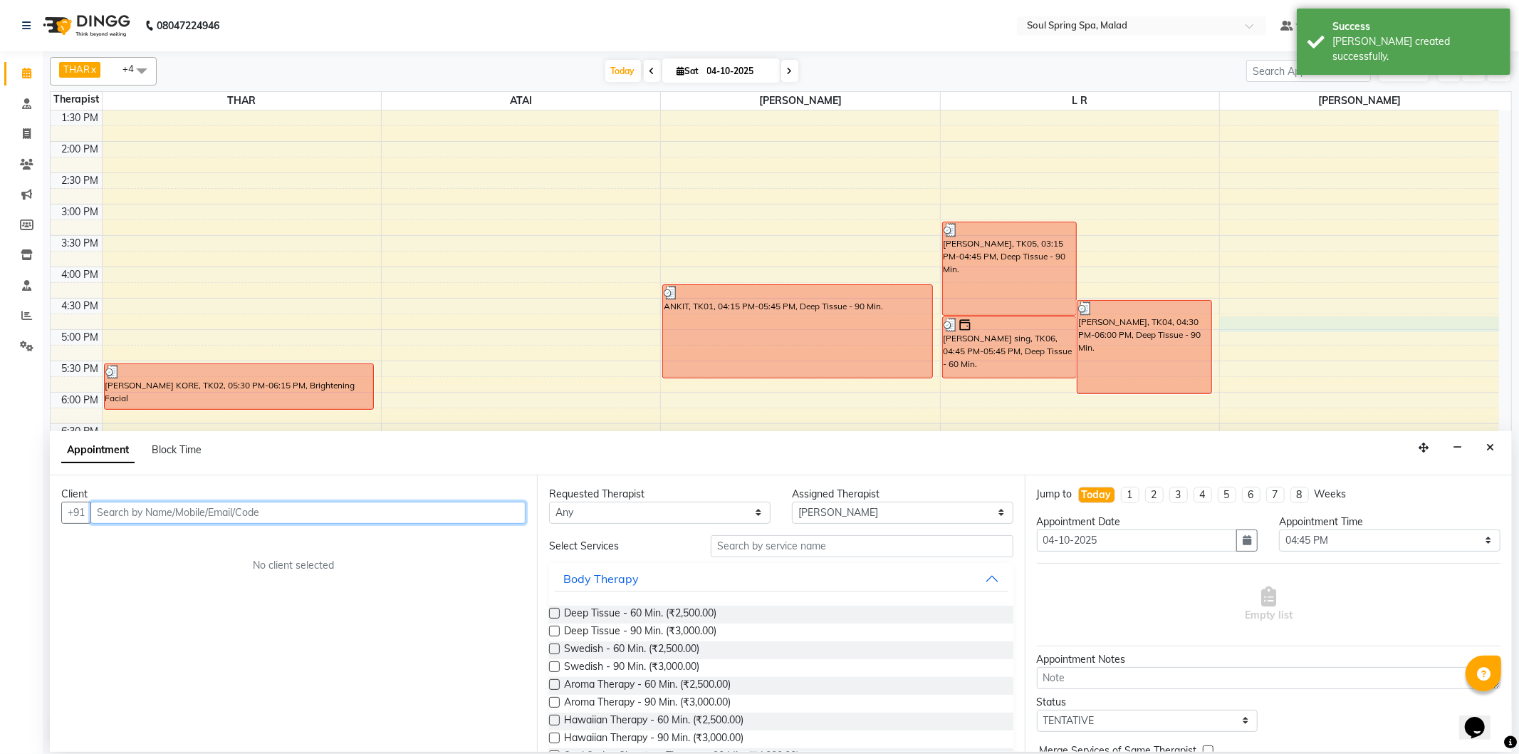
click at [429, 514] on input "text" at bounding box center [307, 512] width 435 height 22
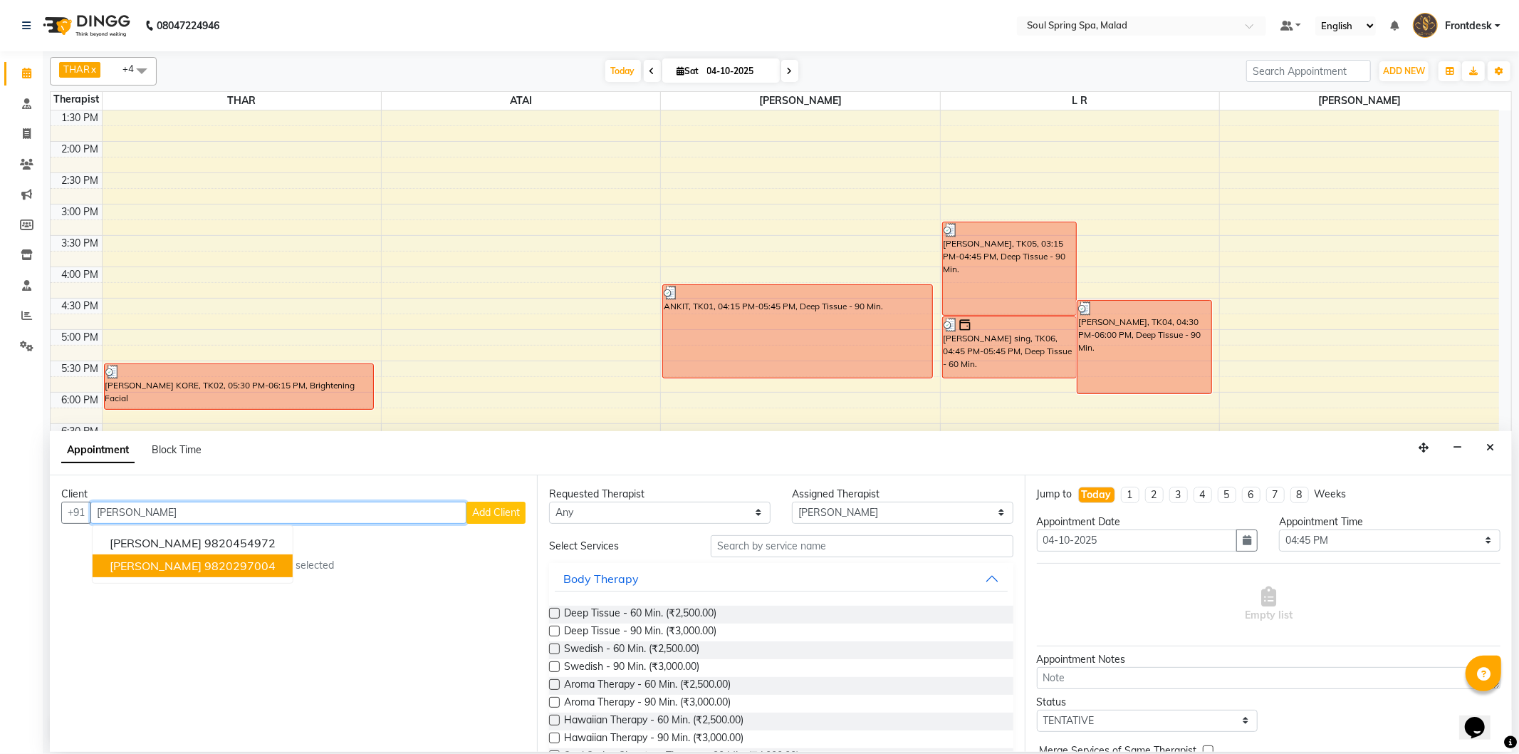
click at [204, 570] on ngb-highlight "9820297004" at bounding box center [239, 565] width 71 height 14
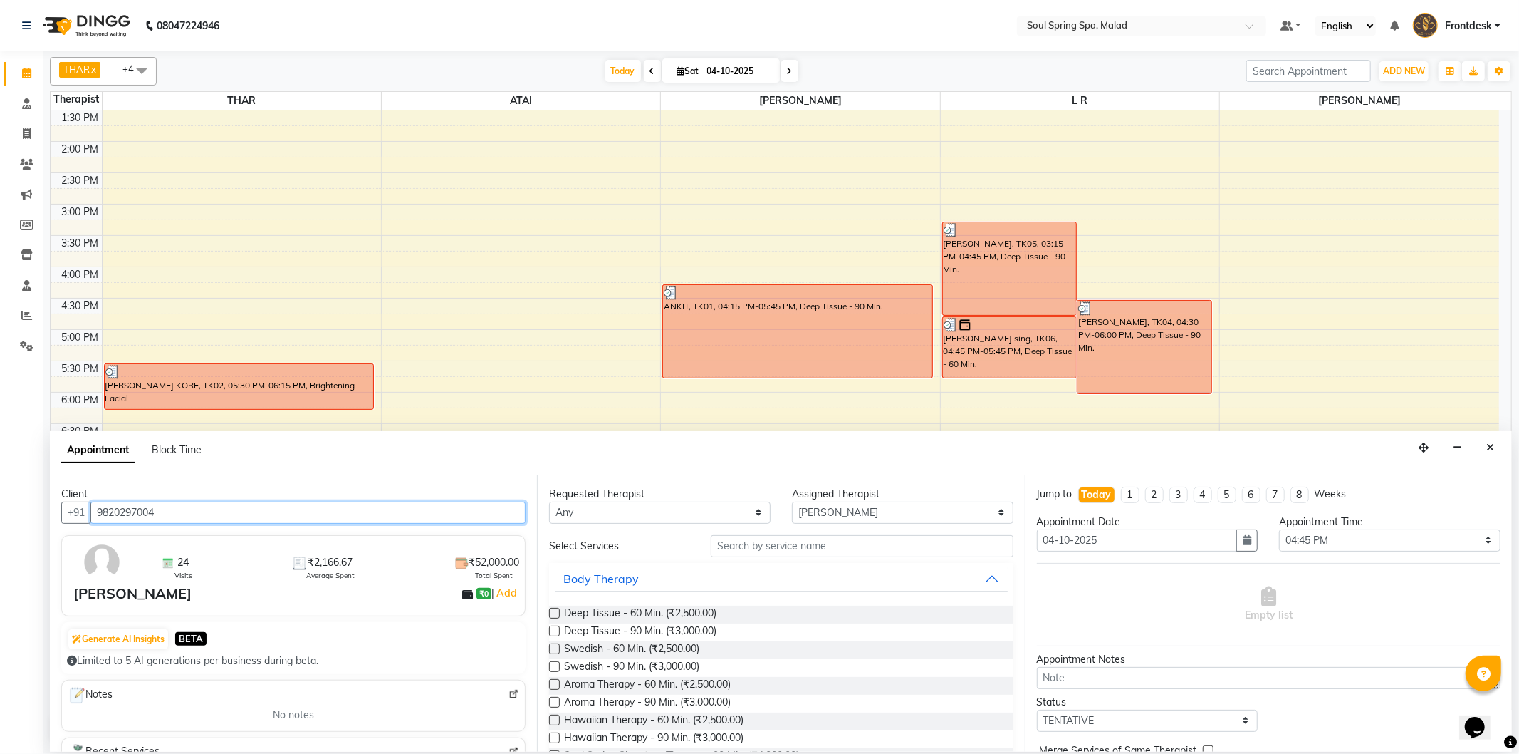
type input "9820297004"
click at [552, 608] on label at bounding box center [554, 613] width 11 height 11
click at [552, 610] on input "checkbox" at bounding box center [553, 614] width 9 height 9
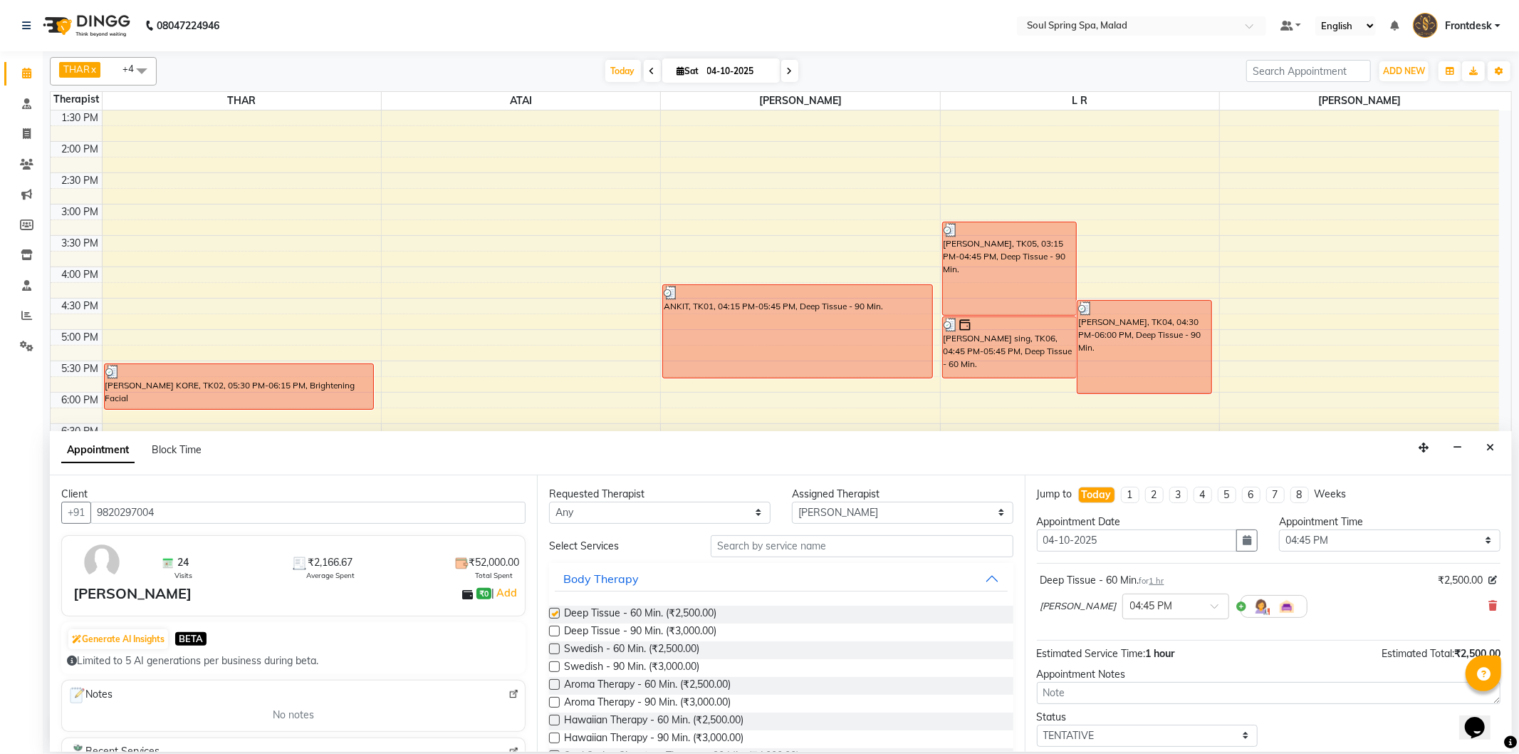
checkbox input "false"
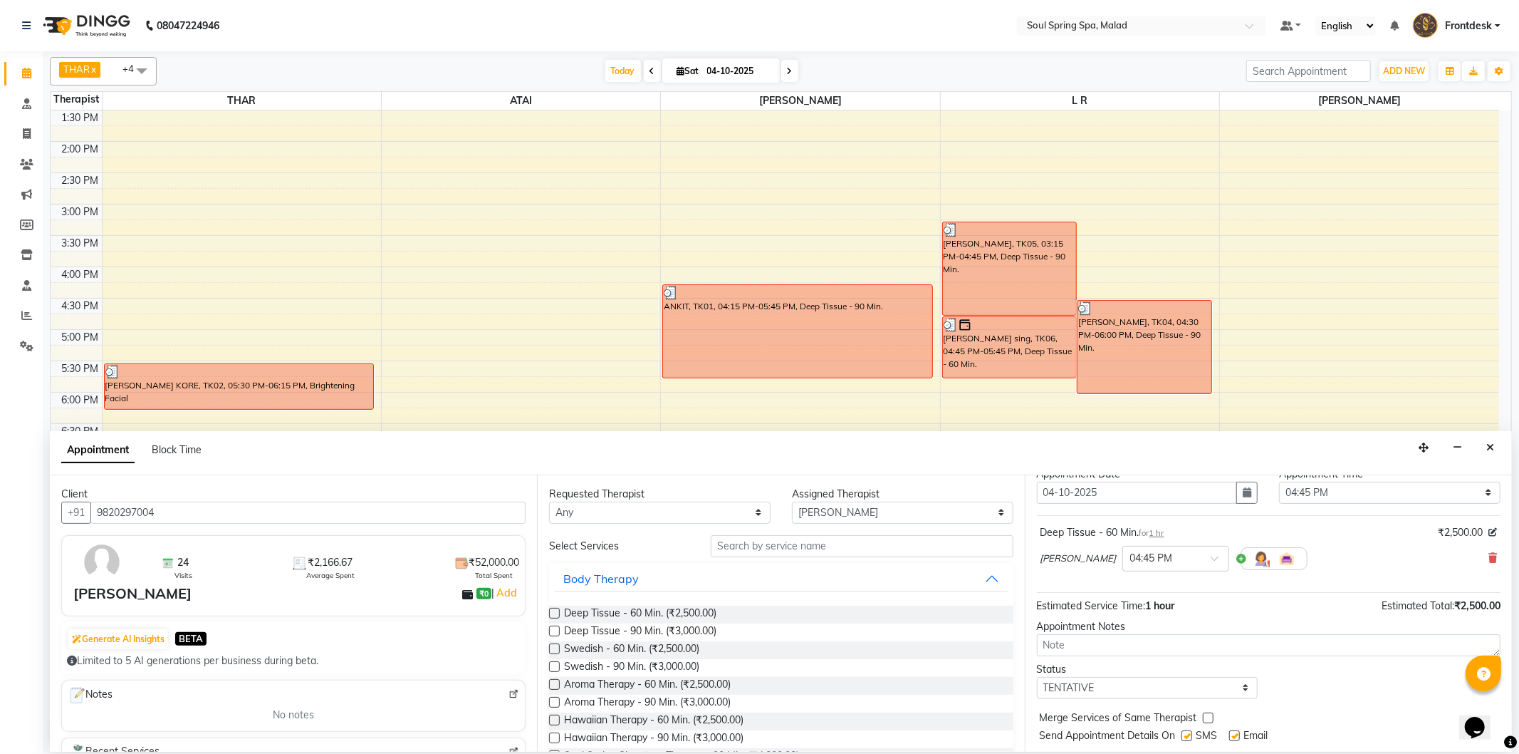
scroll to position [85, 0]
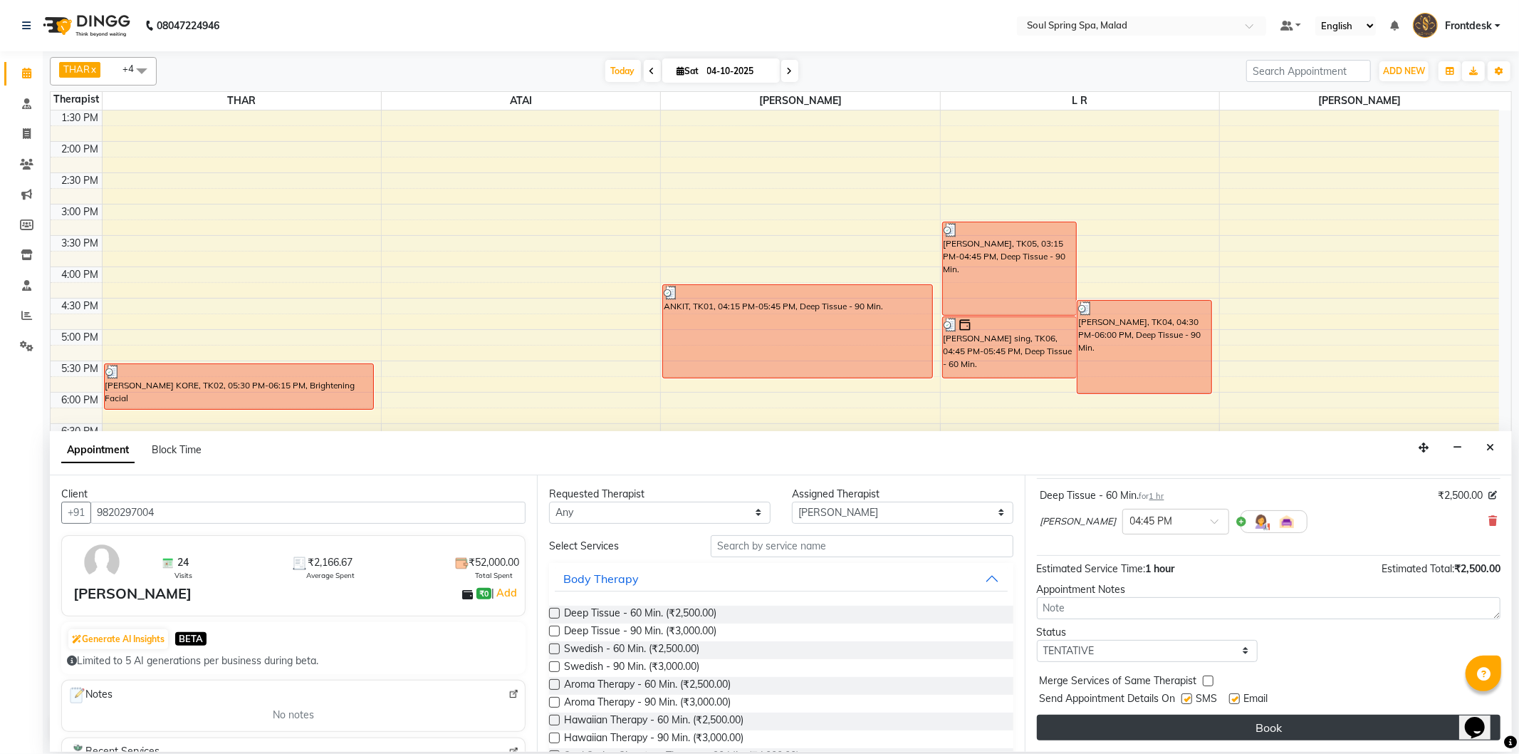
click at [1178, 725] on button "Book" at bounding box center [1269, 727] width 464 height 26
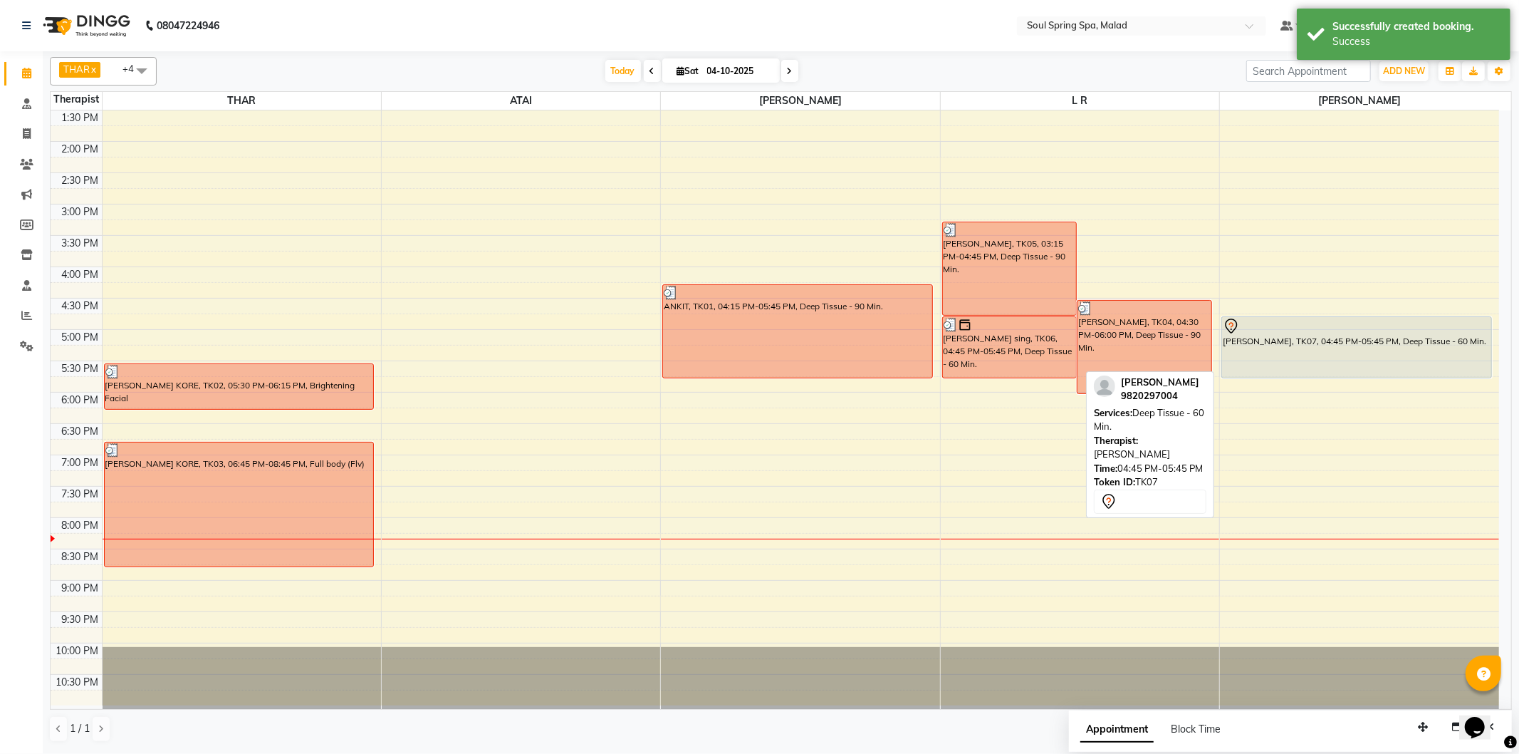
click at [1357, 358] on div "[PERSON_NAME], TK07, 04:45 PM-05:45 PM, Deep Tissue - 60 Min." at bounding box center [1356, 347] width 269 height 61
select select "7"
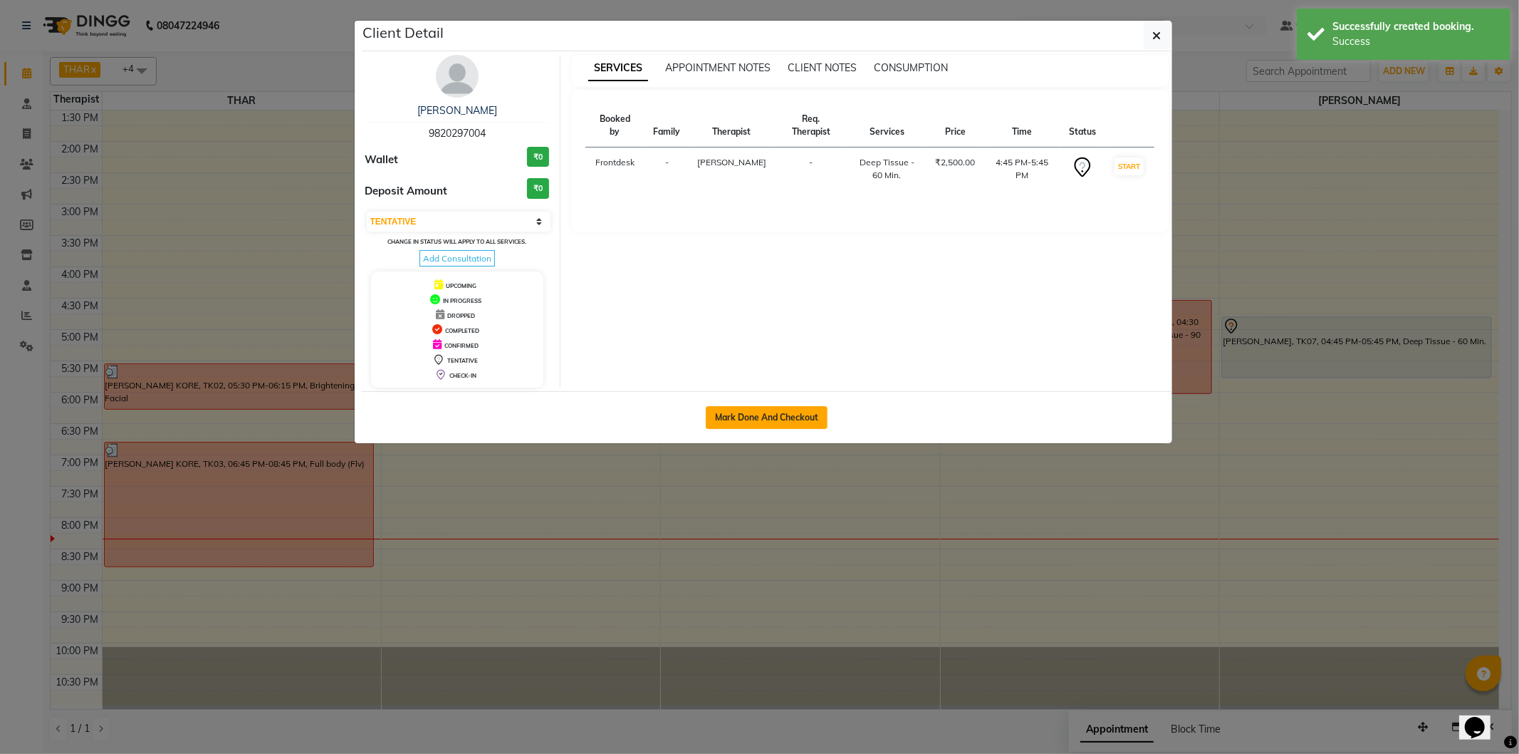
click at [742, 419] on button "Mark Done And Checkout" at bounding box center [767, 417] width 122 height 23
select select "4947"
select select "service"
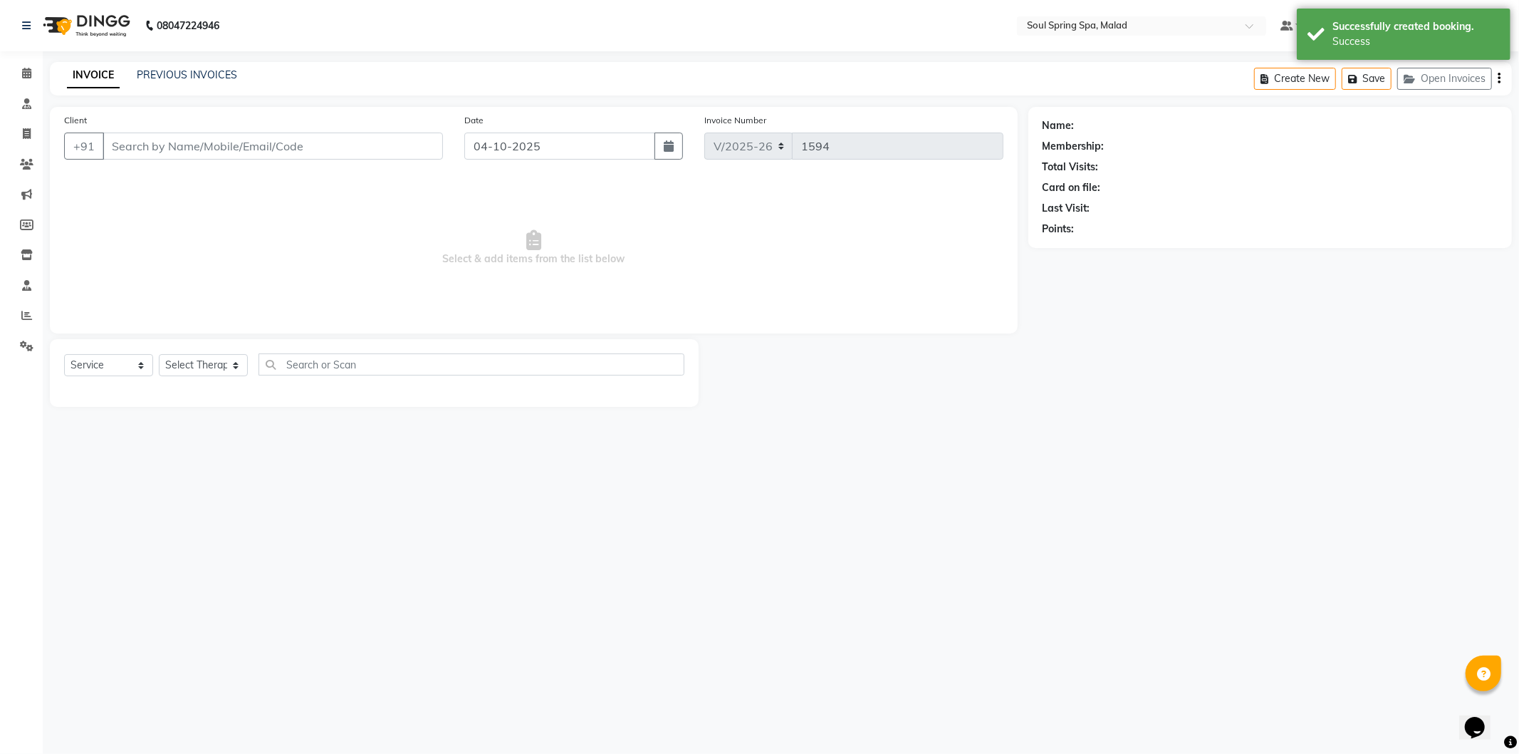
type input "9820297004"
select select "86414"
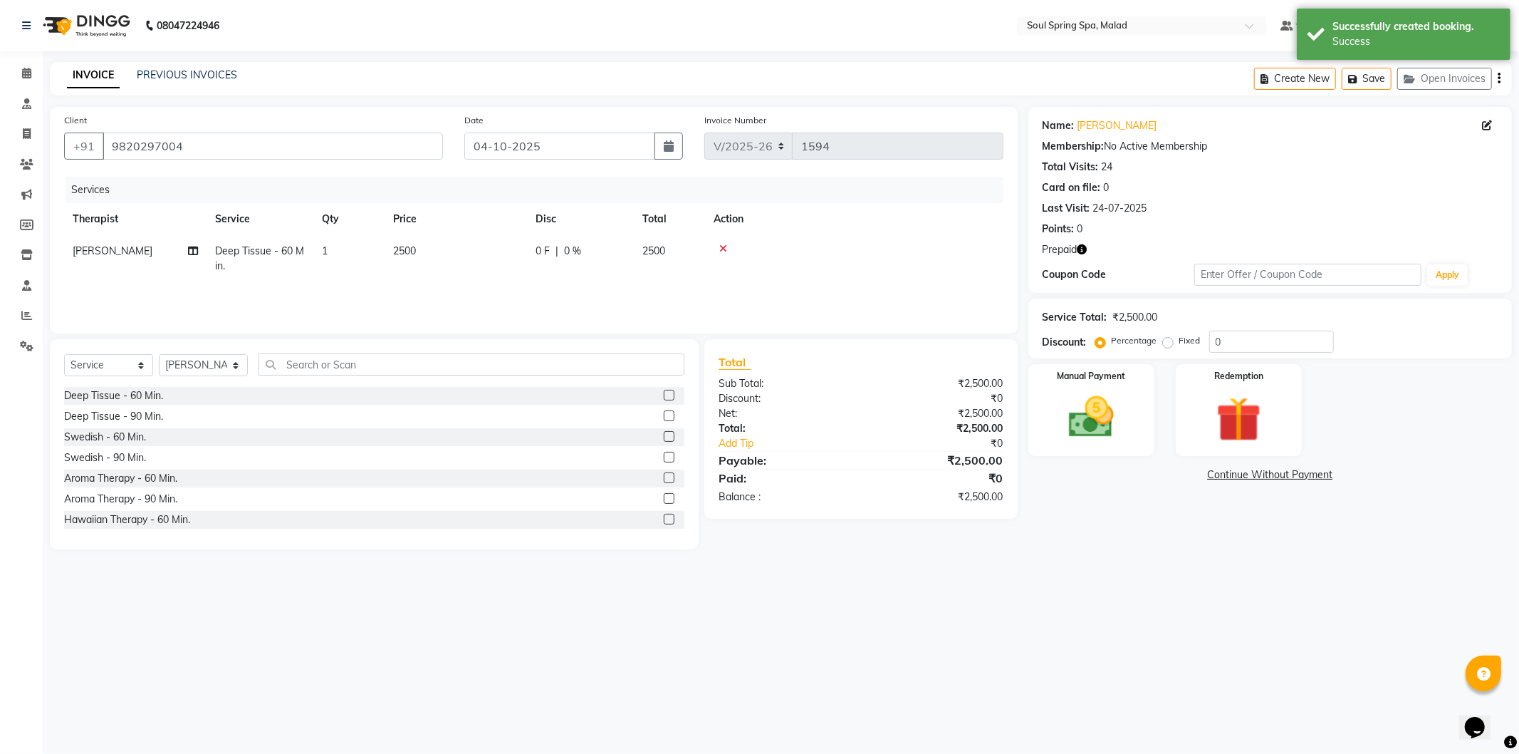
click at [404, 255] on span "2500" at bounding box center [404, 250] width 23 height 13
select select "86414"
click at [507, 261] on input "2500" at bounding box center [522, 255] width 125 height 22
type input "2000"
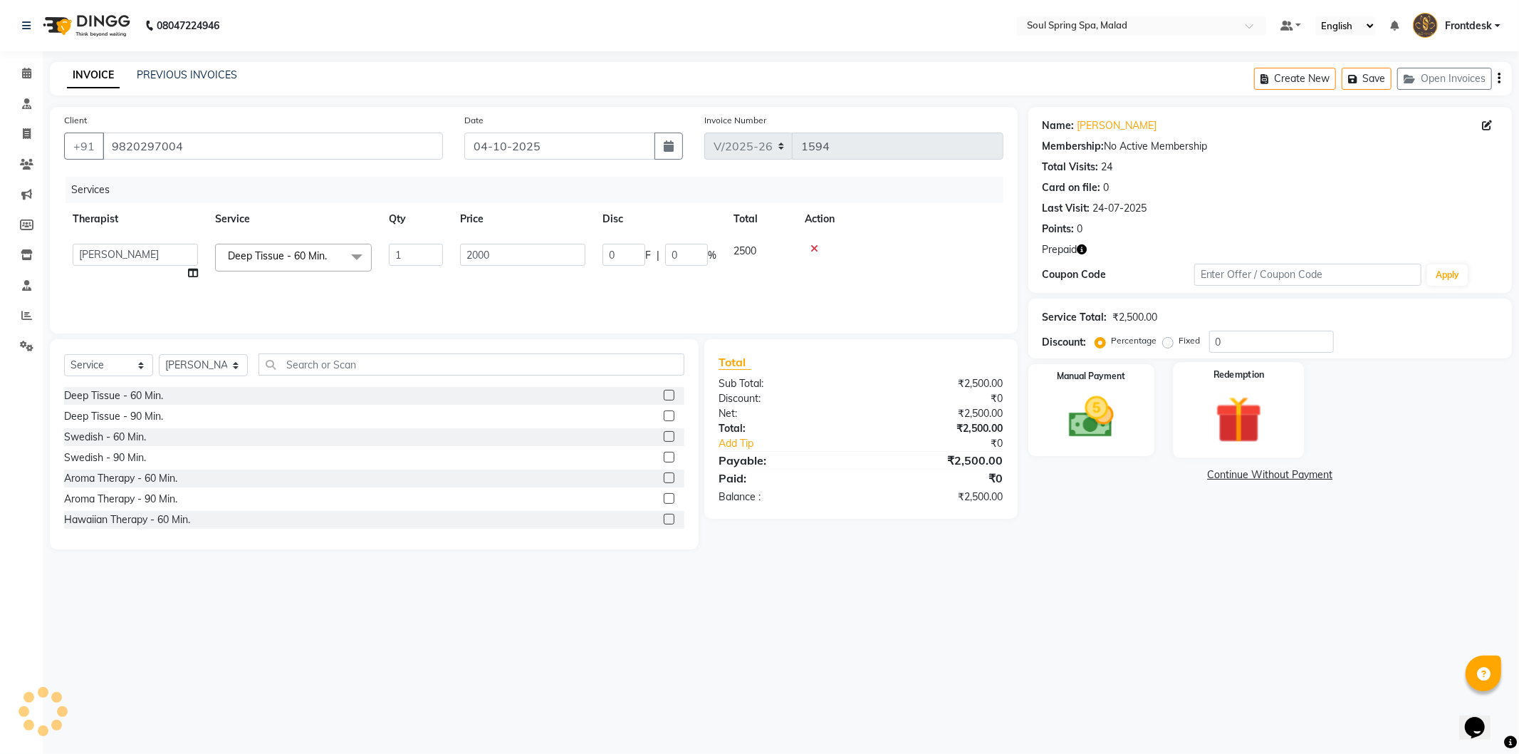
drag, startPoint x: 1234, startPoint y: 417, endPoint x: 1251, endPoint y: 438, distance: 26.8
click at [1231, 418] on img at bounding box center [1239, 419] width 76 height 58
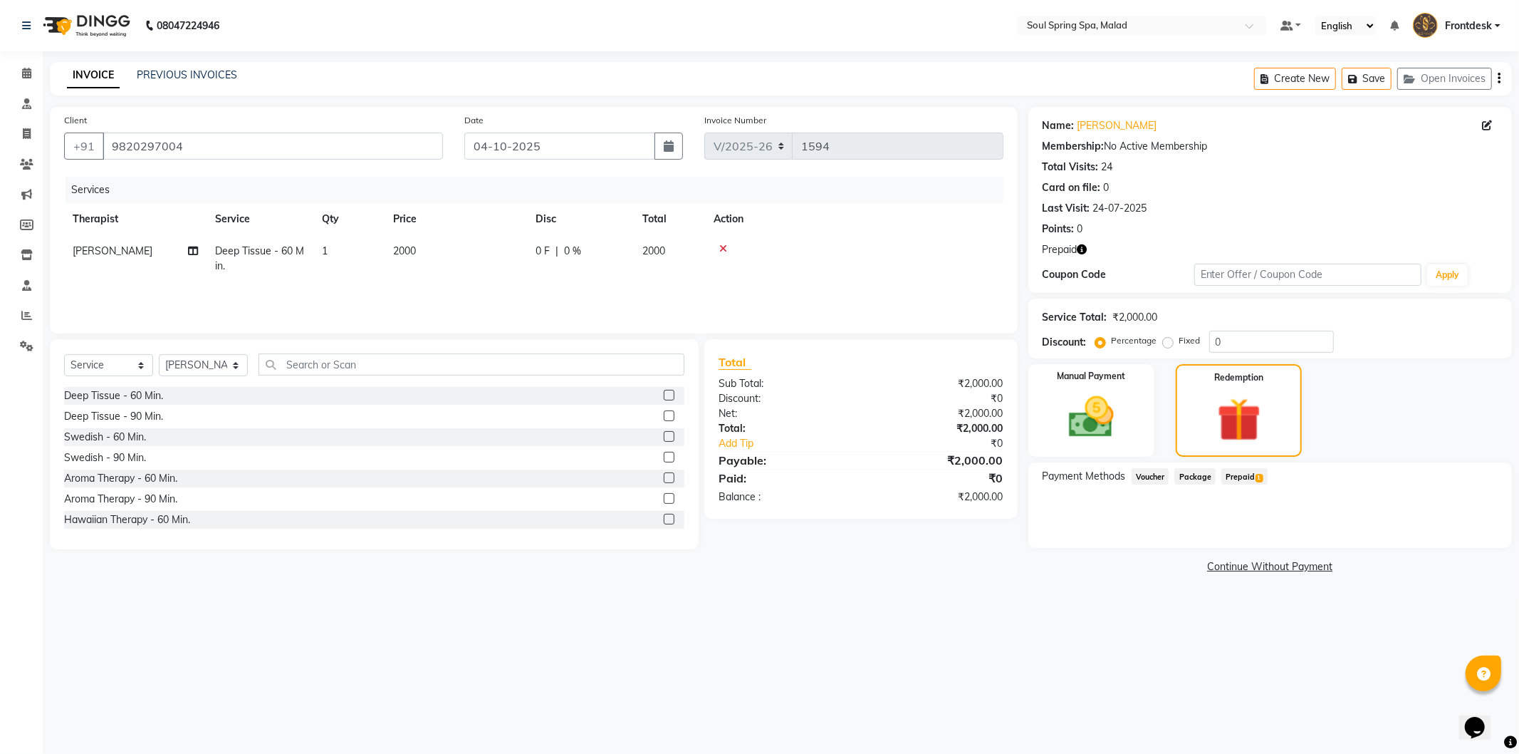
click at [1255, 471] on span "Prepaid 1" at bounding box center [1244, 476] width 46 height 16
click at [1438, 530] on button "Add" at bounding box center [1464, 533] width 52 height 24
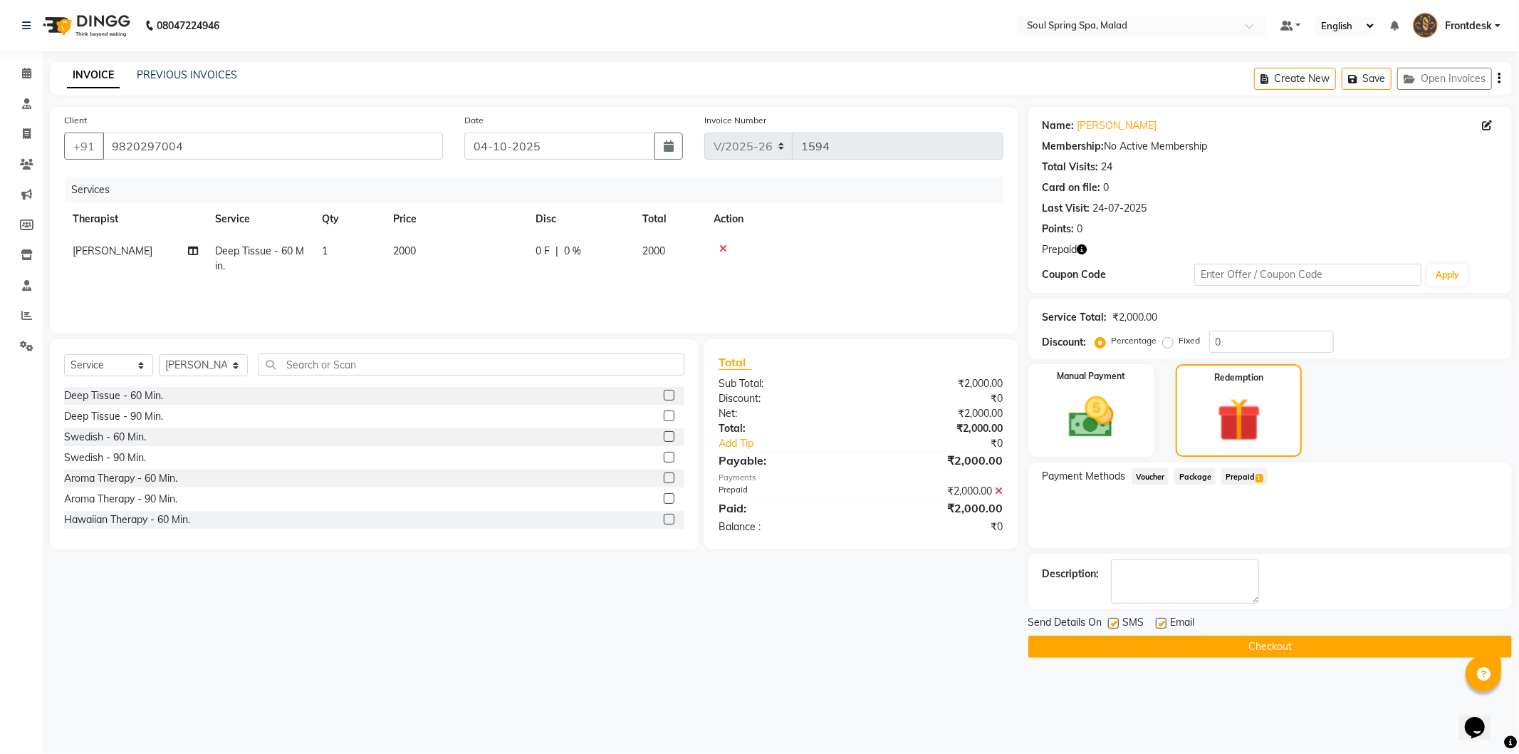
click at [1183, 629] on span "Email" at bounding box center [1183, 624] width 24 height 18
click at [1181, 636] on button "Checkout" at bounding box center [1270, 646] width 484 height 22
